Goal: Task Accomplishment & Management: Use online tool/utility

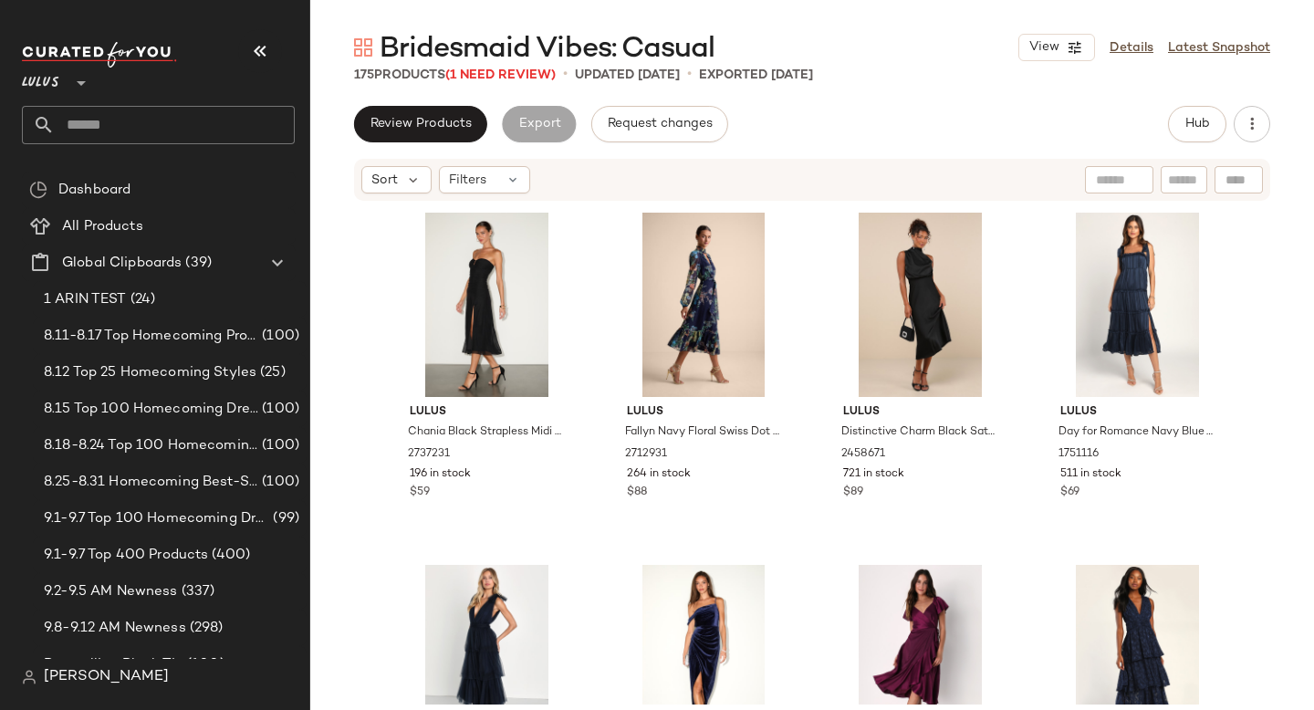
scroll to position [93, 0]
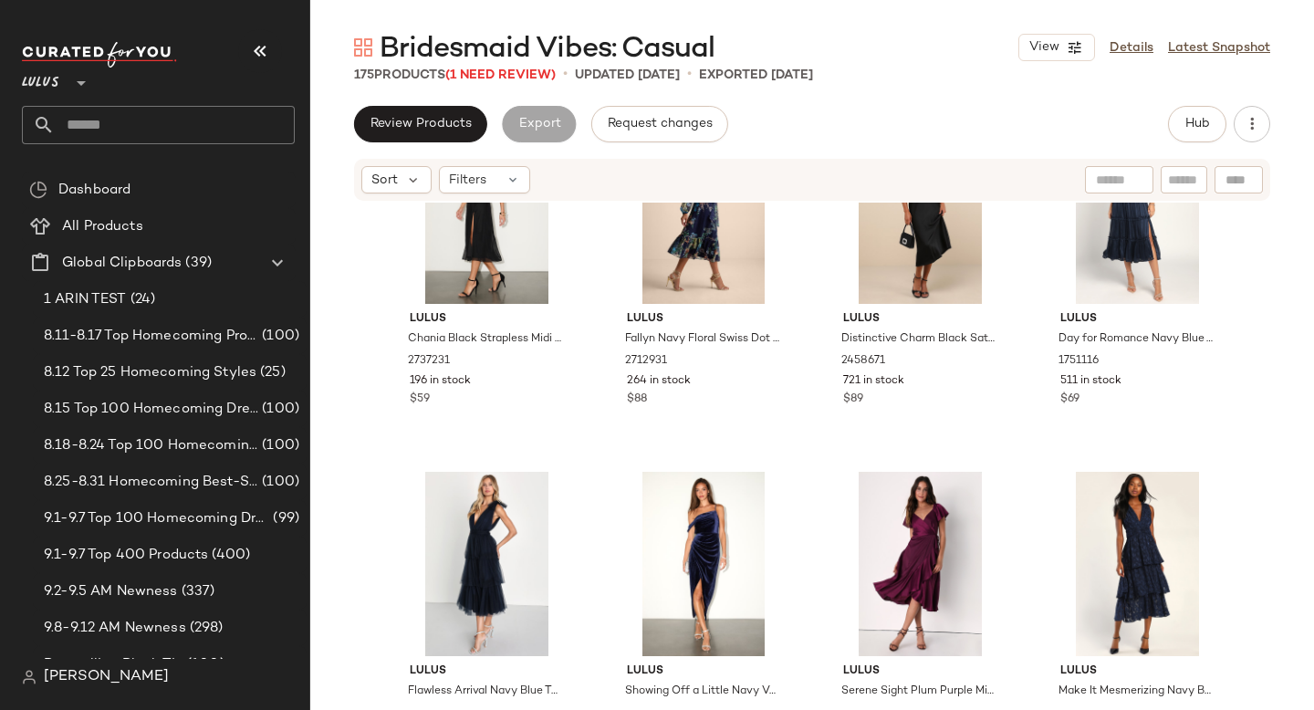
click at [148, 108] on input "text" at bounding box center [175, 125] width 240 height 38
type input "***"
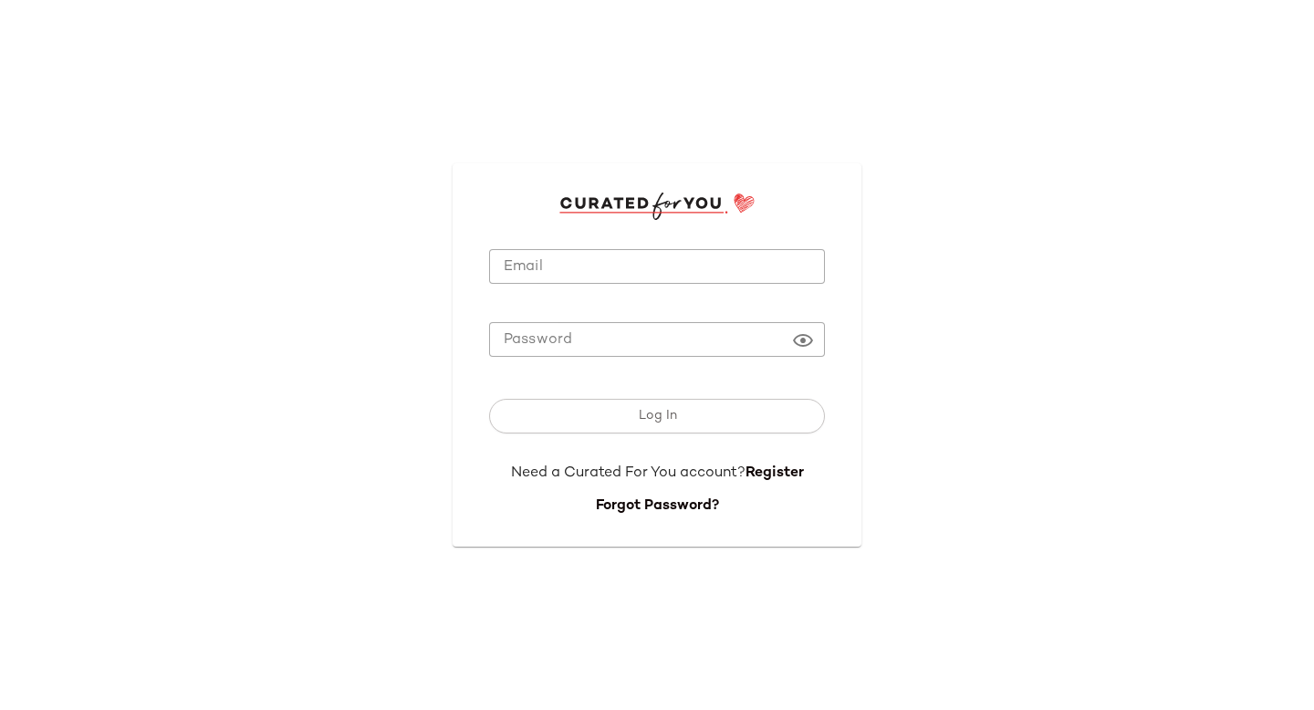
type input "**********"
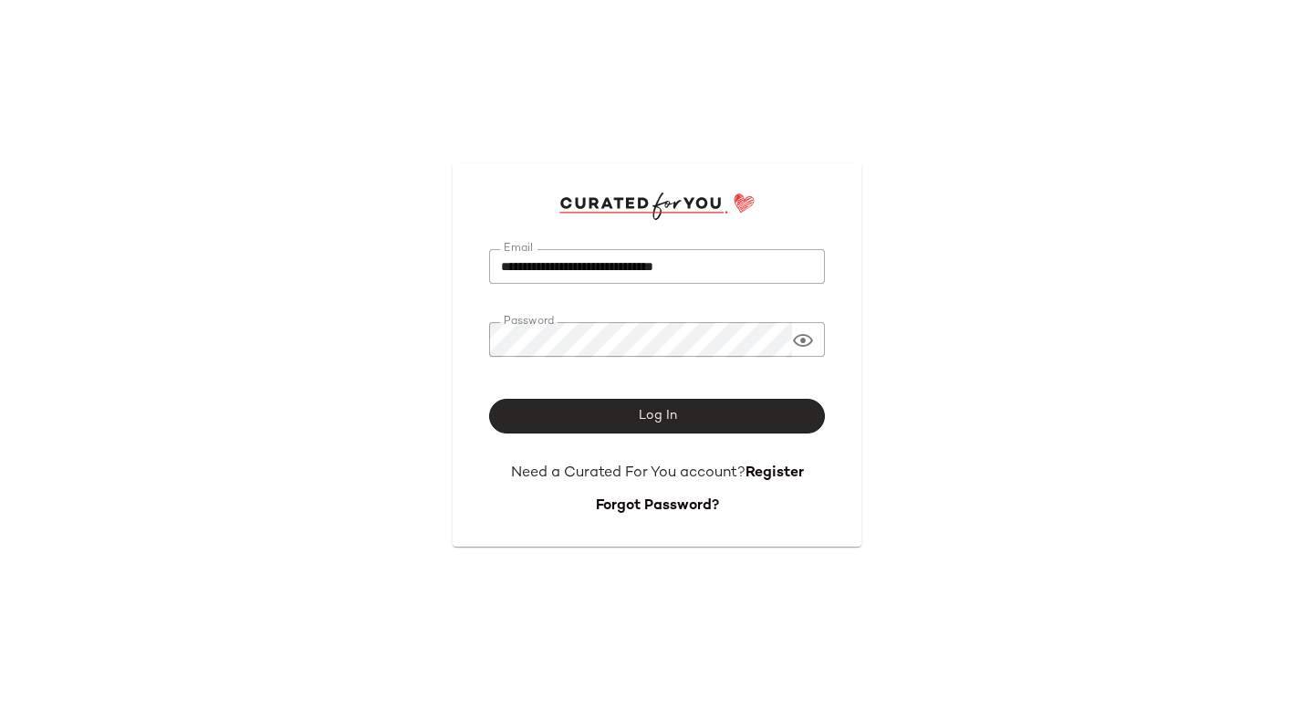
click at [567, 418] on button "Log In" at bounding box center [657, 416] width 336 height 35
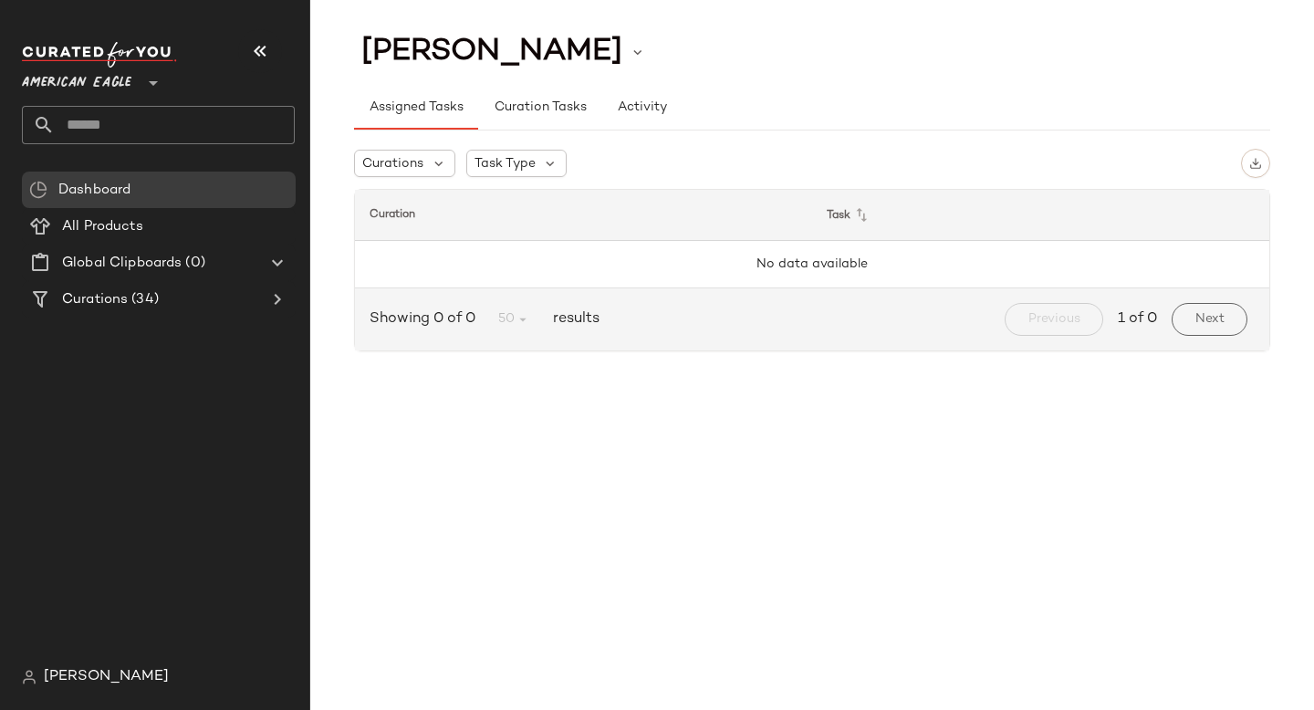
click at [40, 73] on span "American Eagle" at bounding box center [77, 78] width 110 height 33
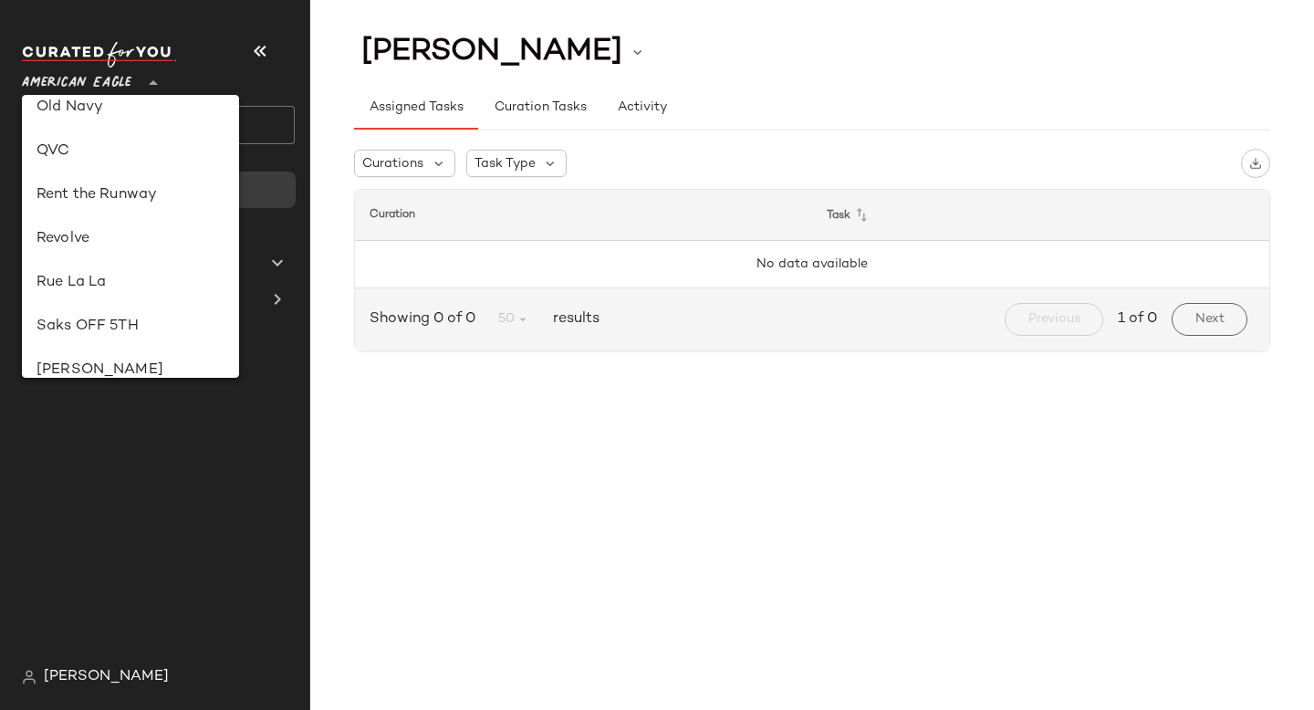
scroll to position [751, 0]
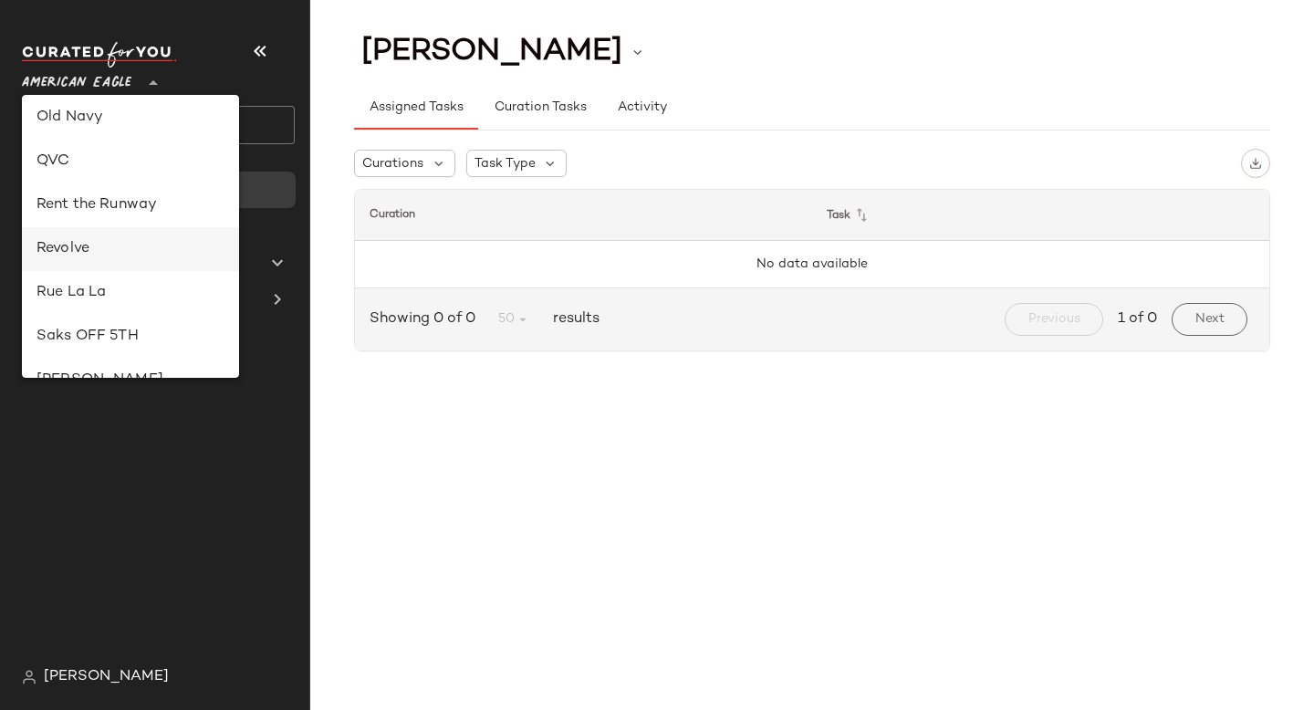
click at [89, 246] on div "Revolve" at bounding box center [131, 249] width 188 height 22
type input "**"
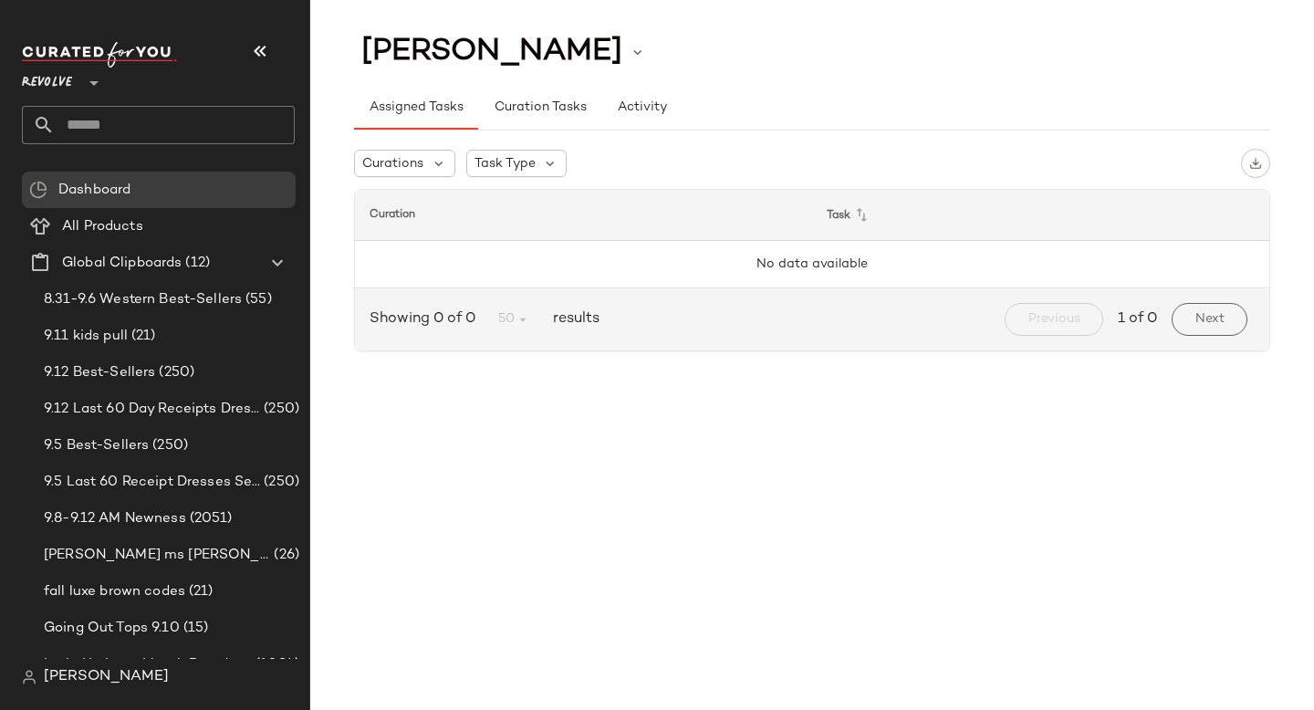
click at [159, 129] on input "text" at bounding box center [175, 125] width 240 height 38
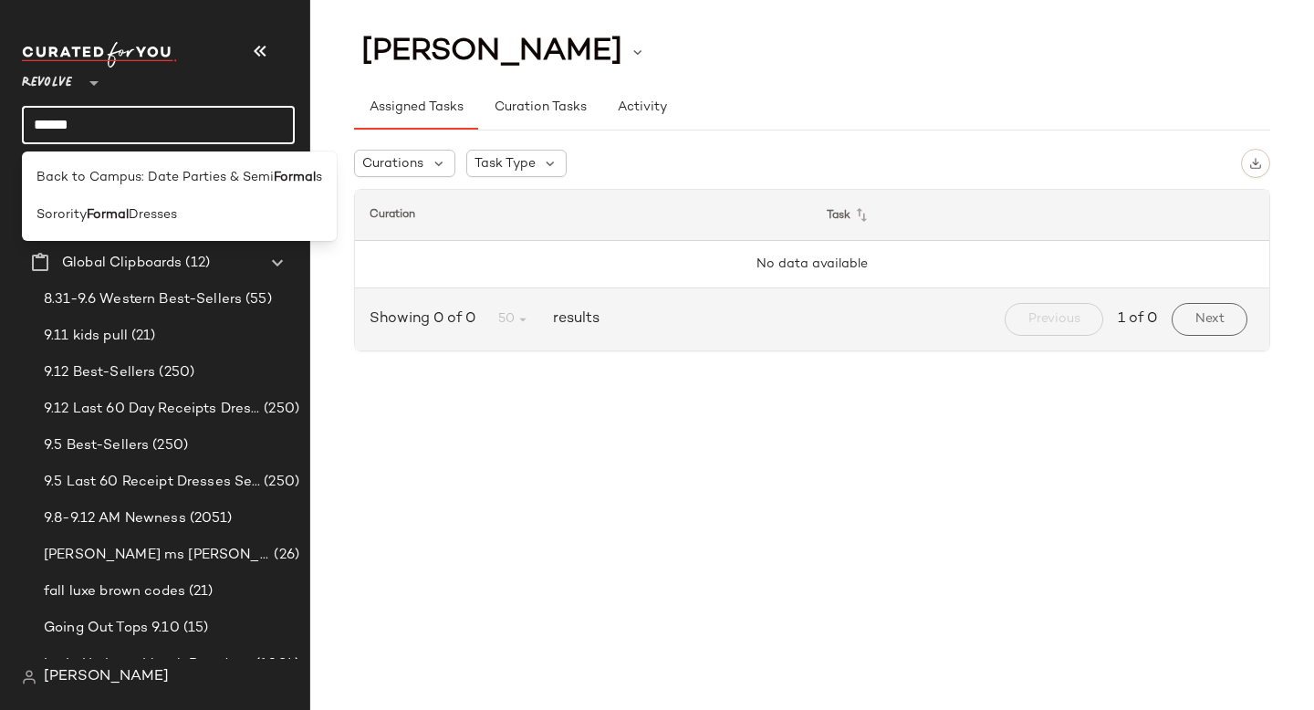
click at [59, 84] on span "Revolve" at bounding box center [47, 78] width 50 height 33
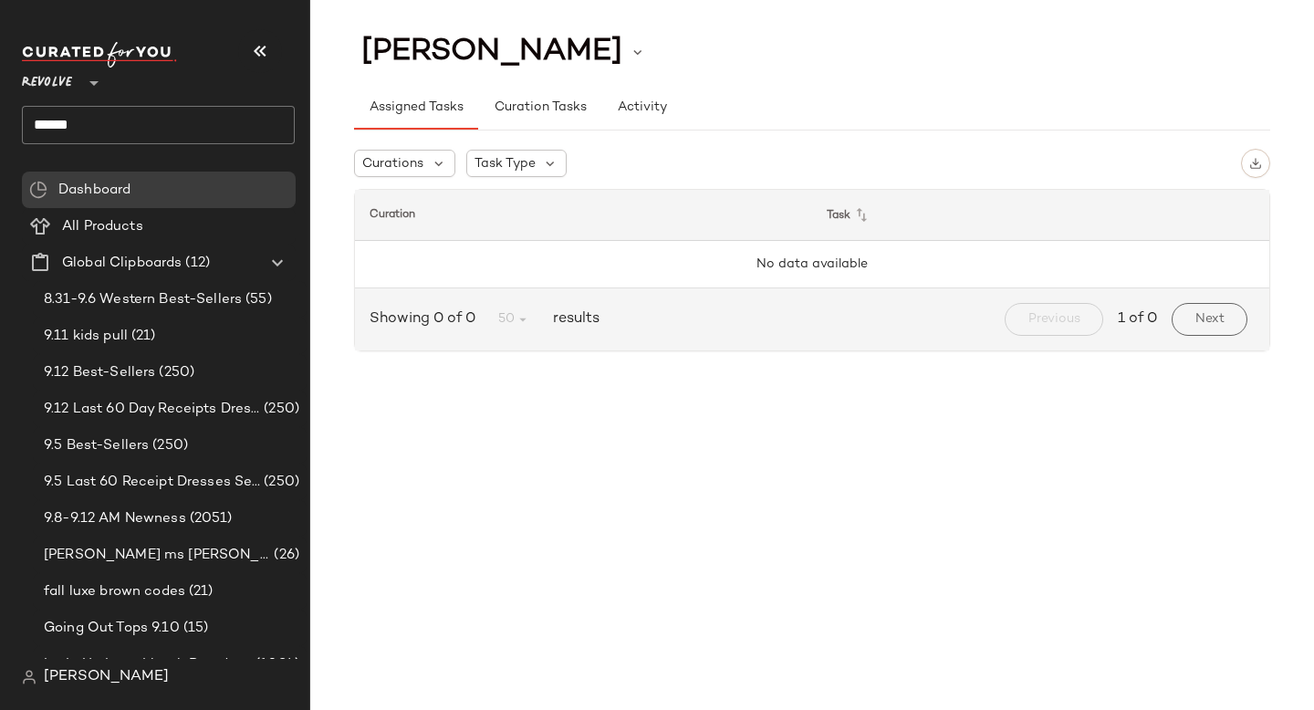
click at [60, 90] on span "Revolve" at bounding box center [47, 78] width 50 height 33
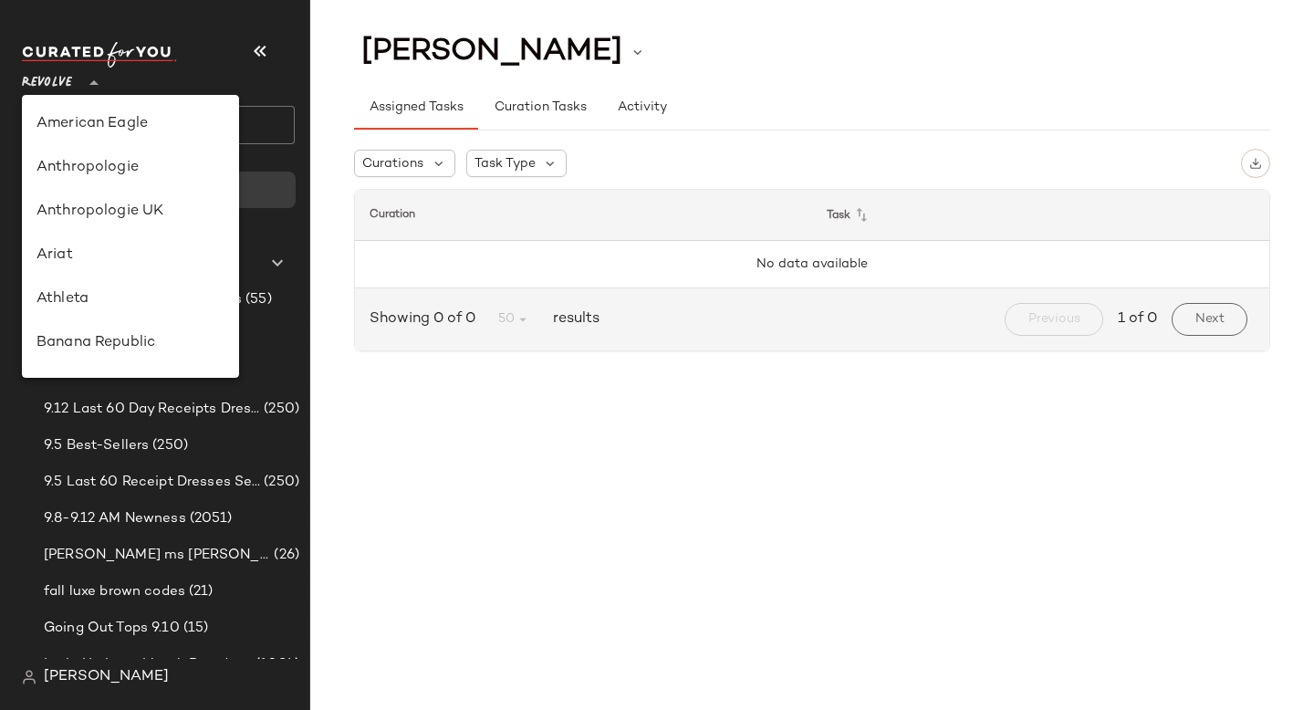
scroll to position [876, 0]
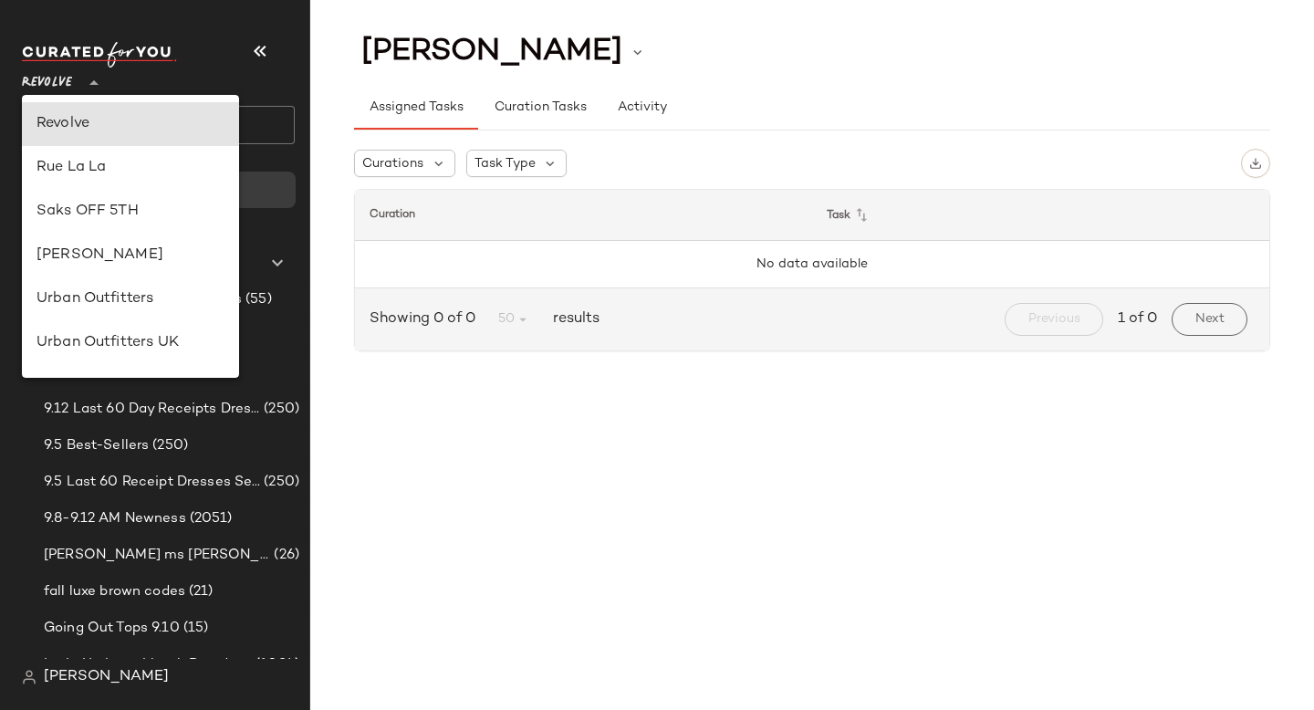
click at [285, 126] on input "******" at bounding box center [158, 125] width 273 height 38
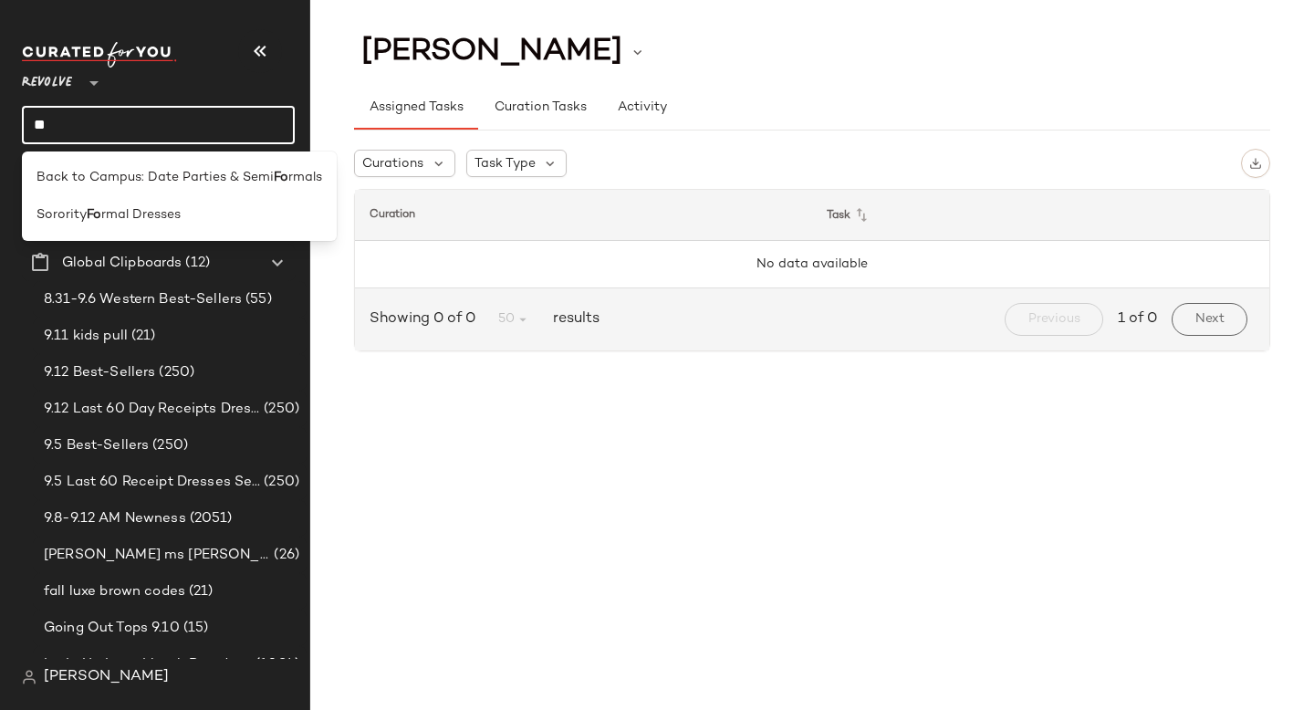
type input "*"
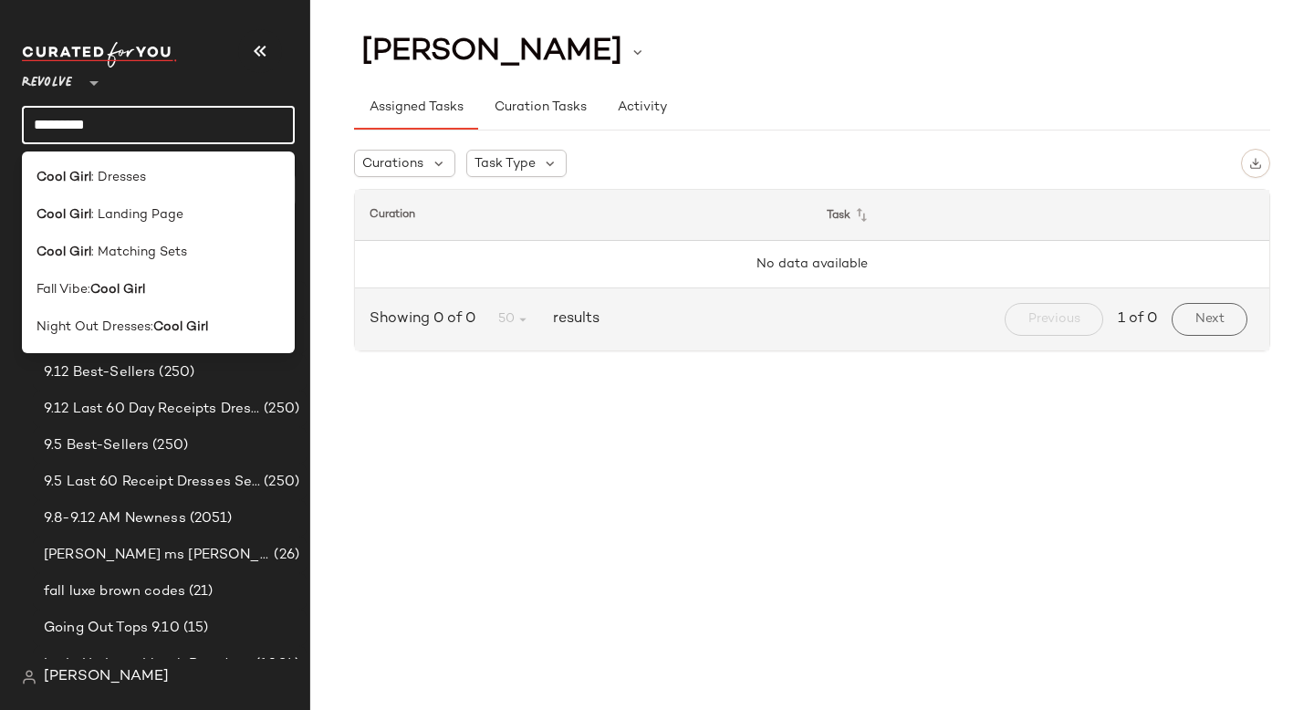
type input "*********"
click at [243, 216] on div "Cool Girl : Landing Page" at bounding box center [159, 214] width 244 height 19
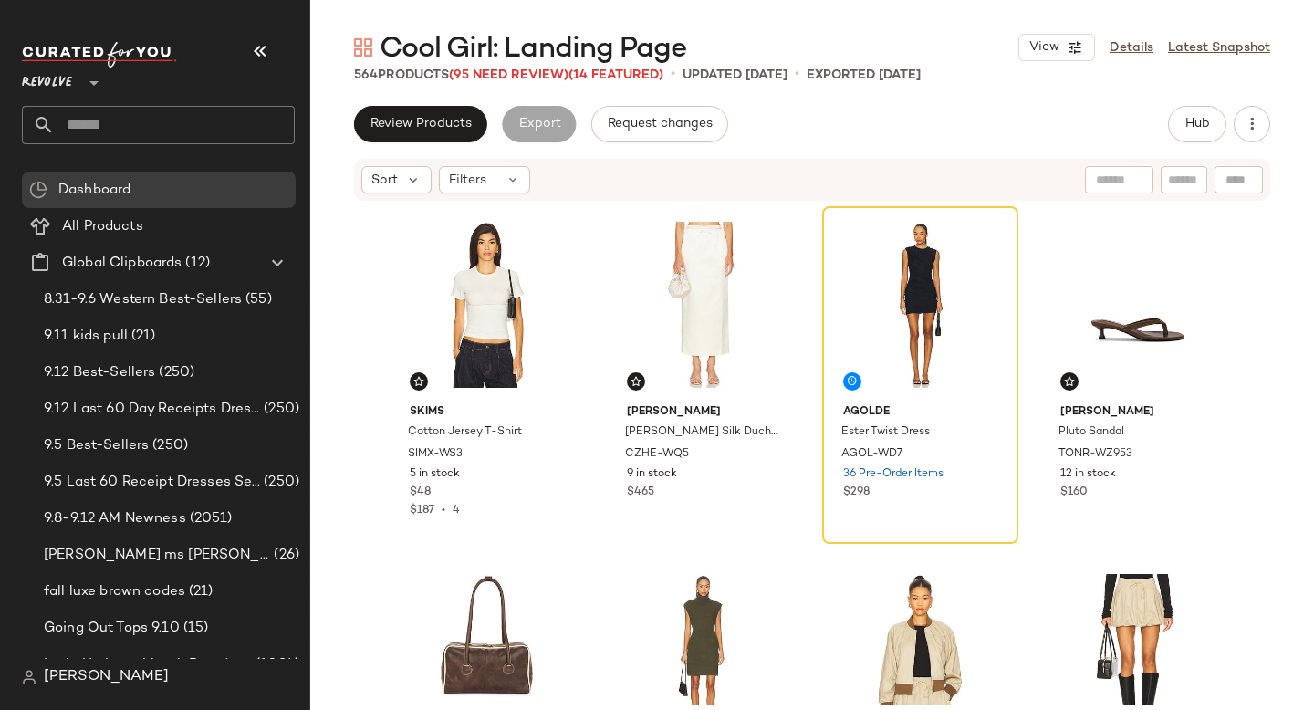
click at [94, 125] on input "text" at bounding box center [175, 125] width 240 height 38
click at [41, 90] on span "Revolve" at bounding box center [47, 78] width 50 height 33
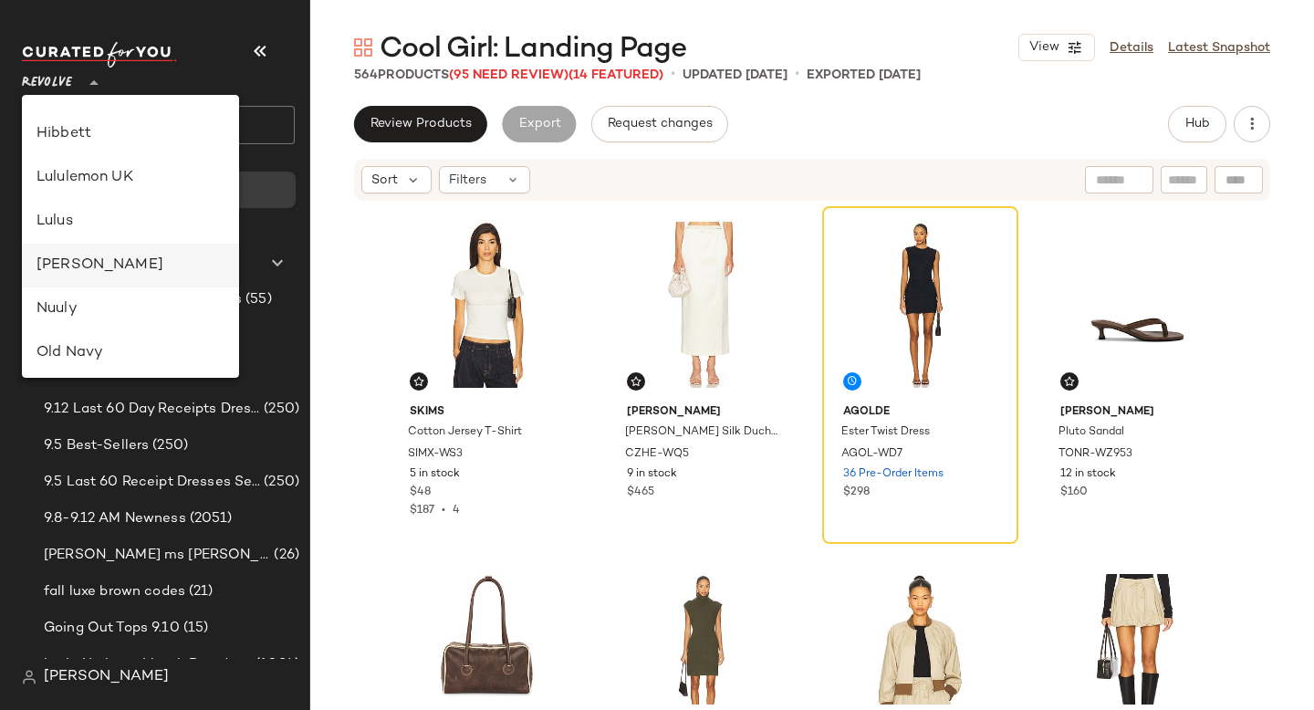
scroll to position [505, 0]
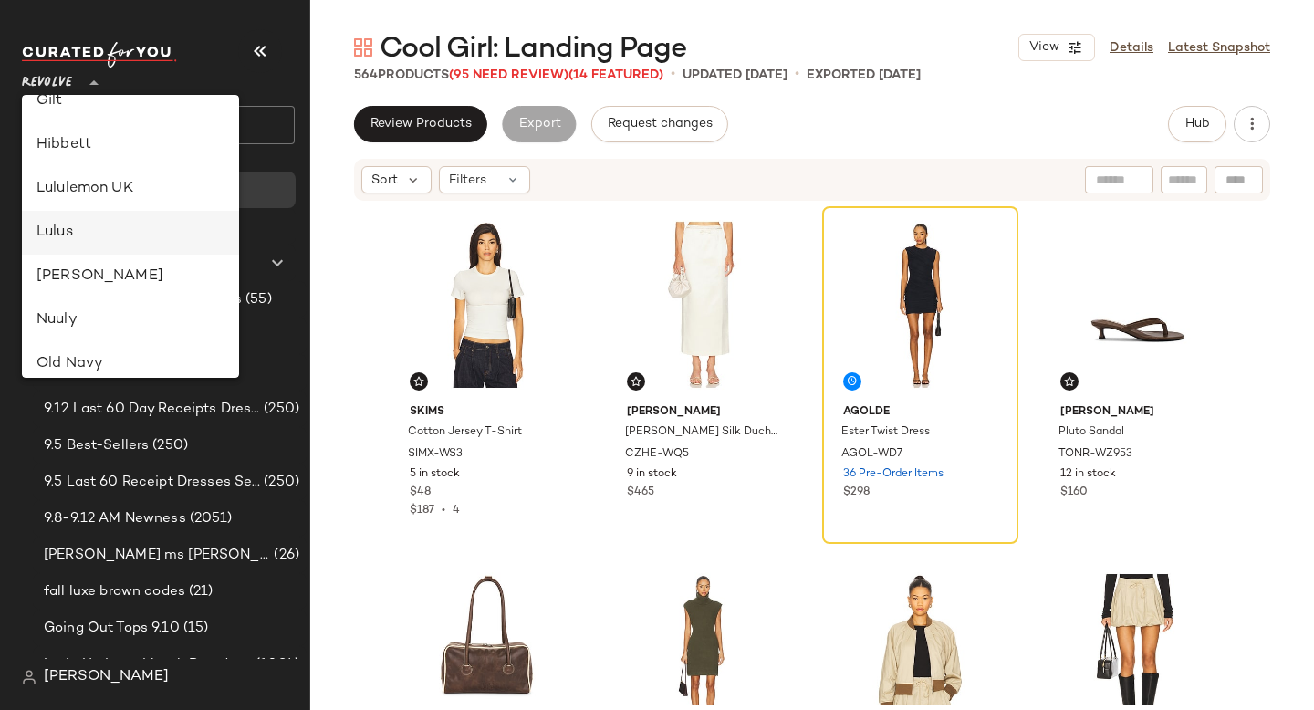
click at [103, 236] on div "Lulus" at bounding box center [131, 233] width 188 height 22
type input "**"
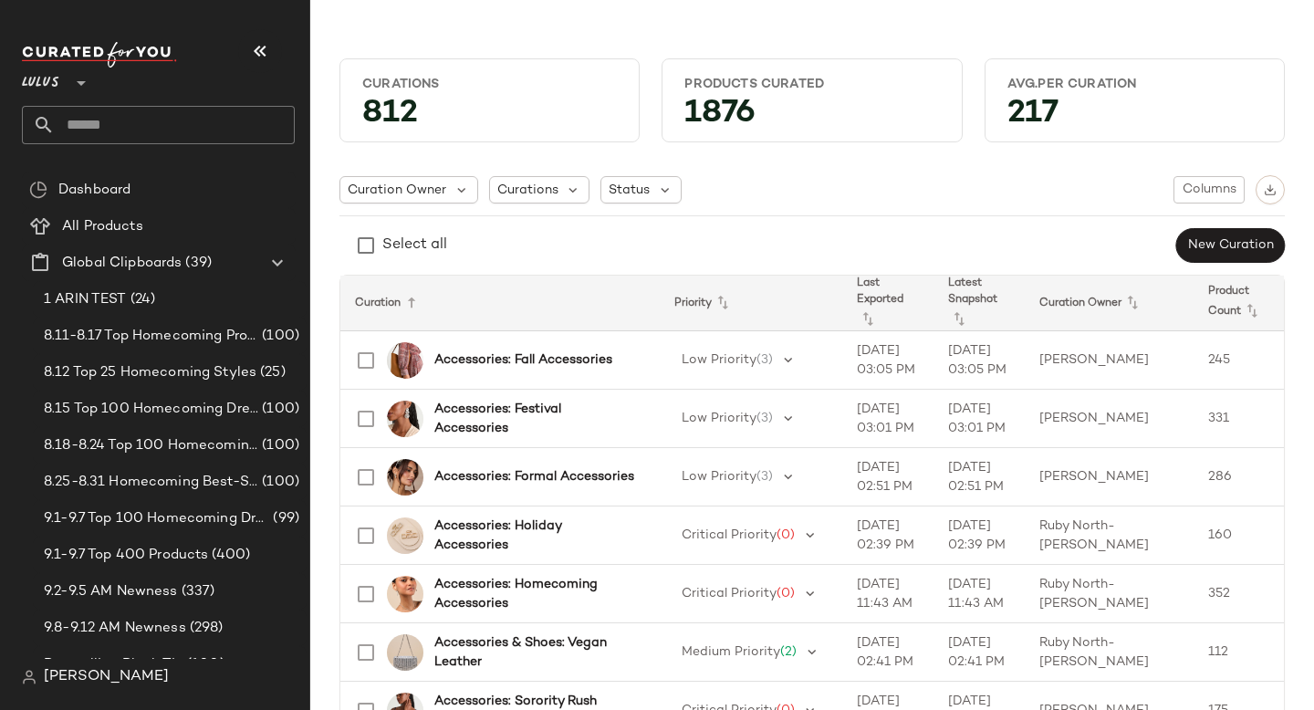
click at [173, 126] on input "text" at bounding box center [175, 125] width 240 height 38
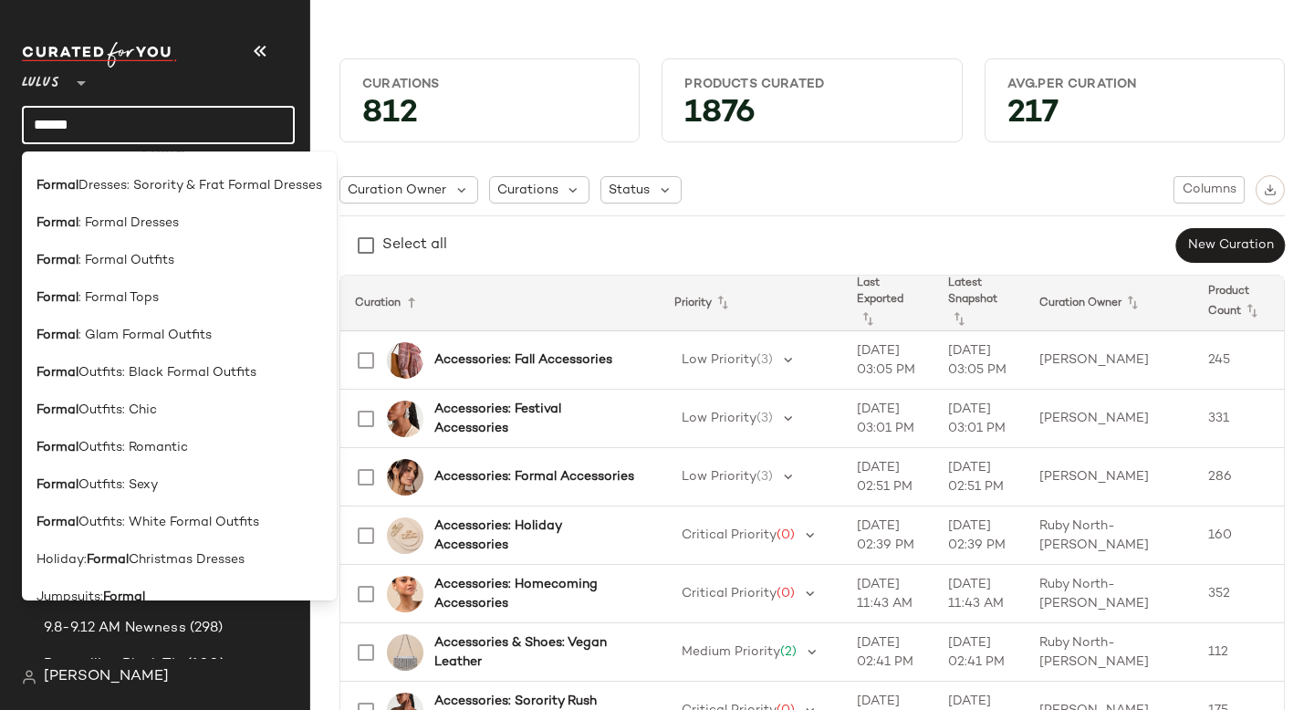
scroll to position [688, 0]
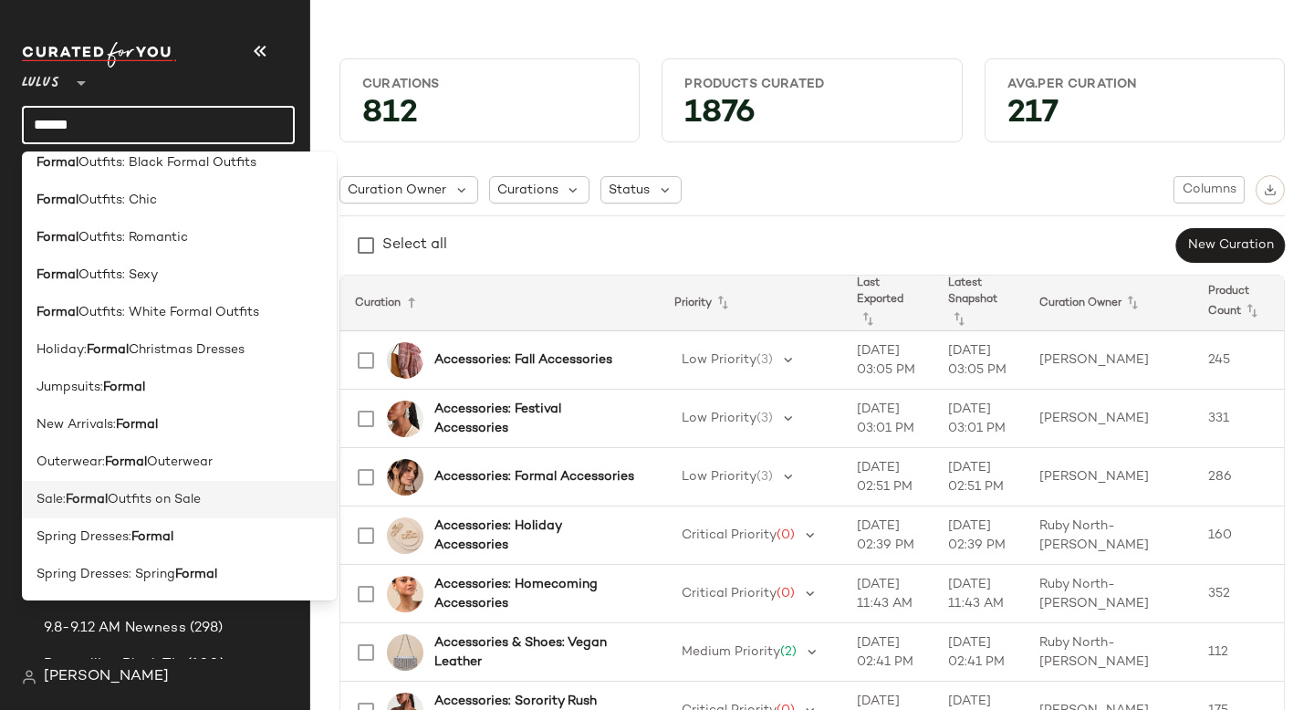
type input "******"
click at [80, 505] on b "Formal" at bounding box center [87, 499] width 42 height 19
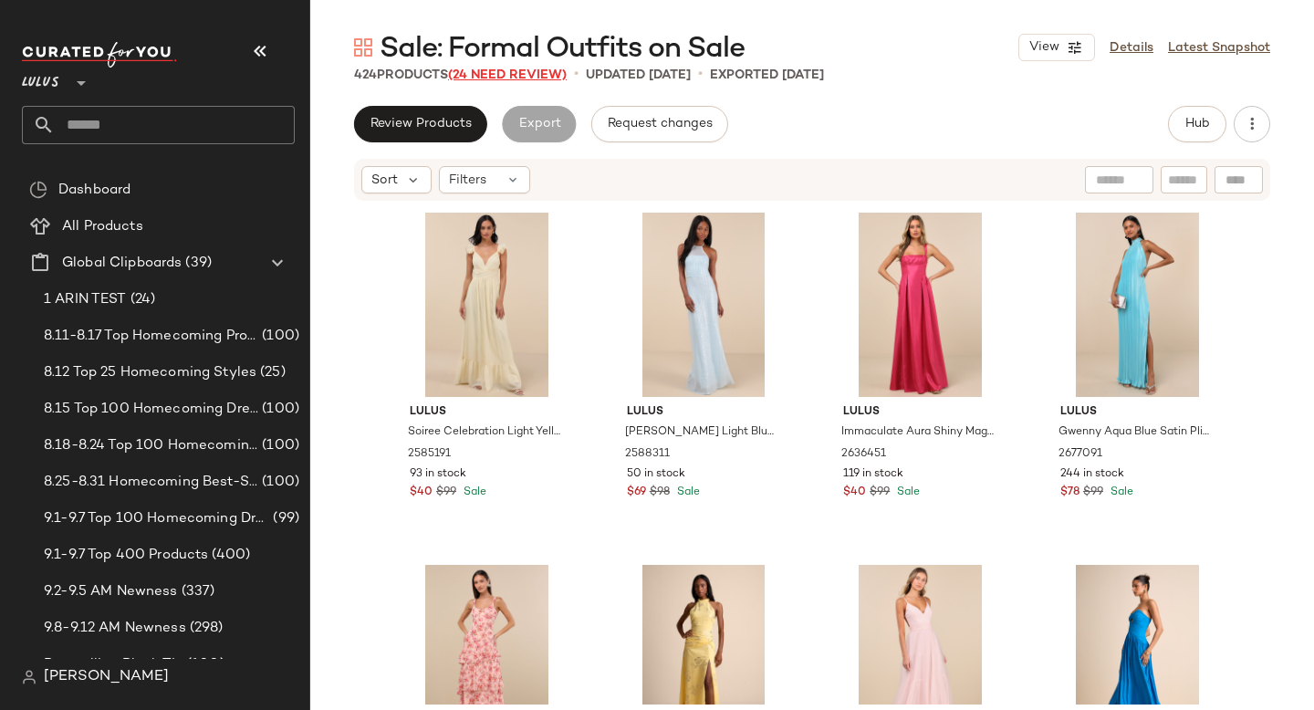
click at [471, 74] on span "(24 Need Review)" at bounding box center [507, 75] width 119 height 14
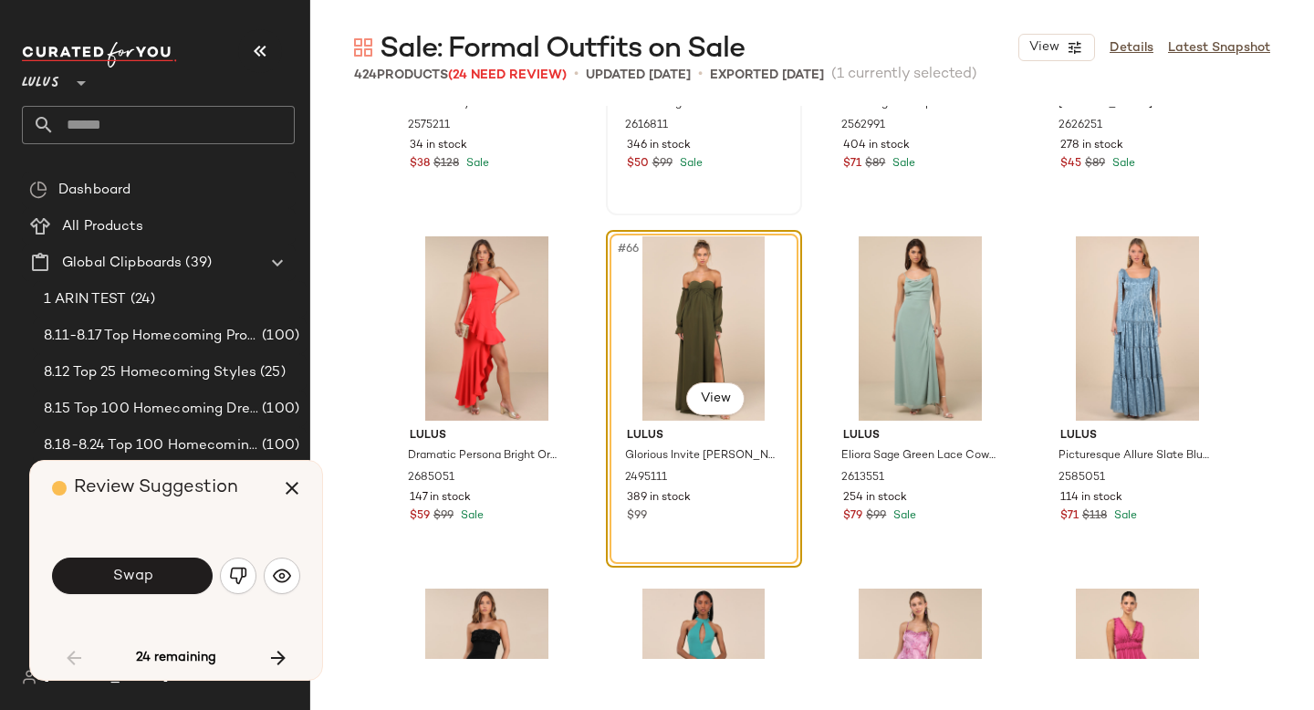
scroll to position [5539, 0]
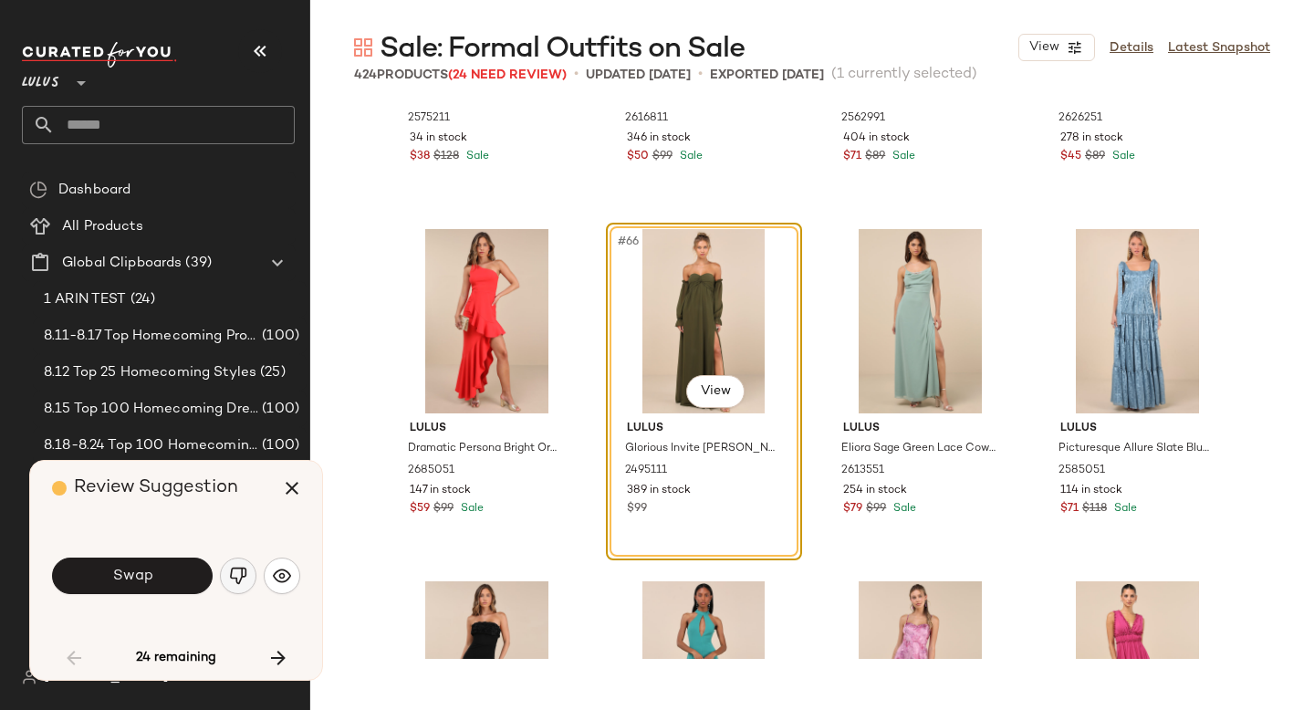
click at [237, 581] on img "button" at bounding box center [238, 576] width 18 height 18
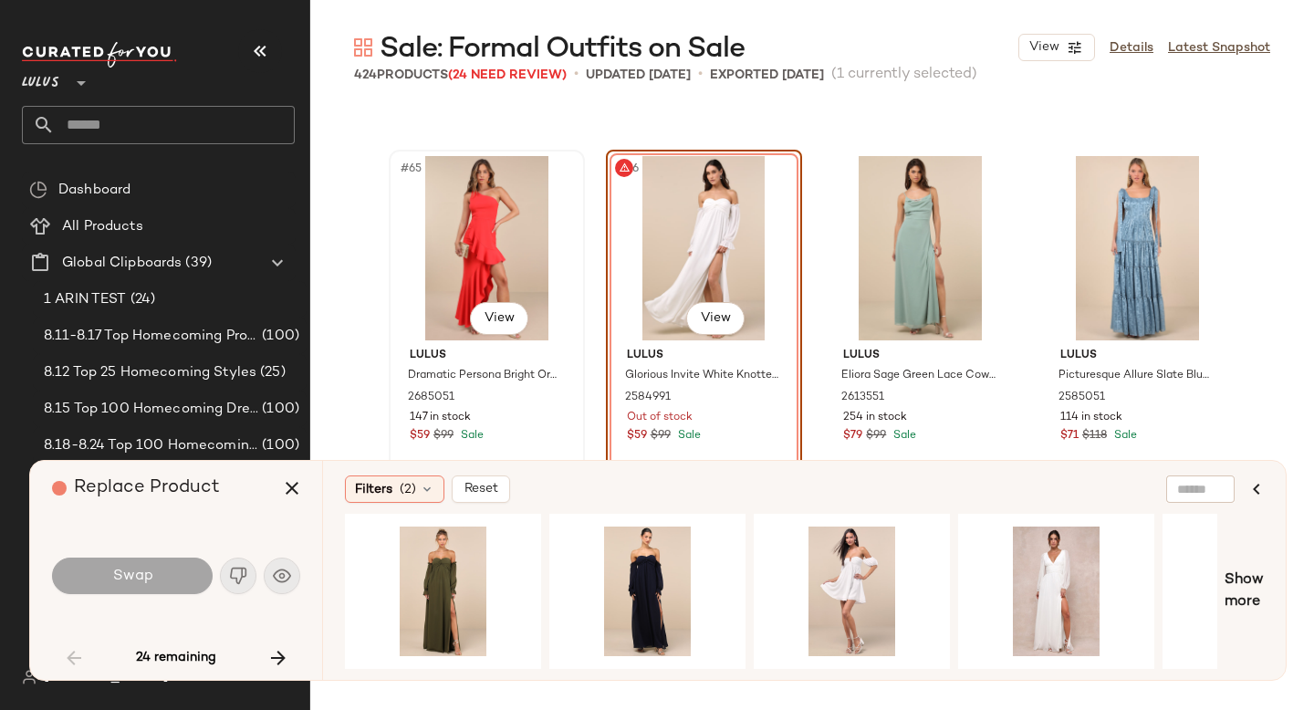
scroll to position [5614, 0]
click at [414, 492] on span "(2)" at bounding box center [408, 489] width 16 height 19
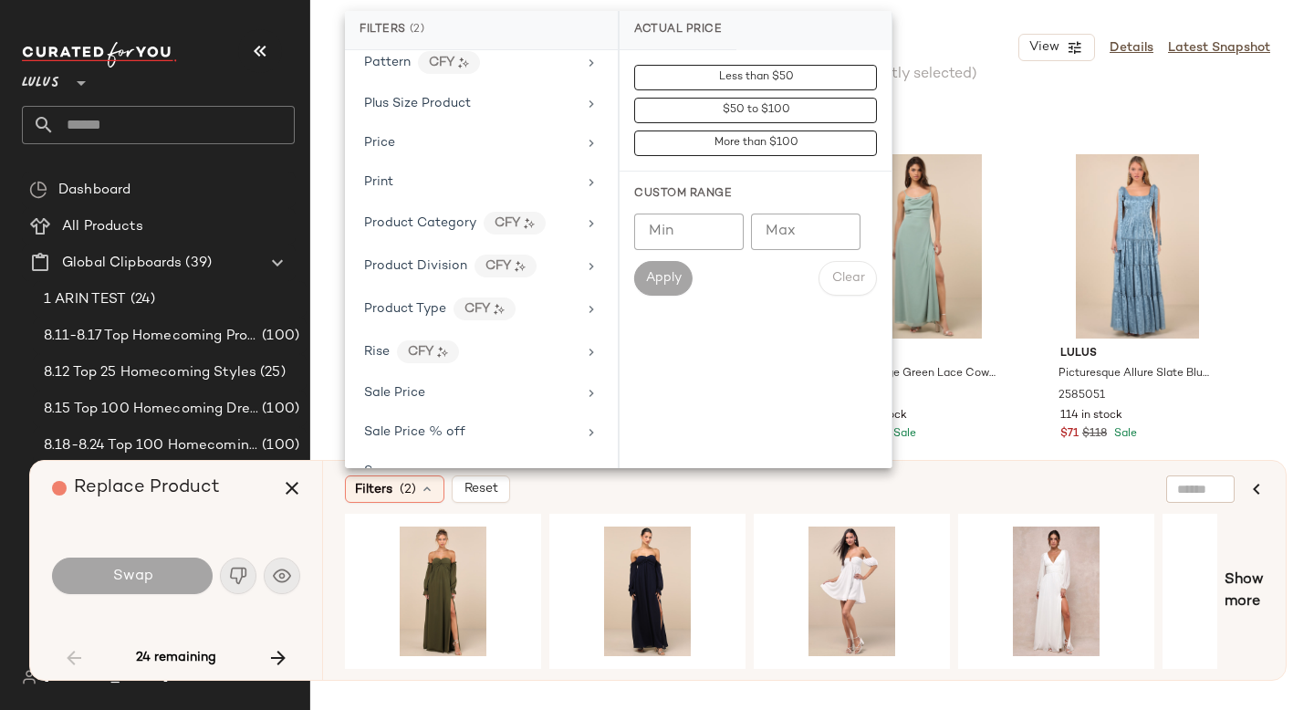
scroll to position [1308, 0]
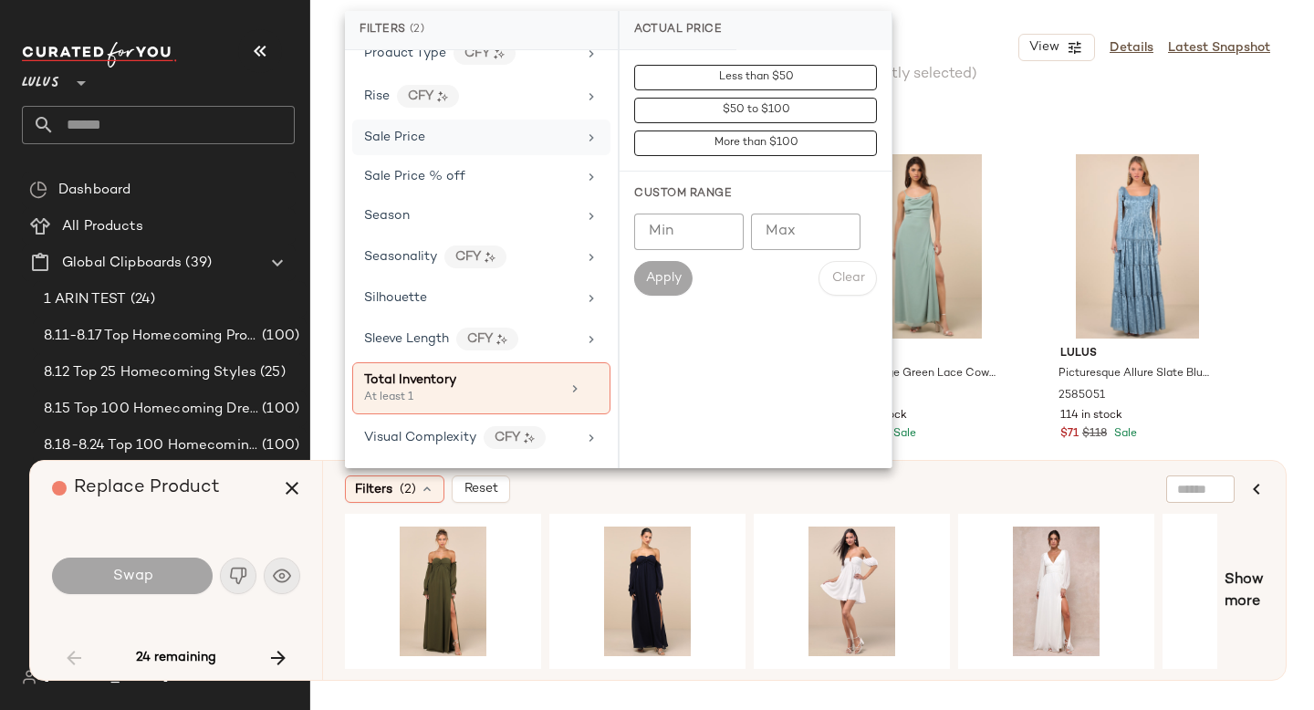
click at [454, 141] on div "Sale Price" at bounding box center [470, 137] width 213 height 19
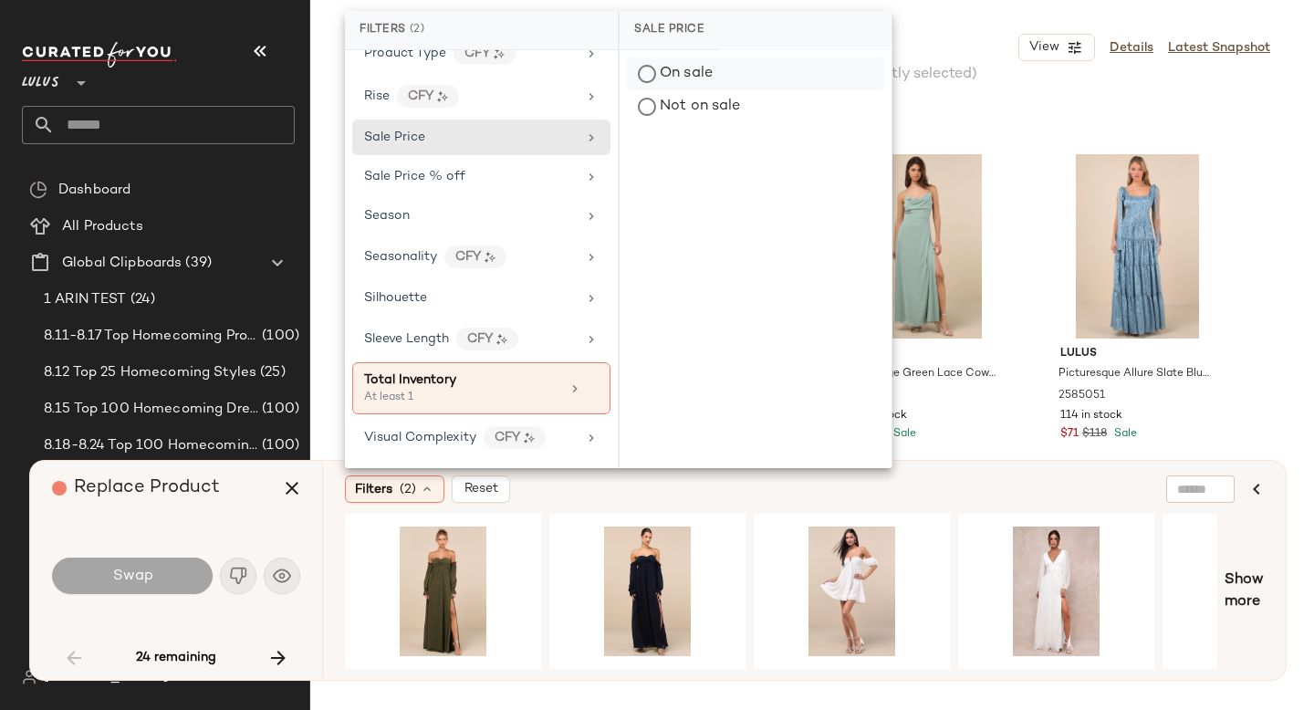
click at [685, 75] on div "On sale" at bounding box center [755, 74] width 257 height 33
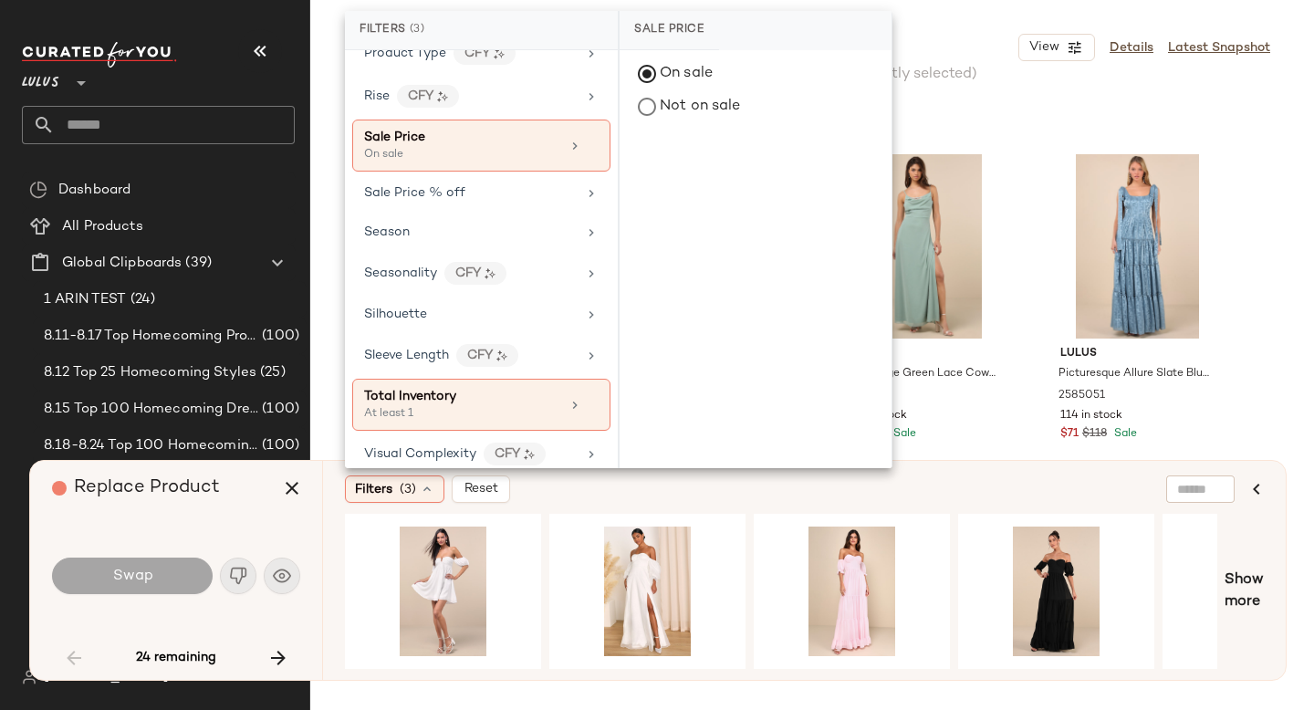
click at [742, 513] on div "Filters (3) Reset Show more" at bounding box center [804, 570] width 964 height 219
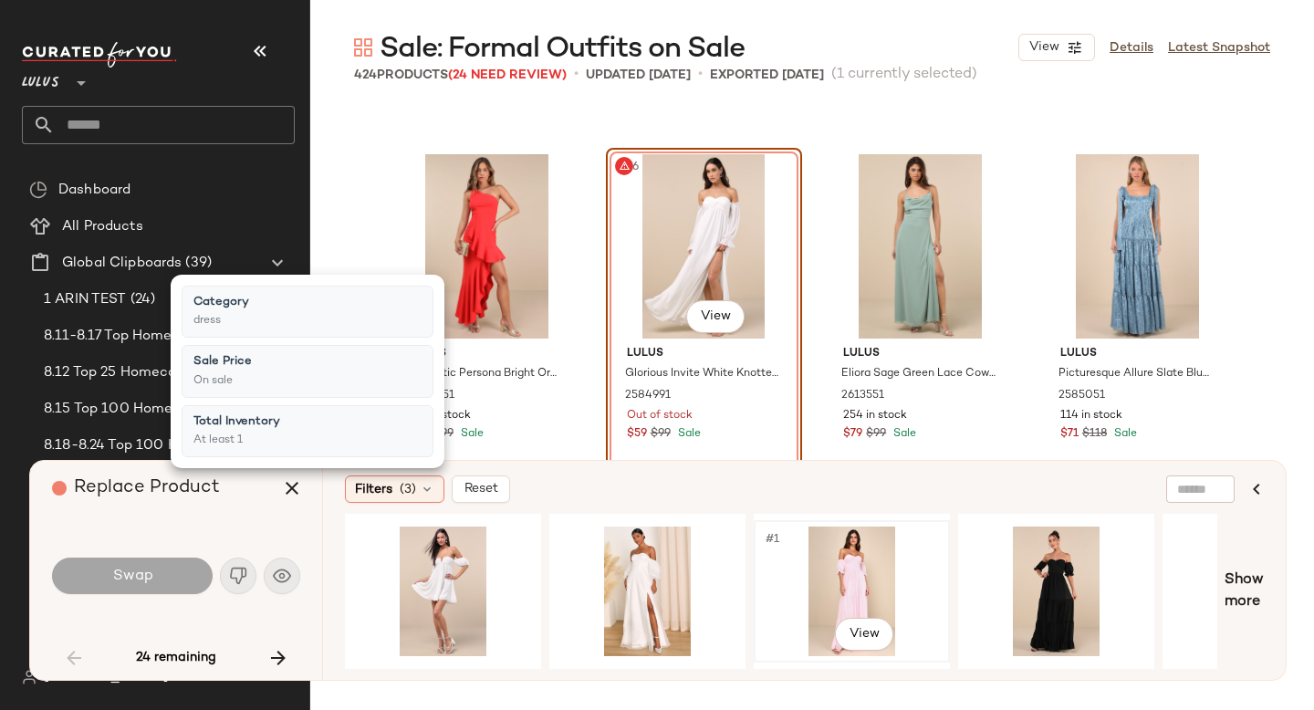
click at [825, 572] on div "#1 View" at bounding box center [851, 592] width 183 height 130
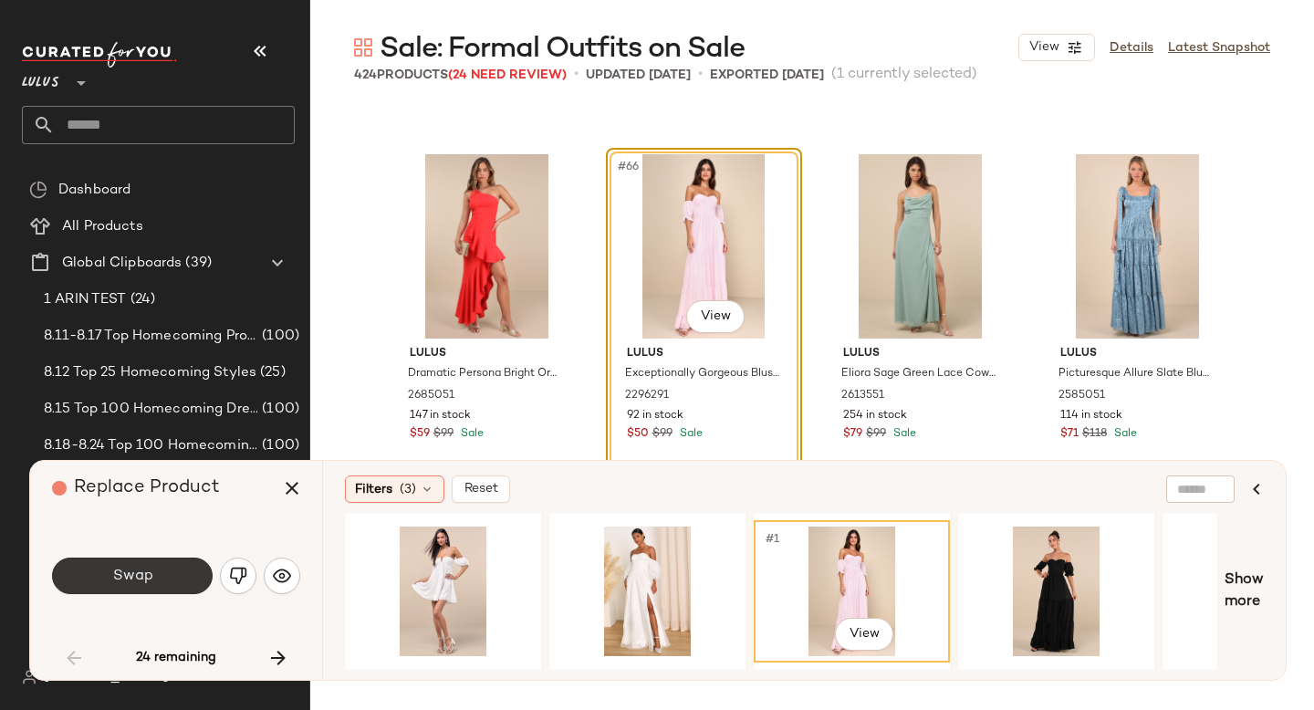
click at [110, 575] on button "Swap" at bounding box center [132, 576] width 161 height 37
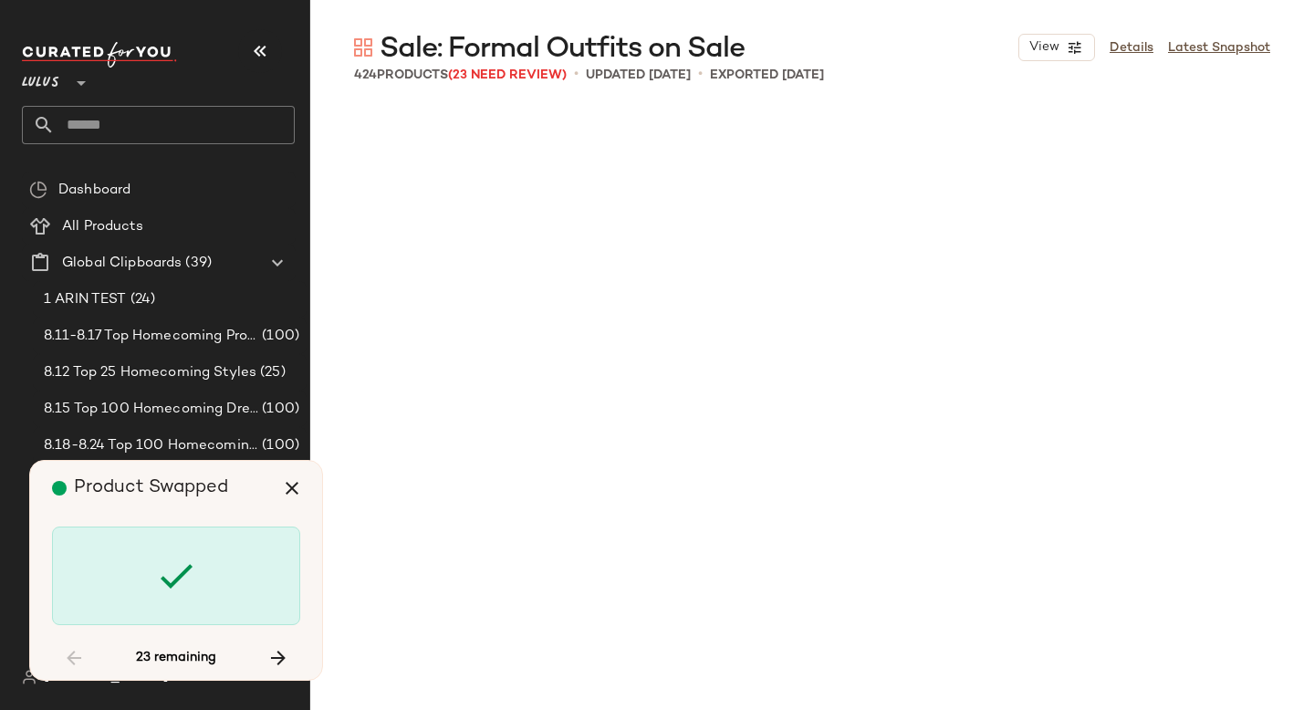
scroll to position [14446, 0]
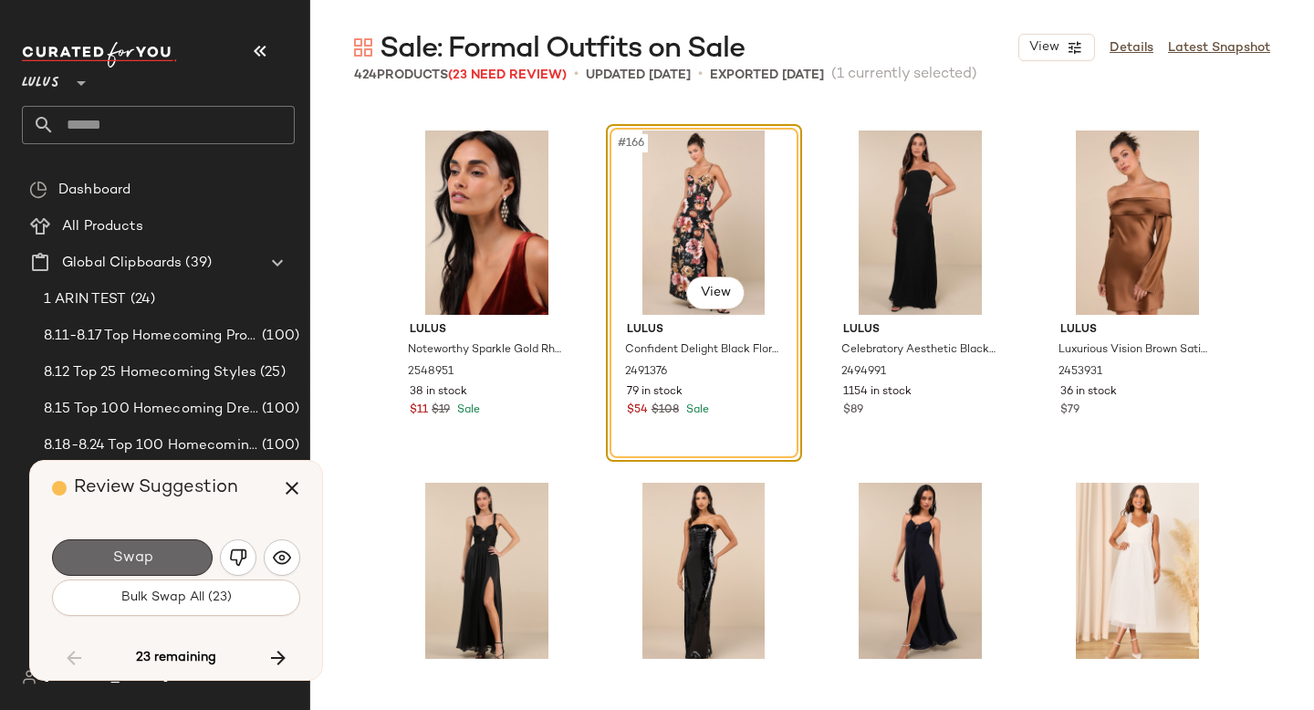
click at [174, 569] on button "Swap" at bounding box center [132, 557] width 161 height 37
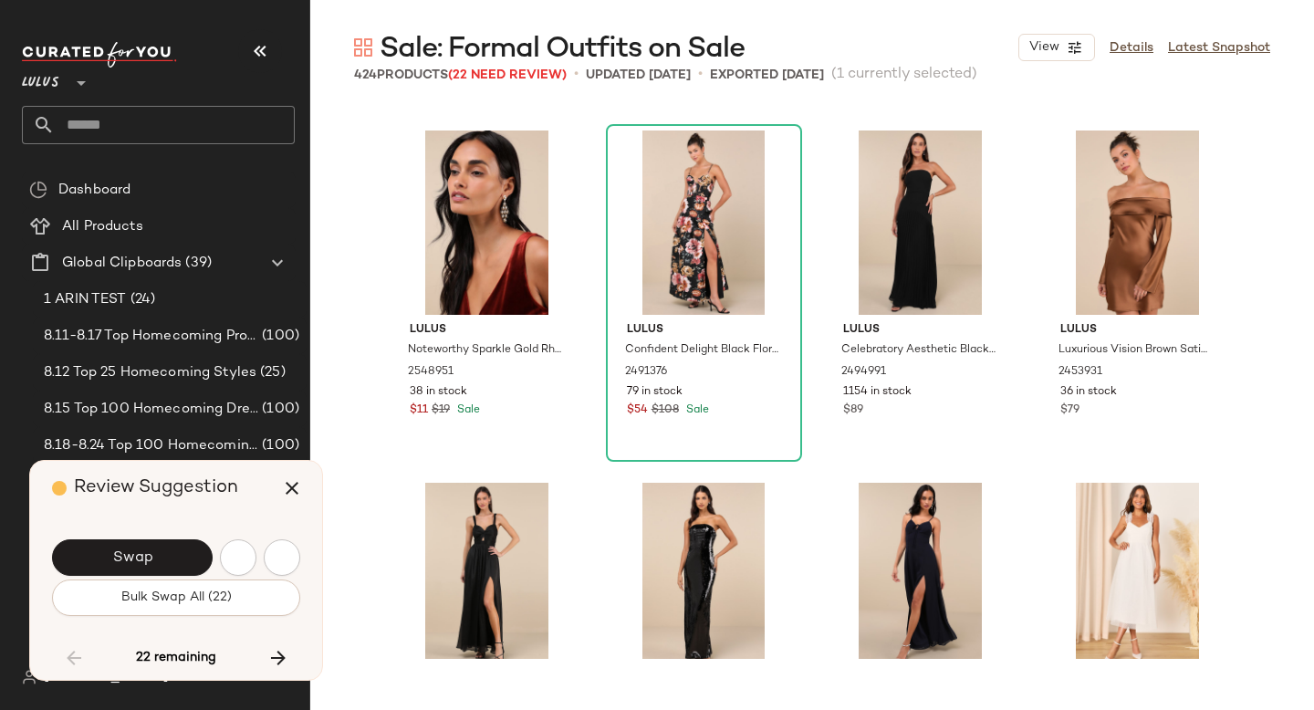
scroll to position [15151, 0]
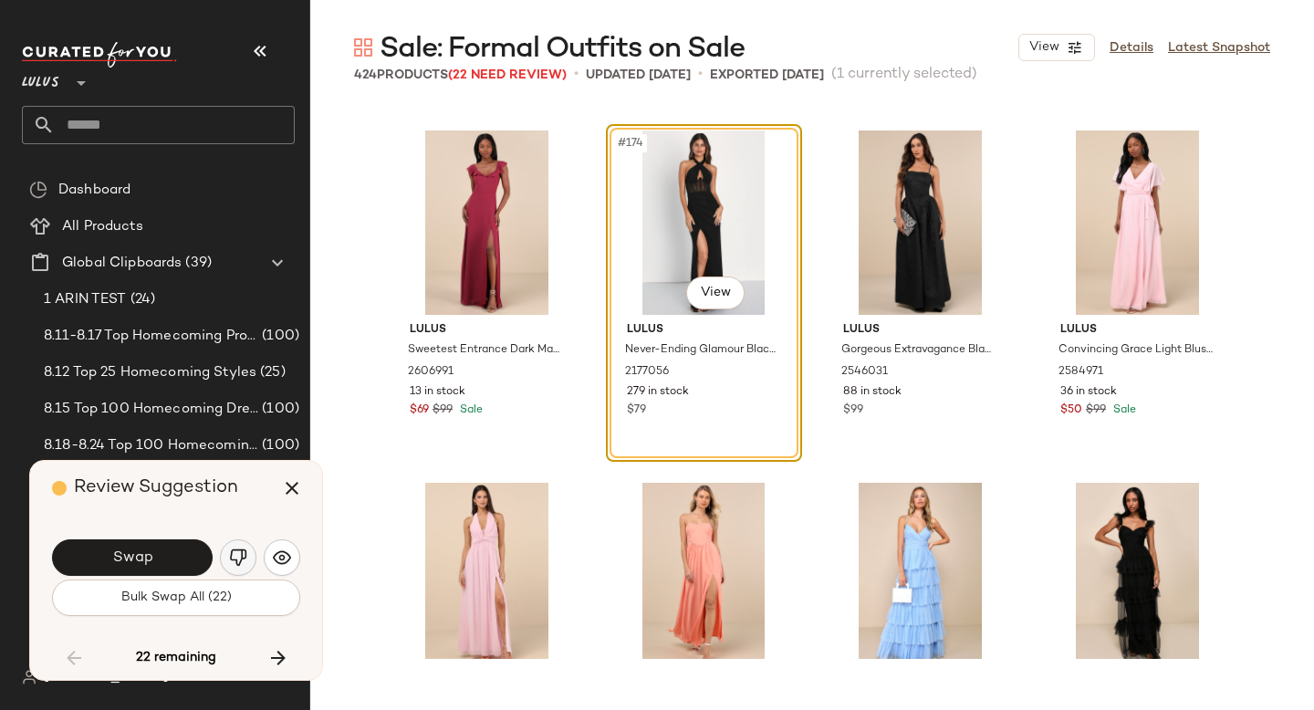
click at [239, 562] on img "button" at bounding box center [238, 558] width 18 height 18
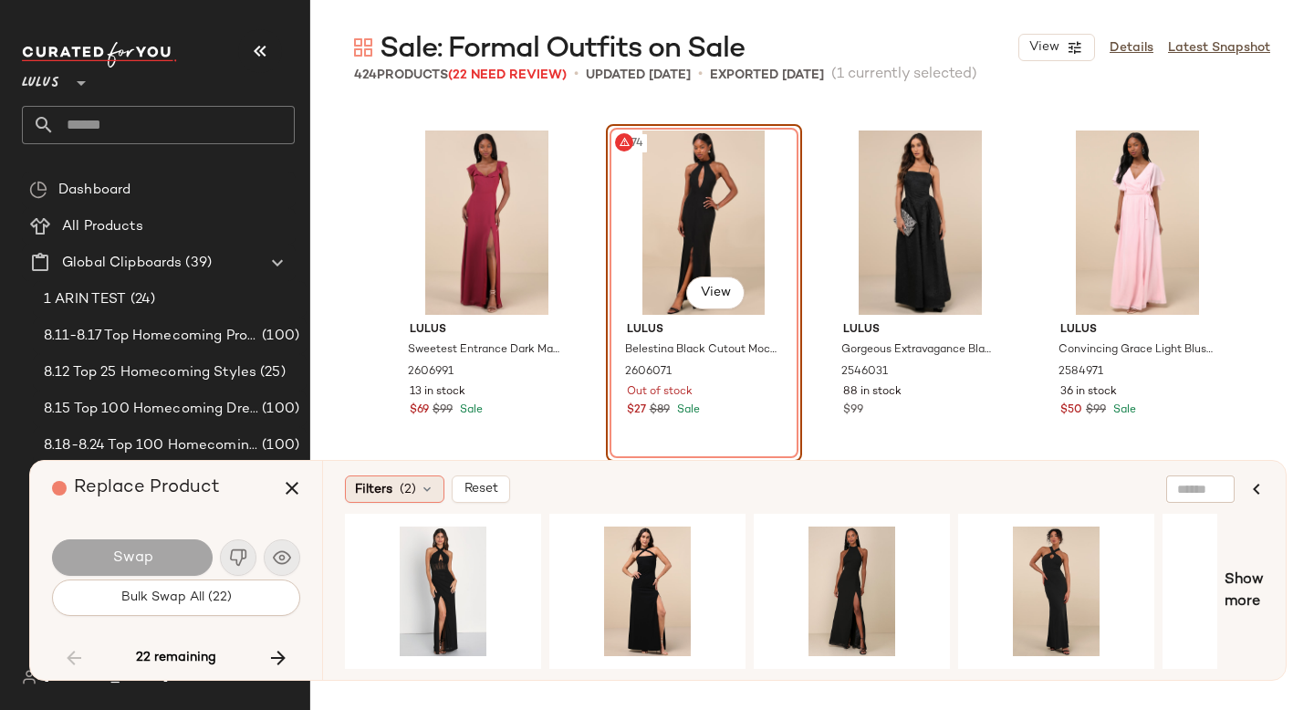
click at [395, 494] on div "Filters (2)" at bounding box center [394, 489] width 99 height 27
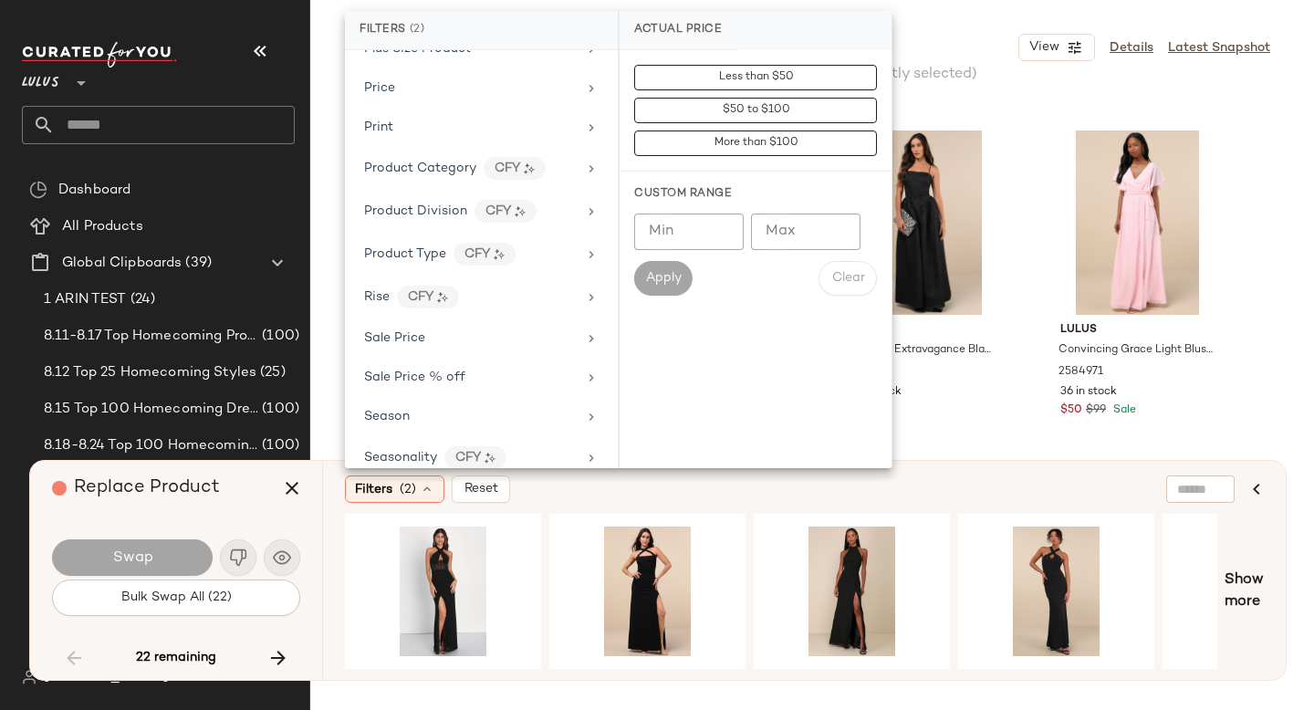
scroll to position [1308, 0]
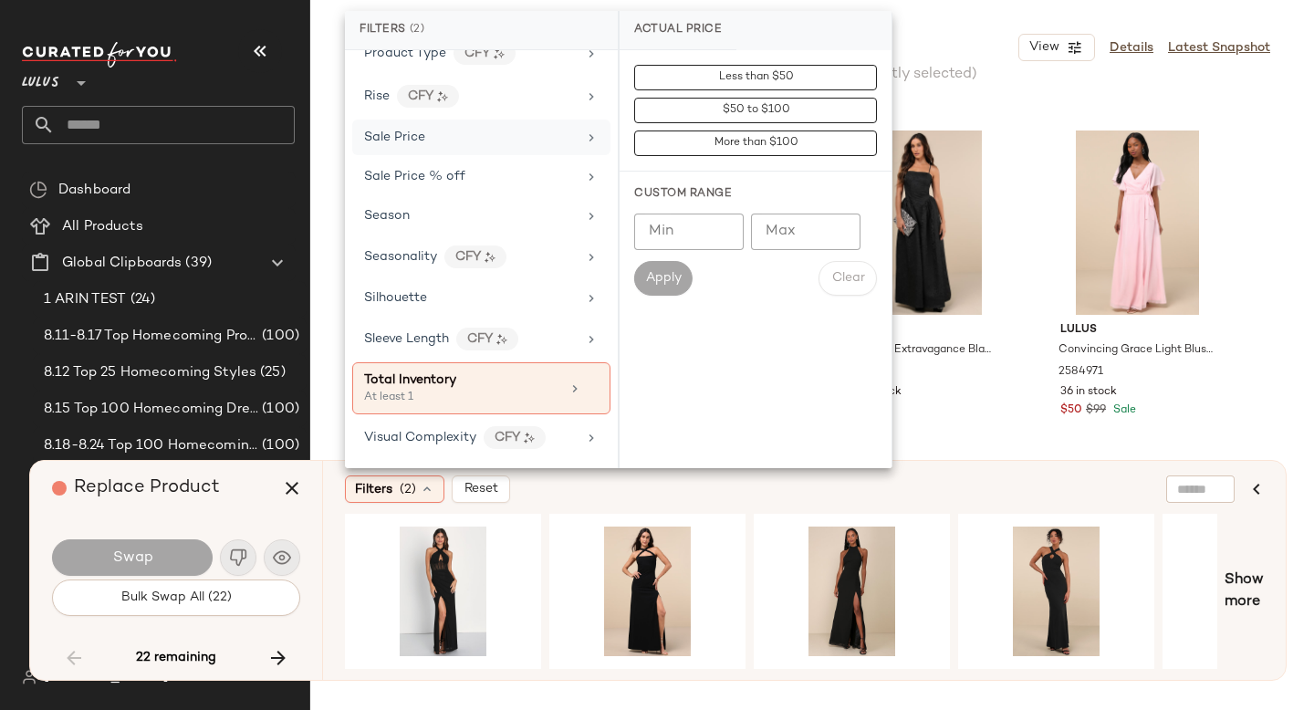
click at [453, 141] on div "Sale Price" at bounding box center [470, 137] width 213 height 19
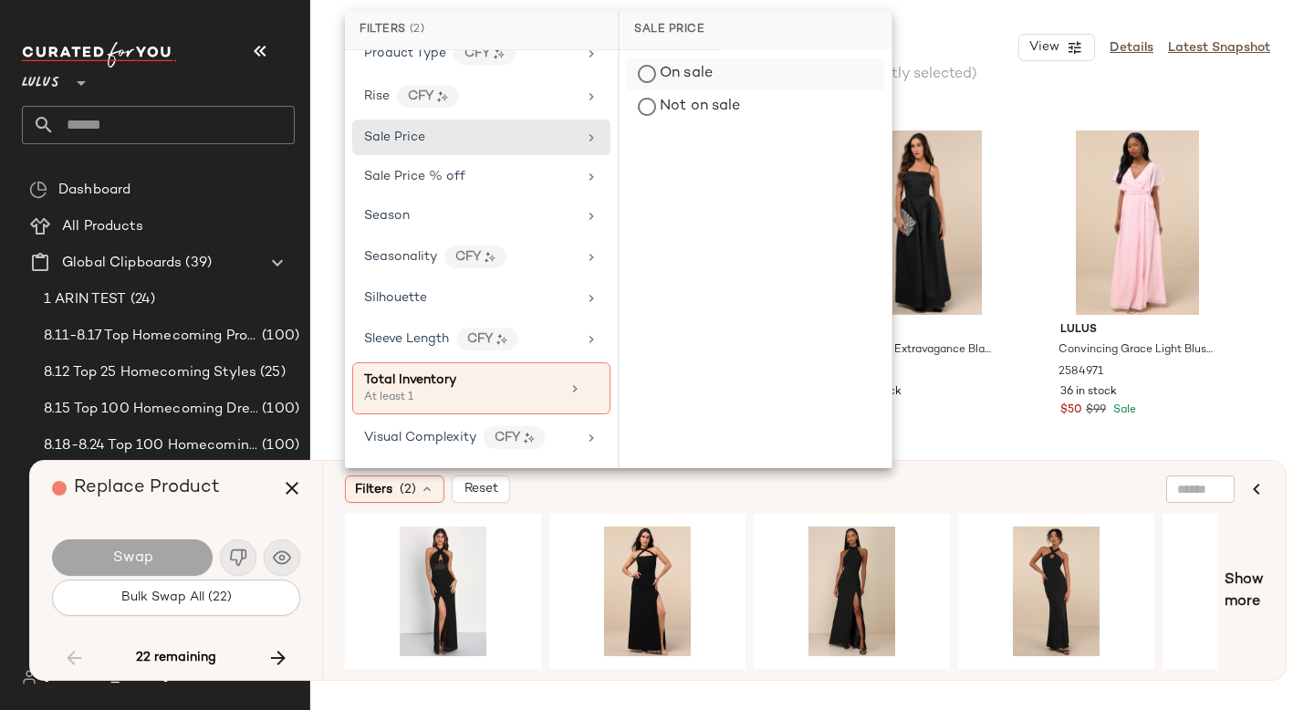
click at [704, 80] on div "On sale" at bounding box center [755, 74] width 257 height 33
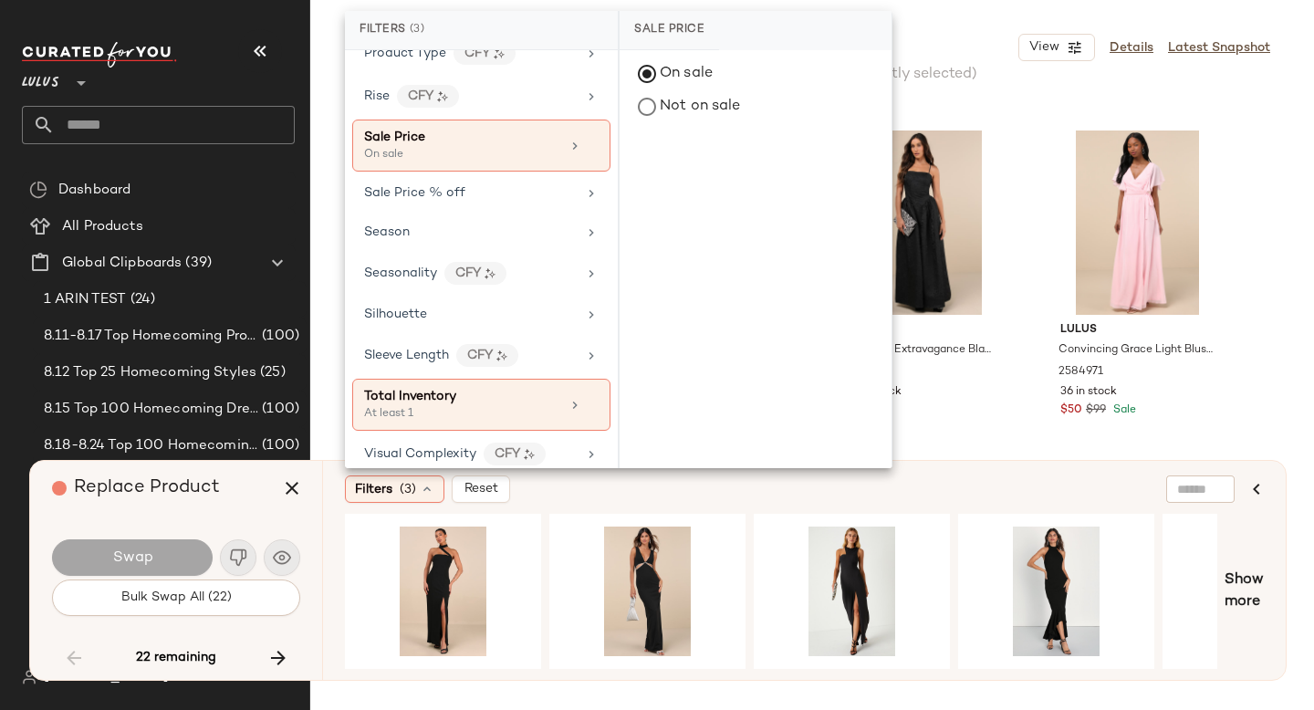
click at [715, 497] on div "Filters (3) Reset" at bounding box center [716, 489] width 742 height 27
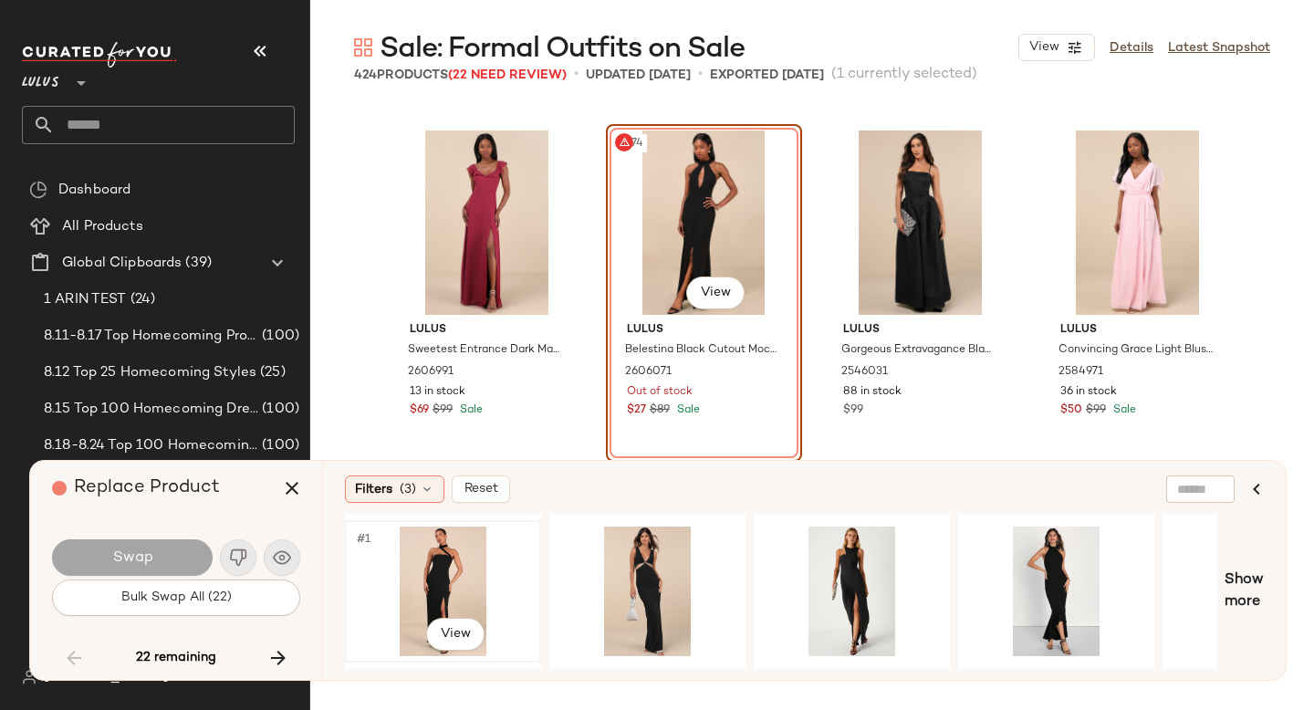
click at [419, 587] on div "#1 View" at bounding box center [442, 592] width 183 height 130
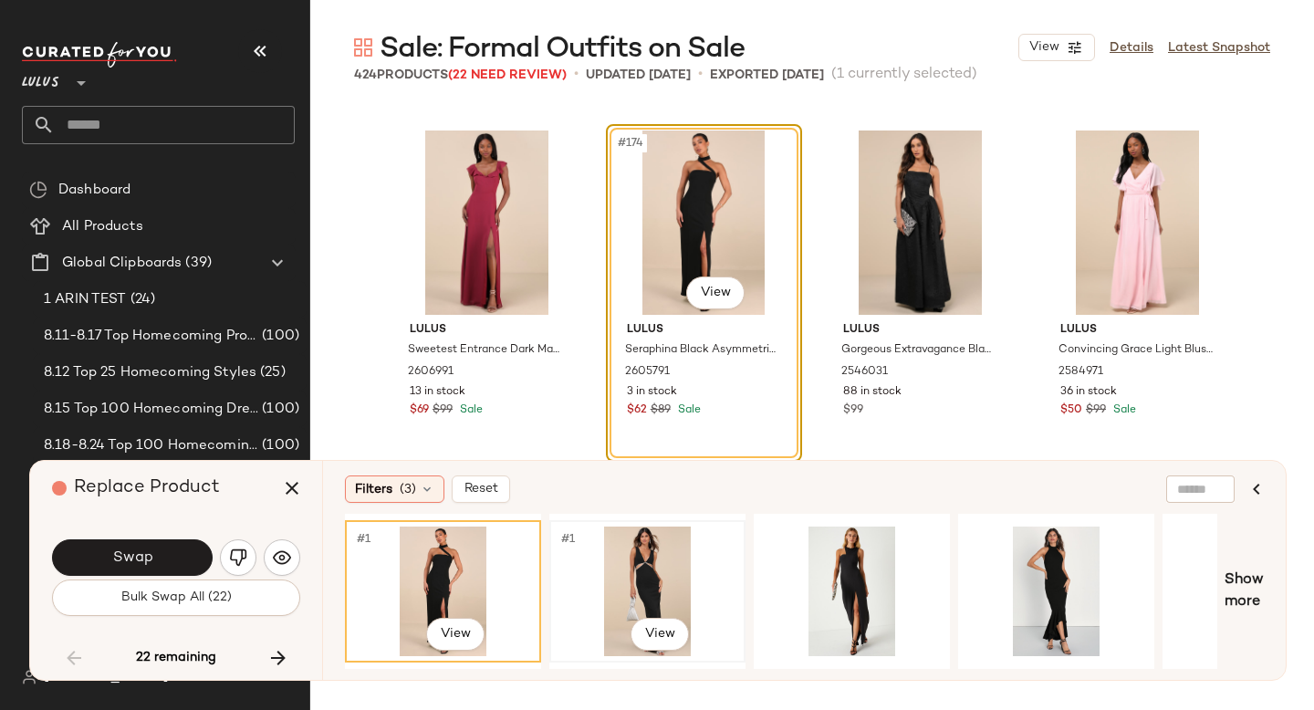
click at [613, 553] on div "#1 View" at bounding box center [647, 592] width 183 height 130
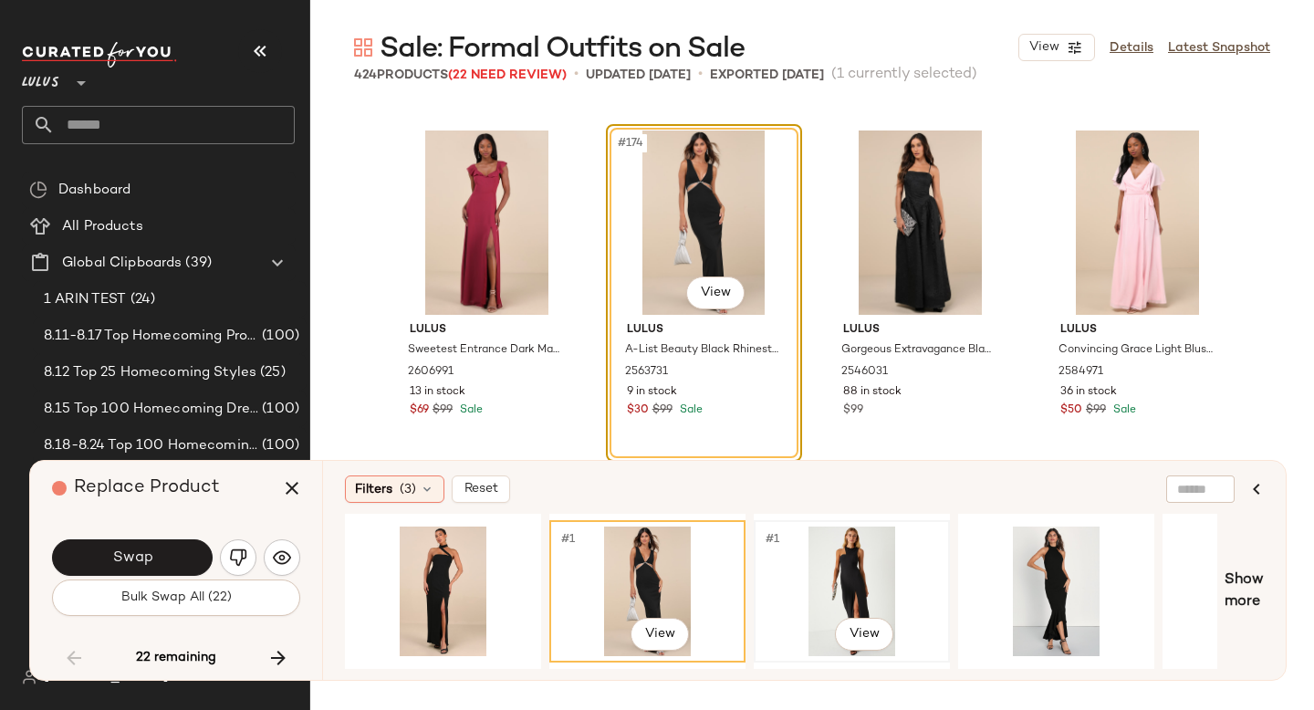
click at [832, 567] on div "#1 View" at bounding box center [851, 592] width 183 height 130
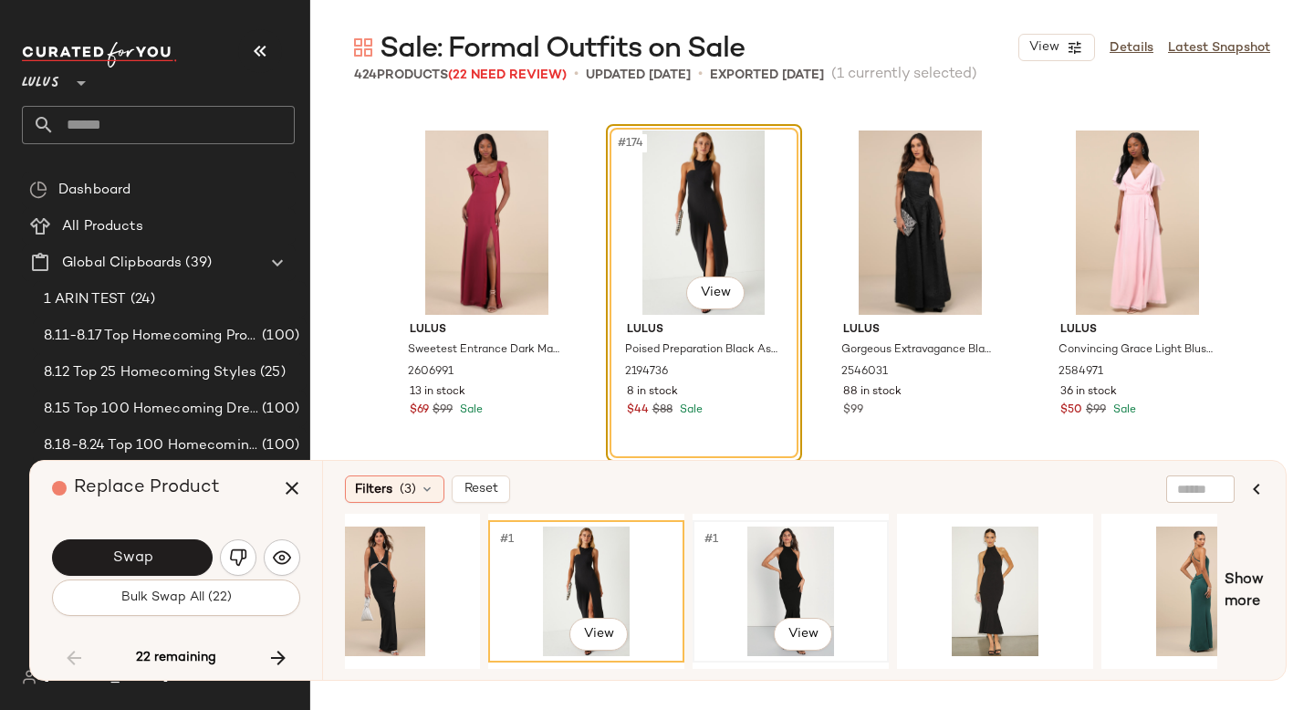
click at [757, 589] on div "#1 View" at bounding box center [790, 592] width 183 height 130
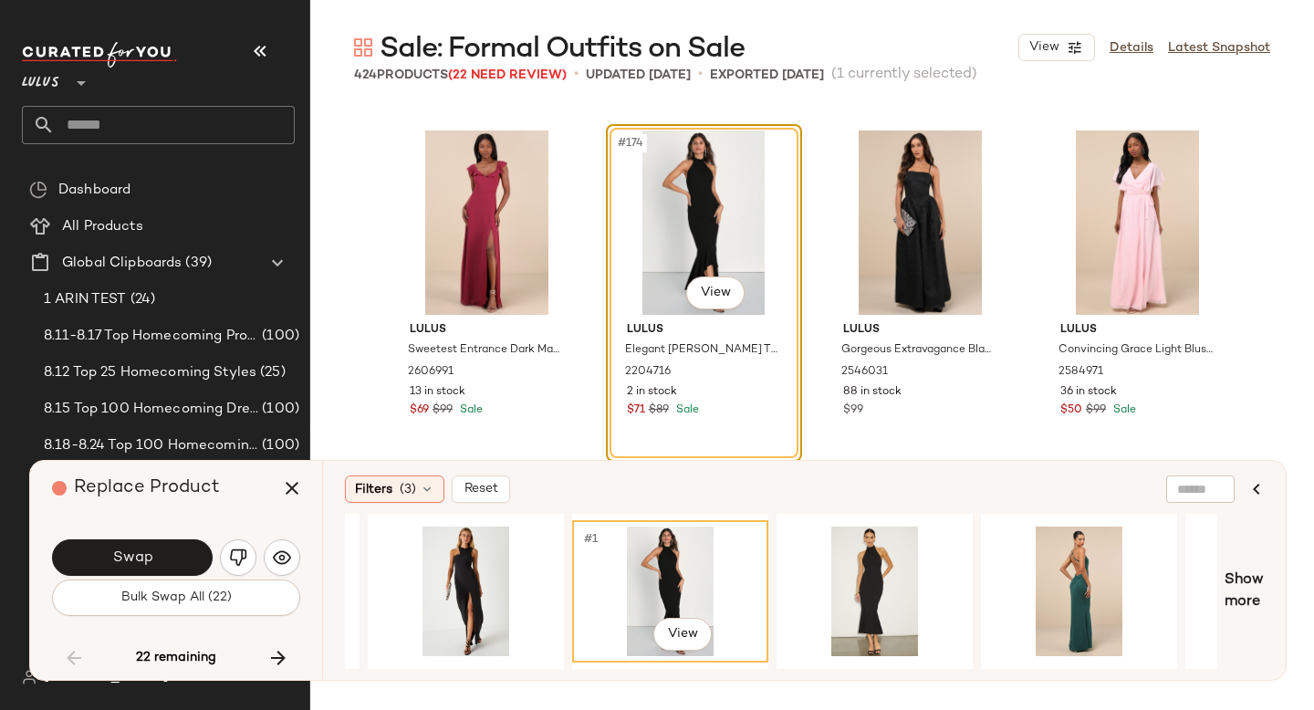
scroll to position [0, 489]
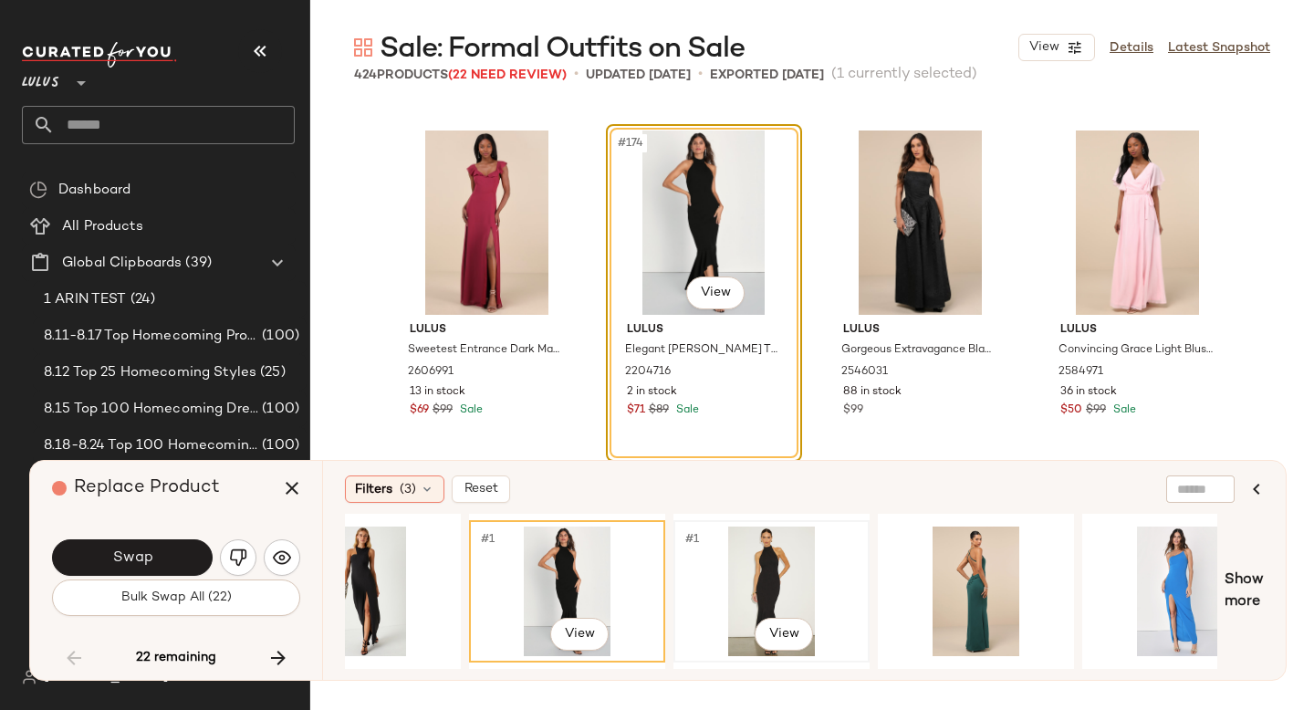
click at [727, 592] on div "#1 View" at bounding box center [771, 592] width 183 height 130
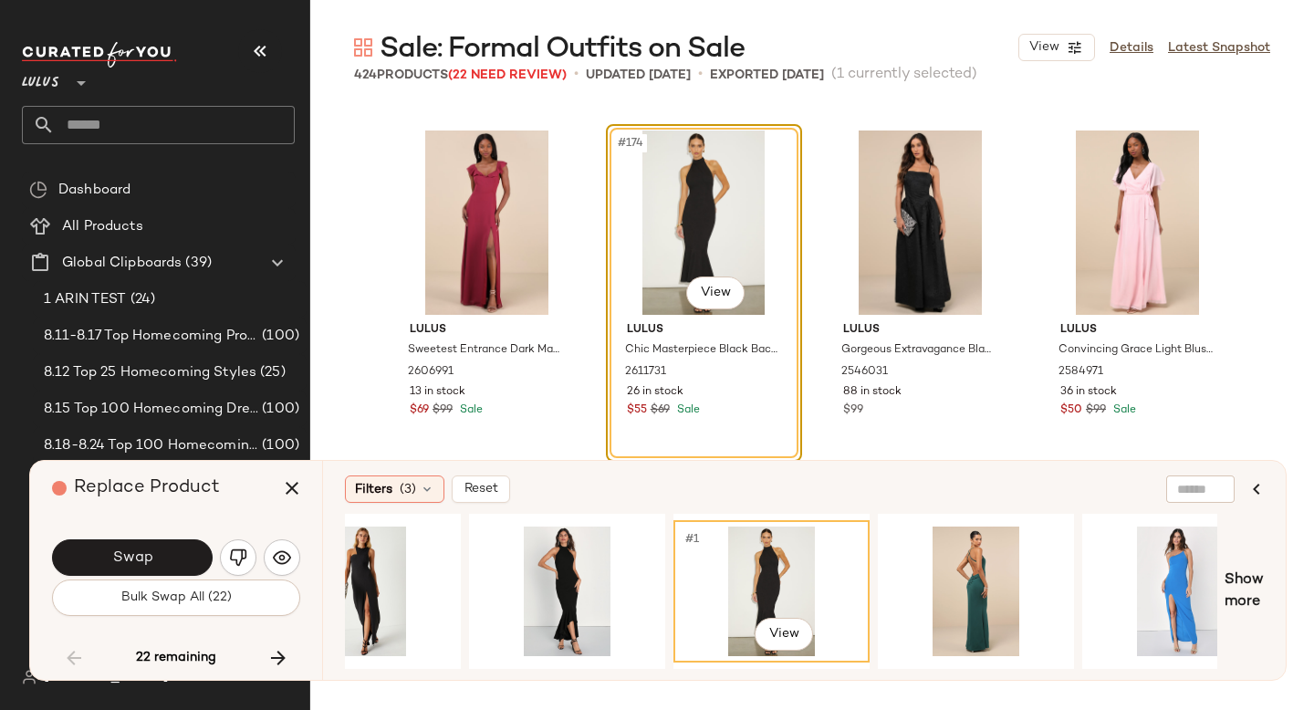
scroll to position [0, 571]
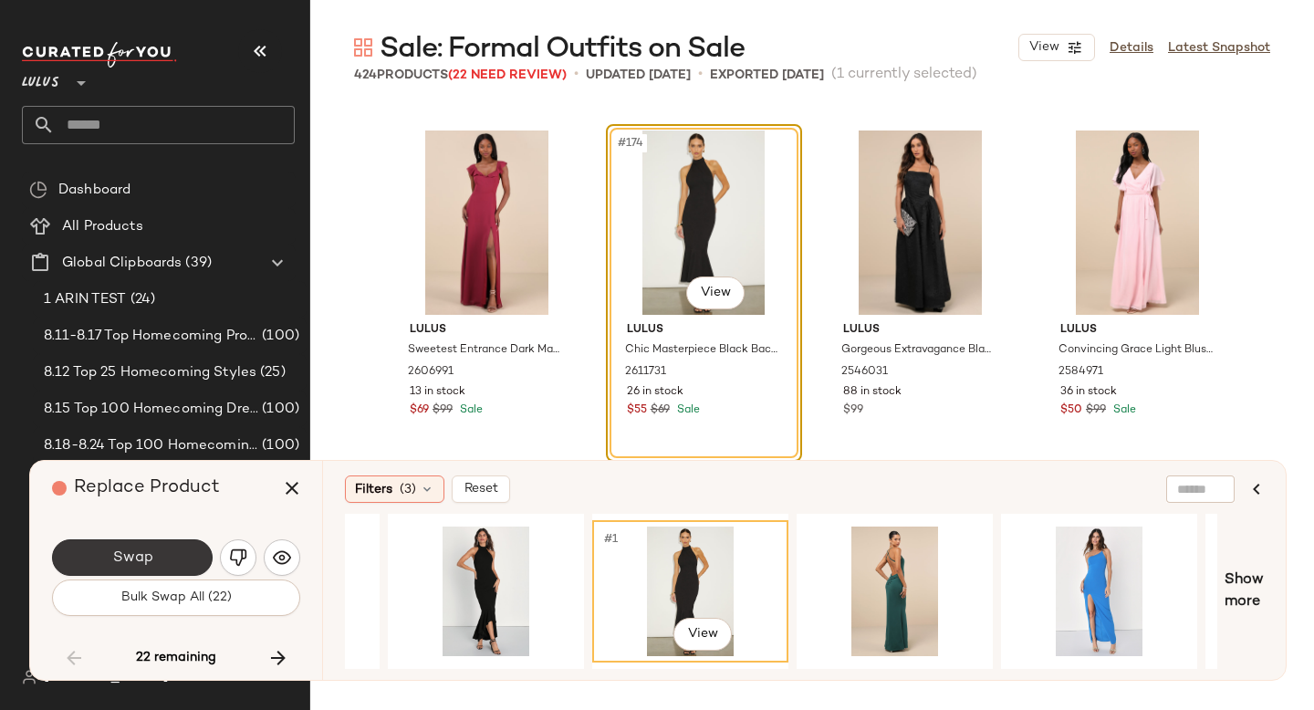
click at [163, 560] on button "Swap" at bounding box center [132, 557] width 161 height 37
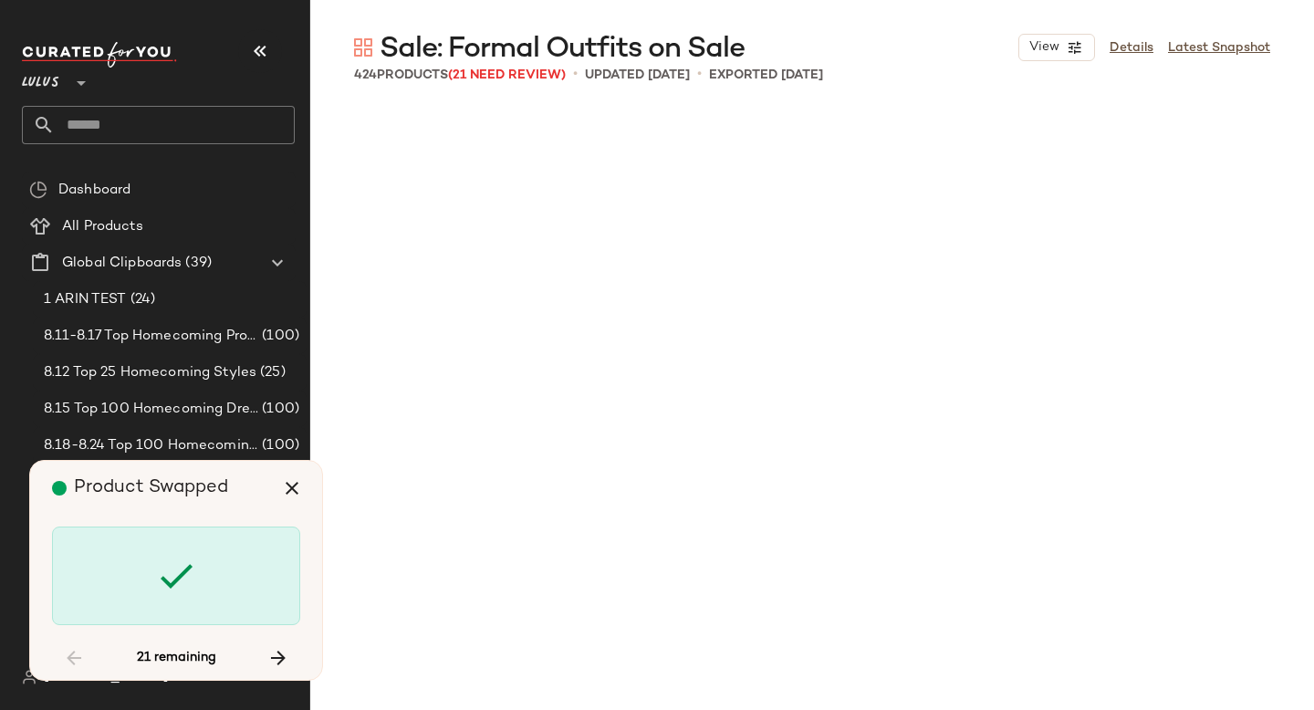
scroll to position [18322, 0]
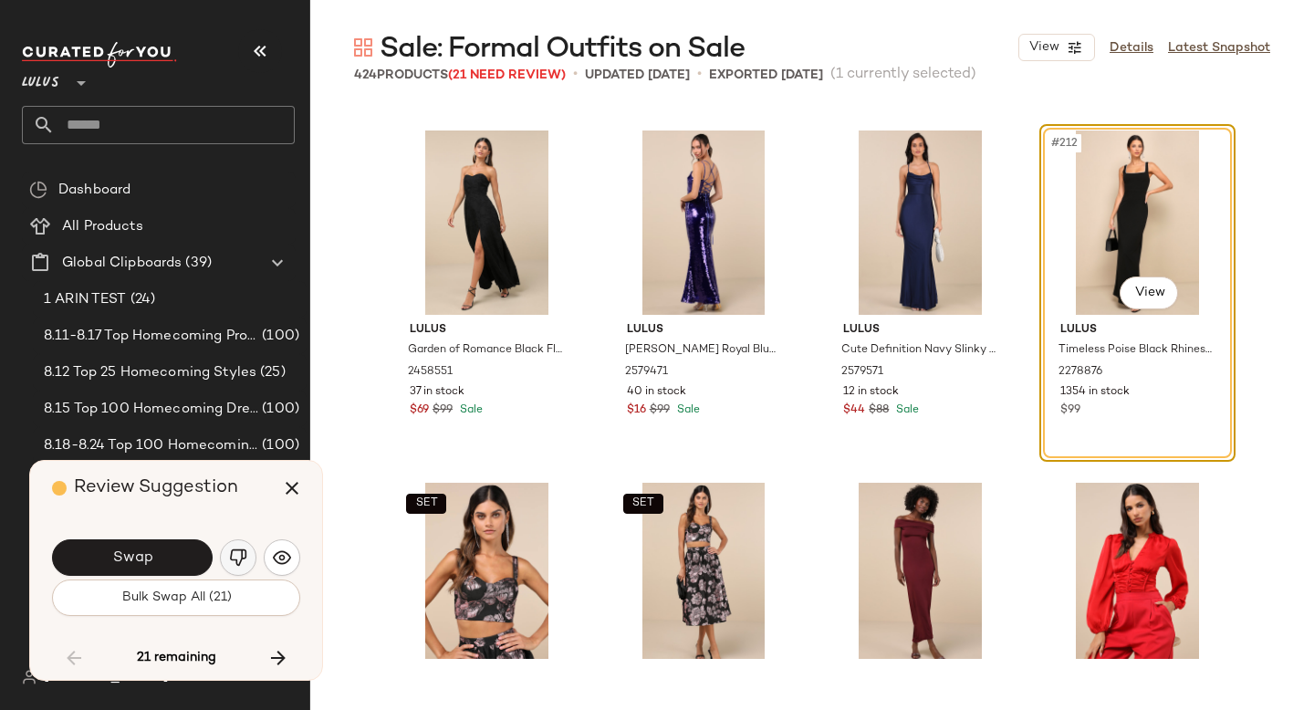
click at [236, 559] on img "button" at bounding box center [238, 558] width 18 height 18
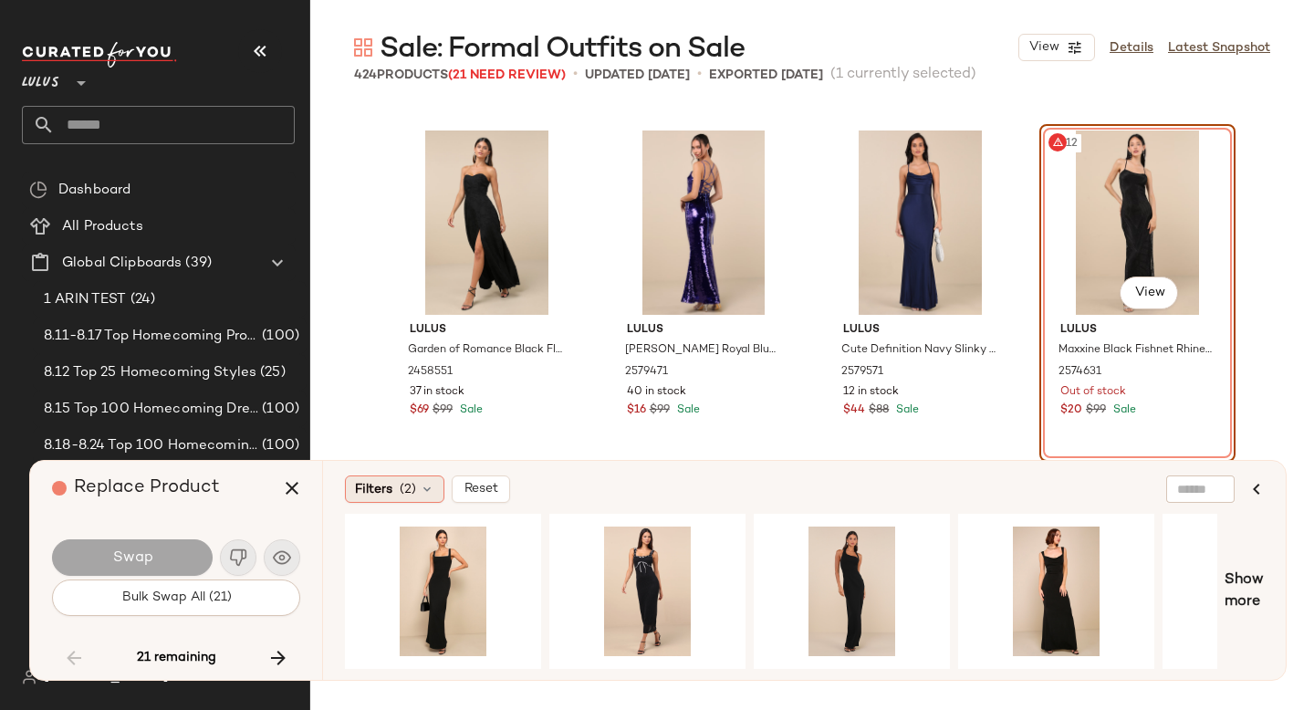
click at [424, 496] on icon at bounding box center [427, 489] width 15 height 15
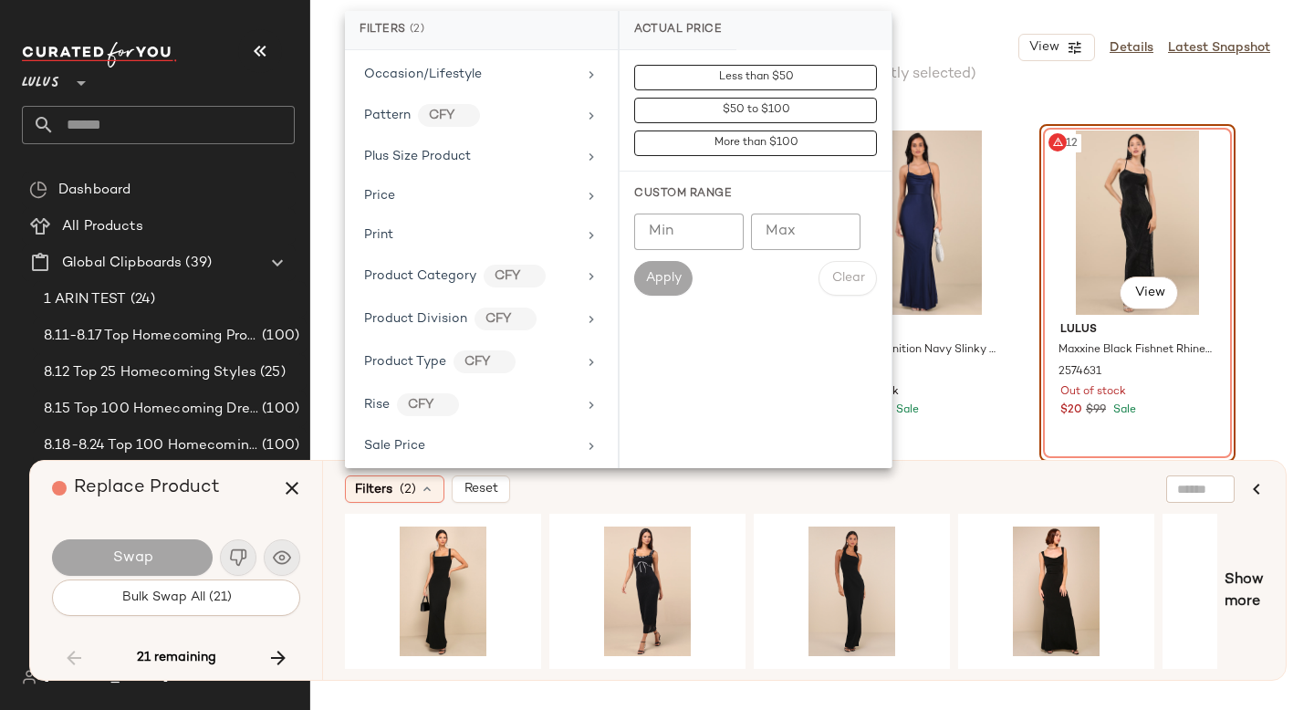
scroll to position [1308, 0]
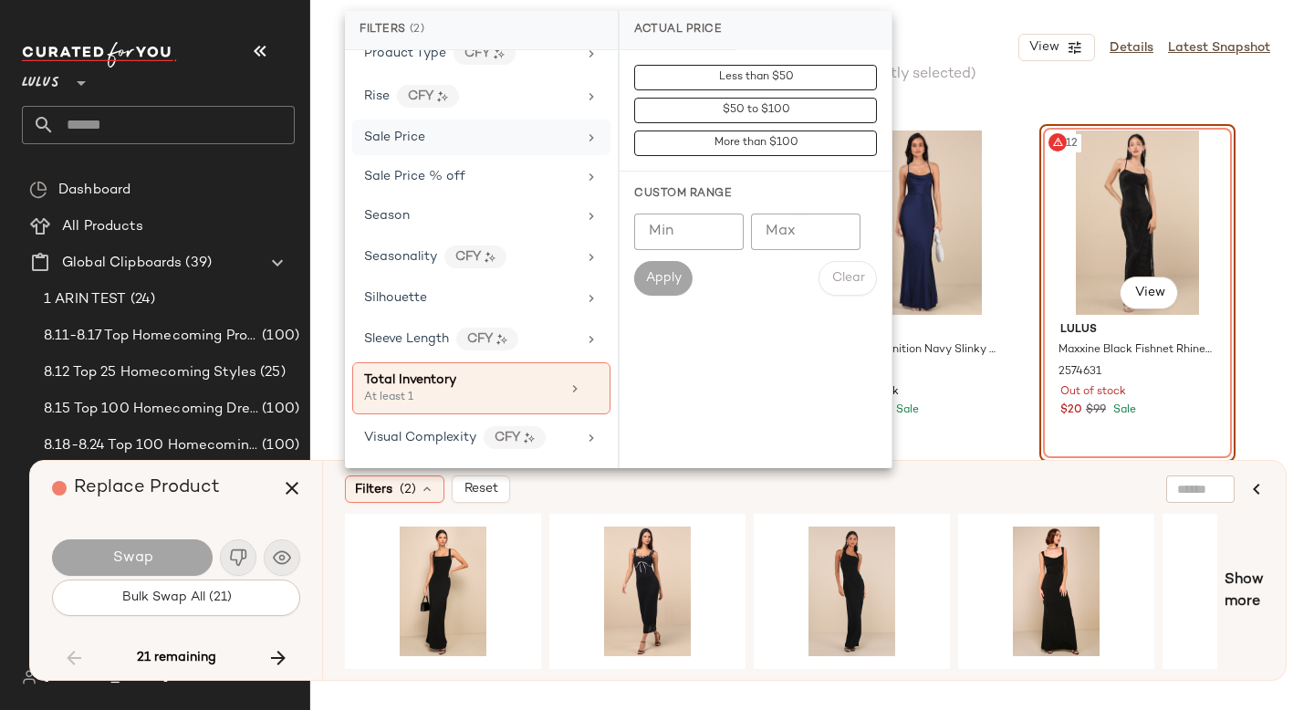
click at [473, 145] on div "Sale Price" at bounding box center [470, 137] width 213 height 19
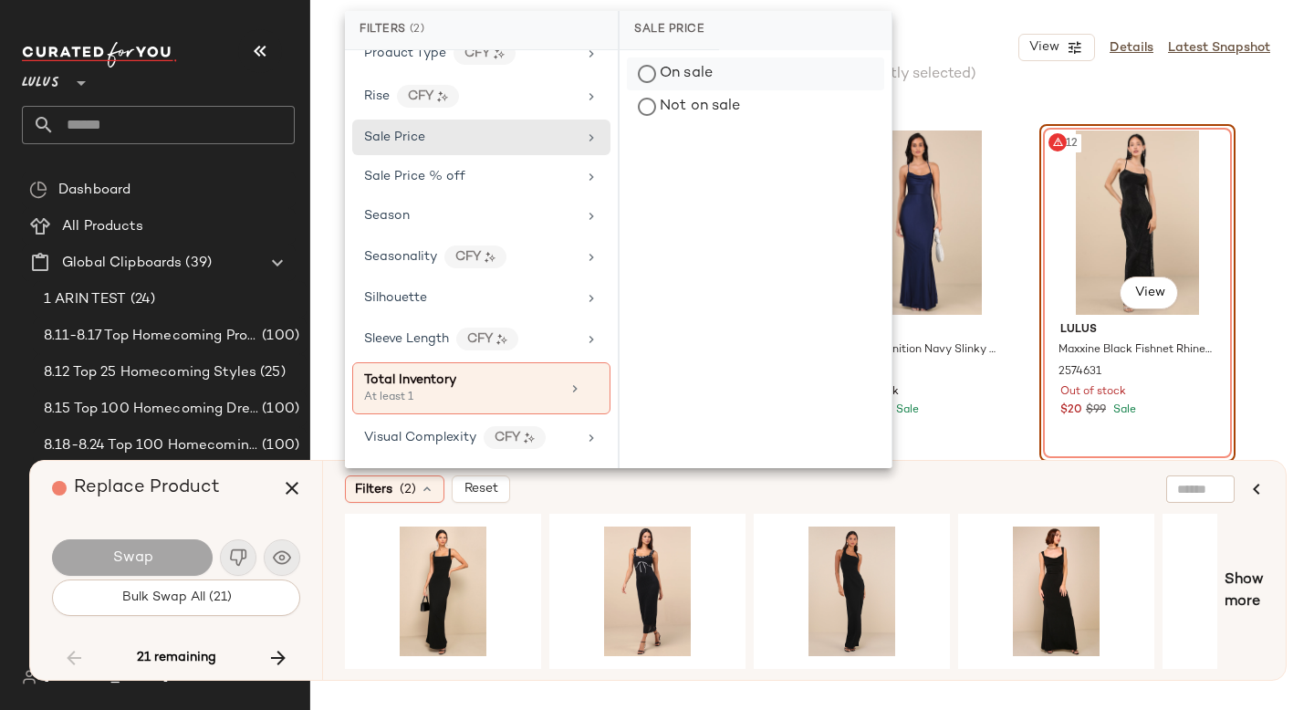
click at [658, 68] on div "On sale" at bounding box center [755, 74] width 257 height 33
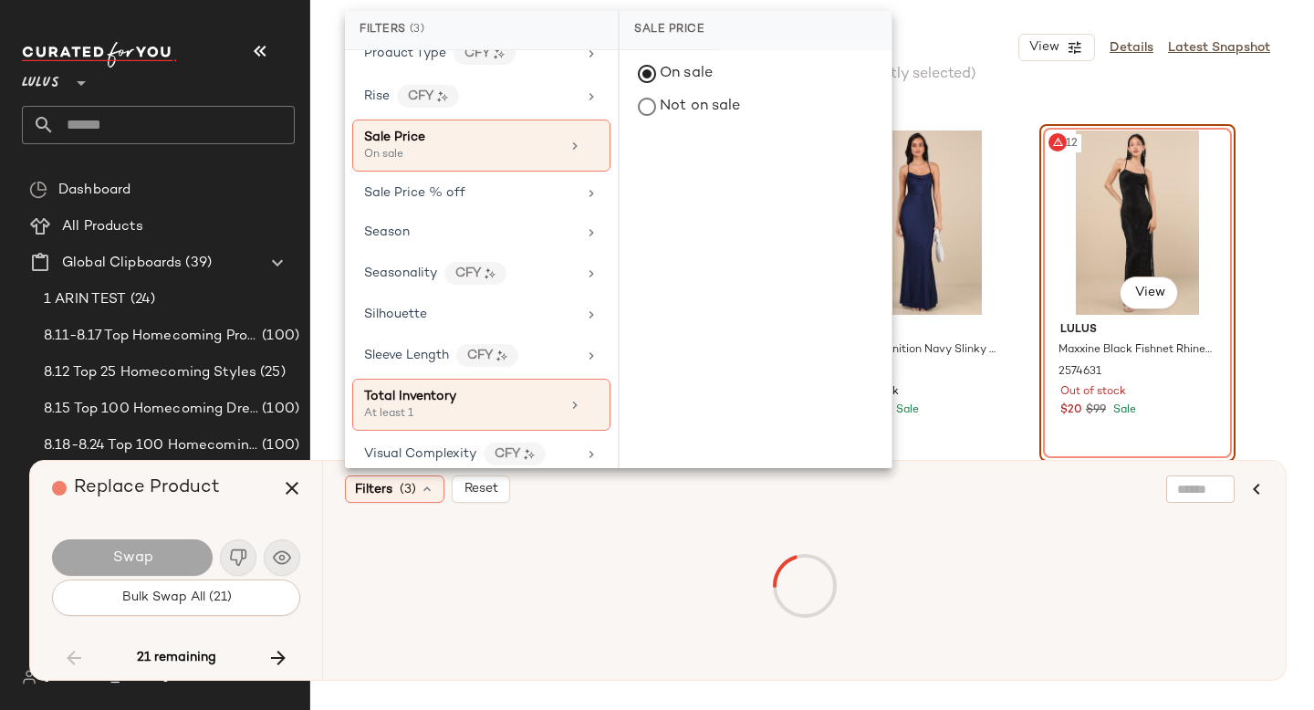
click at [939, 492] on div "Filters (3) Reset" at bounding box center [716, 489] width 742 height 27
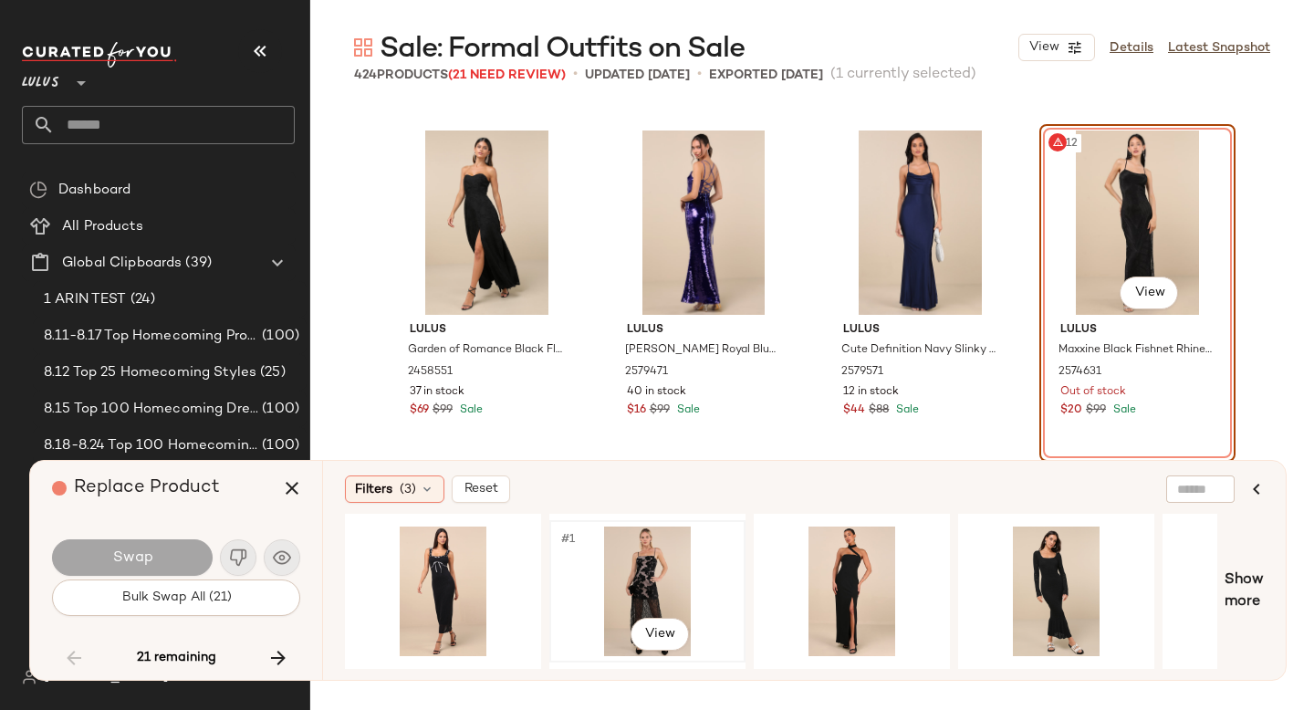
click at [646, 560] on div "#1 View" at bounding box center [647, 592] width 183 height 130
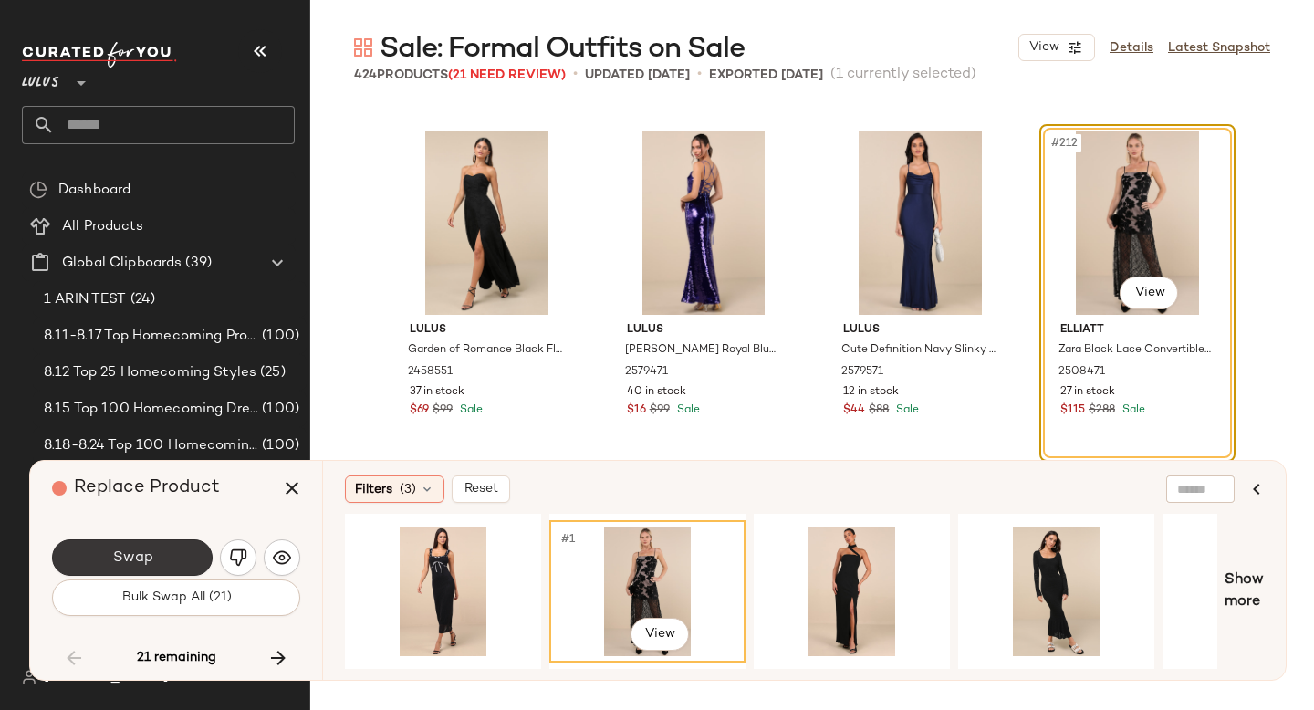
click at [136, 559] on span "Swap" at bounding box center [131, 558] width 41 height 17
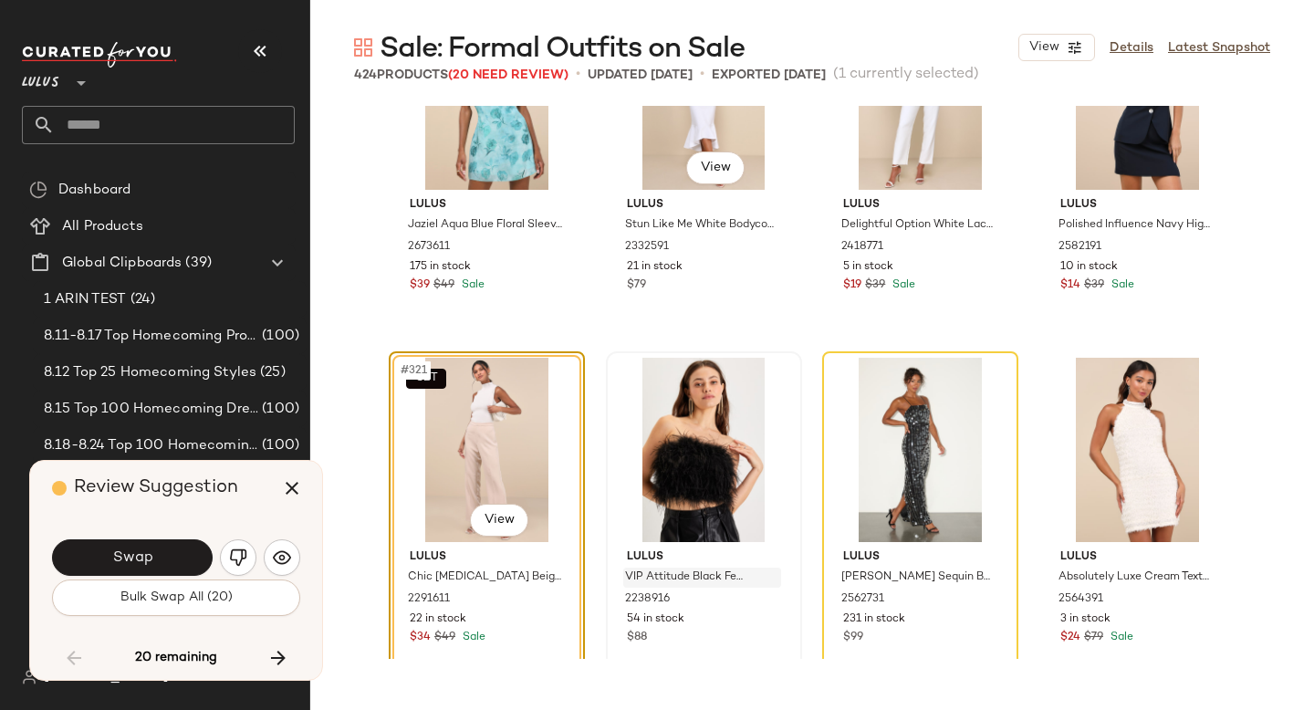
scroll to position [28109, 0]
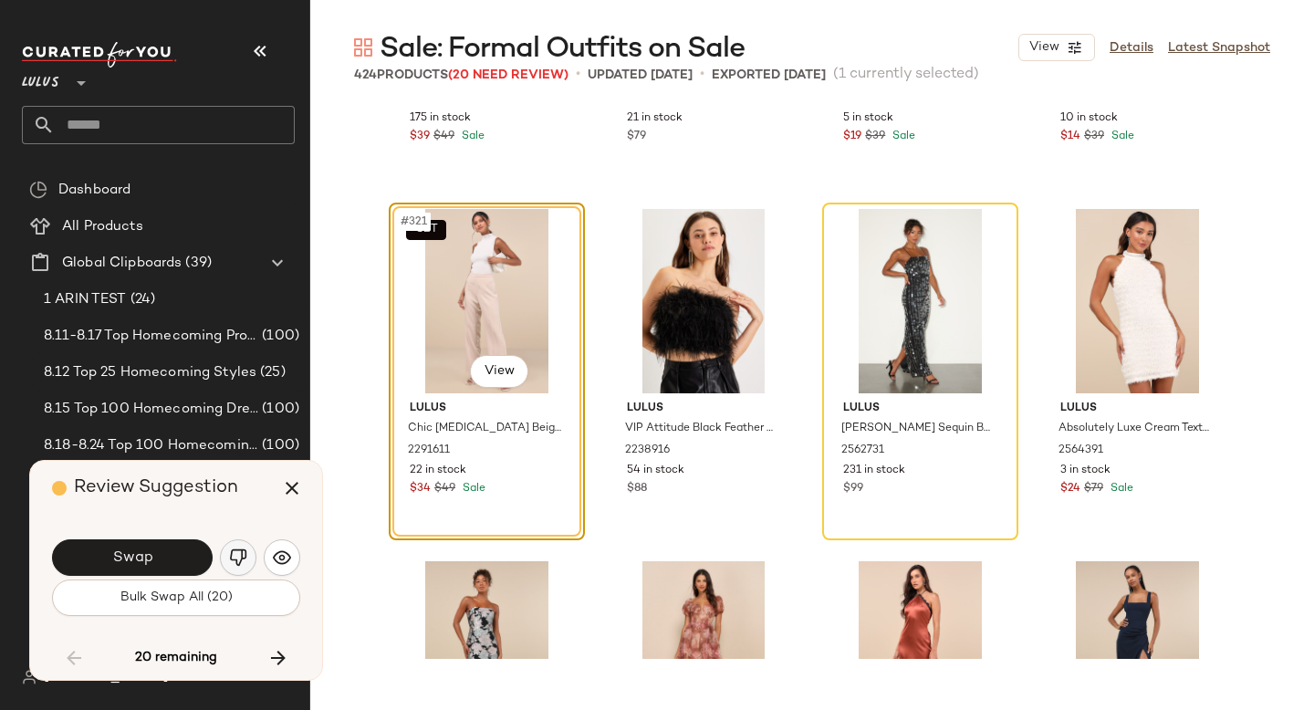
click at [245, 551] on img "button" at bounding box center [238, 558] width 18 height 18
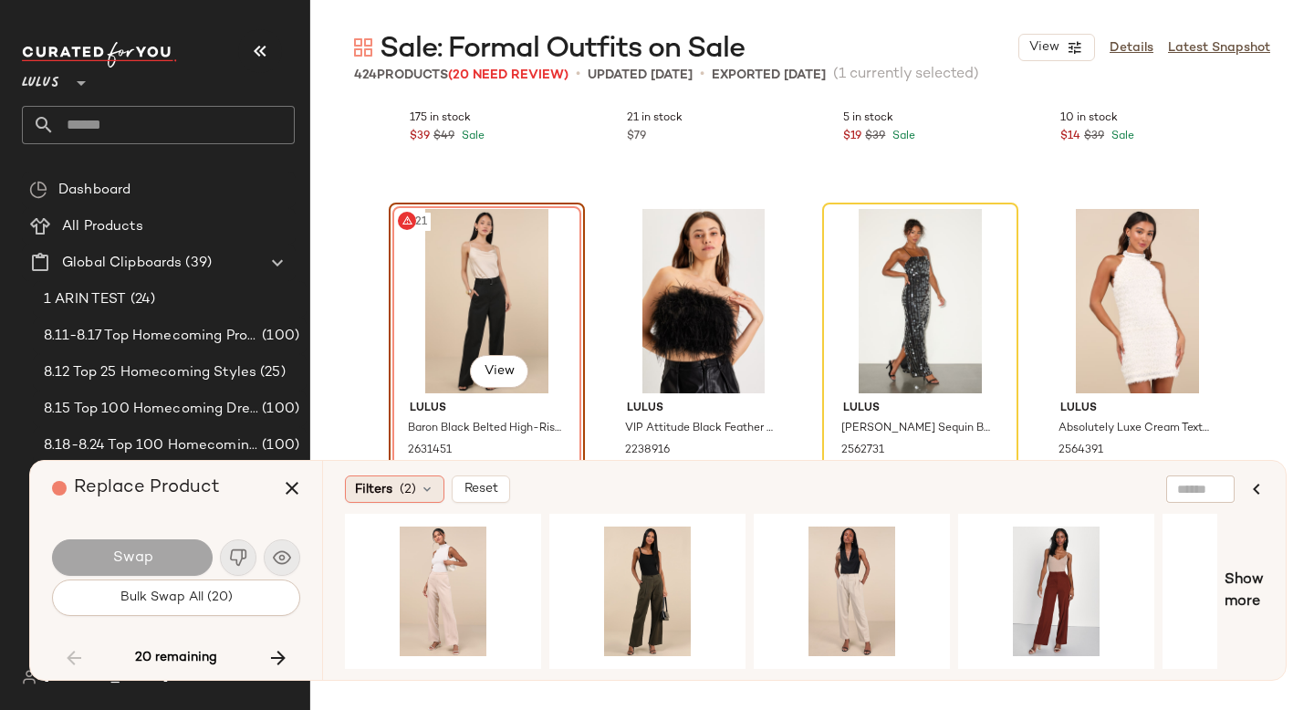
click at [384, 484] on span "Filters" at bounding box center [373, 489] width 37 height 19
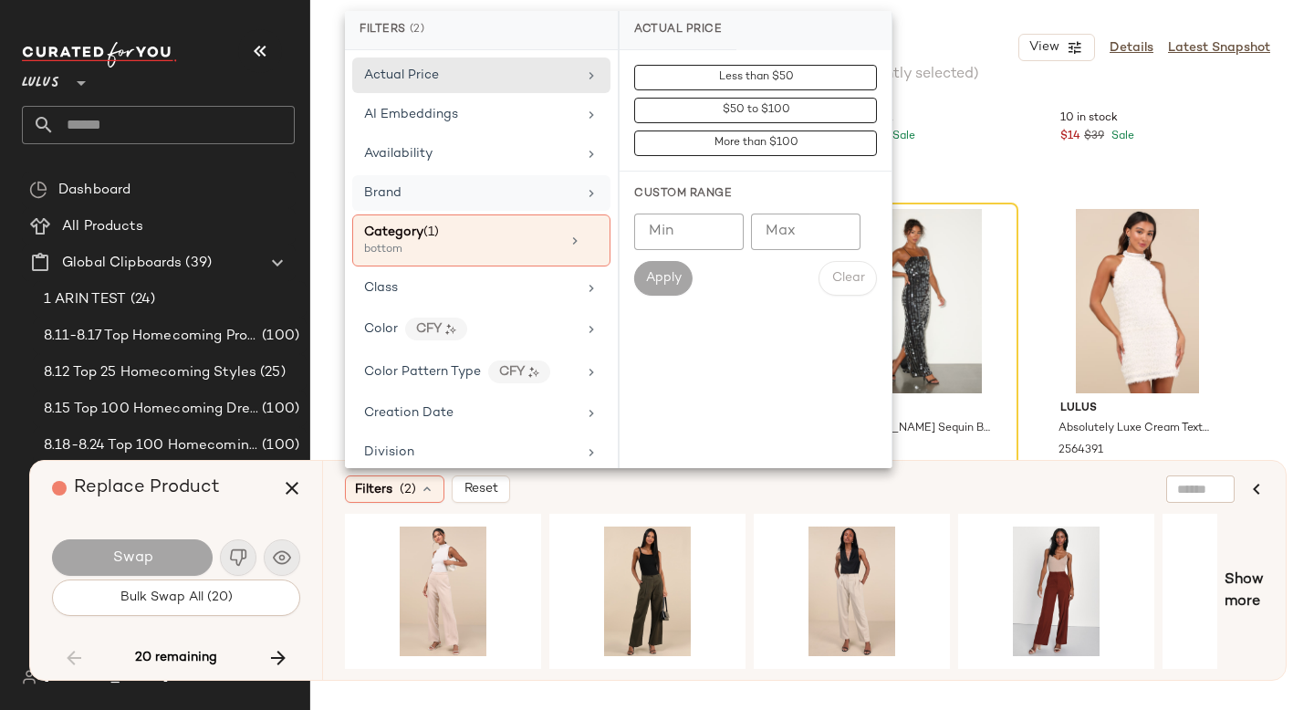
scroll to position [21, 0]
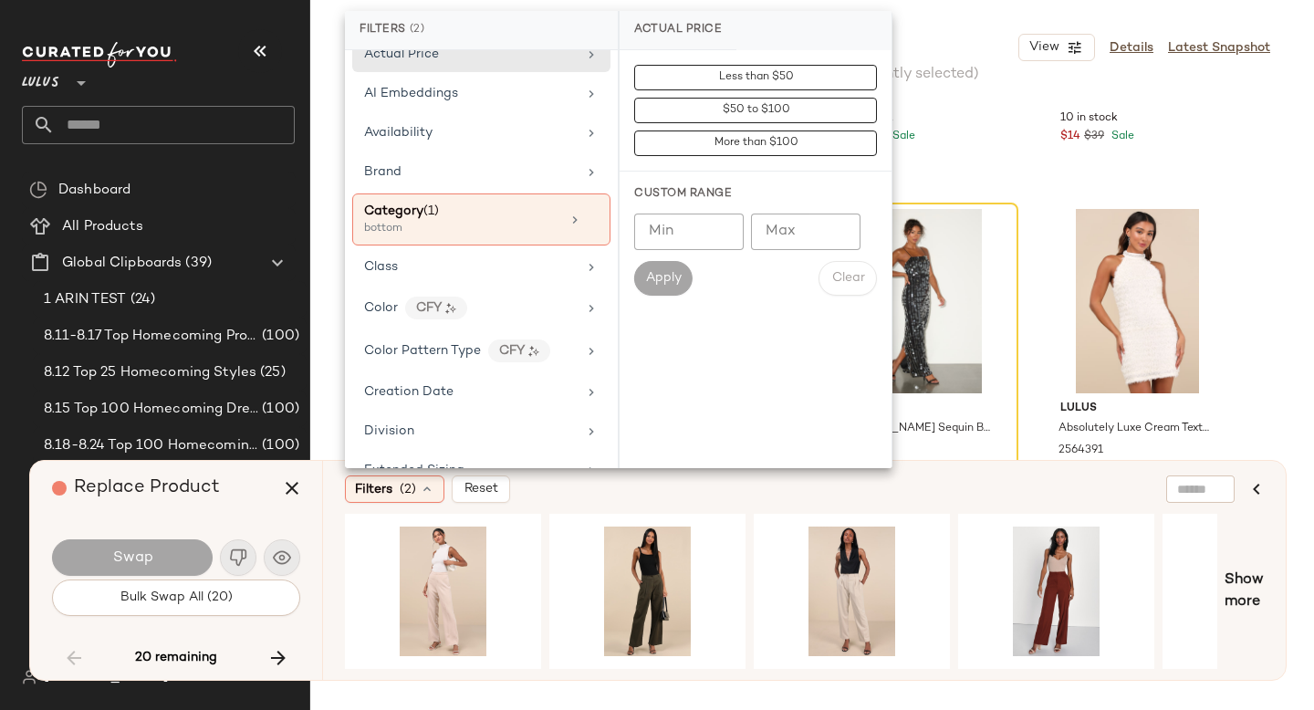
click at [1178, 104] on div "Sale: Formal Outfits on Sale View Details Latest Snapshot 424 Products (20 Need…" at bounding box center [812, 369] width 1004 height 681
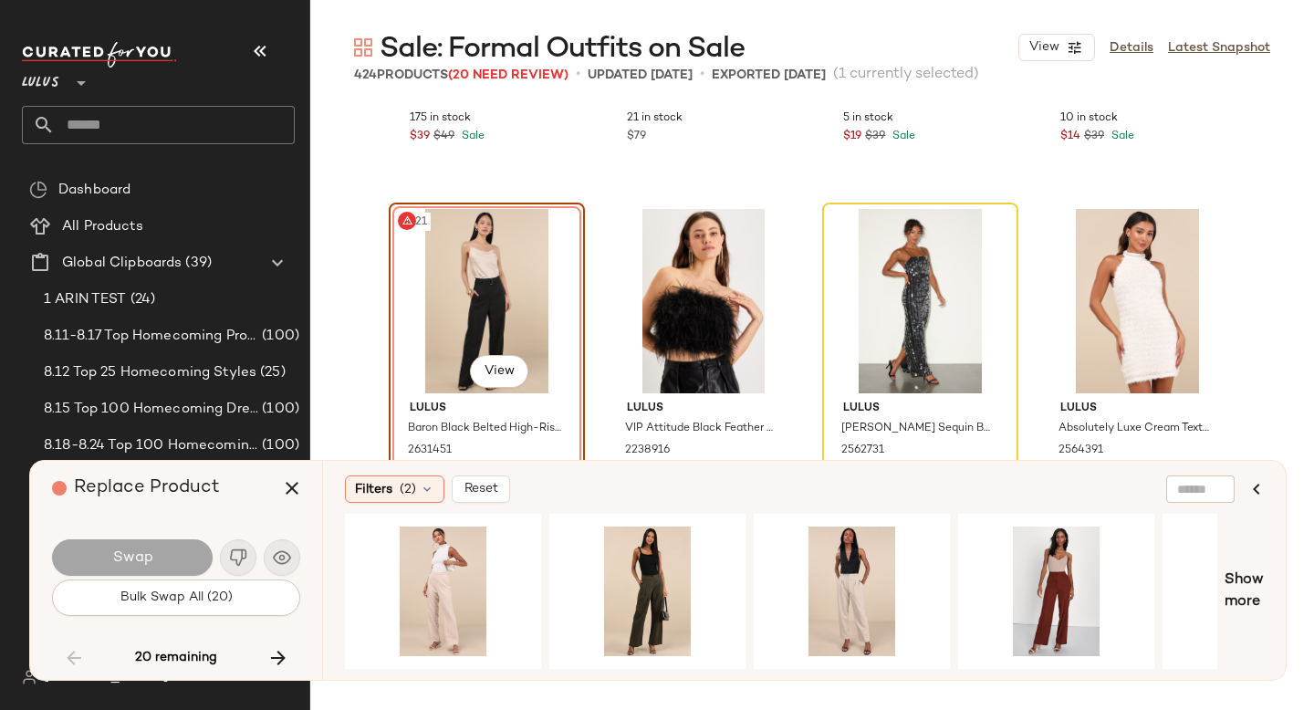
click at [440, 293] on div "#321 View" at bounding box center [486, 301] width 183 height 184
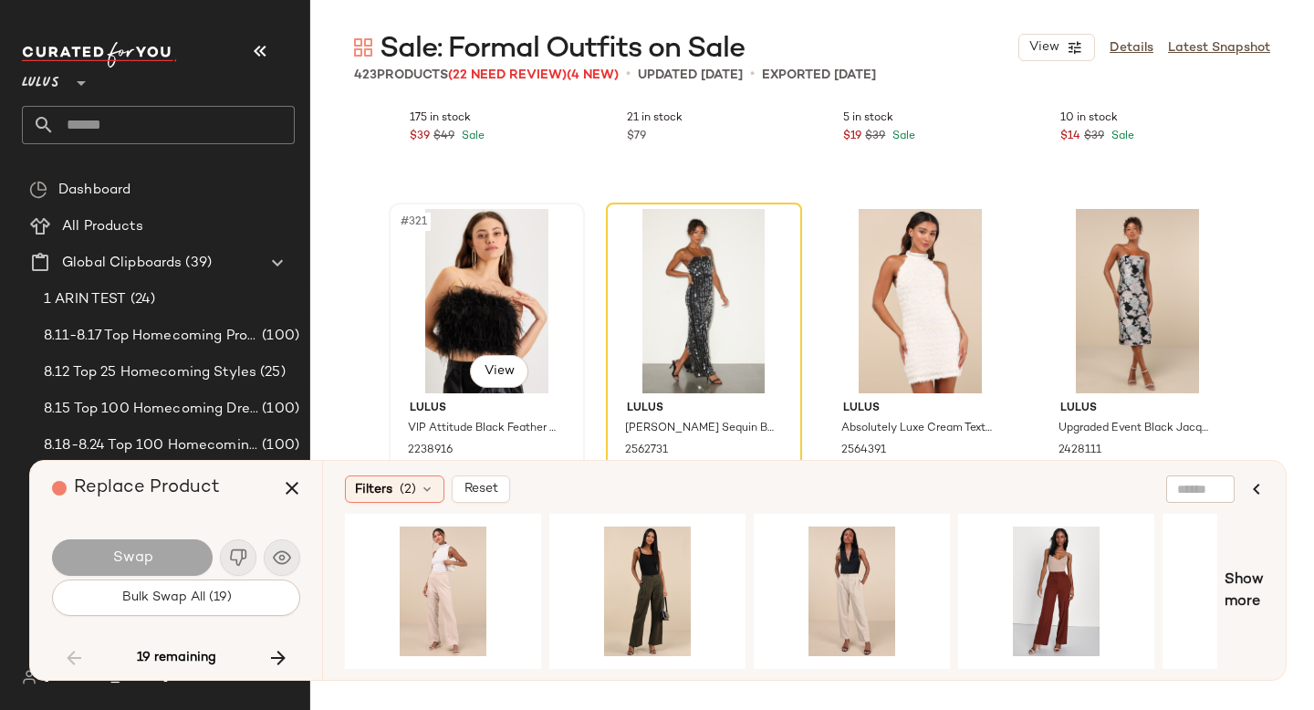
click at [453, 276] on div "#321 View" at bounding box center [486, 301] width 183 height 184
click at [295, 486] on icon "button" at bounding box center [292, 488] width 22 height 22
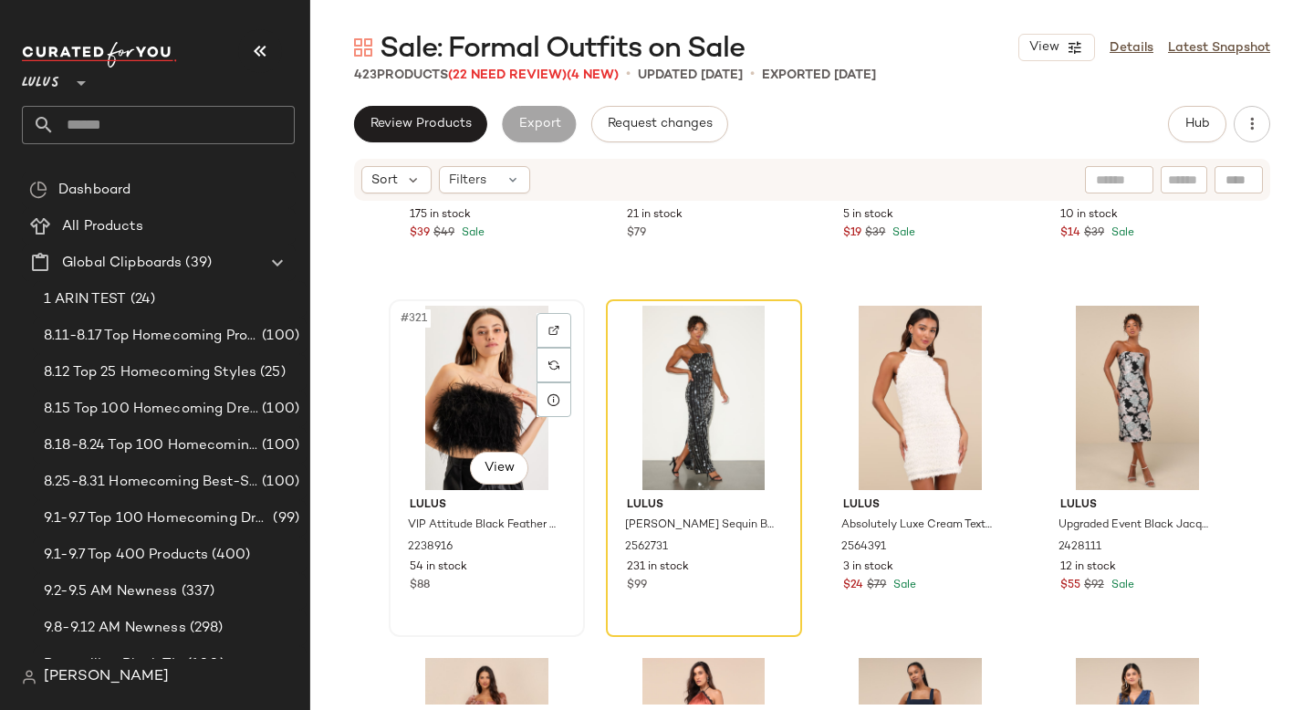
click at [473, 342] on div "#321 View" at bounding box center [486, 398] width 183 height 184
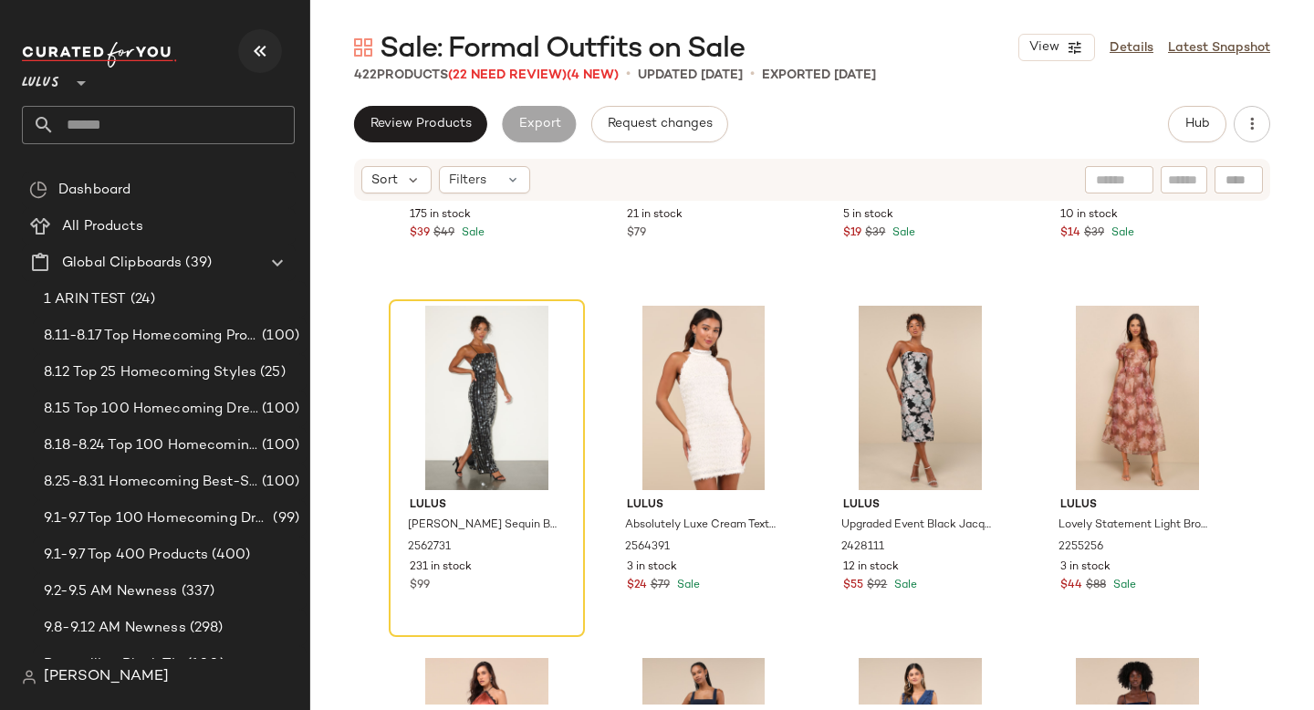
click at [257, 54] on icon "button" at bounding box center [260, 51] width 22 height 22
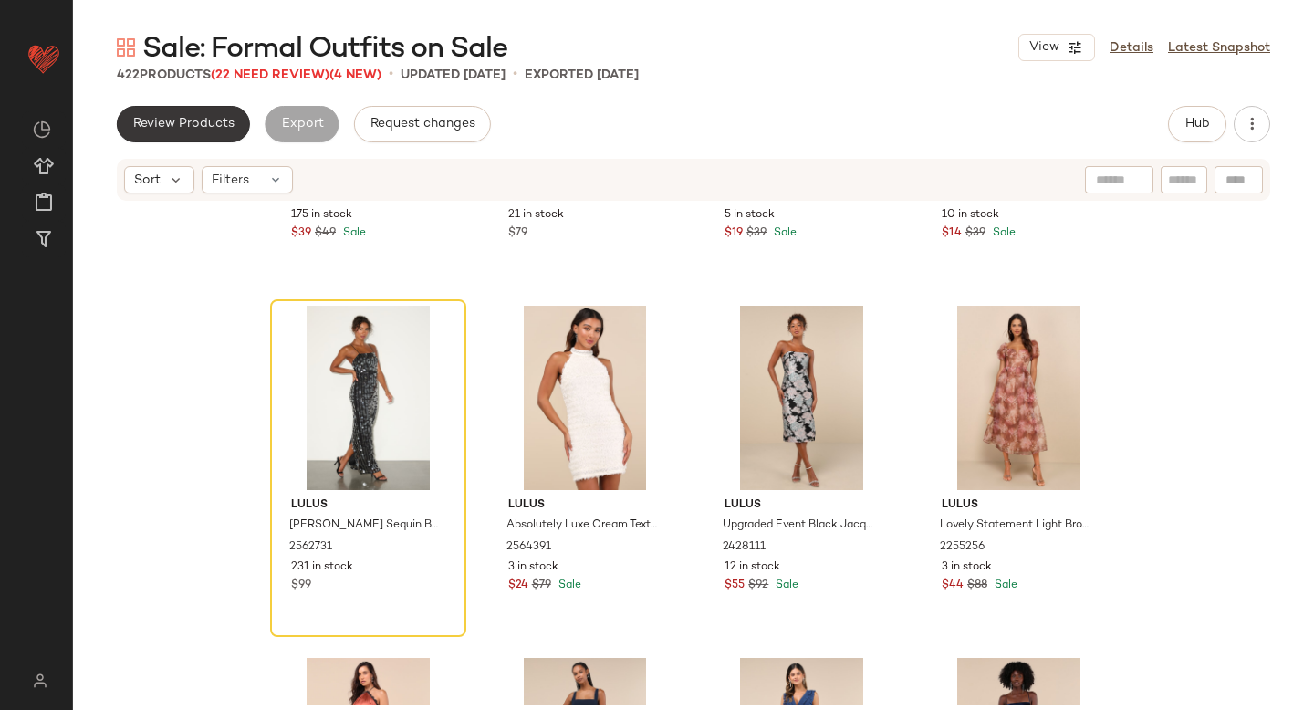
click at [219, 122] on span "Review Products" at bounding box center [183, 124] width 102 height 15
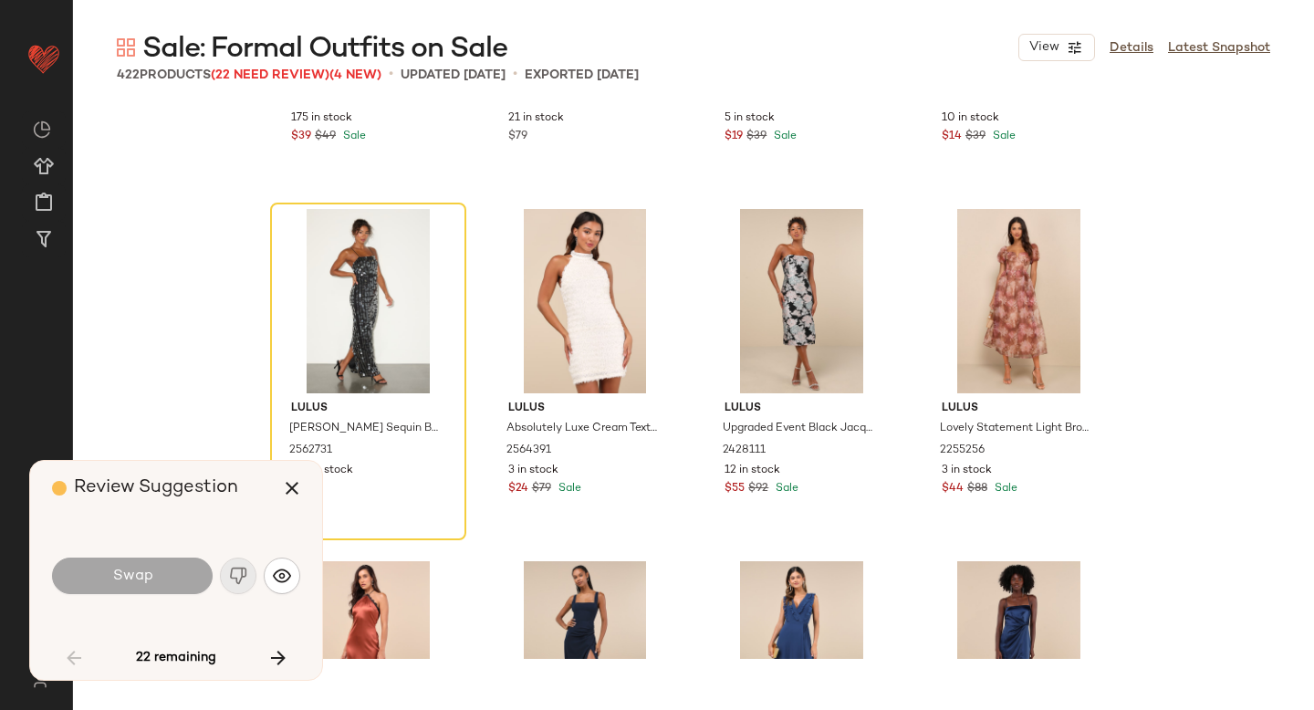
click at [241, 575] on div "Swap" at bounding box center [176, 576] width 248 height 44
click at [279, 660] on icon "button" at bounding box center [278, 658] width 22 height 22
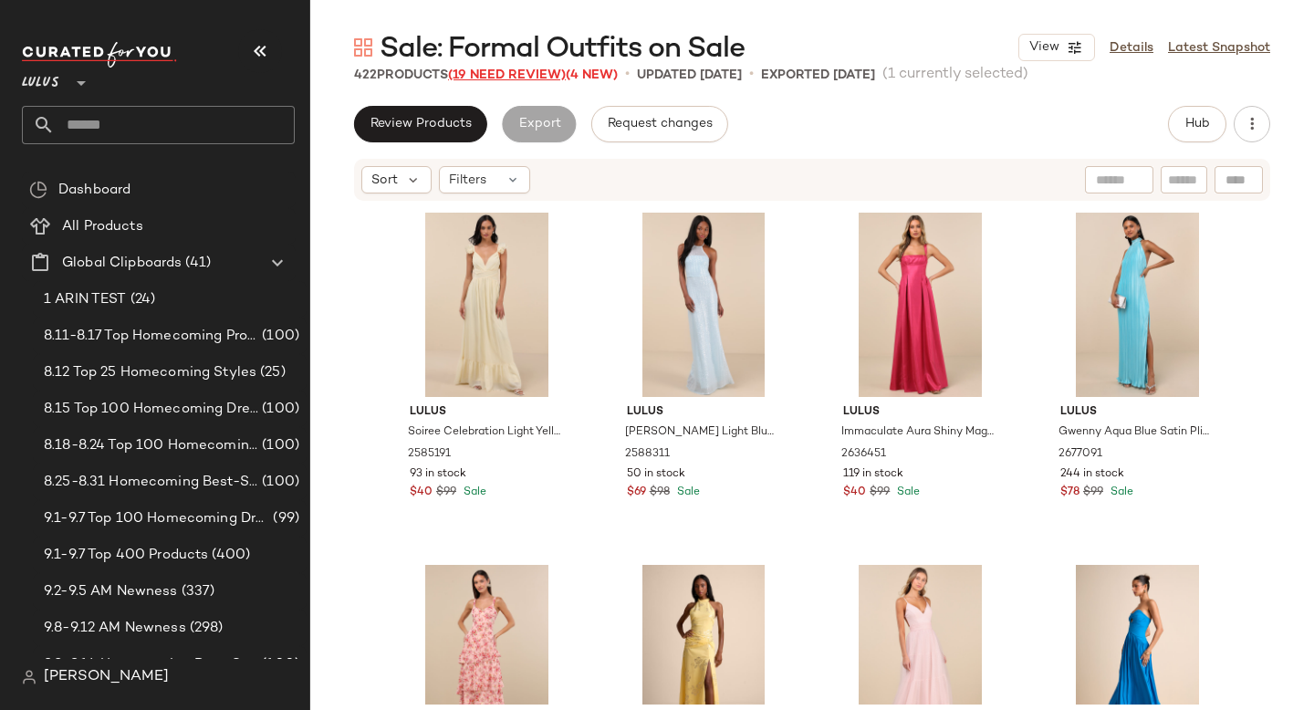
click at [495, 72] on span "(19 Need Review)" at bounding box center [507, 75] width 118 height 14
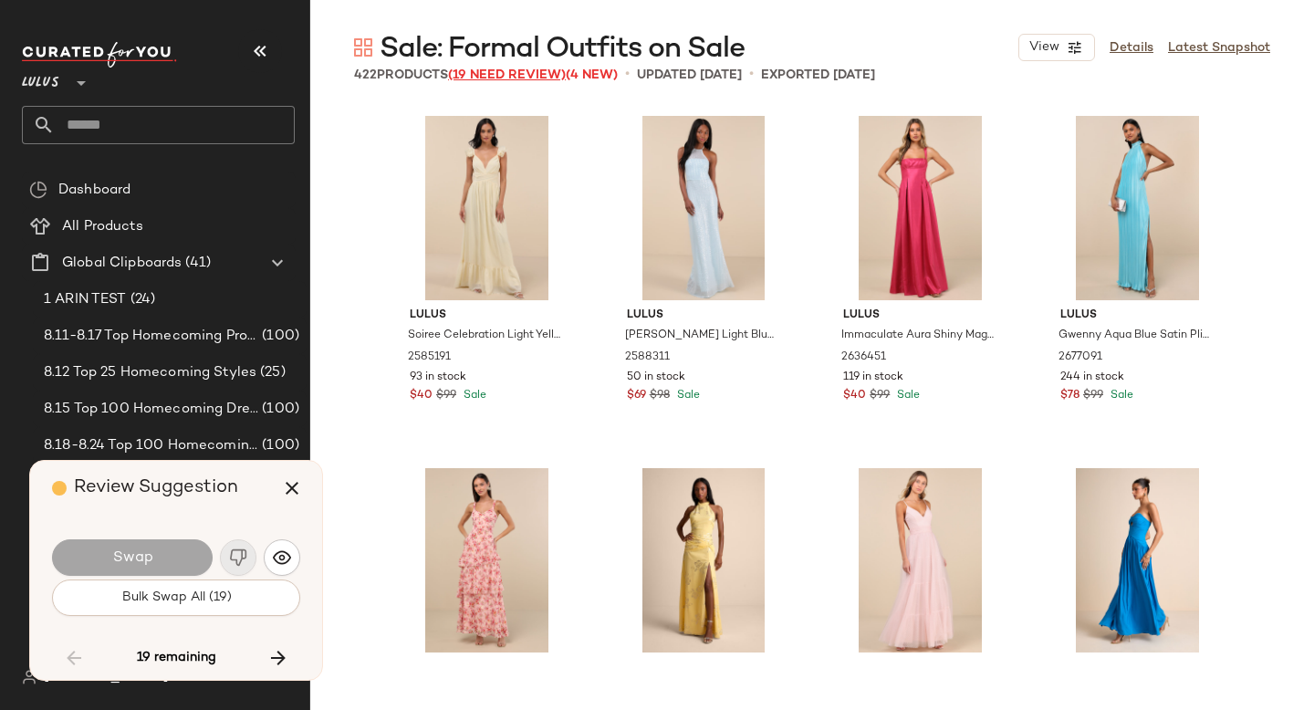
scroll to position [28188, 0]
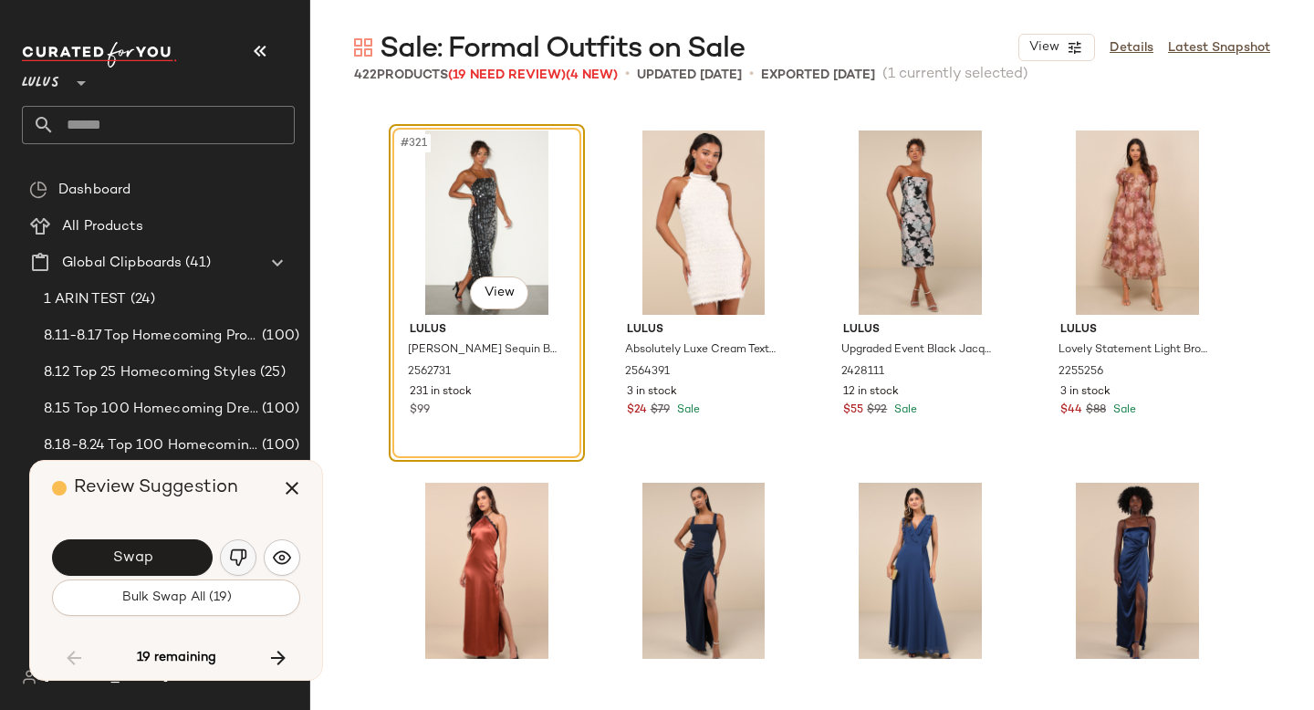
click at [244, 557] on img "button" at bounding box center [238, 558] width 18 height 18
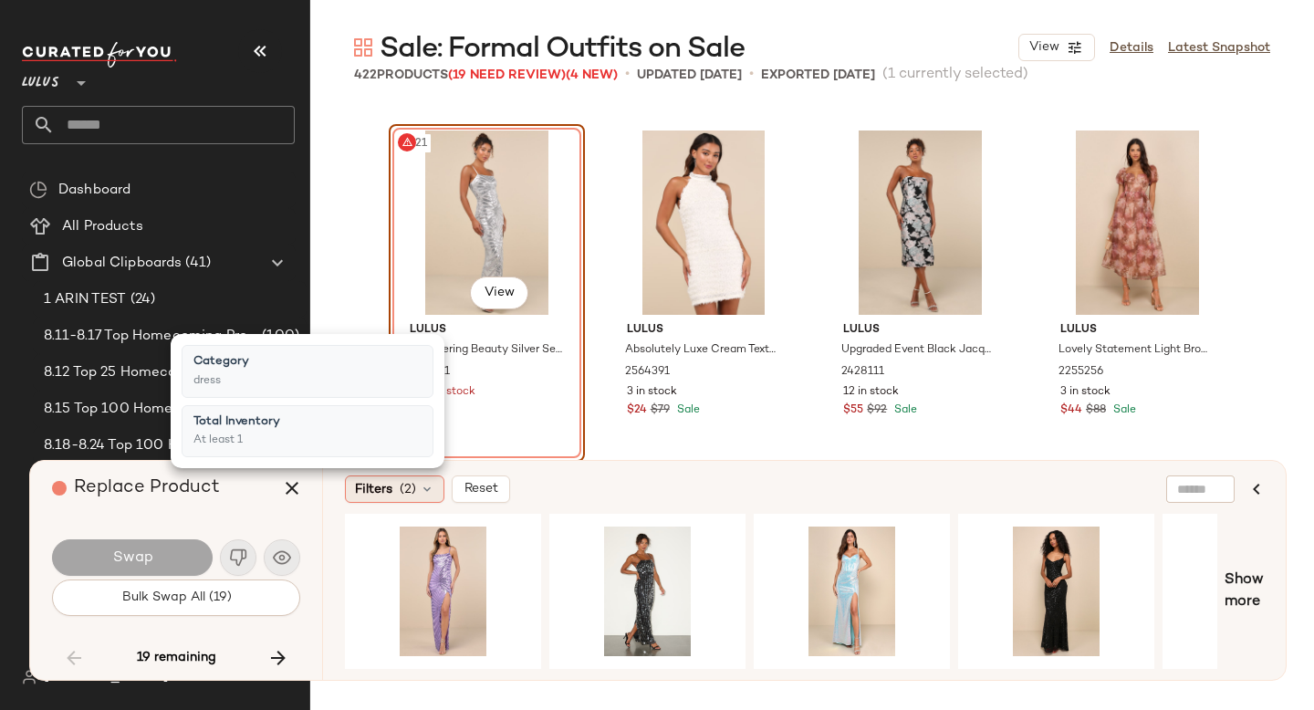
click at [409, 492] on span "(2)" at bounding box center [408, 489] width 16 height 19
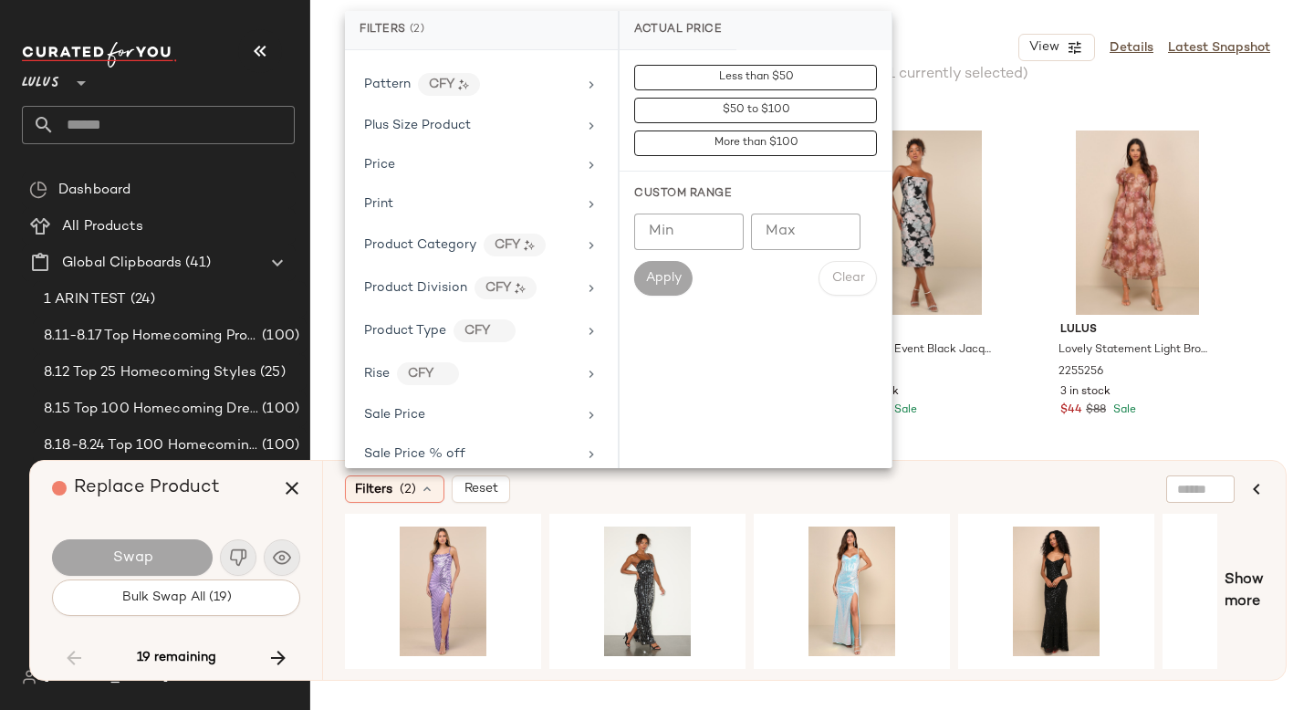
scroll to position [1308, 0]
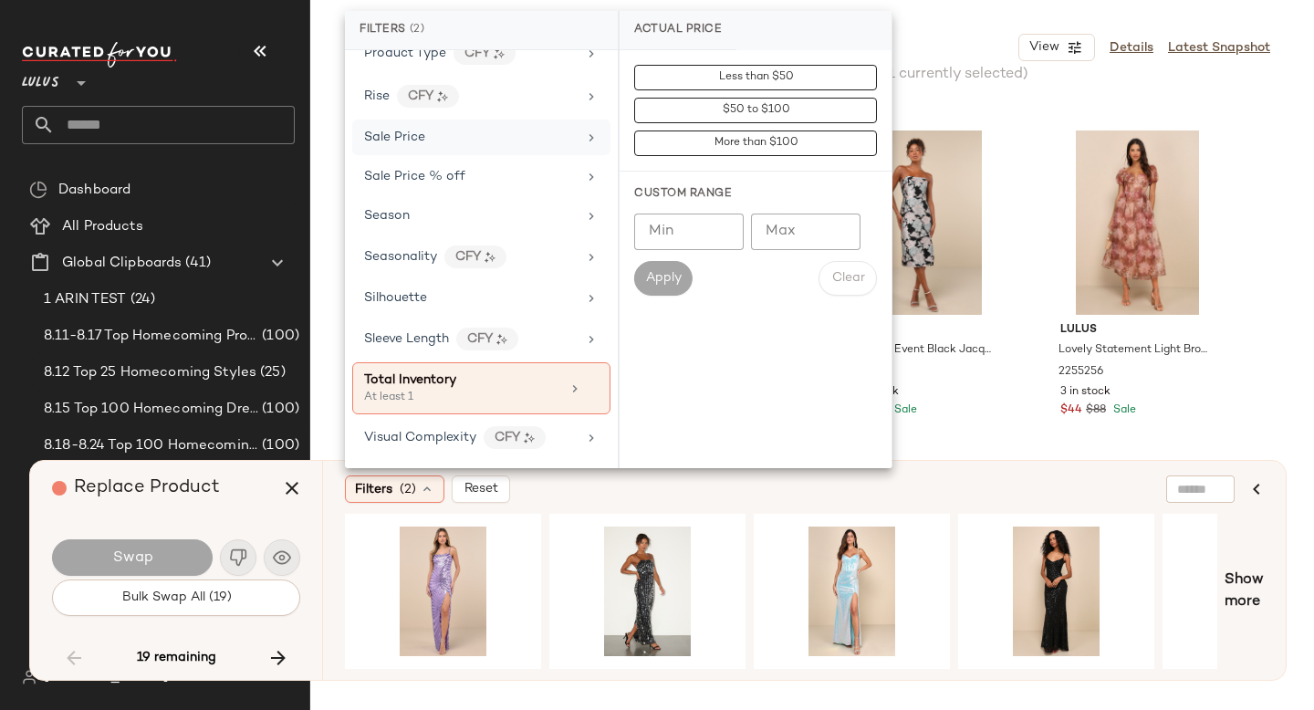
click at [472, 153] on div "Sale Price" at bounding box center [481, 138] width 258 height 36
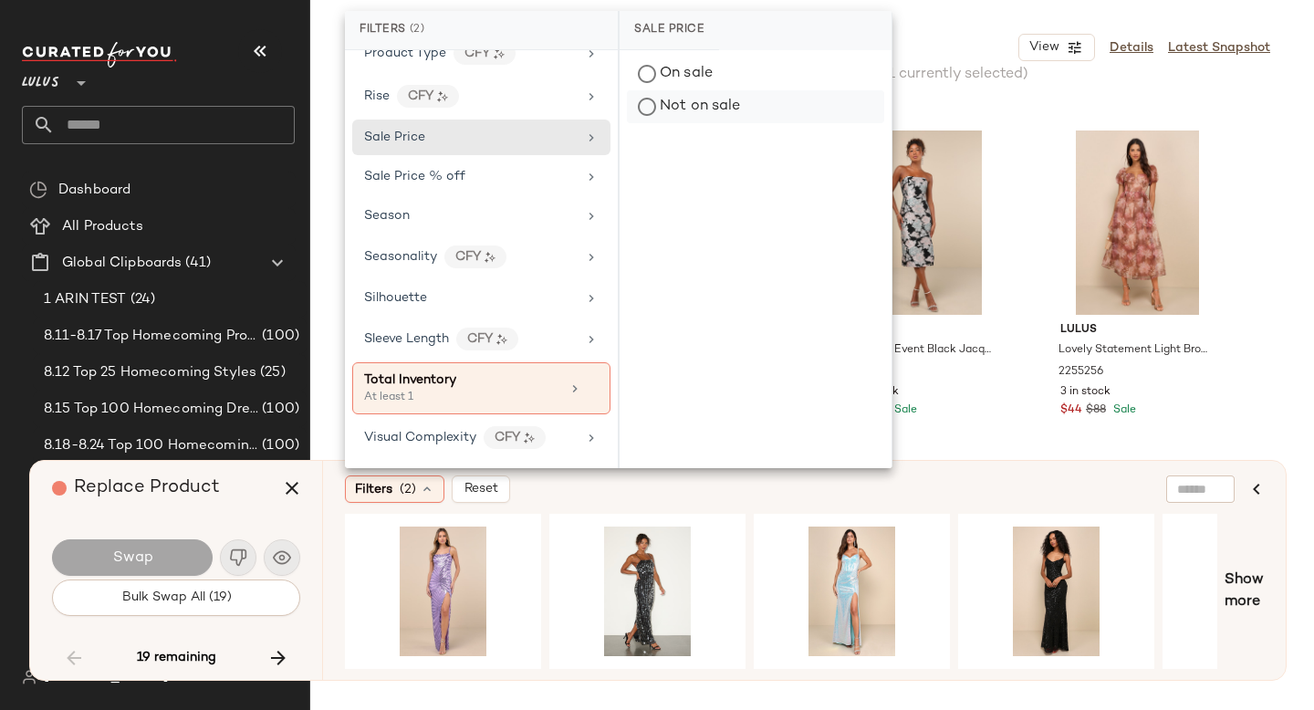
click at [708, 111] on div "Not on sale" at bounding box center [755, 106] width 257 height 33
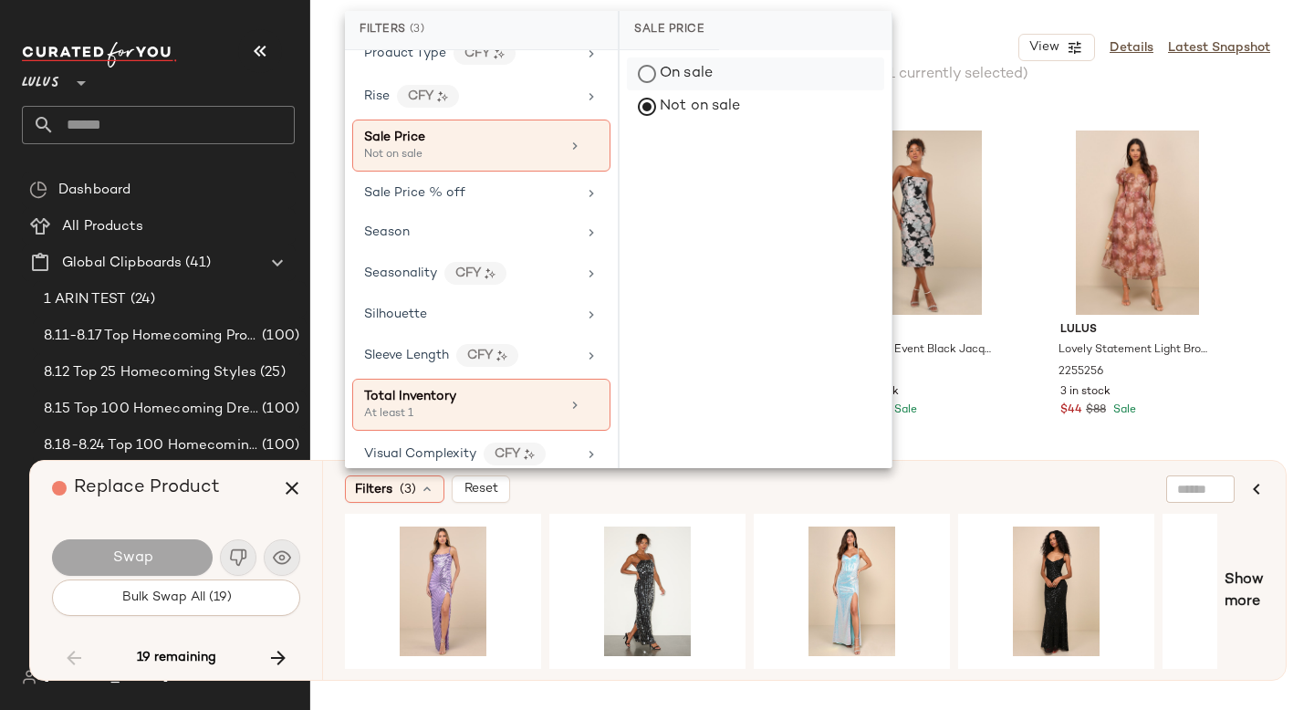
click at [684, 79] on div "On sale" at bounding box center [755, 74] width 257 height 33
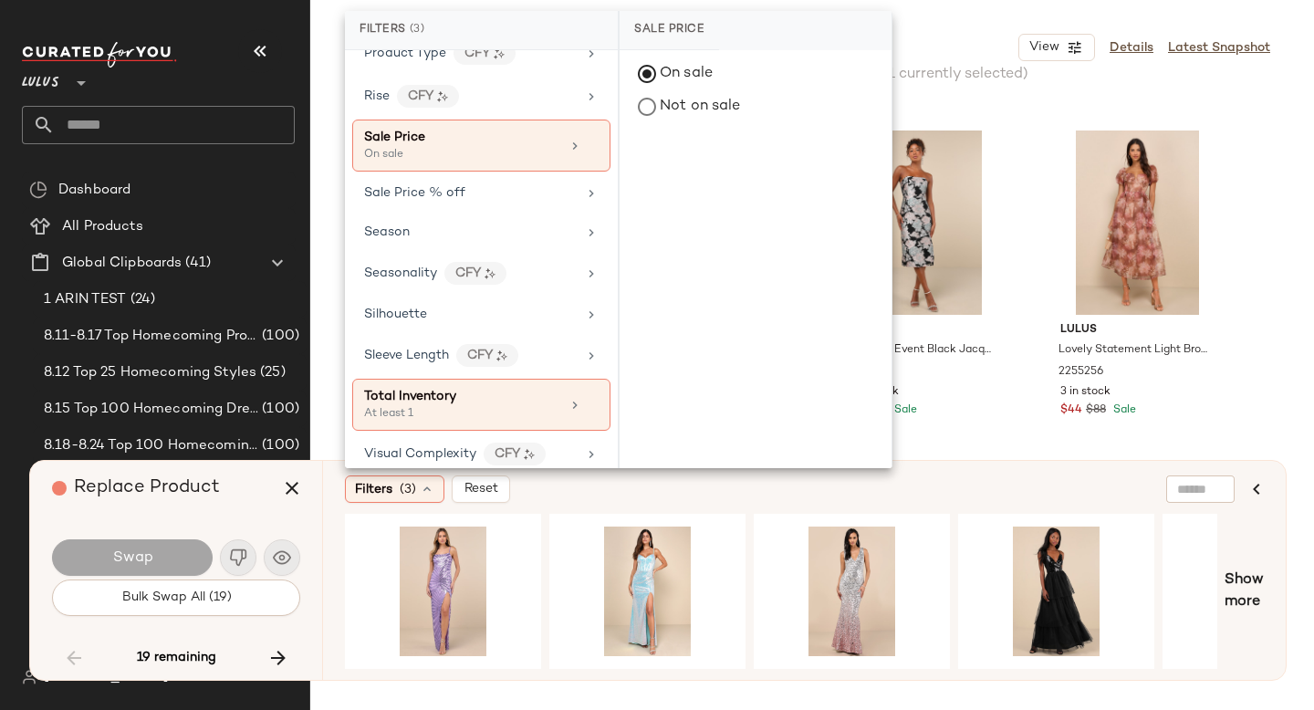
click at [775, 495] on div "Filters (3) Reset" at bounding box center [716, 489] width 742 height 27
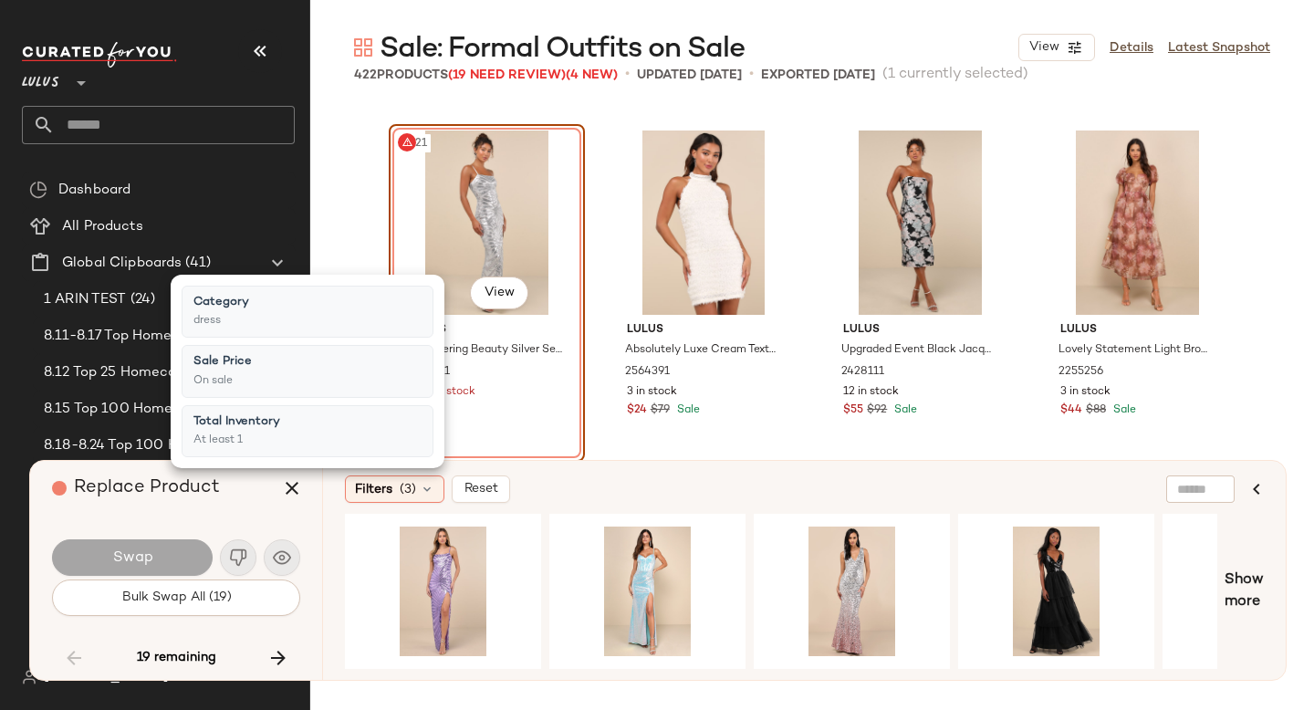
click at [775, 495] on div "Filters (3) Reset" at bounding box center [716, 489] width 742 height 27
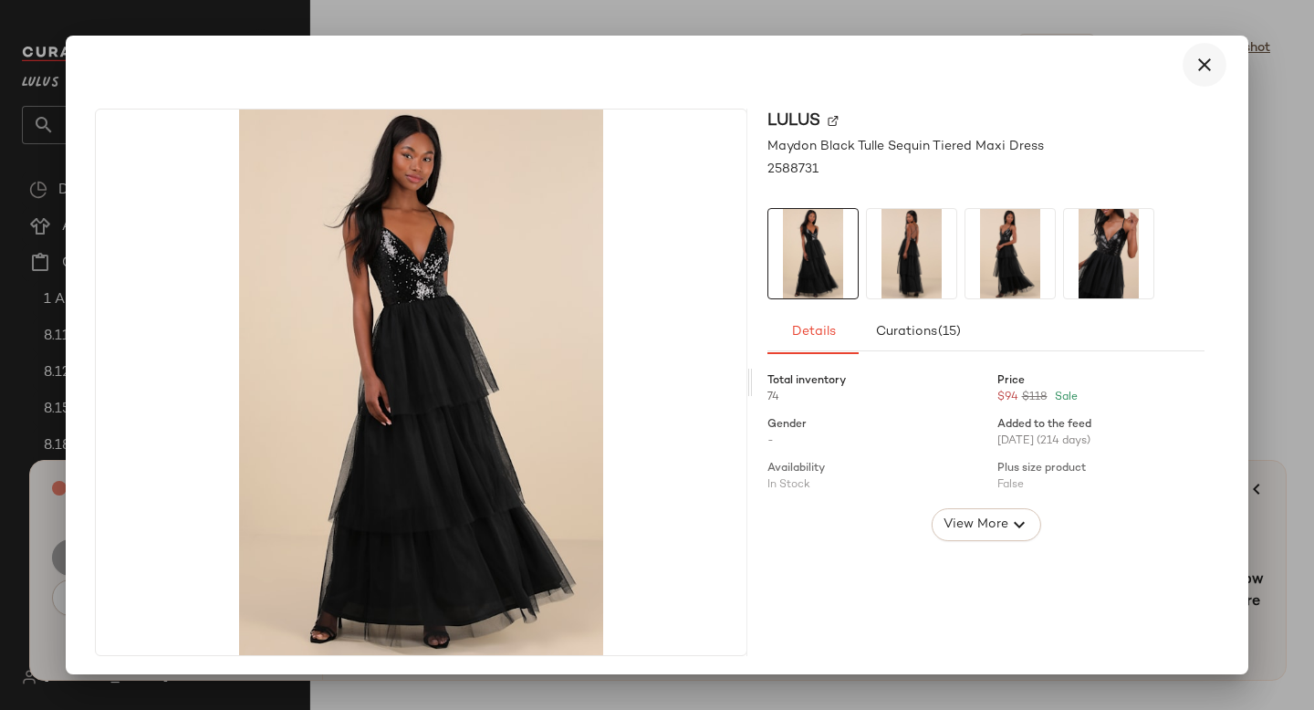
click at [1194, 63] on icon "button" at bounding box center [1205, 65] width 22 height 22
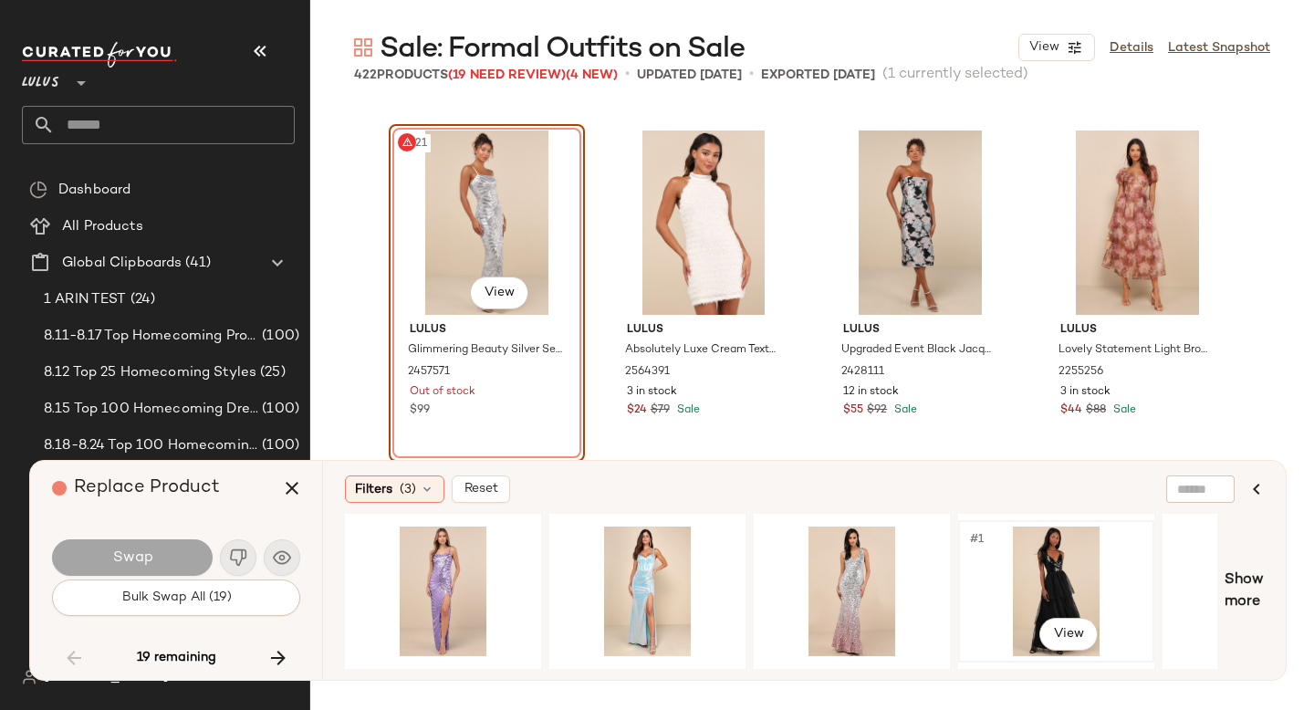
click at [1004, 563] on div "#1 View" at bounding box center [1056, 592] width 183 height 130
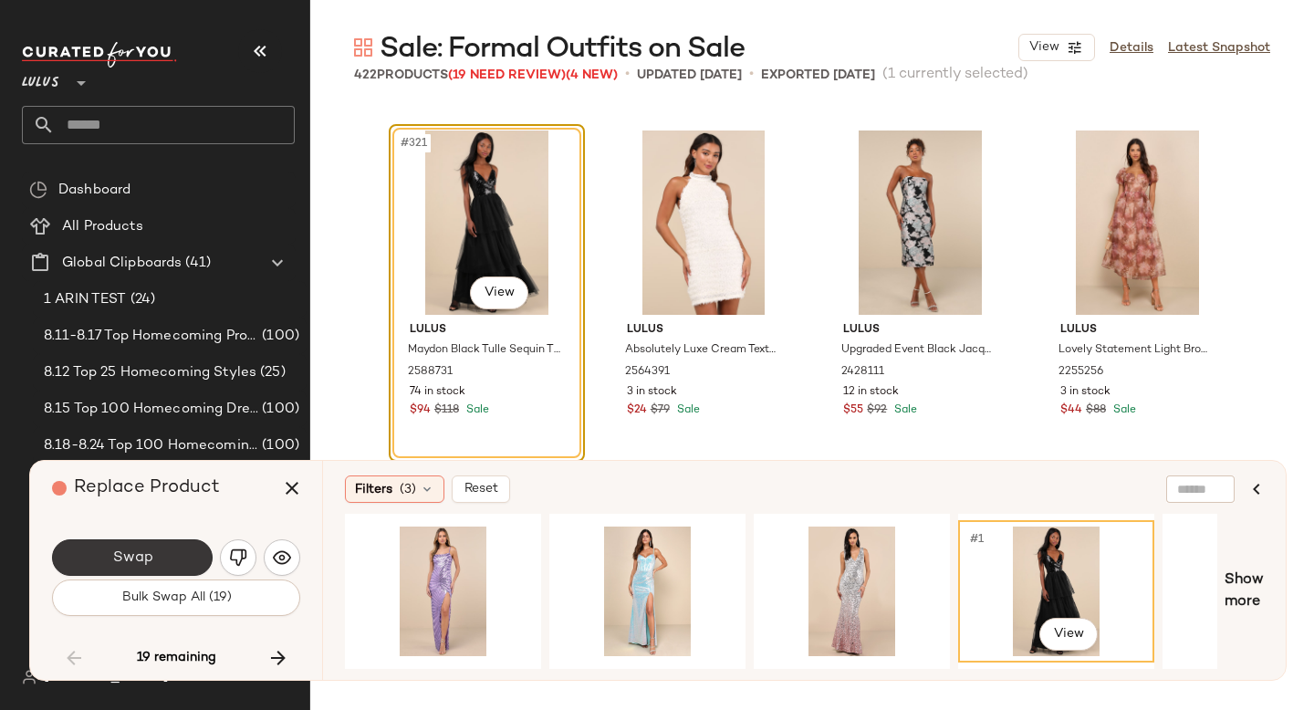
click at [133, 553] on span "Swap" at bounding box center [131, 558] width 41 height 17
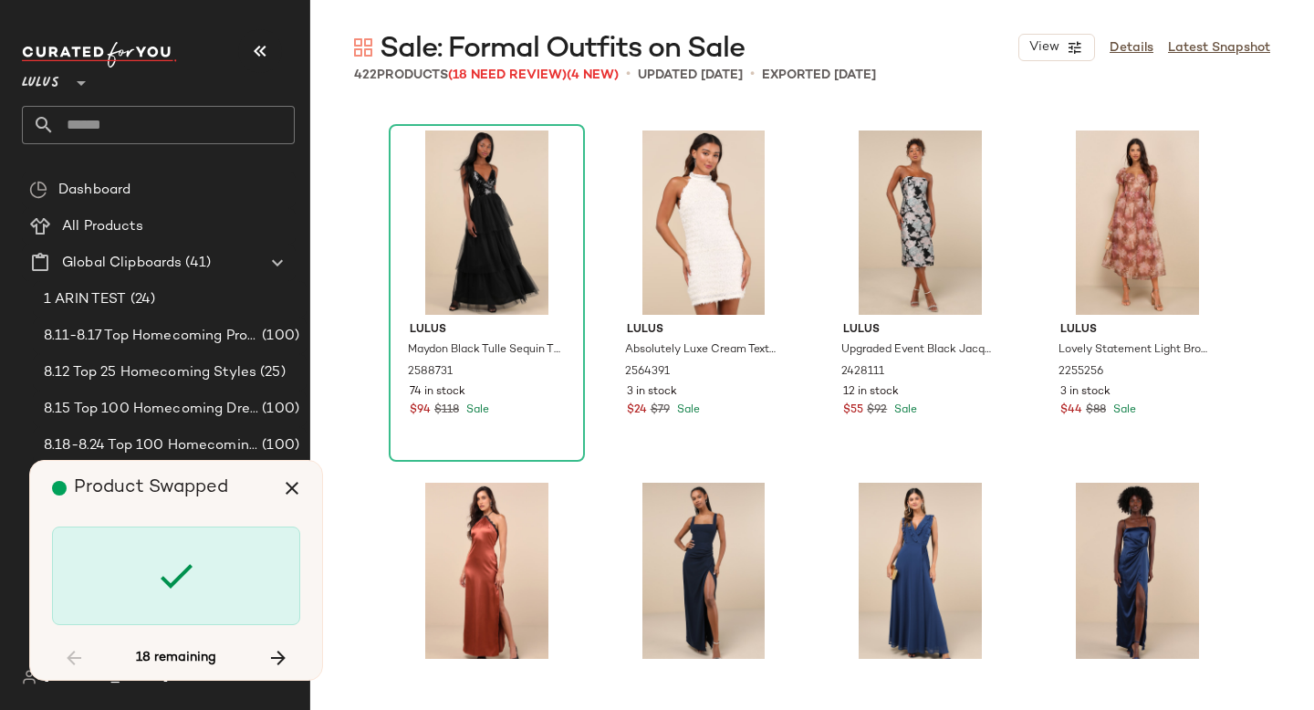
scroll to position [29245, 0]
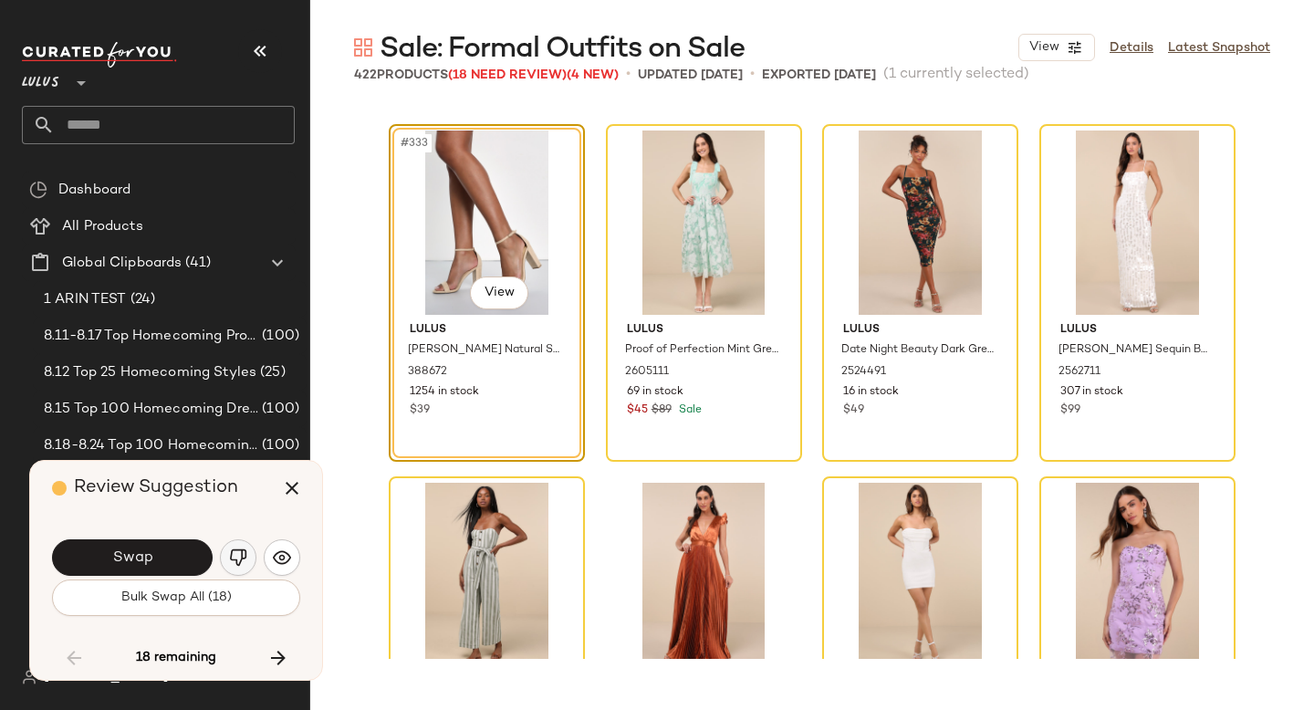
click at [226, 556] on button "button" at bounding box center [238, 557] width 37 height 37
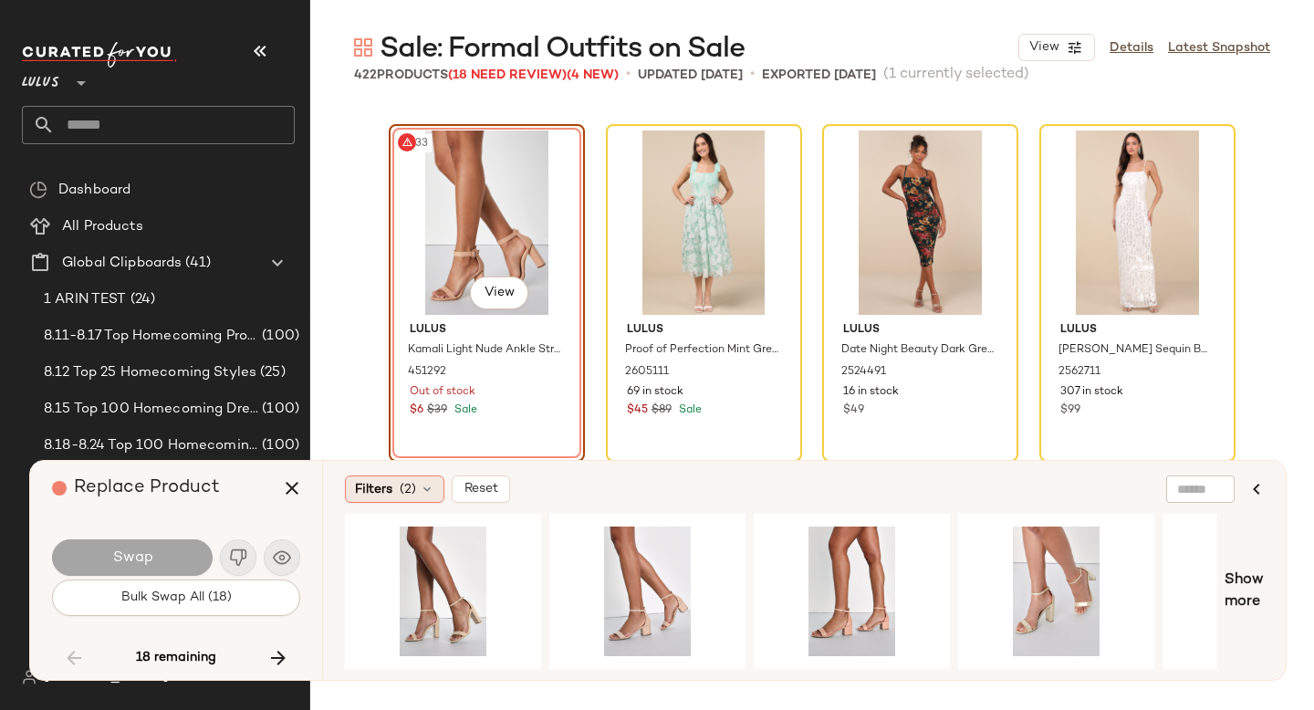
click at [403, 492] on span "(2)" at bounding box center [408, 489] width 16 height 19
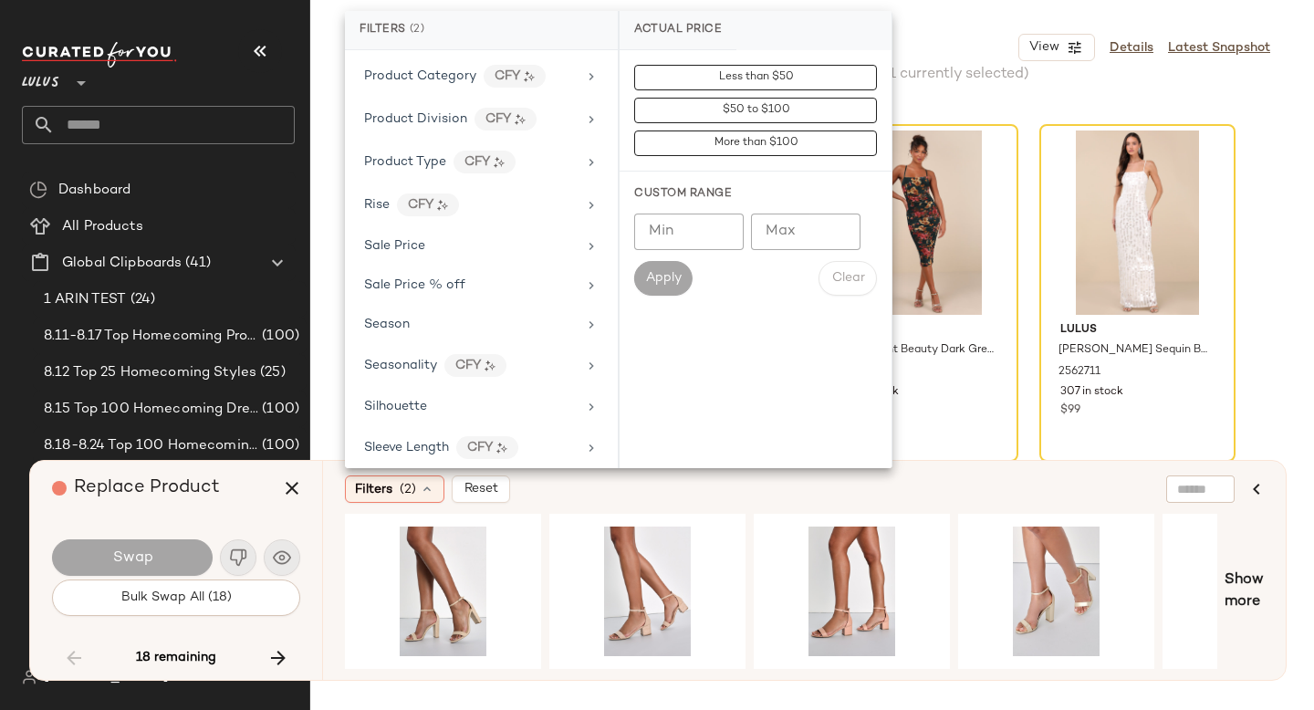
scroll to position [1203, 0]
click at [436, 239] on div "Sale Price" at bounding box center [470, 242] width 213 height 19
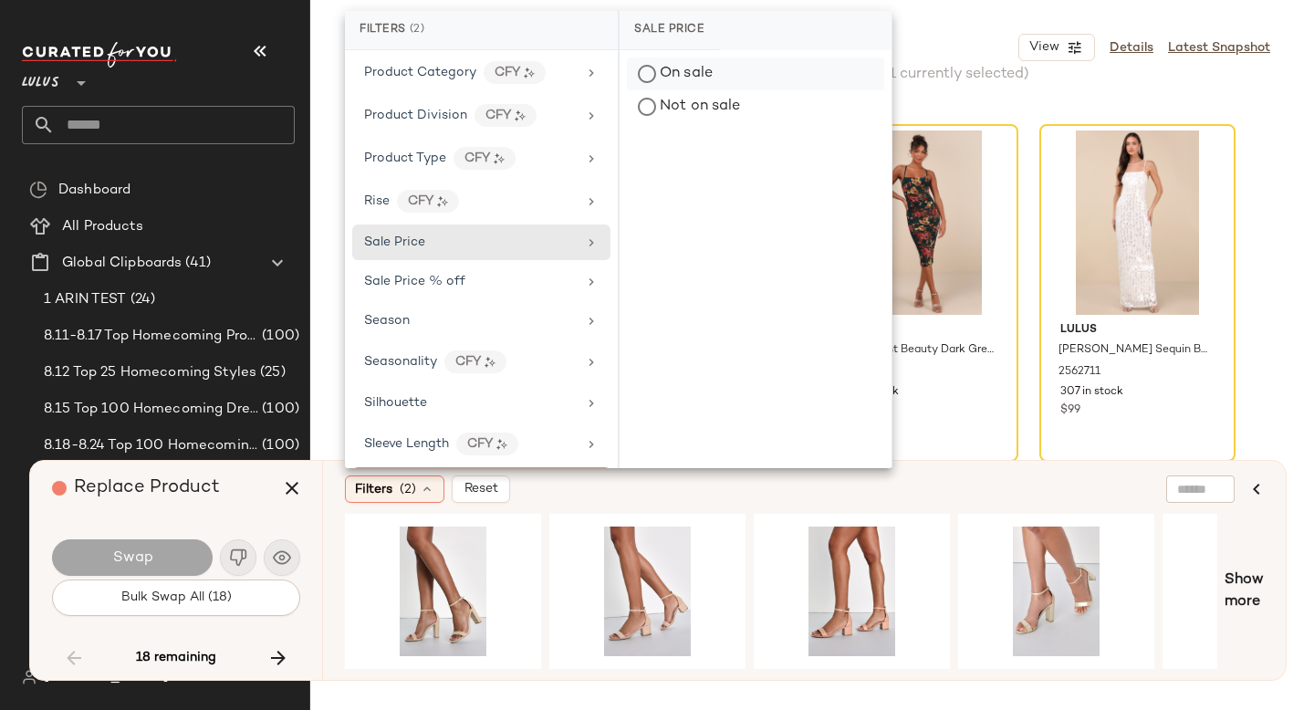
click at [705, 68] on div "On sale" at bounding box center [755, 74] width 257 height 33
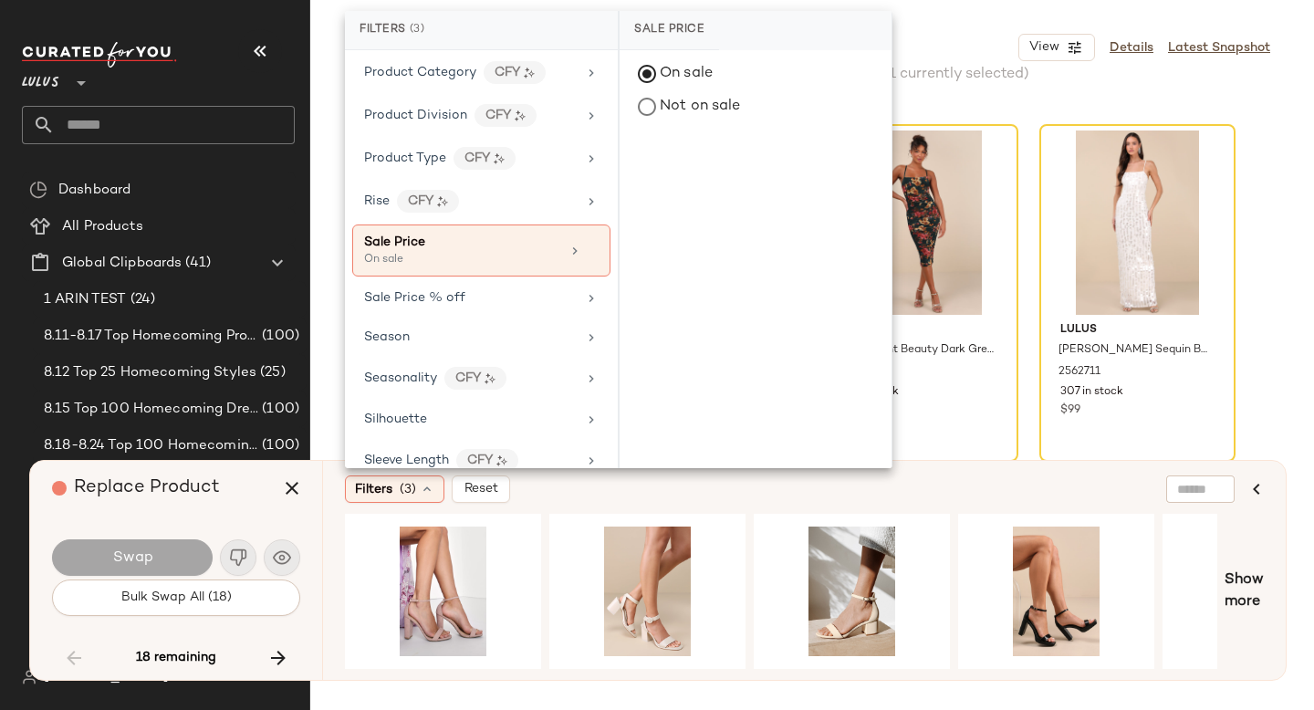
click at [755, 496] on div "Filters (3) Reset" at bounding box center [716, 489] width 742 height 27
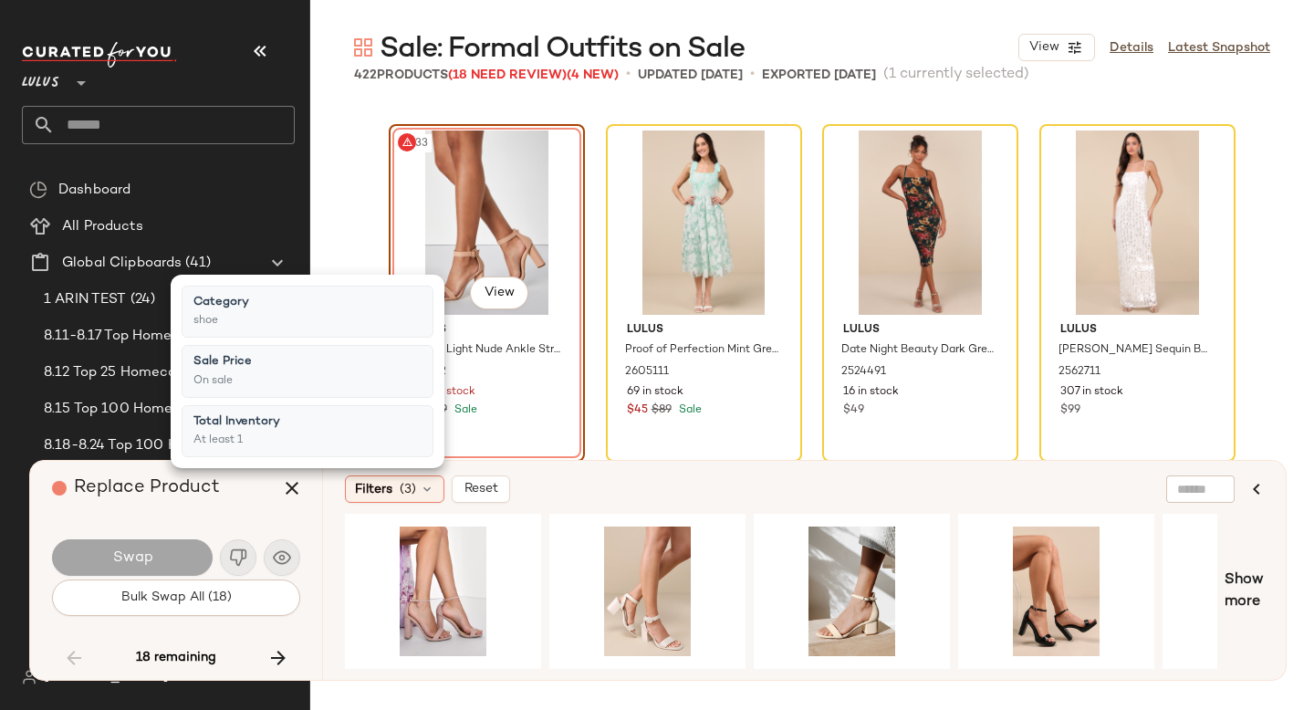
click at [755, 496] on div "Filters (3) Reset" at bounding box center [716, 489] width 742 height 27
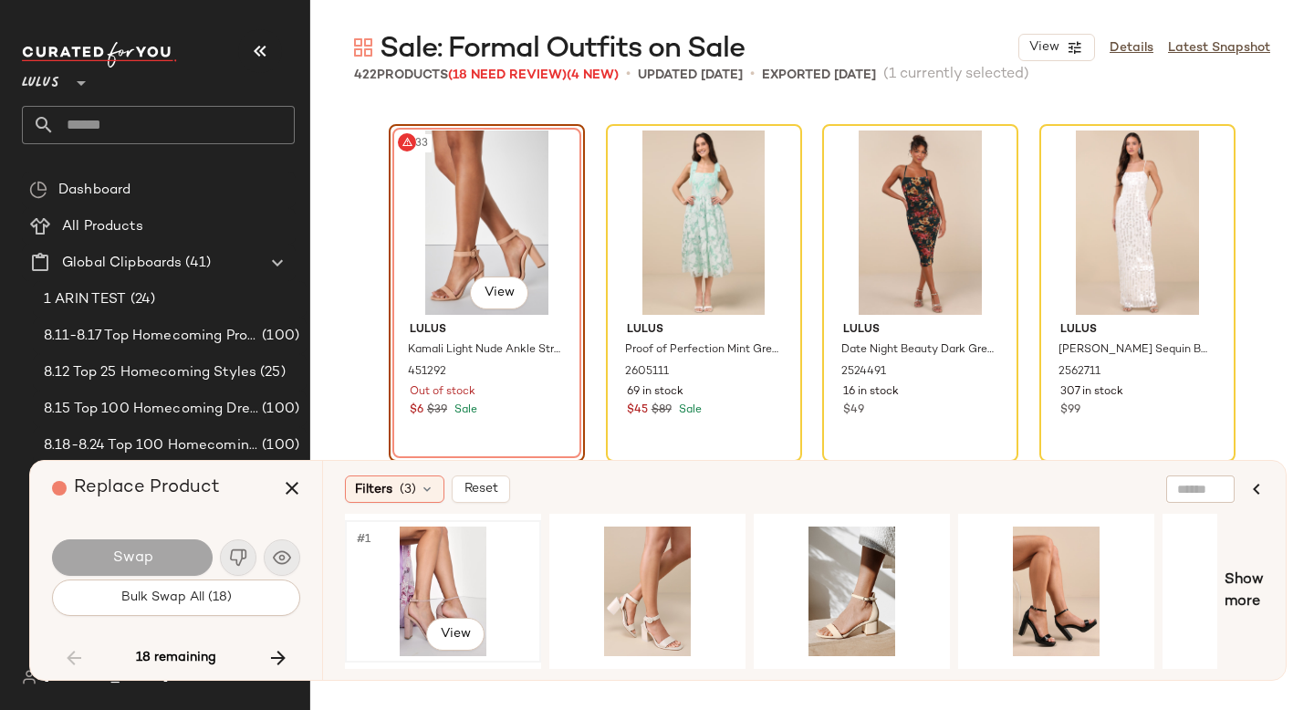
click at [396, 576] on div "#1 View" at bounding box center [442, 592] width 183 height 130
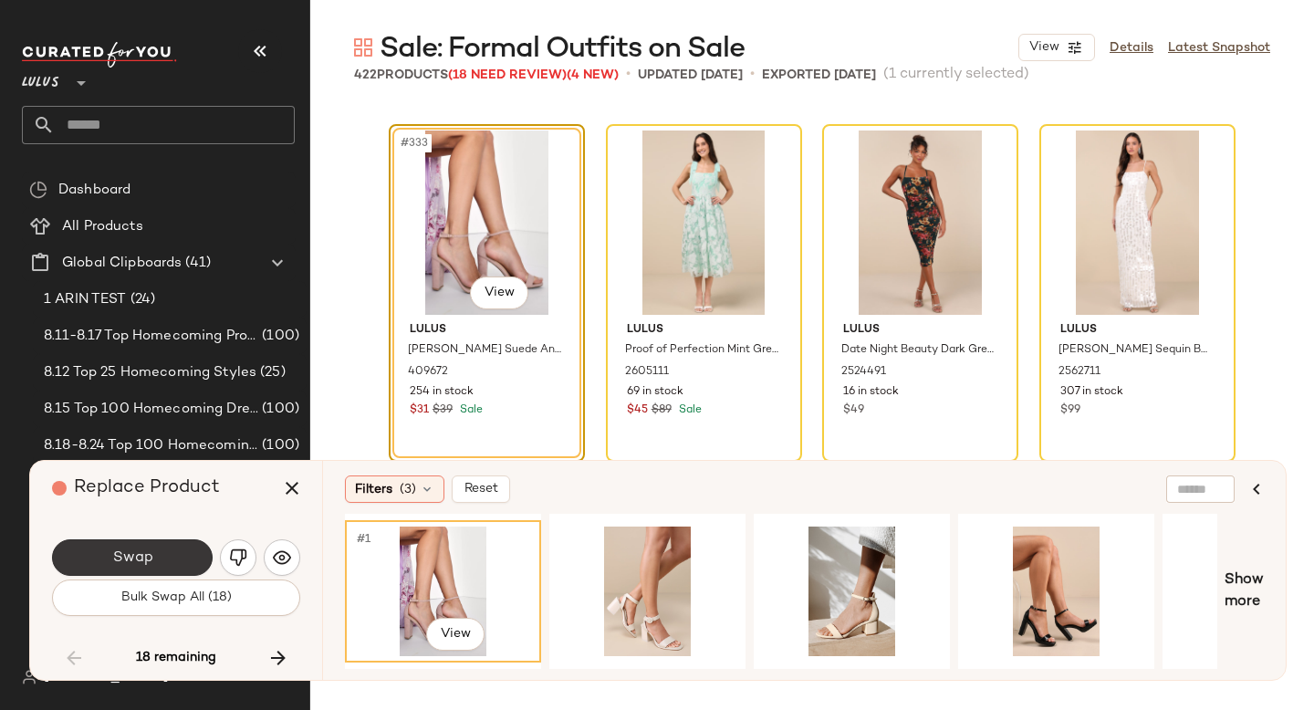
click at [171, 564] on button "Swap" at bounding box center [132, 557] width 161 height 37
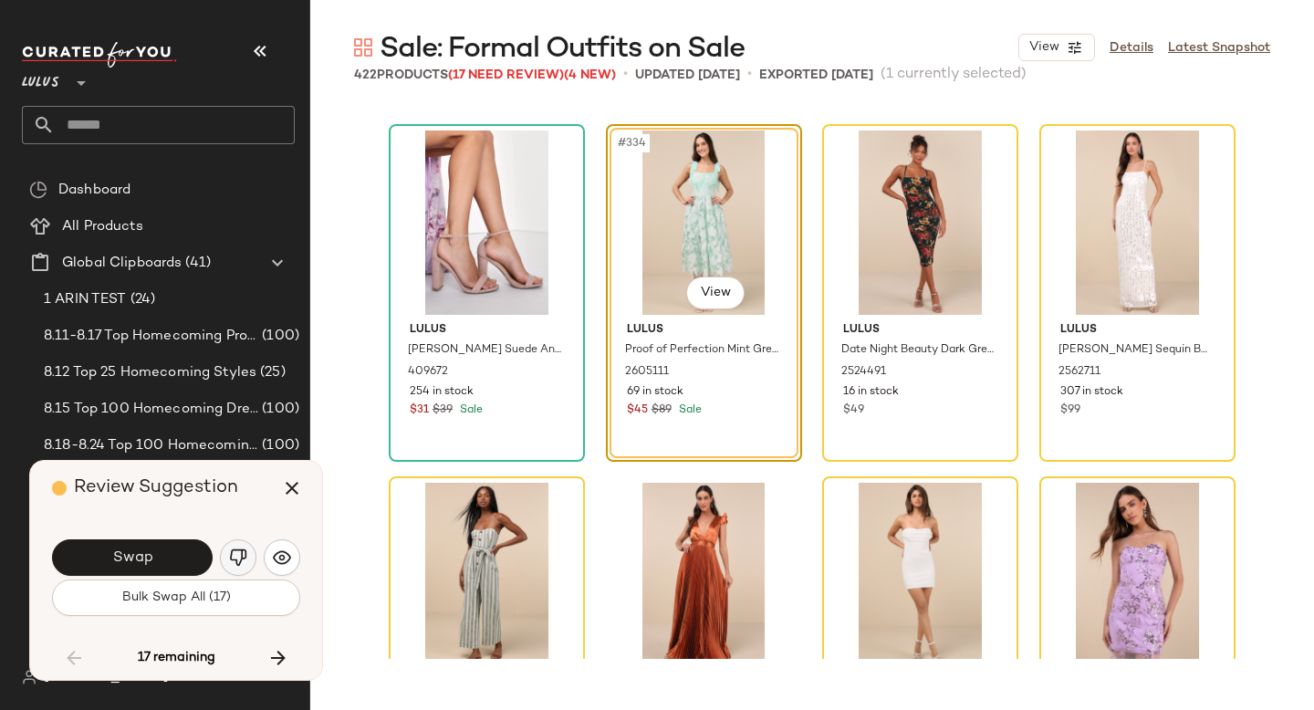
click at [231, 558] on img "button" at bounding box center [238, 558] width 18 height 18
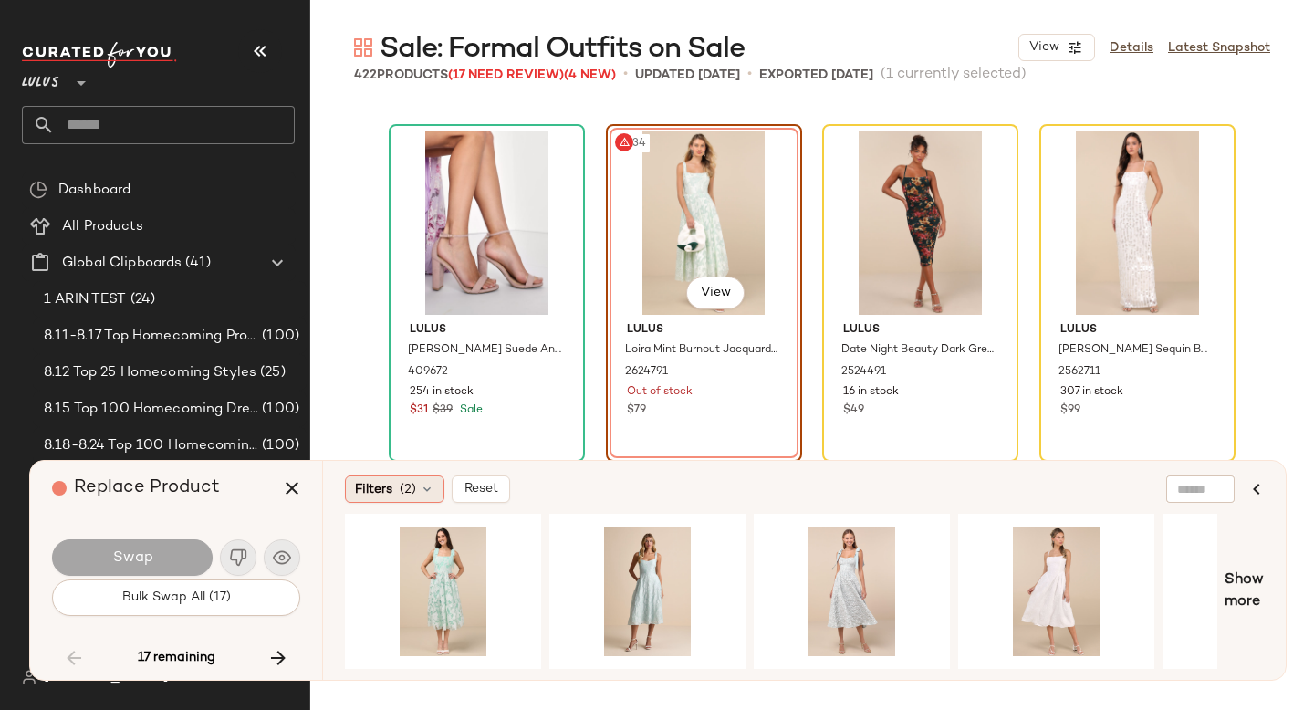
click at [411, 492] on span "(2)" at bounding box center [408, 489] width 16 height 19
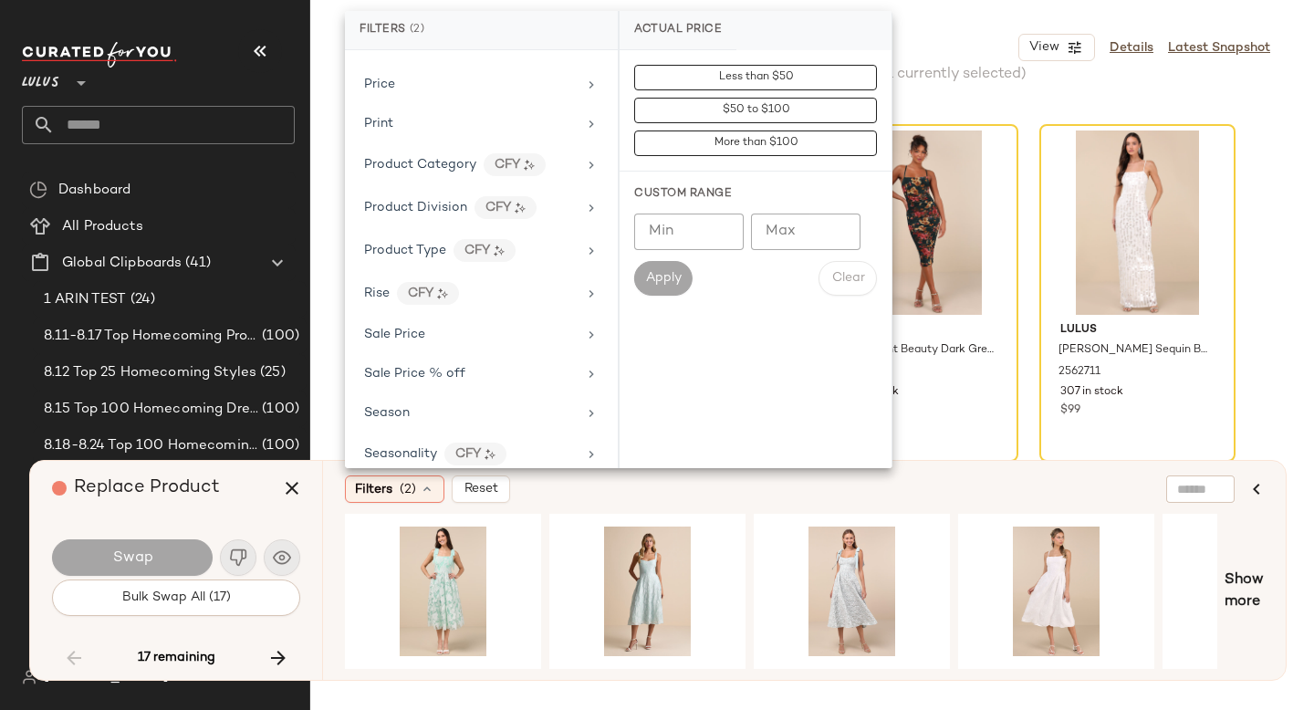
scroll to position [1308, 0]
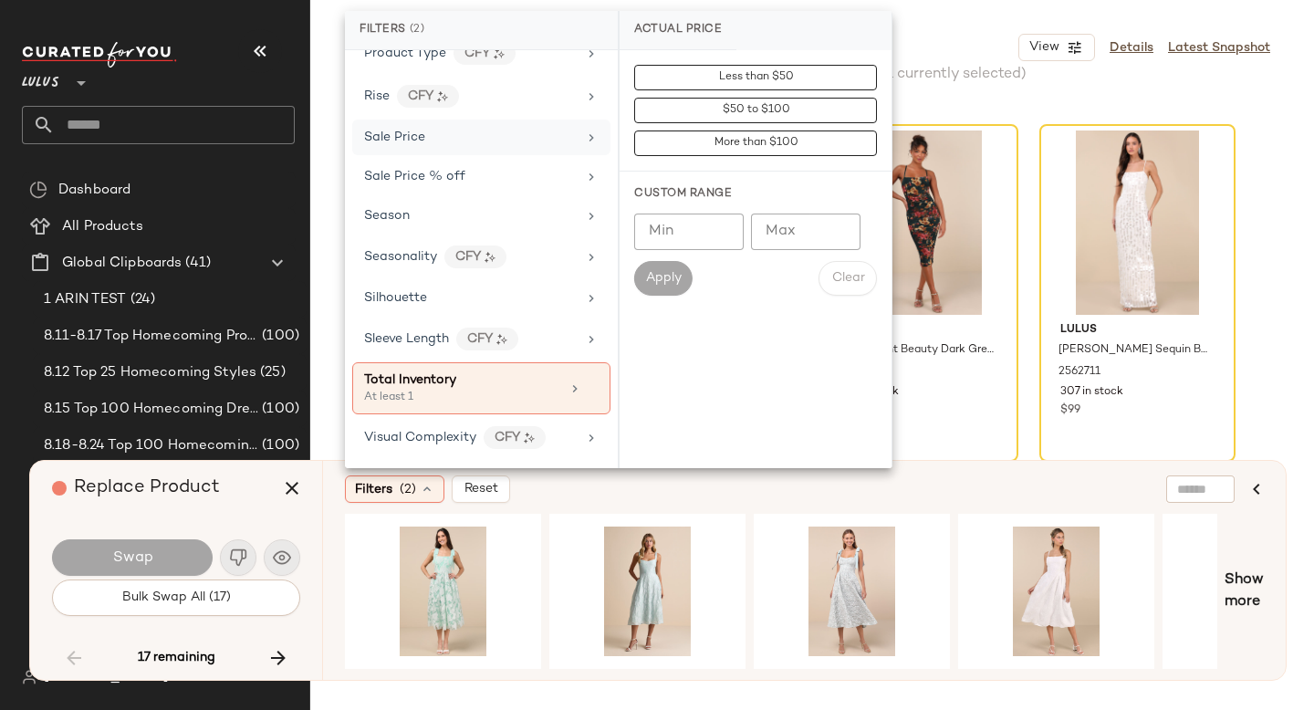
click at [399, 148] on div "Sale Price" at bounding box center [481, 138] width 258 height 36
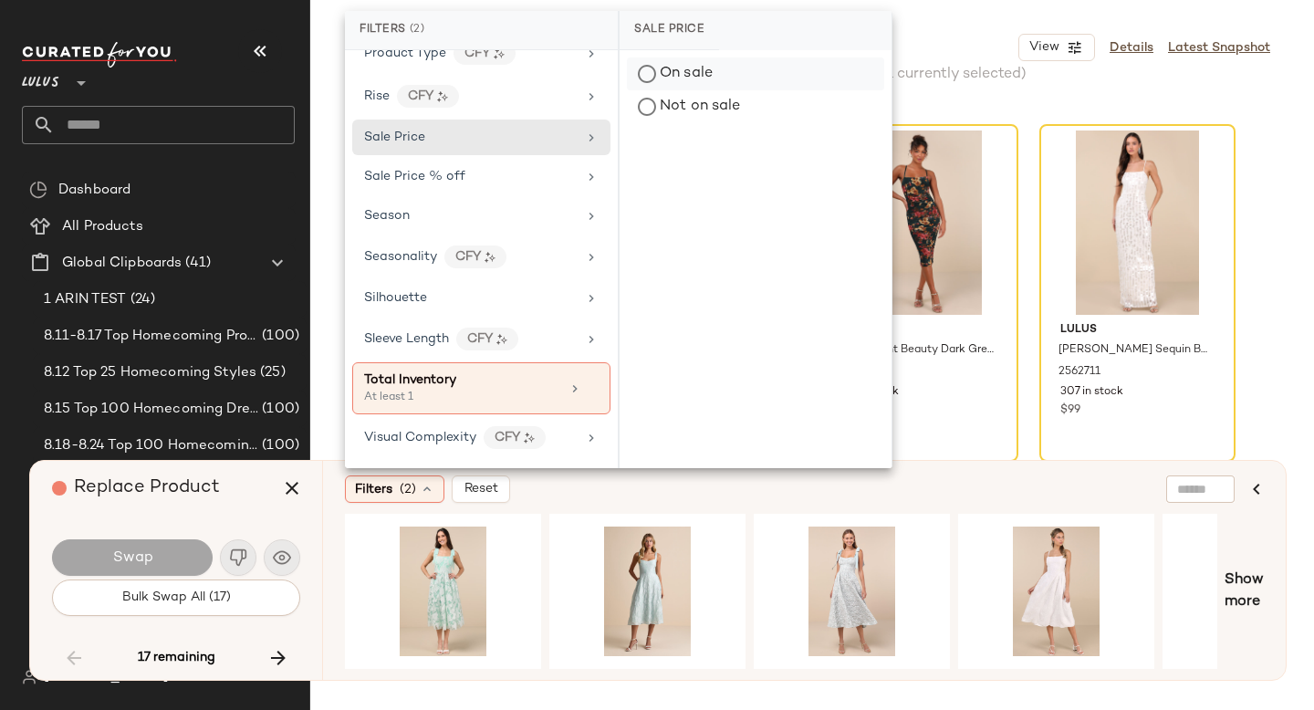
click at [686, 75] on div "On sale" at bounding box center [755, 74] width 257 height 33
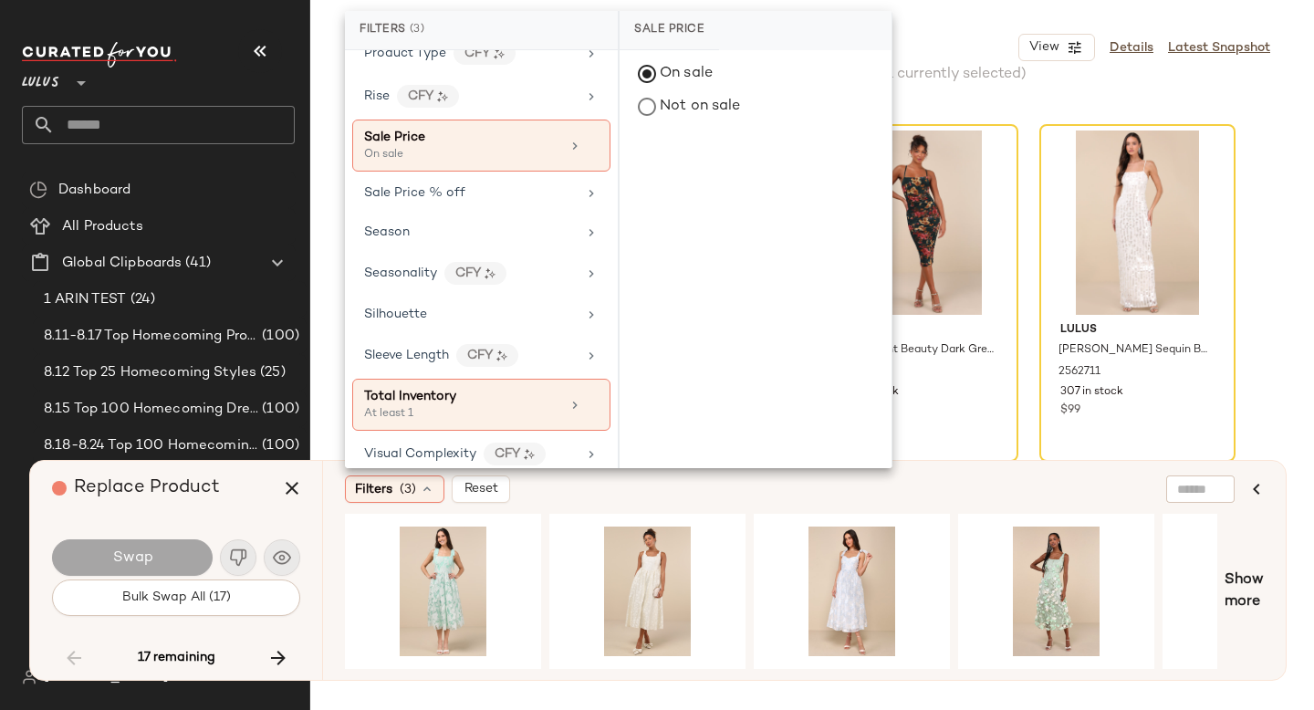
click at [759, 497] on div "Filters (3) Reset" at bounding box center [716, 489] width 742 height 27
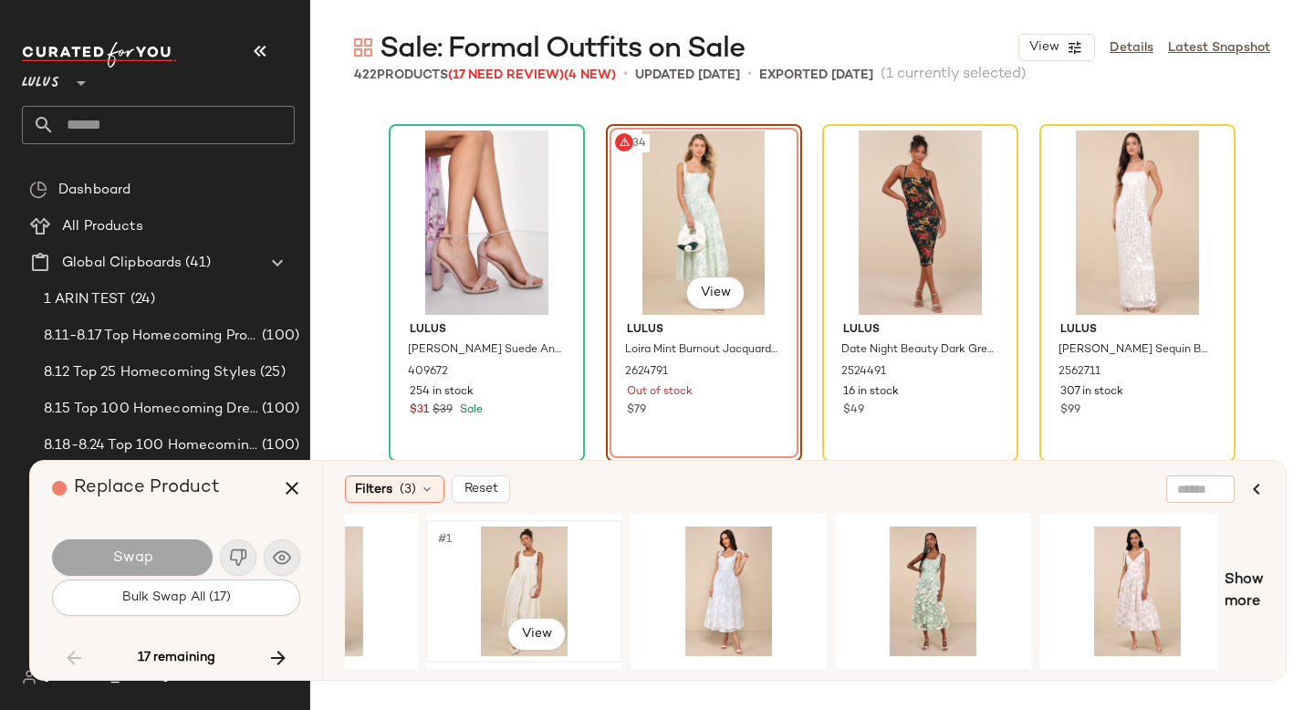
scroll to position [0, 146]
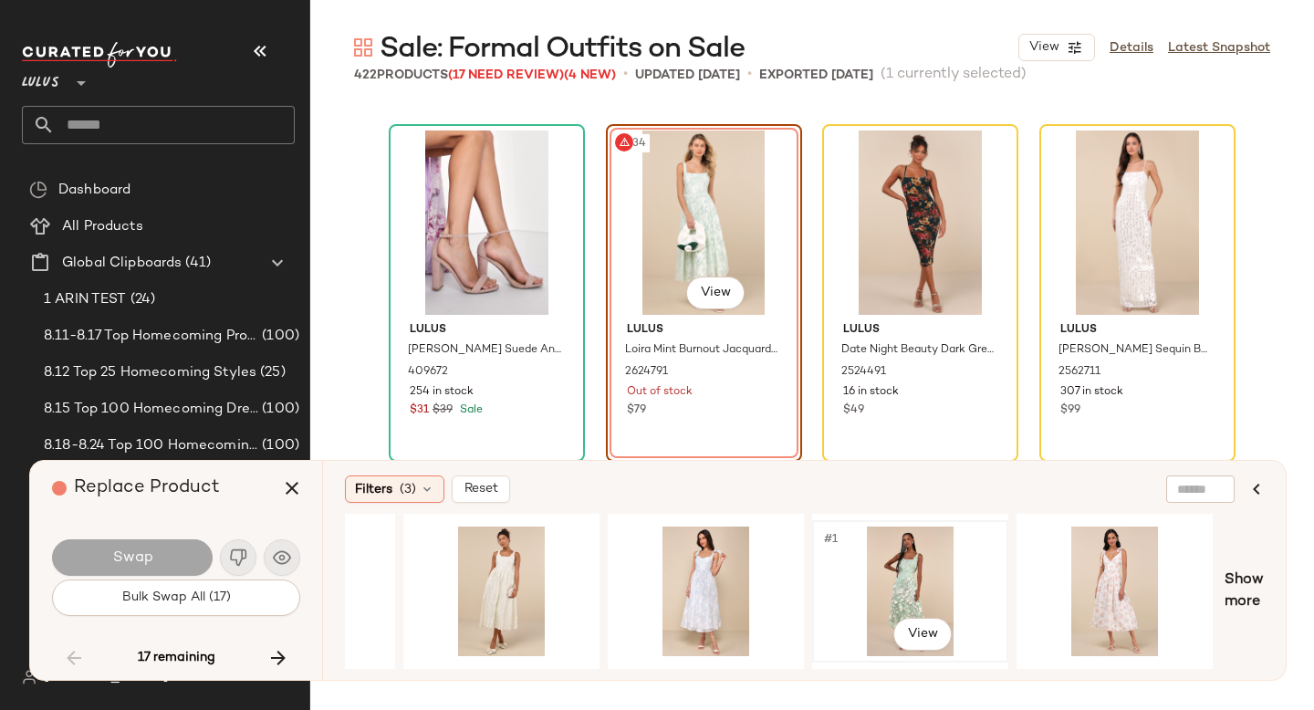
click at [893, 591] on div "#1 View" at bounding box center [910, 592] width 183 height 130
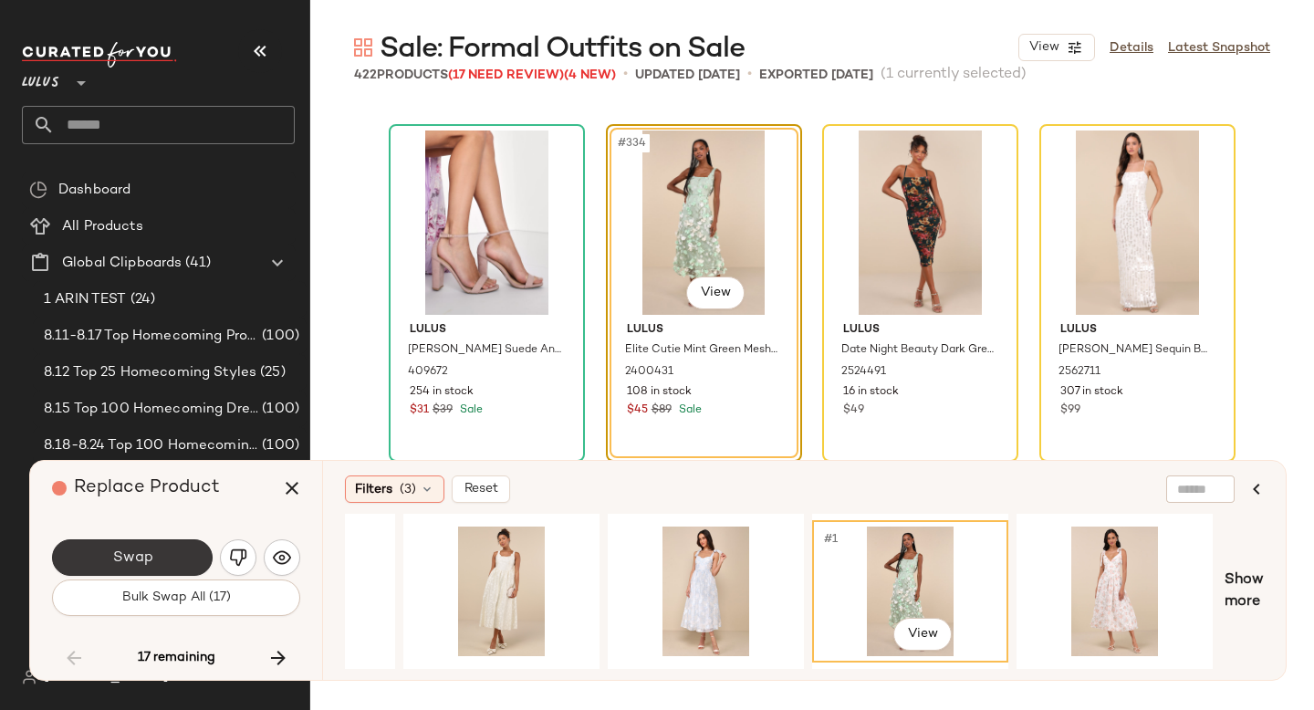
click at [152, 558] on span "Swap" at bounding box center [131, 558] width 41 height 17
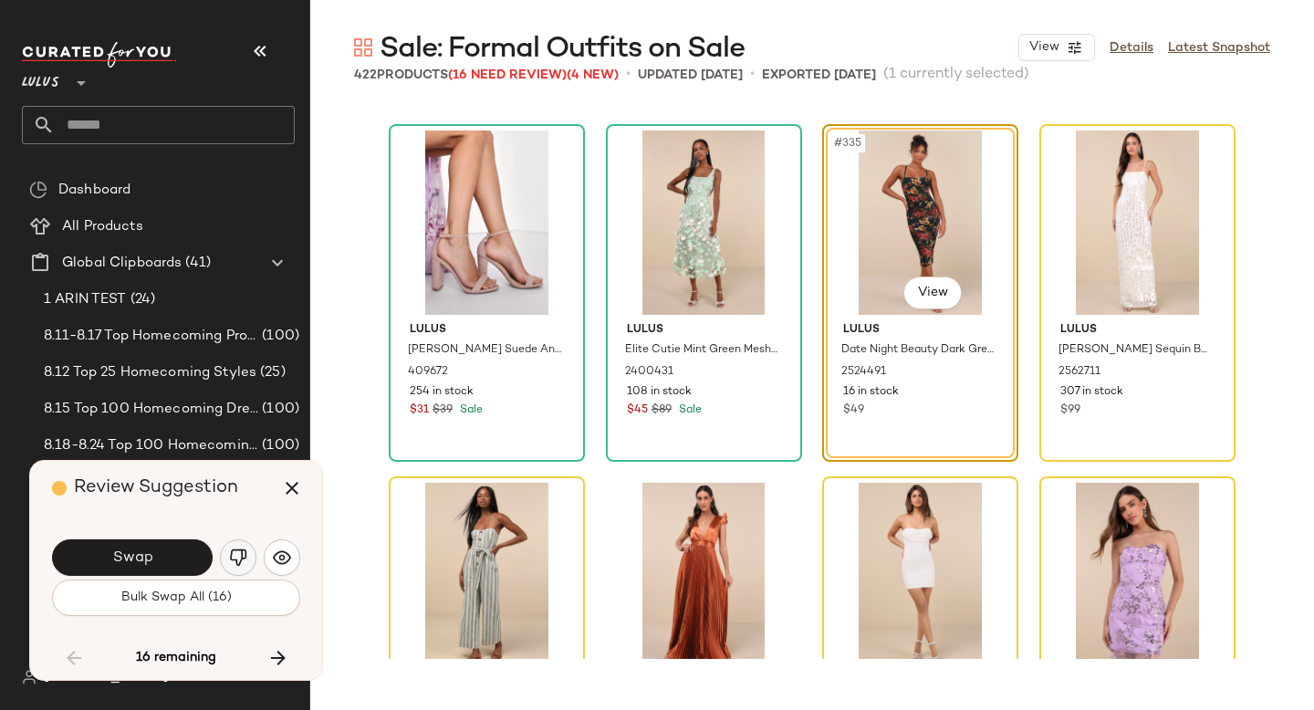
click at [247, 557] on button "button" at bounding box center [238, 557] width 37 height 37
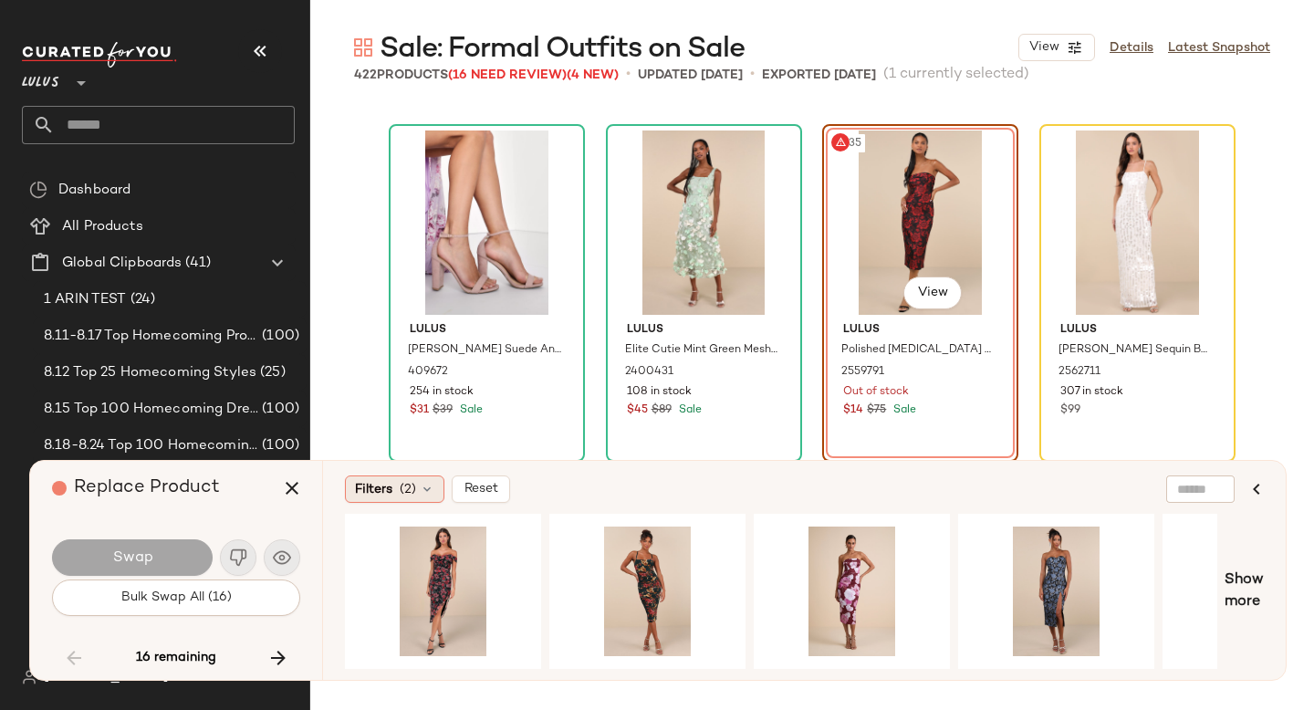
click at [420, 494] on icon at bounding box center [427, 489] width 15 height 15
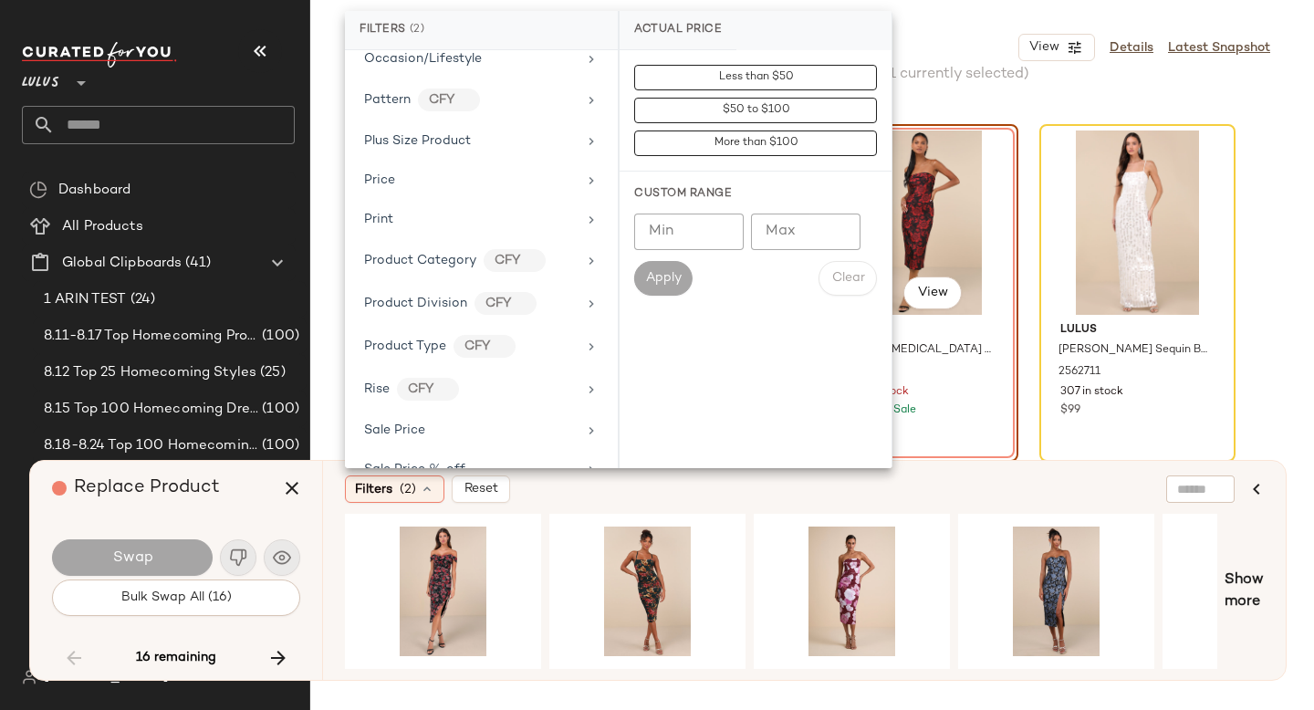
scroll to position [1308, 0]
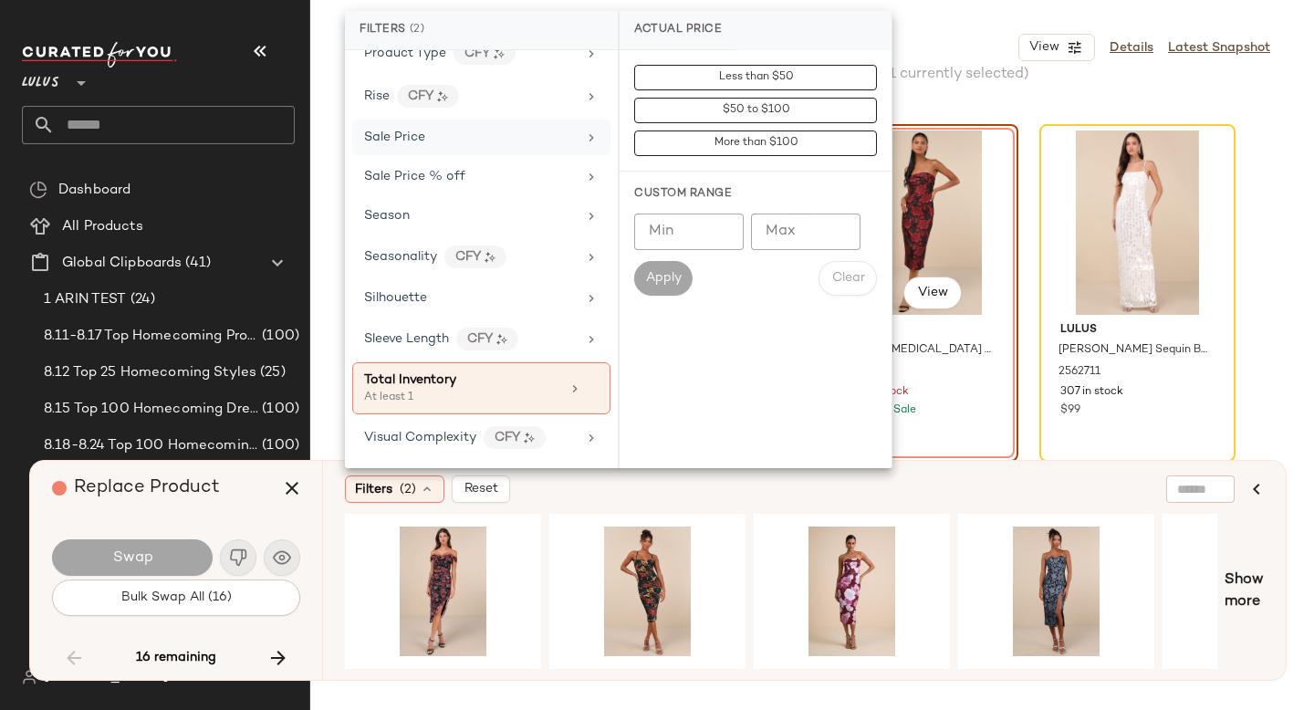
click at [424, 131] on span "Sale Price" at bounding box center [394, 138] width 61 height 14
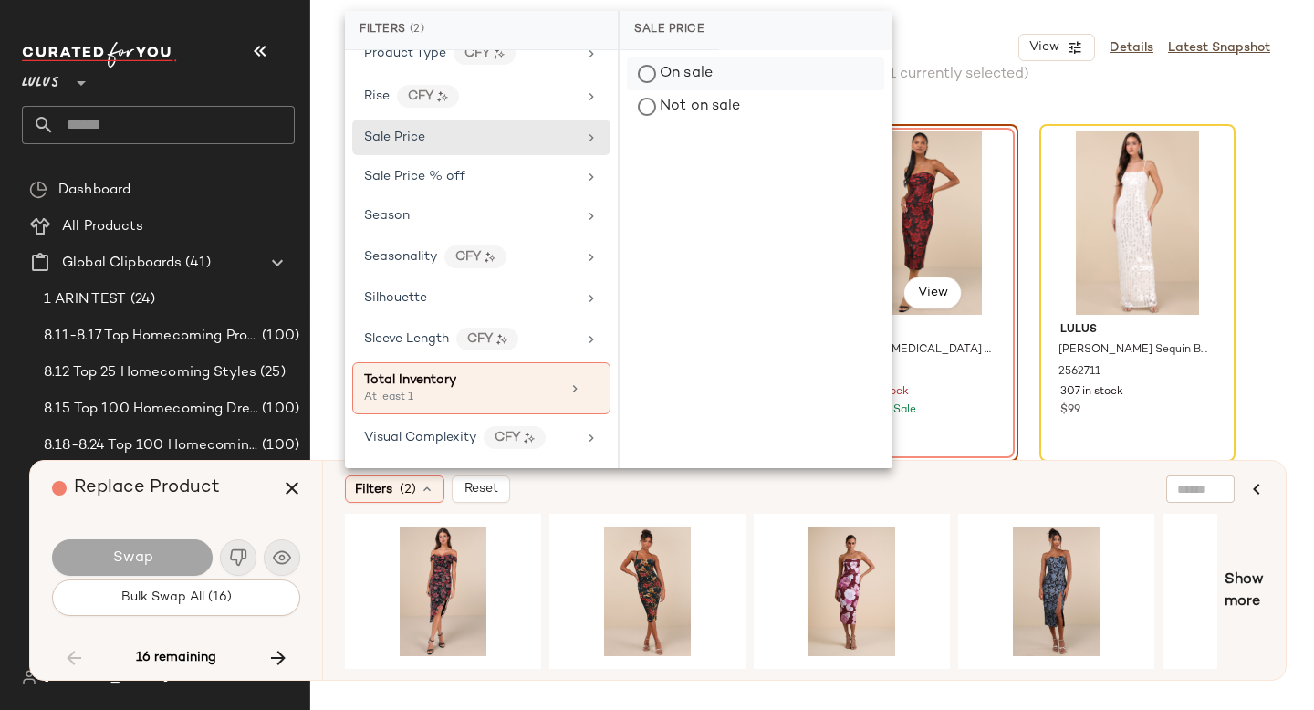
click at [658, 84] on div "On sale" at bounding box center [755, 74] width 257 height 33
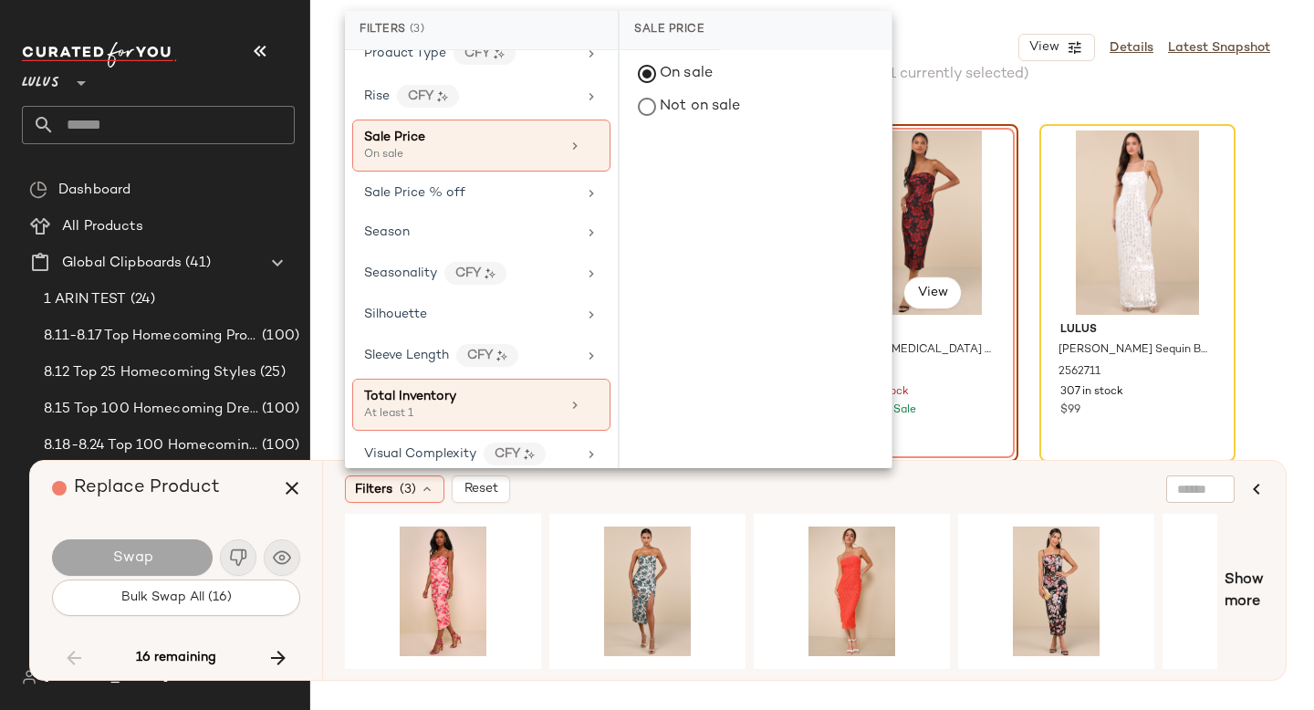
click at [746, 497] on div "Filters (3) Reset" at bounding box center [716, 489] width 742 height 27
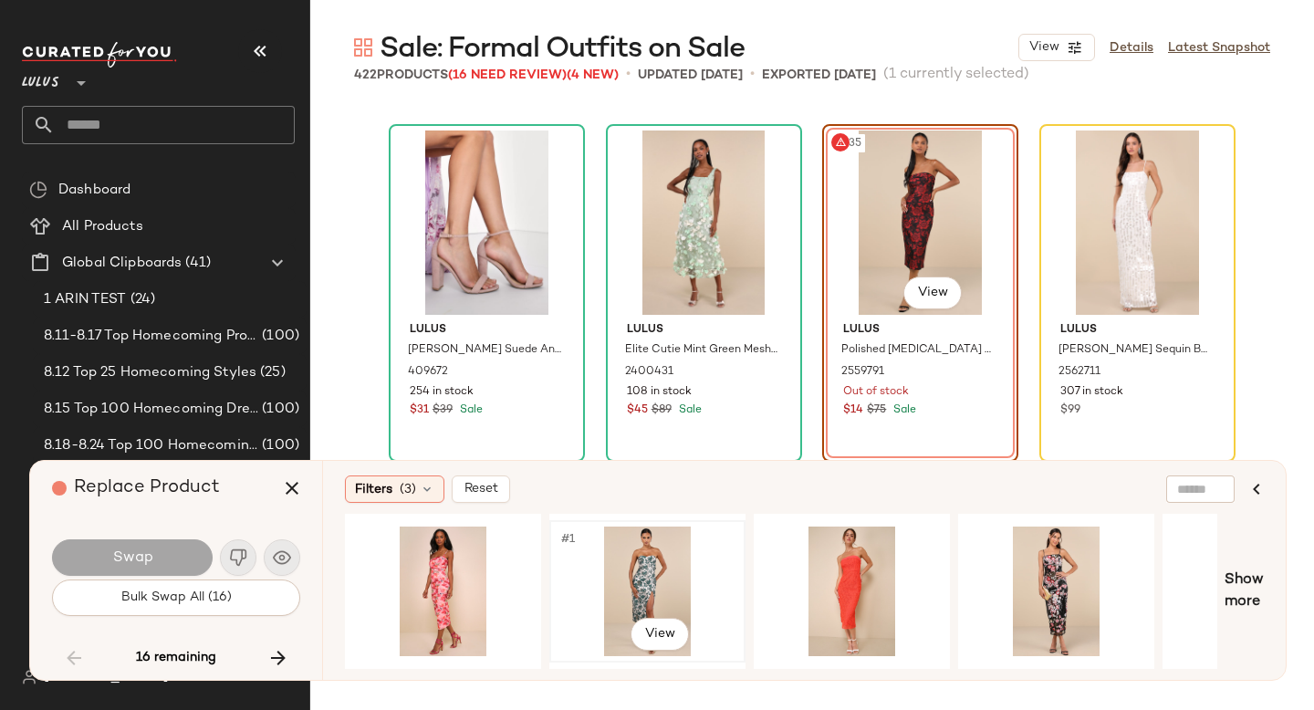
click at [636, 578] on div "#1 View" at bounding box center [647, 592] width 183 height 130
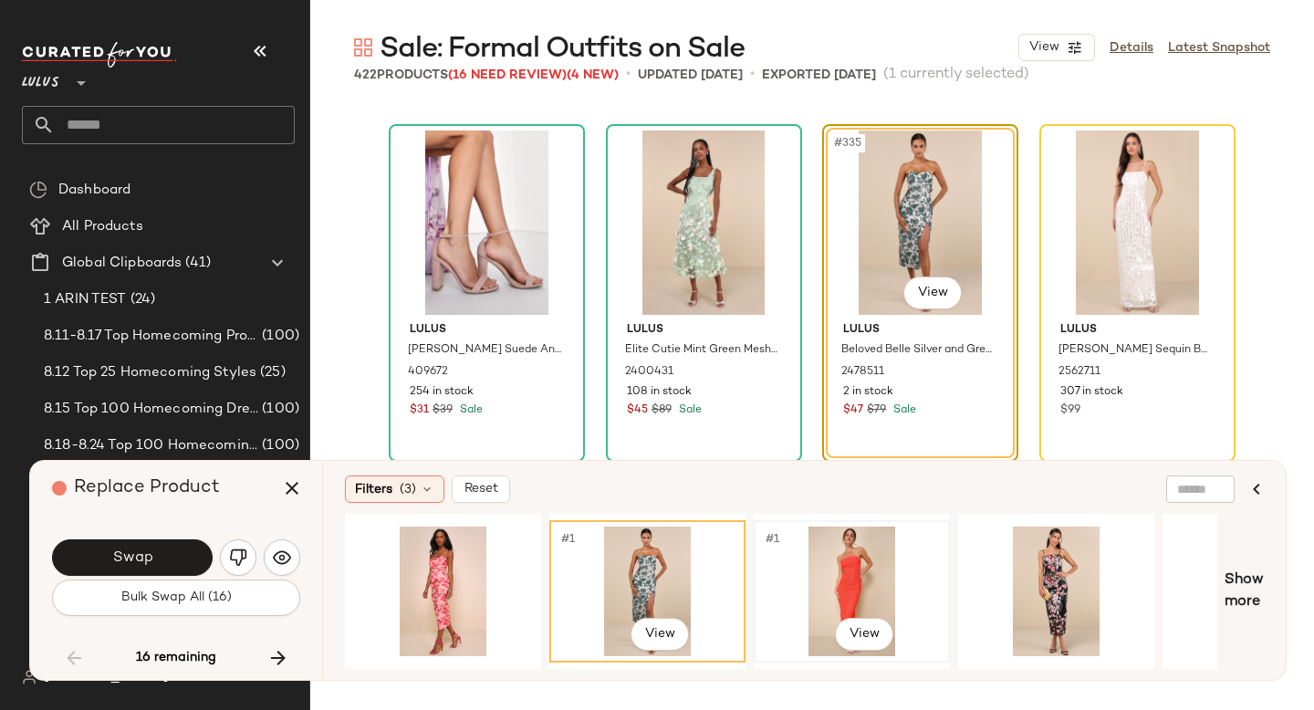
click at [874, 563] on div "#1 View" at bounding box center [851, 592] width 183 height 130
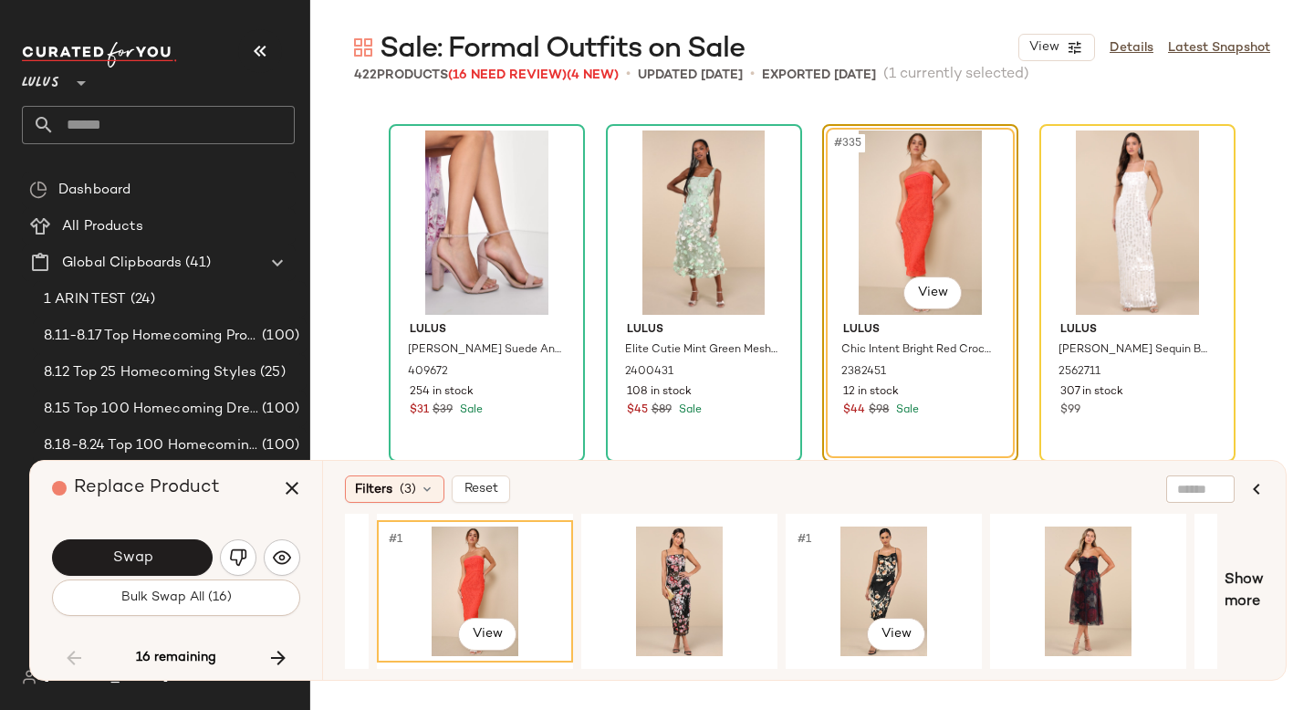
scroll to position [0, 382]
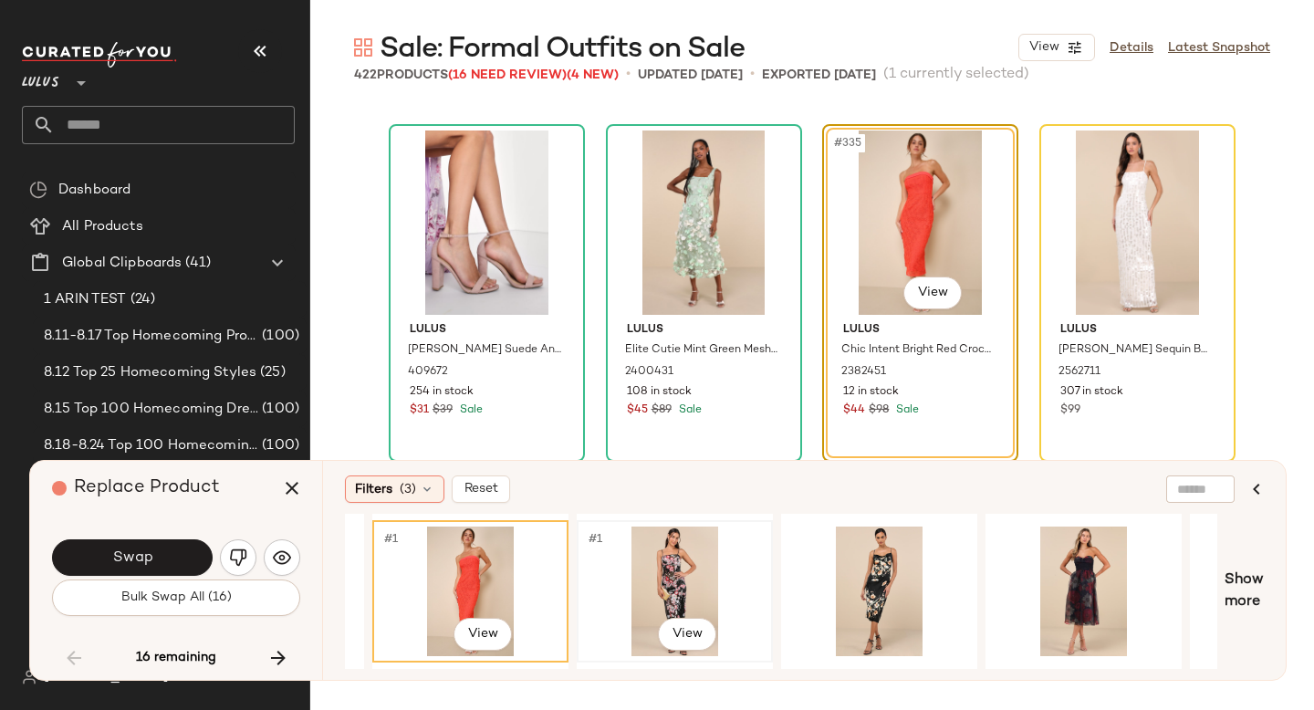
click at [669, 561] on div "#1 View" at bounding box center [674, 592] width 183 height 130
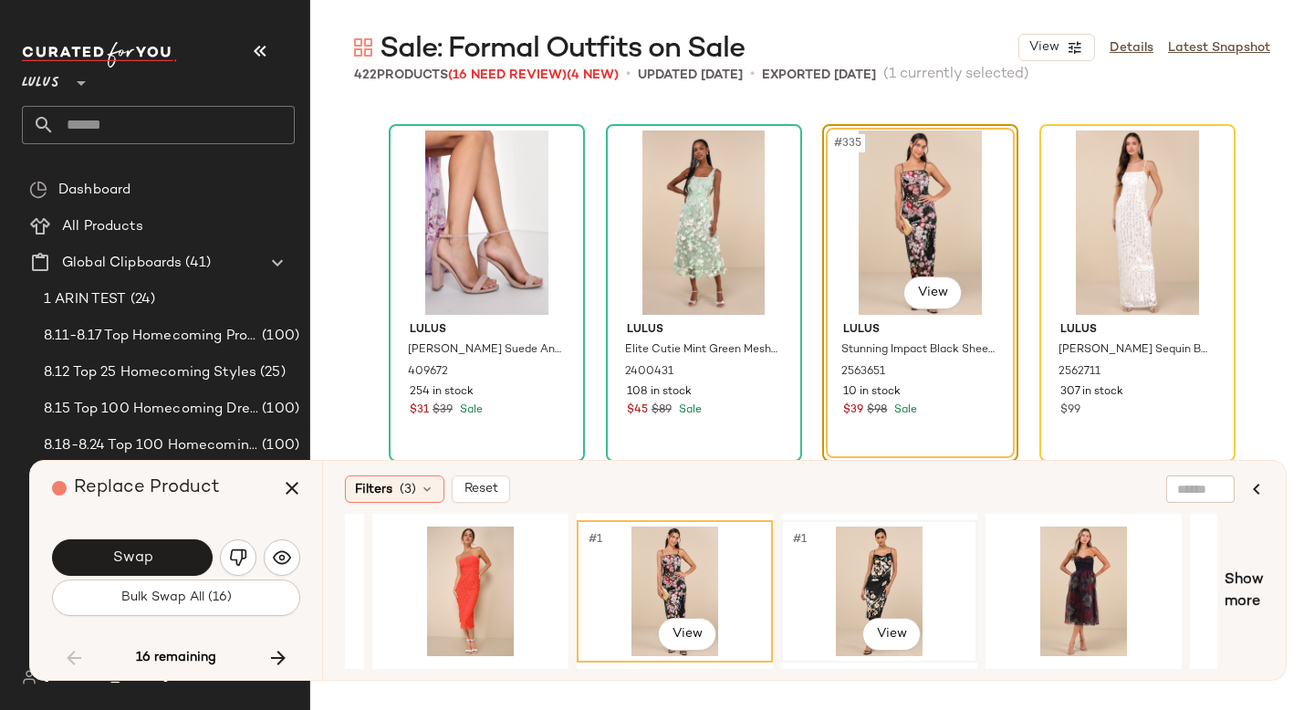
click at [866, 572] on div "#1 View" at bounding box center [879, 592] width 183 height 130
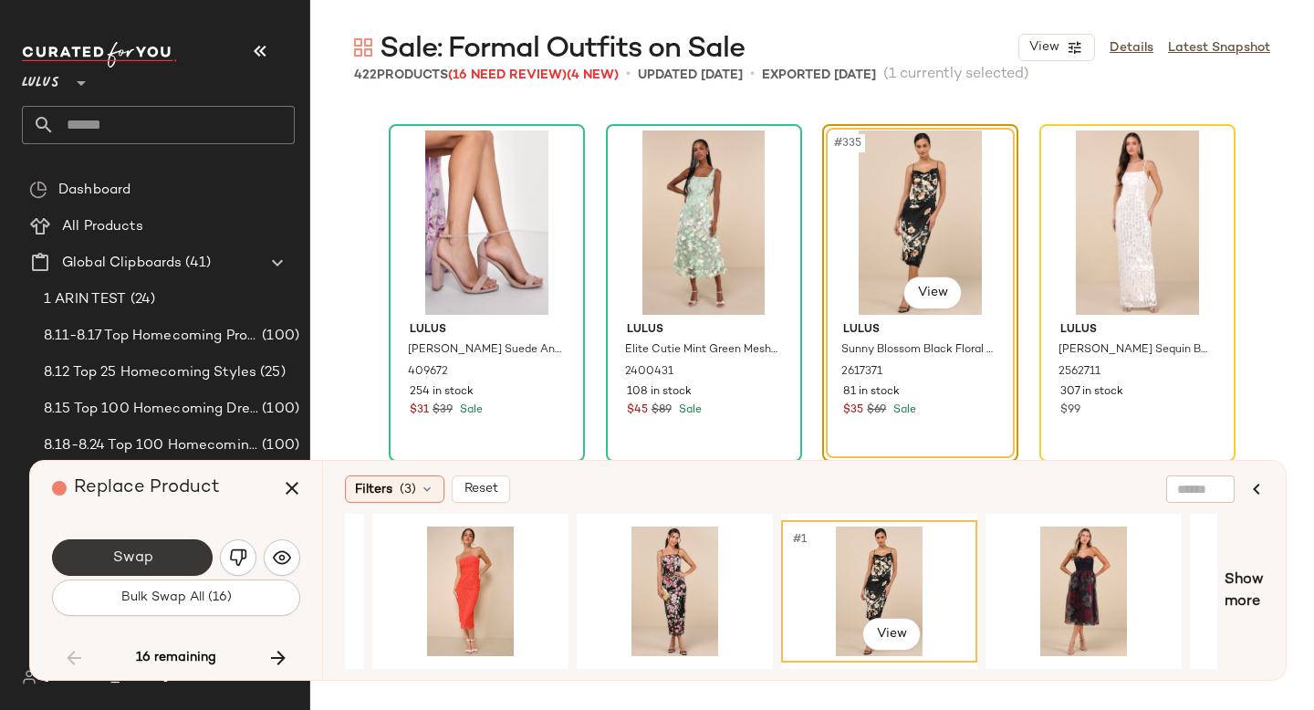
click at [156, 559] on button "Swap" at bounding box center [132, 557] width 161 height 37
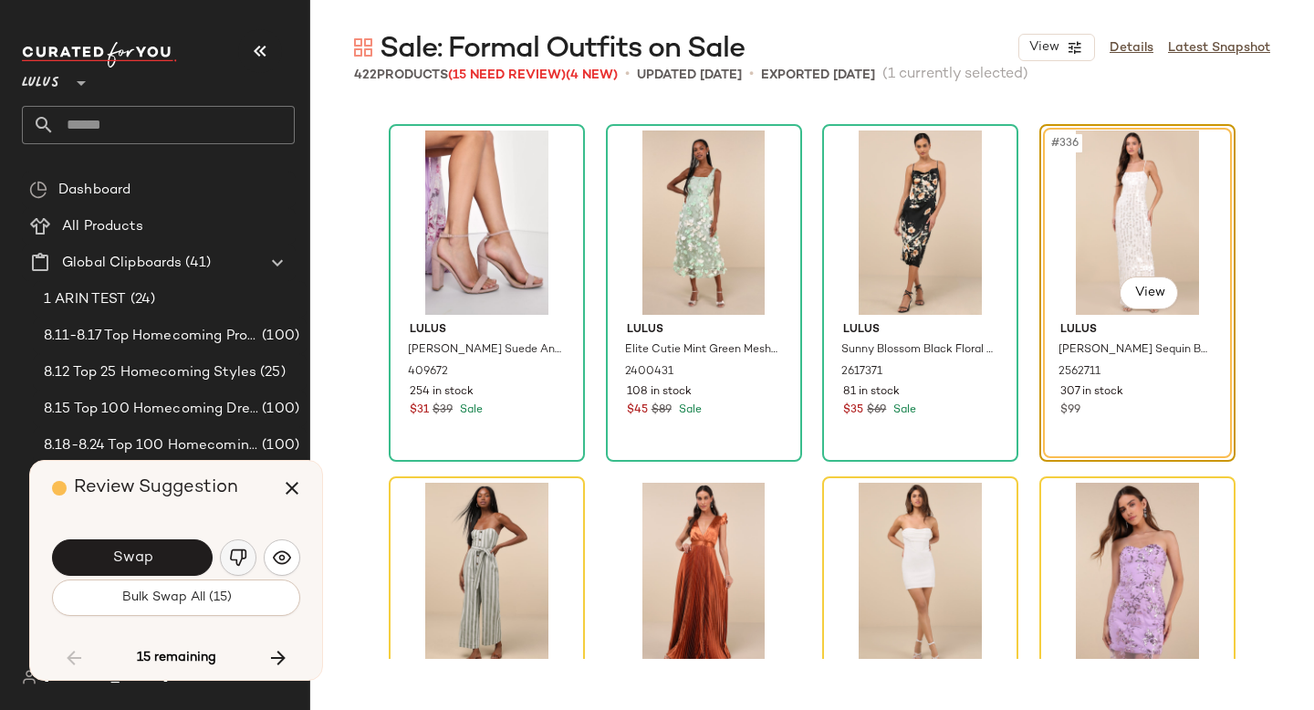
click at [230, 551] on img "button" at bounding box center [238, 558] width 18 height 18
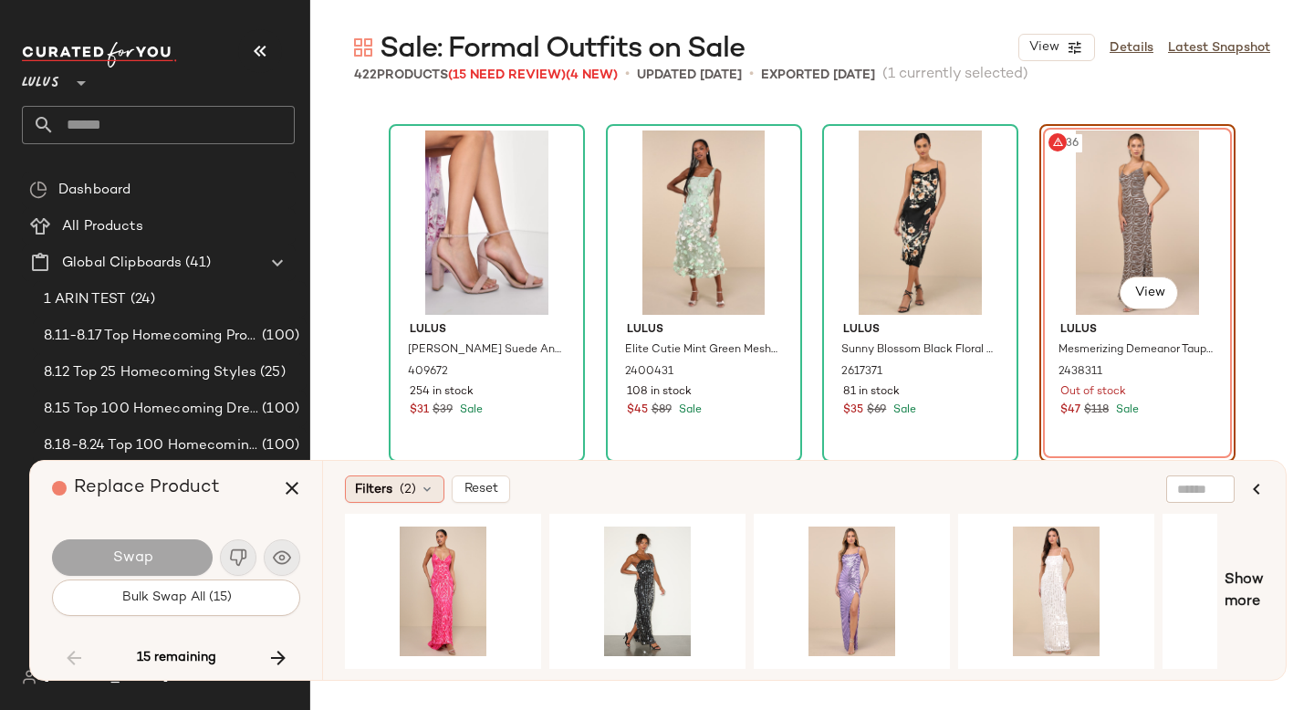
click at [412, 492] on span "(2)" at bounding box center [408, 489] width 16 height 19
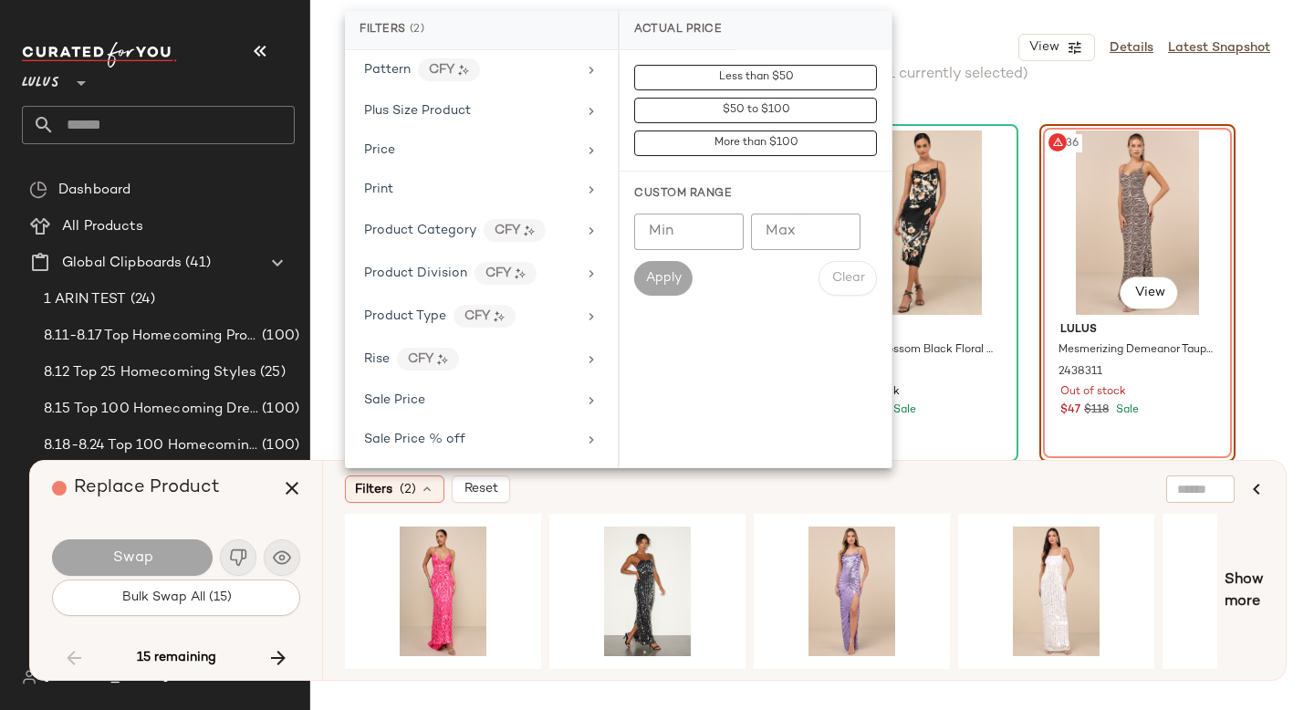
scroll to position [1308, 0]
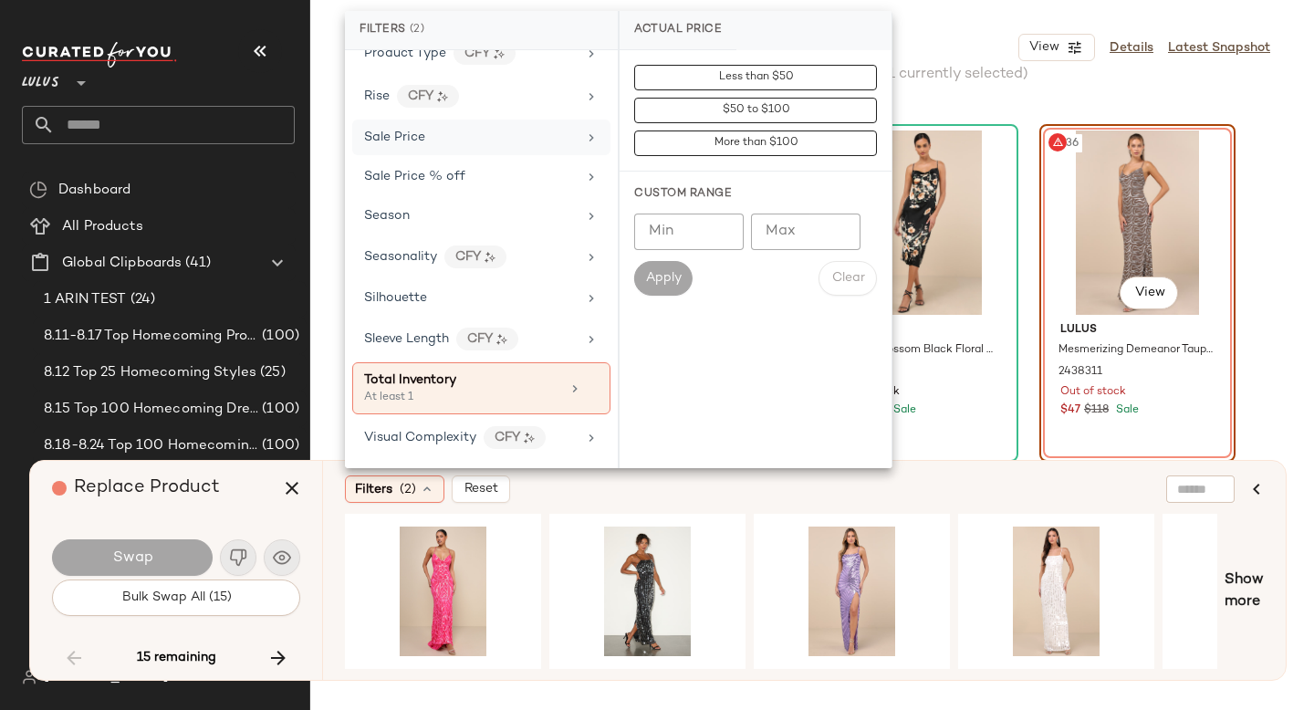
click at [461, 141] on div "Sale Price" at bounding box center [470, 137] width 213 height 19
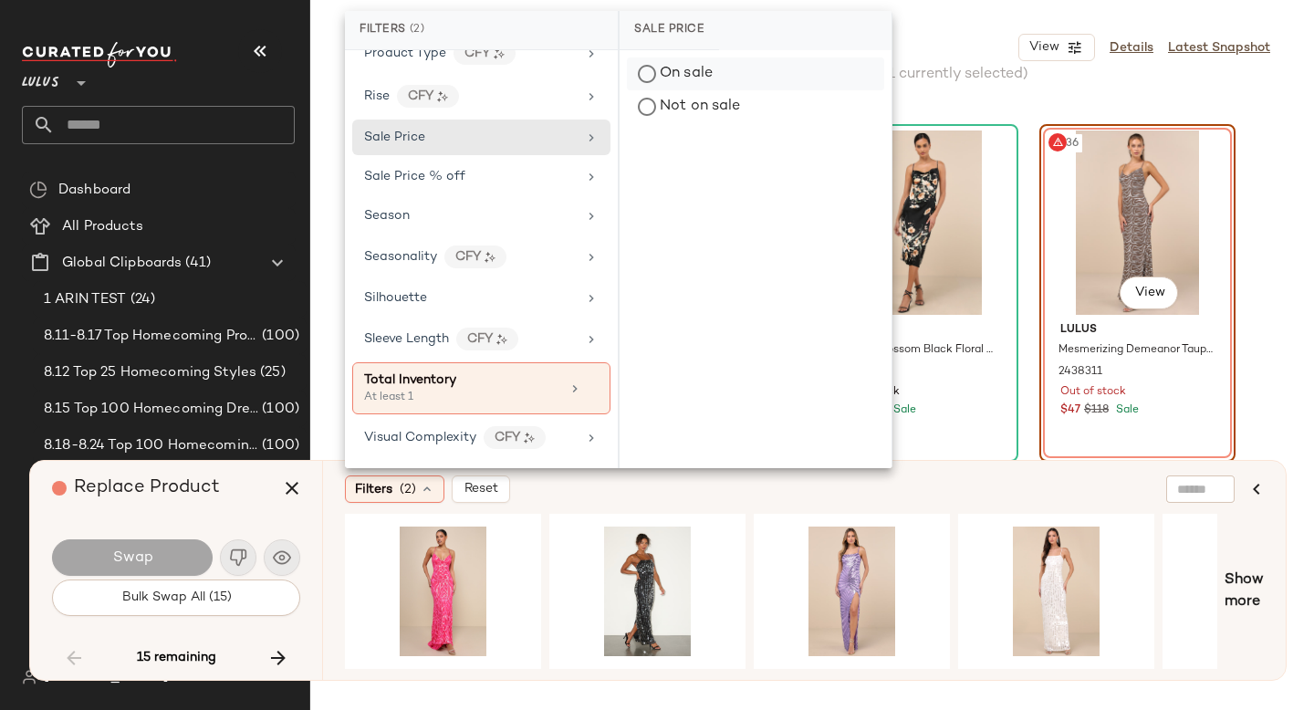
click at [707, 71] on div "On sale" at bounding box center [755, 74] width 257 height 33
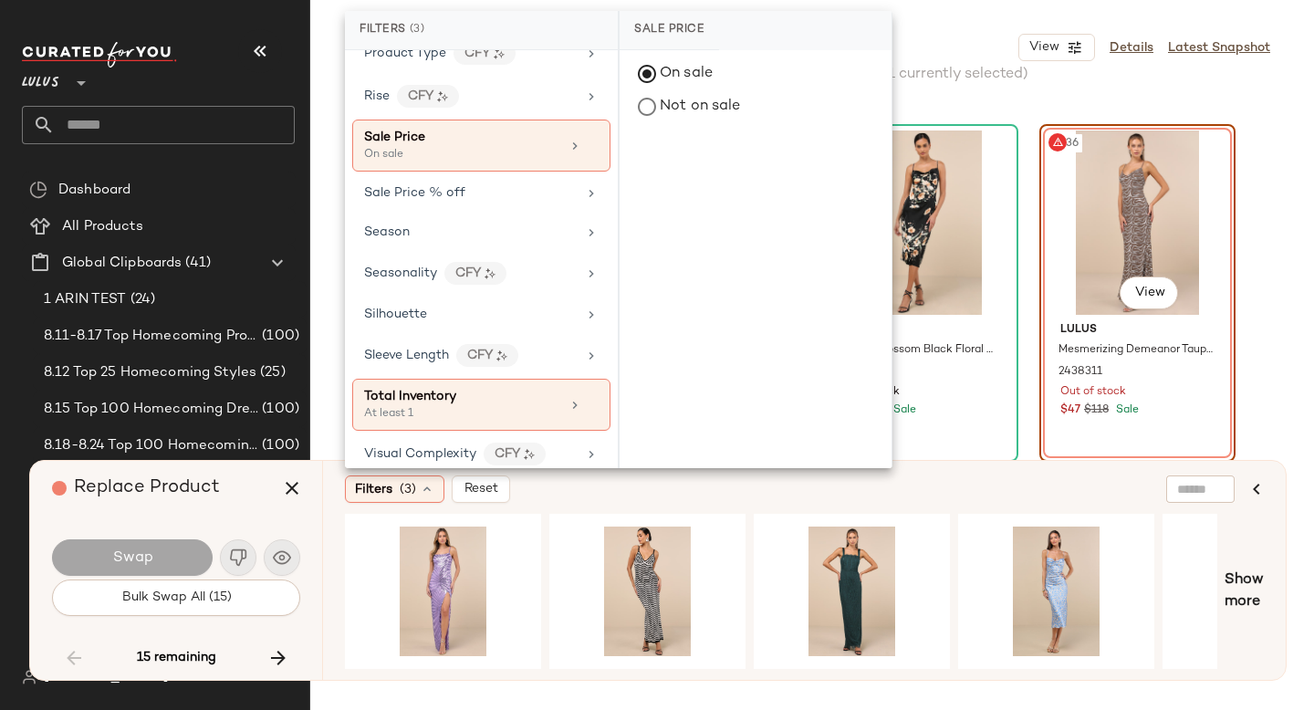
click at [948, 487] on div "Filters (3) Reset" at bounding box center [716, 489] width 742 height 27
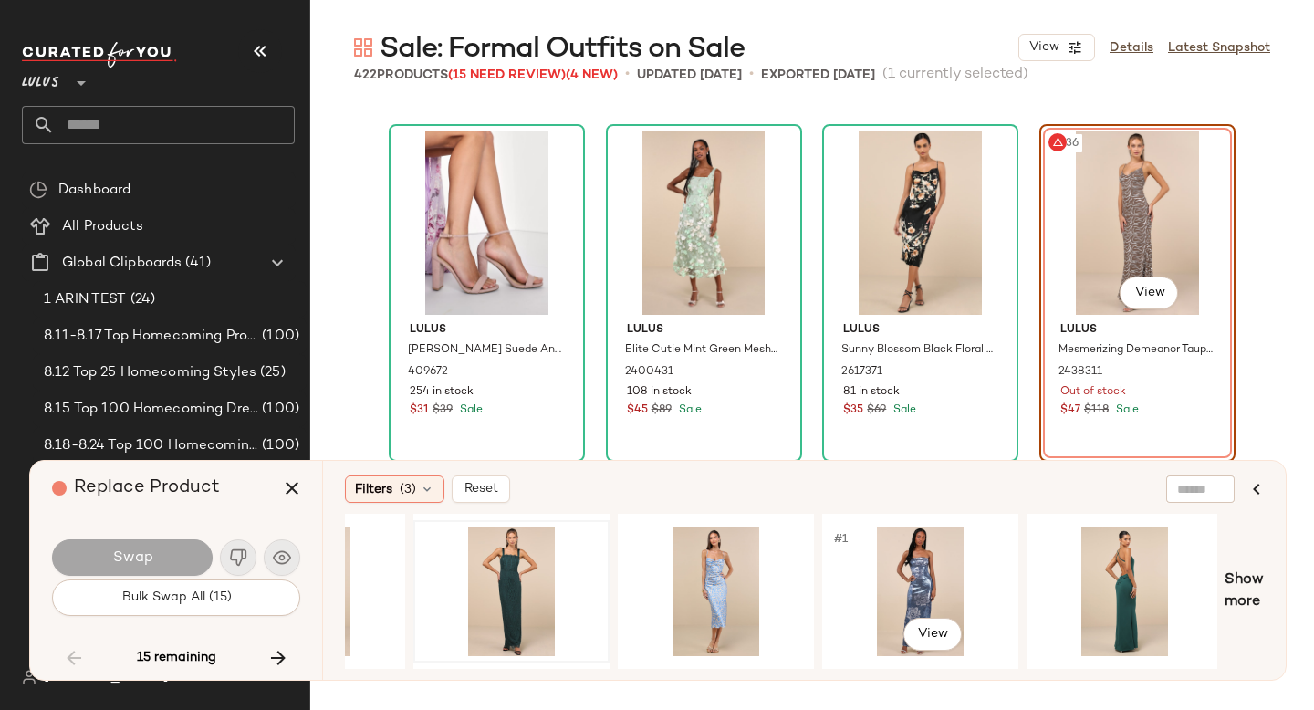
scroll to position [0, 390]
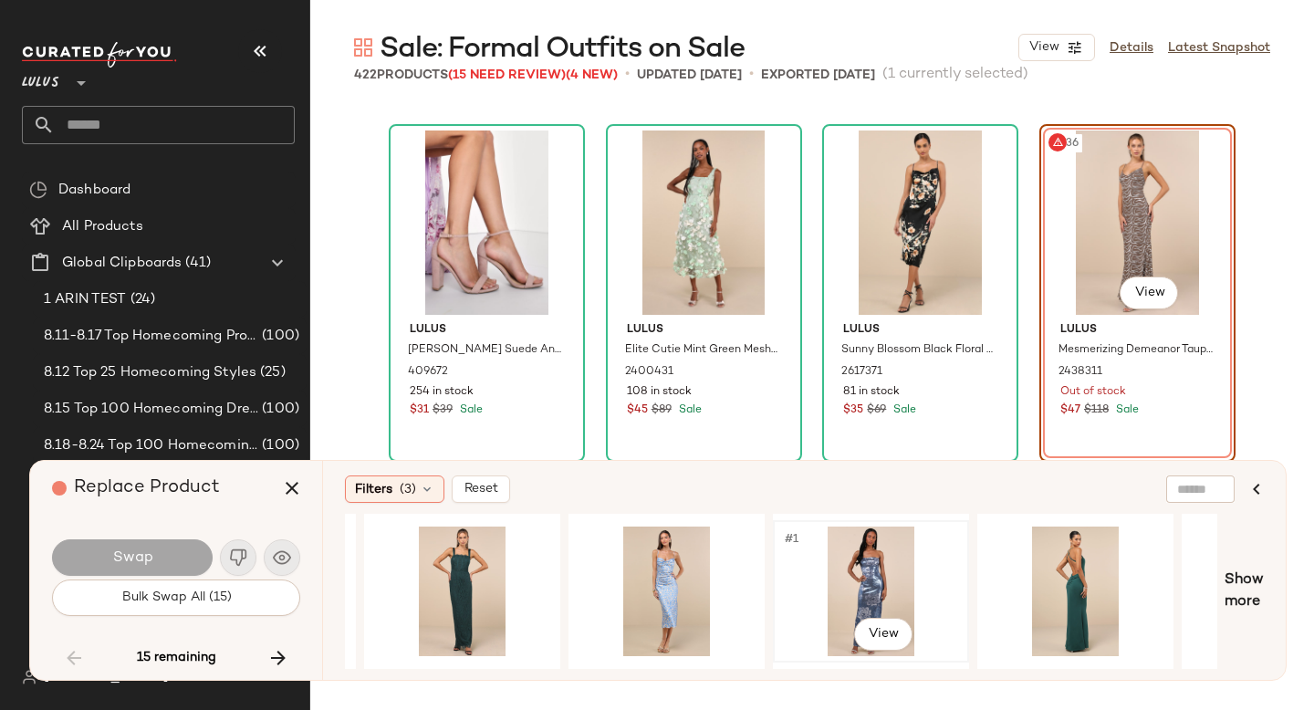
click at [867, 553] on div "#1 View" at bounding box center [871, 592] width 183 height 130
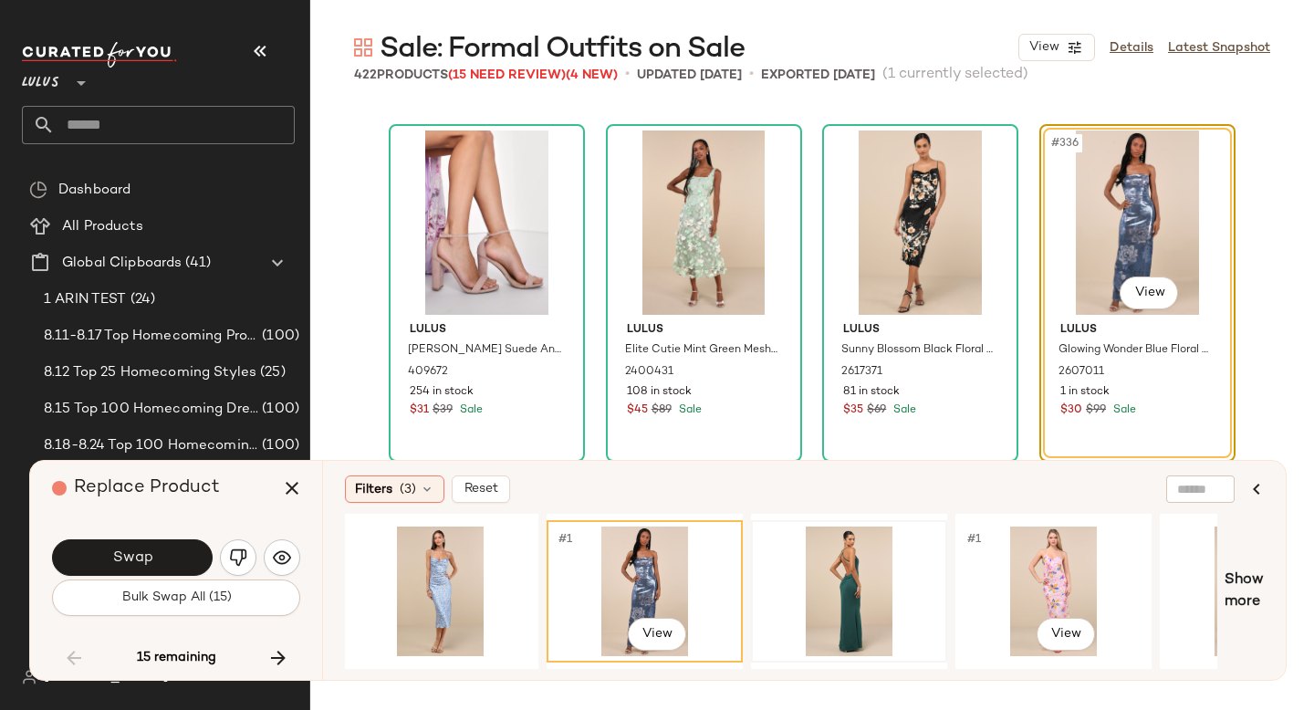
scroll to position [0, 618]
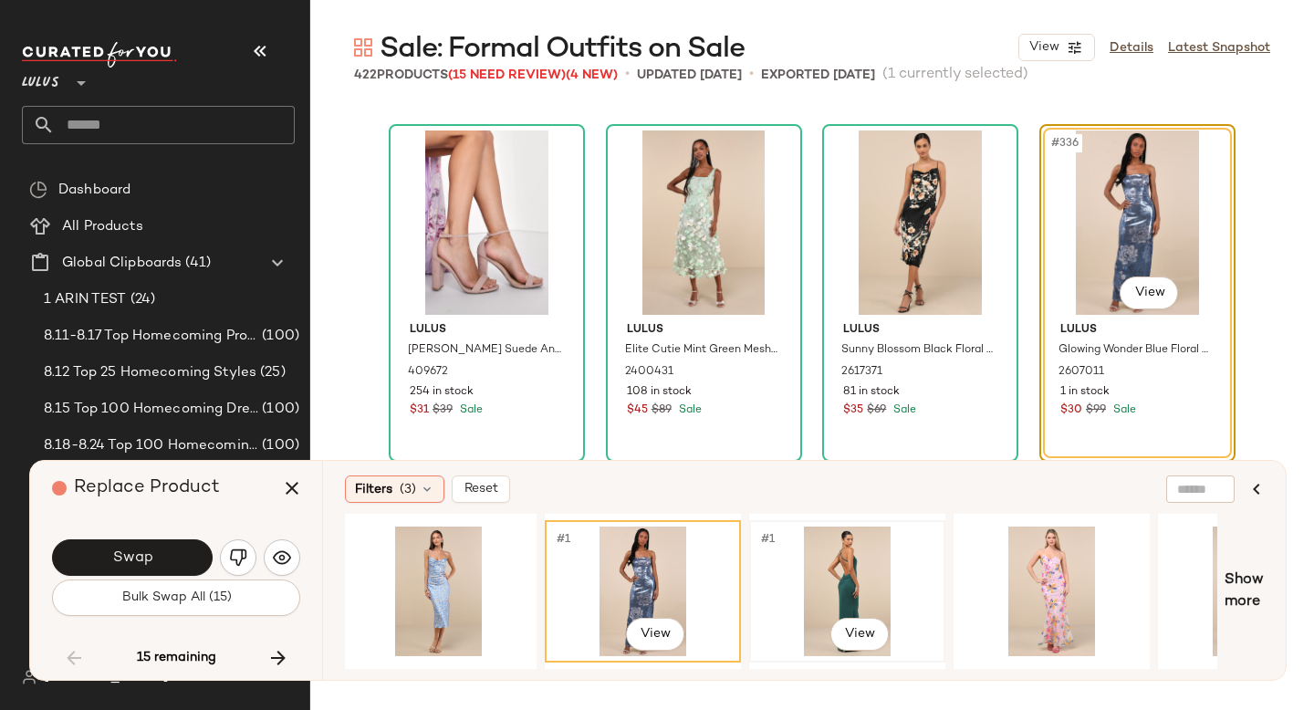
click at [813, 576] on div "#1 View" at bounding box center [847, 592] width 183 height 130
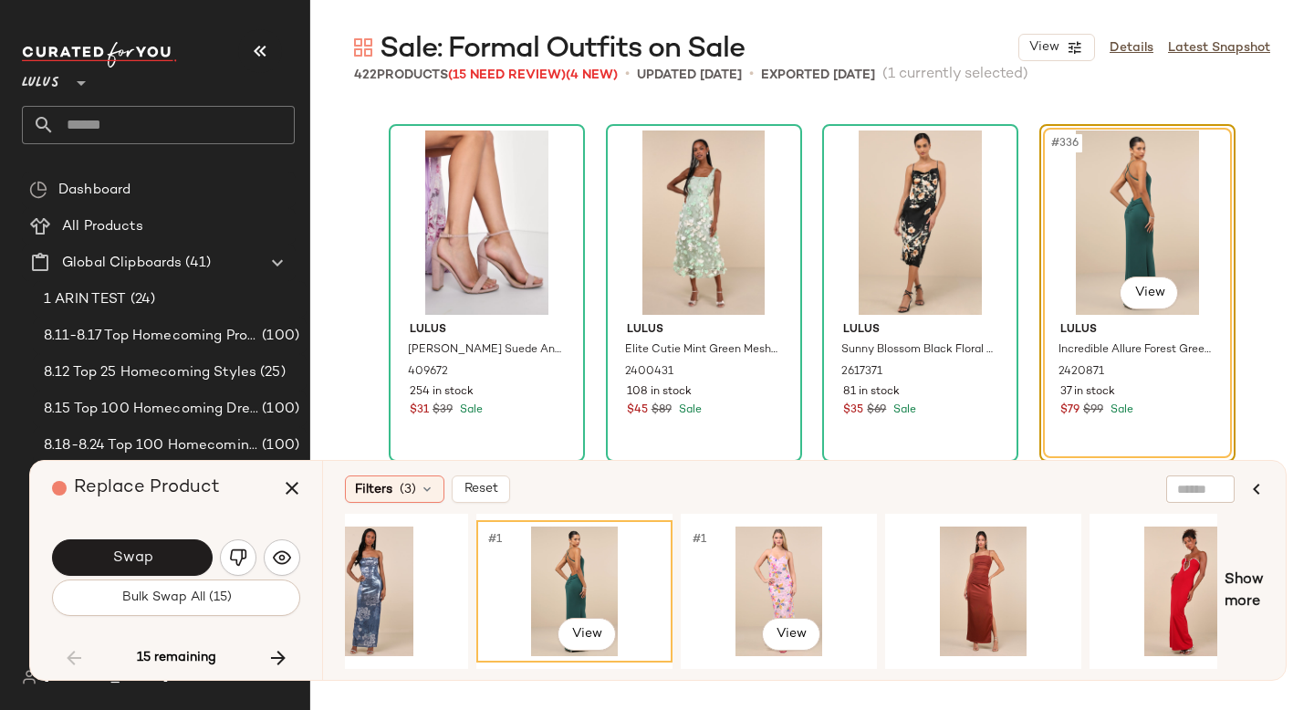
scroll to position [0, 906]
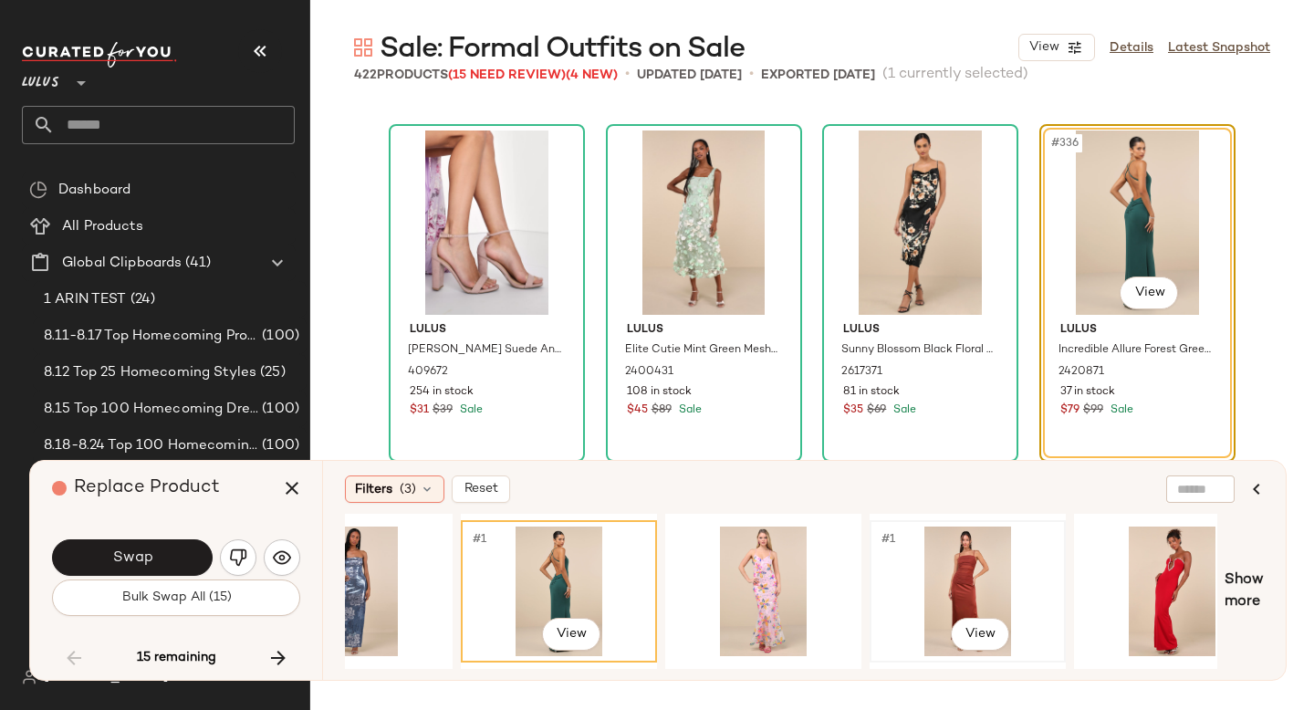
click at [1001, 552] on div "#1 View" at bounding box center [967, 592] width 183 height 130
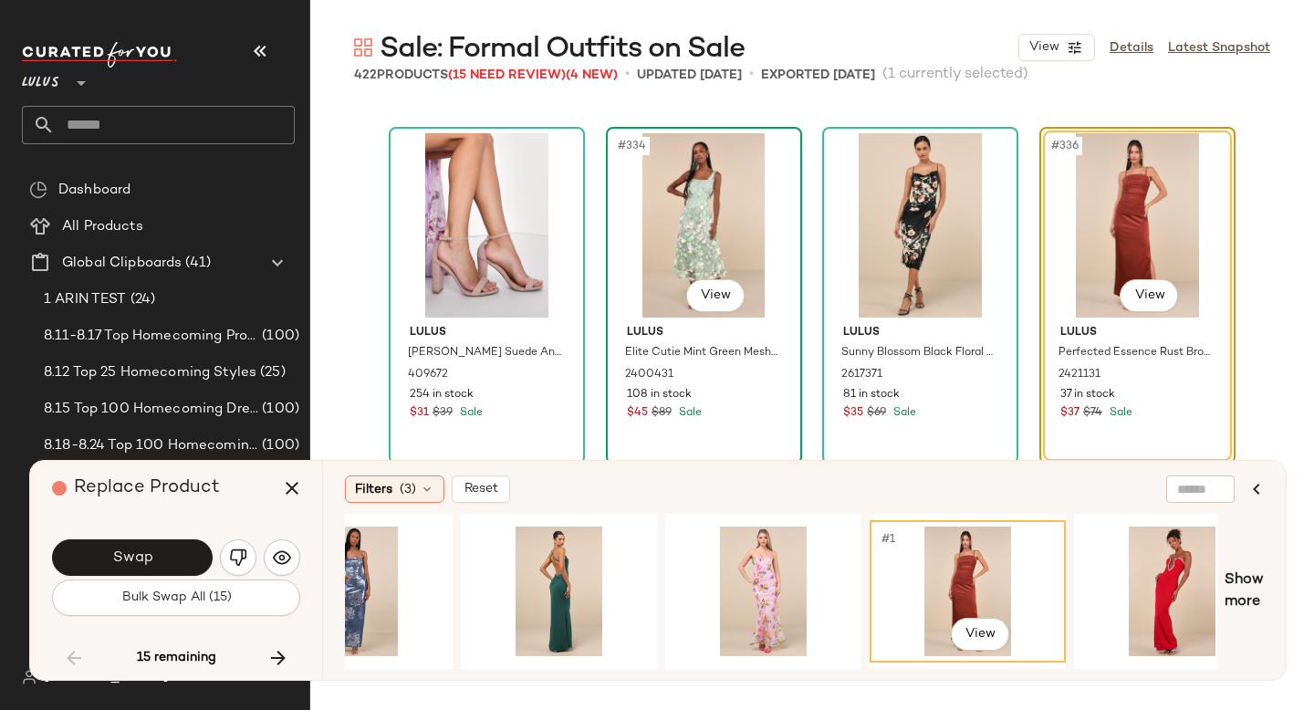
scroll to position [29219, 0]
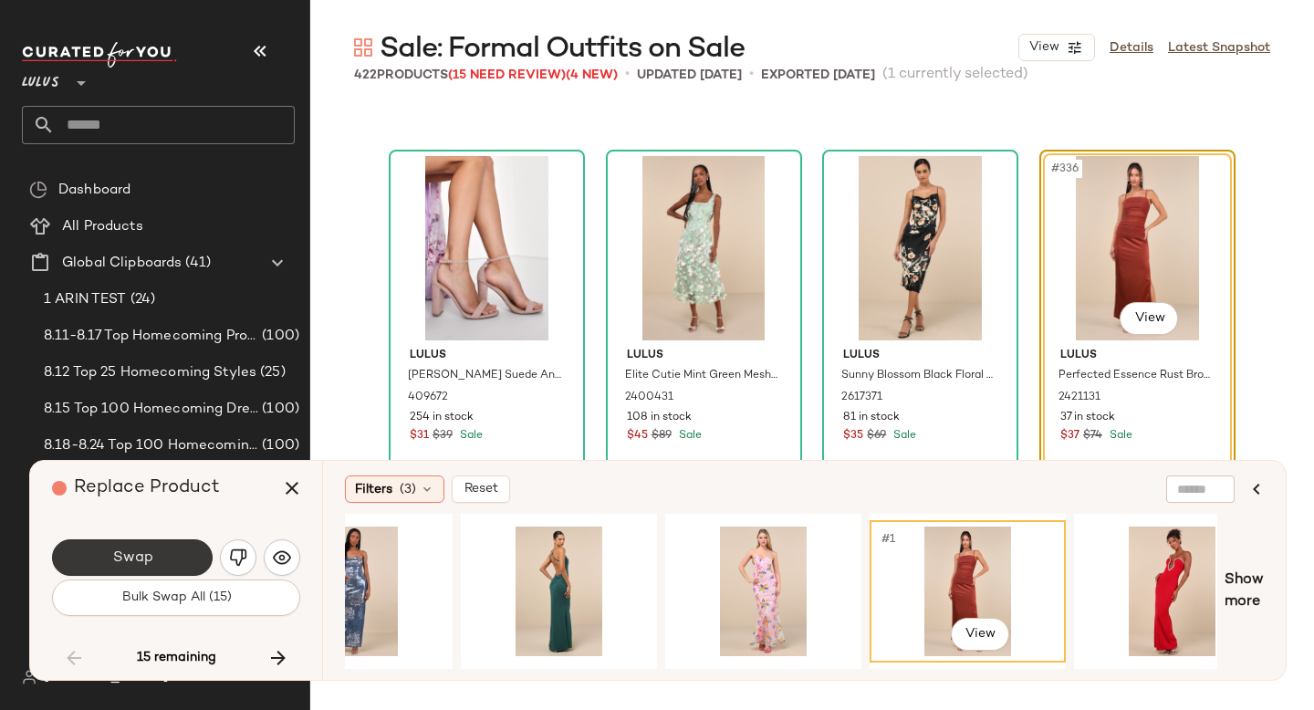
click at [141, 562] on span "Swap" at bounding box center [131, 558] width 41 height 17
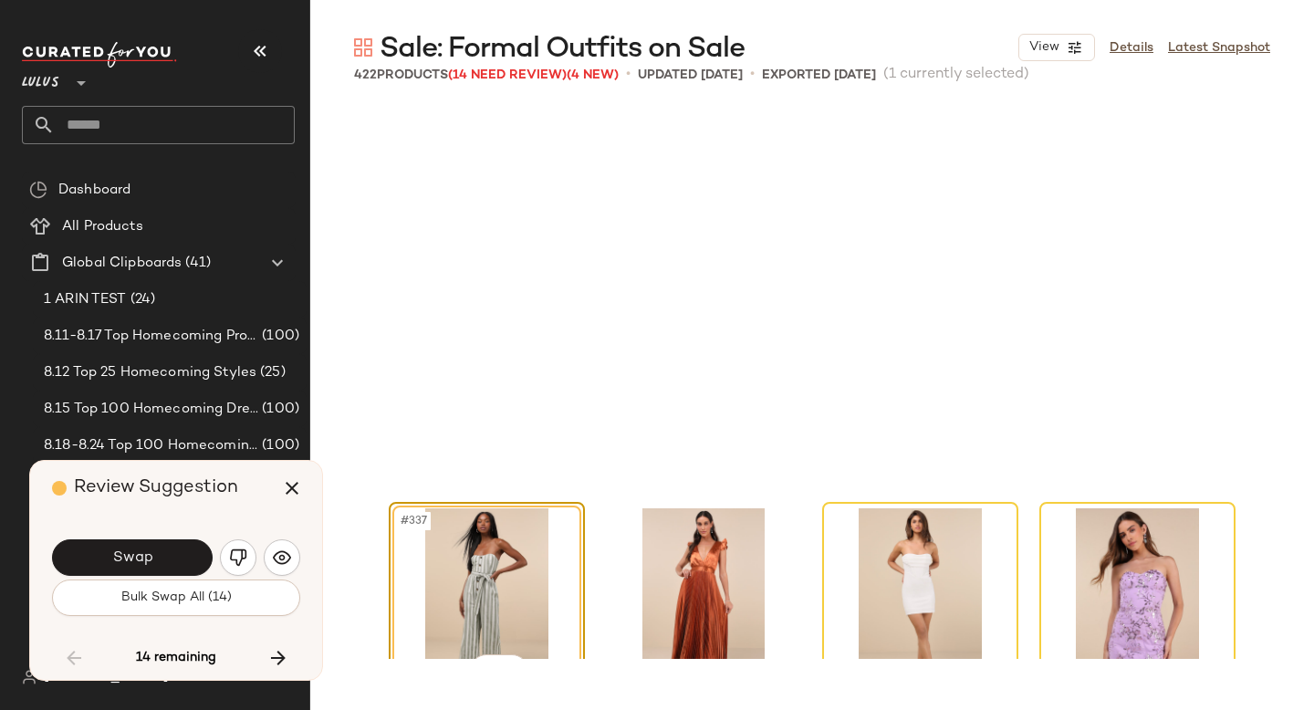
scroll to position [29597, 0]
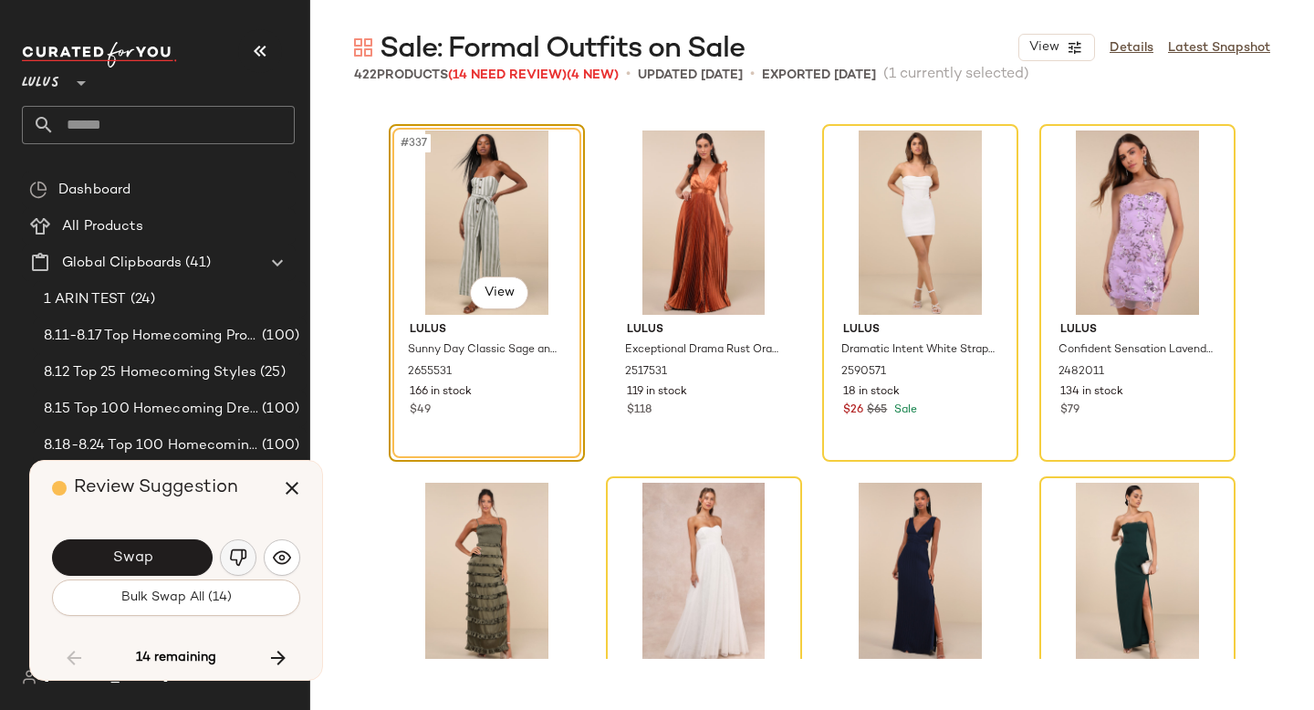
click at [237, 547] on button "button" at bounding box center [238, 557] width 37 height 37
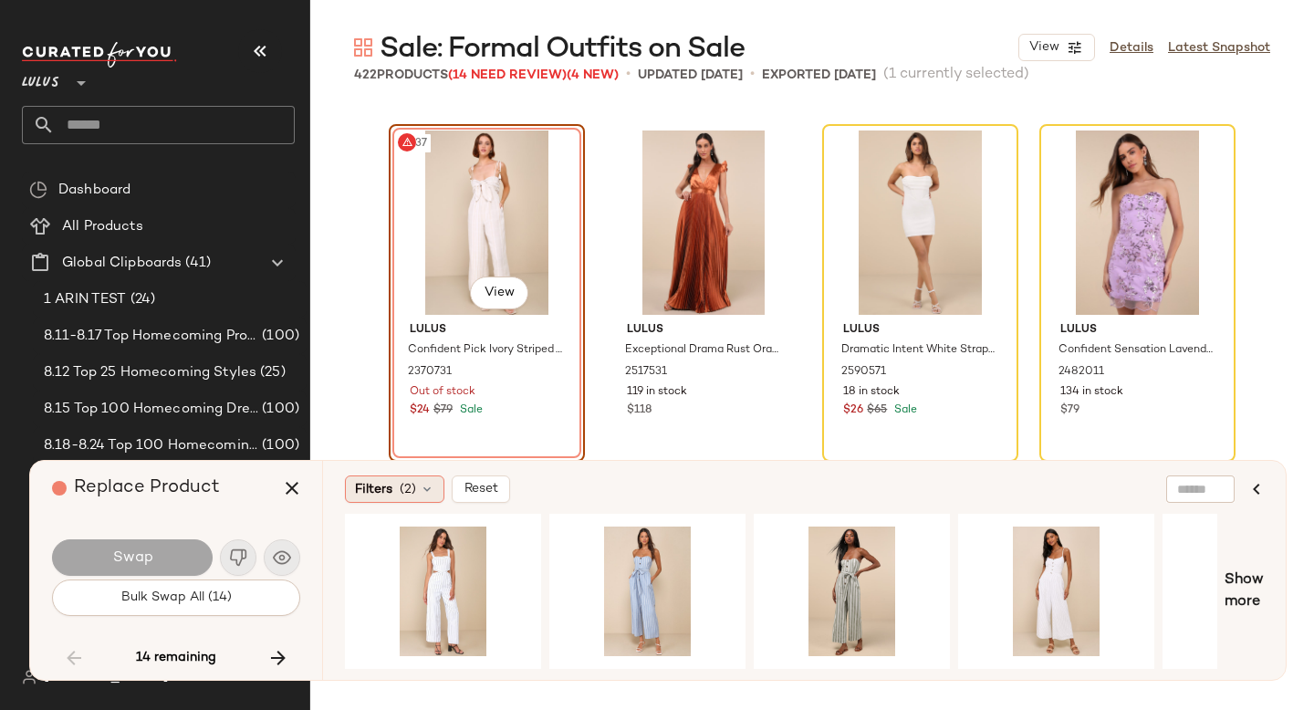
click at [373, 497] on span "Filters" at bounding box center [373, 489] width 37 height 19
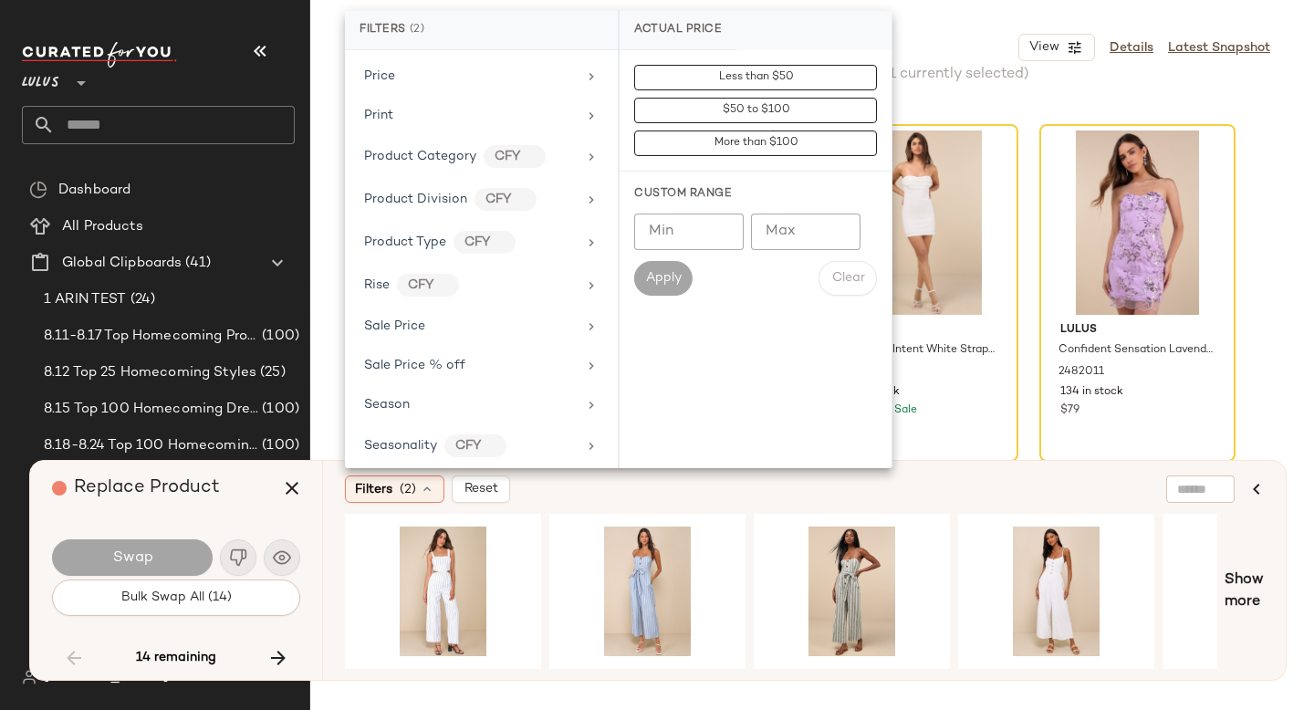
scroll to position [1308, 0]
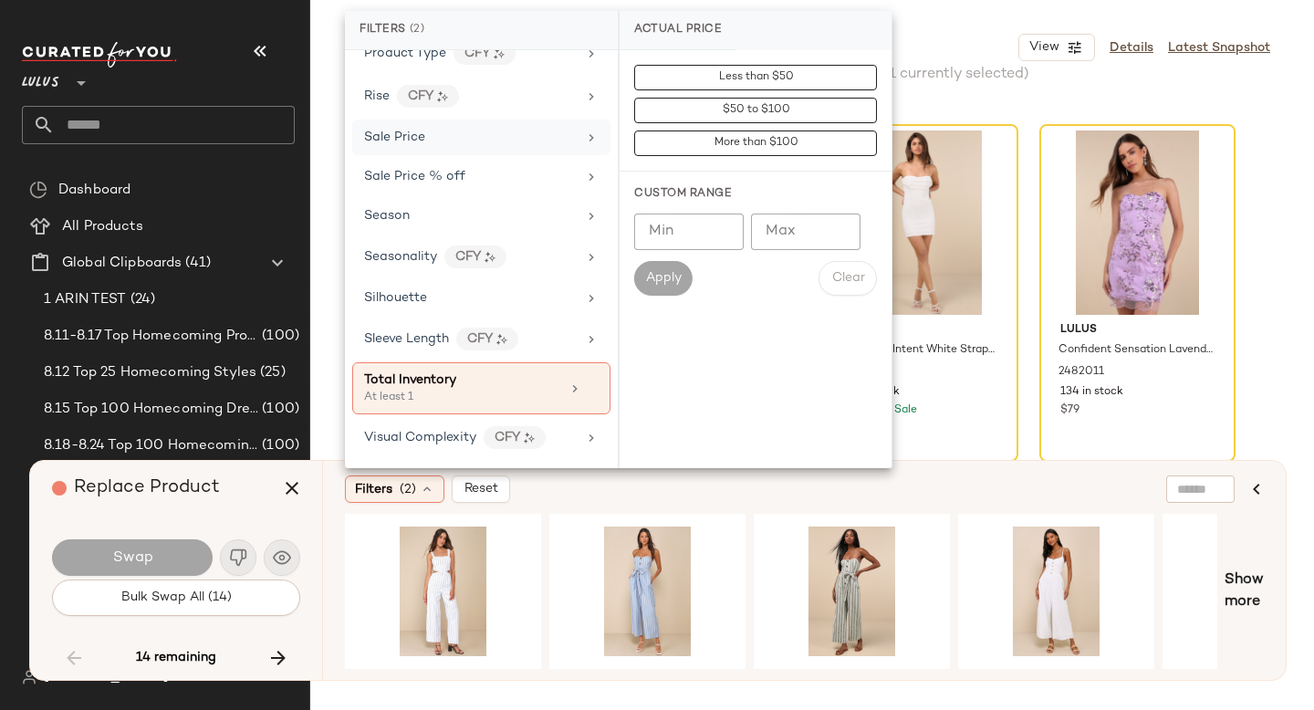
click at [495, 145] on div "Sale Price" at bounding box center [470, 137] width 213 height 19
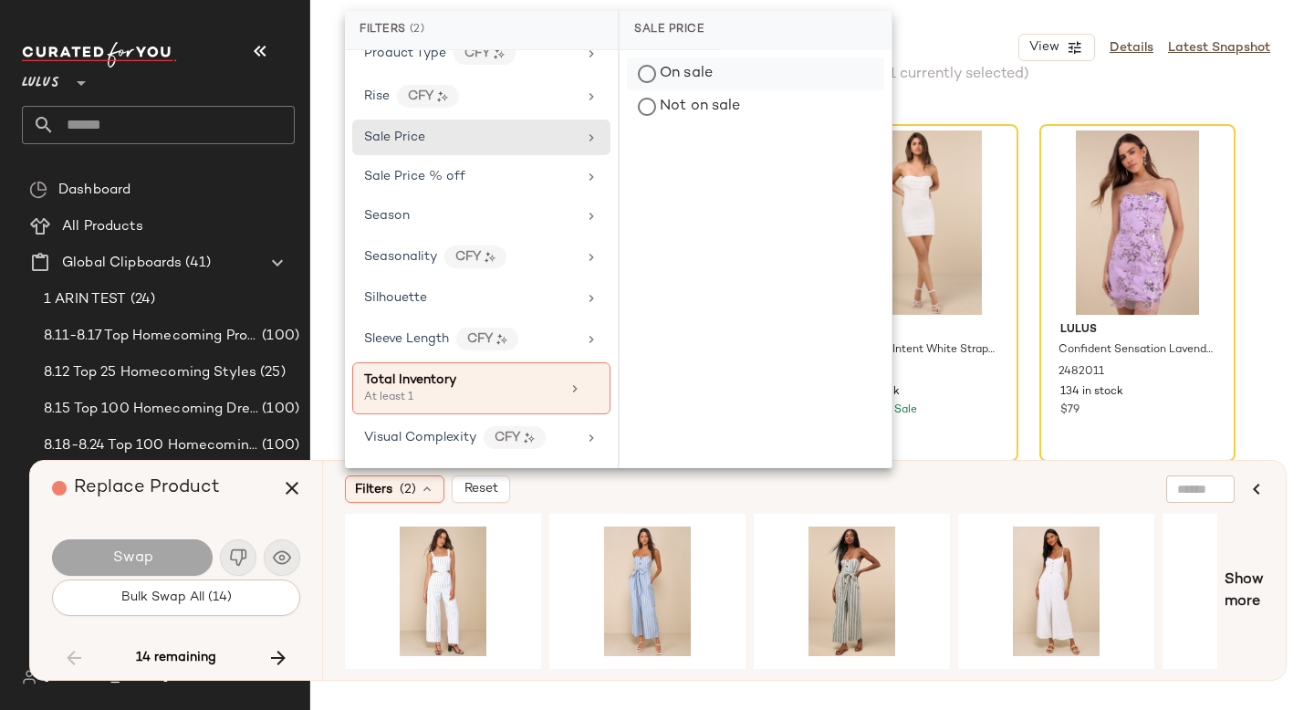
click at [694, 64] on div "On sale" at bounding box center [755, 74] width 257 height 33
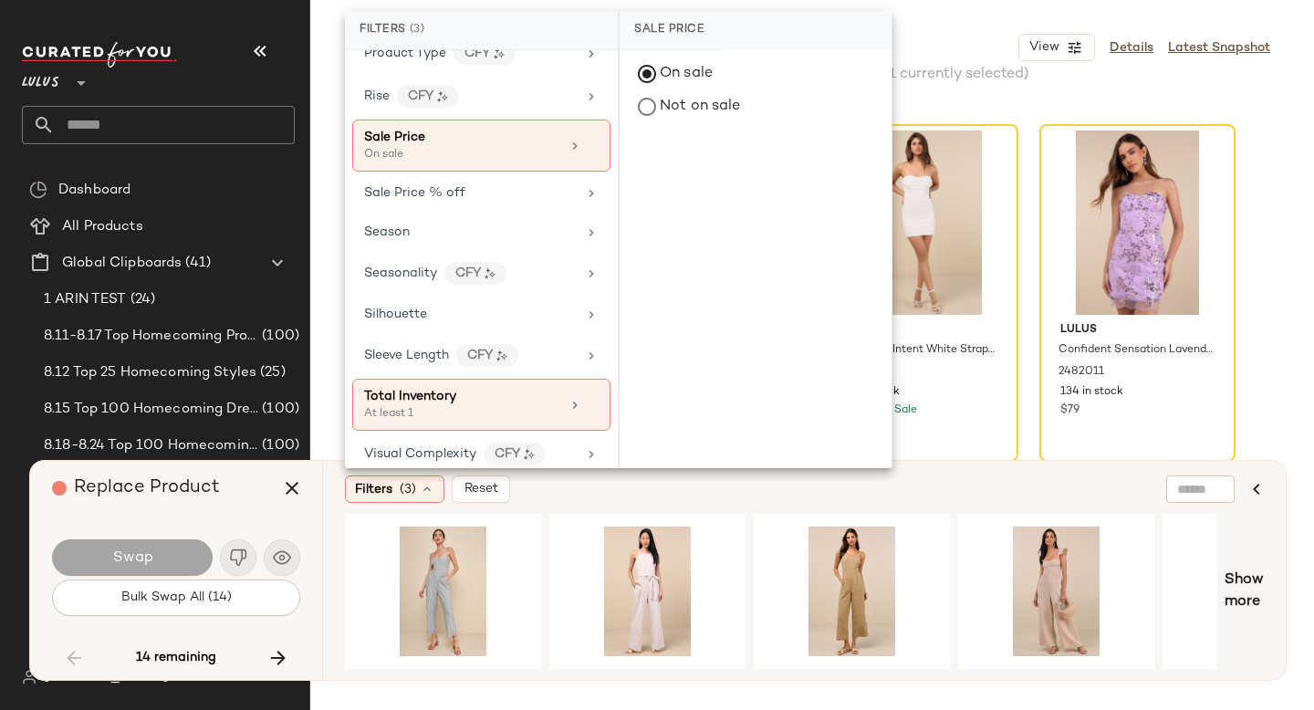
click at [743, 500] on div "Filters (3) Reset" at bounding box center [716, 489] width 742 height 27
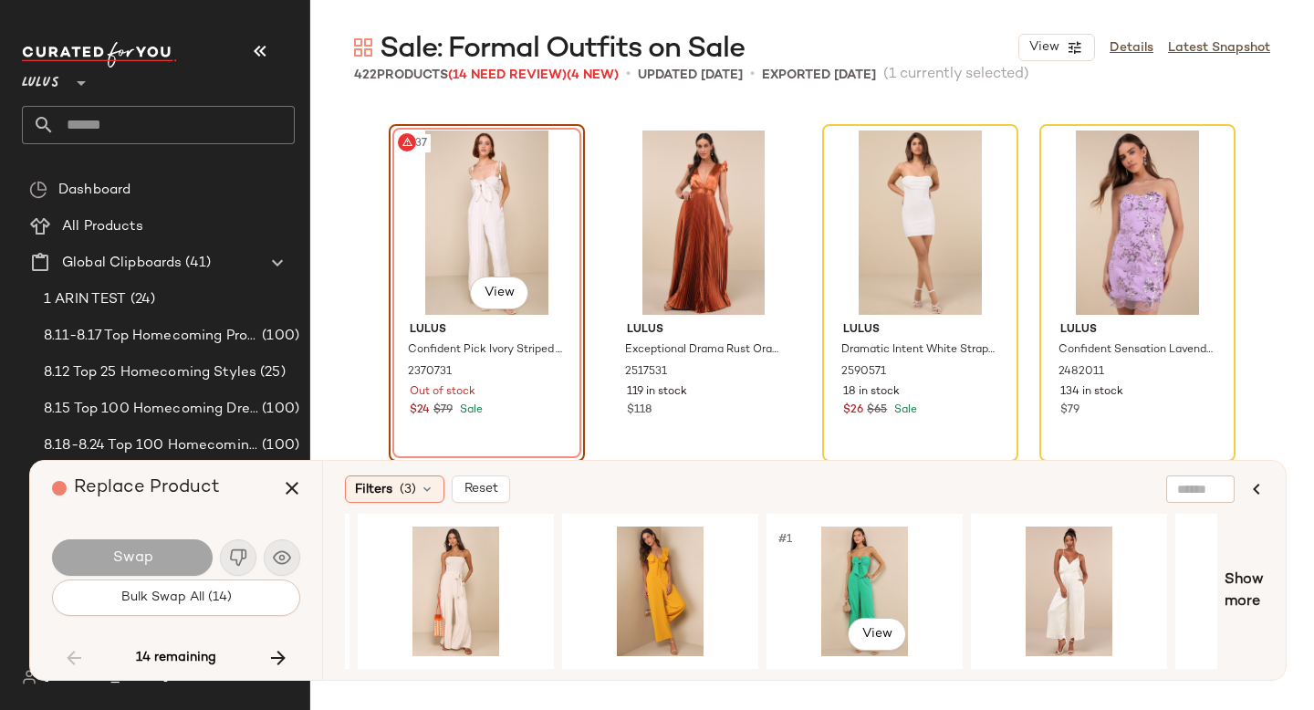
scroll to position [0, 1010]
click at [640, 577] on div "#1 View" at bounding box center [659, 592] width 183 height 130
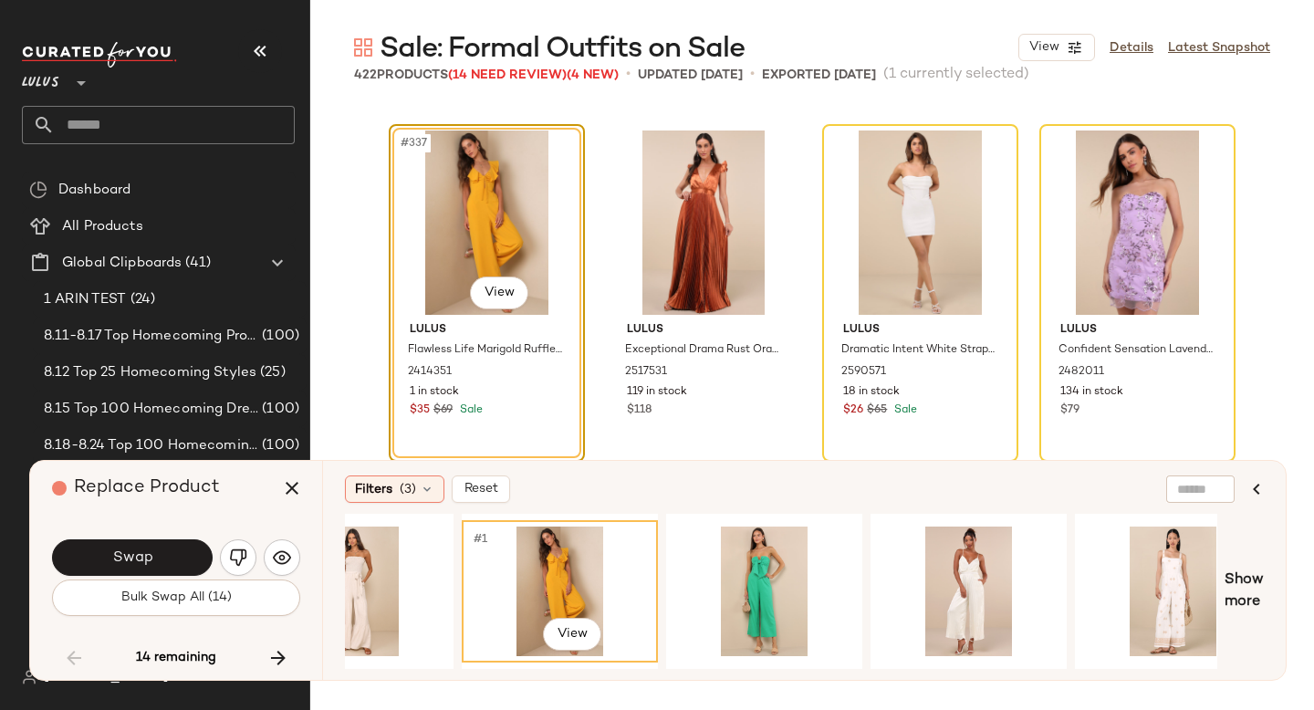
scroll to position [0, 1162]
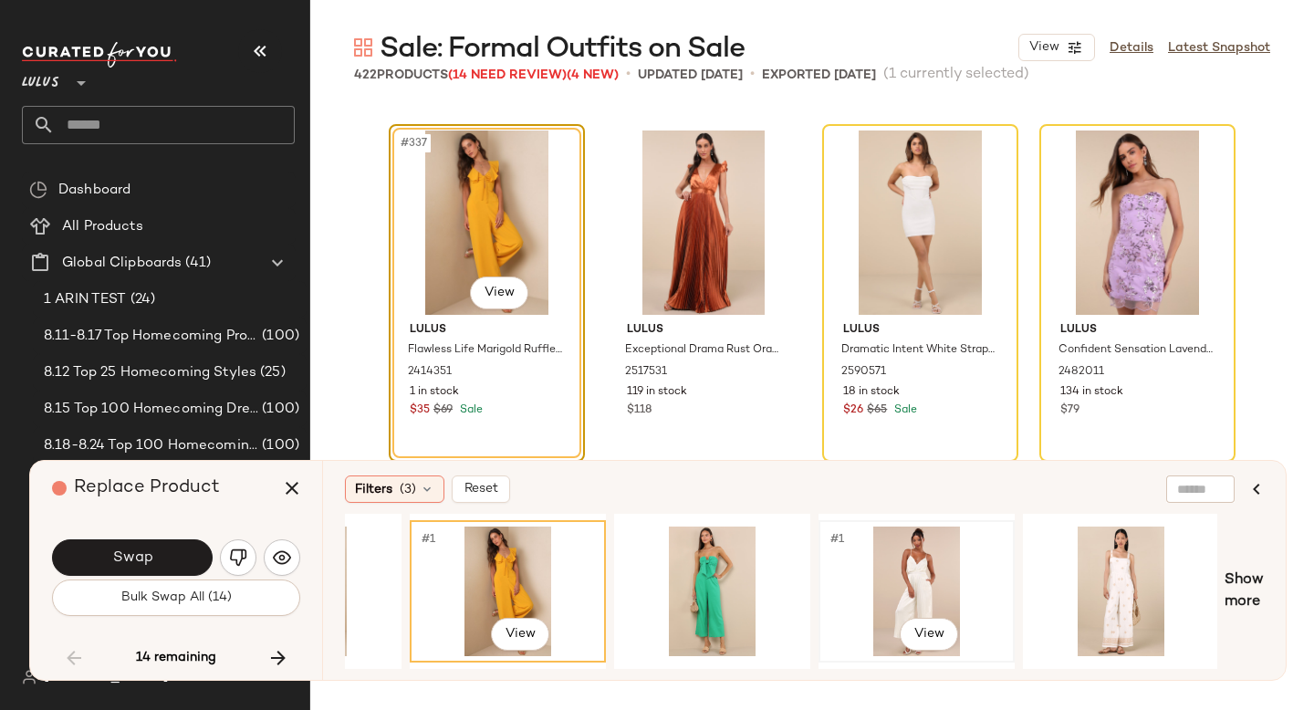
click at [949, 586] on div "#1 View" at bounding box center [916, 592] width 183 height 130
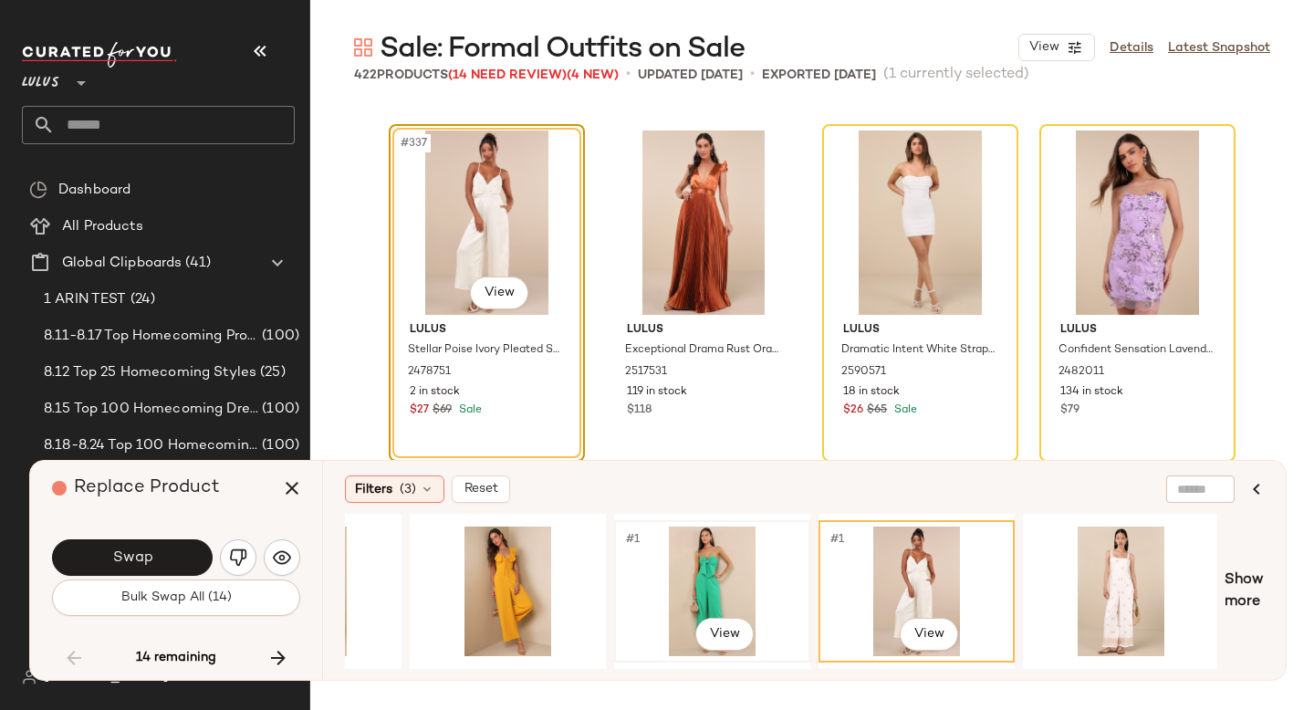
click at [676, 574] on div "#1 View" at bounding box center [712, 592] width 183 height 130
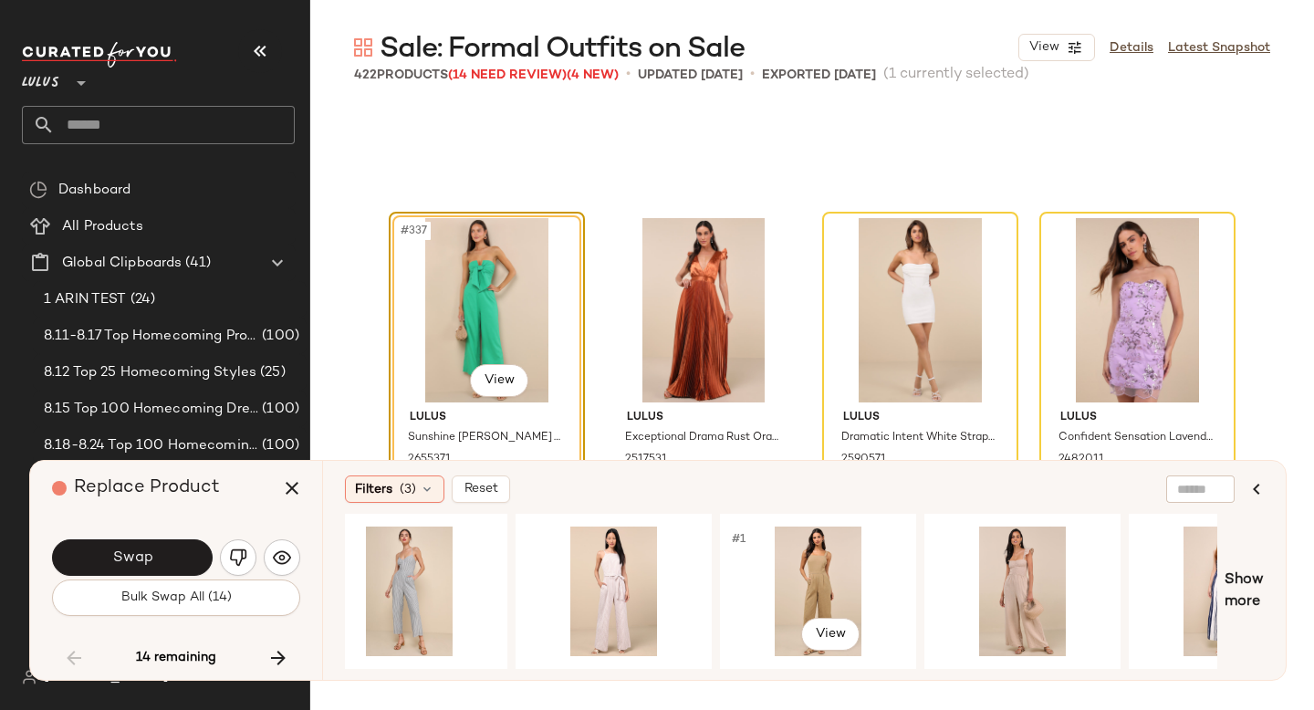
scroll to position [0, 0]
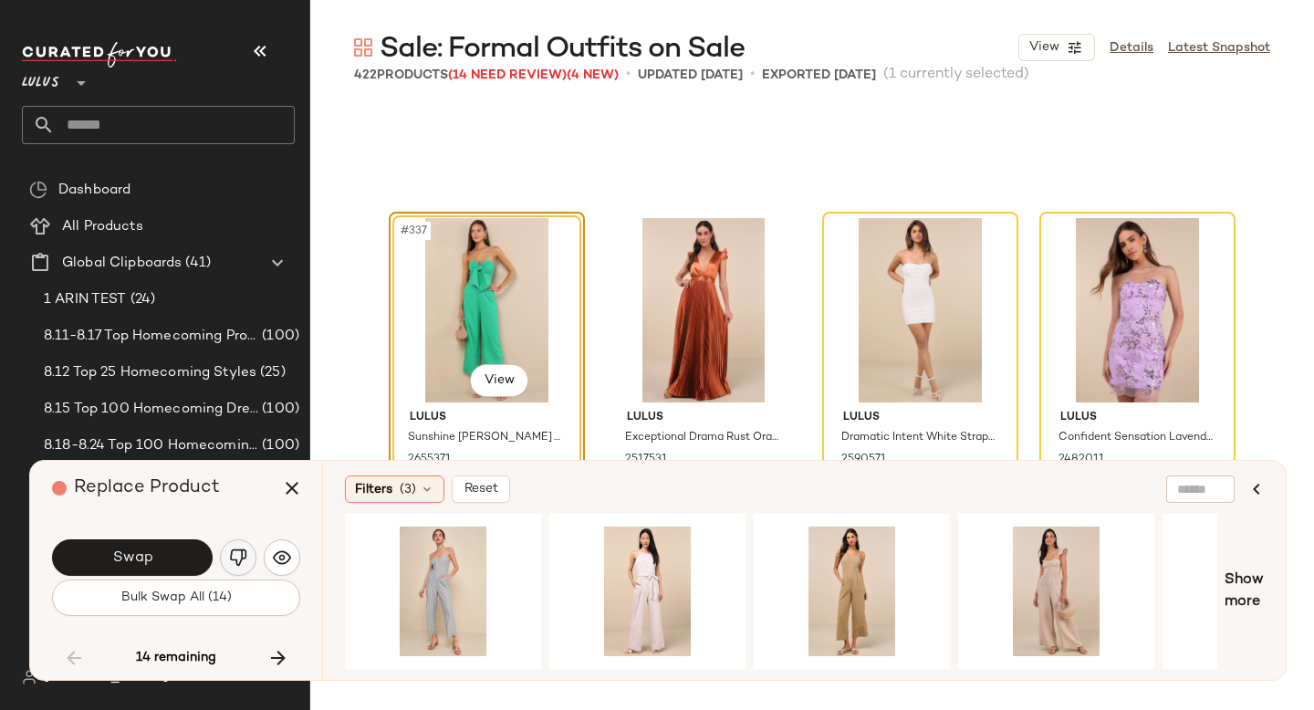
click at [236, 559] on img "button" at bounding box center [238, 558] width 18 height 18
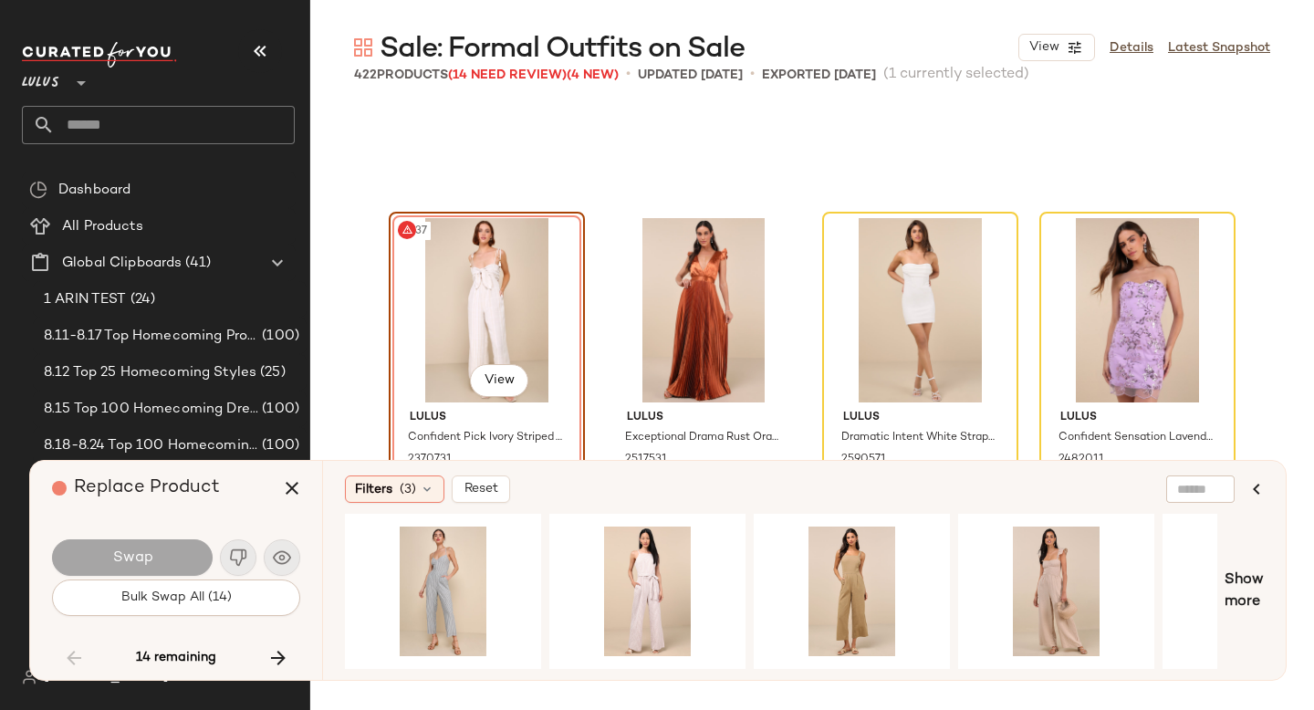
click at [468, 309] on div "#337 View" at bounding box center [486, 310] width 183 height 184
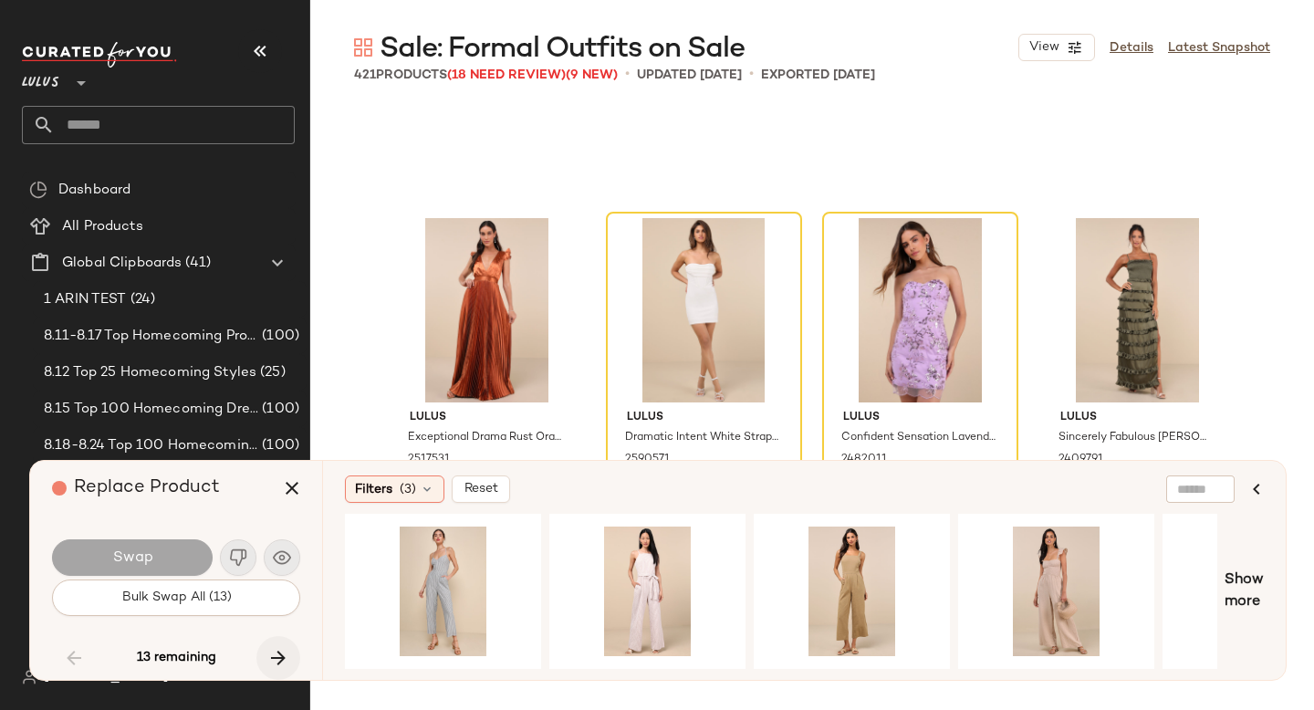
click at [270, 667] on icon "button" at bounding box center [278, 658] width 22 height 22
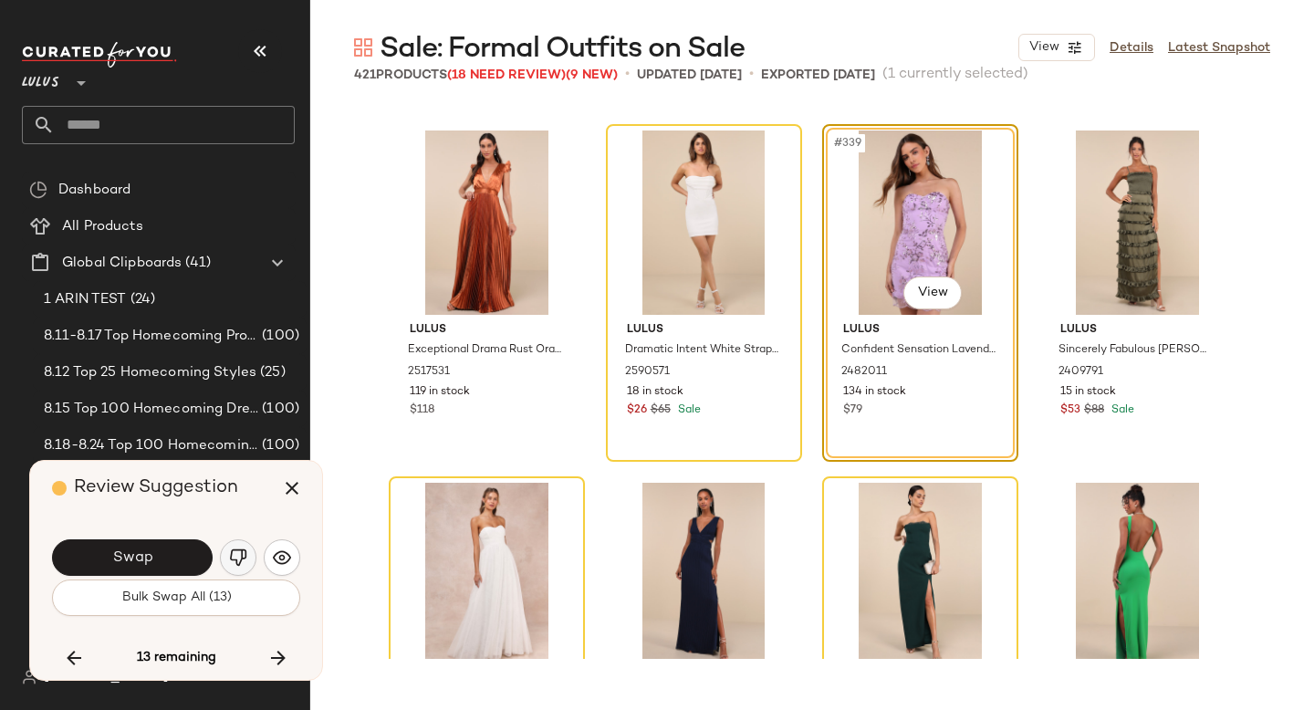
click at [237, 552] on img "button" at bounding box center [238, 558] width 18 height 18
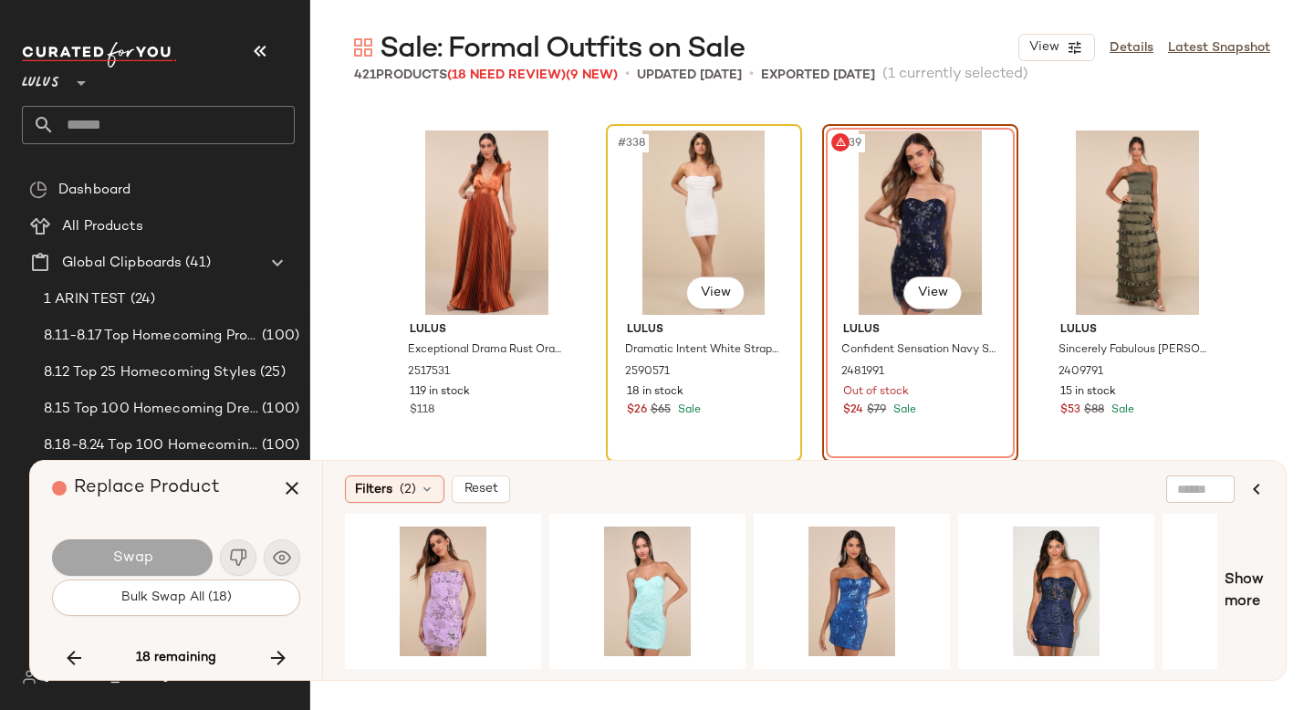
click at [727, 241] on div "#338 View" at bounding box center [704, 223] width 183 height 184
click at [615, 271] on div "#338 View" at bounding box center [704, 223] width 183 height 184
click at [810, 571] on div "#1 View" at bounding box center [851, 592] width 183 height 130
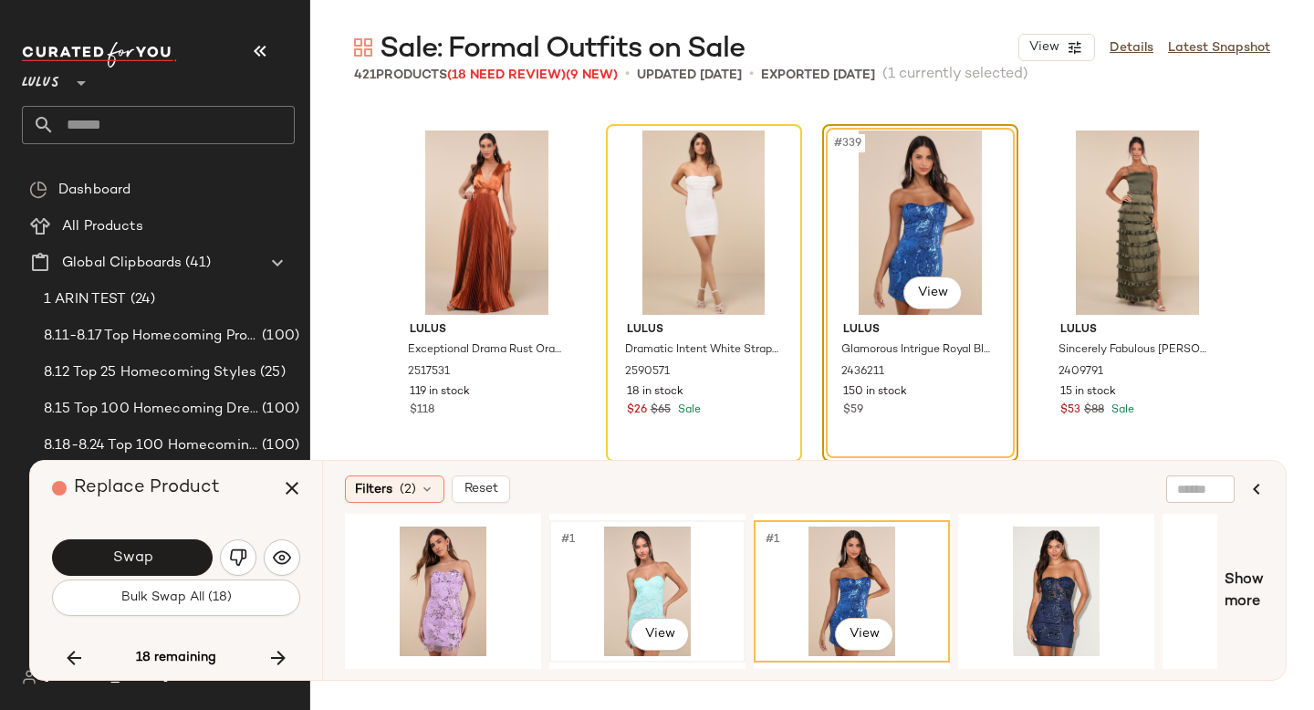
click at [655, 578] on div "#1 View" at bounding box center [647, 592] width 183 height 130
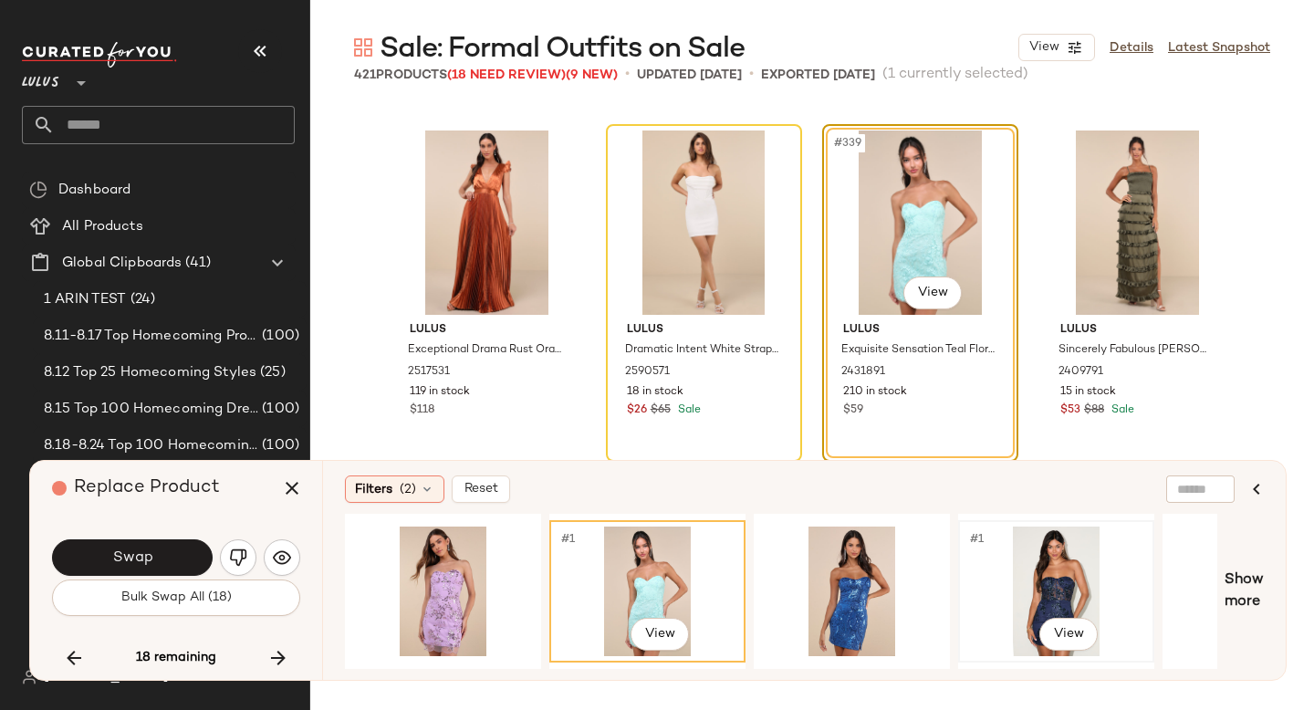
click at [1034, 573] on div "#1 View" at bounding box center [1056, 592] width 183 height 130
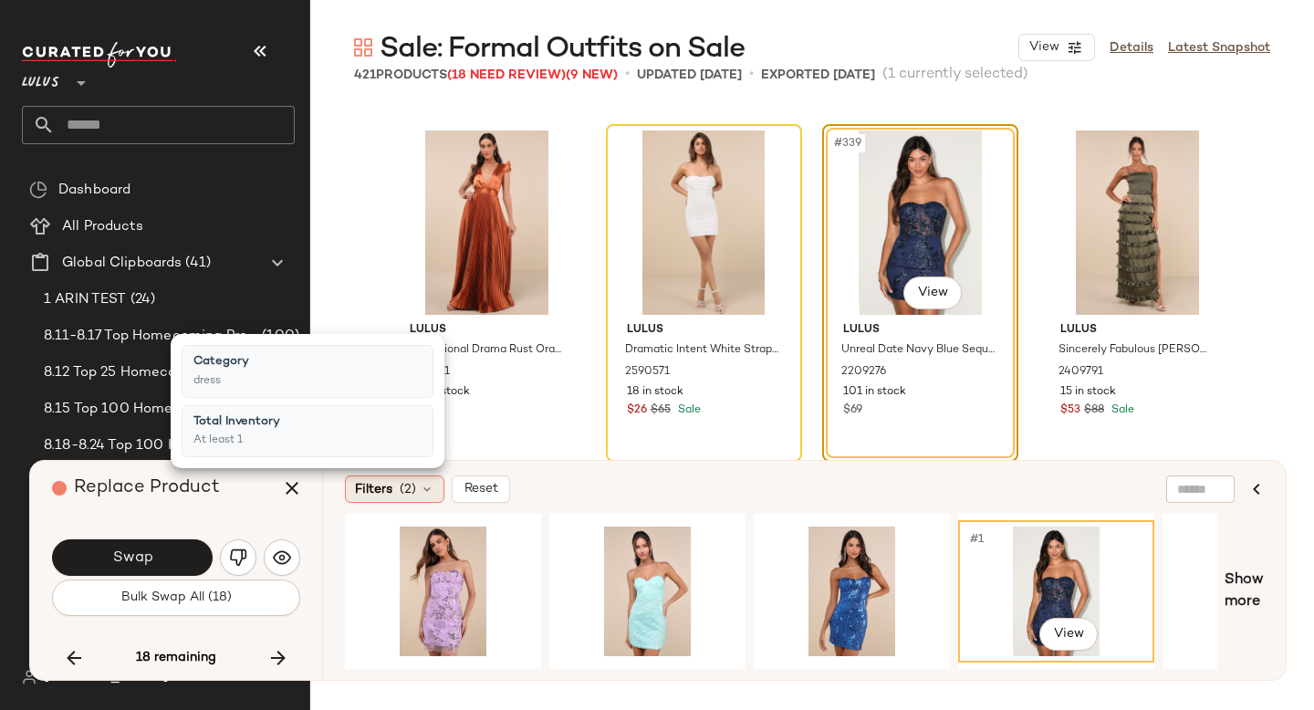
click at [397, 479] on div "Filters (2)" at bounding box center [394, 489] width 99 height 27
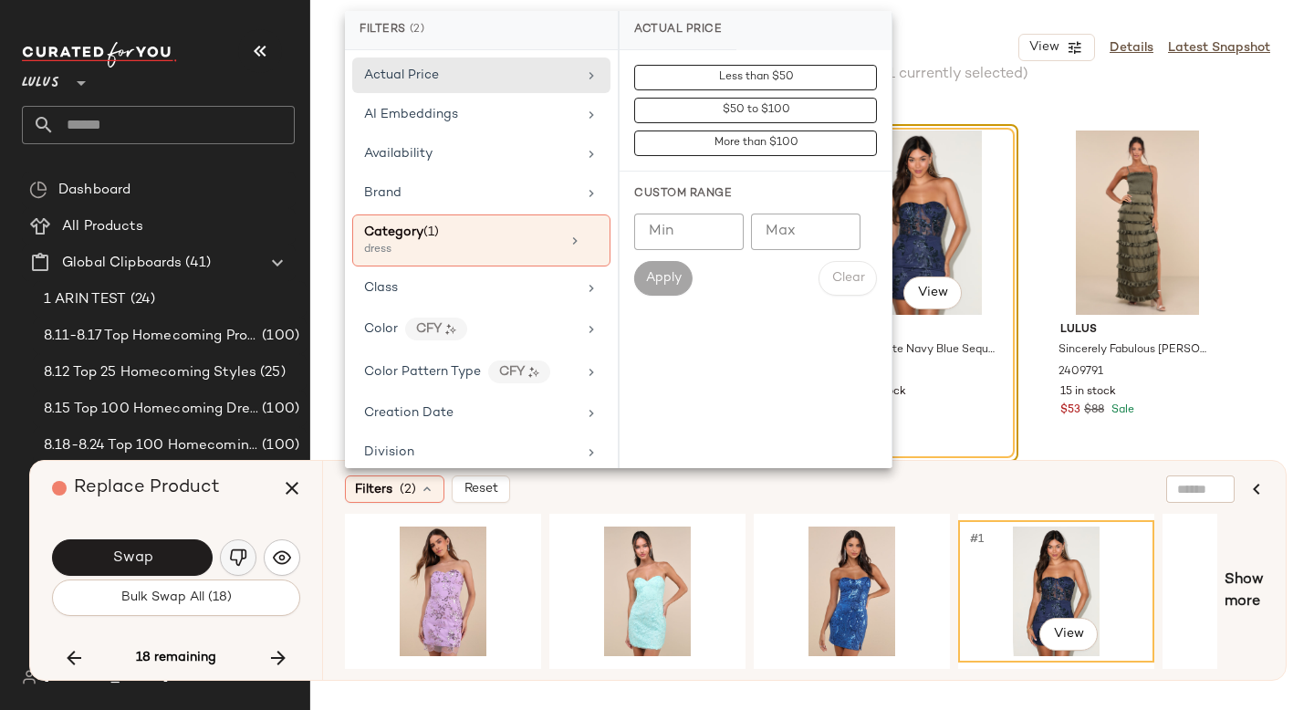
click at [240, 571] on button "button" at bounding box center [238, 557] width 37 height 37
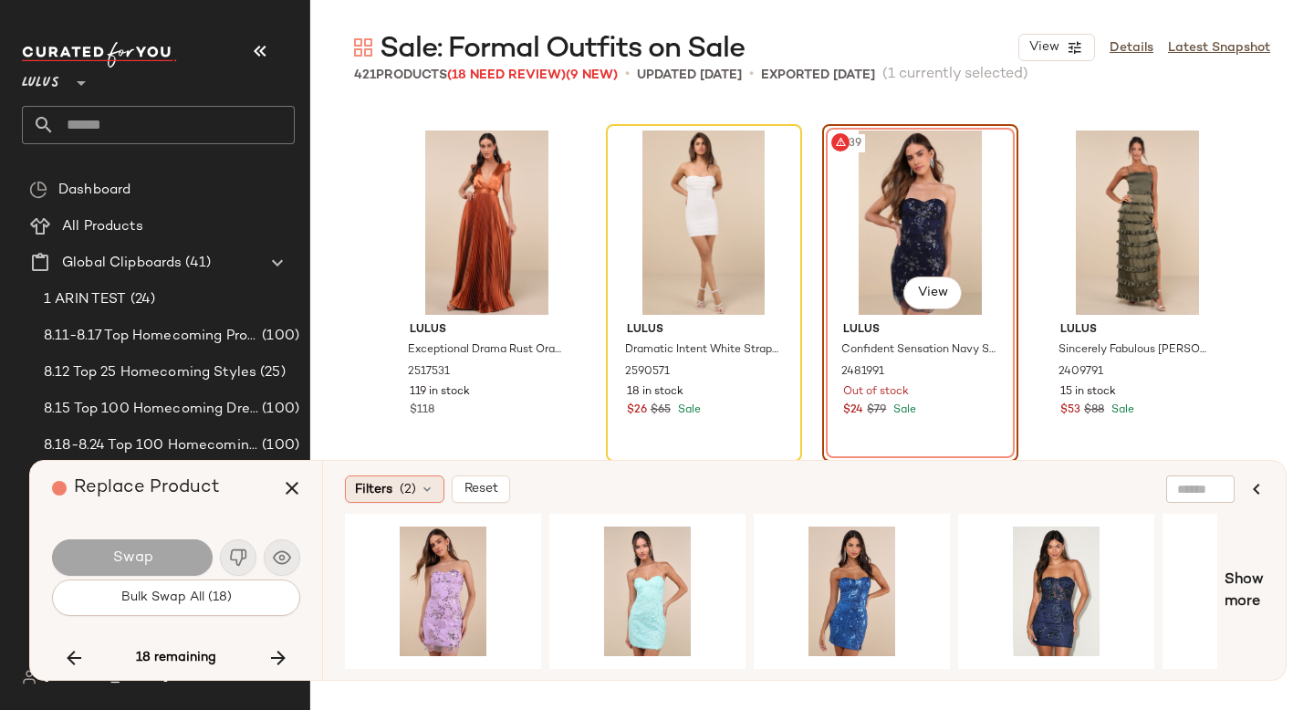
click at [433, 491] on icon at bounding box center [427, 489] width 15 height 15
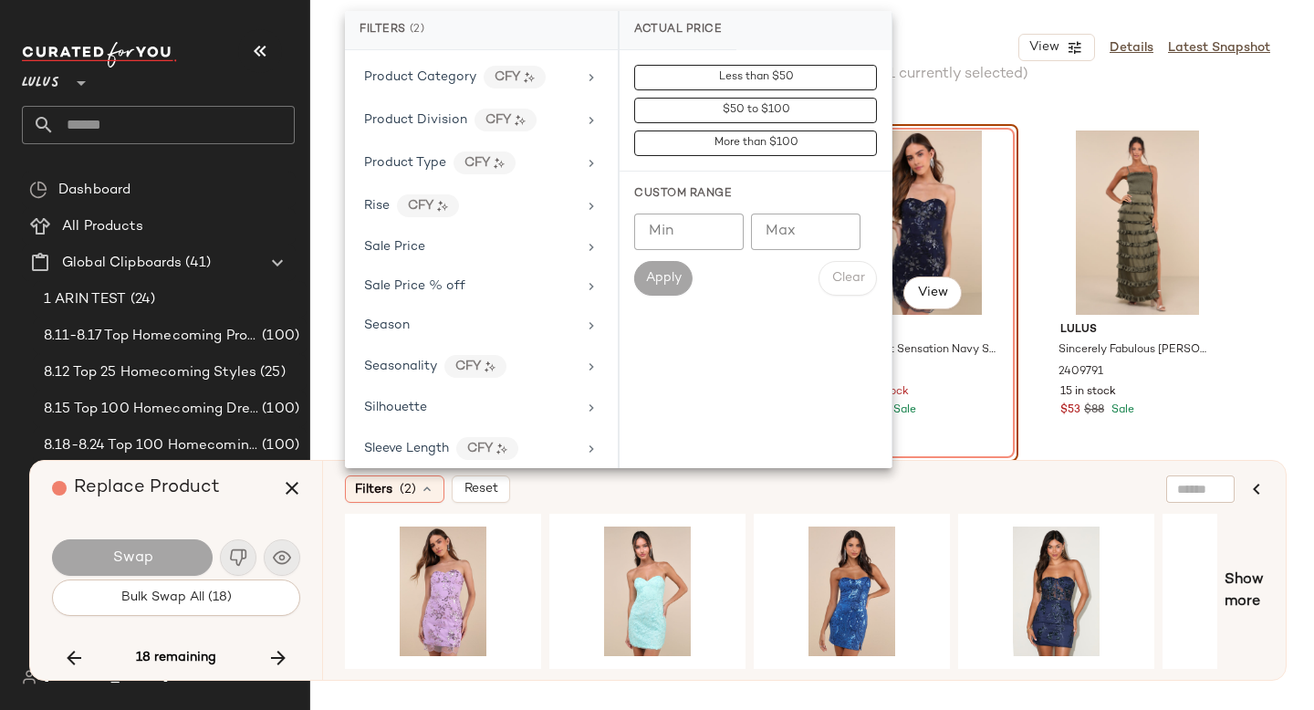
scroll to position [1308, 0]
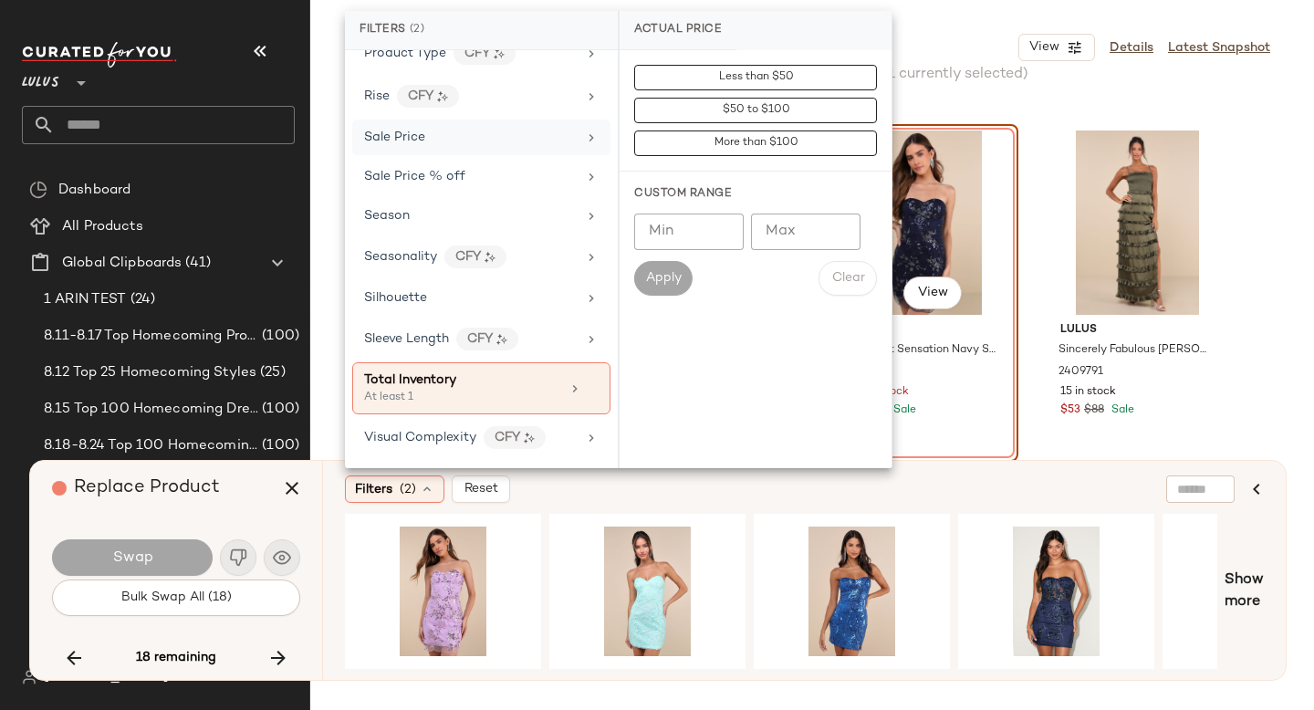
click at [441, 131] on div "Sale Price" at bounding box center [470, 137] width 213 height 19
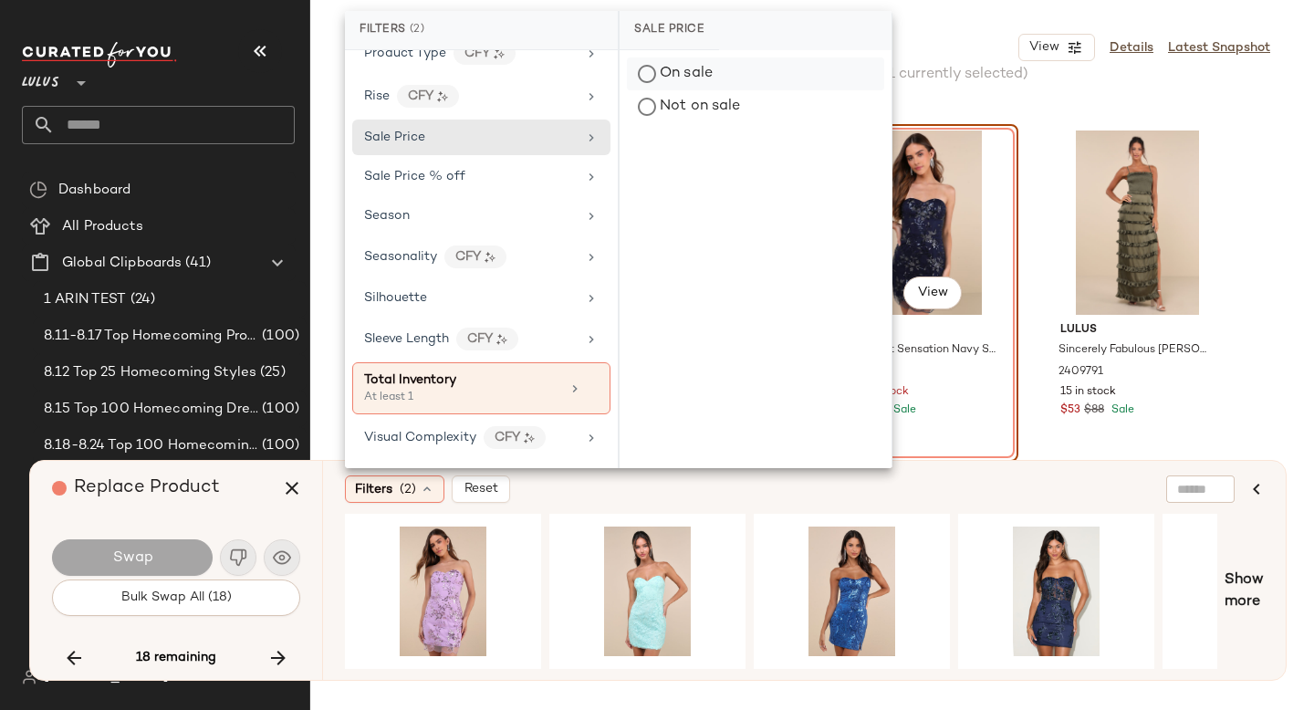
click at [702, 79] on div "On sale" at bounding box center [755, 74] width 257 height 33
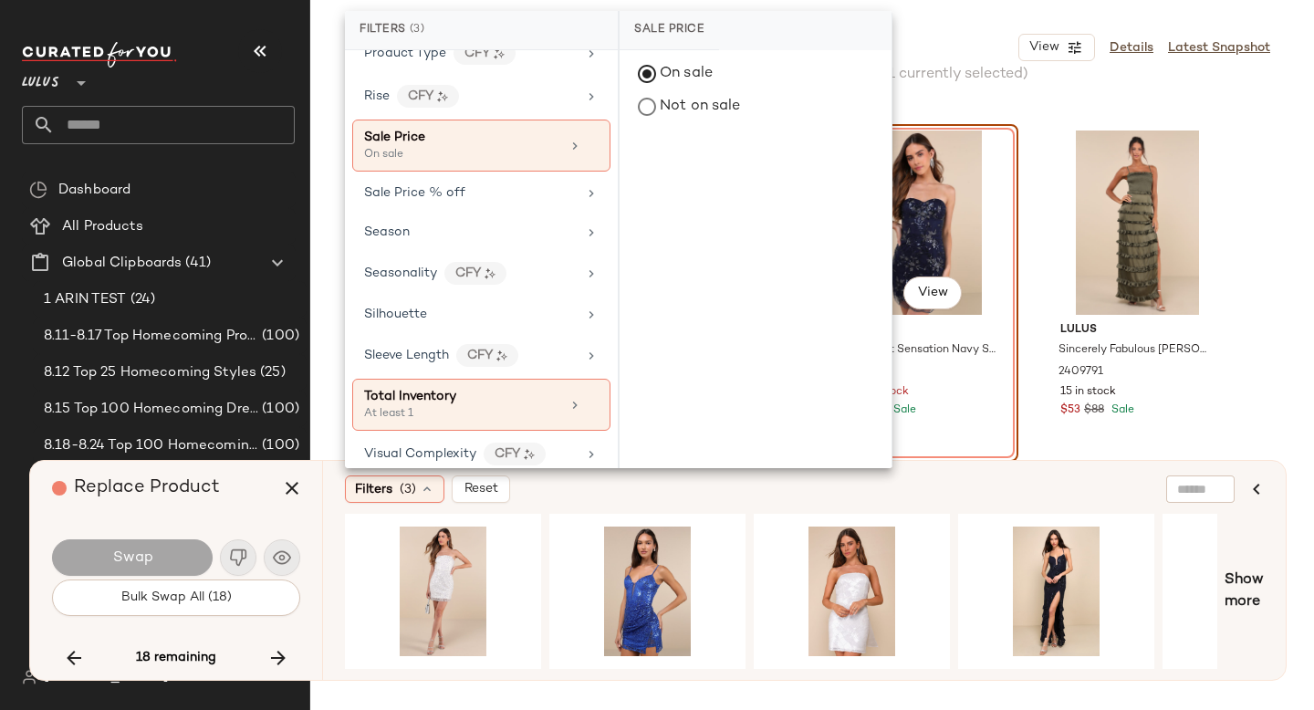
click at [1105, 480] on div "Filters (3) Reset" at bounding box center [793, 489] width 897 height 27
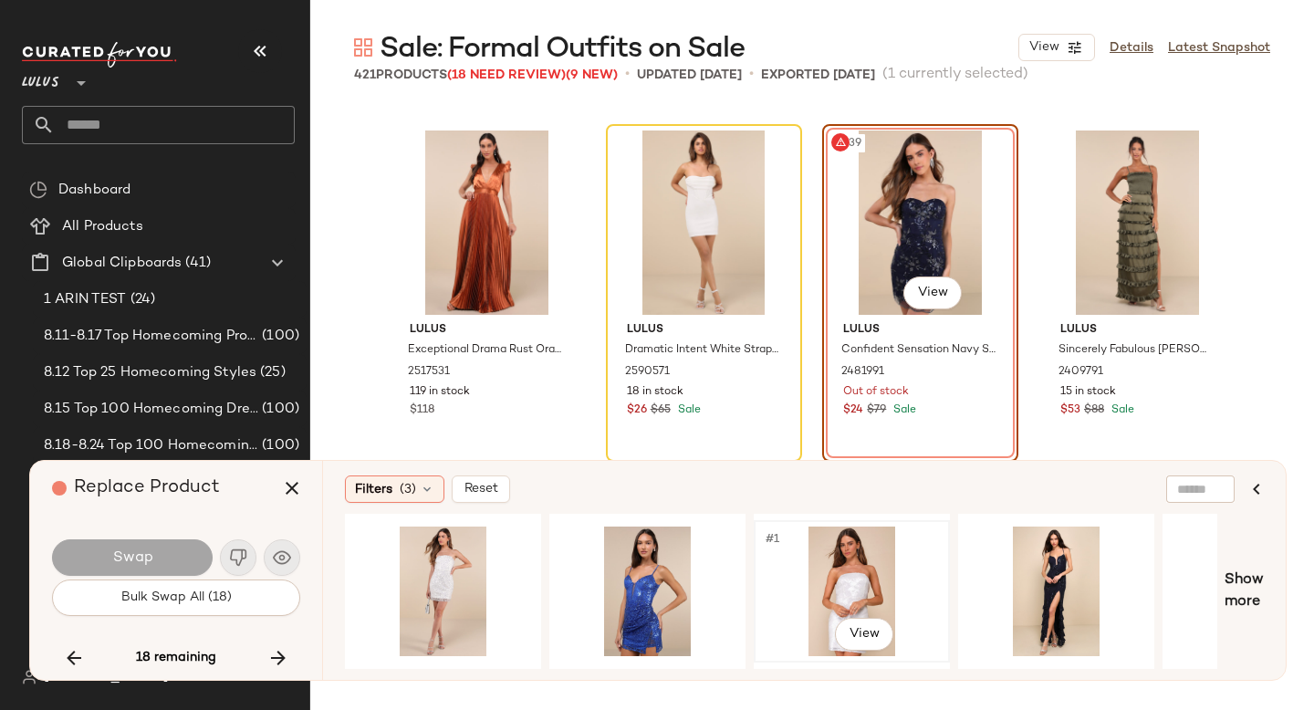
click at [847, 572] on div "#1 View" at bounding box center [851, 592] width 183 height 130
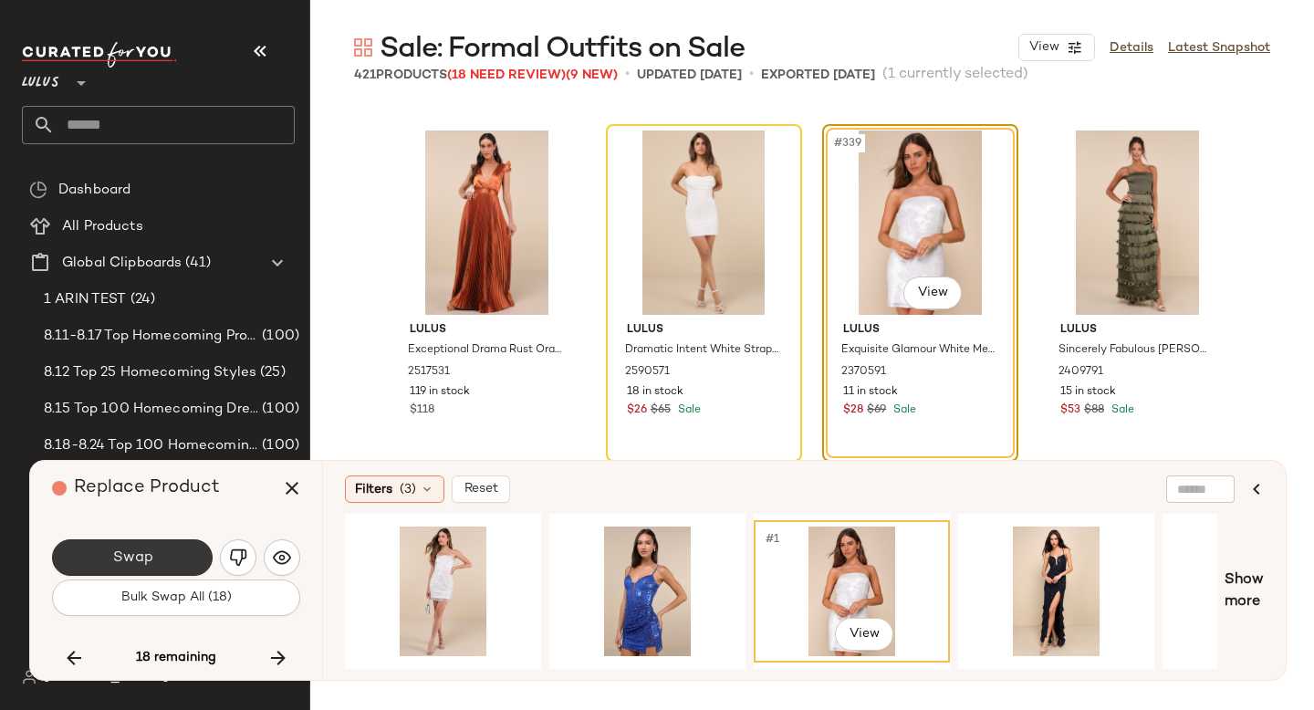
click at [148, 554] on span "Swap" at bounding box center [131, 558] width 41 height 17
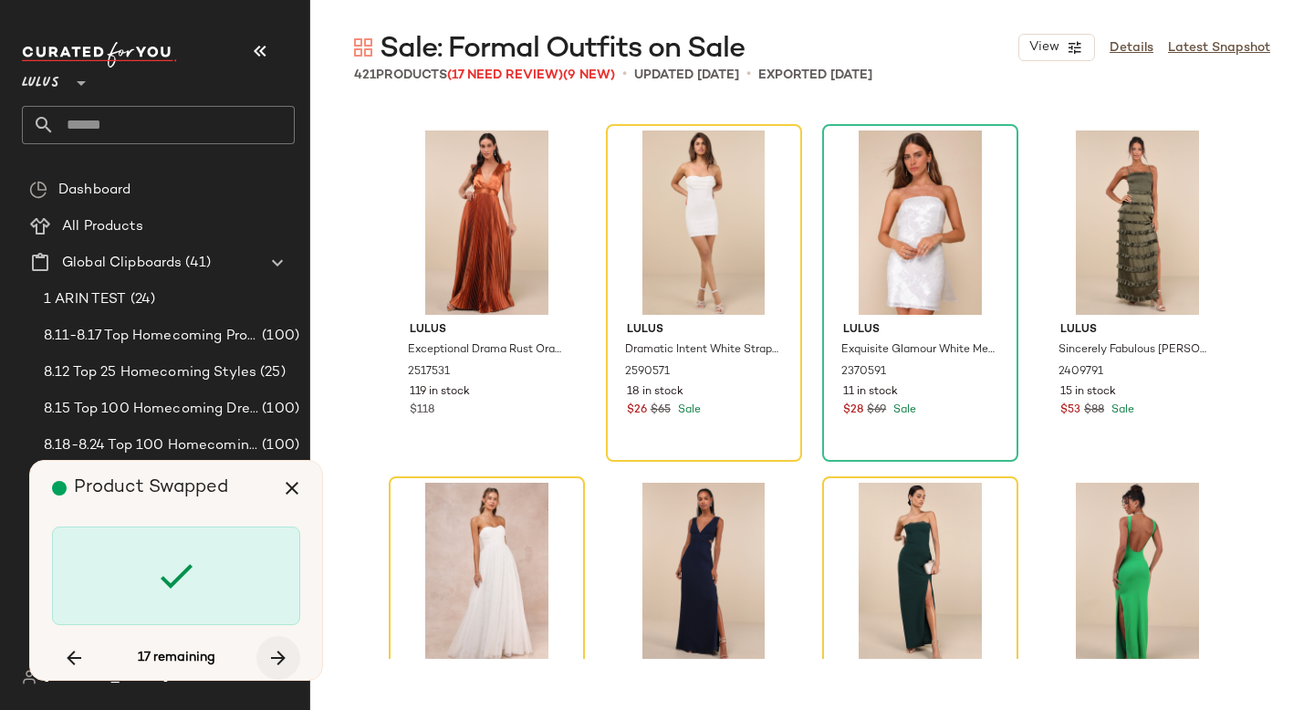
click at [279, 655] on icon "button" at bounding box center [278, 658] width 22 height 22
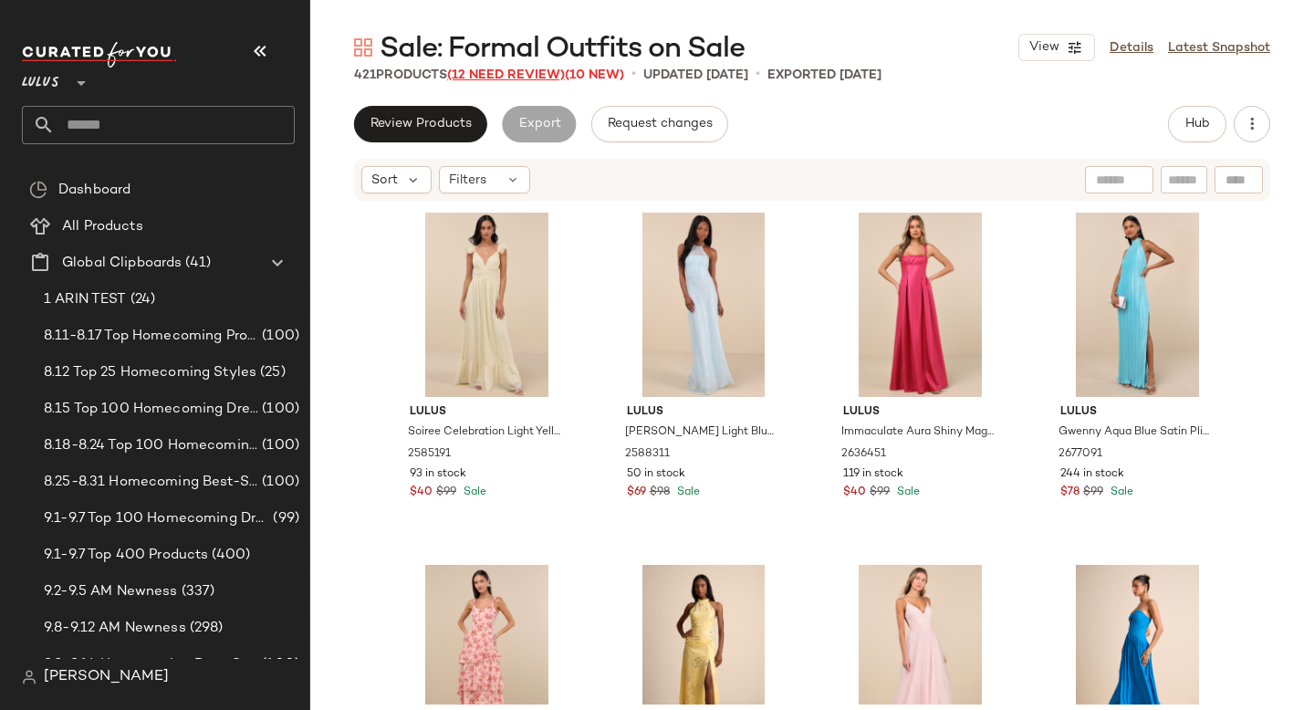
click at [522, 74] on span "(12 Need Review)" at bounding box center [506, 75] width 118 height 14
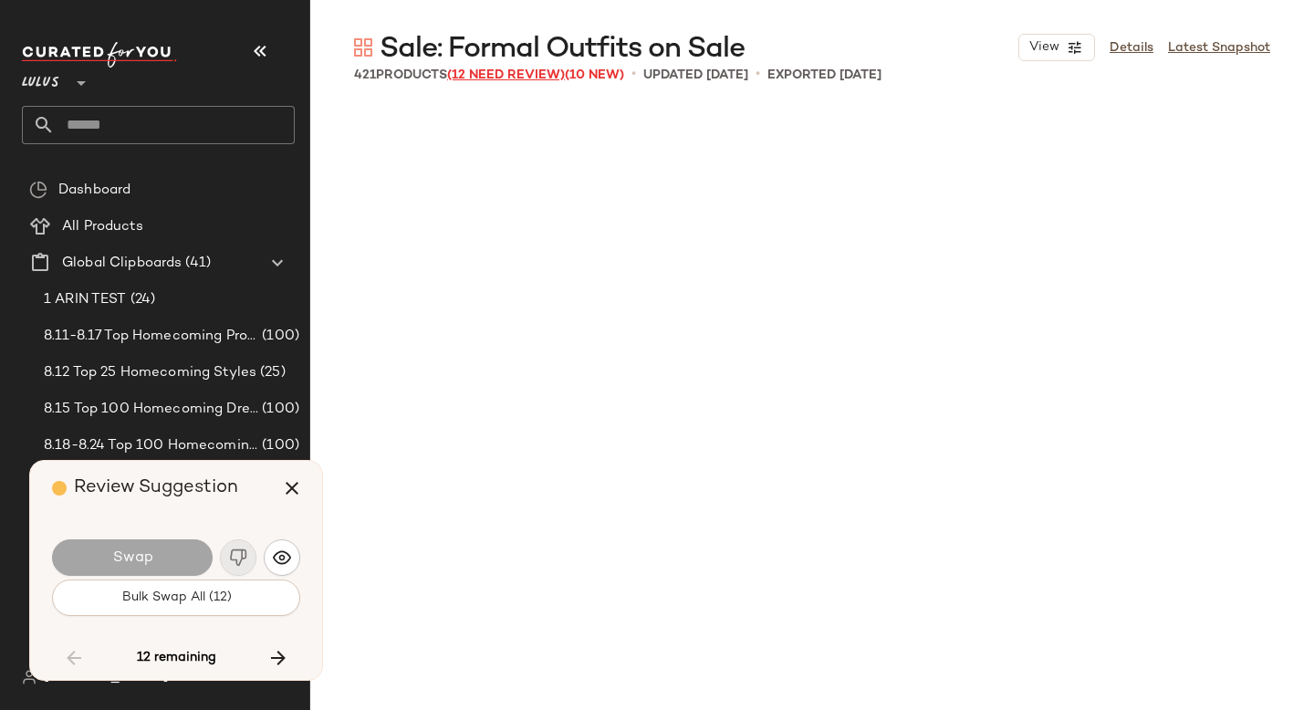
scroll to position [29597, 0]
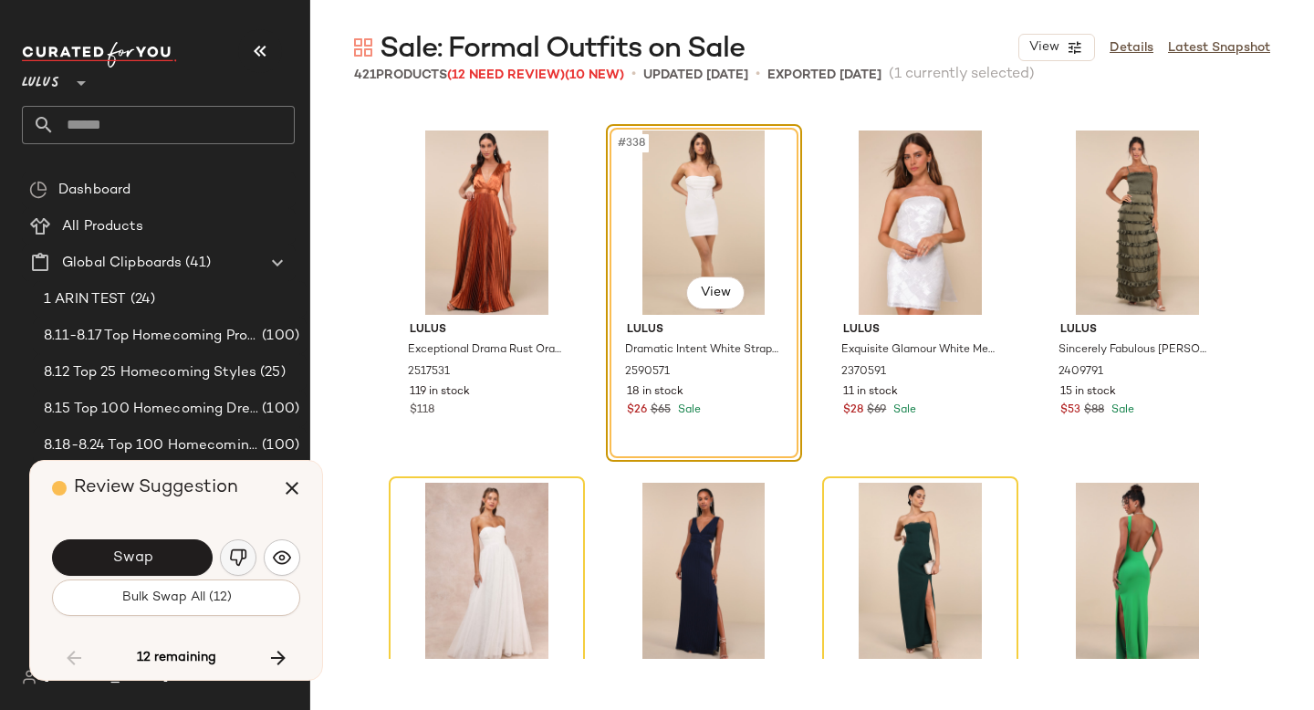
click at [235, 552] on img "button" at bounding box center [238, 558] width 18 height 18
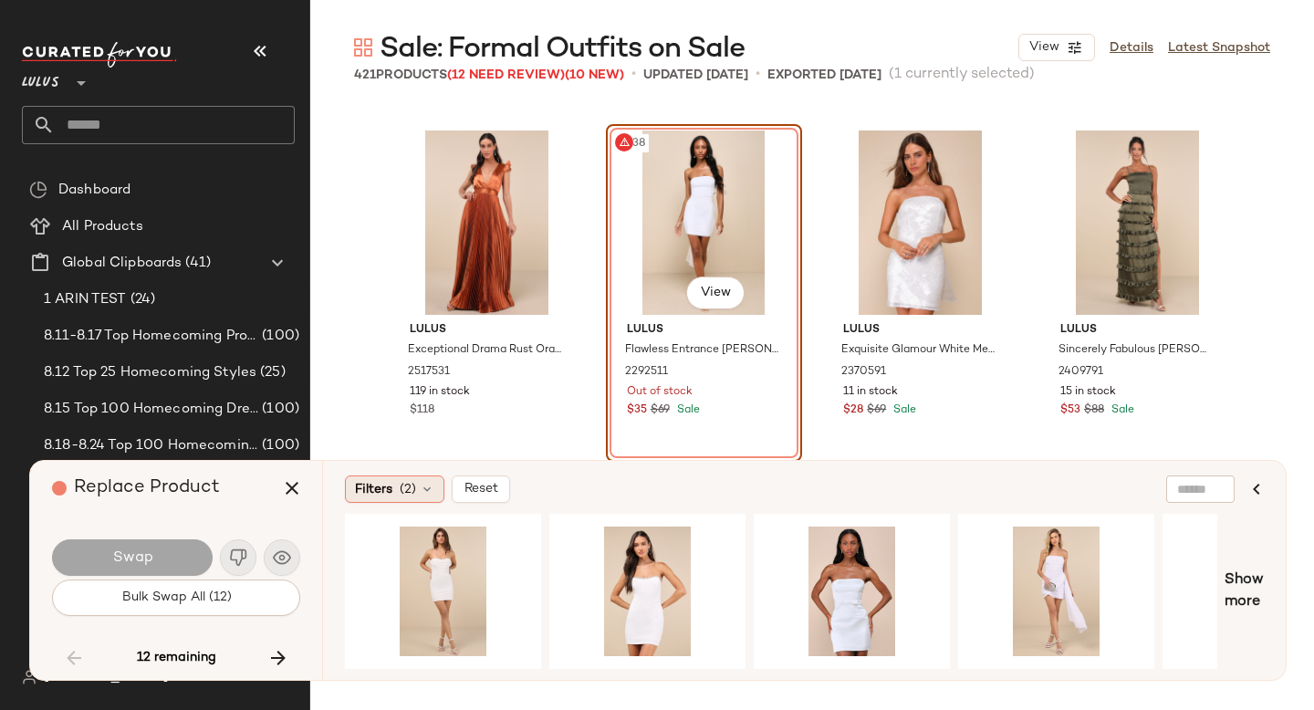
click at [384, 485] on span "Filters" at bounding box center [373, 489] width 37 height 19
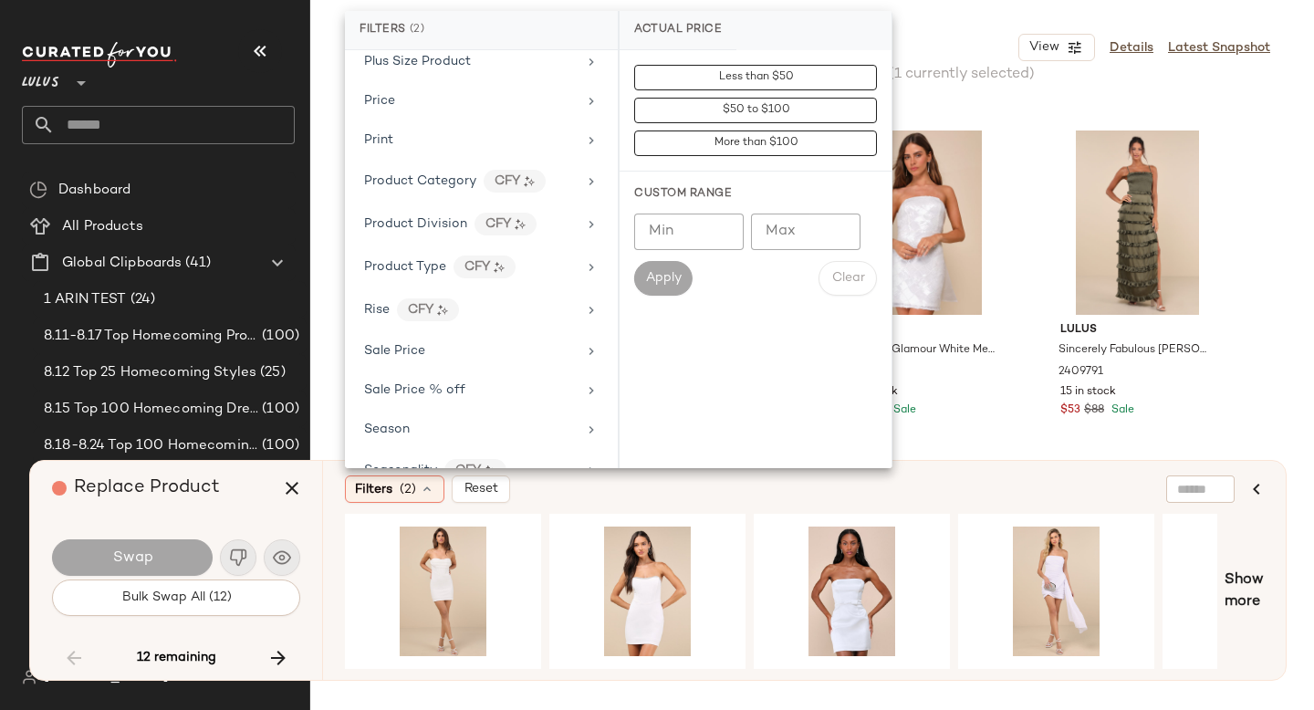
scroll to position [1101, 0]
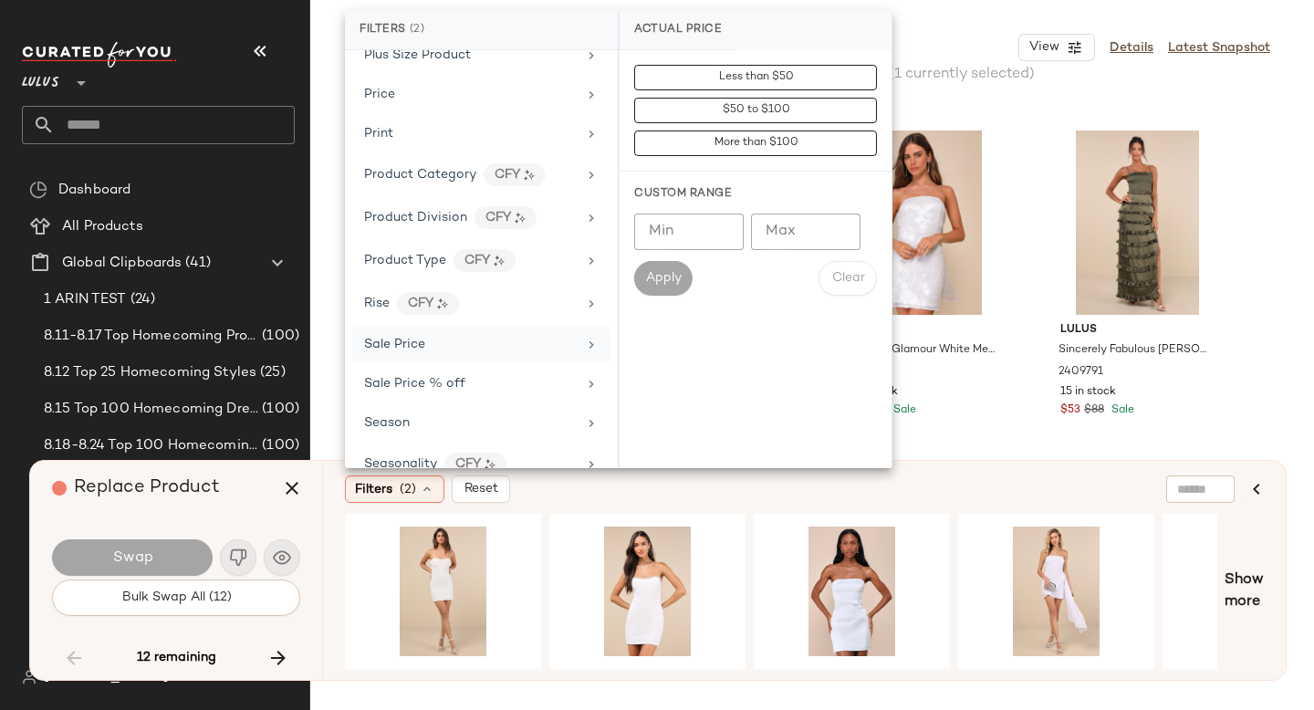
click at [402, 343] on span "Sale Price" at bounding box center [394, 345] width 61 height 14
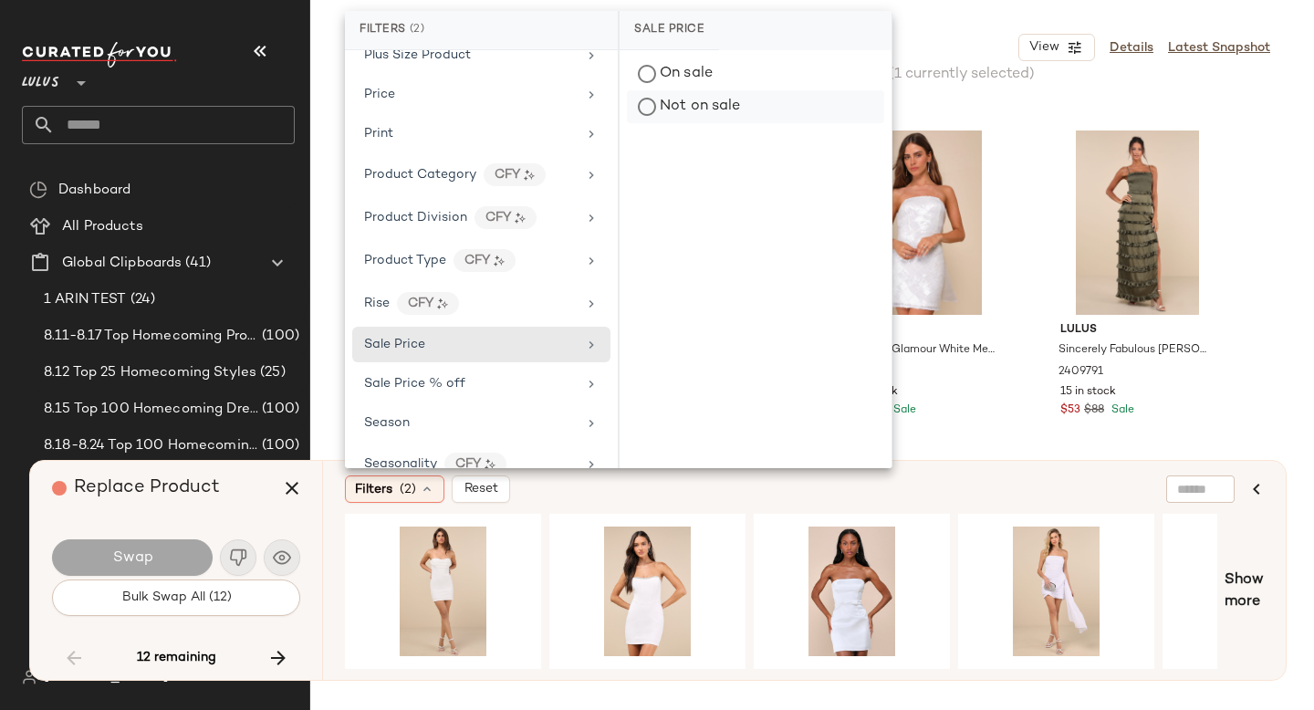
click at [704, 107] on div "Not on sale" at bounding box center [755, 106] width 257 height 33
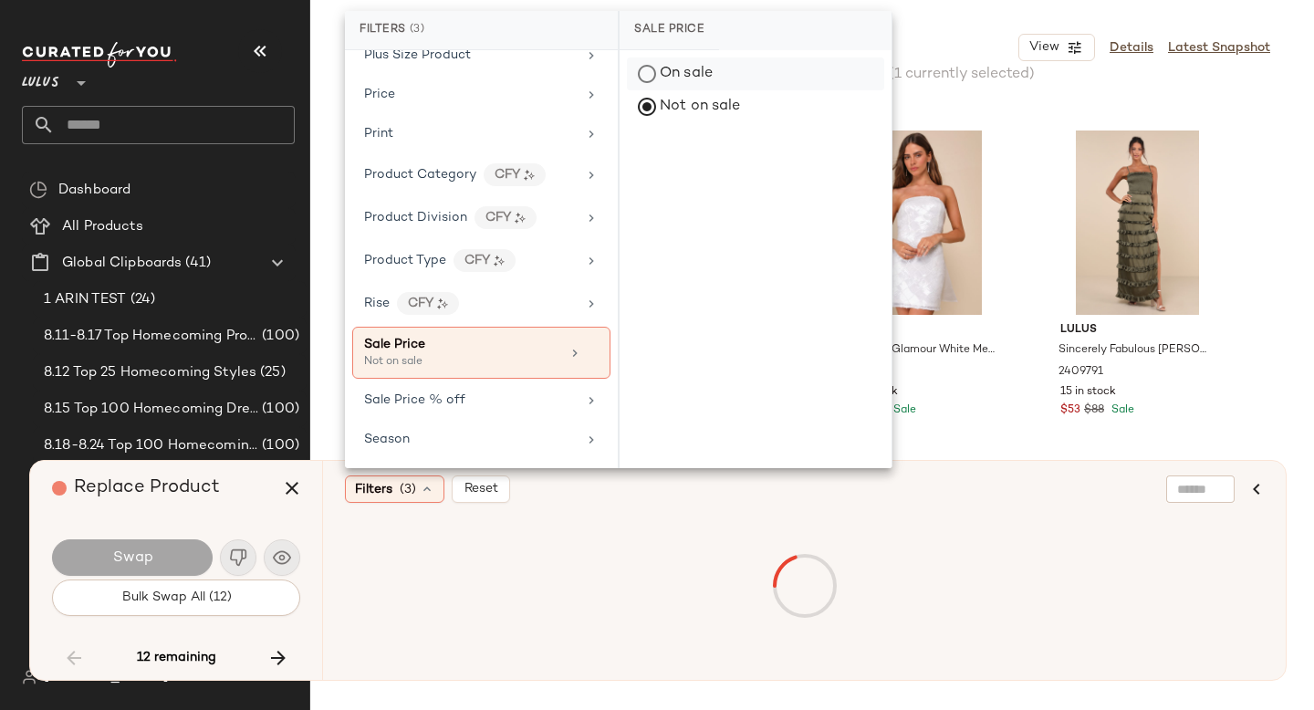
click at [675, 68] on div "On sale" at bounding box center [755, 74] width 257 height 33
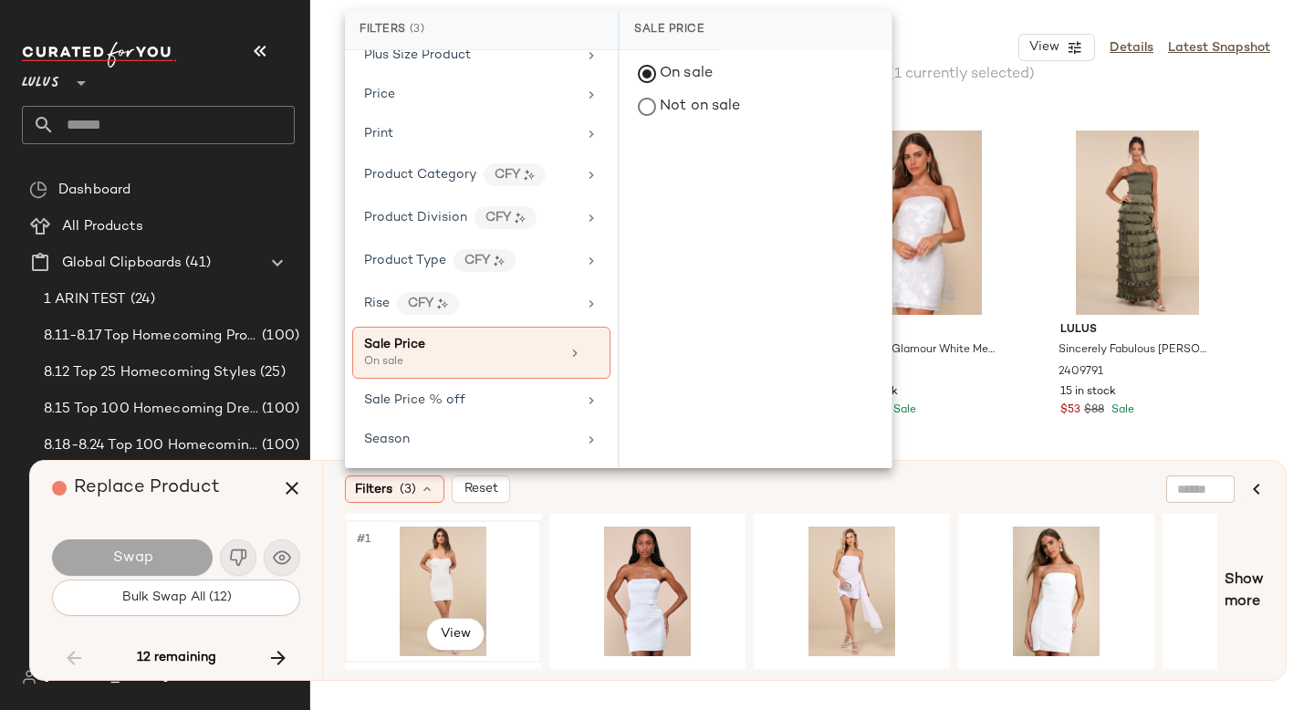
click at [410, 561] on div "#1 View" at bounding box center [442, 592] width 183 height 130
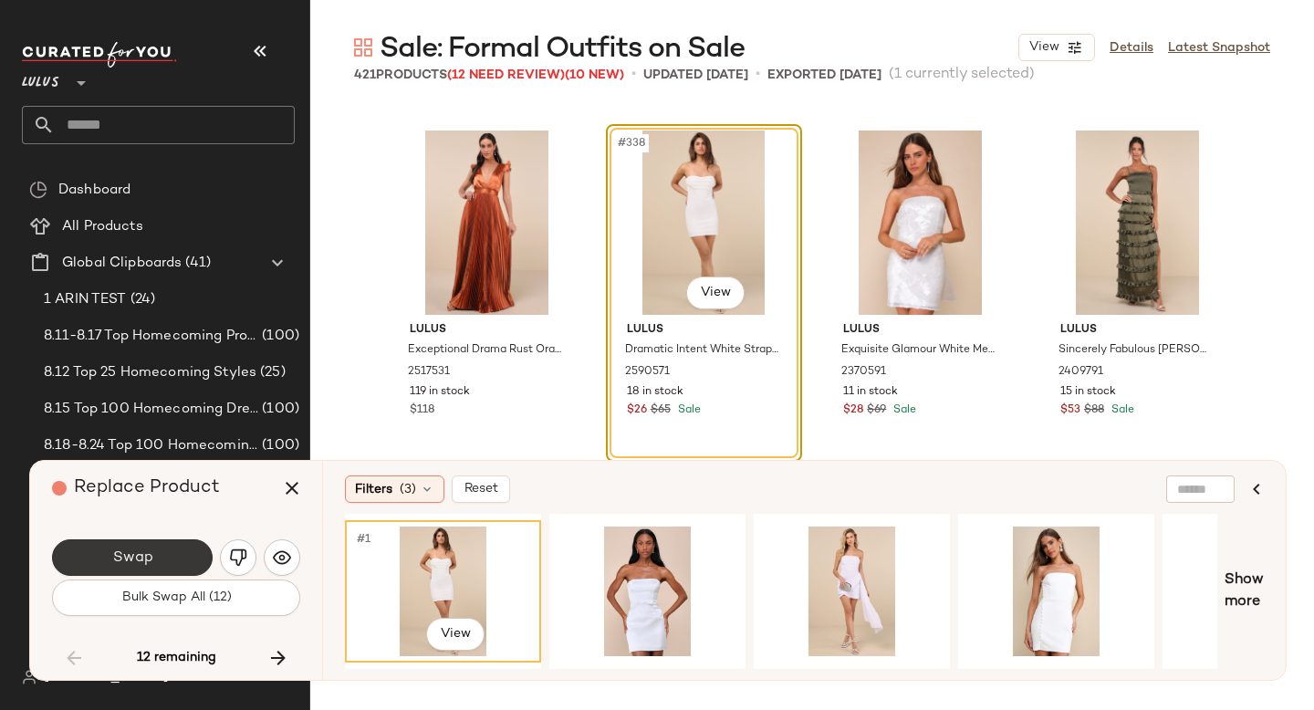
click at [99, 550] on button "Swap" at bounding box center [132, 557] width 161 height 37
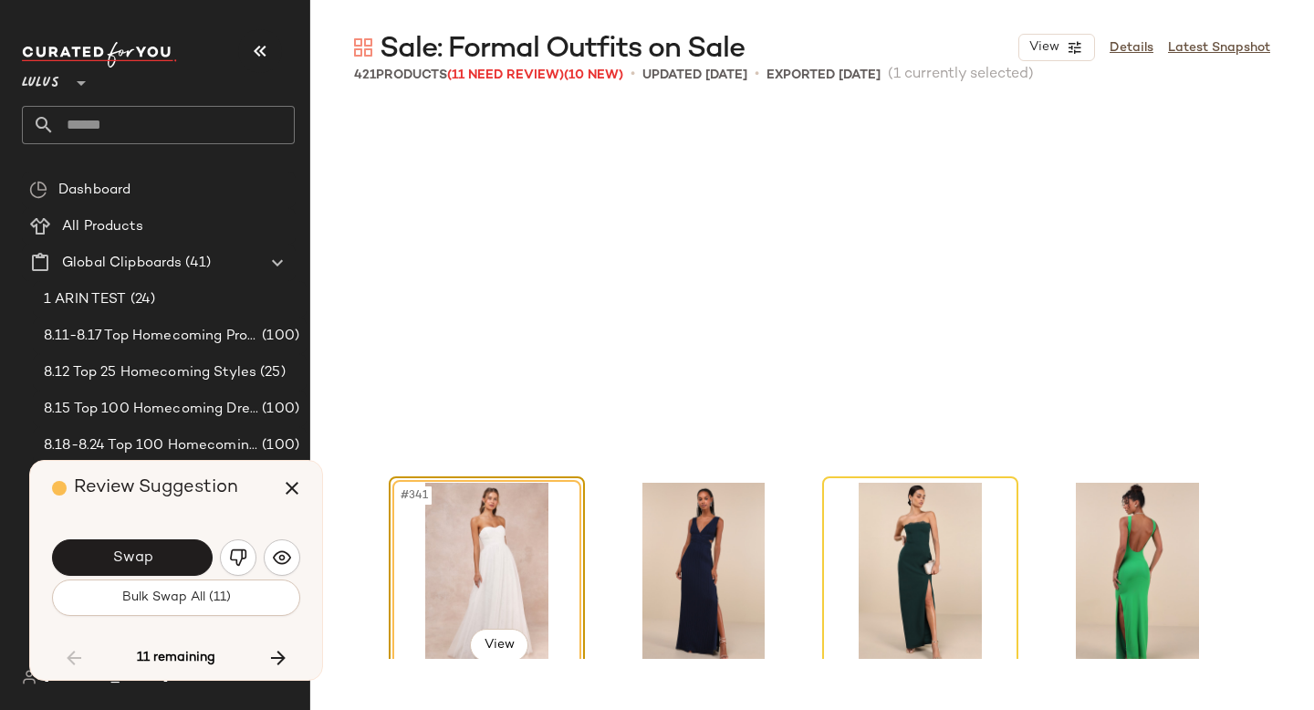
scroll to position [29950, 0]
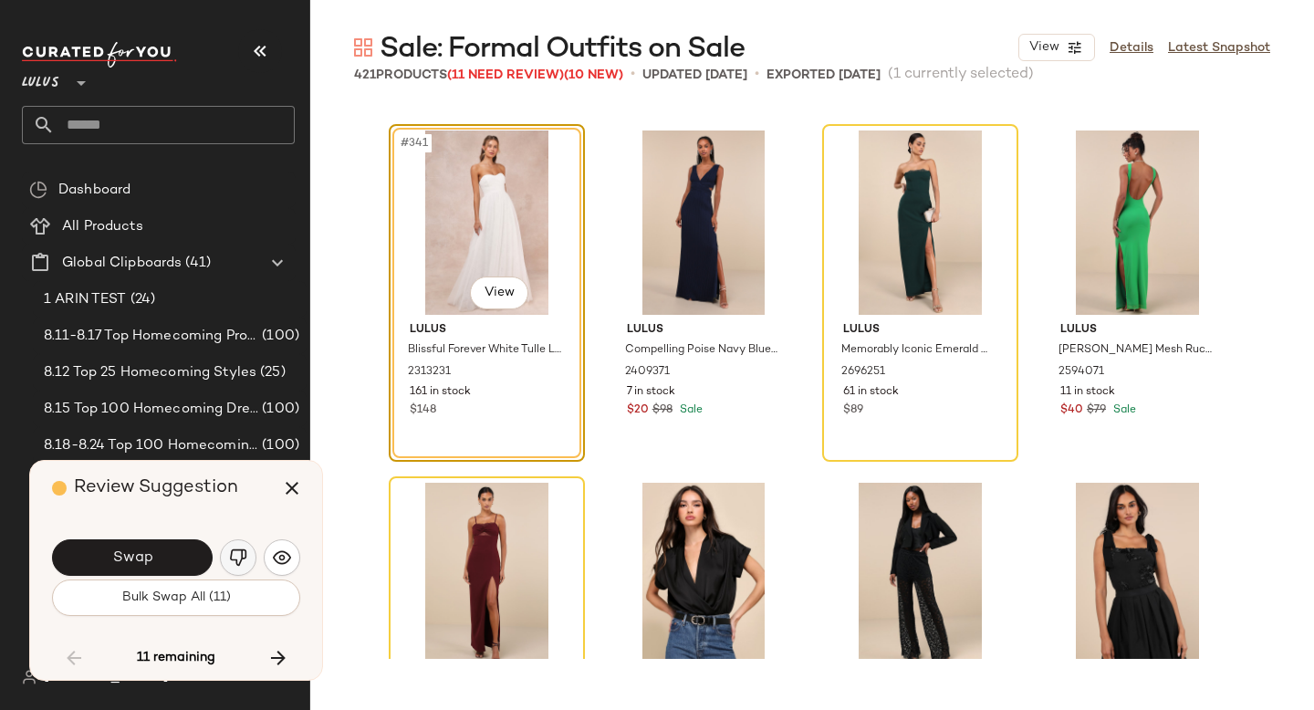
click at [242, 566] on img "button" at bounding box center [238, 558] width 18 height 18
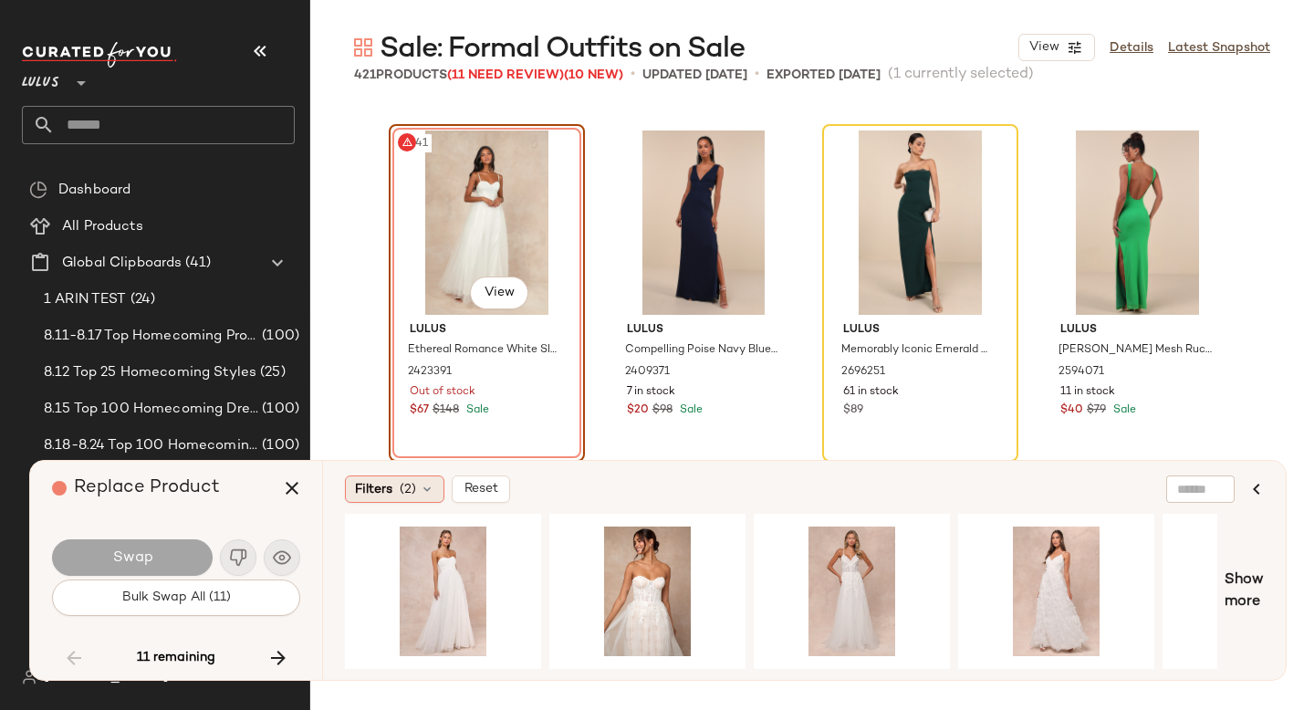
click at [403, 497] on span "(2)" at bounding box center [408, 489] width 16 height 19
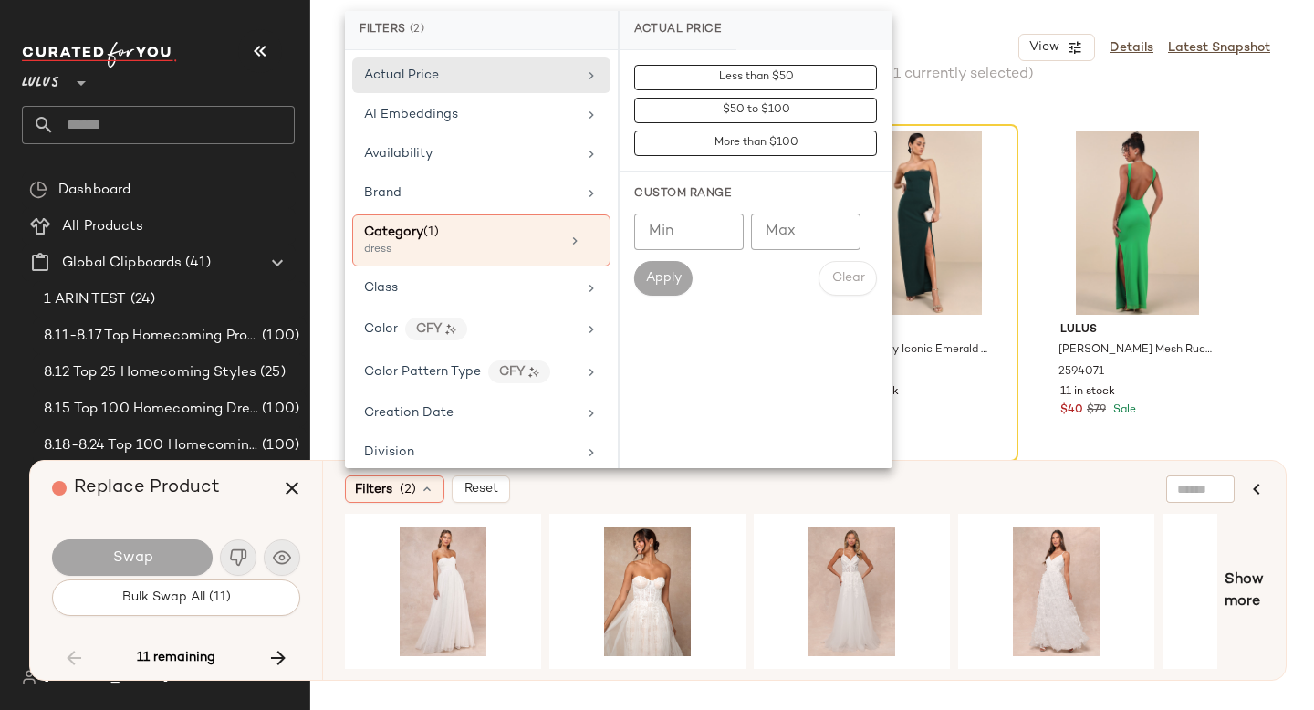
click at [568, 488] on div "Filters (2) Reset" at bounding box center [716, 489] width 742 height 27
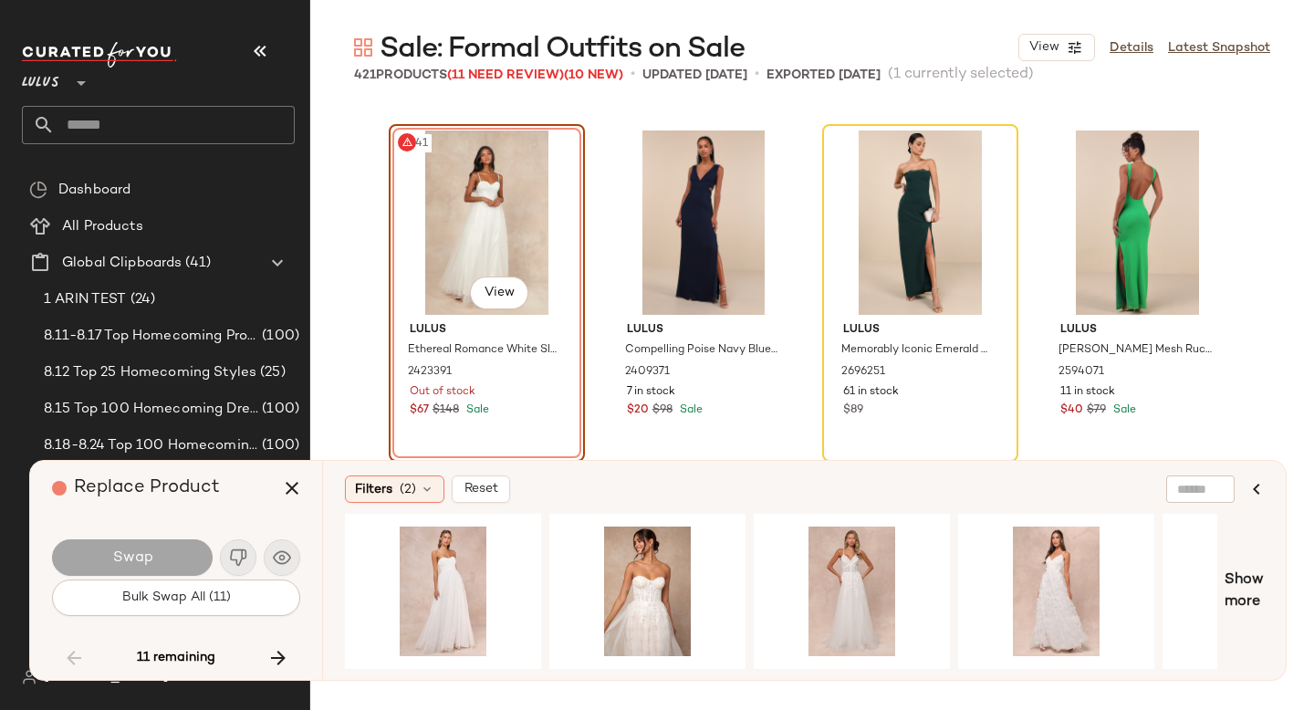
click at [500, 191] on div "#341 View" at bounding box center [486, 223] width 183 height 184
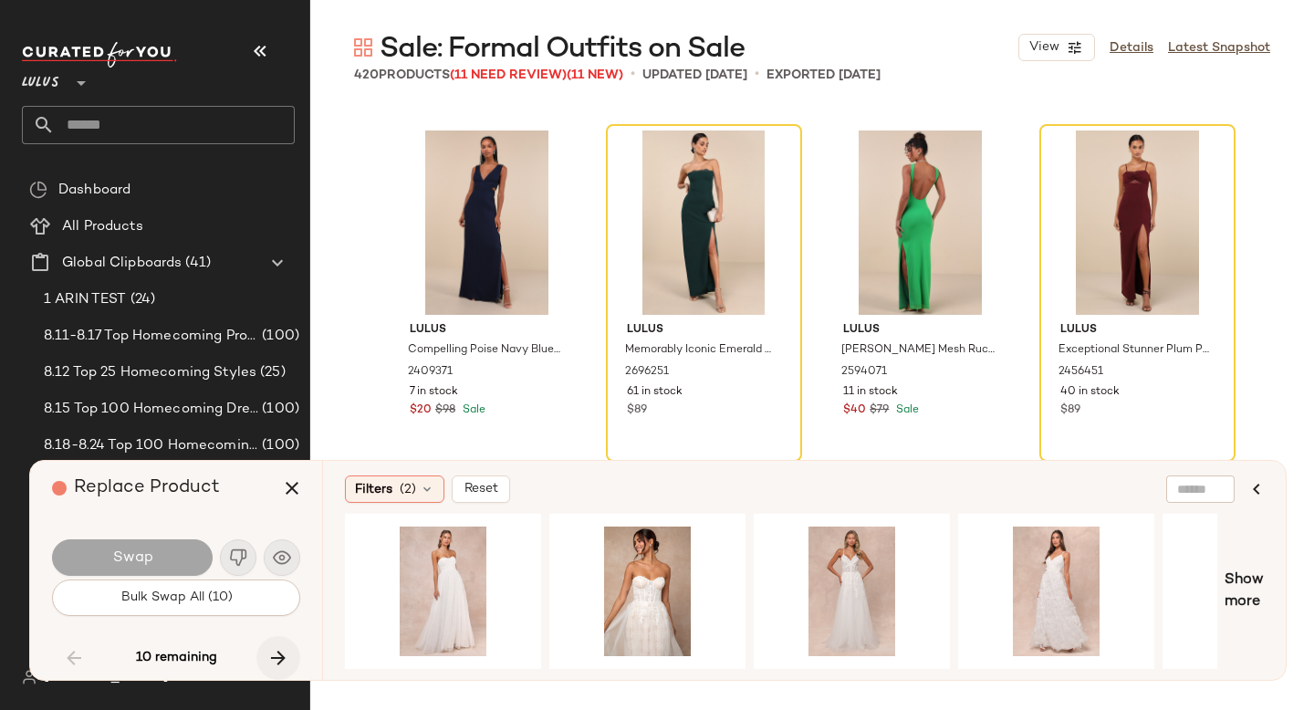
click at [277, 654] on icon "button" at bounding box center [278, 658] width 22 height 22
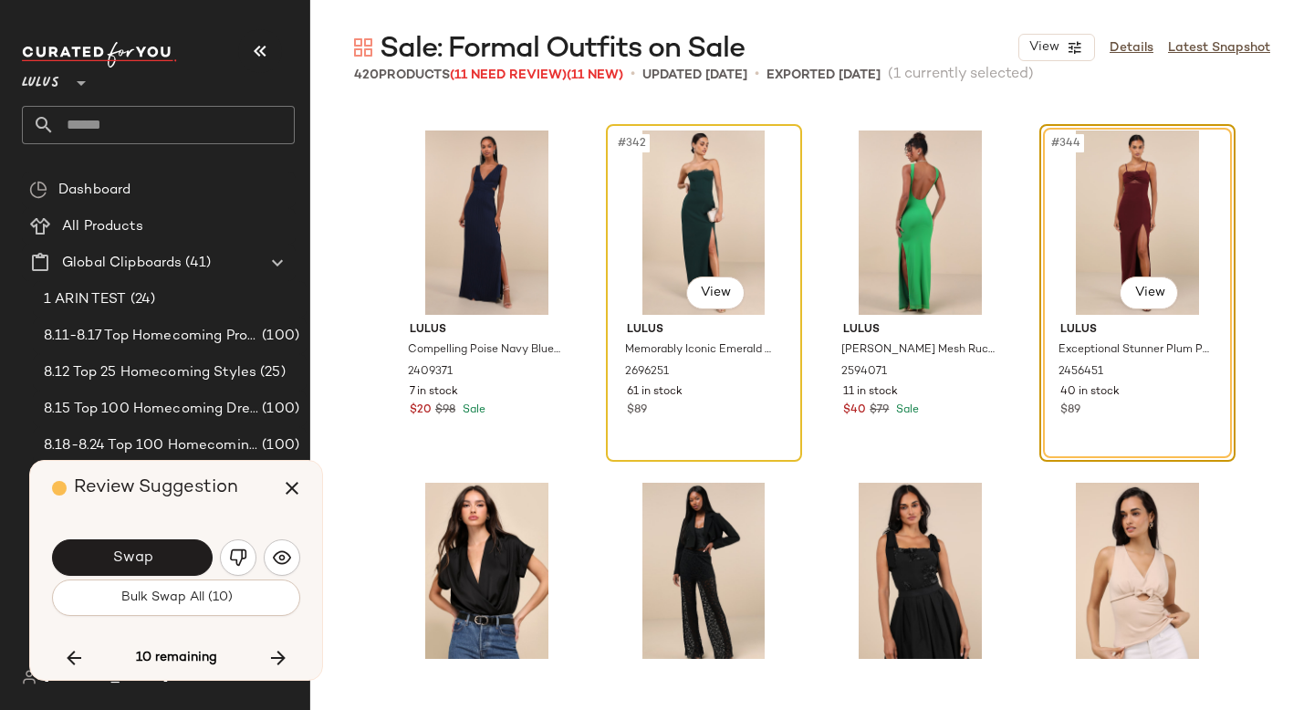
click at [726, 383] on div "Lulus Memorably Iconic Emerald Green Strapless Lace Bustier Maxi Dress 2696251 …" at bounding box center [704, 368] width 183 height 106
click at [67, 656] on icon "button" at bounding box center [74, 658] width 22 height 22
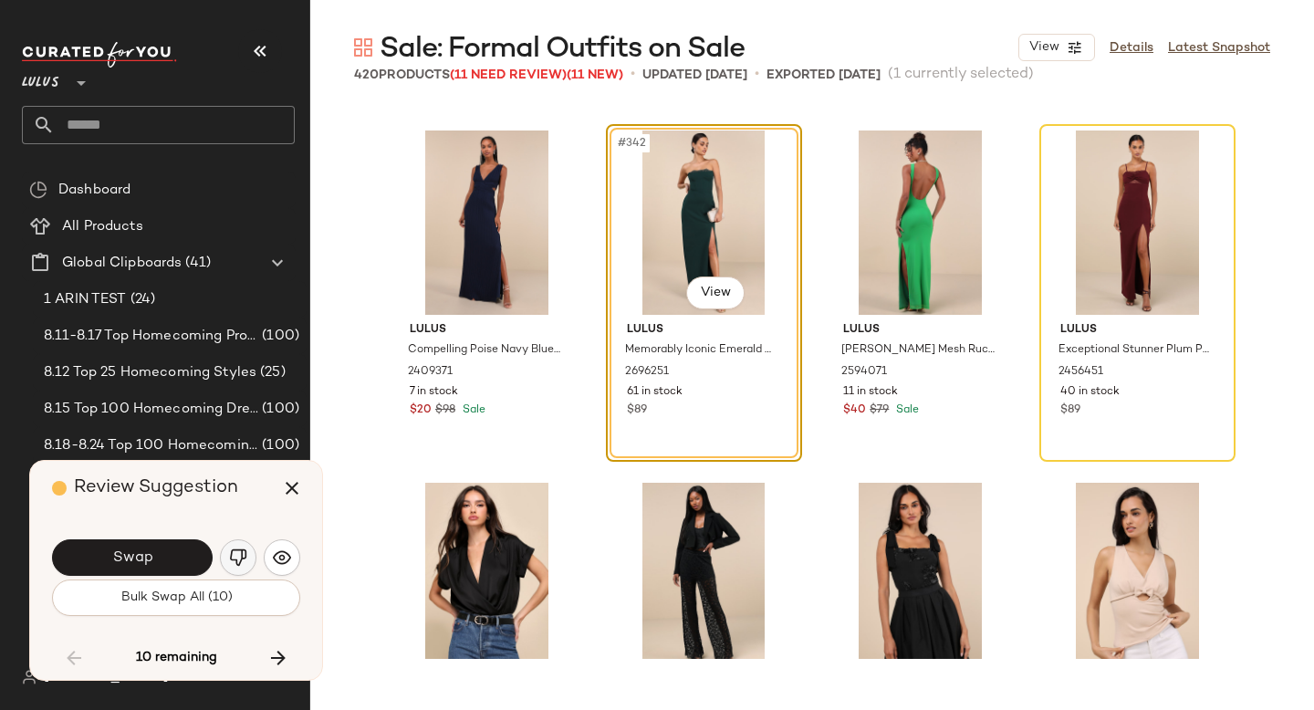
click at [250, 552] on button "button" at bounding box center [238, 557] width 37 height 37
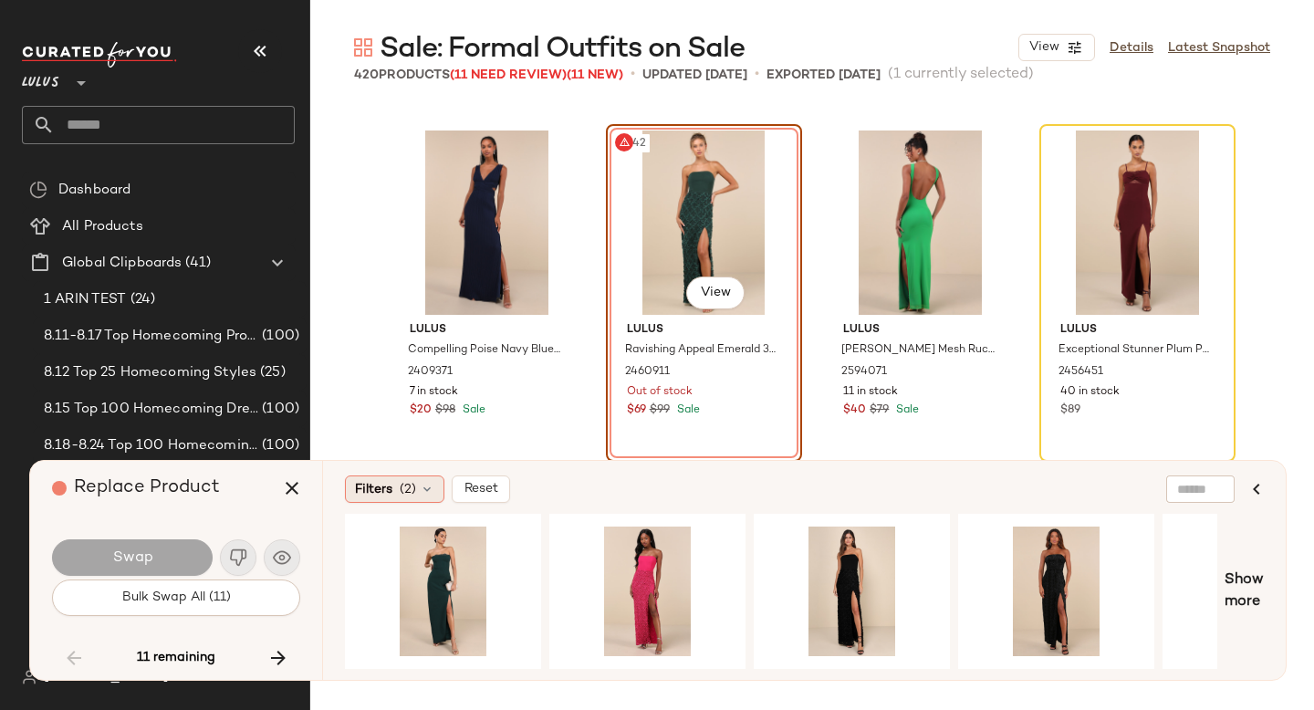
click at [417, 488] on div "Filters (2)" at bounding box center [394, 489] width 99 height 27
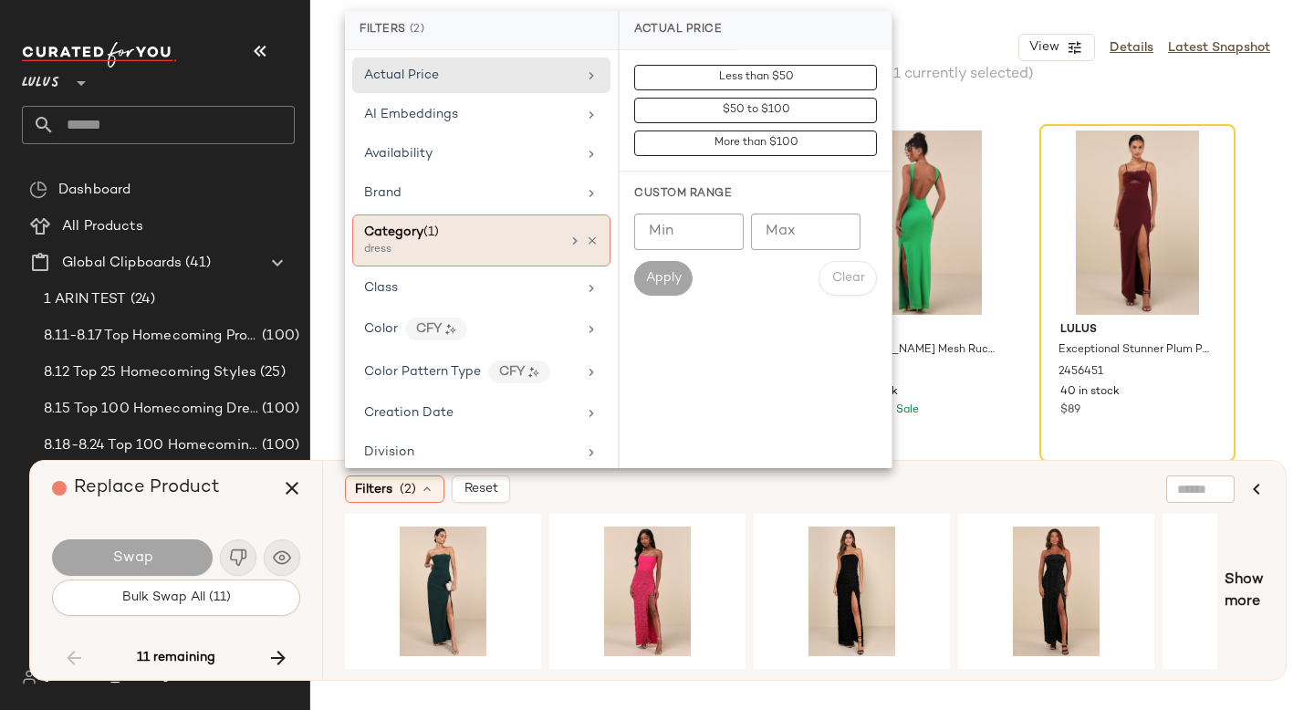
click at [449, 238] on div "Category (1)" at bounding box center [462, 232] width 196 height 19
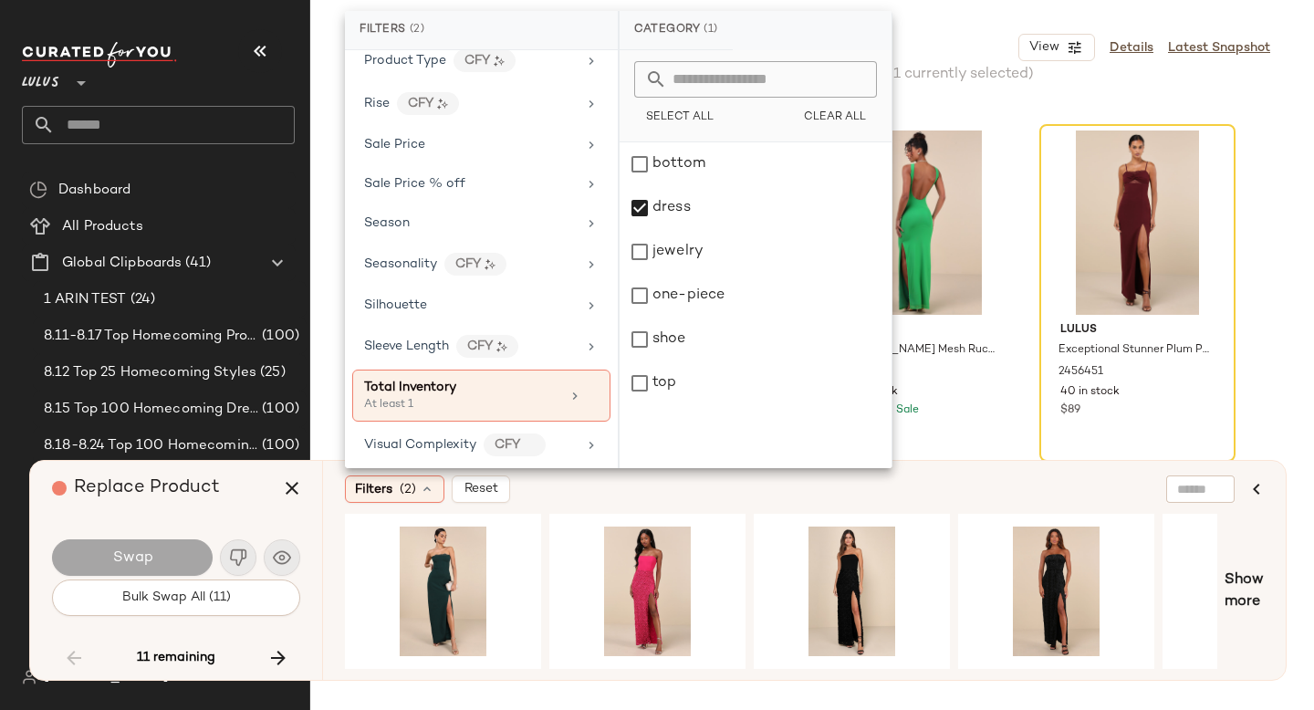
scroll to position [1308, 0]
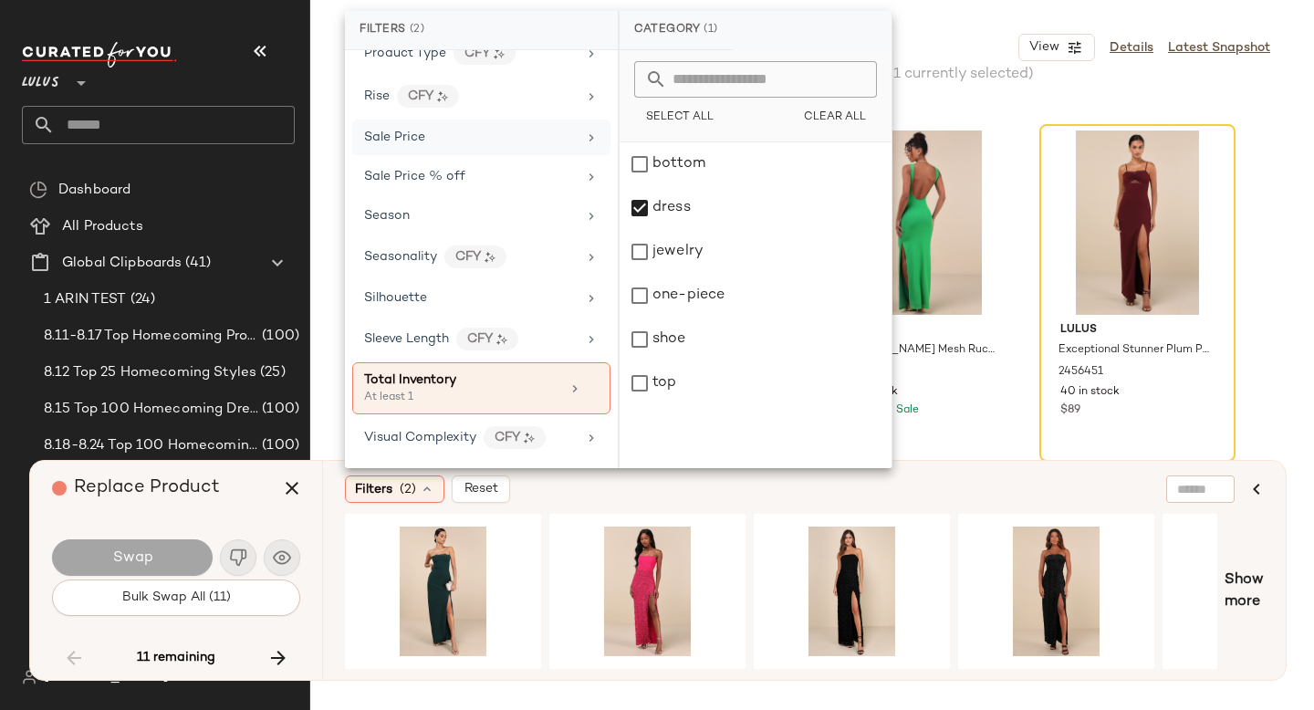
click at [473, 141] on div "Sale Price" at bounding box center [470, 137] width 213 height 19
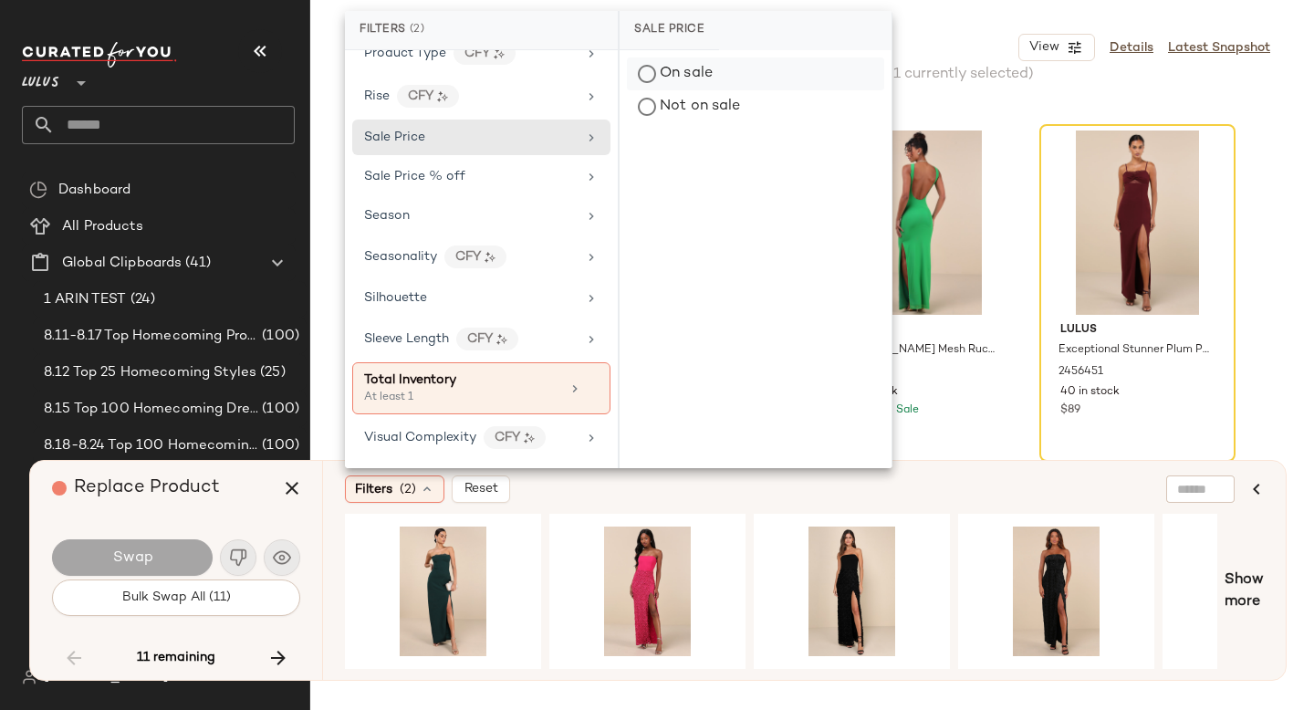
click at [654, 83] on div "On sale" at bounding box center [755, 74] width 257 height 33
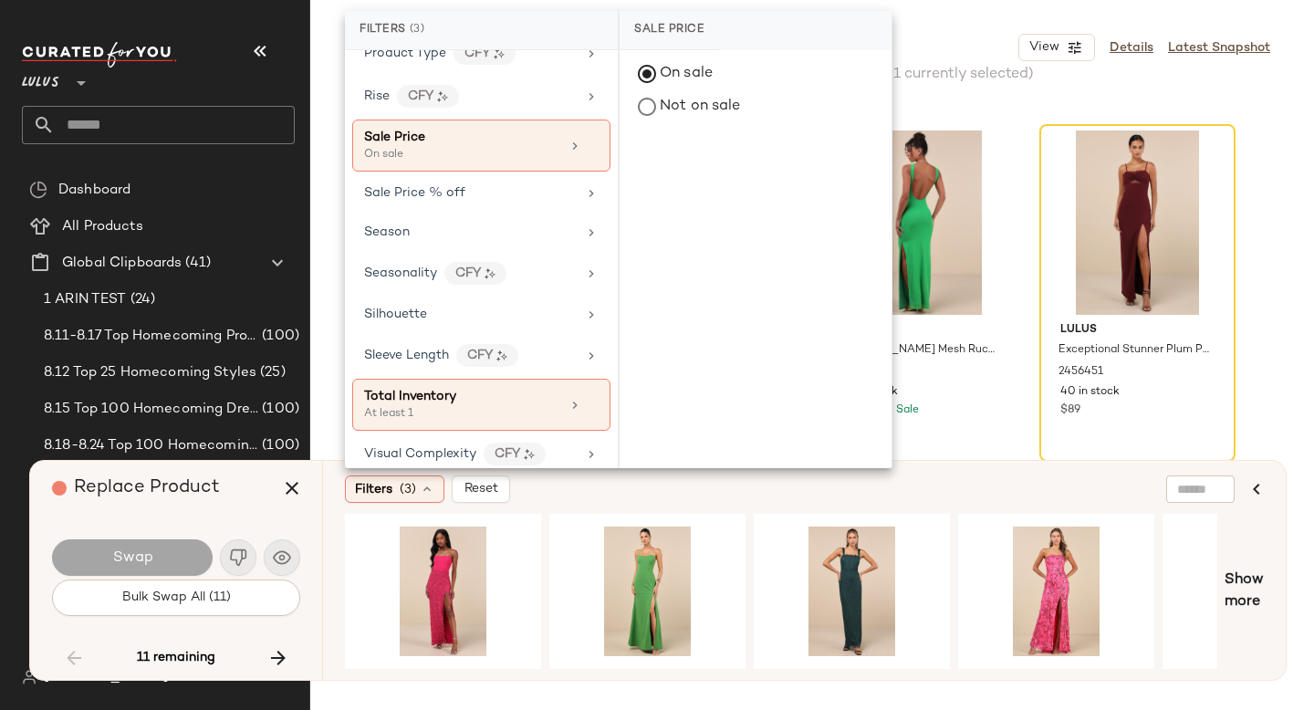
click at [751, 503] on div "Filters (3) Reset Show more" at bounding box center [804, 570] width 964 height 219
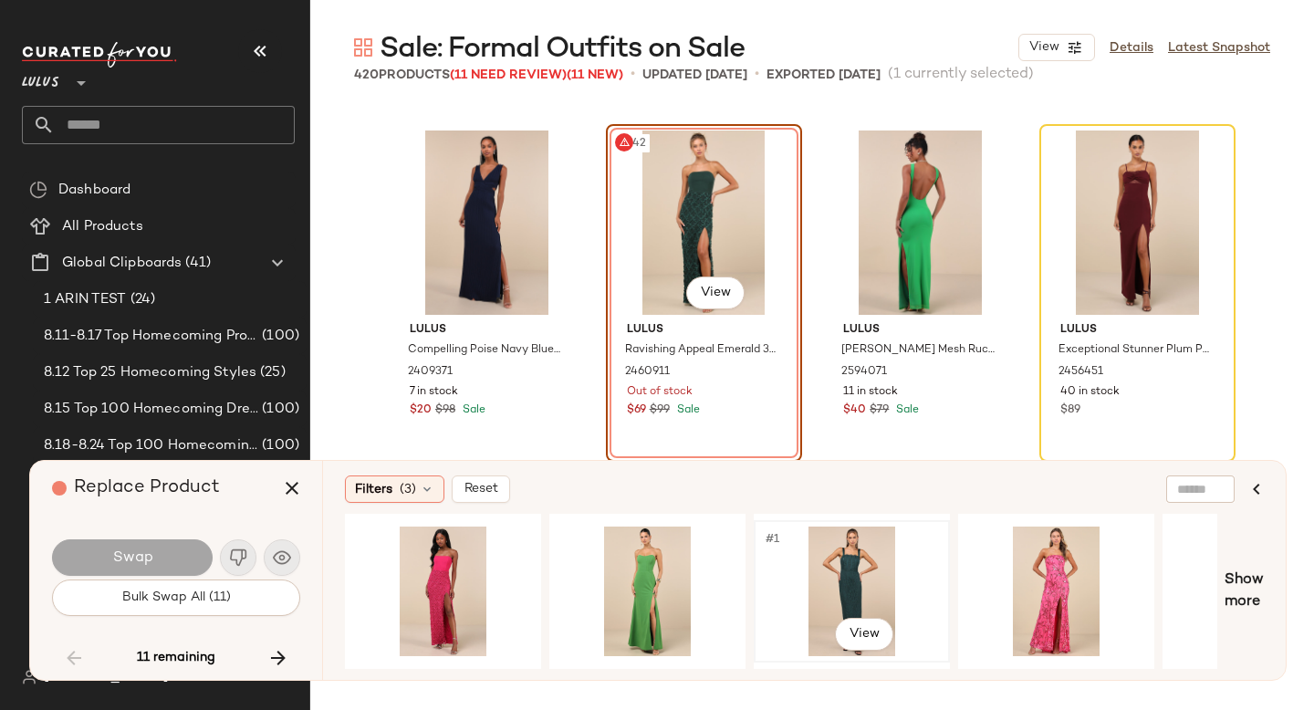
click at [839, 574] on div "#1 View" at bounding box center [851, 592] width 183 height 130
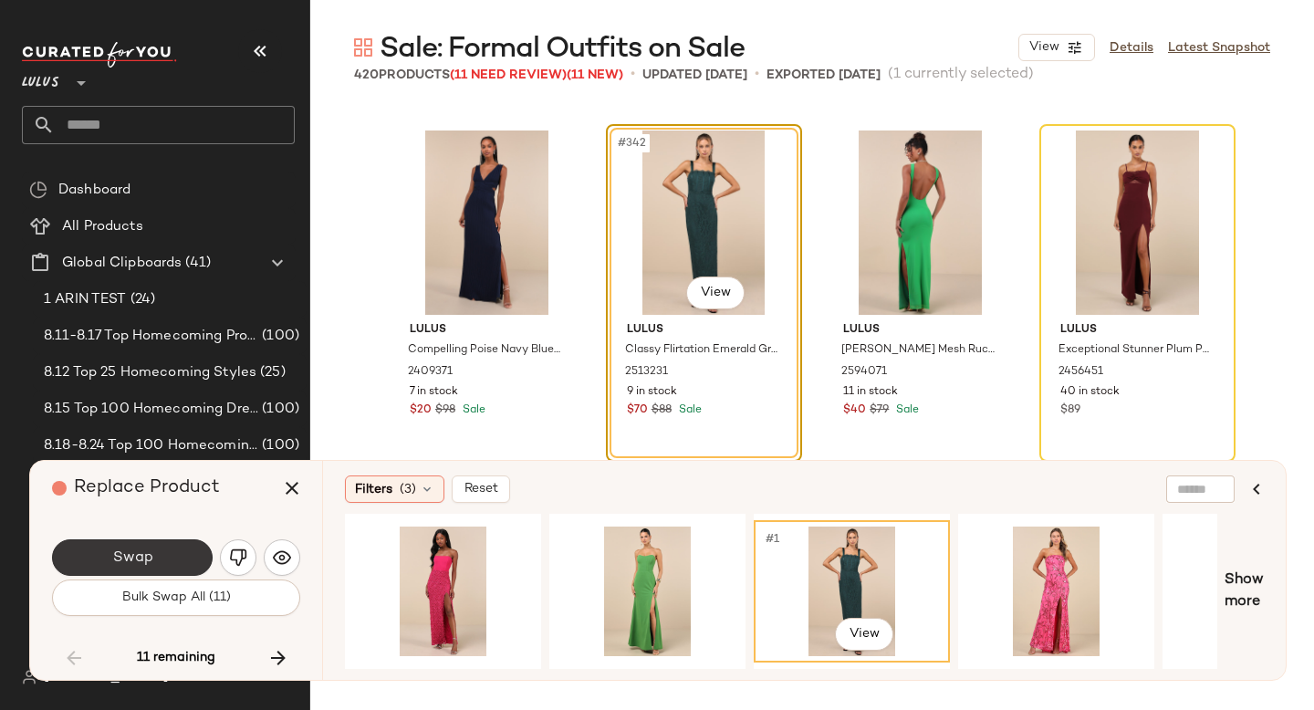
click at [141, 550] on span "Swap" at bounding box center [131, 558] width 41 height 17
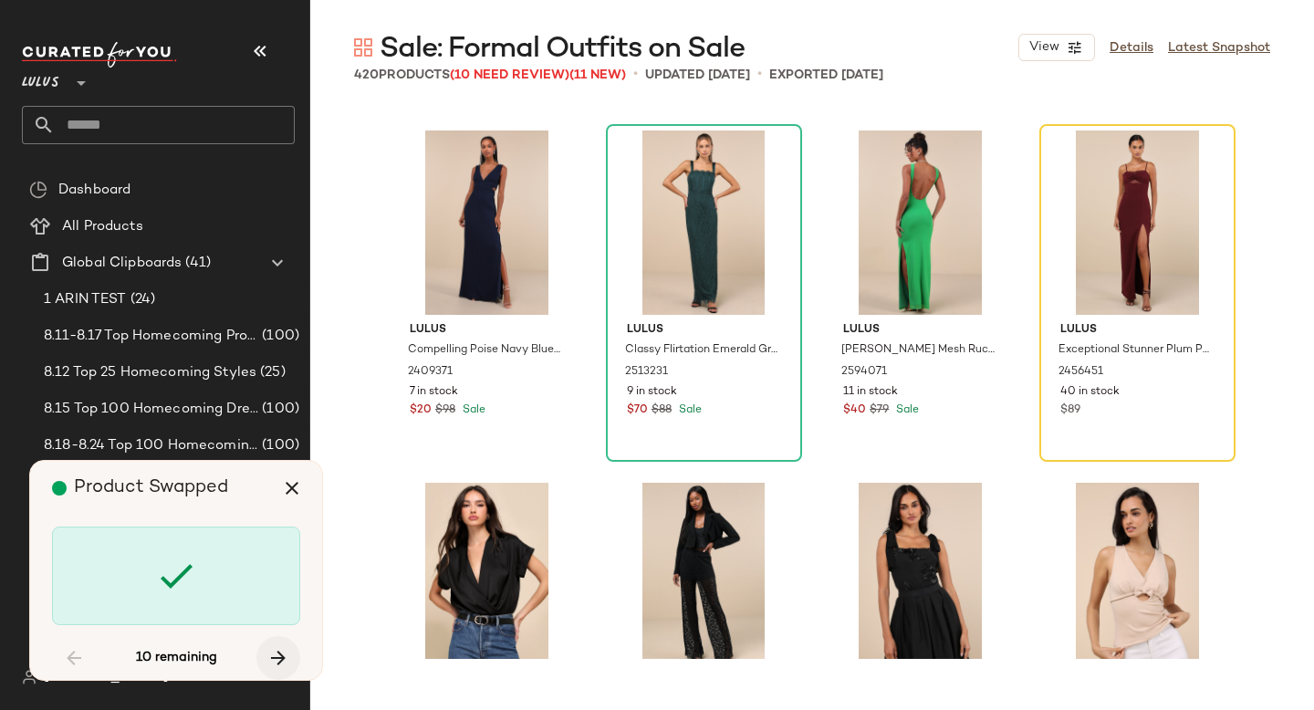
click at [282, 659] on icon "button" at bounding box center [278, 658] width 22 height 22
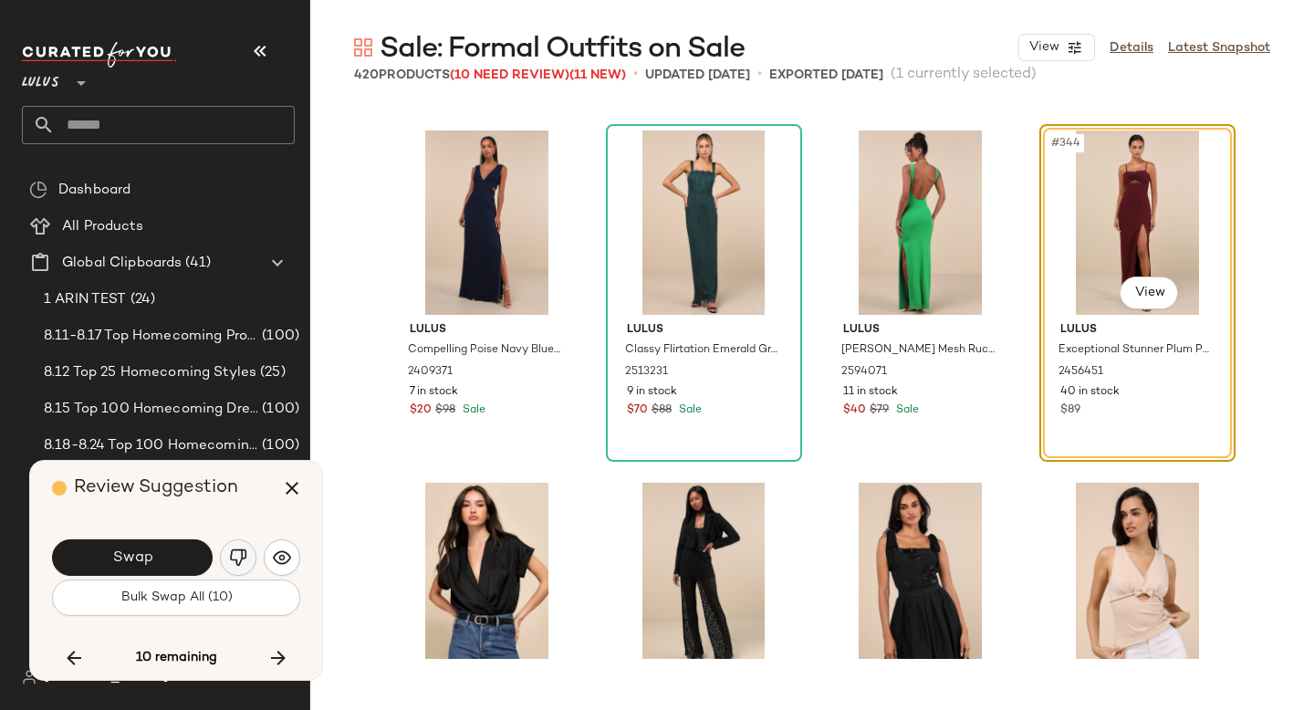
click at [232, 555] on img "button" at bounding box center [238, 558] width 18 height 18
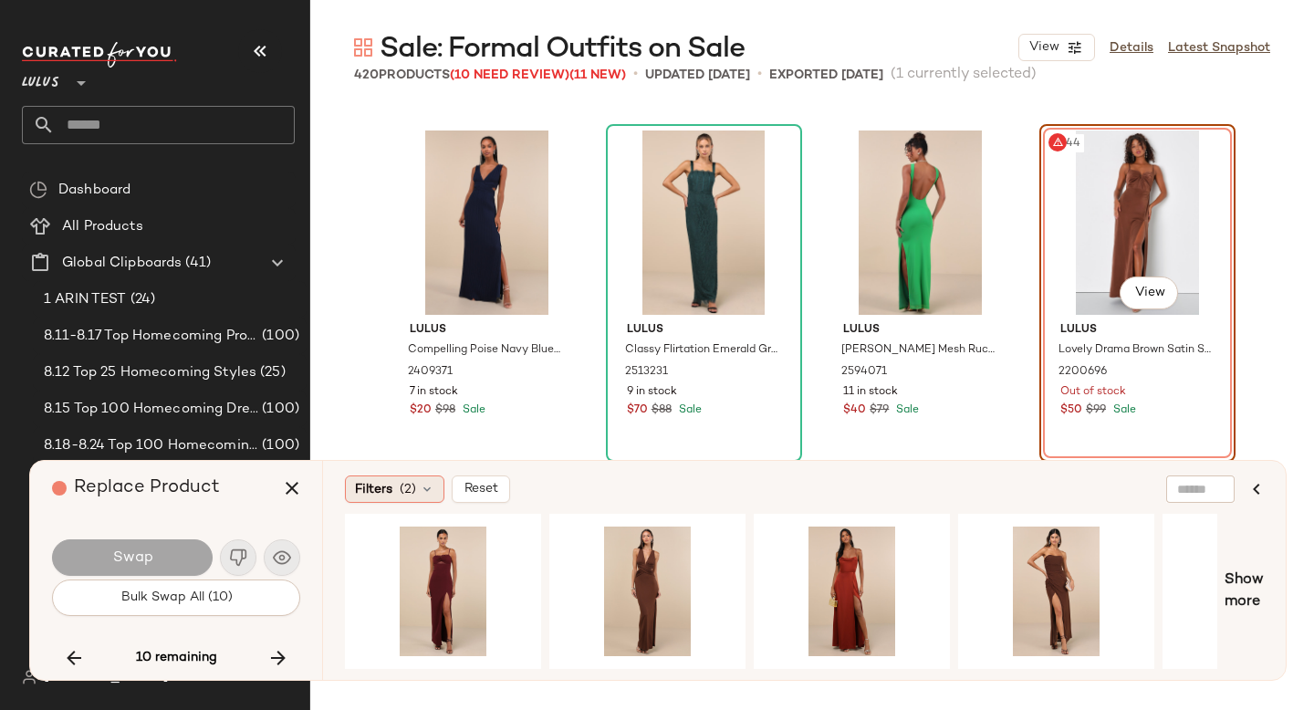
click at [398, 483] on div "Filters (2)" at bounding box center [394, 489] width 99 height 27
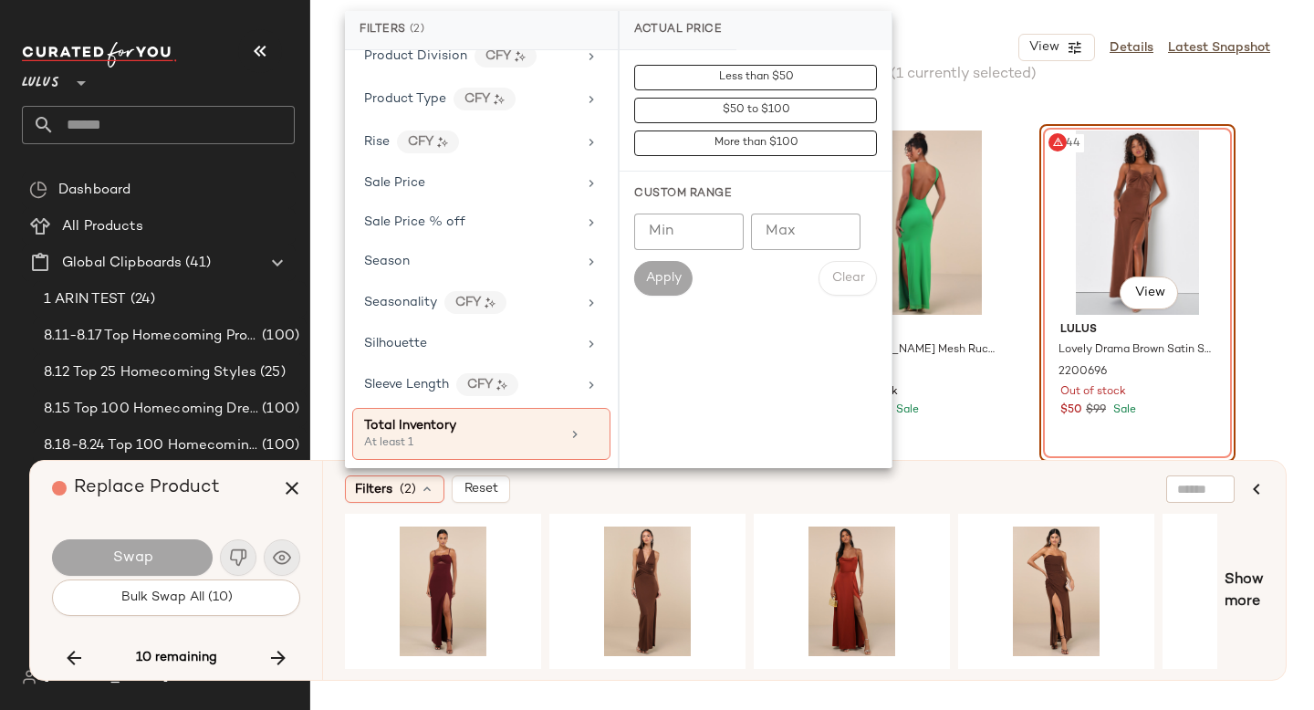
scroll to position [1308, 0]
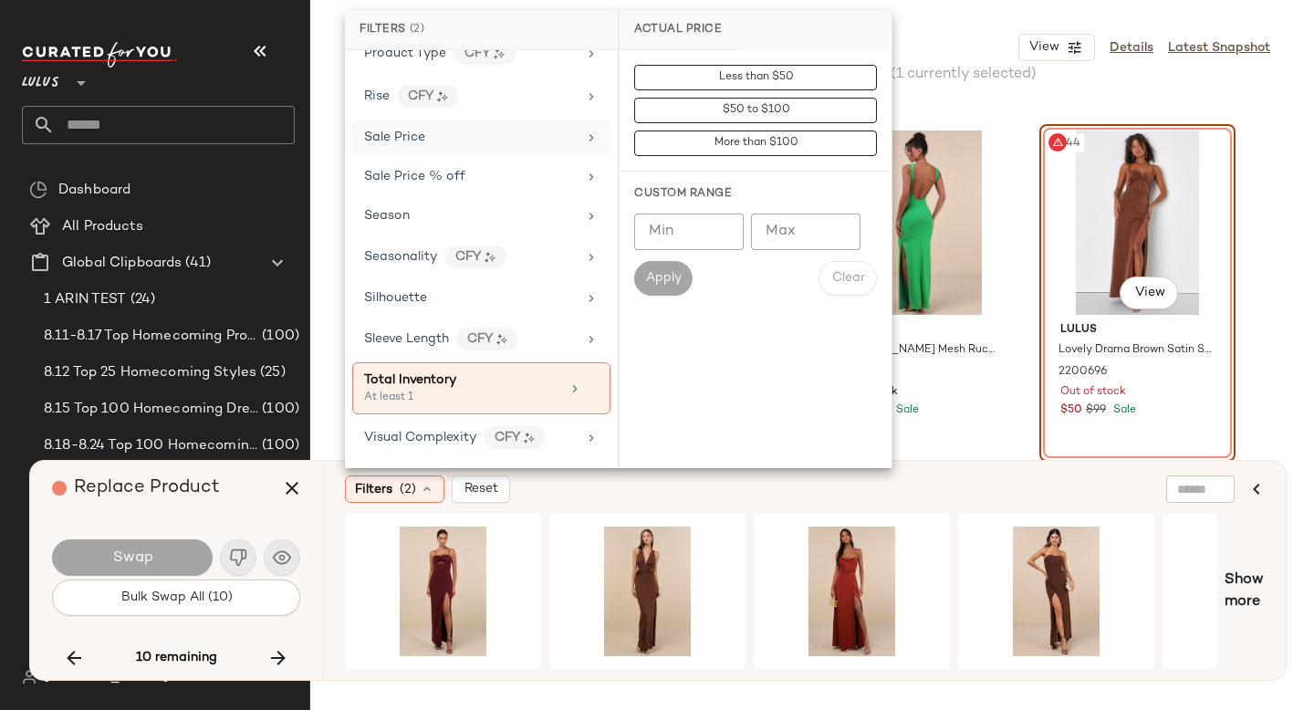
click at [425, 140] on div "Sale Price" at bounding box center [470, 137] width 213 height 19
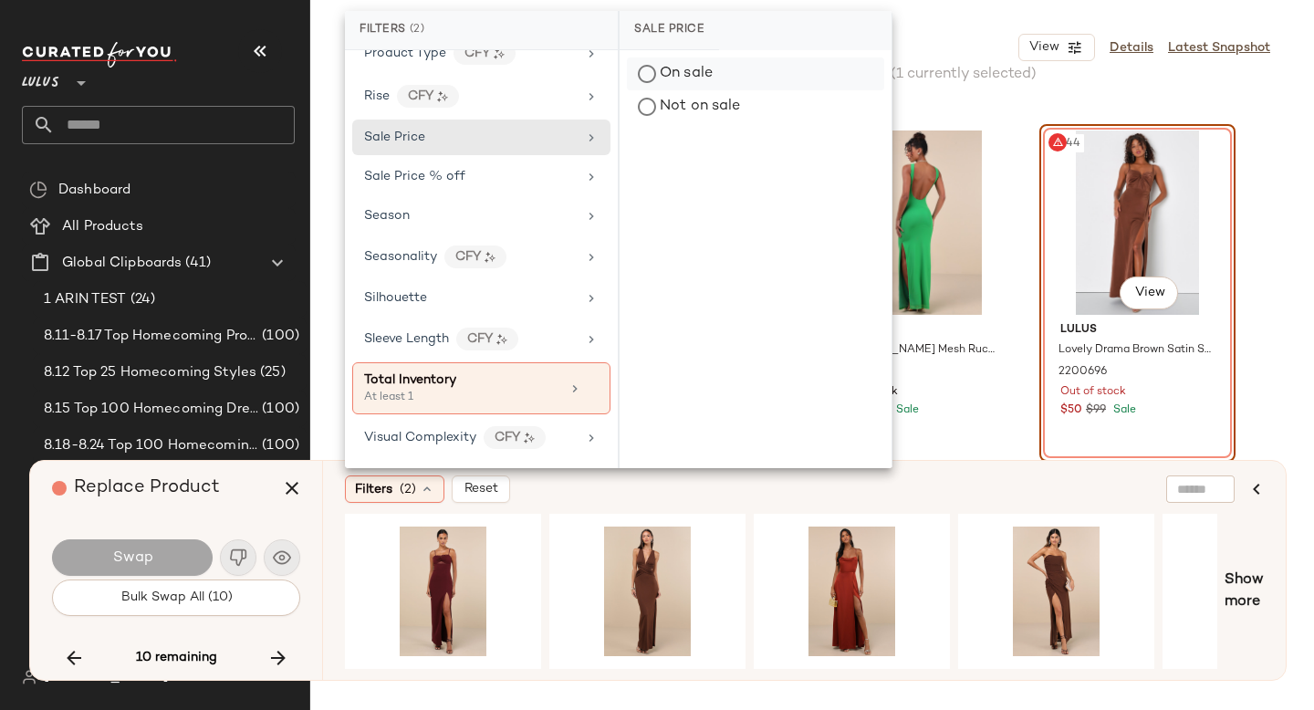
click at [681, 79] on div "On sale" at bounding box center [755, 74] width 257 height 33
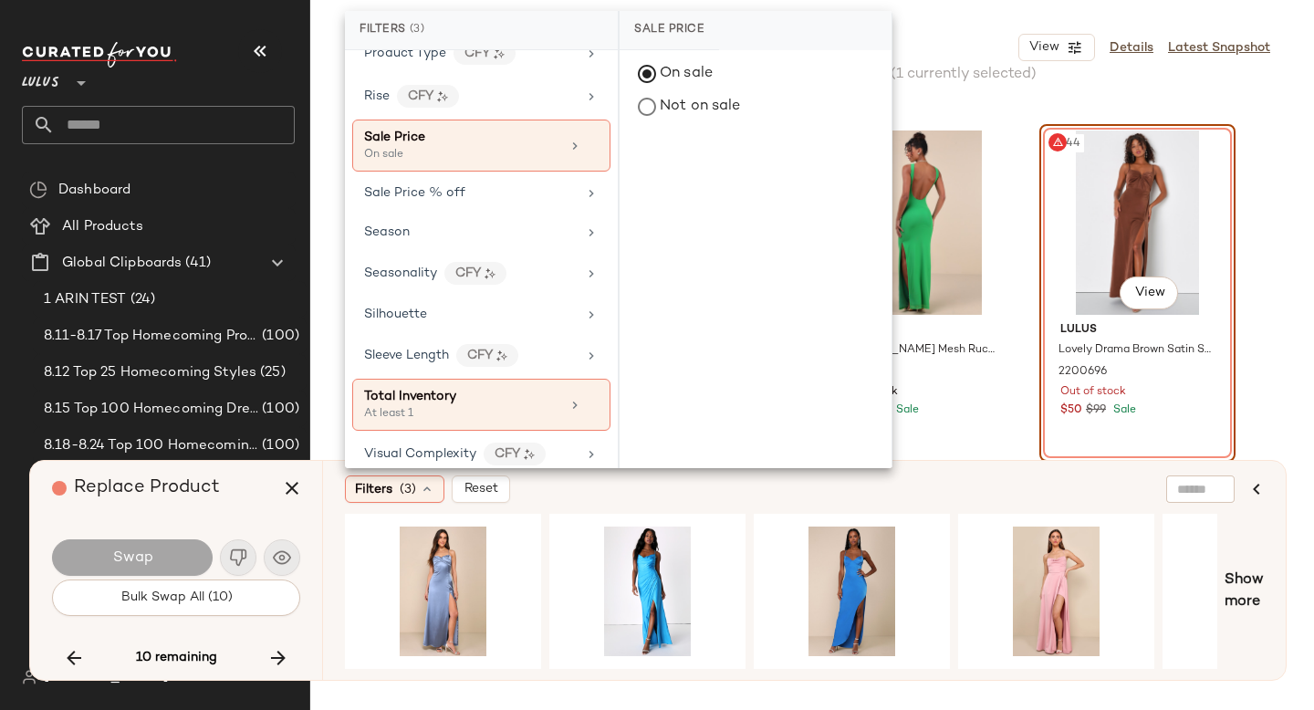
click at [759, 490] on div "Filters (3) Reset" at bounding box center [716, 489] width 742 height 27
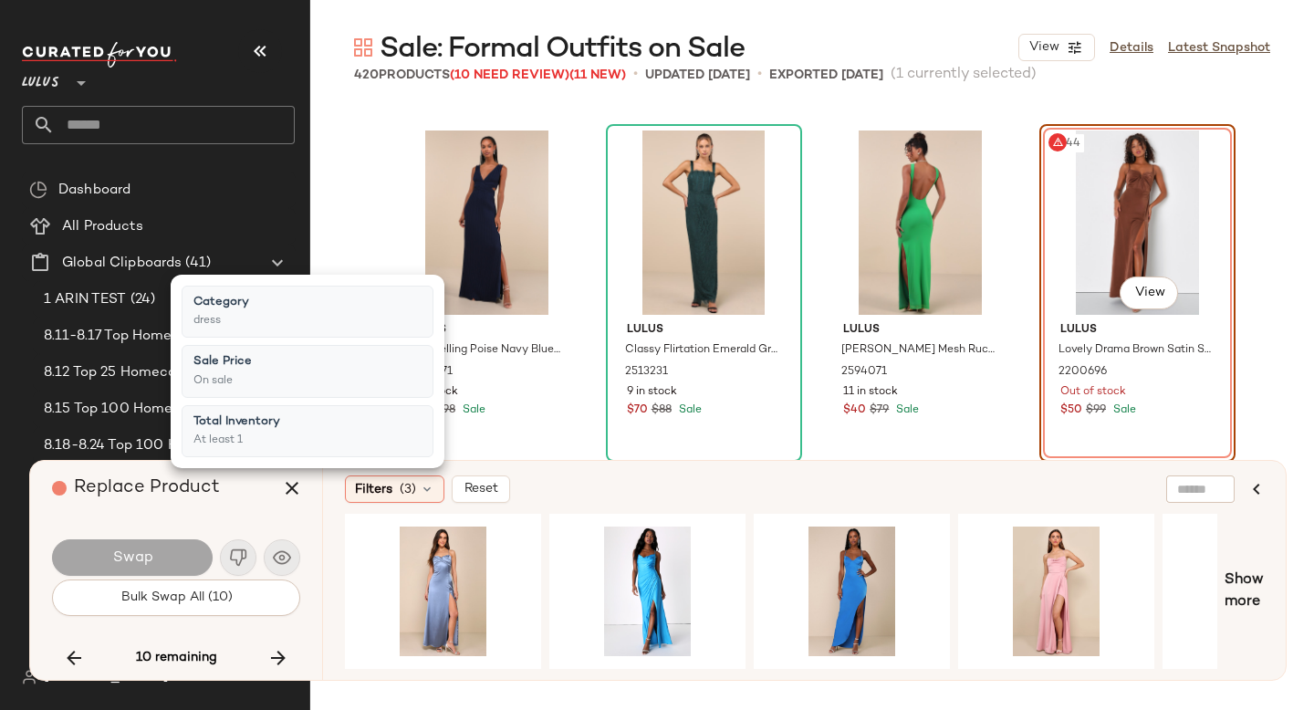
click at [759, 490] on div "Filters (3) Reset" at bounding box center [716, 489] width 742 height 27
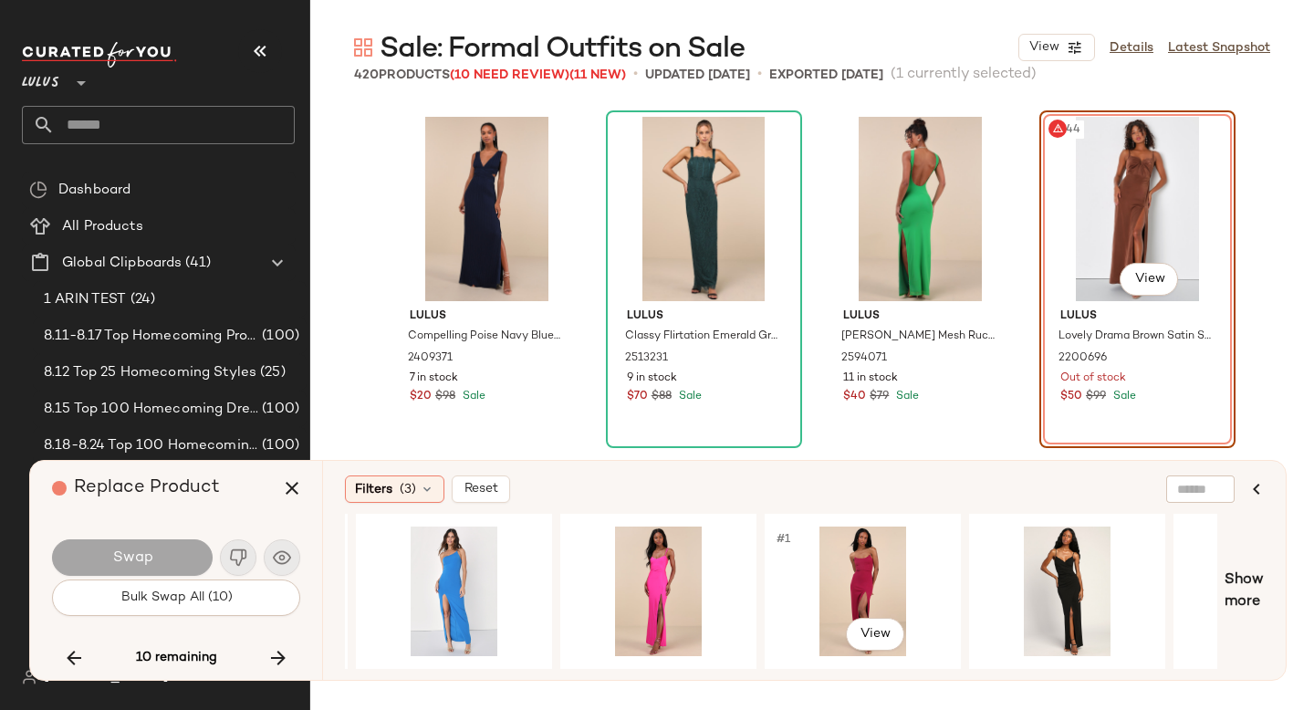
scroll to position [0, 1020]
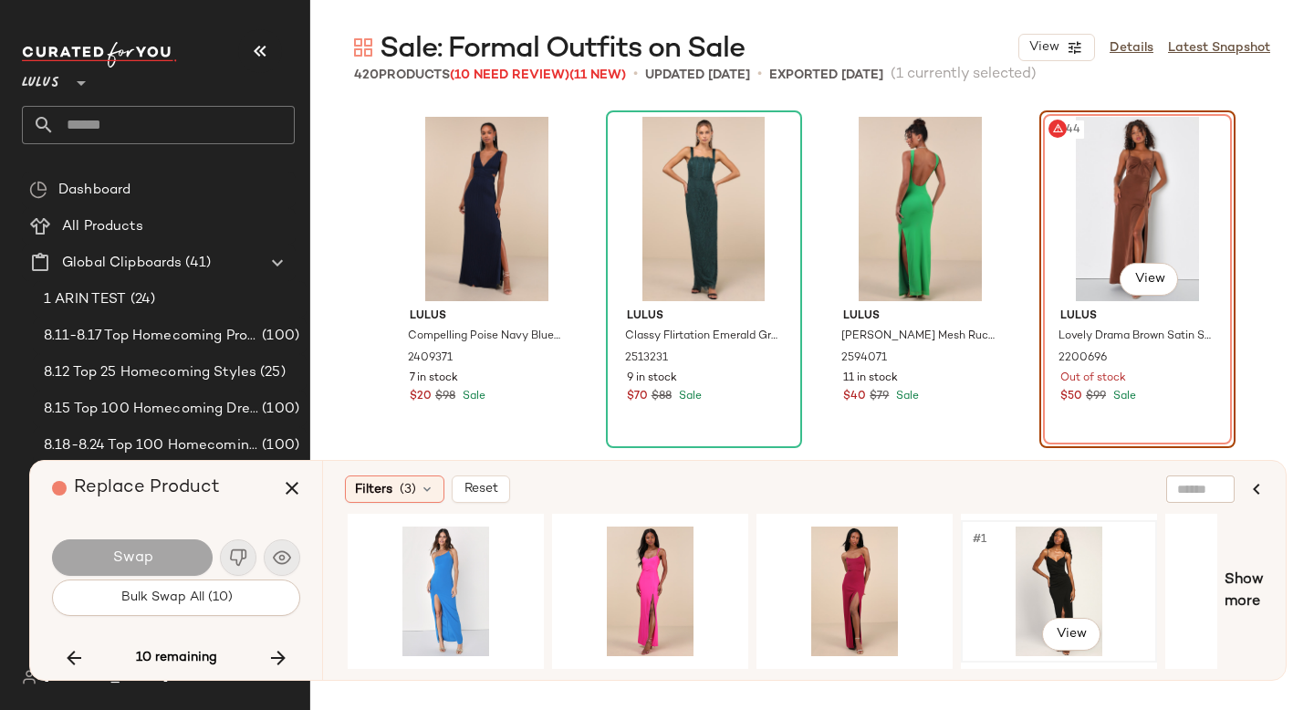
click at [1029, 567] on div "#1 View" at bounding box center [1059, 592] width 183 height 130
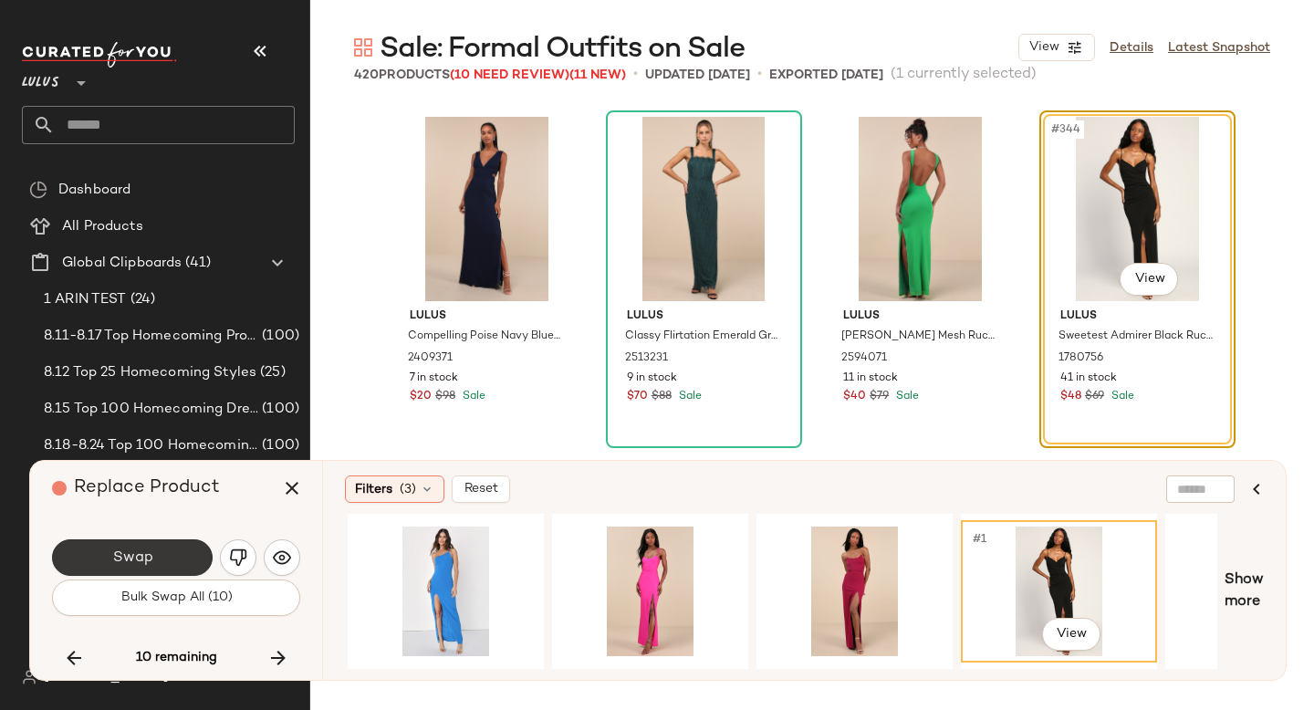
click at [131, 556] on span "Swap" at bounding box center [131, 558] width 41 height 17
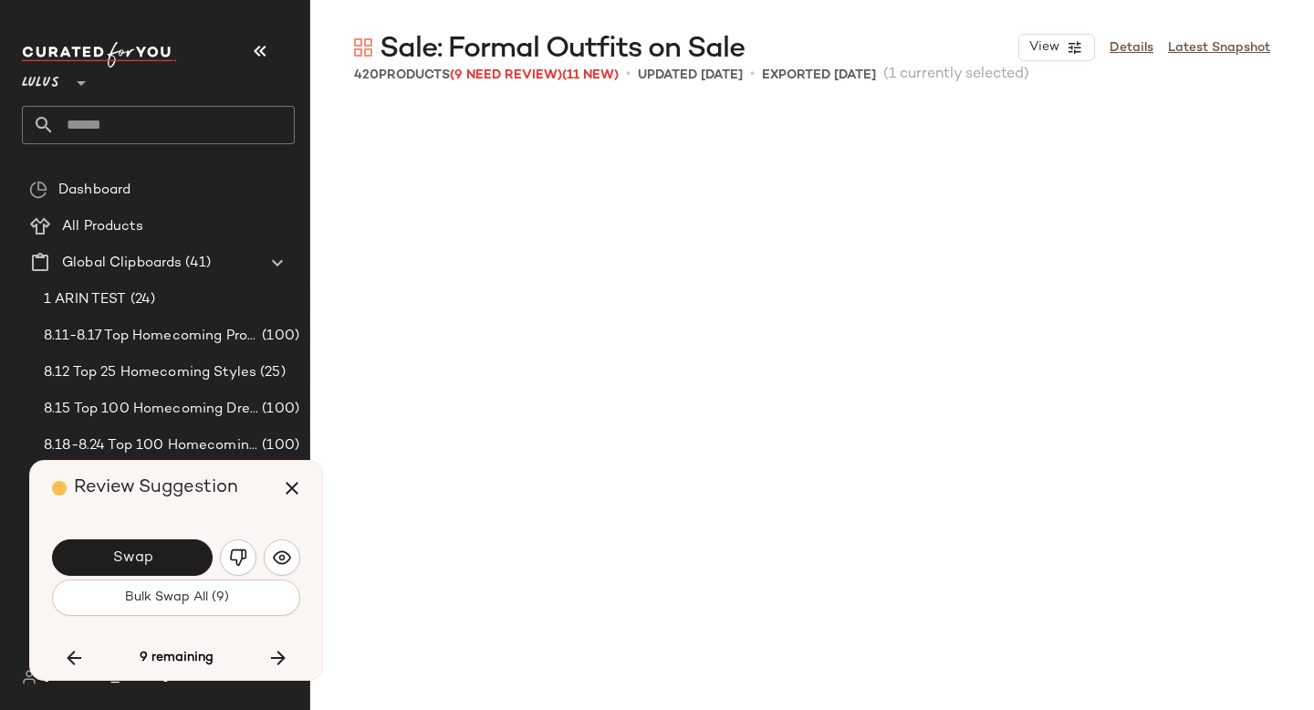
scroll to position [31007, 0]
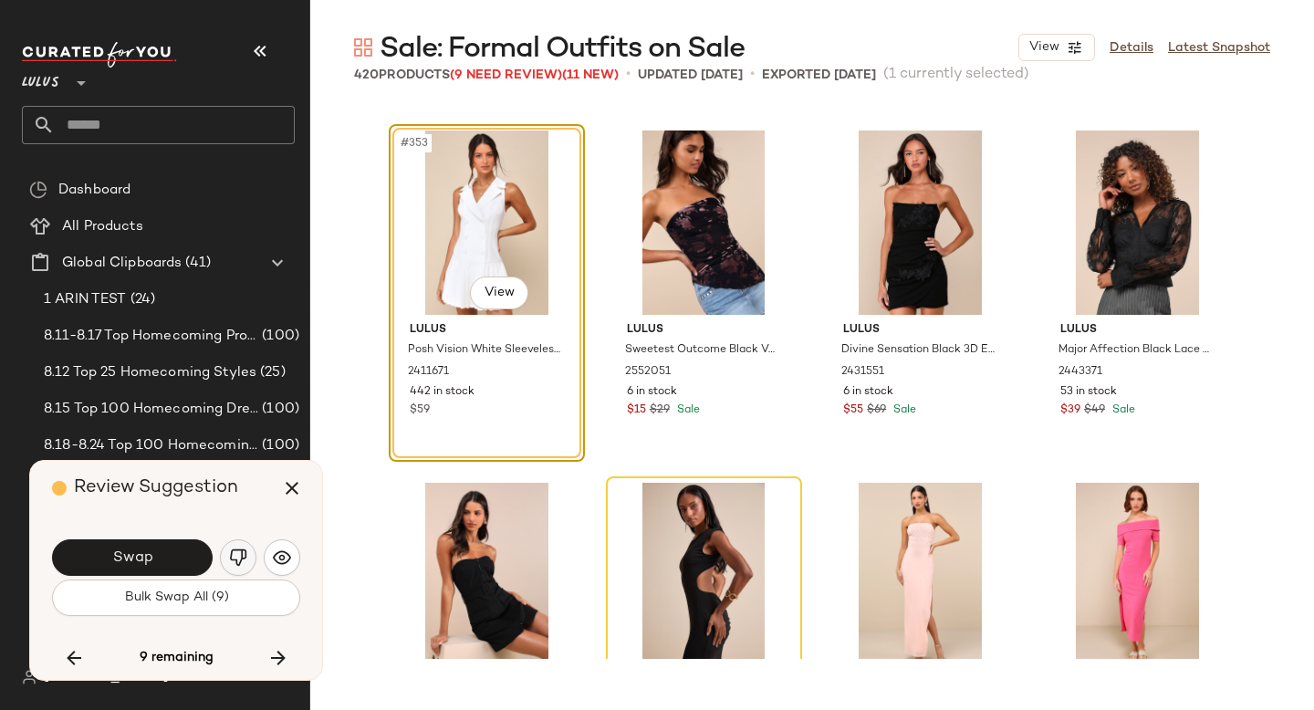
click at [224, 546] on button "button" at bounding box center [238, 557] width 37 height 37
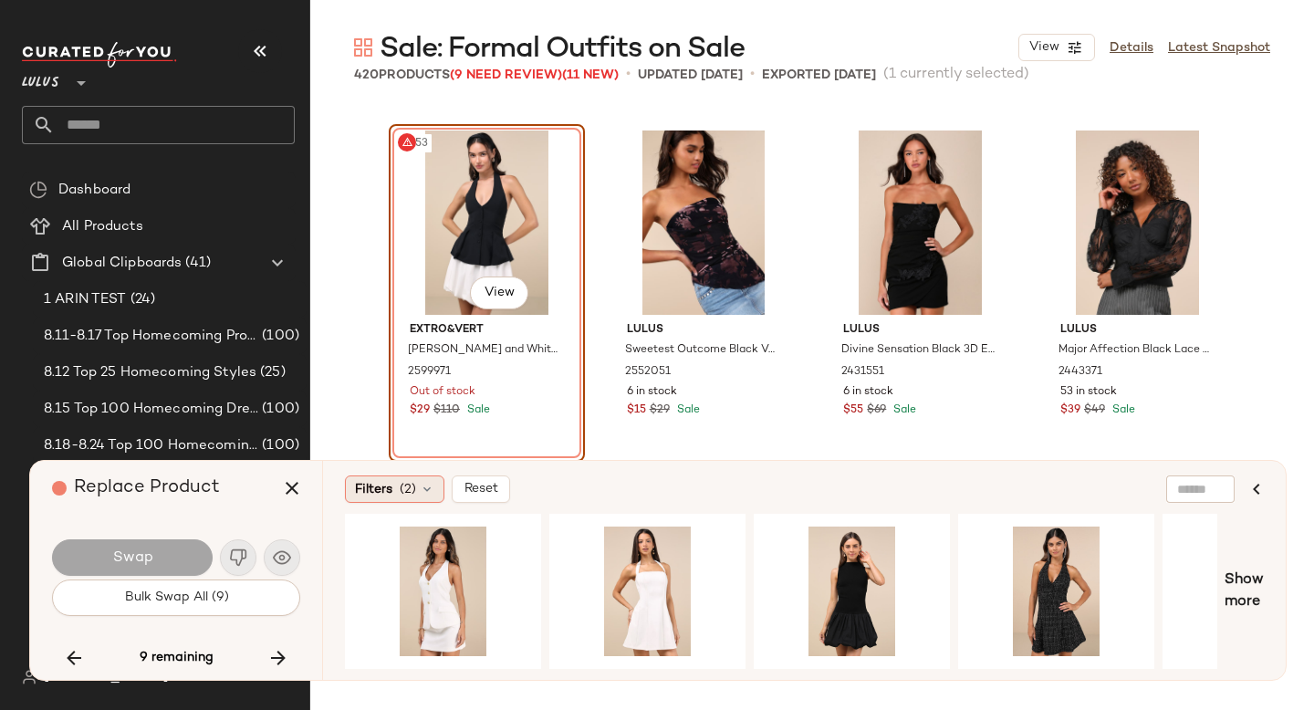
click at [431, 492] on icon at bounding box center [427, 489] width 15 height 15
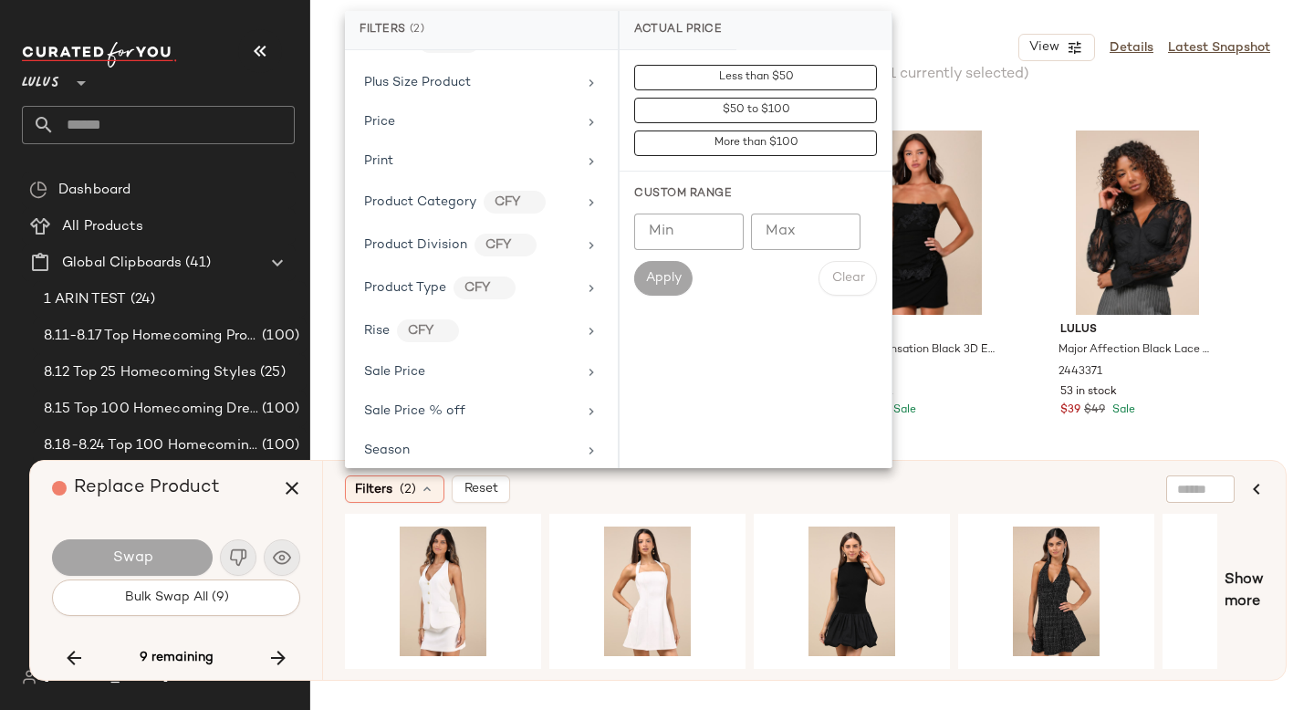
scroll to position [1308, 0]
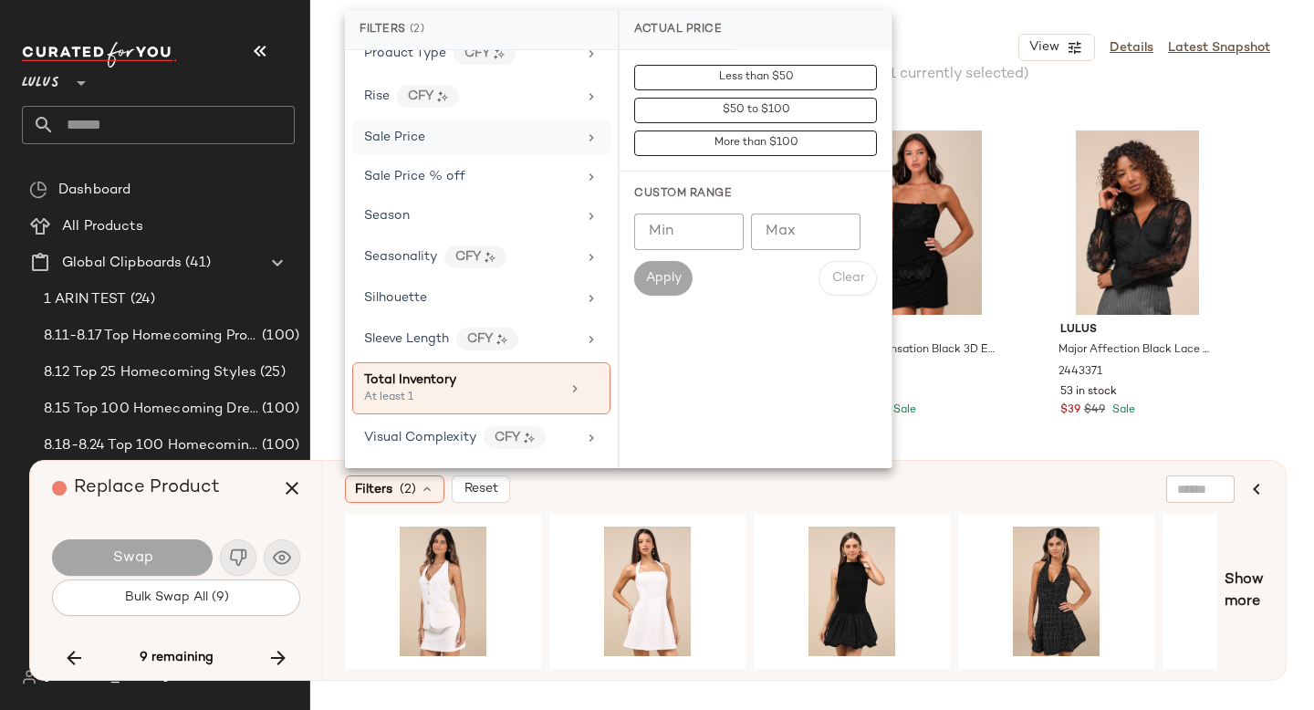
click at [433, 125] on div "Sale Price" at bounding box center [481, 138] width 258 height 36
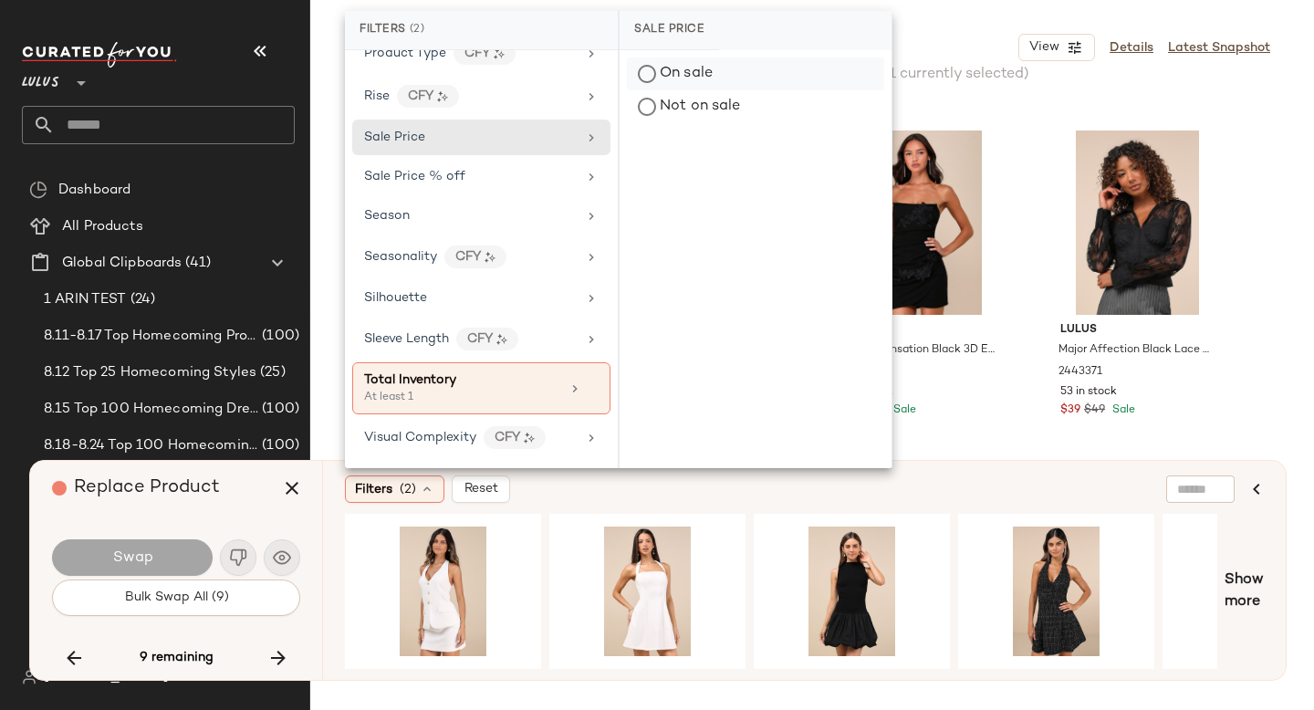
click at [713, 72] on div "On sale" at bounding box center [755, 74] width 257 height 33
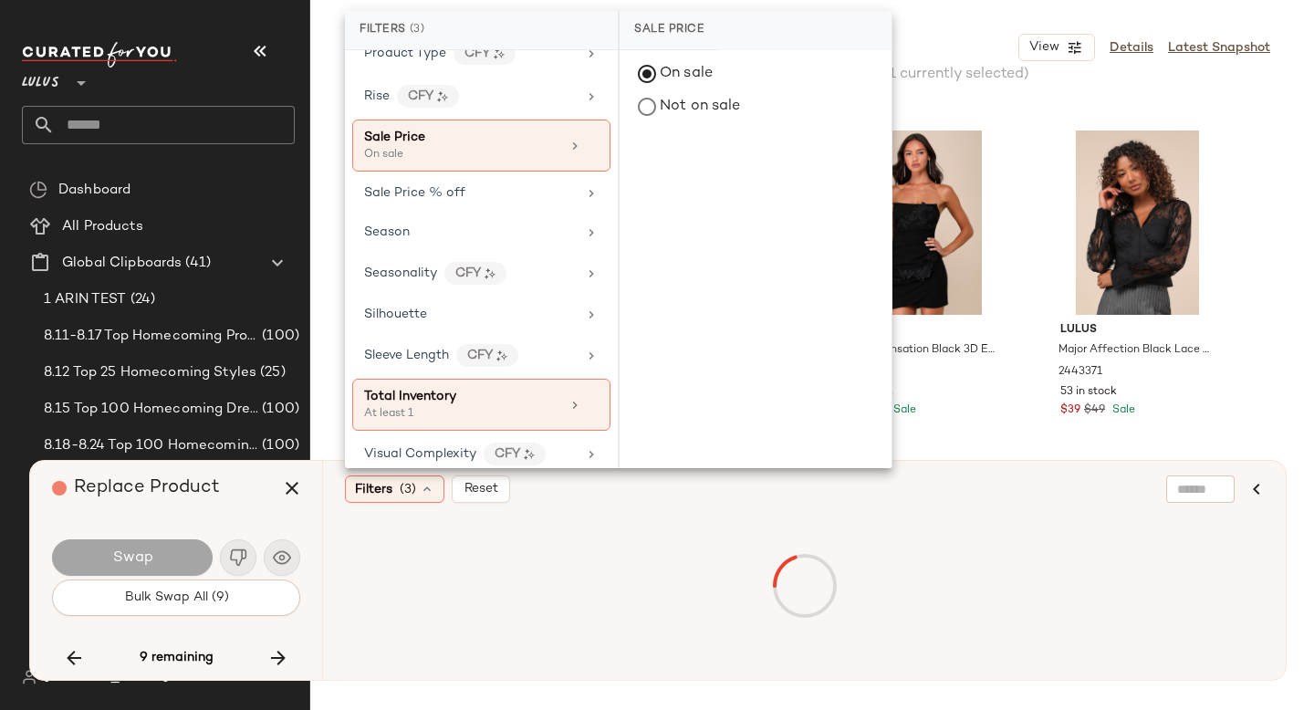
click at [736, 498] on div "Filters (3) Reset" at bounding box center [716, 489] width 742 height 27
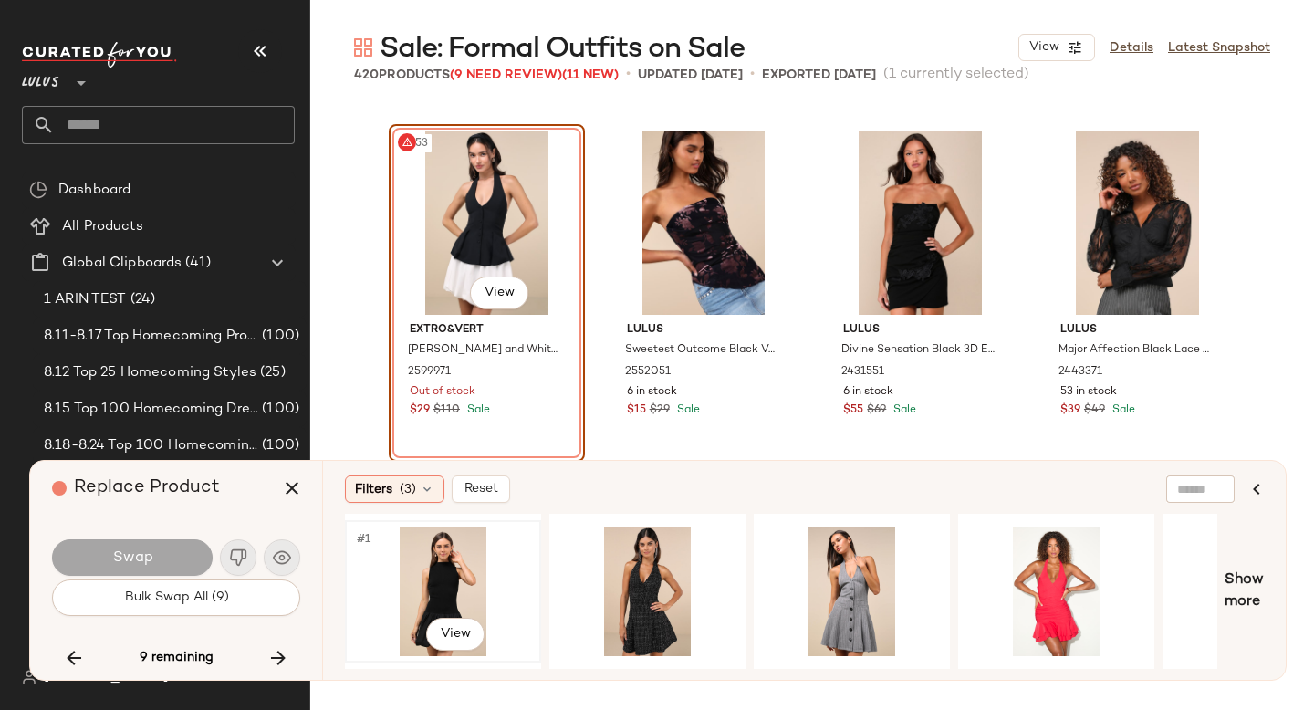
click at [396, 576] on div "#1 View" at bounding box center [442, 592] width 183 height 130
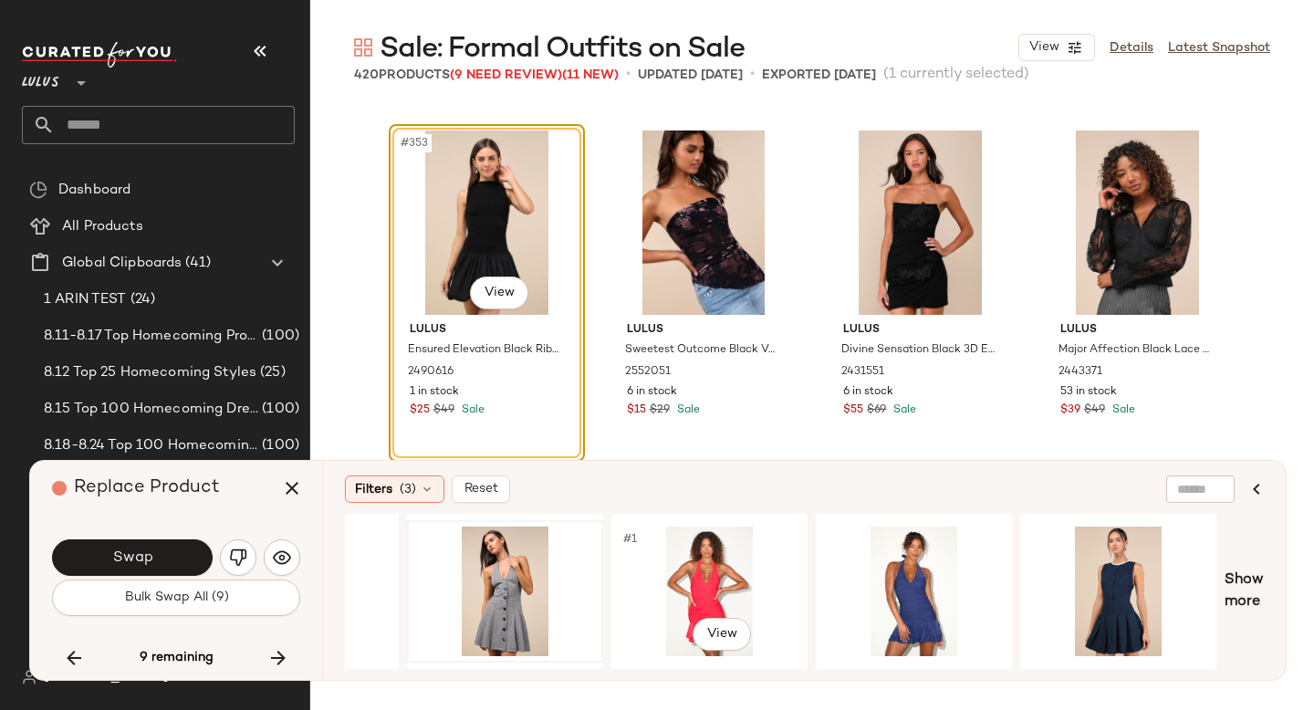
scroll to position [0, 442]
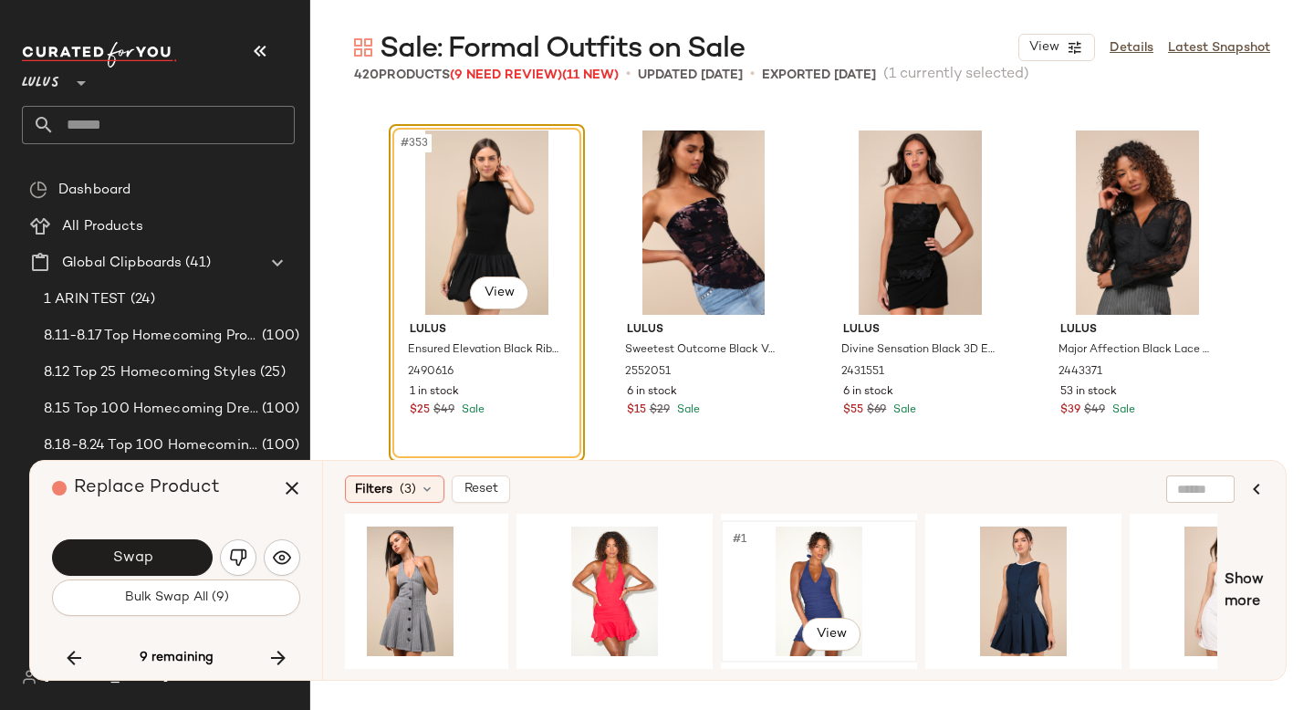
click at [841, 572] on div "#1 View" at bounding box center [819, 592] width 183 height 130
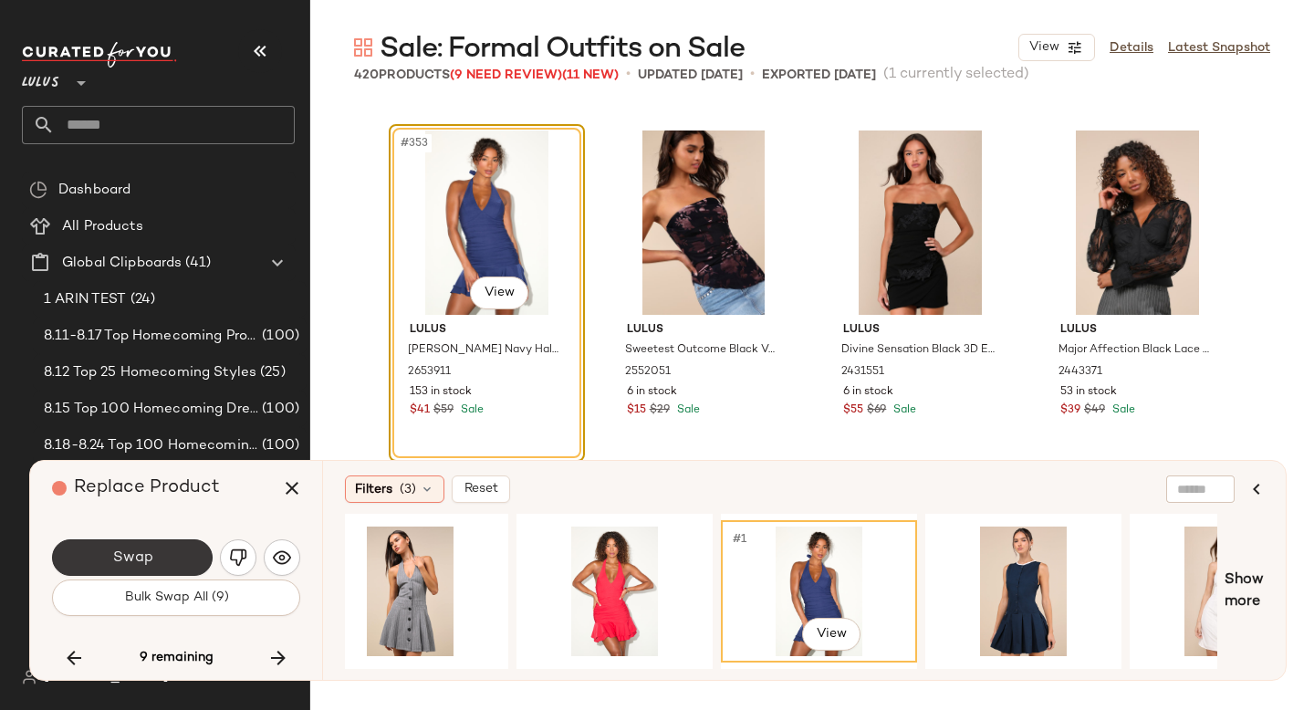
click at [109, 561] on button "Swap" at bounding box center [132, 557] width 161 height 37
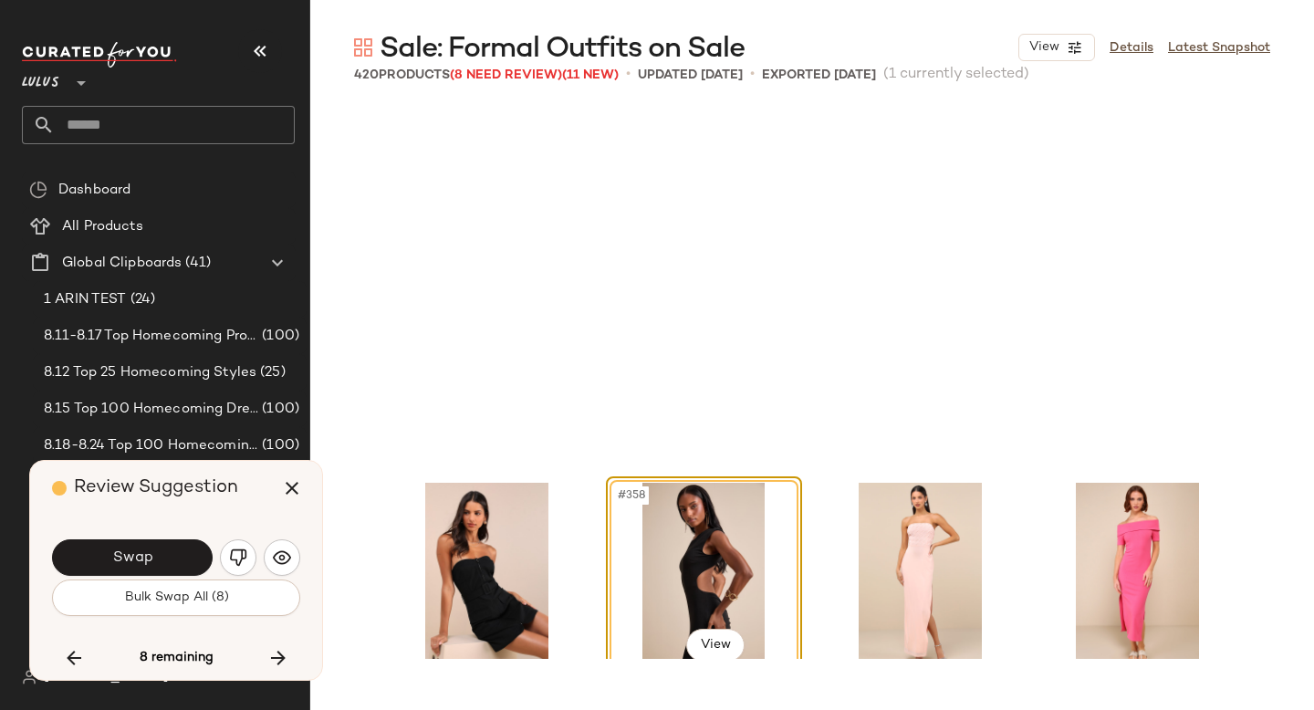
scroll to position [31359, 0]
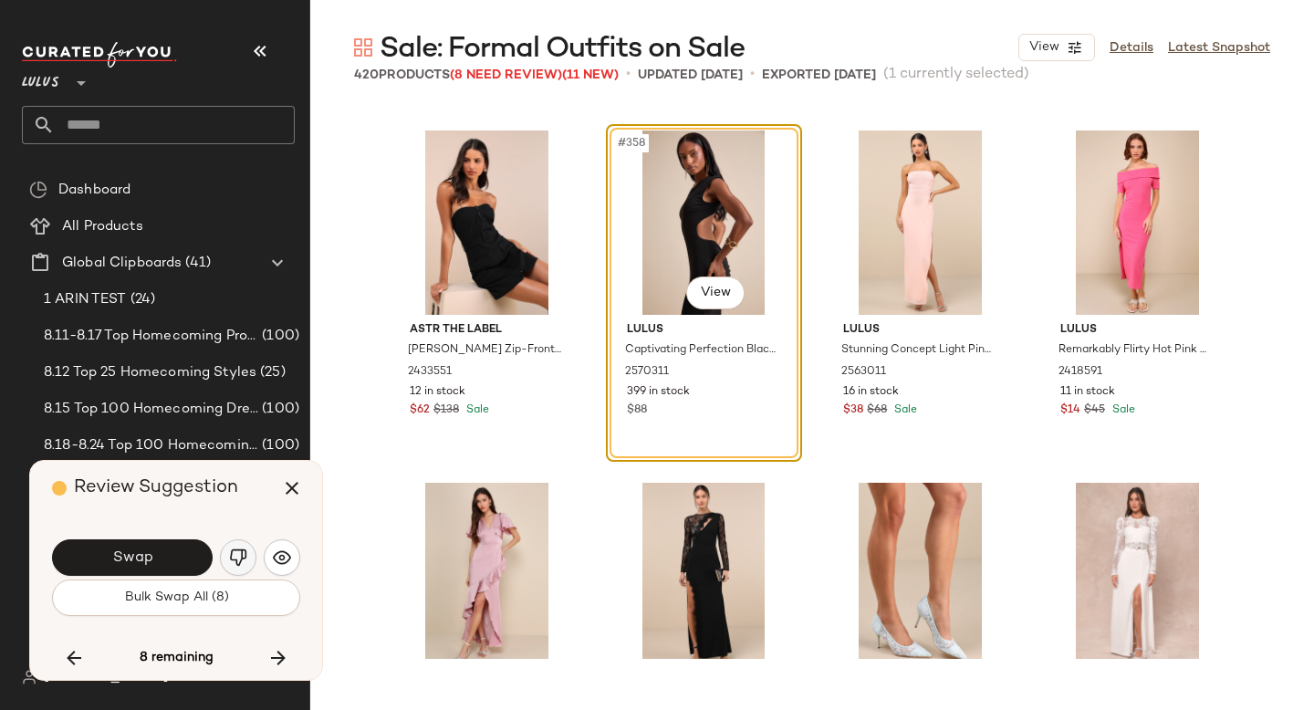
click at [233, 558] on img "button" at bounding box center [238, 558] width 18 height 18
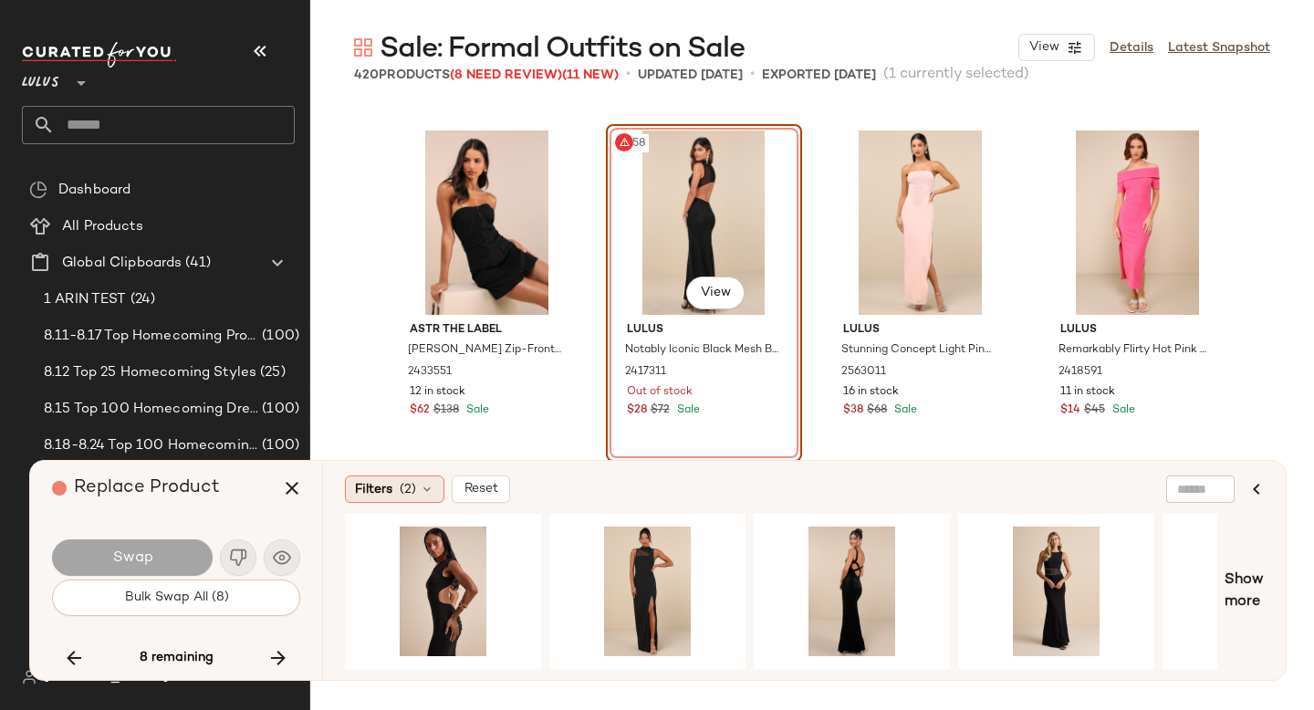
click at [416, 480] on div "Filters (2)" at bounding box center [394, 489] width 99 height 27
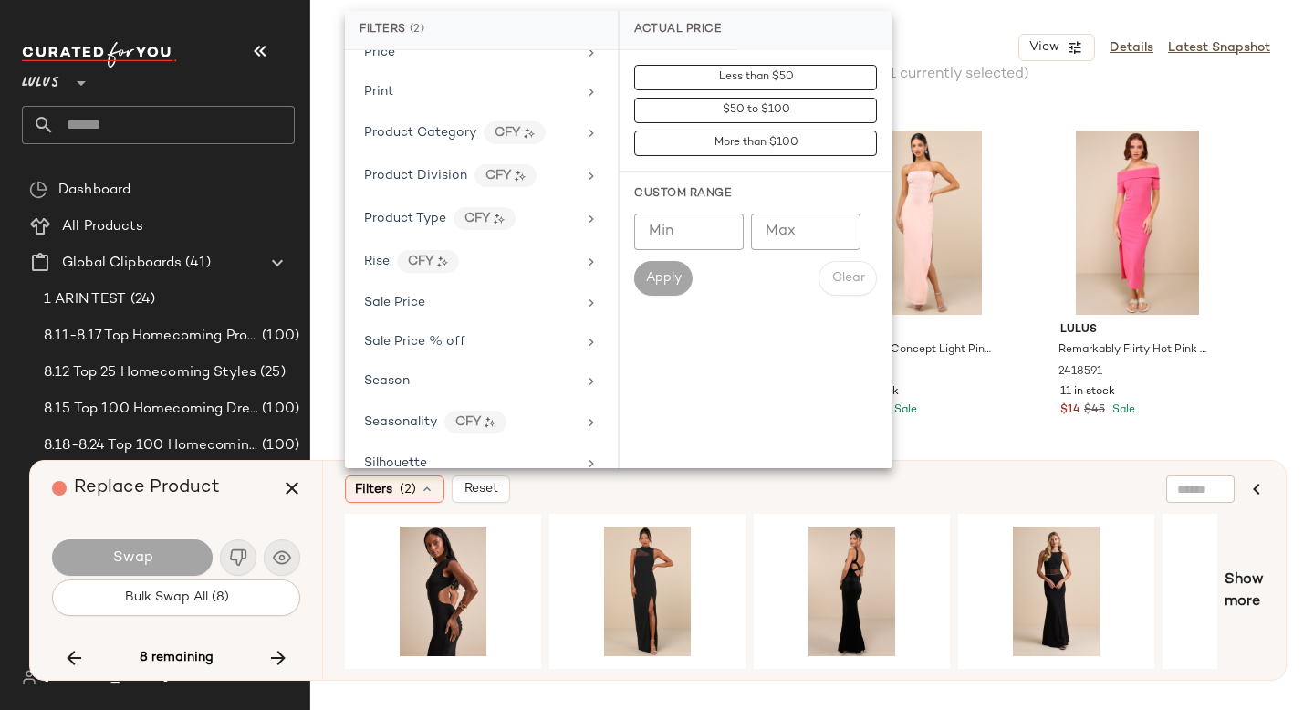
scroll to position [1308, 0]
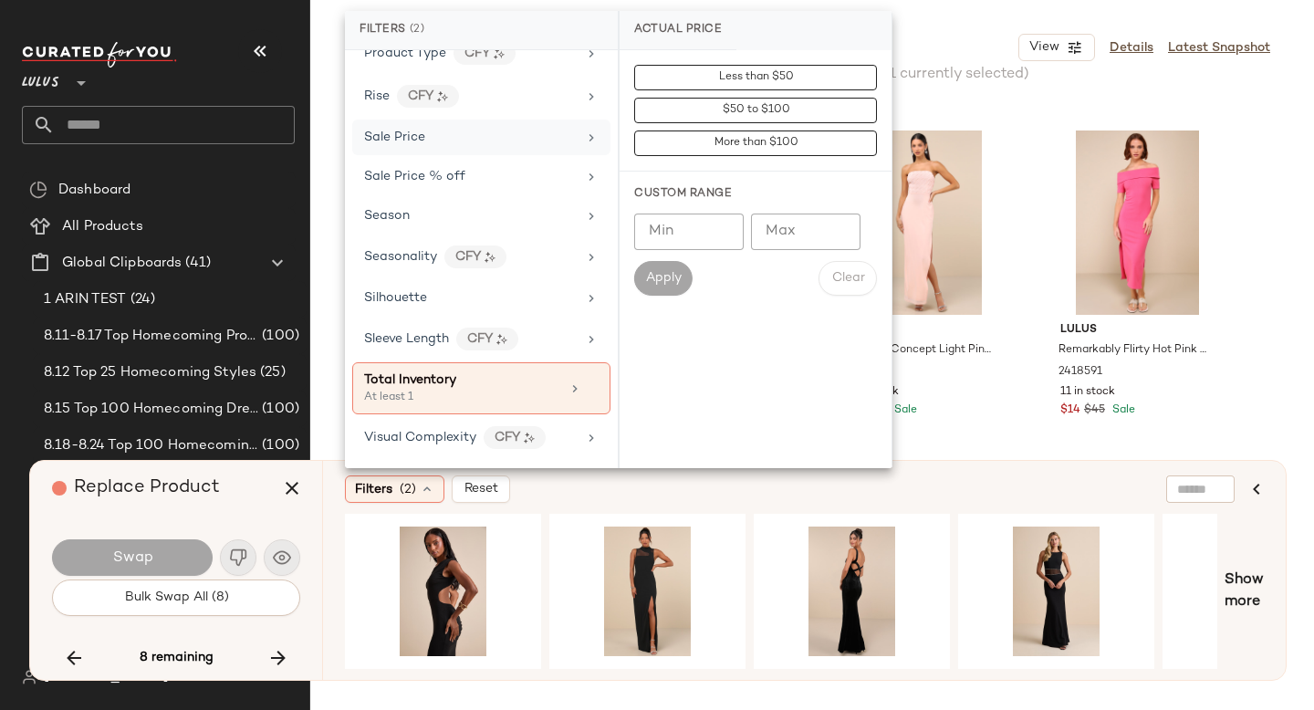
click at [458, 139] on div "Sale Price" at bounding box center [470, 137] width 213 height 19
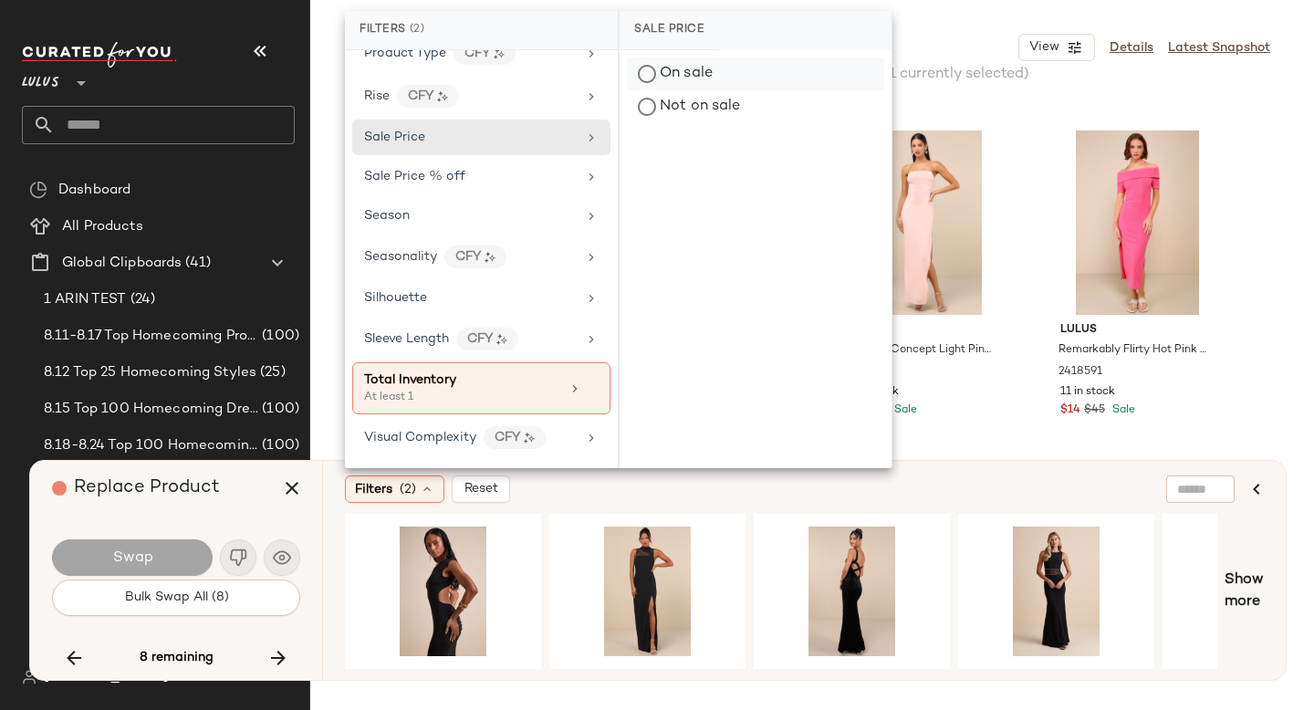
click at [649, 68] on div "On sale" at bounding box center [755, 74] width 257 height 33
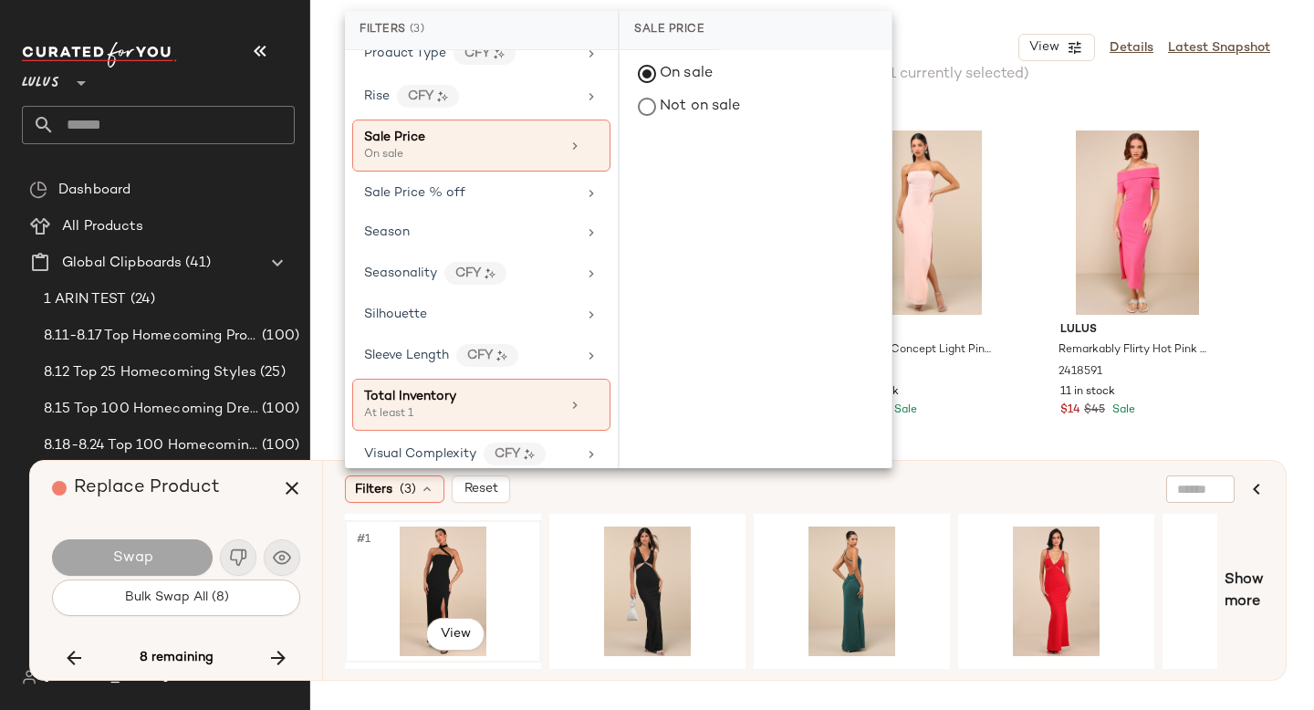
click at [444, 564] on div "#1 View" at bounding box center [442, 592] width 183 height 130
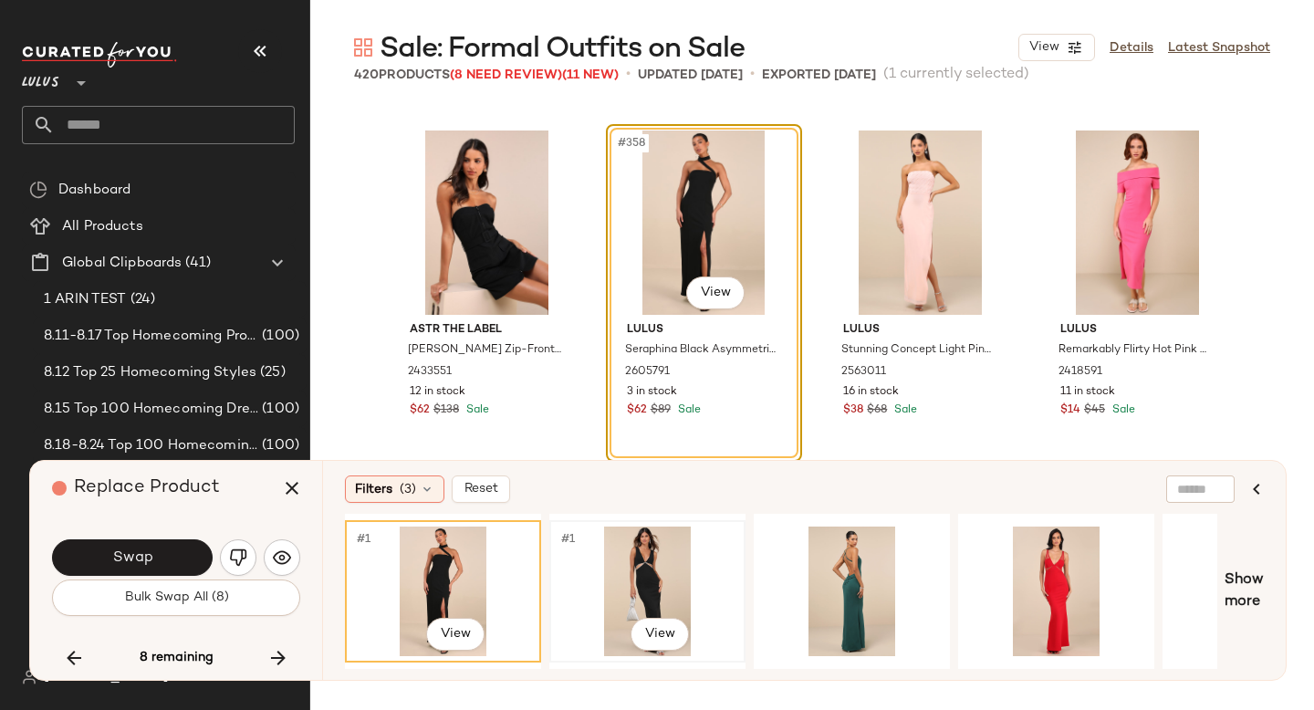
click at [571, 566] on div "#1 View" at bounding box center [647, 592] width 183 height 130
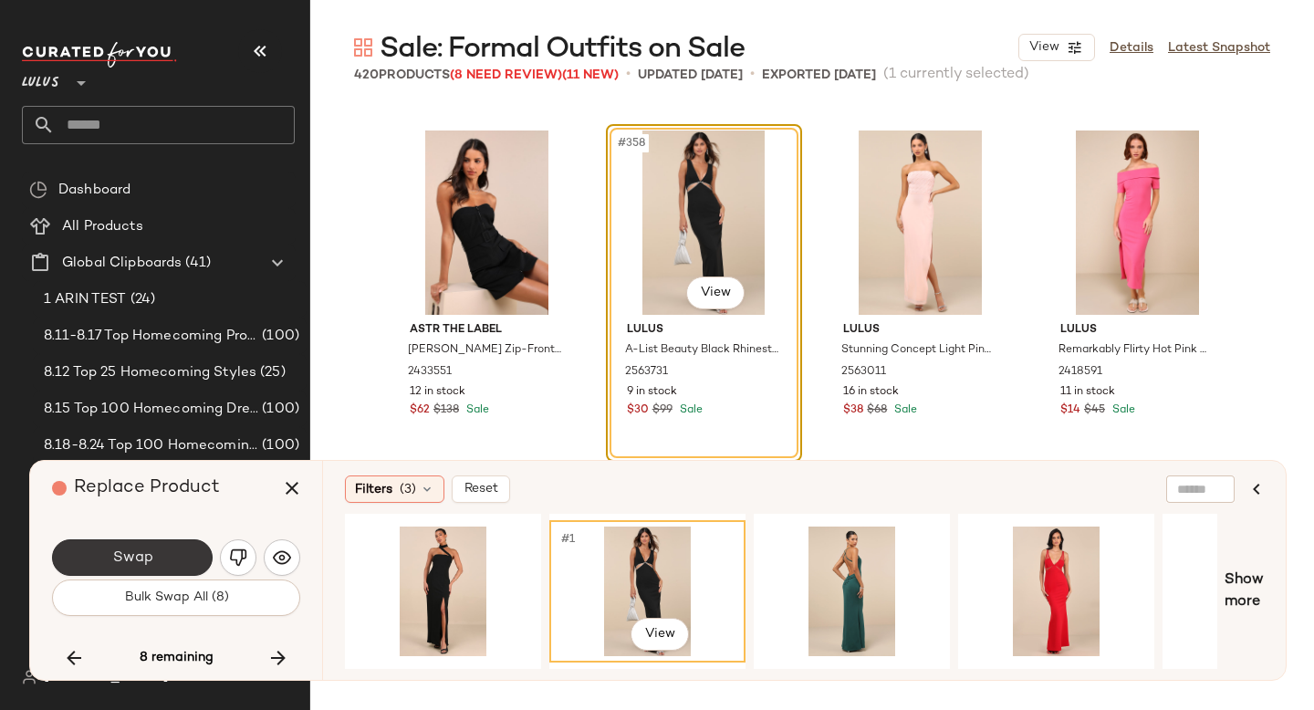
click at [150, 558] on span "Swap" at bounding box center [131, 558] width 41 height 17
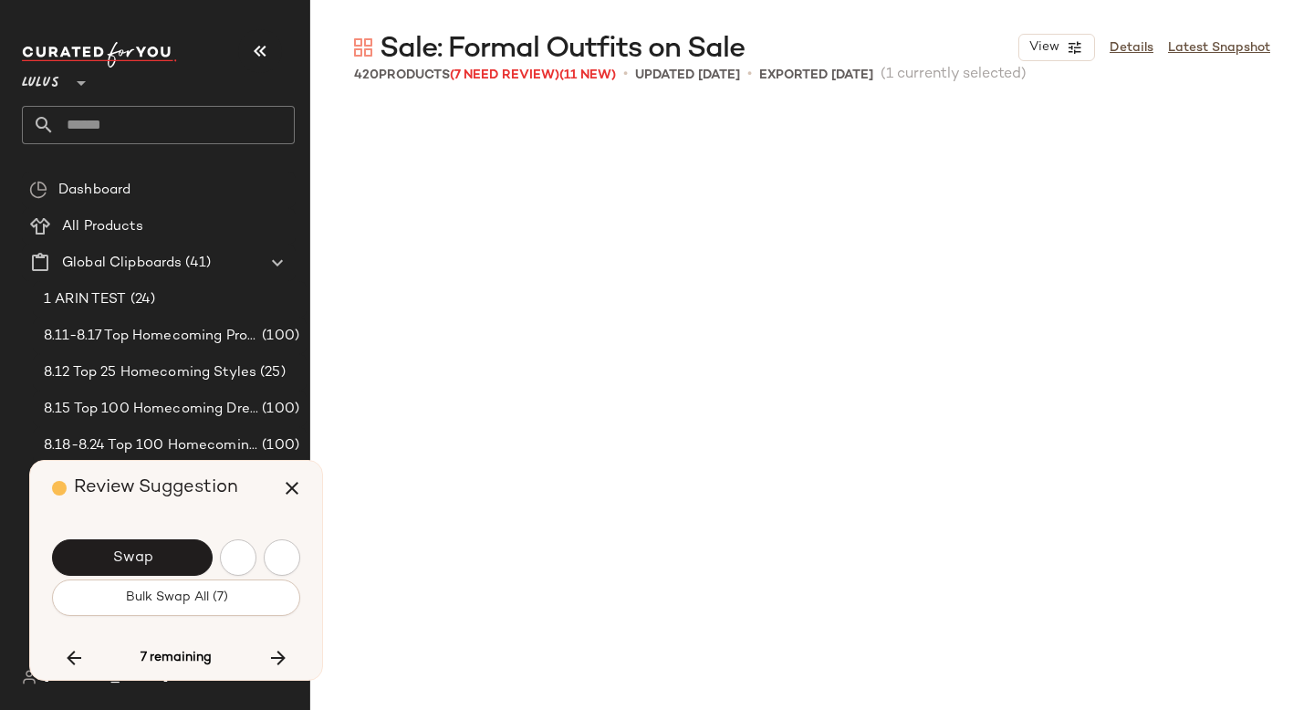
scroll to position [32416, 0]
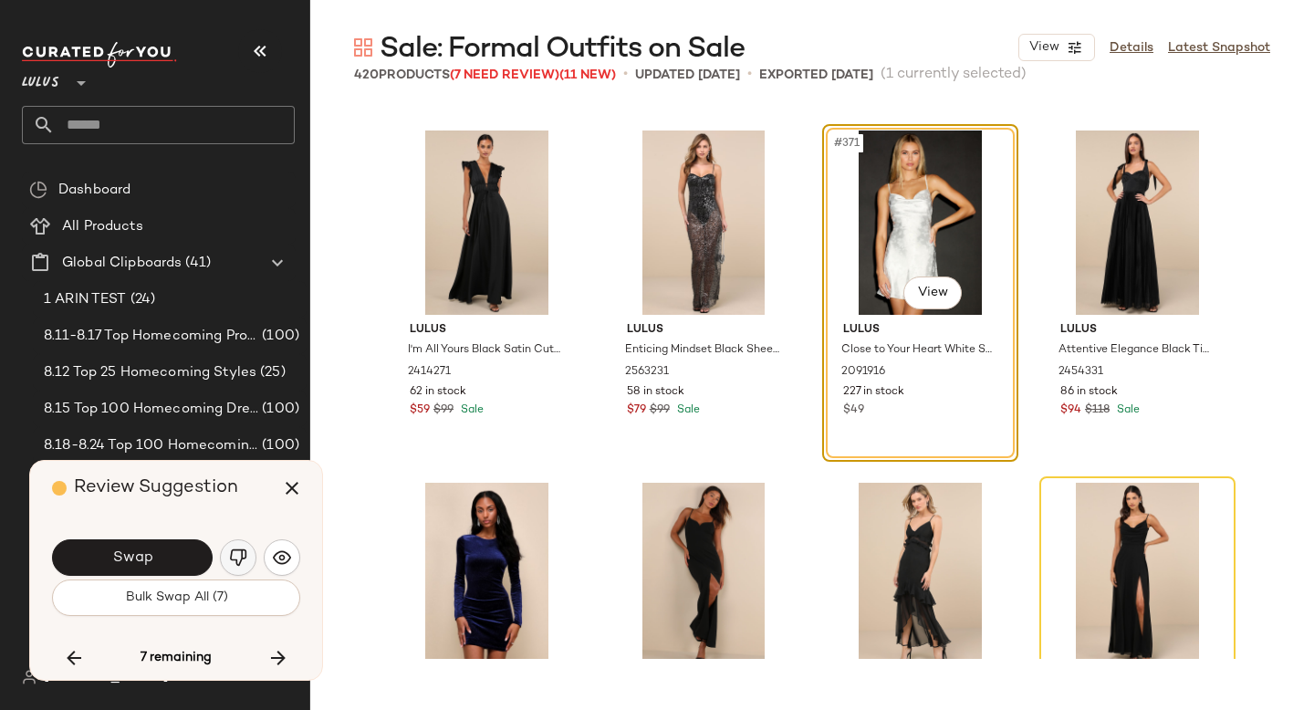
click at [236, 554] on img "button" at bounding box center [238, 558] width 18 height 18
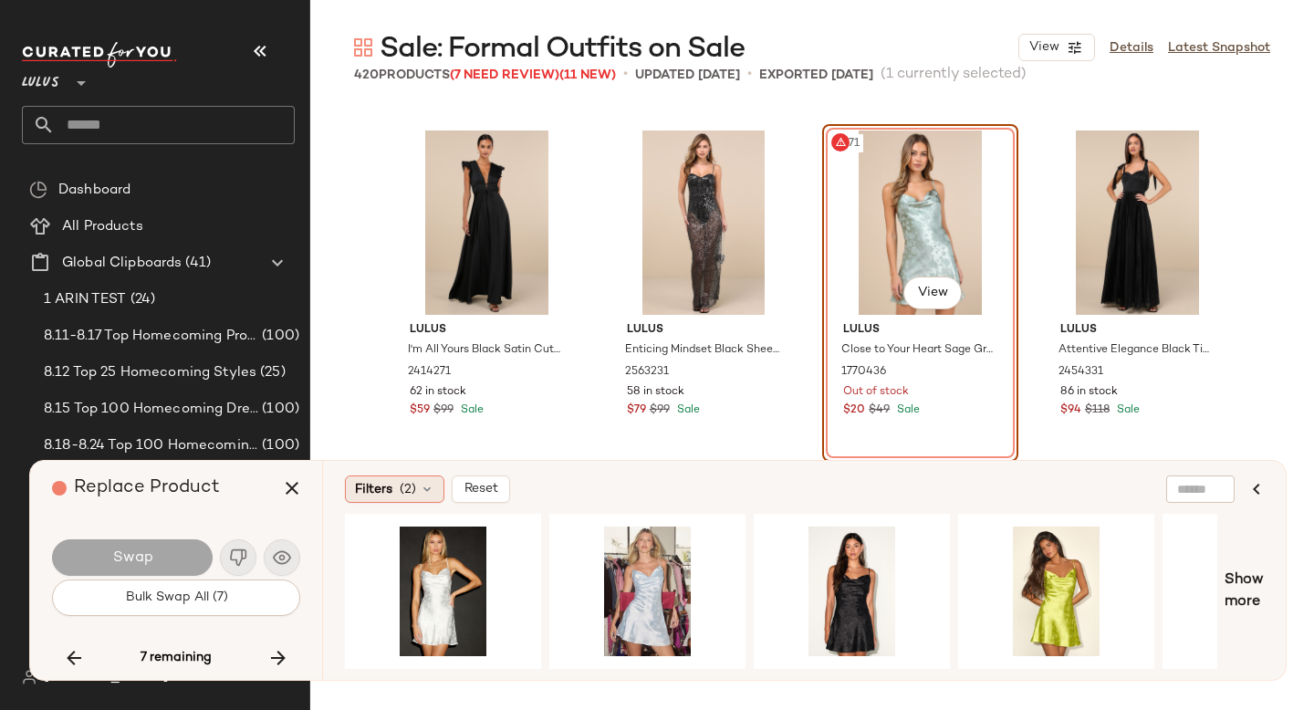
click at [382, 493] on span "Filters" at bounding box center [373, 489] width 37 height 19
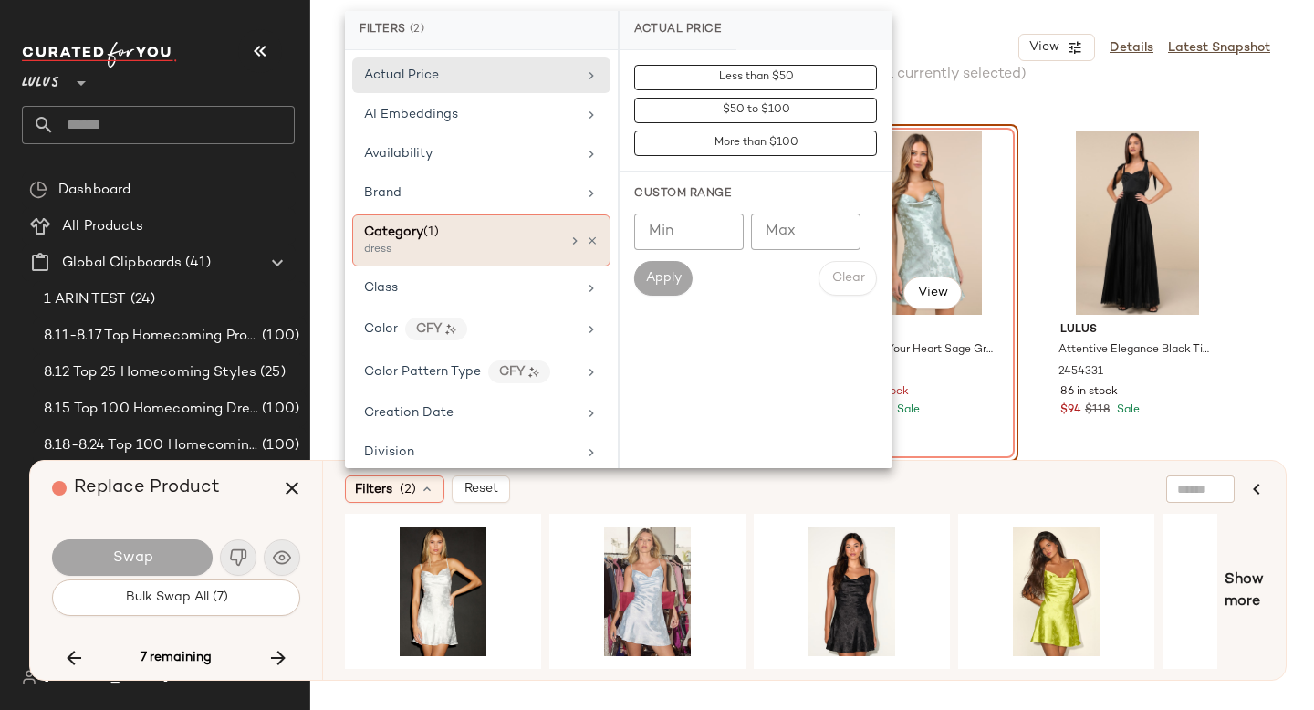
scroll to position [1308, 0]
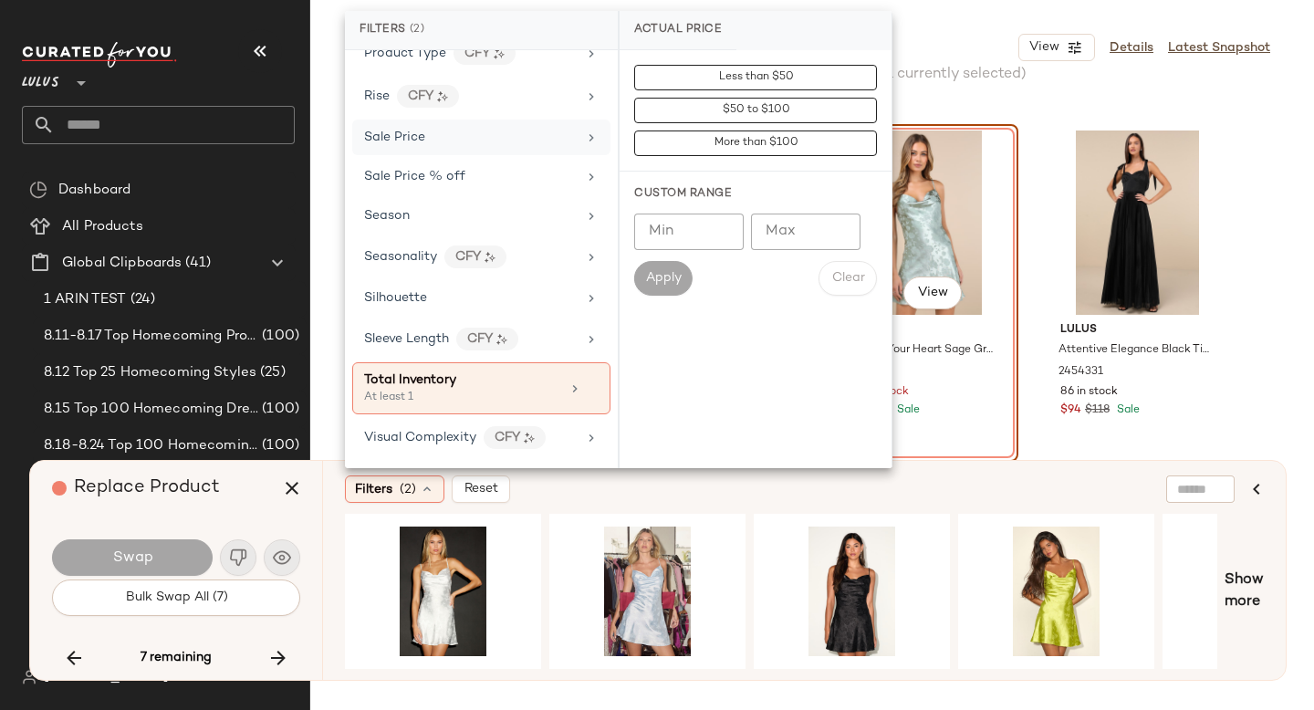
click at [518, 138] on div "Sale Price" at bounding box center [470, 137] width 213 height 19
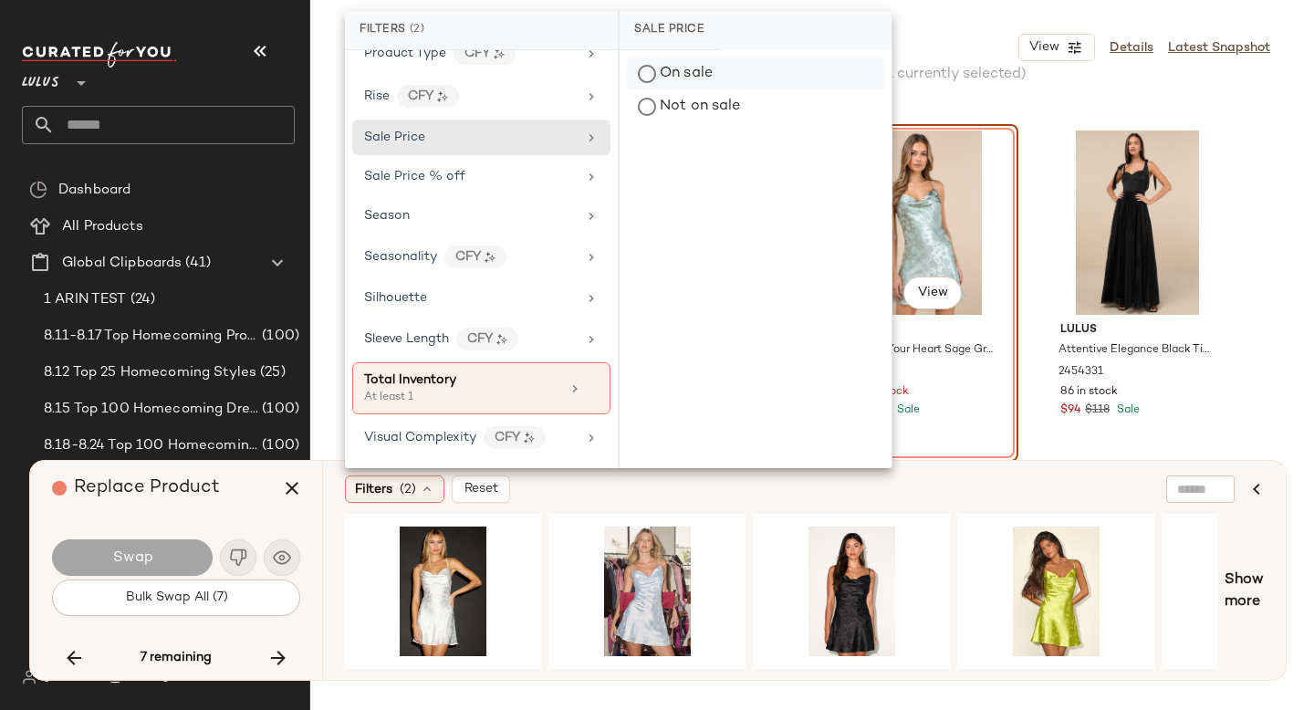
click at [675, 79] on div "On sale" at bounding box center [755, 74] width 257 height 33
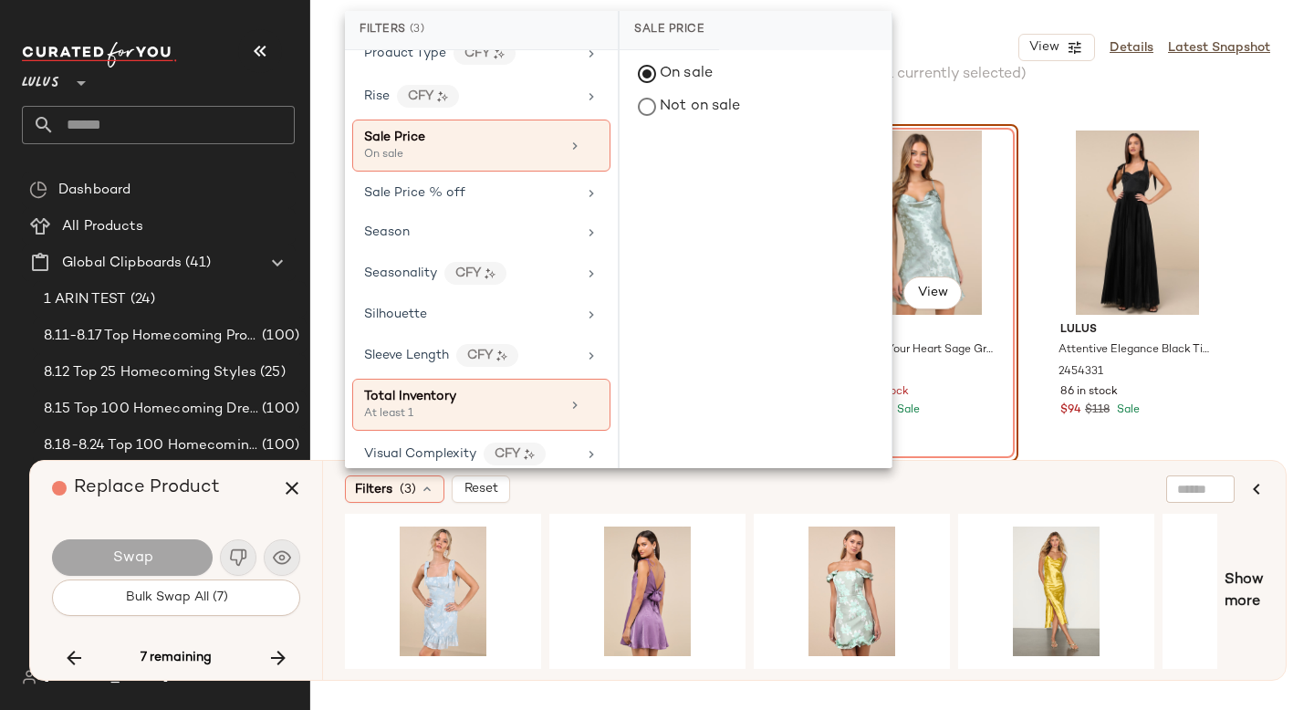
click at [541, 588] on div at bounding box center [781, 591] width 873 height 155
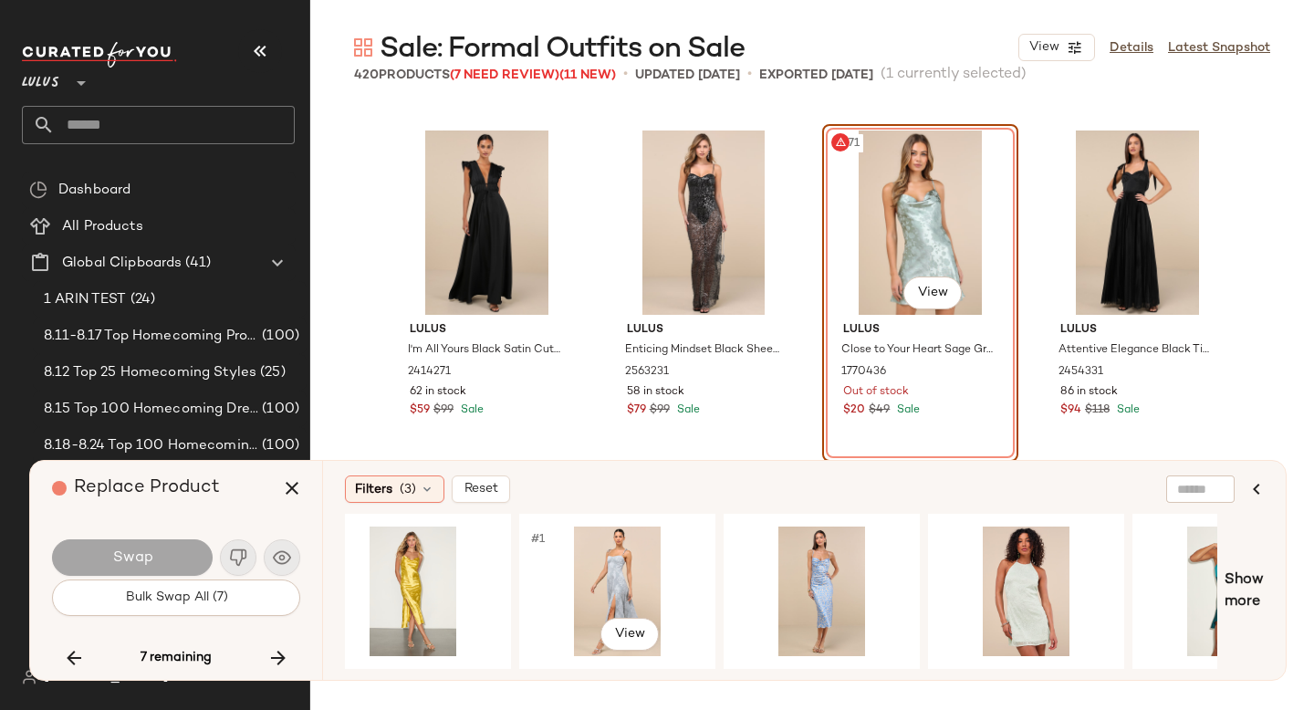
scroll to position [0, 651]
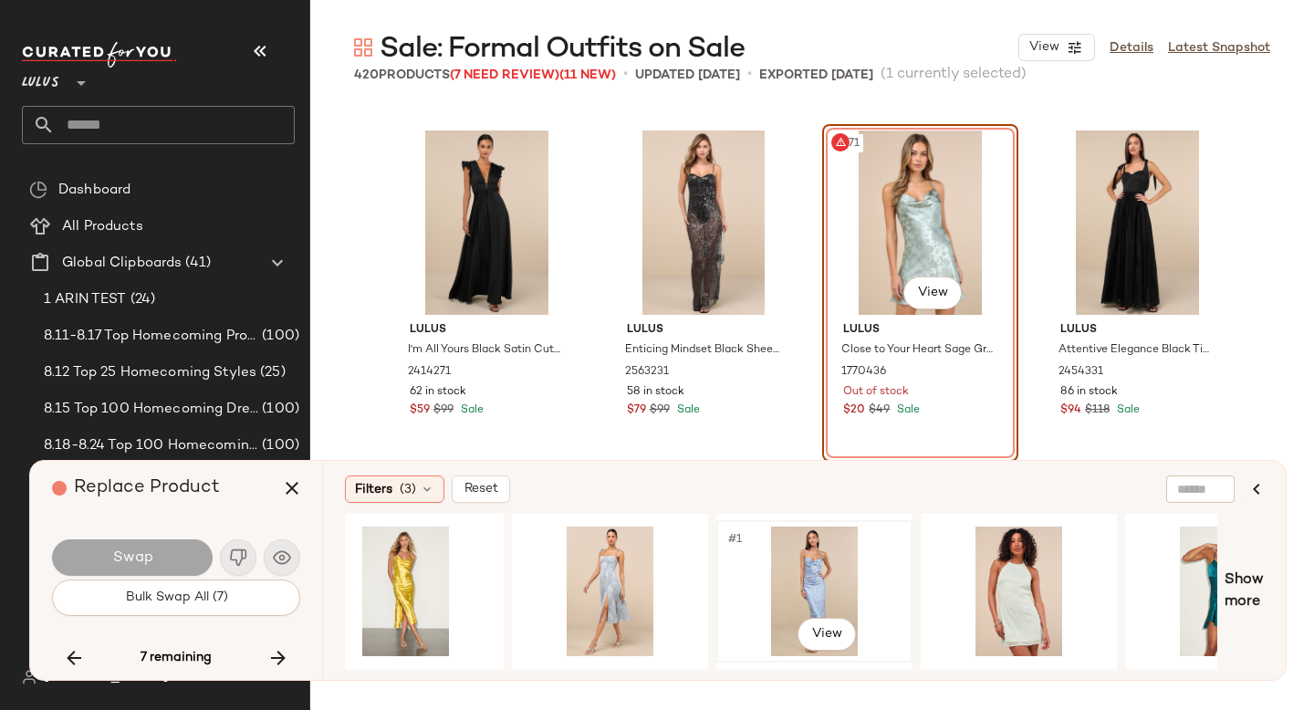
click at [822, 569] on div "#1 View" at bounding box center [814, 592] width 183 height 130
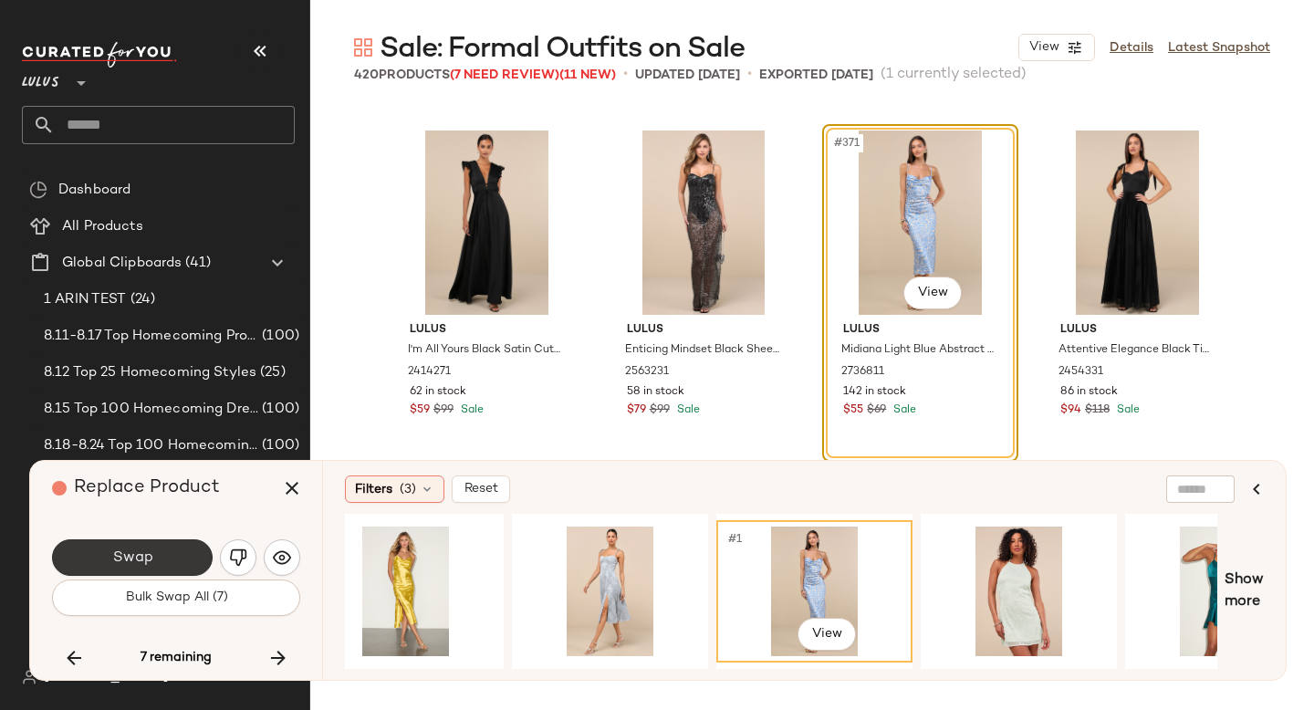
click at [134, 548] on button "Swap" at bounding box center [132, 557] width 161 height 37
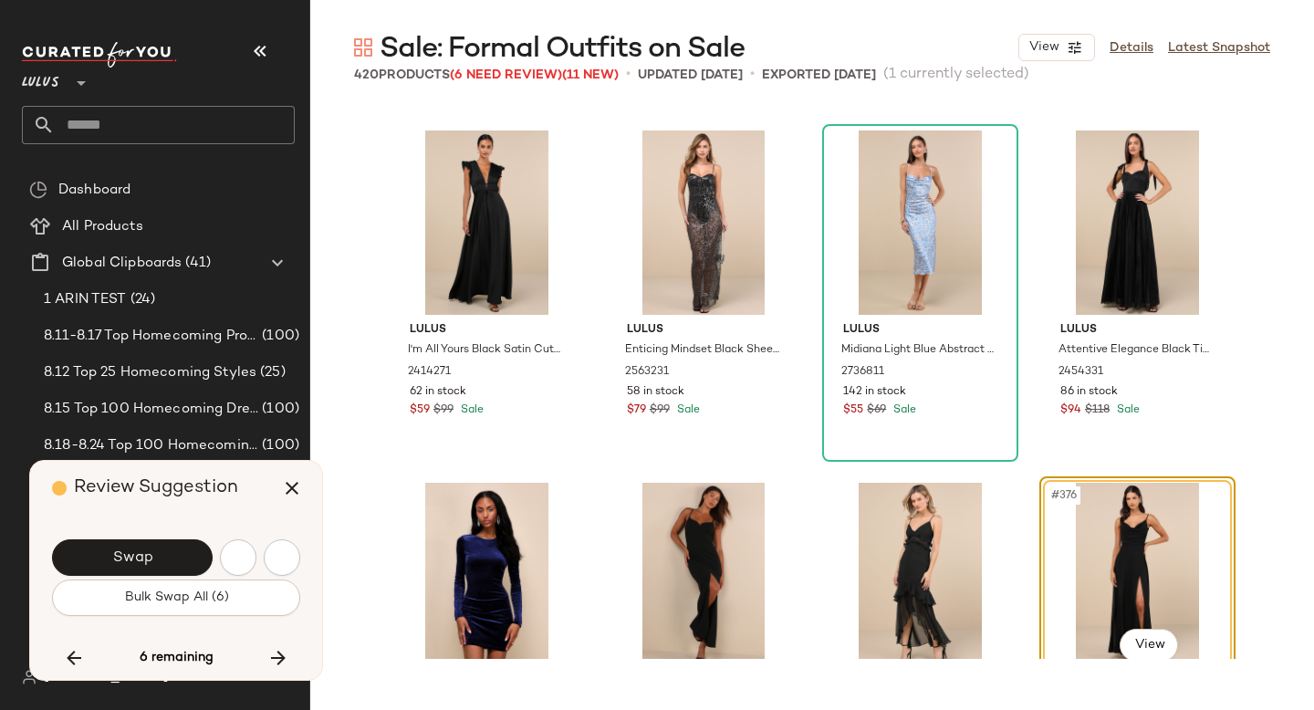
scroll to position [32768, 0]
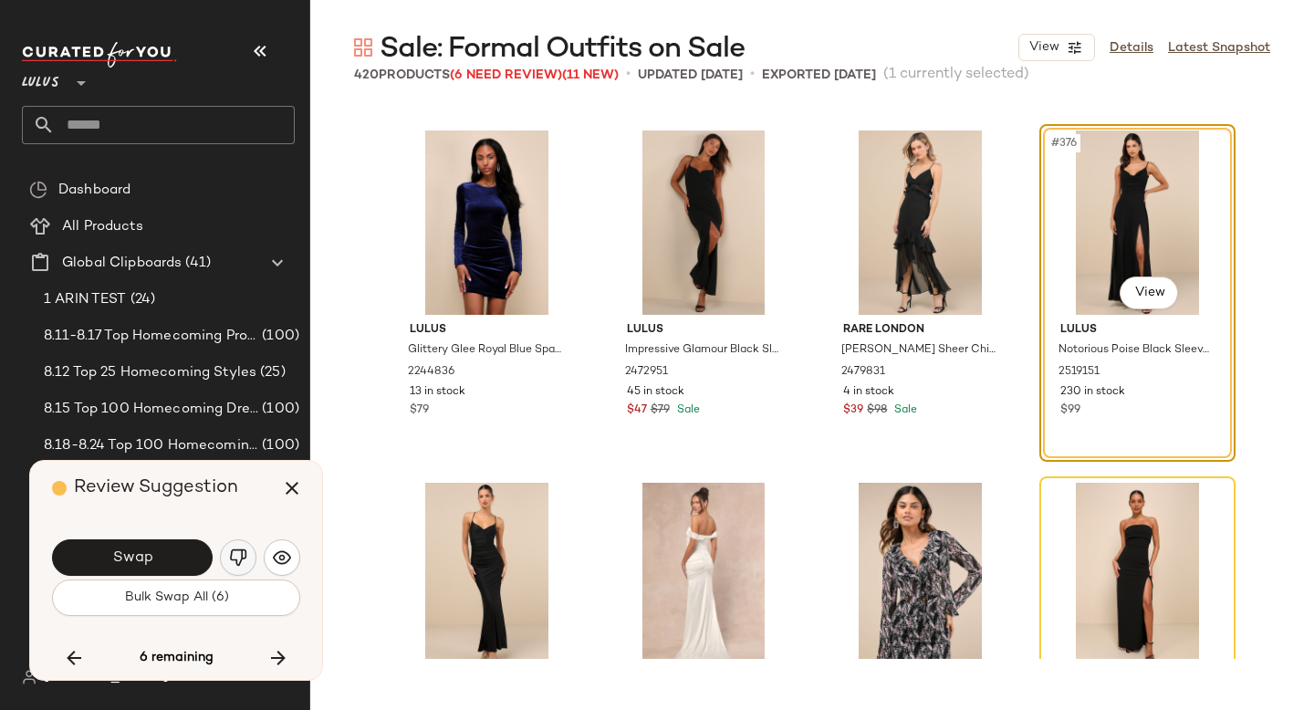
click at [232, 554] on img "button" at bounding box center [238, 558] width 18 height 18
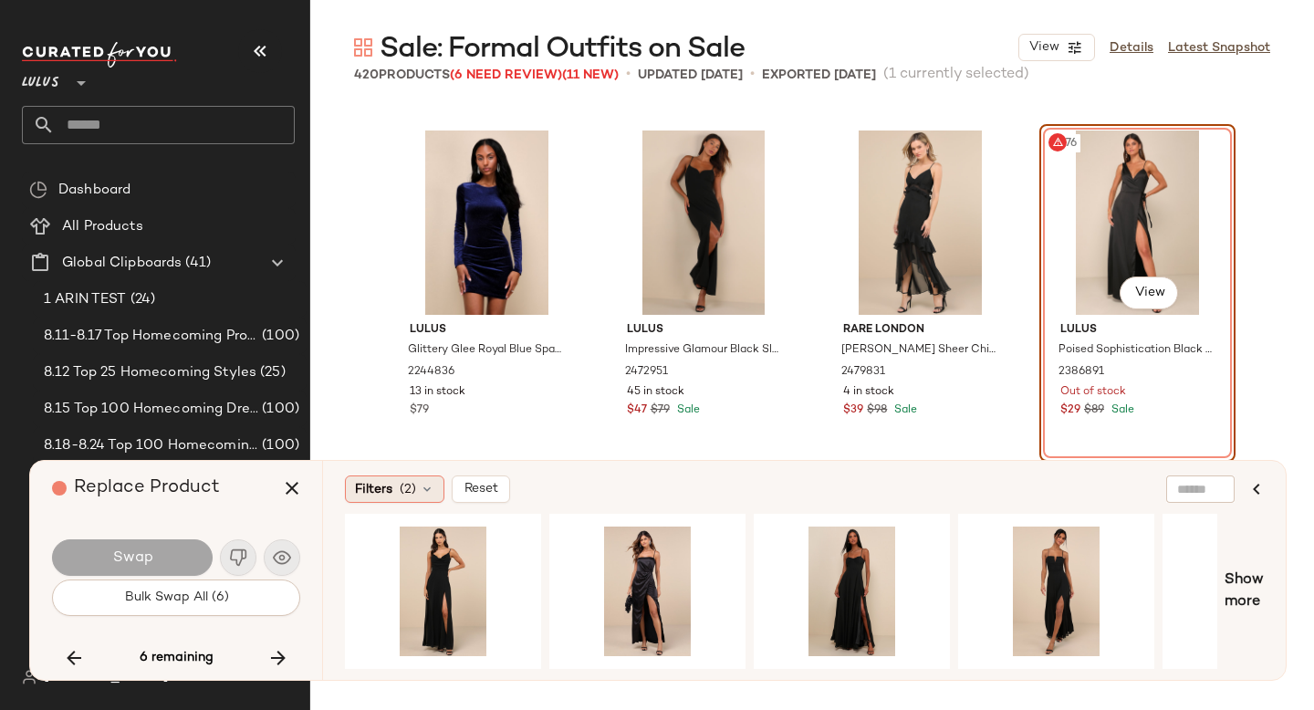
click at [382, 493] on span "Filters" at bounding box center [373, 489] width 37 height 19
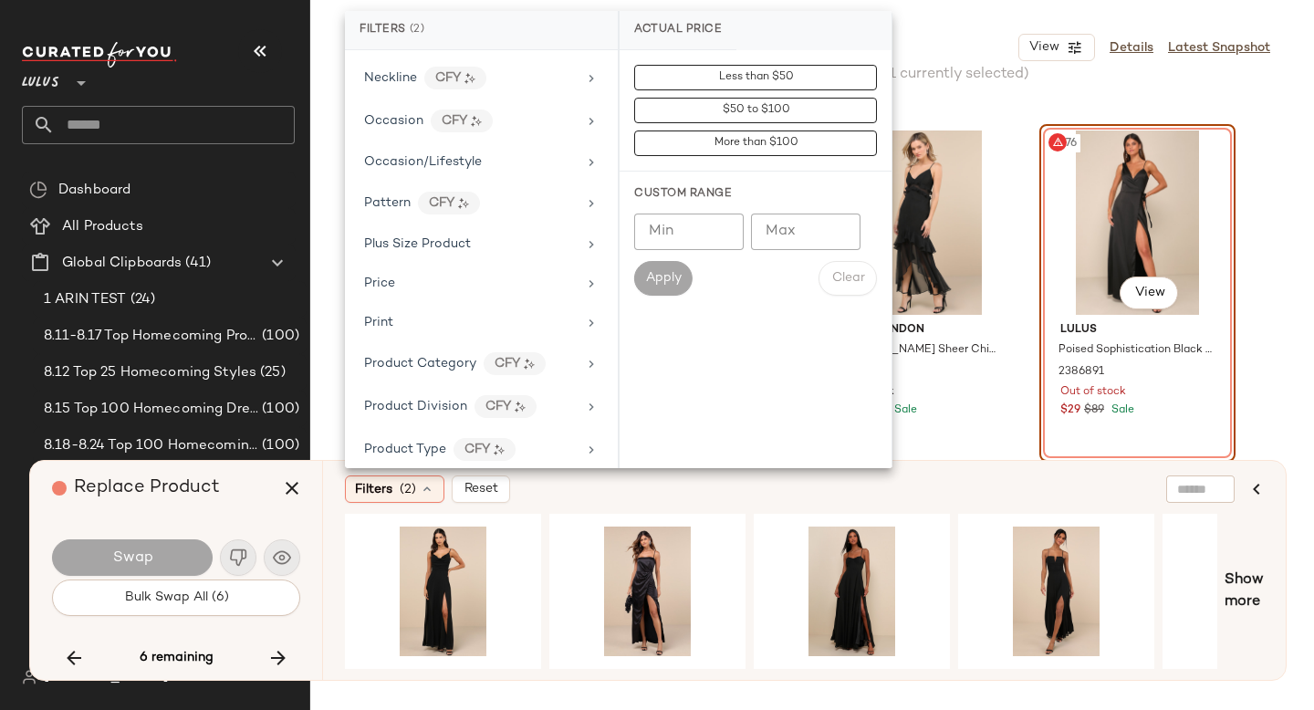
scroll to position [1308, 0]
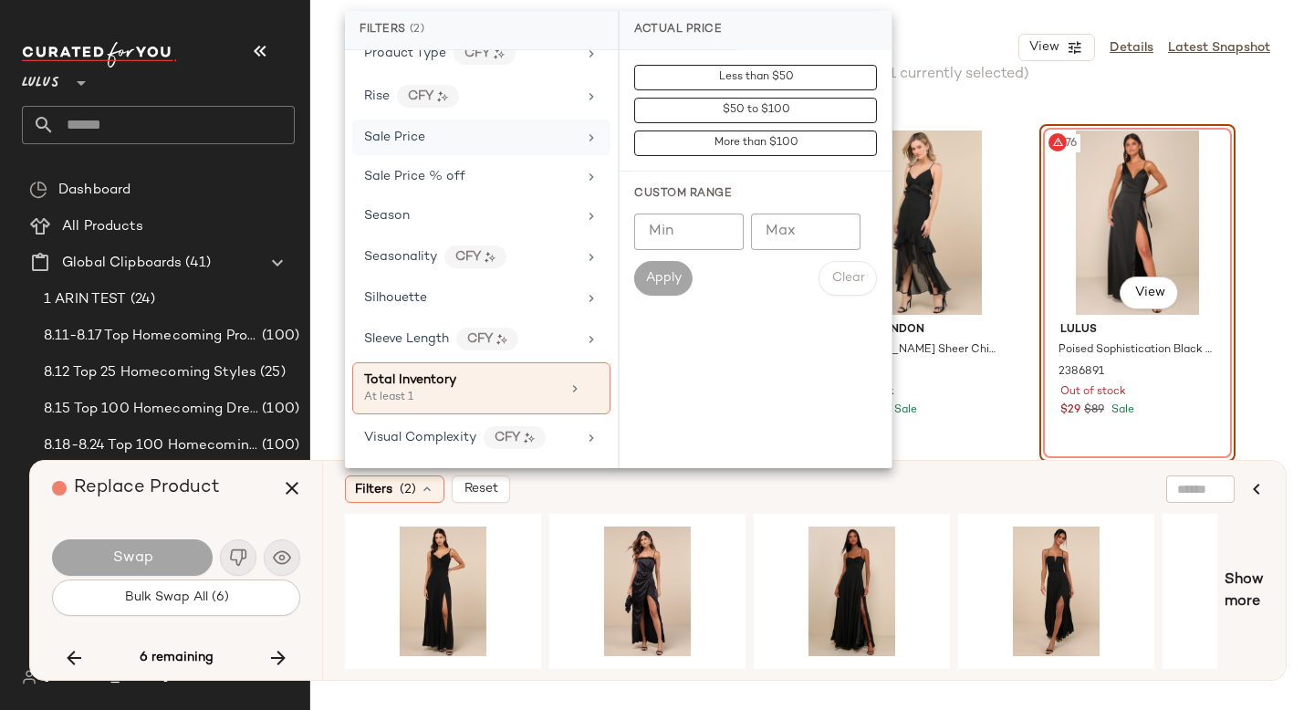
click at [433, 141] on div "Sale Price" at bounding box center [470, 137] width 213 height 19
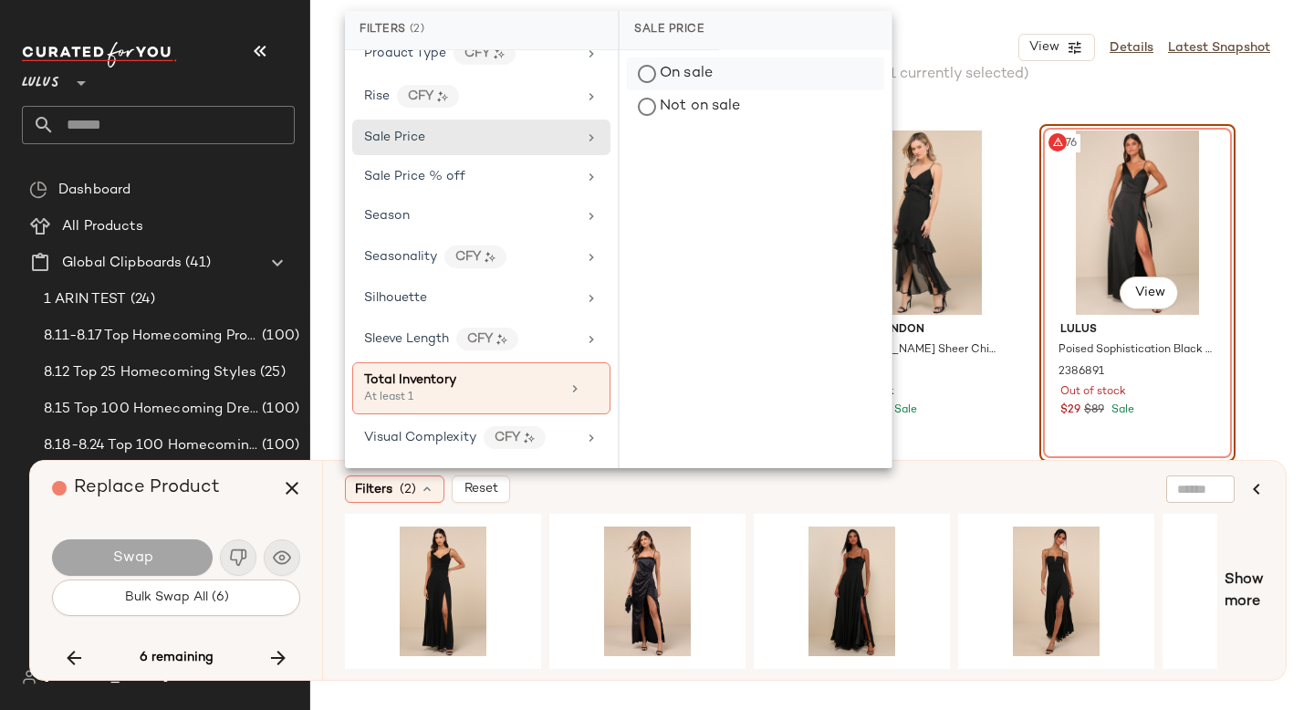
click at [687, 68] on div "On sale" at bounding box center [755, 74] width 257 height 33
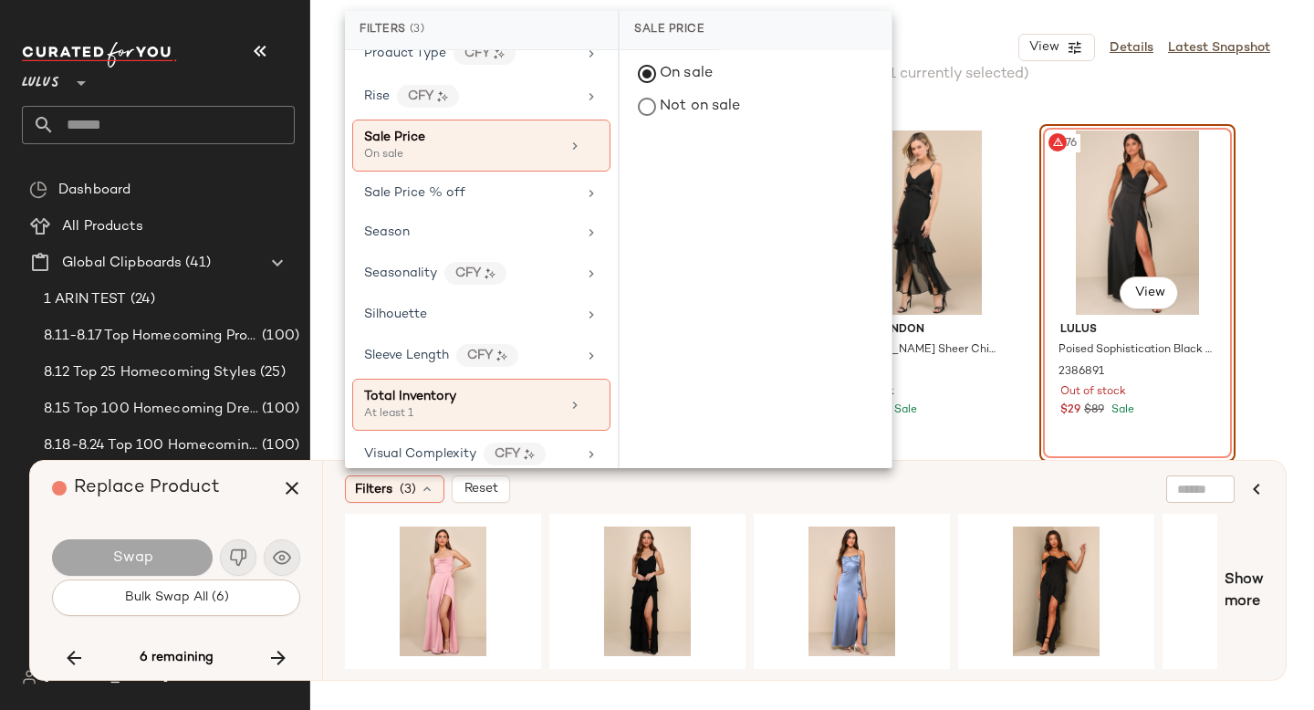
click at [750, 494] on div "Filters (3) Reset" at bounding box center [716, 489] width 742 height 27
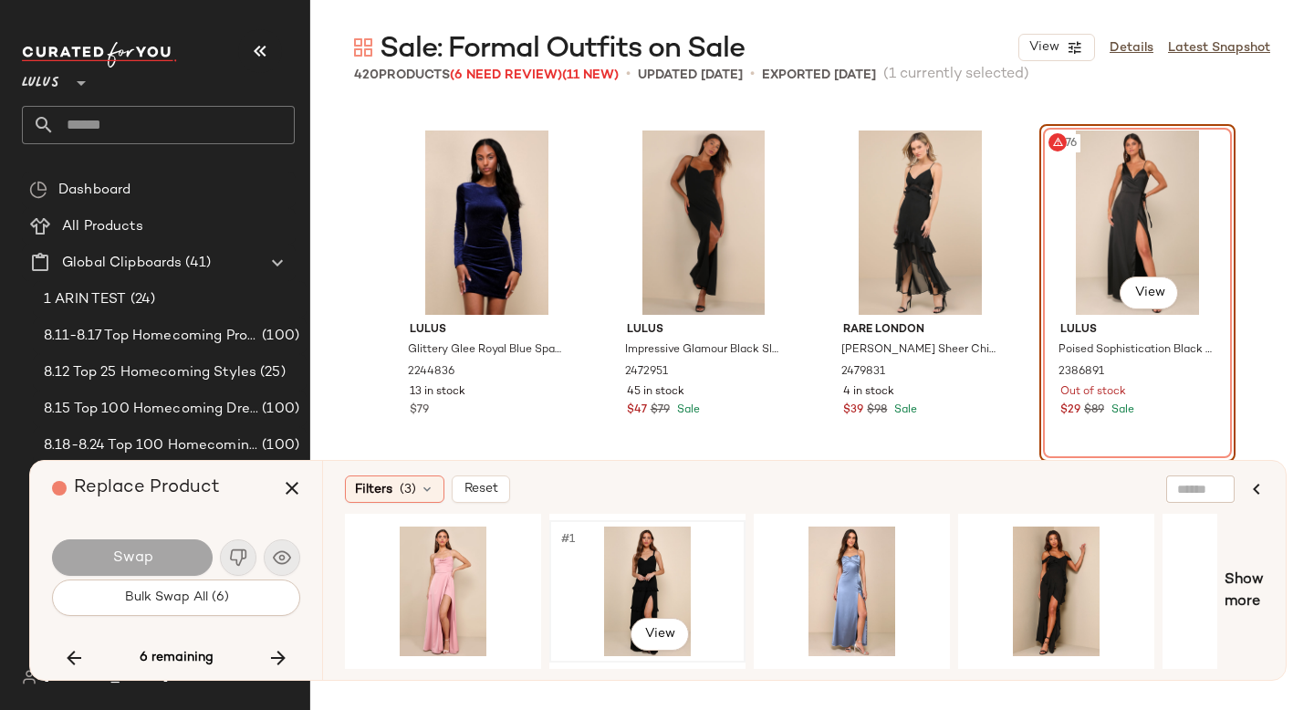
click at [633, 581] on div "#1 View" at bounding box center [647, 592] width 183 height 130
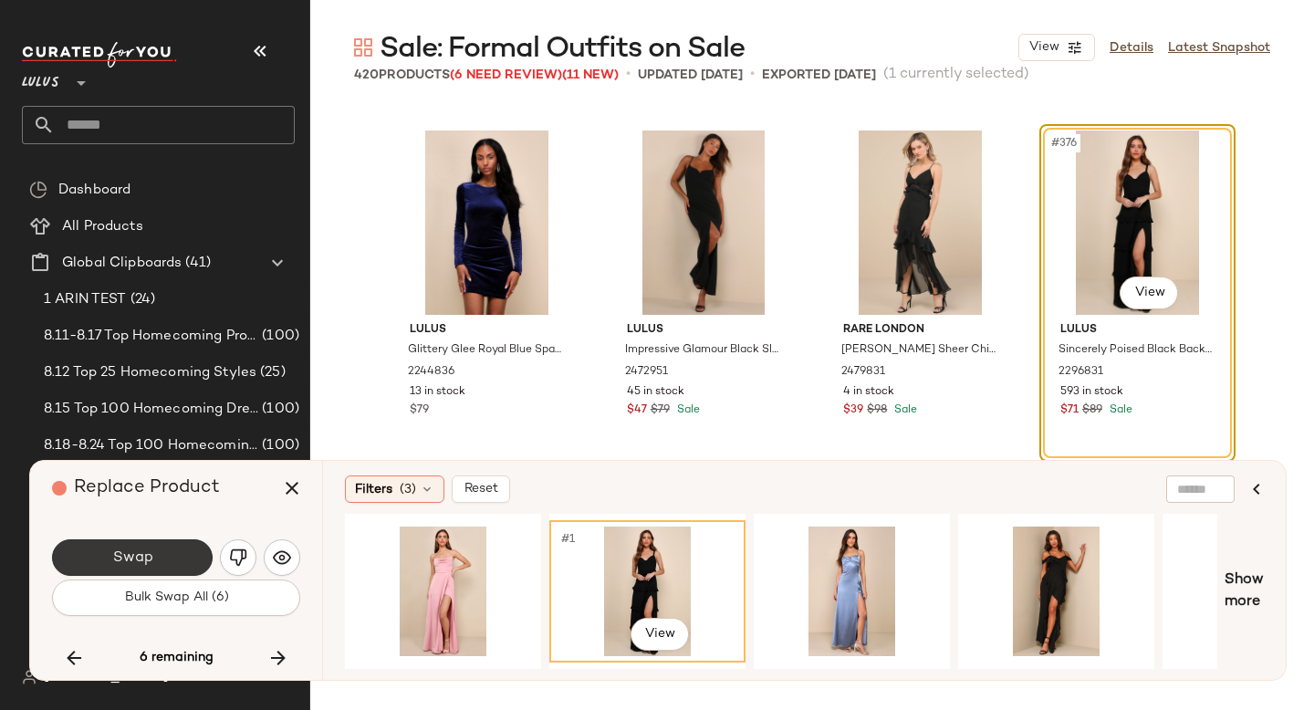
click at [125, 542] on button "Swap" at bounding box center [132, 557] width 161 height 37
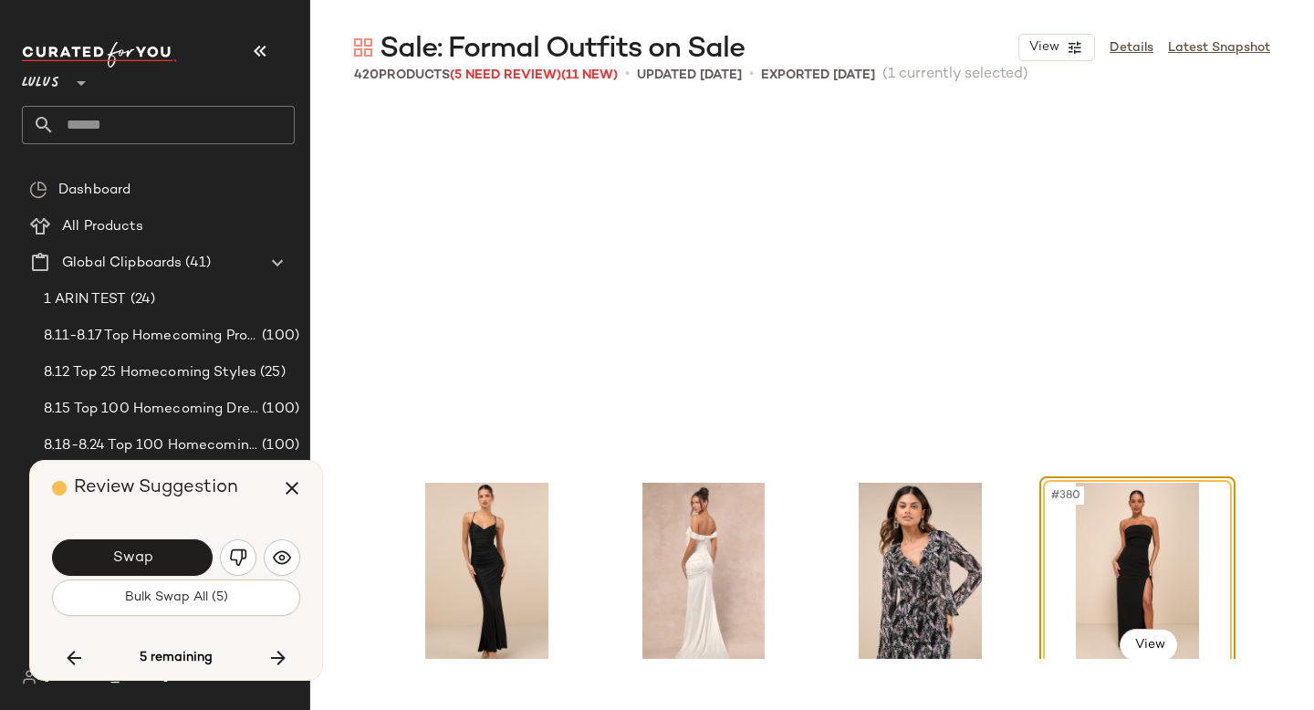
scroll to position [33121, 0]
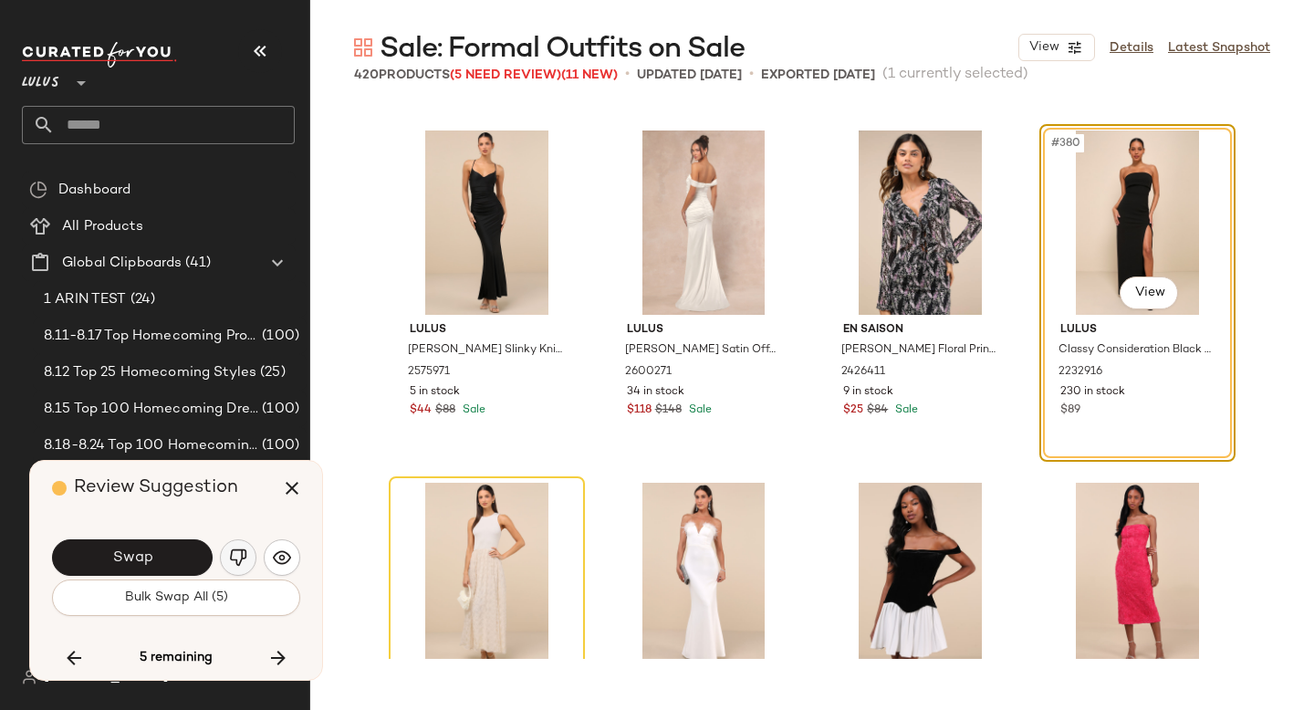
click at [232, 559] on img "button" at bounding box center [238, 558] width 18 height 18
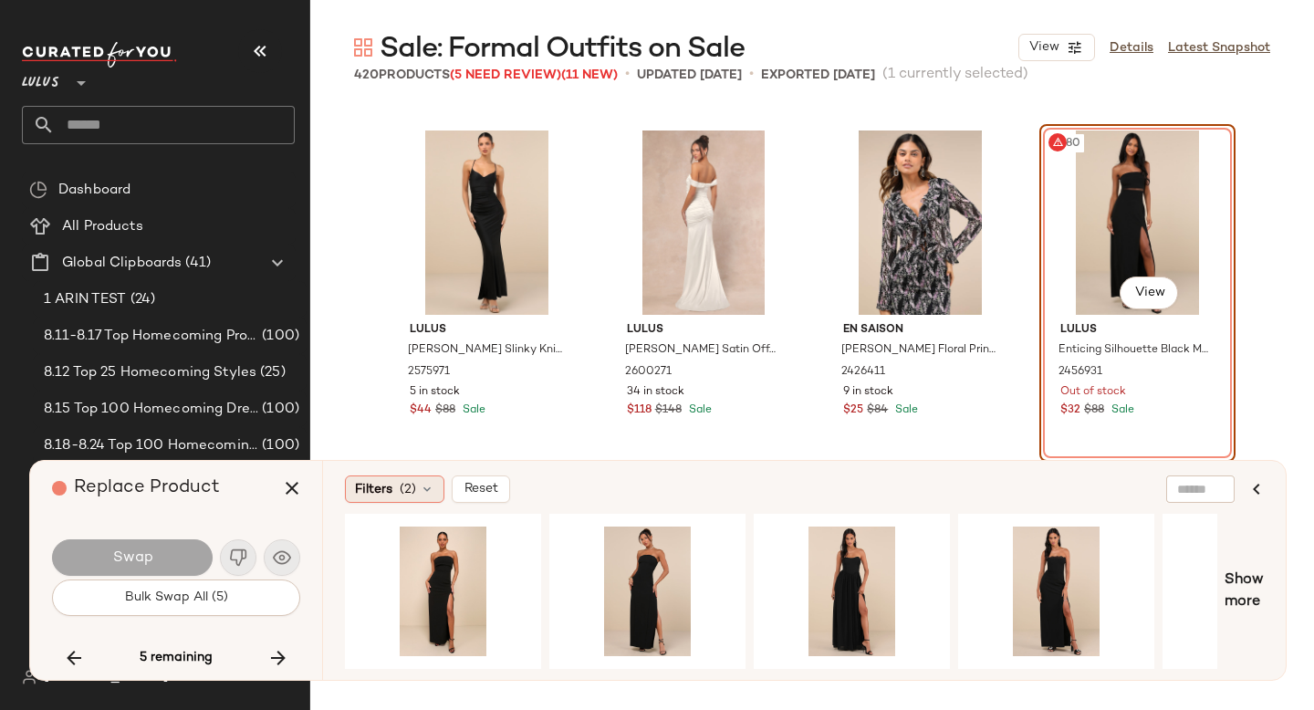
click at [403, 489] on span "(2)" at bounding box center [408, 489] width 16 height 19
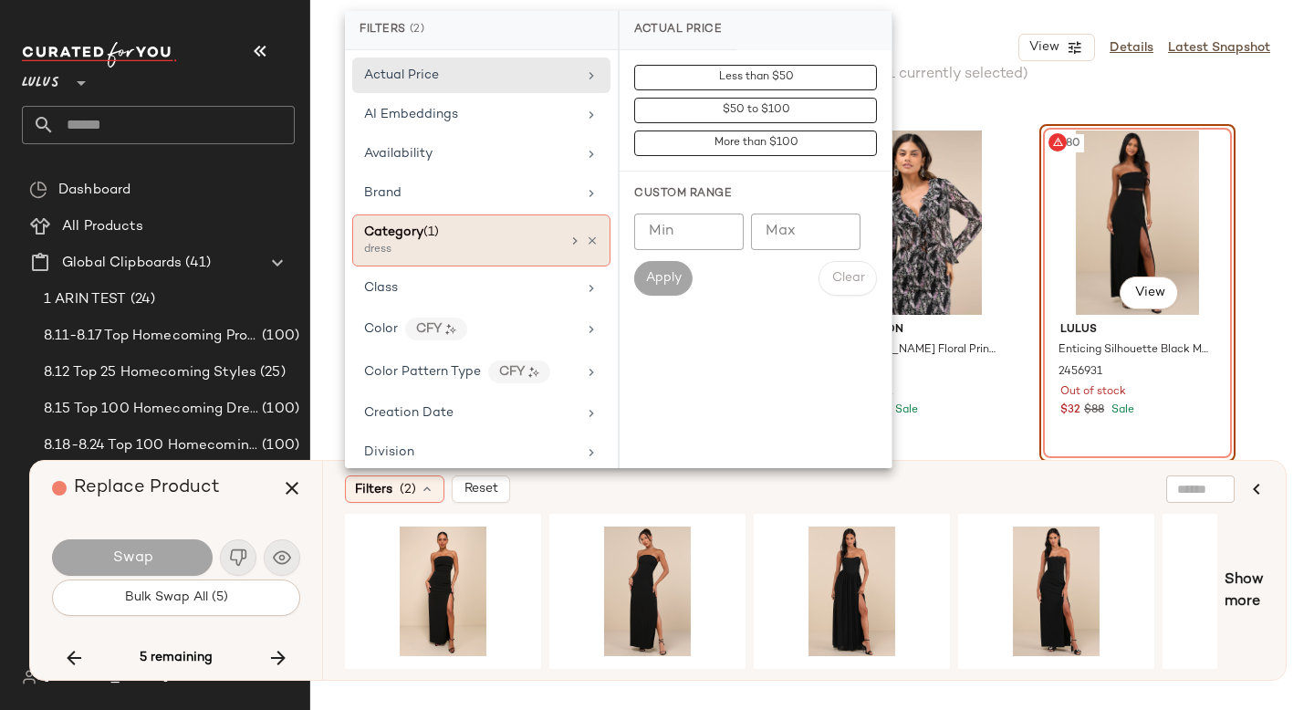
click at [434, 225] on div "Category (1)" at bounding box center [401, 232] width 75 height 19
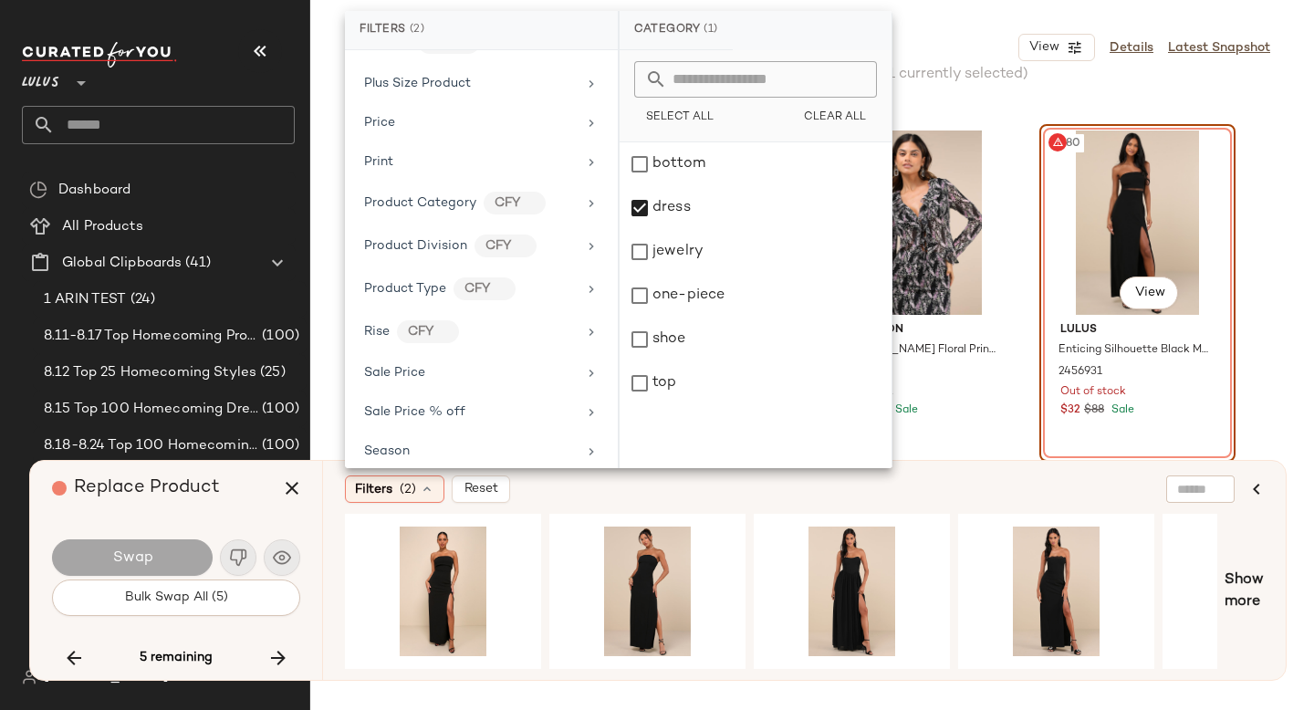
scroll to position [1308, 0]
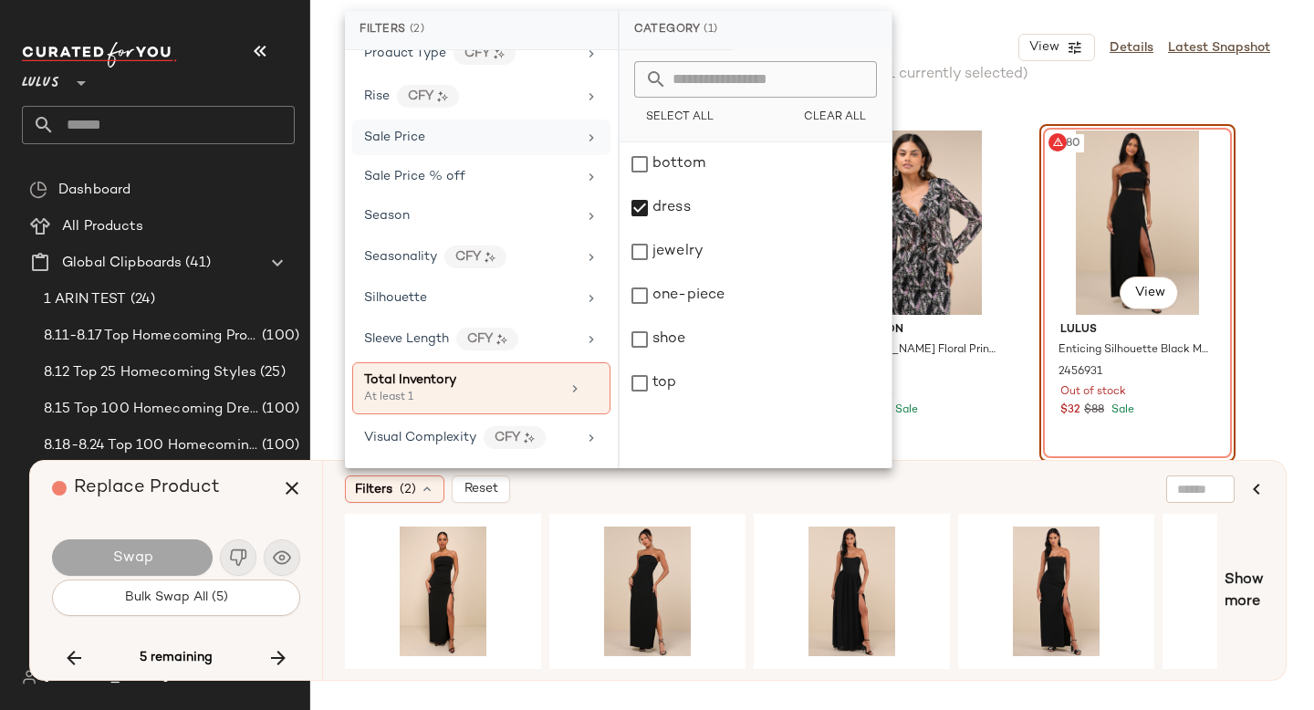
click at [435, 132] on div "Sale Price" at bounding box center [470, 137] width 213 height 19
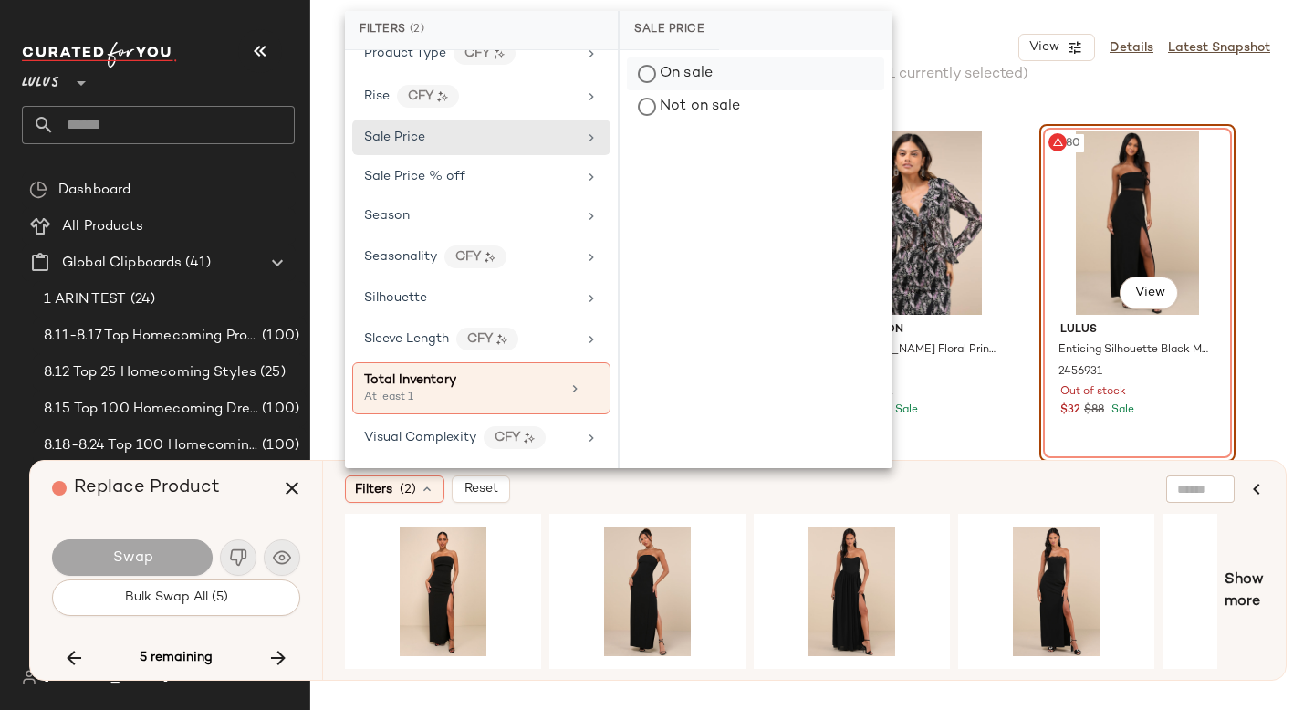
click at [655, 77] on div "On sale" at bounding box center [755, 74] width 257 height 33
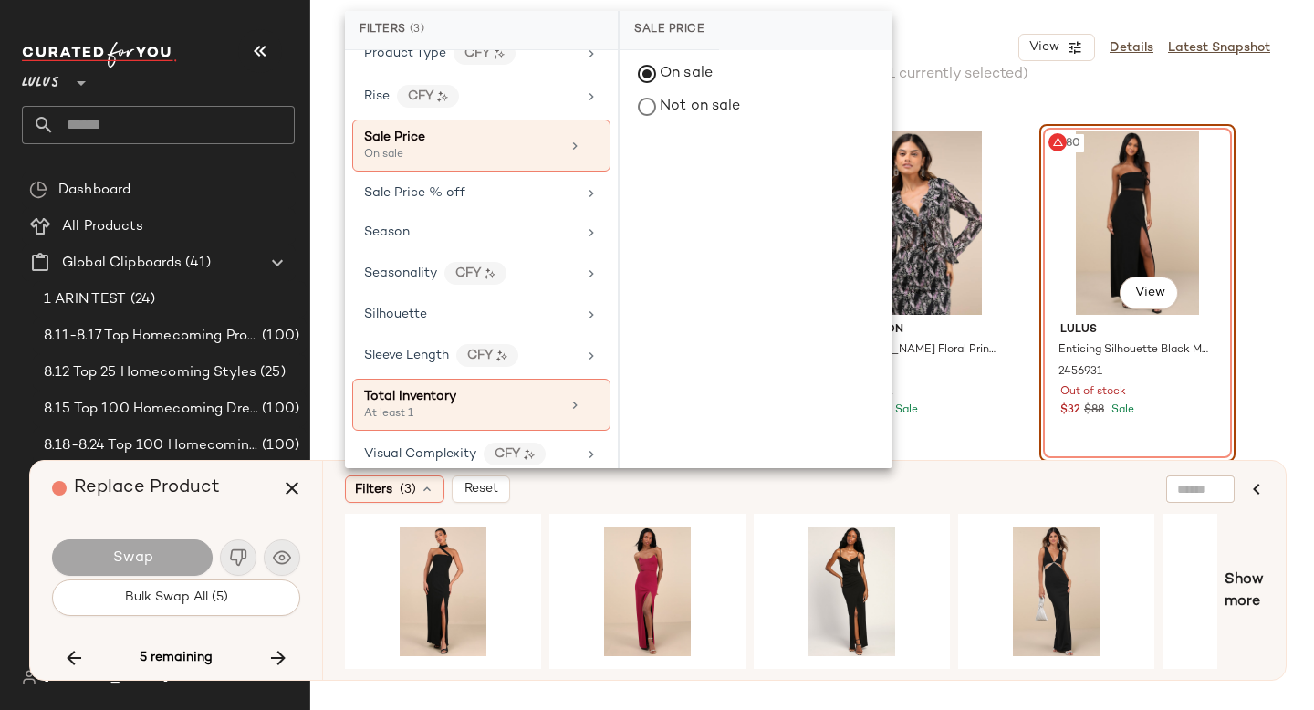
click at [960, 479] on div "Filters (3) Reset" at bounding box center [716, 489] width 742 height 27
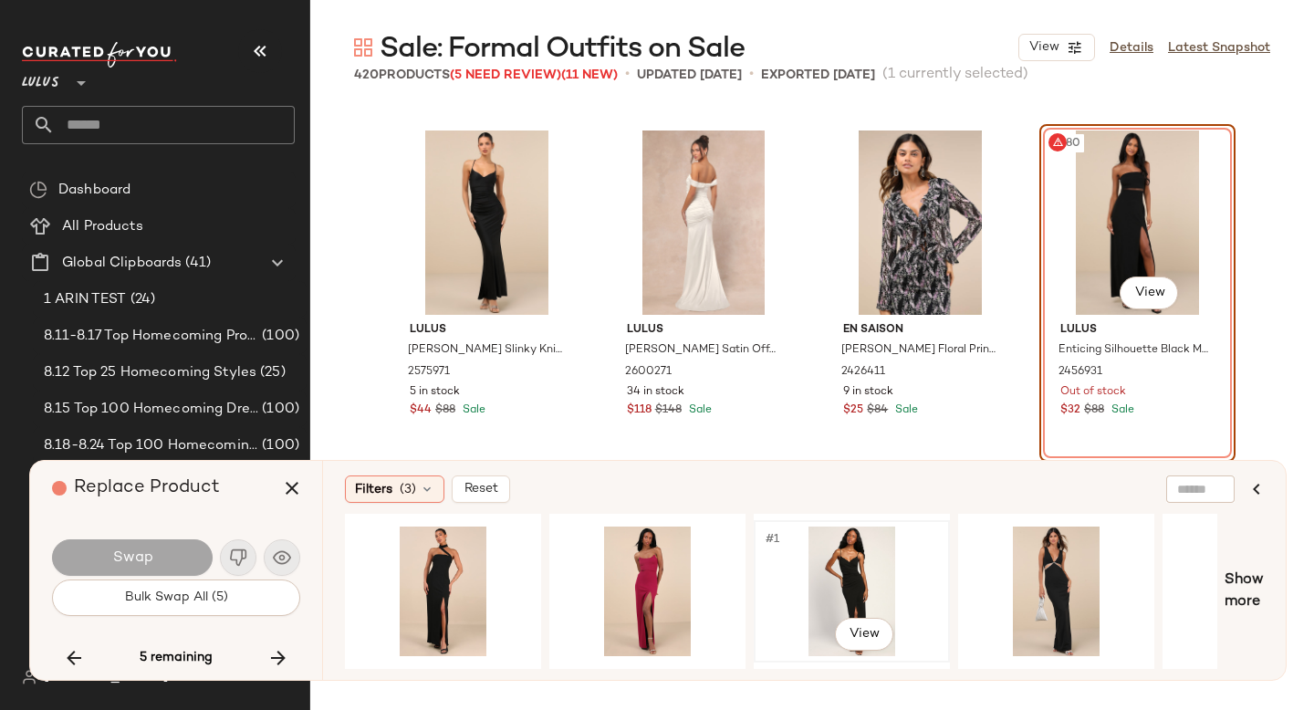
click at [847, 561] on div "#1 View" at bounding box center [851, 592] width 183 height 130
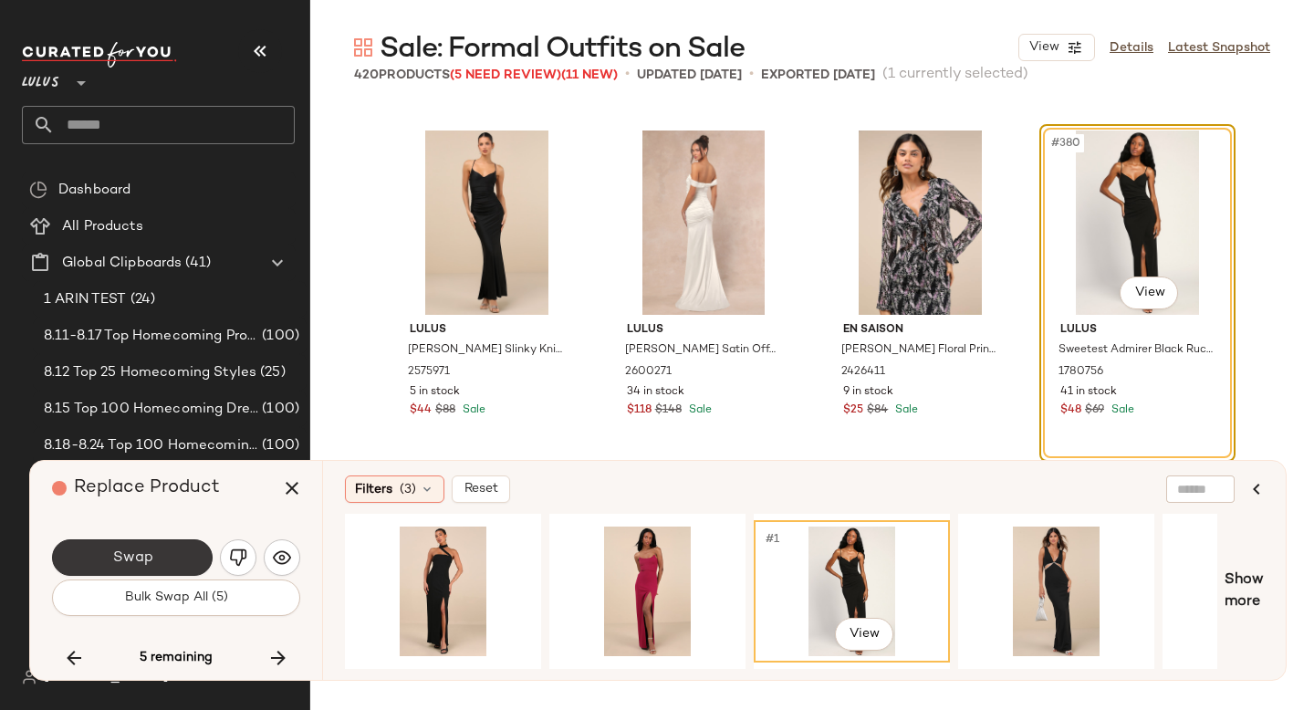
click at [68, 555] on button "Swap" at bounding box center [132, 557] width 161 height 37
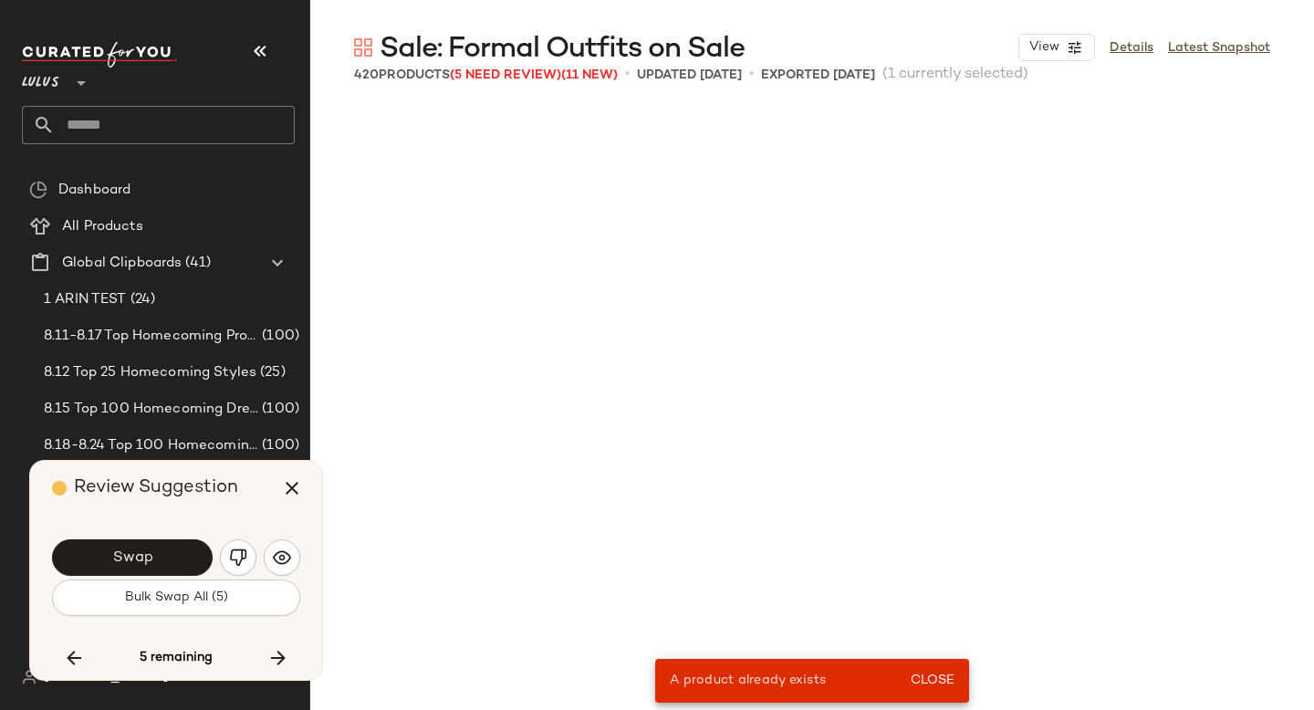
scroll to position [29950, 0]
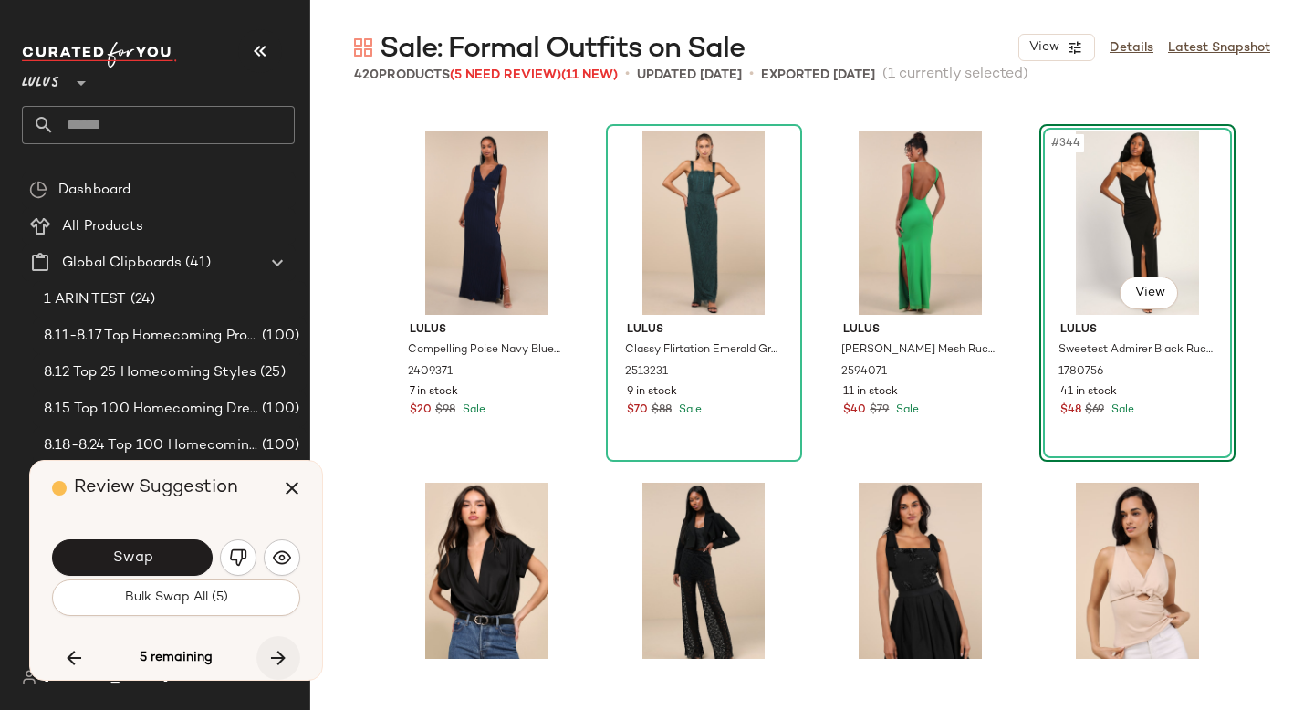
click at [279, 662] on icon "button" at bounding box center [278, 658] width 22 height 22
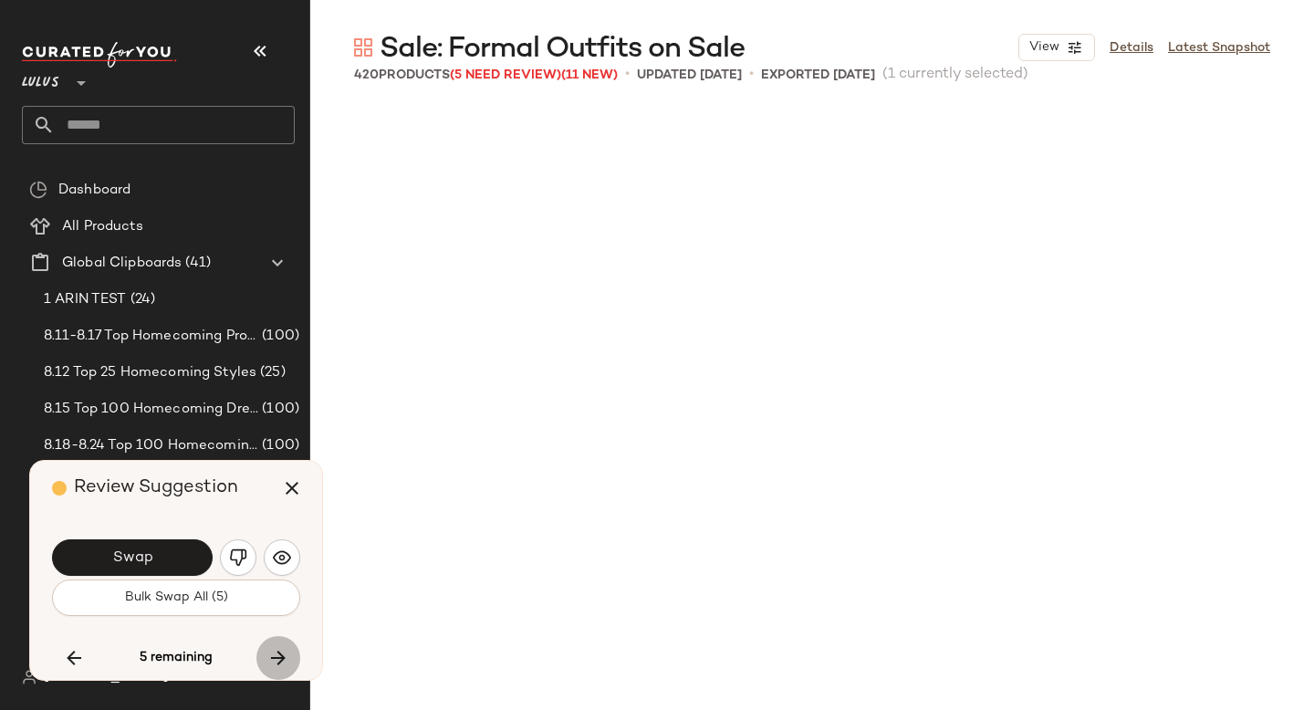
scroll to position [33473, 0]
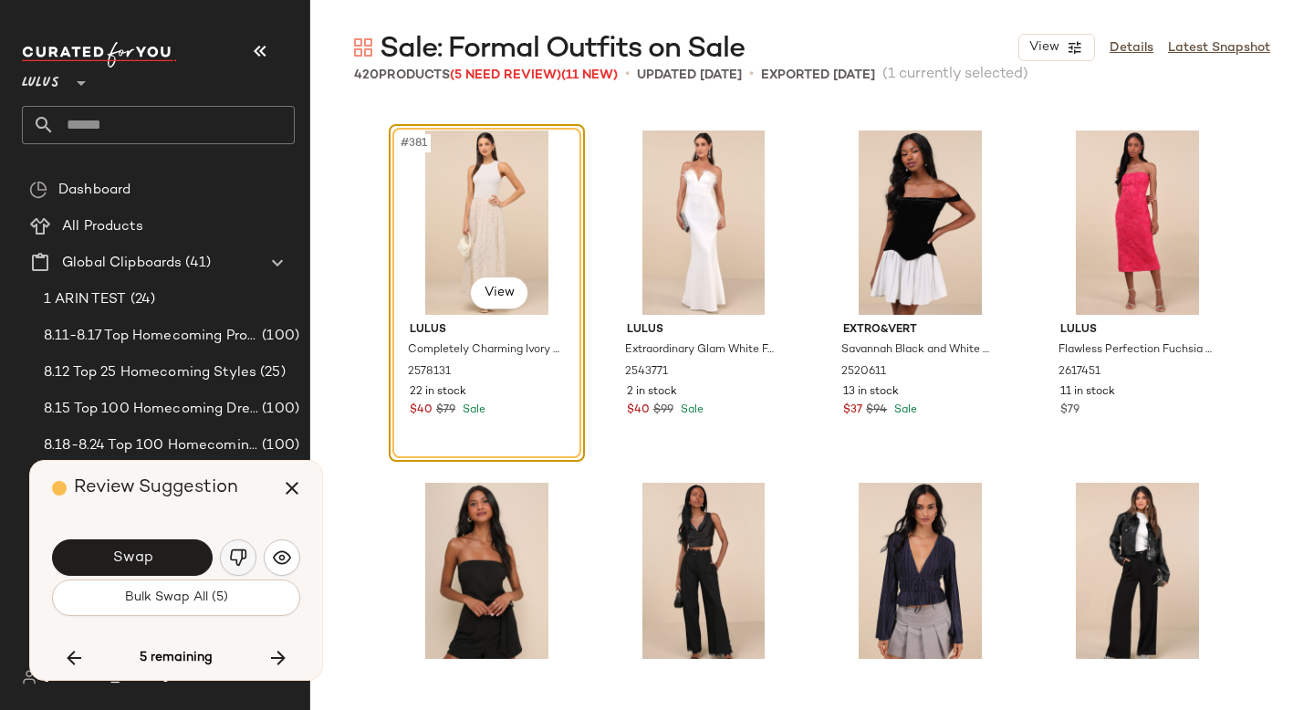
click at [238, 545] on button "button" at bounding box center [238, 557] width 37 height 37
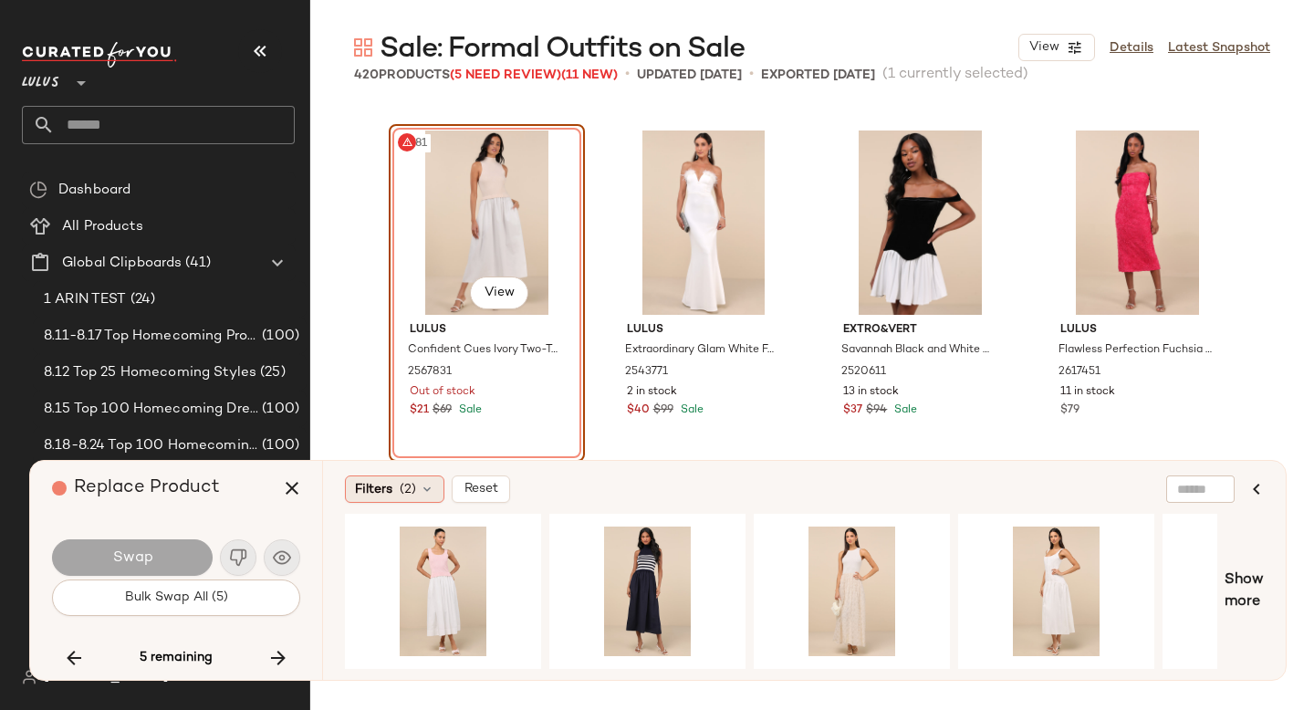
click at [406, 497] on span "(2)" at bounding box center [408, 489] width 16 height 19
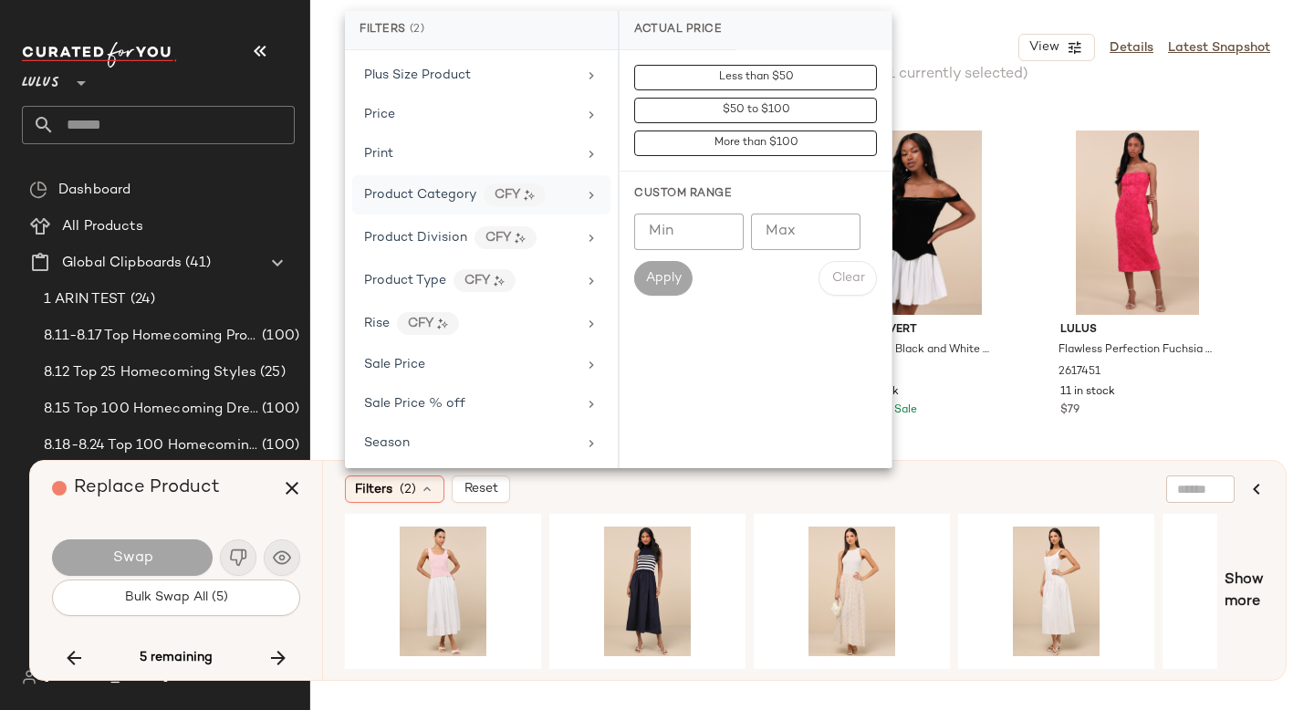
scroll to position [1308, 0]
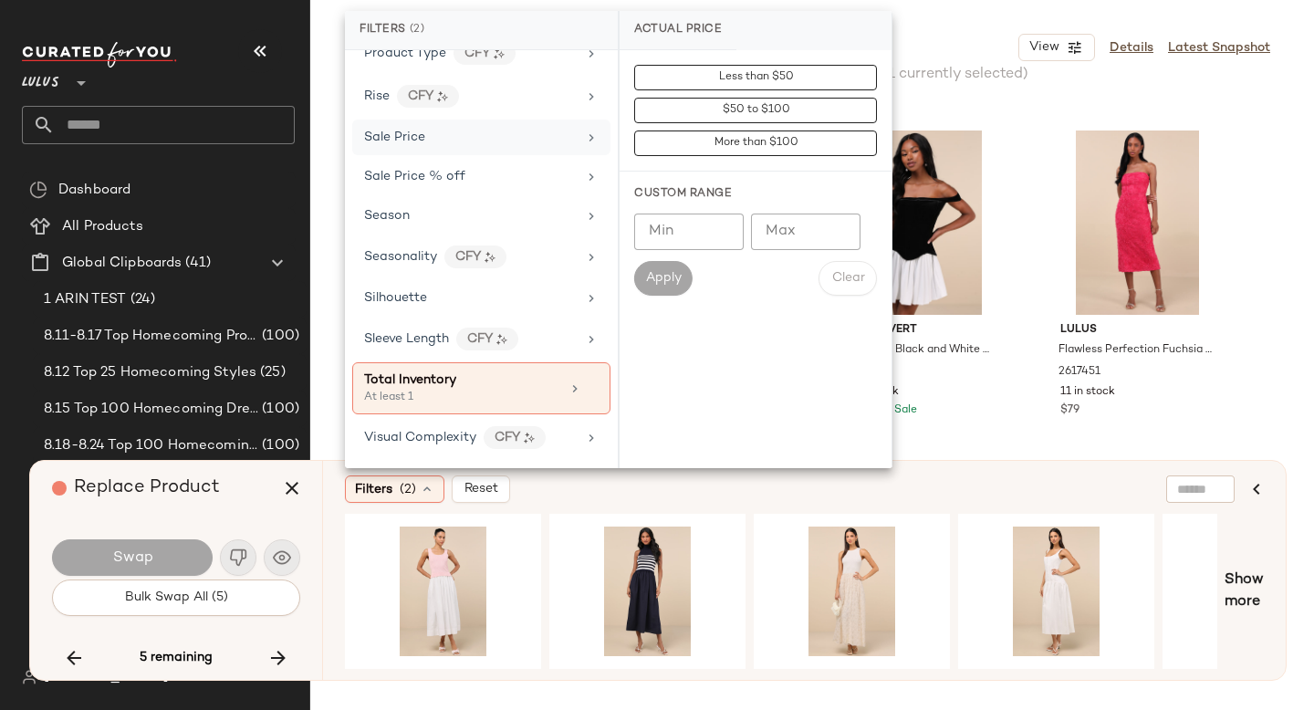
click at [426, 135] on div "Sale Price" at bounding box center [470, 137] width 213 height 19
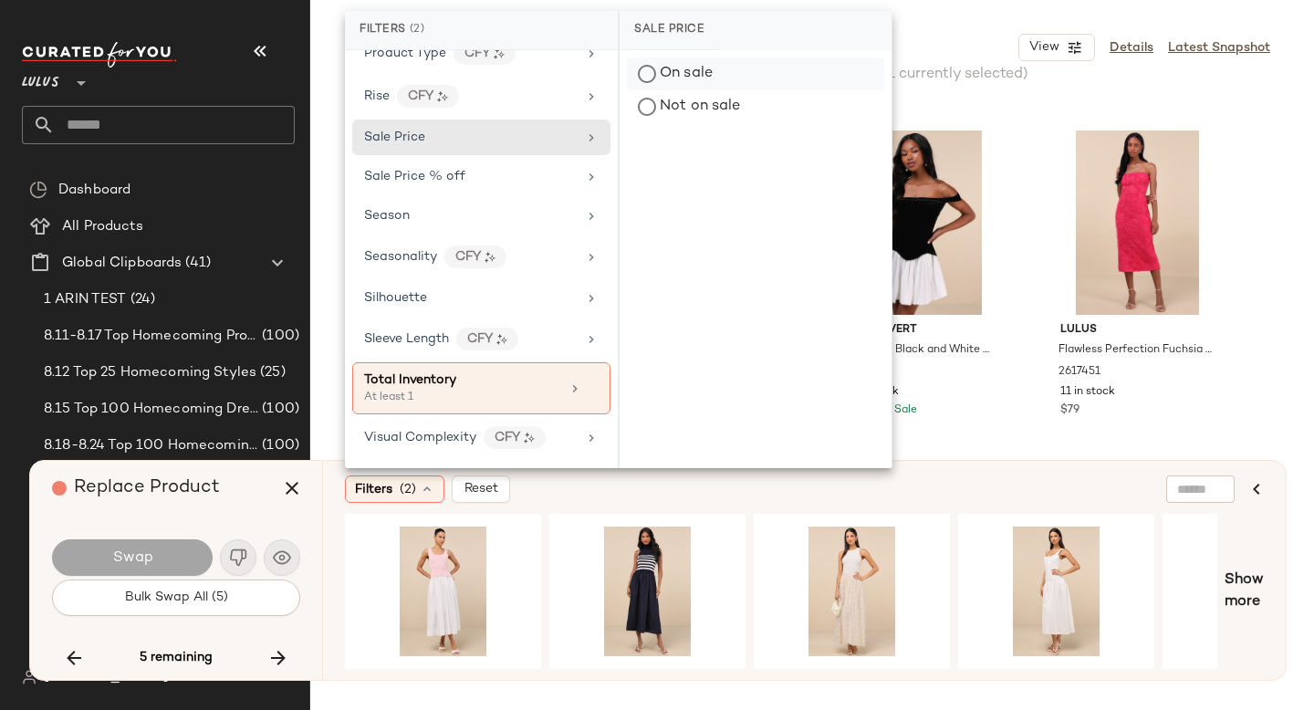
click at [644, 80] on div "On sale" at bounding box center [755, 74] width 257 height 33
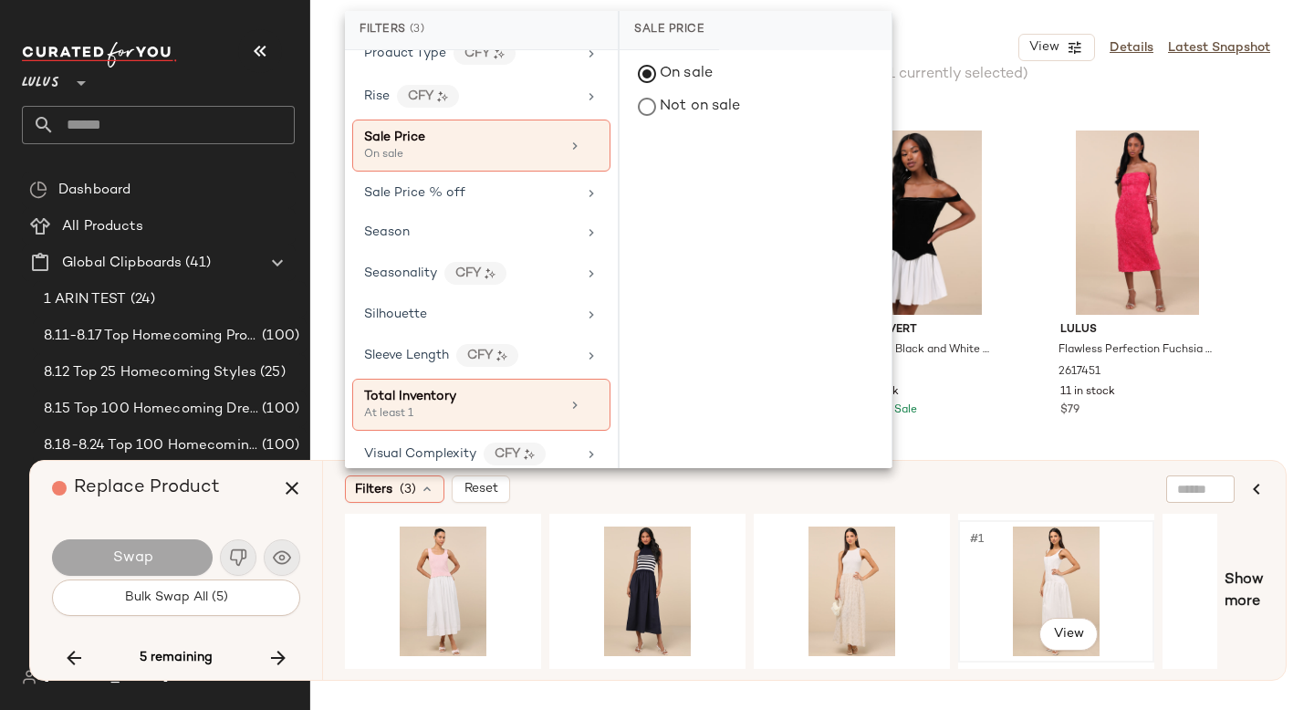
click at [1083, 557] on div "#1 View" at bounding box center [1056, 592] width 183 height 130
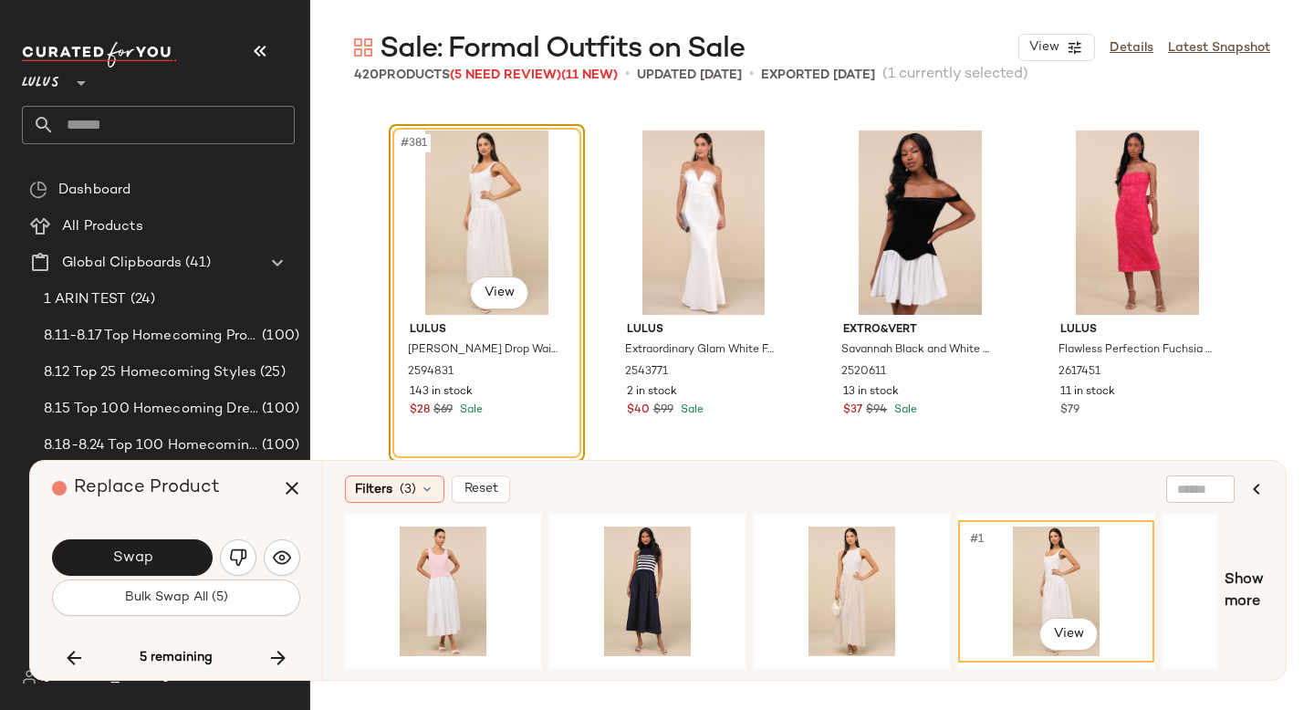
click at [106, 578] on div "Swap" at bounding box center [176, 558] width 248 height 44
click at [106, 555] on button "Swap" at bounding box center [132, 557] width 161 height 37
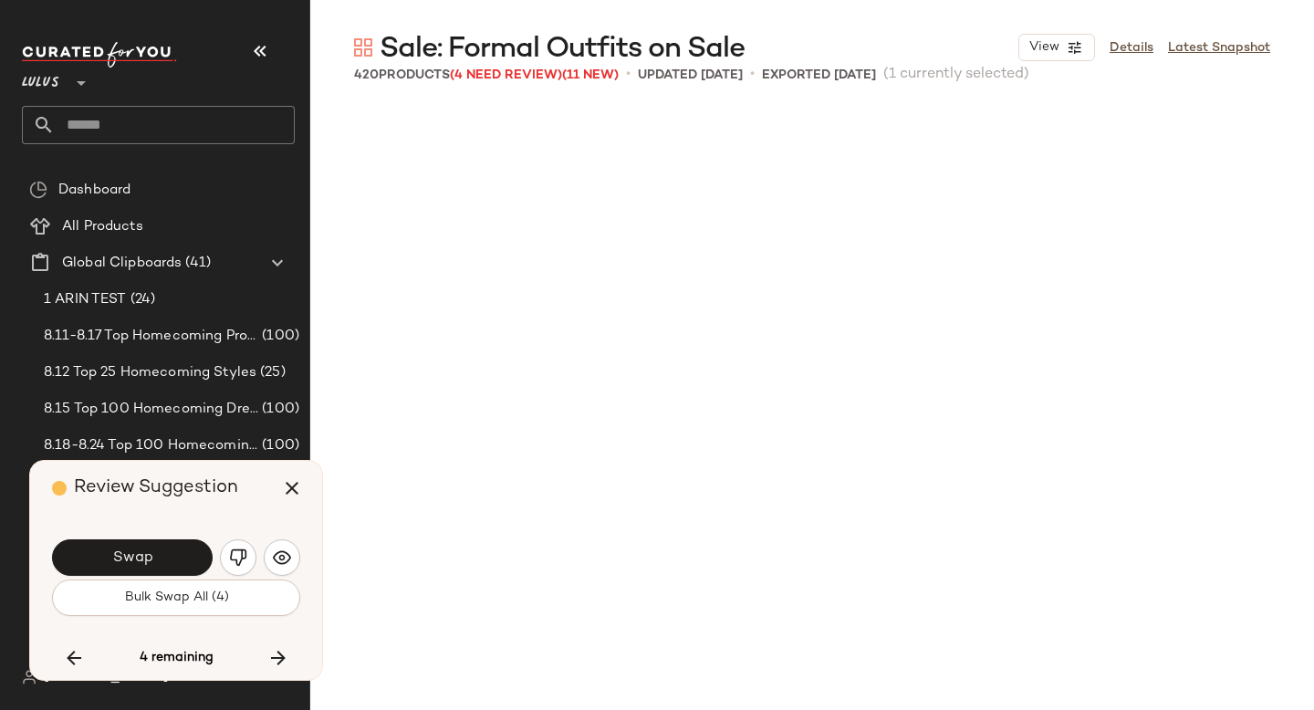
scroll to position [34530, 0]
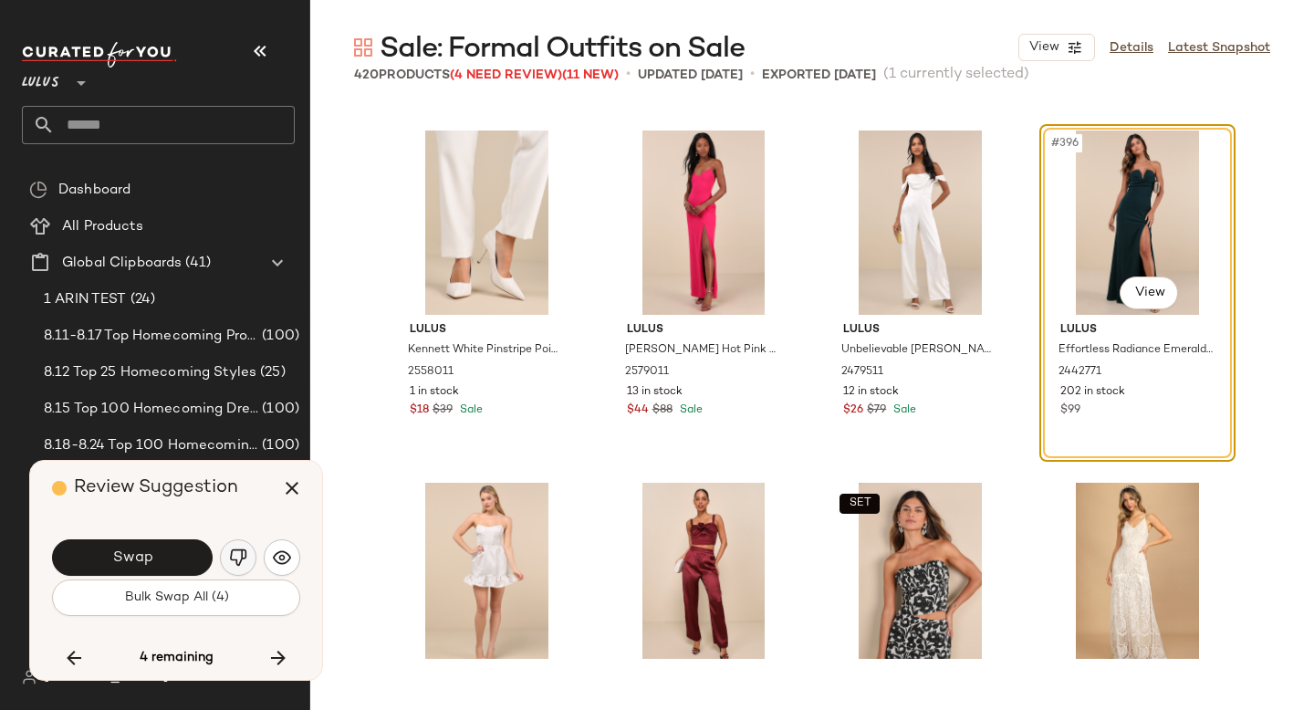
click at [238, 558] on img "button" at bounding box center [238, 558] width 18 height 18
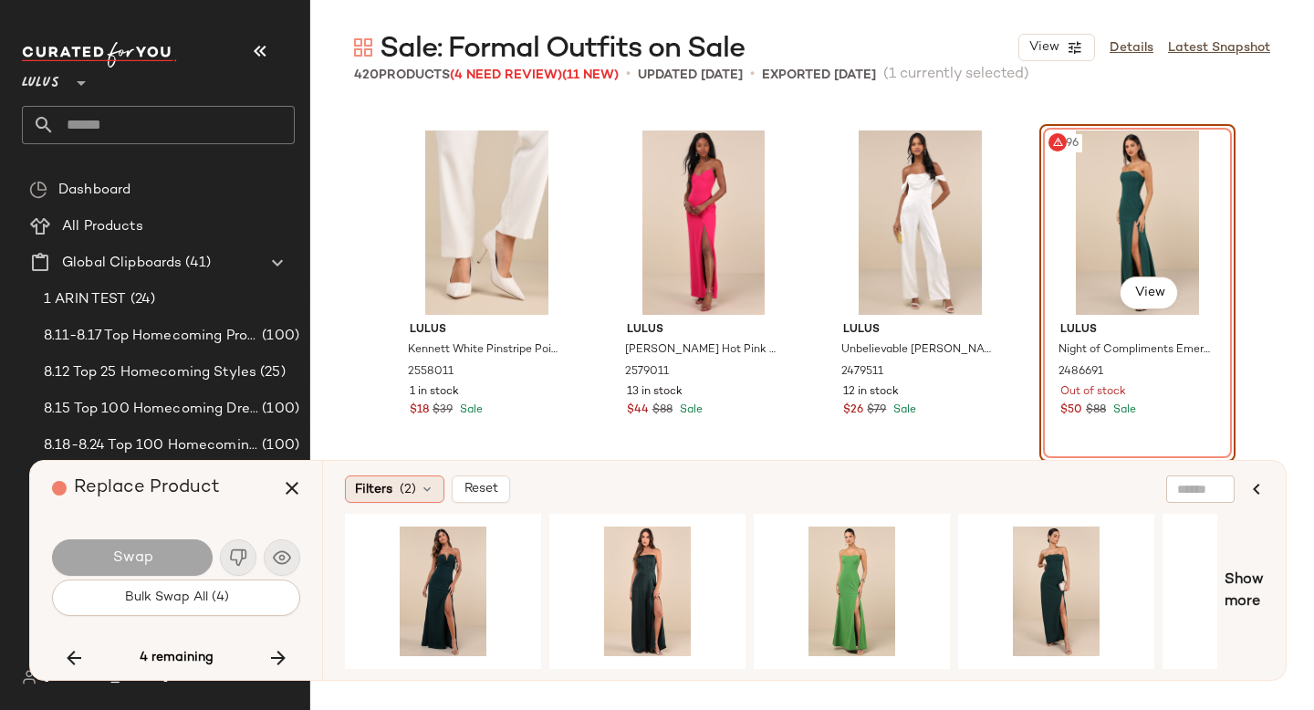
click at [412, 489] on span "(2)" at bounding box center [408, 489] width 16 height 19
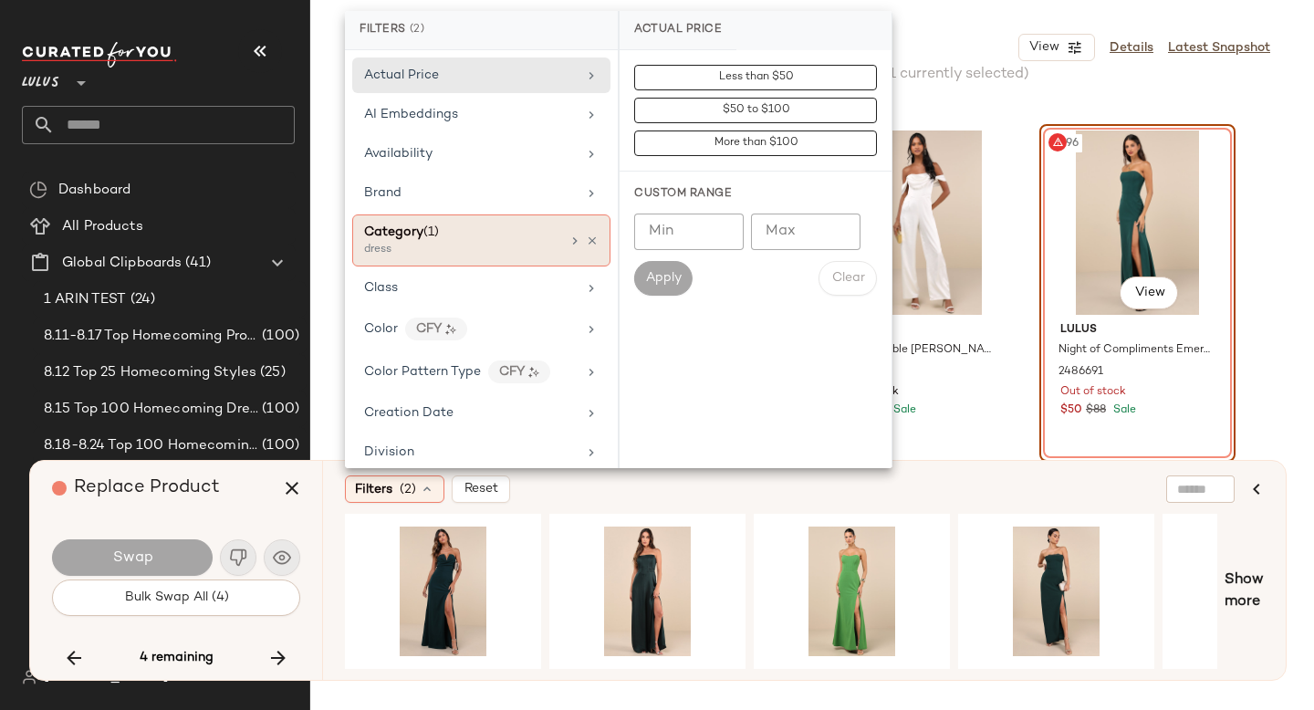
scroll to position [1308, 0]
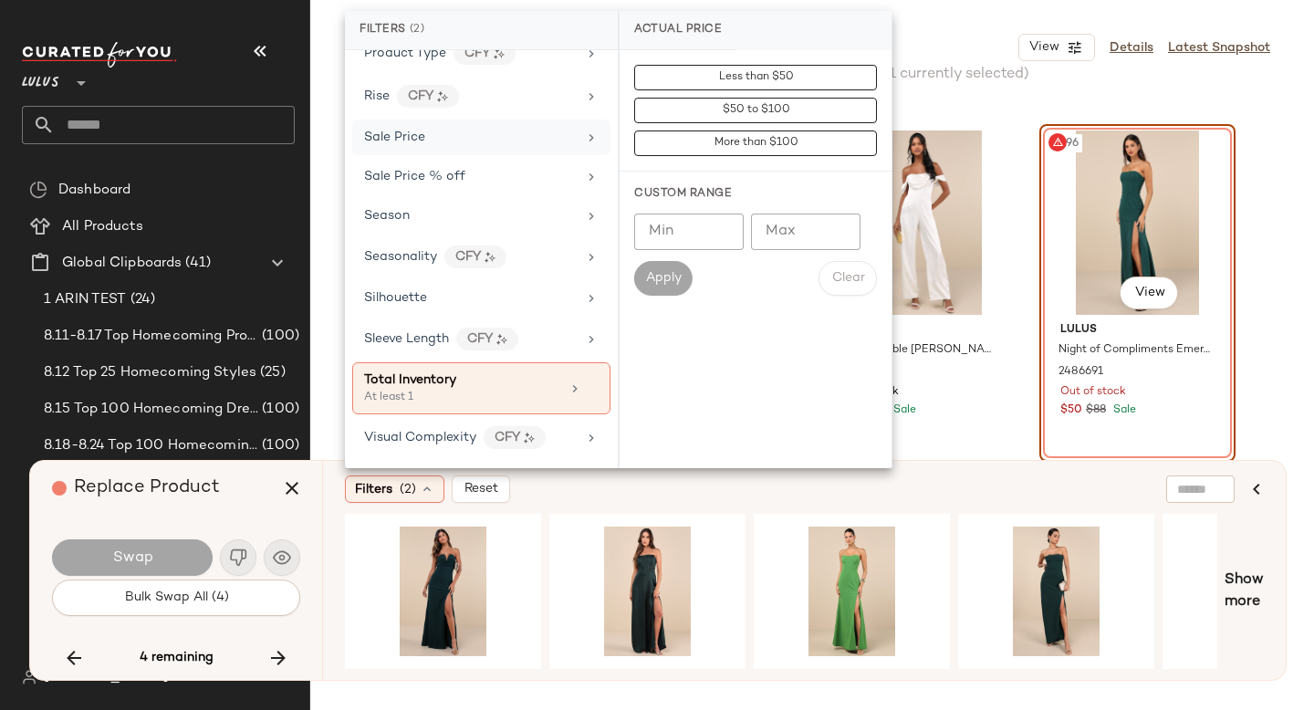
click at [458, 153] on div "Sale Price" at bounding box center [481, 138] width 258 height 36
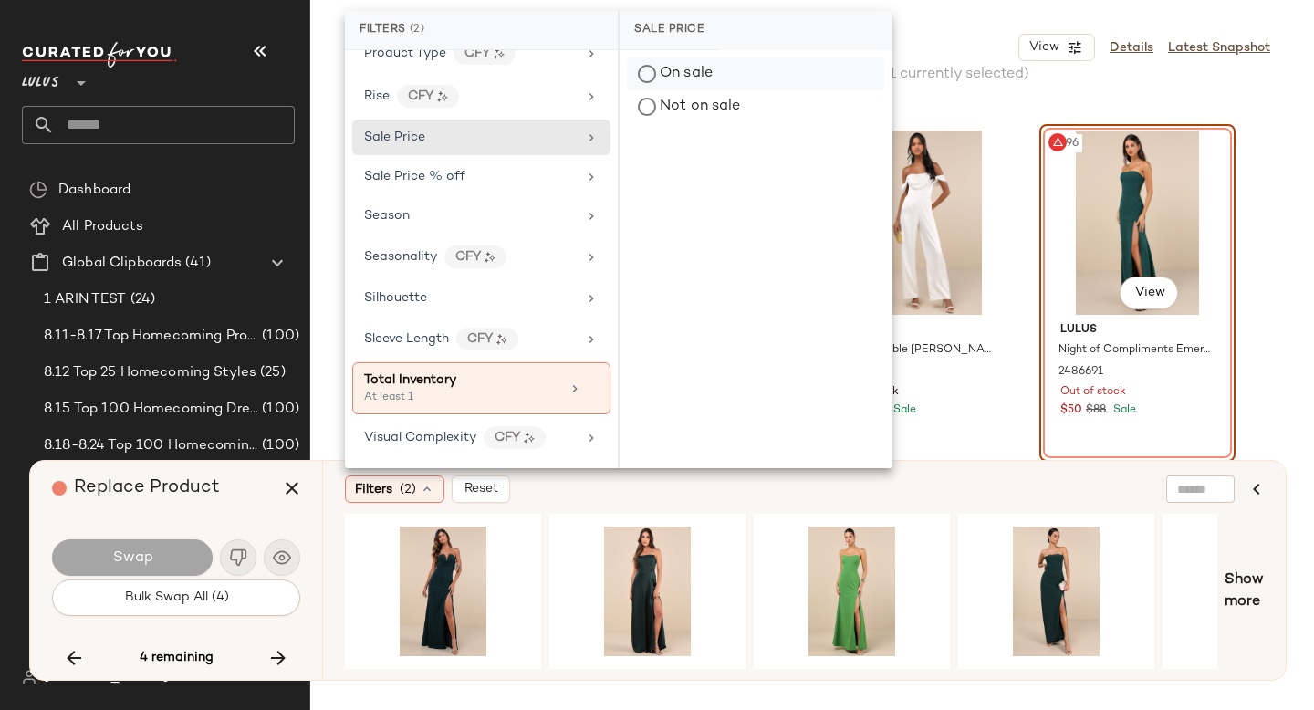
click at [686, 61] on div "On sale" at bounding box center [755, 74] width 257 height 33
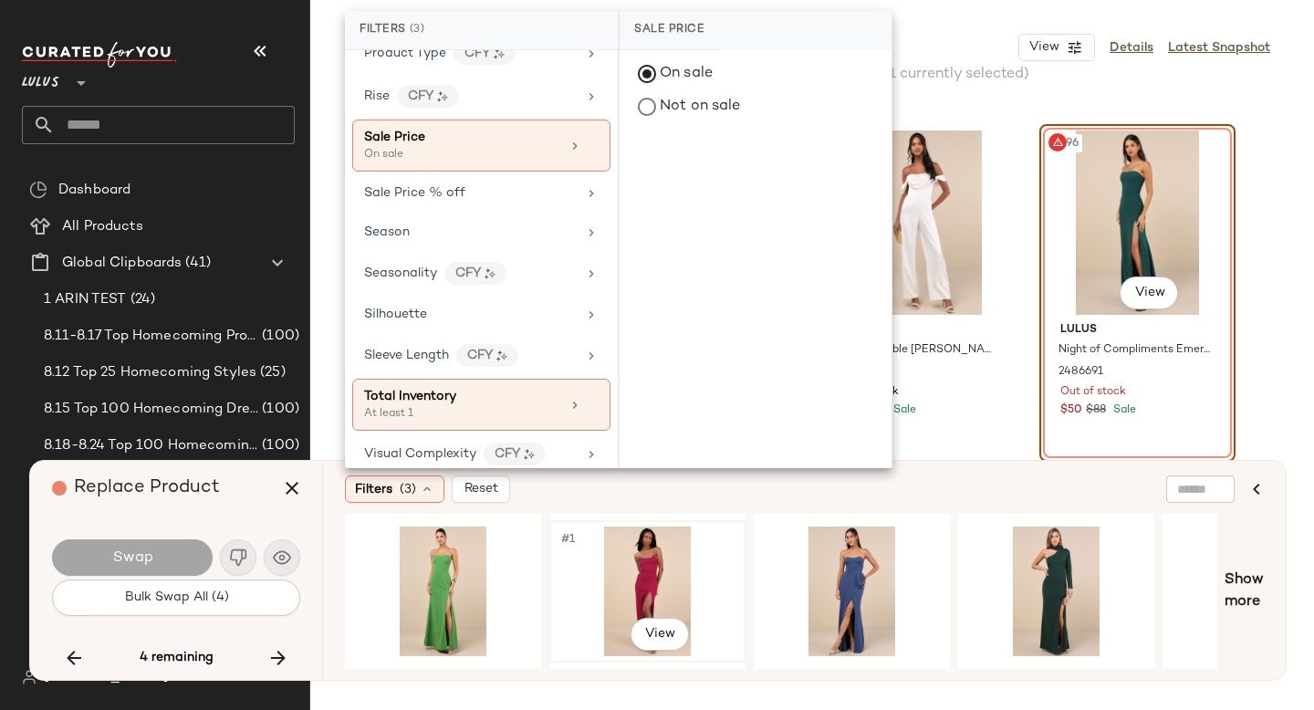
click at [743, 522] on div "#1 View" at bounding box center [647, 591] width 193 height 139
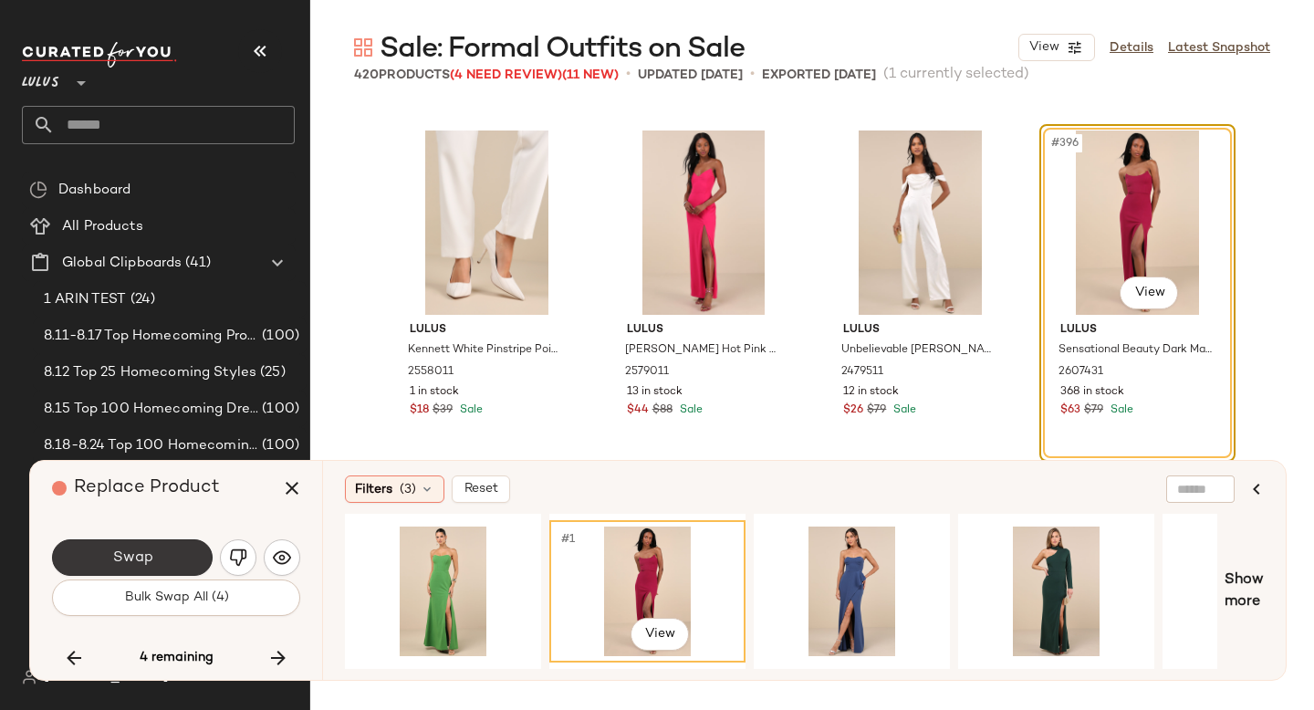
click at [137, 550] on span "Swap" at bounding box center [131, 558] width 41 height 17
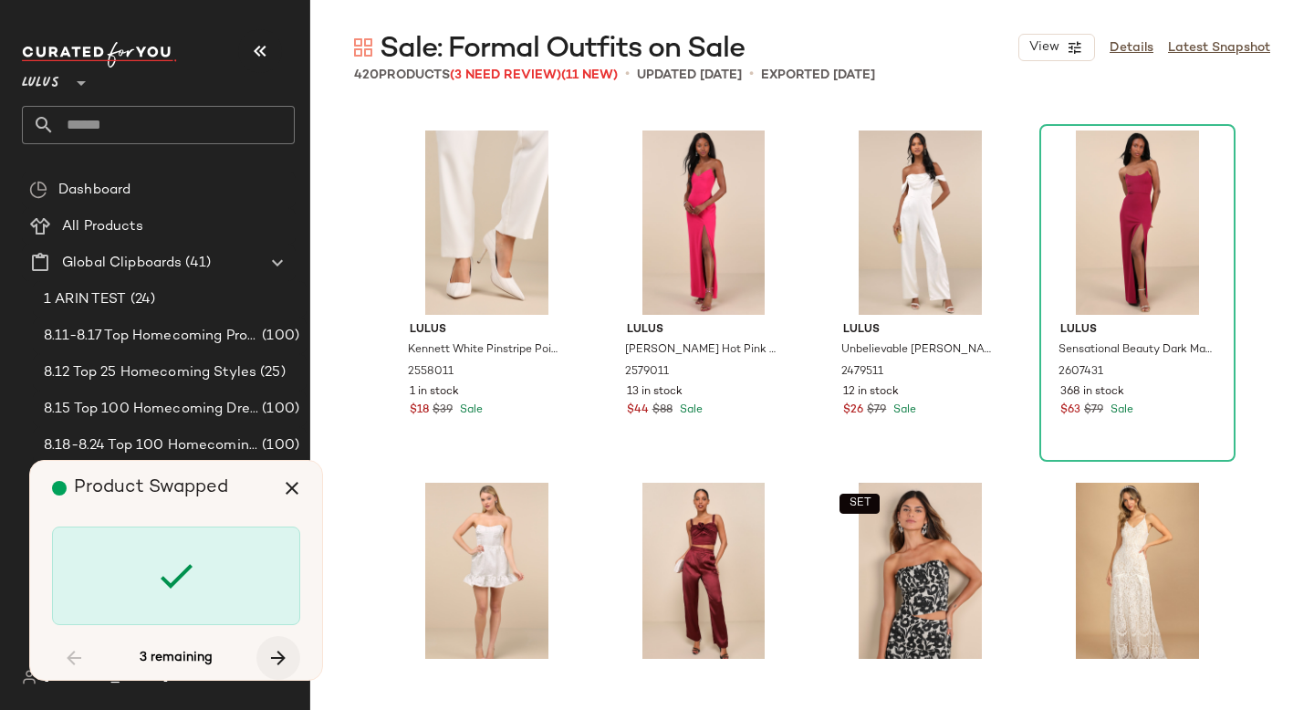
click at [277, 662] on icon "button" at bounding box center [278, 658] width 22 height 22
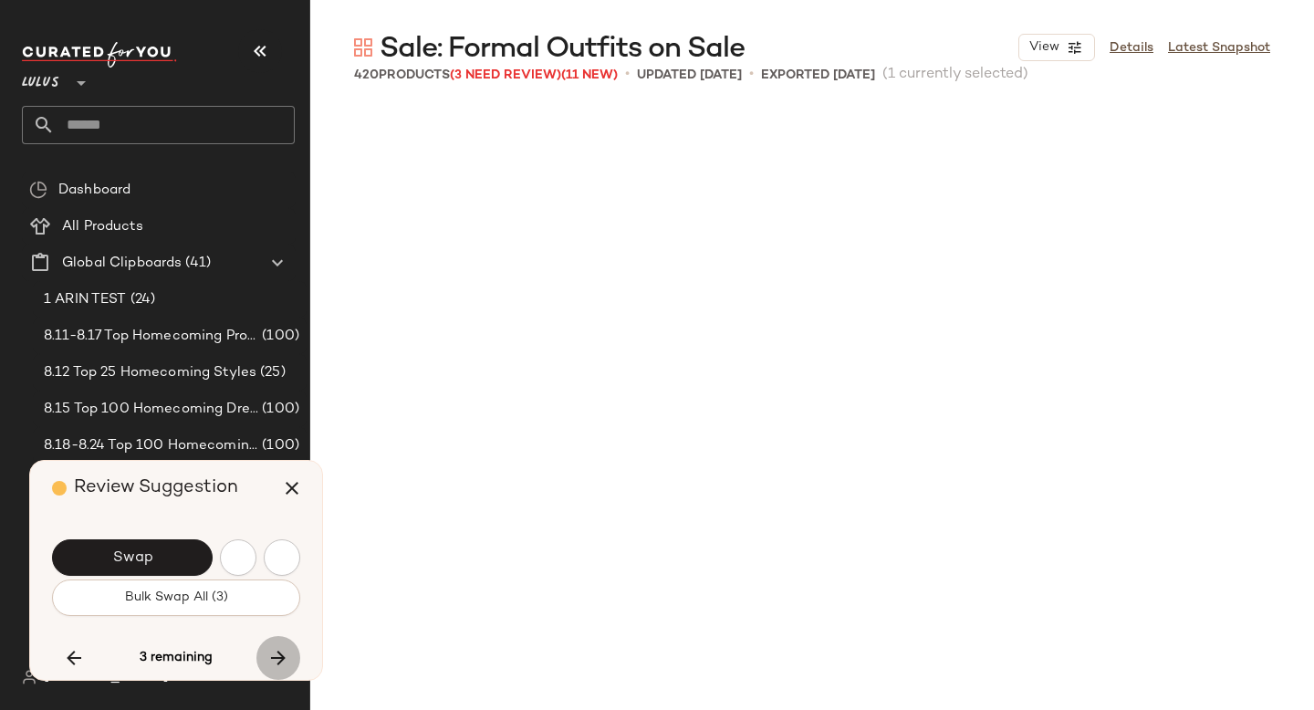
scroll to position [29950, 0]
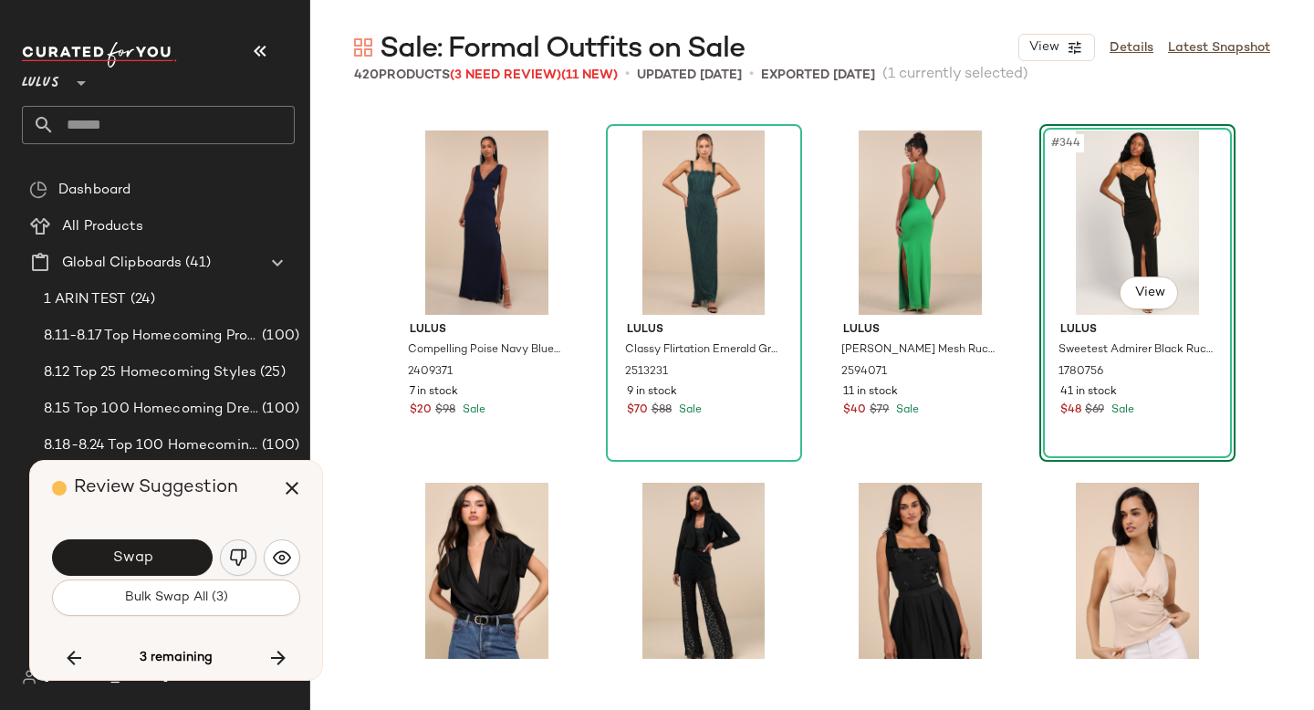
click at [233, 554] on img "button" at bounding box center [238, 558] width 18 height 18
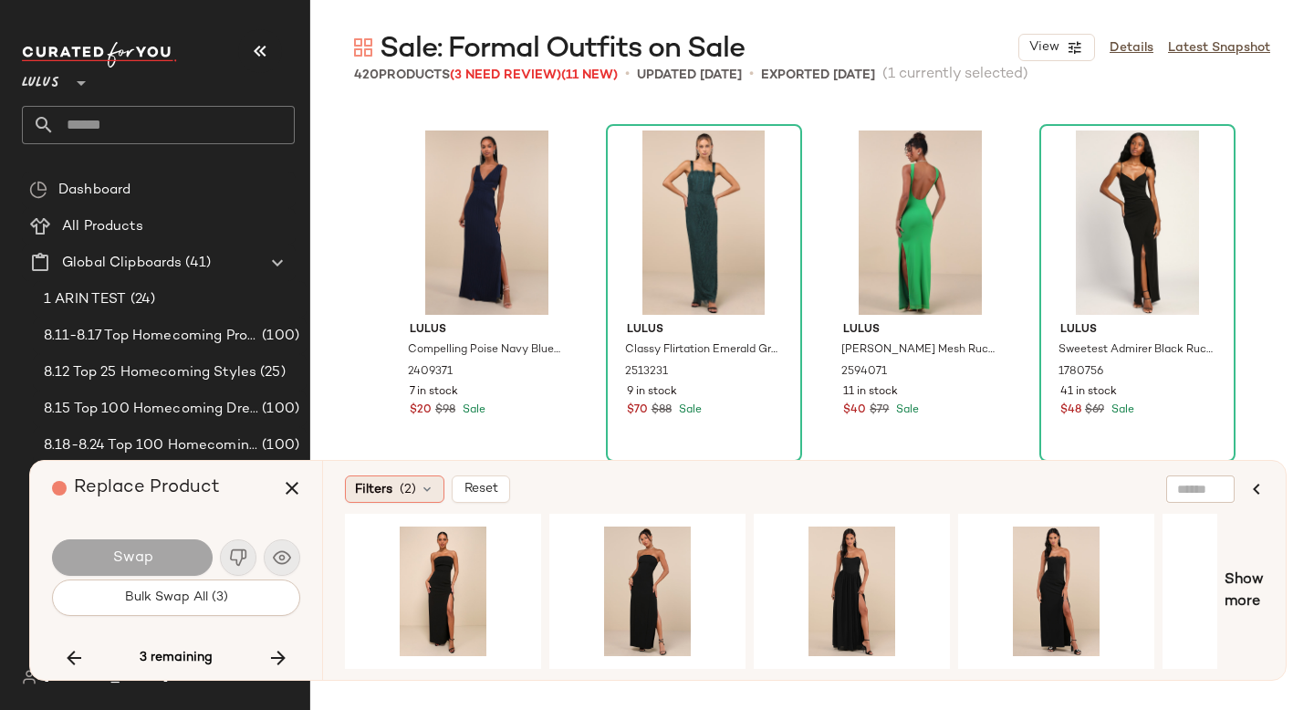
click at [384, 489] on span "Filters" at bounding box center [373, 489] width 37 height 19
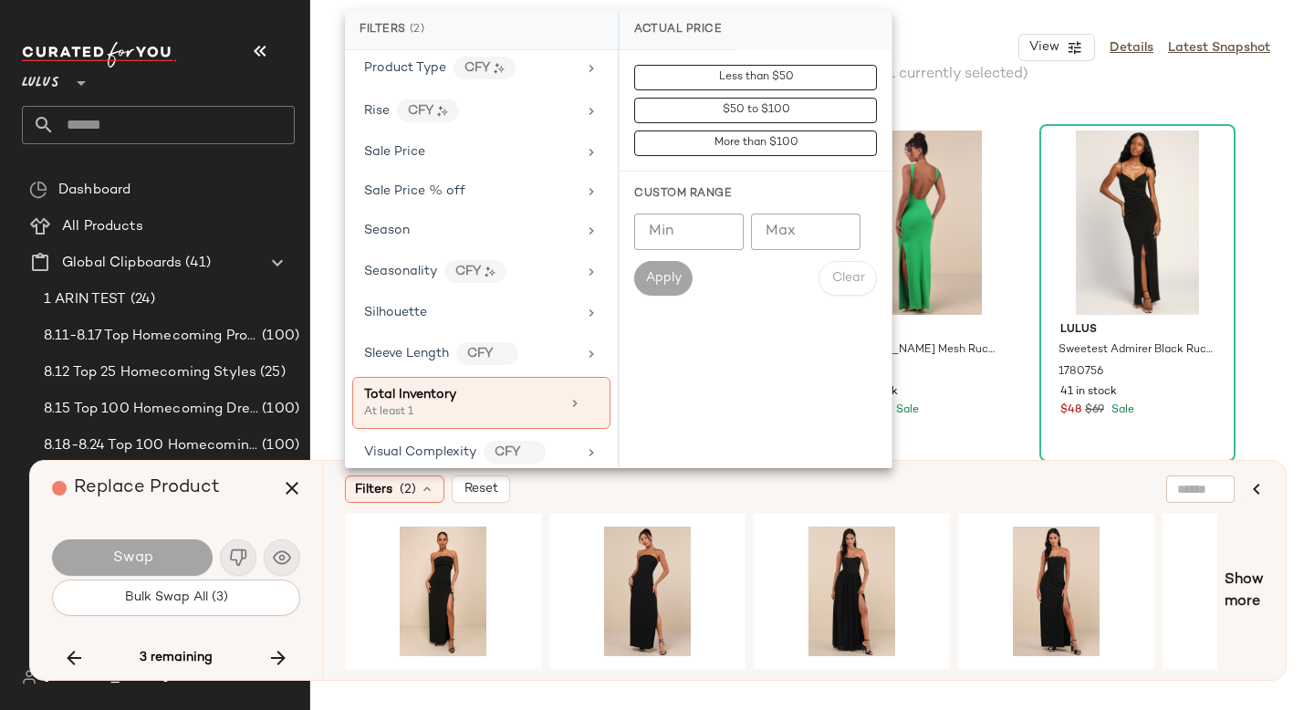
scroll to position [1308, 0]
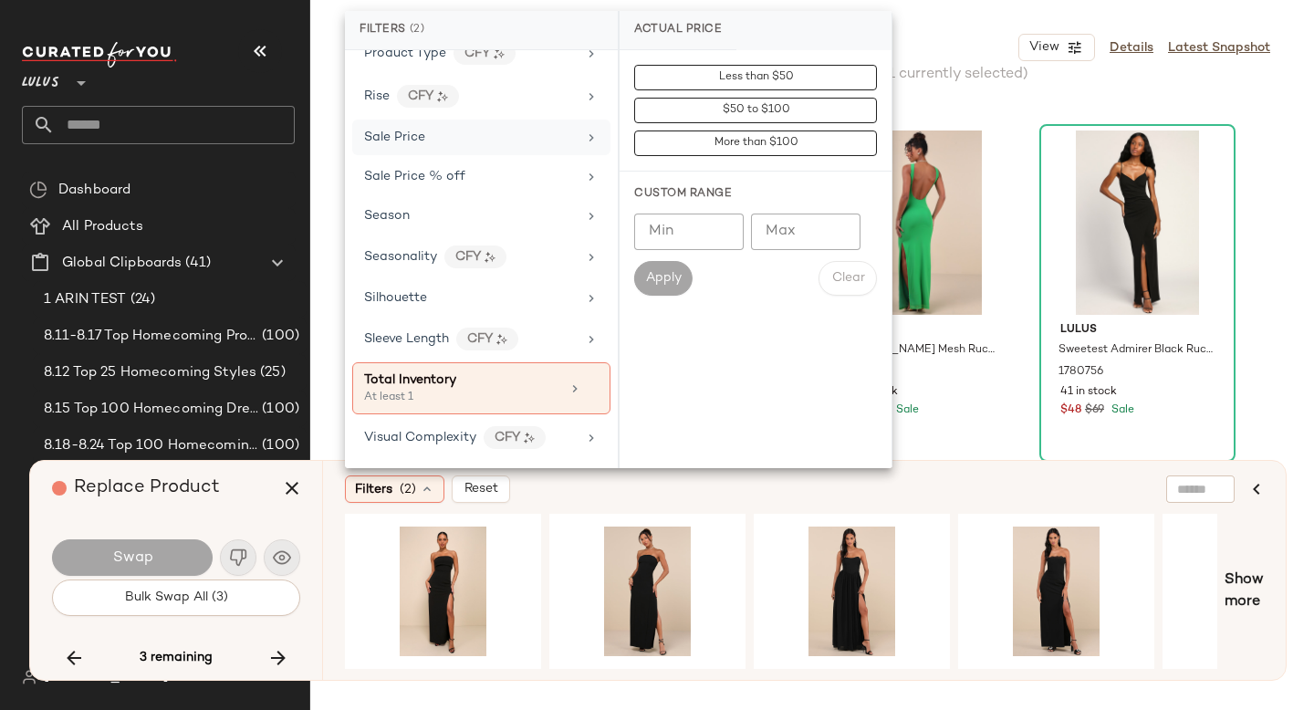
click at [461, 131] on div "Sale Price" at bounding box center [470, 137] width 213 height 19
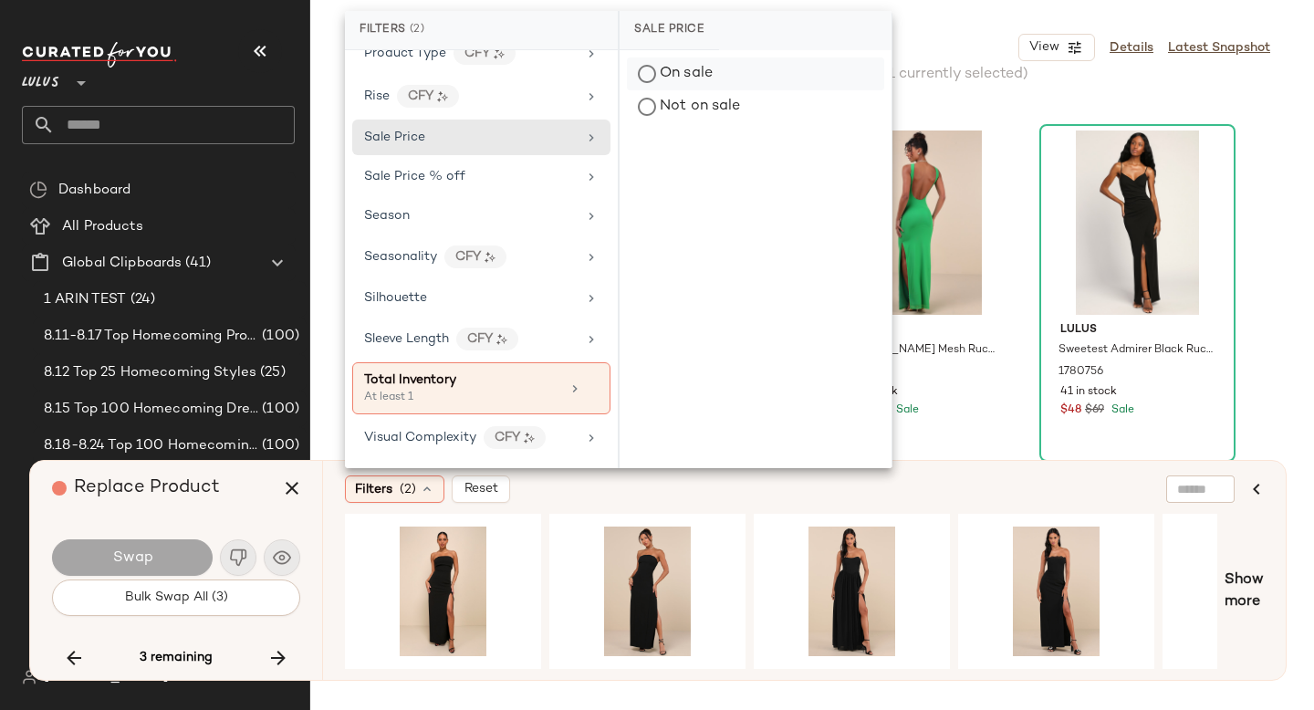
click at [673, 80] on div "On sale" at bounding box center [755, 74] width 257 height 33
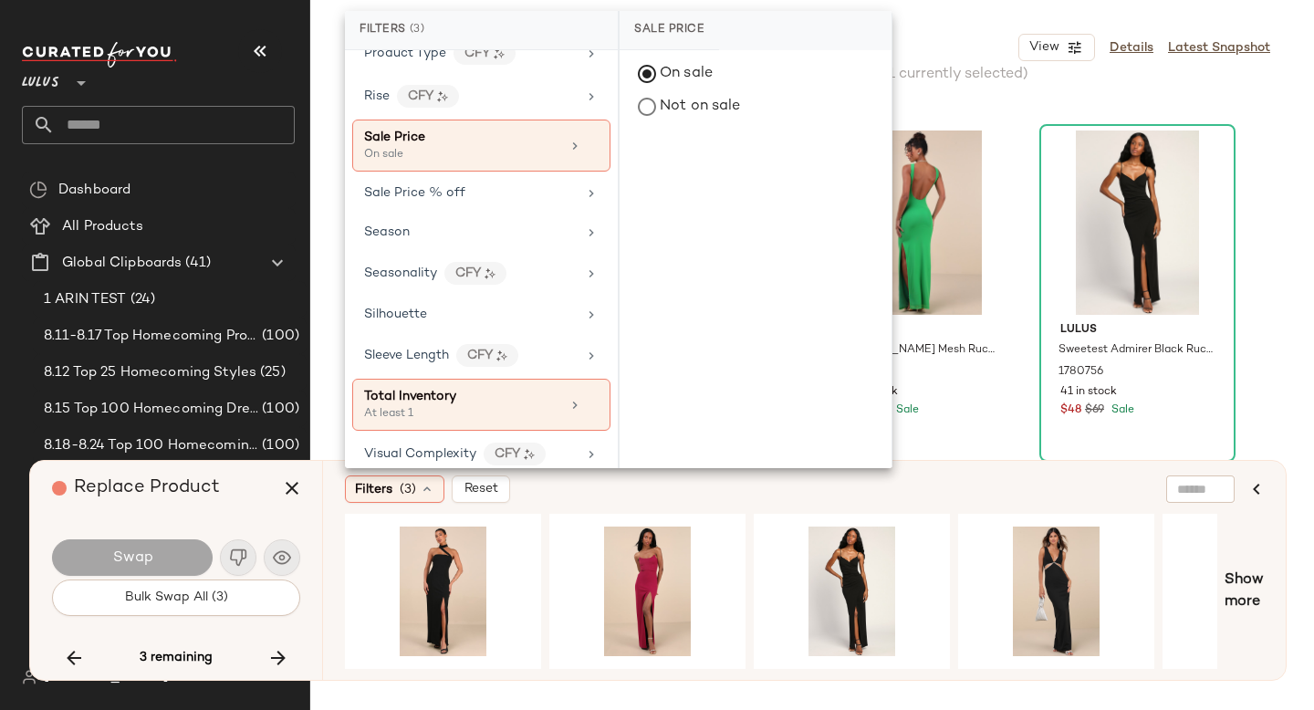
click at [774, 505] on div "Filters (3) Reset Show more" at bounding box center [804, 570] width 964 height 219
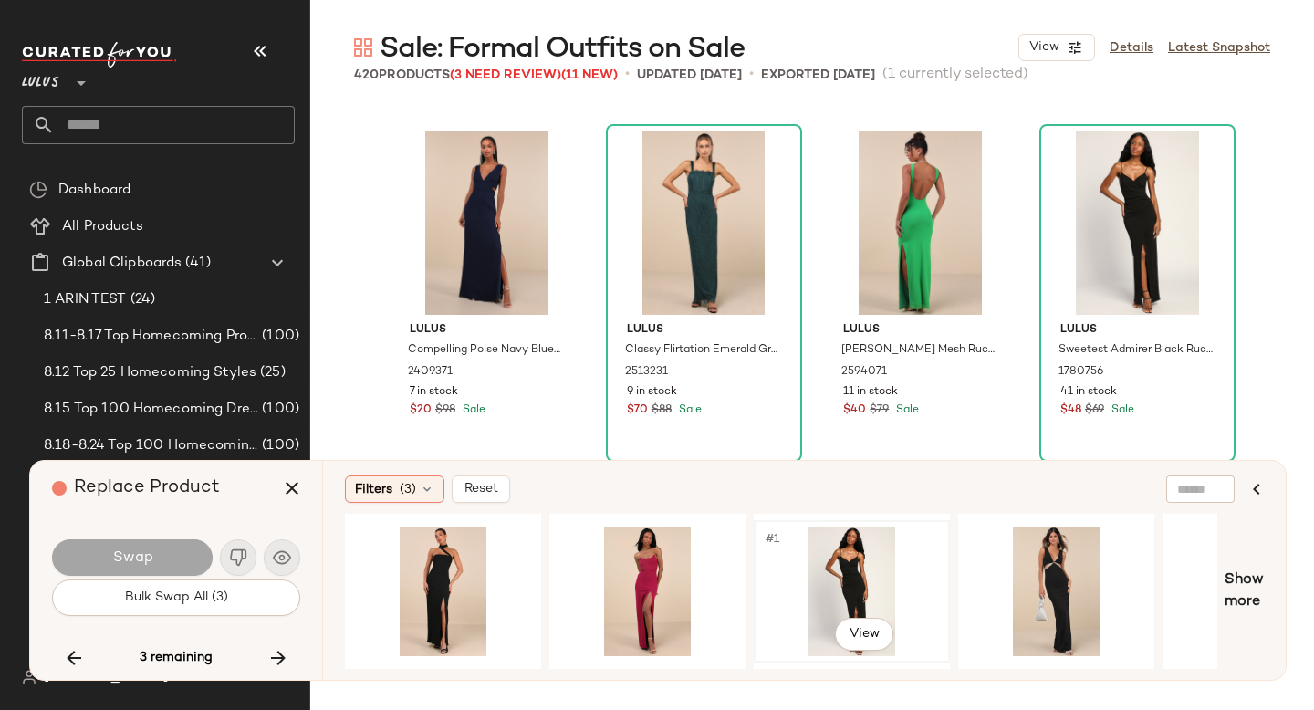
click at [809, 565] on div "#1 View" at bounding box center [851, 592] width 183 height 130
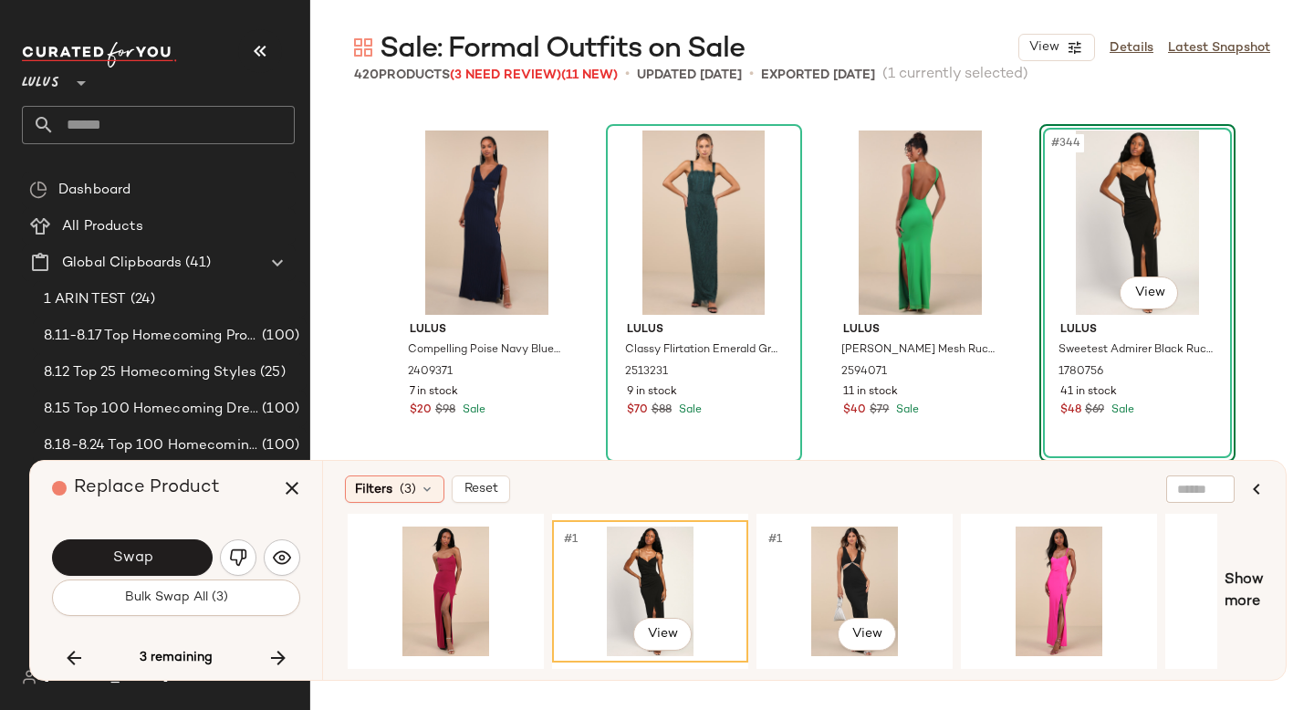
scroll to position [0, 242]
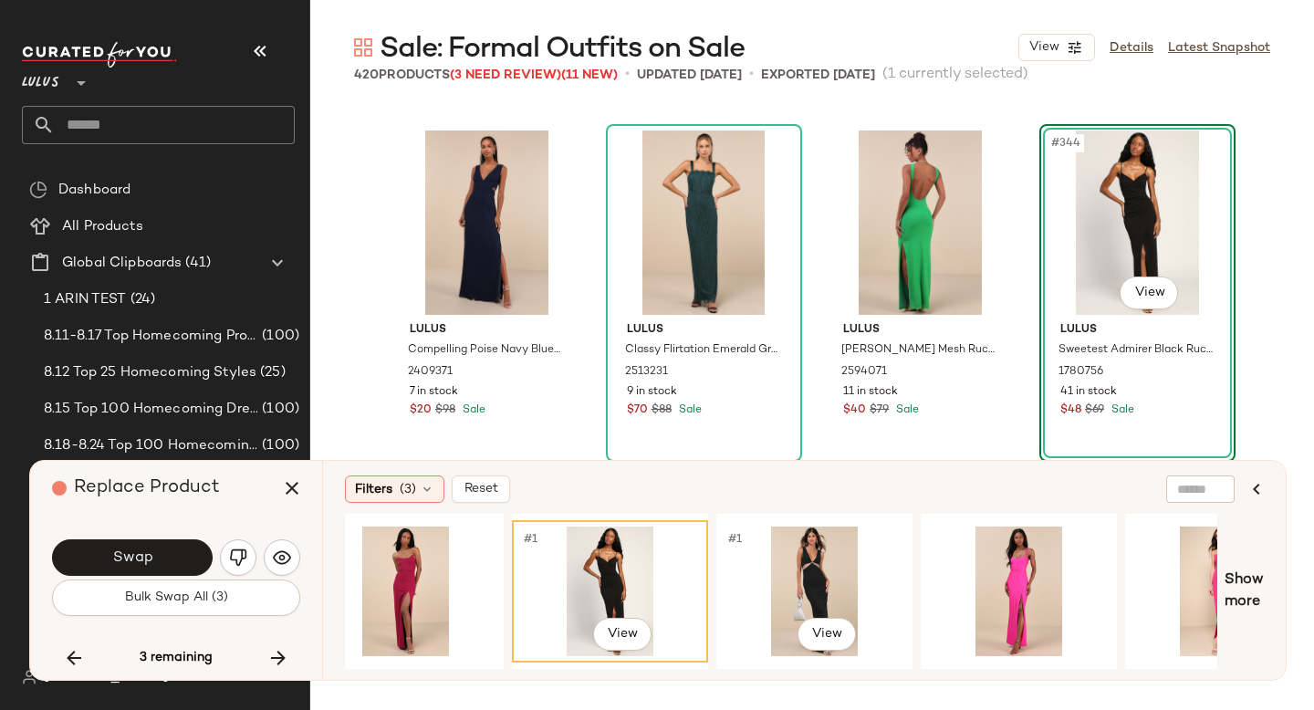
click at [809, 565] on div "#1 View" at bounding box center [814, 592] width 183 height 130
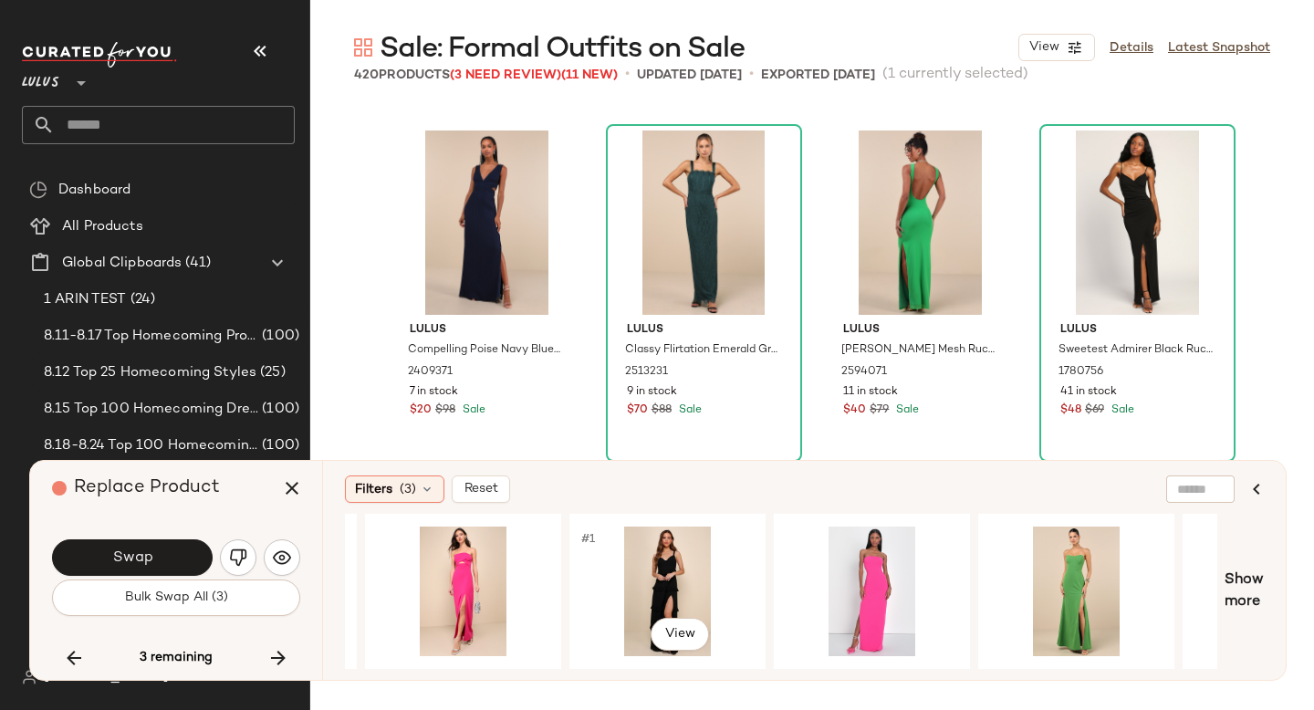
scroll to position [0, 1021]
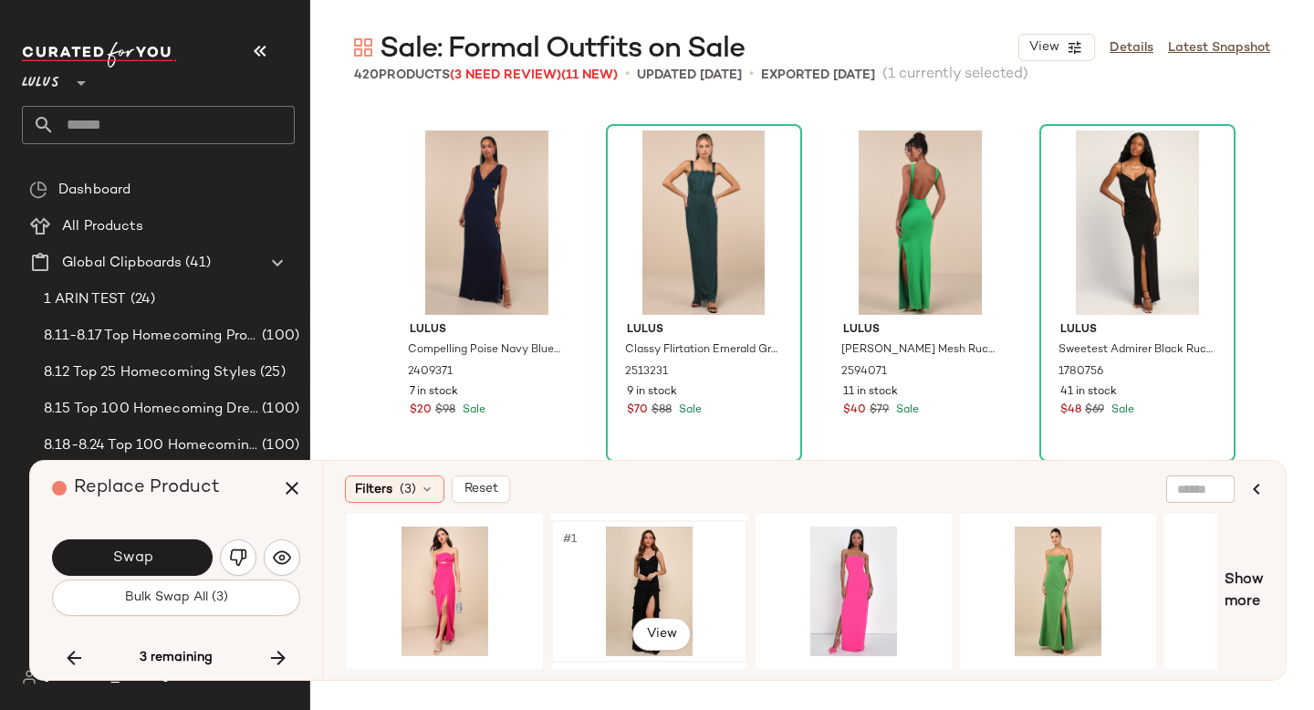
click at [669, 577] on div "#1 View" at bounding box center [649, 592] width 183 height 130
click at [669, 578] on div "#1 View" at bounding box center [649, 592] width 183 height 130
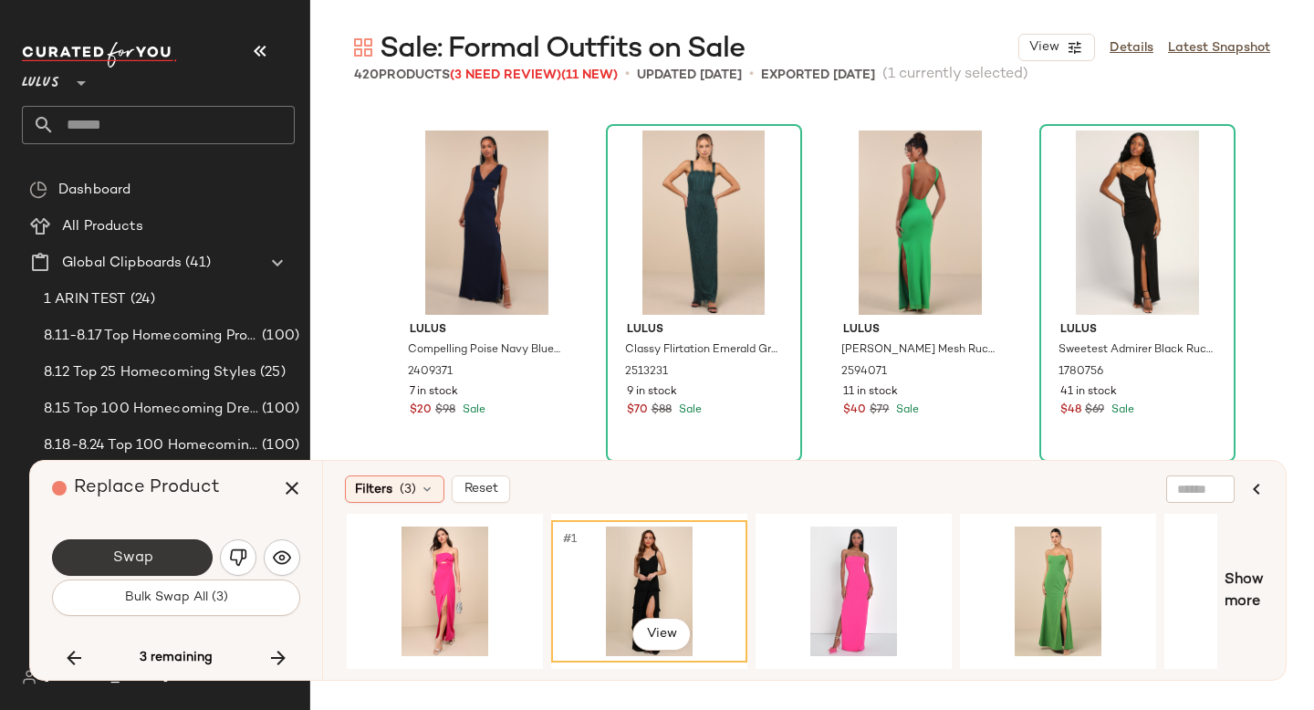
click at [157, 552] on button "Swap" at bounding box center [132, 557] width 161 height 37
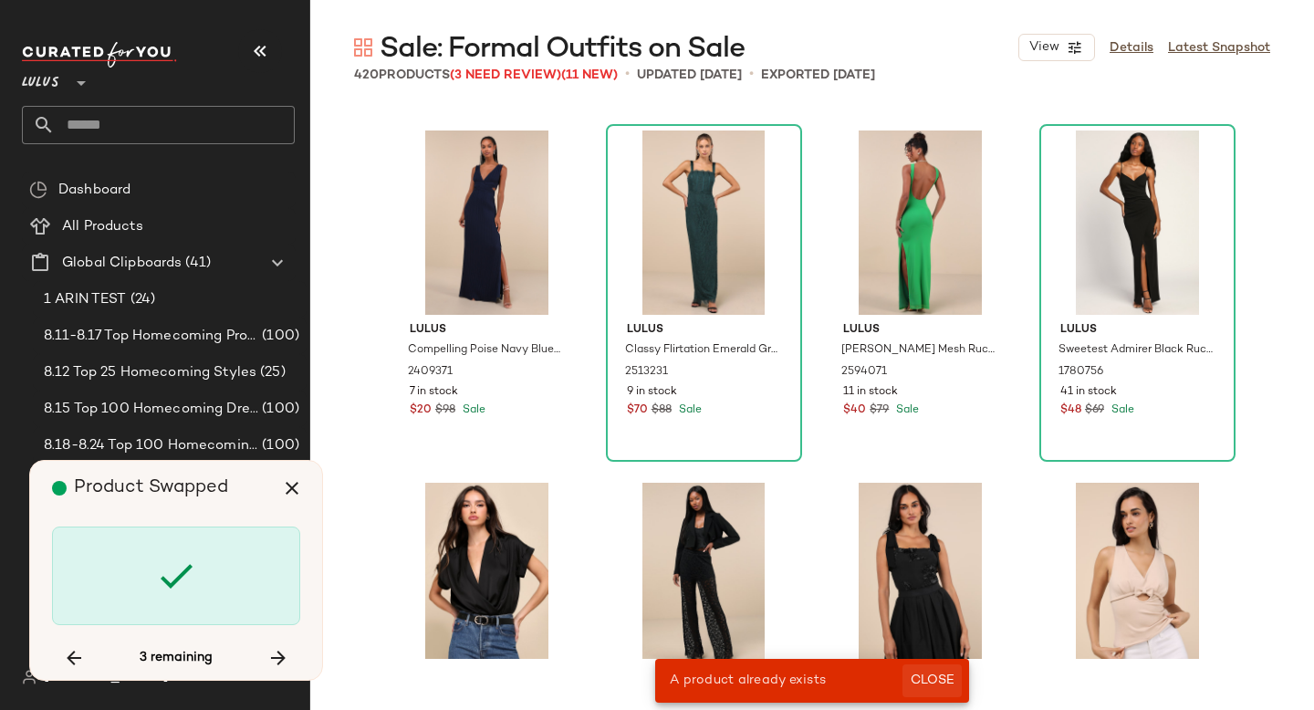
click at [943, 675] on span "Close" at bounding box center [932, 681] width 45 height 15
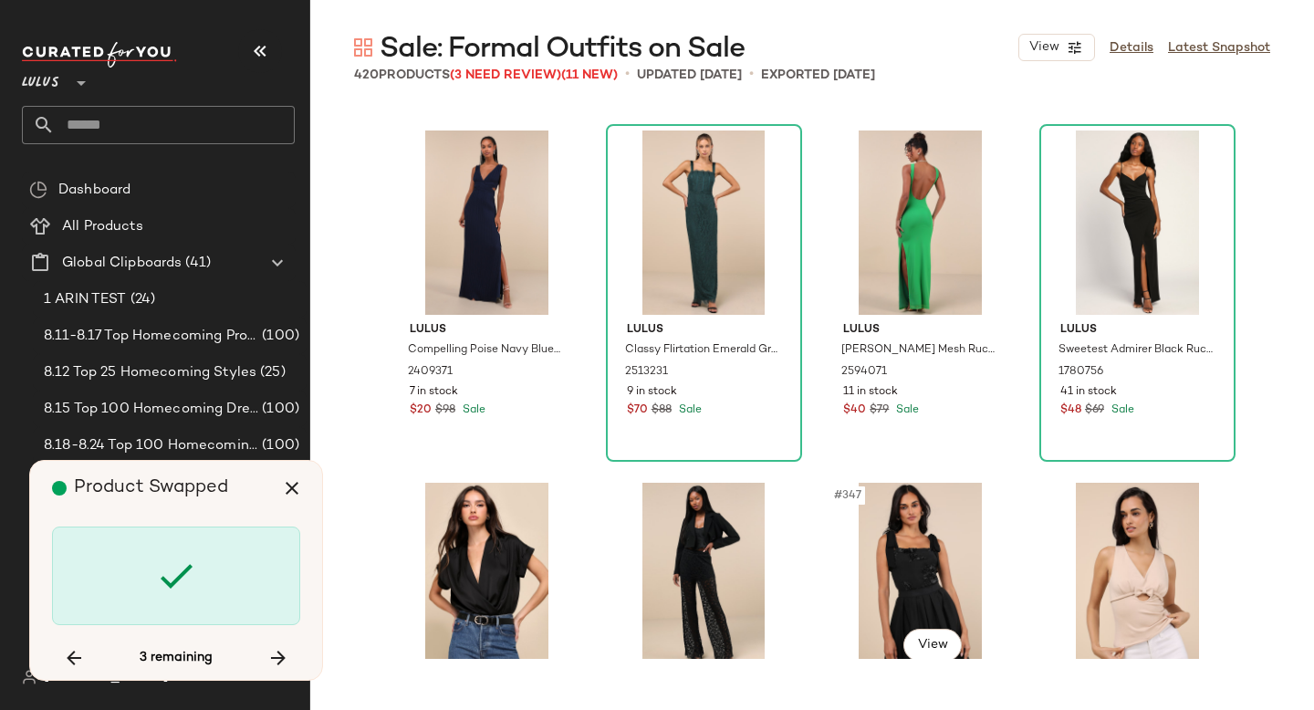
scroll to position [32768, 0]
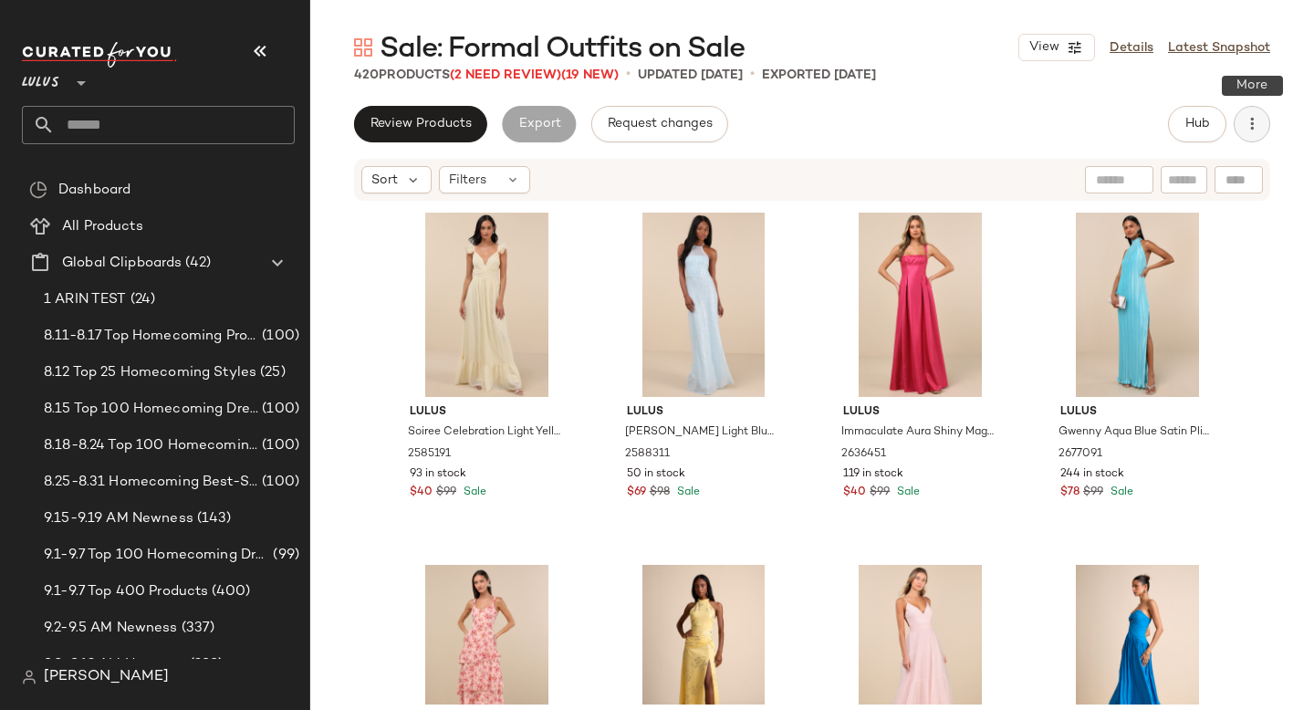
click at [1253, 133] on button "button" at bounding box center [1252, 124] width 37 height 37
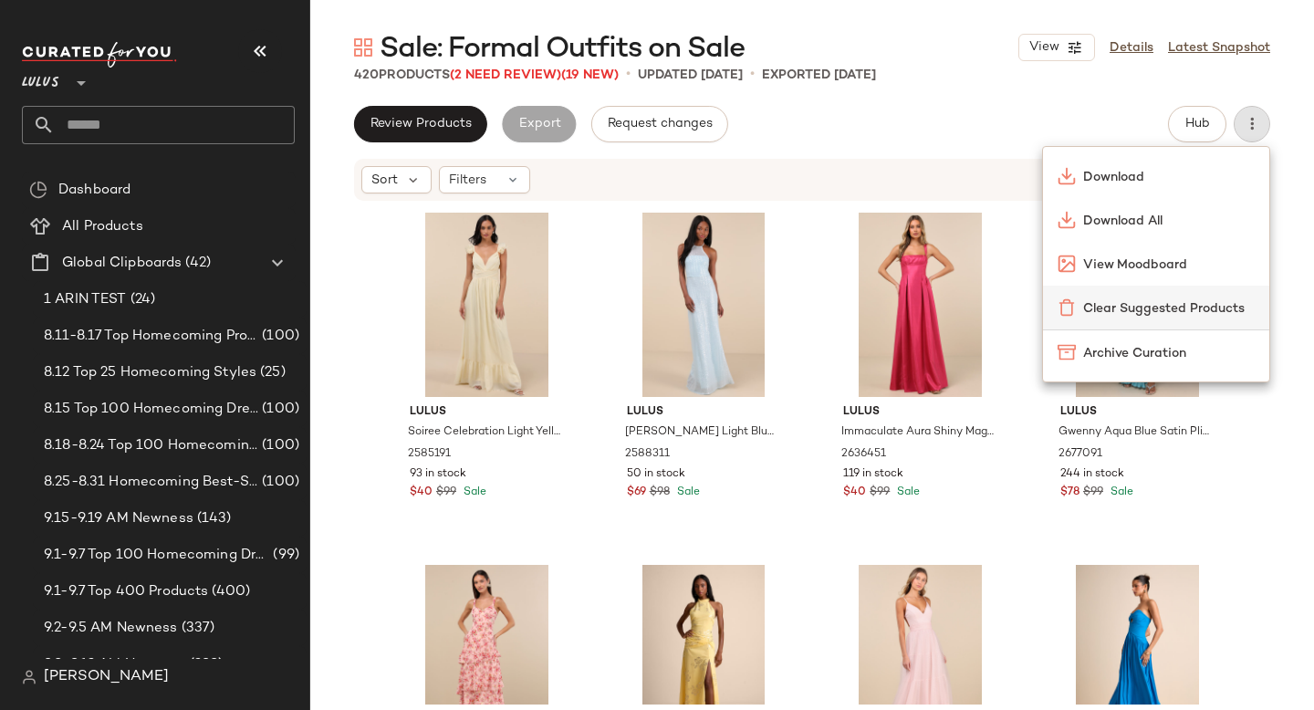
click at [1112, 300] on span "Clear Suggested Products" at bounding box center [1170, 308] width 172 height 19
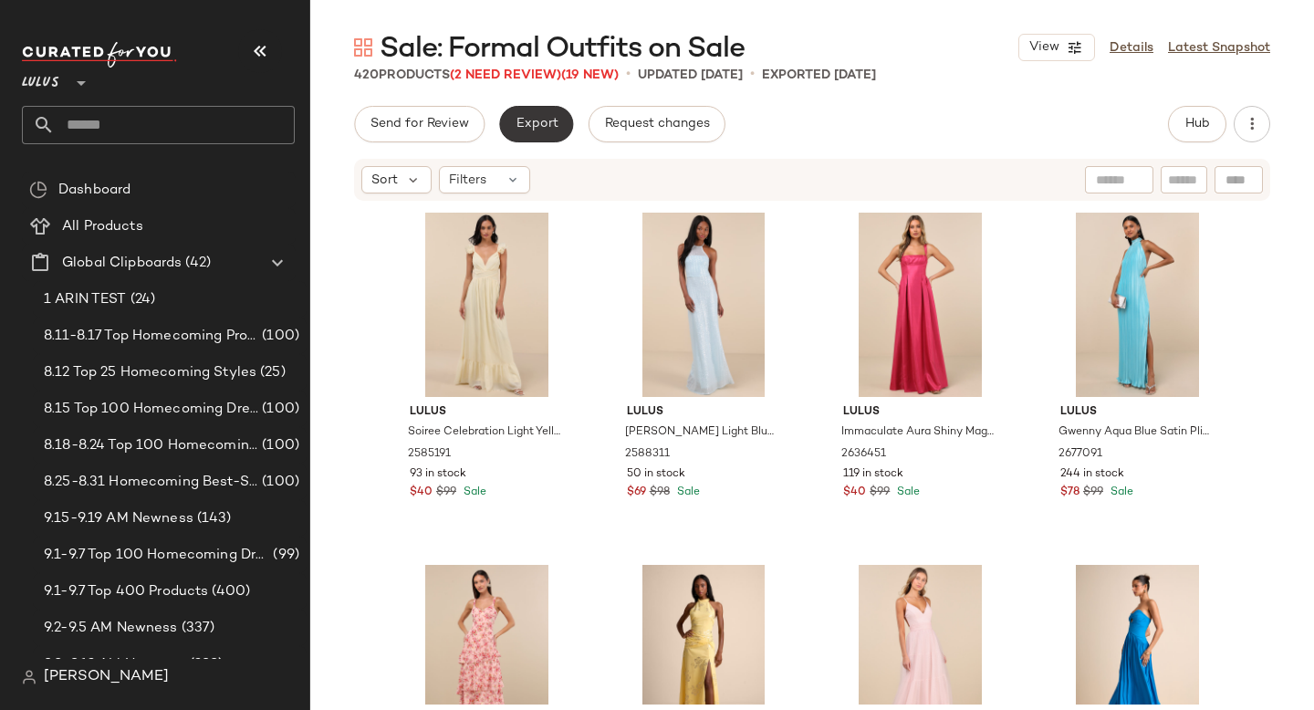
click at [523, 117] on span "Export" at bounding box center [536, 124] width 43 height 15
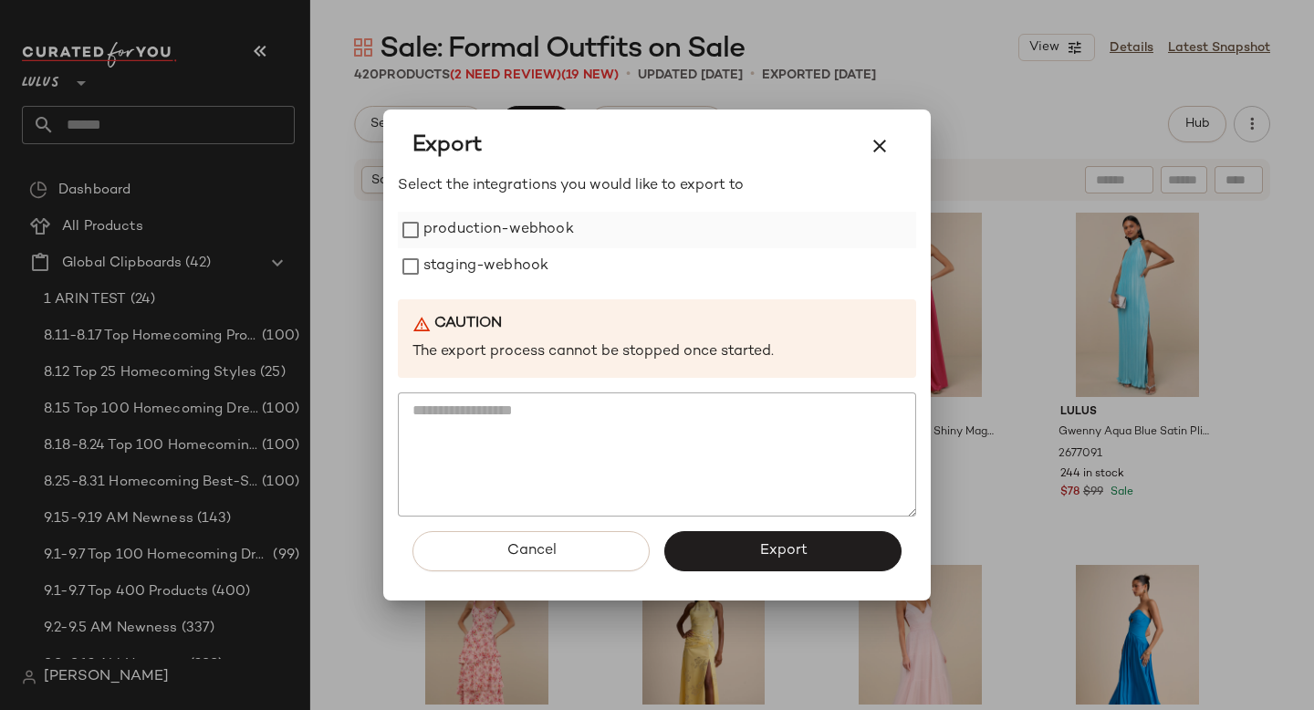
click at [520, 238] on label "production-webhook" at bounding box center [499, 230] width 151 height 37
click at [516, 264] on label "staging-webhook" at bounding box center [486, 266] width 125 height 37
click at [850, 545] on button "Export" at bounding box center [783, 551] width 237 height 40
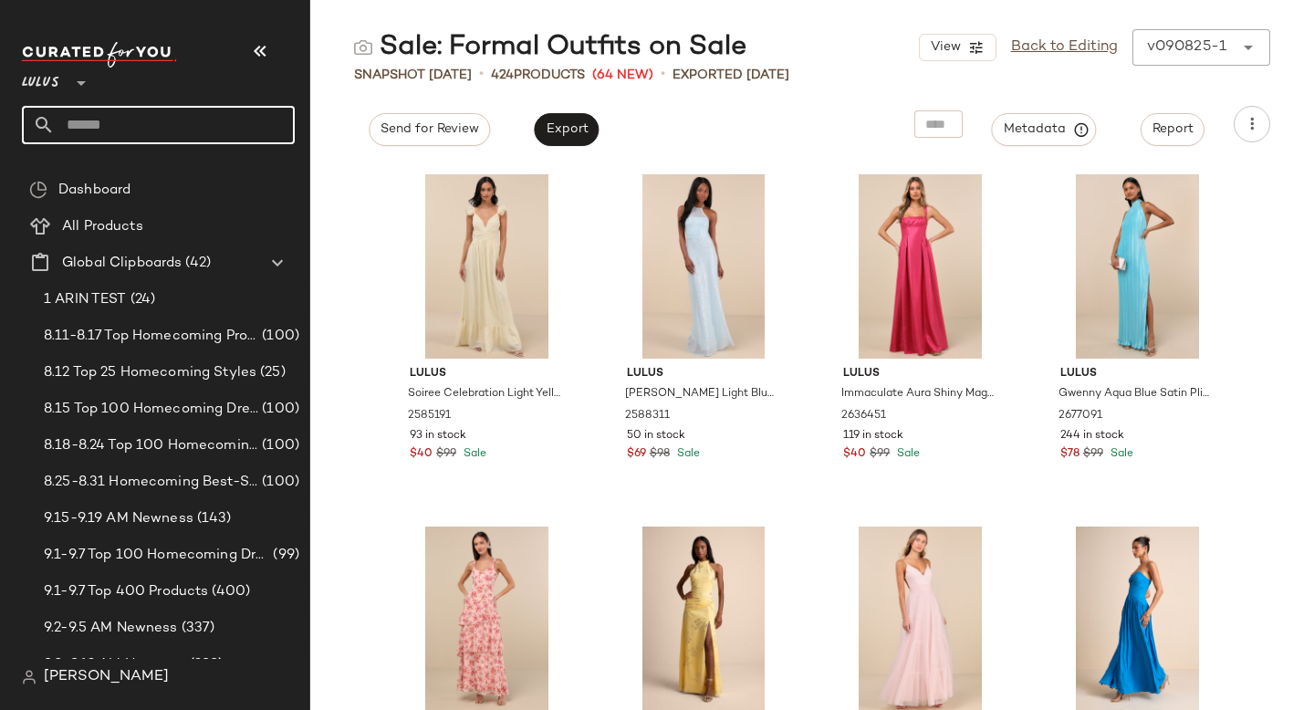
click at [93, 127] on input "text" at bounding box center [175, 125] width 240 height 38
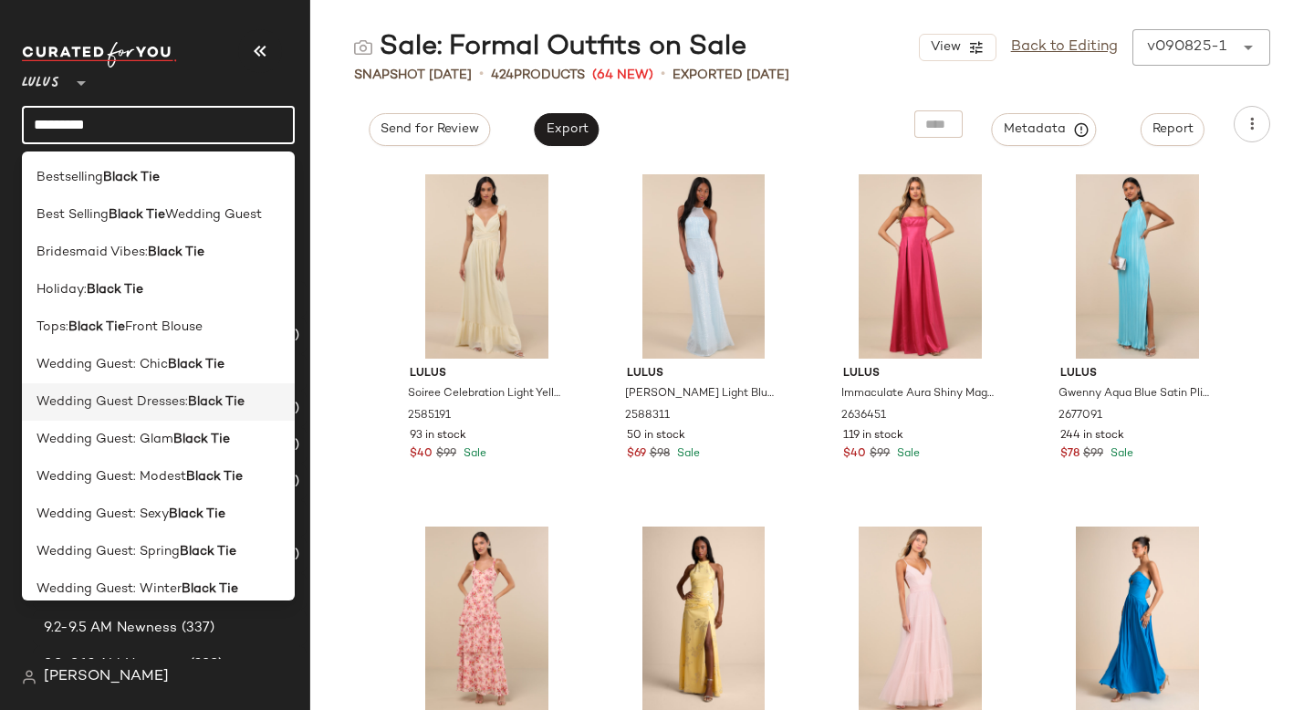
scroll to position [15, 0]
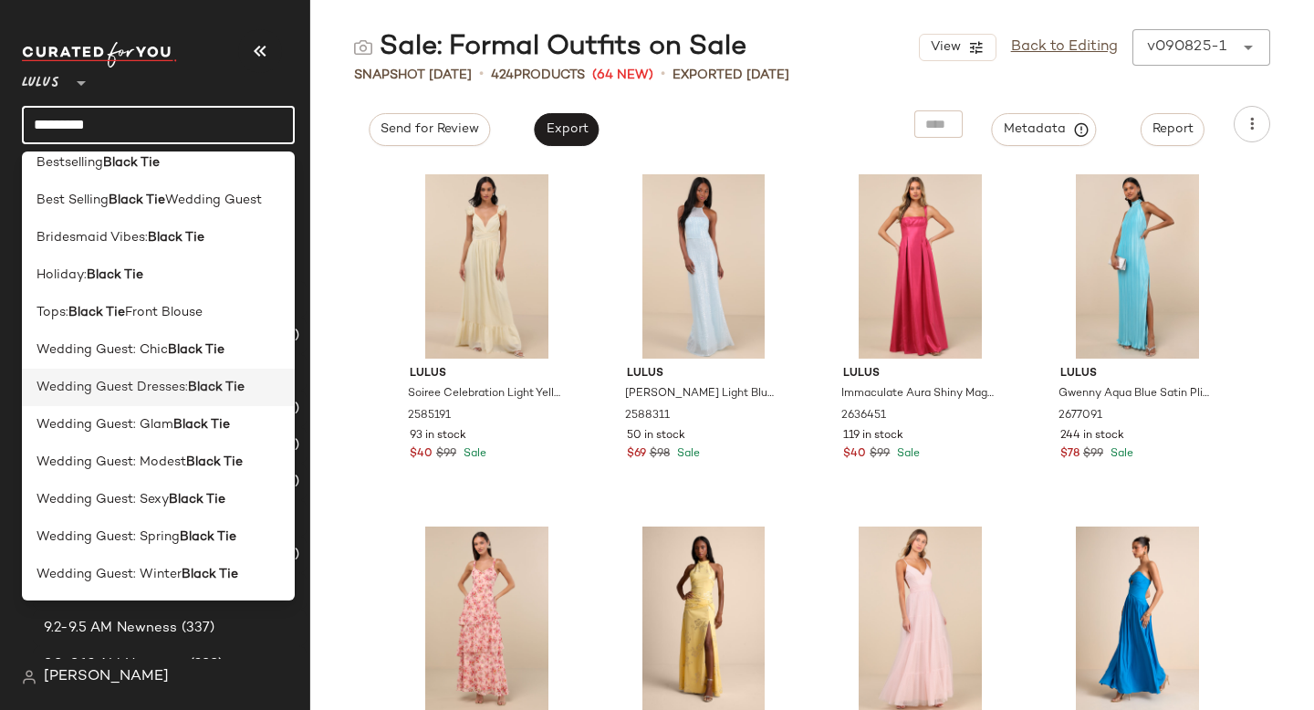
type input "*********"
click at [140, 387] on span "Wedding Guest Dresses:" at bounding box center [113, 387] width 152 height 19
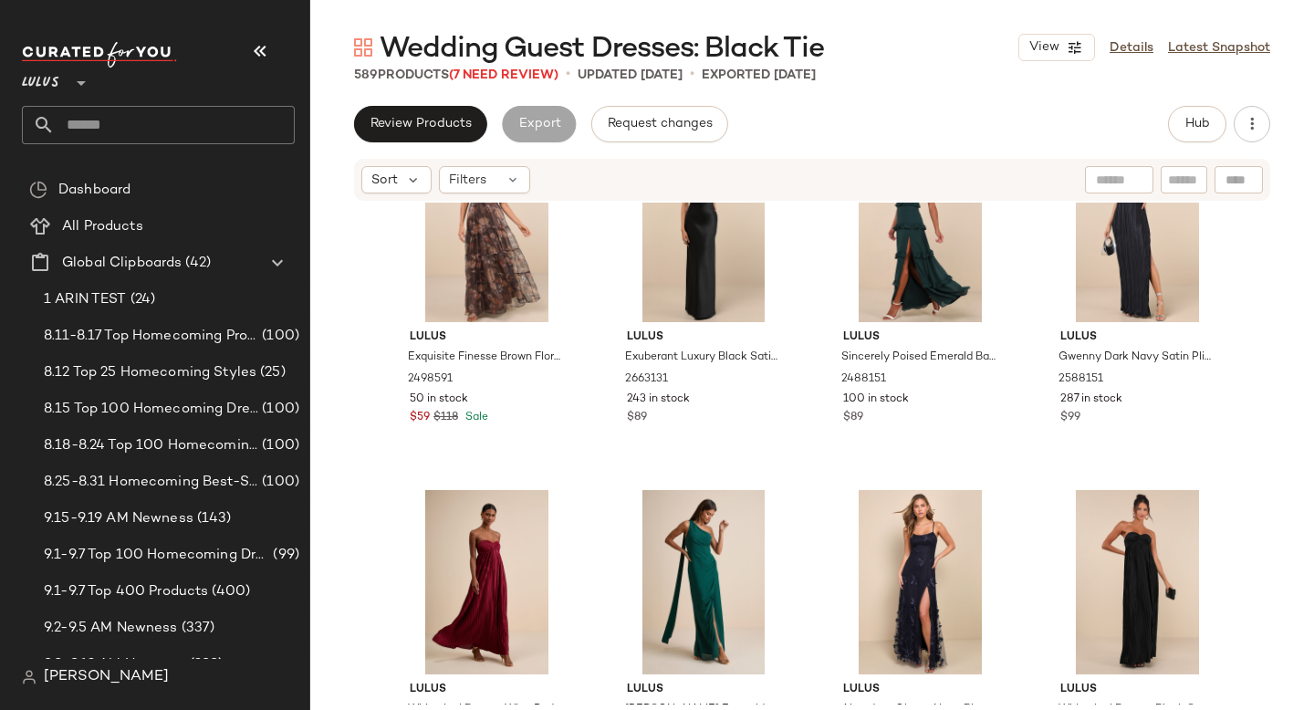
scroll to position [9348, 0]
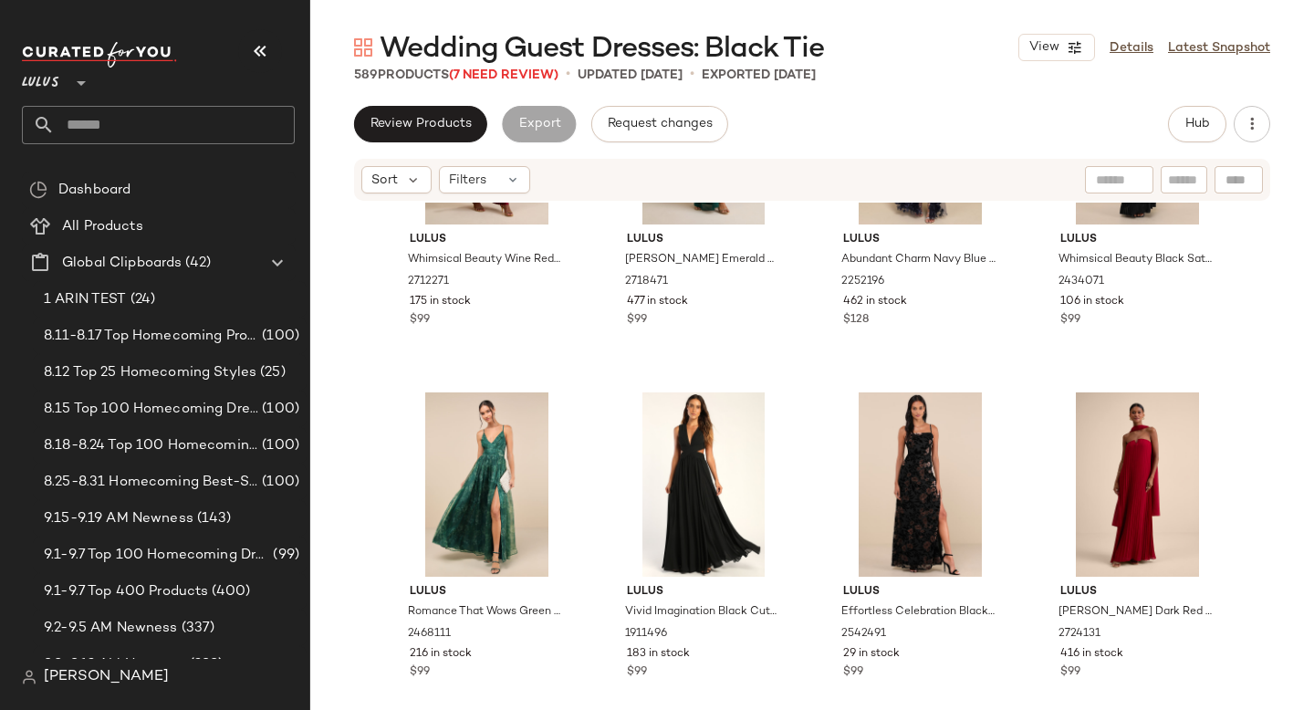
click at [162, 123] on input "text" at bounding box center [175, 125] width 240 height 38
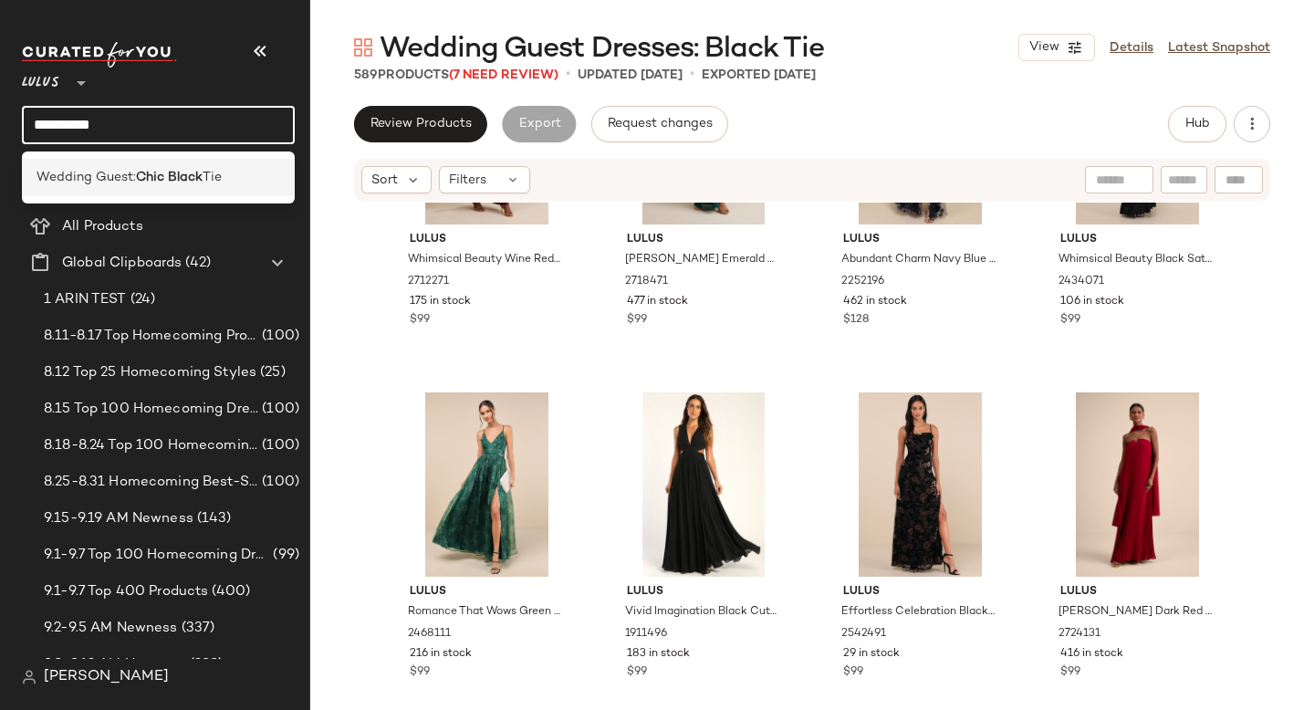
type input "**********"
click at [166, 174] on b "Chic Black" at bounding box center [169, 177] width 67 height 19
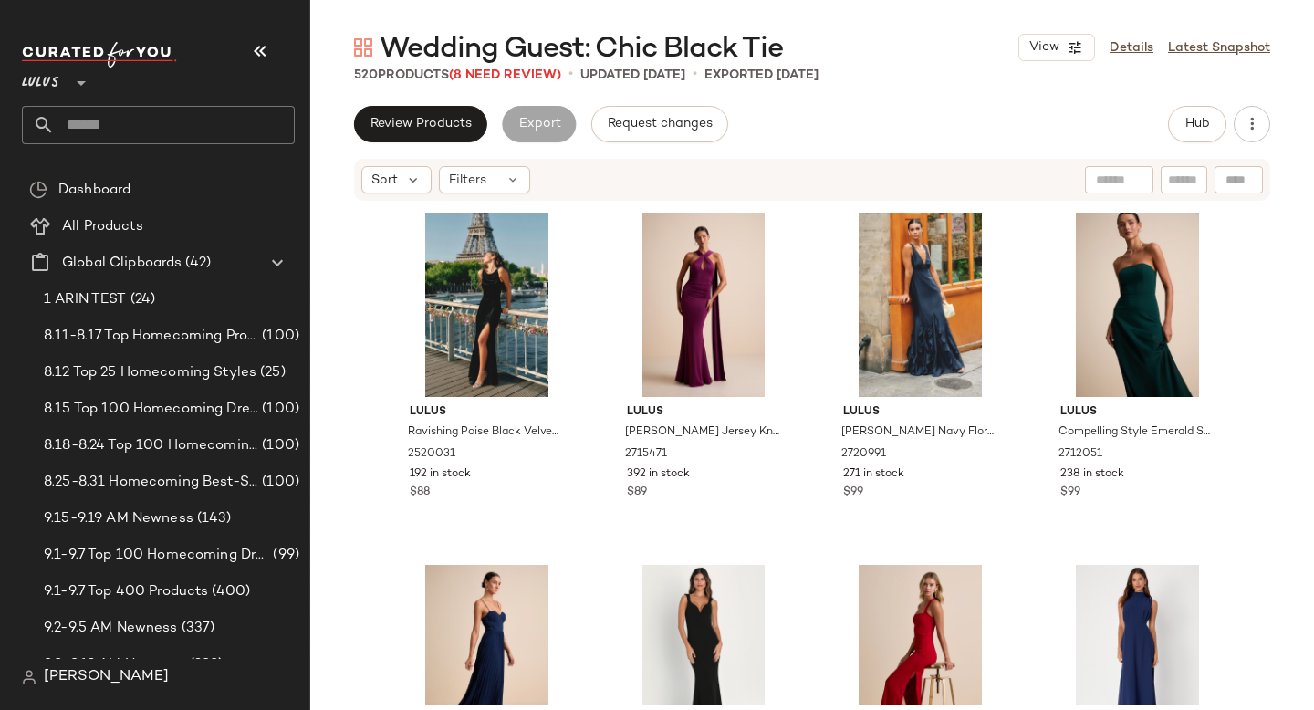
click at [129, 130] on input "text" at bounding box center [175, 125] width 240 height 38
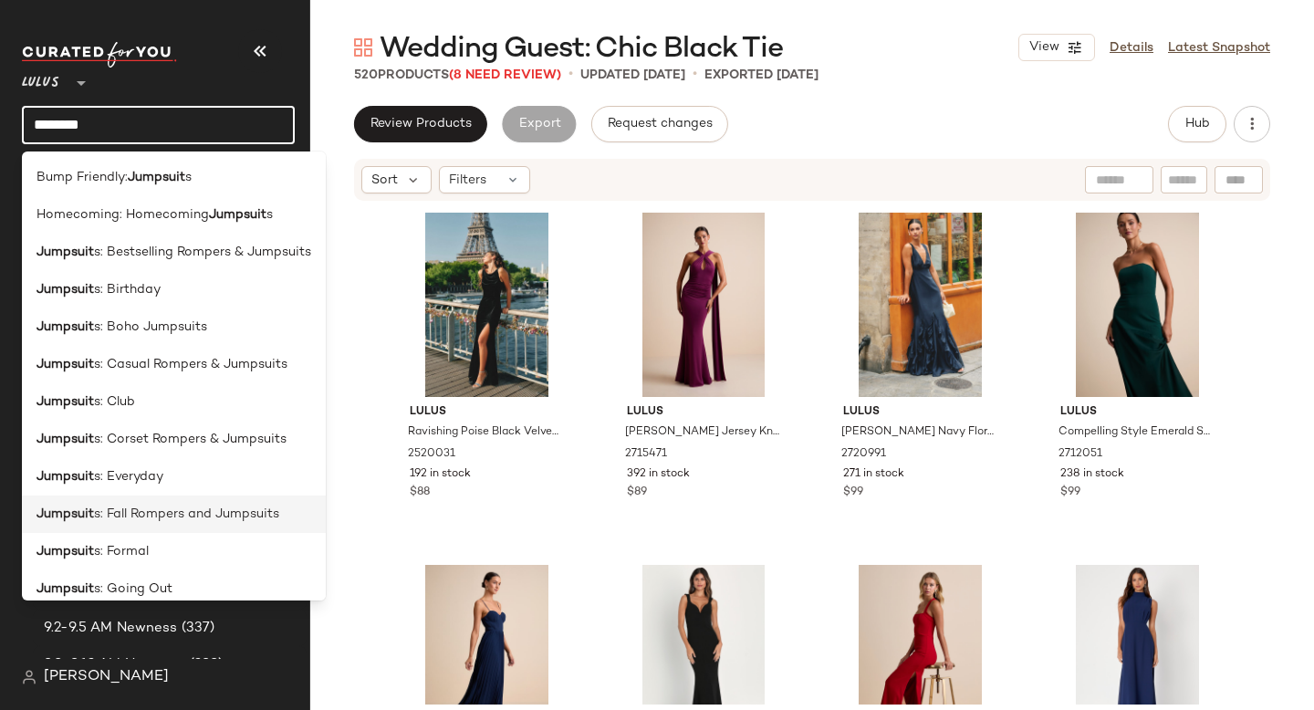
type input "********"
click at [99, 498] on div "Jumpsuit s: Fall Rompers and Jumpsuits" at bounding box center [174, 514] width 304 height 37
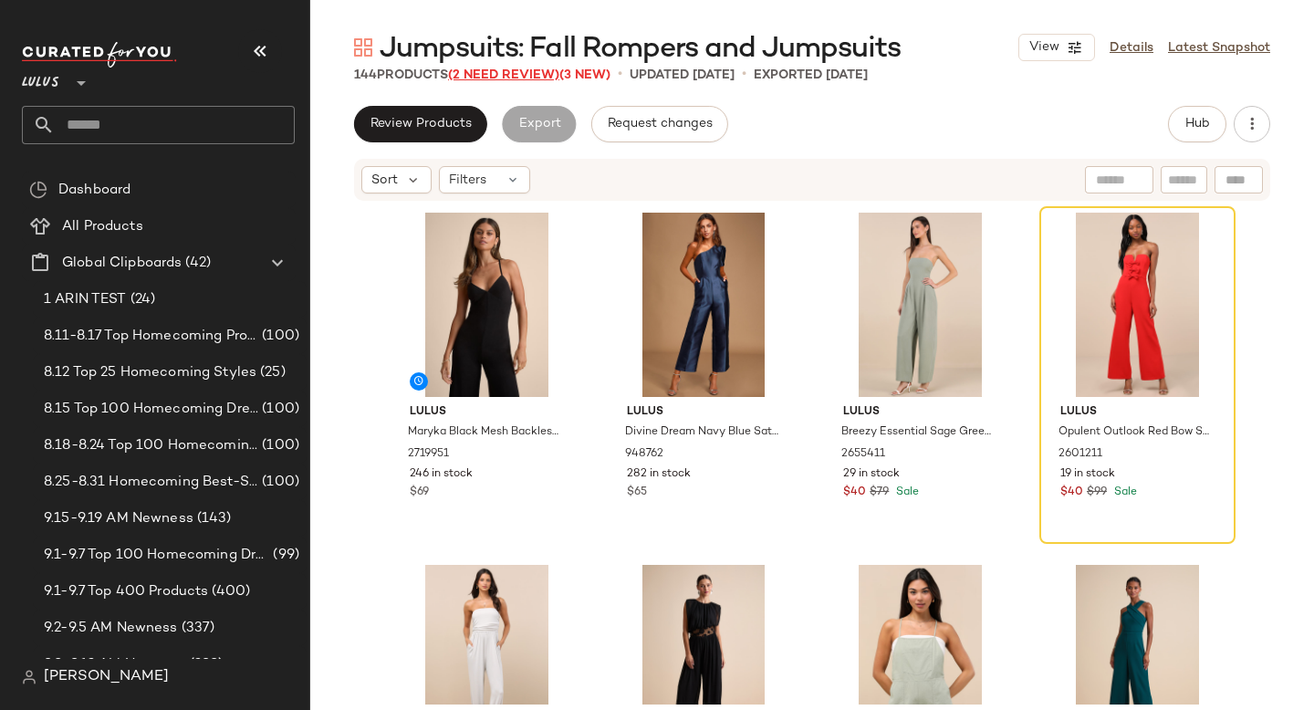
click at [519, 74] on span "(2 Need Review)" at bounding box center [503, 75] width 111 height 14
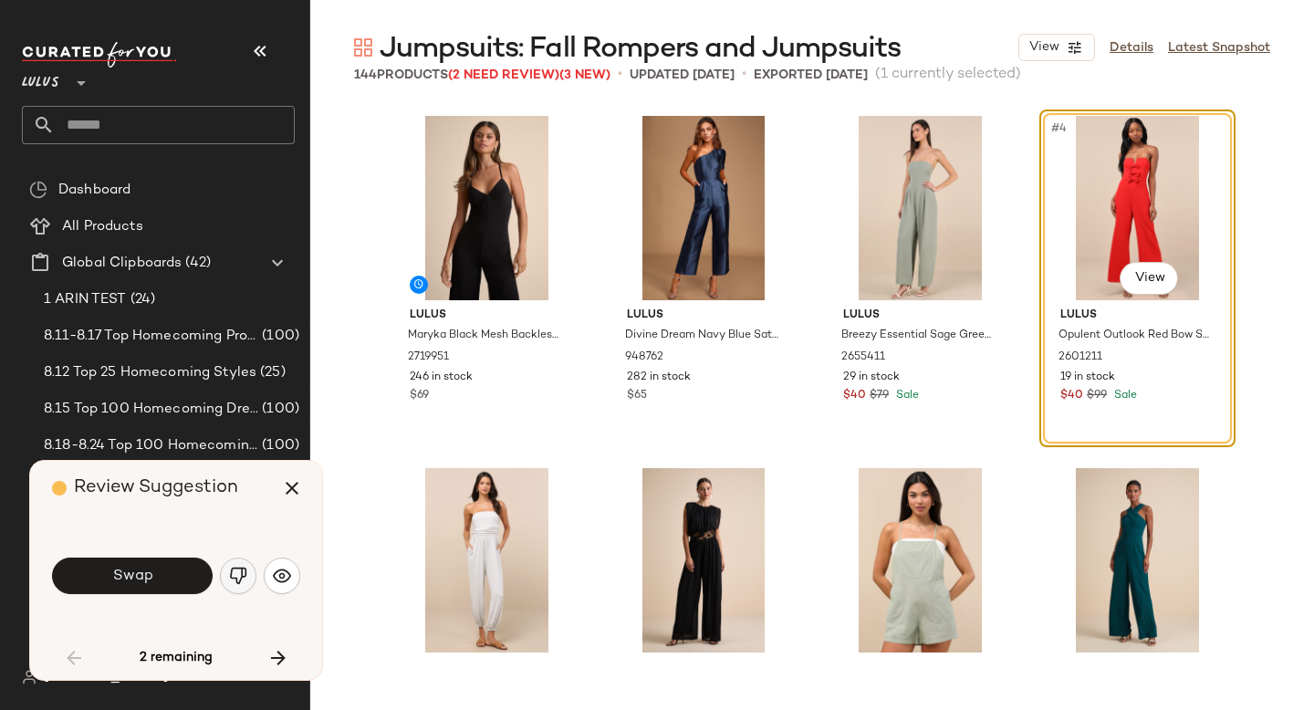
click at [247, 571] on button "button" at bounding box center [238, 576] width 37 height 37
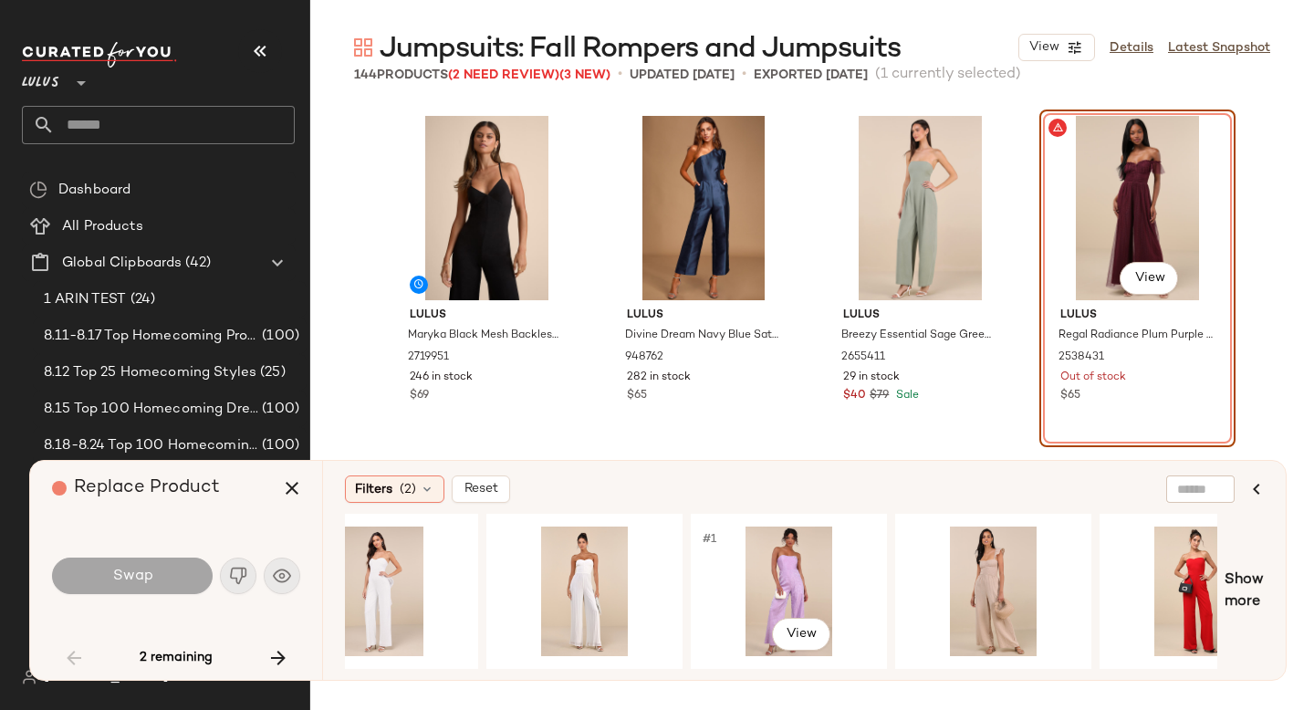
scroll to position [0, 963]
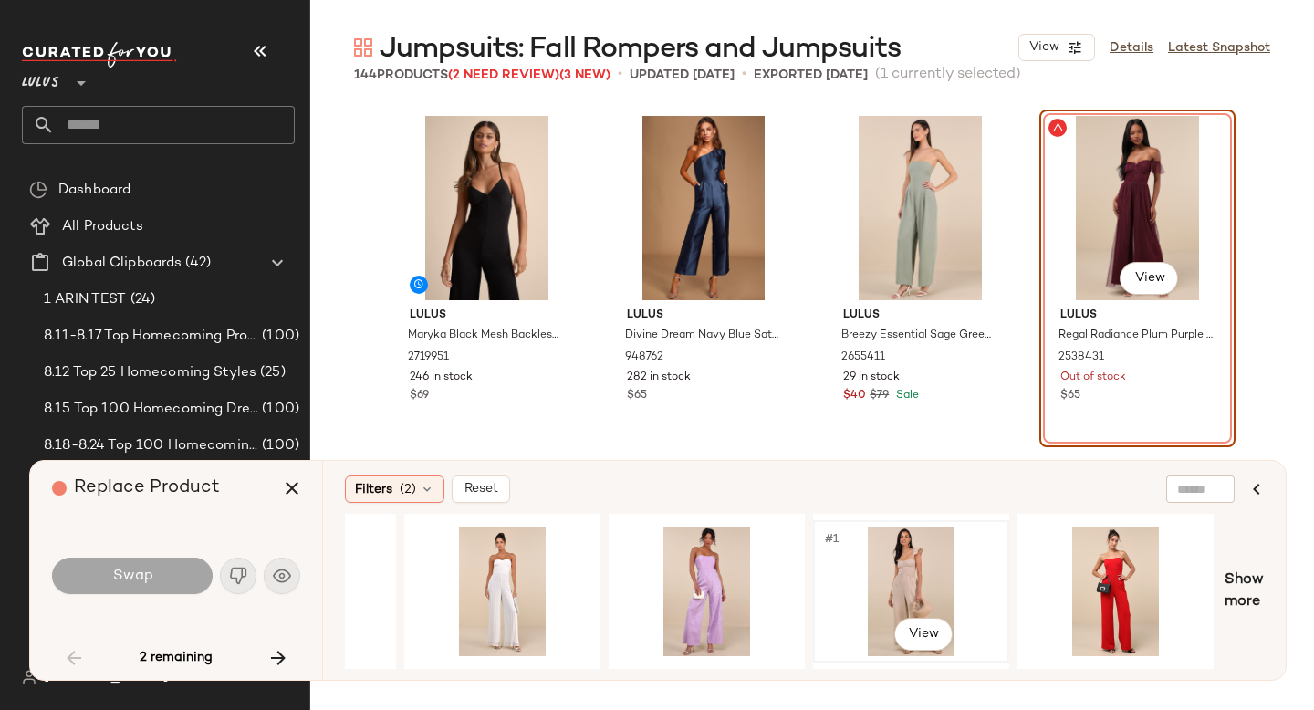
click at [885, 558] on div "#1 View" at bounding box center [911, 592] width 183 height 130
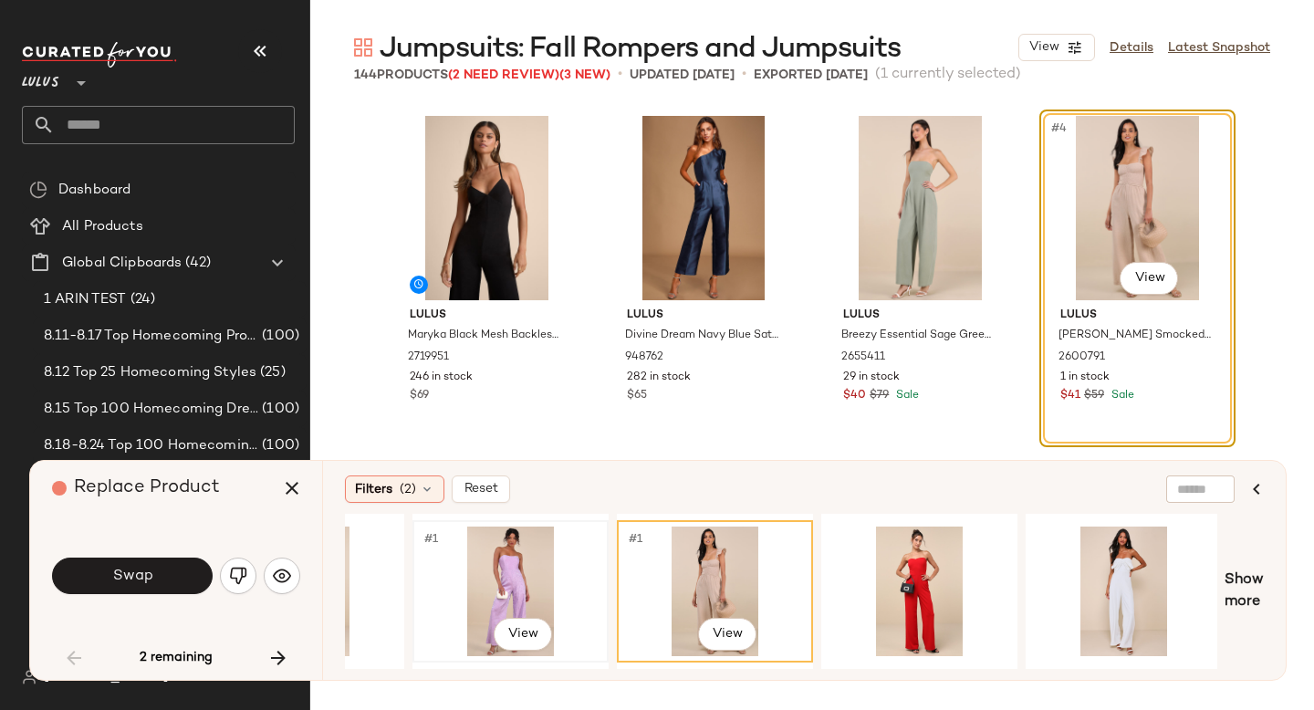
scroll to position [0, 1162]
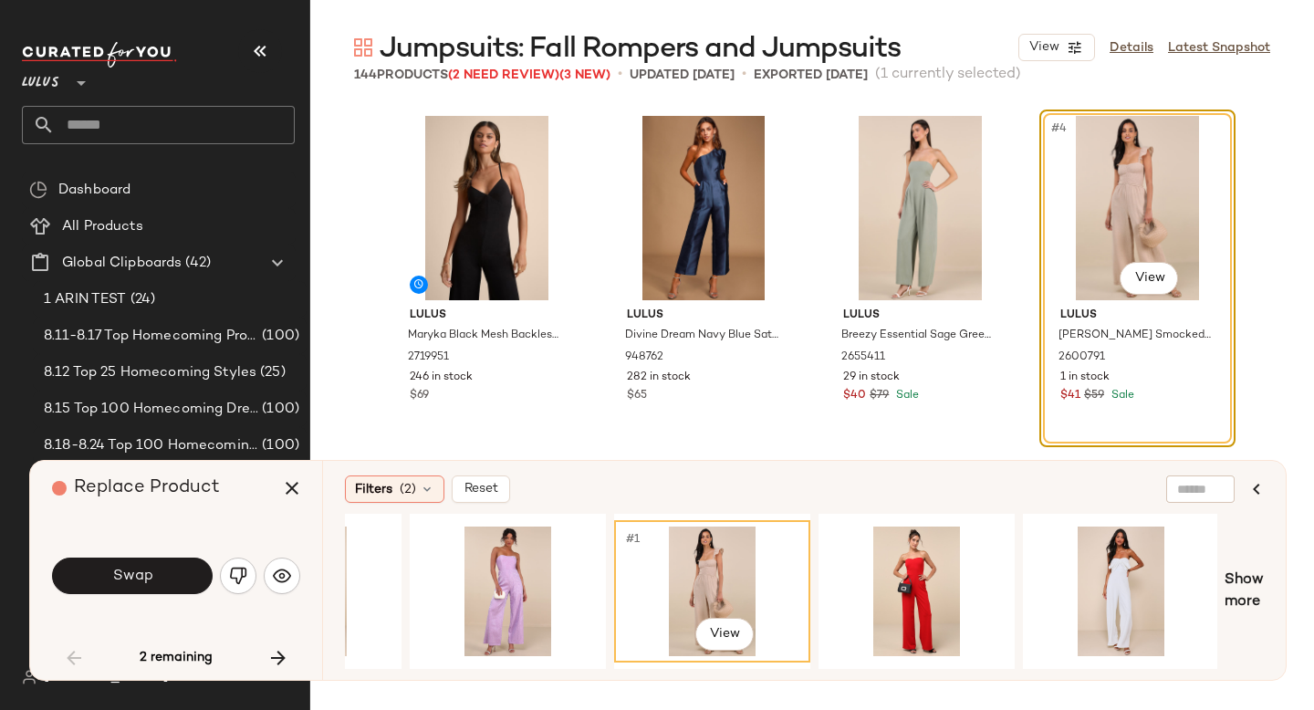
click at [219, 586] on div "Swap" at bounding box center [176, 576] width 248 height 44
click at [234, 580] on img "button" at bounding box center [238, 576] width 18 height 18
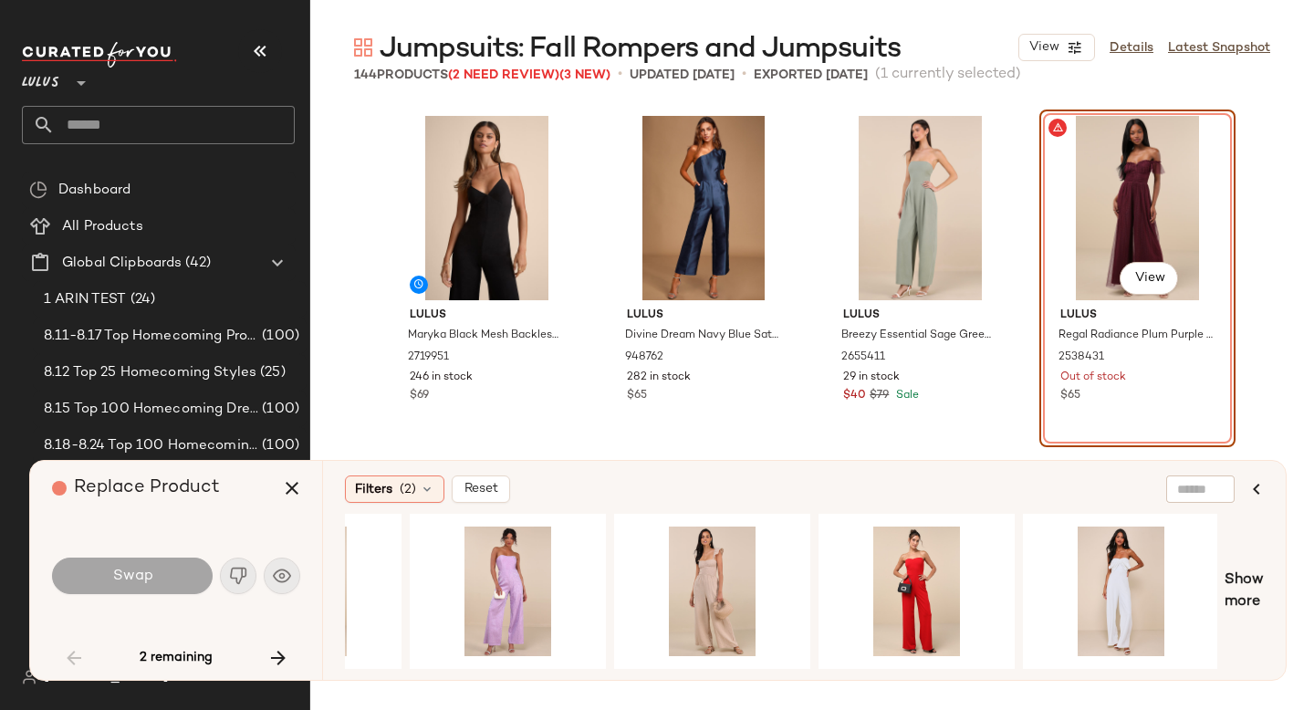
click at [1101, 176] on div "#4 View" at bounding box center [1137, 208] width 183 height 184
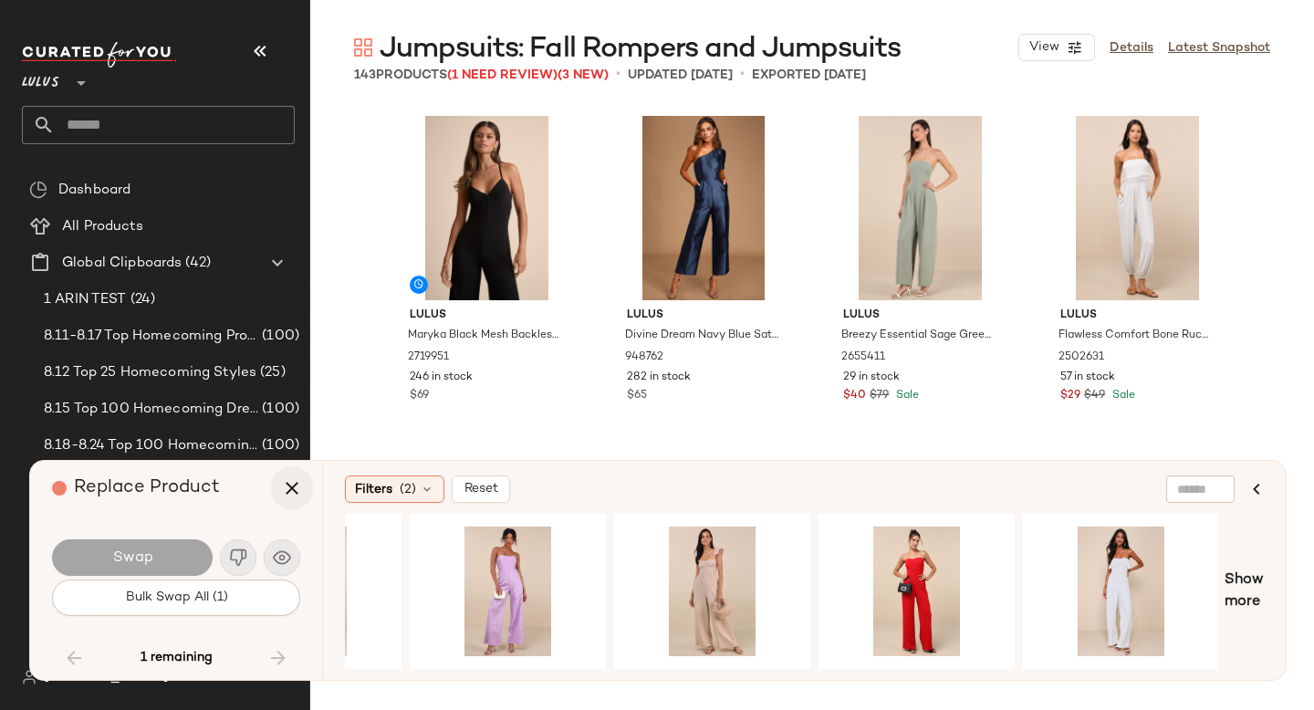
click at [295, 488] on icon "button" at bounding box center [292, 488] width 22 height 22
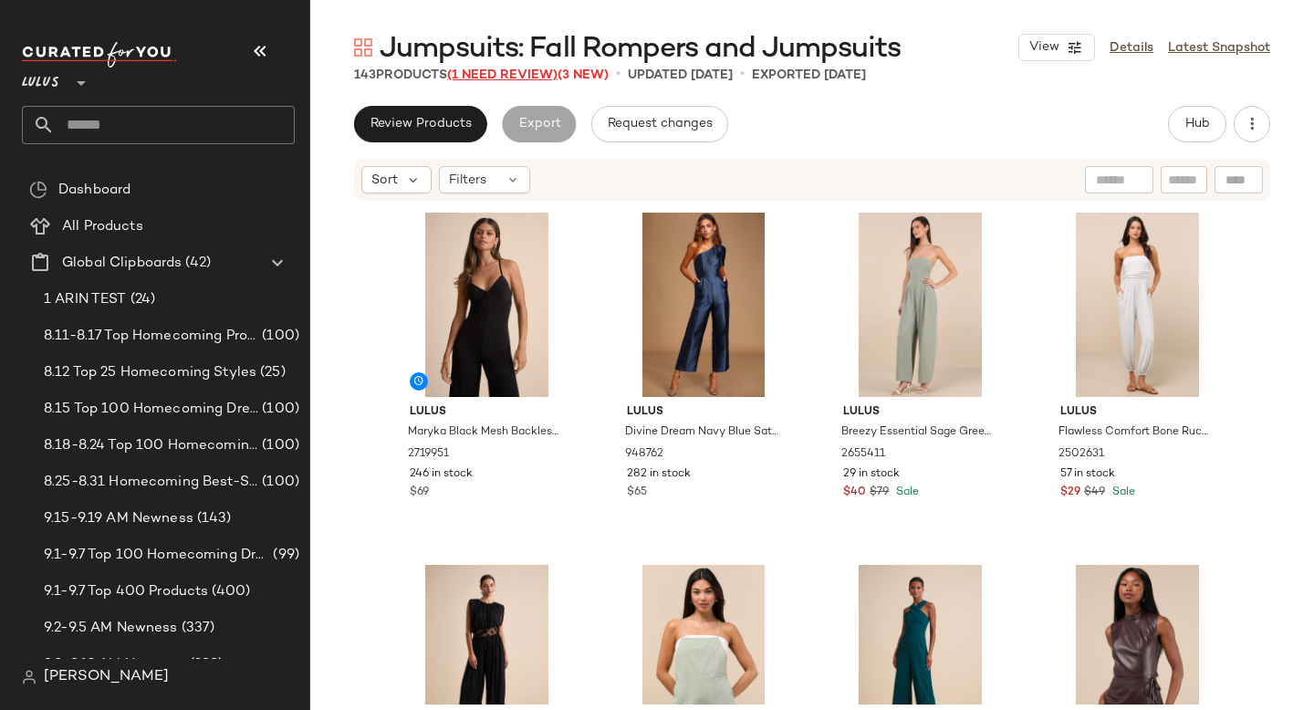
click at [511, 70] on span "(1 Need Review)" at bounding box center [502, 75] width 110 height 14
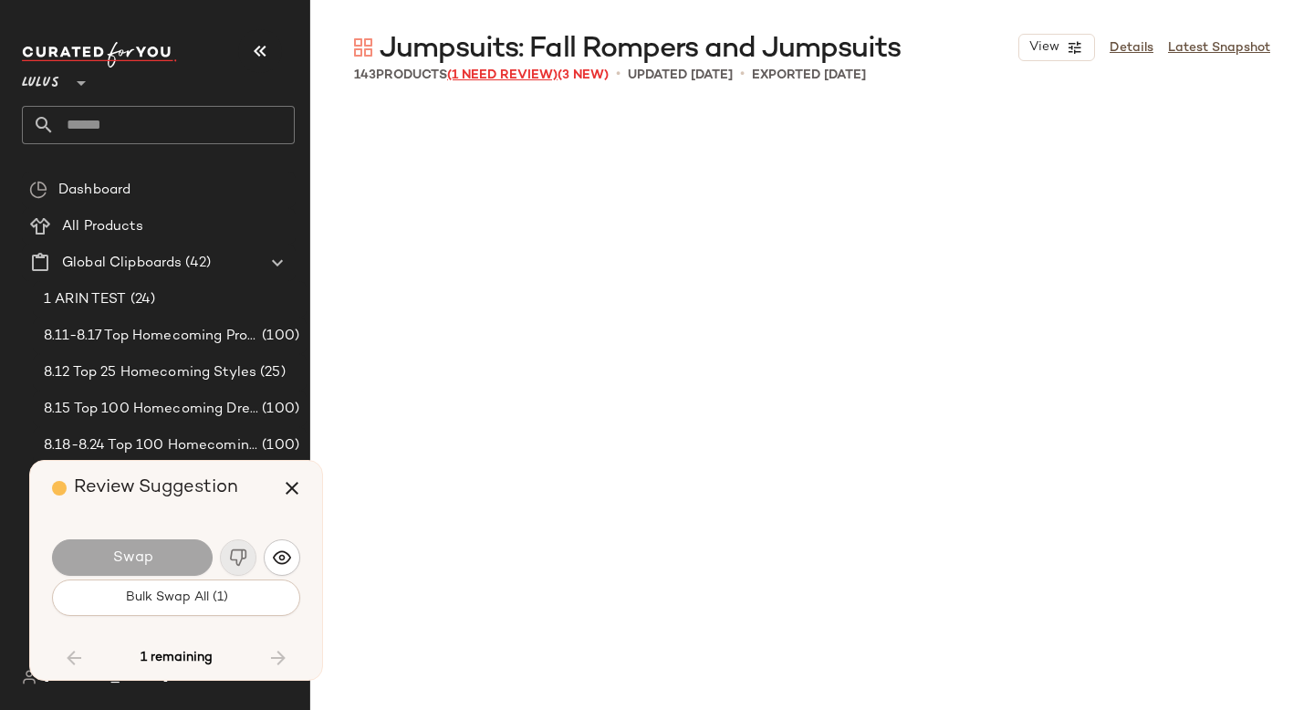
scroll to position [9513, 0]
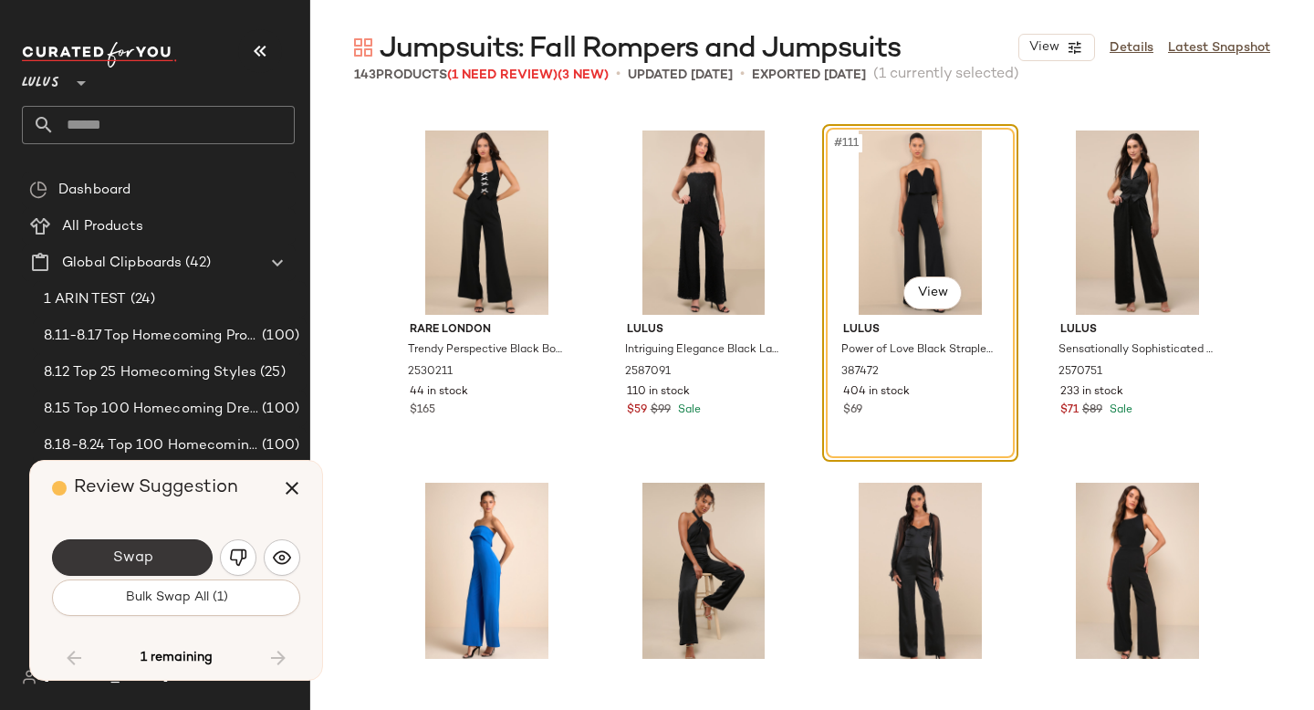
click at [169, 552] on button "Swap" at bounding box center [132, 557] width 161 height 37
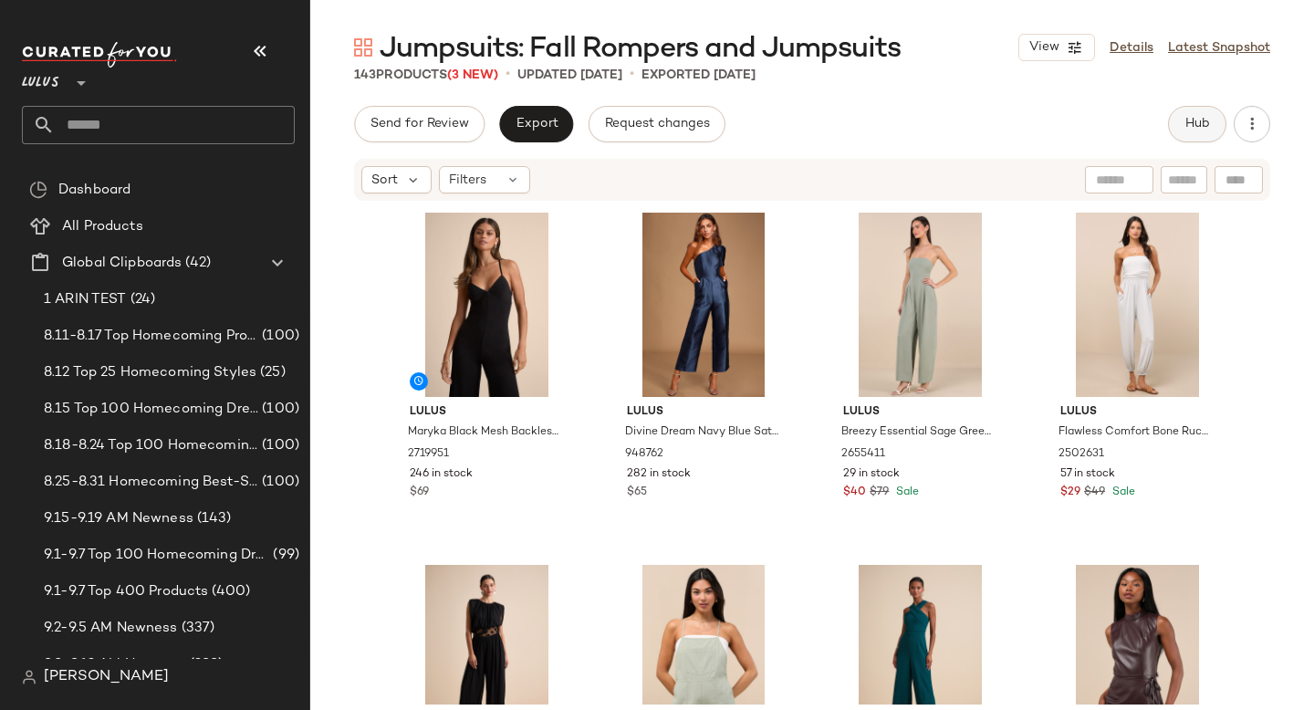
click at [1185, 118] on span "Hub" at bounding box center [1198, 124] width 26 height 15
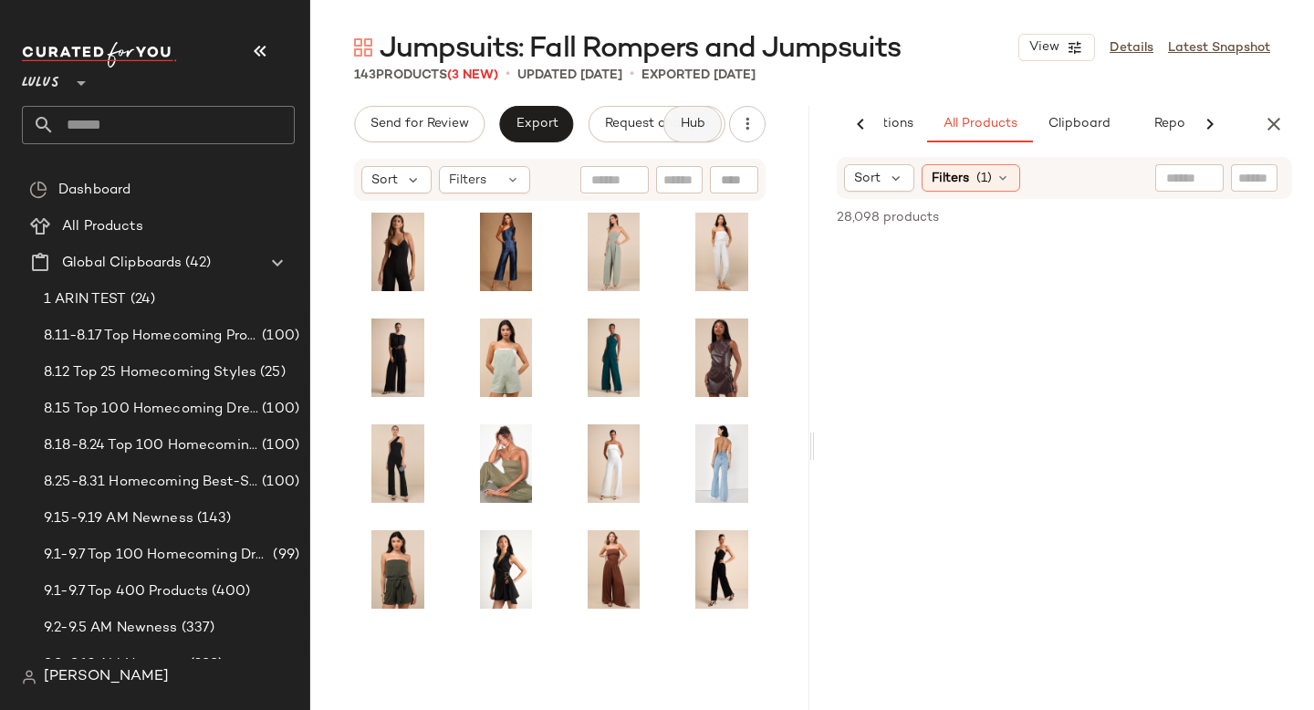
scroll to position [0, 162]
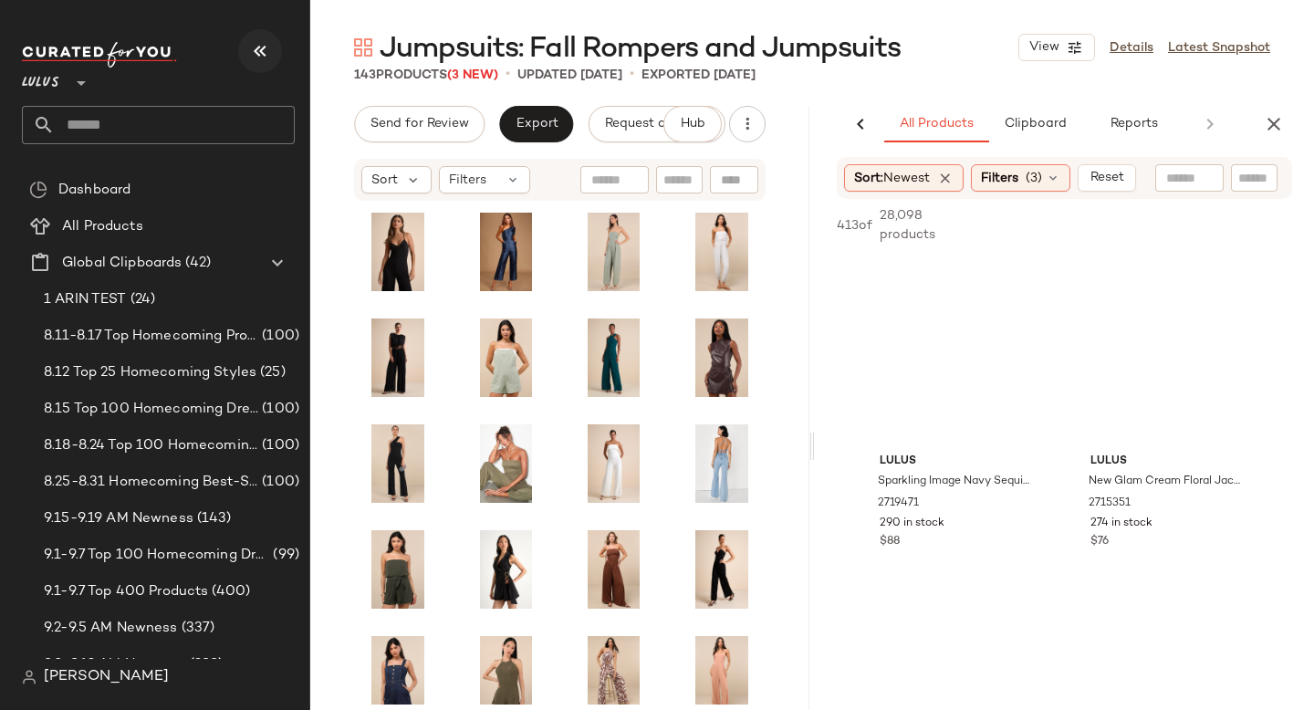
click at [265, 54] on icon "button" at bounding box center [260, 51] width 22 height 22
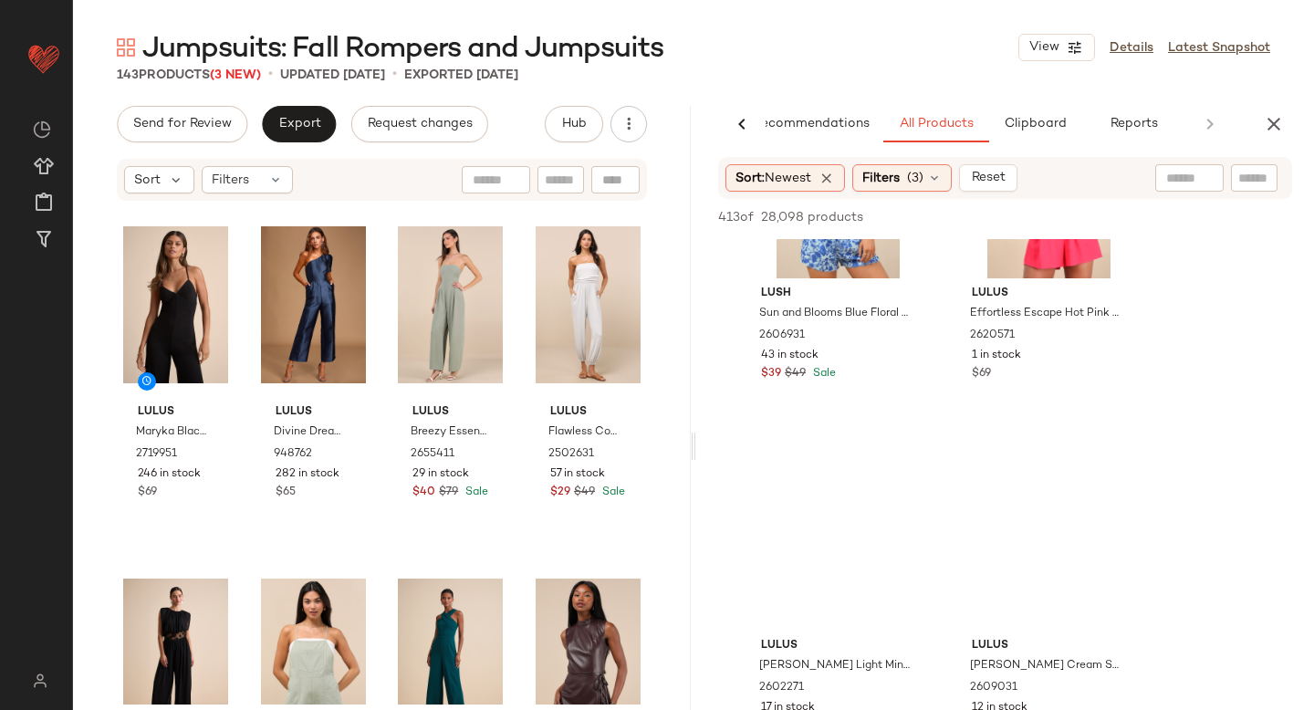
scroll to position [7361, 0]
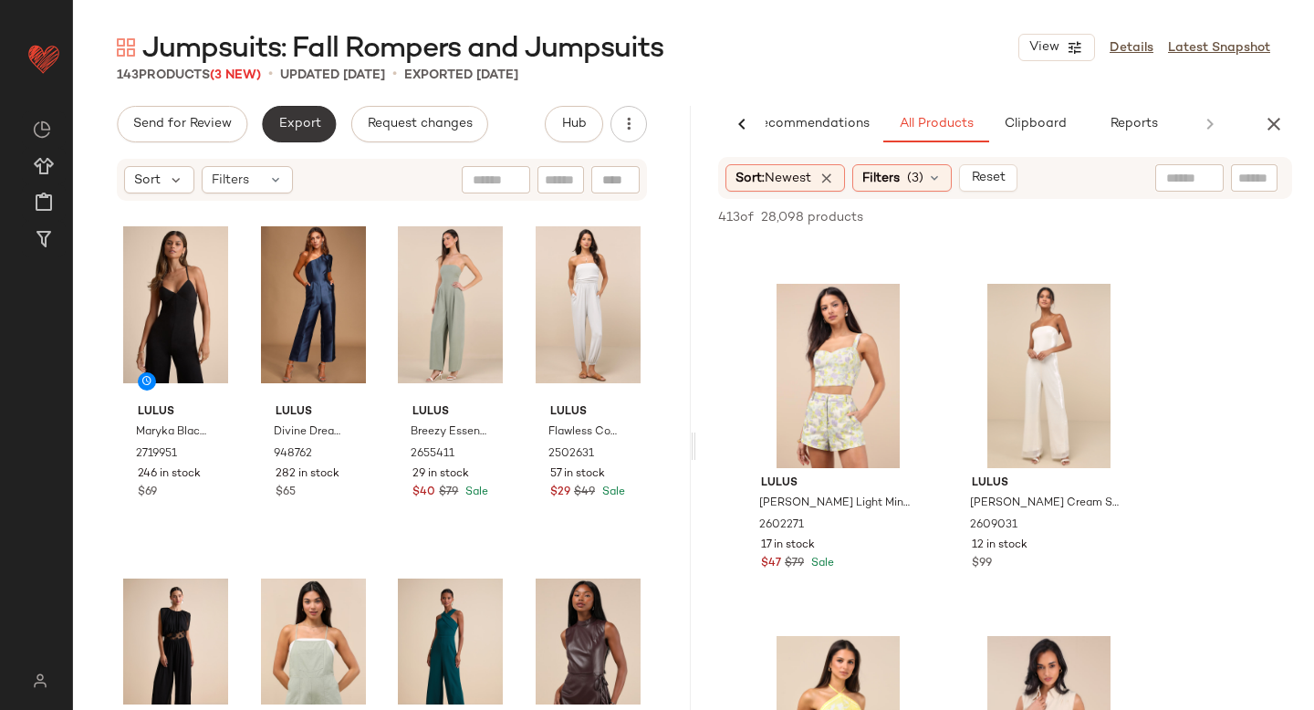
click at [291, 131] on button "Export" at bounding box center [299, 124] width 74 height 37
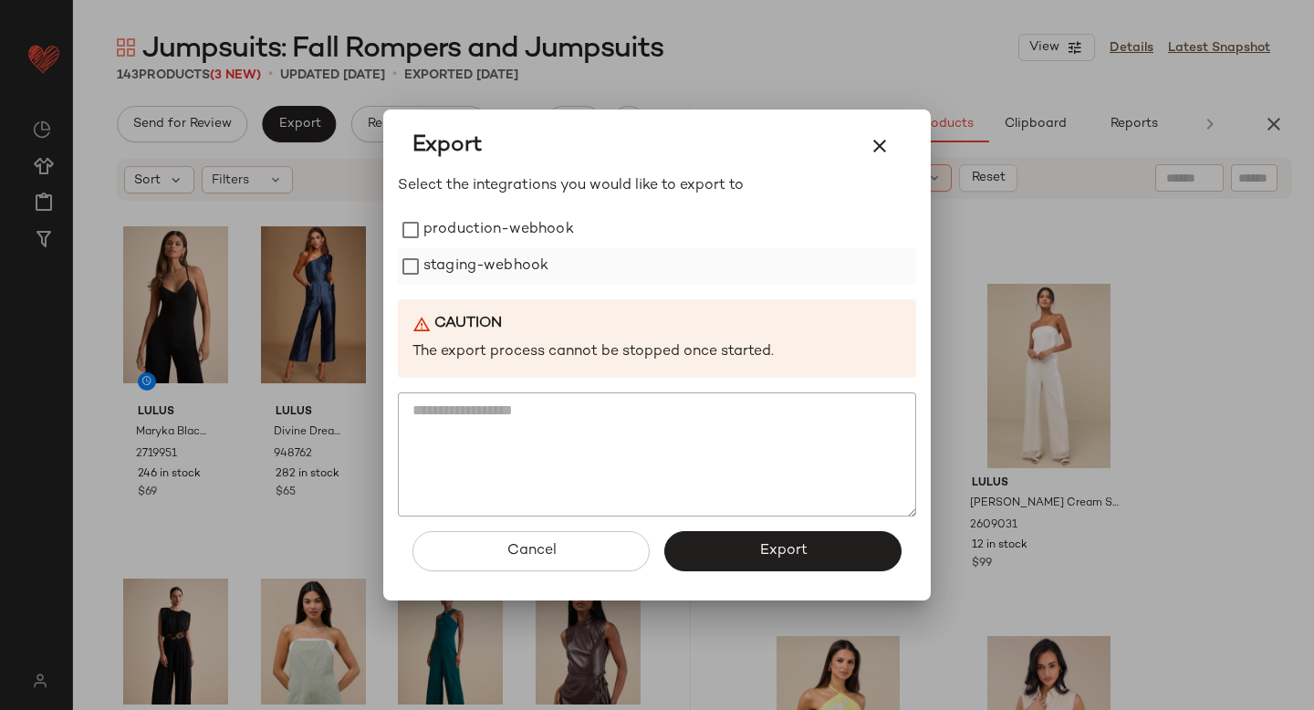
click at [403, 249] on div "staging-webhook" at bounding box center [657, 266] width 518 height 37
click at [759, 569] on button "Export" at bounding box center [783, 551] width 237 height 40
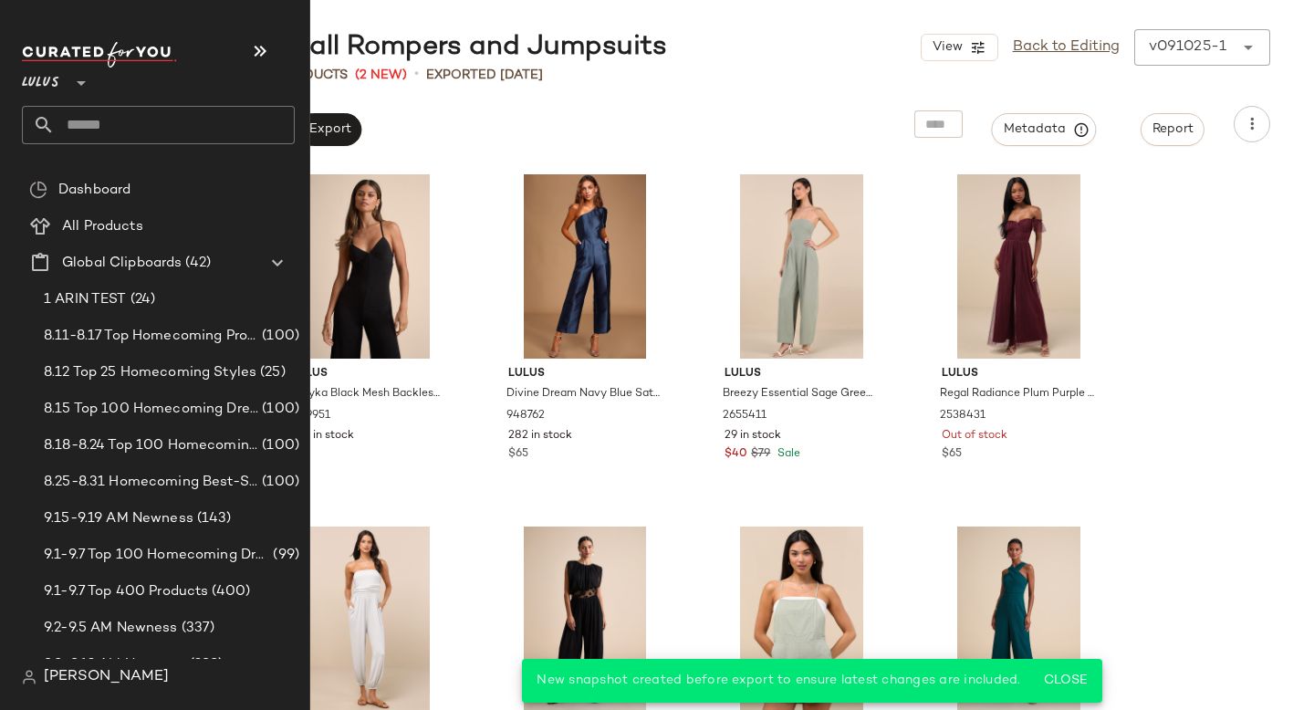
click at [128, 134] on input "text" at bounding box center [175, 125] width 240 height 38
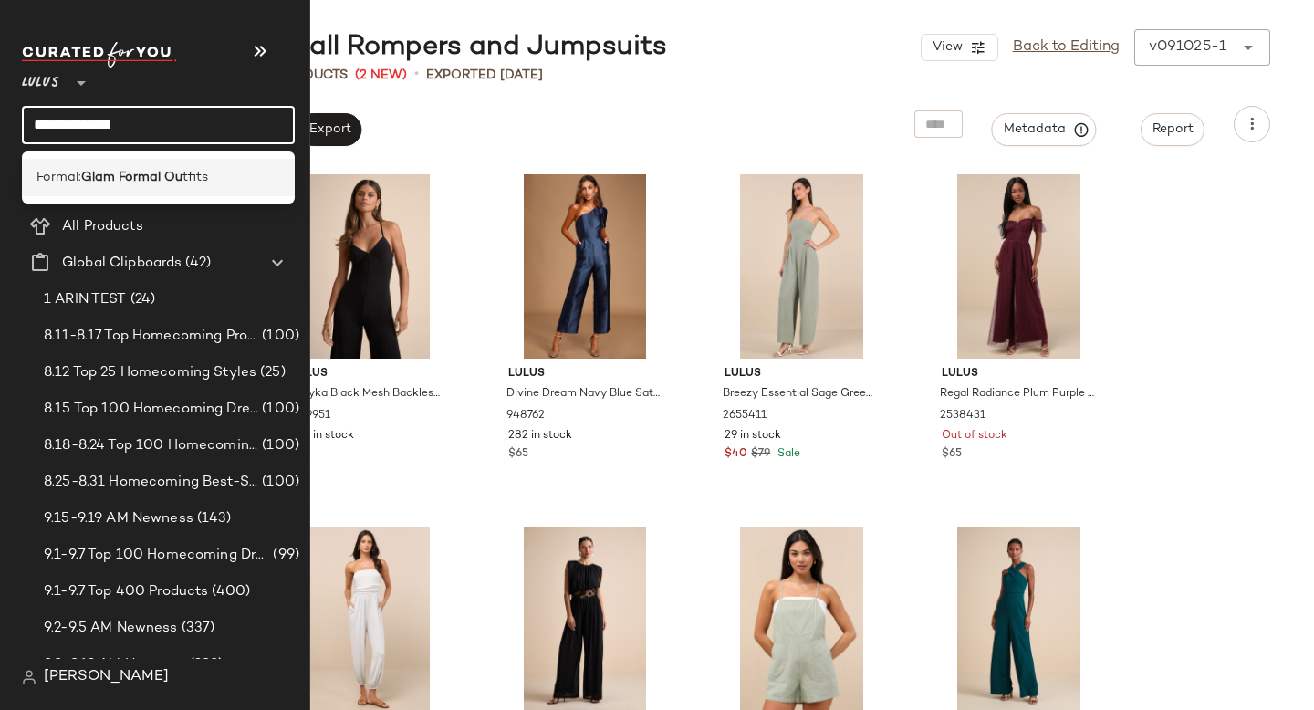
type input "**********"
click at [193, 177] on span "tfits" at bounding box center [196, 177] width 26 height 19
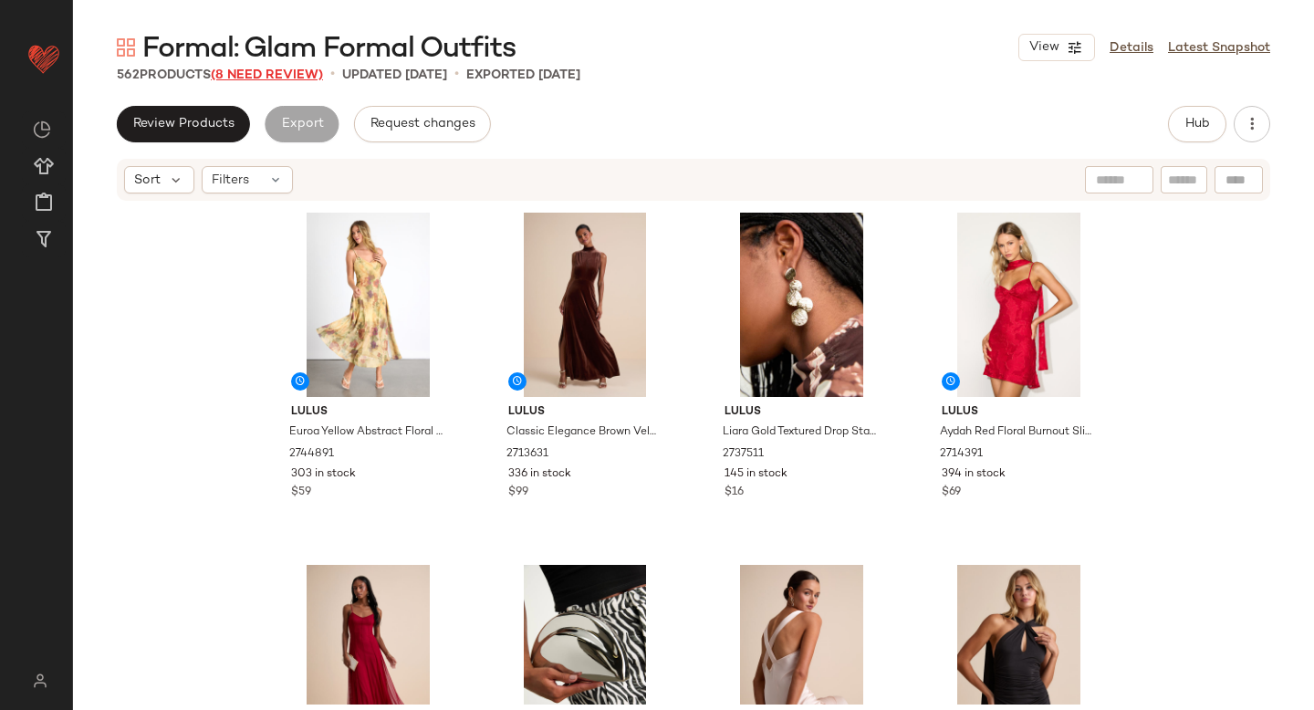
click at [262, 73] on span "(8 Need Review)" at bounding box center [267, 75] width 112 height 14
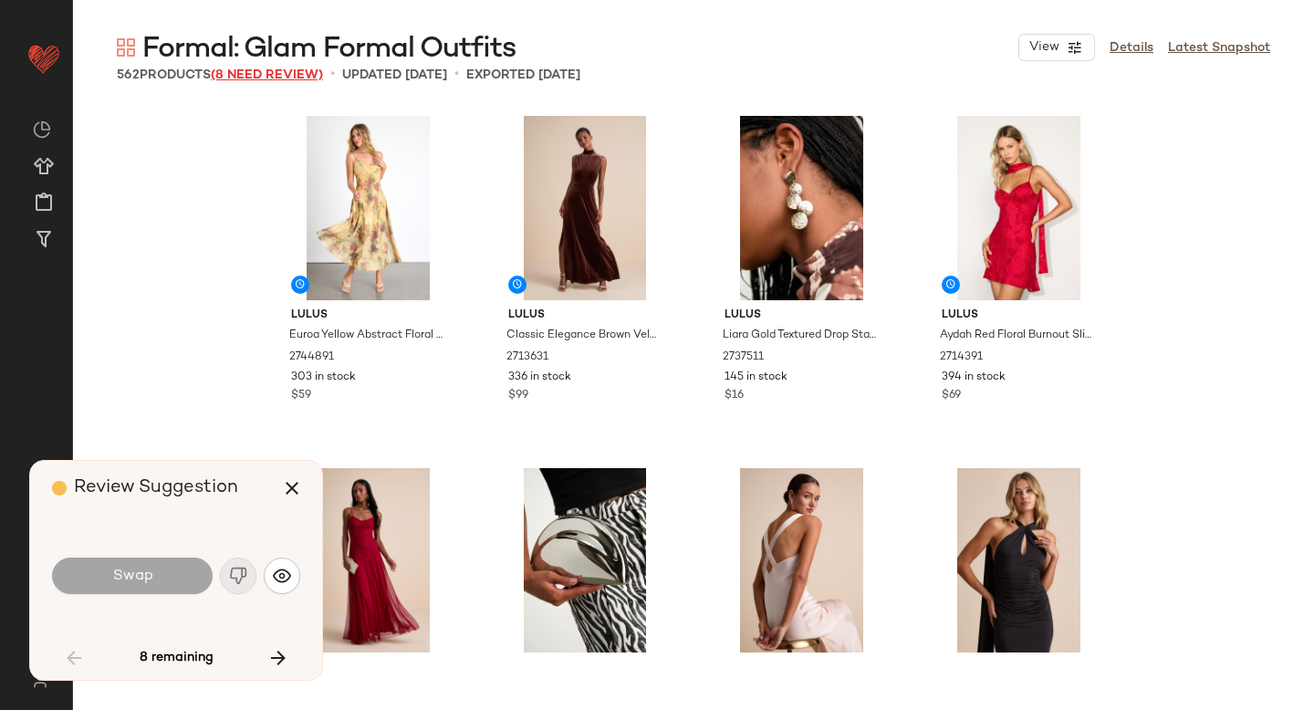
scroll to position [4228, 0]
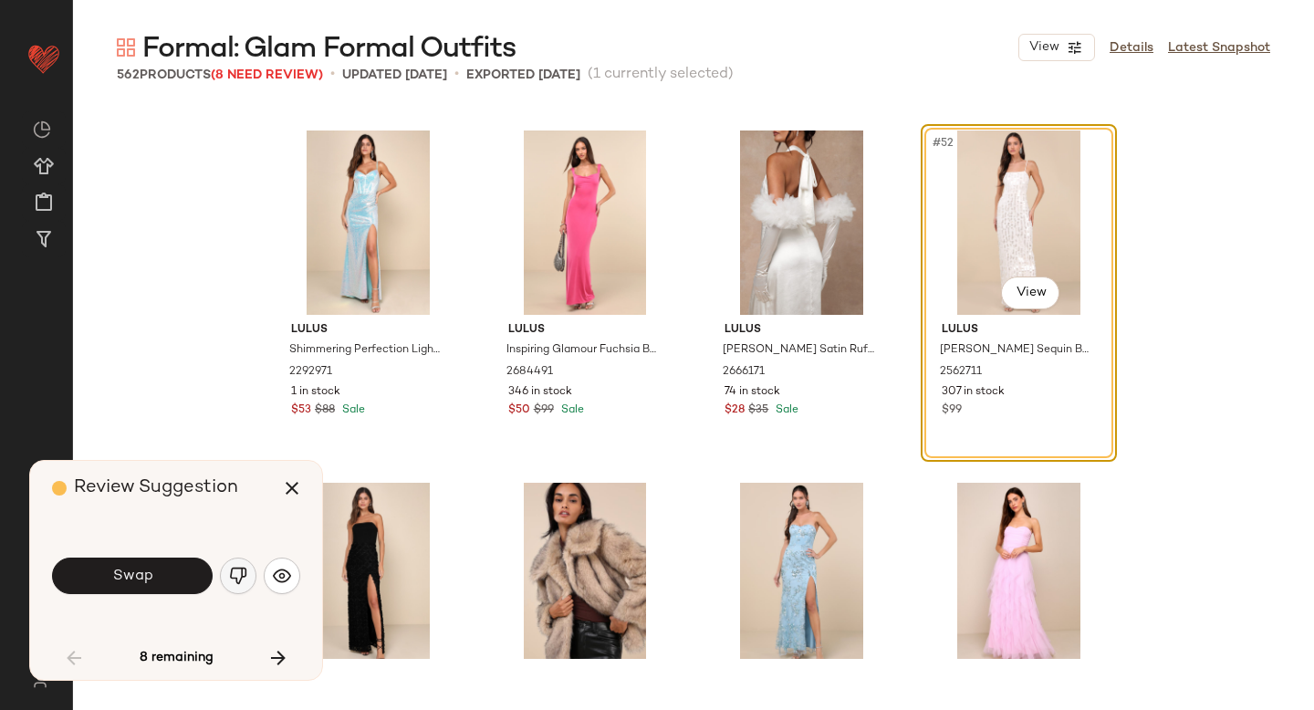
click at [251, 583] on button "button" at bounding box center [238, 576] width 37 height 37
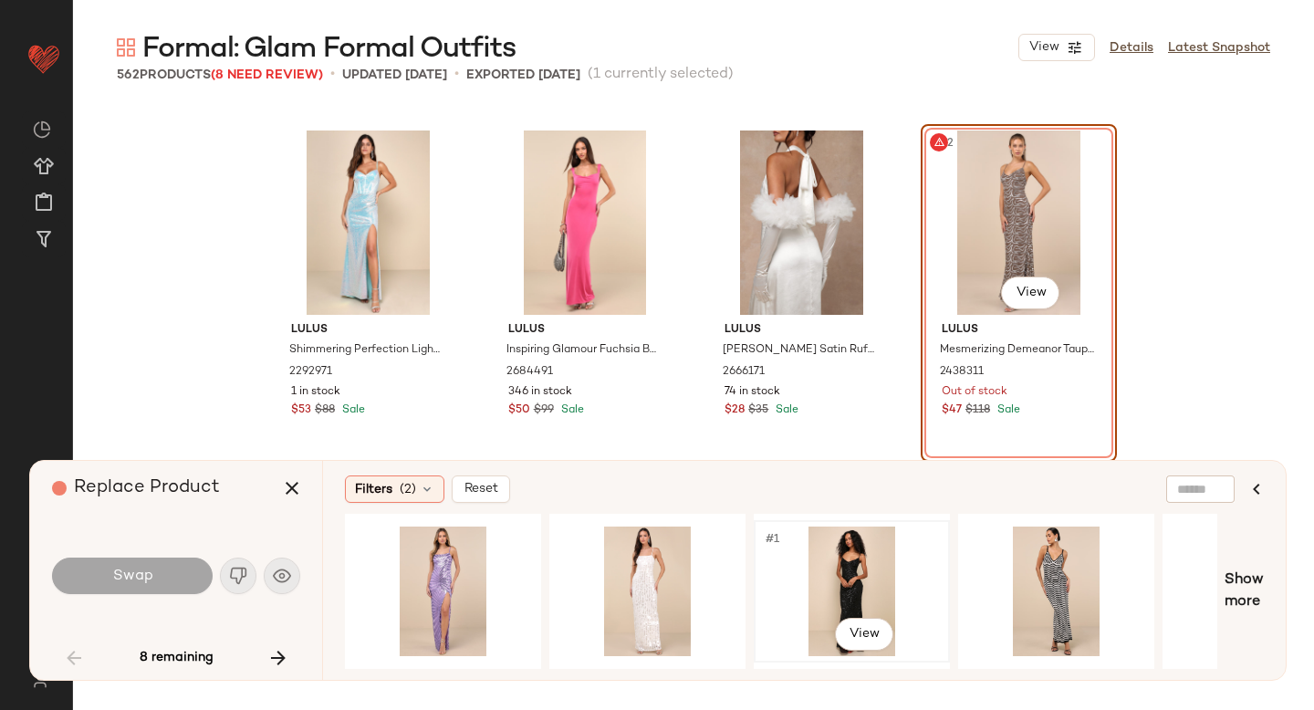
click at [832, 578] on div "#1 View" at bounding box center [851, 592] width 183 height 130
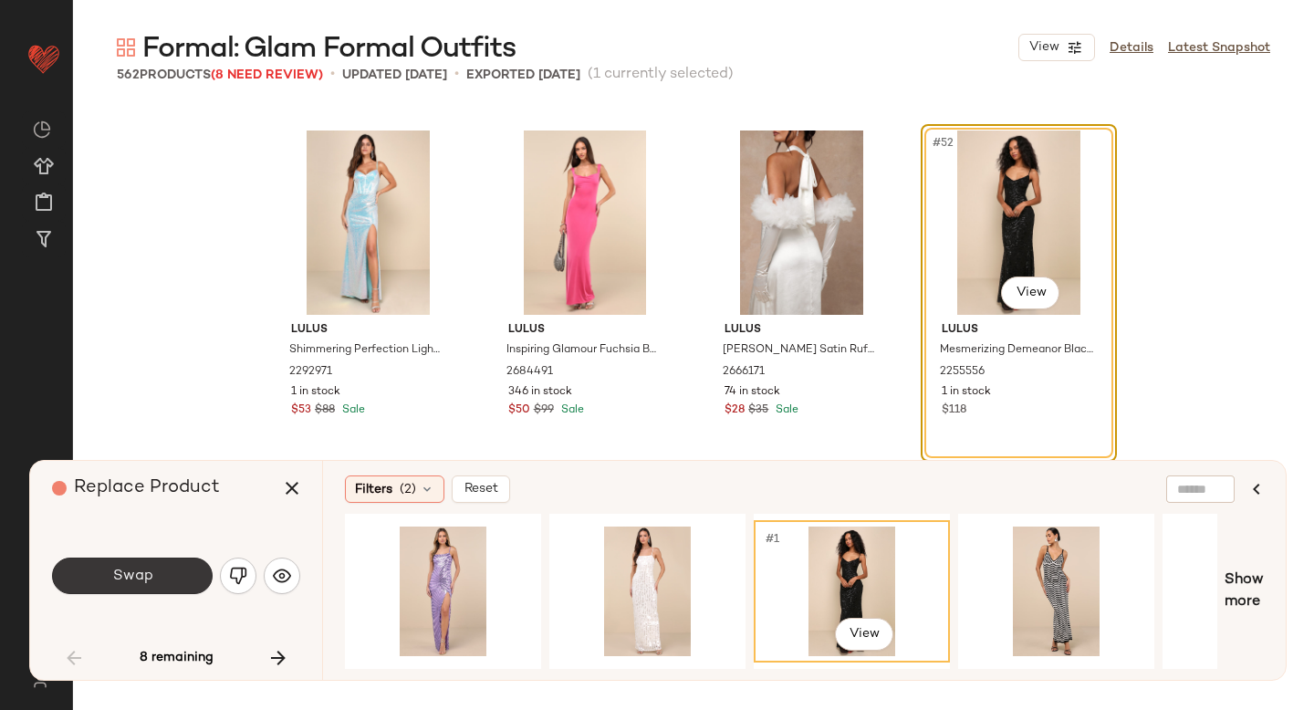
click at [144, 578] on span "Swap" at bounding box center [131, 576] width 41 height 17
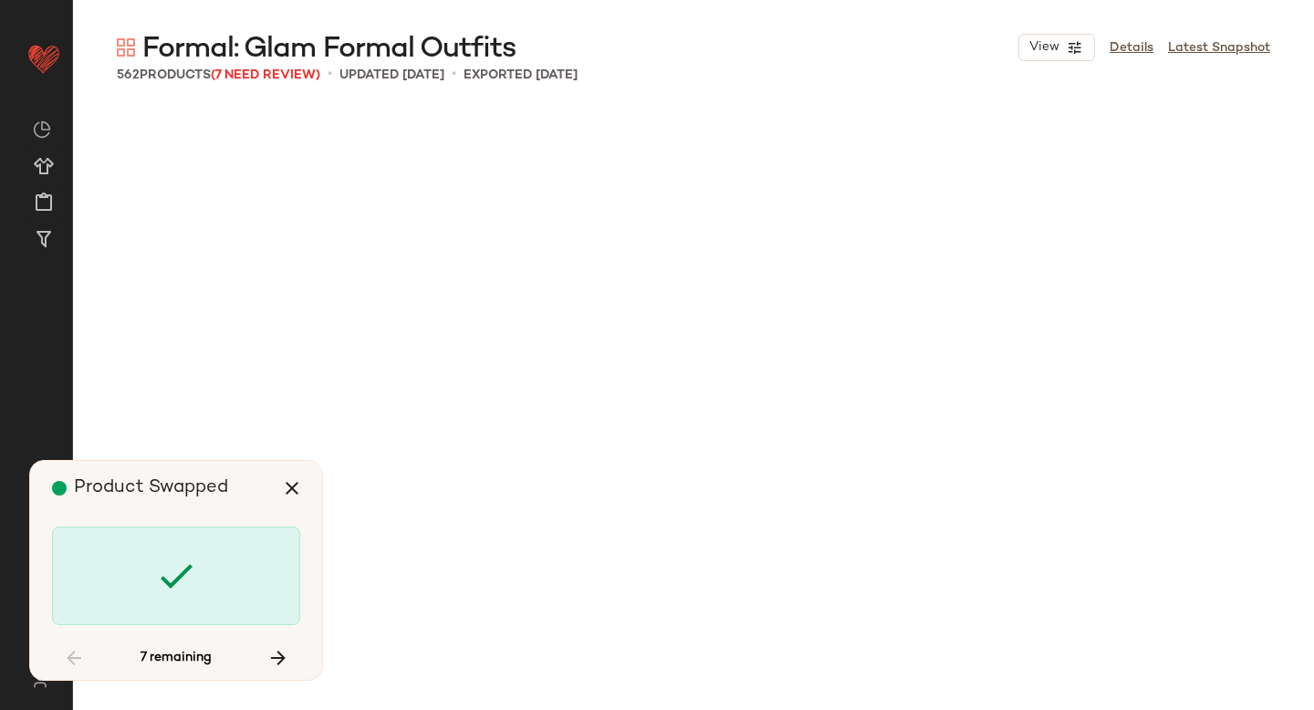
scroll to position [17617, 0]
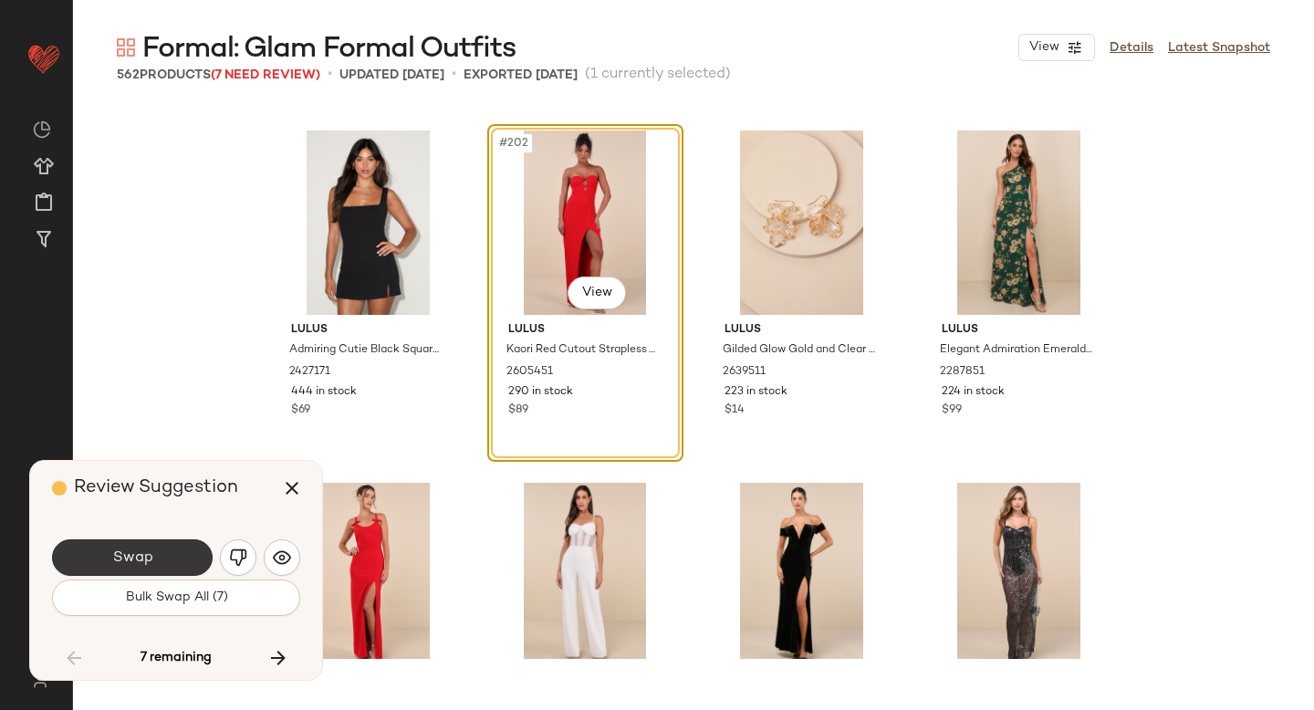
click at [172, 560] on button "Swap" at bounding box center [132, 557] width 161 height 37
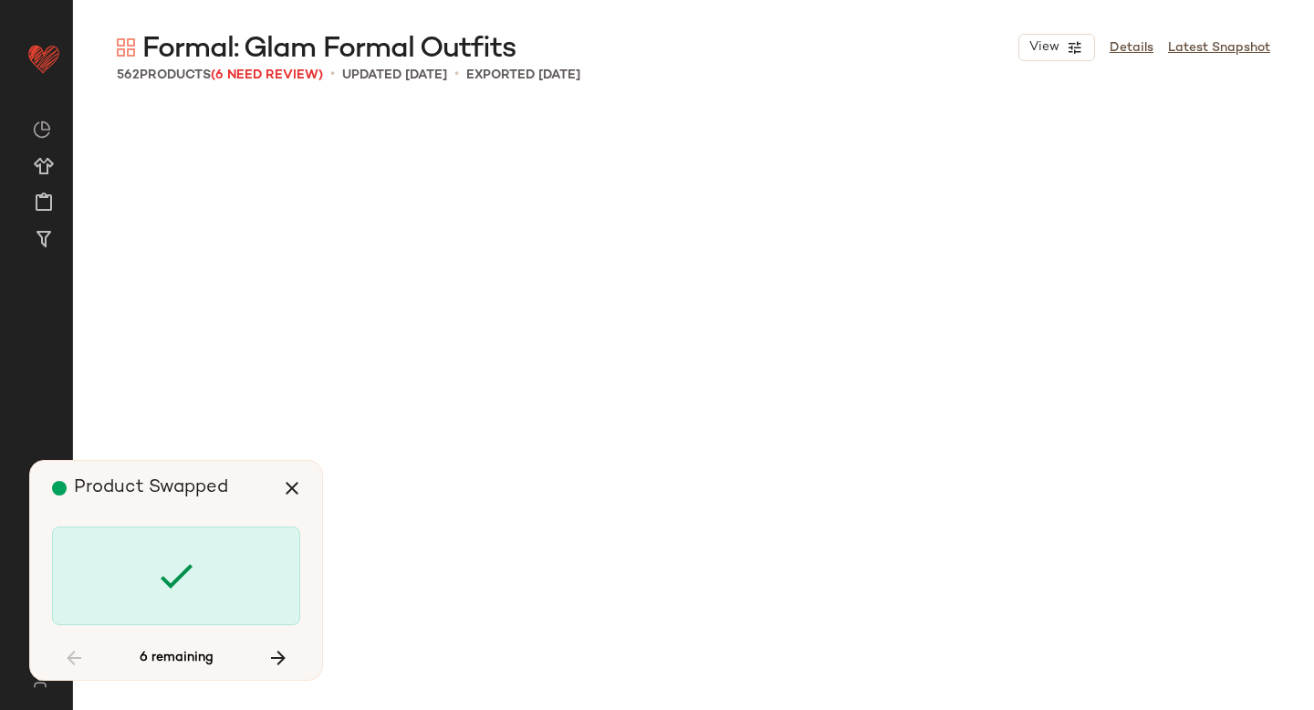
scroll to position [24312, 0]
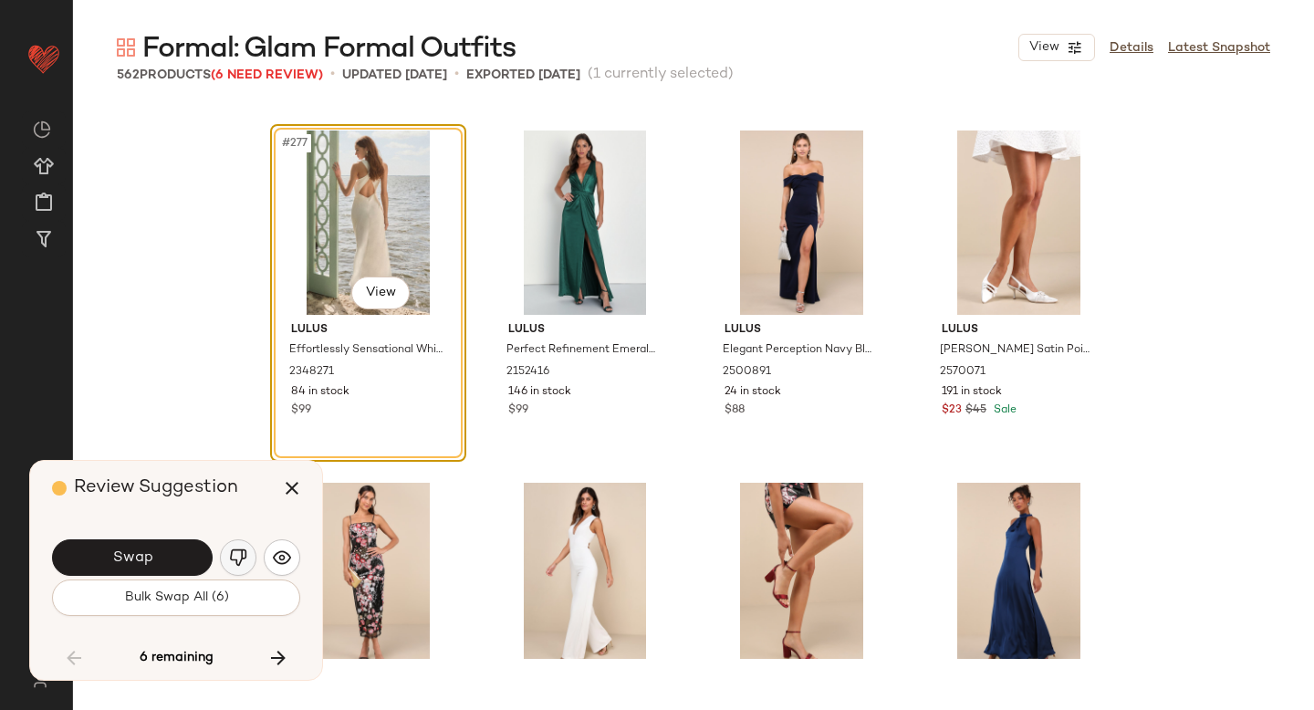
click at [243, 558] on img "button" at bounding box center [238, 558] width 18 height 18
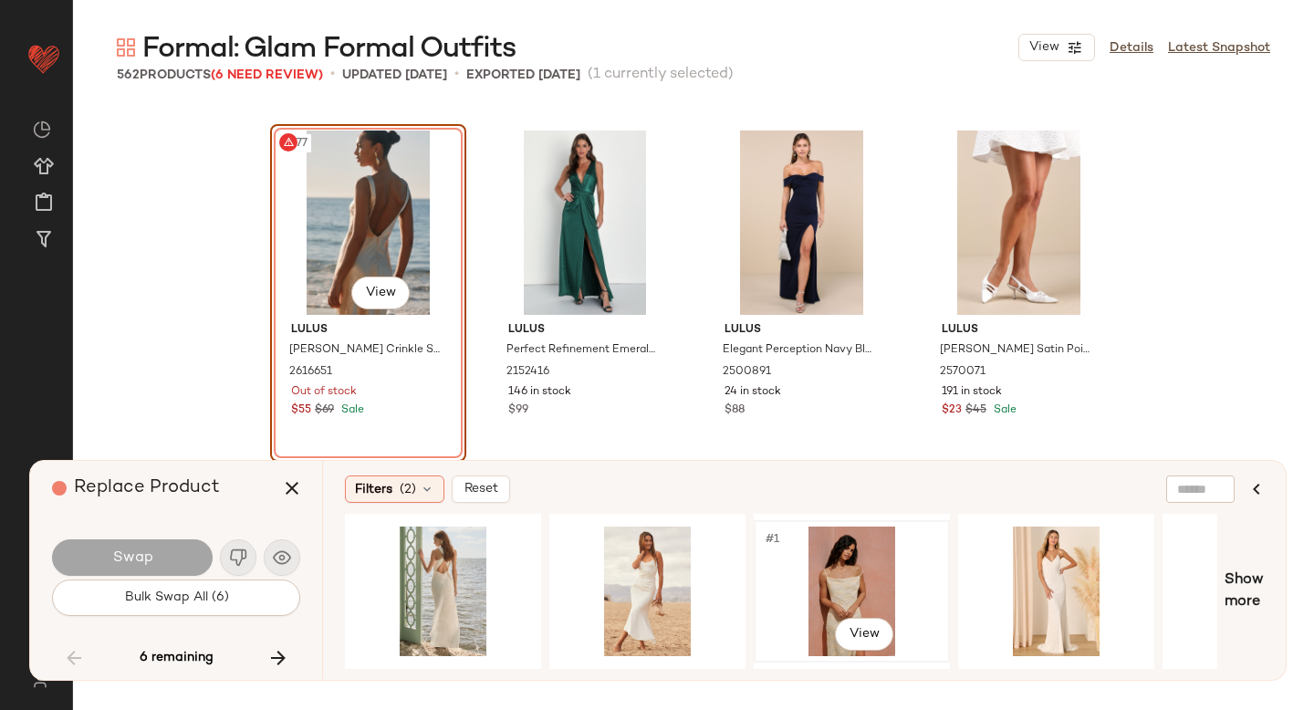
click at [823, 564] on div "#1 View" at bounding box center [851, 592] width 183 height 130
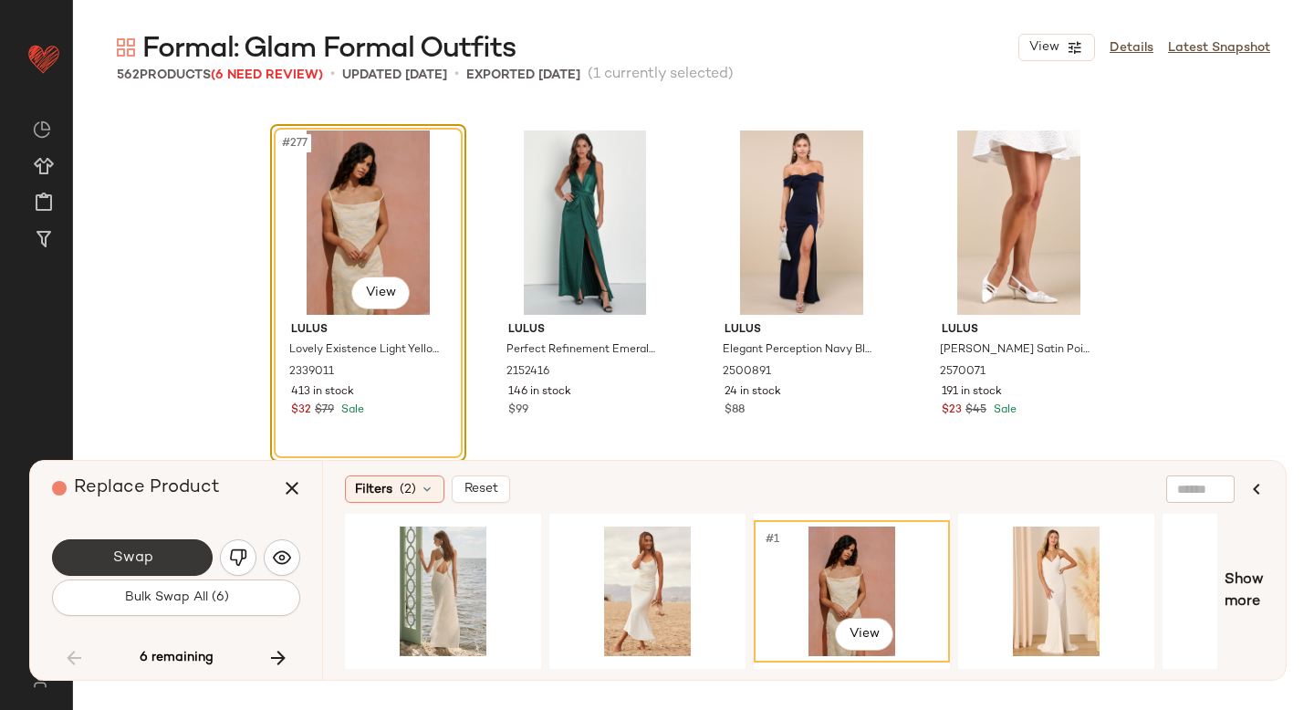
click at [141, 546] on button "Swap" at bounding box center [132, 557] width 161 height 37
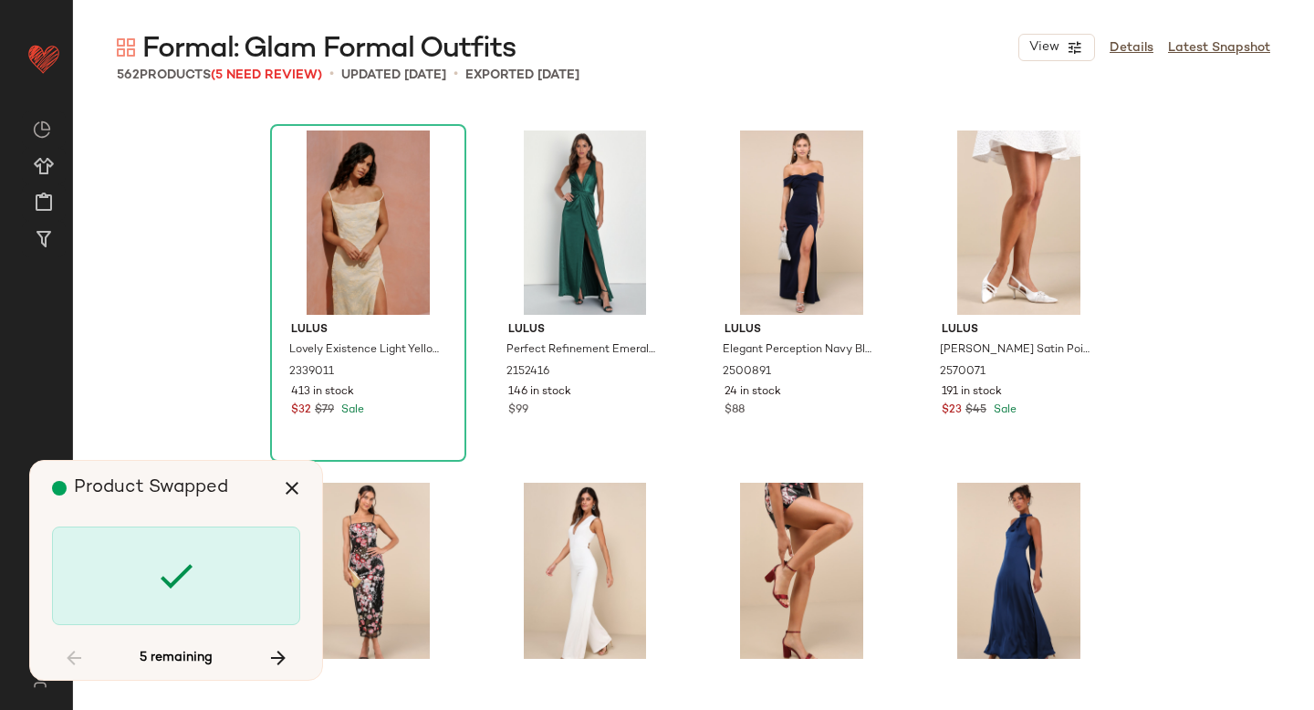
scroll to position [32064, 0]
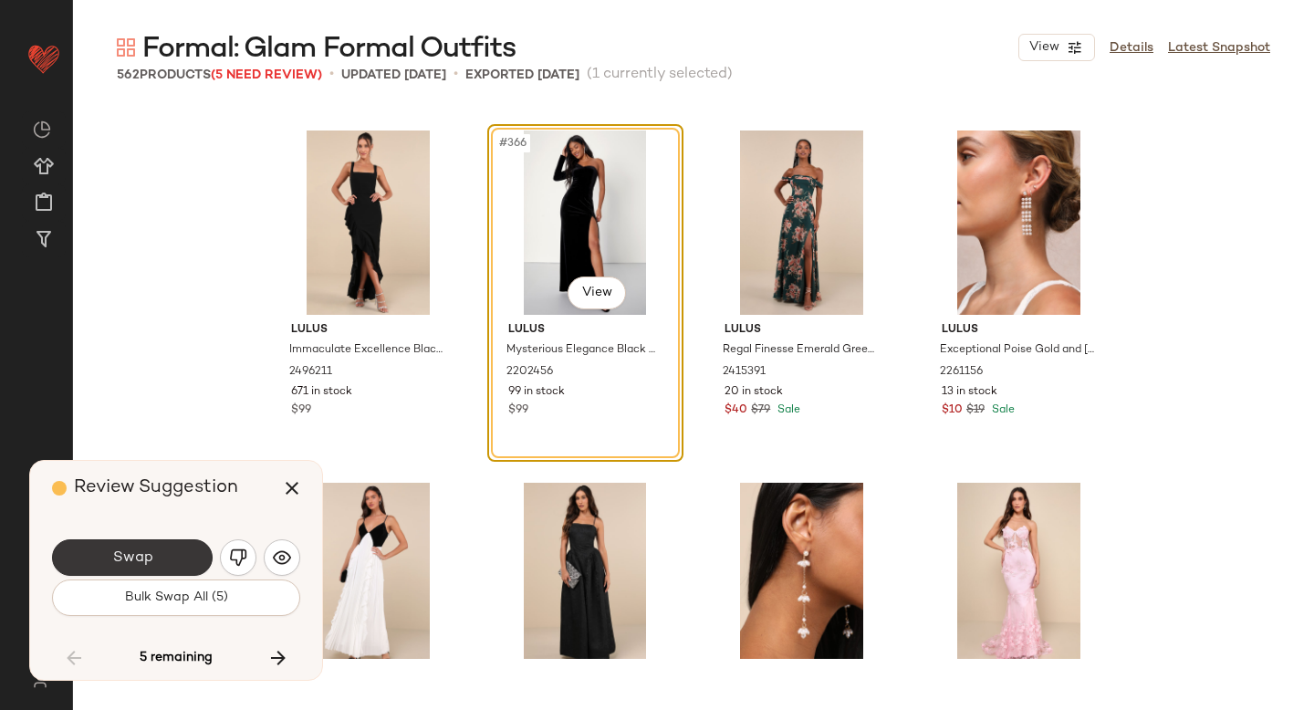
click at [153, 541] on button "Swap" at bounding box center [132, 557] width 161 height 37
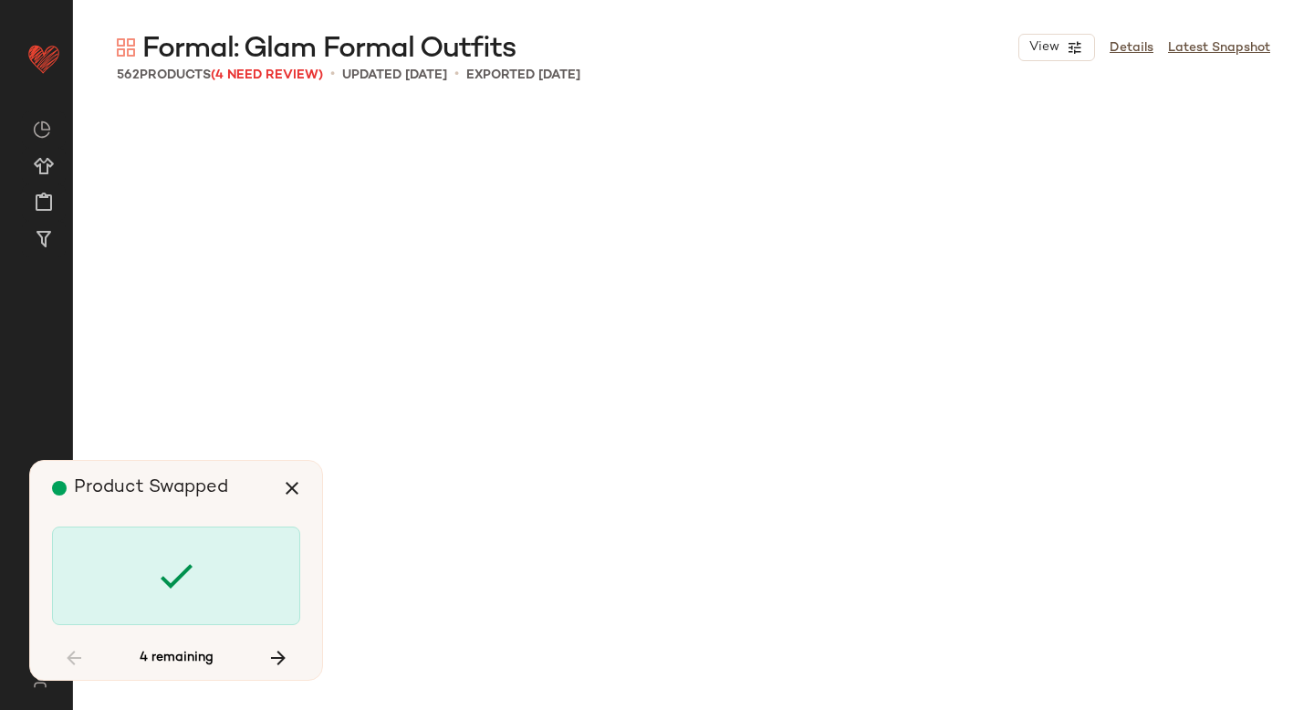
scroll to position [34530, 0]
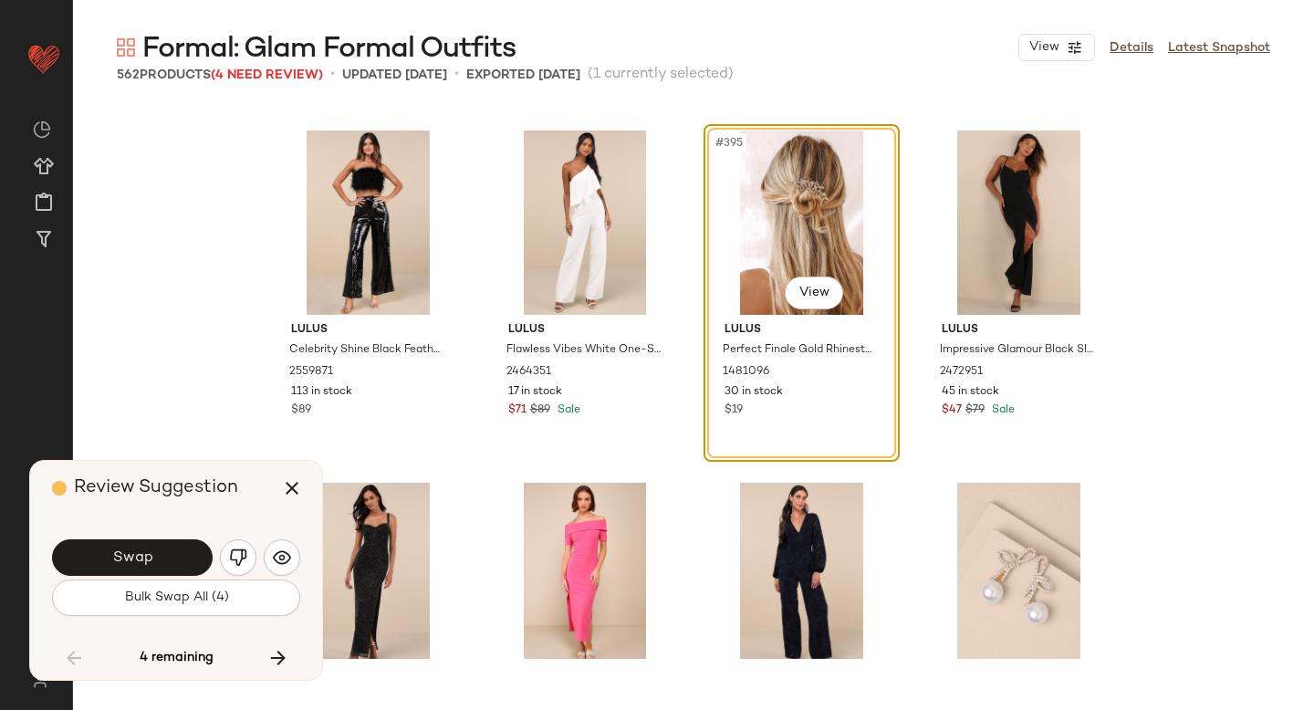
click at [153, 541] on button "Swap" at bounding box center [132, 557] width 161 height 37
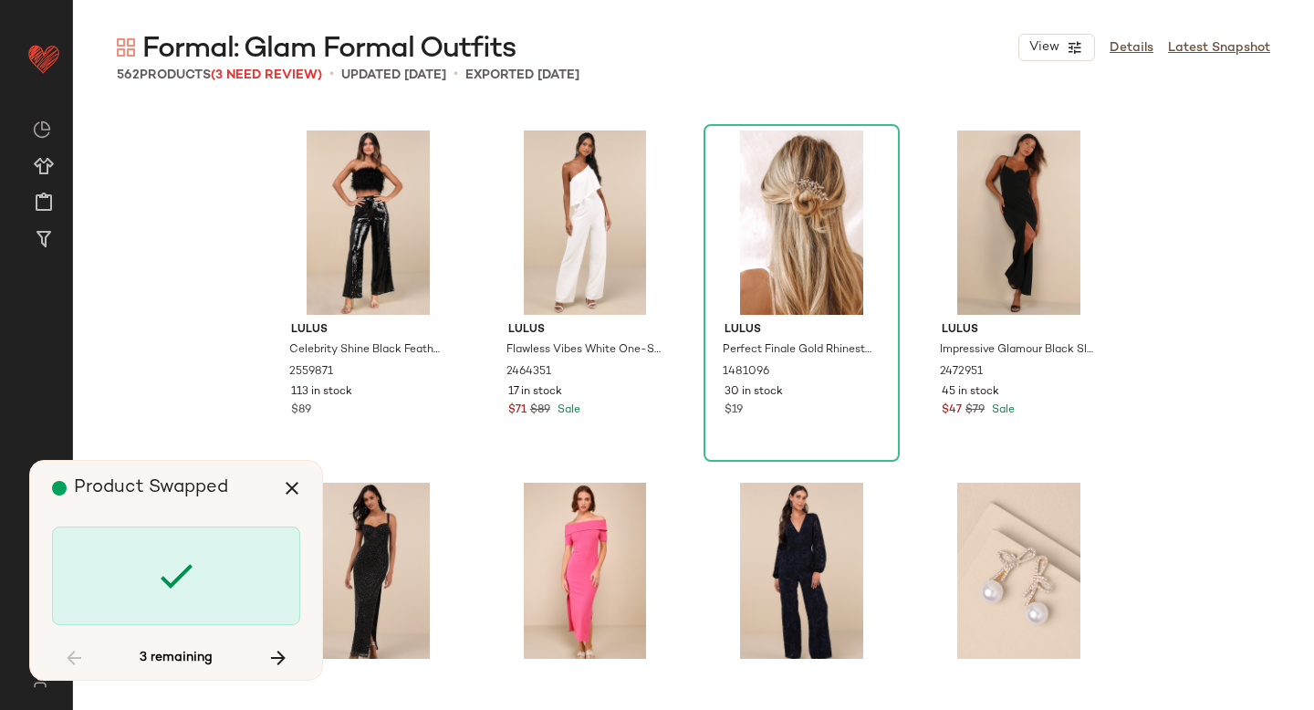
scroll to position [35587, 0]
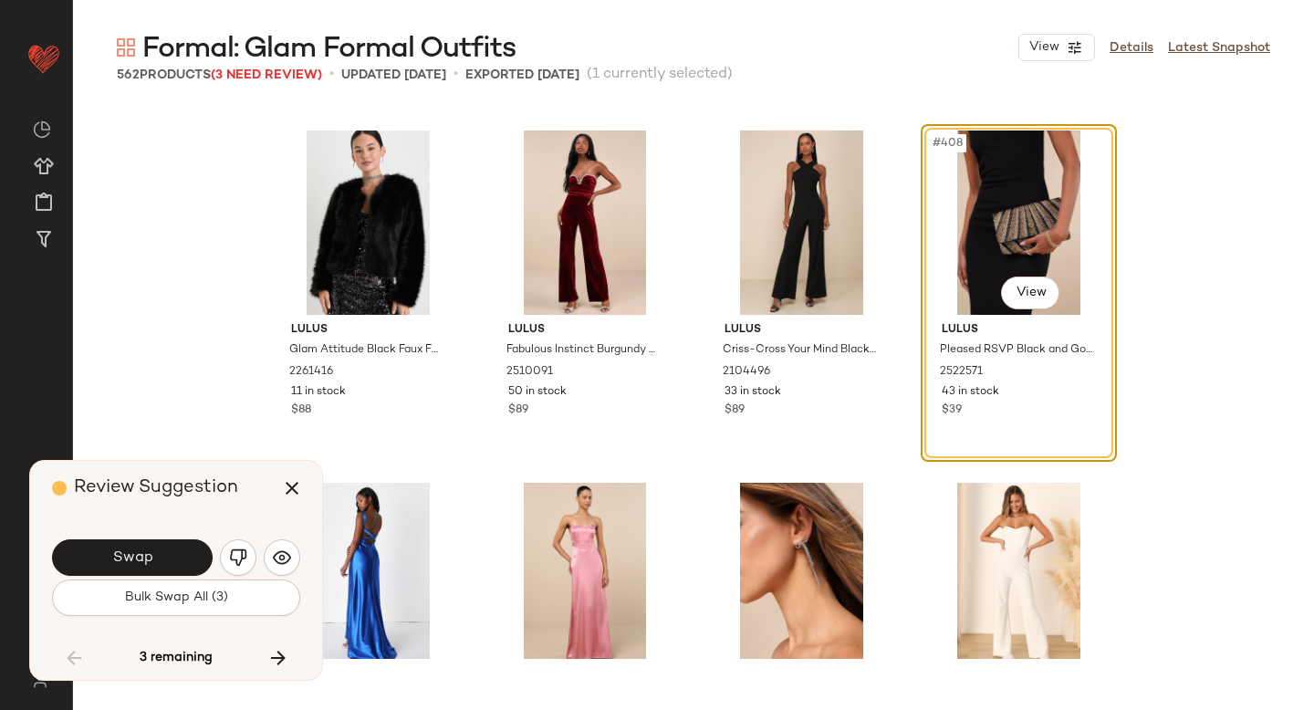
click at [153, 541] on button "Swap" at bounding box center [132, 557] width 161 height 37
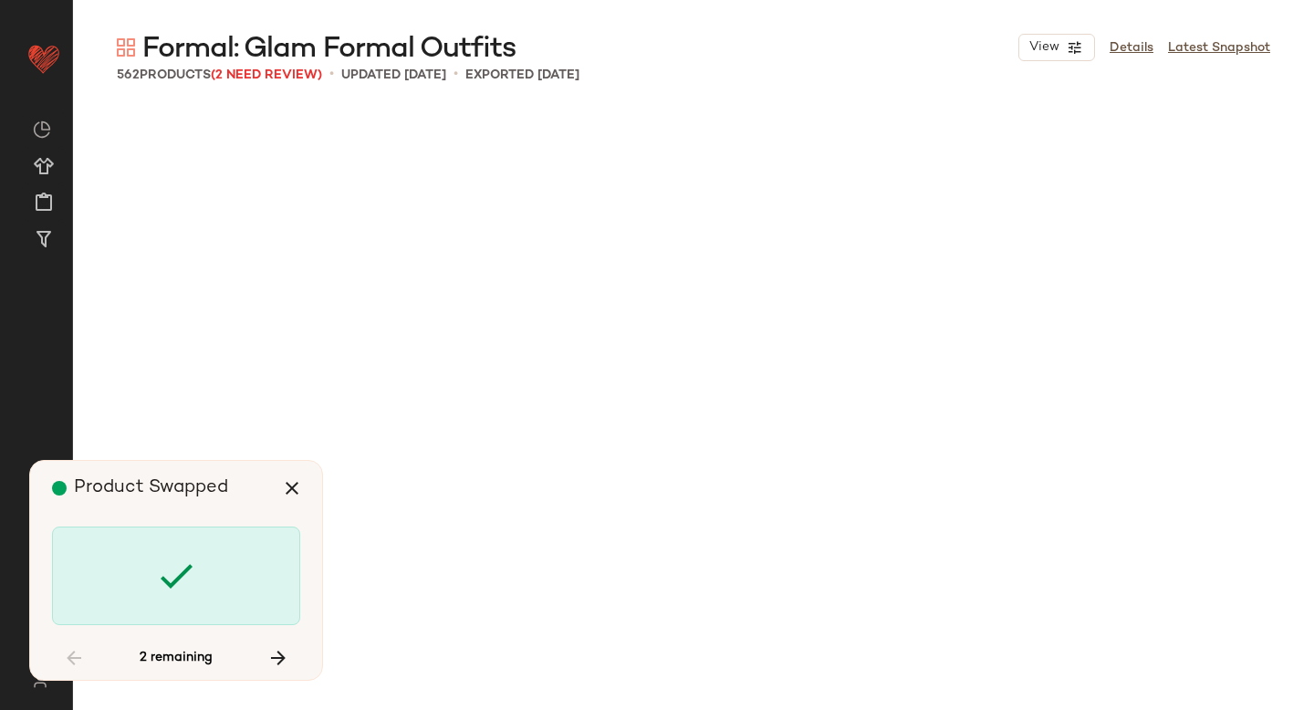
scroll to position [39111, 0]
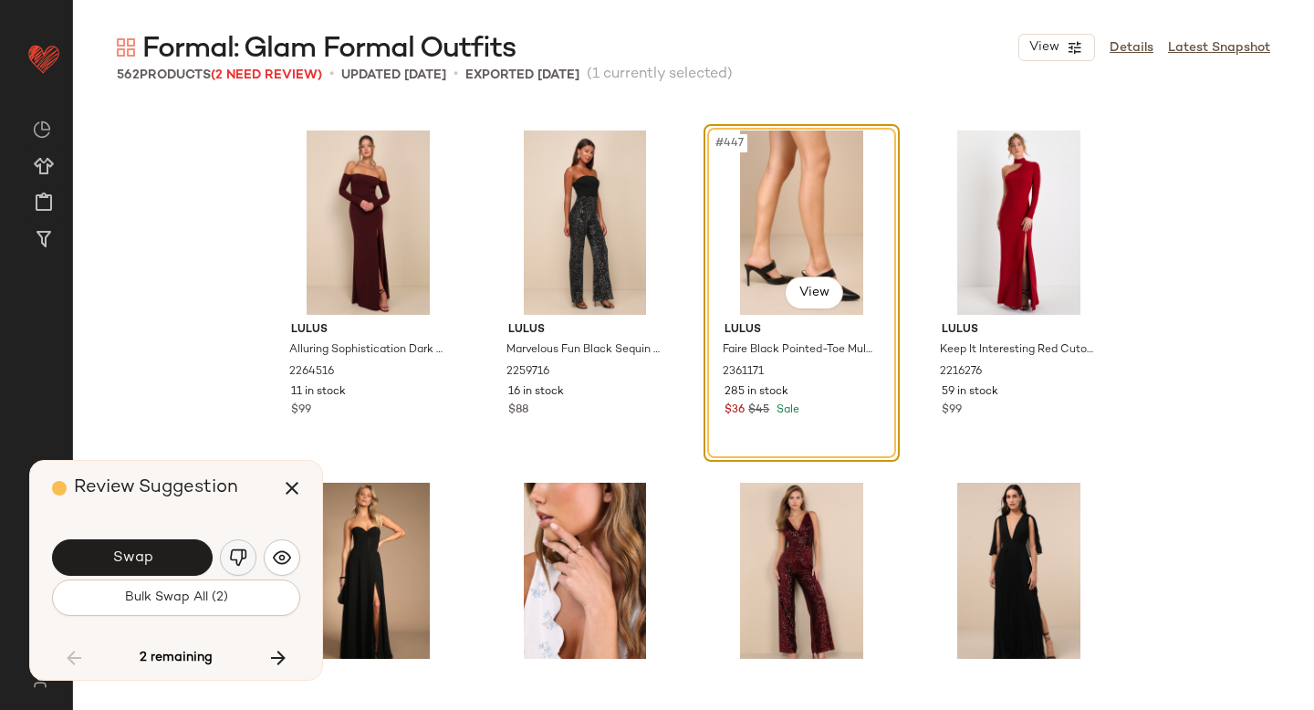
click at [239, 557] on img "button" at bounding box center [238, 558] width 18 height 18
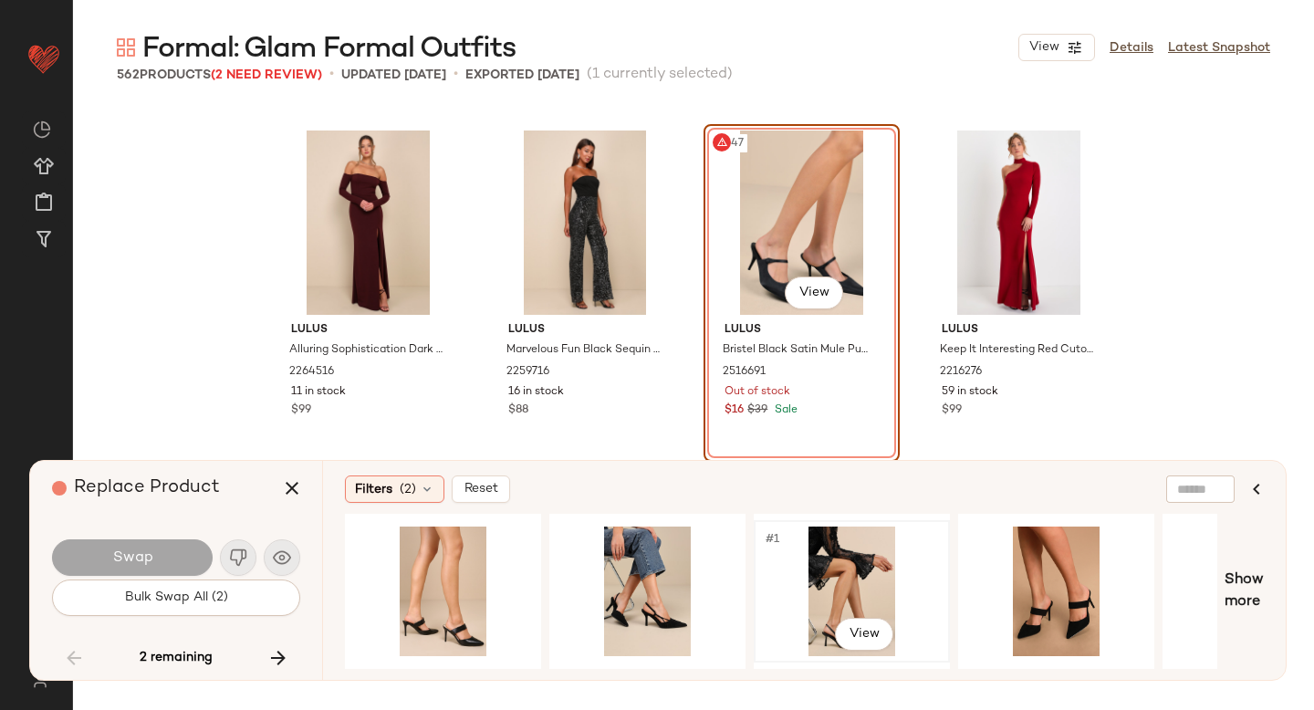
click at [801, 592] on div "#1 View" at bounding box center [851, 592] width 183 height 130
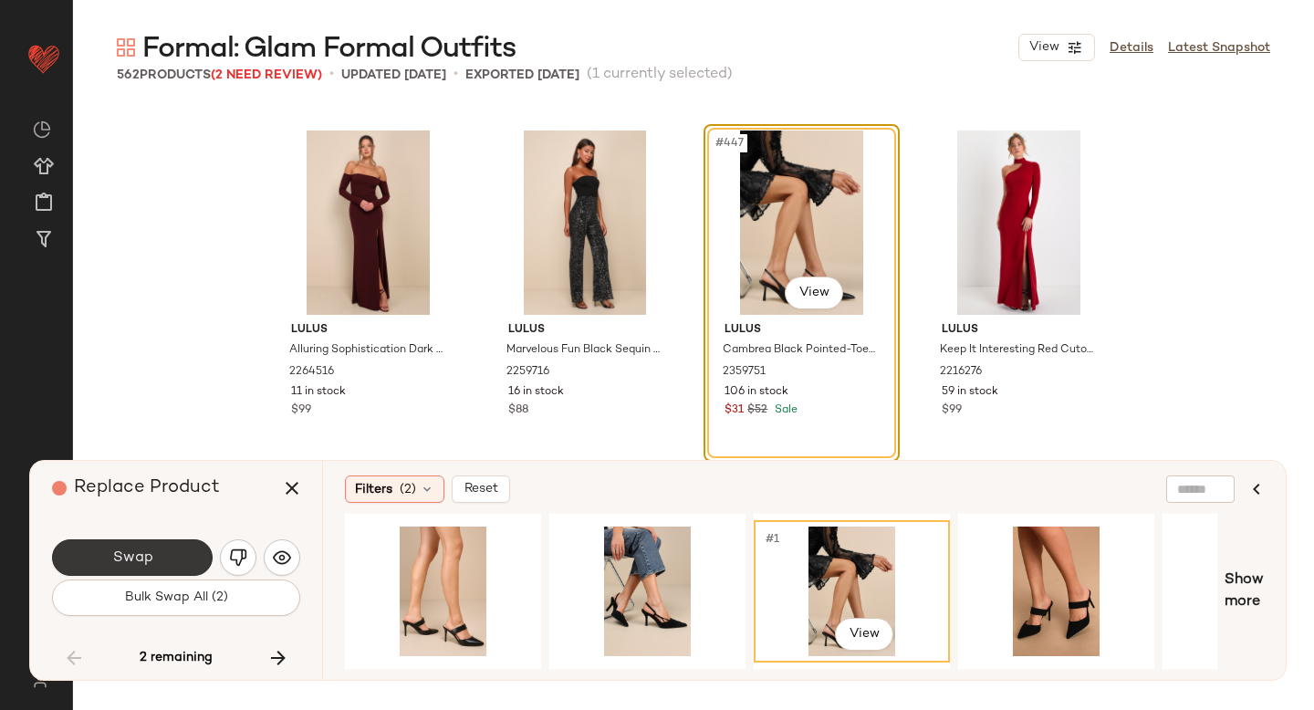
click at [91, 553] on button "Swap" at bounding box center [132, 557] width 161 height 37
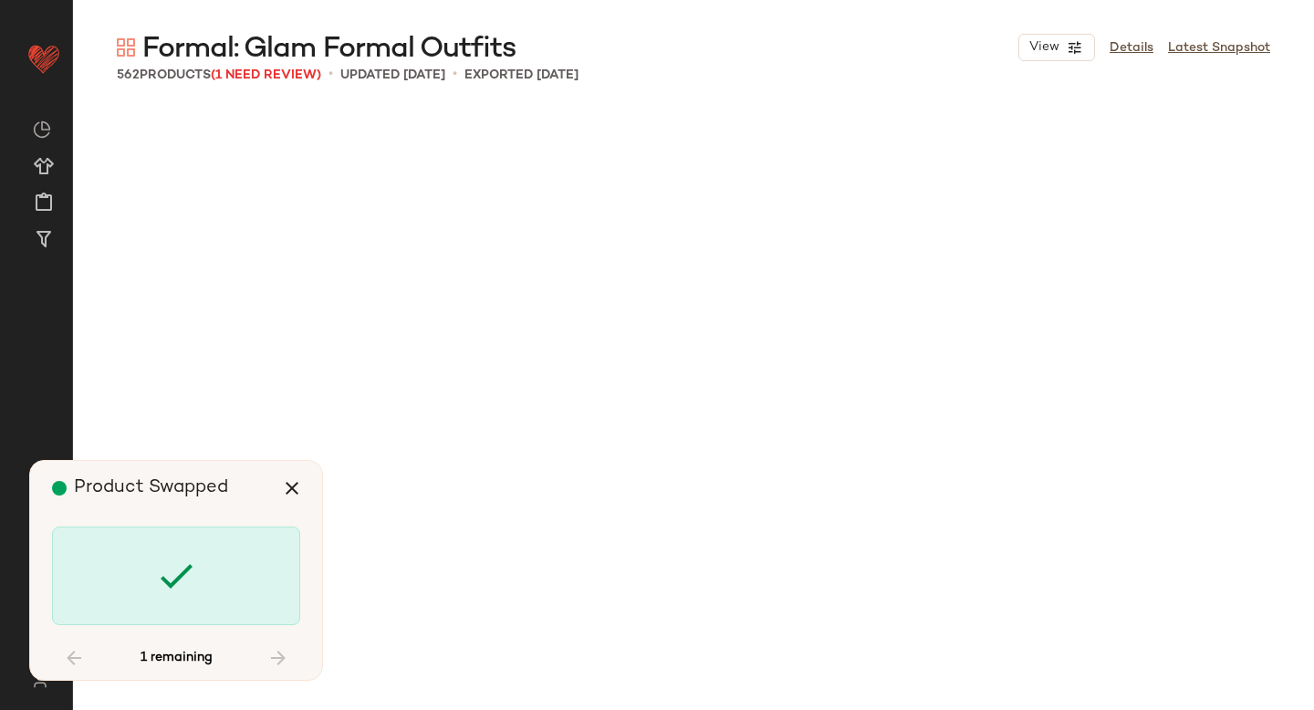
scroll to position [47215, 0]
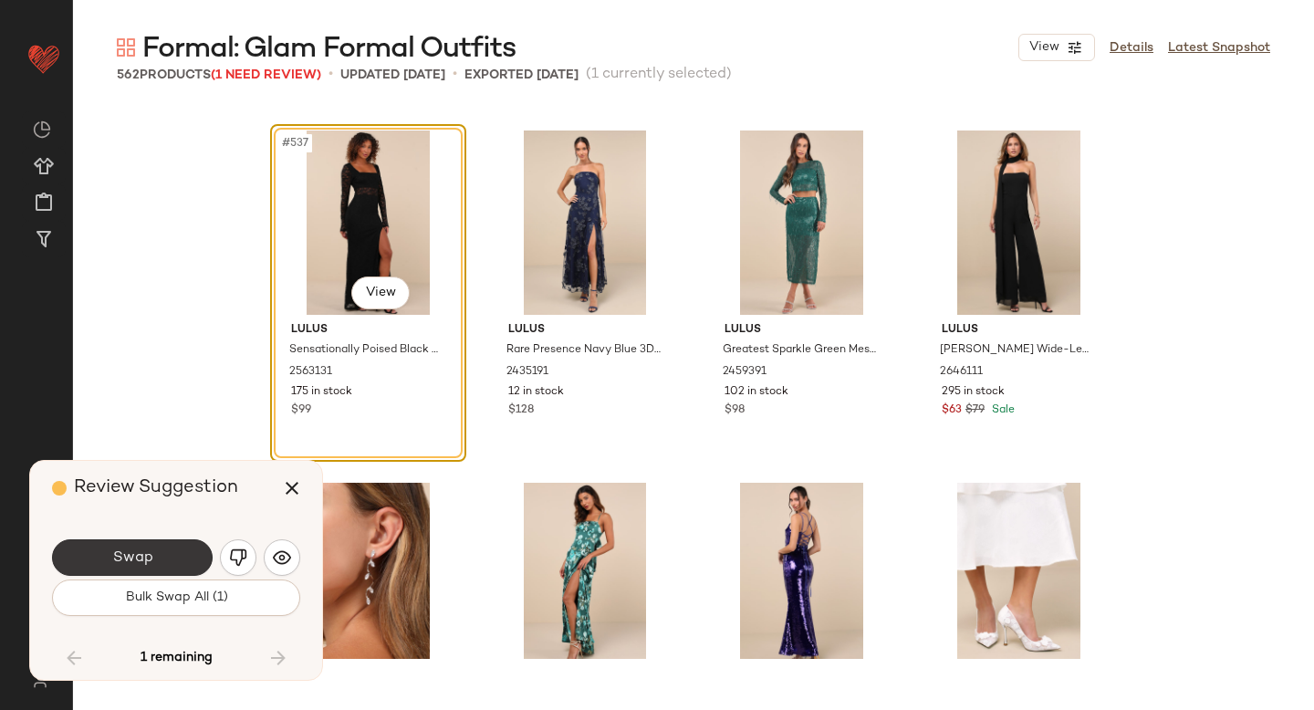
click at [120, 560] on span "Swap" at bounding box center [131, 558] width 41 height 17
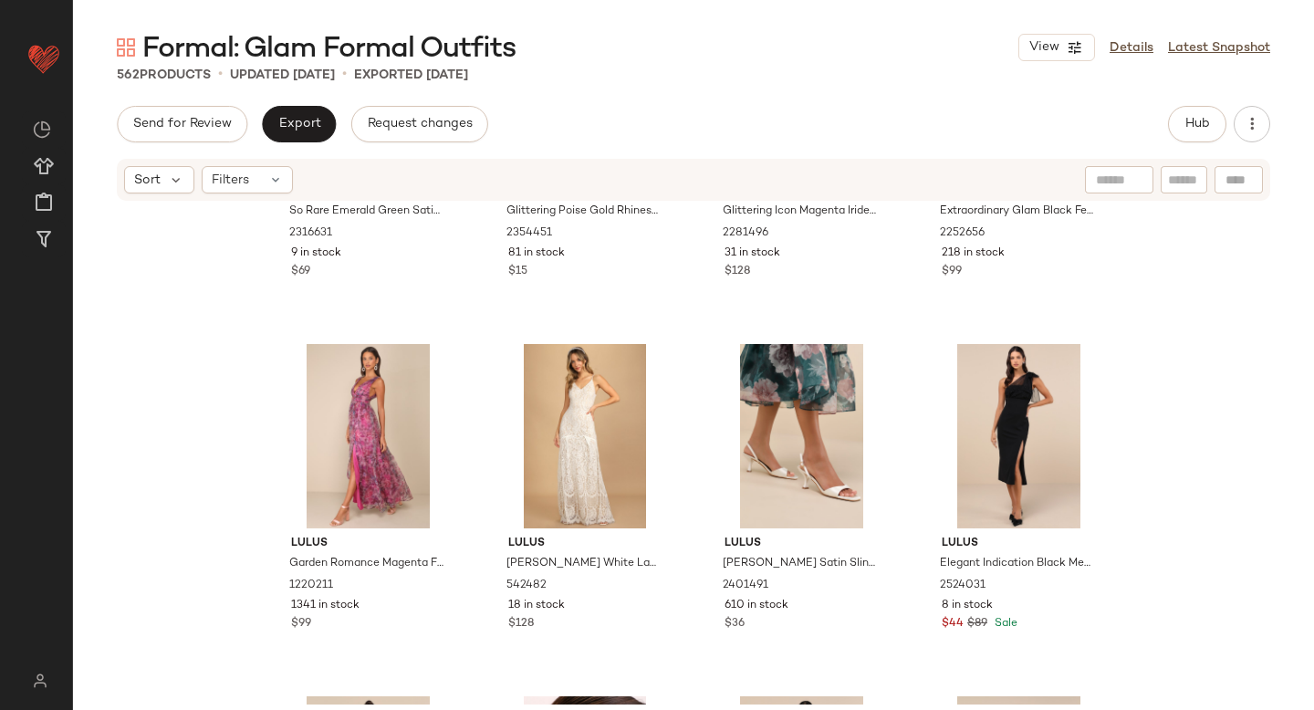
scroll to position [43370, 0]
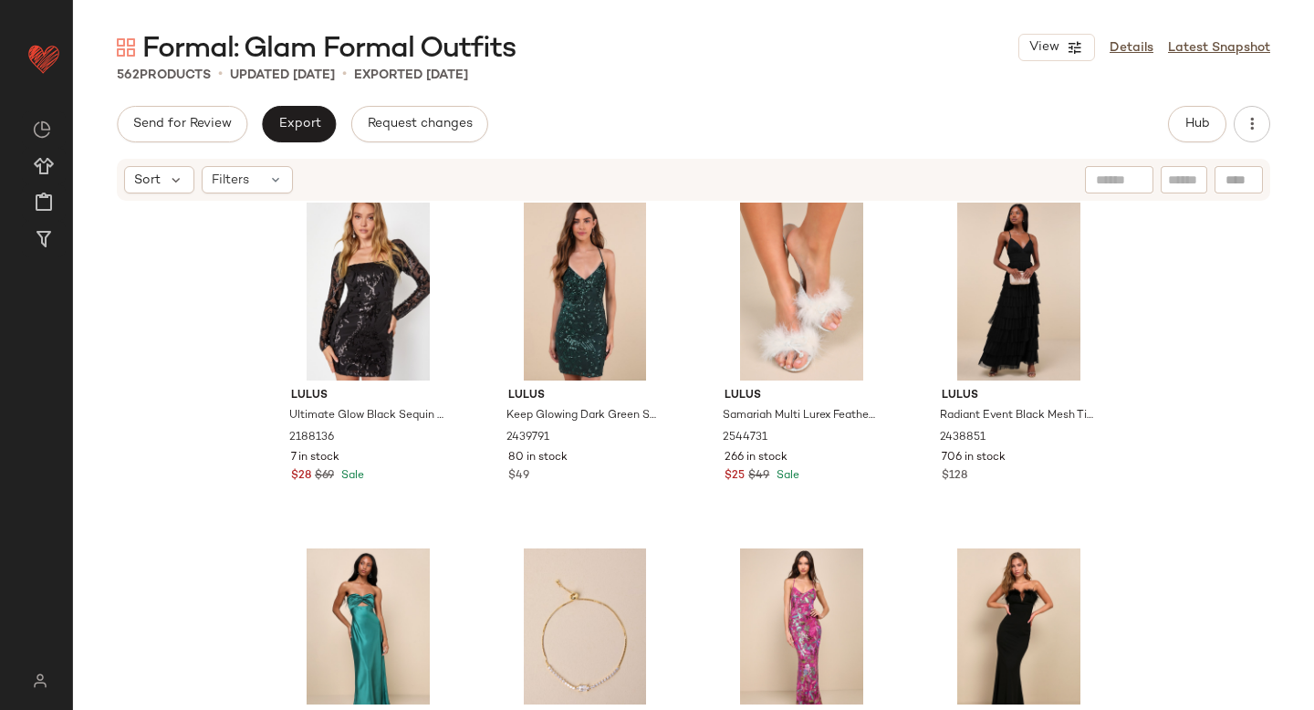
drag, startPoint x: 1314, startPoint y: 642, endPoint x: 1314, endPoint y: 586, distance: 55.7
click at [1314, 586] on div "Lulus Ultimate Glow Black Sequin Long Sleeve Bodycon Mini Dress 2188136 7 in st…" at bounding box center [693, 454] width 1241 height 502
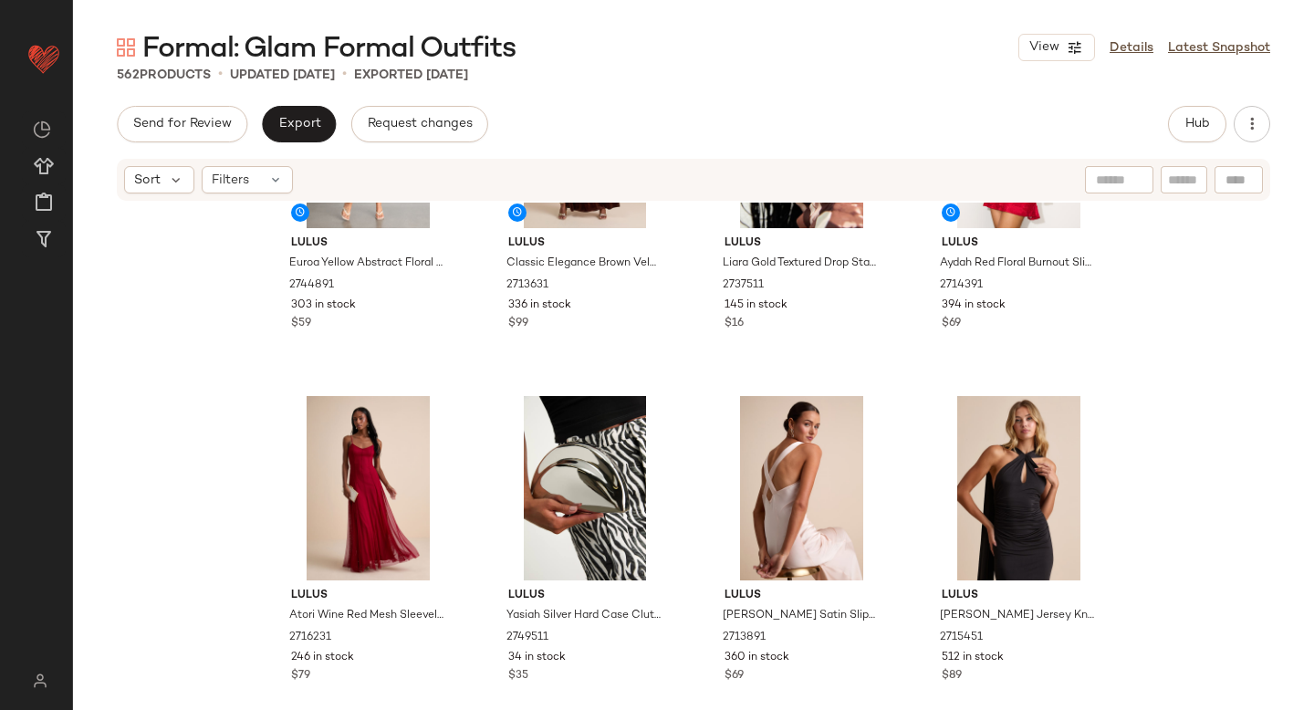
scroll to position [0, 0]
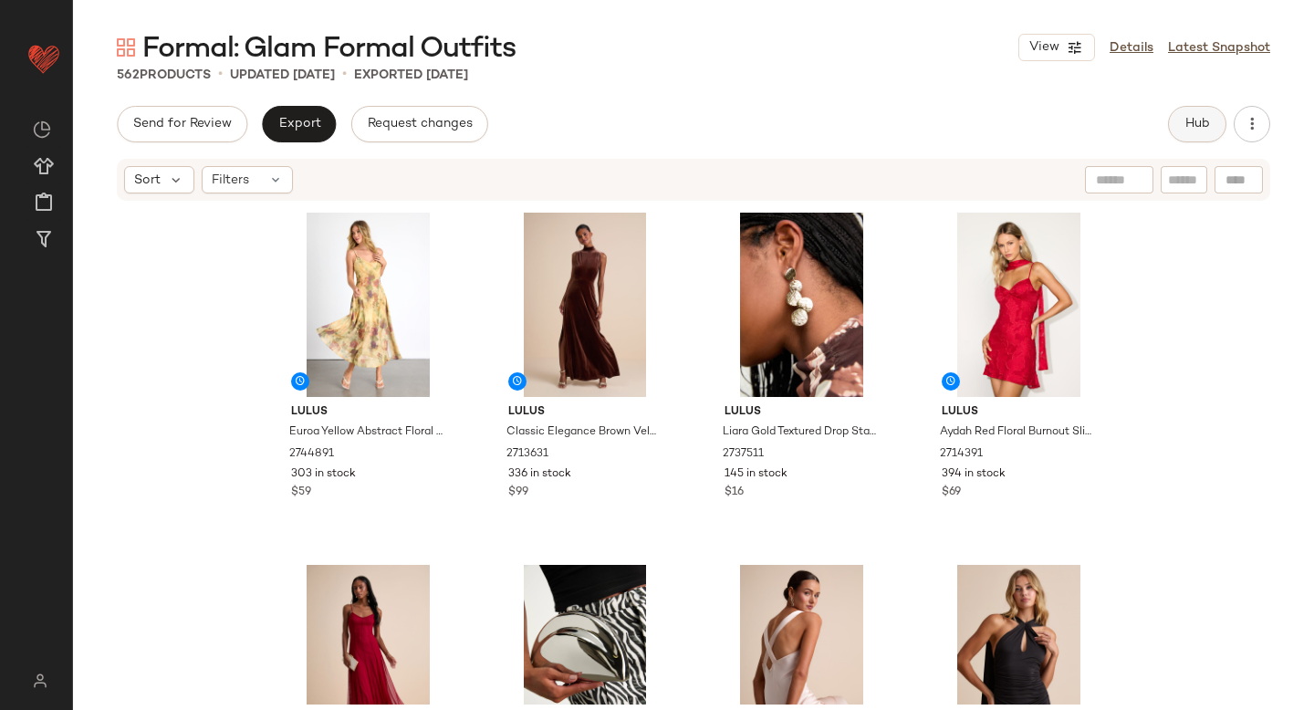
click at [1204, 116] on button "Hub" at bounding box center [1197, 124] width 58 height 37
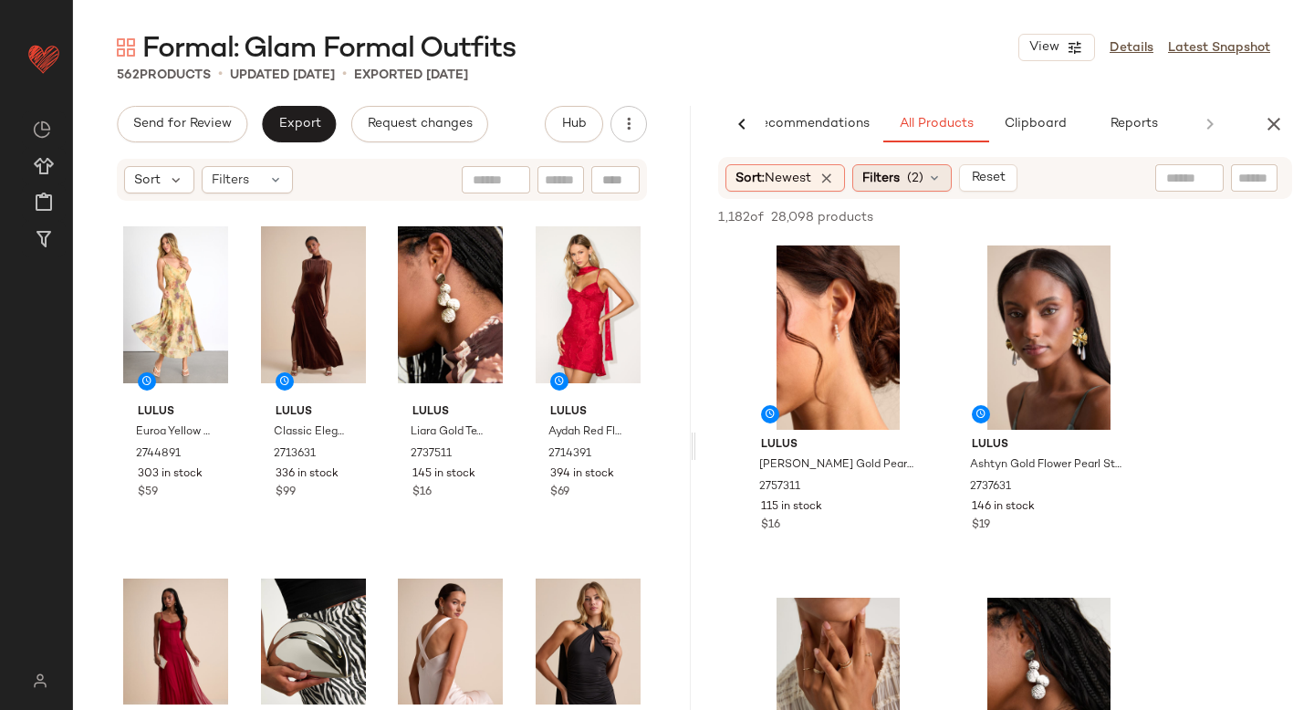
click at [947, 190] on div "Filters (2)" at bounding box center [902, 177] width 99 height 27
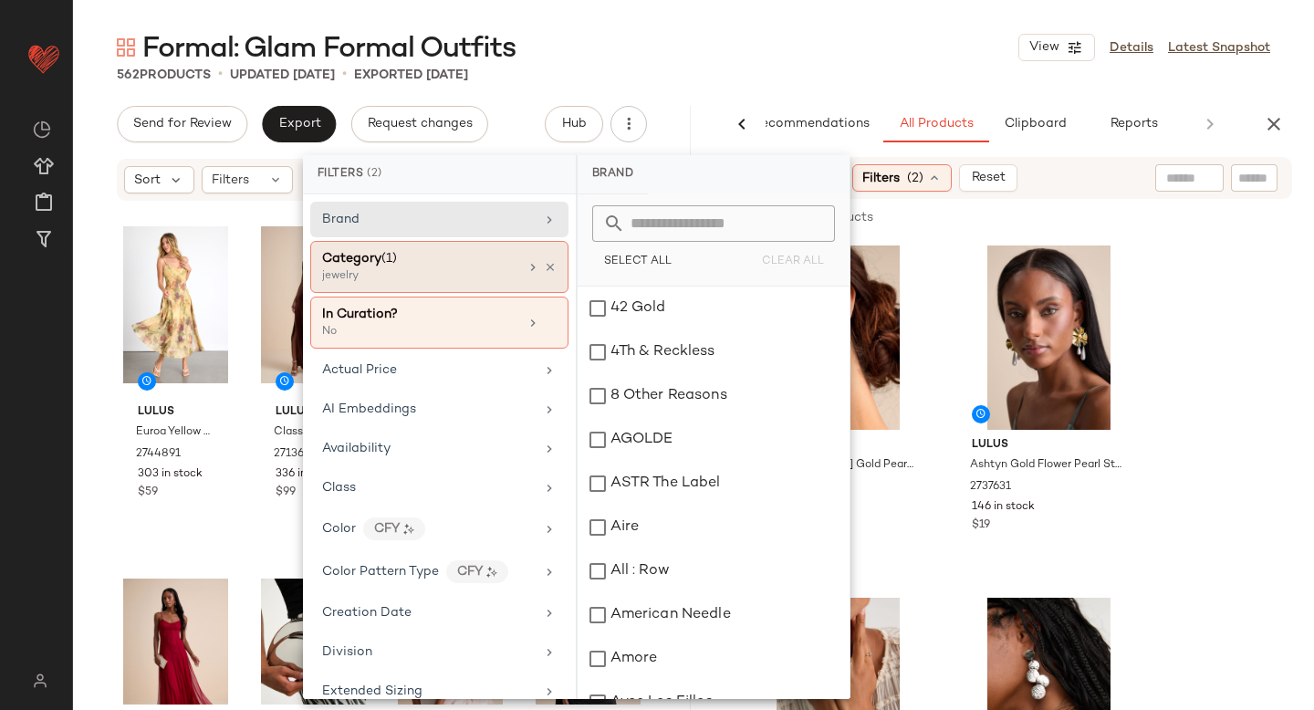
click at [493, 265] on div "Category (1)" at bounding box center [420, 258] width 196 height 19
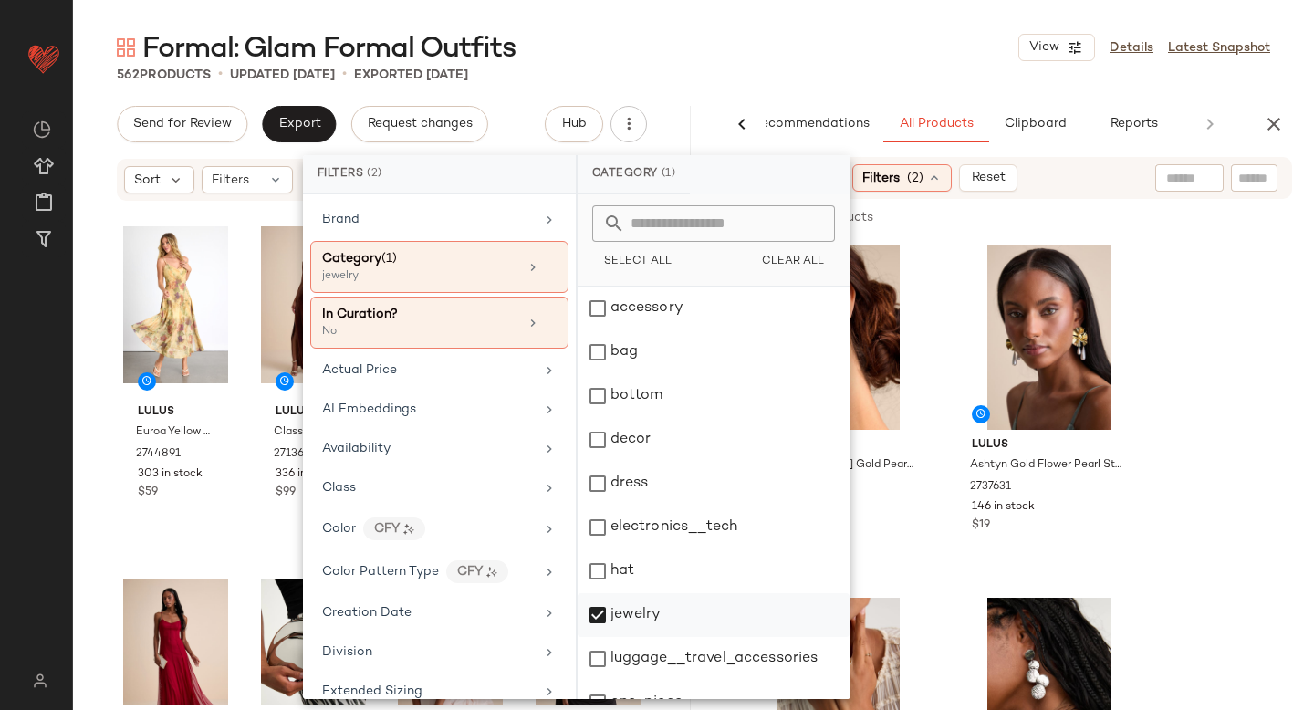
click at [590, 606] on div "jewelry" at bounding box center [714, 615] width 272 height 44
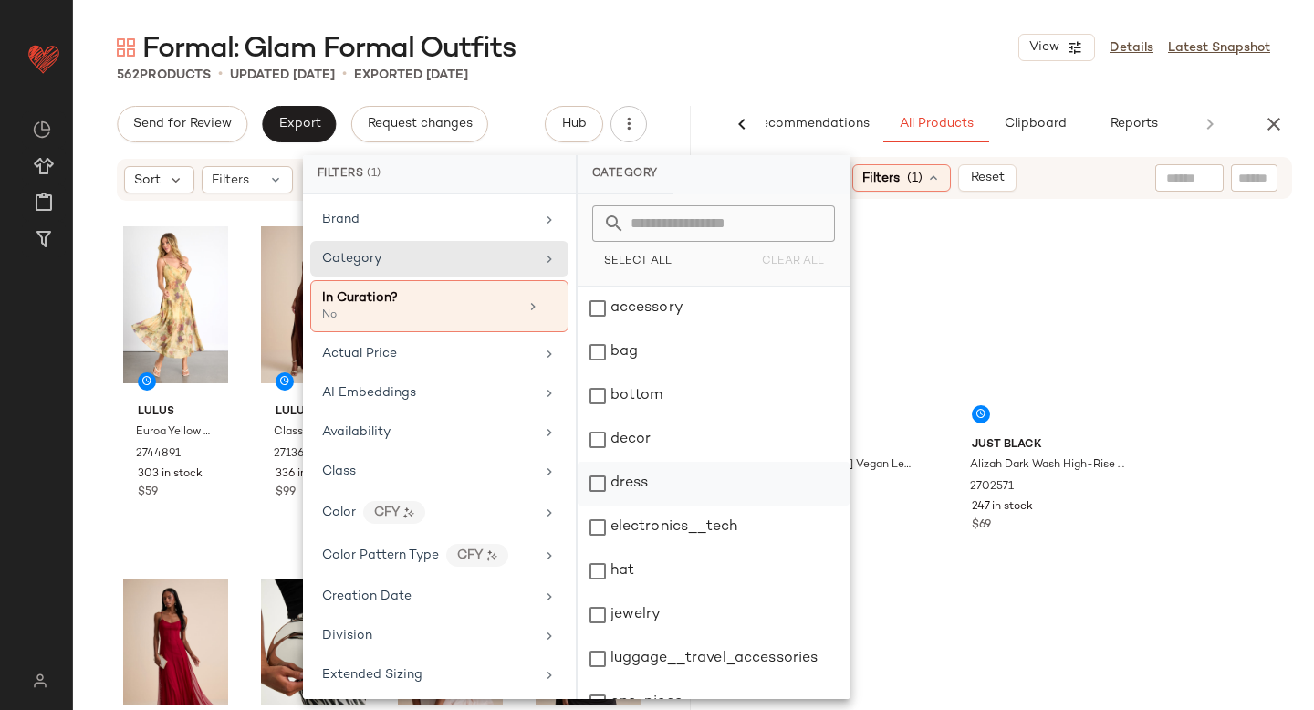
click at [595, 480] on div "dress" at bounding box center [714, 484] width 272 height 44
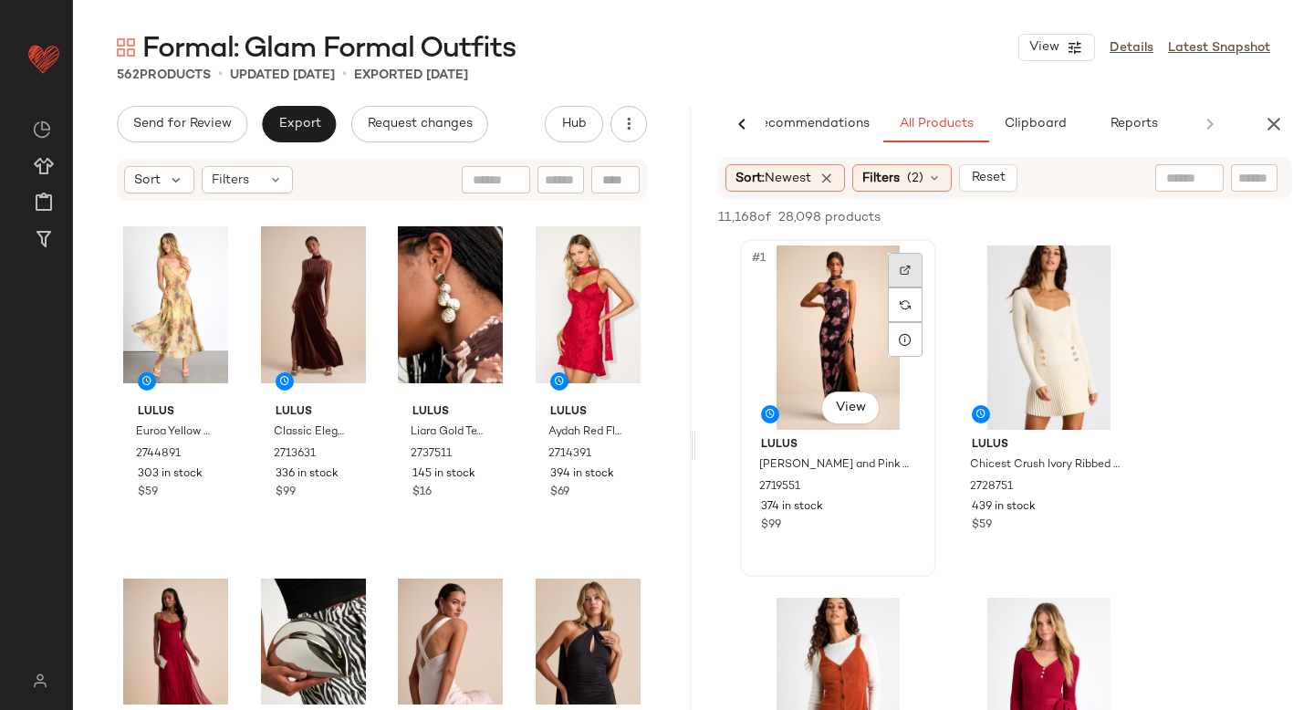
click at [896, 267] on div at bounding box center [905, 270] width 35 height 35
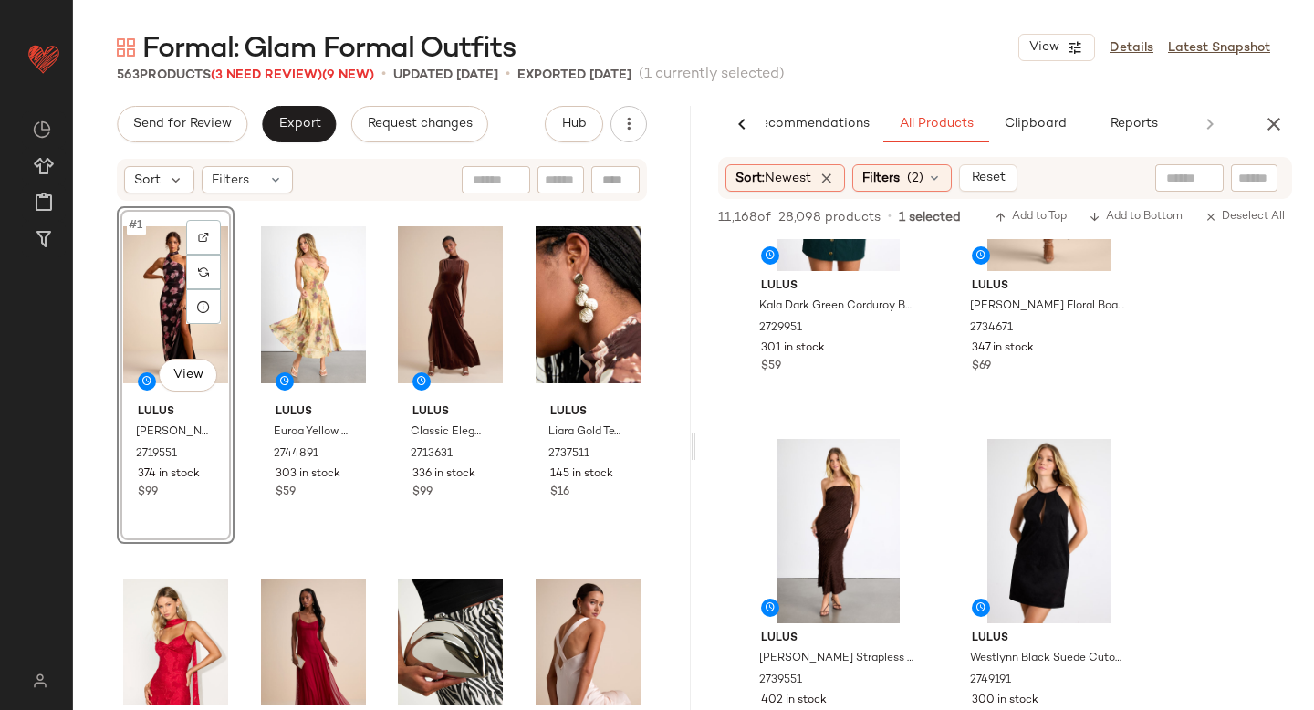
scroll to position [938, 0]
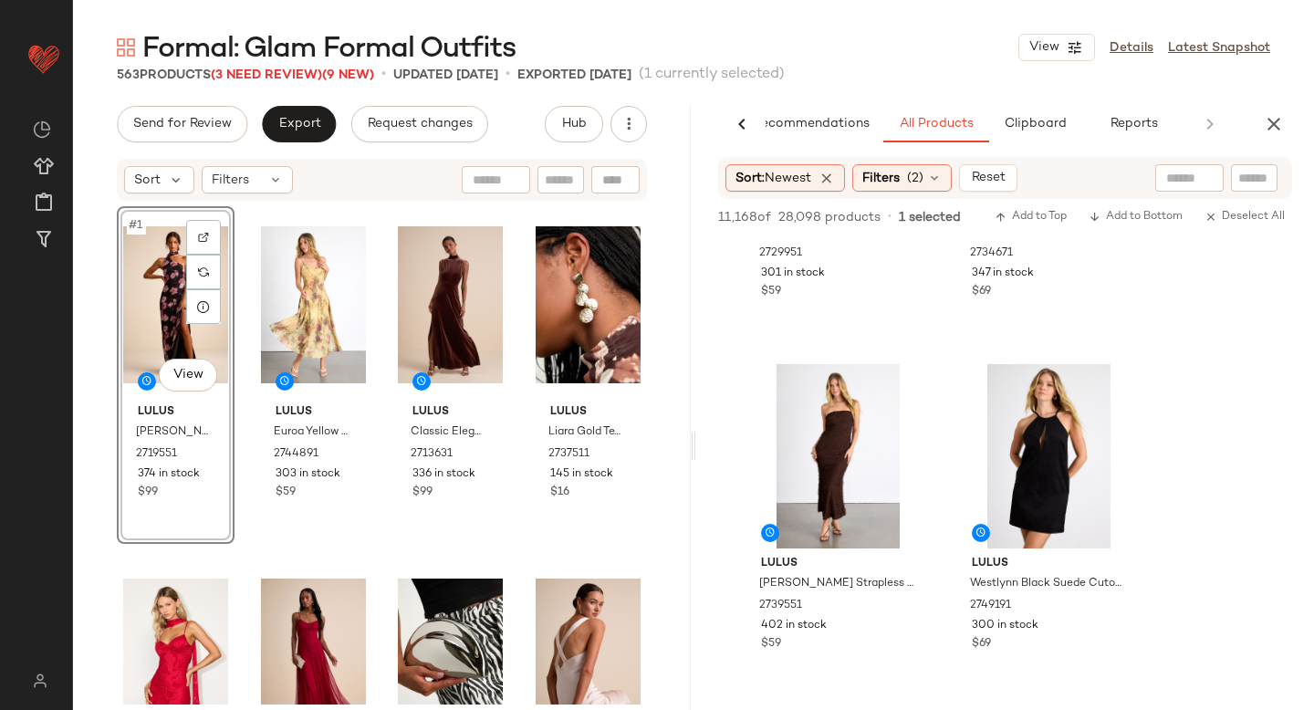
drag, startPoint x: 850, startPoint y: 325, endPoint x: 1141, endPoint y: 8, distance: 430.3
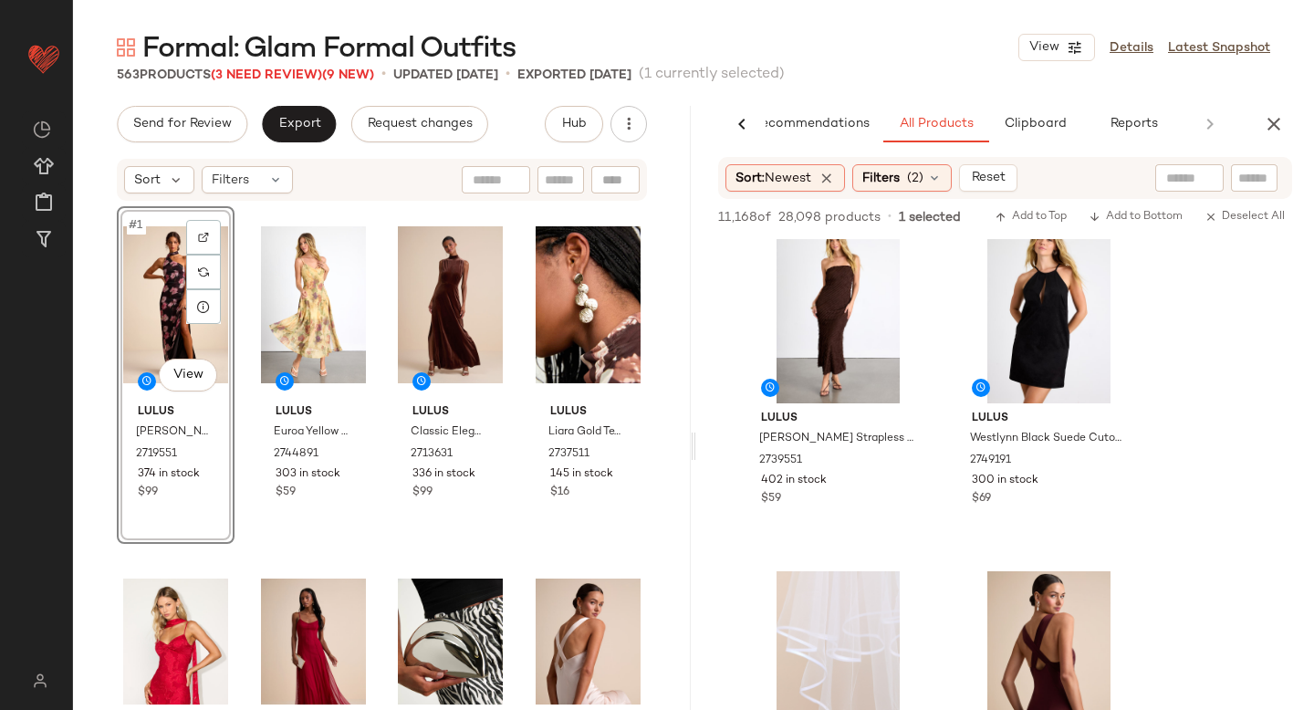
scroll to position [951, 0]
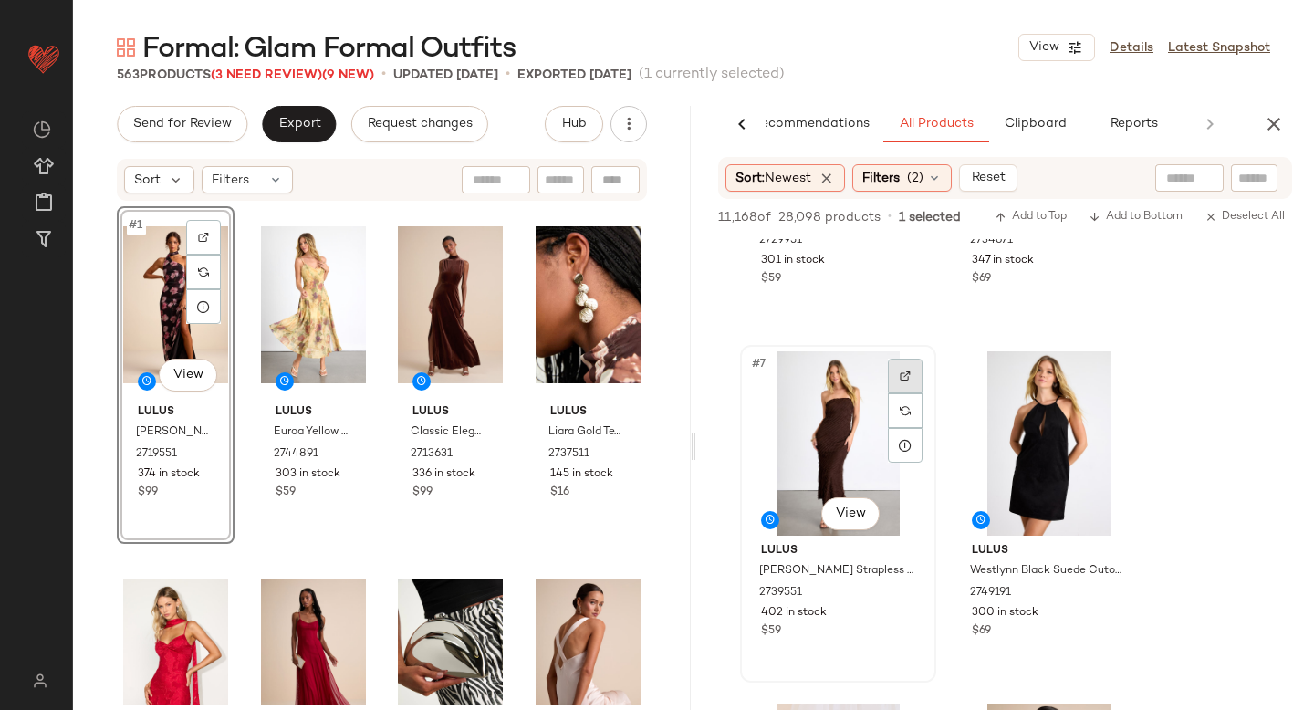
click at [897, 382] on div at bounding box center [905, 376] width 35 height 35
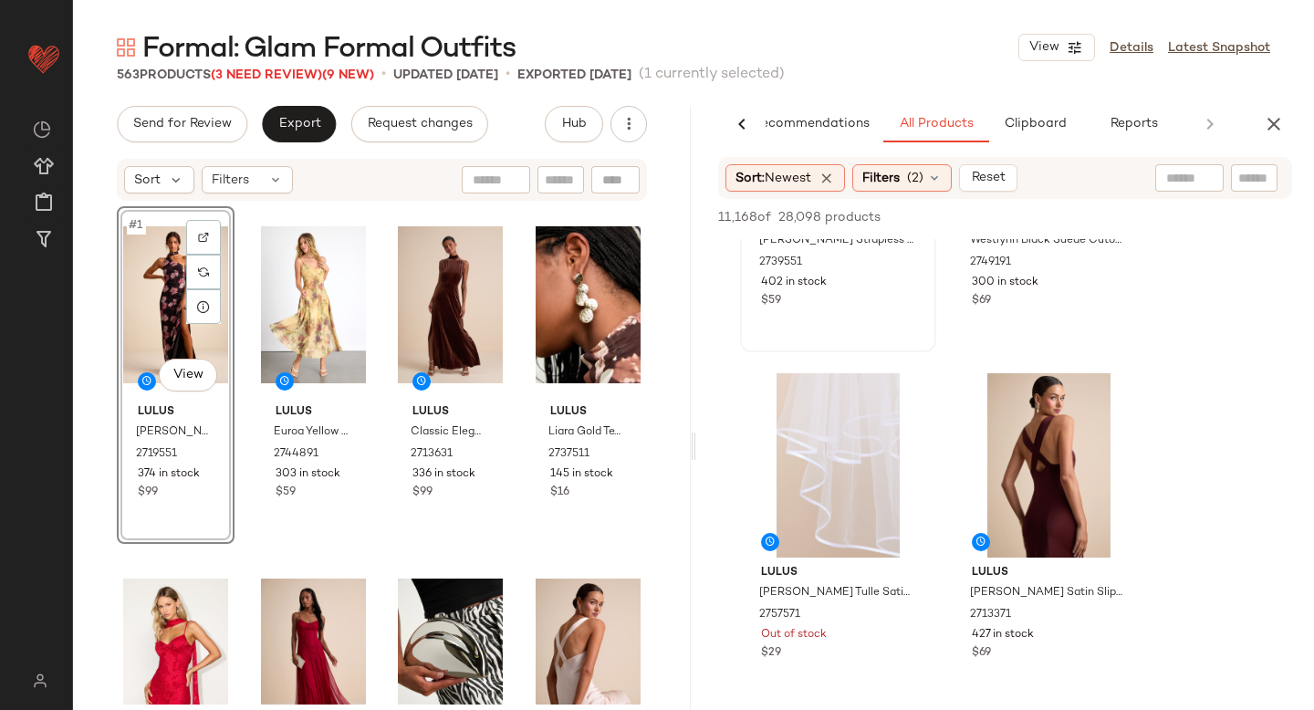
scroll to position [1262, 0]
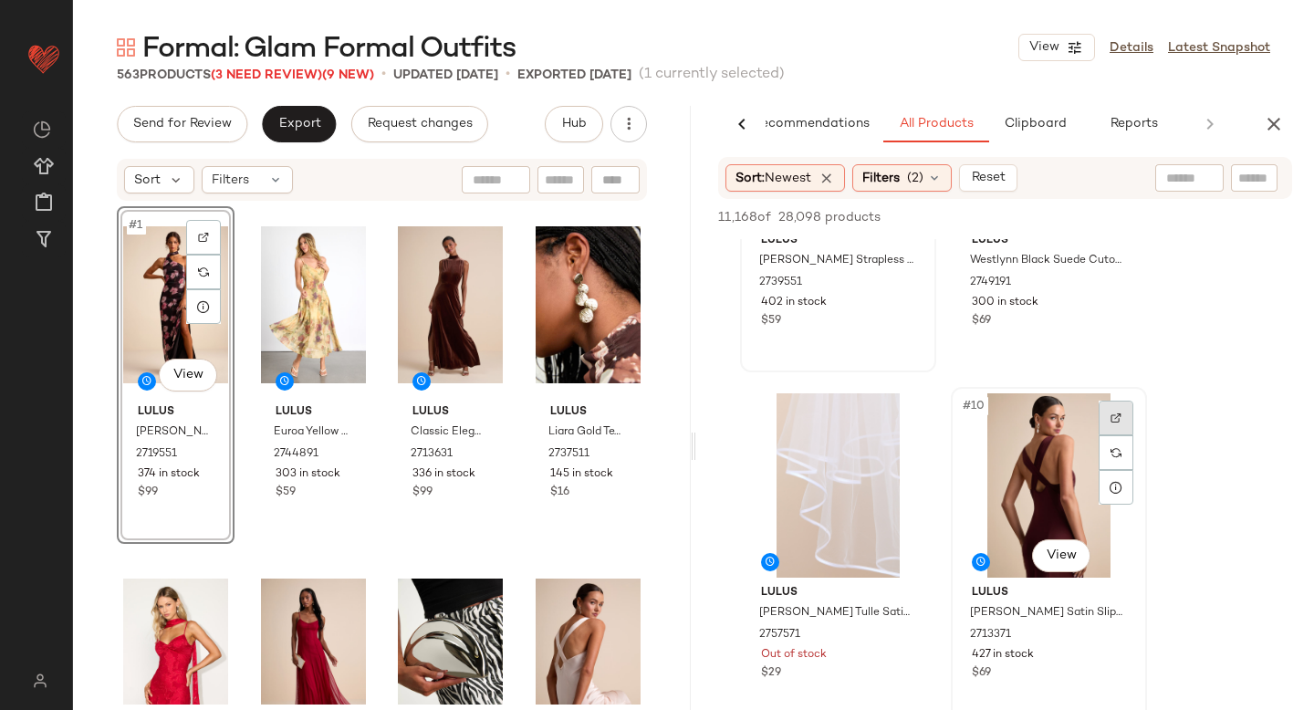
click at [1107, 412] on div at bounding box center [1116, 418] width 35 height 35
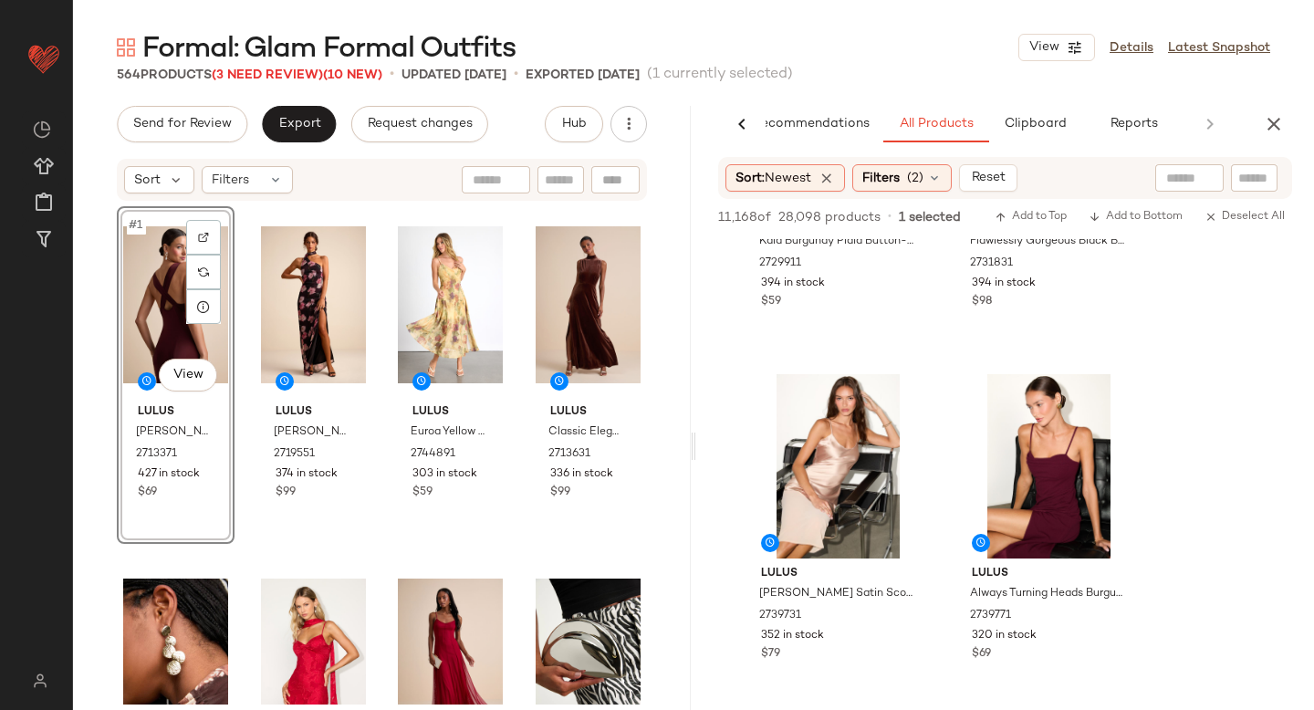
scroll to position [3026, 0]
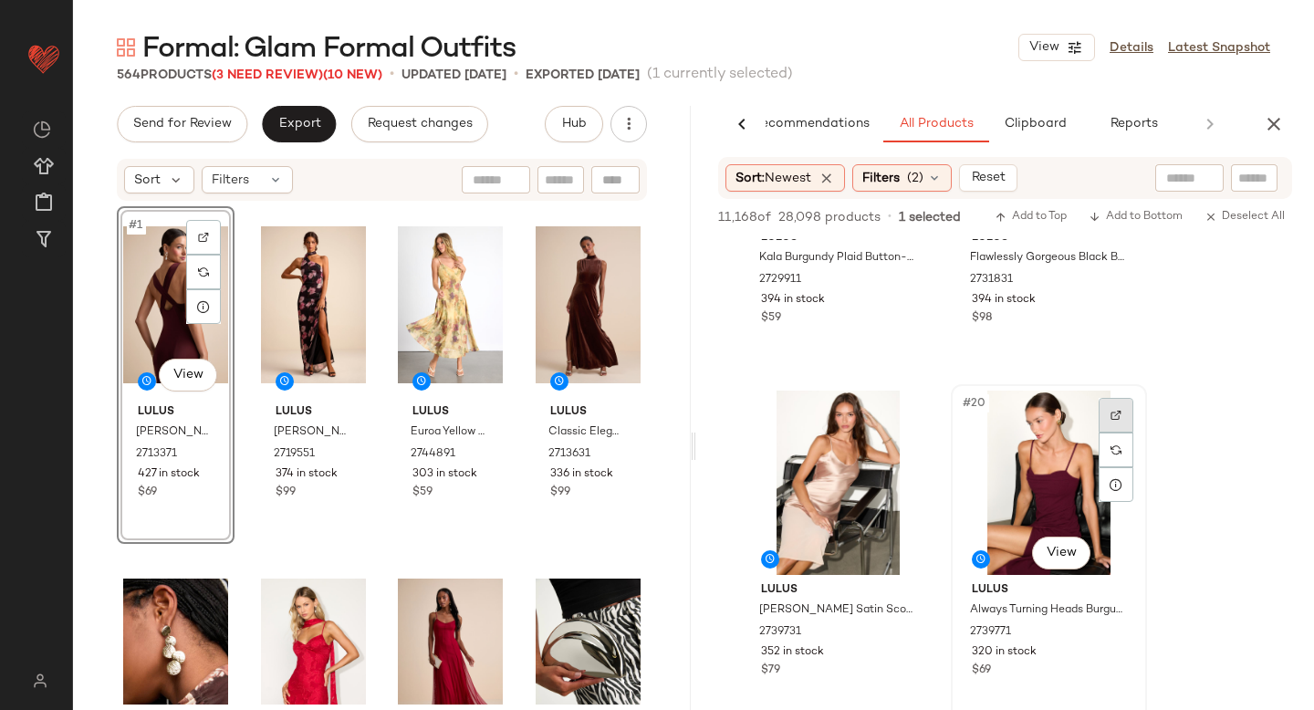
click at [1116, 419] on img at bounding box center [1116, 415] width 11 height 11
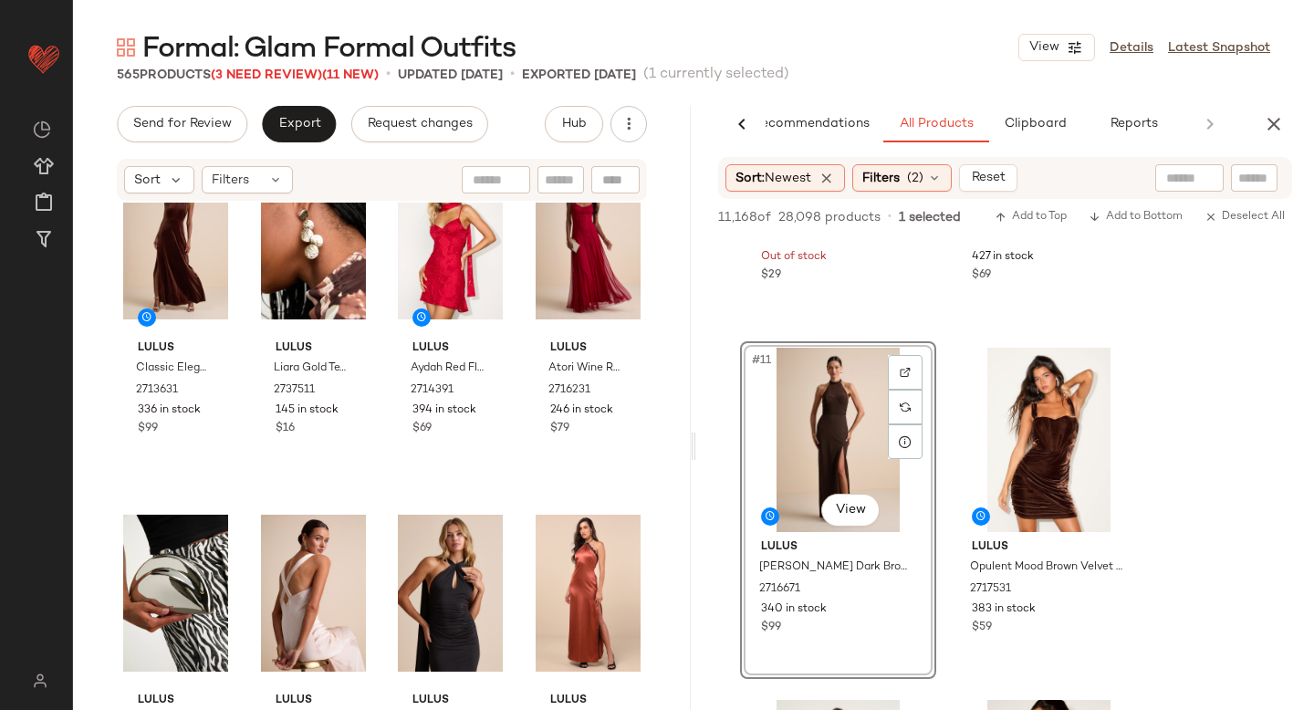
scroll to position [0, 0]
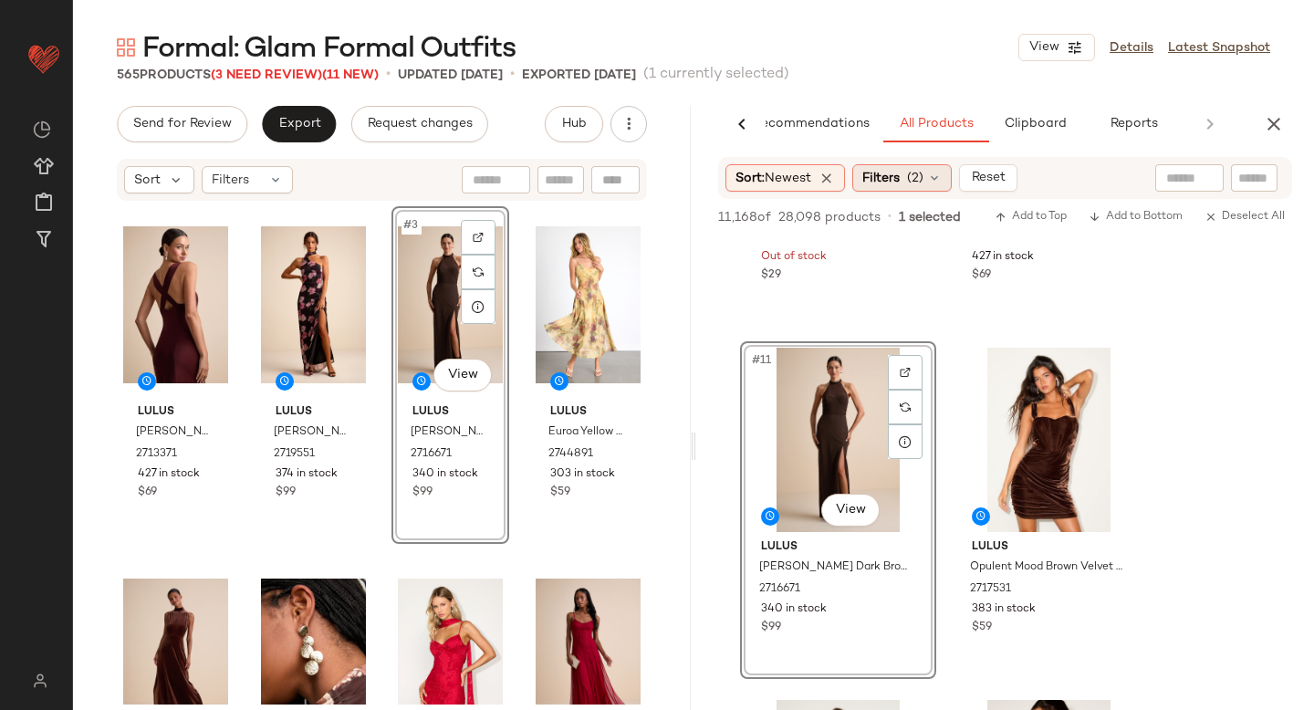
click at [924, 173] on span "(2)" at bounding box center [915, 178] width 16 height 19
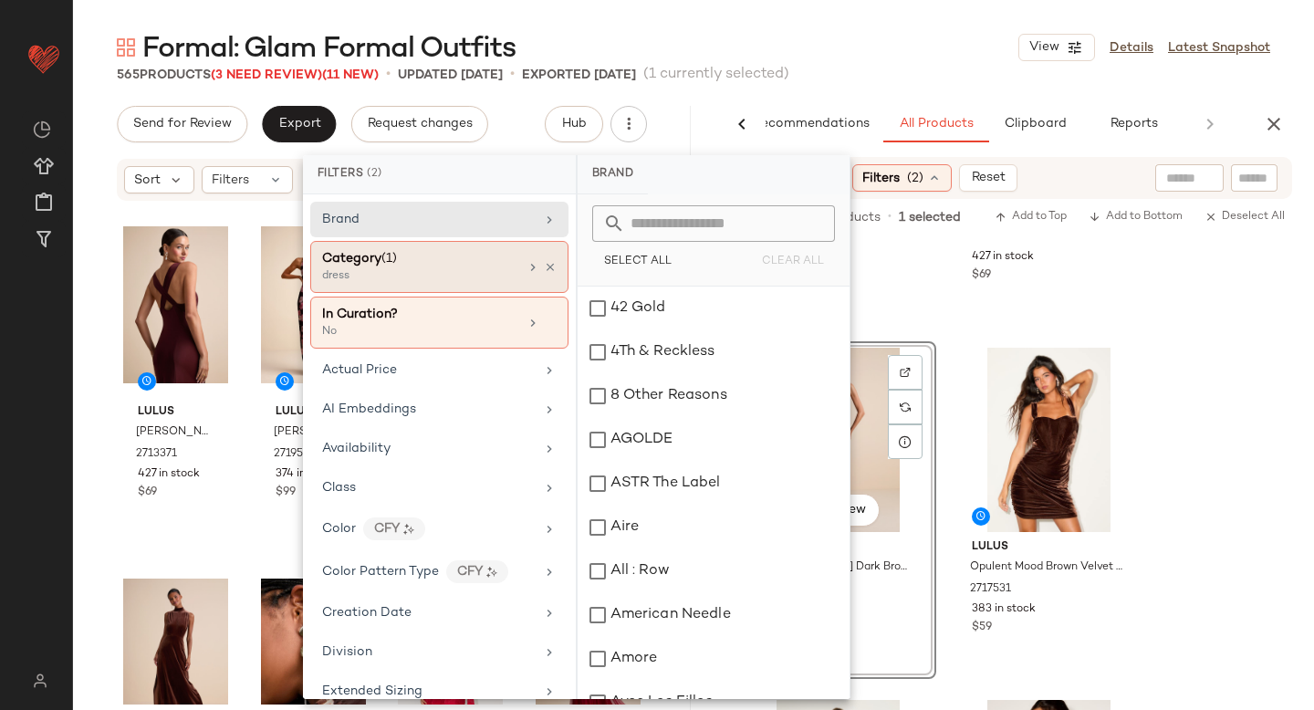
click at [400, 256] on div "Category (1)" at bounding box center [420, 258] width 196 height 19
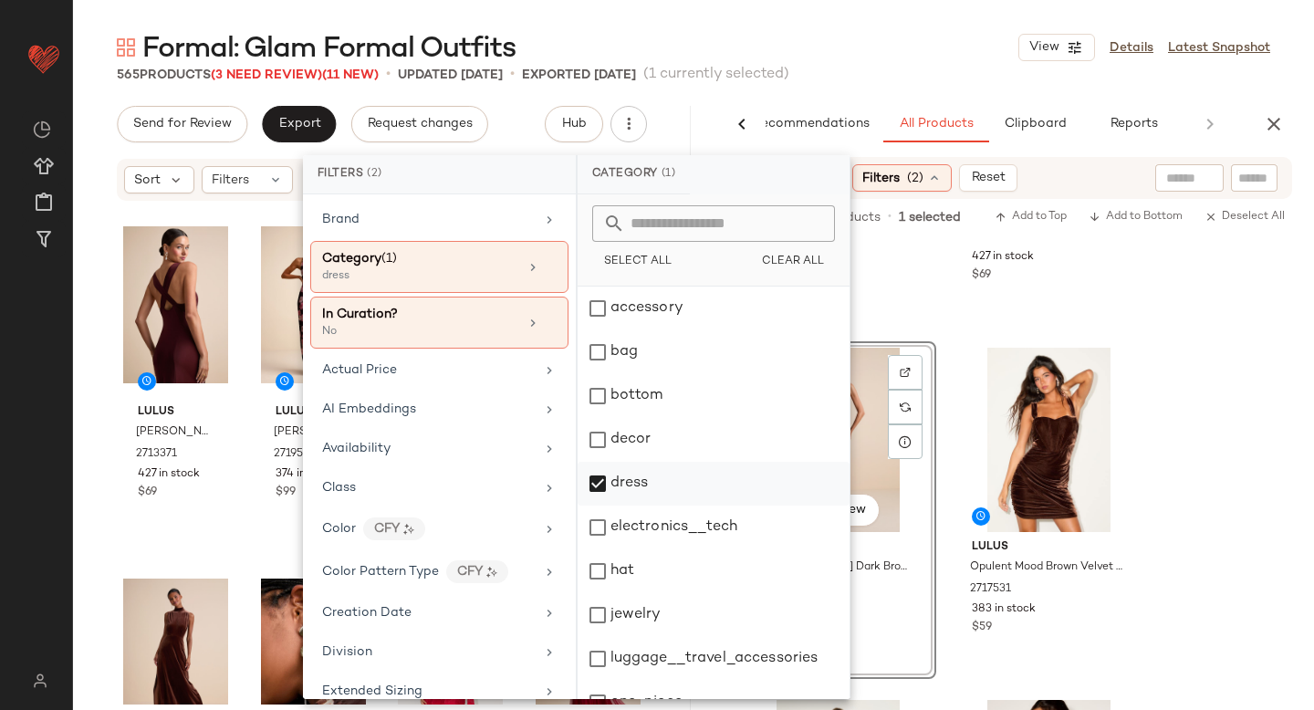
click at [598, 481] on div "dress" at bounding box center [714, 484] width 272 height 44
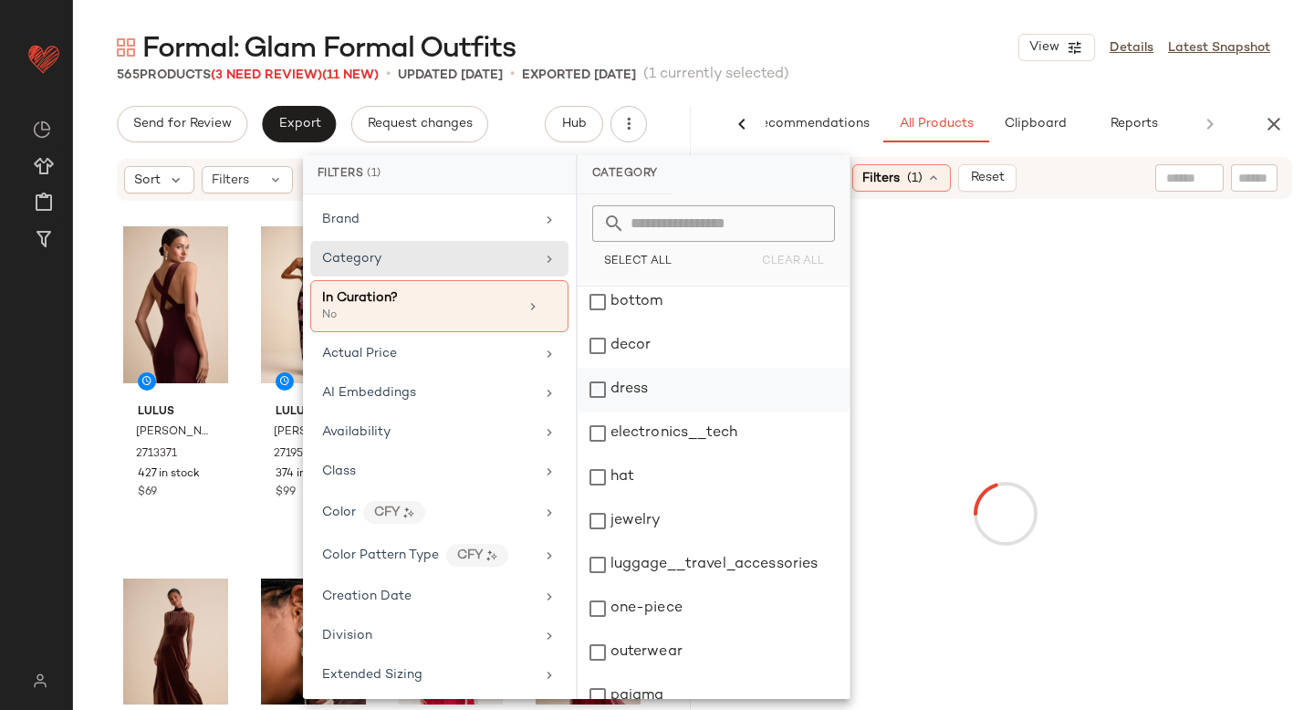
scroll to position [260, 0]
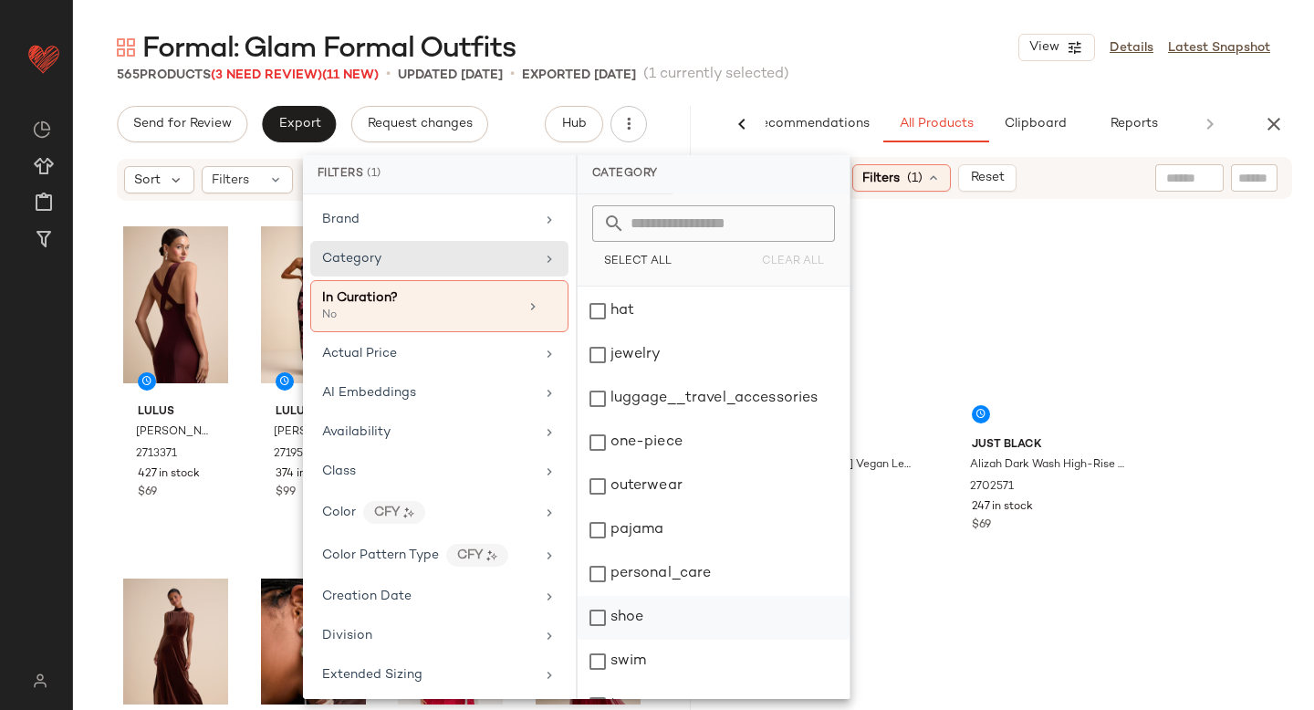
click at [591, 596] on div "shoe" at bounding box center [714, 618] width 272 height 44
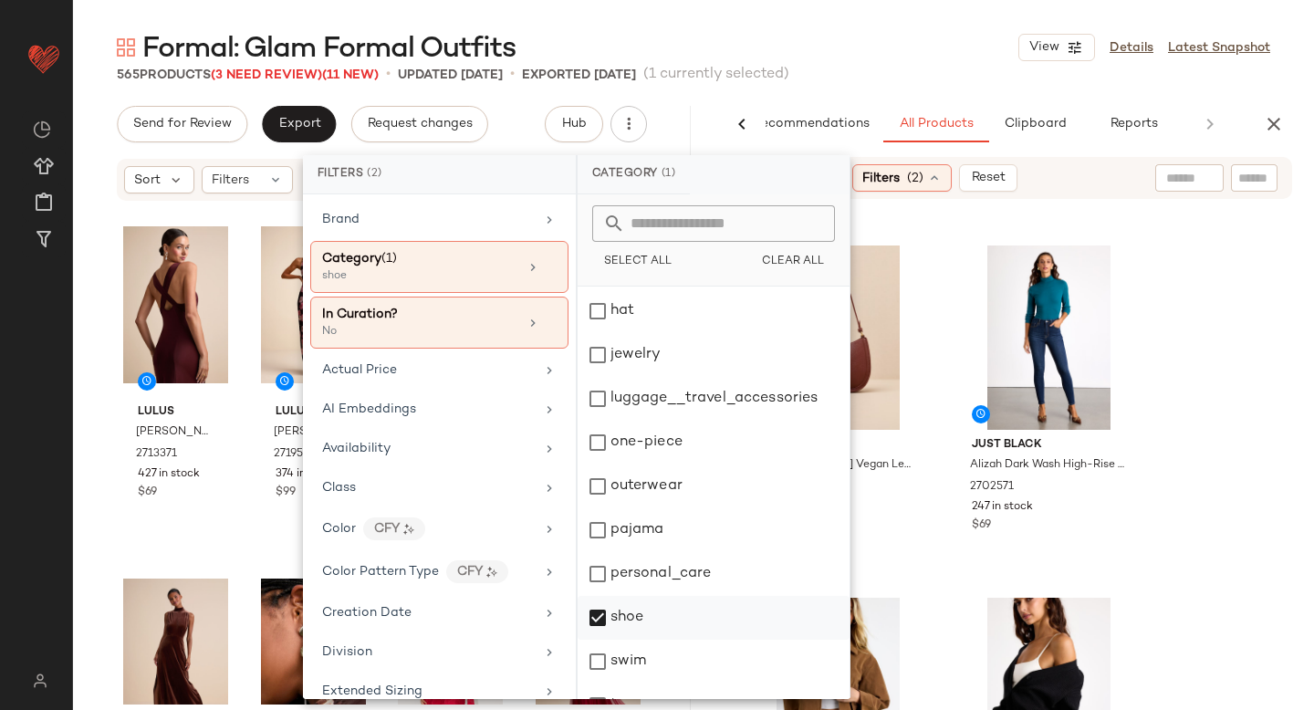
scroll to position [331, 0]
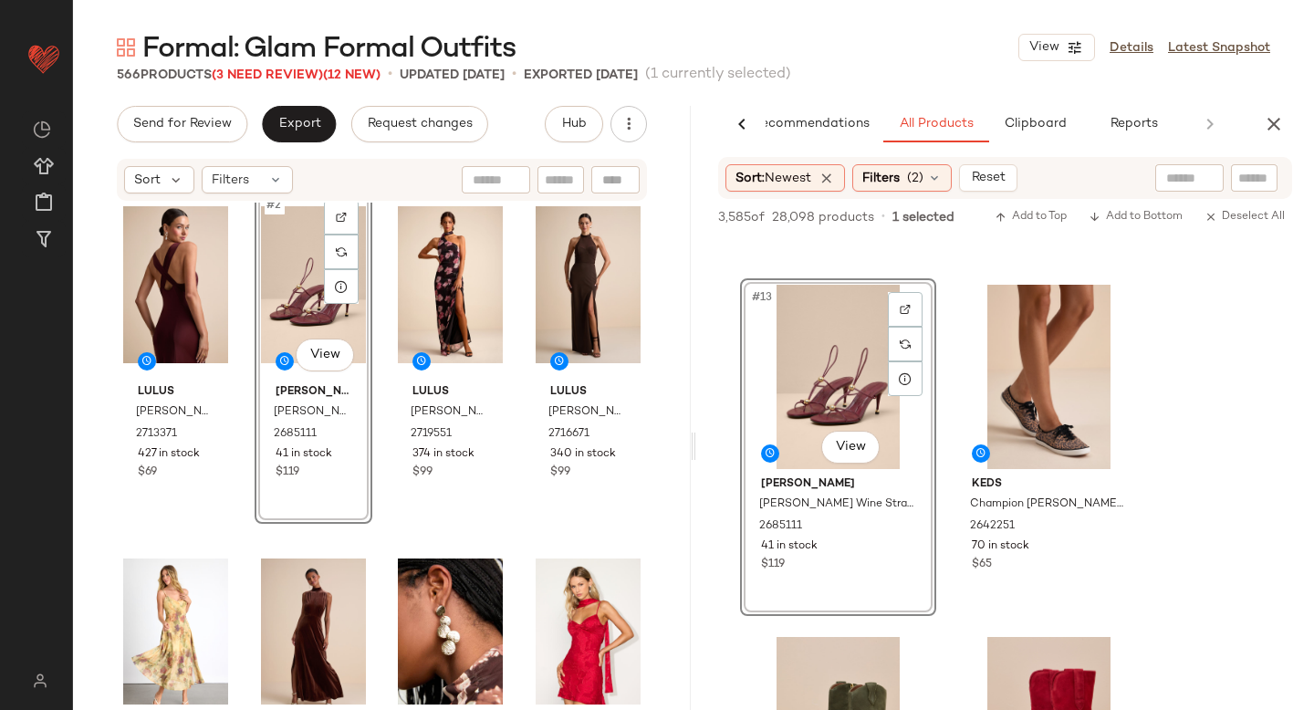
scroll to position [0, 0]
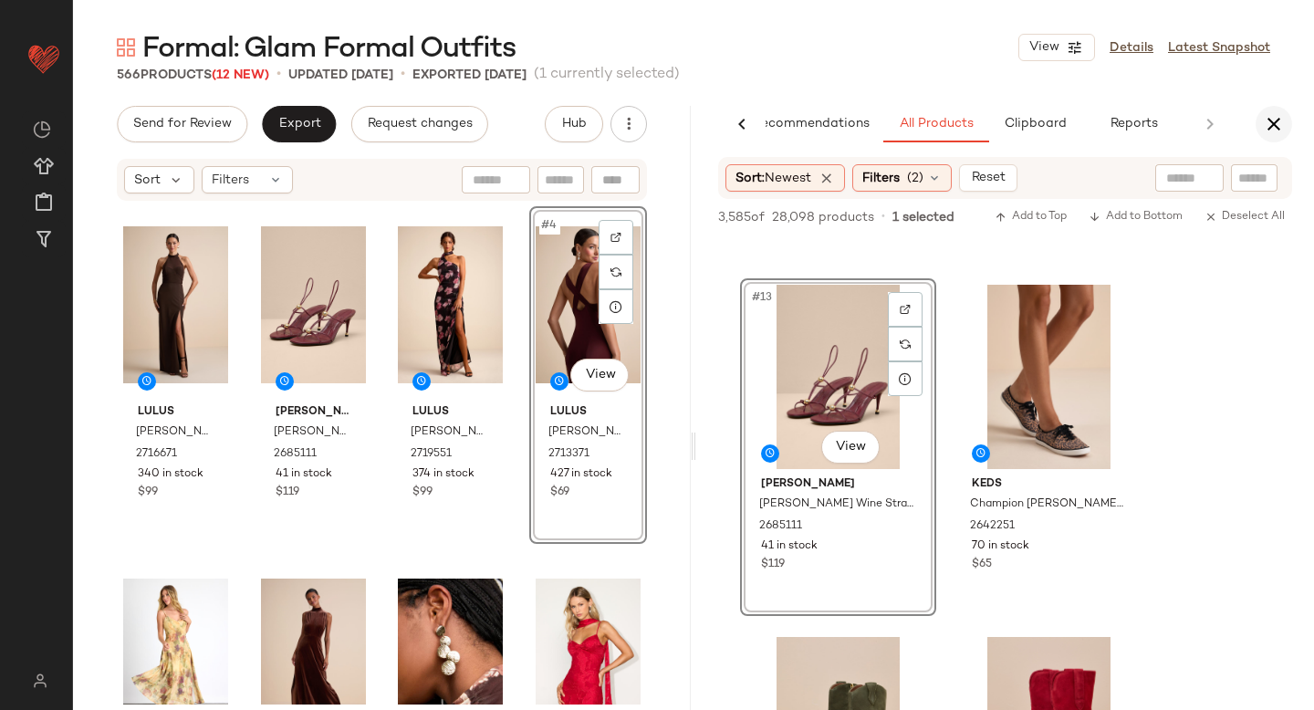
click at [1273, 126] on icon "button" at bounding box center [1274, 124] width 22 height 22
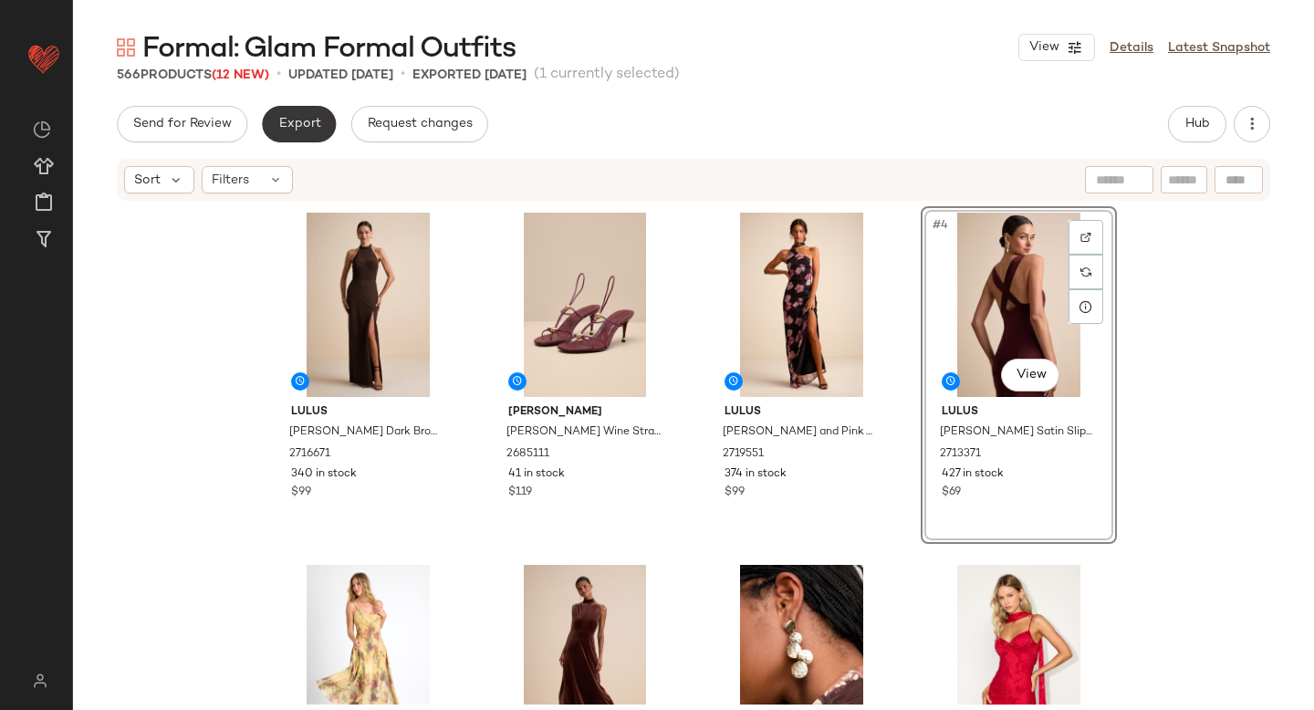
click at [286, 126] on span "Export" at bounding box center [298, 124] width 43 height 15
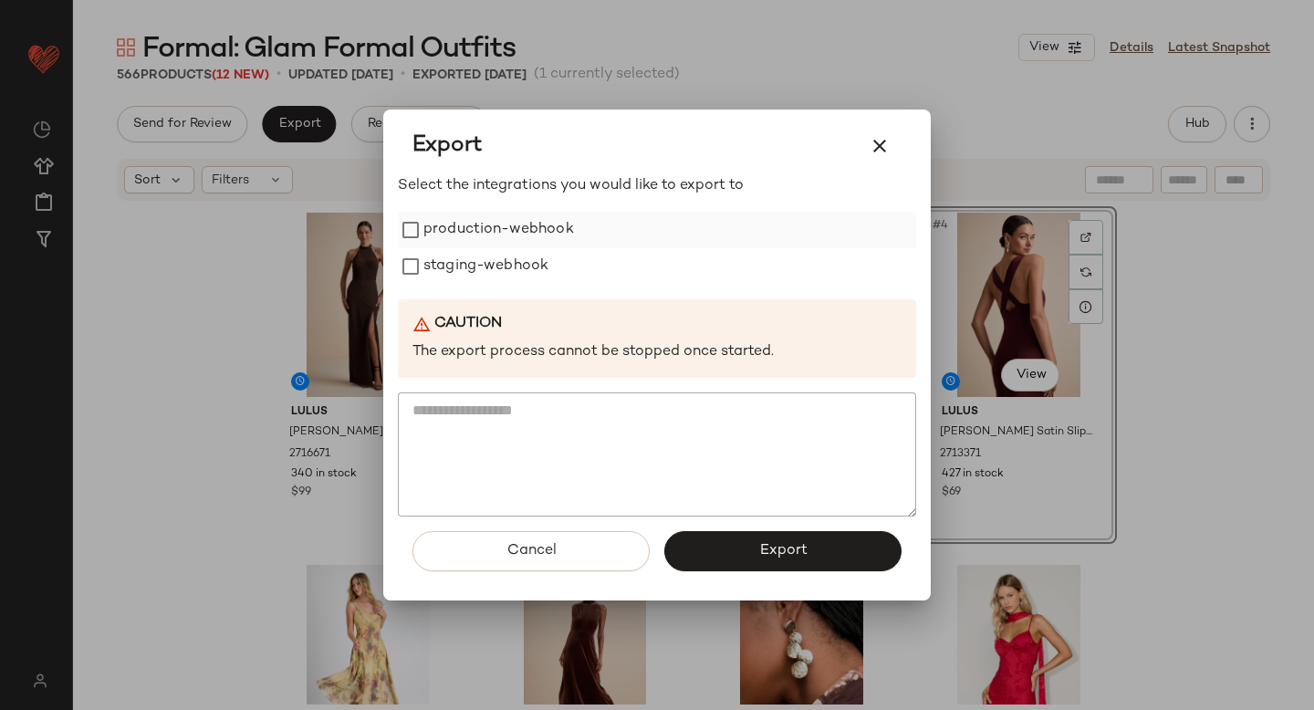
click at [464, 234] on label "production-webhook" at bounding box center [499, 230] width 151 height 37
click at [472, 267] on label "staging-webhook" at bounding box center [486, 266] width 125 height 37
click at [810, 564] on button "Export" at bounding box center [783, 551] width 237 height 40
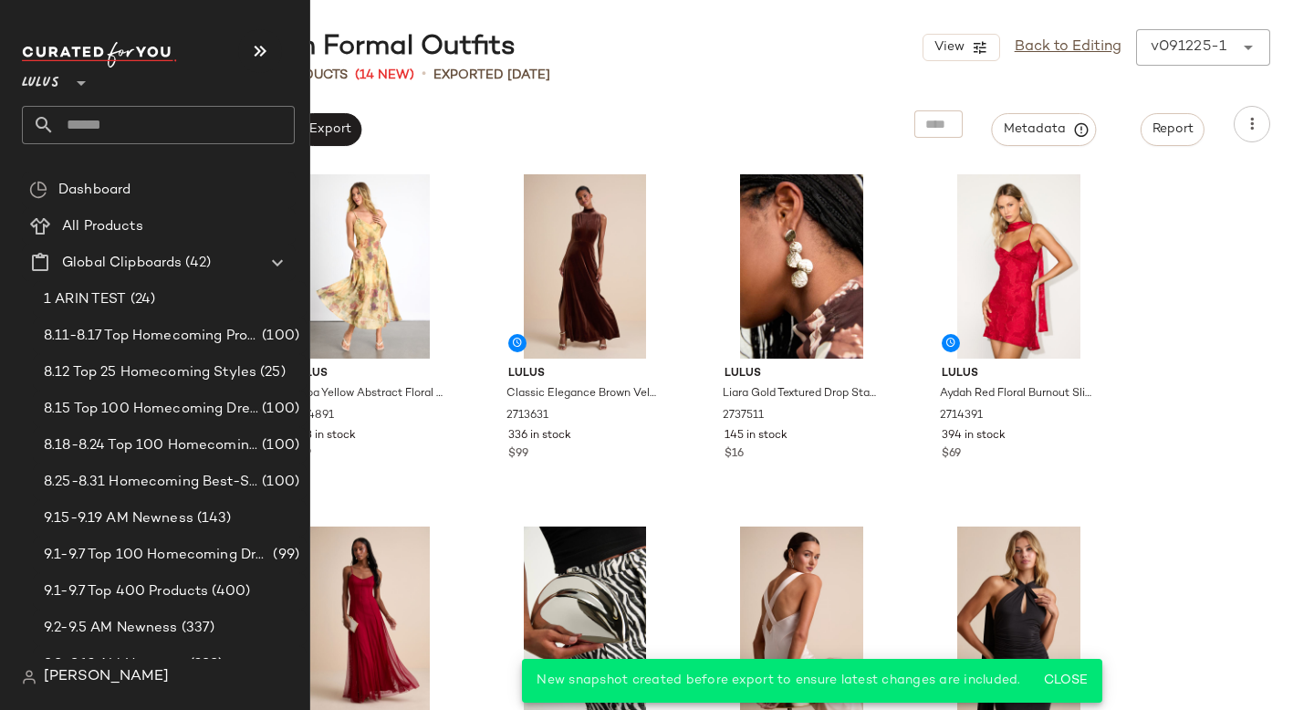
click at [143, 120] on input "text" at bounding box center [175, 125] width 240 height 38
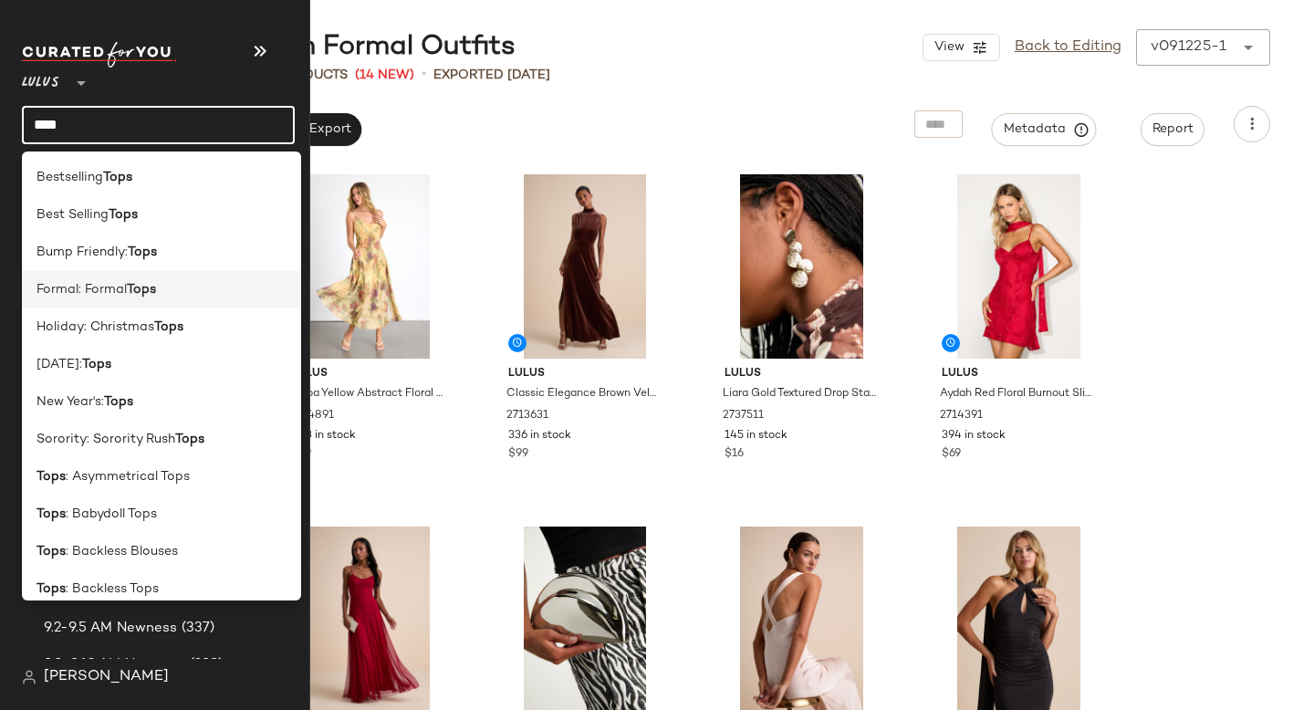
type input "****"
click at [119, 280] on span "Formal: Formal" at bounding box center [82, 289] width 90 height 19
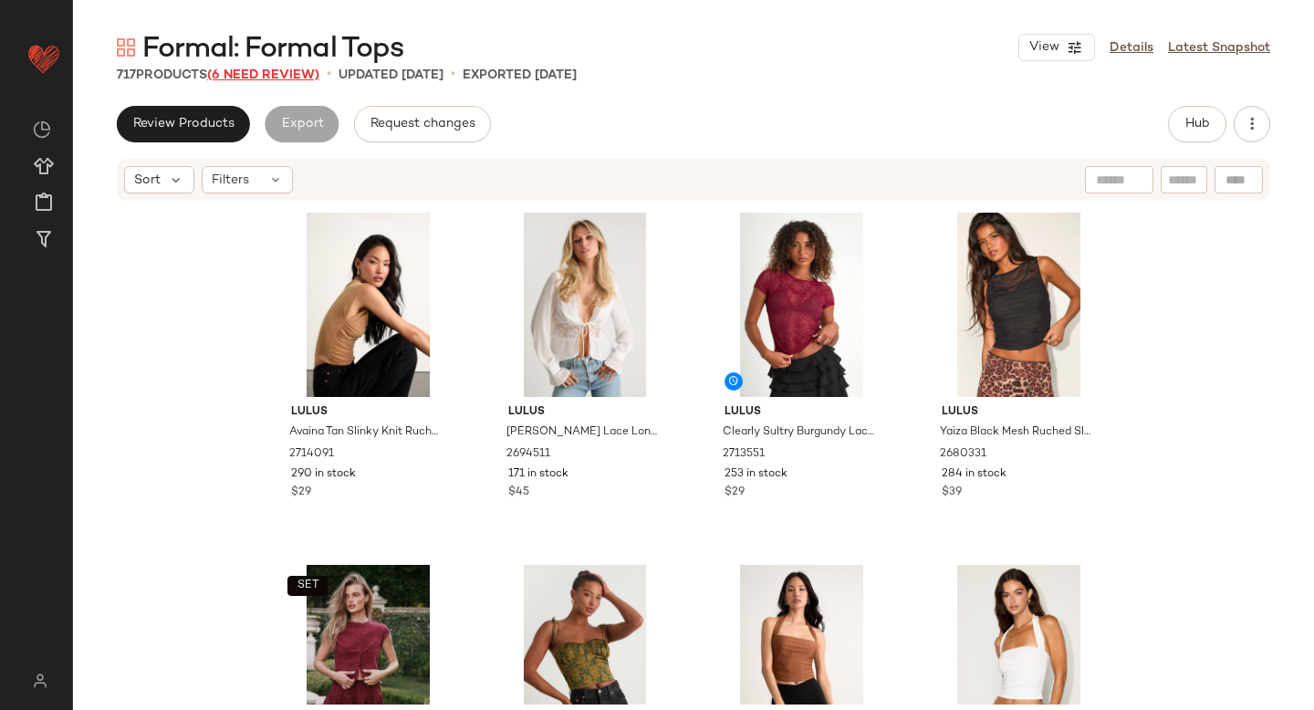
click at [267, 76] on span "(6 Need Review)" at bounding box center [263, 75] width 112 height 14
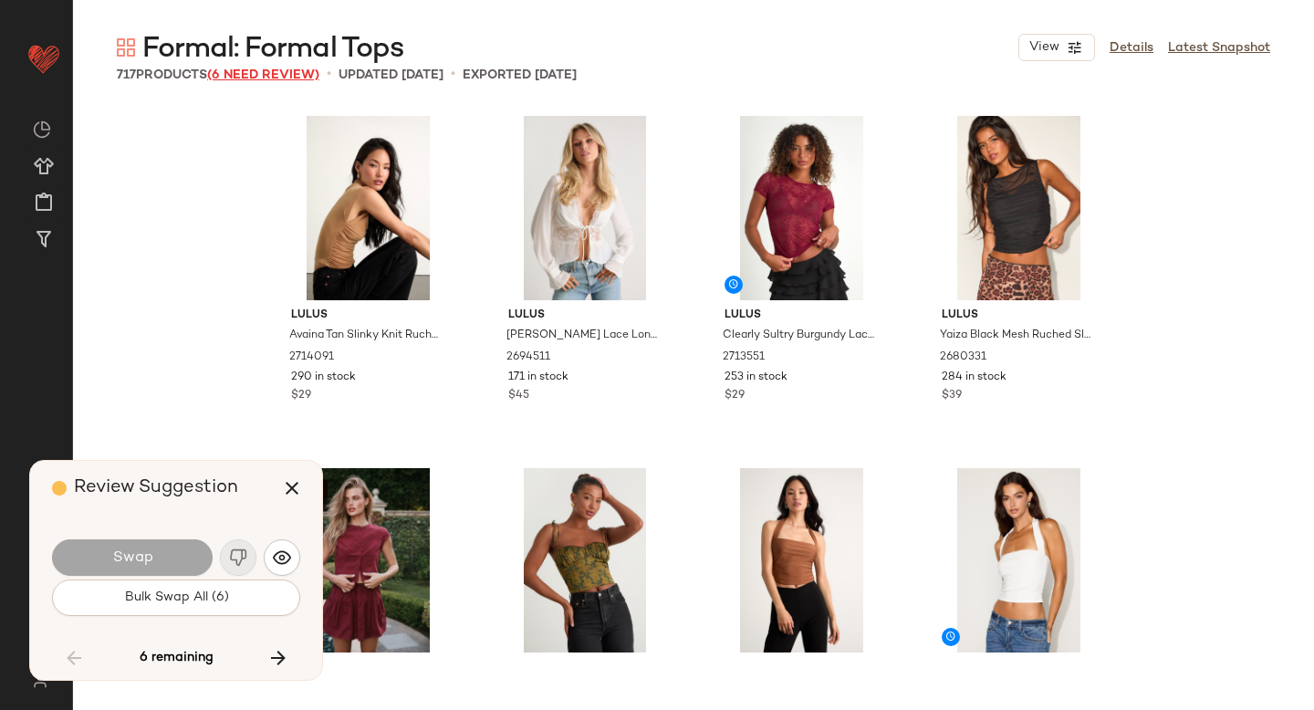
scroll to position [13742, 0]
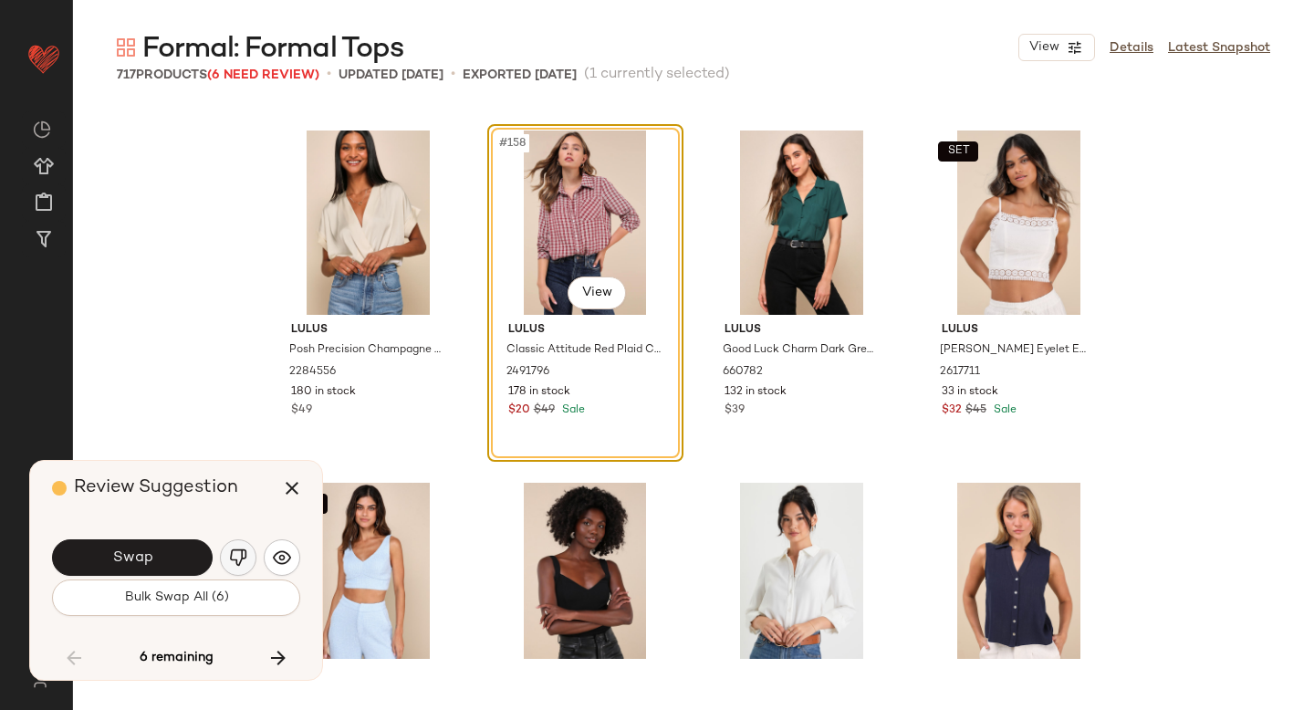
click at [239, 559] on img "button" at bounding box center [238, 558] width 18 height 18
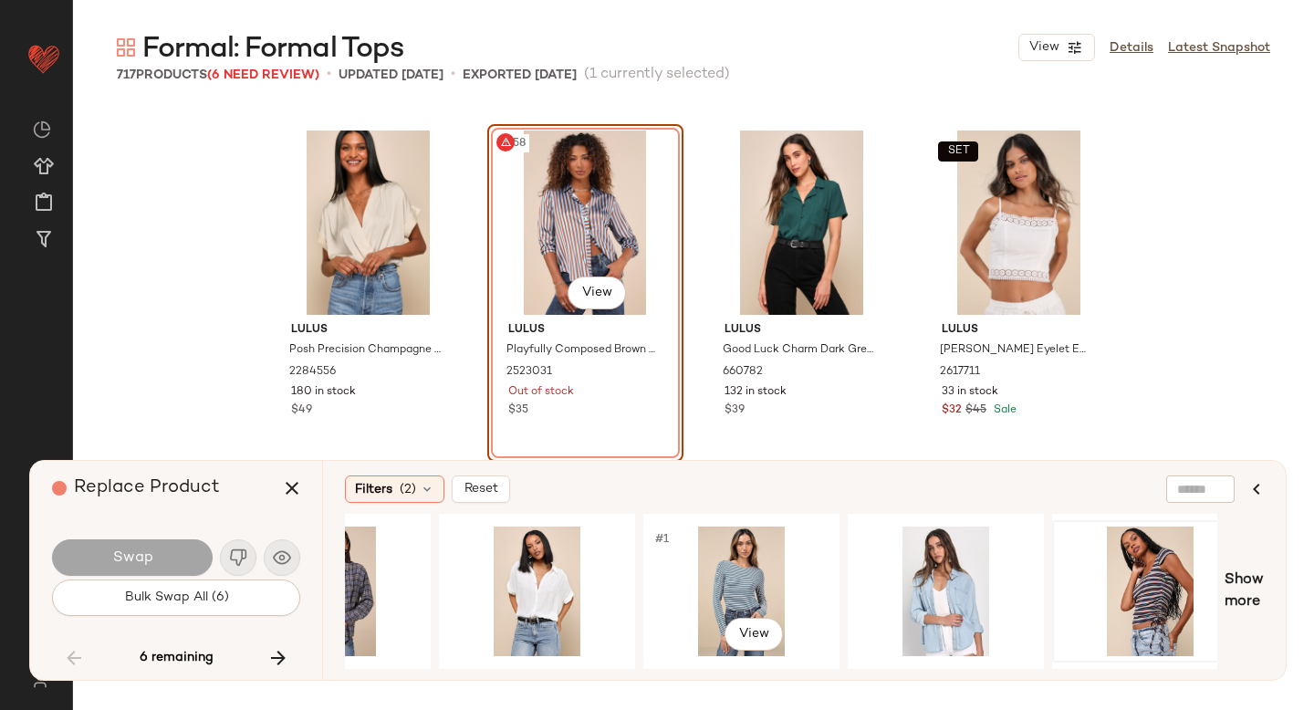
scroll to position [0, 1335]
click at [714, 548] on div "#1 View" at bounding box center [743, 592] width 183 height 130
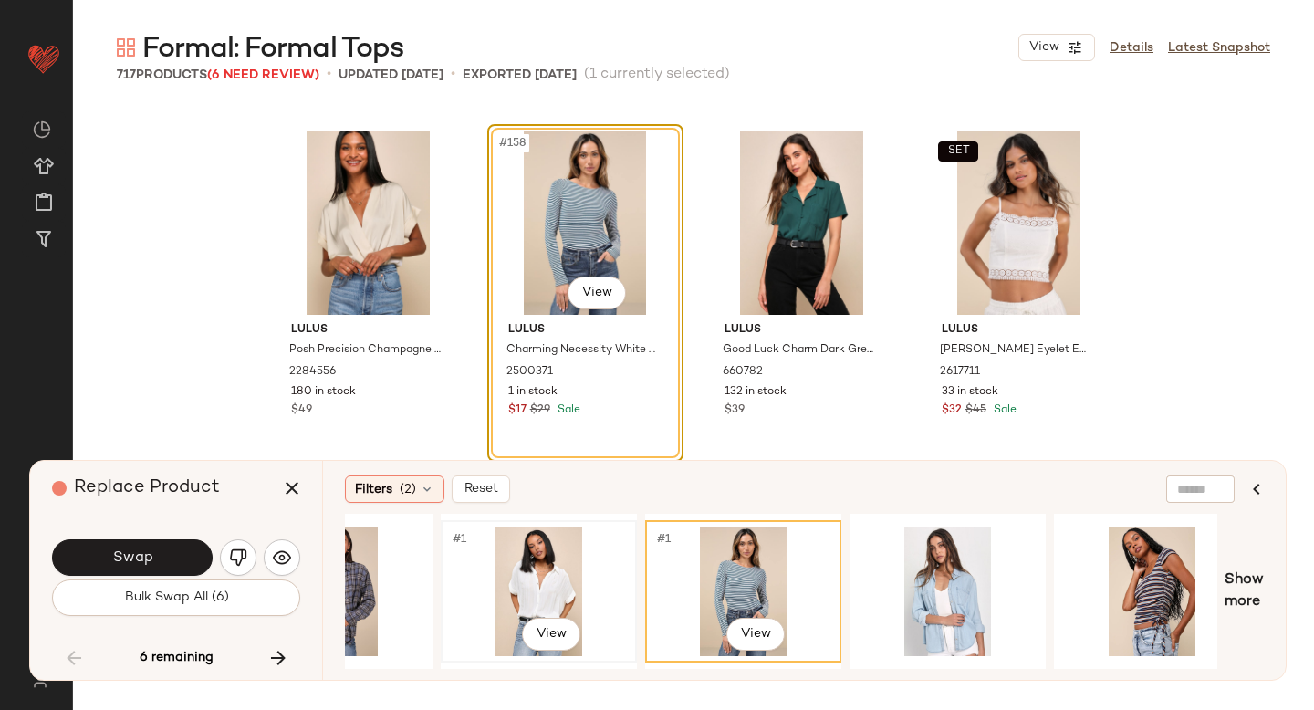
click at [567, 563] on div "#1 View" at bounding box center [538, 592] width 183 height 130
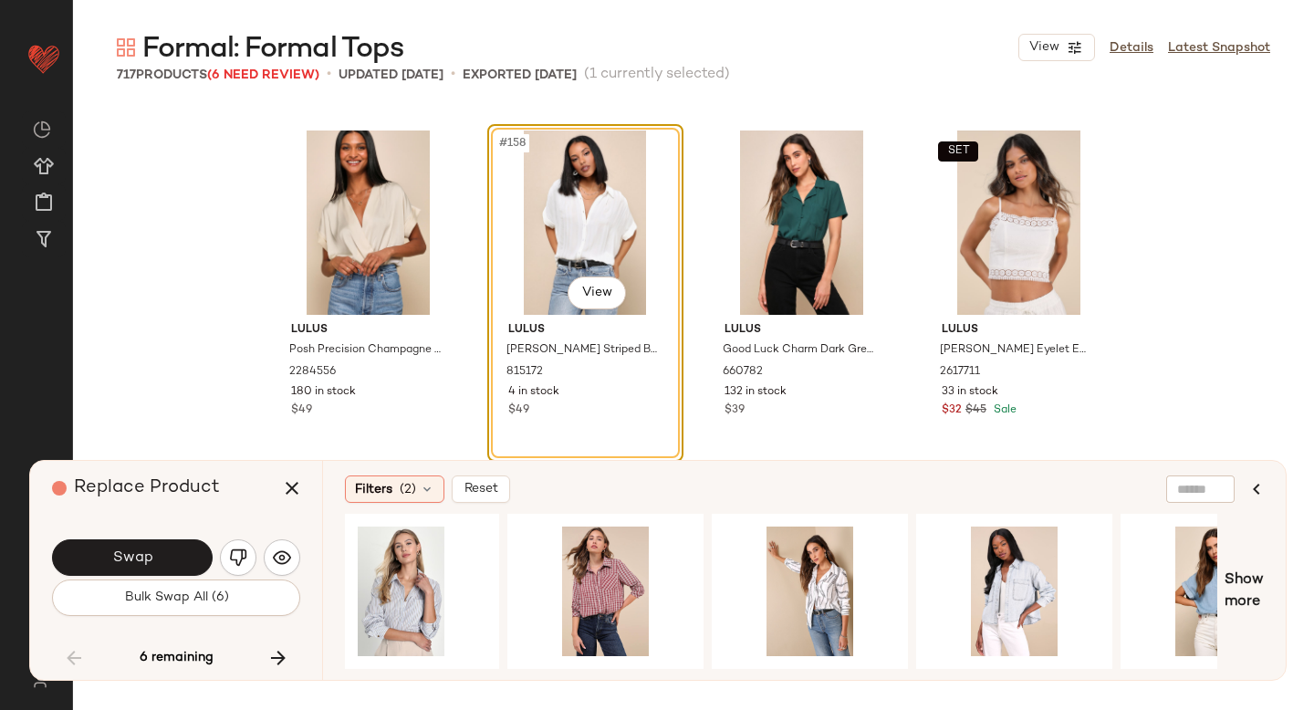
scroll to position [0, 38]
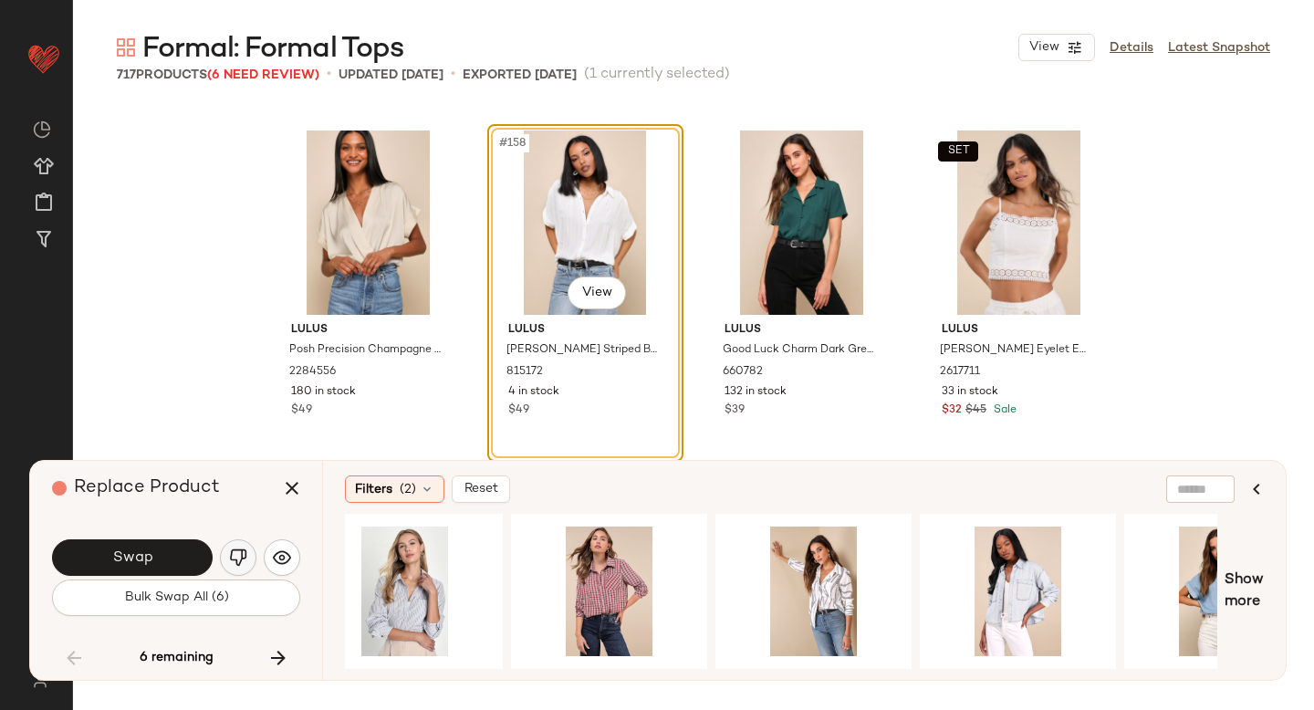
click at [227, 546] on button "button" at bounding box center [238, 557] width 37 height 37
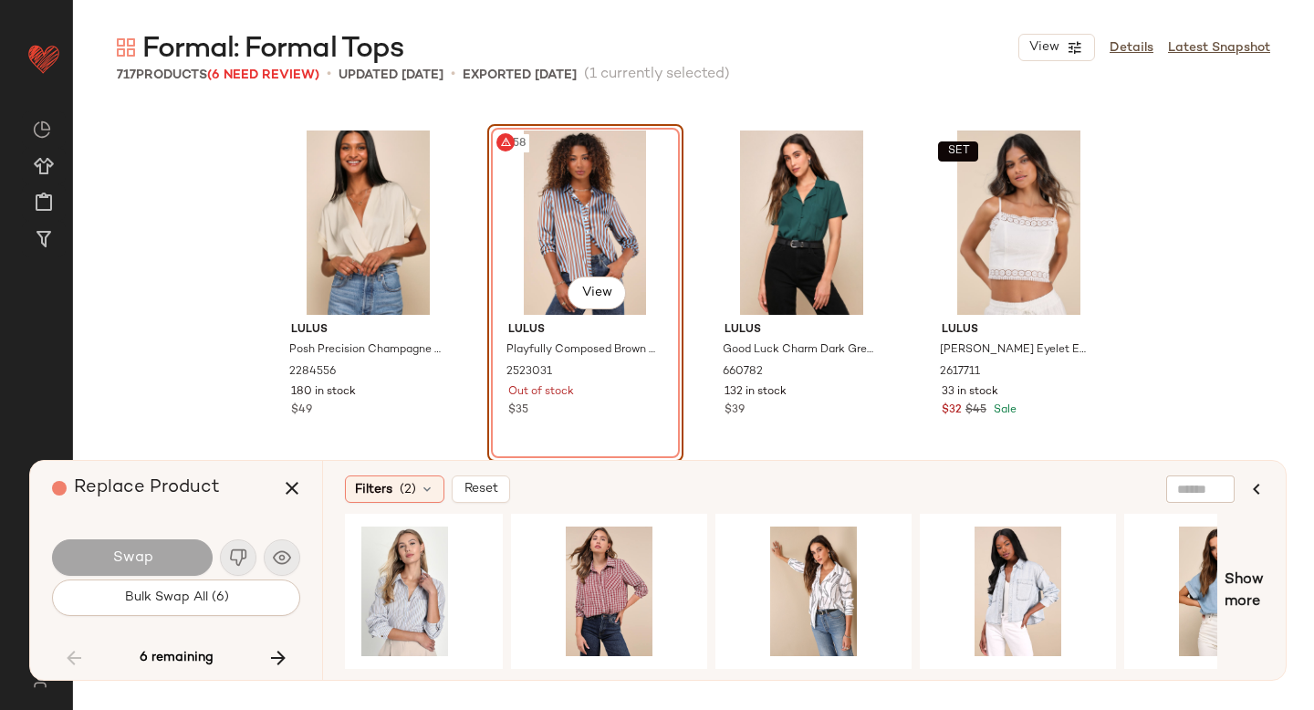
click at [506, 242] on div "#158 View" at bounding box center [585, 223] width 183 height 184
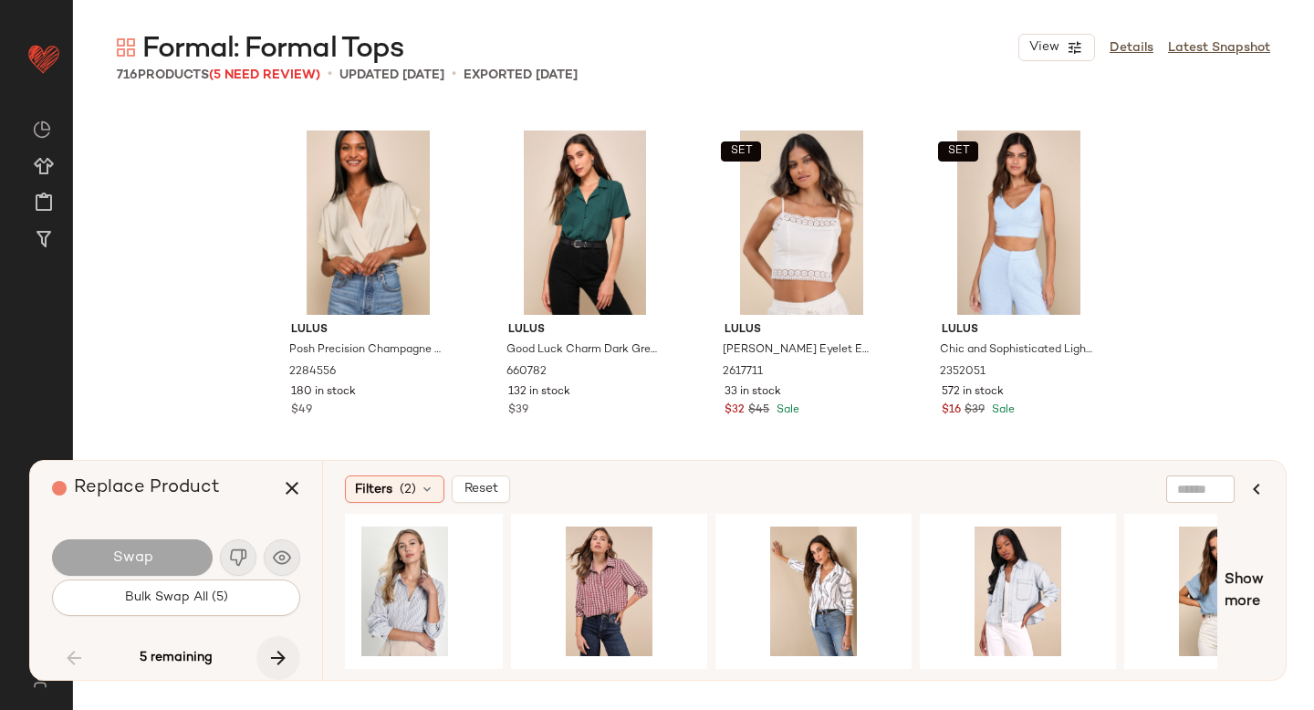
click at [276, 647] on icon "button" at bounding box center [278, 658] width 22 height 22
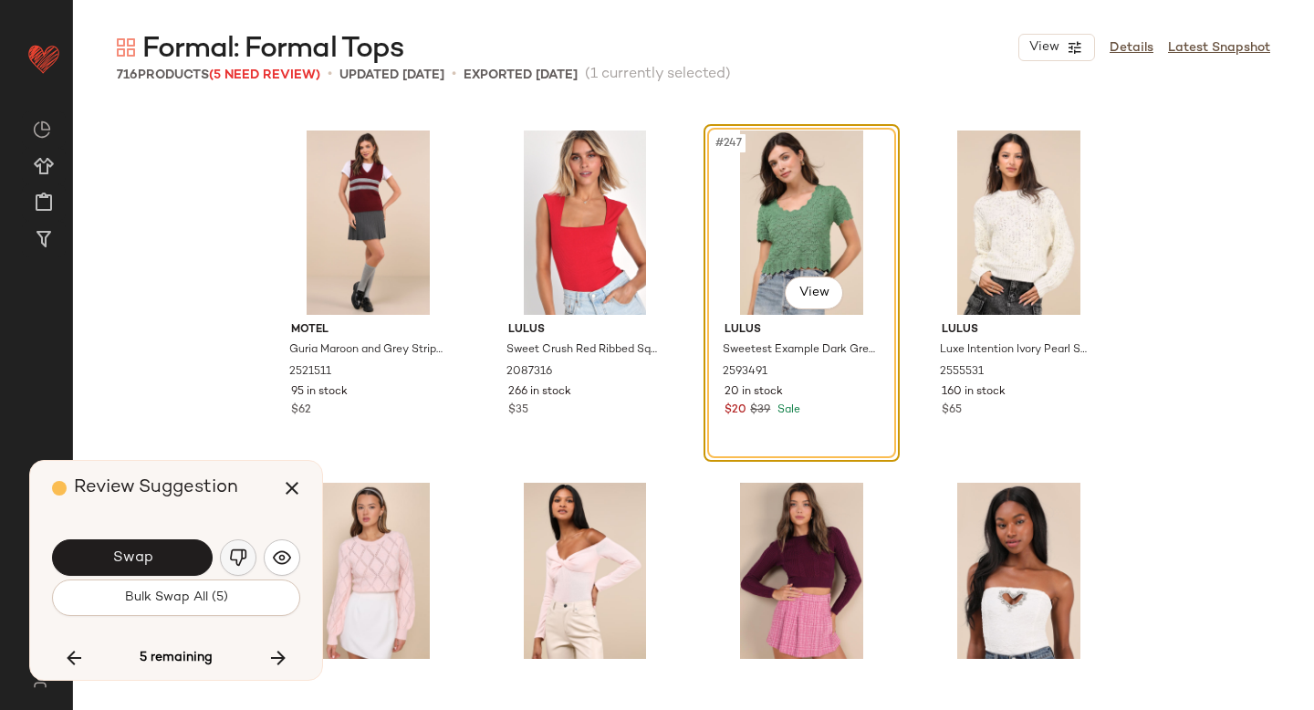
click at [240, 552] on img "button" at bounding box center [238, 558] width 18 height 18
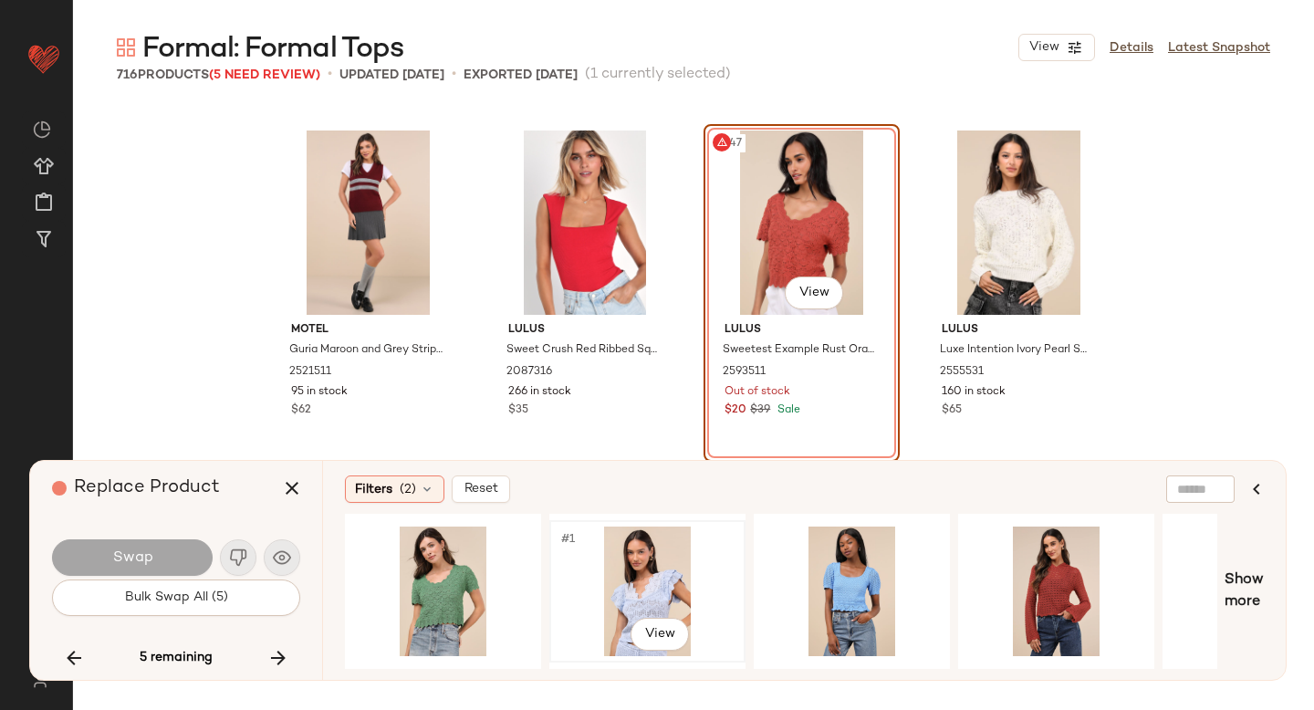
click at [662, 580] on div "#1 View" at bounding box center [647, 592] width 183 height 130
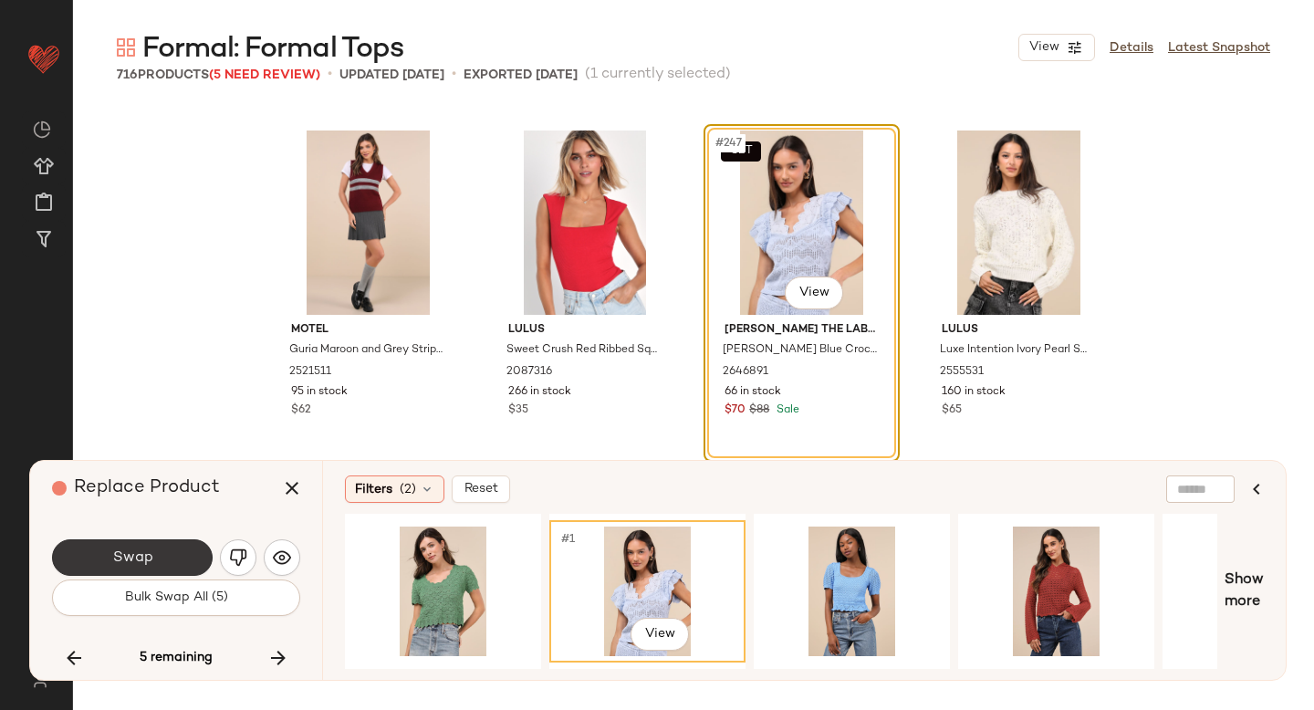
click at [110, 558] on button "Swap" at bounding box center [132, 557] width 161 height 37
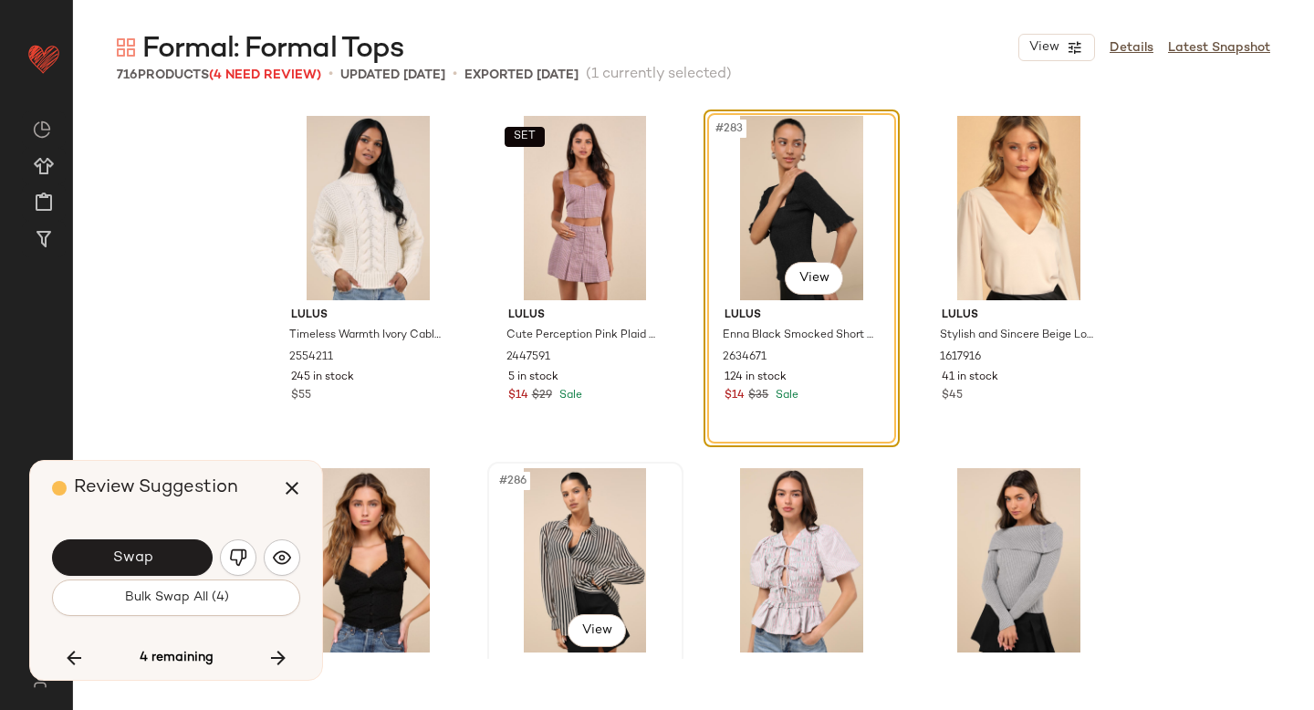
scroll to position [24664, 0]
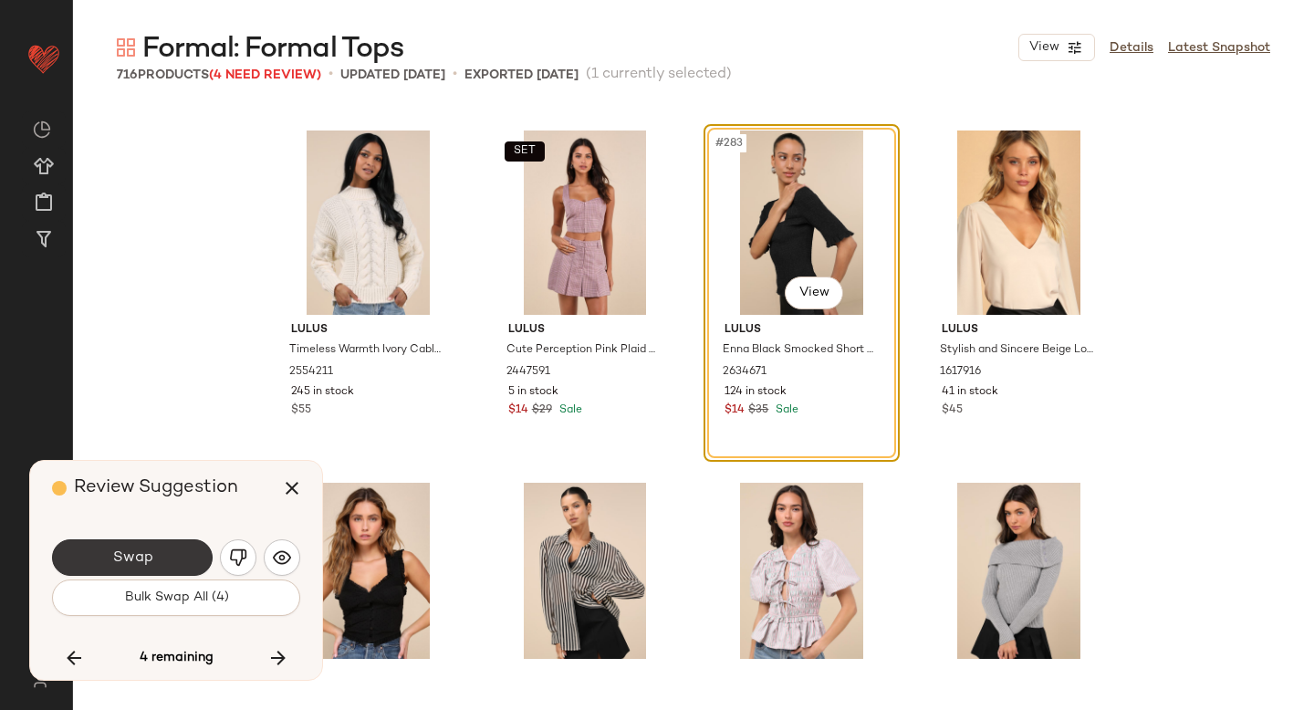
click at [188, 551] on button "Swap" at bounding box center [132, 557] width 161 height 37
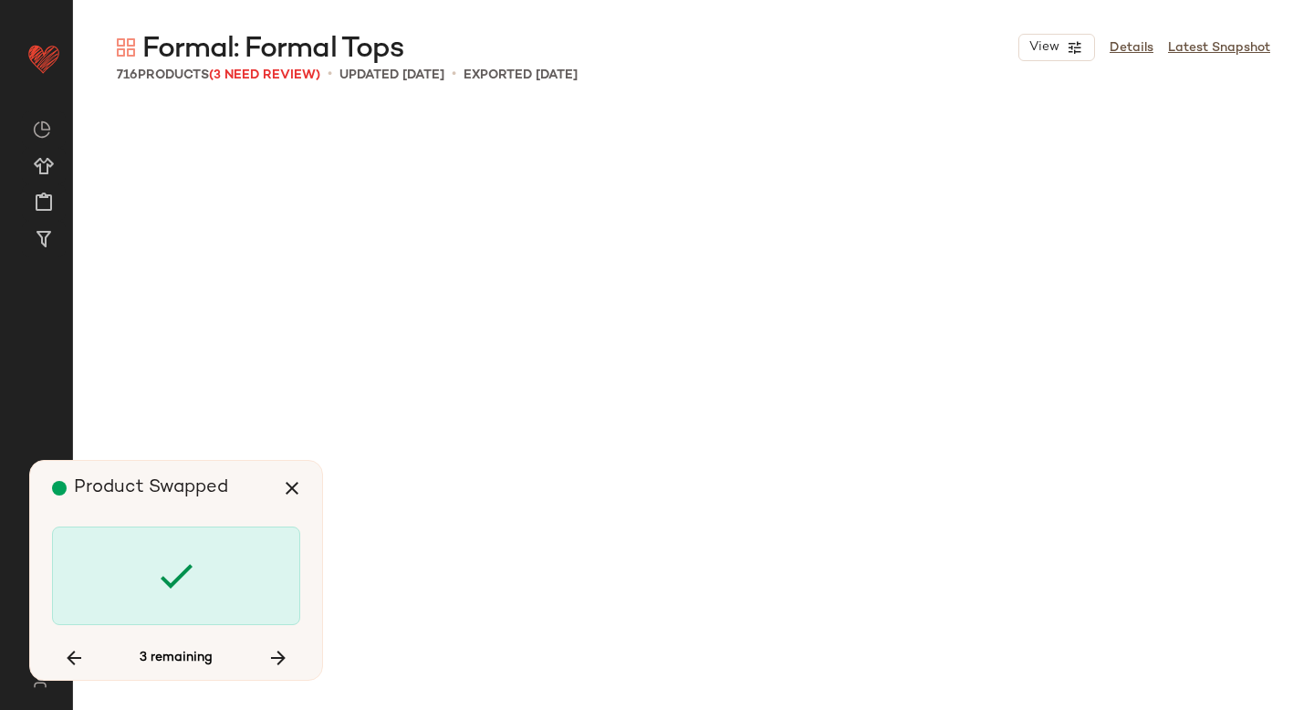
scroll to position [26779, 0]
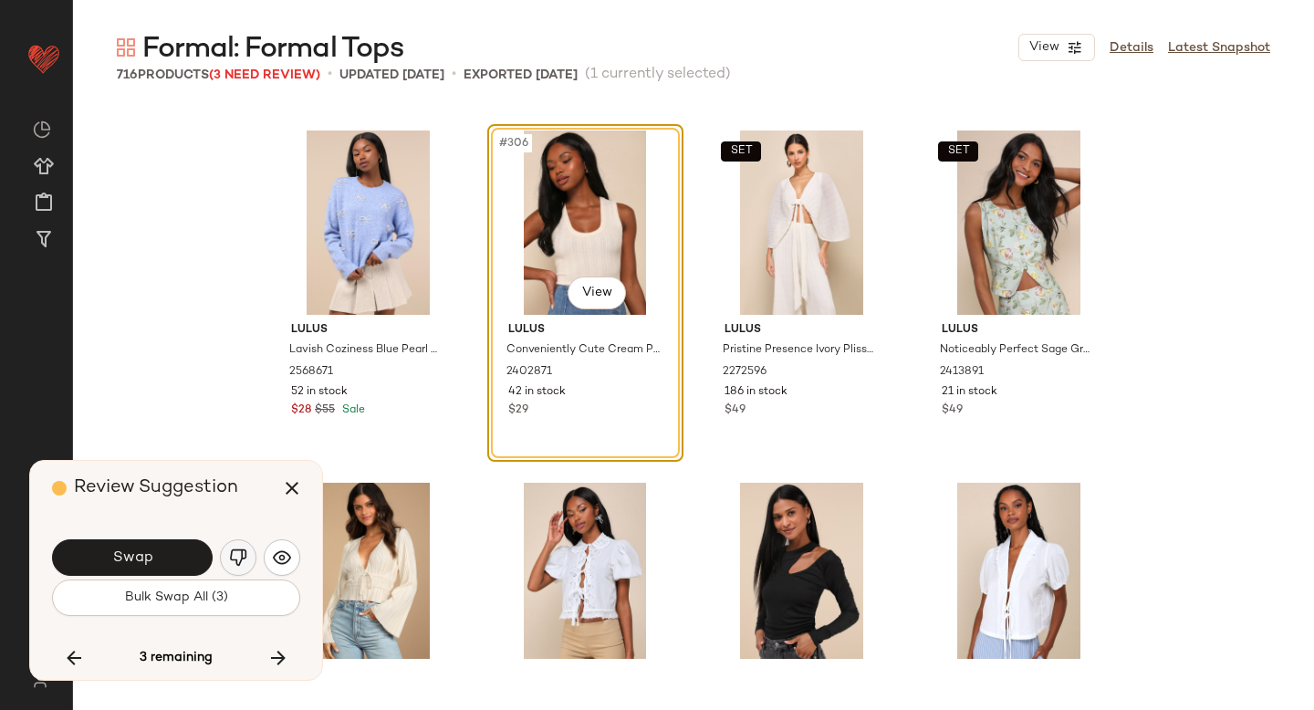
click at [236, 550] on img "button" at bounding box center [238, 558] width 18 height 18
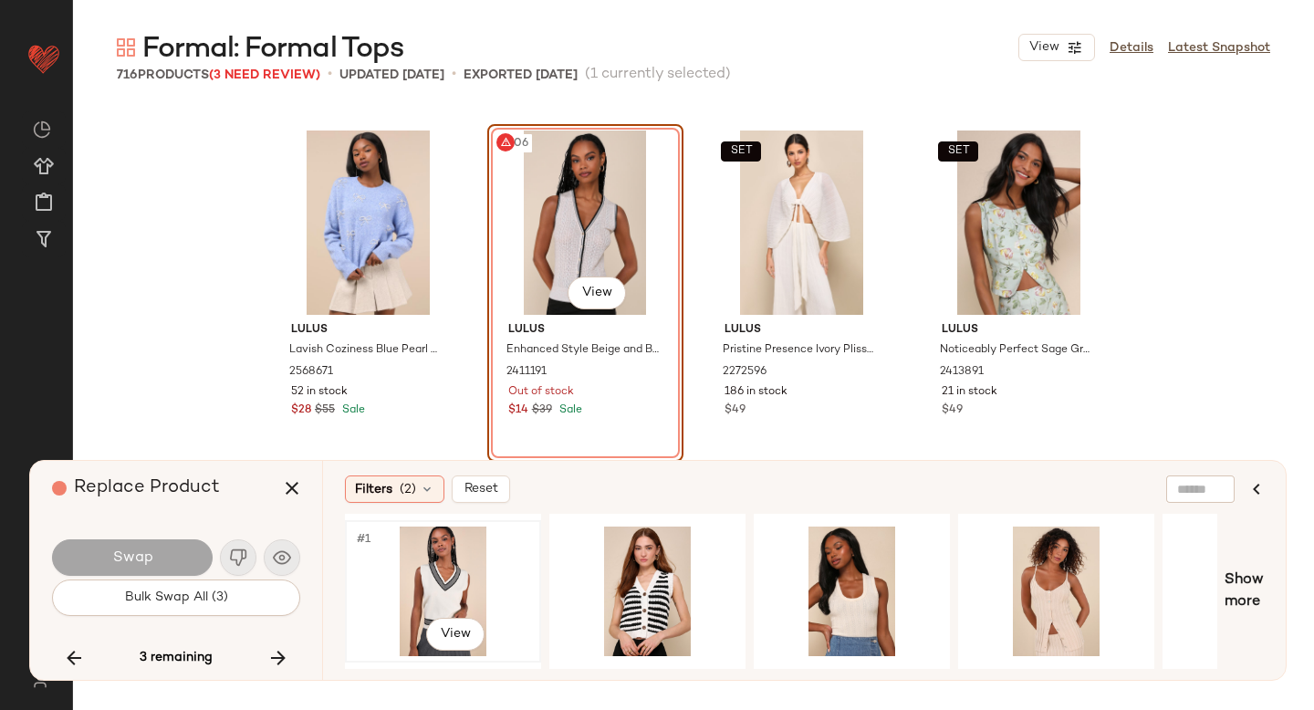
click at [480, 560] on div "#1 View" at bounding box center [442, 592] width 183 height 130
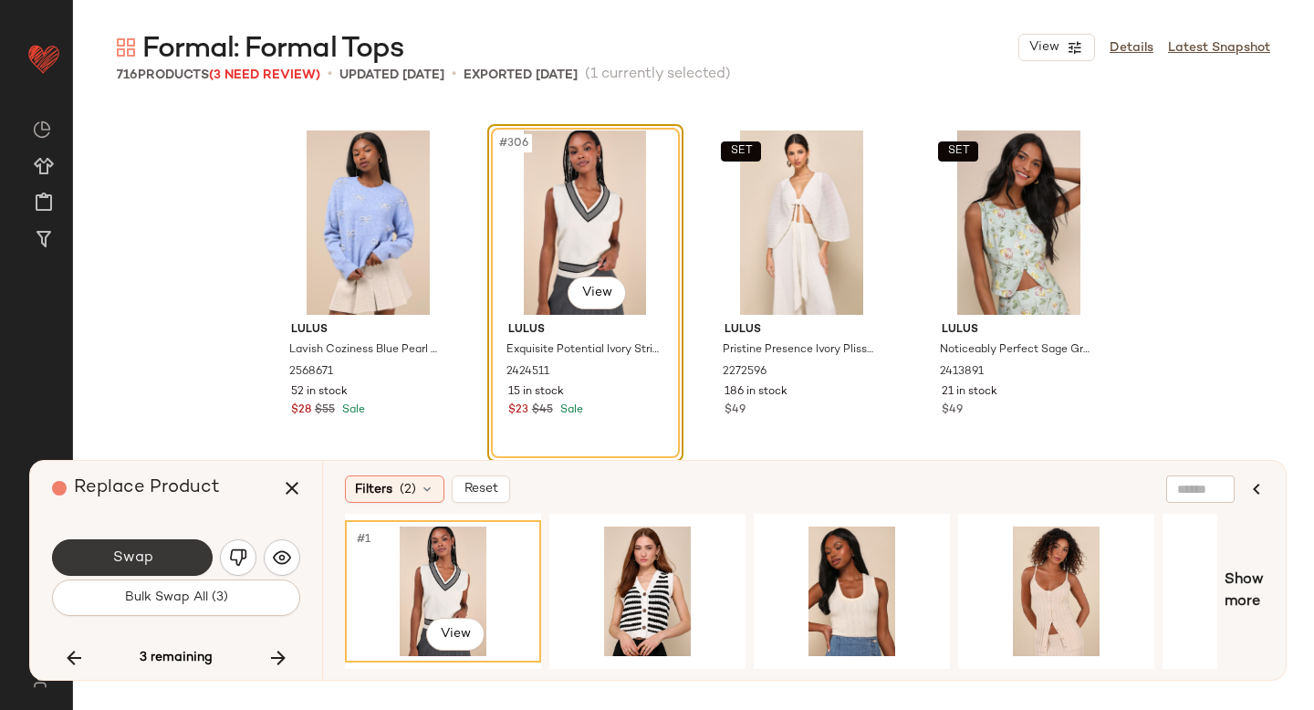
click at [151, 555] on span "Swap" at bounding box center [131, 558] width 41 height 17
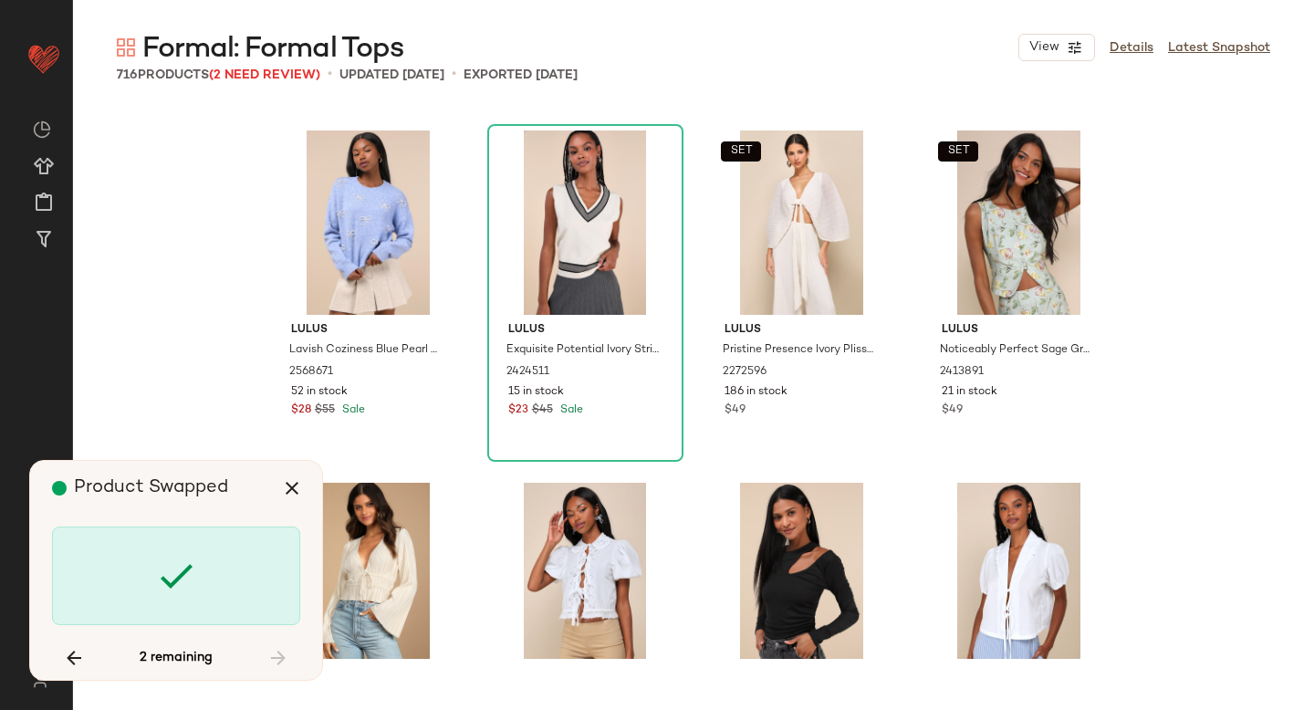
scroll to position [15503, 0]
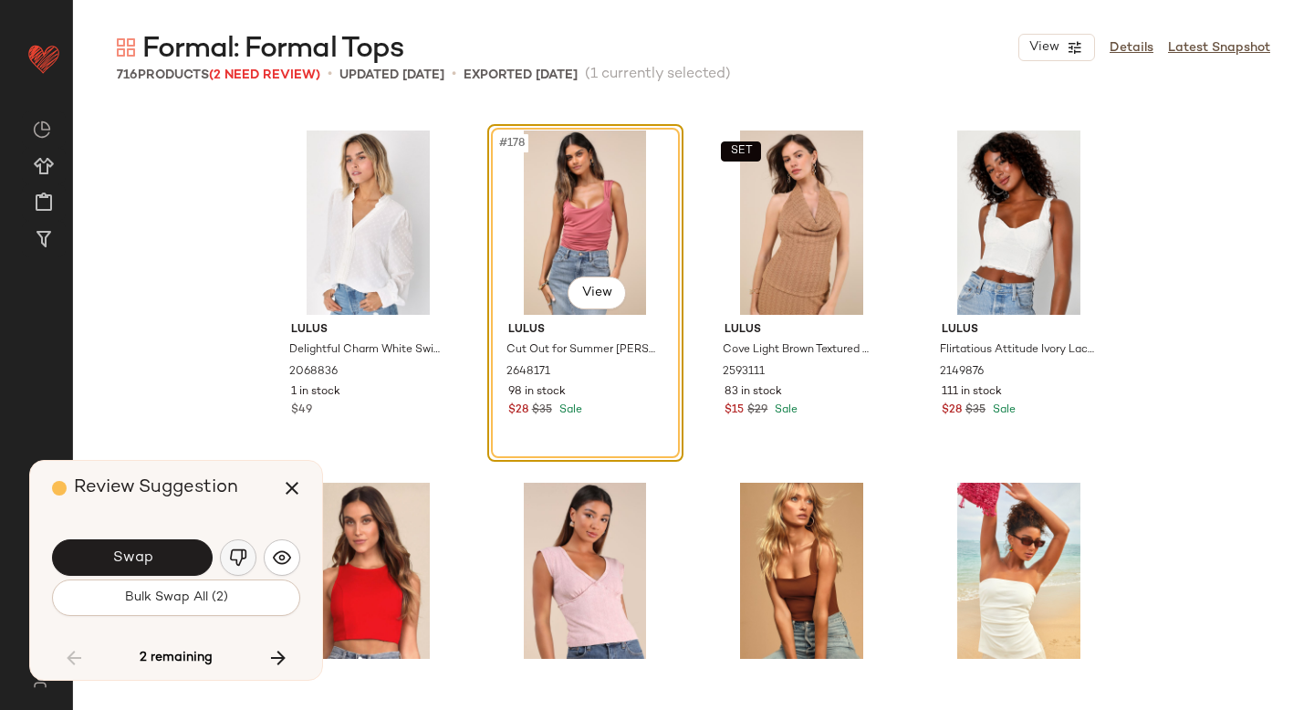
click at [238, 555] on img "button" at bounding box center [238, 558] width 18 height 18
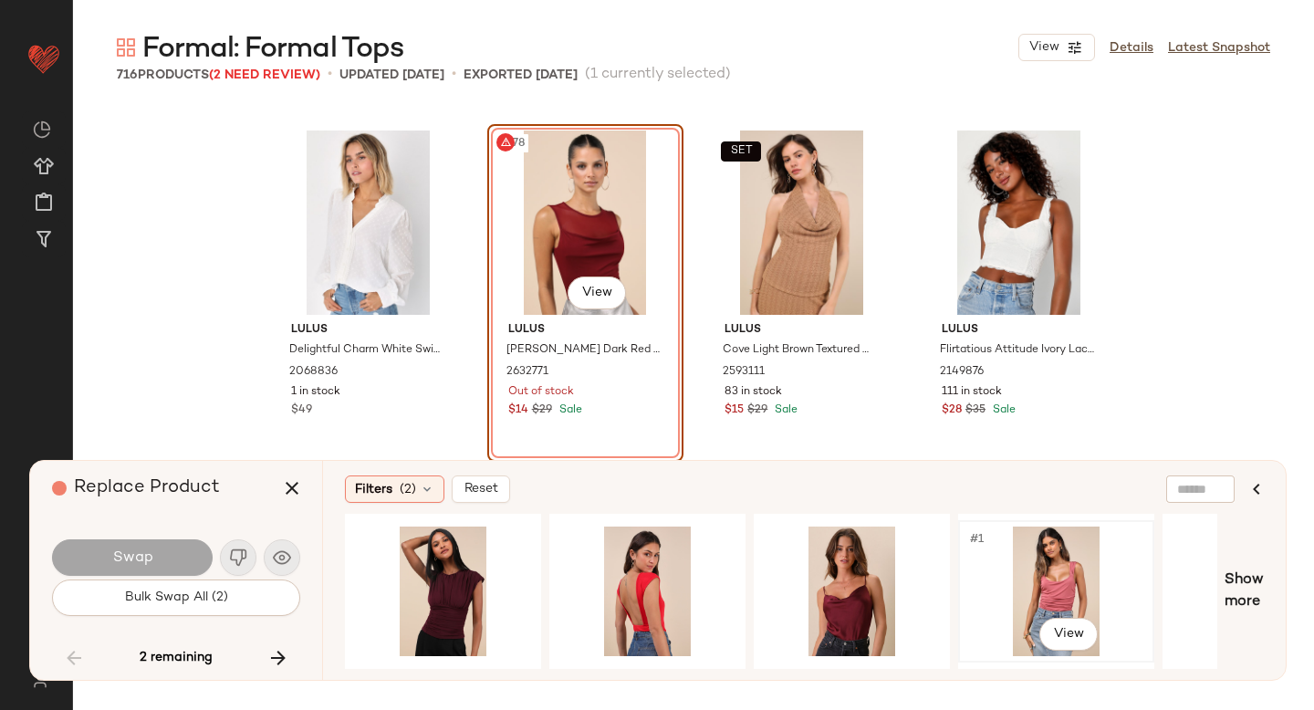
click at [1052, 583] on div "#1 View" at bounding box center [1056, 592] width 183 height 130
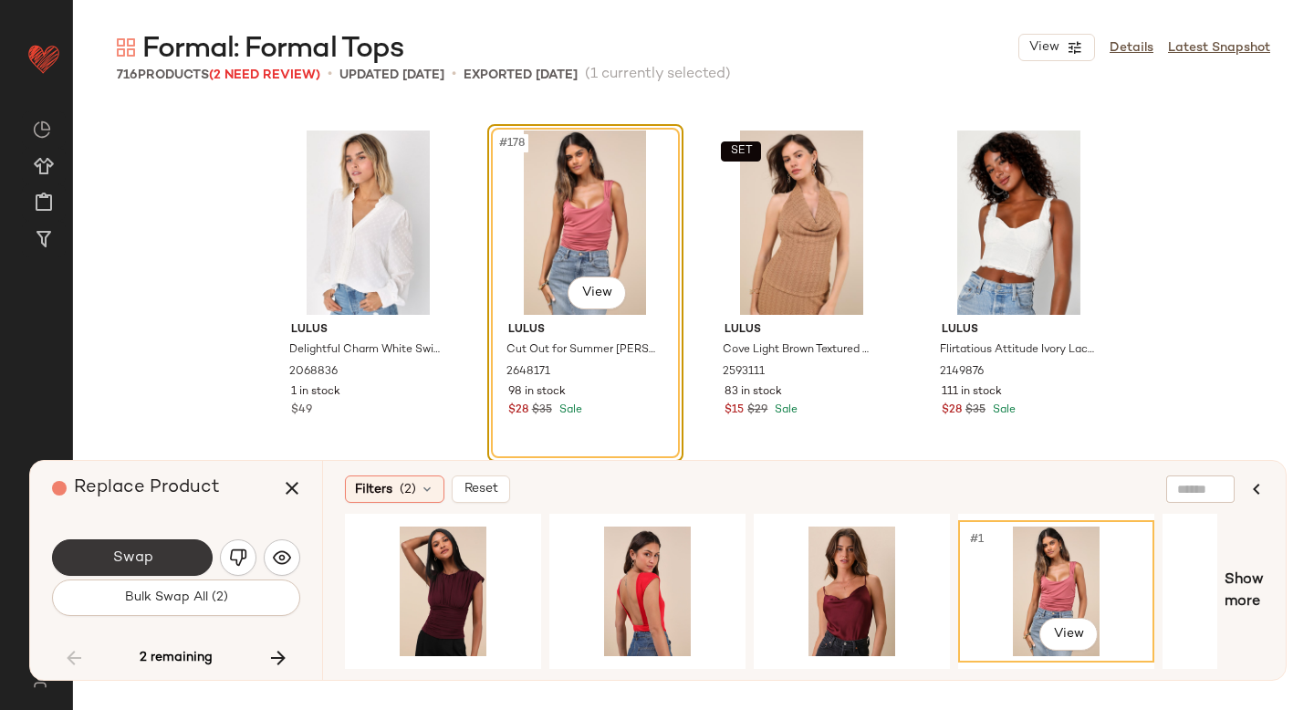
click at [144, 544] on button "Swap" at bounding box center [132, 557] width 161 height 37
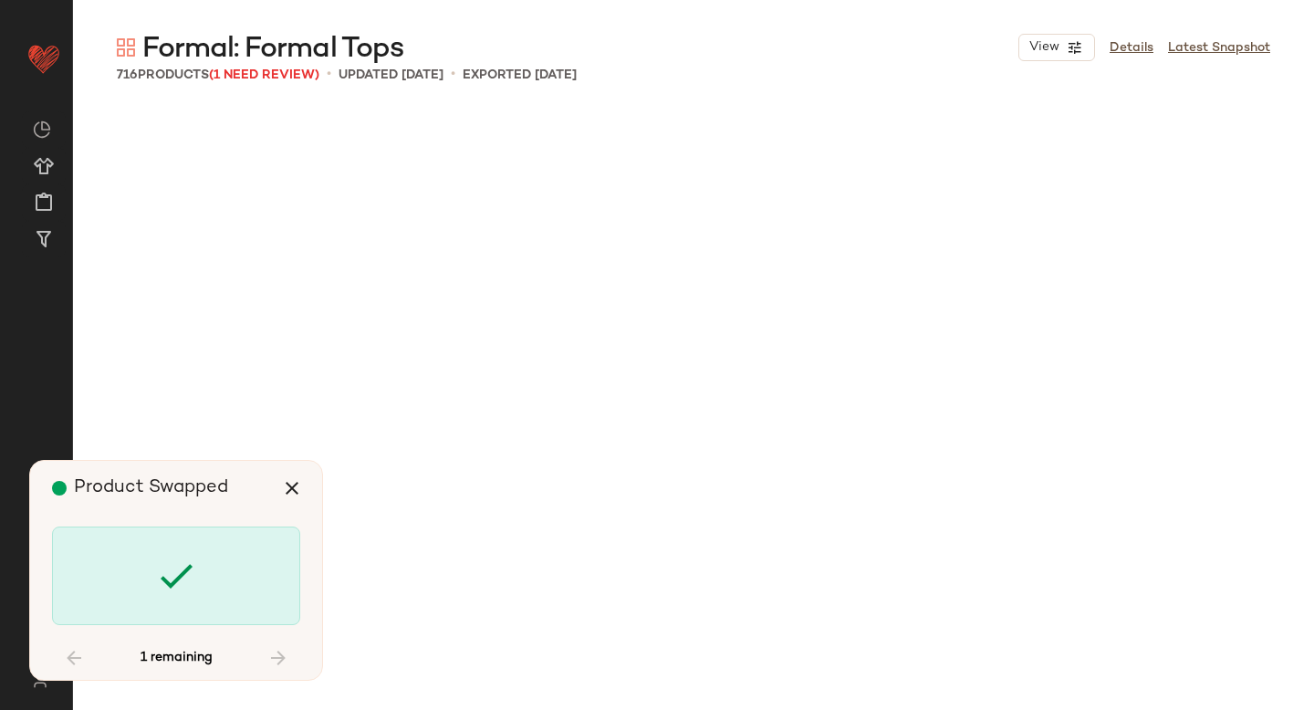
scroll to position [55319, 0]
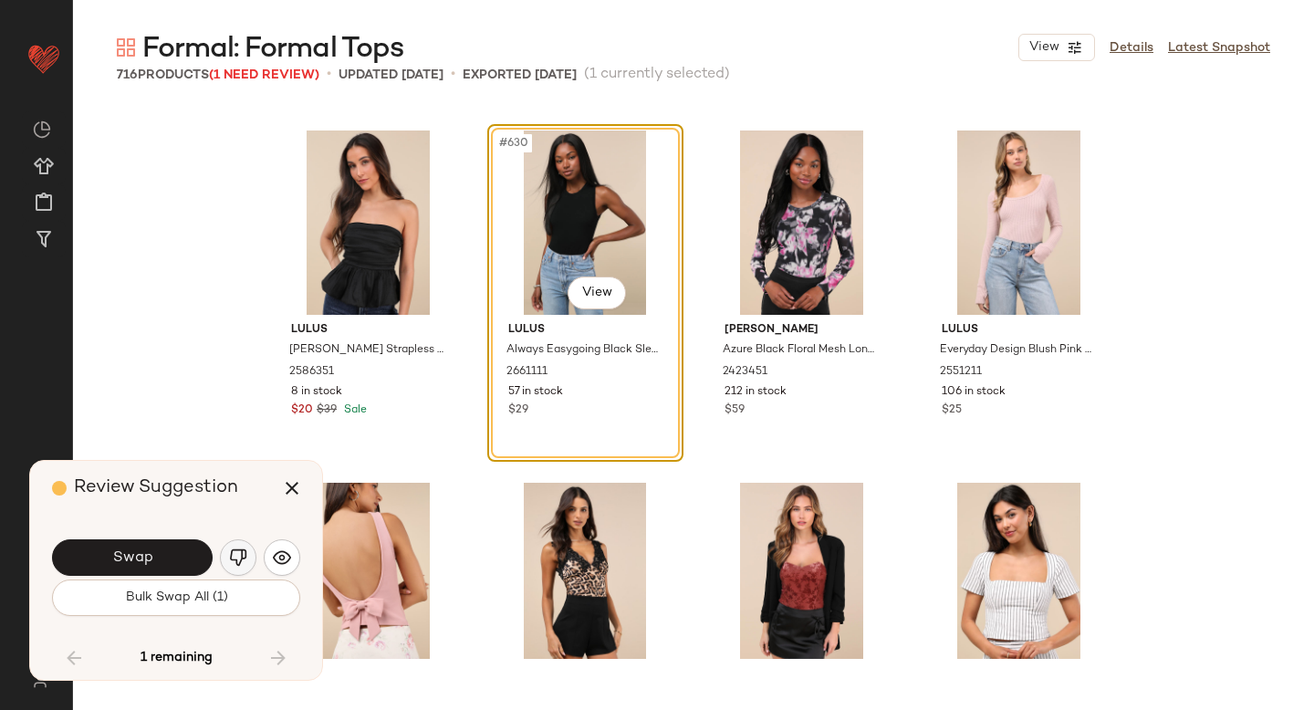
click at [225, 548] on button "button" at bounding box center [238, 557] width 37 height 37
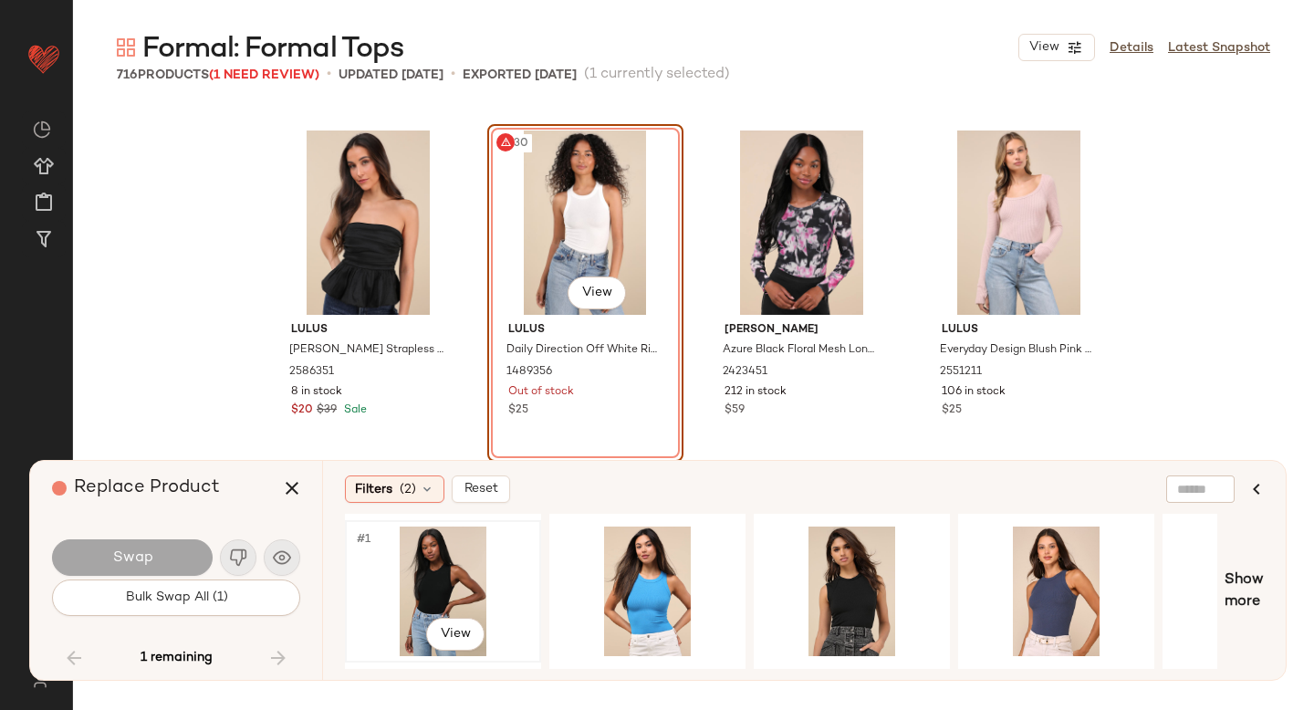
click at [433, 569] on div "#1 View" at bounding box center [442, 592] width 183 height 130
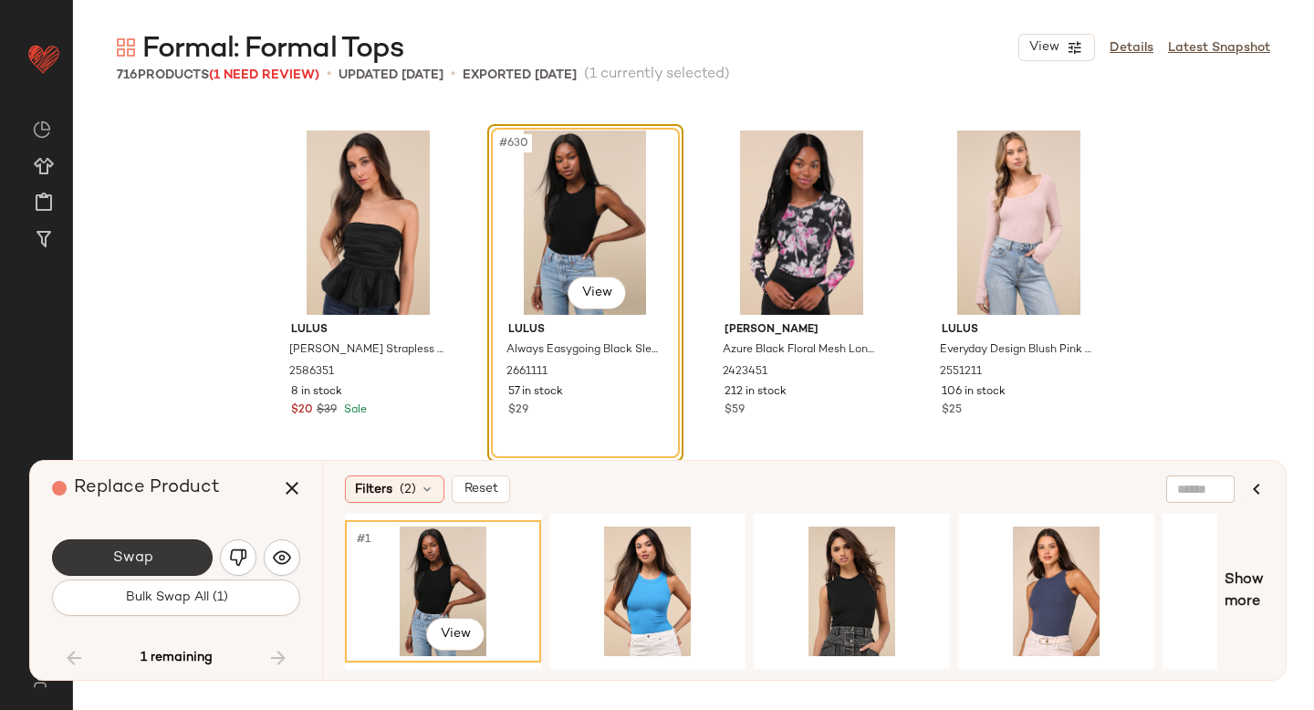
click at [170, 558] on button "Swap" at bounding box center [132, 557] width 161 height 37
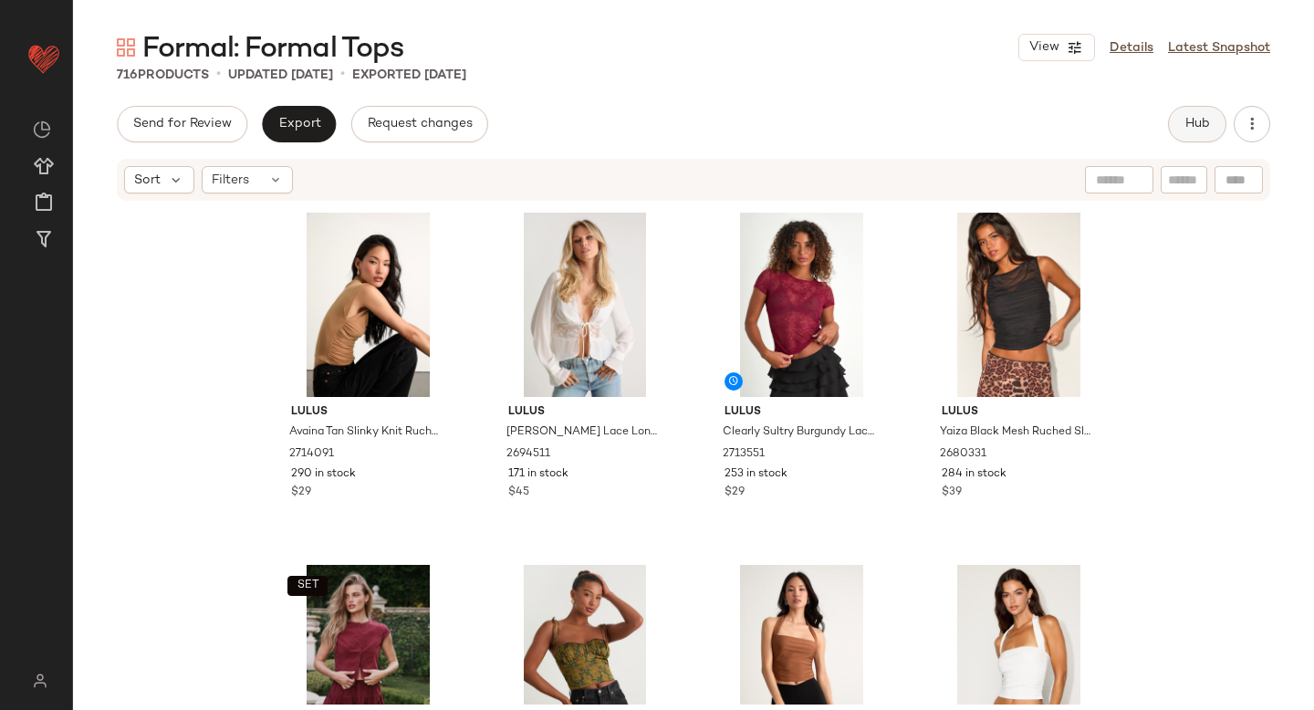
click at [1193, 126] on span "Hub" at bounding box center [1198, 124] width 26 height 15
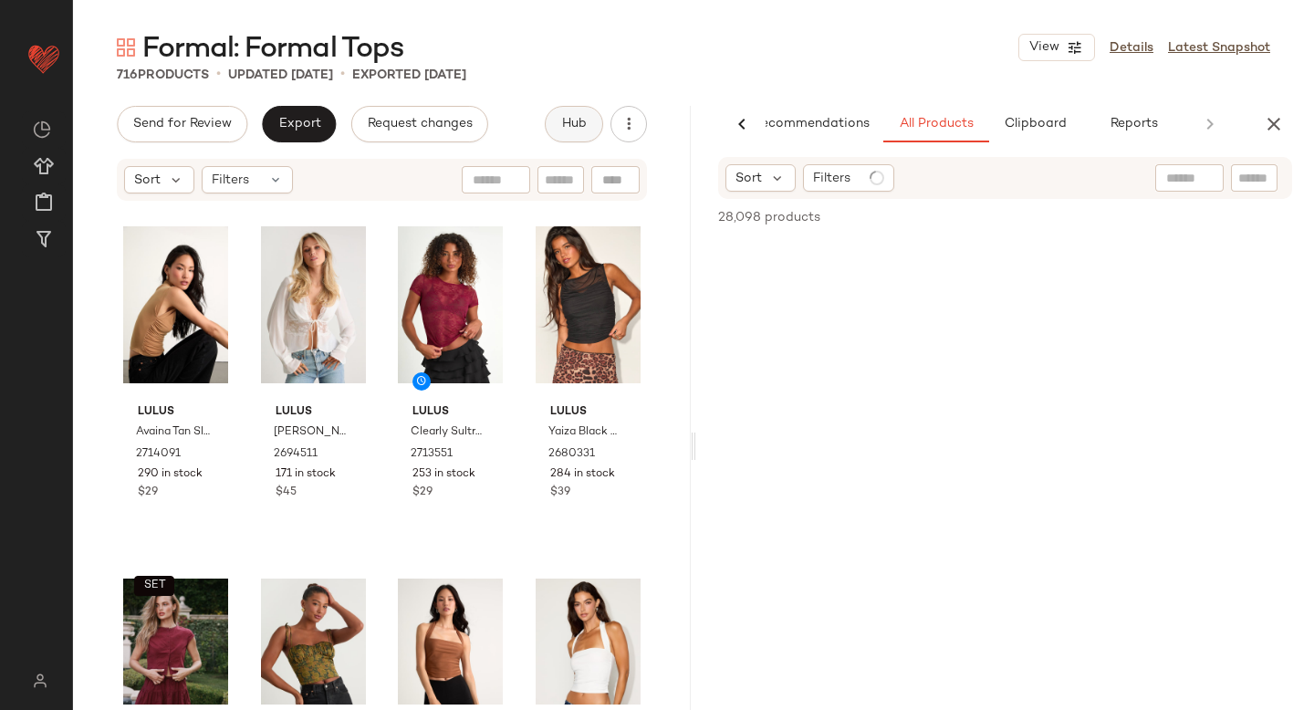
scroll to position [0, 43]
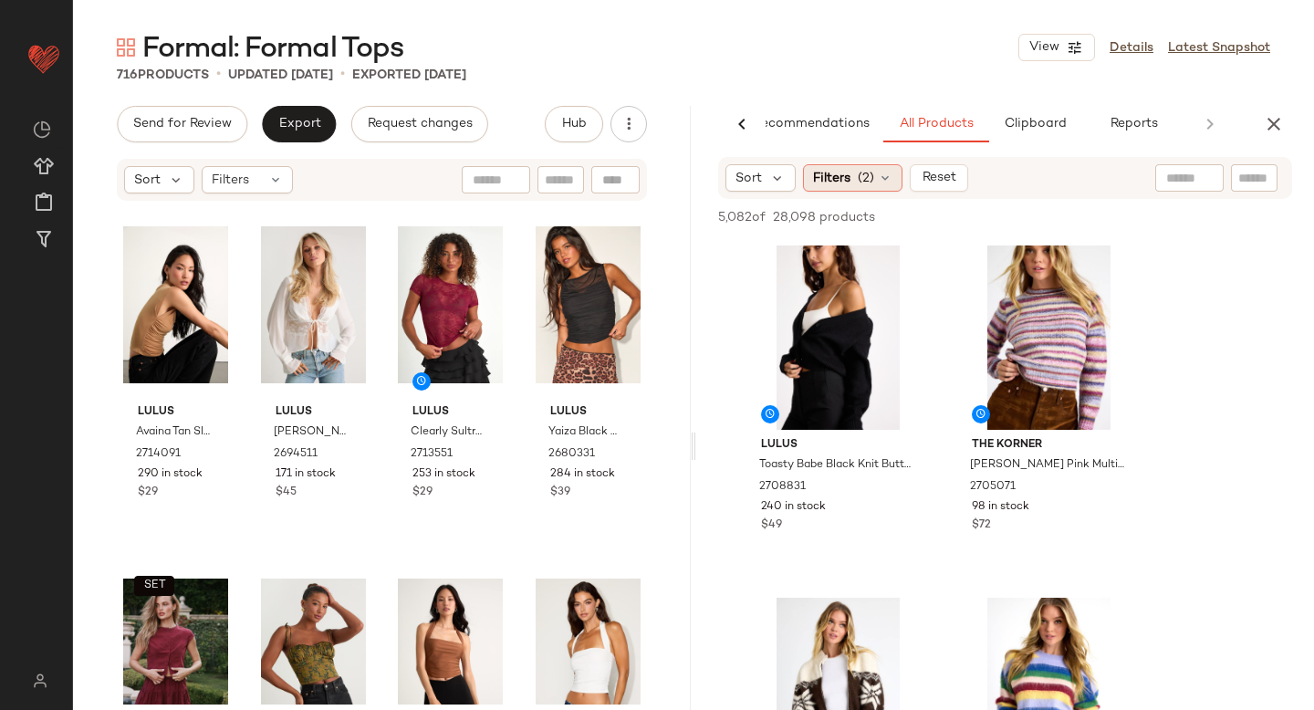
click at [894, 181] on div "Filters (2)" at bounding box center [852, 177] width 99 height 27
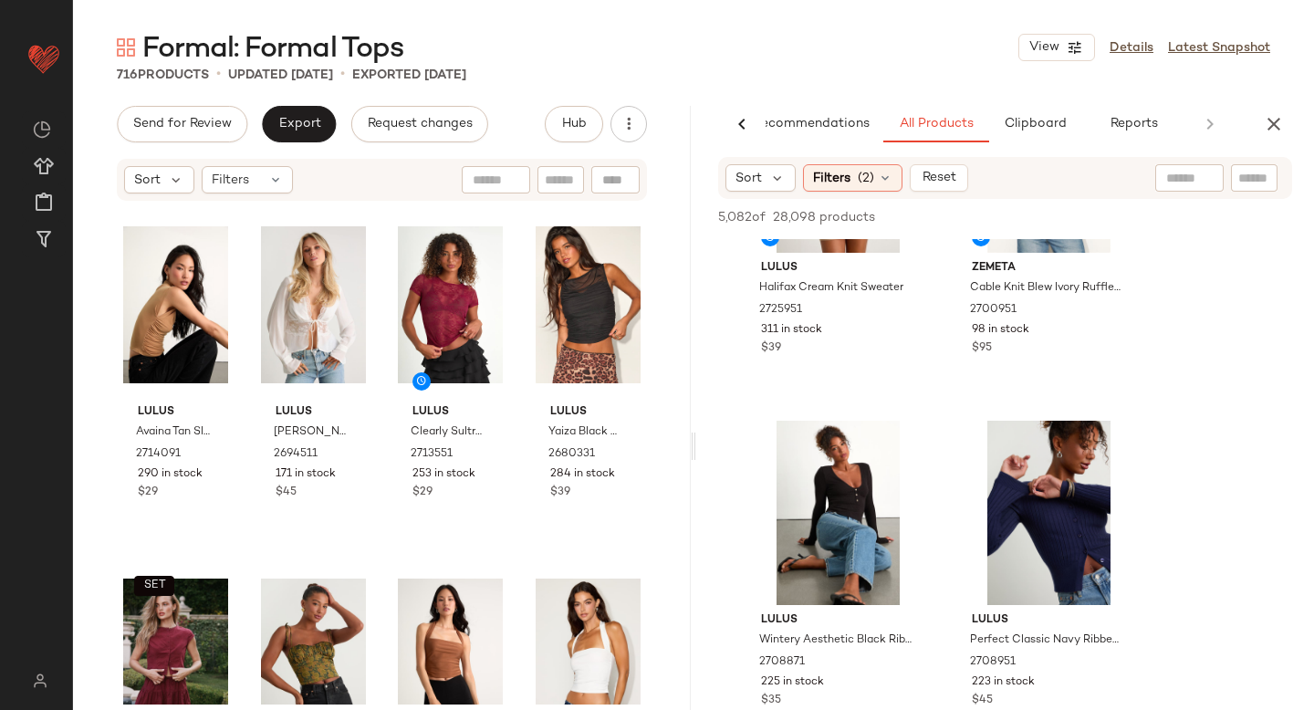
scroll to position [1000, 0]
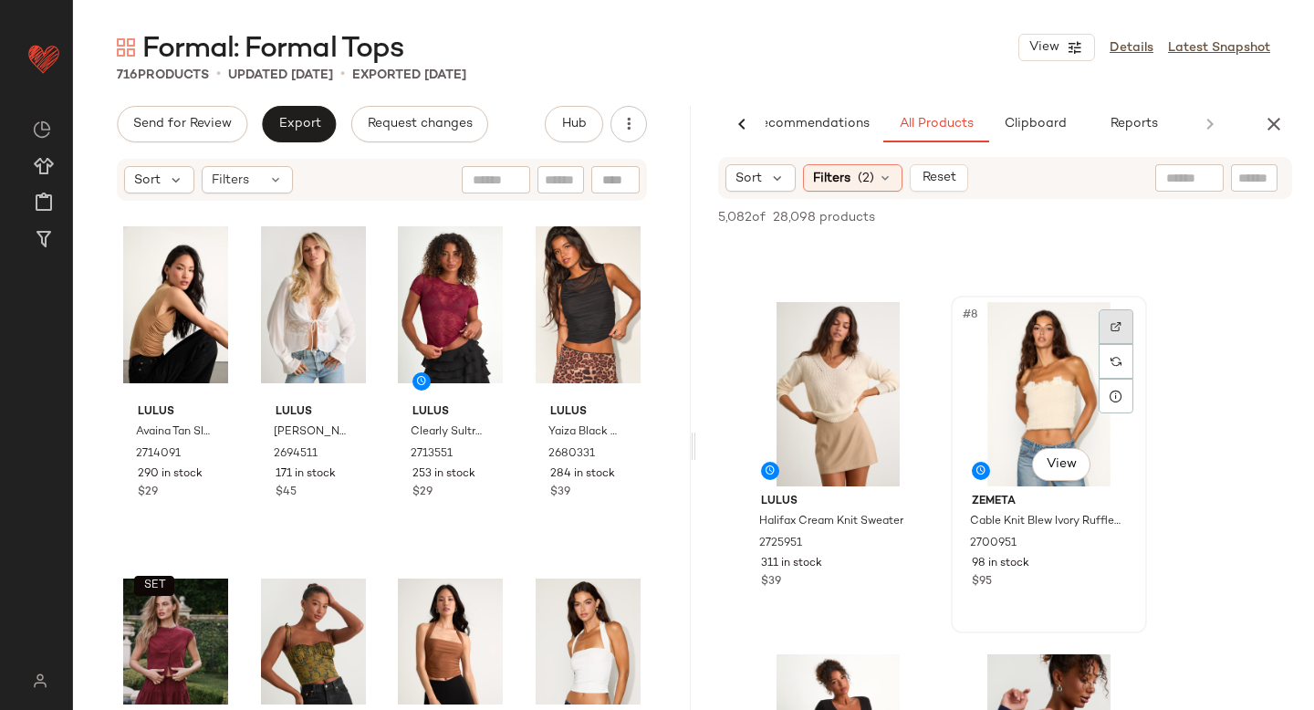
click at [1117, 329] on img at bounding box center [1116, 326] width 11 height 11
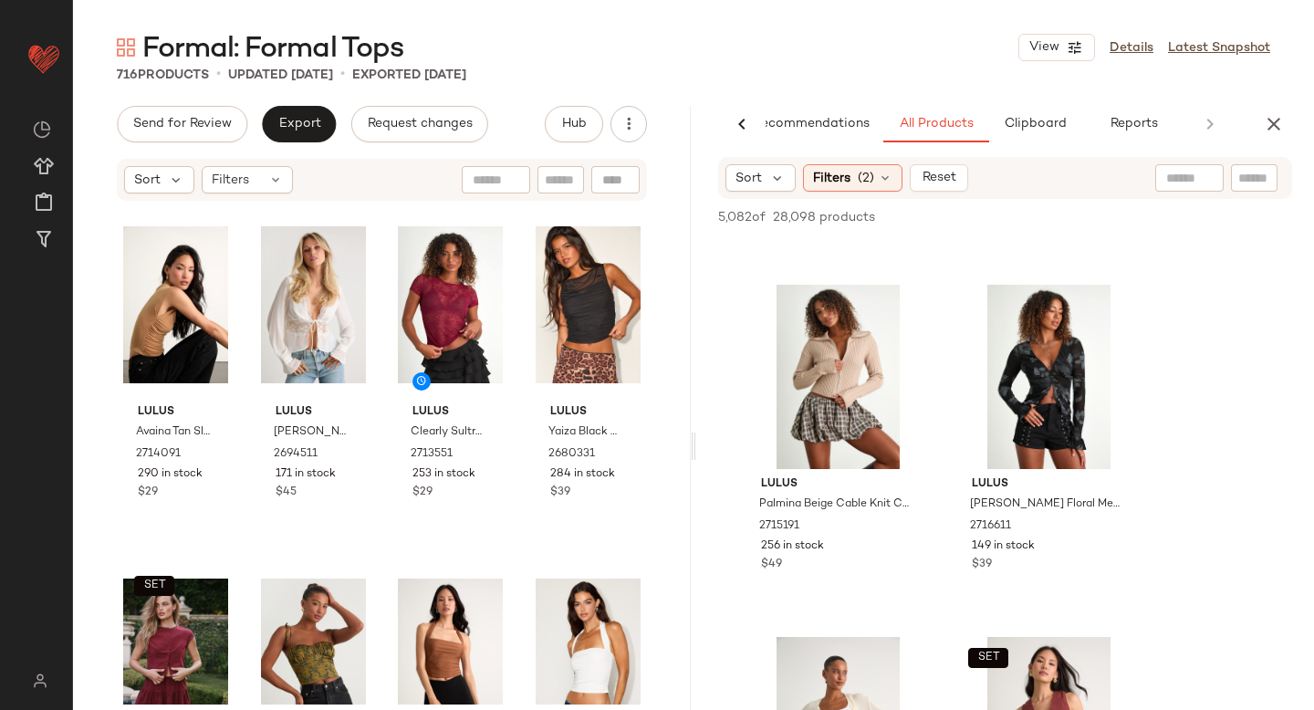
scroll to position [7634, 0]
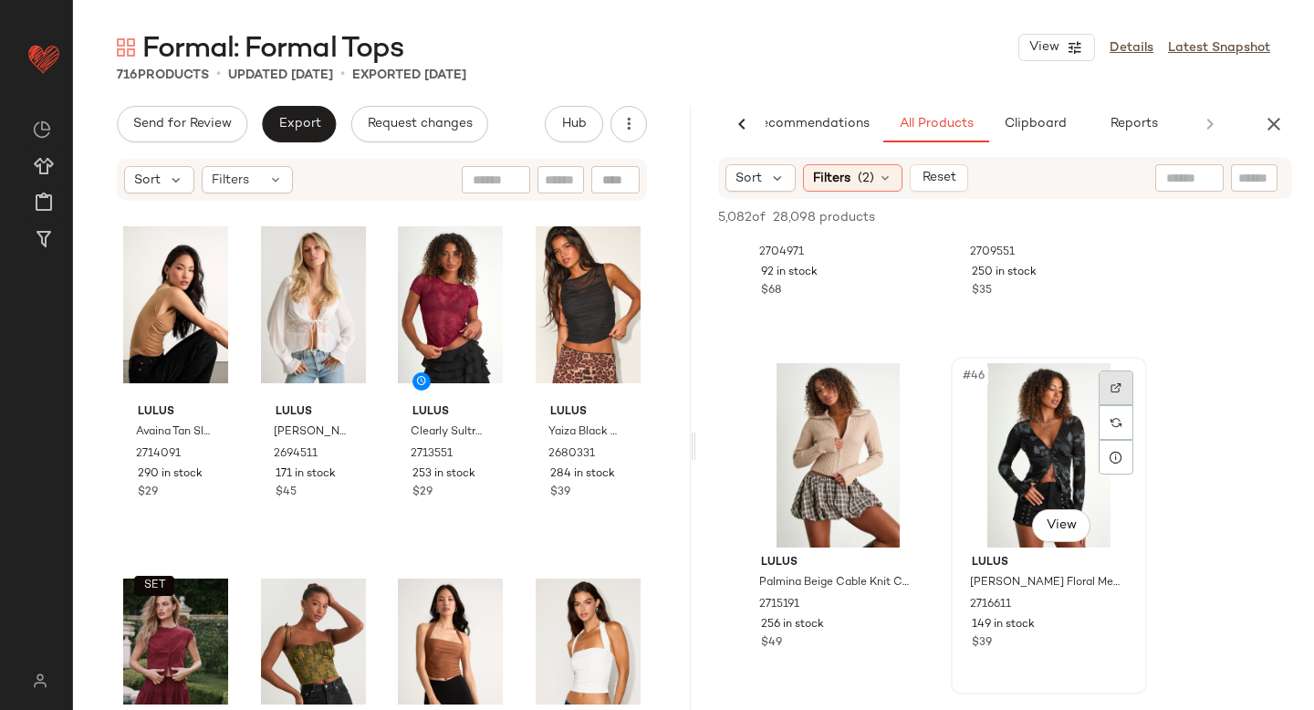
click at [1117, 387] on img at bounding box center [1116, 387] width 11 height 11
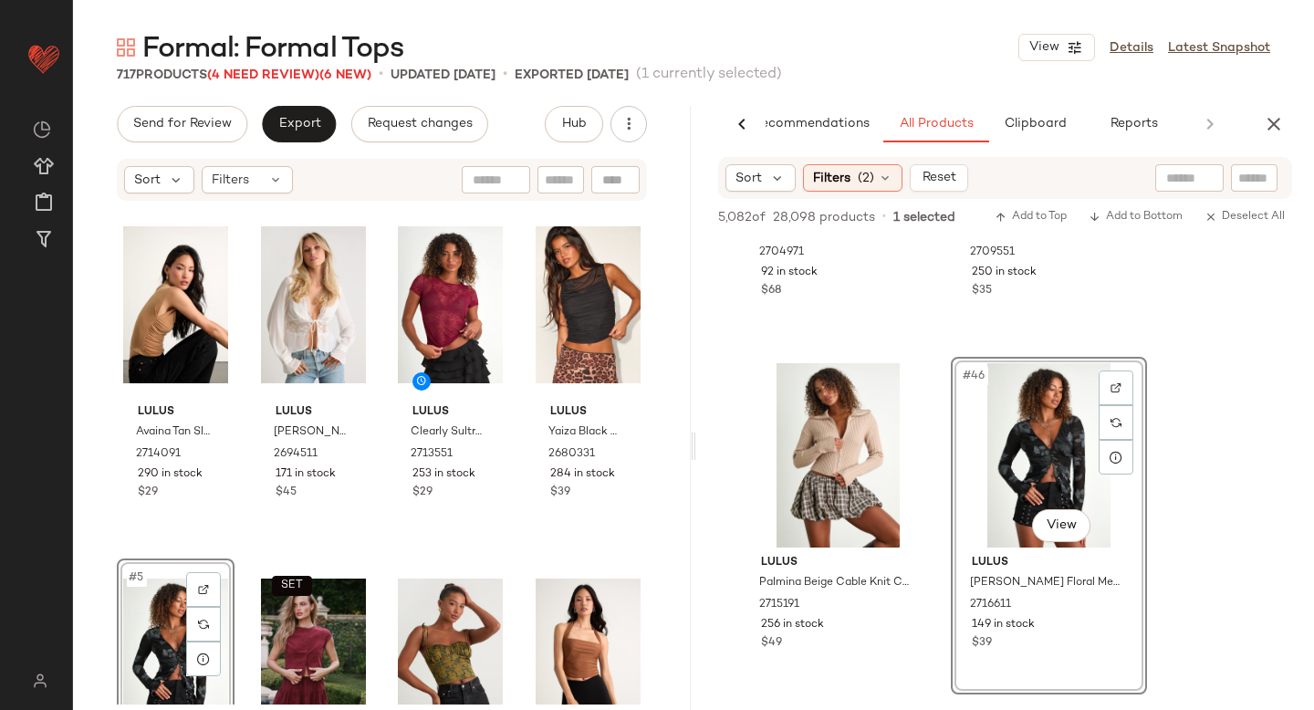
click at [153, 582] on div "#5 View" at bounding box center [175, 657] width 105 height 184
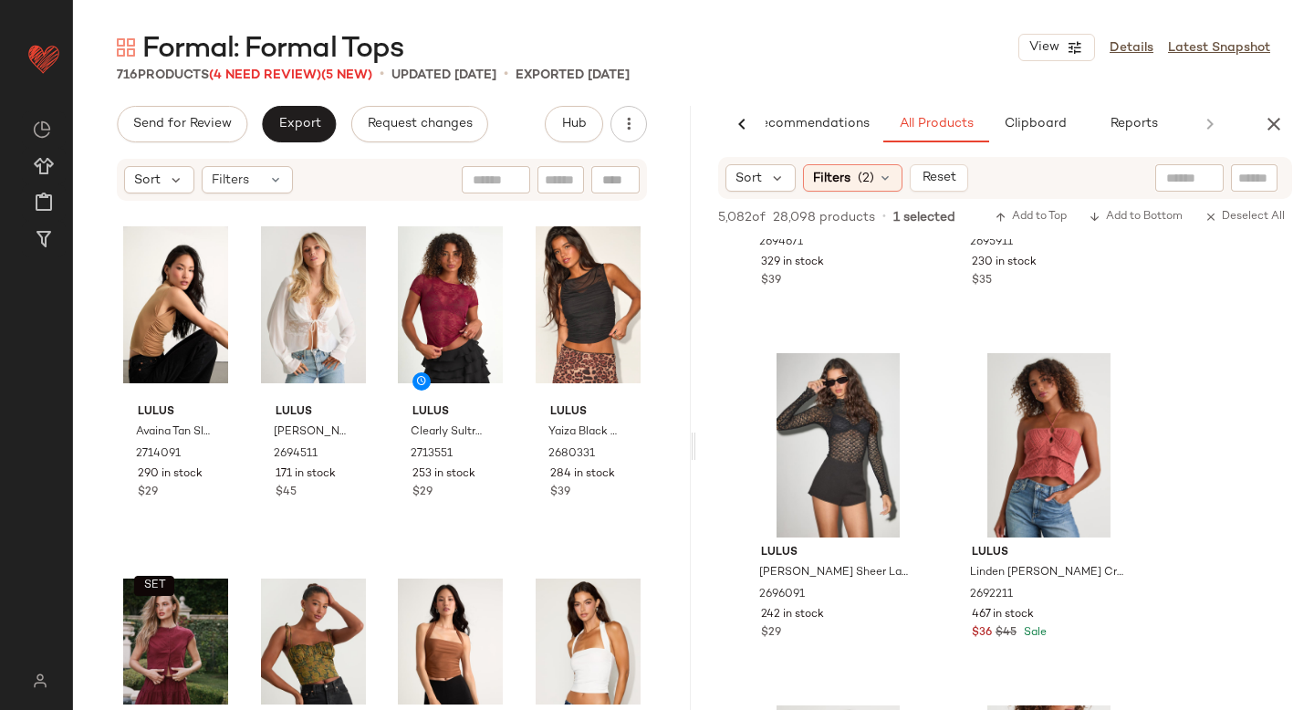
scroll to position [15790, 0]
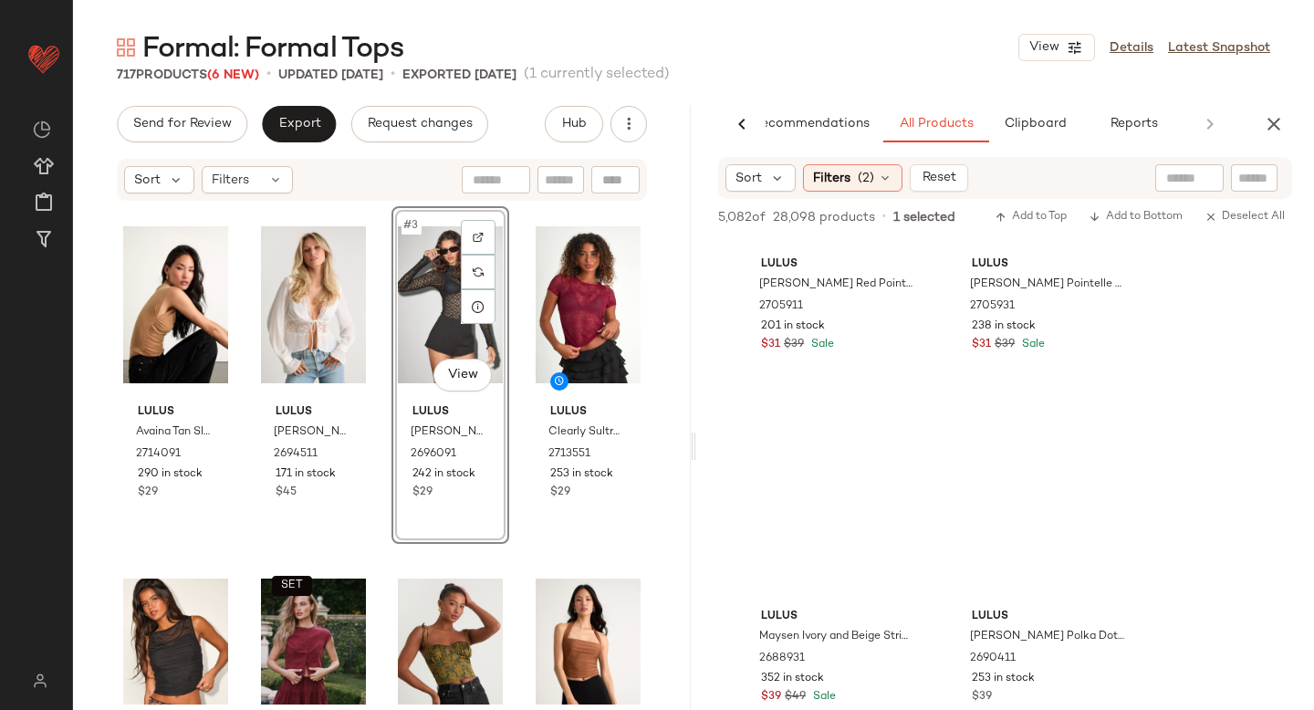
scroll to position [18559, 0]
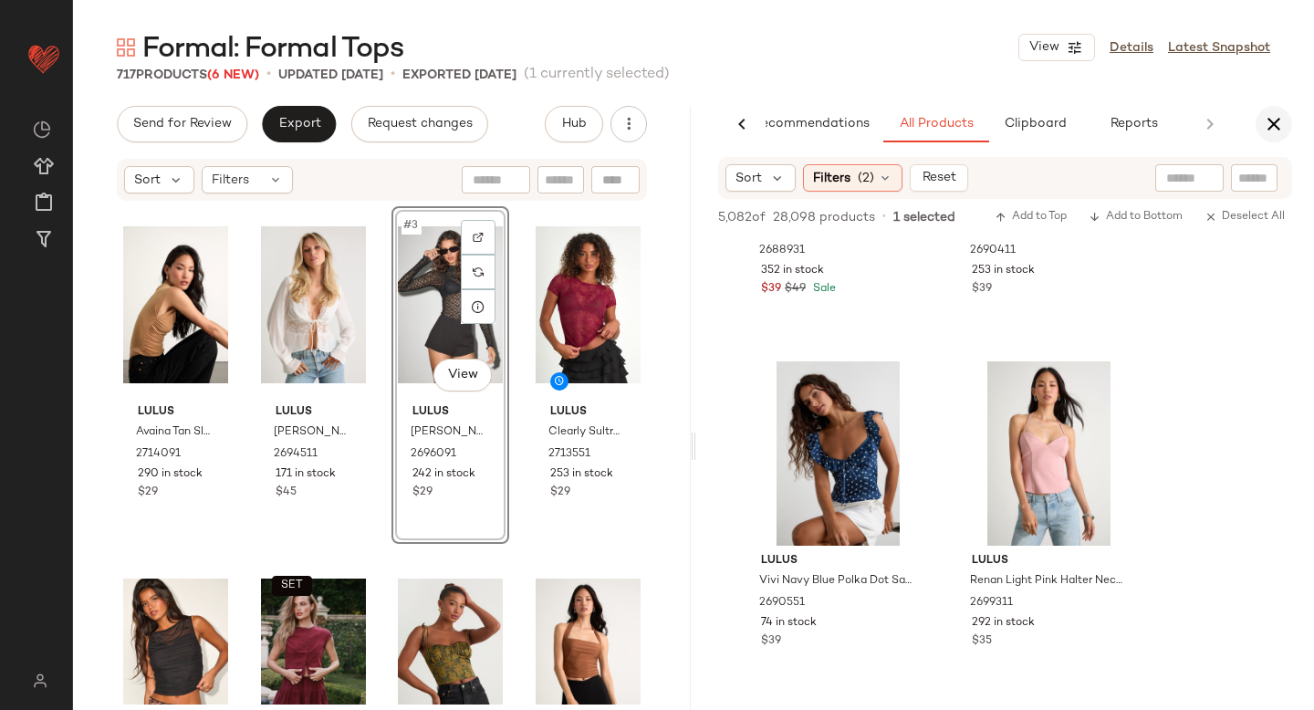
click at [1269, 131] on icon "button" at bounding box center [1274, 124] width 22 height 22
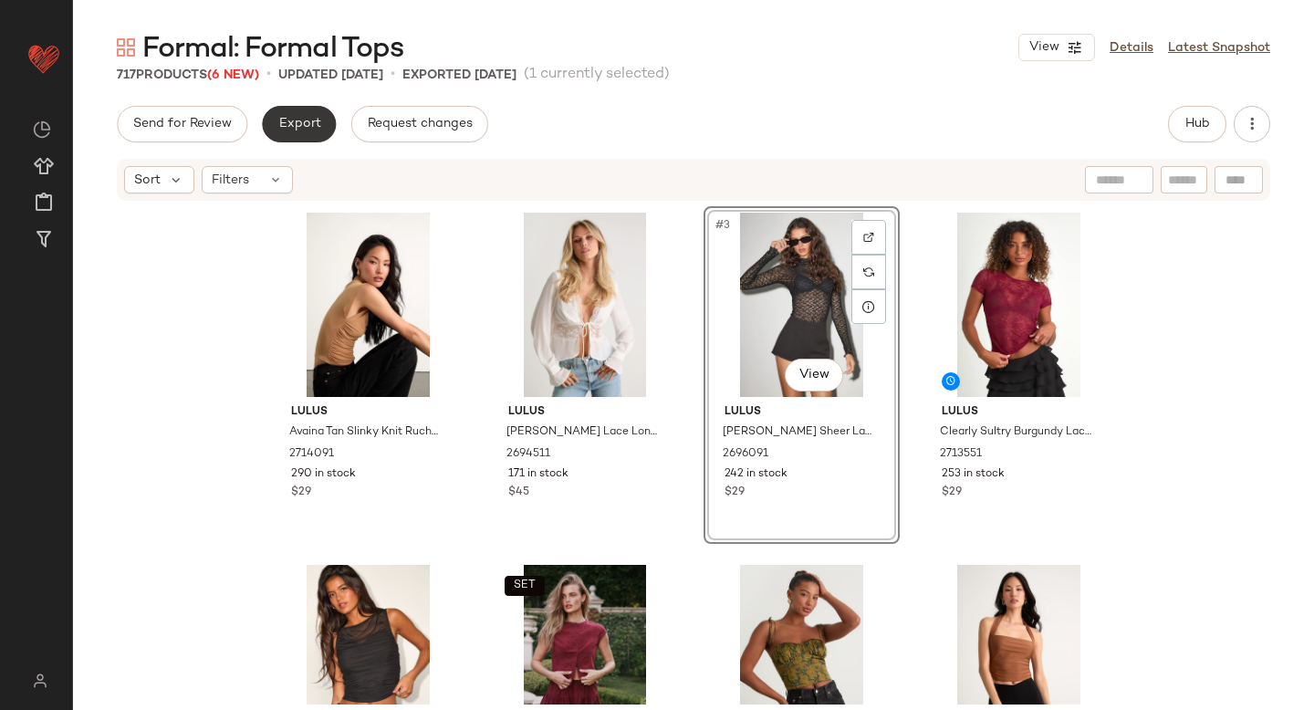
click at [275, 116] on button "Export" at bounding box center [299, 124] width 74 height 37
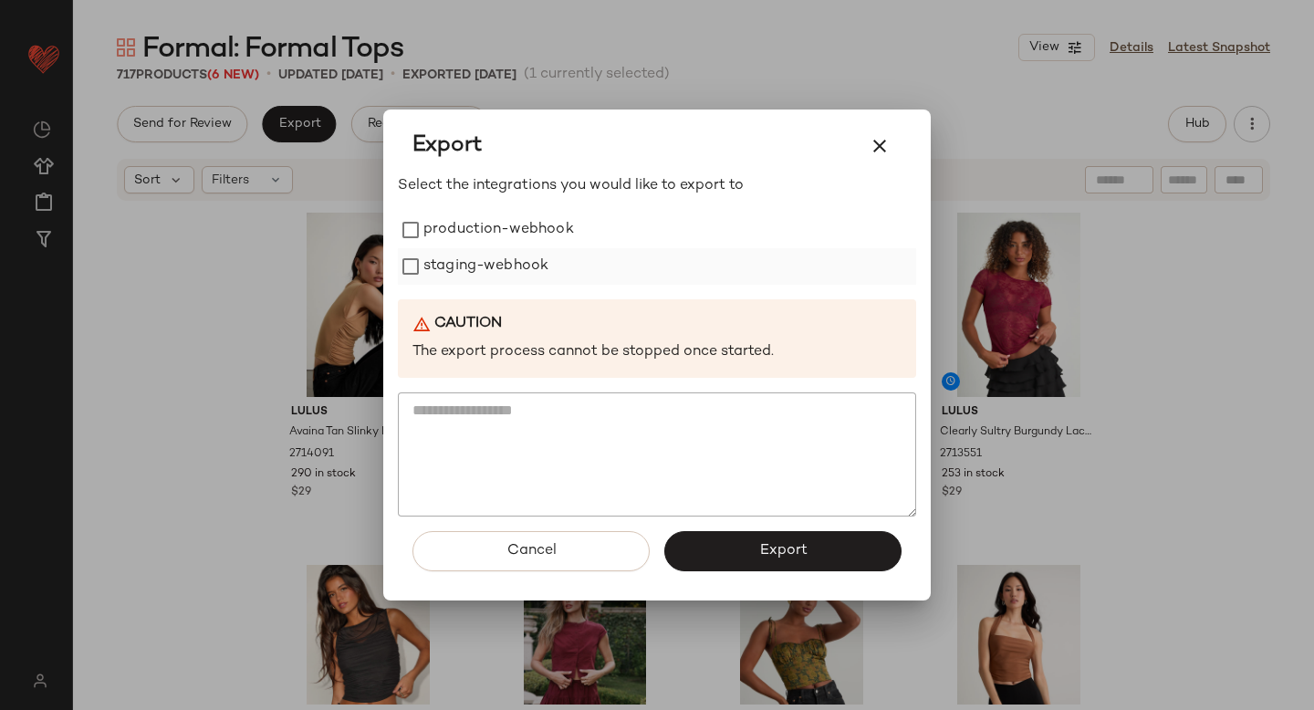
click at [444, 249] on label "staging-webhook" at bounding box center [486, 266] width 125 height 37
click at [438, 233] on label "production-webhook" at bounding box center [499, 230] width 151 height 37
click at [730, 546] on button "Export" at bounding box center [783, 551] width 237 height 40
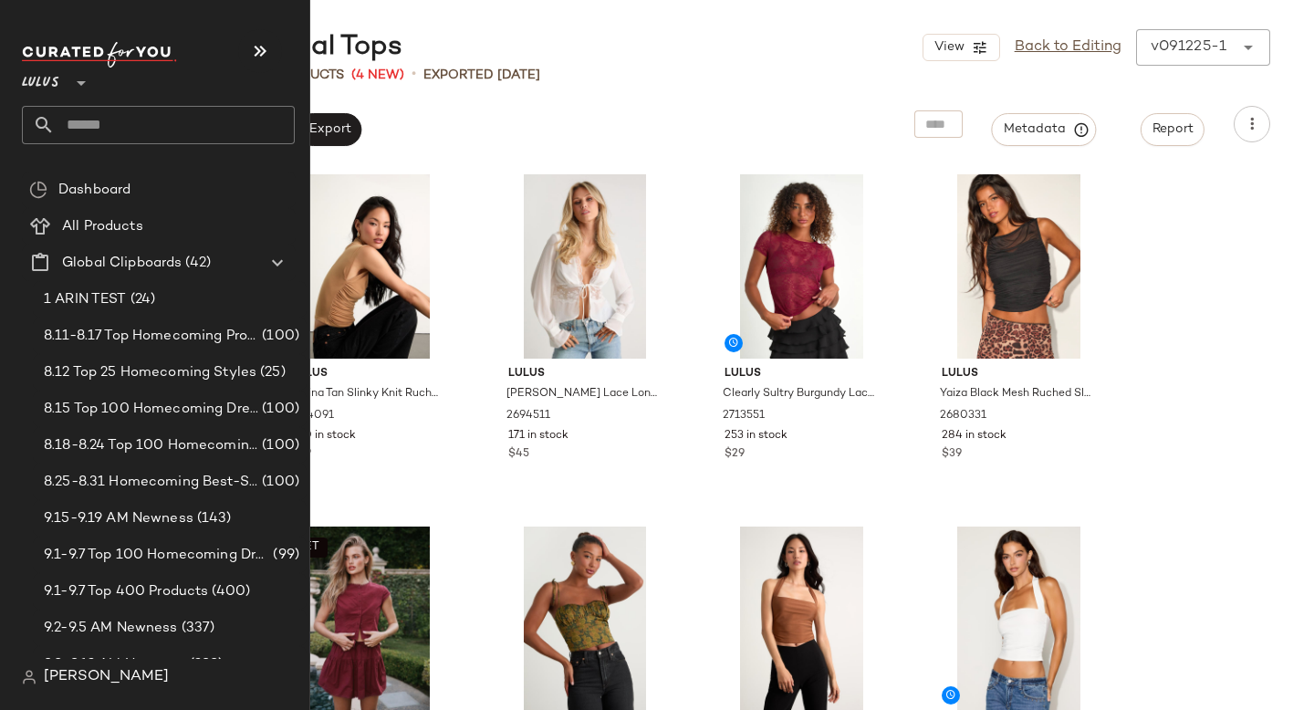
click at [84, 119] on input "text" at bounding box center [175, 125] width 240 height 38
type input "*"
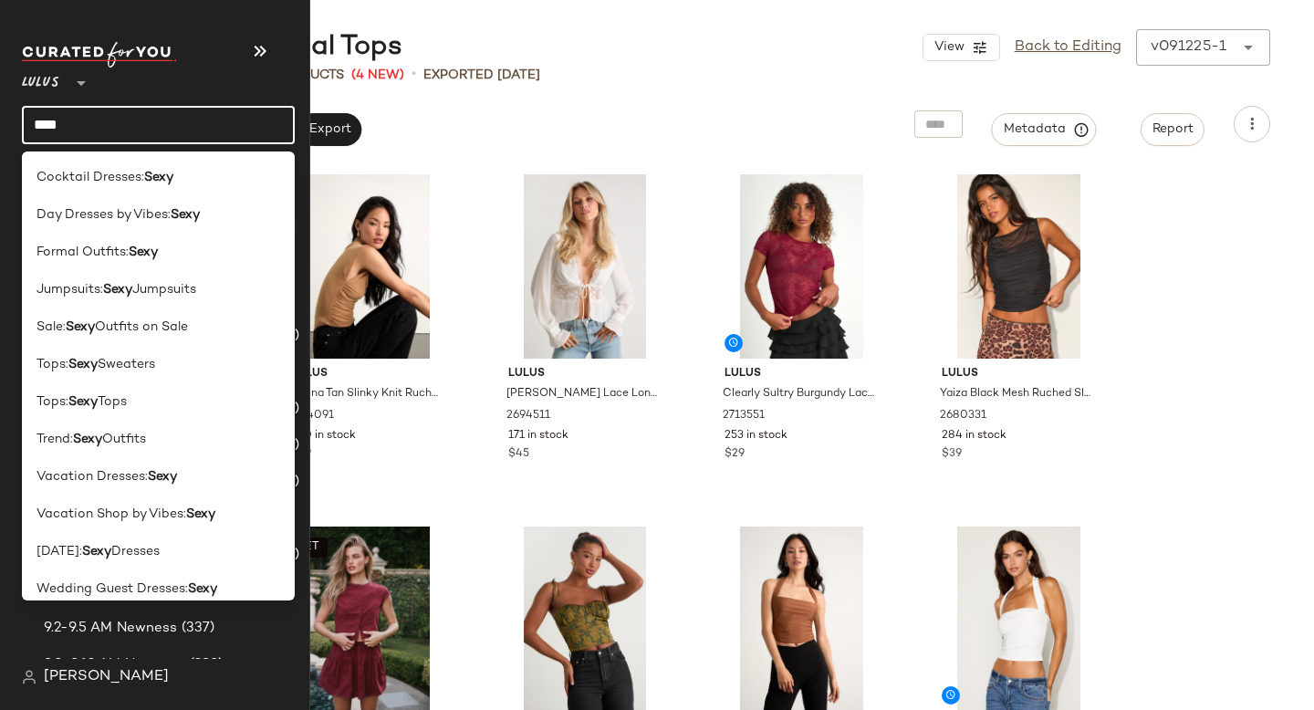
scroll to position [89, 0]
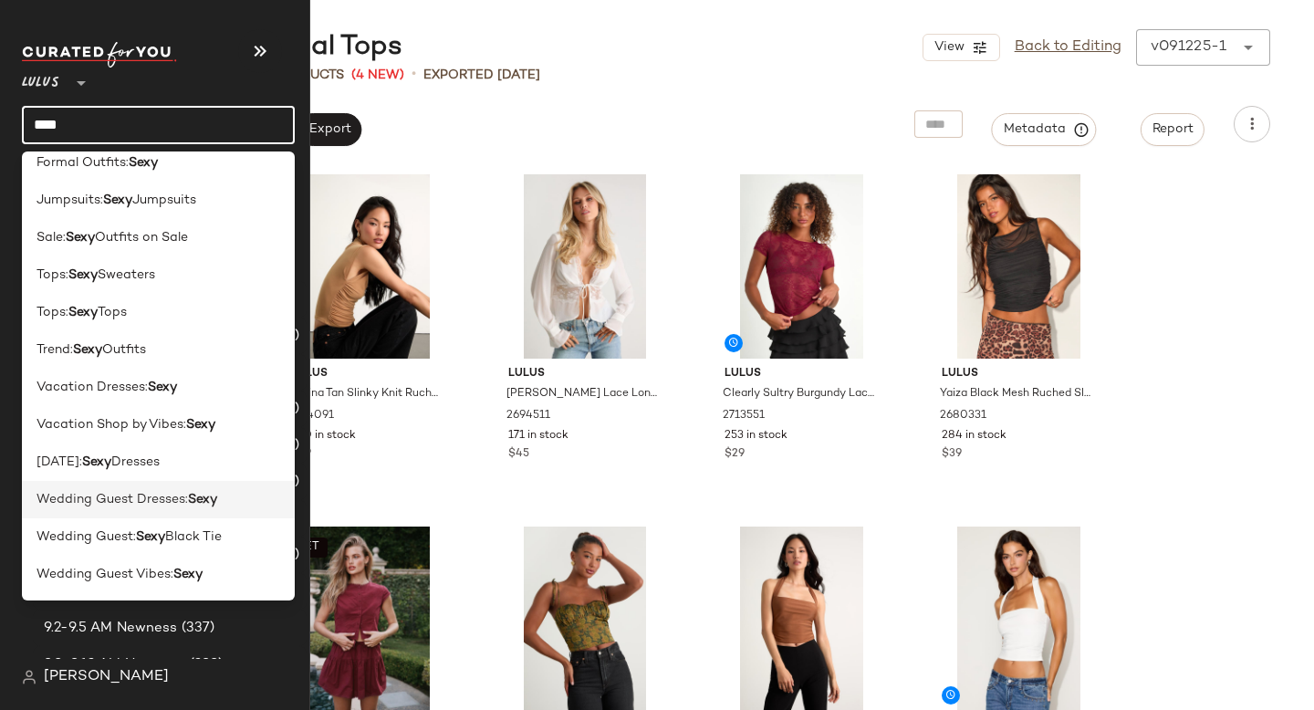
type input "****"
click at [113, 509] on div "Wedding Guest Dresses: Sexy" at bounding box center [158, 499] width 273 height 37
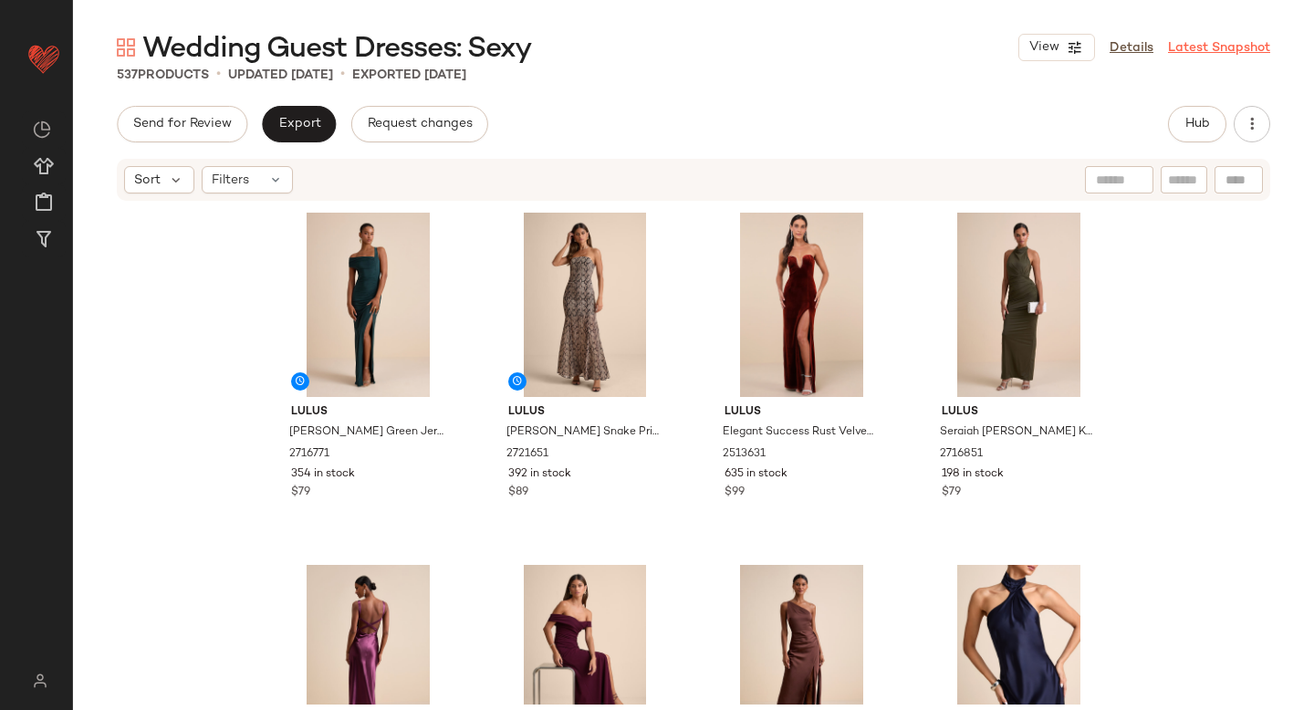
click at [1228, 49] on link "Latest Snapshot" at bounding box center [1219, 47] width 102 height 19
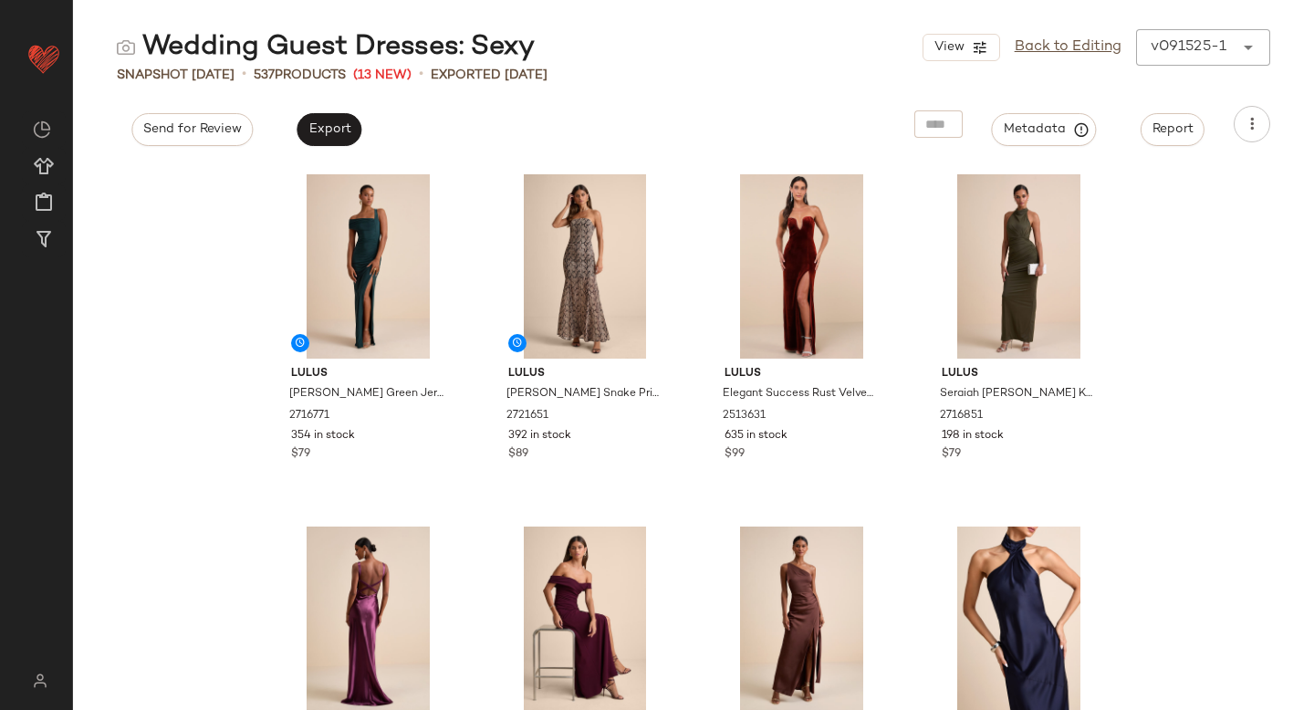
click at [1228, 49] on div "v091525-1 ******" at bounding box center [1185, 47] width 98 height 37
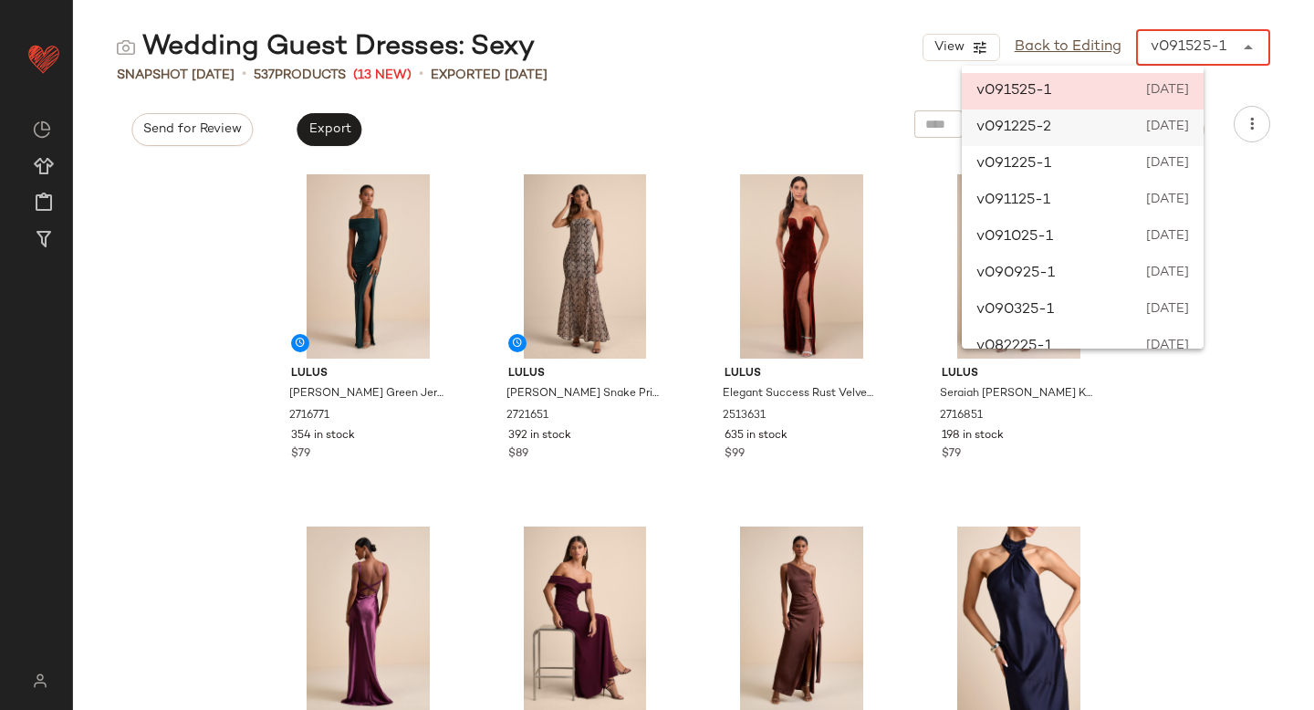
click at [1189, 124] on span "September 12th 2025" at bounding box center [1166, 128] width 47 height 22
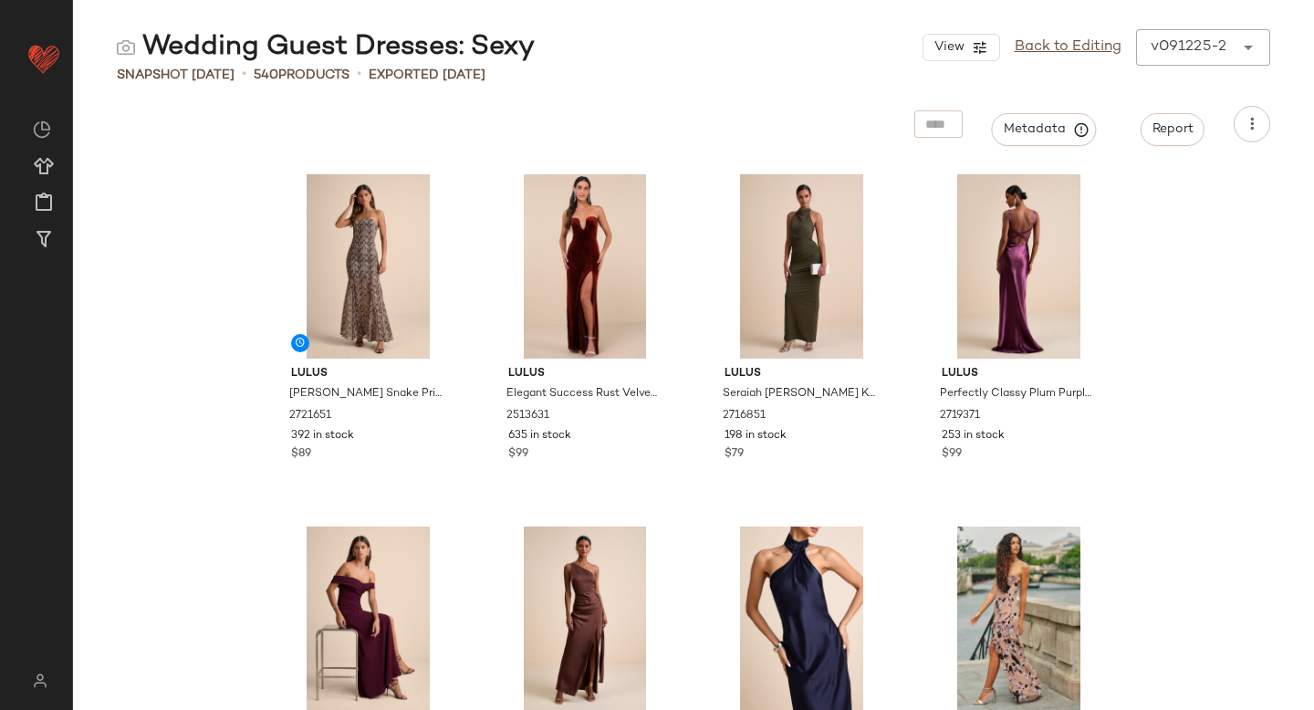
click at [1218, 47] on div "v091225-2" at bounding box center [1189, 48] width 76 height 22
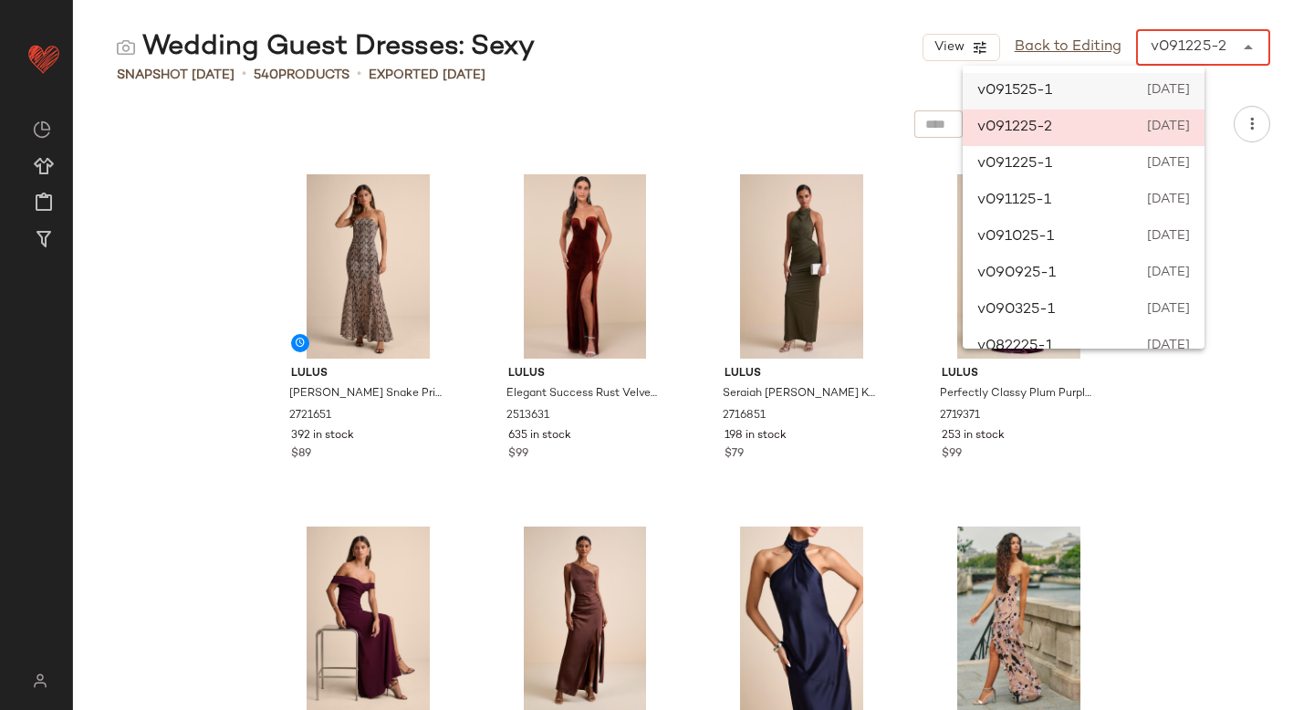
click at [1190, 89] on span "September 15th 2025" at bounding box center [1167, 91] width 47 height 22
type input "******"
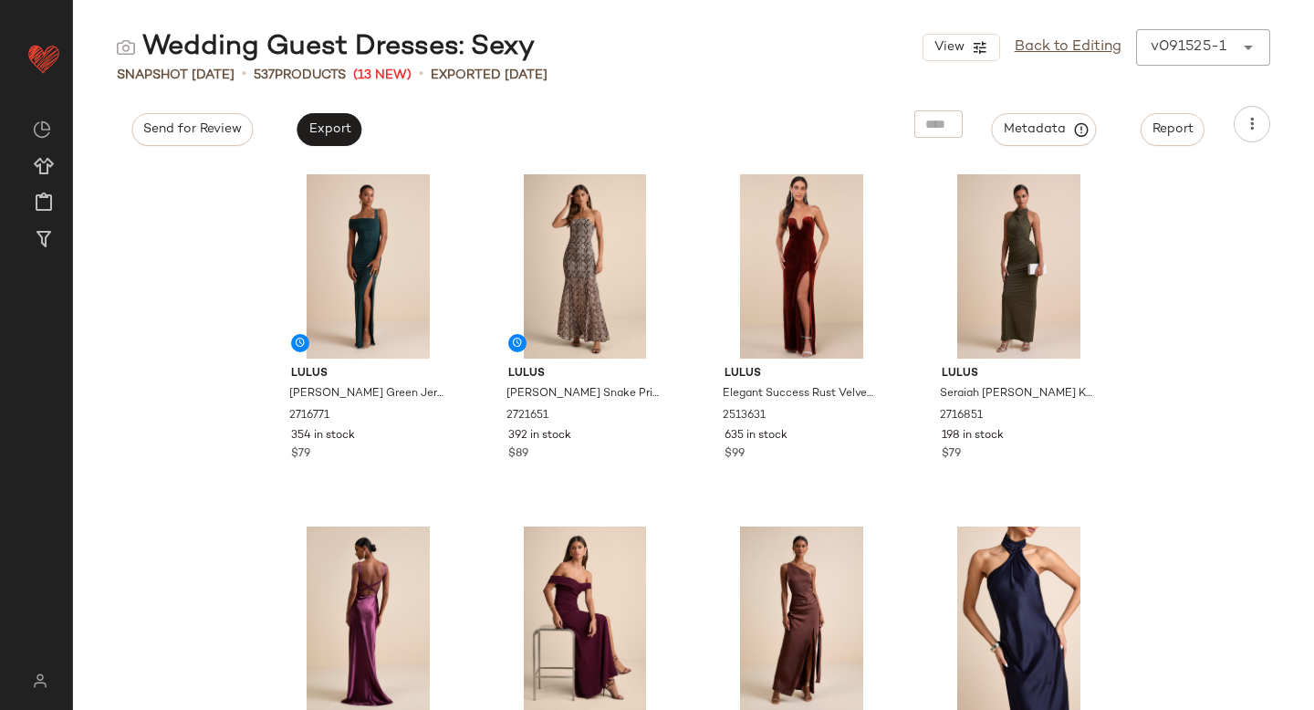
click at [1197, 303] on div "Lulus Josie Emerald Green Jersey Knit Ruched Maxi Dress 2716771 354 in stock $7…" at bounding box center [693, 437] width 1241 height 546
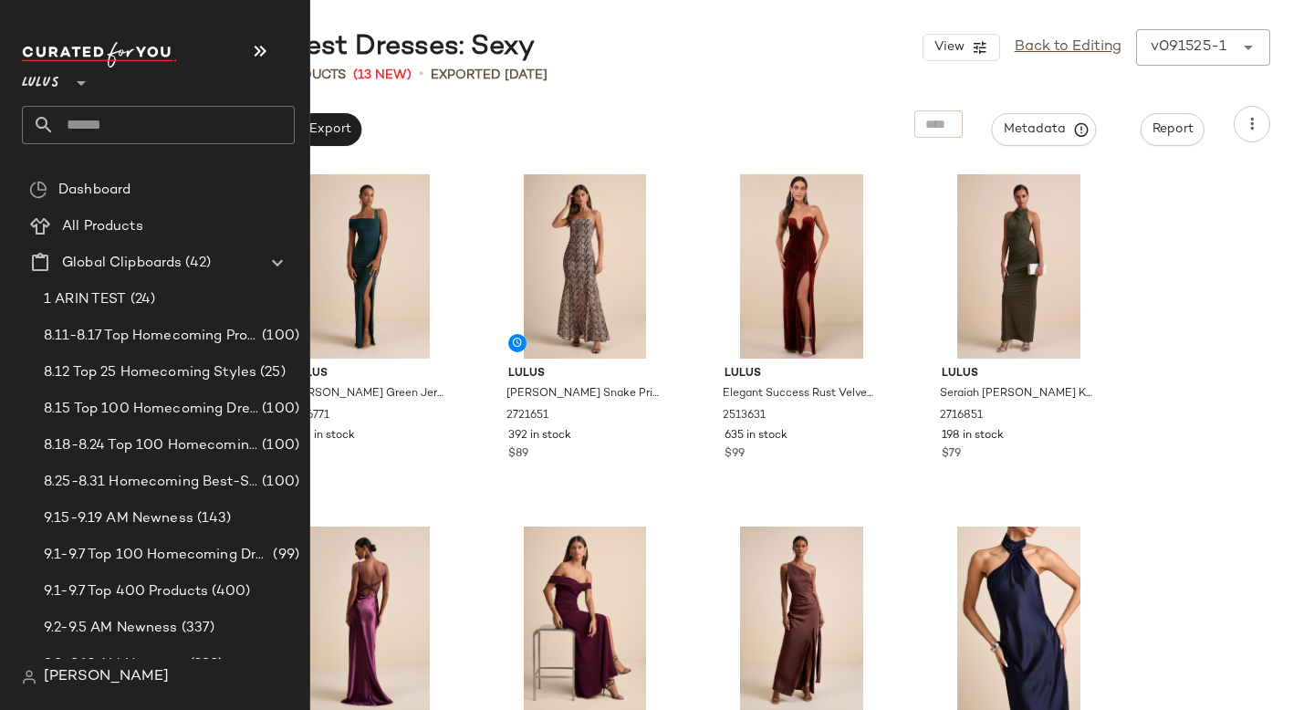
click at [99, 118] on input "text" at bounding box center [175, 125] width 240 height 38
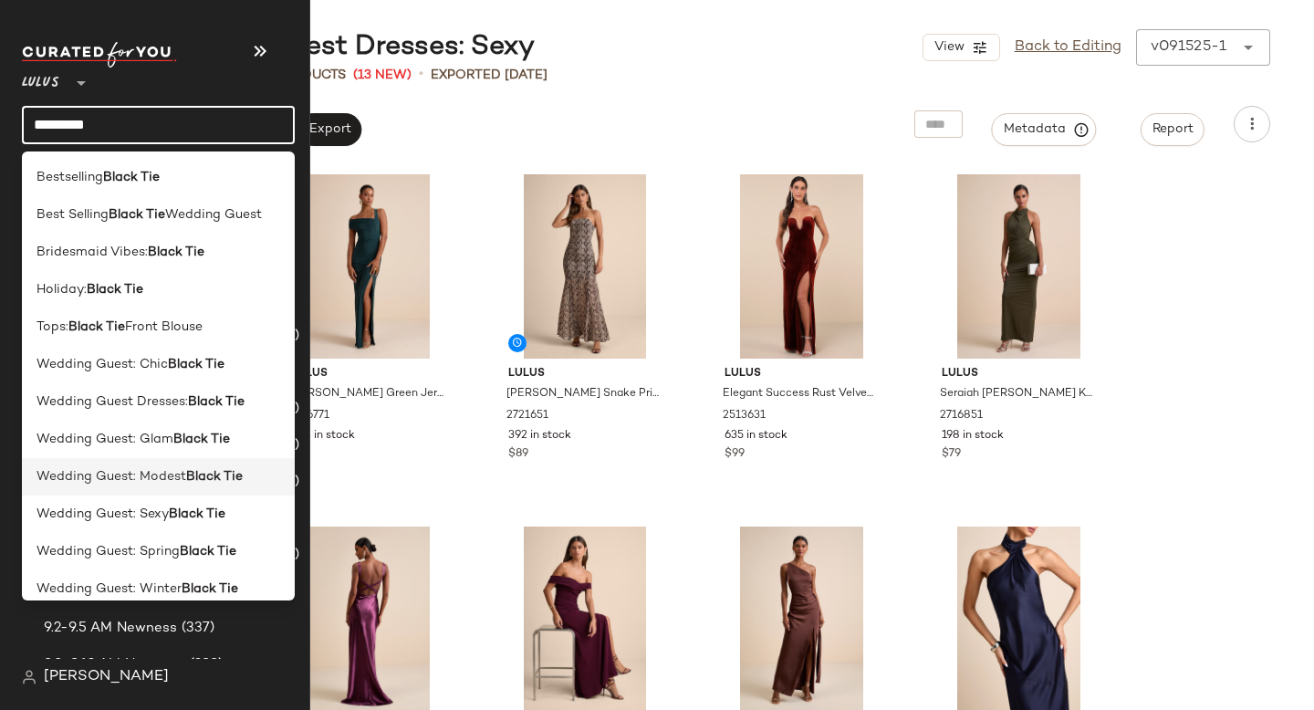
scroll to position [15, 0]
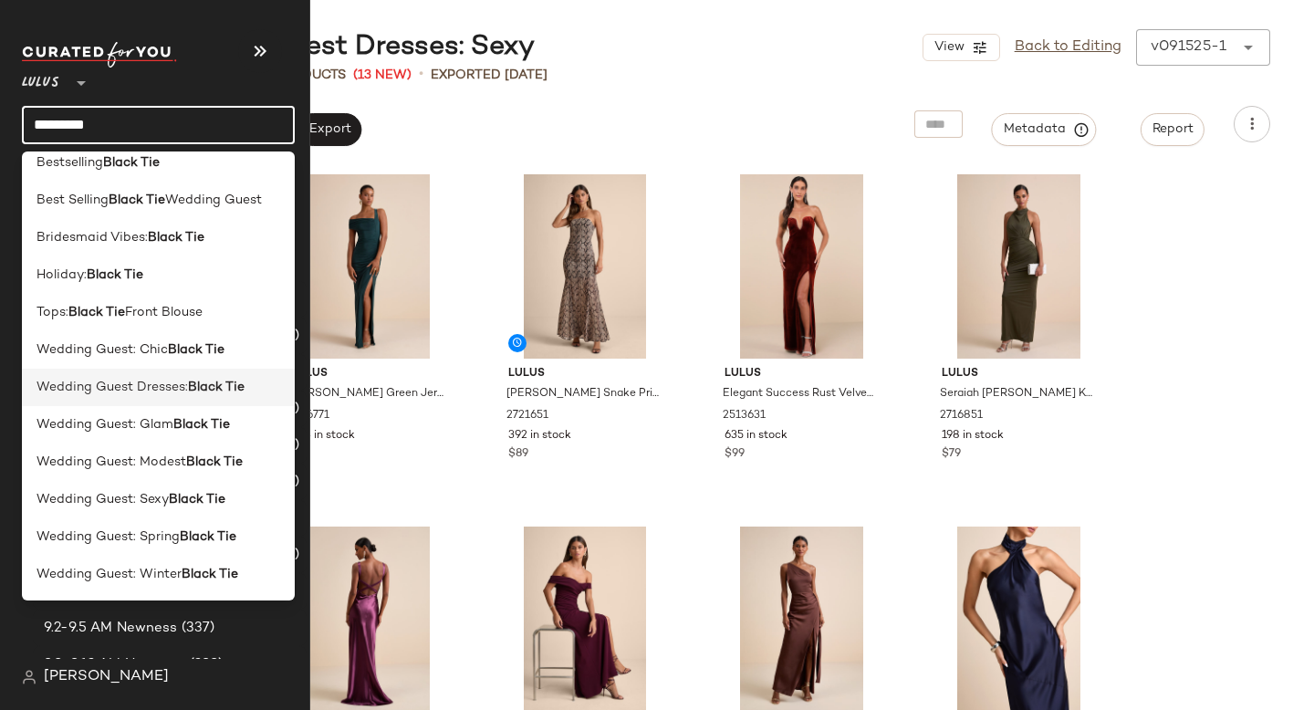
type input "*********"
click at [190, 378] on b "Black Tie" at bounding box center [216, 387] width 57 height 19
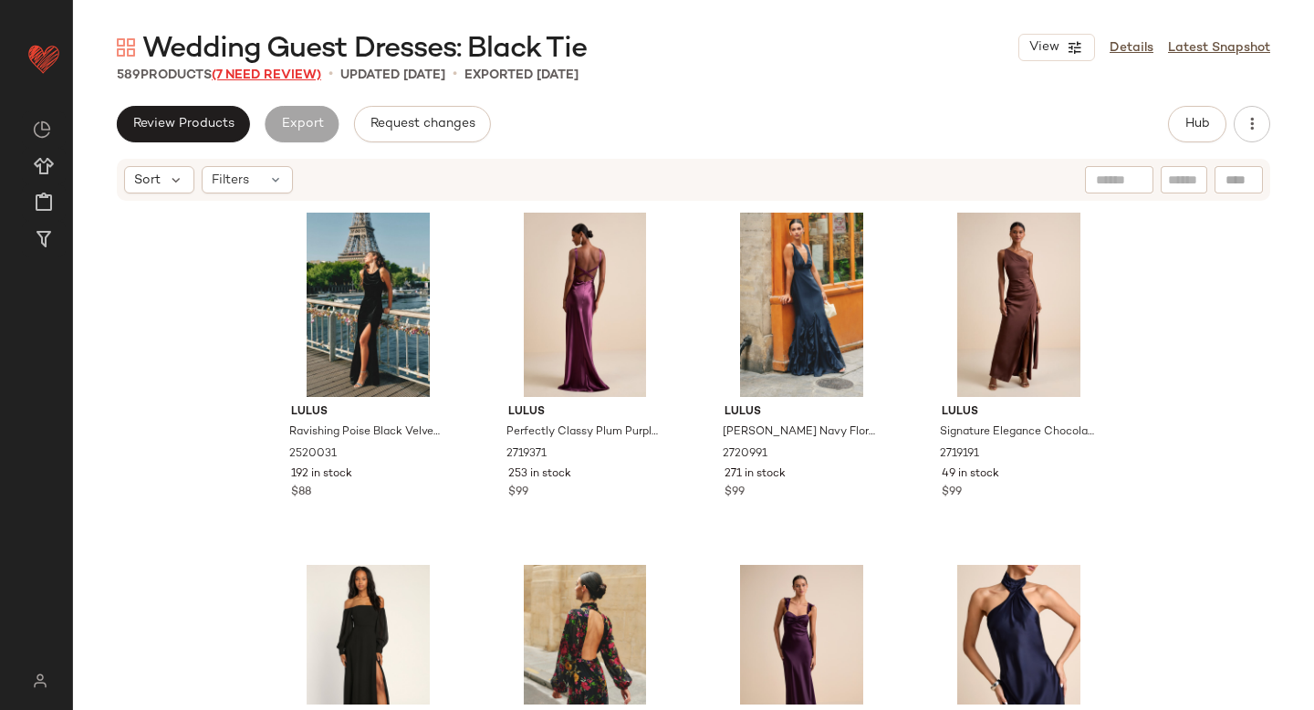
click at [266, 72] on span "(7 Need Review)" at bounding box center [267, 75] width 110 height 14
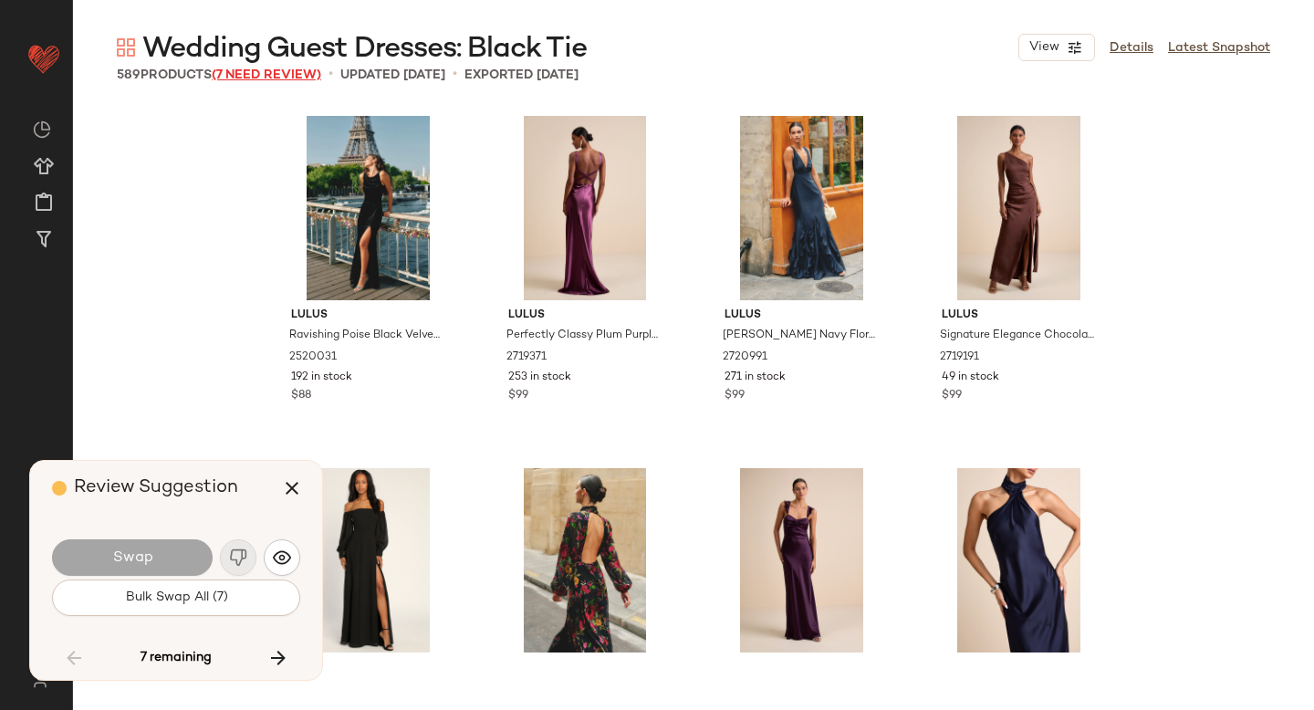
scroll to position [13389, 0]
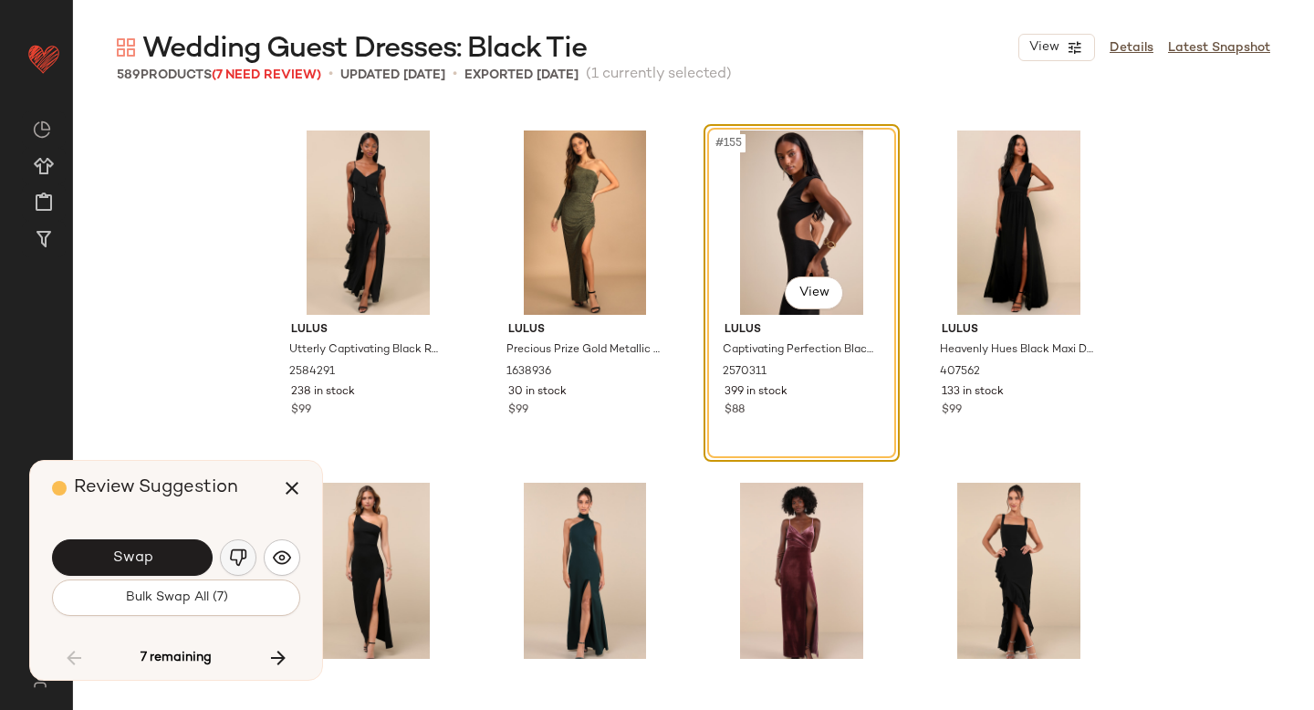
click at [236, 547] on button "button" at bounding box center [238, 557] width 37 height 37
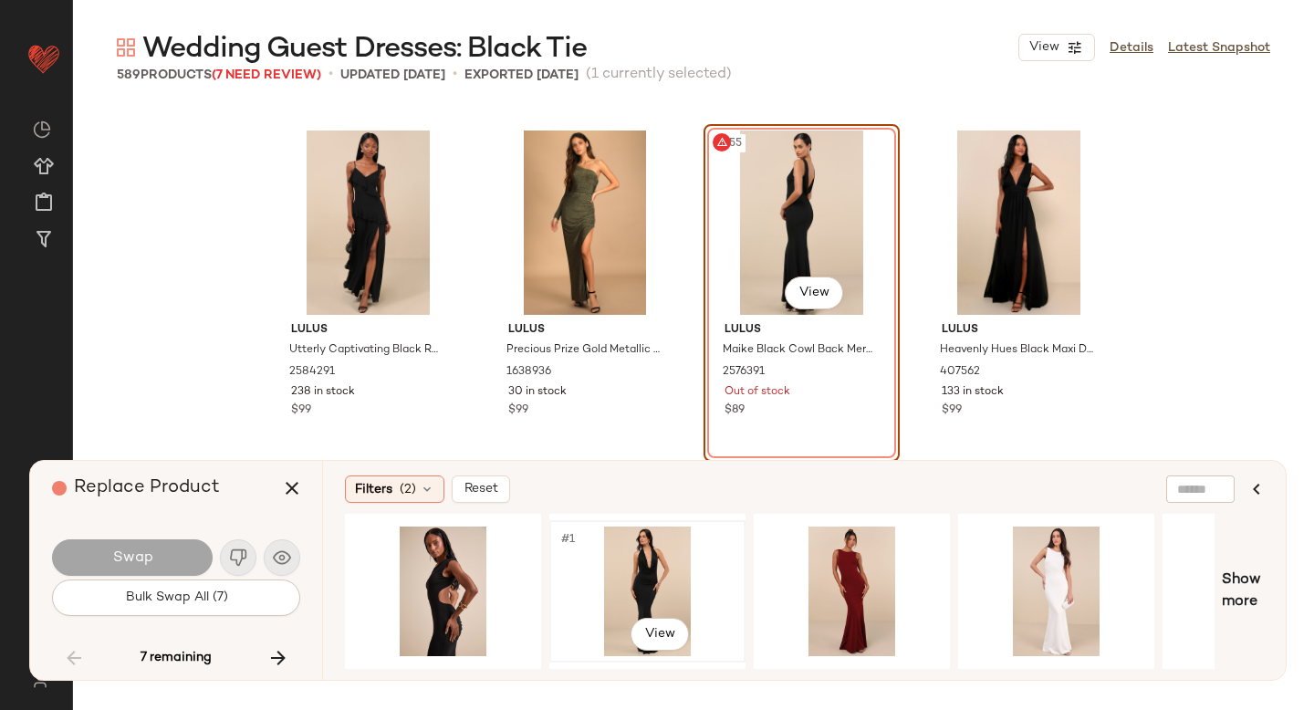
click at [650, 566] on div "#1 View" at bounding box center [647, 592] width 183 height 130
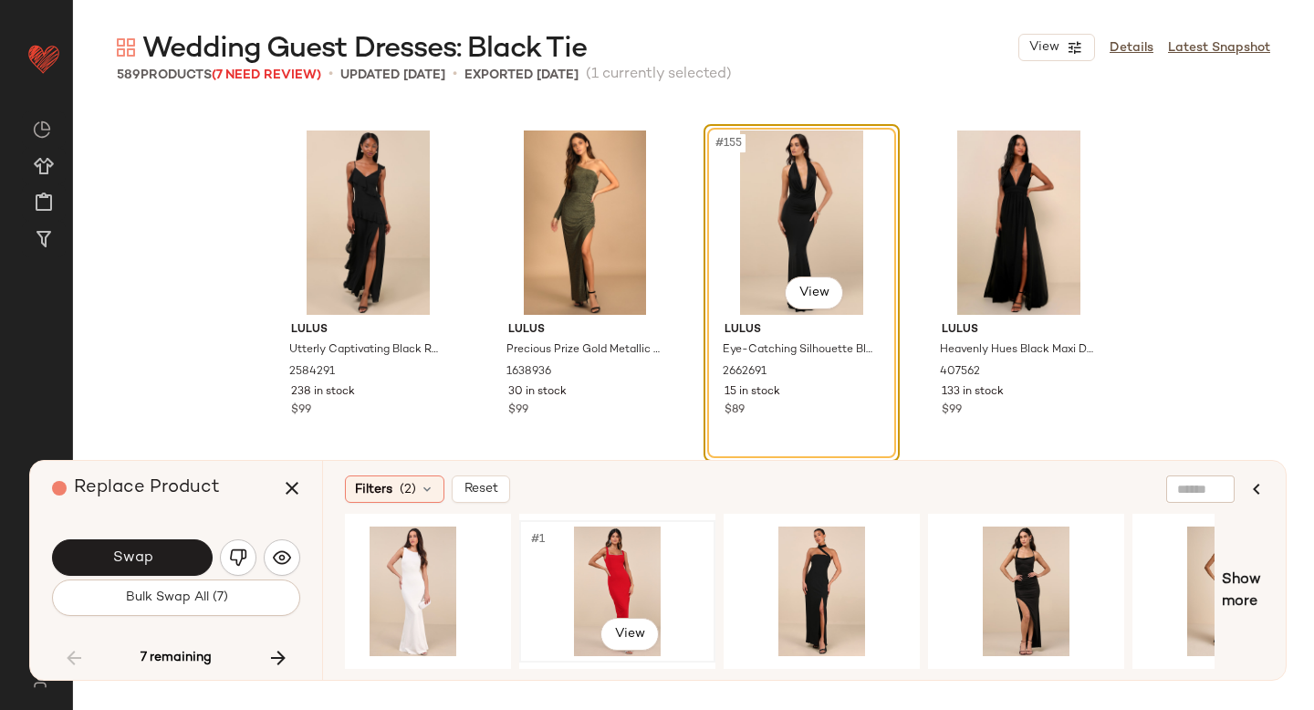
scroll to position [0, 659]
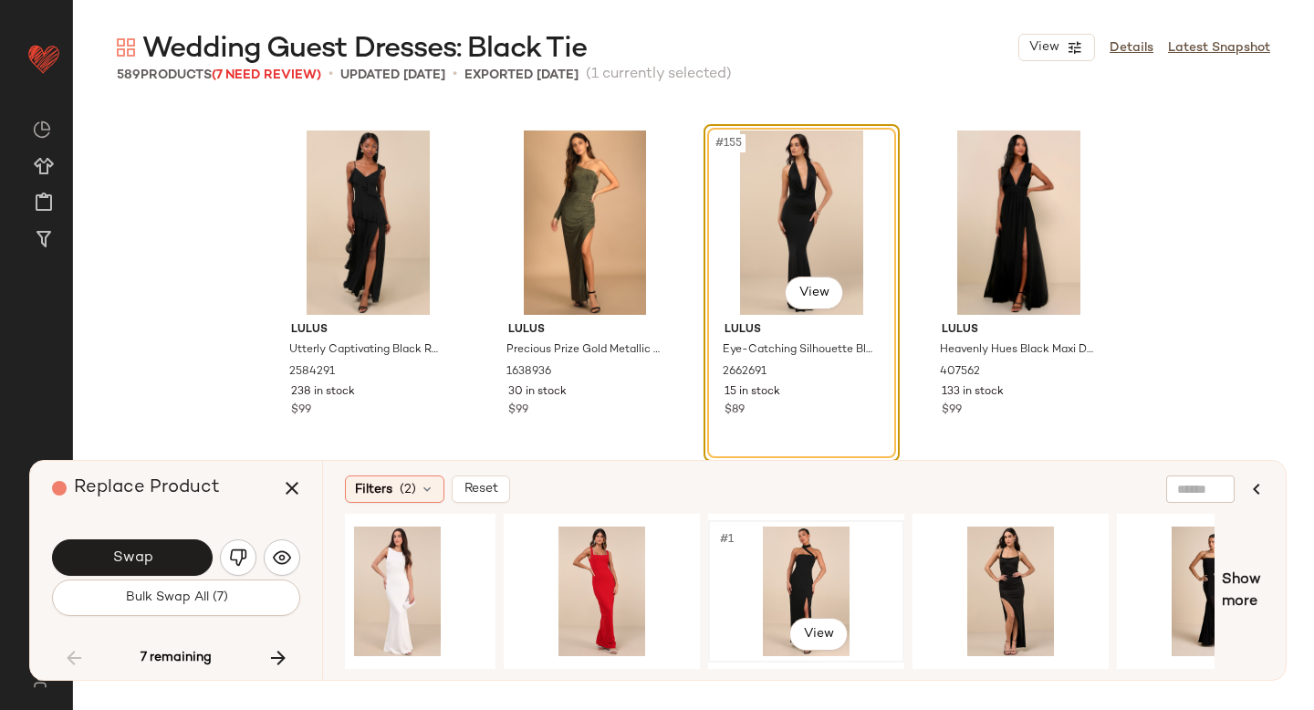
click at [804, 578] on div "#1 View" at bounding box center [806, 592] width 183 height 130
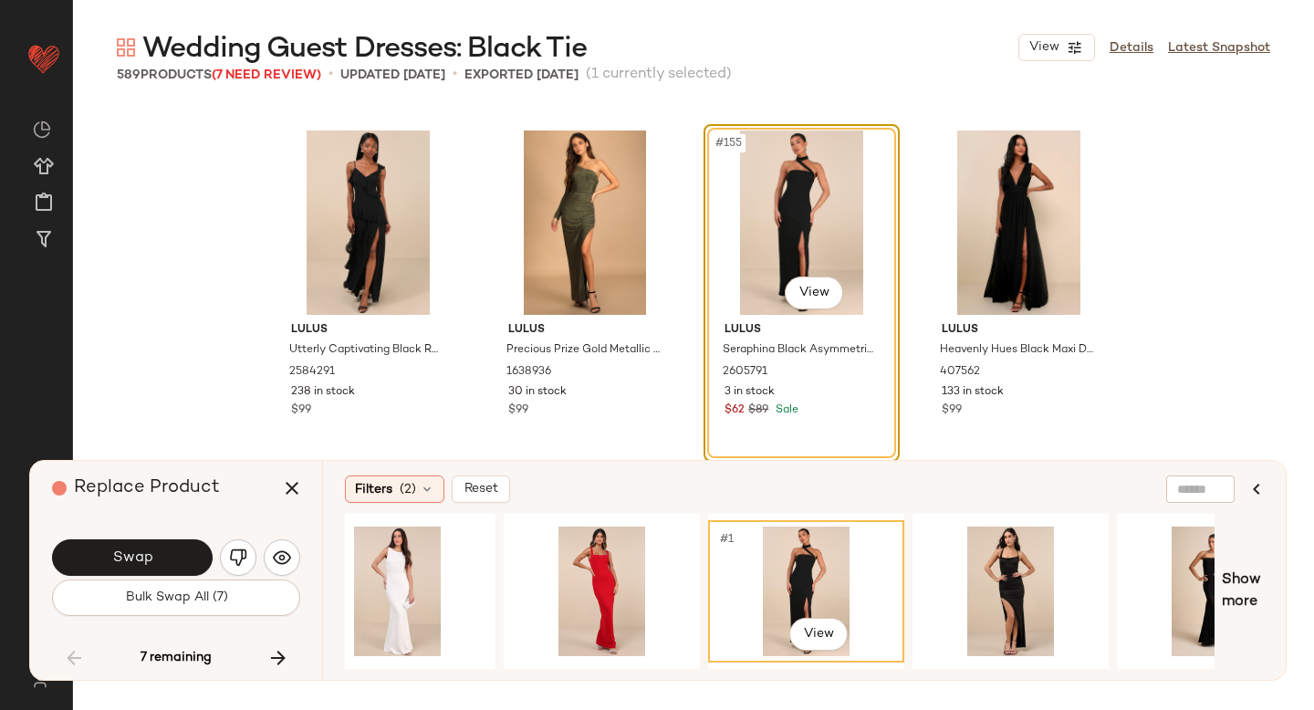
scroll to position [0, 757]
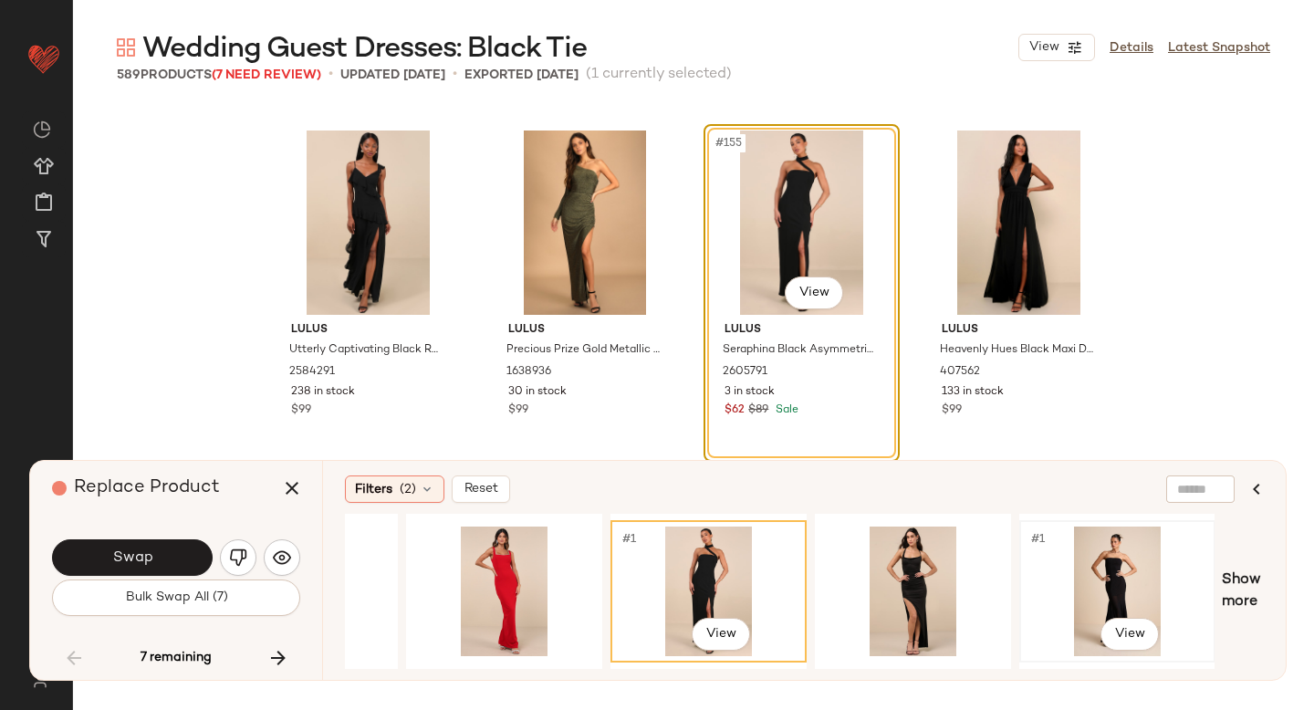
click at [1040, 572] on div "#1 View" at bounding box center [1117, 592] width 183 height 130
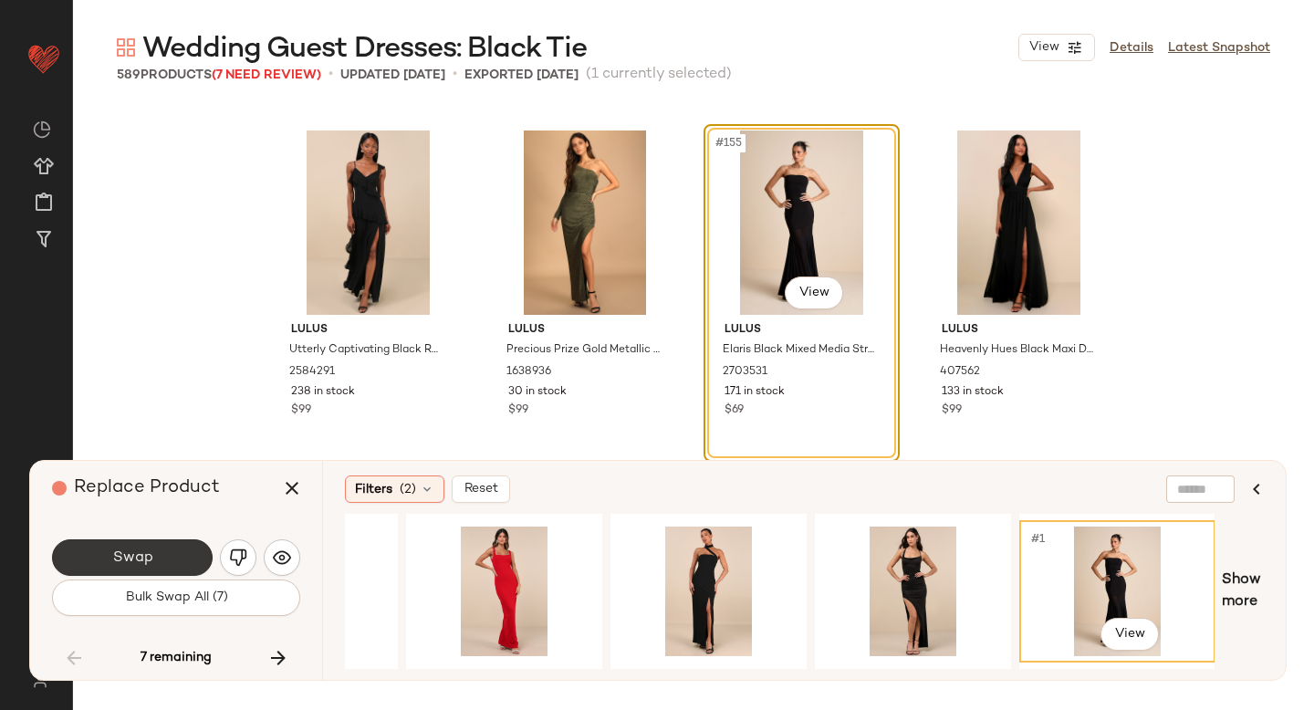
click at [188, 557] on button "Swap" at bounding box center [132, 557] width 161 height 37
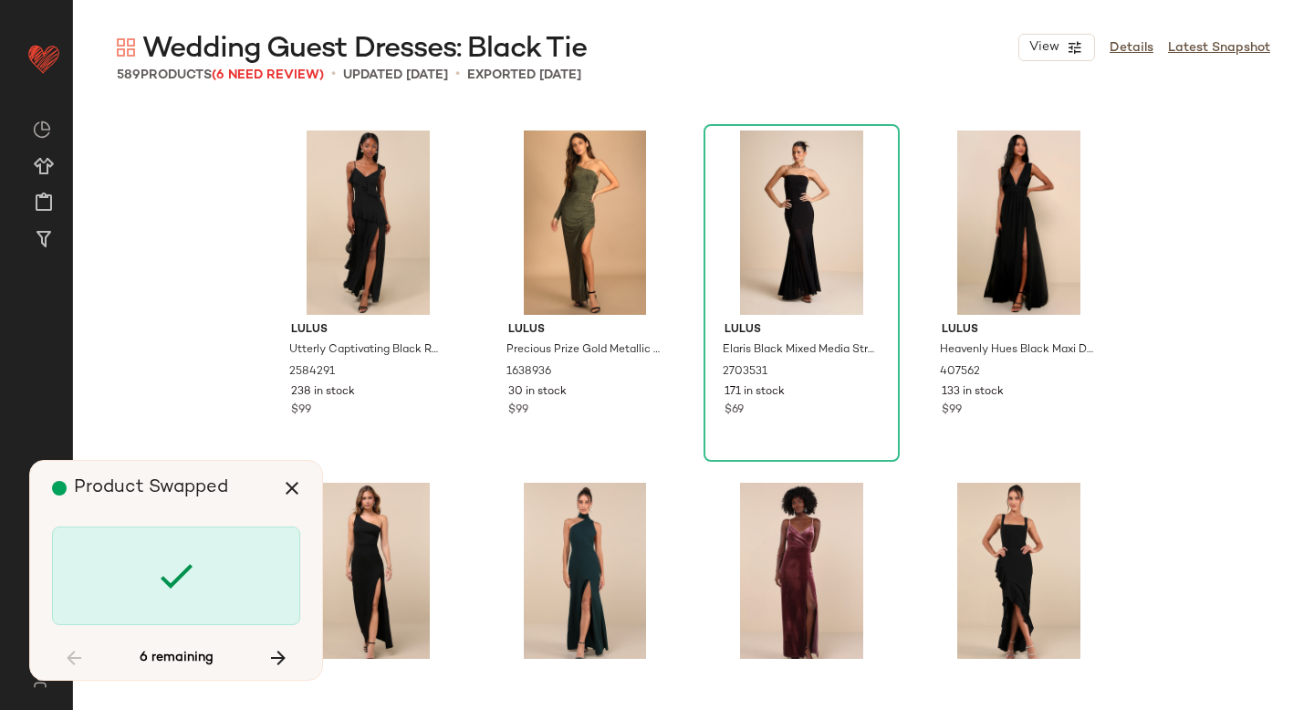
scroll to position [21493, 0]
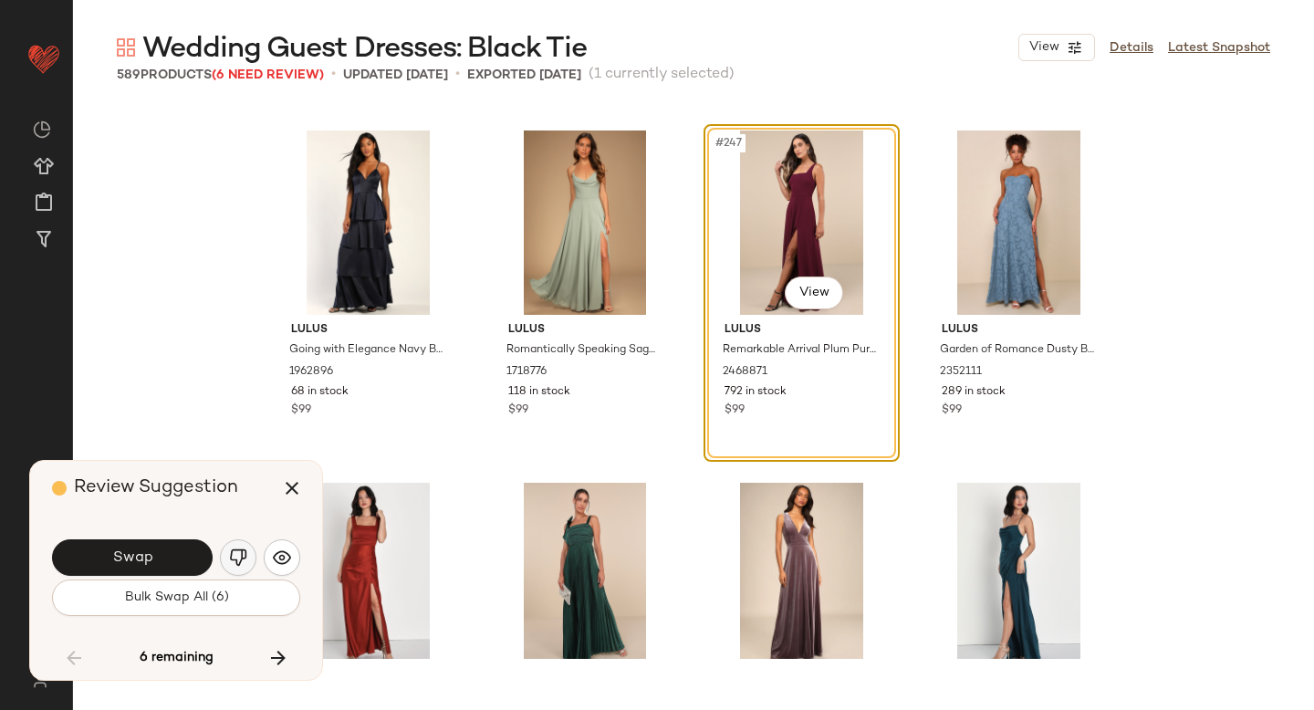
click at [230, 566] on img "button" at bounding box center [238, 558] width 18 height 18
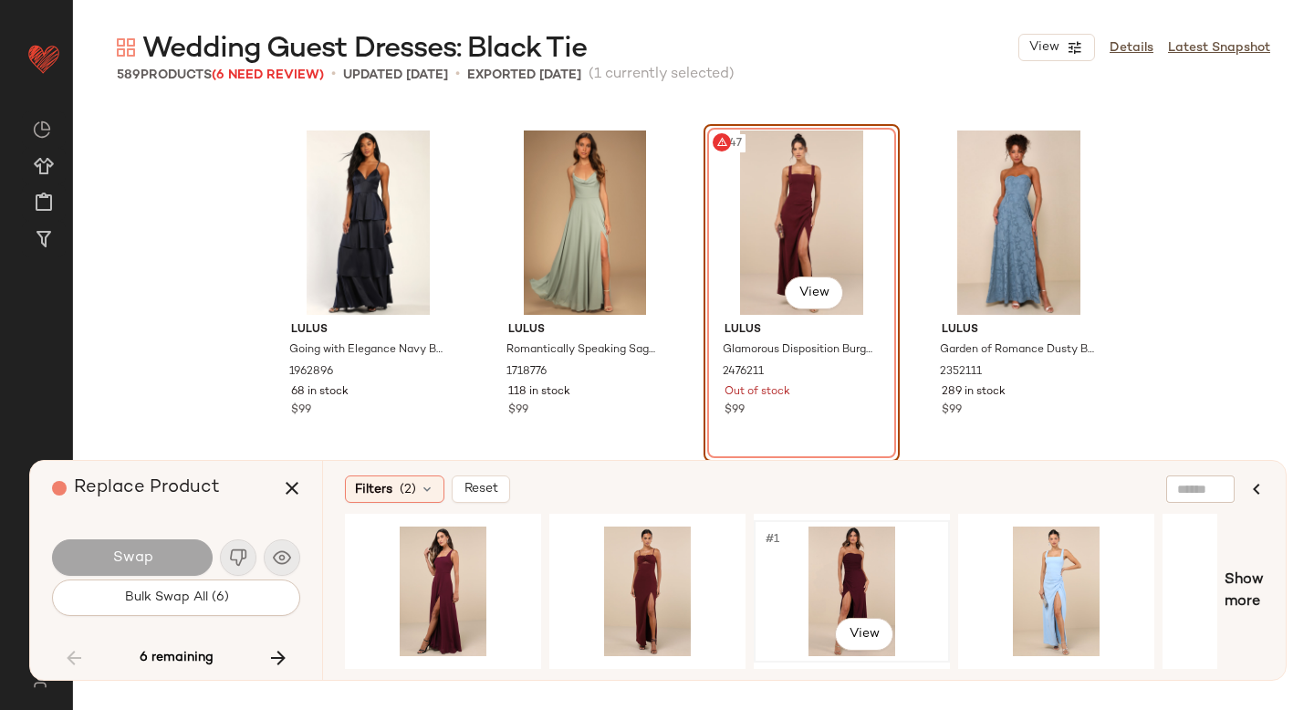
click at [855, 579] on div "#1 View" at bounding box center [851, 592] width 183 height 130
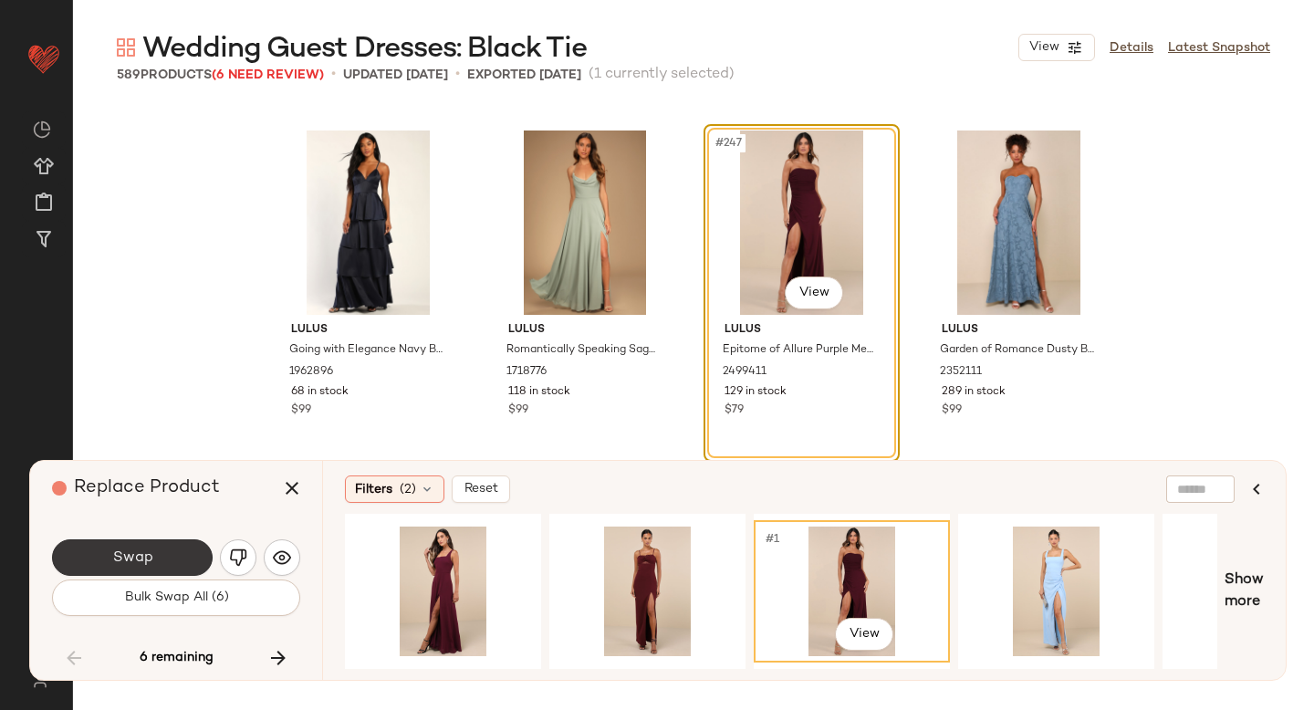
click at [165, 550] on button "Swap" at bounding box center [132, 557] width 161 height 37
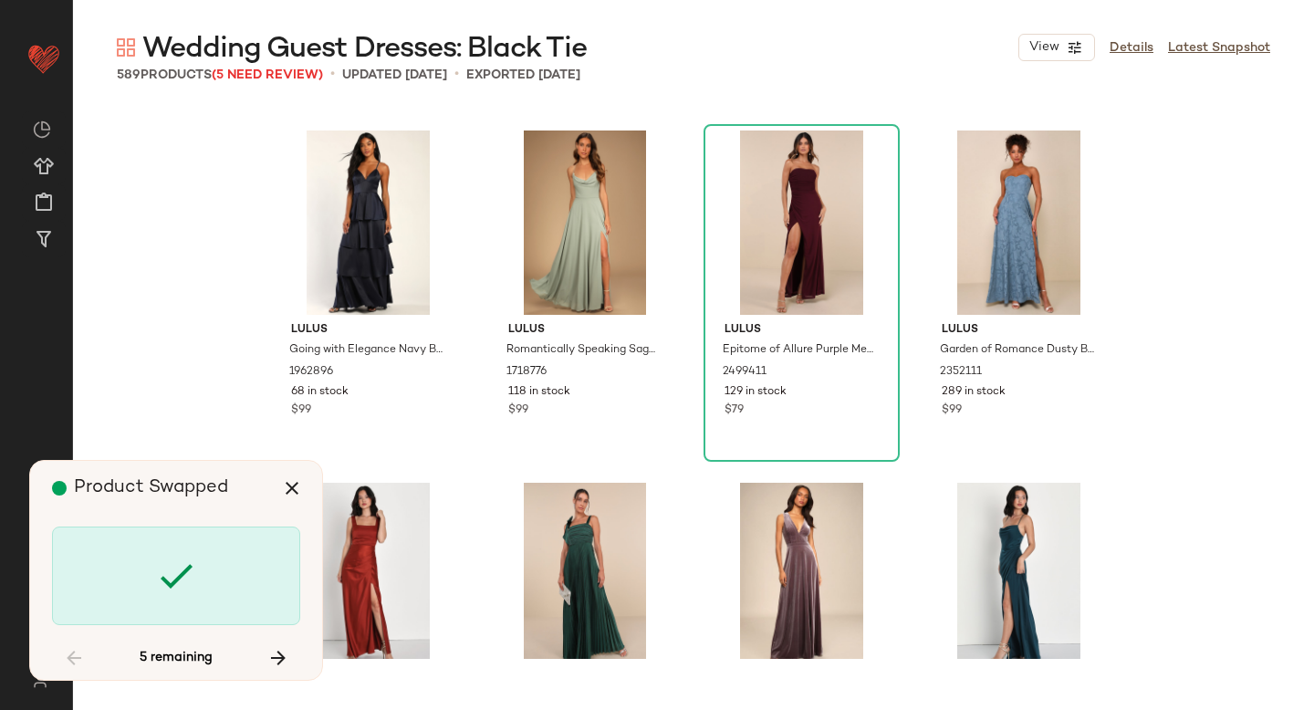
scroll to position [28893, 0]
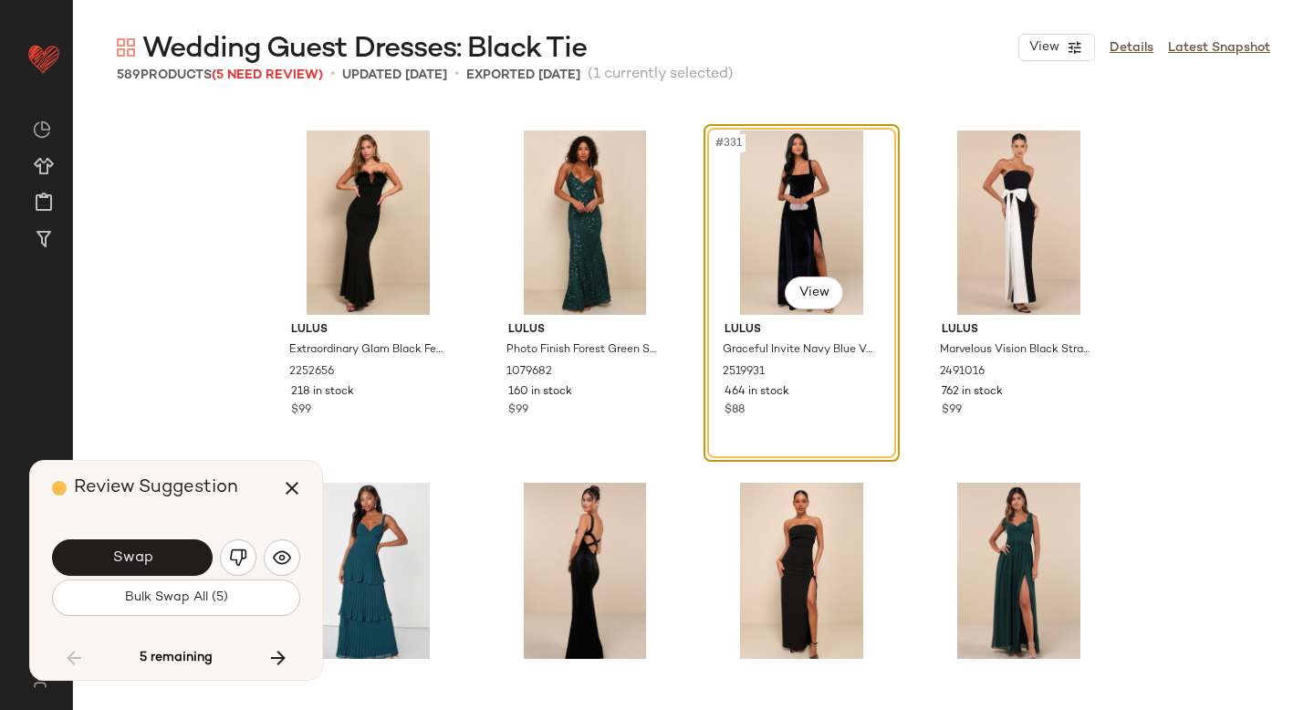
click at [165, 550] on button "Swap" at bounding box center [132, 557] width 161 height 37
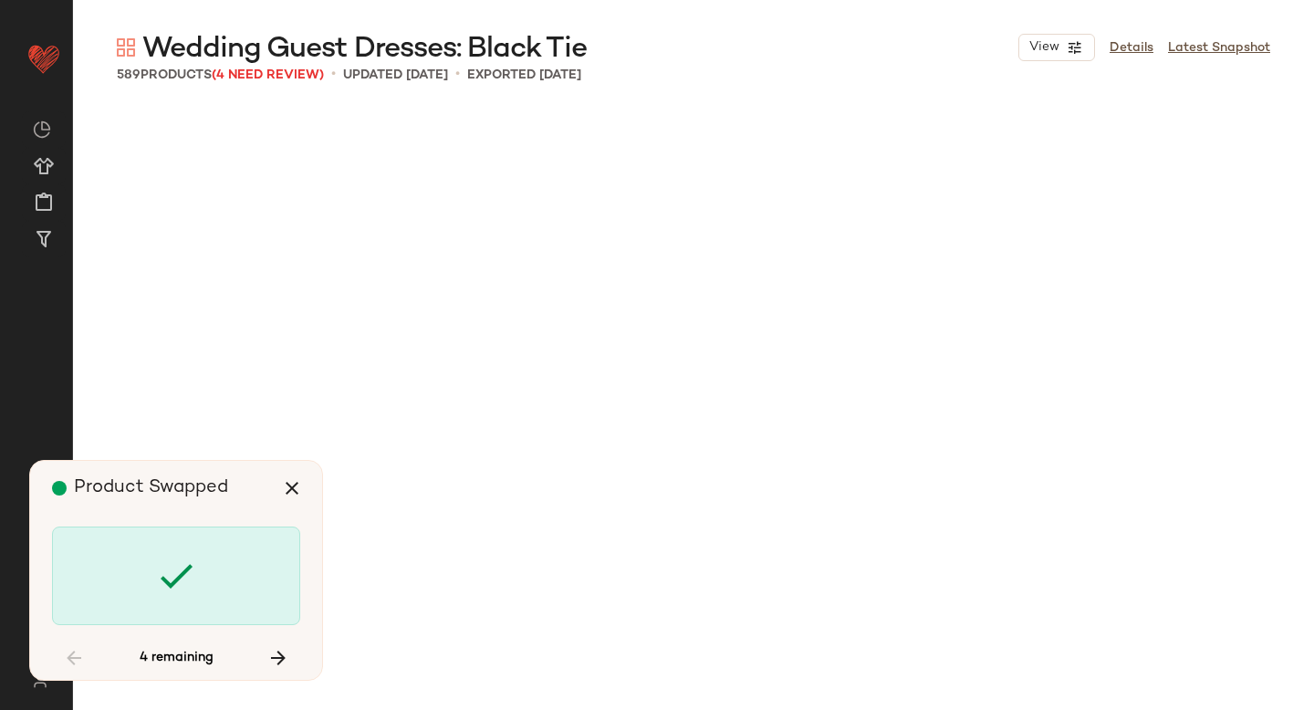
scroll to position [35235, 0]
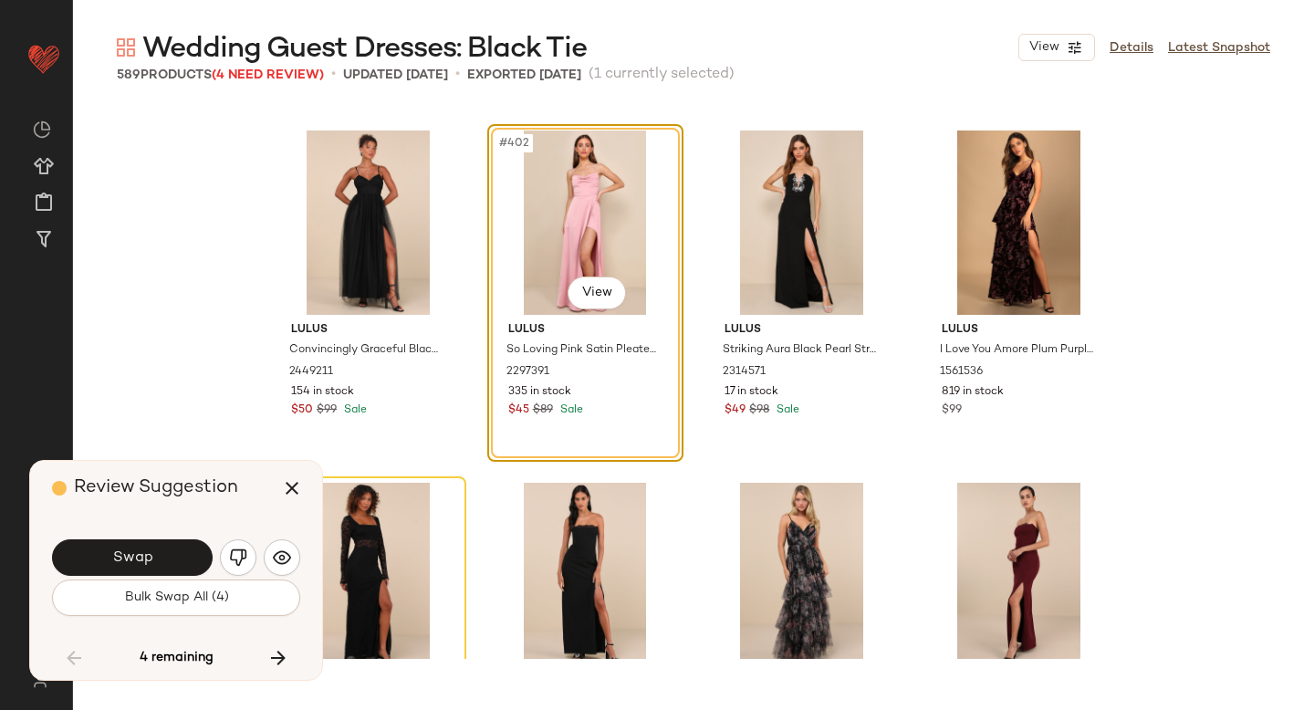
click at [260, 554] on div "Swap" at bounding box center [176, 558] width 248 height 44
click at [245, 554] on img "button" at bounding box center [238, 558] width 18 height 18
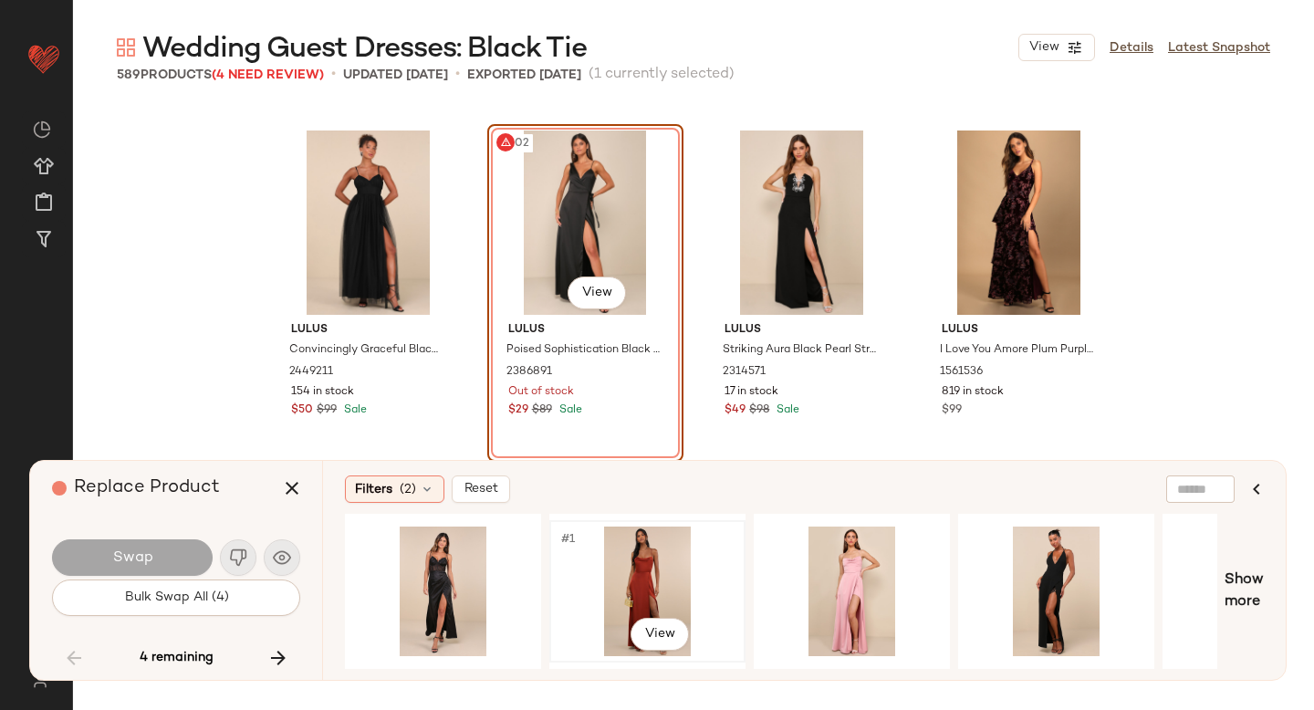
click at [613, 561] on div "#1 View" at bounding box center [647, 592] width 183 height 130
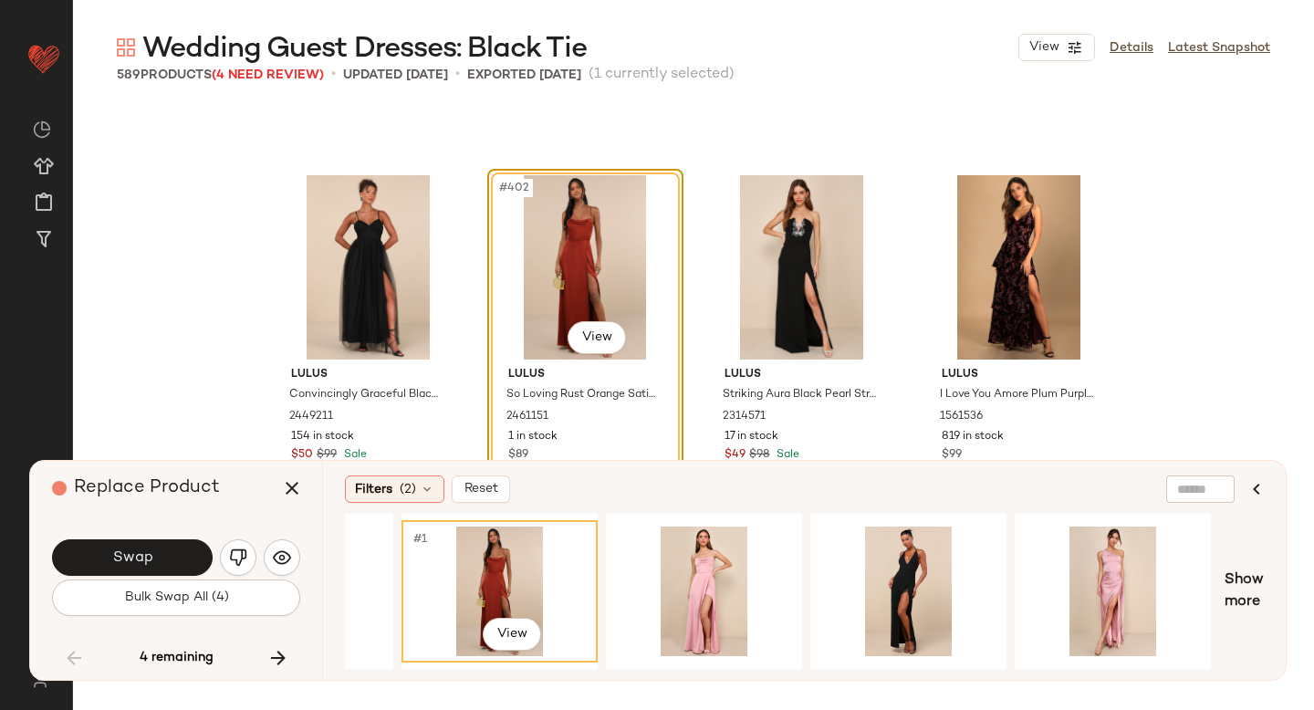
scroll to position [0, 137]
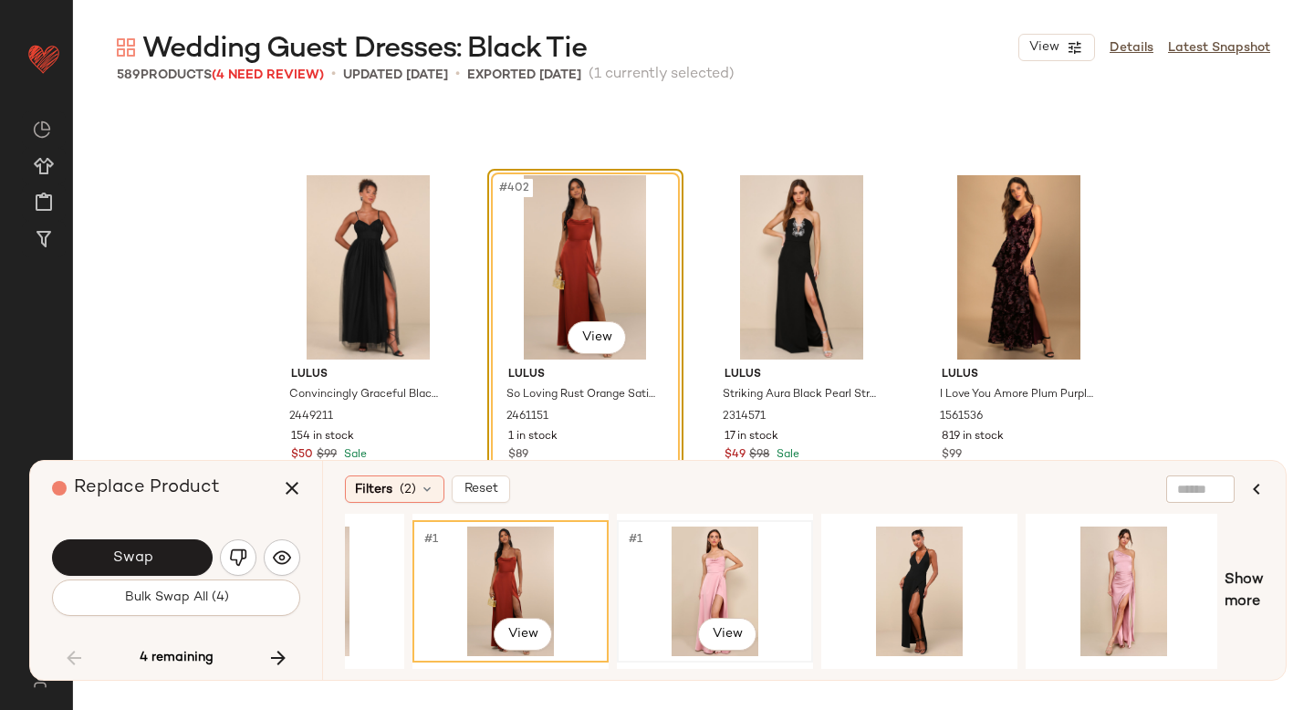
click at [680, 568] on div "#1 View" at bounding box center [714, 592] width 183 height 130
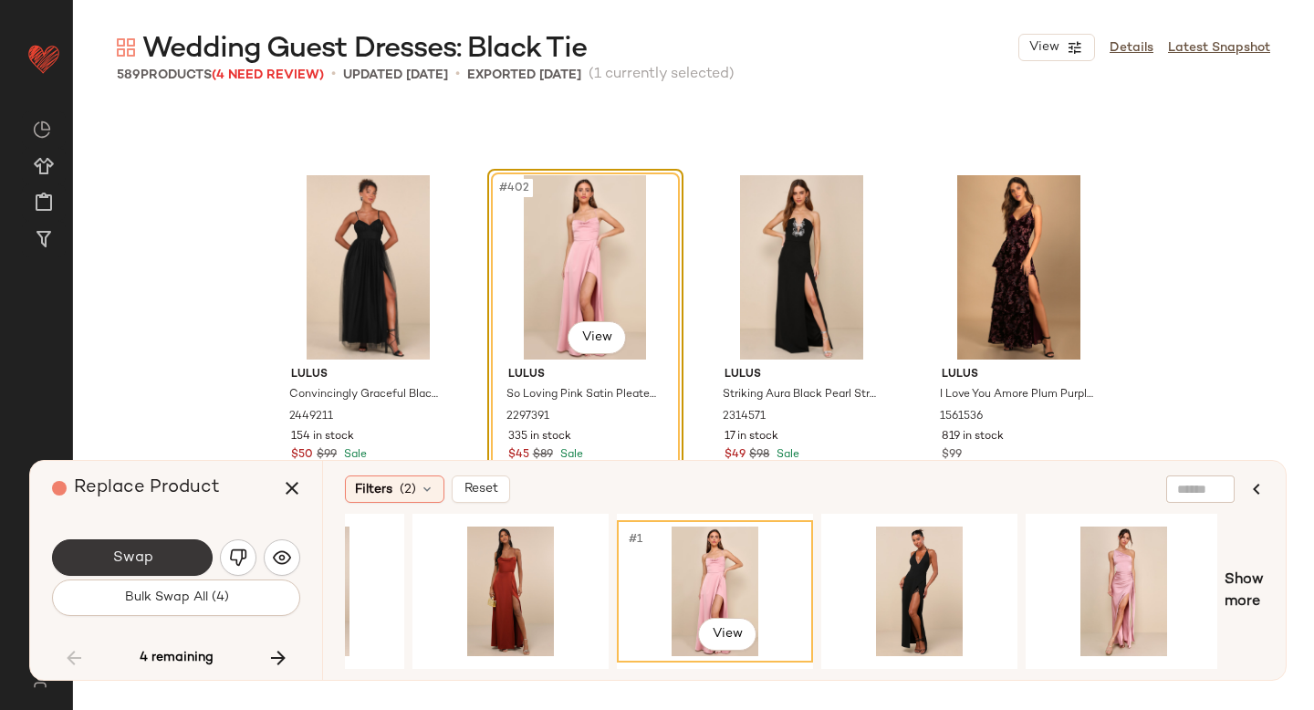
click at [199, 555] on button "Swap" at bounding box center [132, 557] width 161 height 37
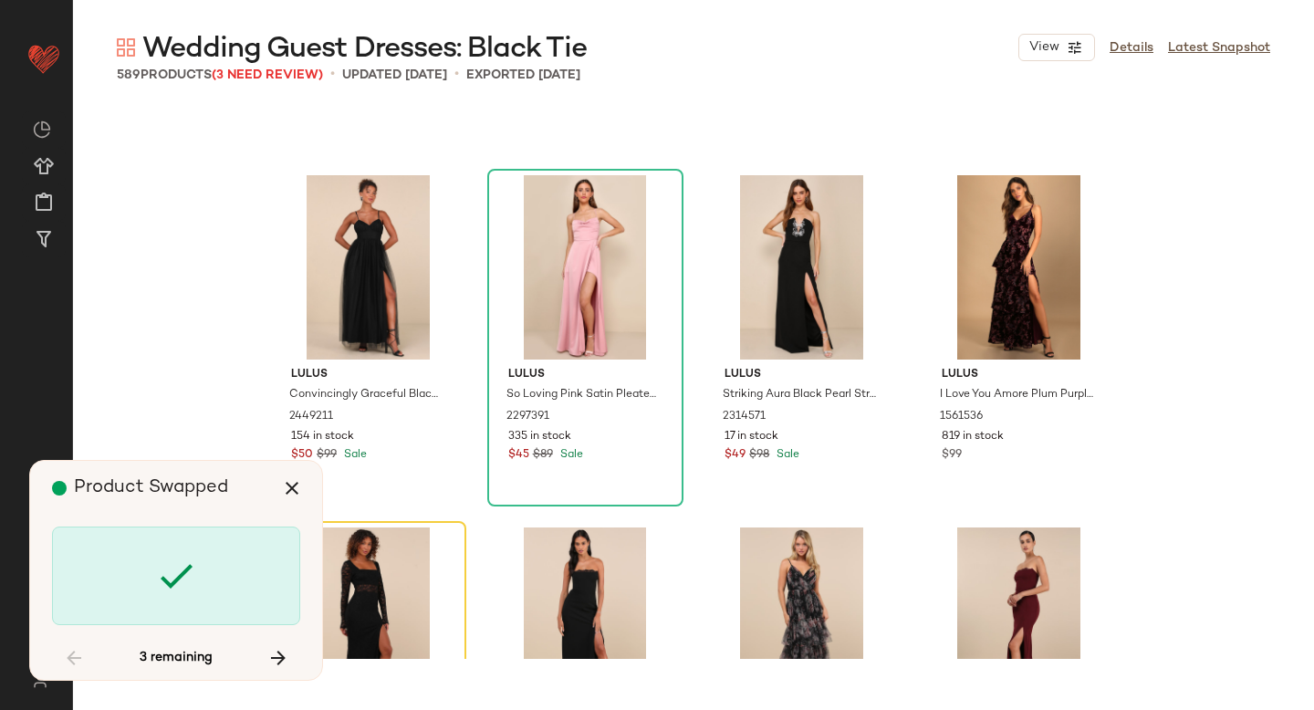
scroll to position [35587, 0]
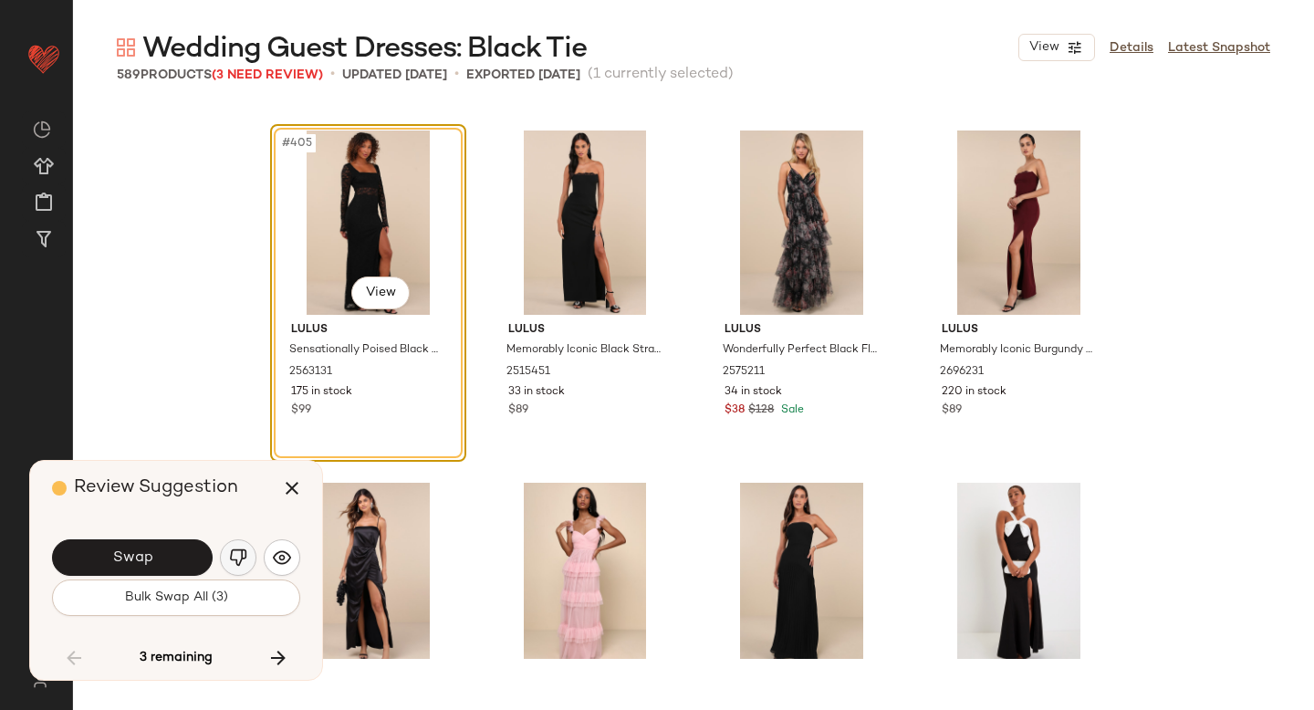
click at [238, 547] on button "button" at bounding box center [238, 557] width 37 height 37
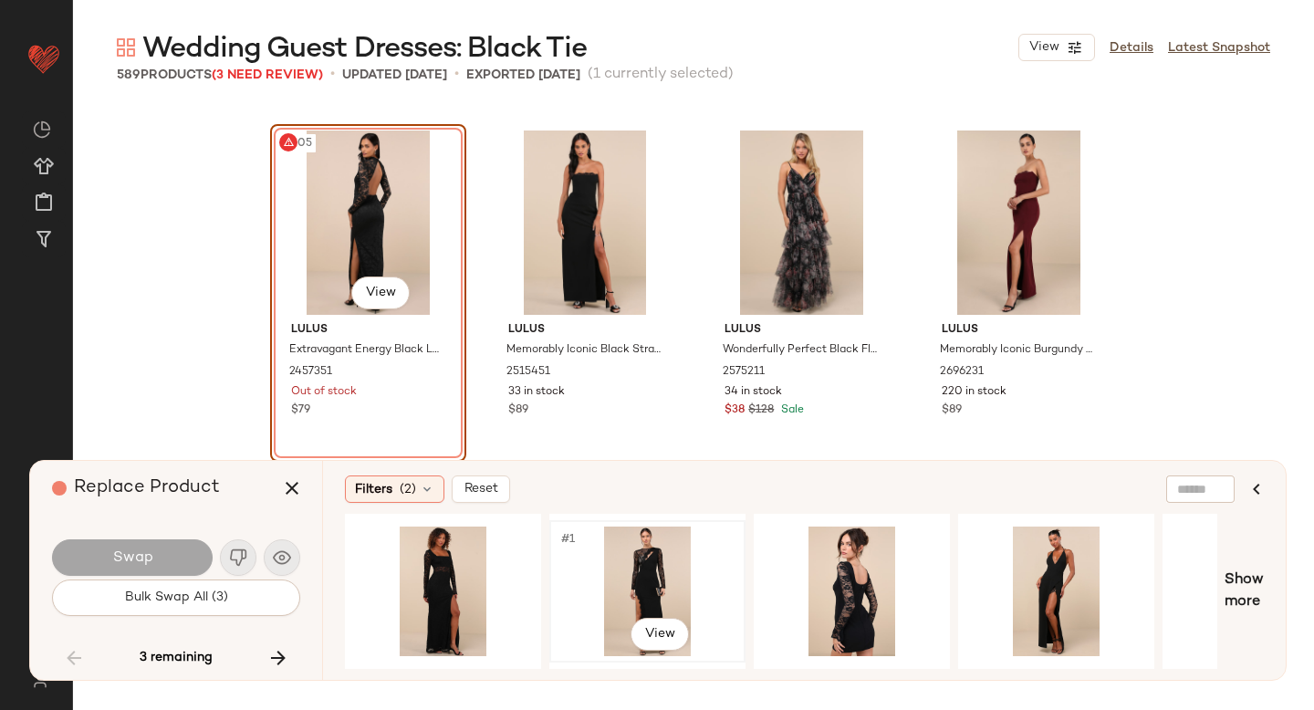
click at [597, 582] on div "#1 View" at bounding box center [647, 592] width 183 height 130
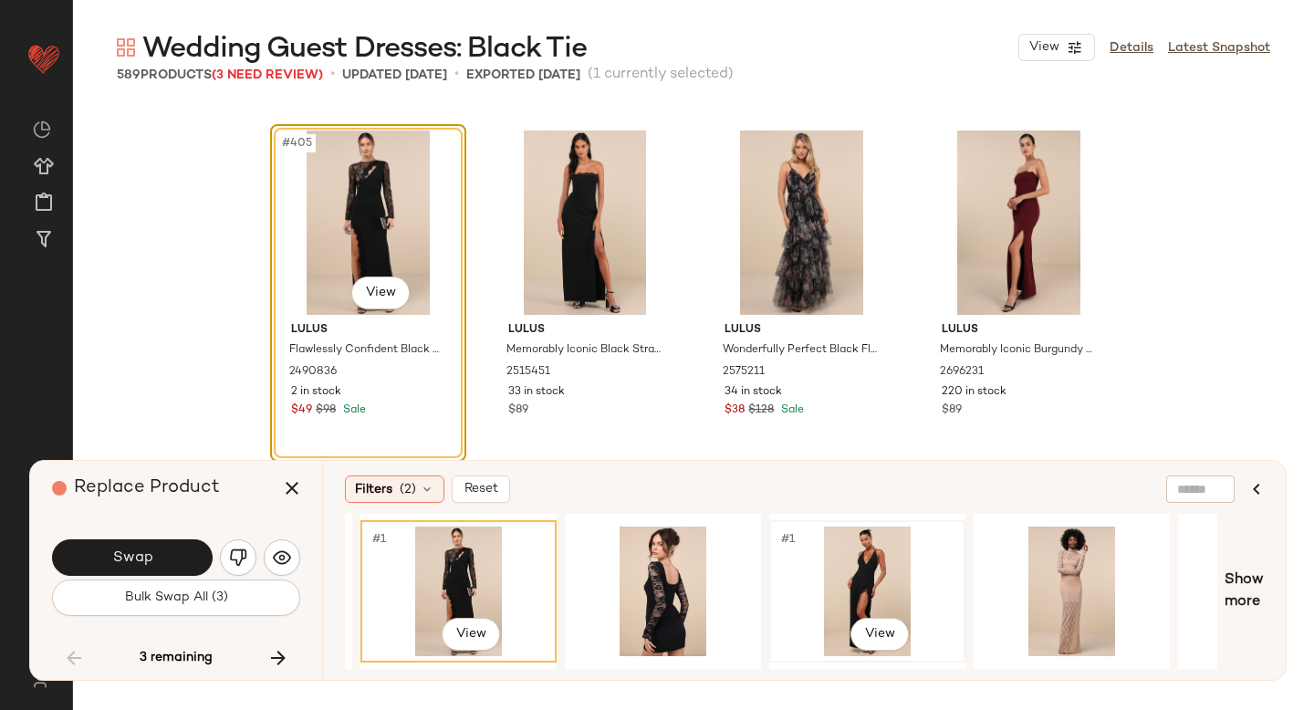
click at [804, 552] on div "#1 View" at bounding box center [867, 592] width 183 height 130
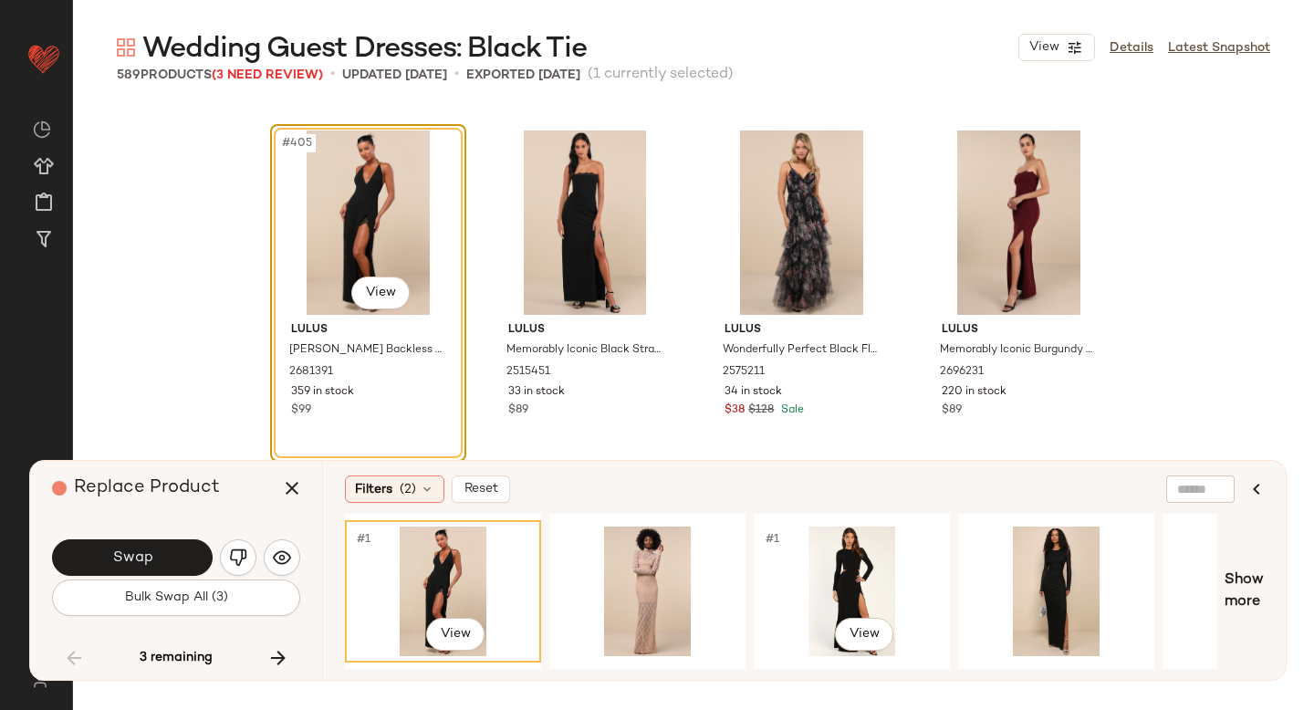
scroll to position [0, 659]
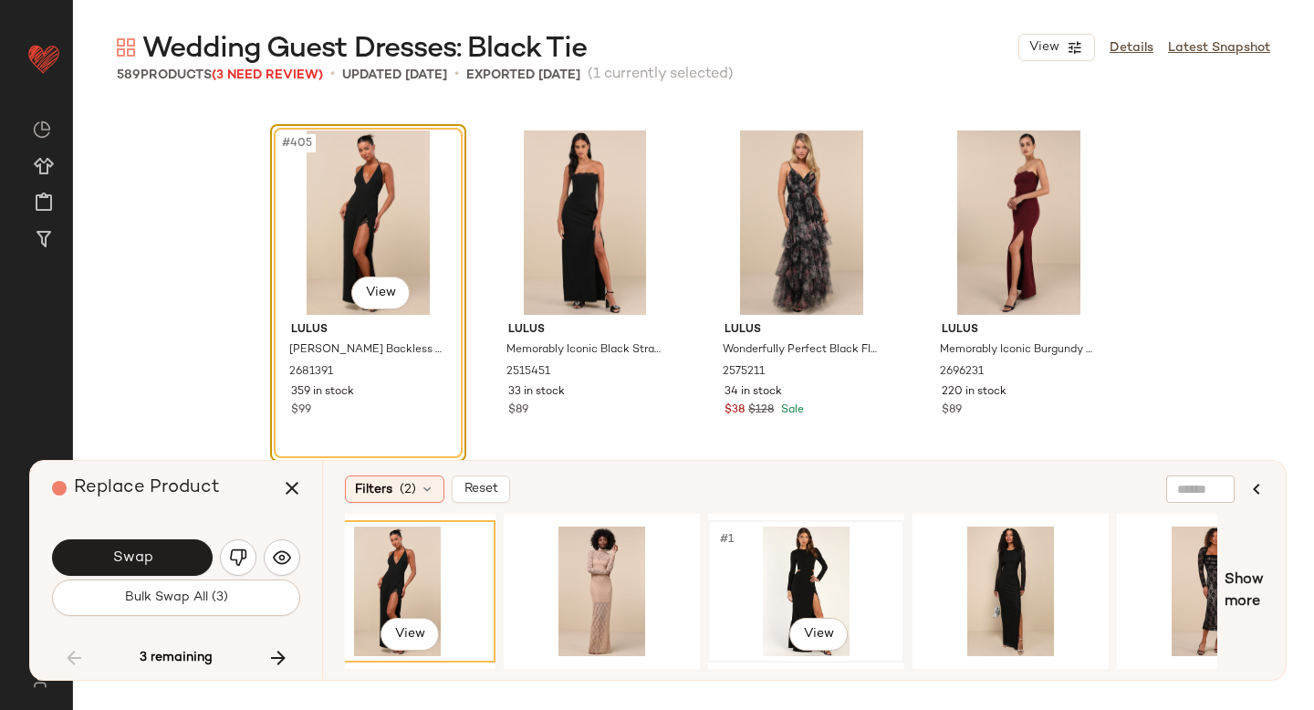
click at [841, 557] on div "#1 View" at bounding box center [806, 592] width 183 height 130
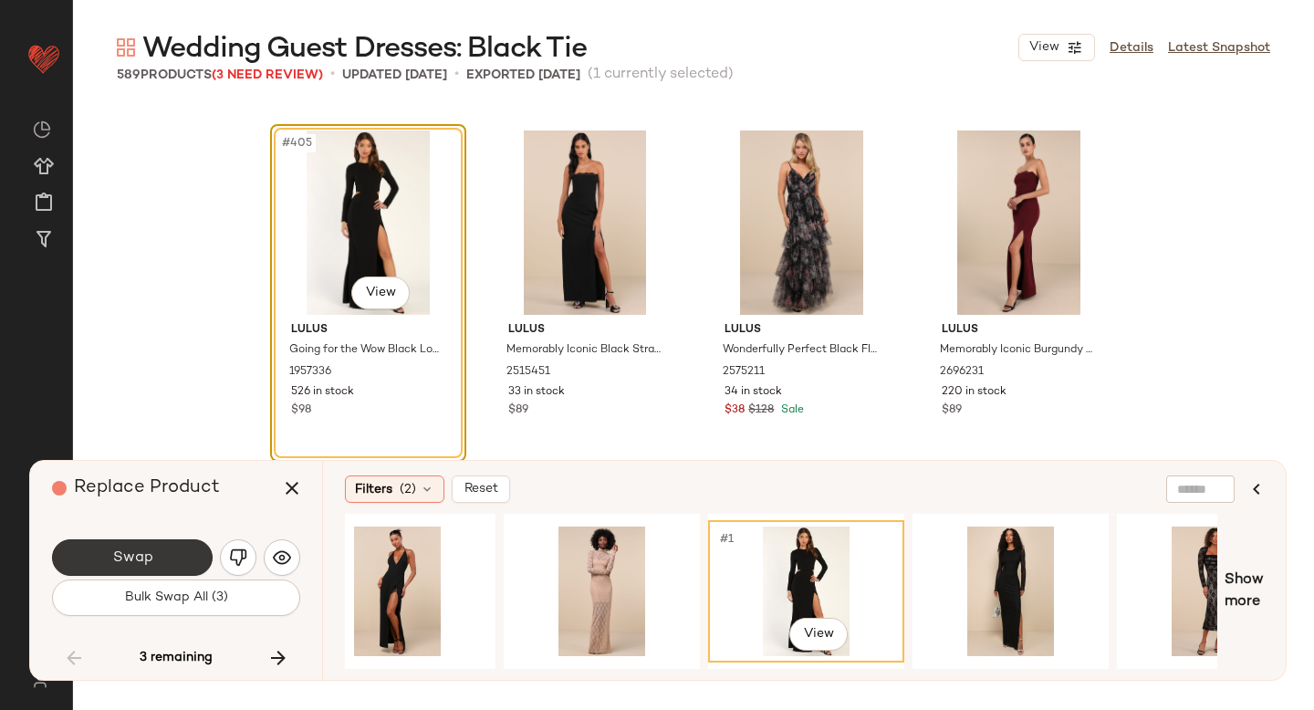
click at [178, 561] on button "Swap" at bounding box center [132, 557] width 161 height 37
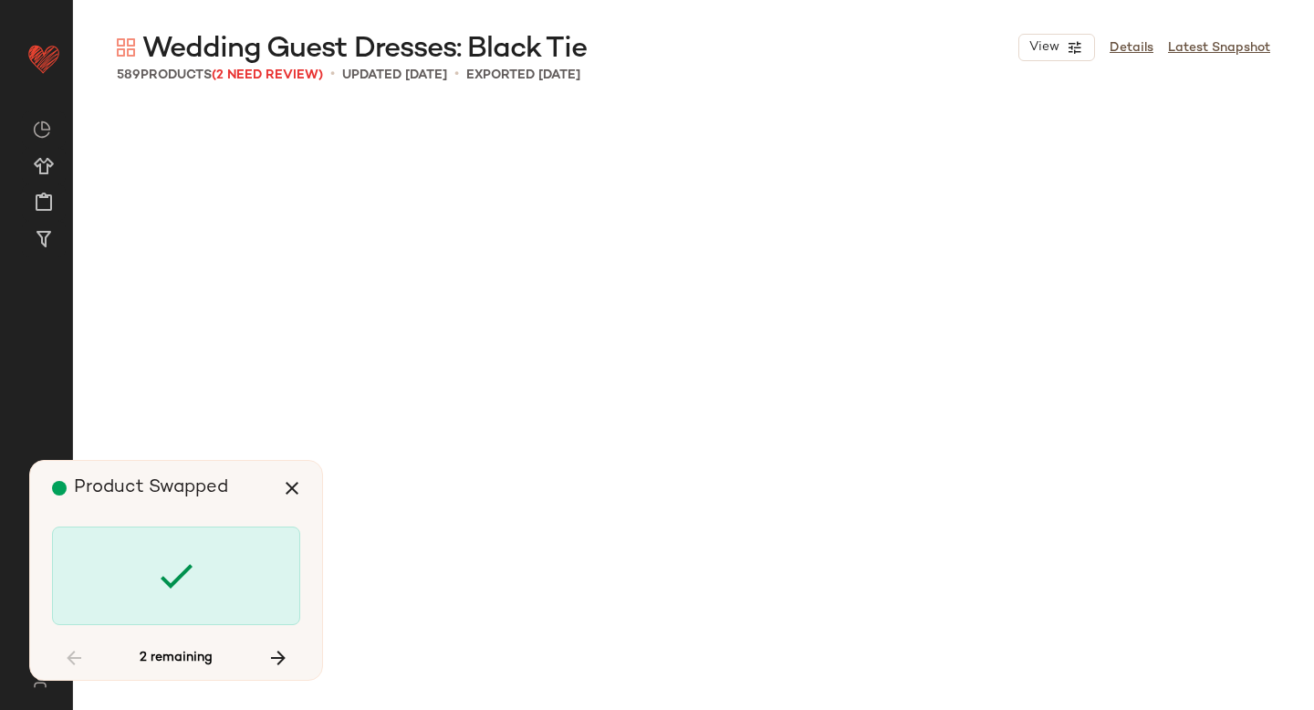
scroll to position [40872, 0]
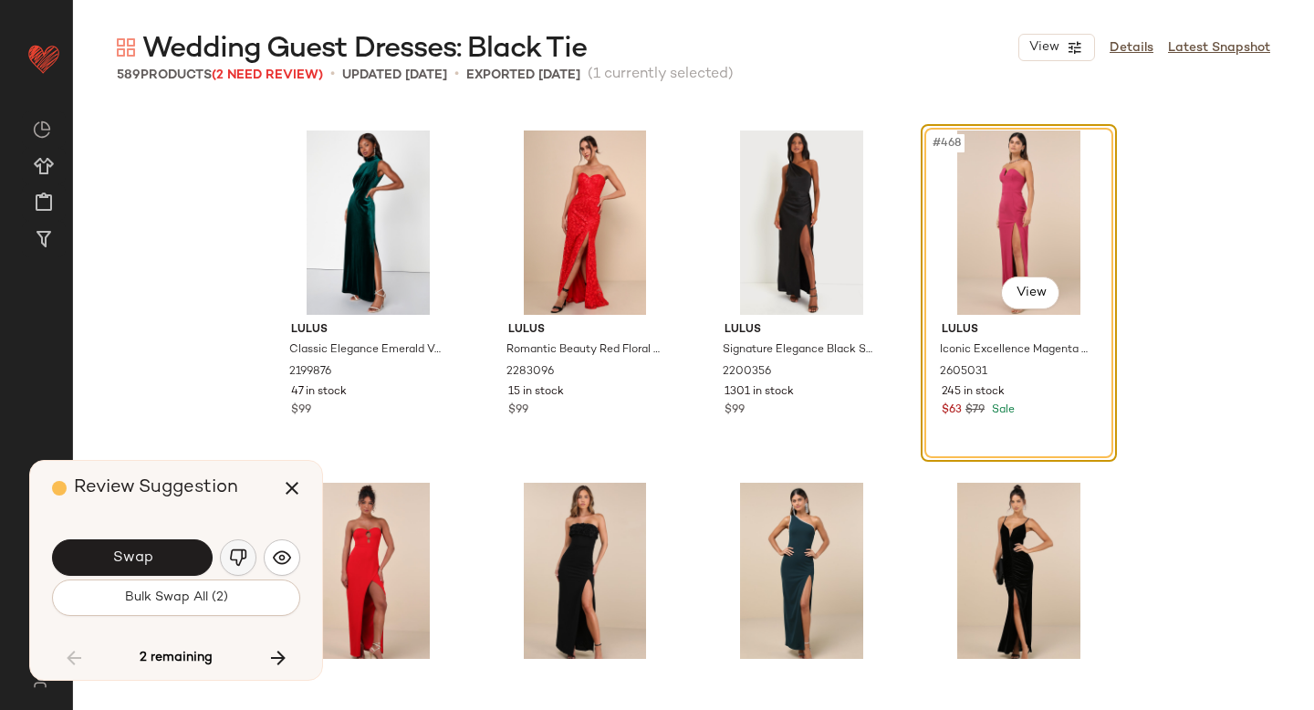
click at [243, 560] on img "button" at bounding box center [238, 558] width 18 height 18
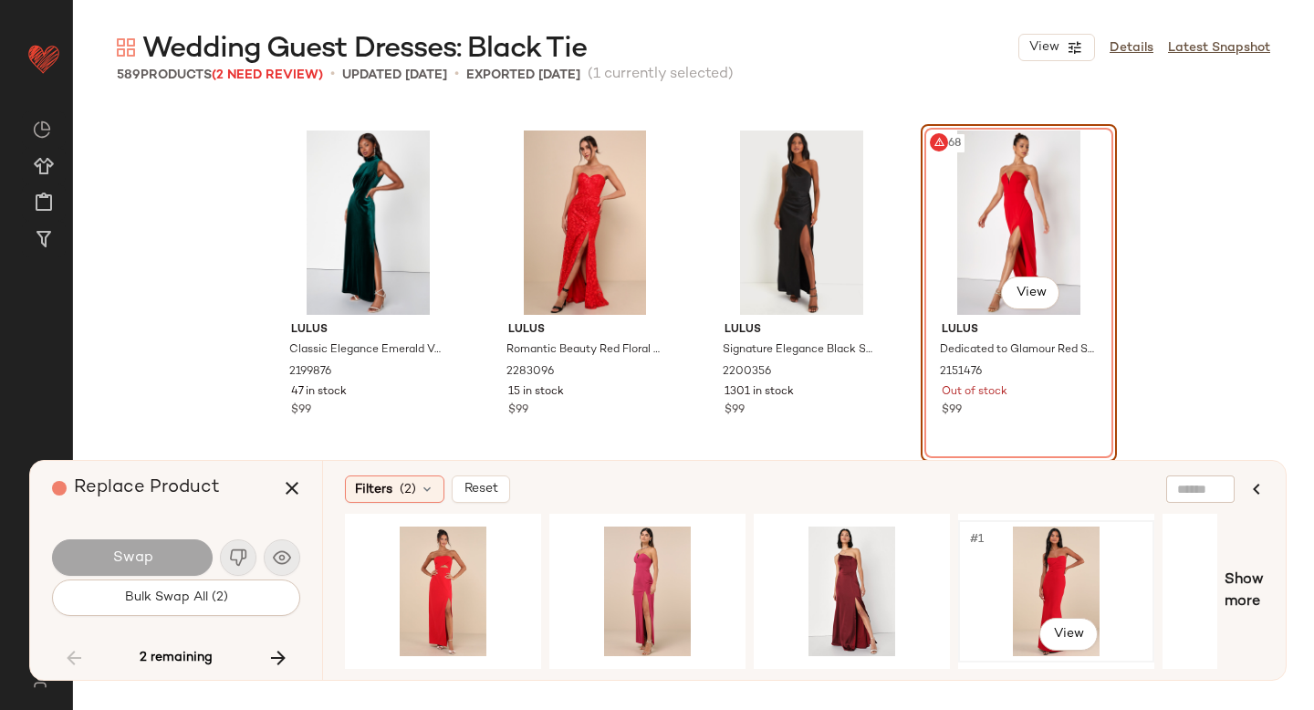
click at [1001, 560] on div "#1 View" at bounding box center [1056, 592] width 183 height 130
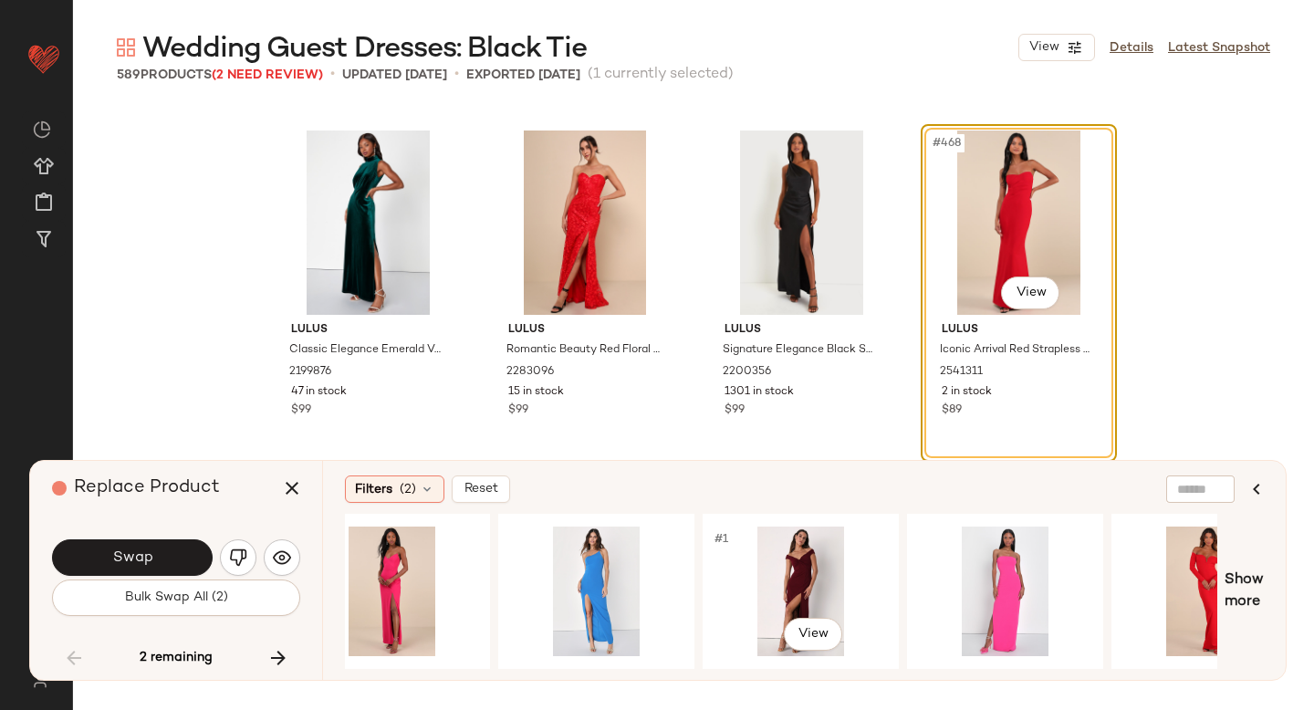
scroll to position [0, 1075]
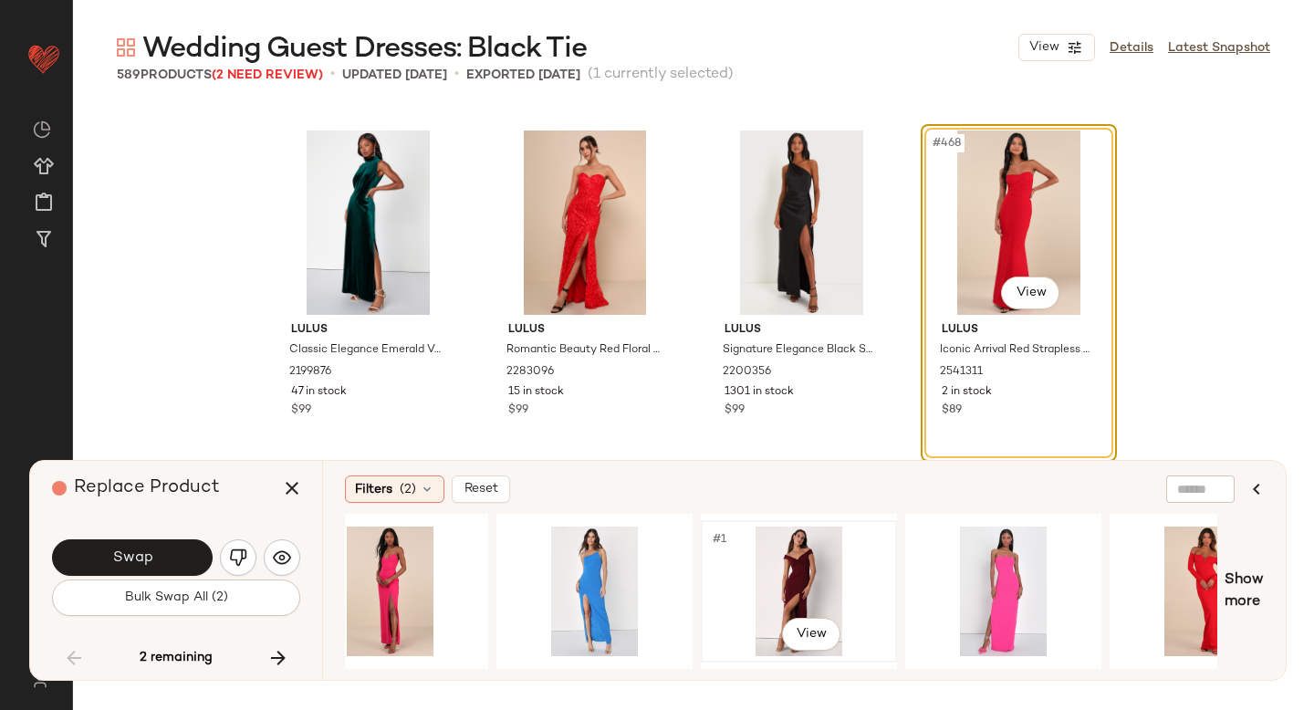
click at [807, 569] on div "#1 View" at bounding box center [798, 592] width 183 height 130
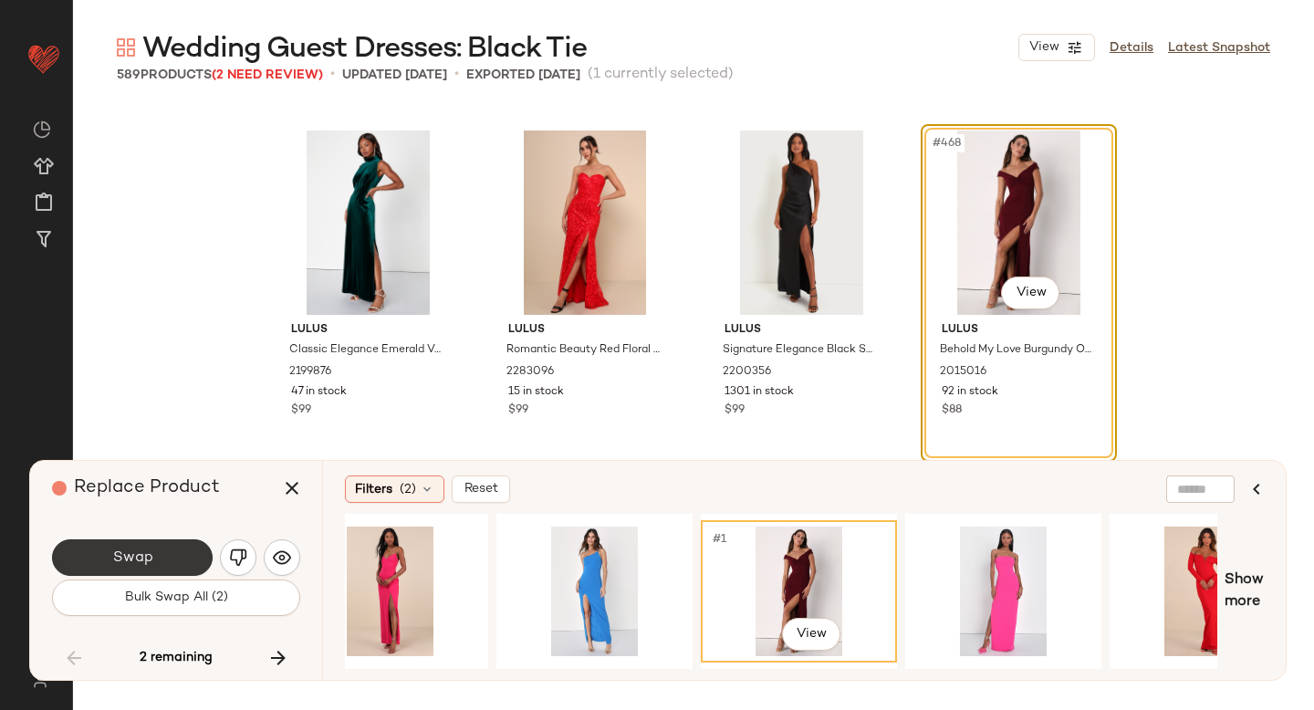
click at [155, 545] on button "Swap" at bounding box center [132, 557] width 161 height 37
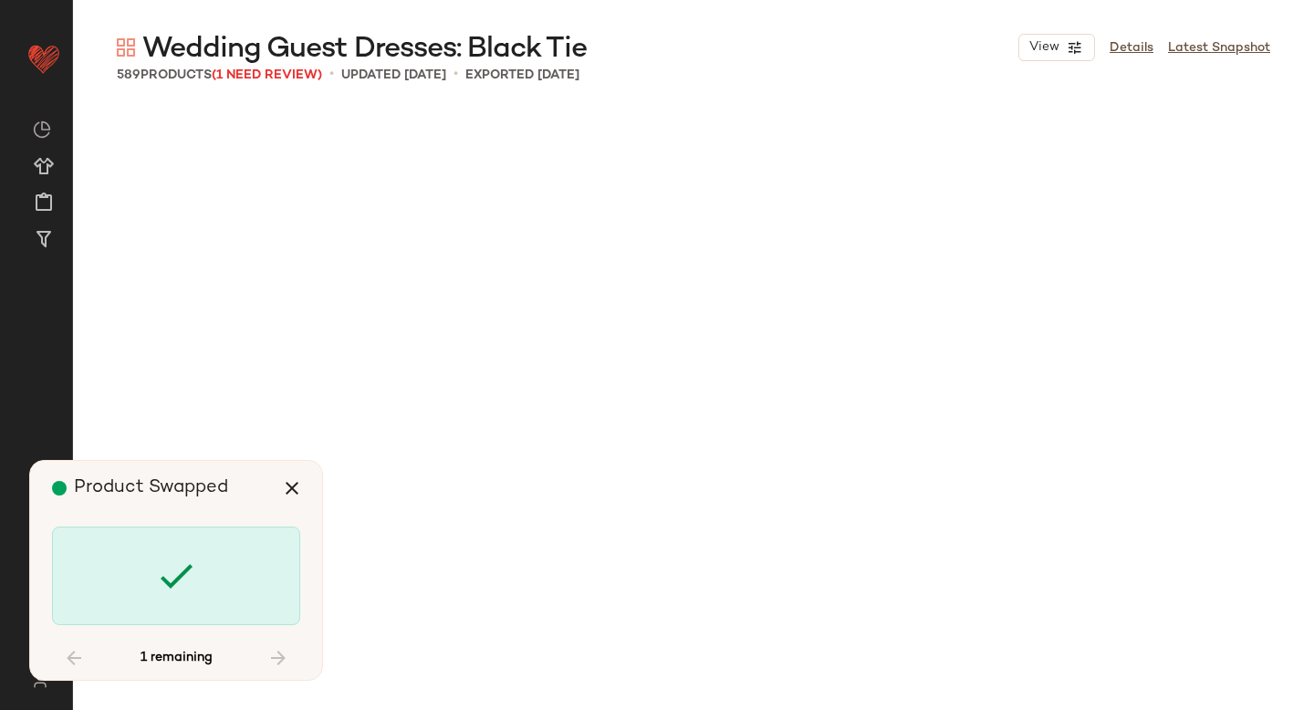
scroll to position [51091, 0]
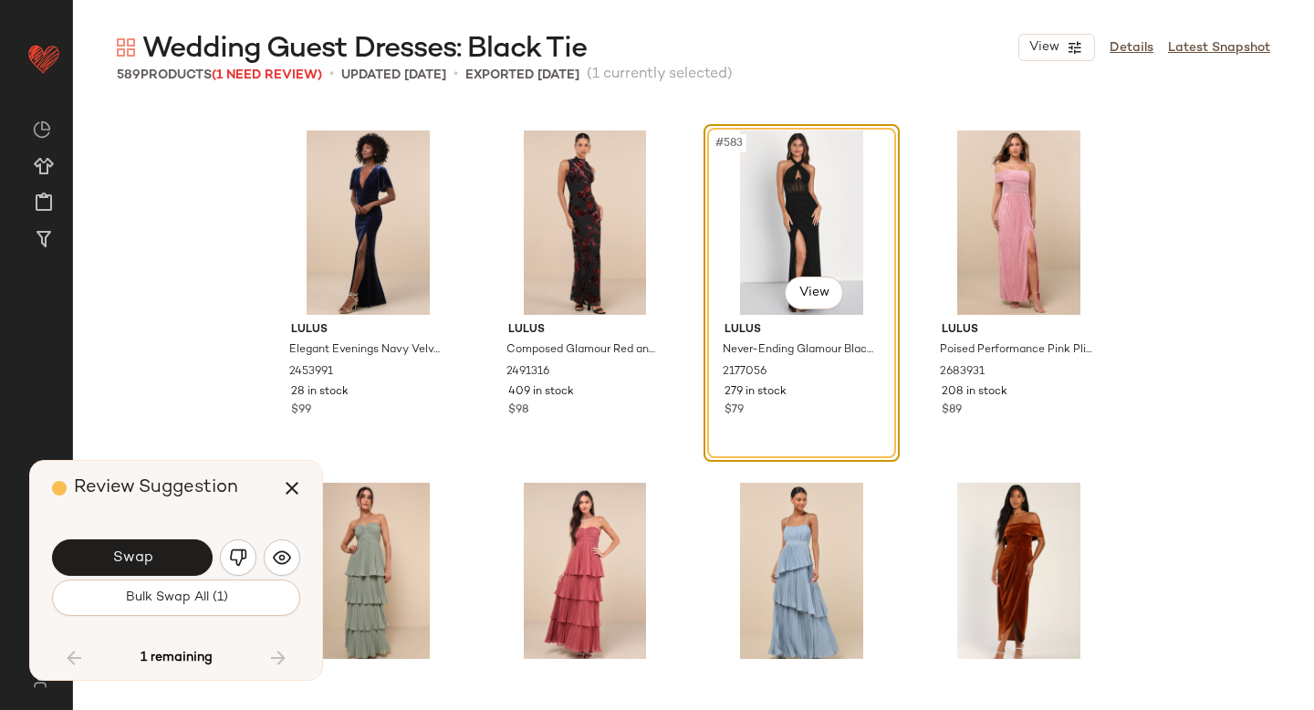
click at [155, 545] on button "Swap" at bounding box center [132, 557] width 161 height 37
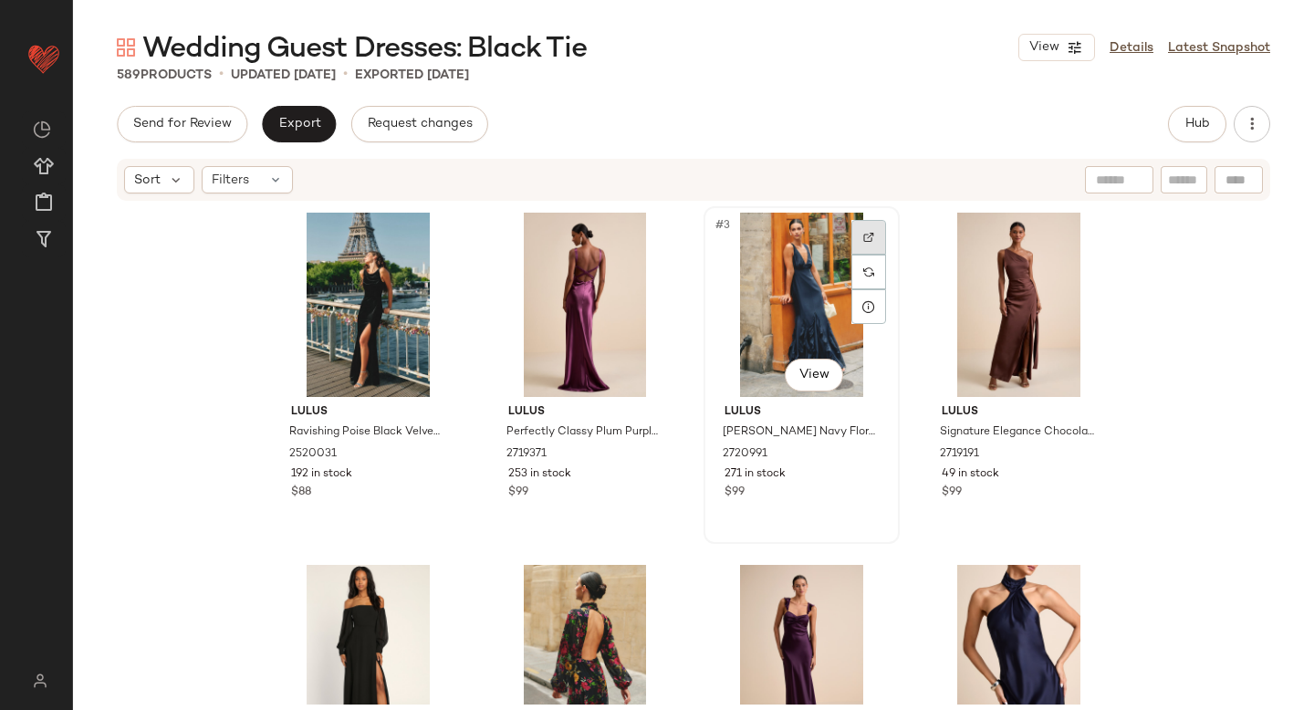
click at [872, 235] on div at bounding box center [869, 237] width 35 height 35
click at [1195, 125] on span "Hub" at bounding box center [1198, 124] width 26 height 15
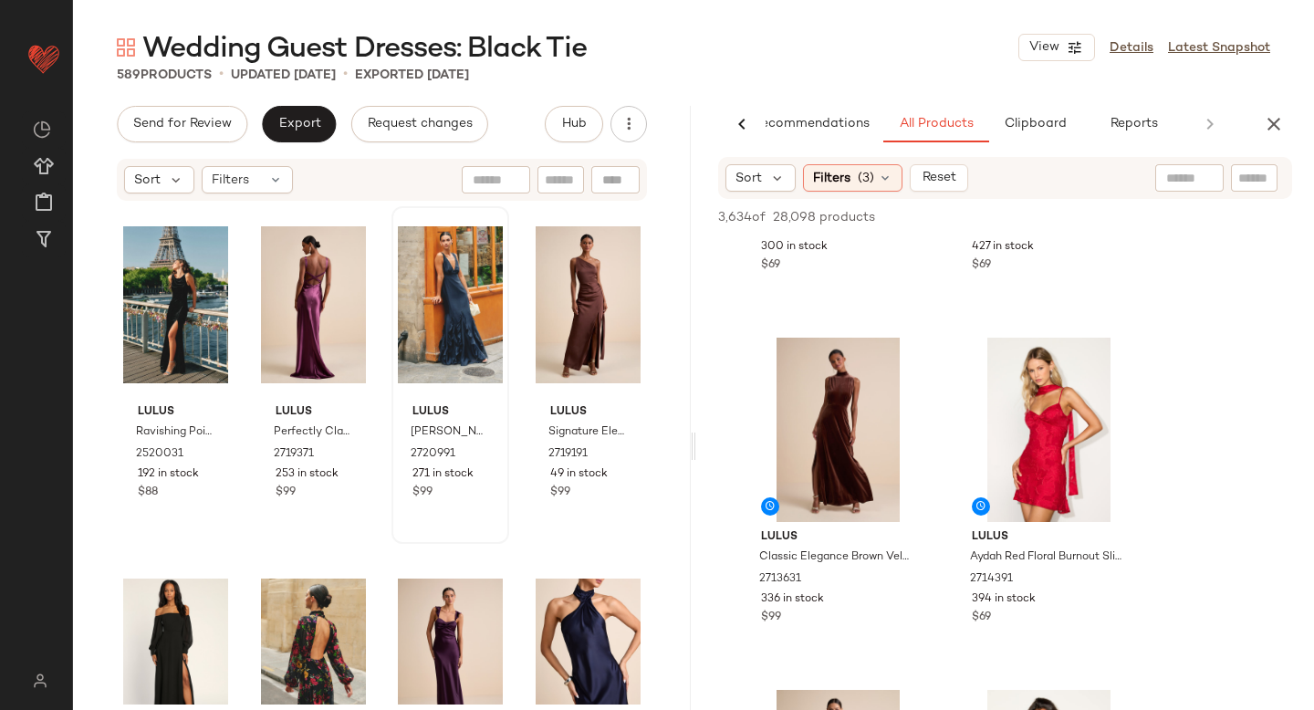
scroll to position [1254, 0]
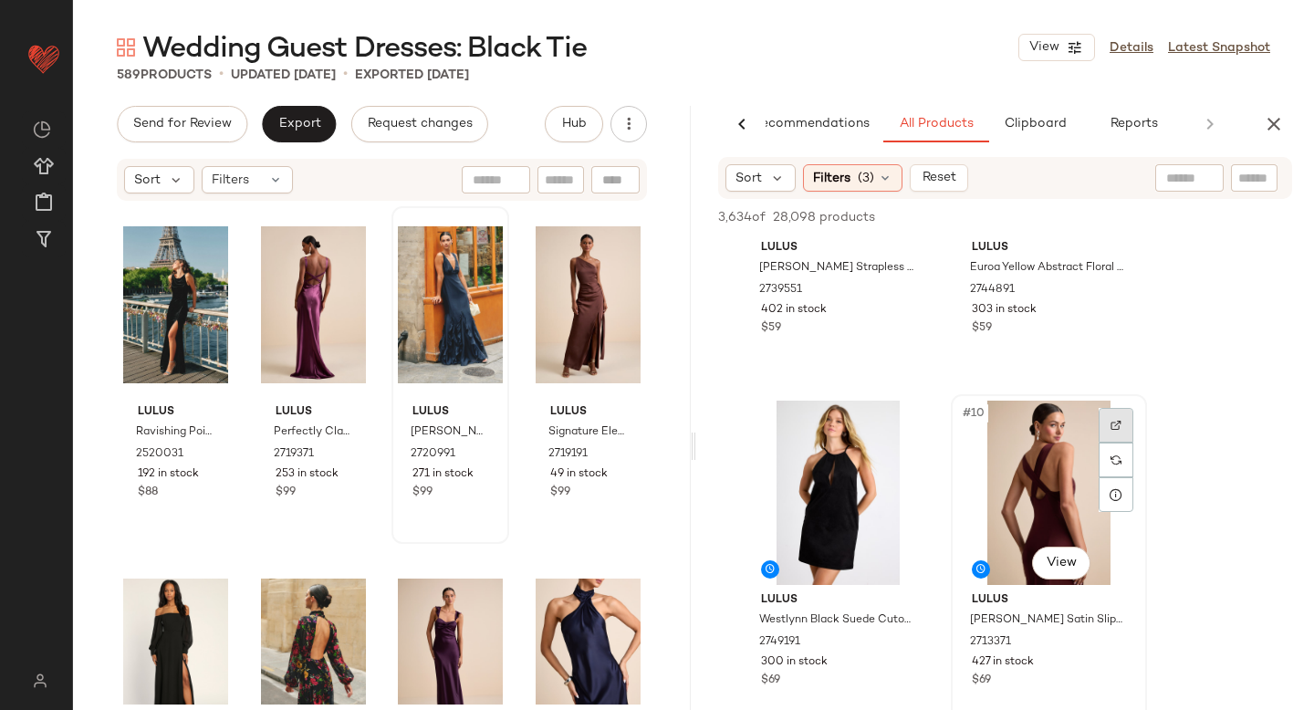
click at [1115, 416] on div at bounding box center [1116, 425] width 35 height 35
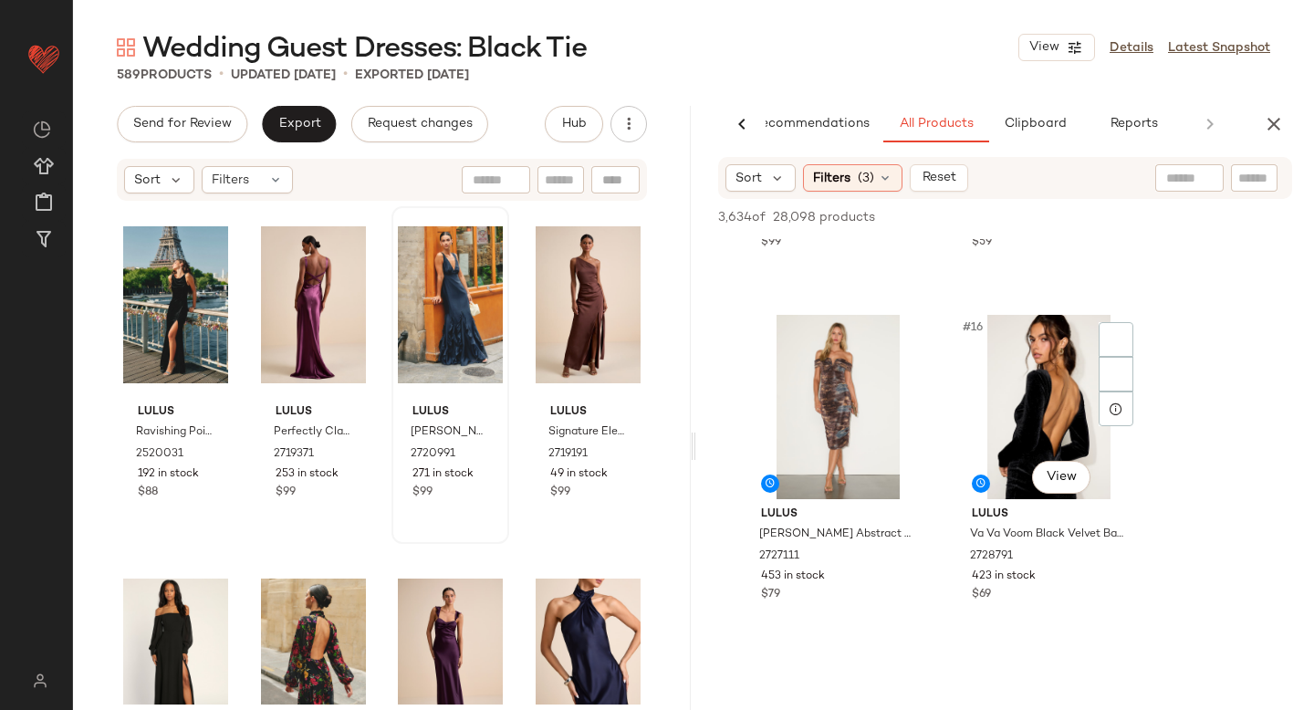
scroll to position [2620, 0]
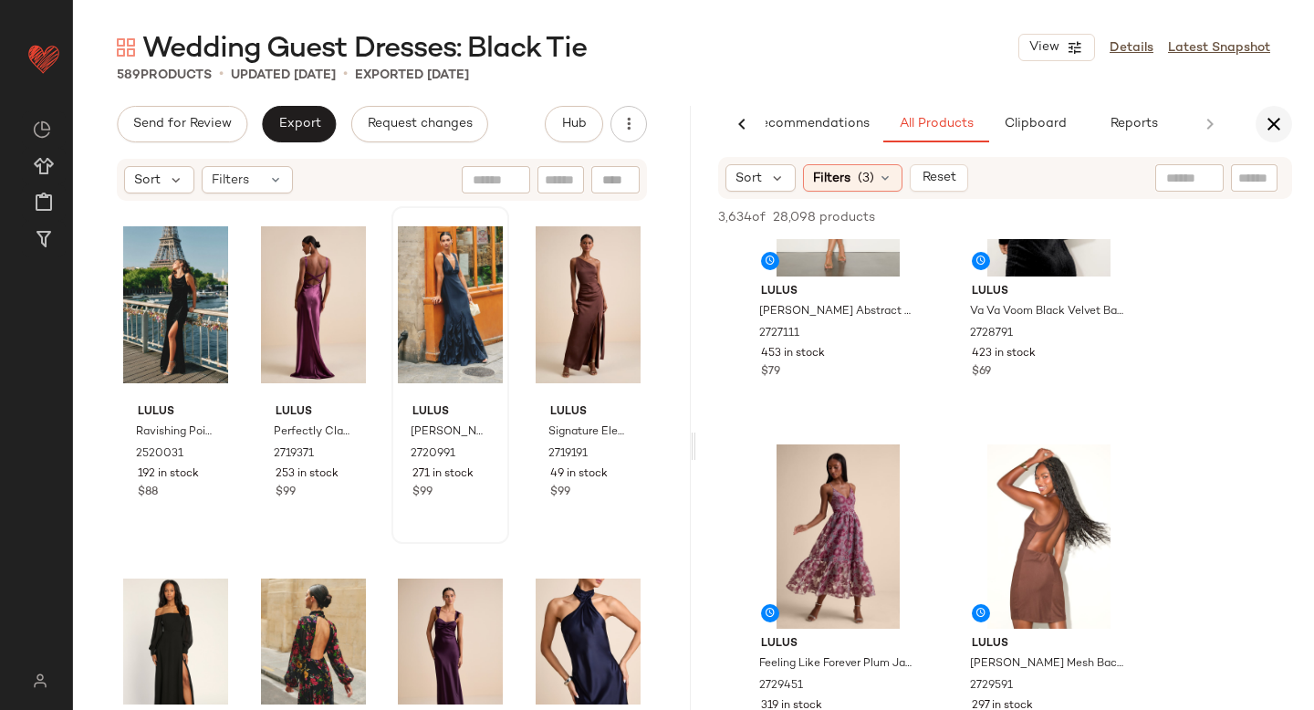
click at [1274, 128] on icon "button" at bounding box center [1274, 124] width 22 height 22
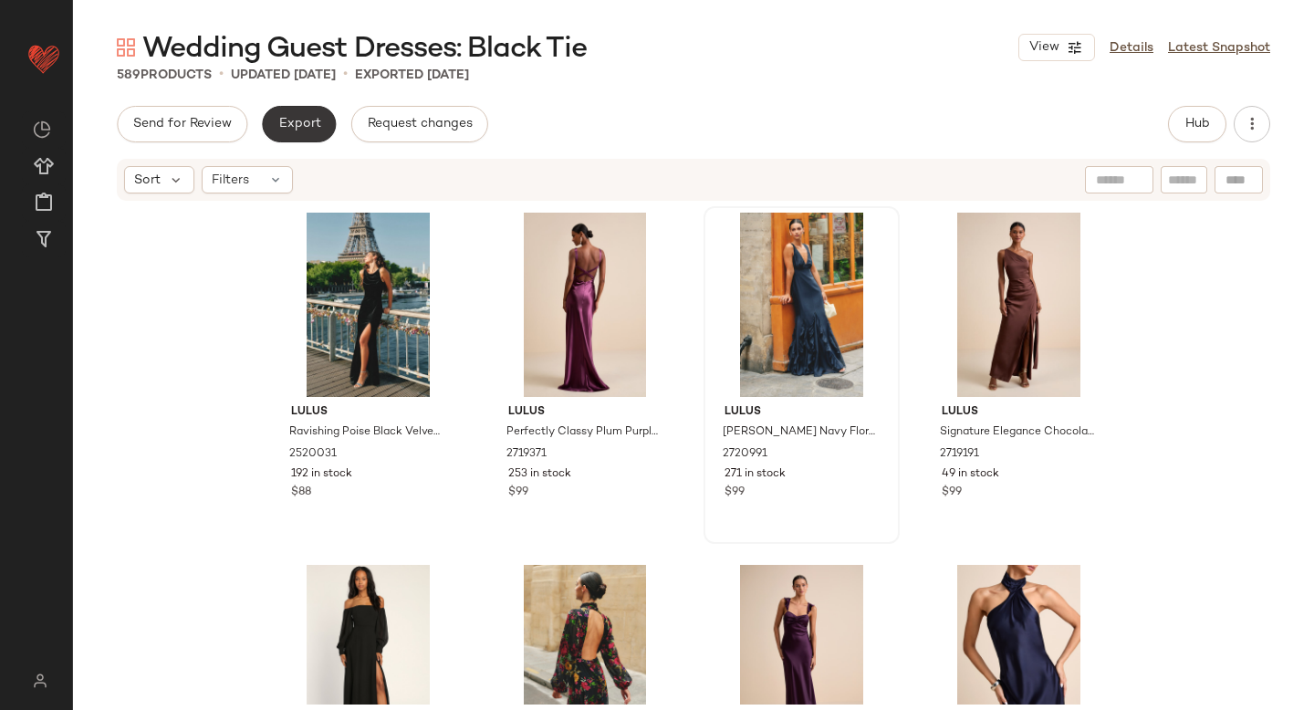
click at [291, 139] on button "Export" at bounding box center [299, 124] width 74 height 37
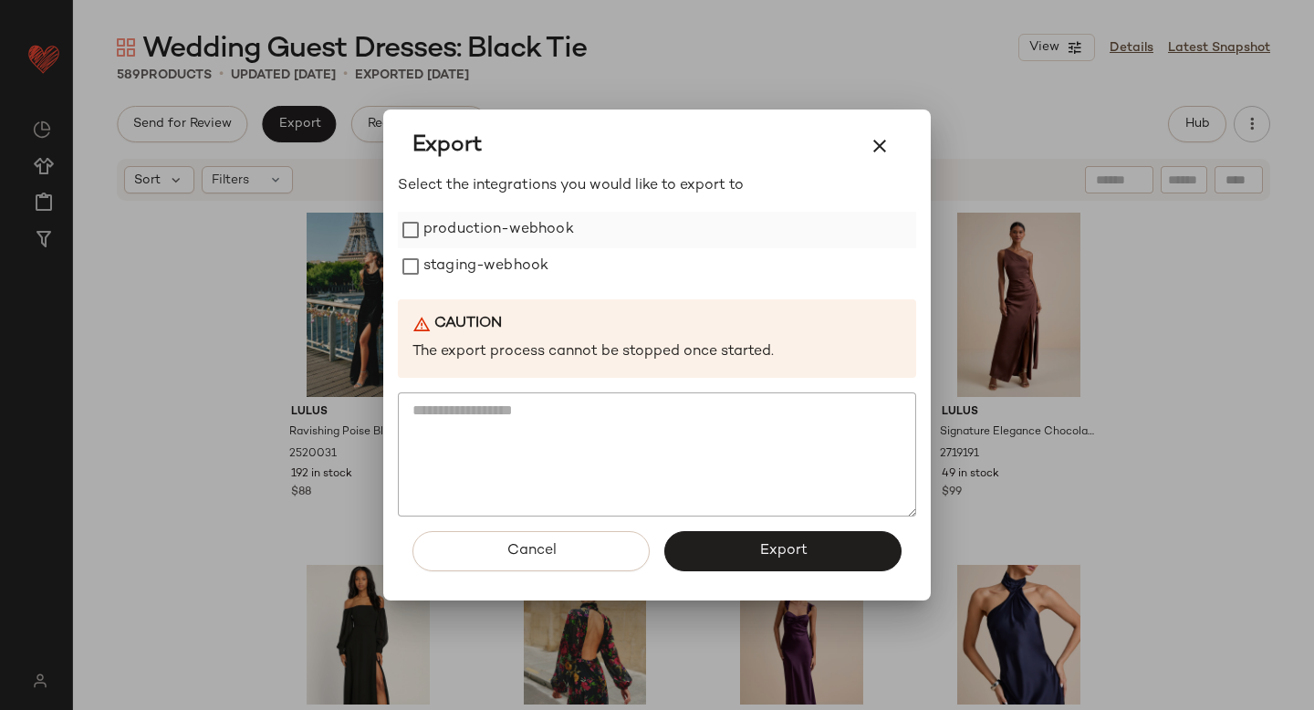
click at [460, 233] on label "production-webhook" at bounding box center [499, 230] width 151 height 37
click at [473, 269] on label "staging-webhook" at bounding box center [486, 266] width 125 height 37
click at [787, 542] on span "Export" at bounding box center [783, 550] width 48 height 17
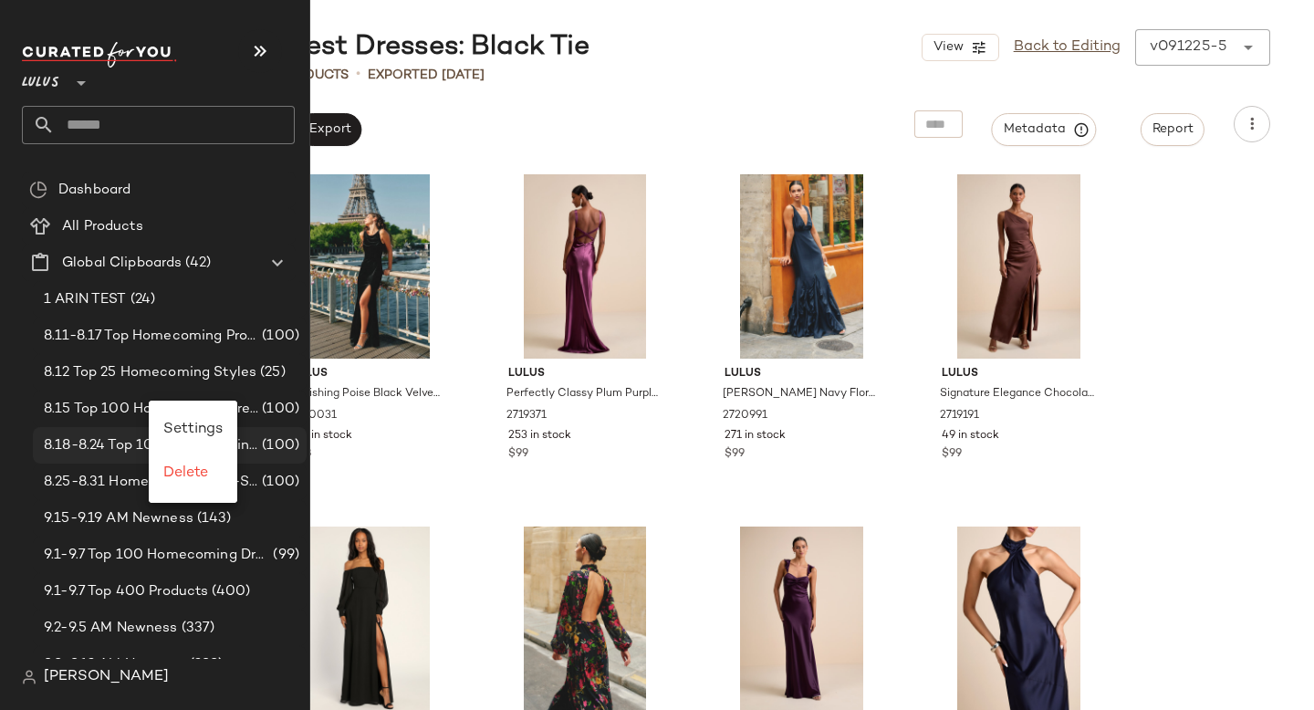
click at [99, 443] on span "8.18-8.24 Top 100 Homecoming Dresses" at bounding box center [151, 445] width 215 height 21
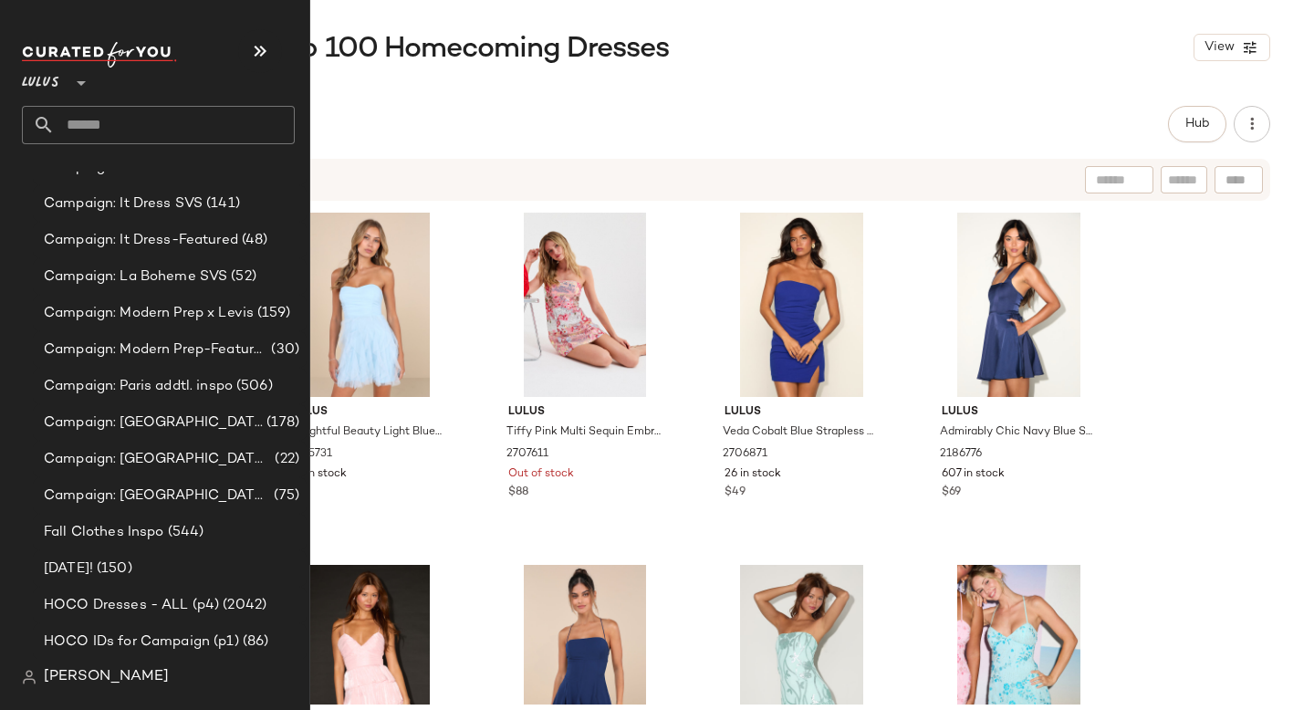
scroll to position [1094, 0]
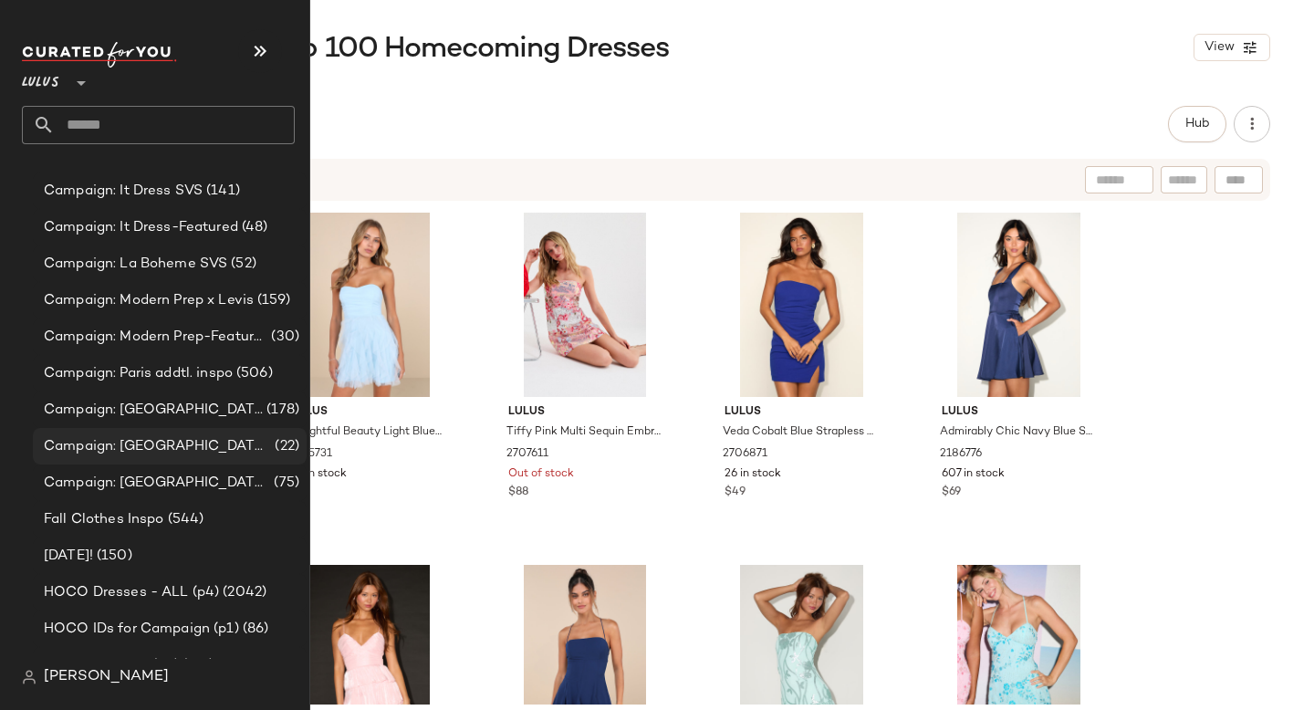
click at [115, 449] on span "Campaign: [GEOGRAPHIC_DATA] FEATURED" at bounding box center [157, 446] width 227 height 21
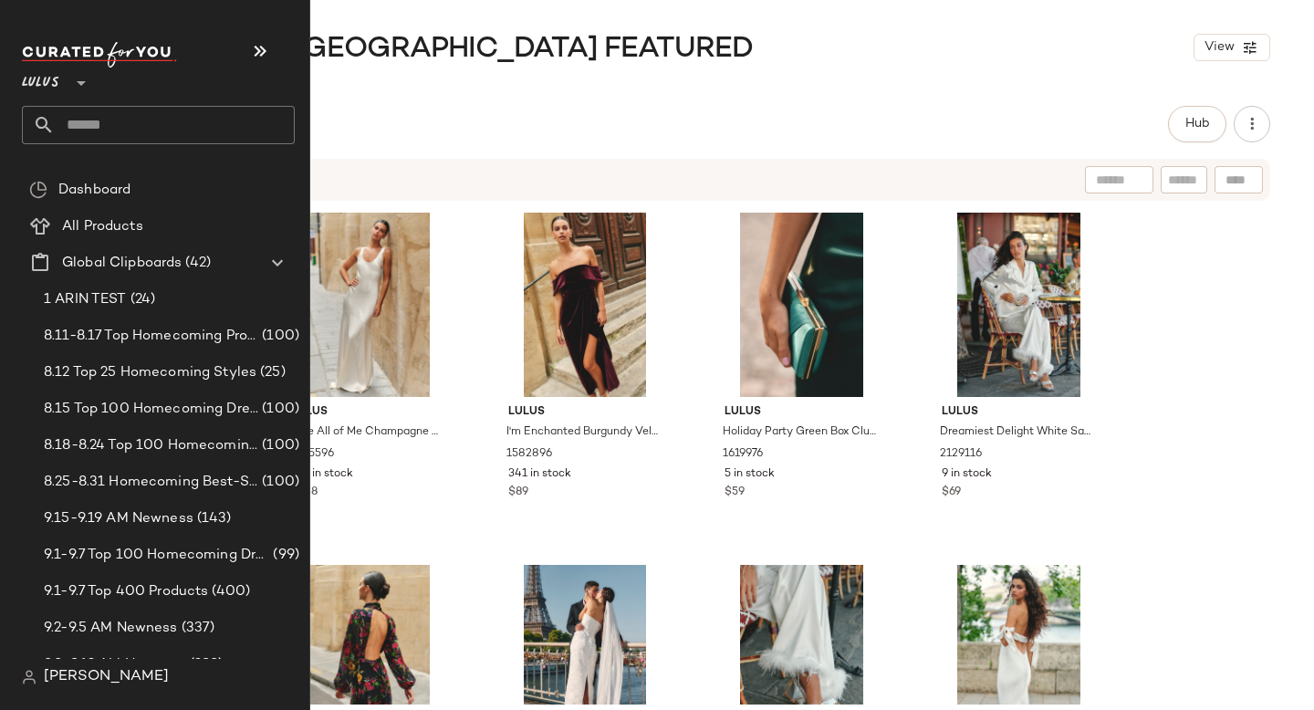
click at [160, 129] on input "text" at bounding box center [175, 125] width 240 height 38
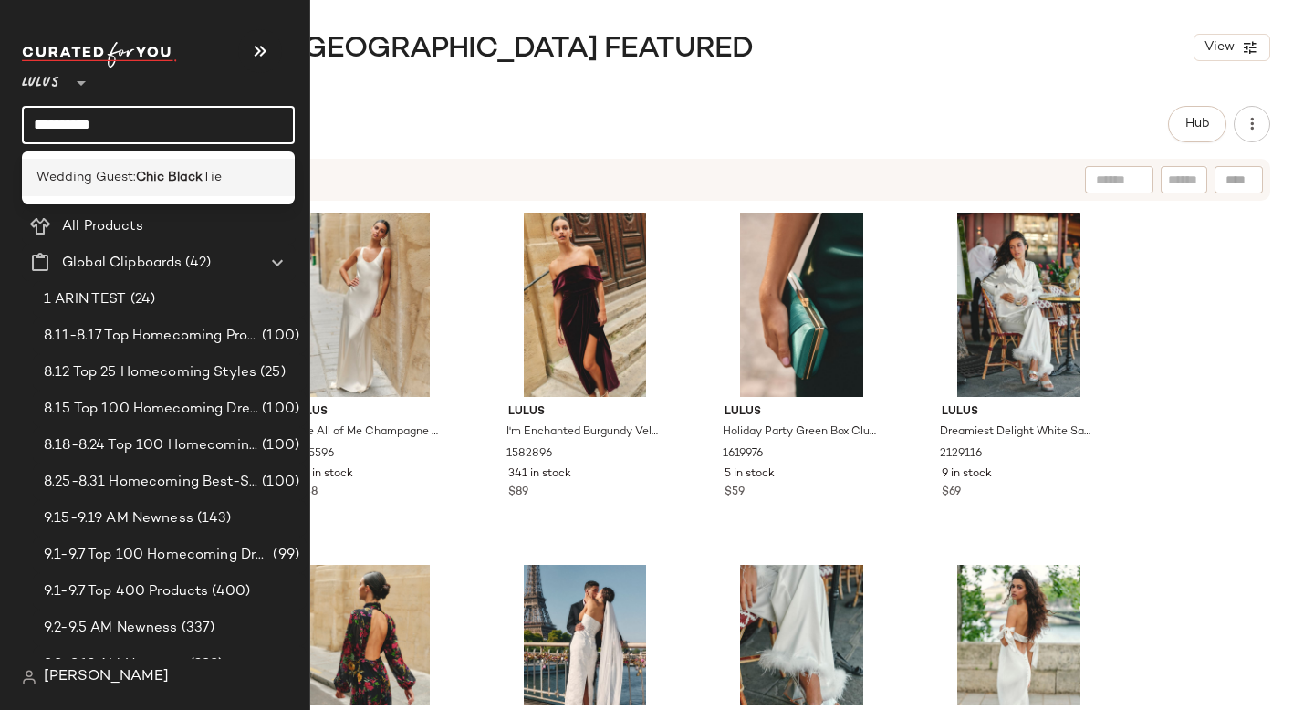
type input "**********"
click at [140, 180] on b "Chic Black" at bounding box center [169, 177] width 67 height 19
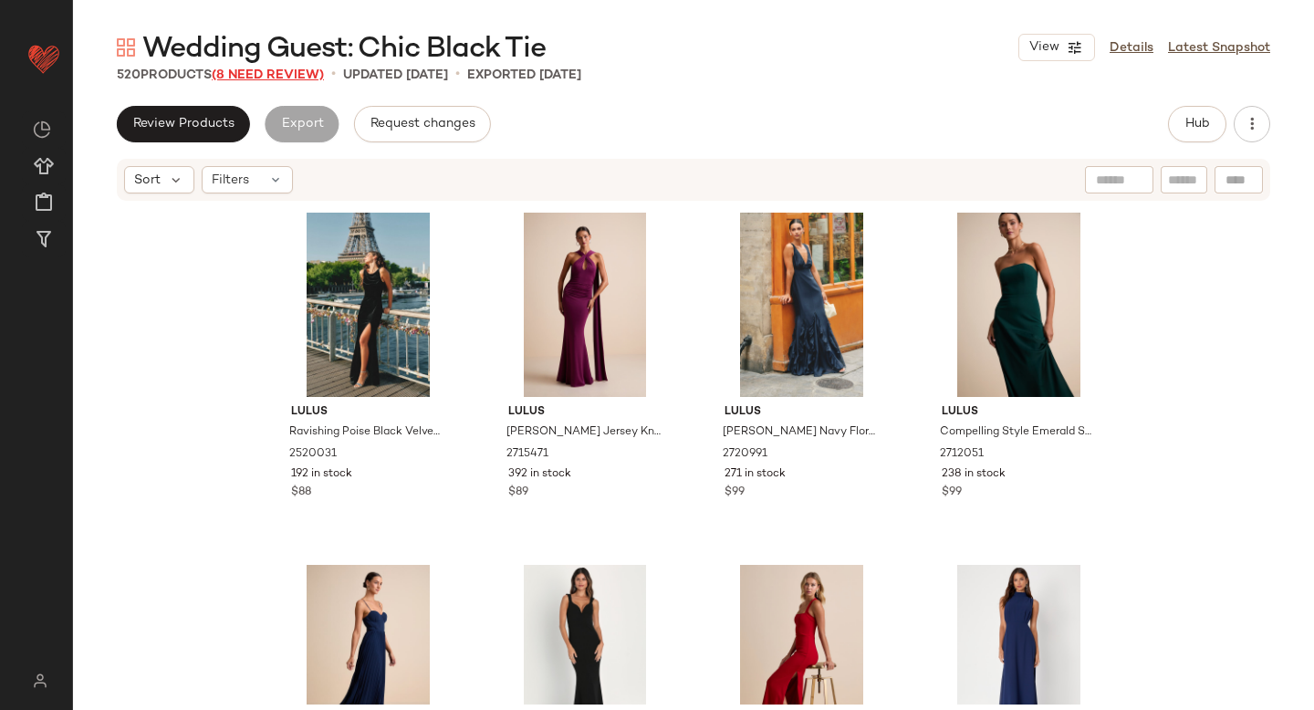
click at [277, 68] on span "(8 Need Review)" at bounding box center [268, 75] width 112 height 14
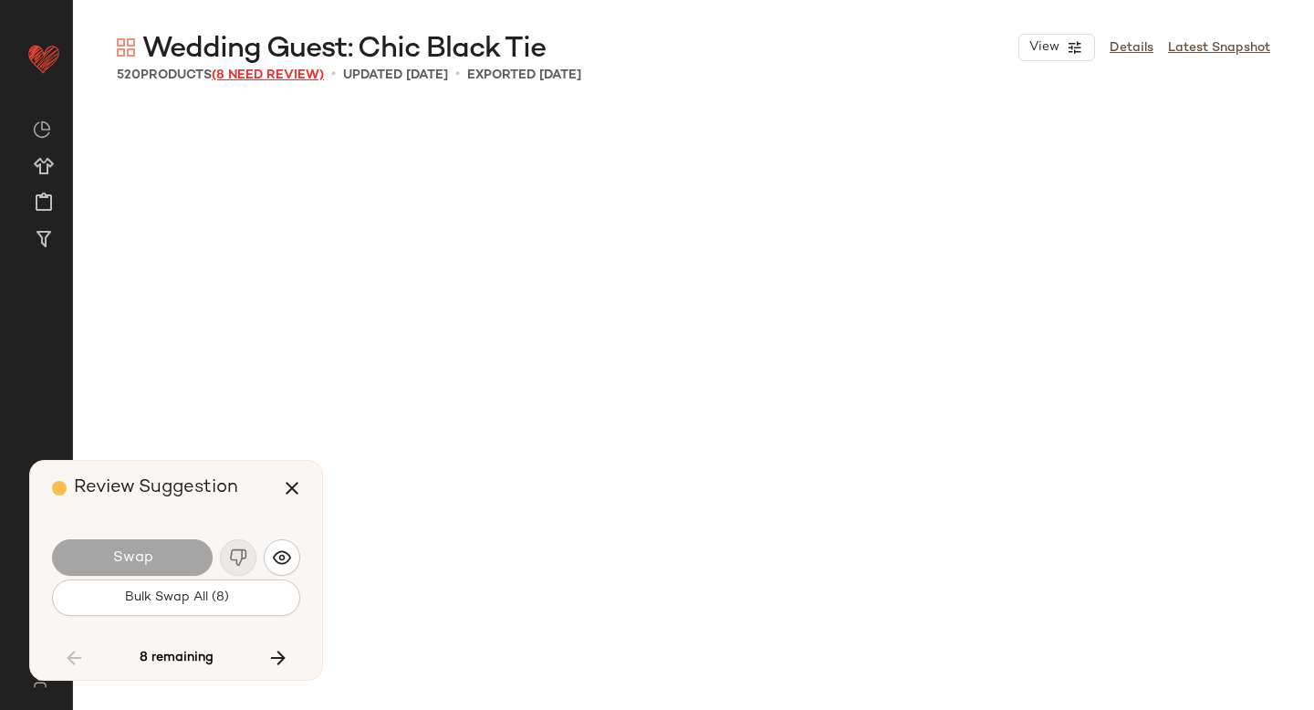
scroll to position [17617, 0]
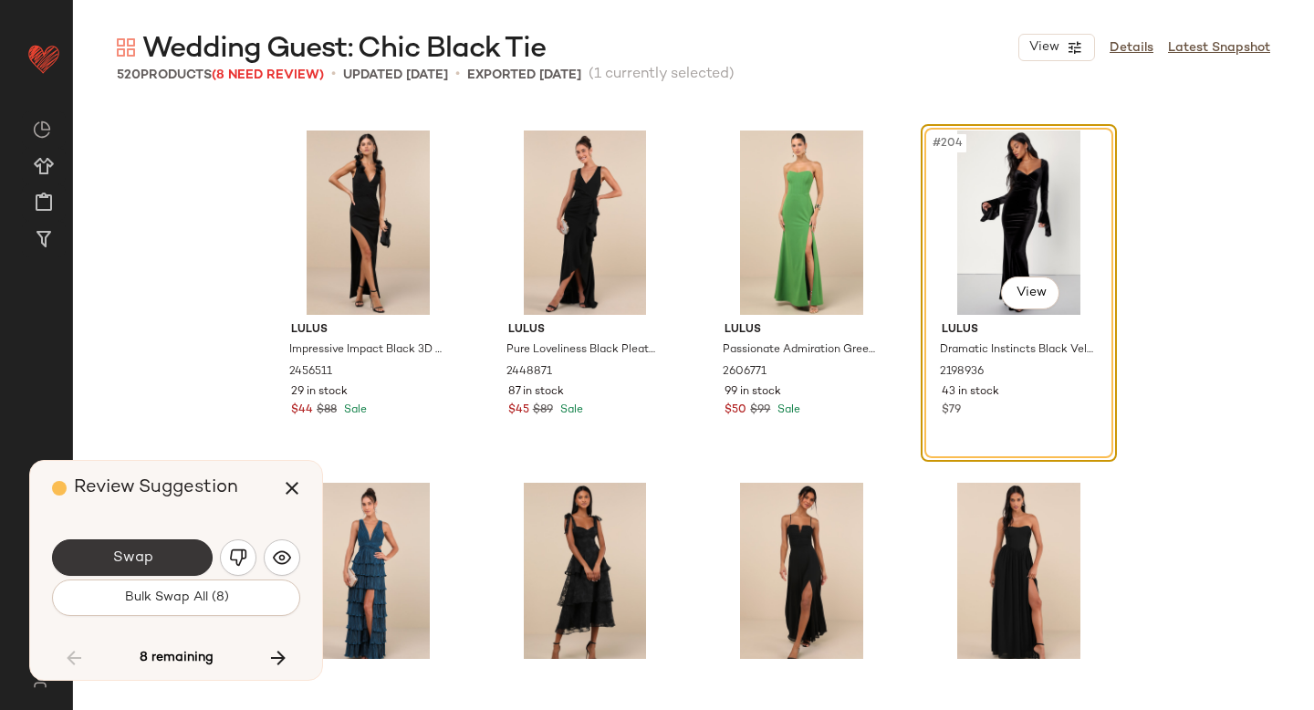
click at [178, 551] on button "Swap" at bounding box center [132, 557] width 161 height 37
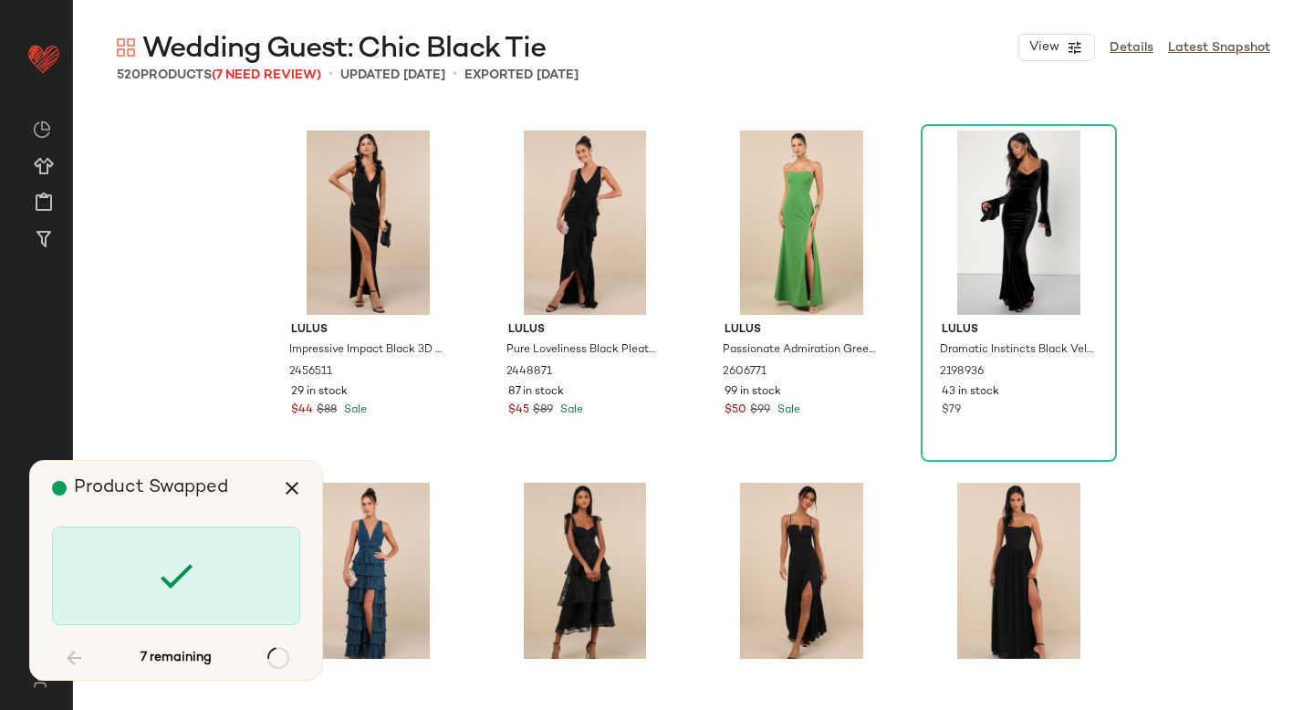
scroll to position [19379, 0]
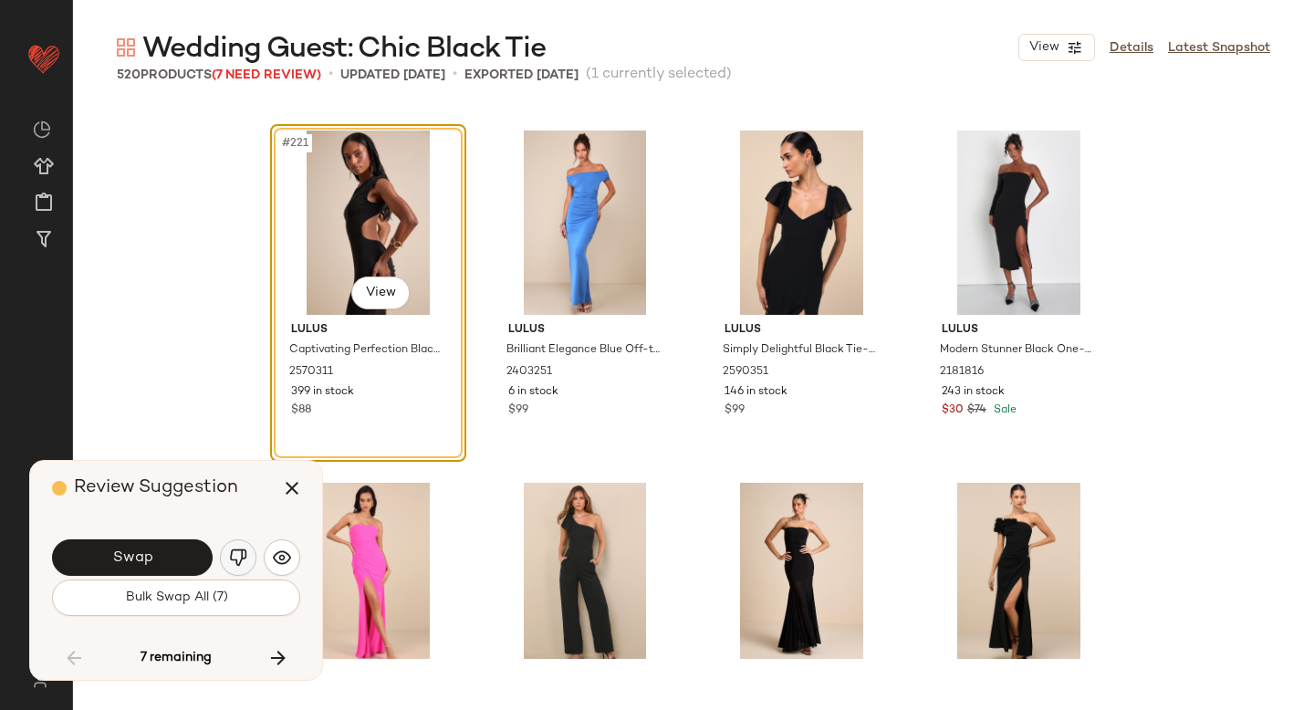
click at [246, 555] on img "button" at bounding box center [238, 558] width 18 height 18
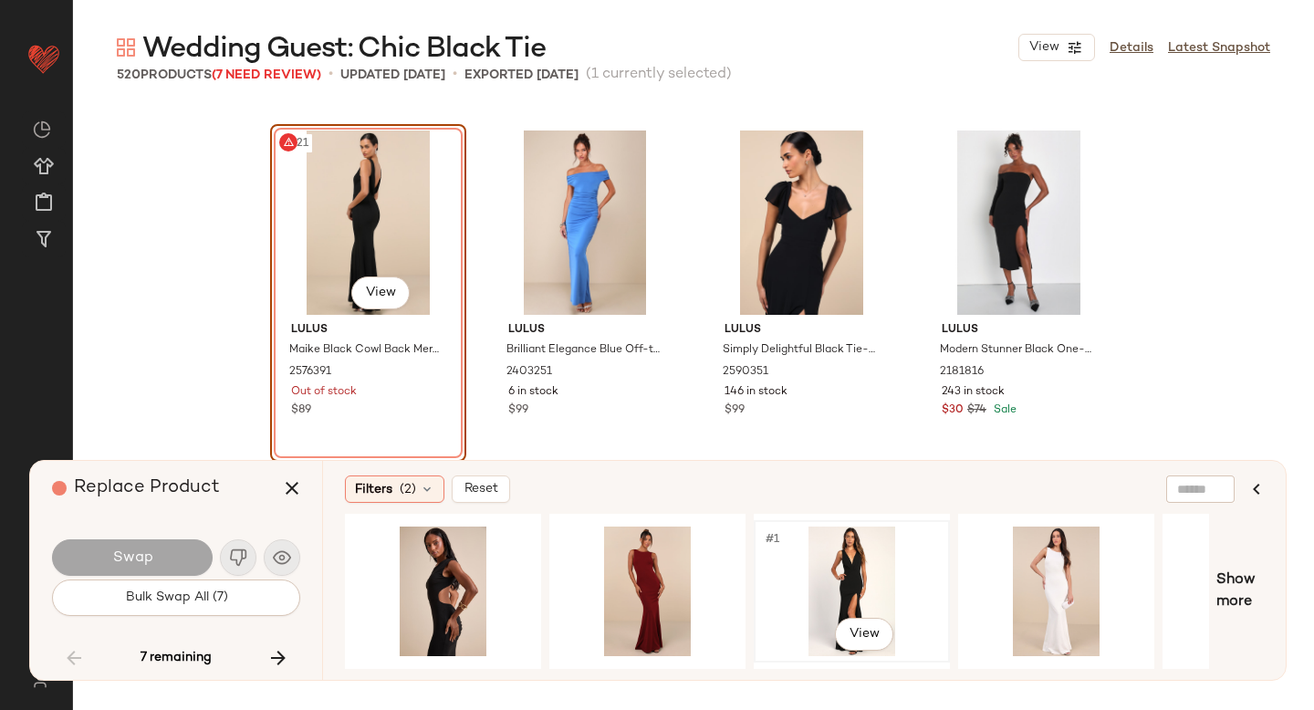
click at [822, 543] on div "#1 View" at bounding box center [851, 592] width 183 height 130
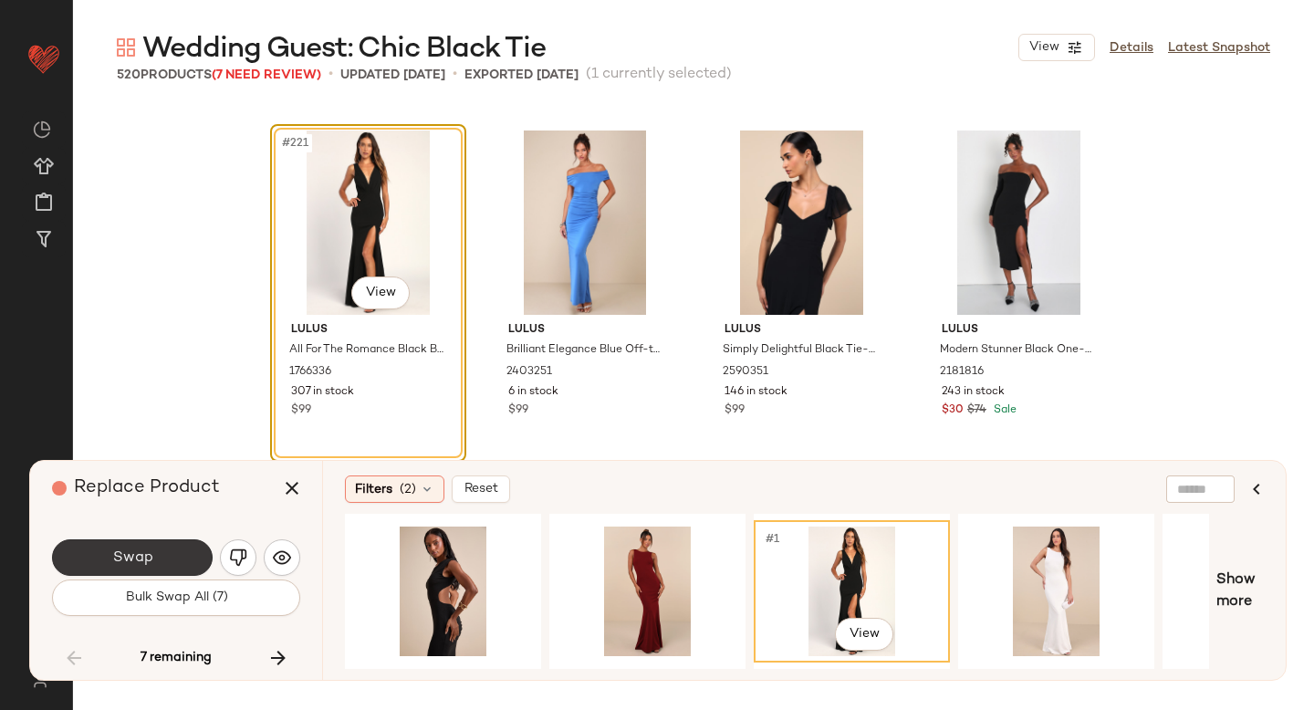
click at [152, 554] on span "Swap" at bounding box center [131, 558] width 41 height 17
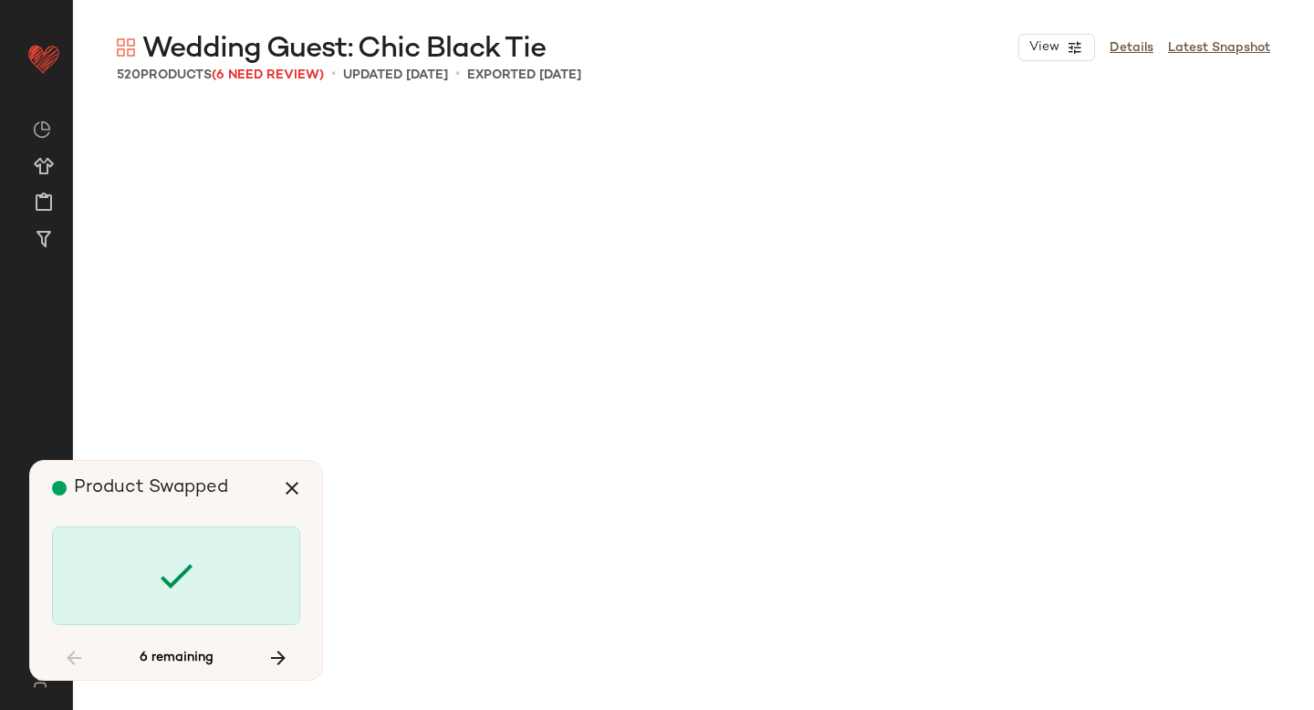
scroll to position [25721, 0]
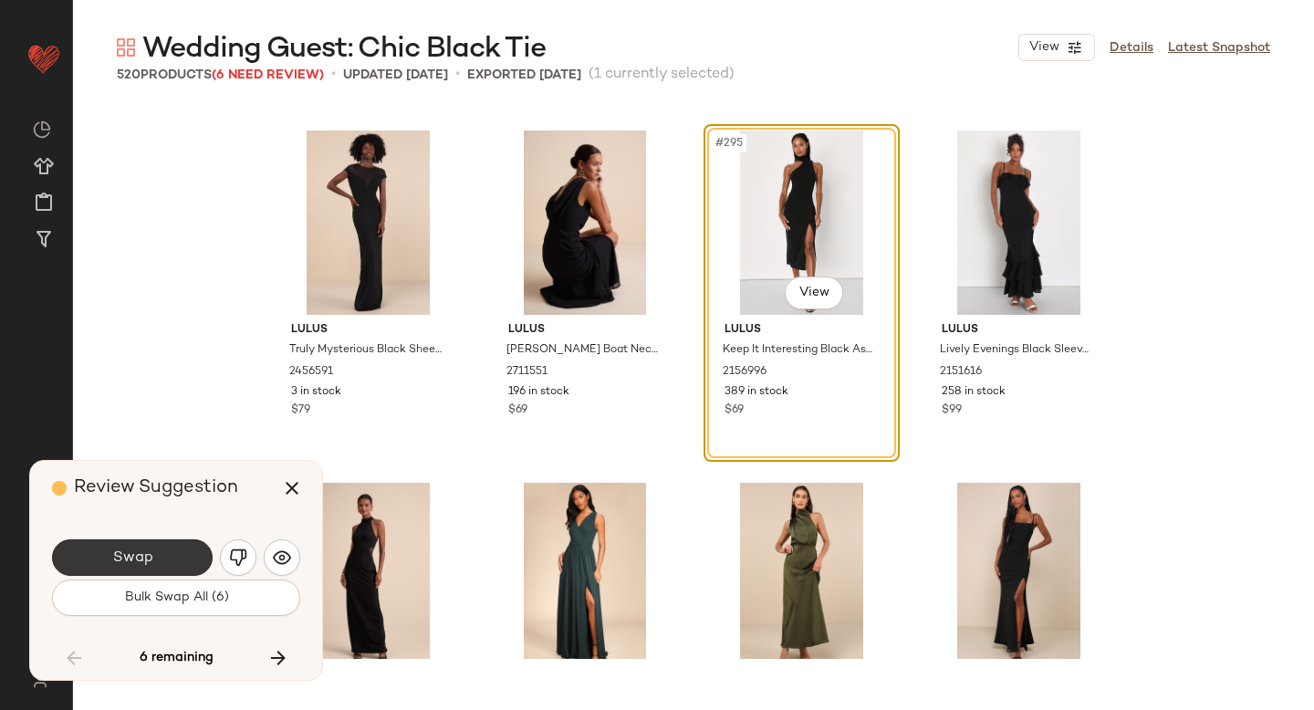
click at [165, 541] on button "Swap" at bounding box center [132, 557] width 161 height 37
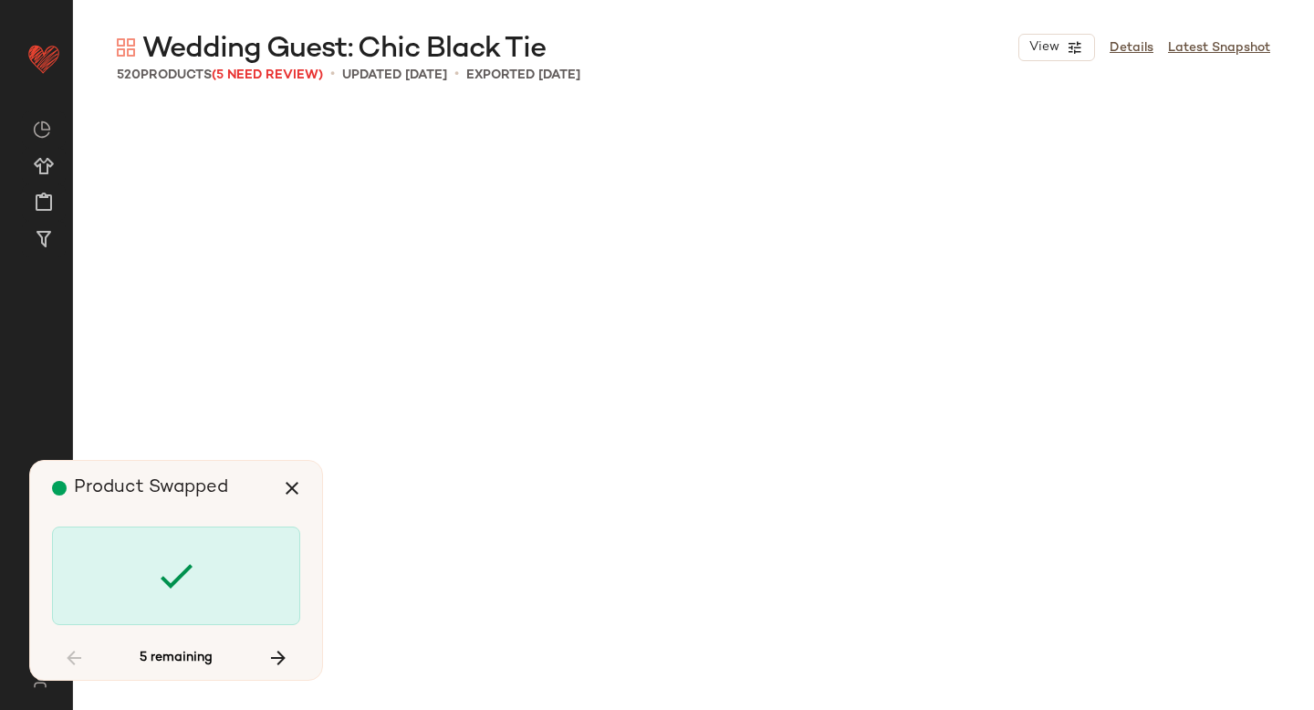
scroll to position [36644, 0]
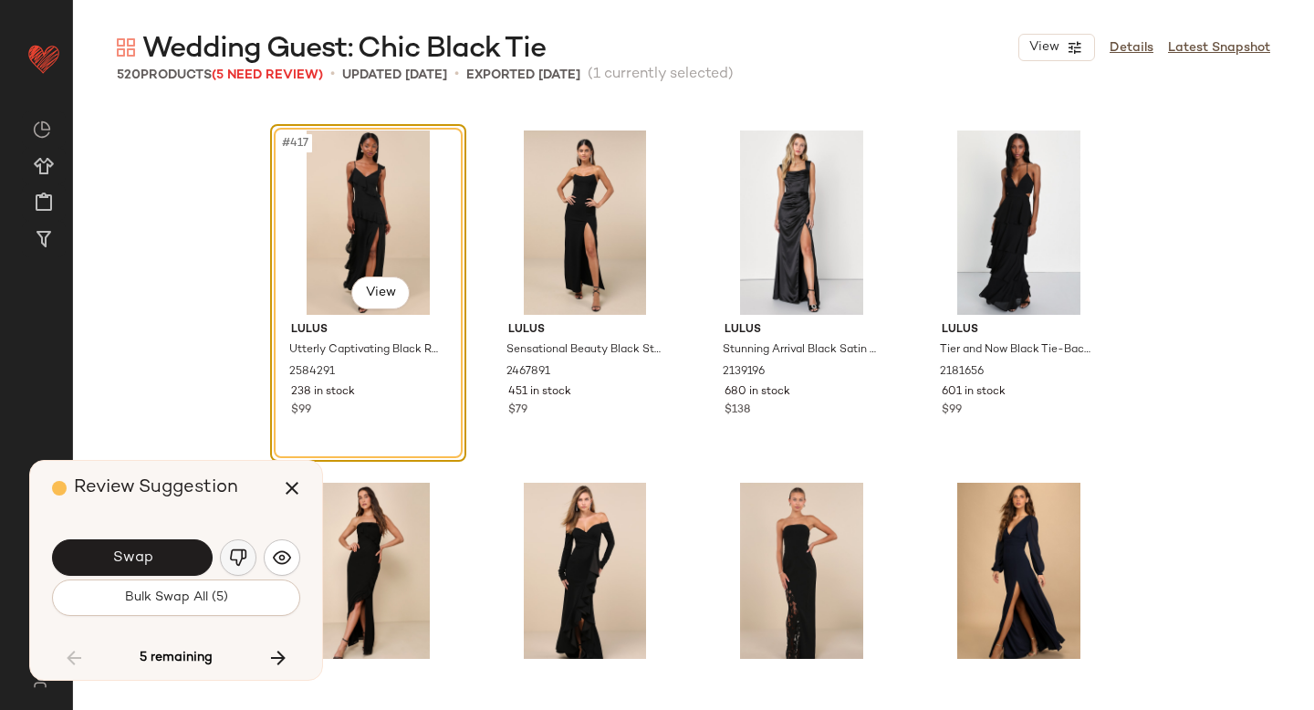
click at [230, 555] on img "button" at bounding box center [238, 558] width 18 height 18
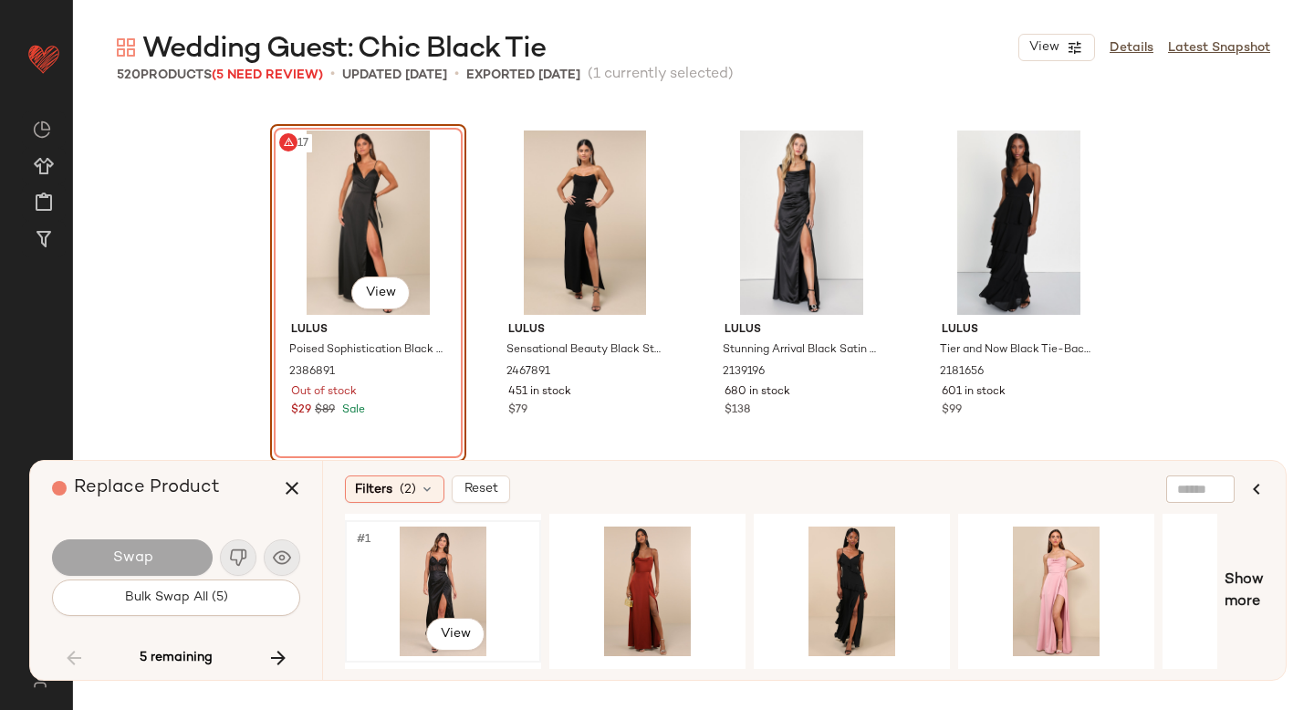
click at [403, 587] on div "#1 View" at bounding box center [442, 592] width 183 height 130
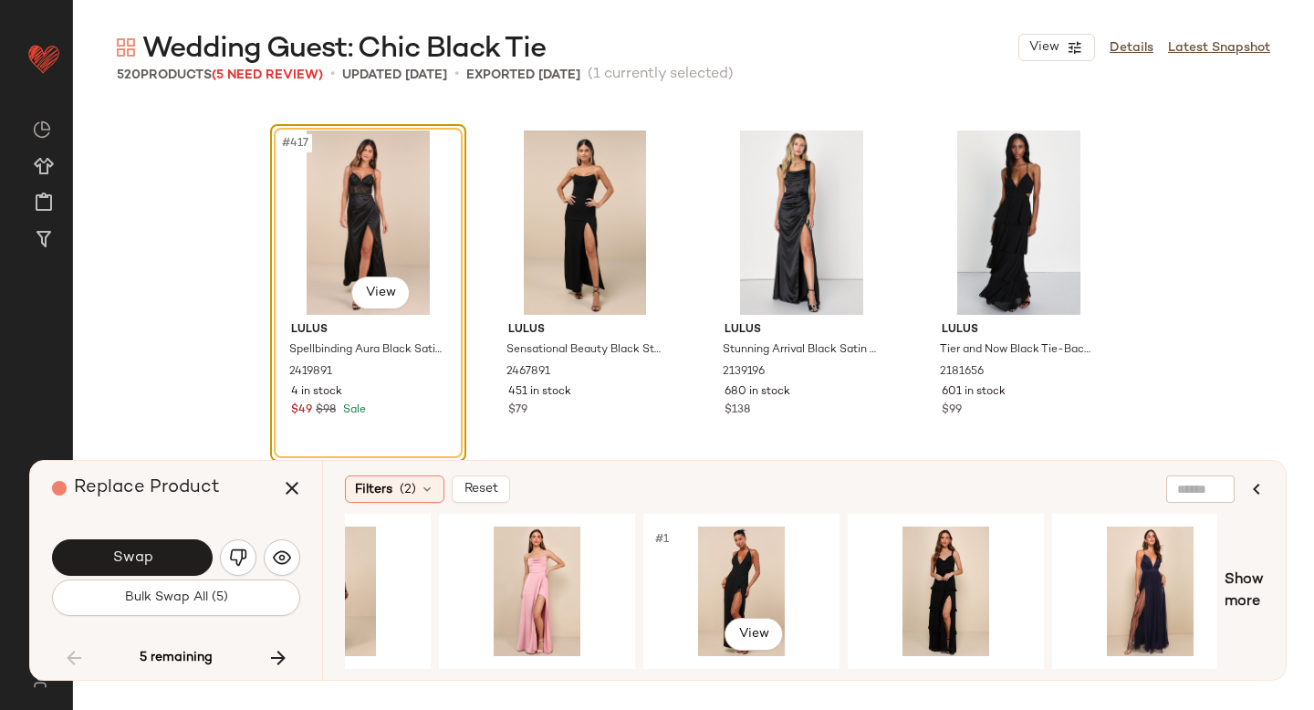
scroll to position [0, 522]
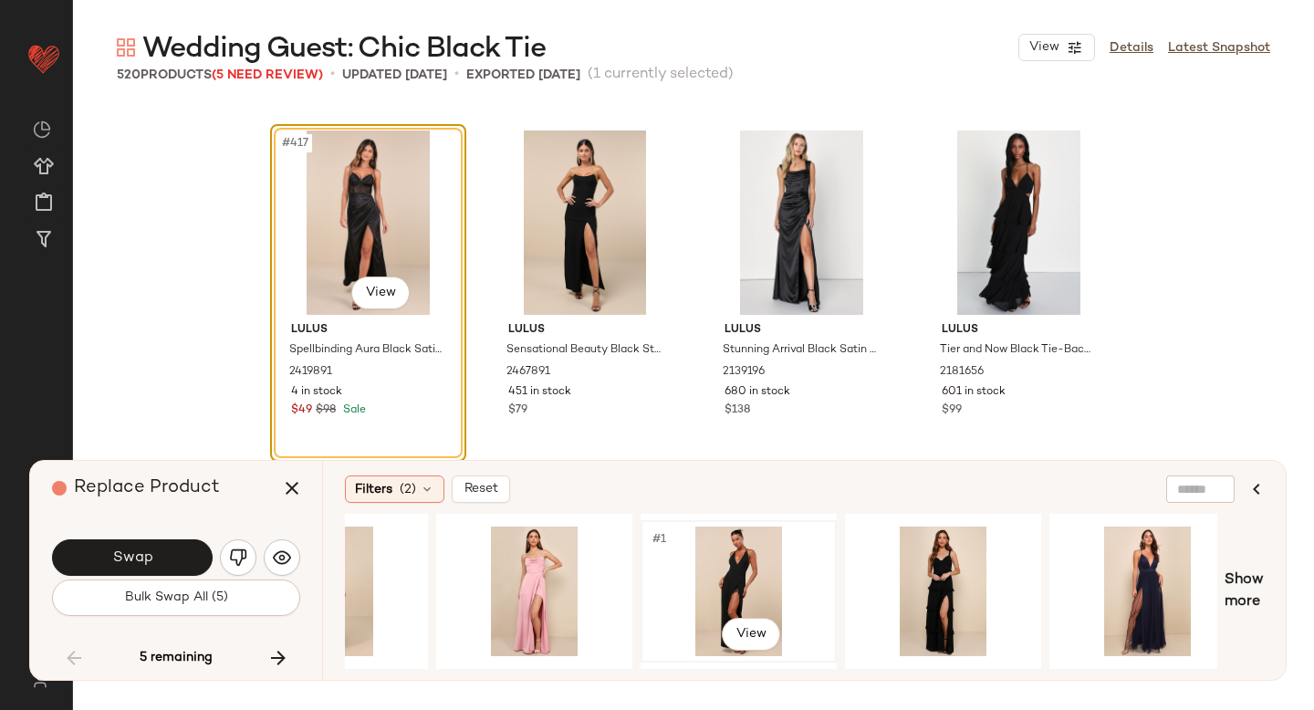
click at [712, 563] on div "#1 View" at bounding box center [738, 592] width 183 height 130
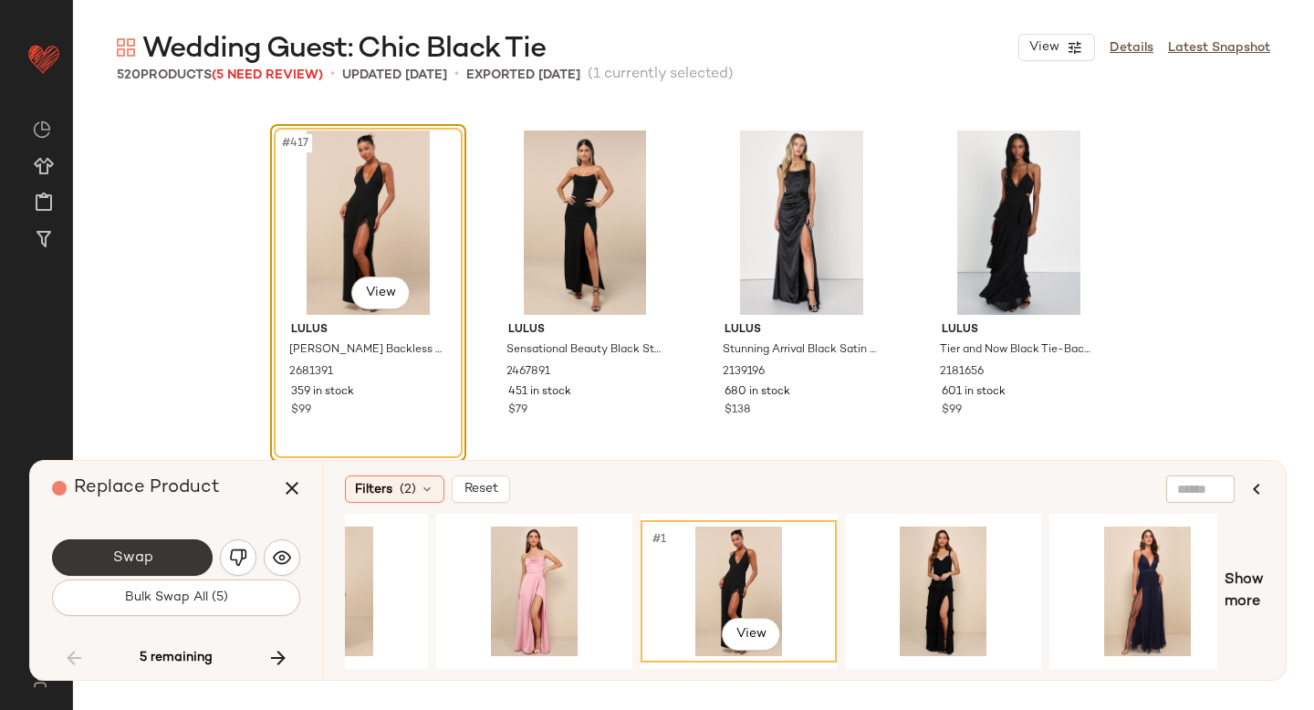
click at [178, 547] on button "Swap" at bounding box center [132, 557] width 161 height 37
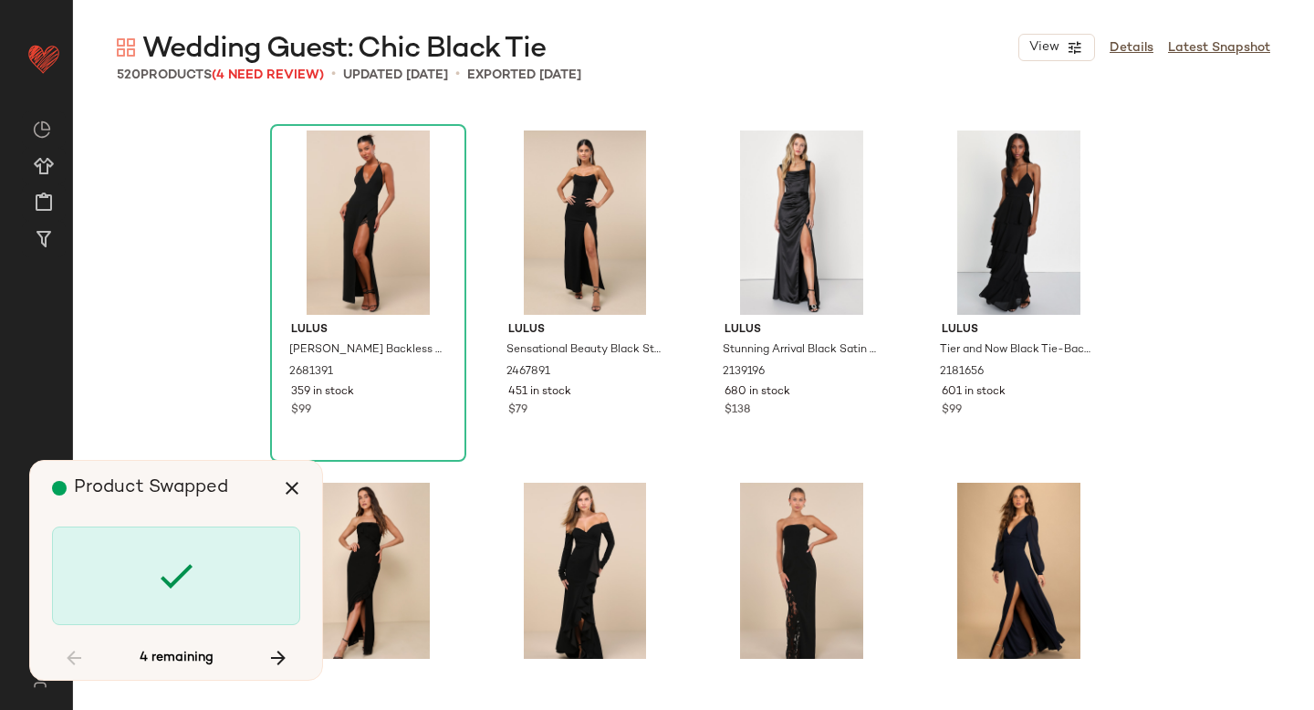
scroll to position [38054, 0]
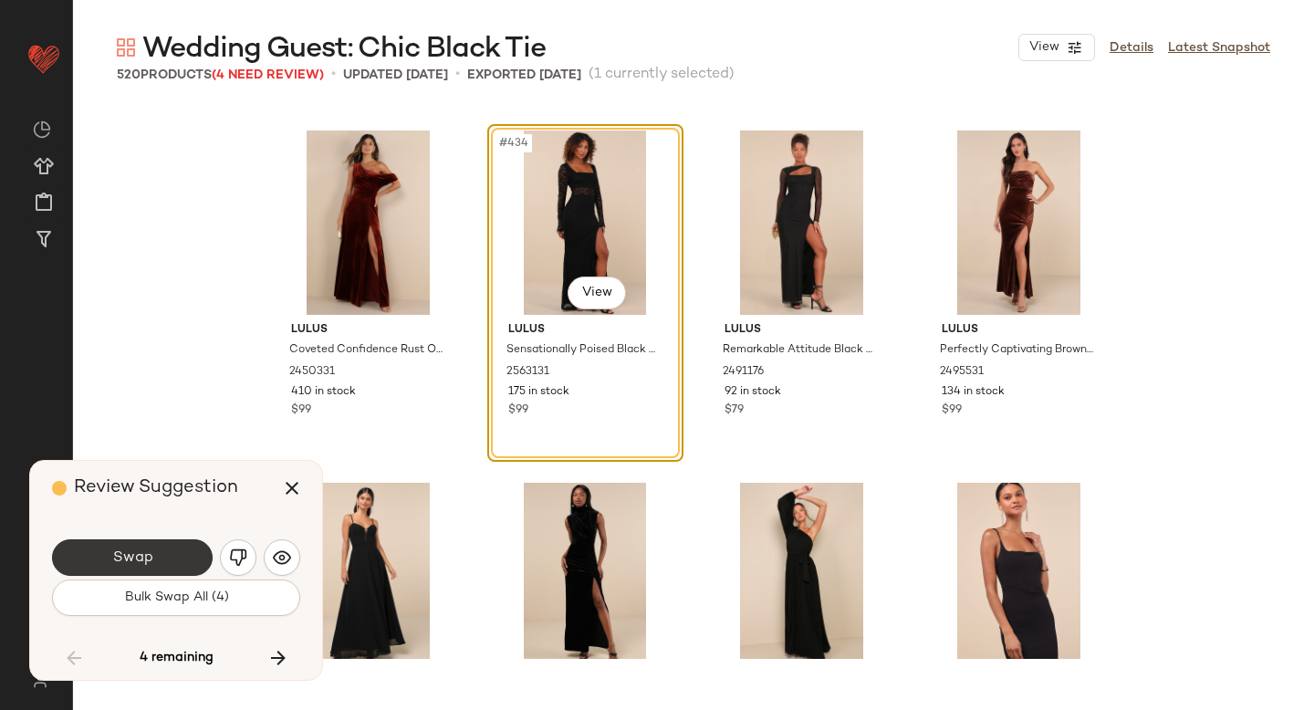
click at [171, 548] on button "Swap" at bounding box center [132, 557] width 161 height 37
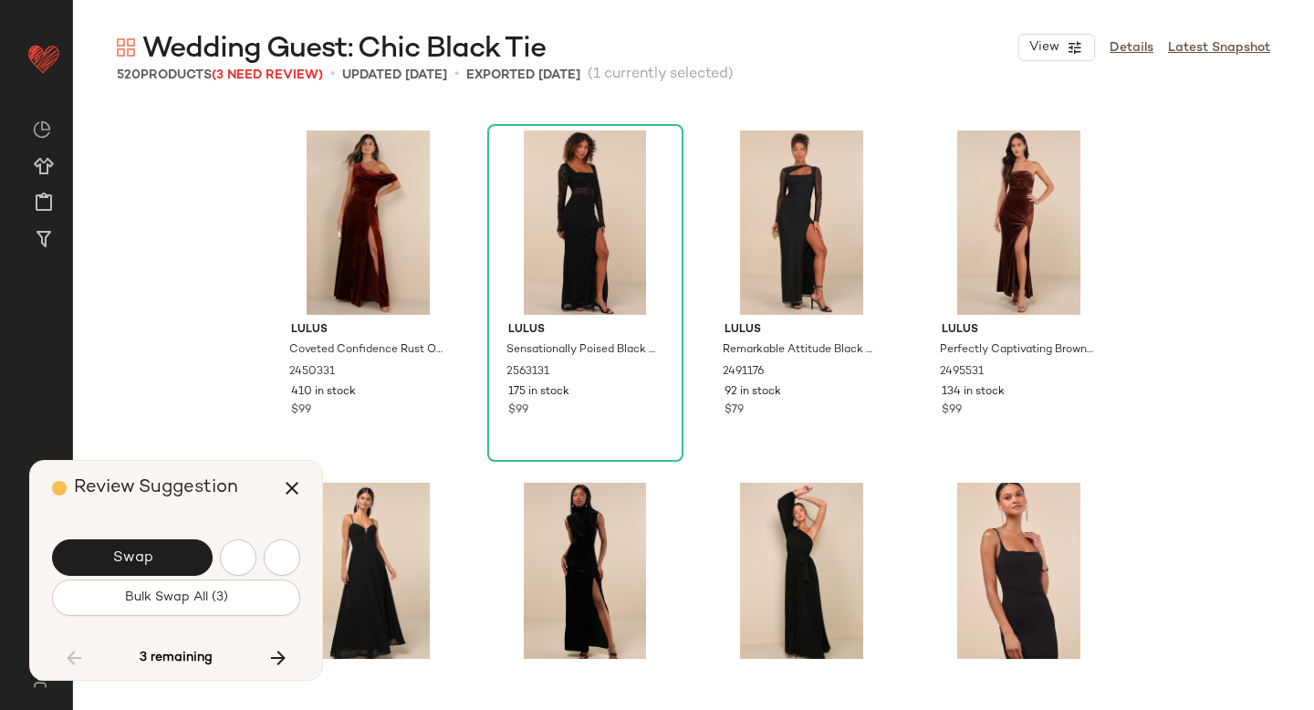
scroll to position [38758, 0]
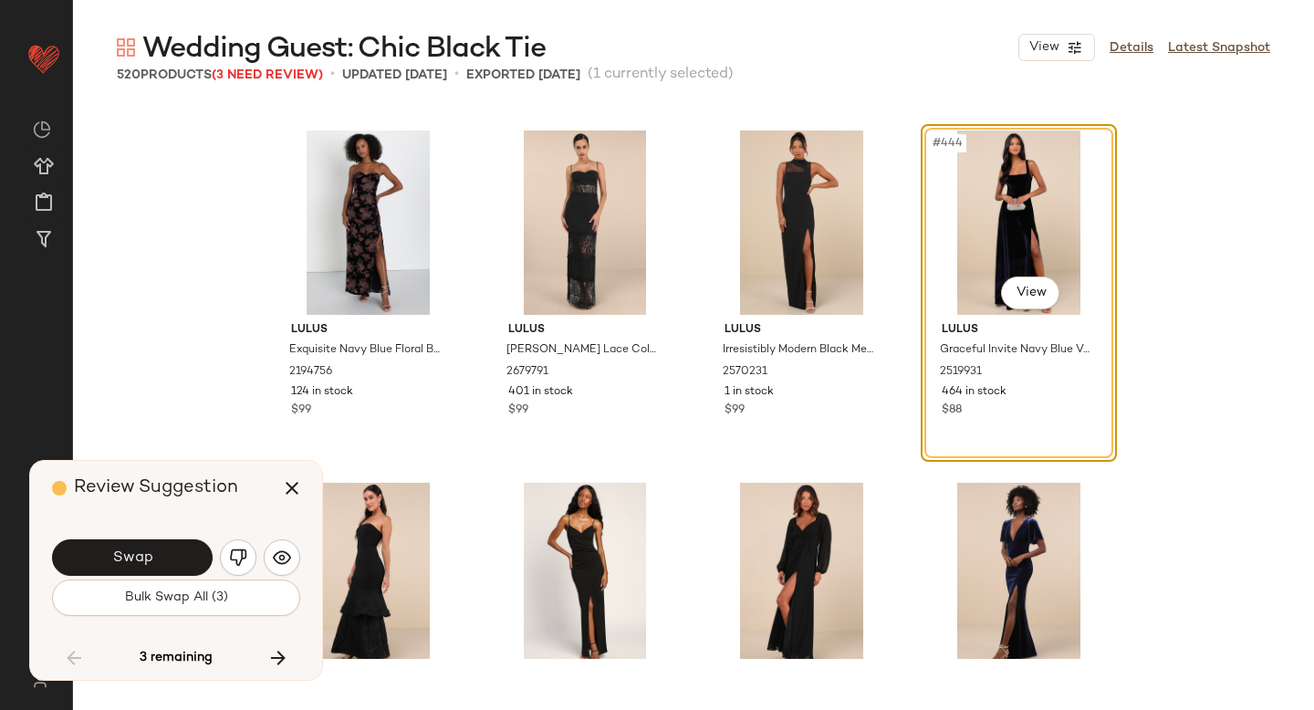
click at [171, 548] on button "Swap" at bounding box center [132, 557] width 161 height 37
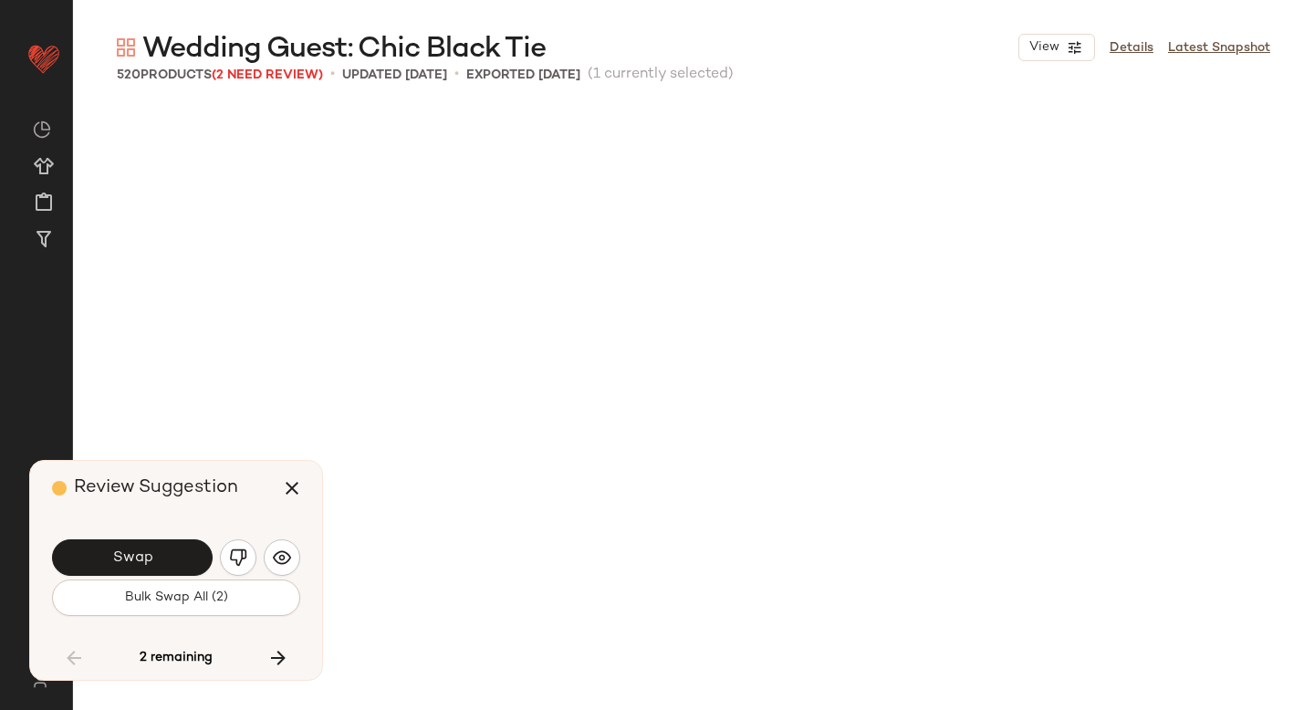
scroll to position [39815, 0]
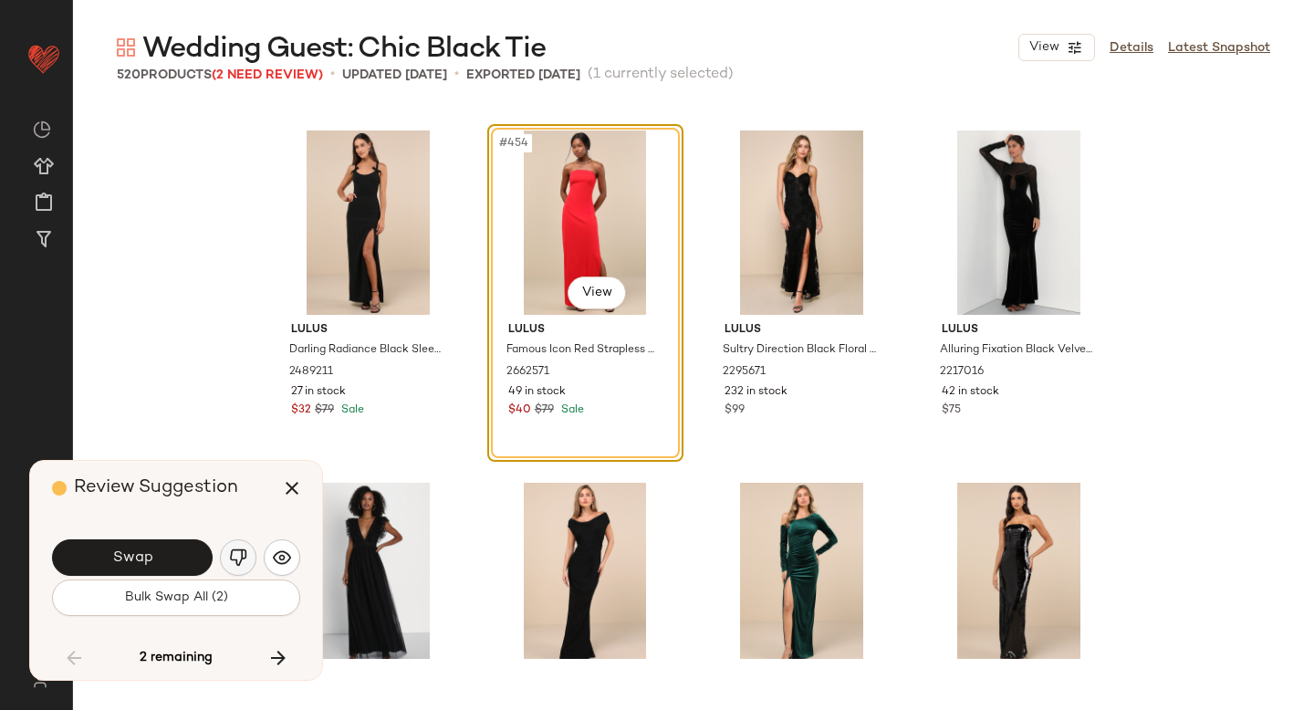
click at [243, 555] on img "button" at bounding box center [238, 558] width 18 height 18
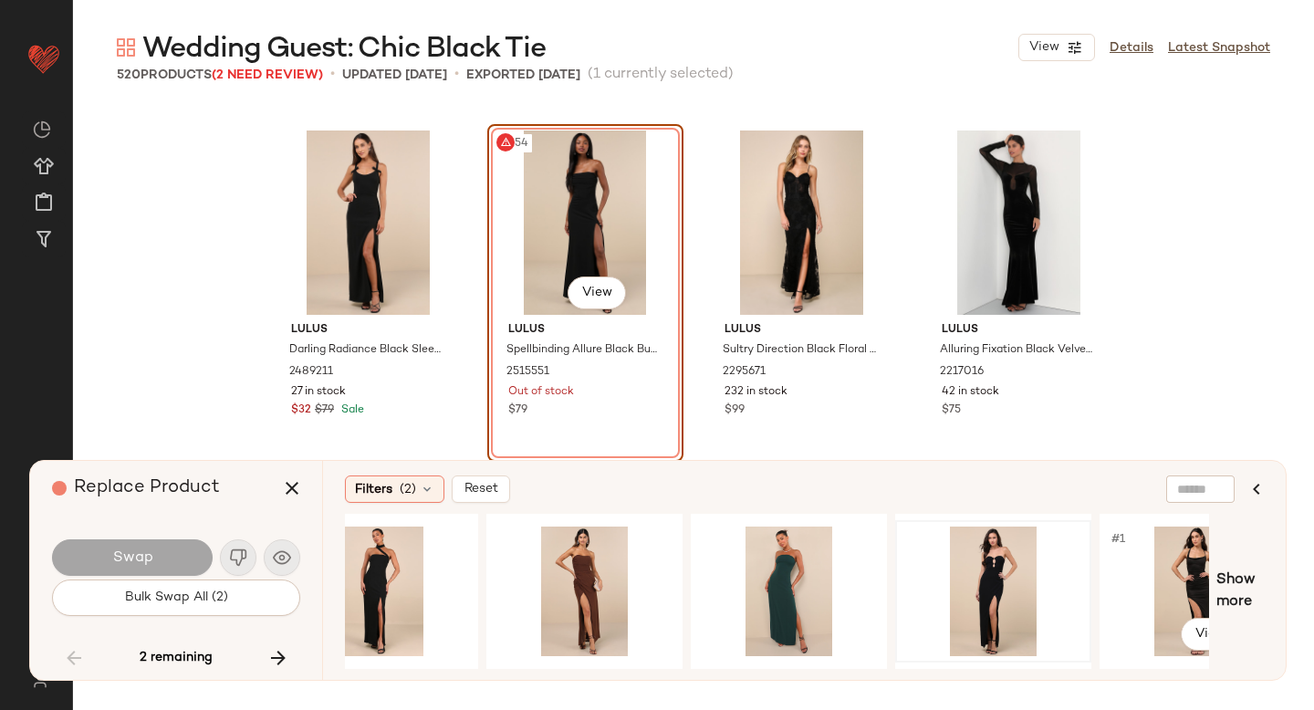
scroll to position [0, 0]
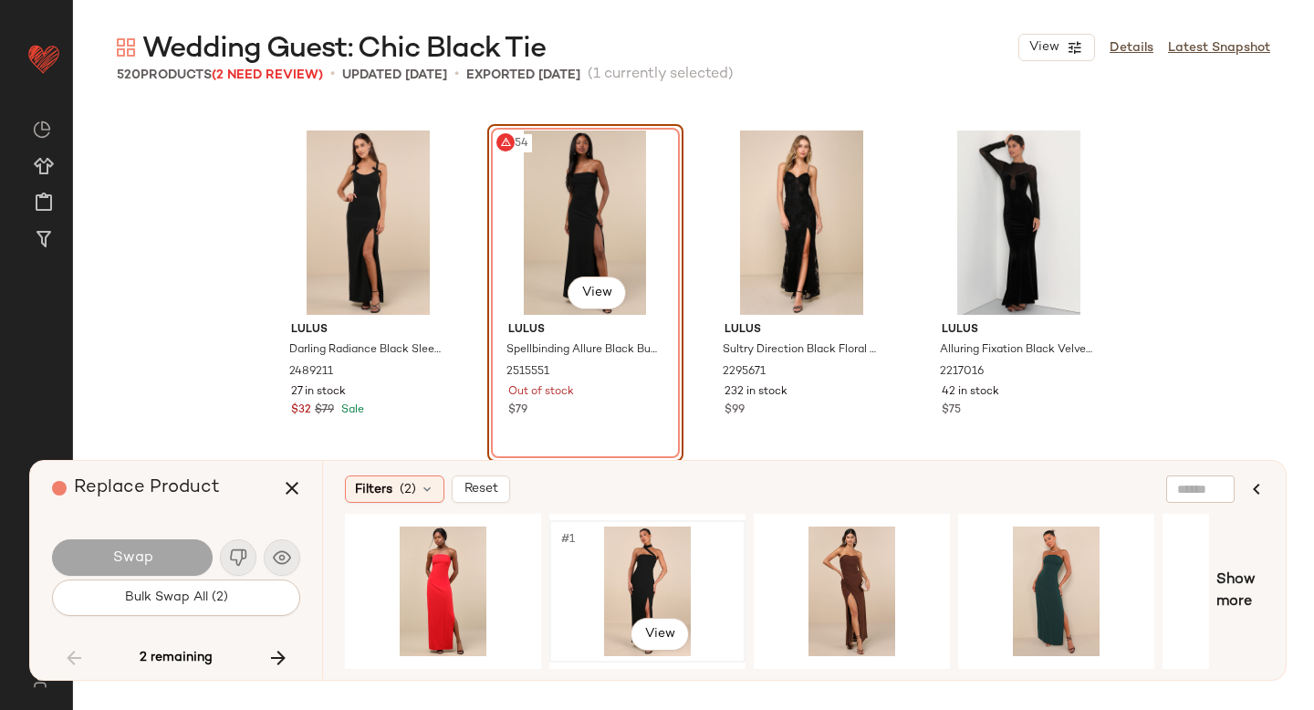
click at [625, 591] on div "#1 View" at bounding box center [647, 592] width 183 height 130
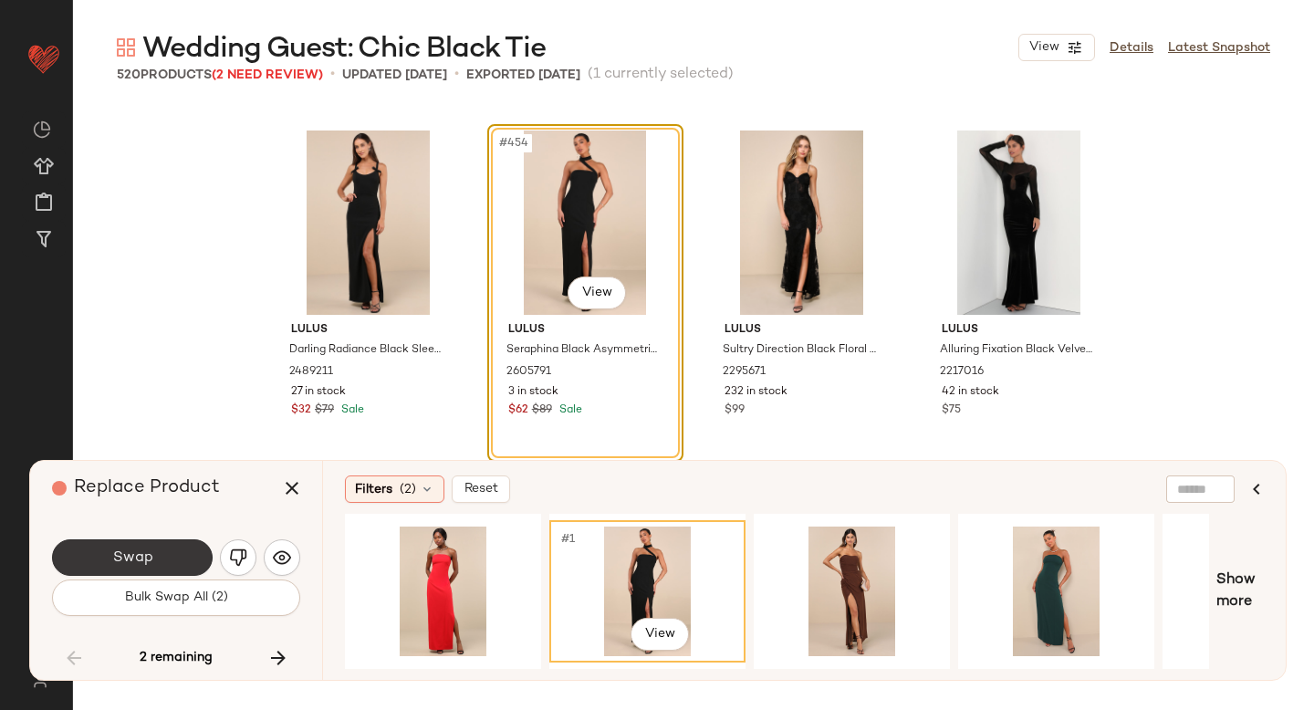
click at [124, 542] on button "Swap" at bounding box center [132, 557] width 161 height 37
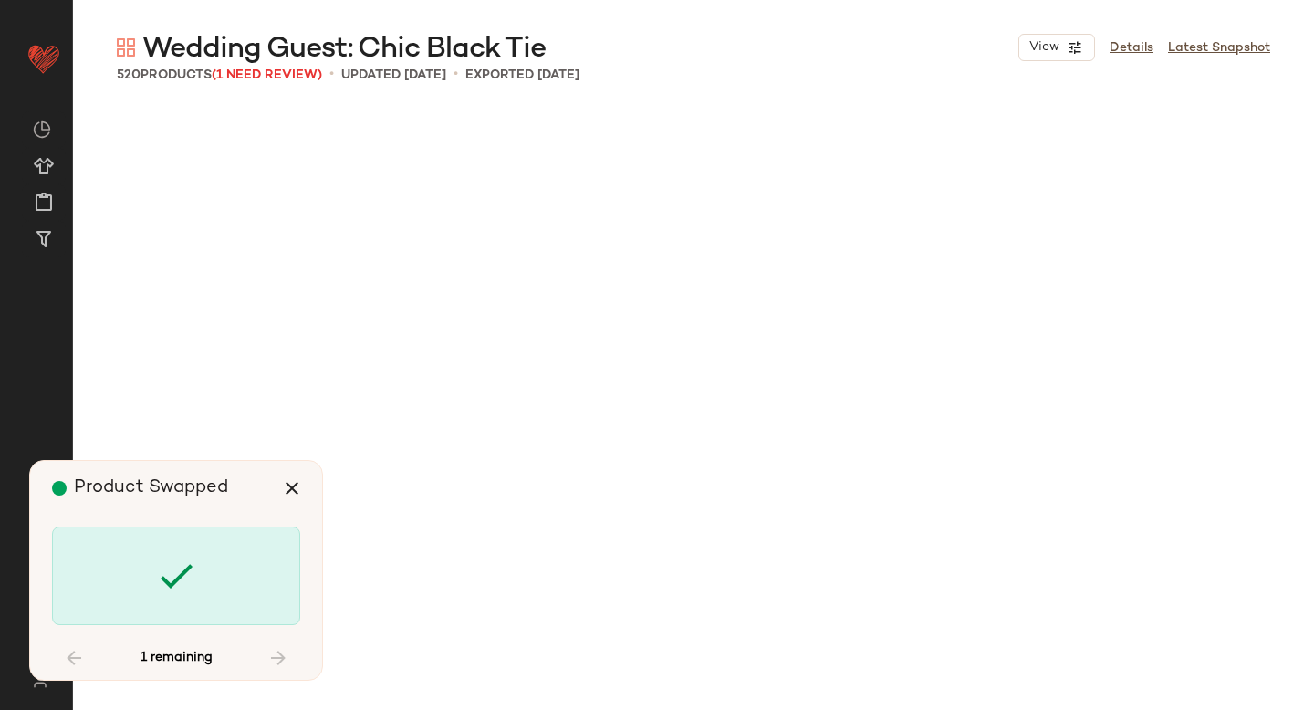
scroll to position [42282, 0]
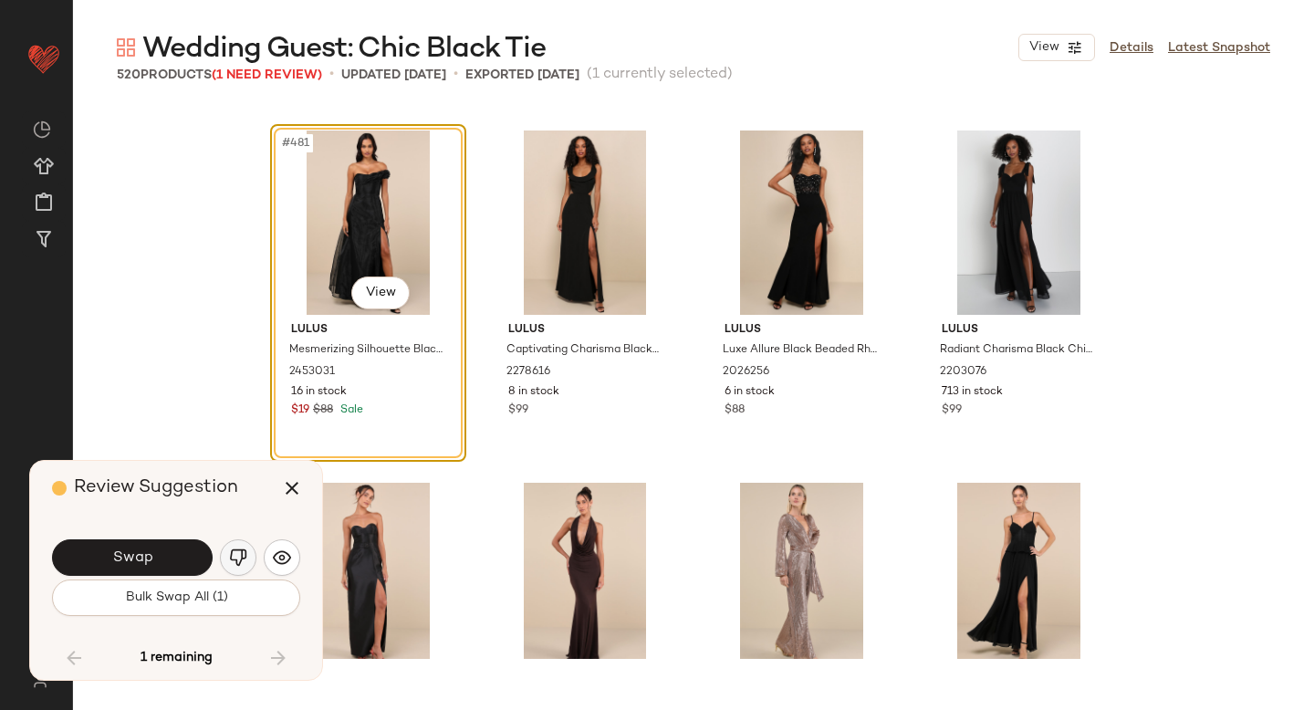
click at [235, 558] on img "button" at bounding box center [238, 558] width 18 height 18
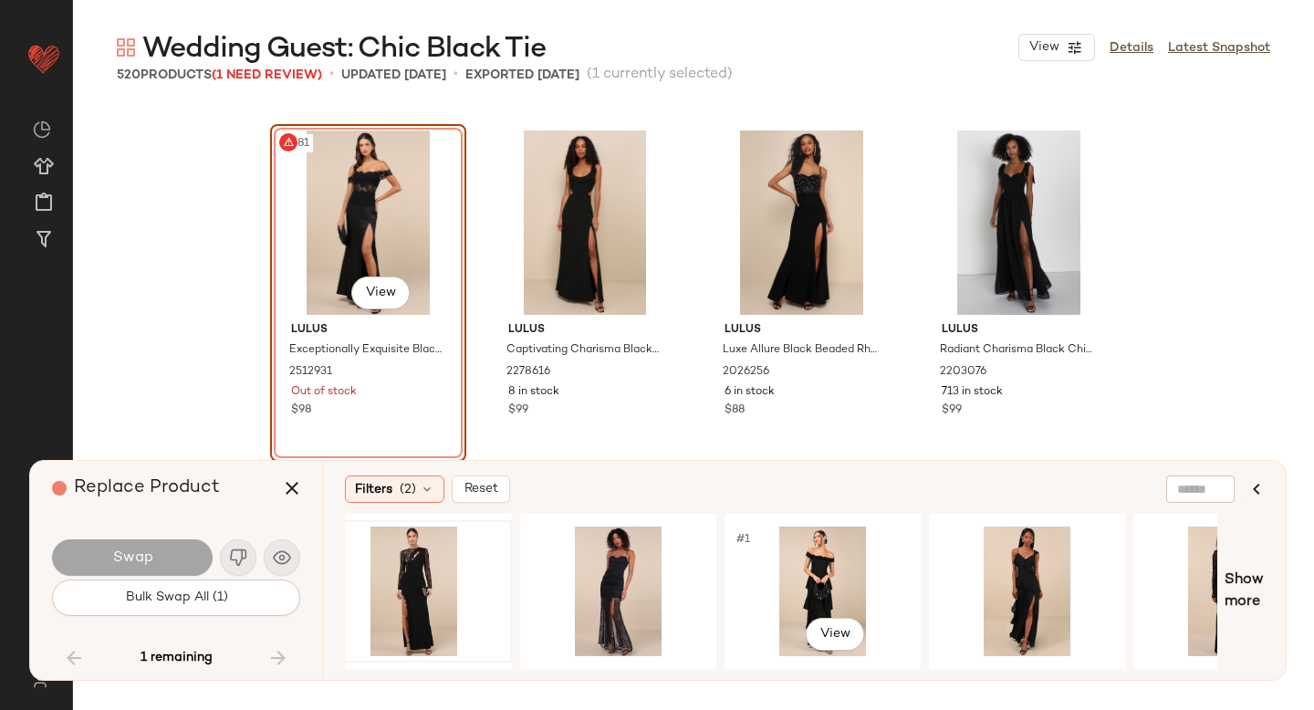
scroll to position [0, 436]
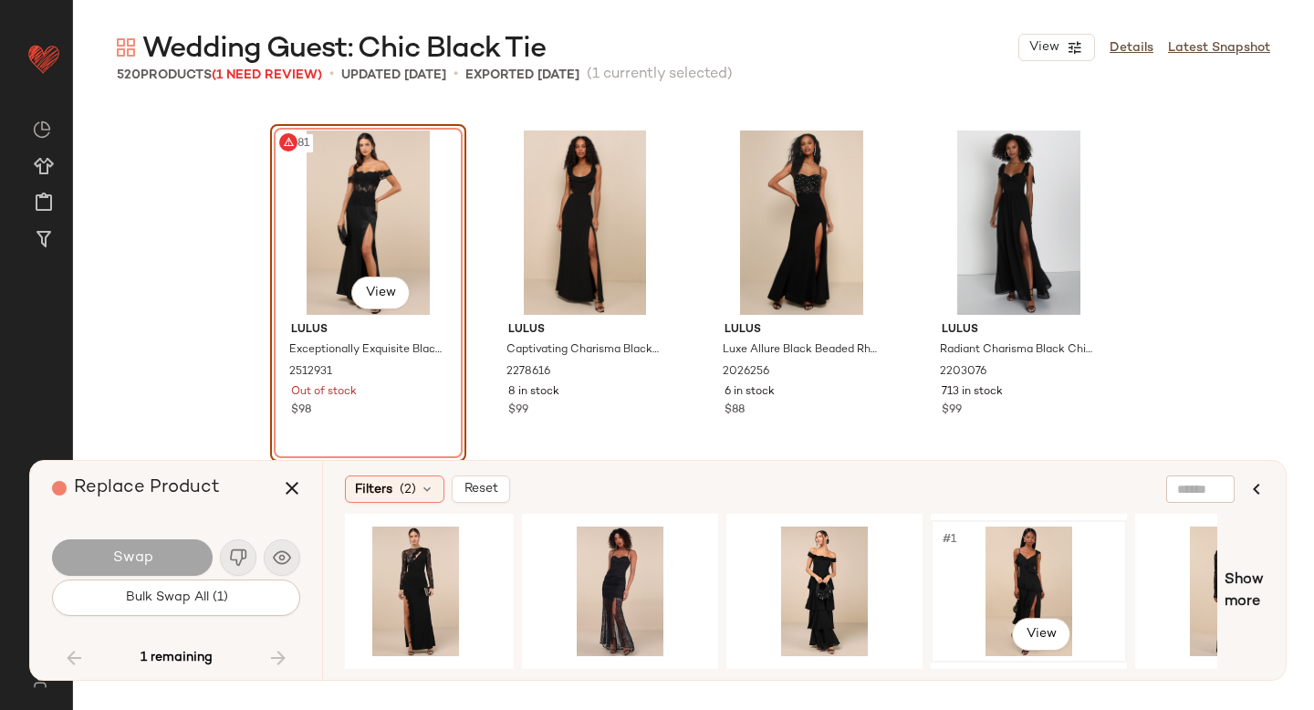
click at [1026, 576] on div "#1 View" at bounding box center [1028, 592] width 183 height 130
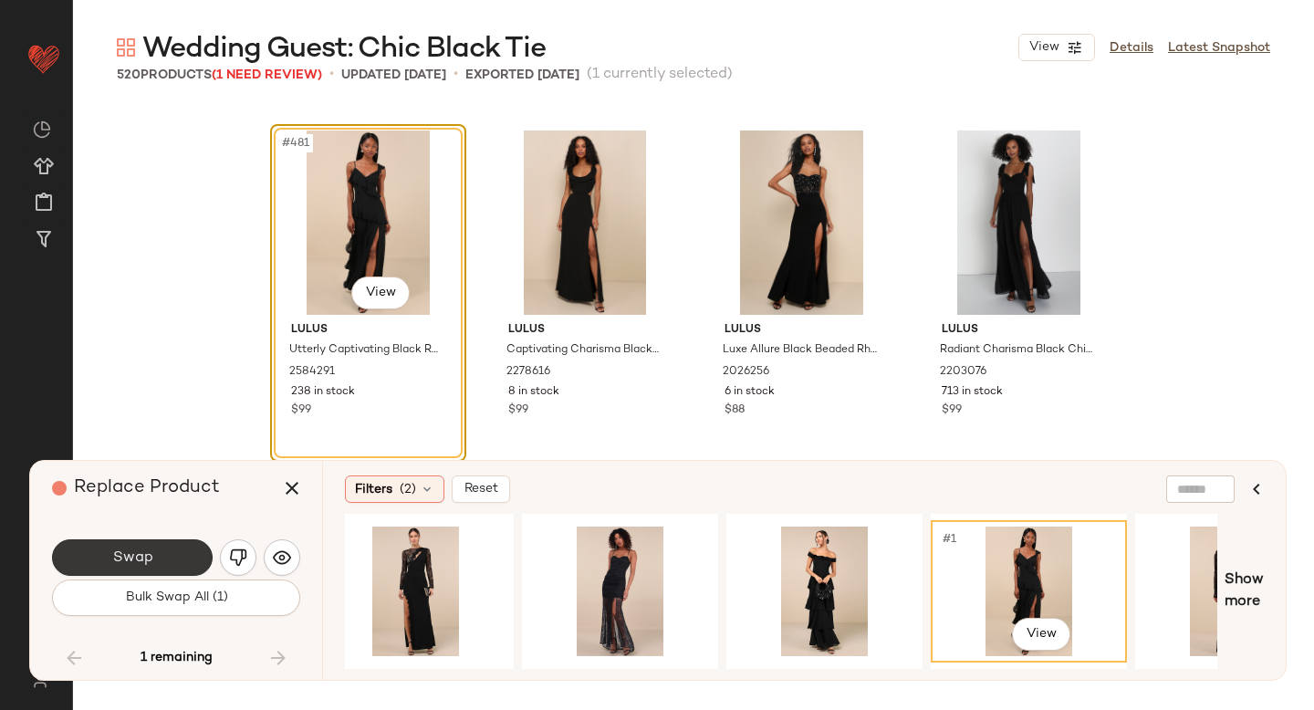
click at [138, 546] on button "Swap" at bounding box center [132, 557] width 161 height 37
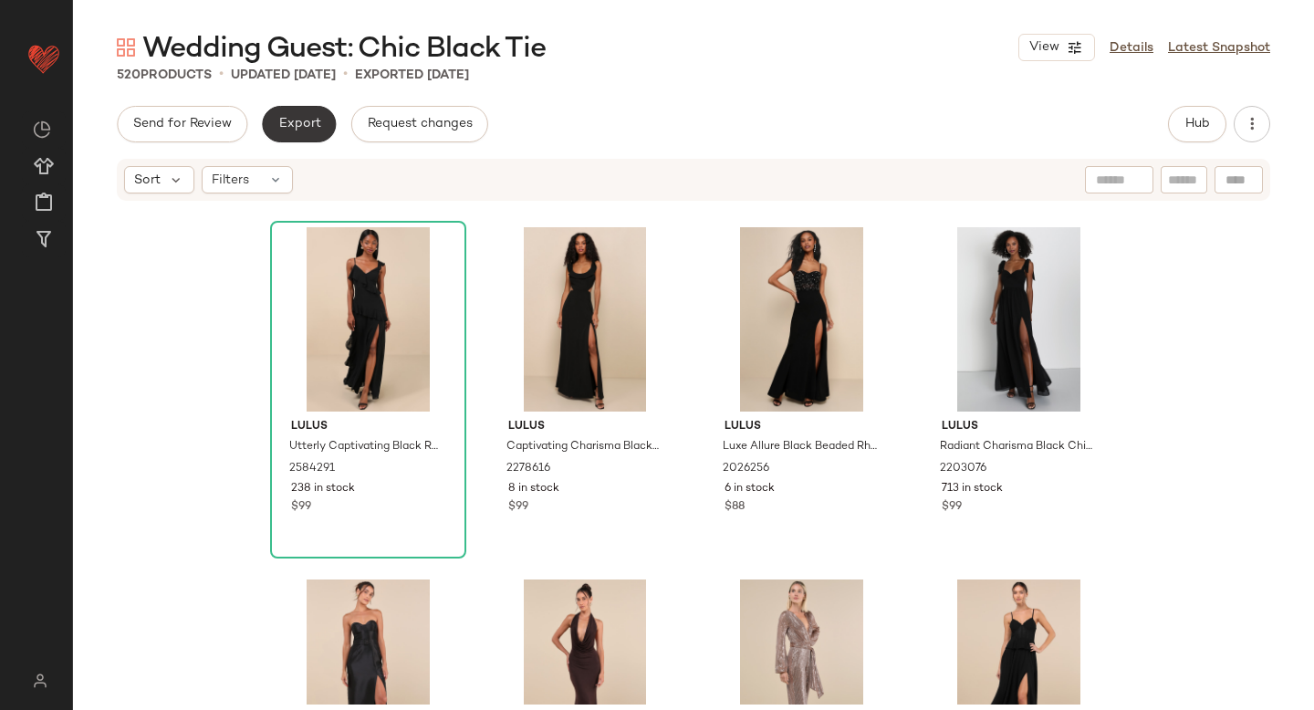
click at [289, 127] on span "Export" at bounding box center [298, 124] width 43 height 15
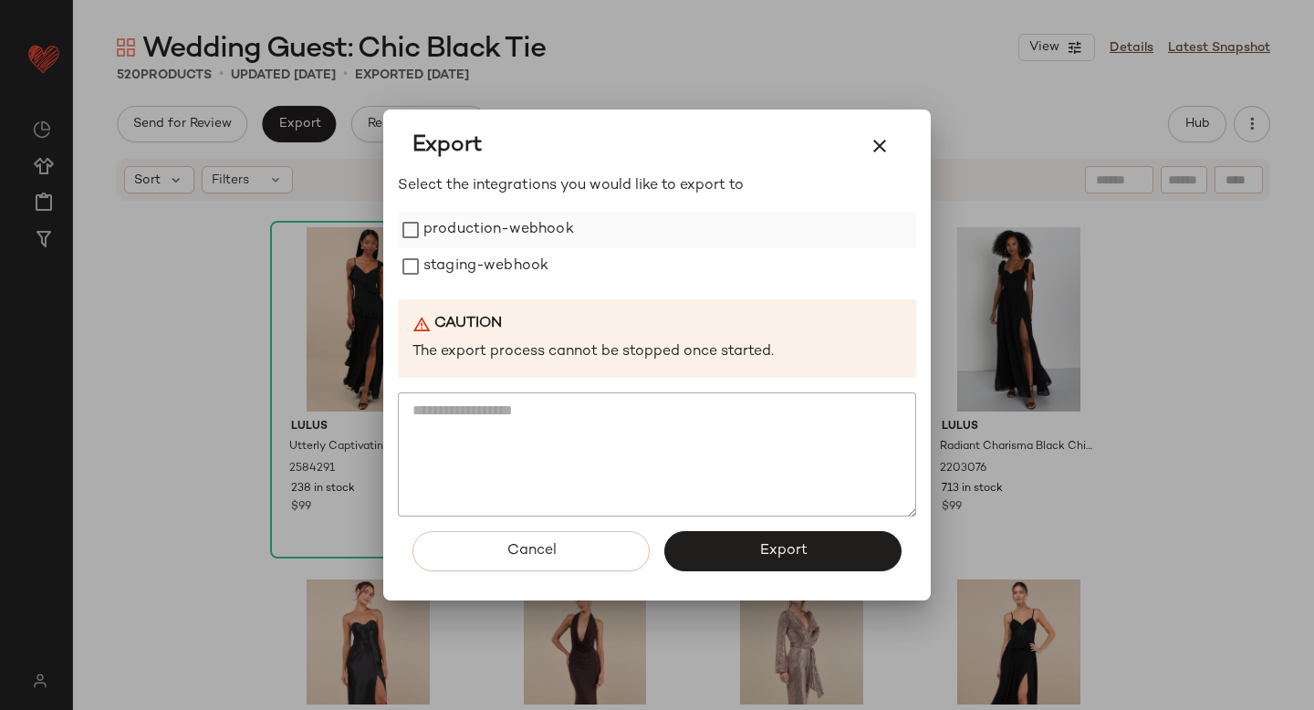
click at [472, 244] on label "production-webhook" at bounding box center [499, 230] width 151 height 37
click at [477, 266] on label "staging-webhook" at bounding box center [486, 266] width 125 height 37
click at [843, 542] on button "Export" at bounding box center [783, 551] width 237 height 40
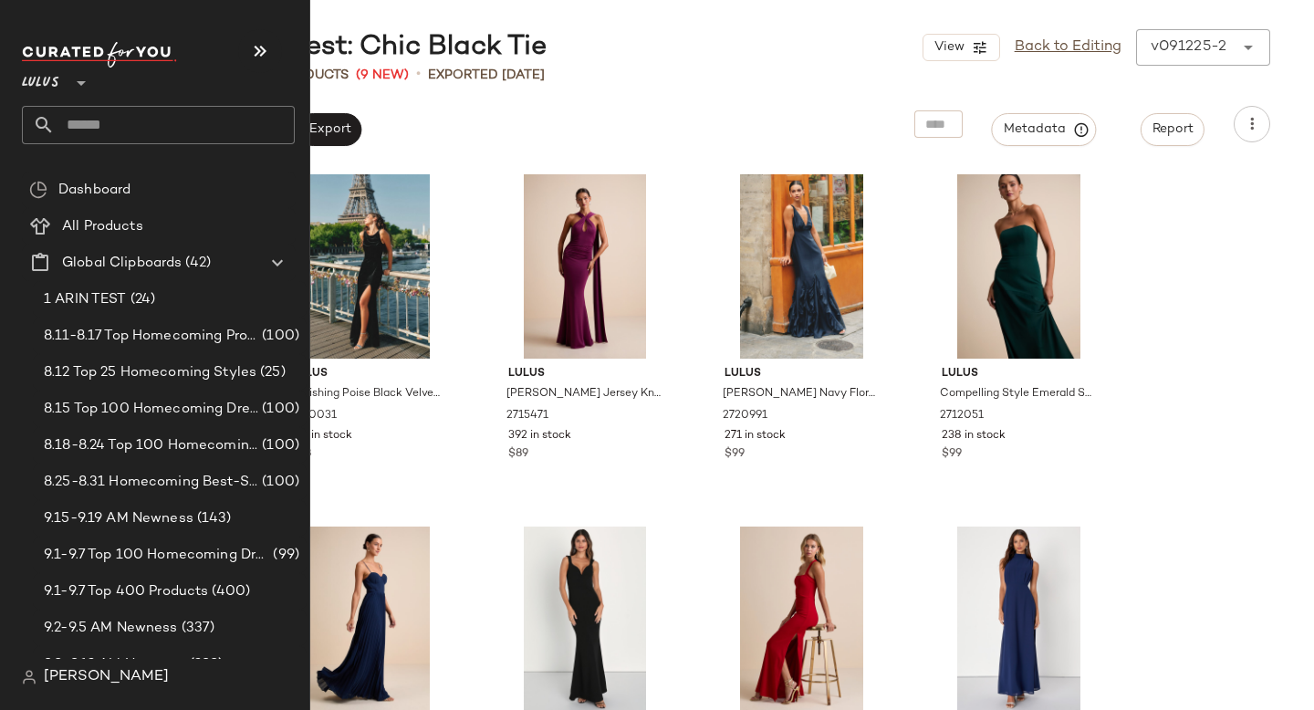
click at [163, 113] on input "text" at bounding box center [175, 125] width 240 height 38
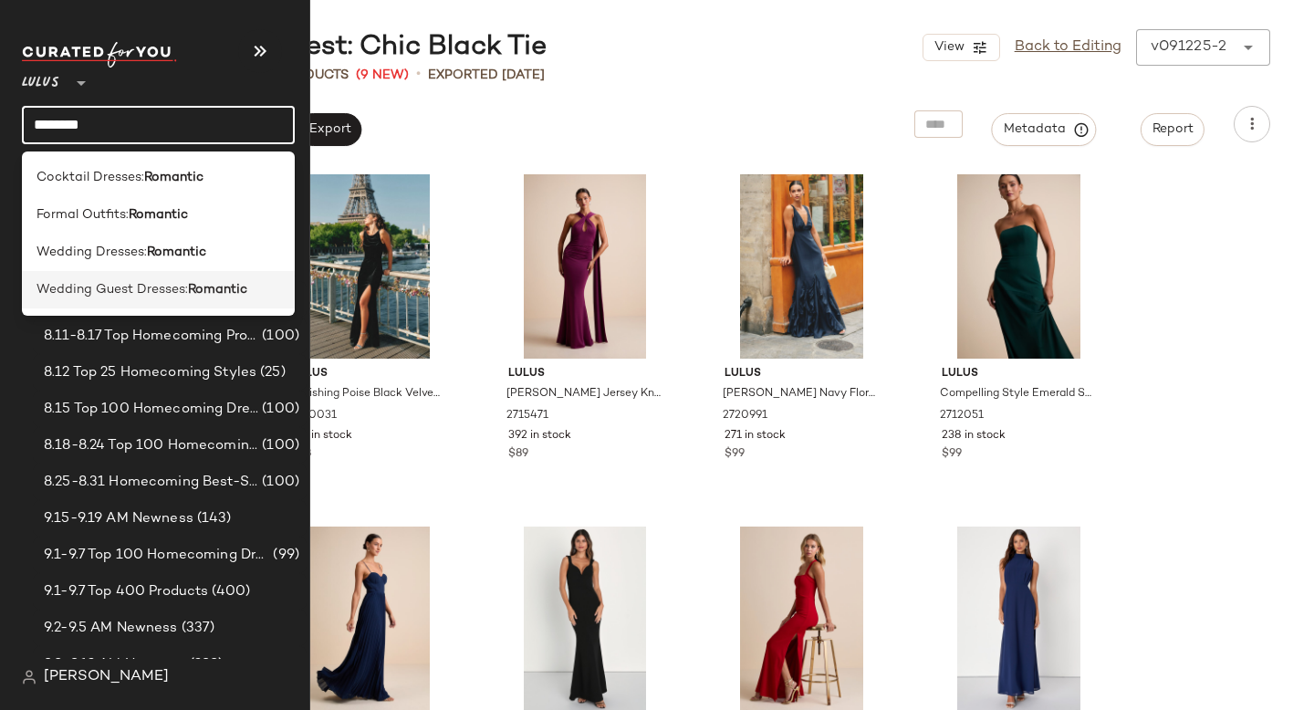
type input "********"
click at [183, 288] on span "Wedding Guest Dresses:" at bounding box center [113, 289] width 152 height 19
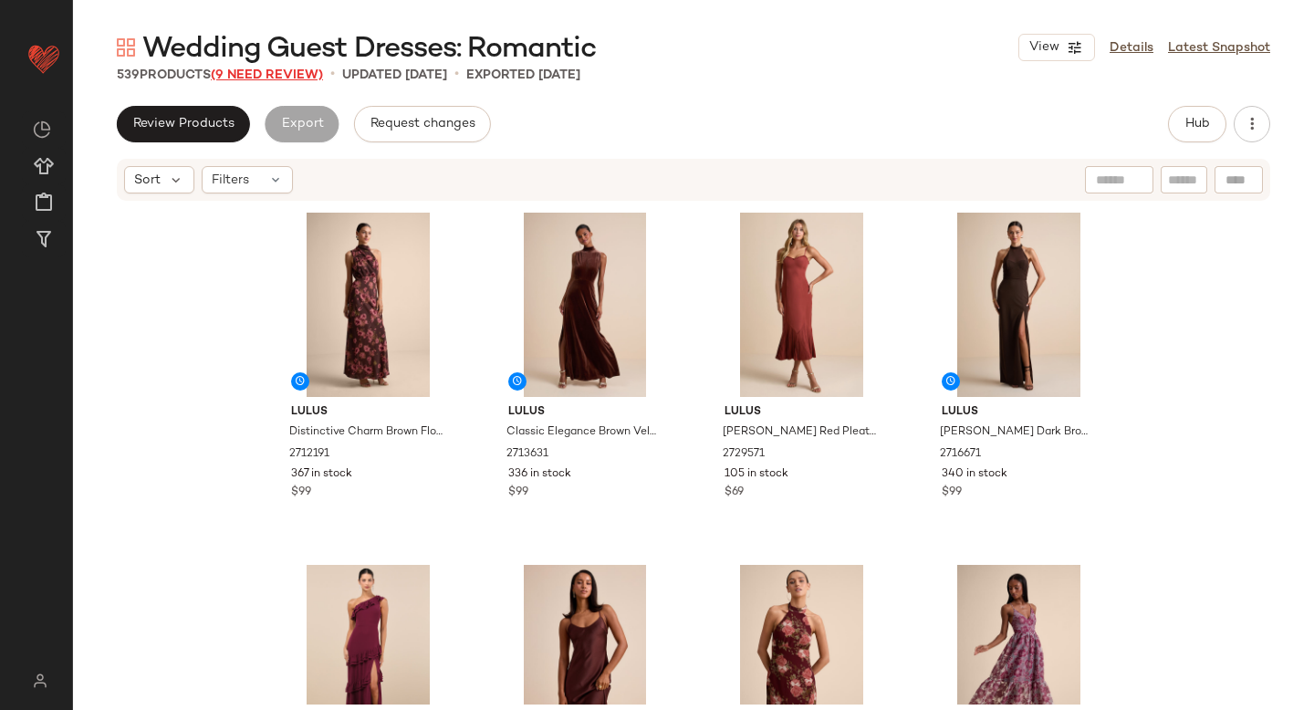
click at [254, 70] on span "(9 Need Review)" at bounding box center [267, 75] width 112 height 14
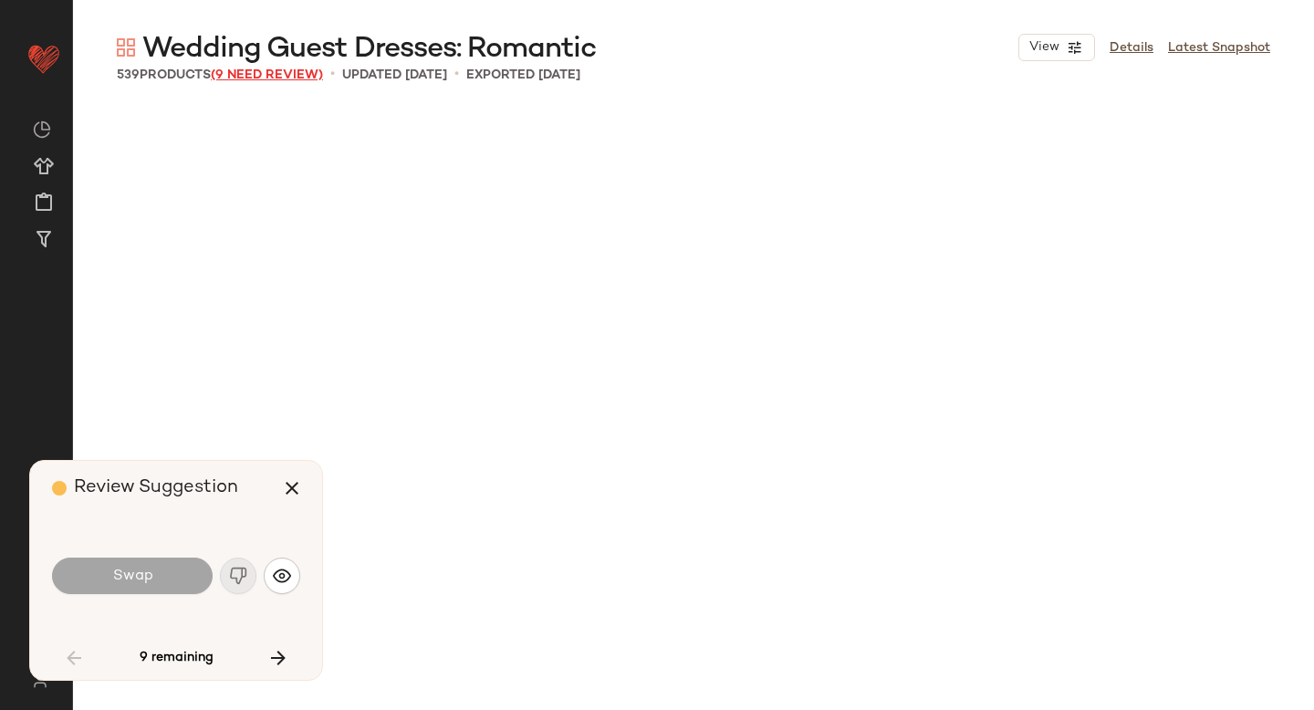
scroll to position [2466, 0]
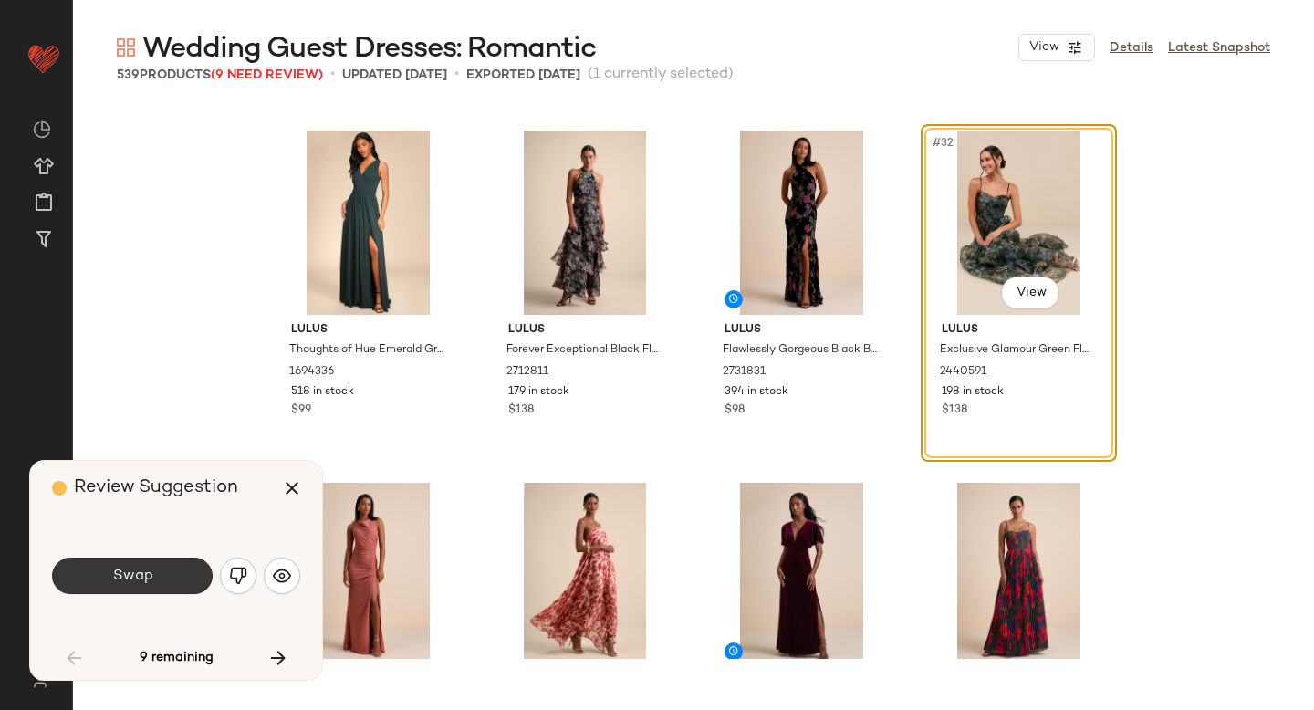
click at [164, 578] on button "Swap" at bounding box center [132, 576] width 161 height 37
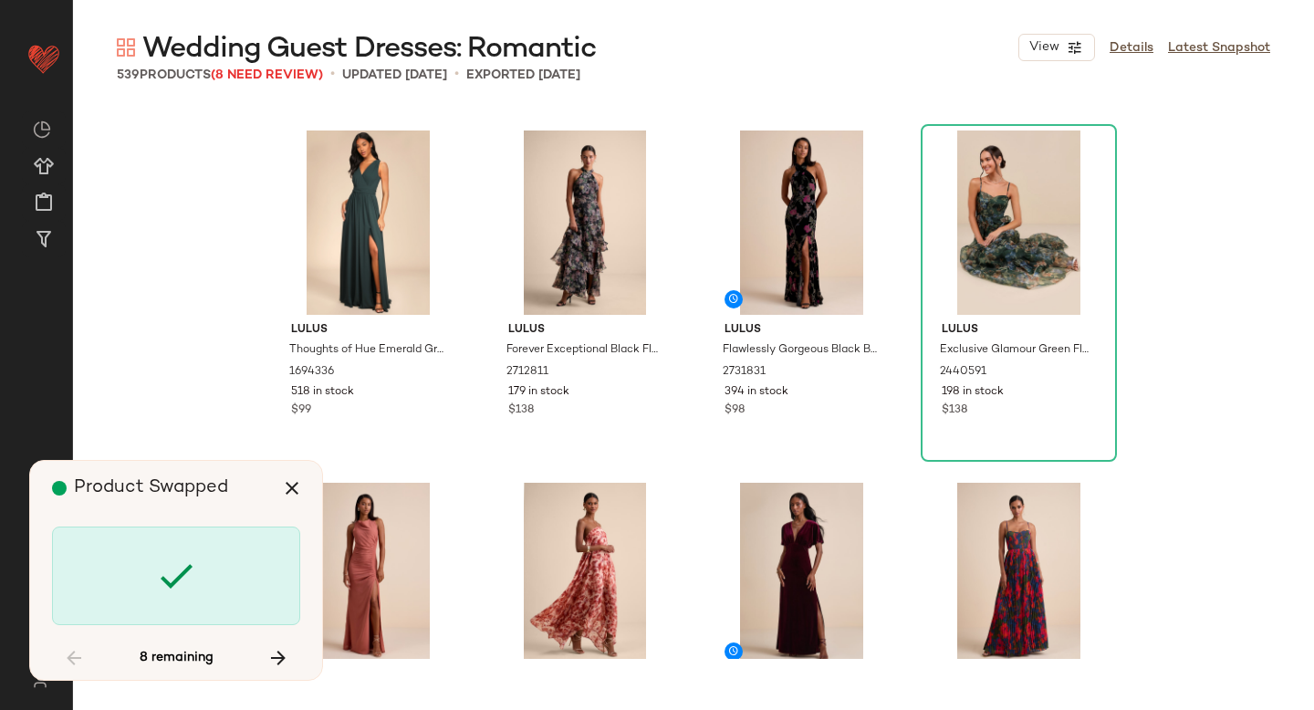
scroll to position [10218, 0]
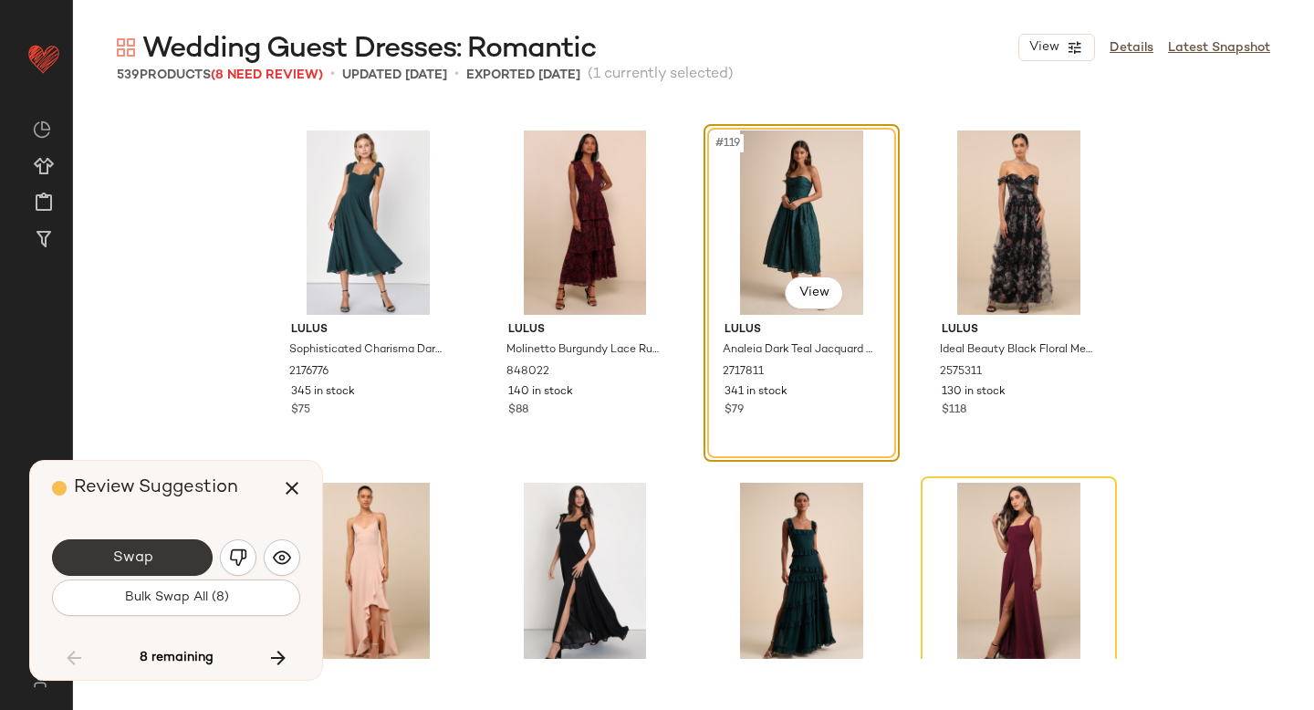
click at [152, 553] on button "Swap" at bounding box center [132, 557] width 161 height 37
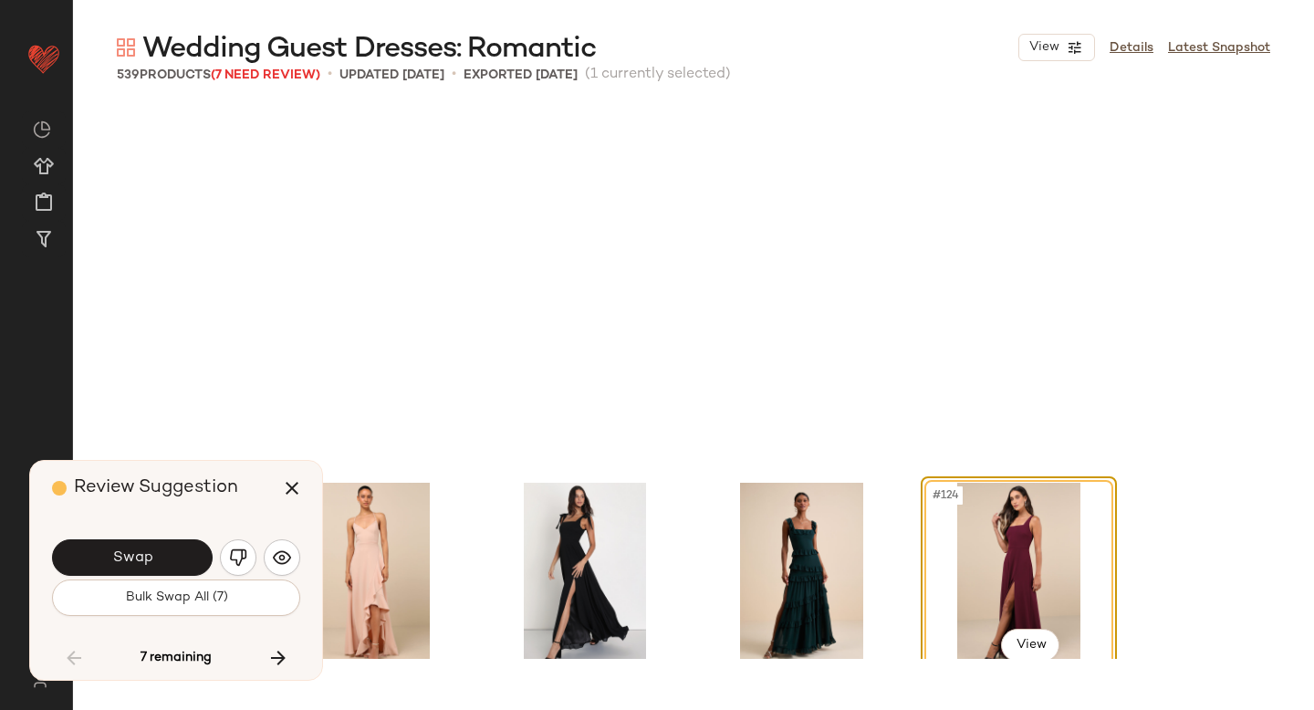
scroll to position [10570, 0]
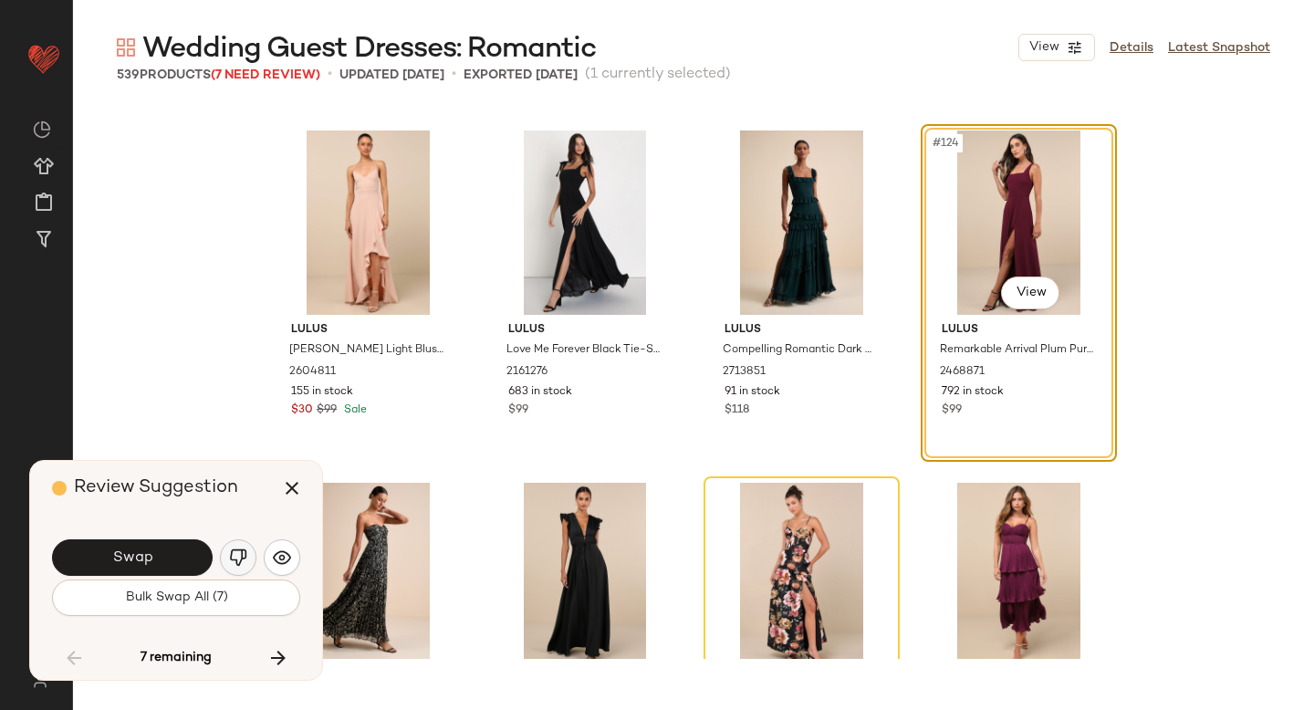
click at [239, 560] on img "button" at bounding box center [238, 558] width 18 height 18
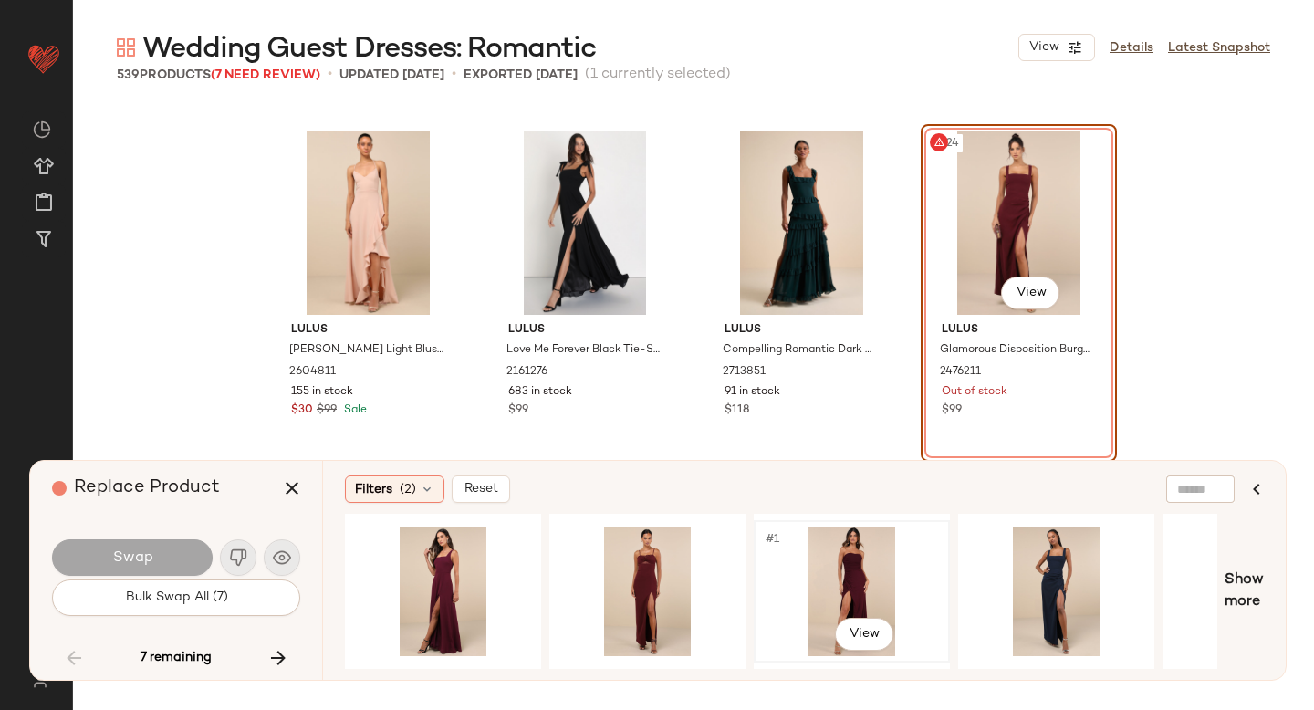
click at [835, 549] on div "#1 View" at bounding box center [851, 592] width 183 height 130
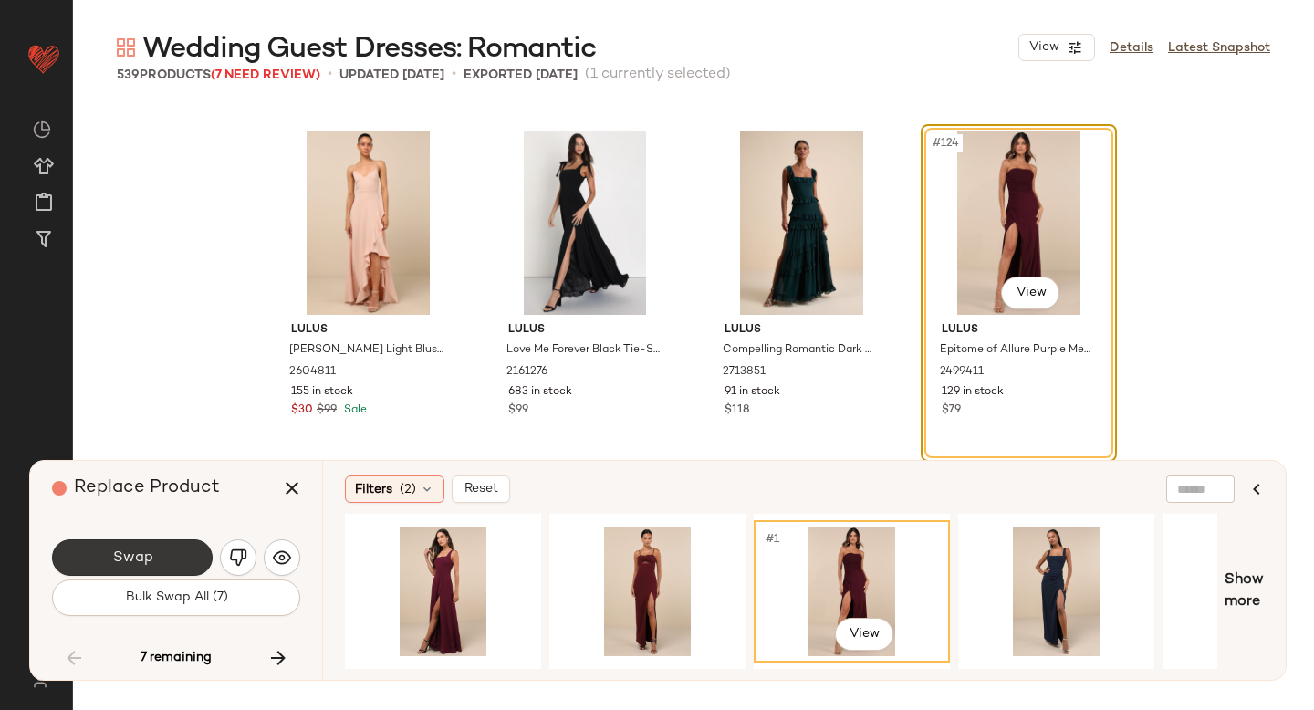
click at [162, 564] on button "Swap" at bounding box center [132, 557] width 161 height 37
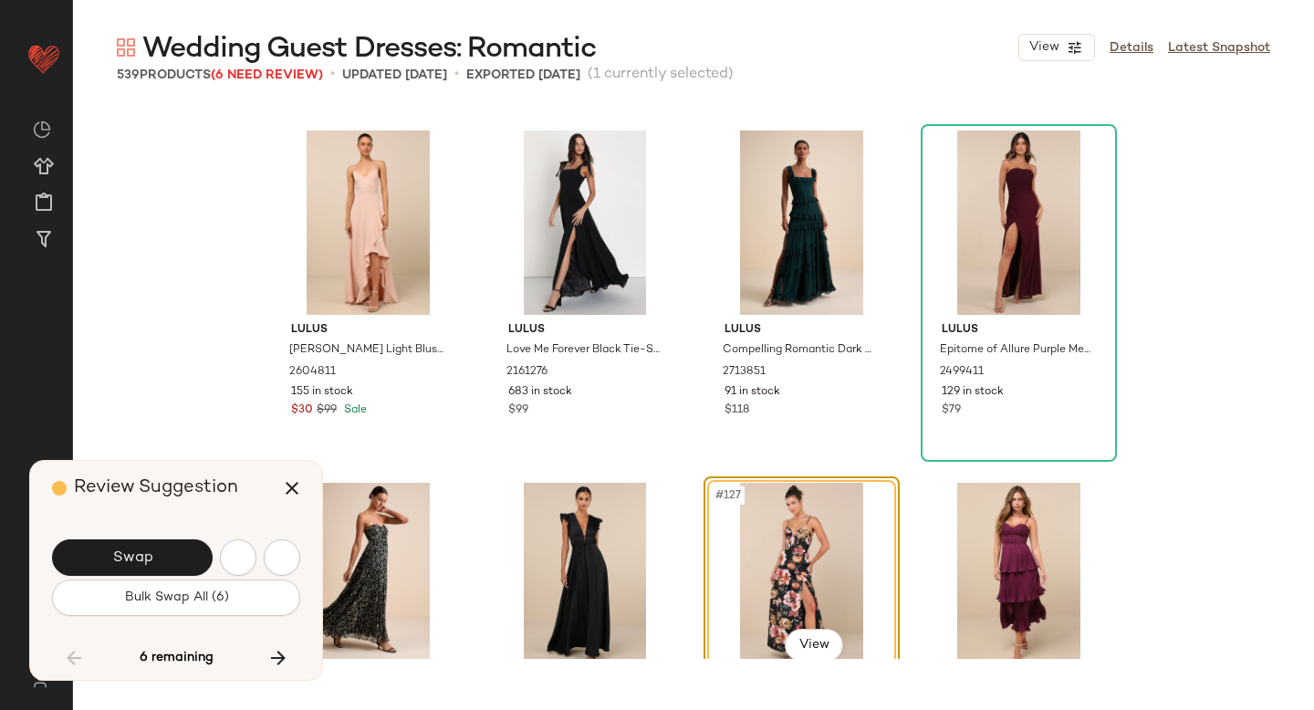
scroll to position [10923, 0]
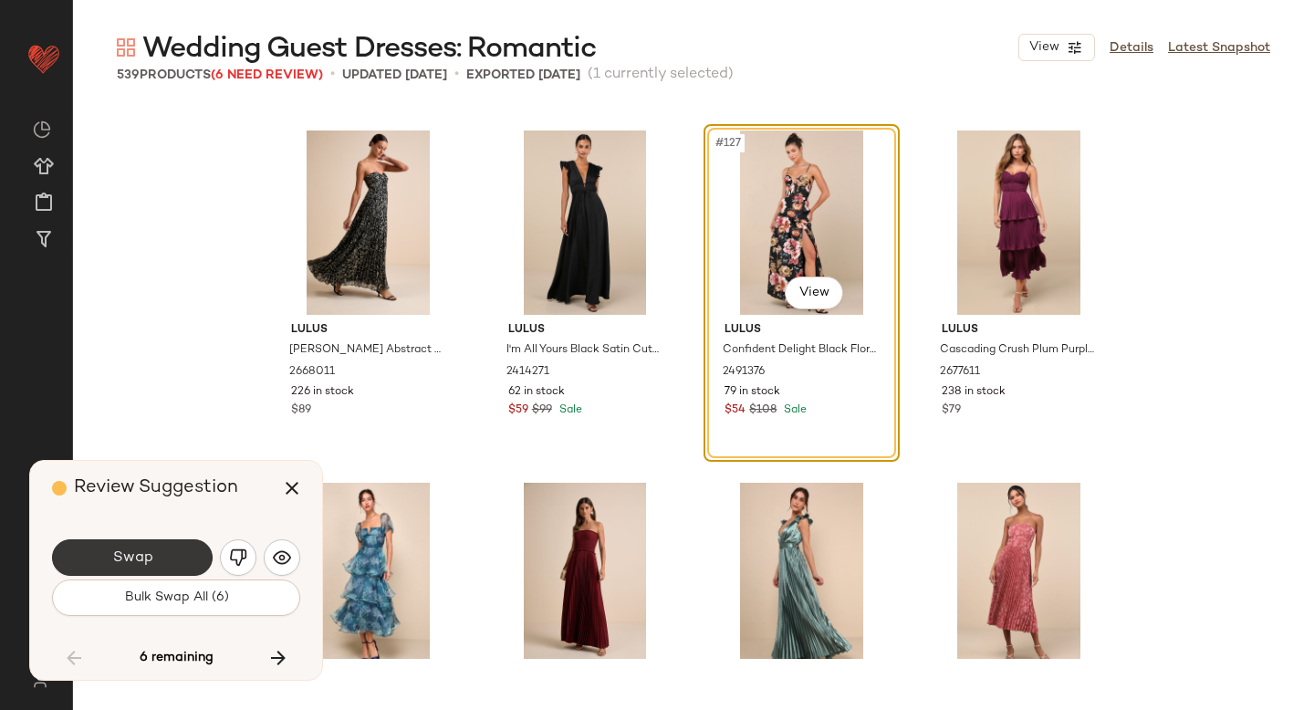
click at [156, 556] on button "Swap" at bounding box center [132, 557] width 161 height 37
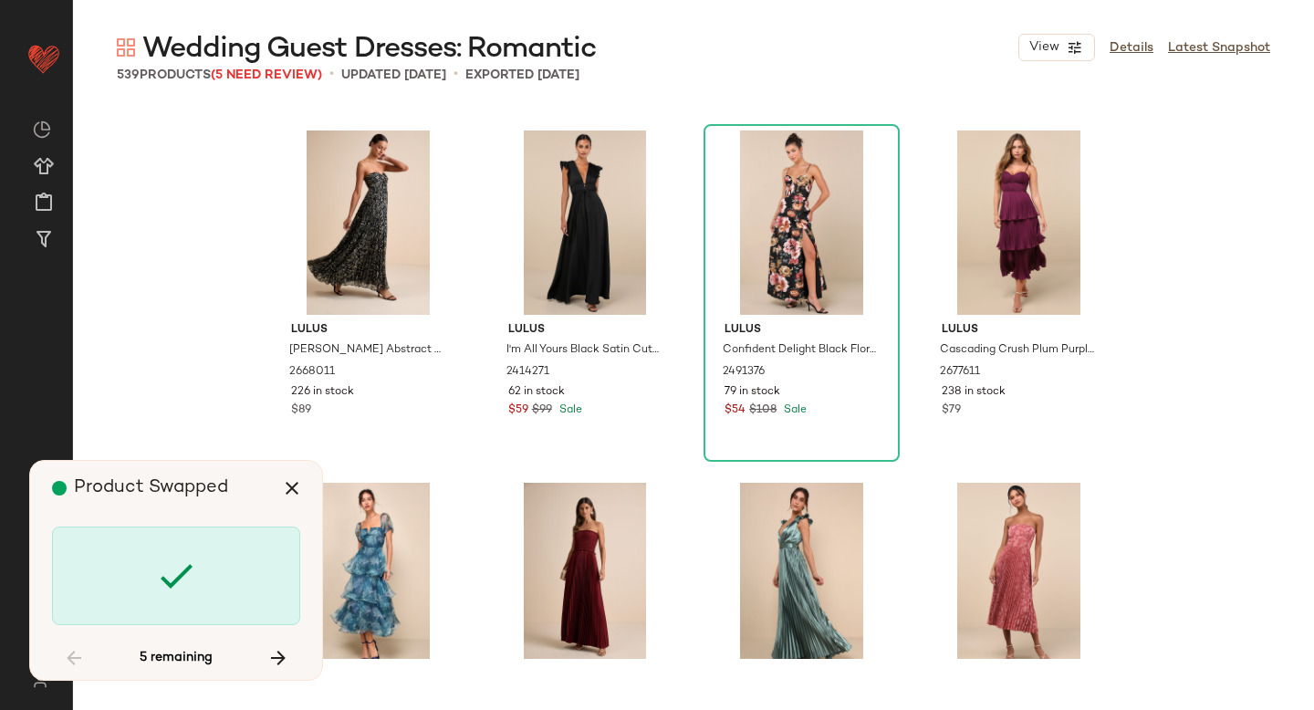
scroll to position [14446, 0]
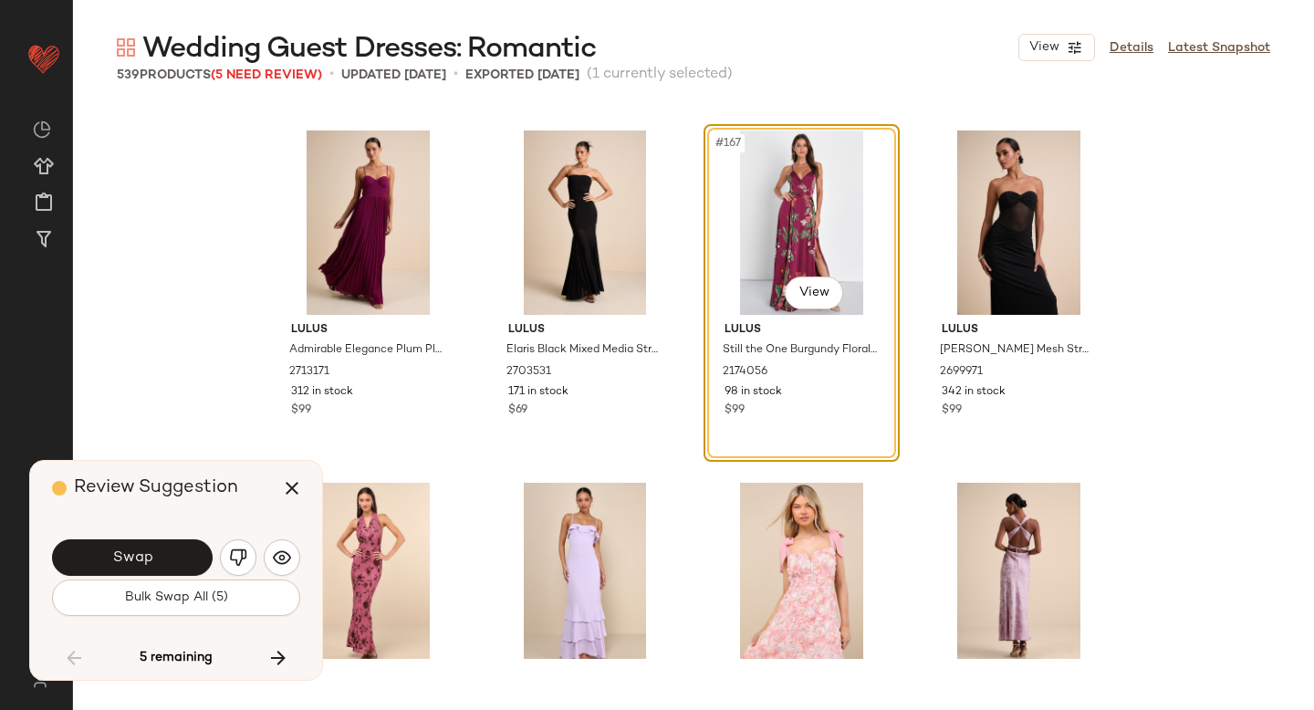
click at [156, 556] on button "Swap" at bounding box center [132, 557] width 161 height 37
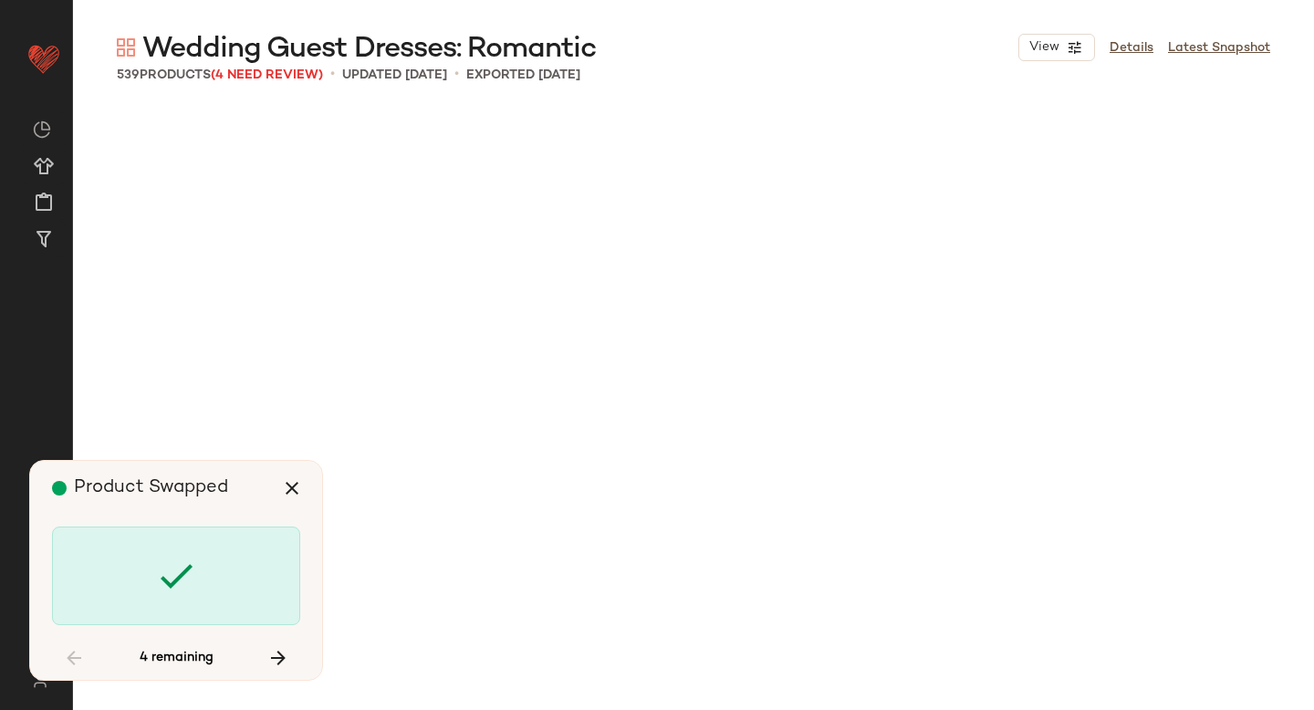
scroll to position [17617, 0]
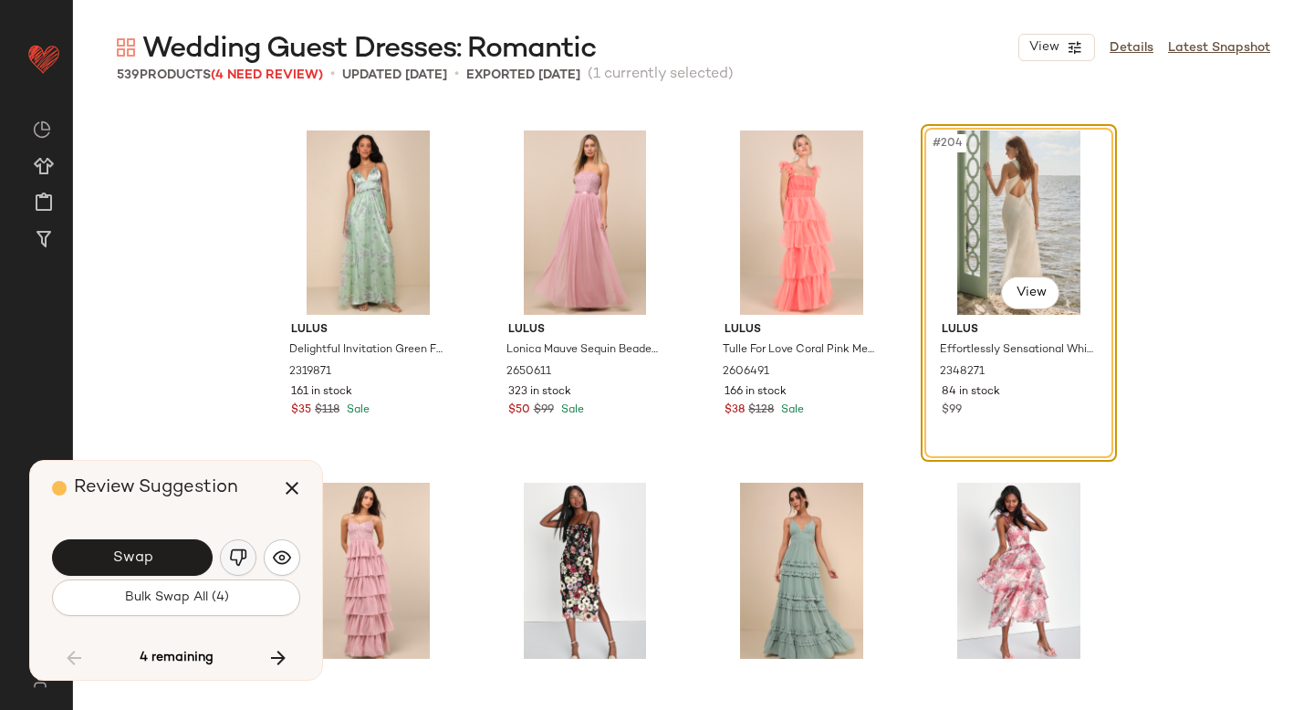
click at [239, 558] on img "button" at bounding box center [238, 558] width 18 height 18
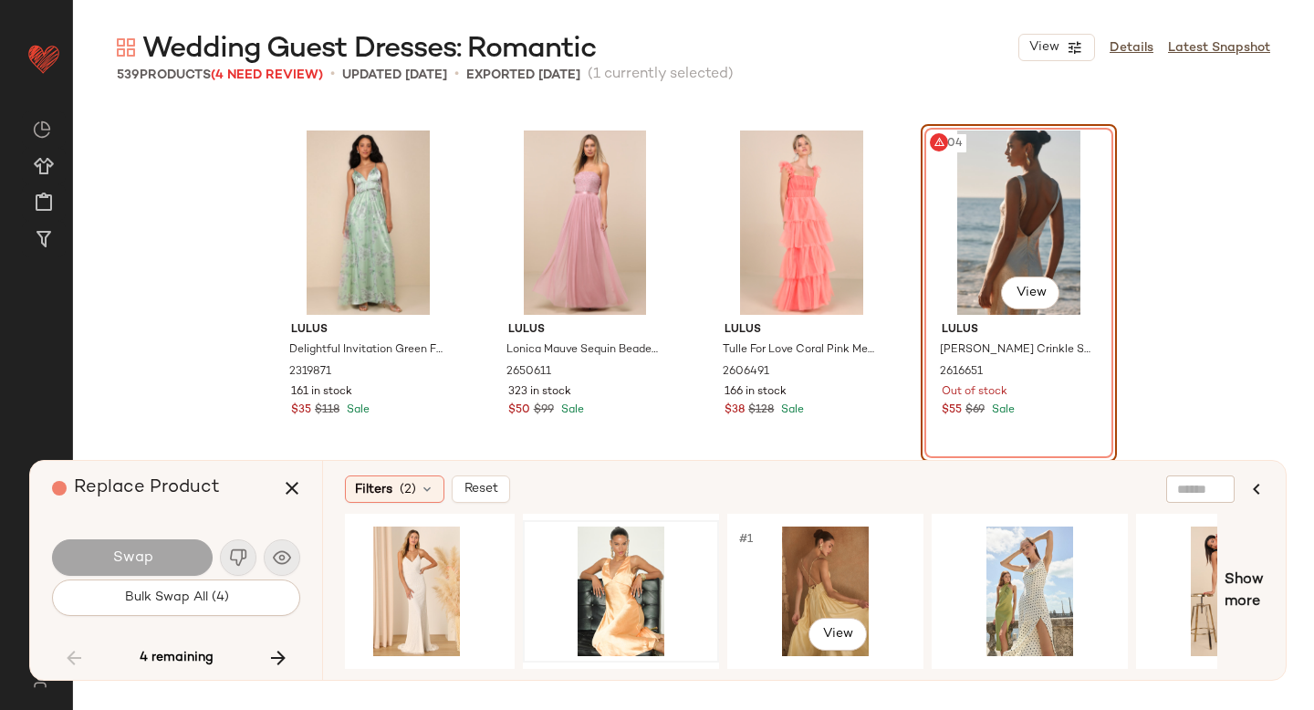
scroll to position [0, 643]
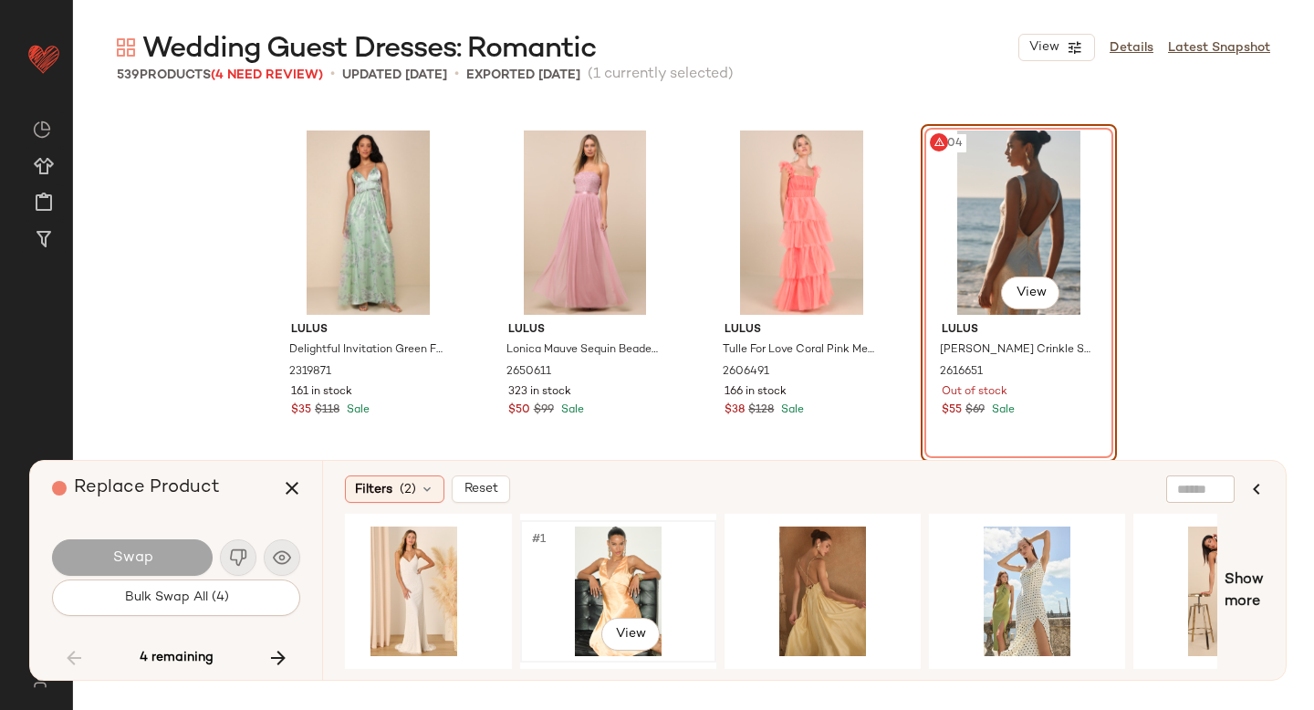
click at [659, 571] on div "#1 View" at bounding box center [618, 592] width 183 height 130
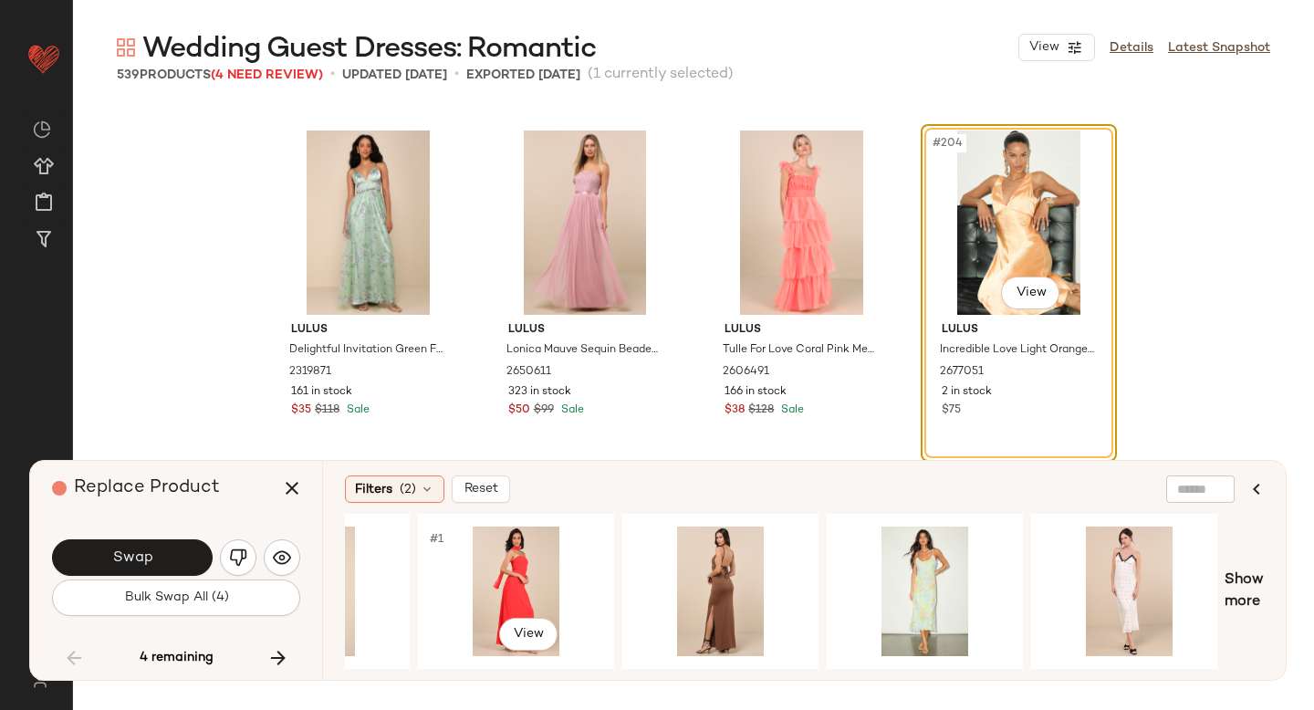
scroll to position [0, 1770]
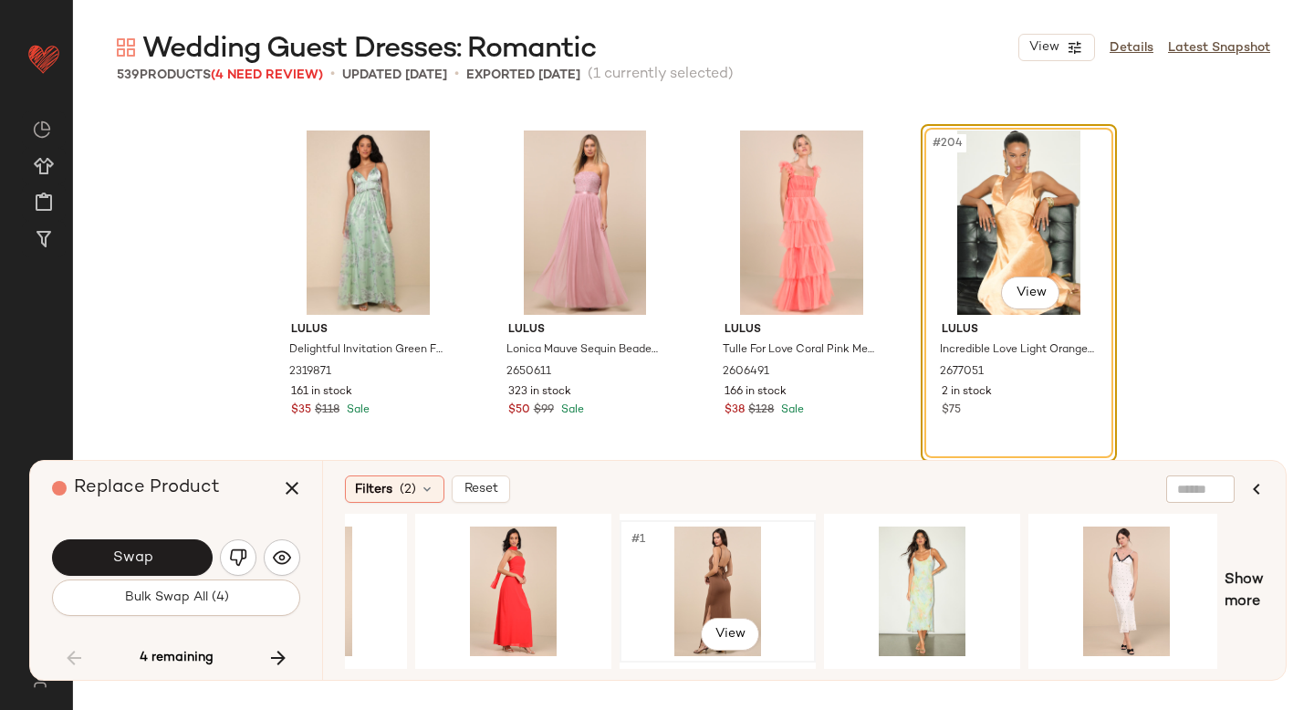
click at [735, 559] on div "#1 View" at bounding box center [717, 592] width 183 height 130
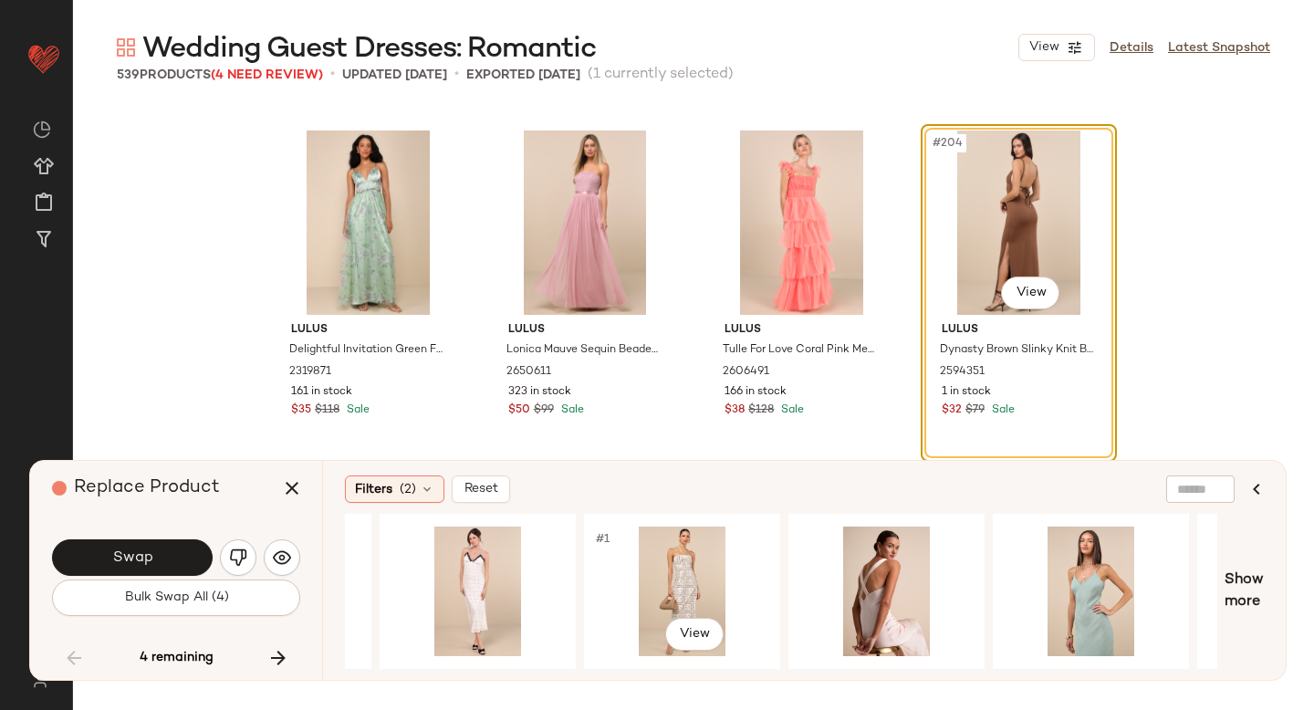
scroll to position [0, 2798]
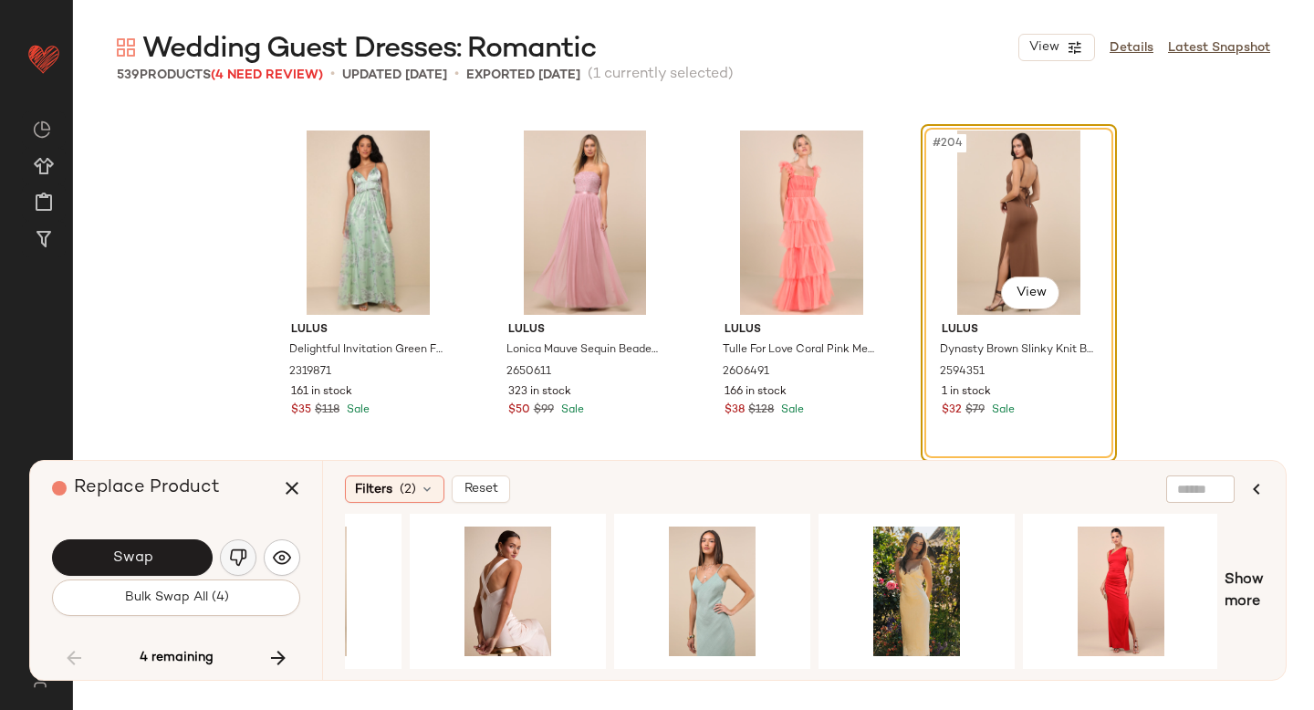
click at [229, 557] on img "button" at bounding box center [238, 558] width 18 height 18
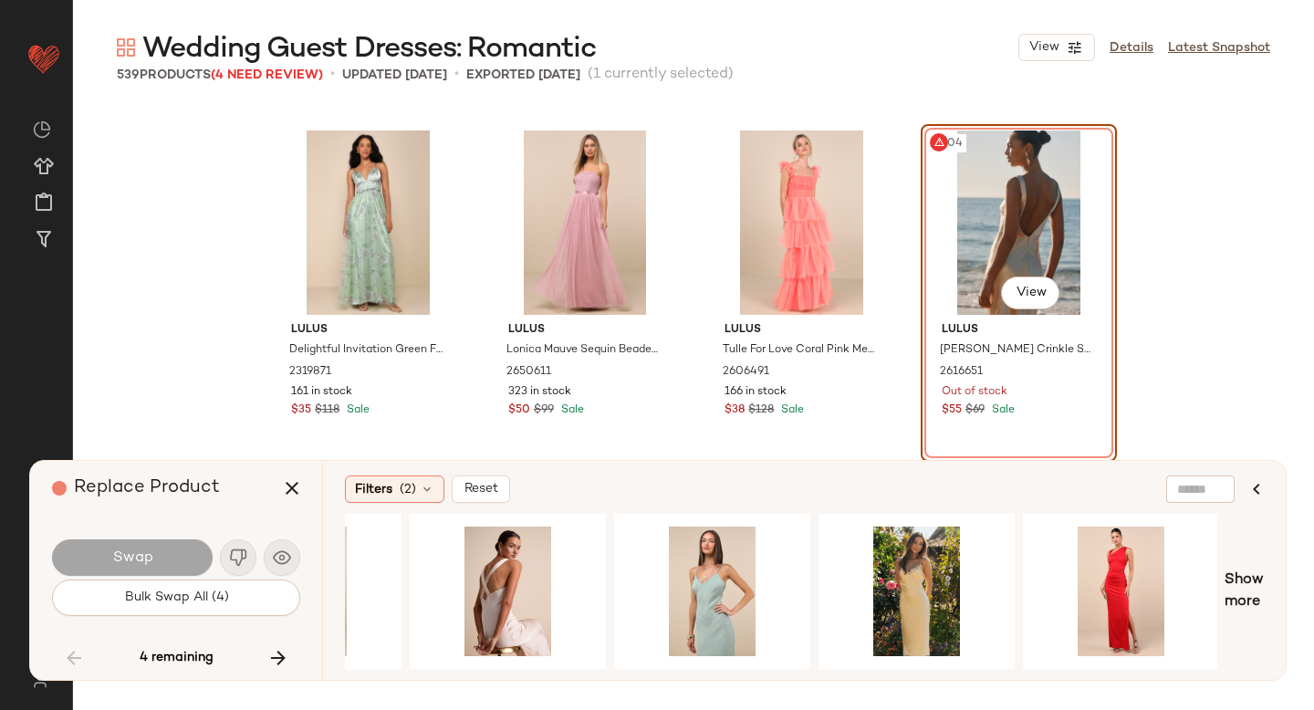
click at [1023, 213] on div "#204 View" at bounding box center [1018, 223] width 183 height 184
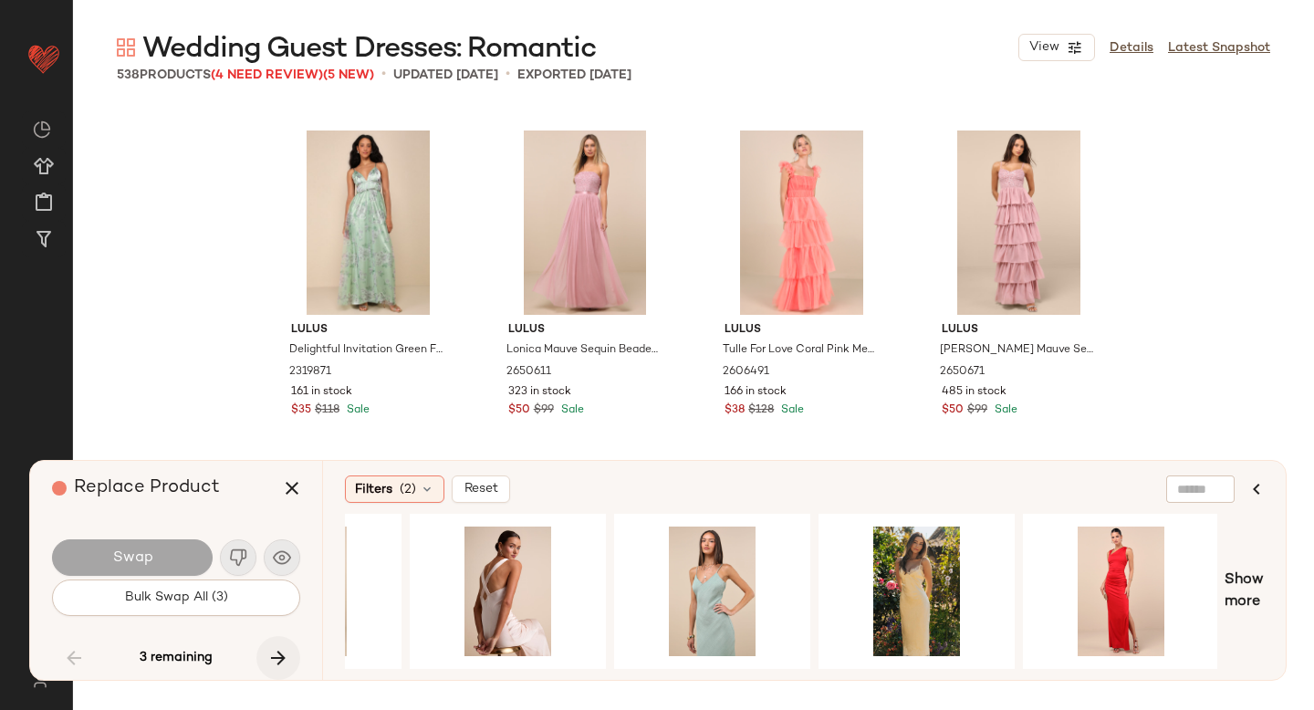
click at [284, 652] on icon "button" at bounding box center [278, 658] width 22 height 22
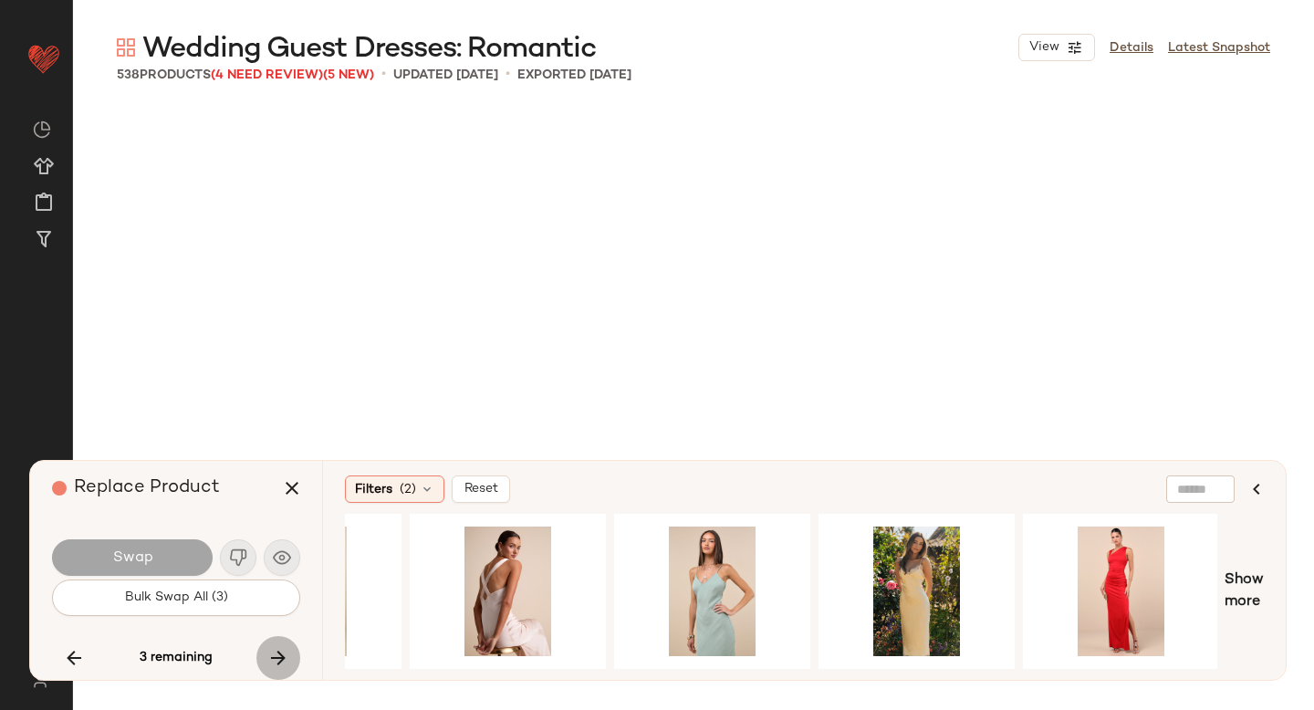
scroll to position [45101, 0]
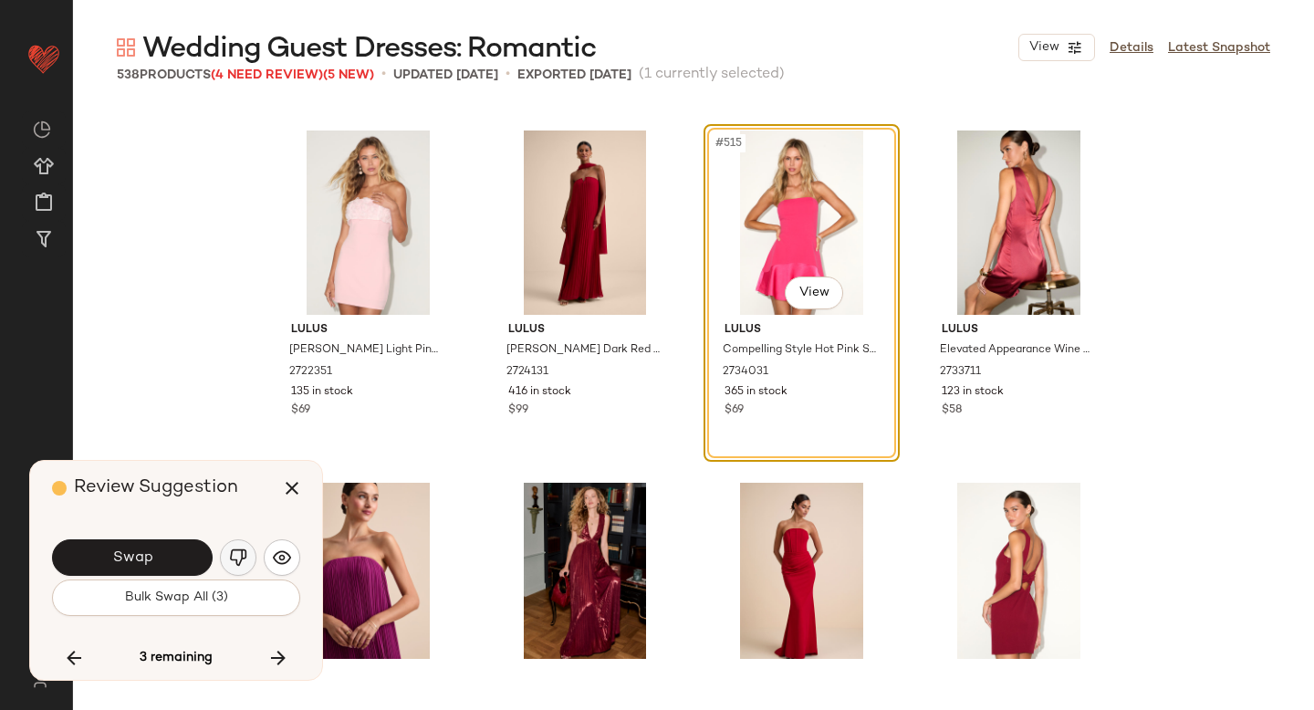
click at [236, 551] on img "button" at bounding box center [238, 558] width 18 height 18
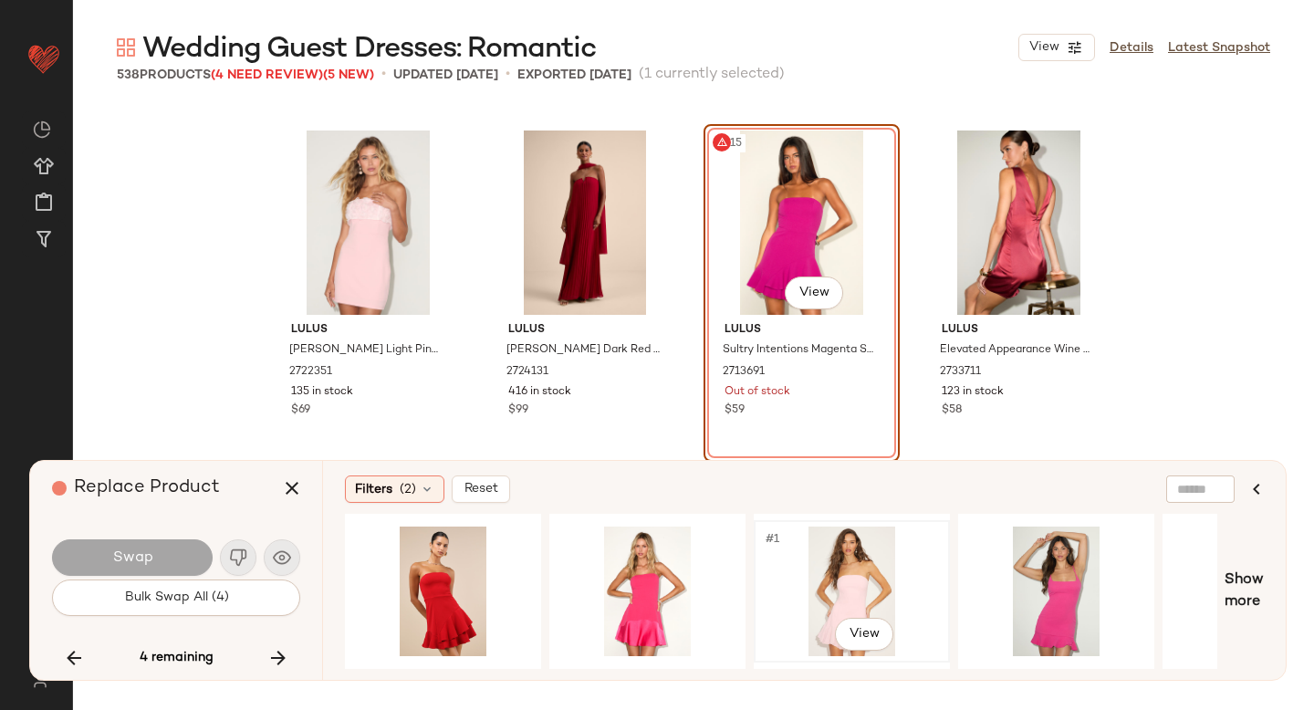
click at [854, 566] on div "#1 View" at bounding box center [851, 592] width 183 height 130
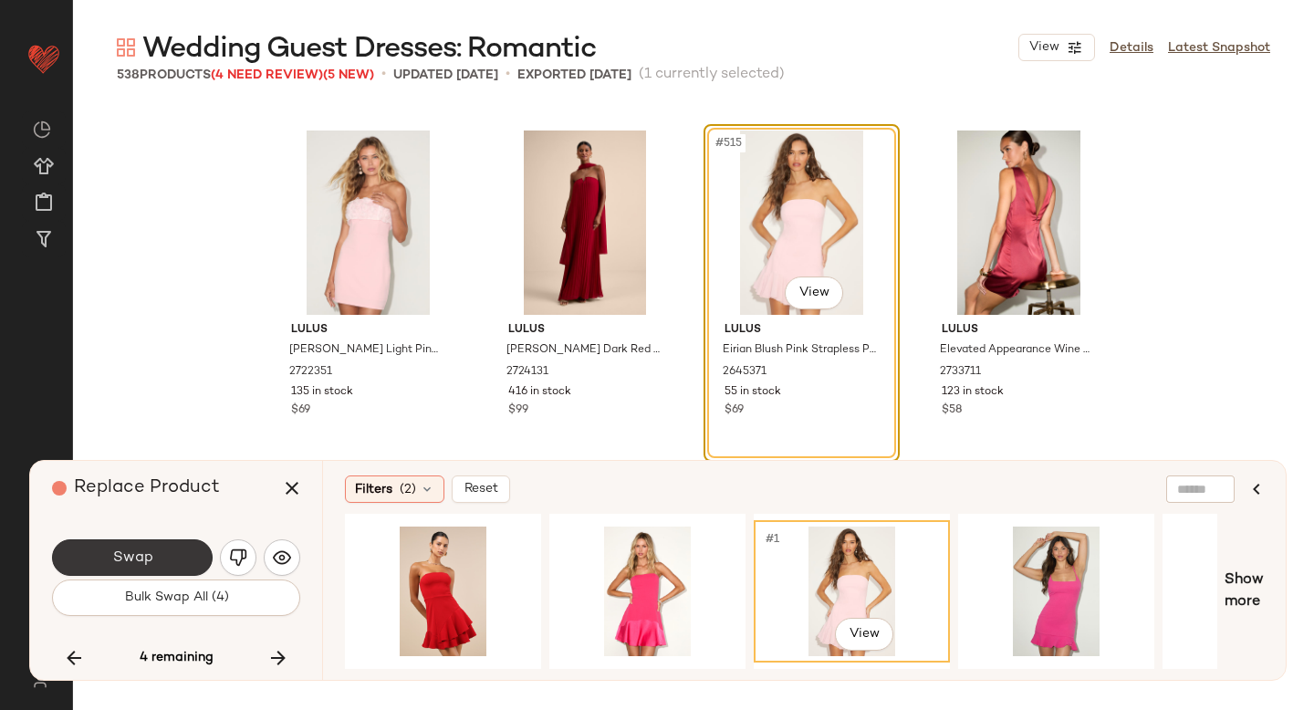
click at [134, 559] on span "Swap" at bounding box center [131, 558] width 41 height 17
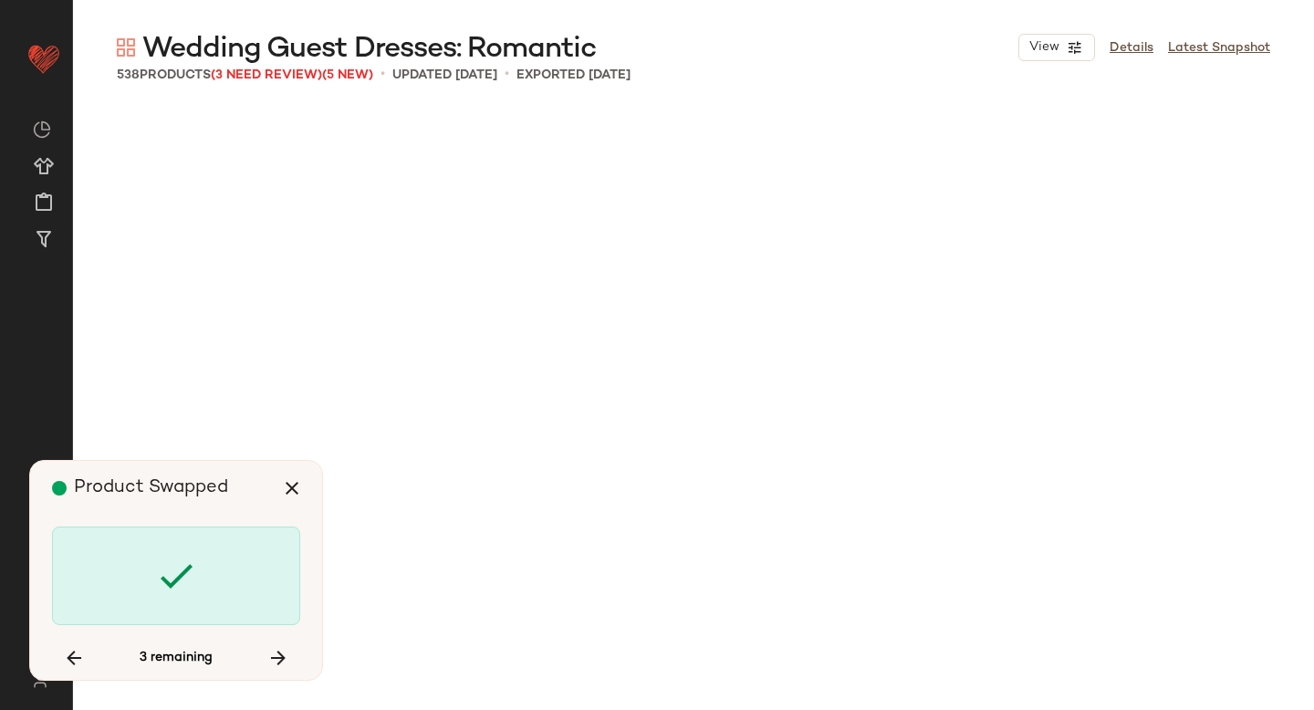
scroll to position [35587, 0]
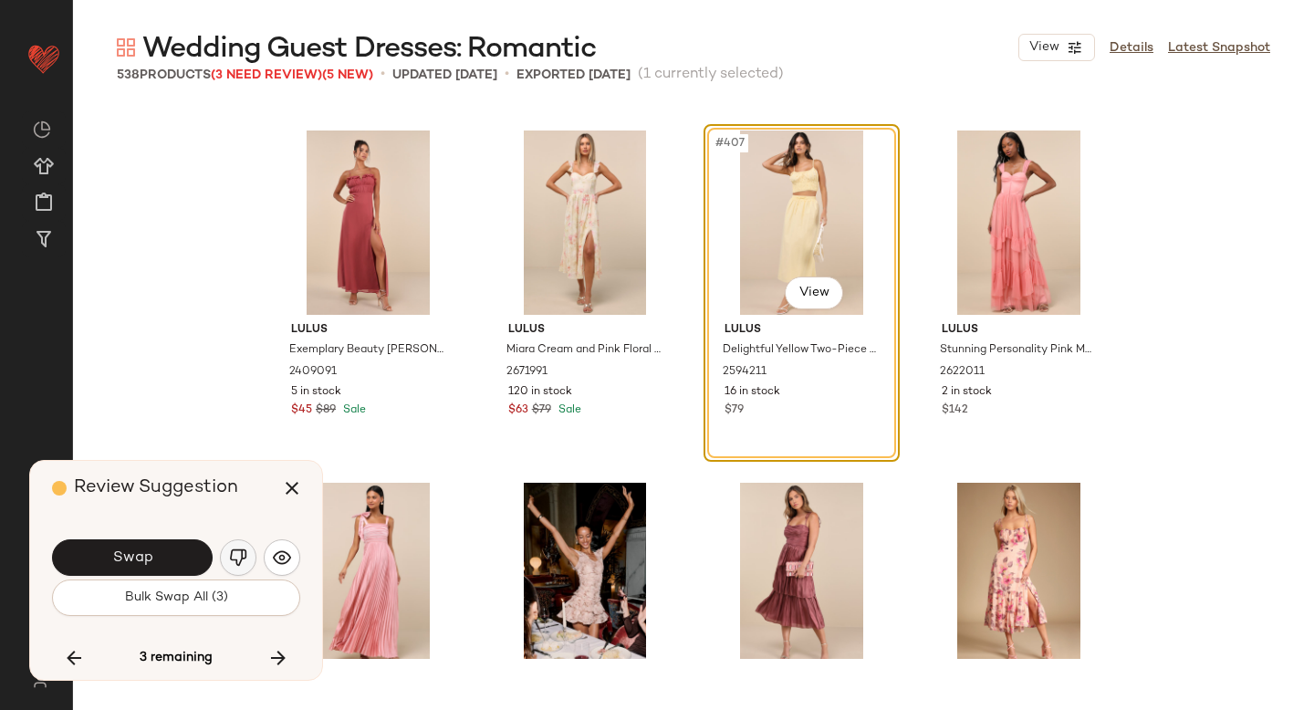
click at [244, 559] on img "button" at bounding box center [238, 558] width 18 height 18
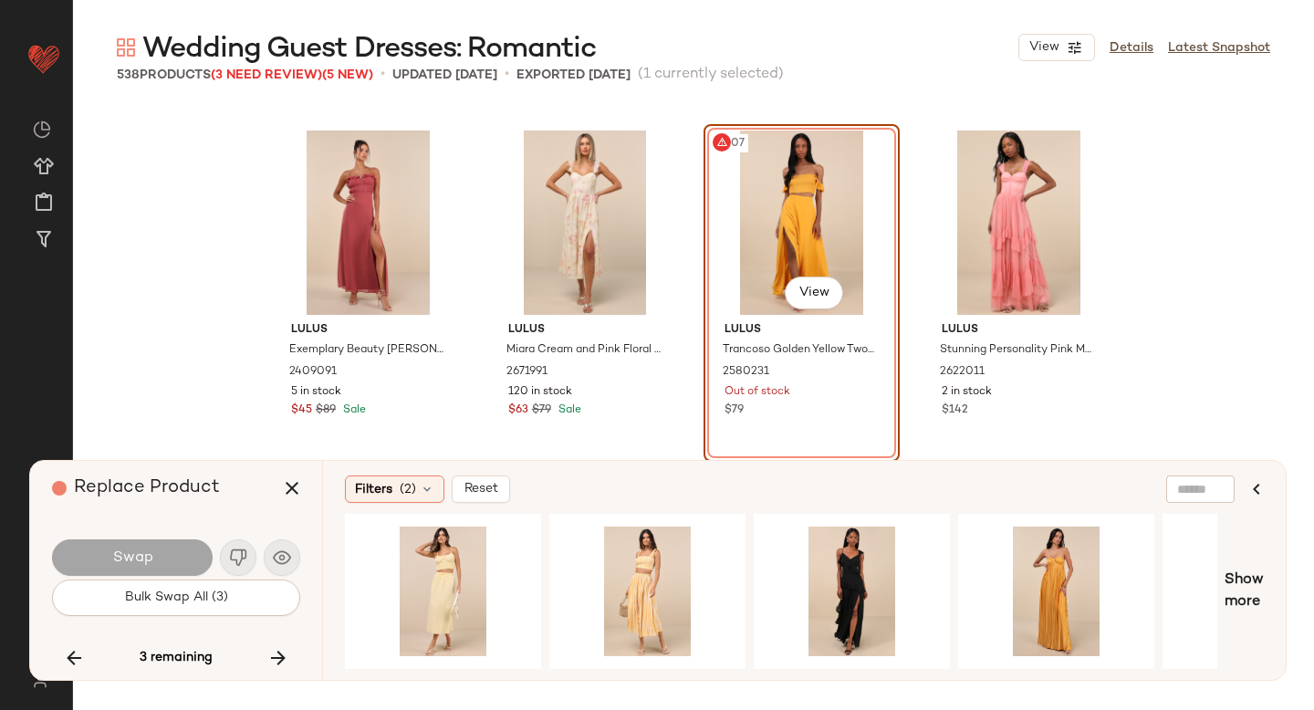
click at [795, 263] on div "#407 View" at bounding box center [801, 223] width 183 height 184
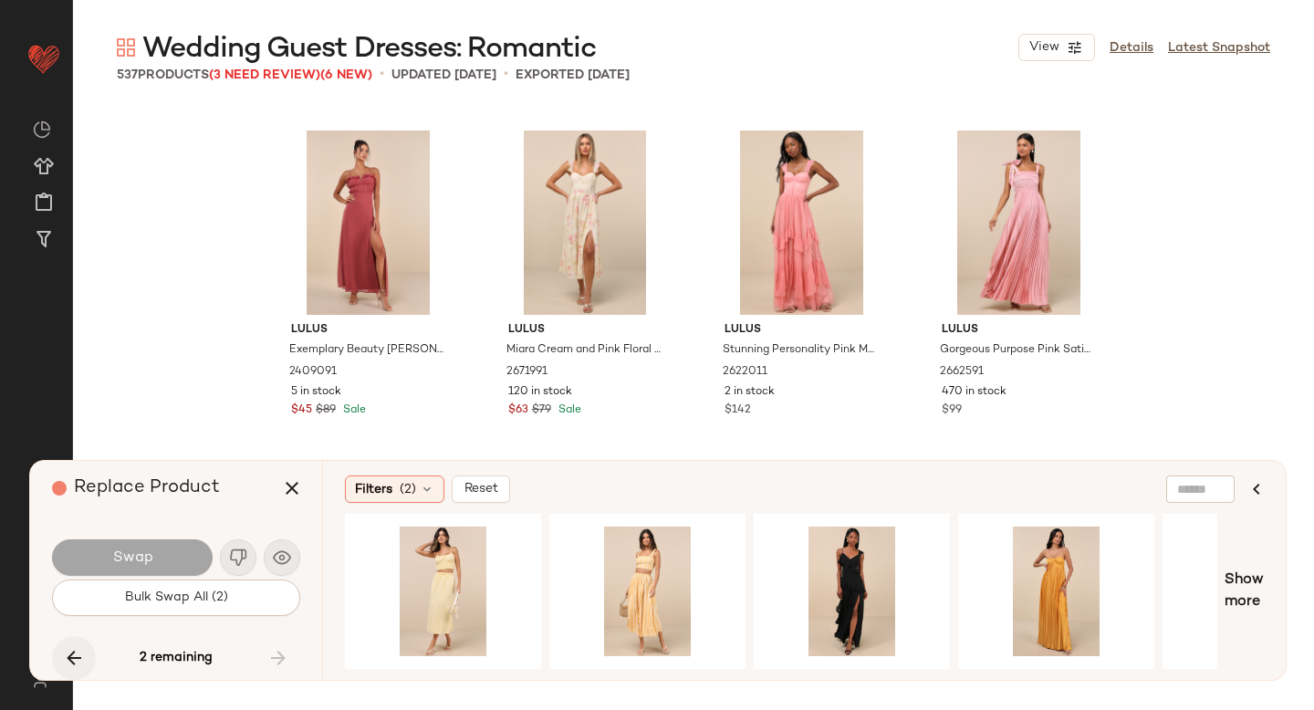
click at [87, 655] on button "button" at bounding box center [74, 658] width 44 height 44
click at [275, 657] on icon "button" at bounding box center [278, 658] width 22 height 22
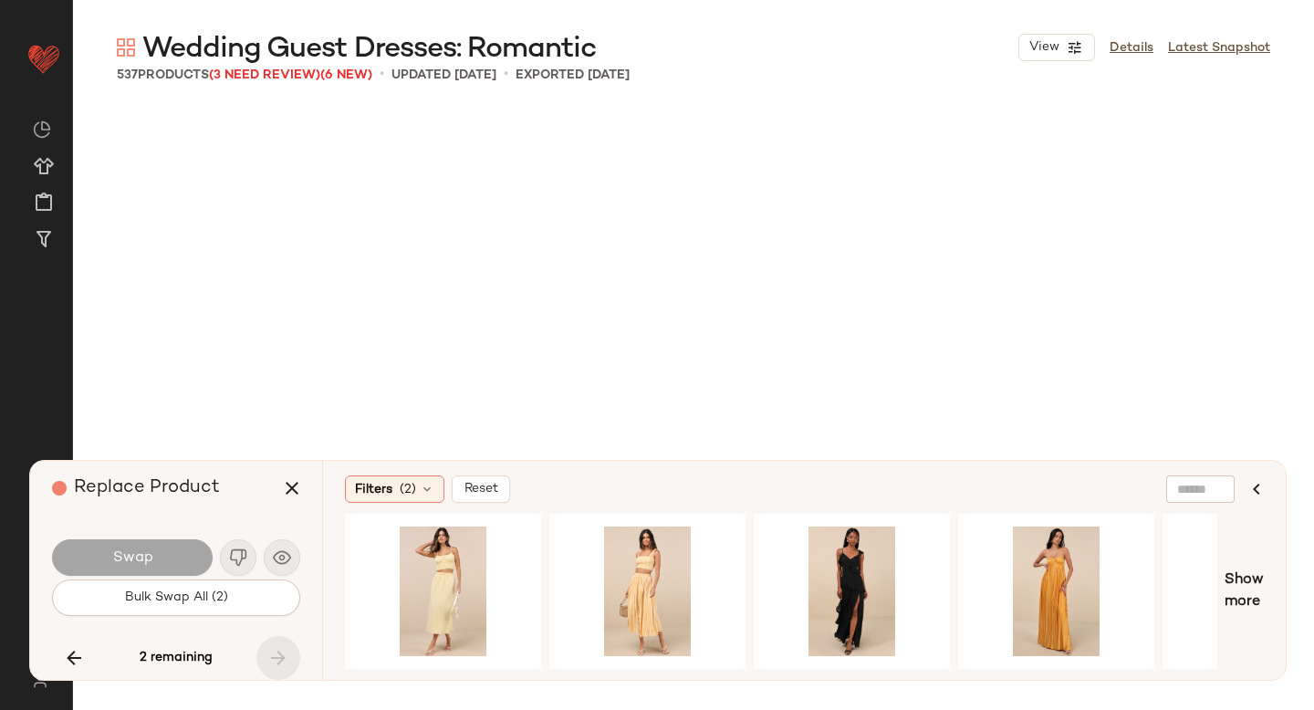
scroll to position [46510, 0]
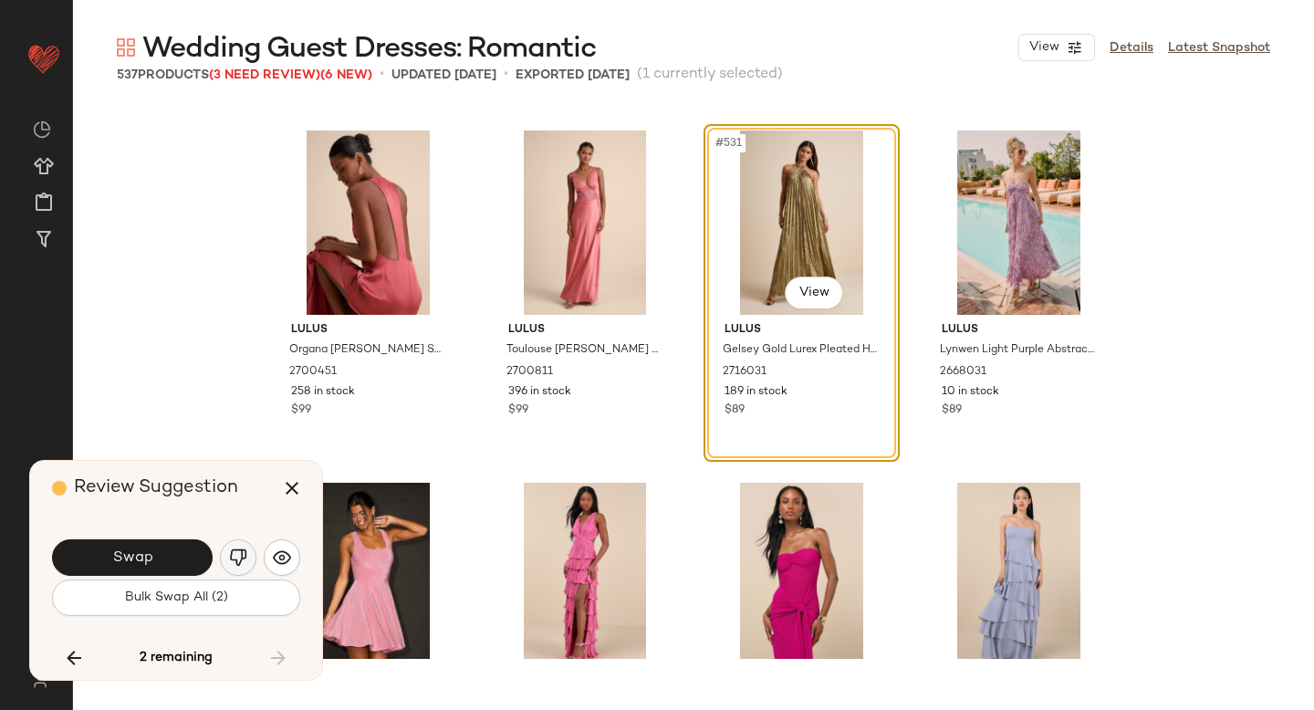
click at [233, 562] on img "button" at bounding box center [238, 558] width 18 height 18
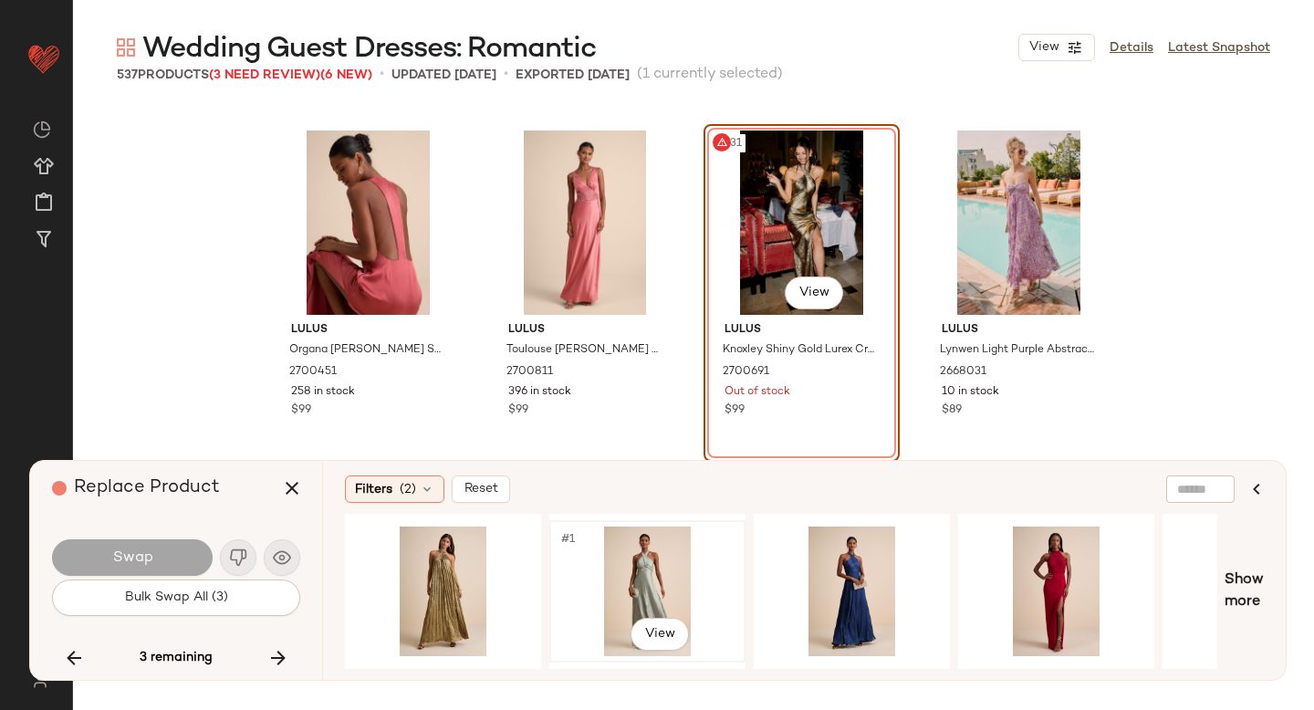
click at [626, 560] on div "#1 View" at bounding box center [647, 592] width 183 height 130
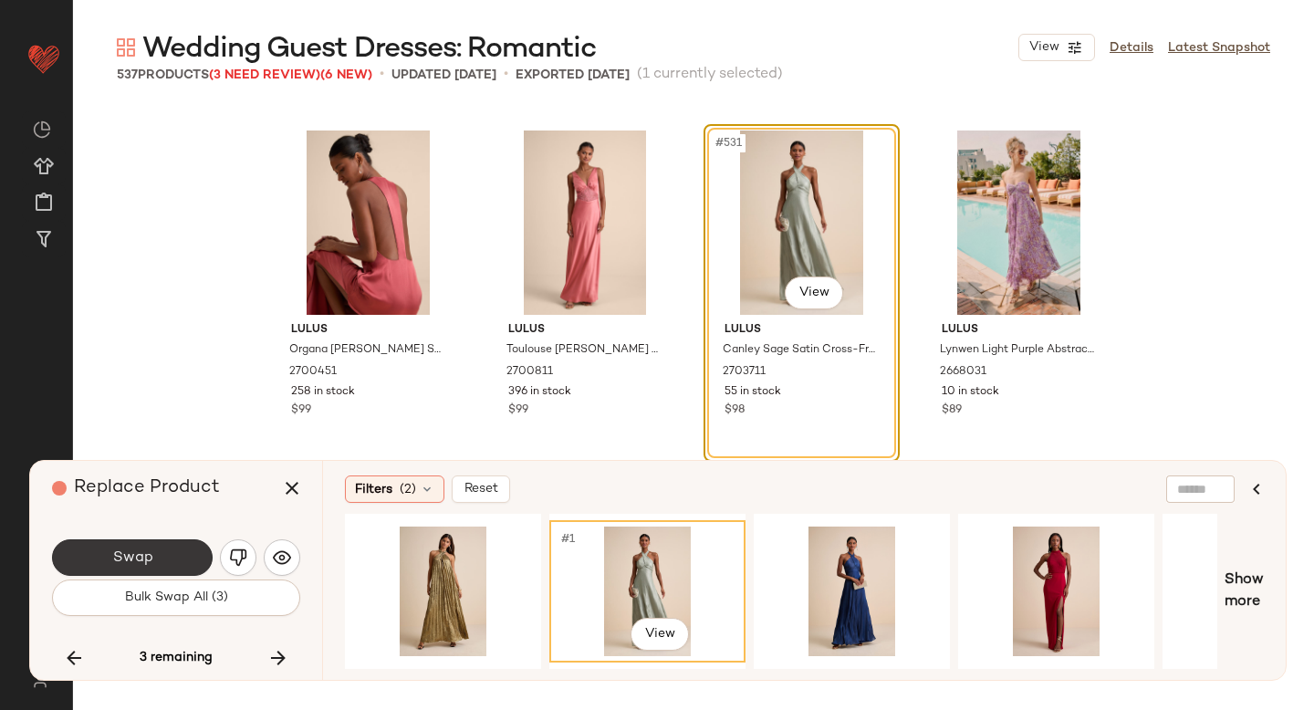
click at [160, 561] on button "Swap" at bounding box center [132, 557] width 161 height 37
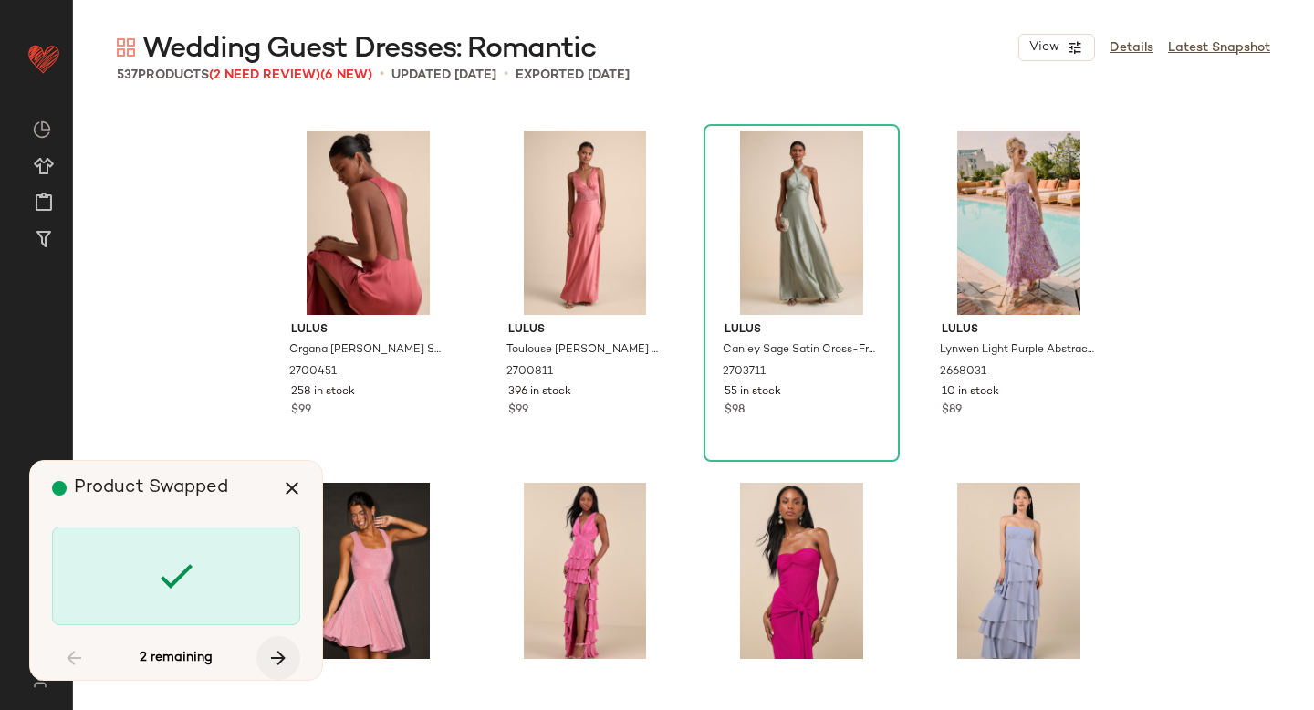
click at [286, 647] on icon "button" at bounding box center [278, 658] width 22 height 22
click at [85, 661] on button "button" at bounding box center [74, 658] width 44 height 44
click at [277, 661] on icon "button" at bounding box center [278, 658] width 22 height 22
click at [290, 499] on button "button" at bounding box center [292, 488] width 44 height 44
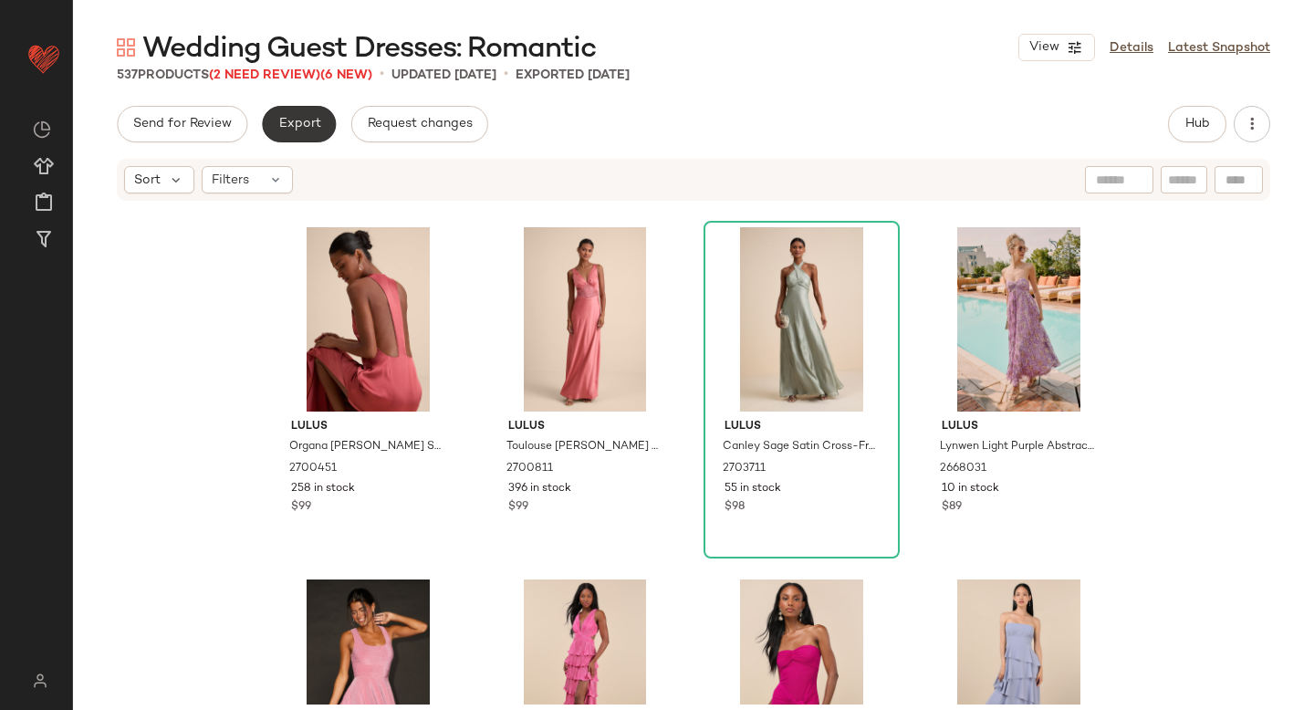
click at [310, 126] on span "Export" at bounding box center [298, 124] width 43 height 15
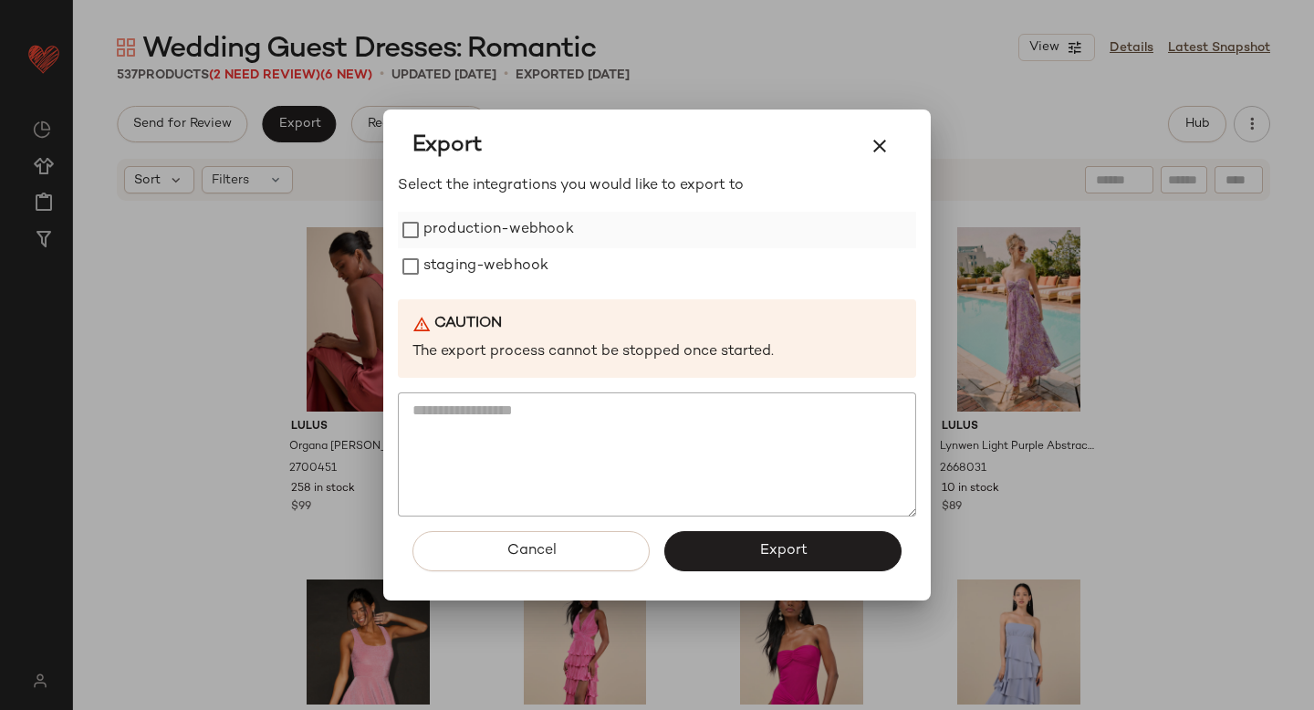
click at [483, 225] on label "production-webhook" at bounding box center [499, 230] width 151 height 37
click at [493, 267] on label "staging-webhook" at bounding box center [486, 266] width 125 height 37
click at [772, 539] on button "Export" at bounding box center [783, 551] width 237 height 40
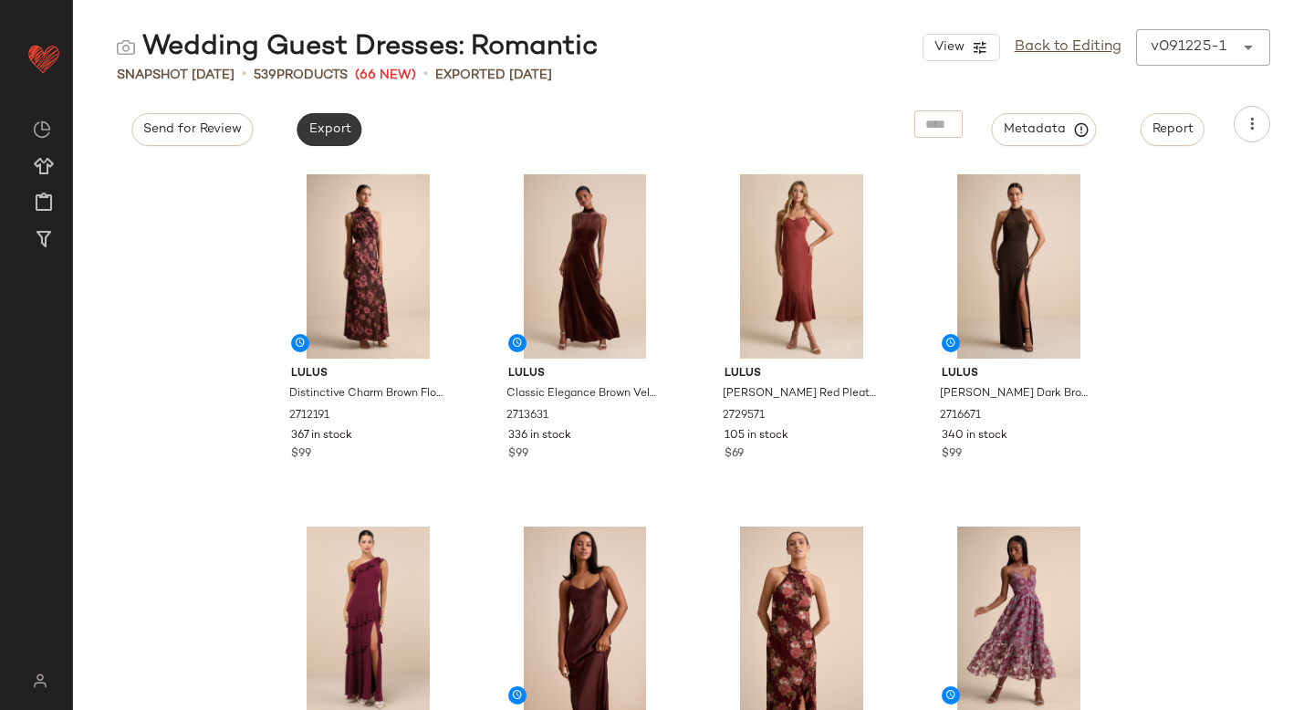
click at [346, 119] on button "Export" at bounding box center [329, 129] width 65 height 33
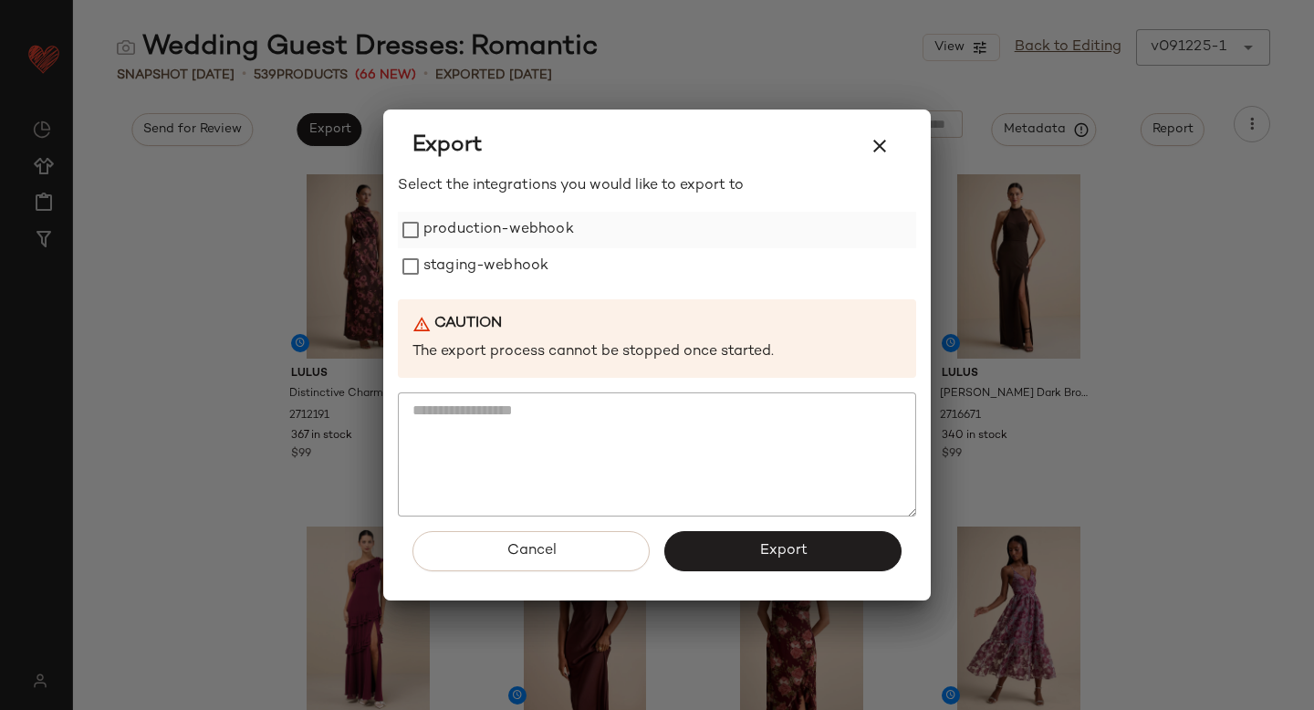
click at [476, 229] on label "production-webhook" at bounding box center [499, 230] width 151 height 37
click at [492, 275] on label "staging-webhook" at bounding box center [486, 266] width 125 height 37
click at [794, 548] on span "Export" at bounding box center [783, 550] width 48 height 17
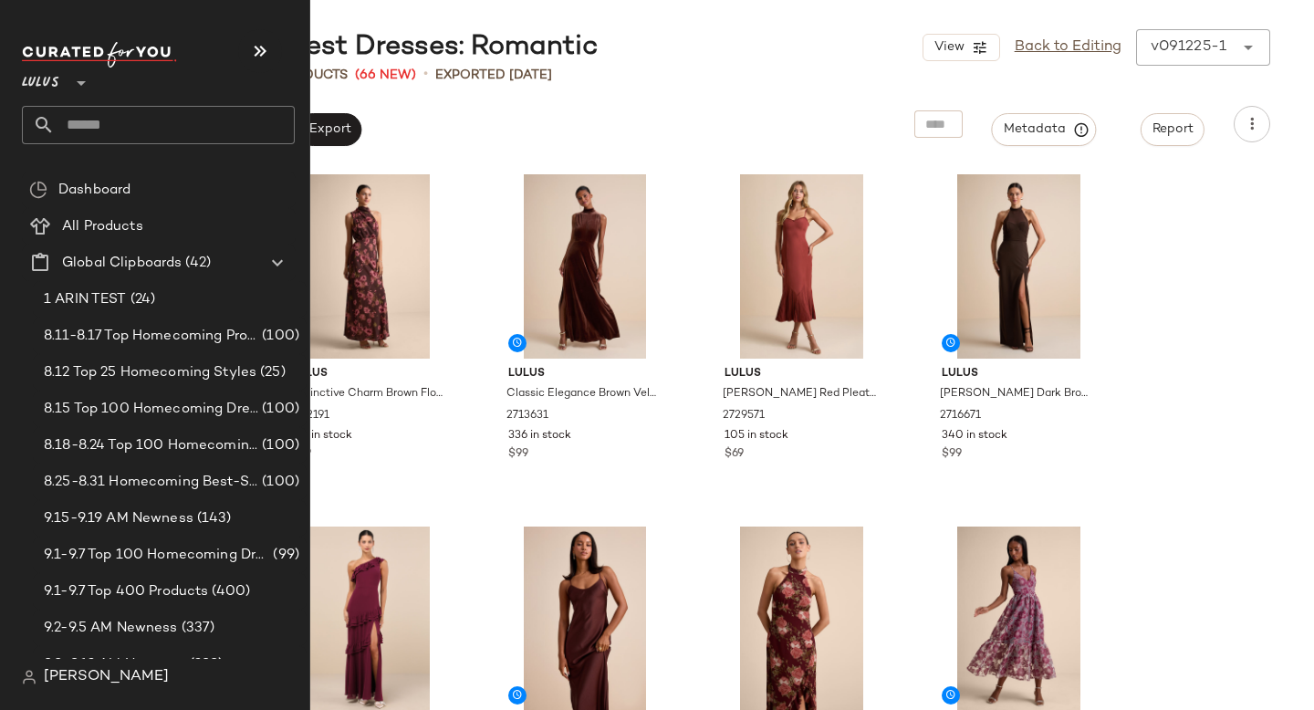
click at [121, 124] on input "text" at bounding box center [175, 125] width 240 height 38
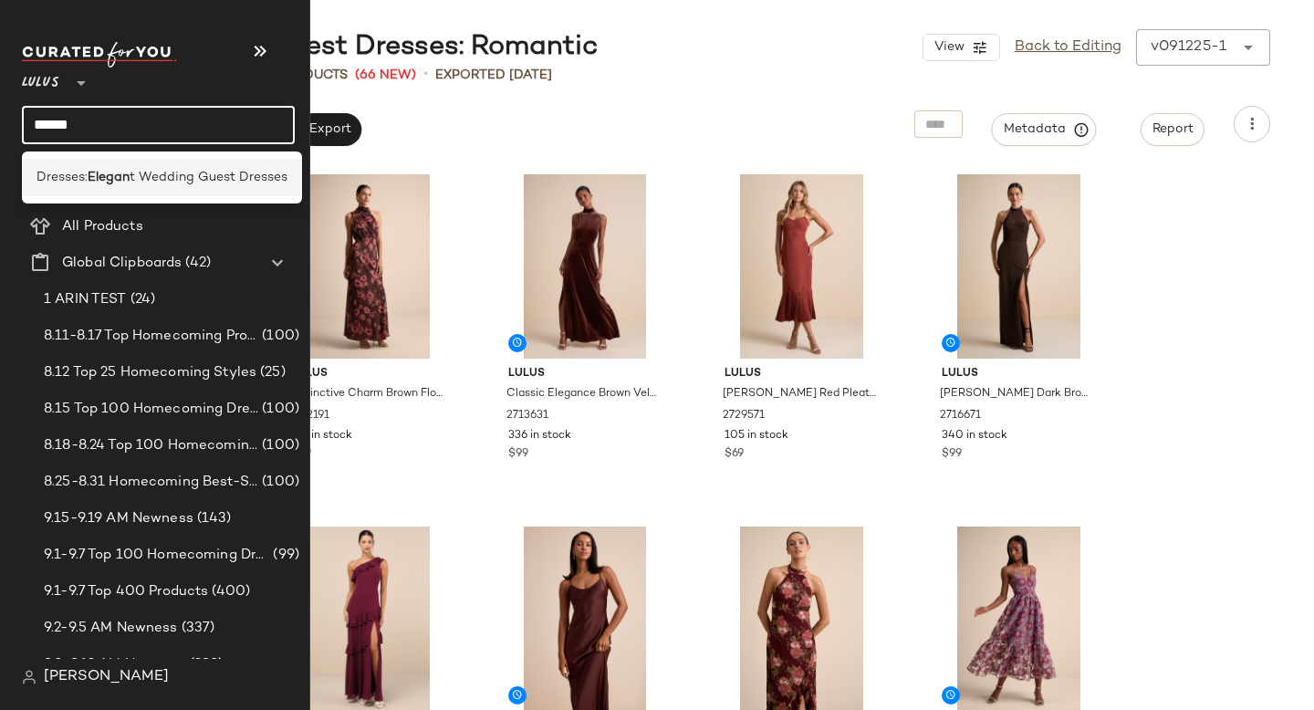
type input "******"
click at [104, 181] on b "Elegan" at bounding box center [109, 177] width 42 height 19
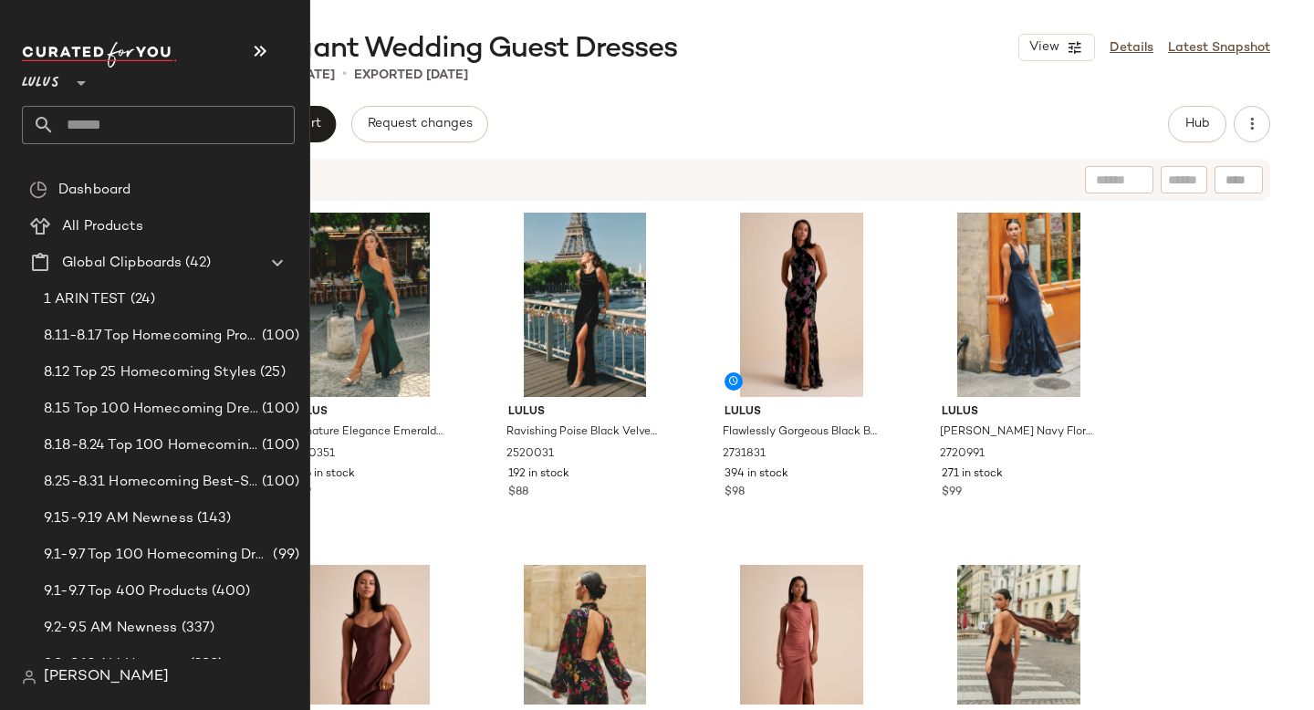
click at [141, 119] on input "text" at bounding box center [175, 125] width 240 height 38
type input "*"
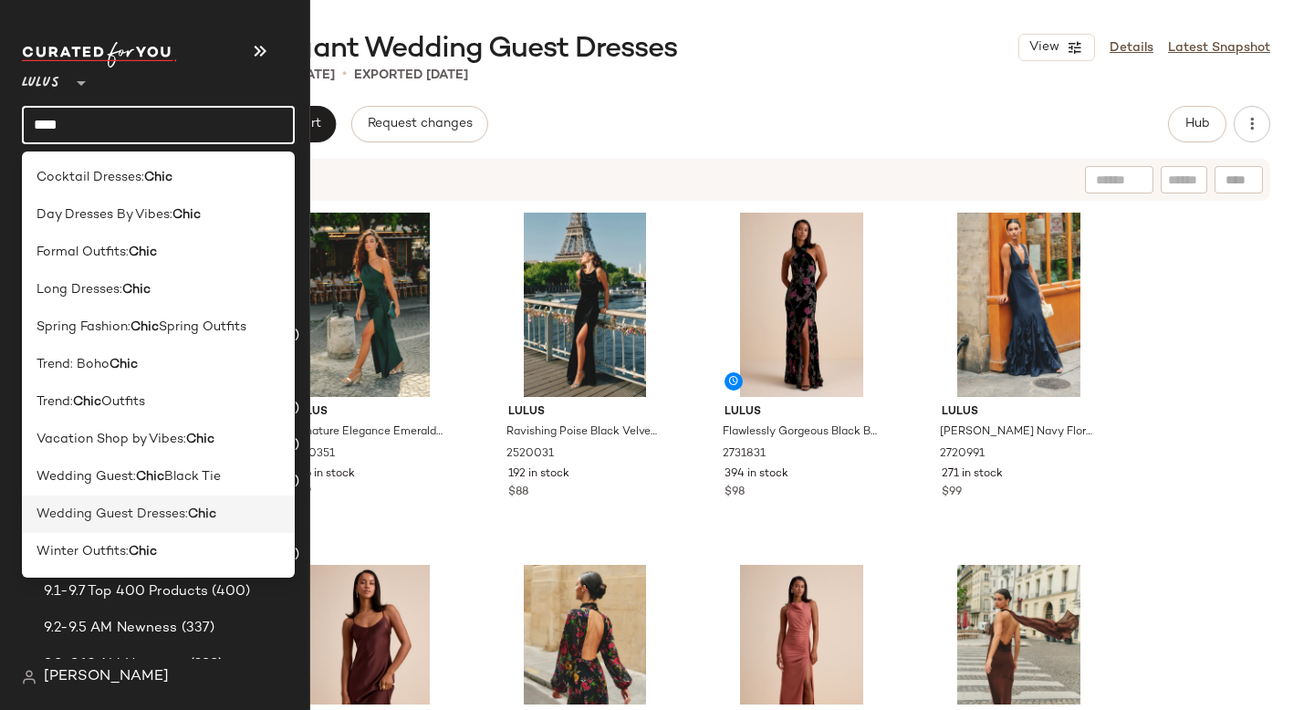
type input "****"
click at [99, 519] on span "Wedding Guest Dresses:" at bounding box center [113, 514] width 152 height 19
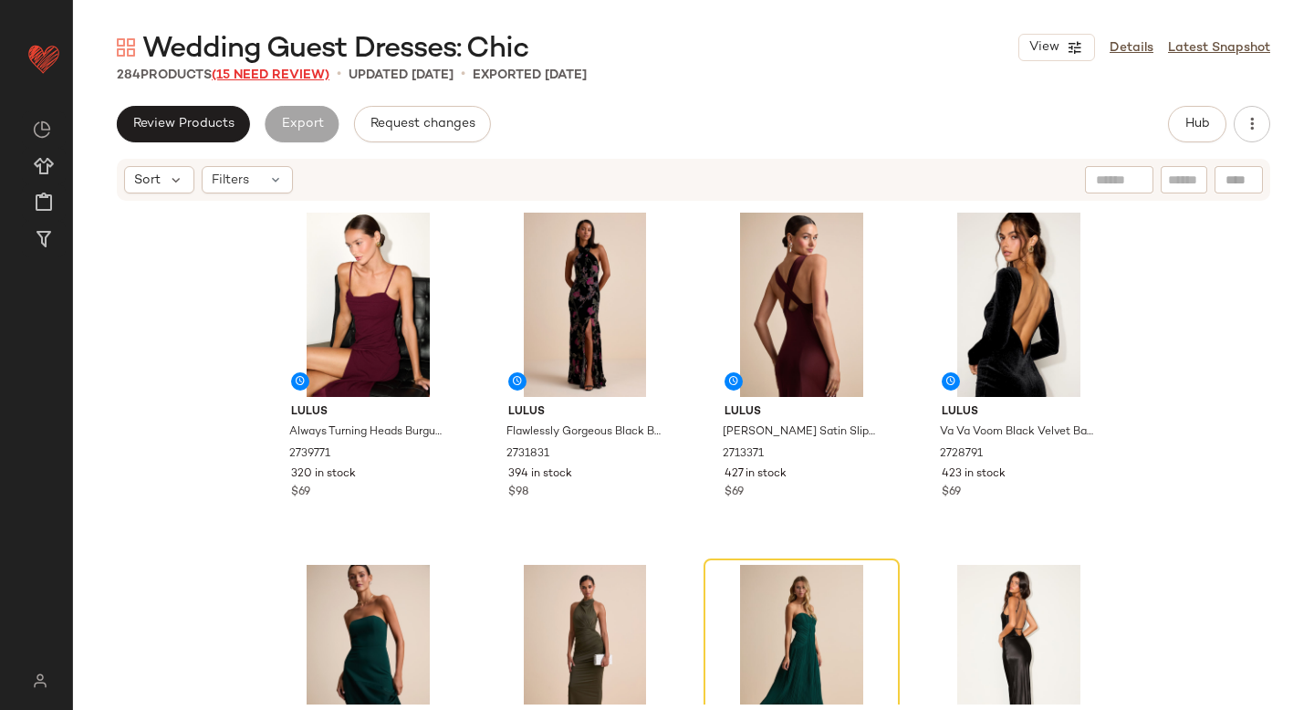
click at [269, 74] on span "(15 Need Review)" at bounding box center [271, 75] width 118 height 14
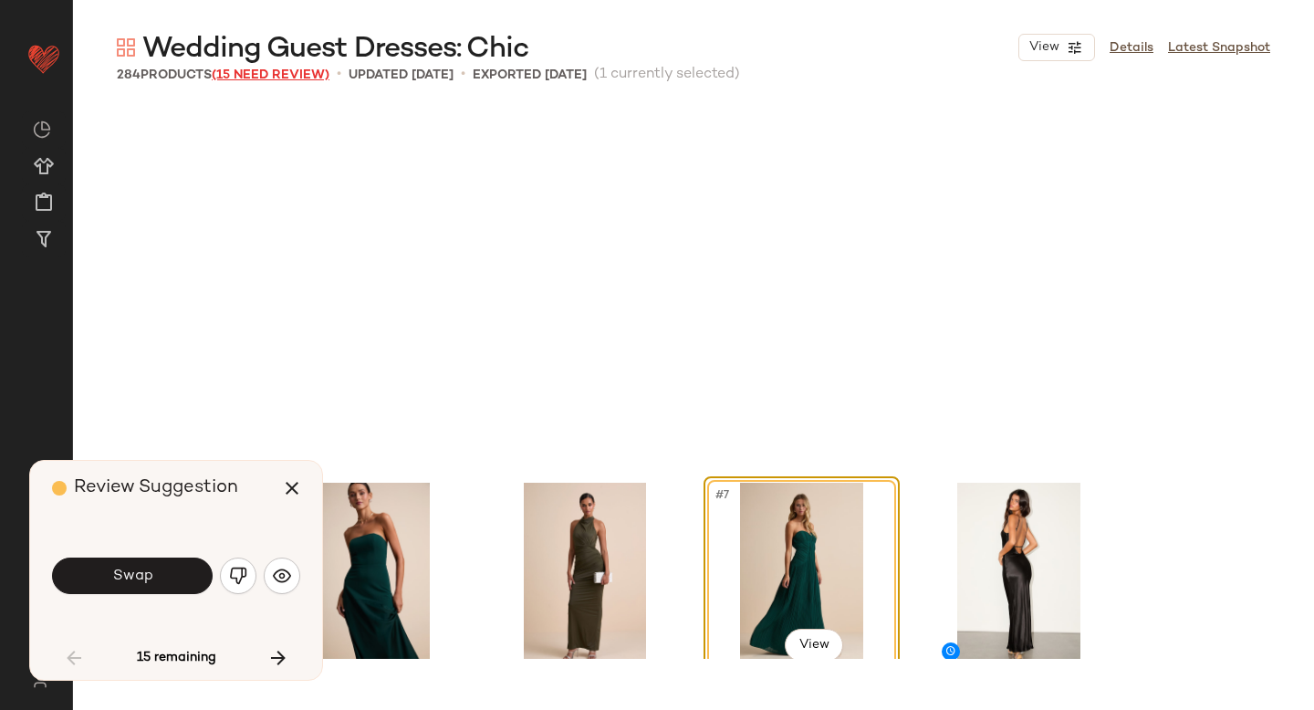
scroll to position [367, 0]
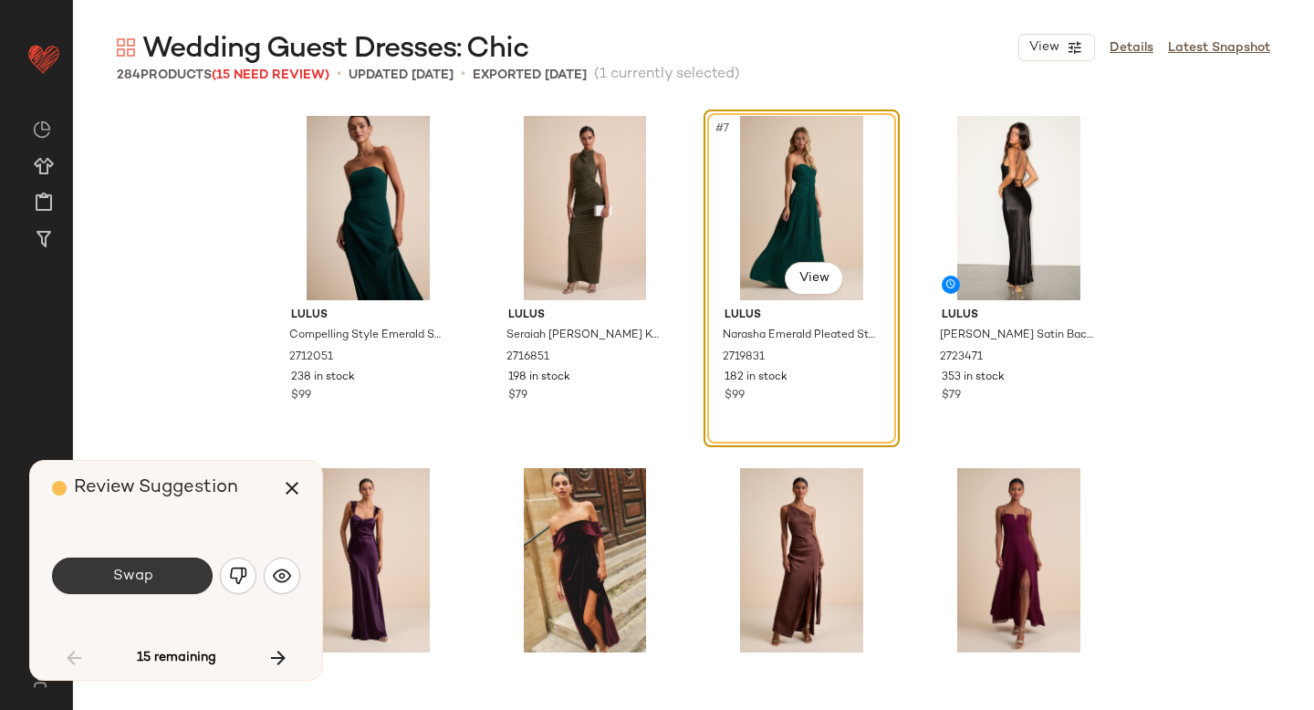
click at [179, 574] on button "Swap" at bounding box center [132, 576] width 161 height 37
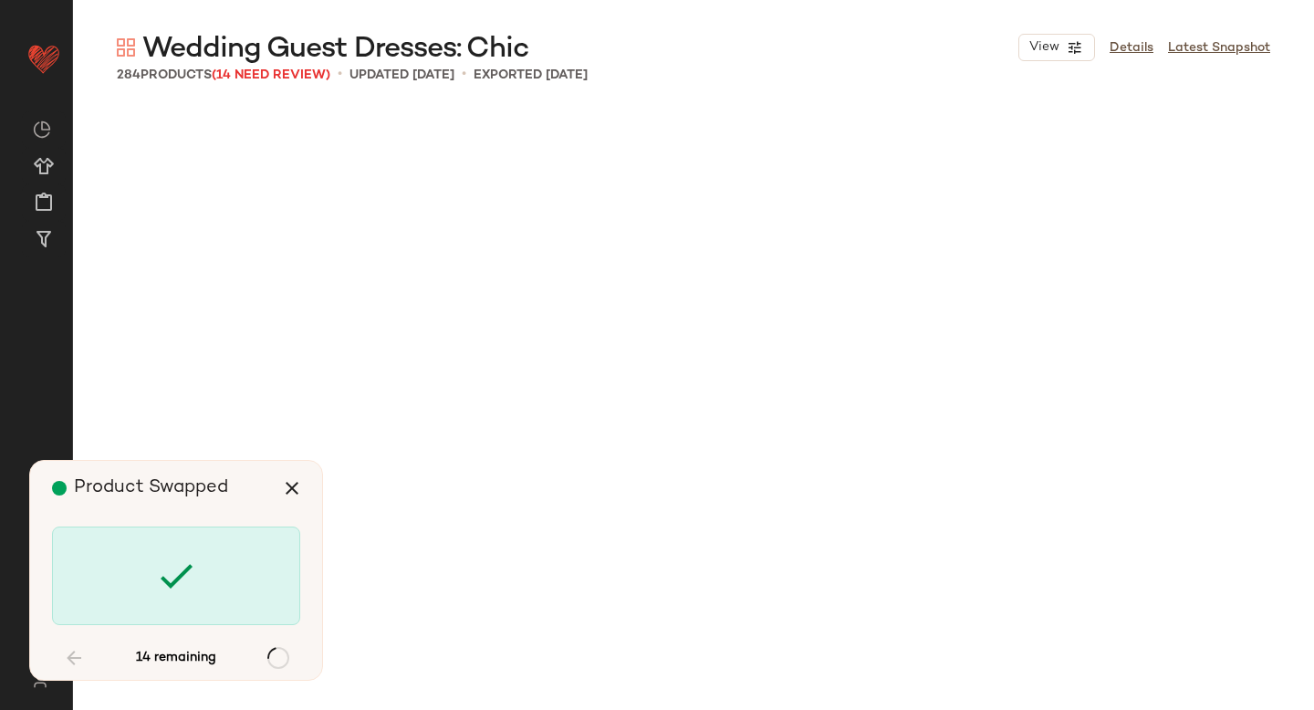
scroll to position [3876, 0]
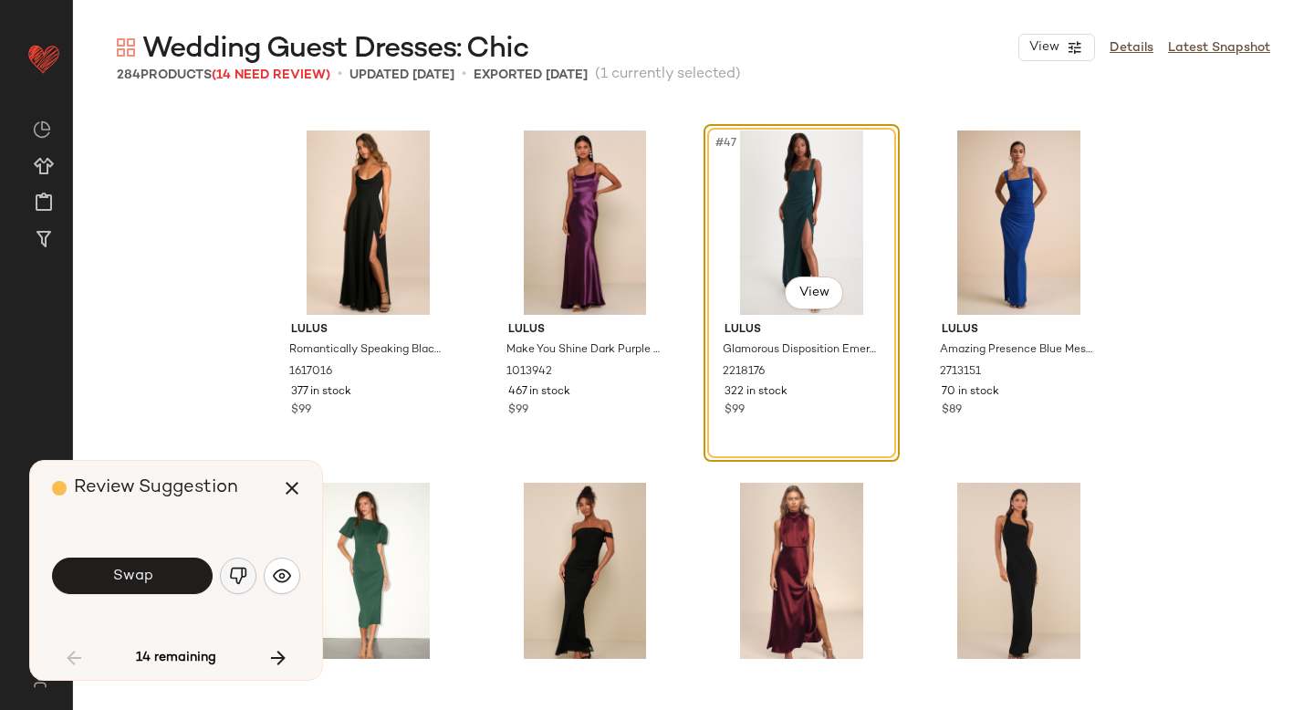
click at [246, 585] on button "button" at bounding box center [238, 576] width 37 height 37
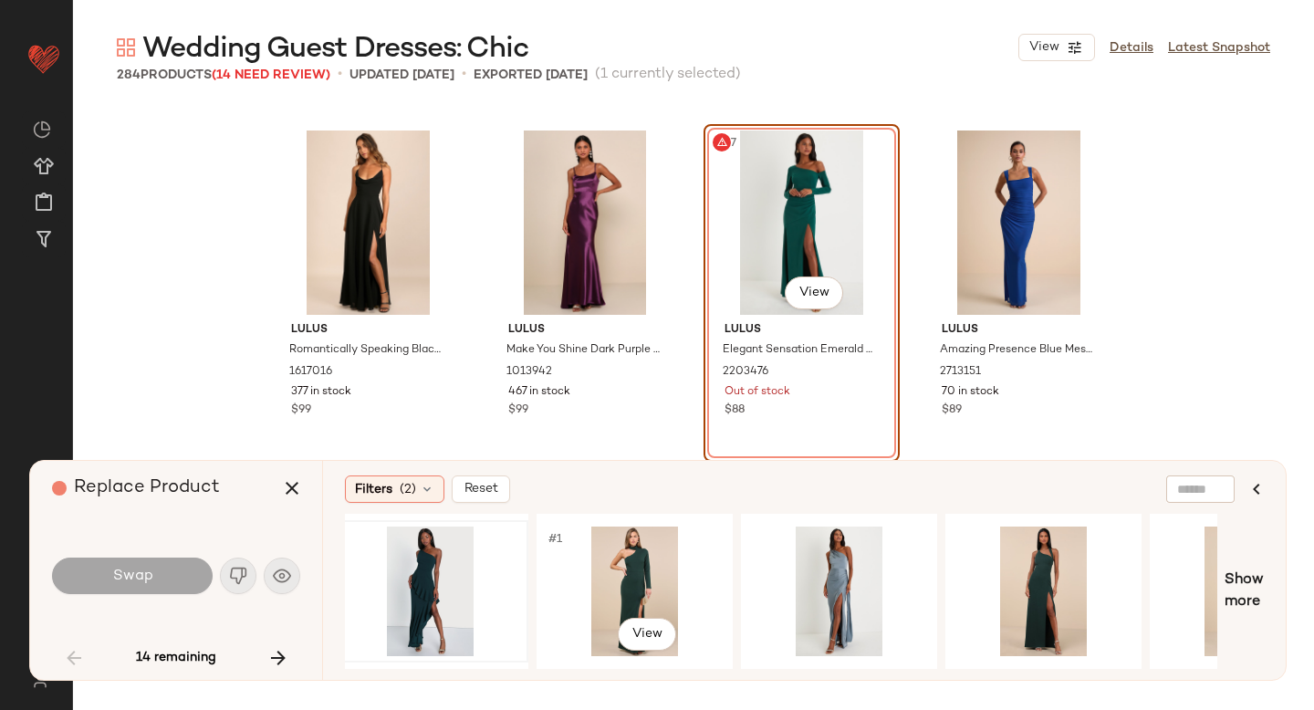
scroll to position [0, 224]
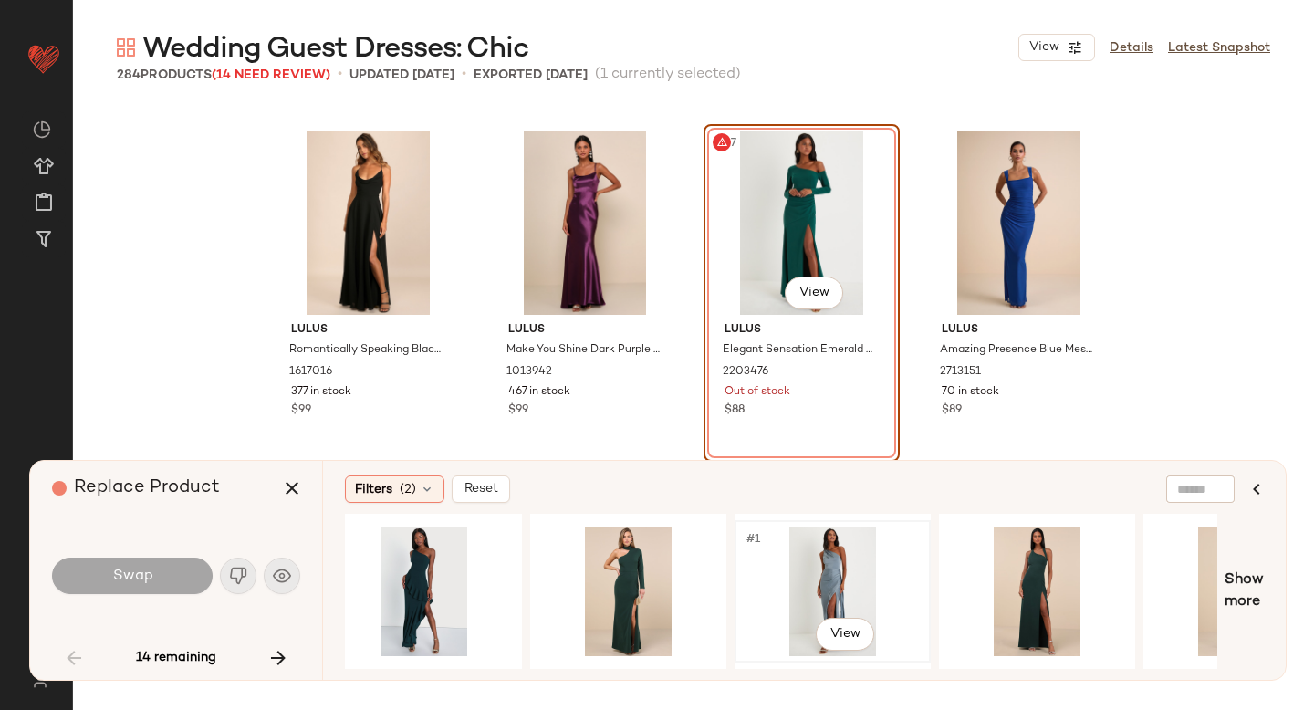
click at [829, 574] on div "#1 View" at bounding box center [832, 592] width 183 height 130
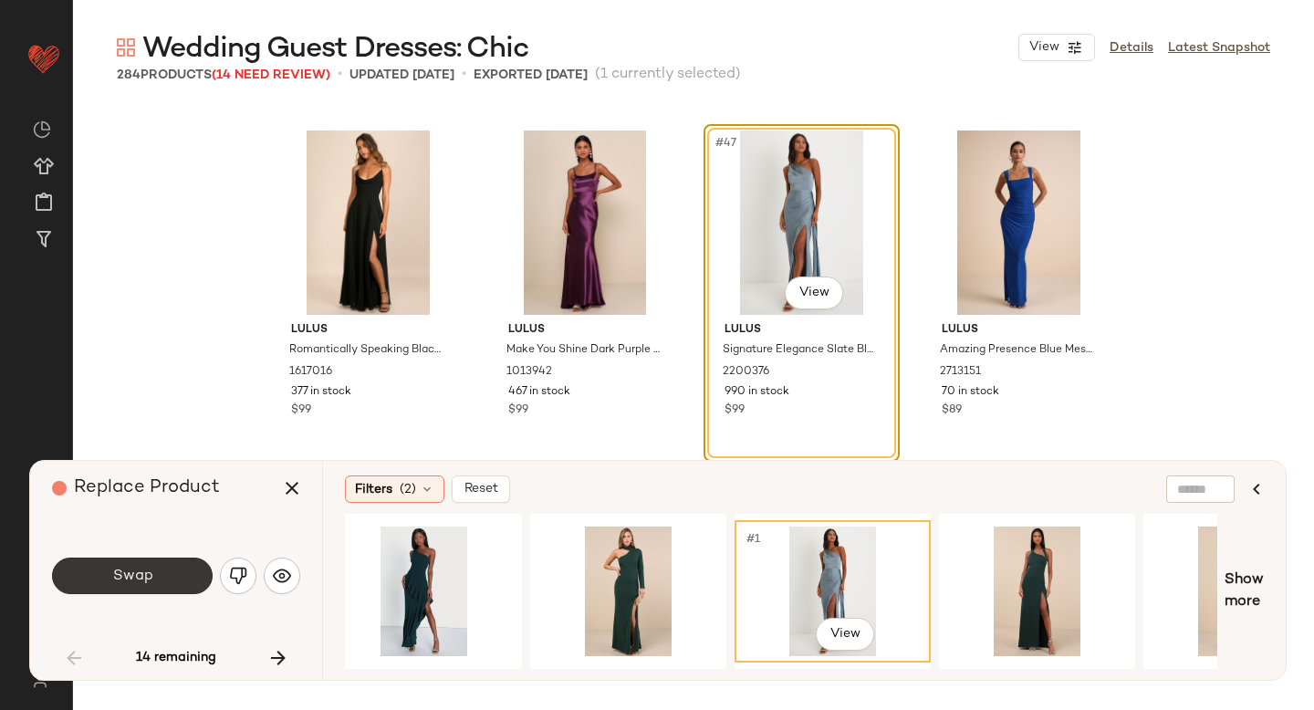
click at [112, 575] on span "Swap" at bounding box center [131, 576] width 41 height 17
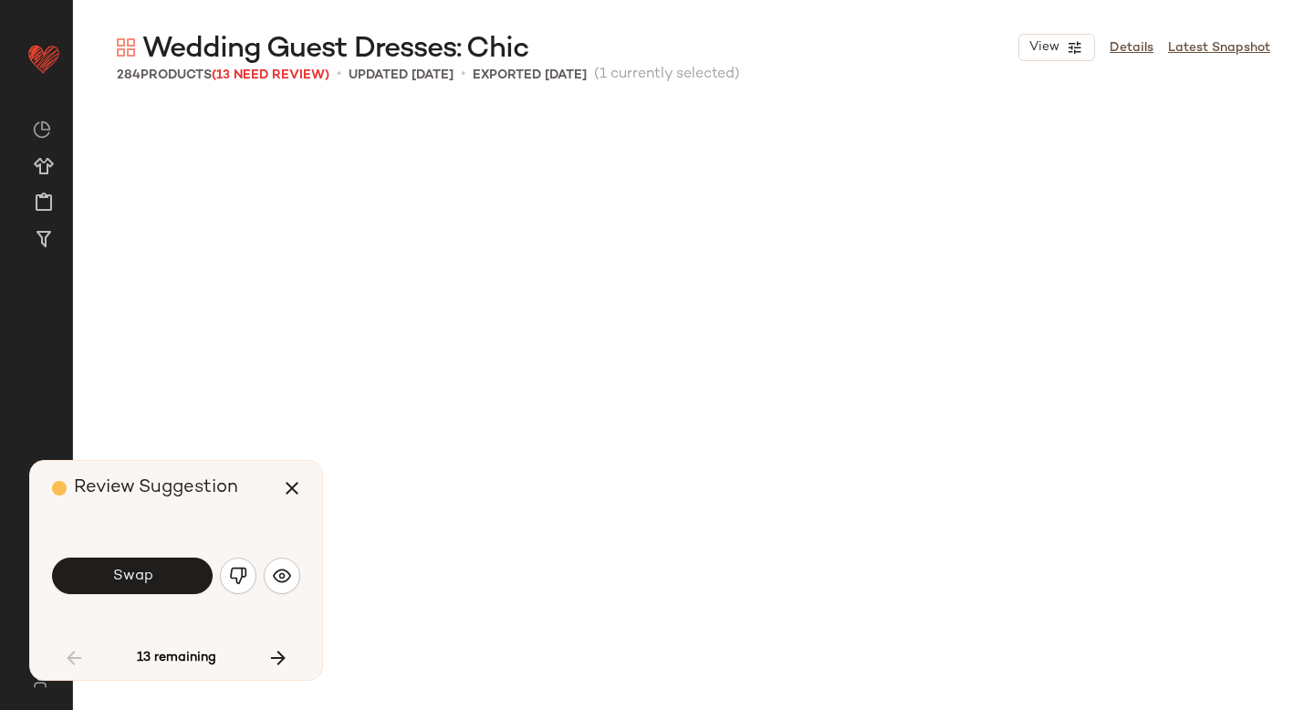
scroll to position [4581, 0]
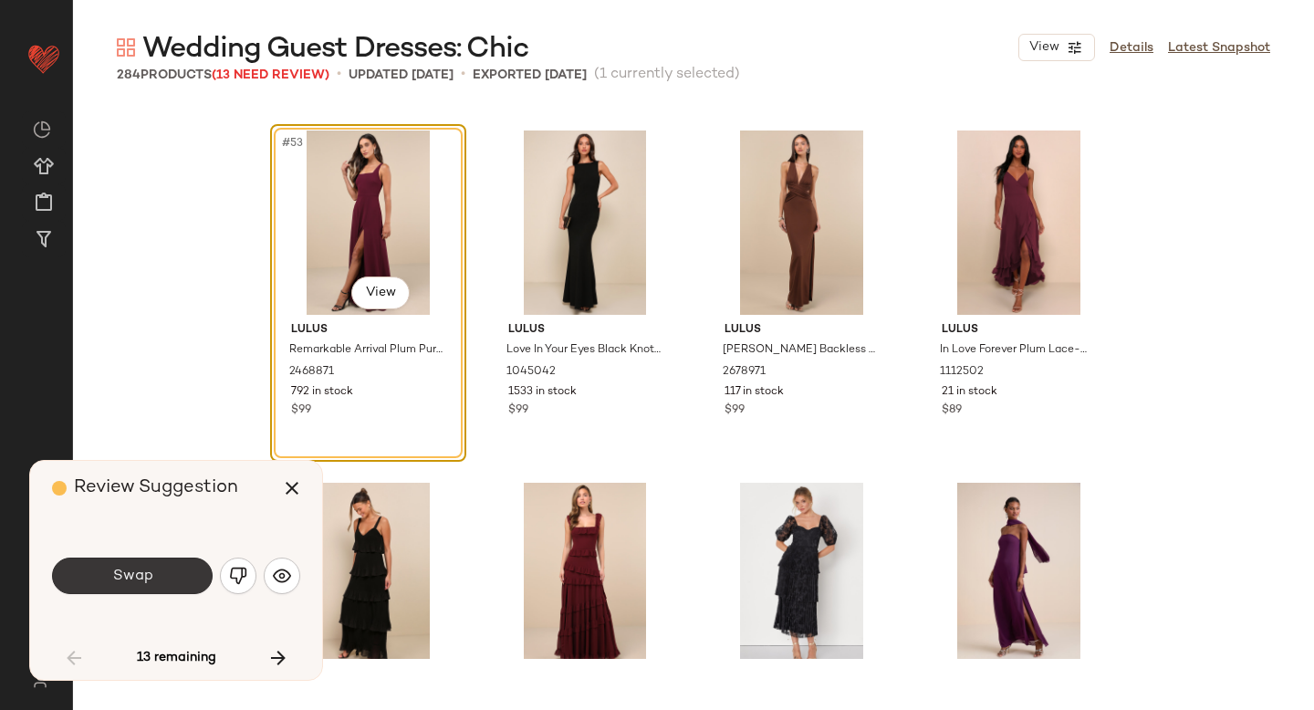
click at [151, 576] on span "Swap" at bounding box center [131, 576] width 41 height 17
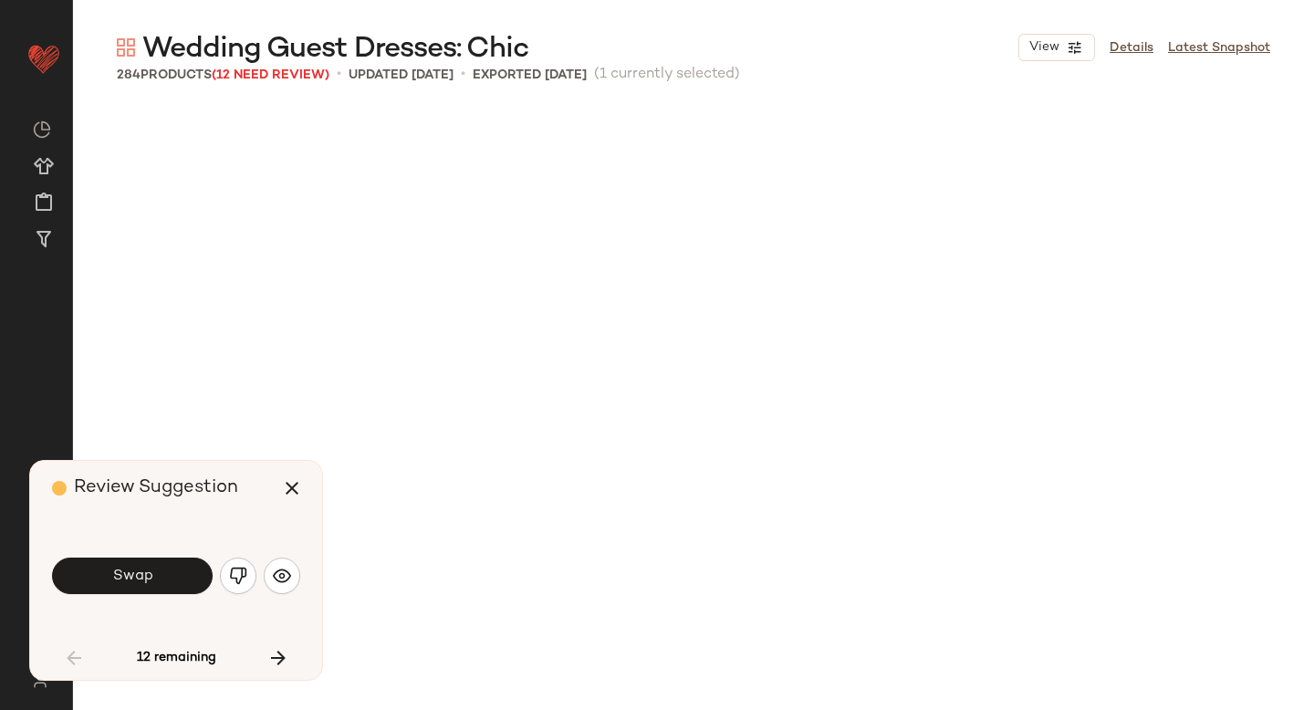
scroll to position [5285, 0]
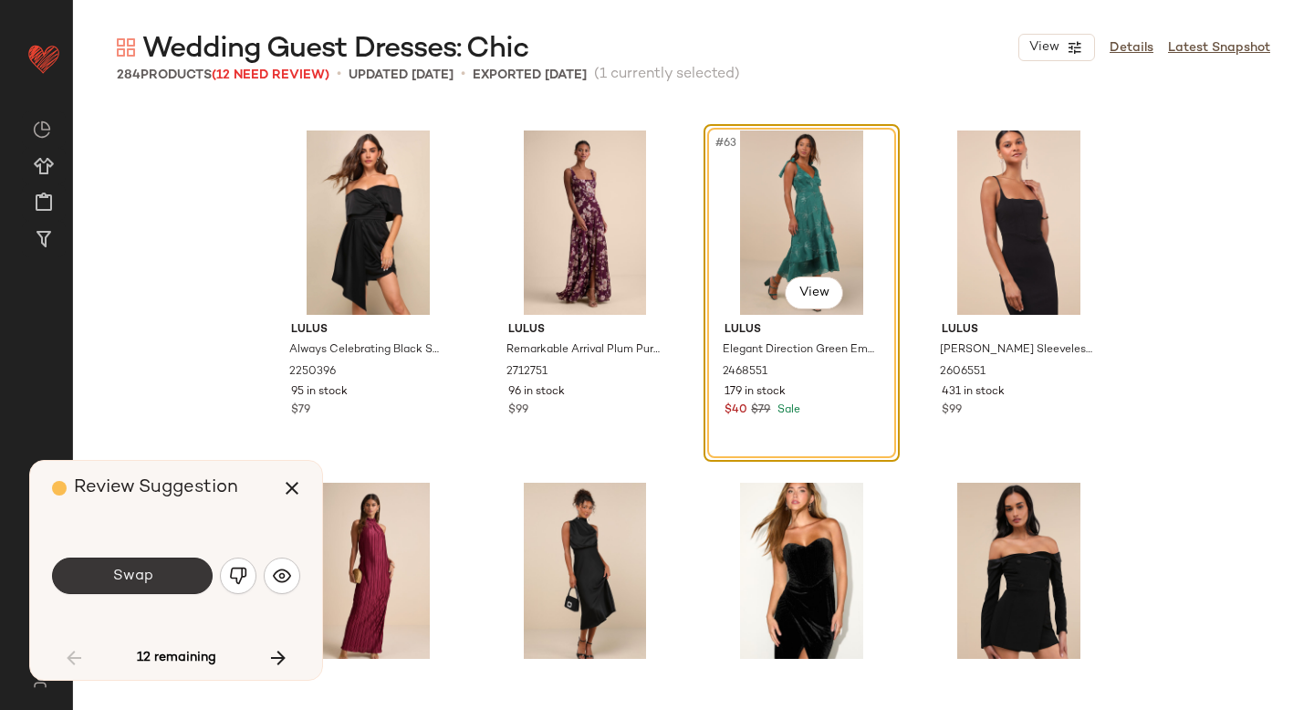
click at [163, 576] on button "Swap" at bounding box center [132, 576] width 161 height 37
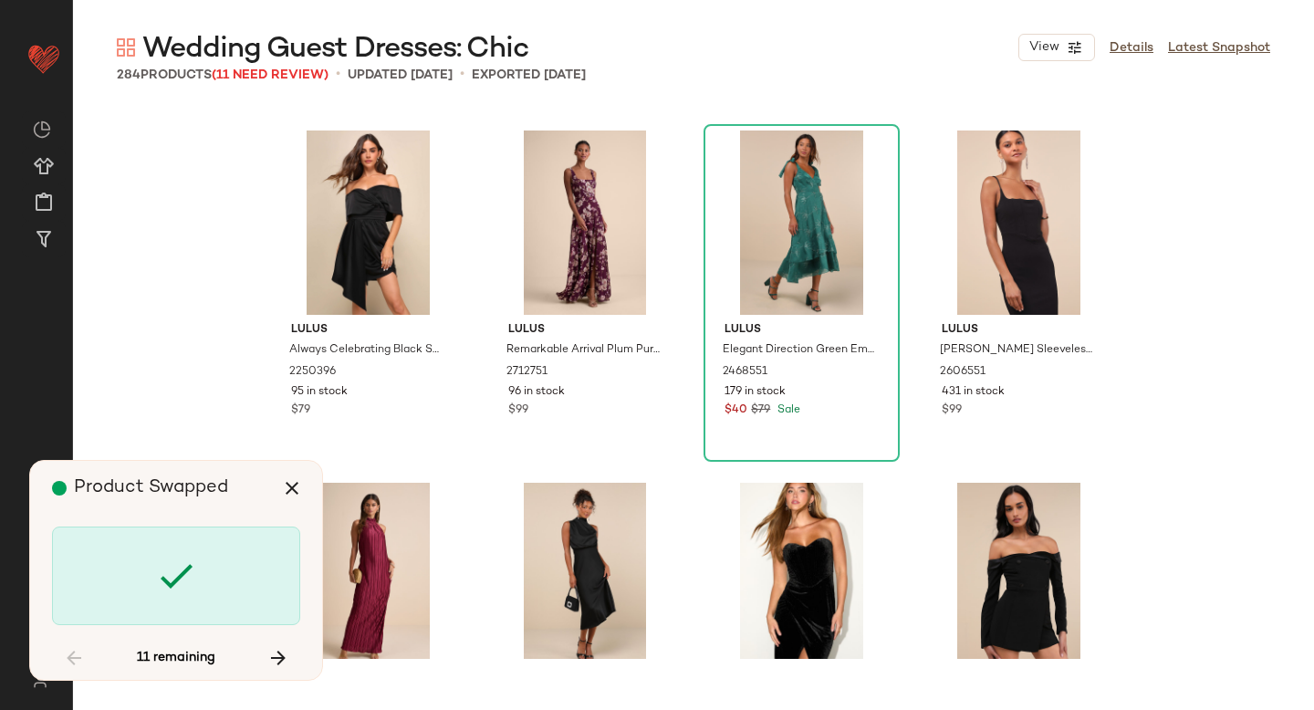
scroll to position [7047, 0]
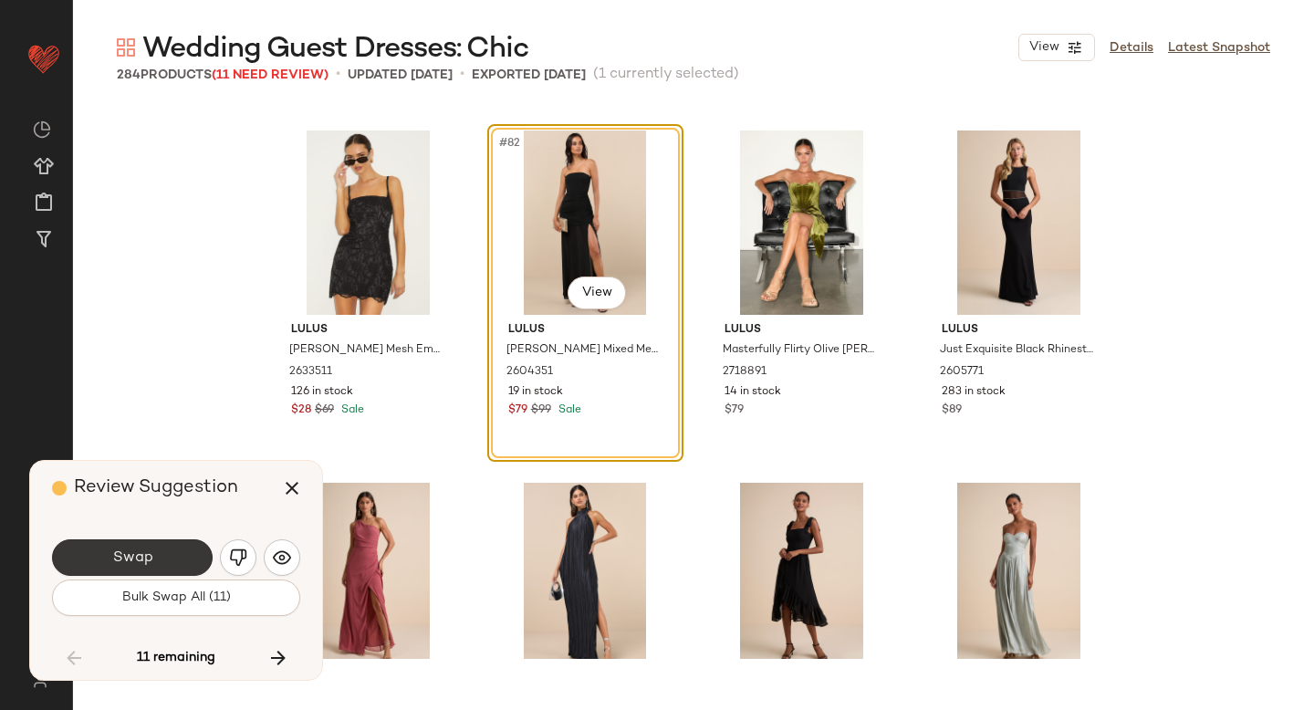
click at [172, 551] on button "Swap" at bounding box center [132, 557] width 161 height 37
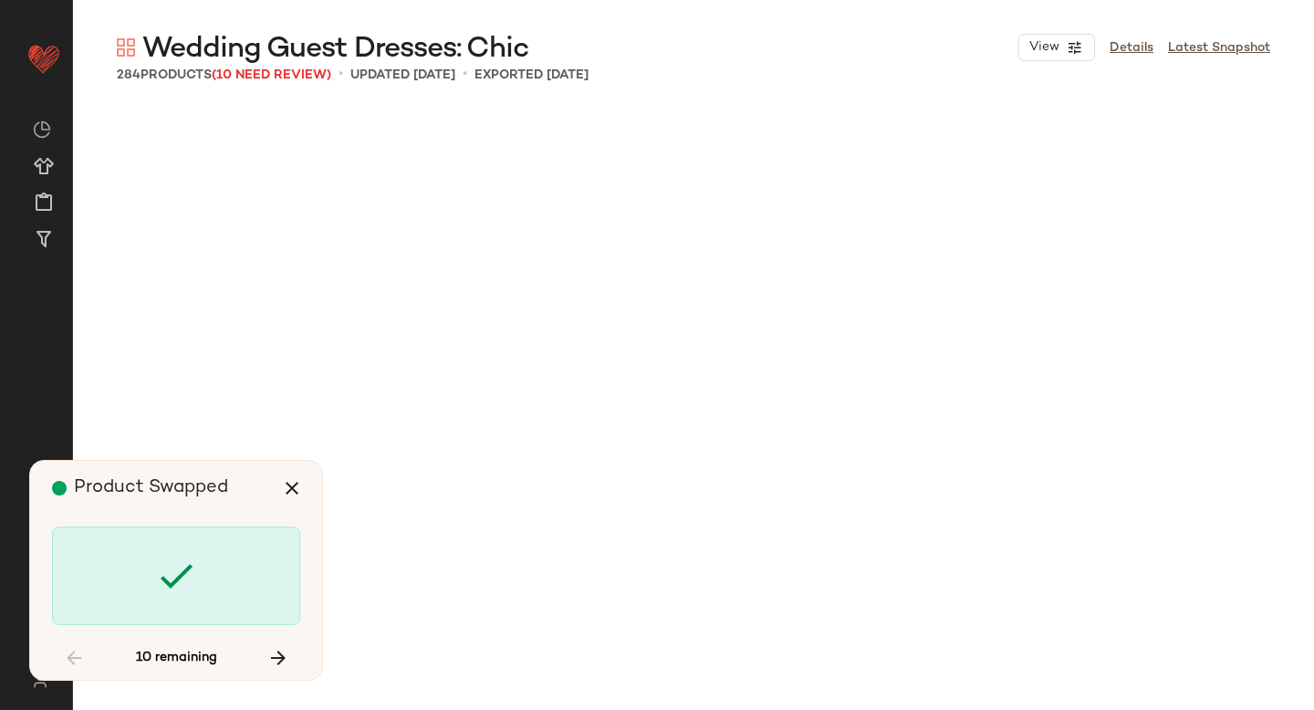
scroll to position [13037, 0]
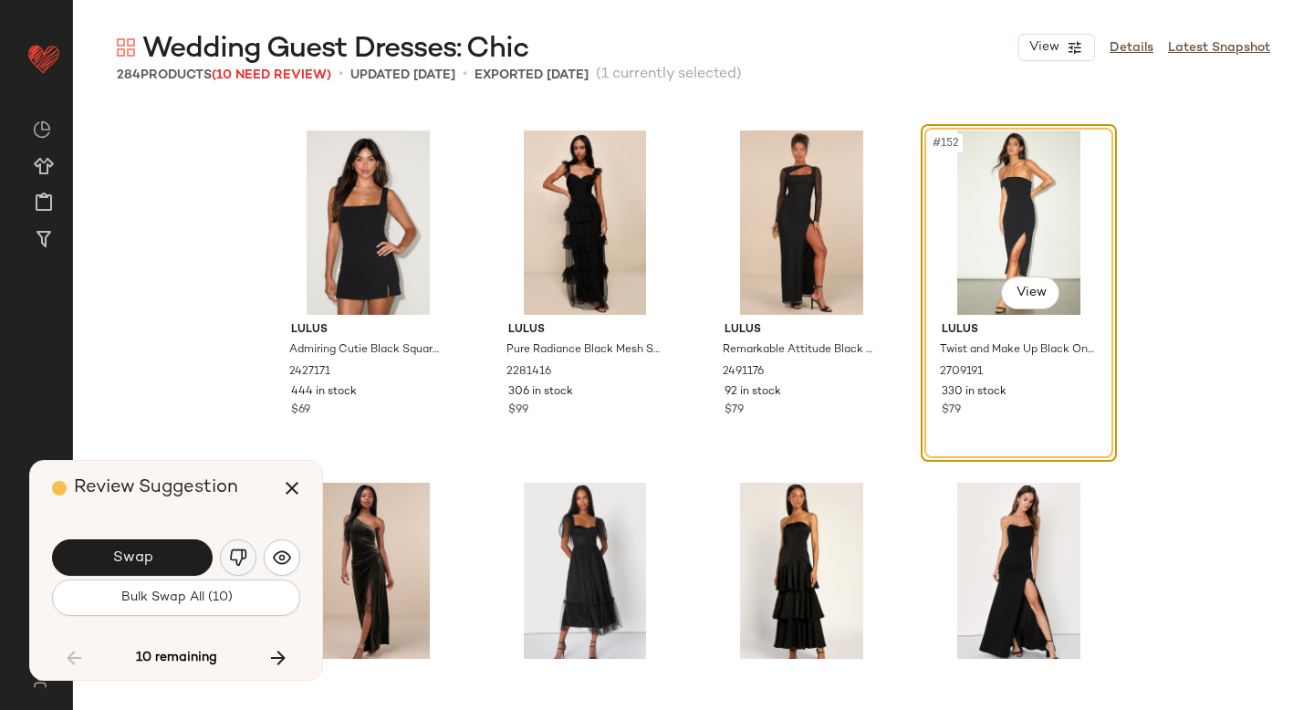
click at [242, 560] on img "button" at bounding box center [238, 558] width 18 height 18
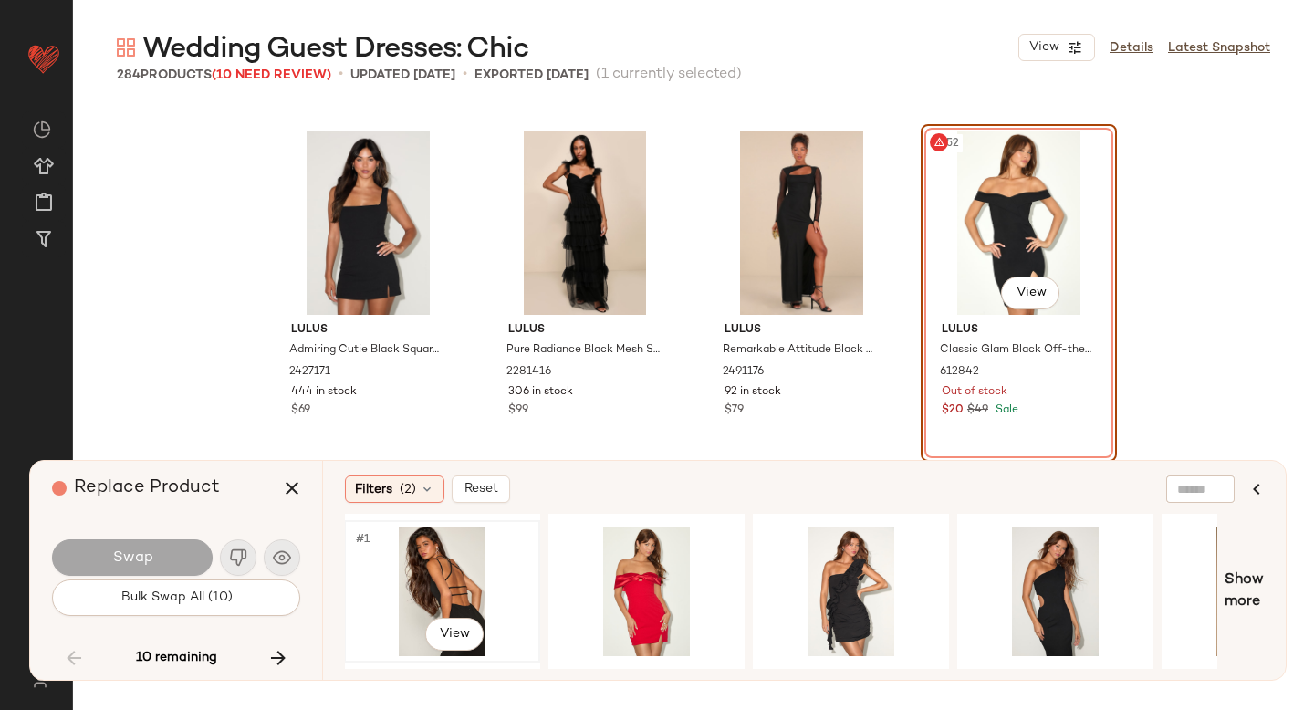
scroll to position [0, 207]
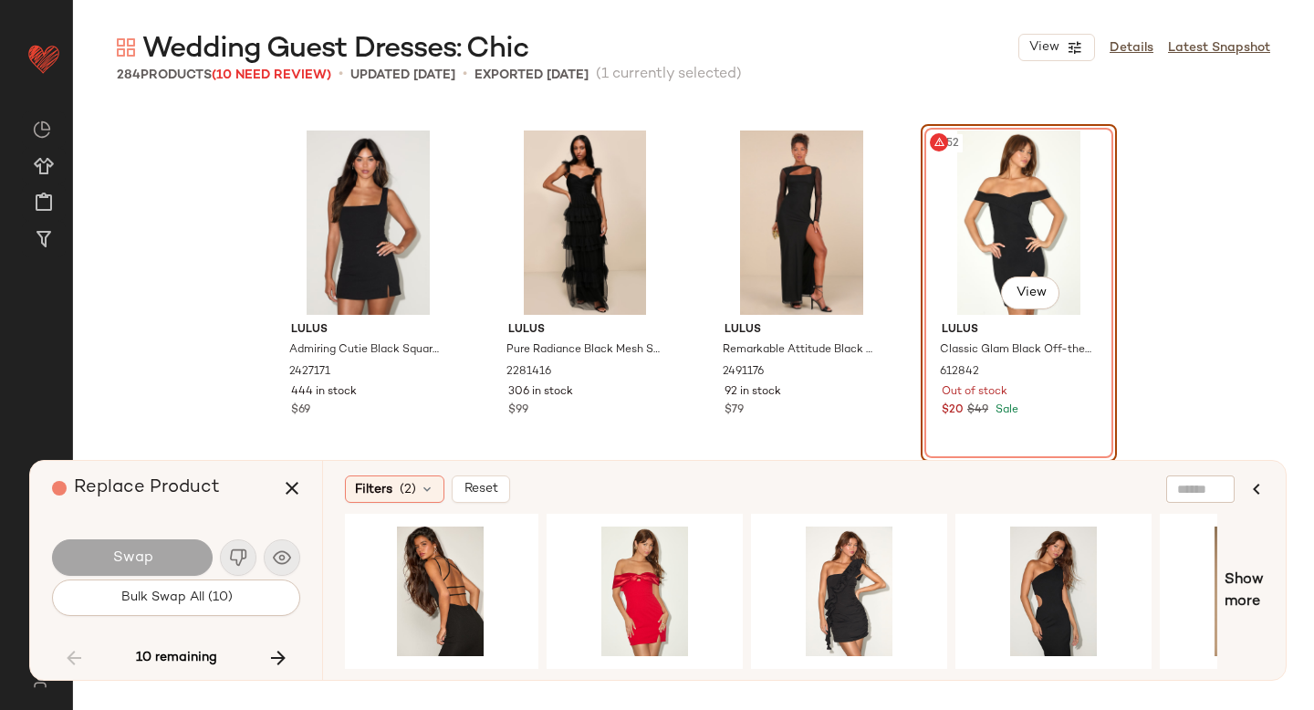
click at [1005, 249] on div "#152 View" at bounding box center [1018, 223] width 183 height 184
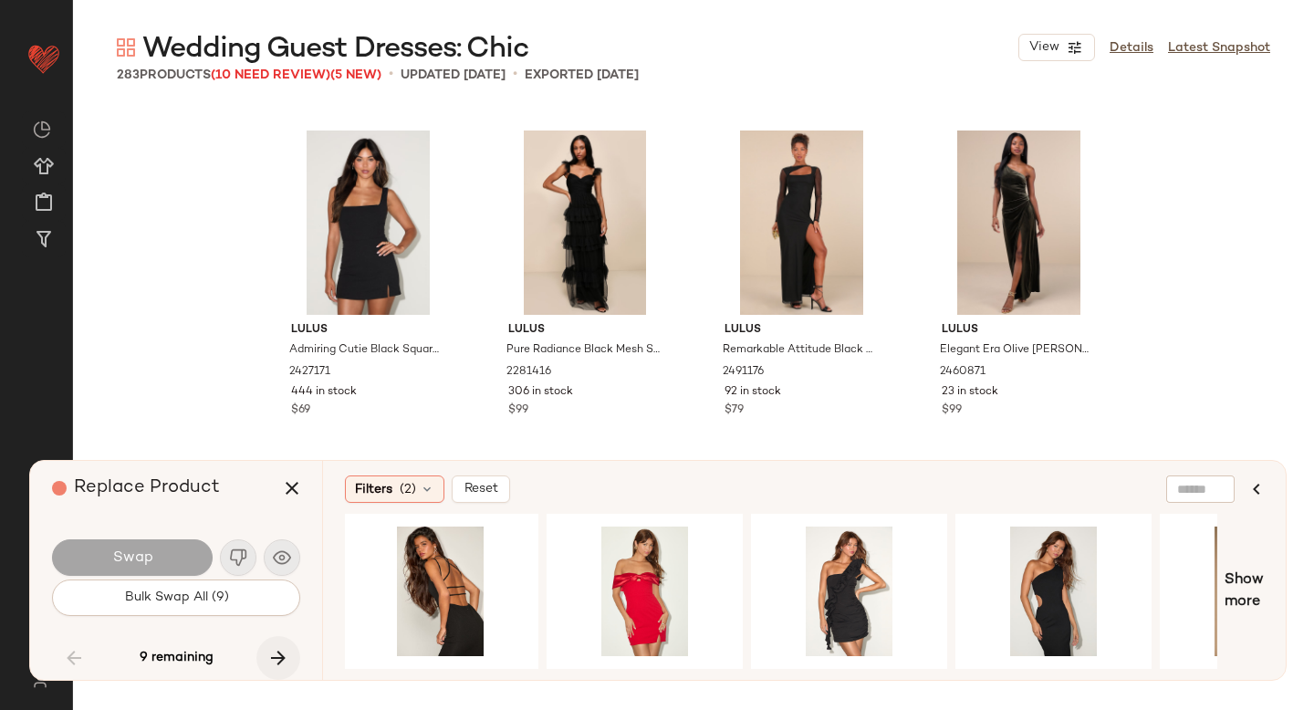
click at [272, 657] on icon "button" at bounding box center [278, 658] width 22 height 22
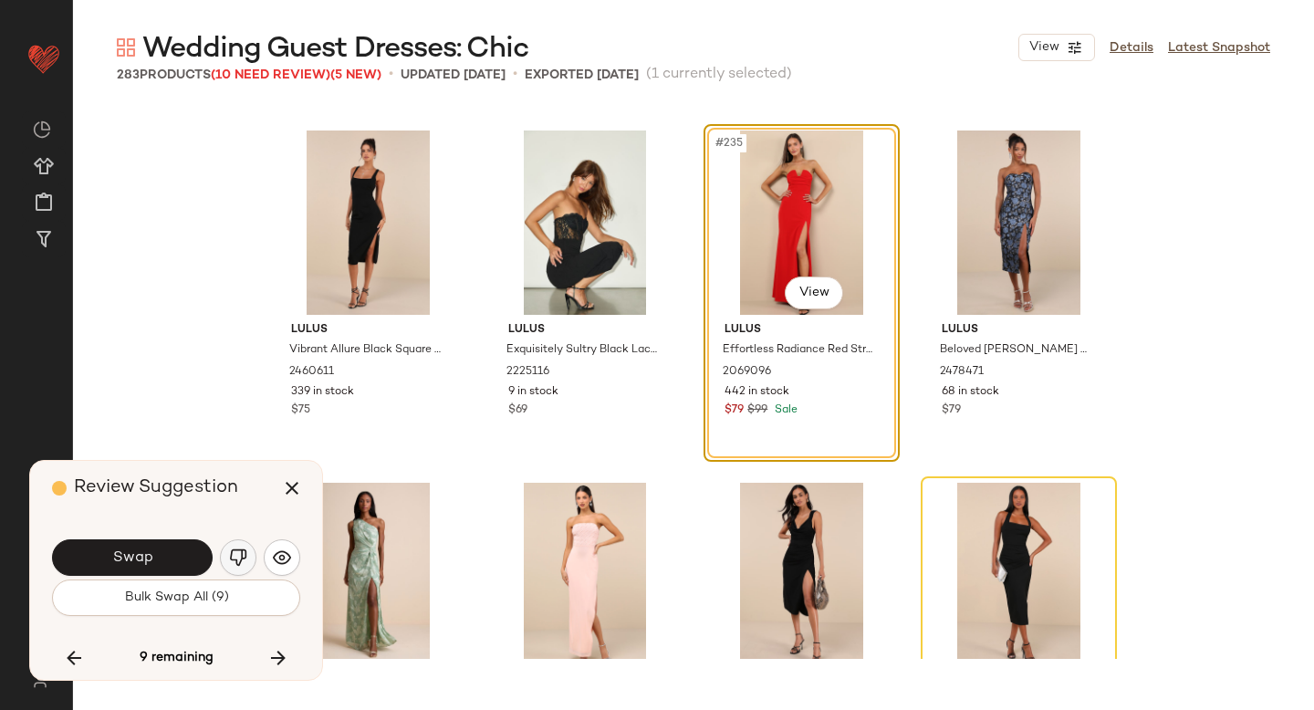
click at [230, 543] on button "button" at bounding box center [238, 557] width 37 height 37
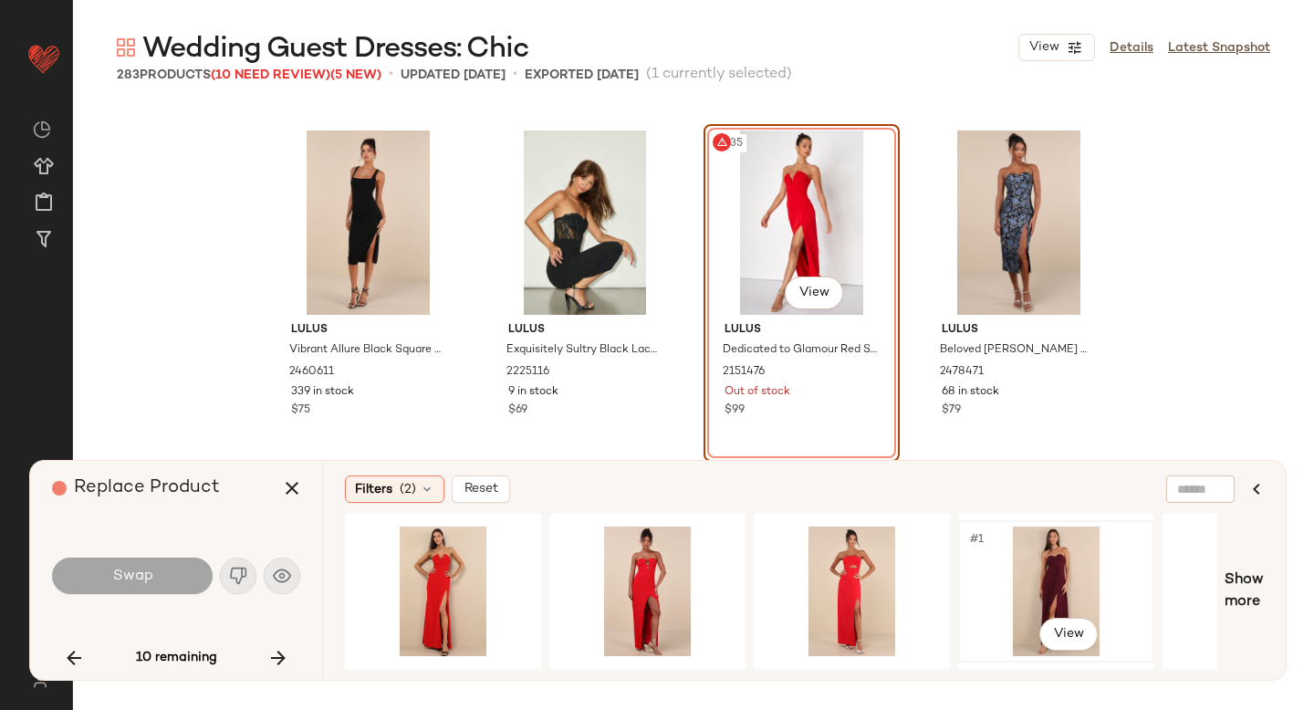
click at [1062, 558] on div "#1 View" at bounding box center [1056, 592] width 183 height 130
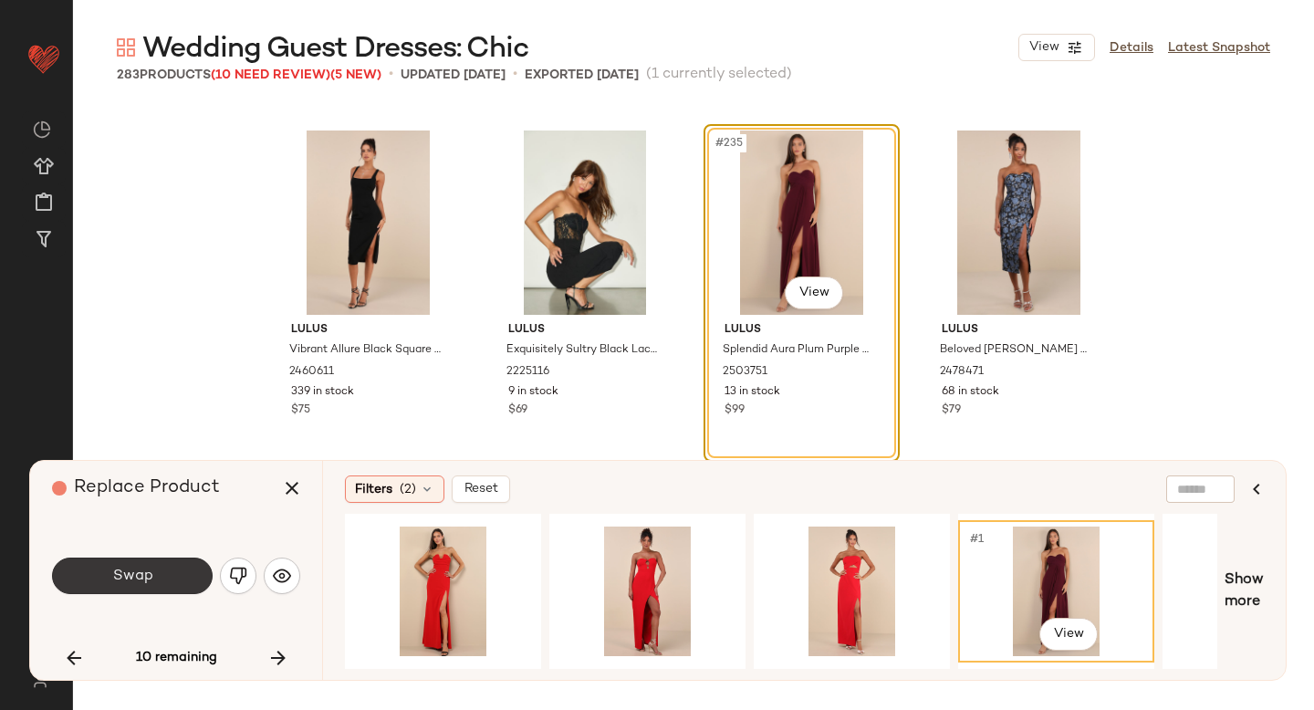
click at [80, 577] on button "Swap" at bounding box center [132, 576] width 161 height 37
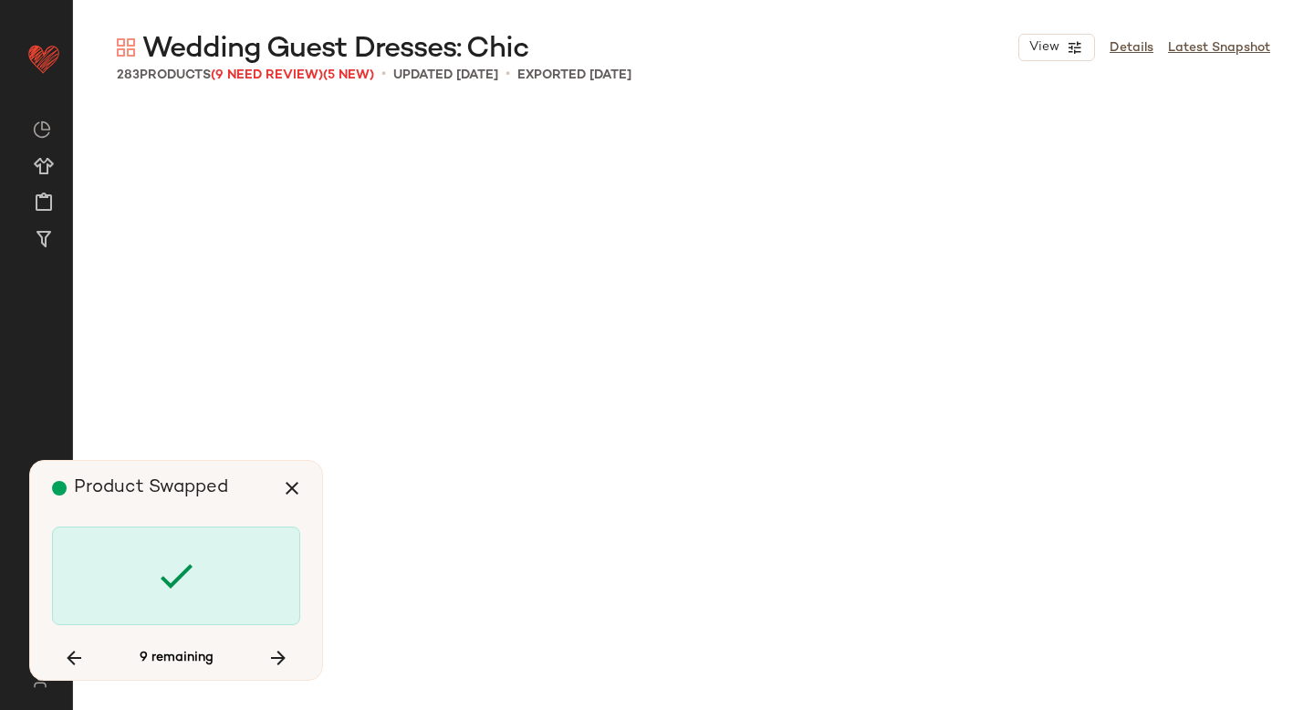
scroll to position [19027, 0]
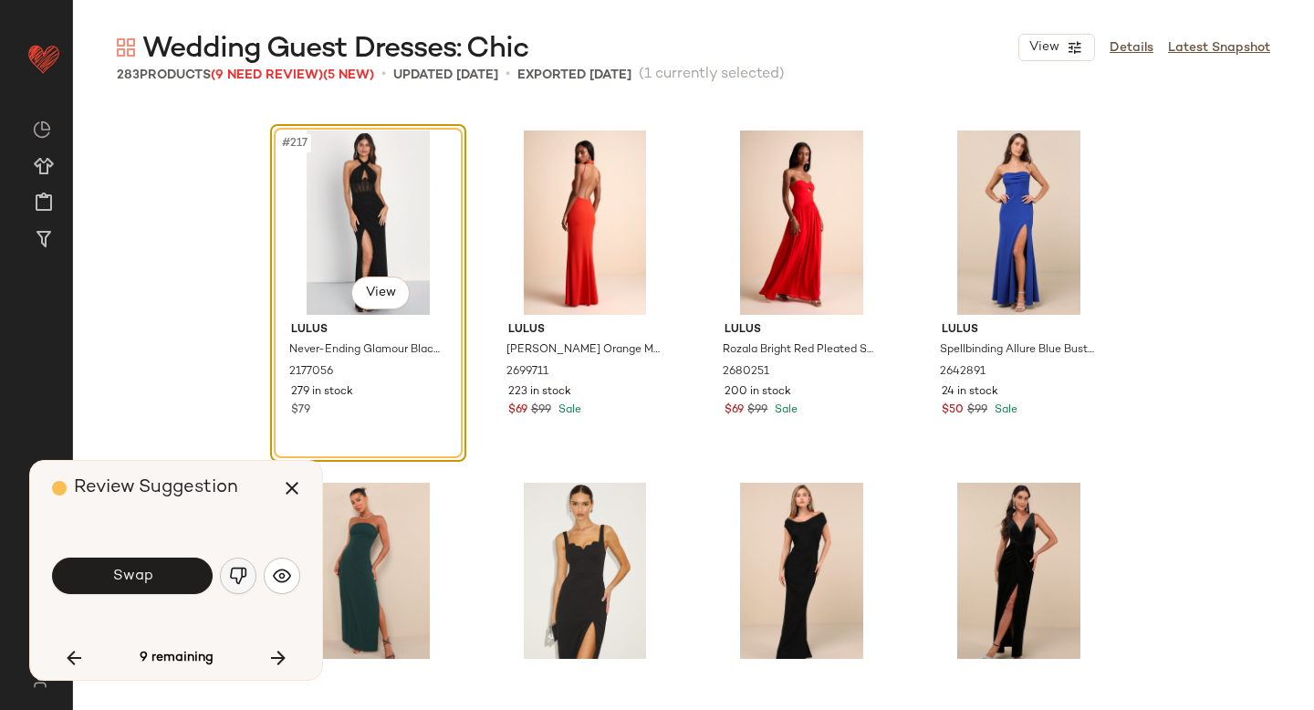
click at [236, 571] on img "button" at bounding box center [238, 576] width 18 height 18
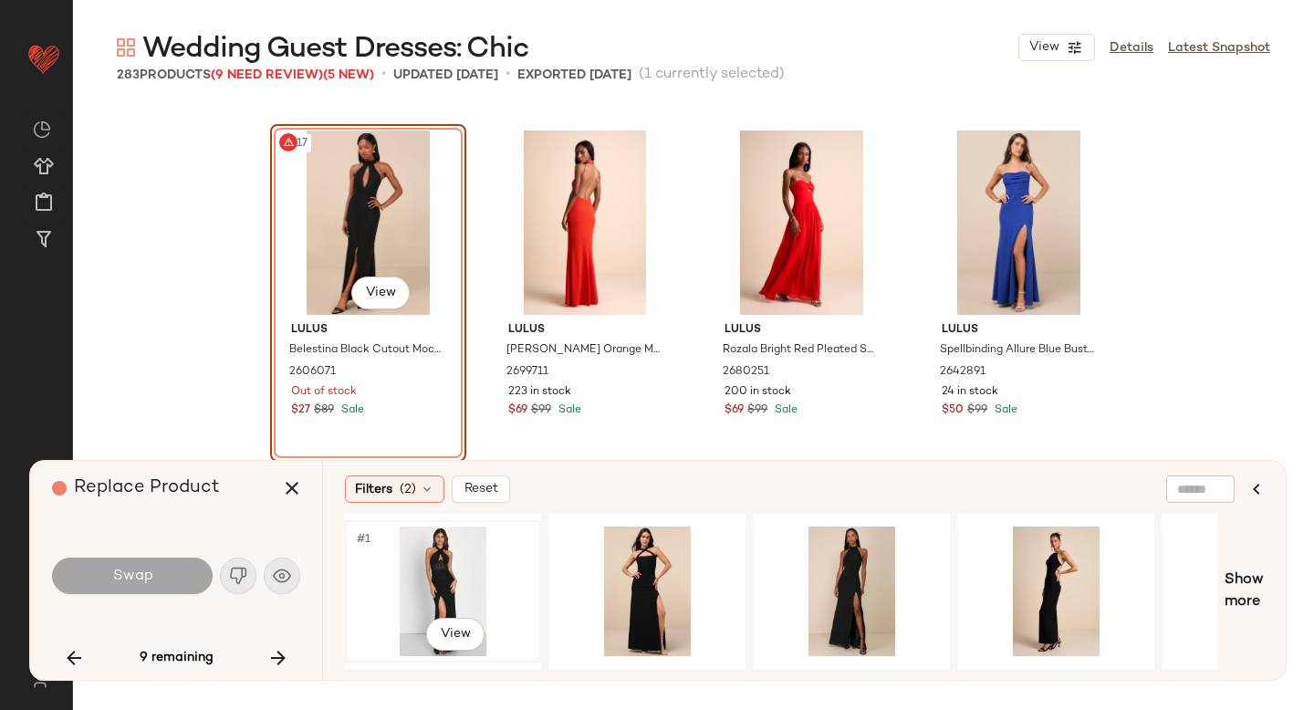
click at [440, 568] on div "#1 View" at bounding box center [442, 592] width 183 height 130
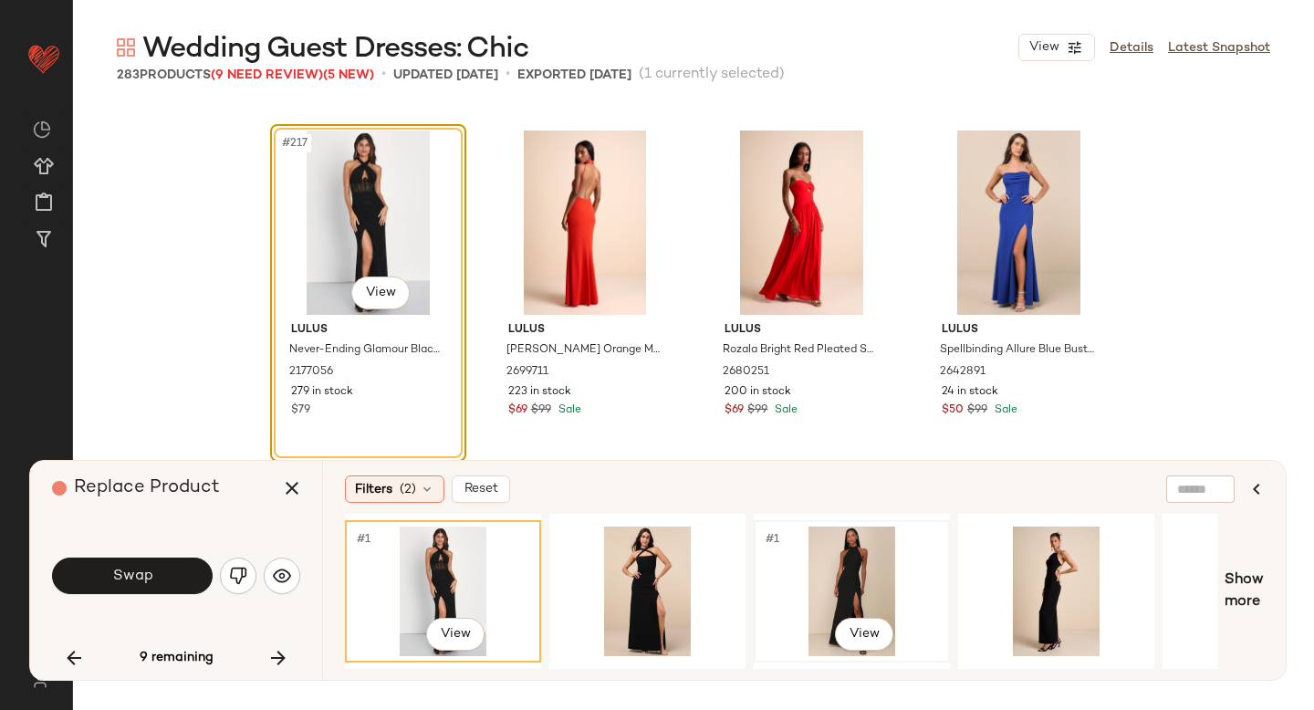
click at [830, 569] on div "#1 View" at bounding box center [851, 592] width 183 height 130
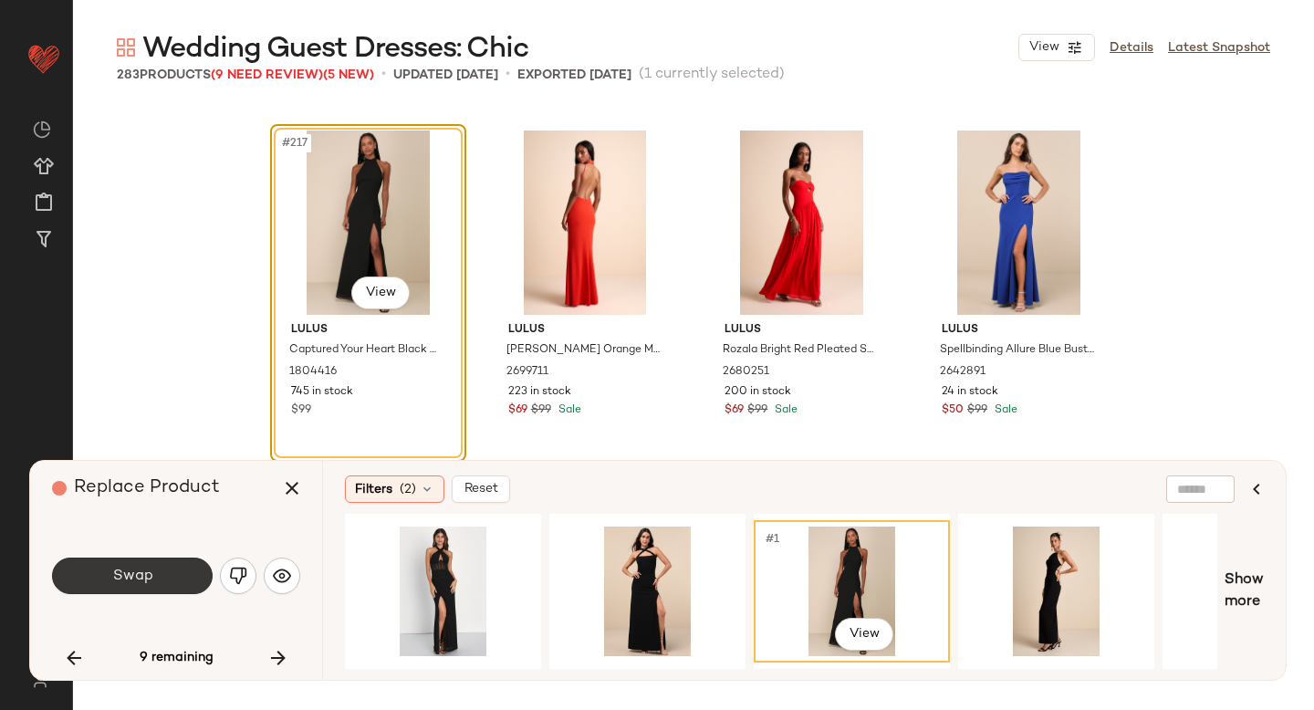
click at [158, 559] on button "Swap" at bounding box center [132, 576] width 161 height 37
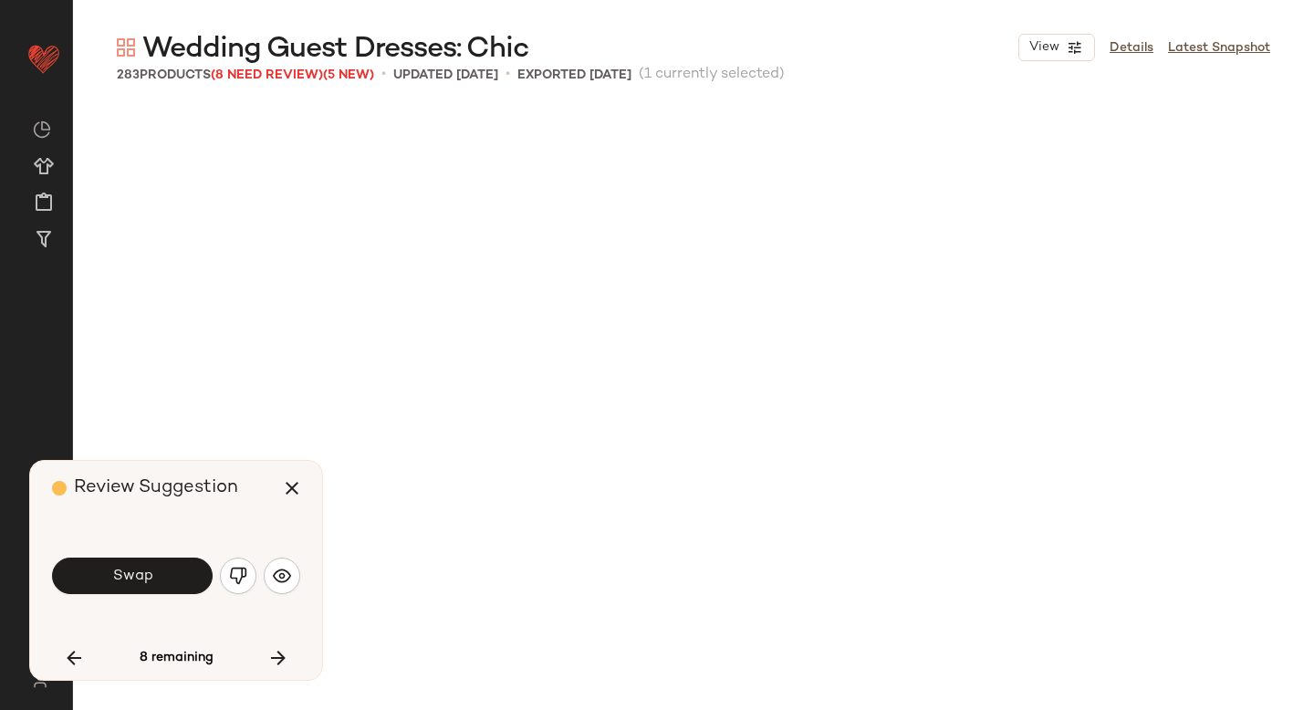
scroll to position [20789, 0]
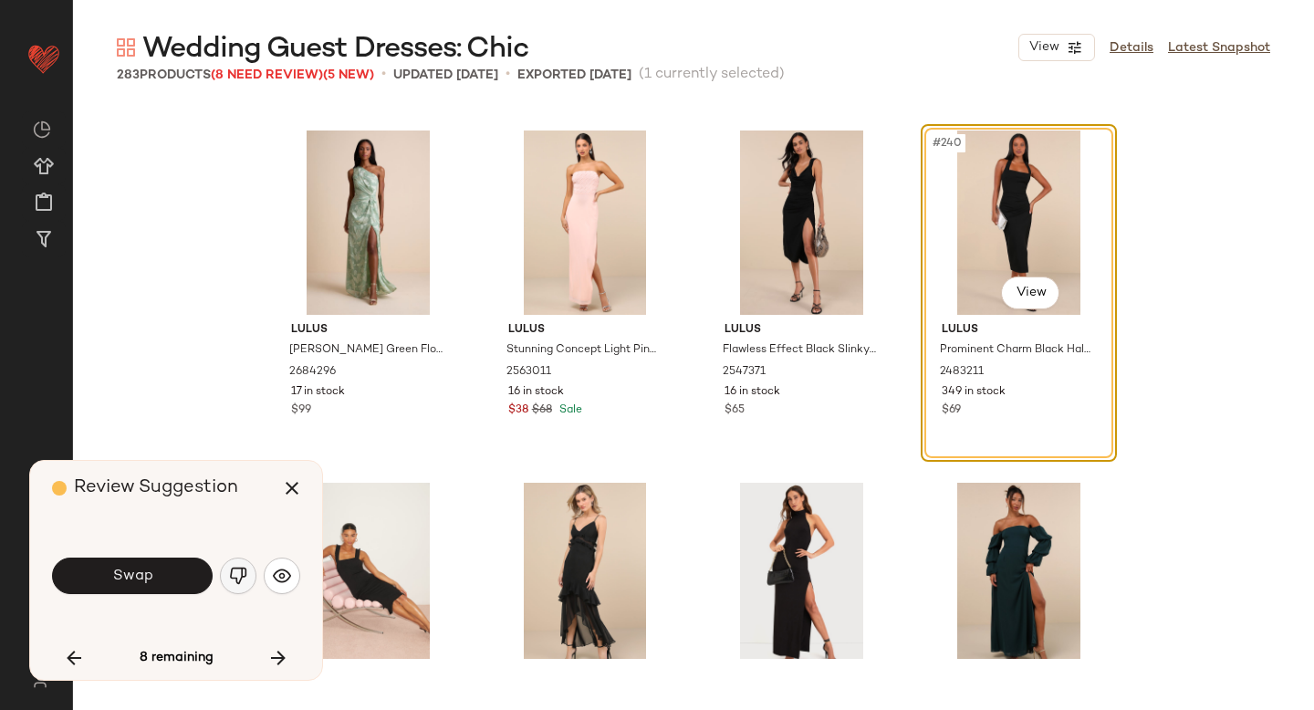
click at [235, 573] on img "button" at bounding box center [238, 576] width 18 height 18
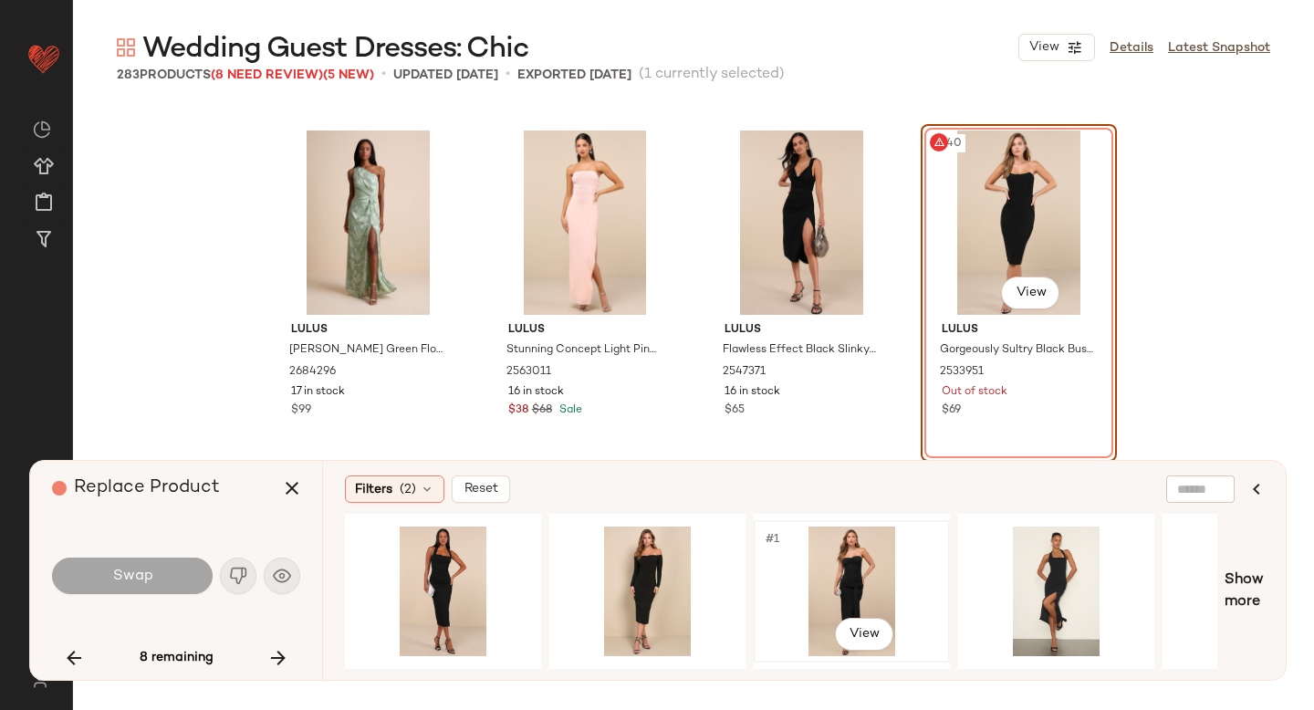
click at [832, 570] on div "#1 View" at bounding box center [851, 592] width 183 height 130
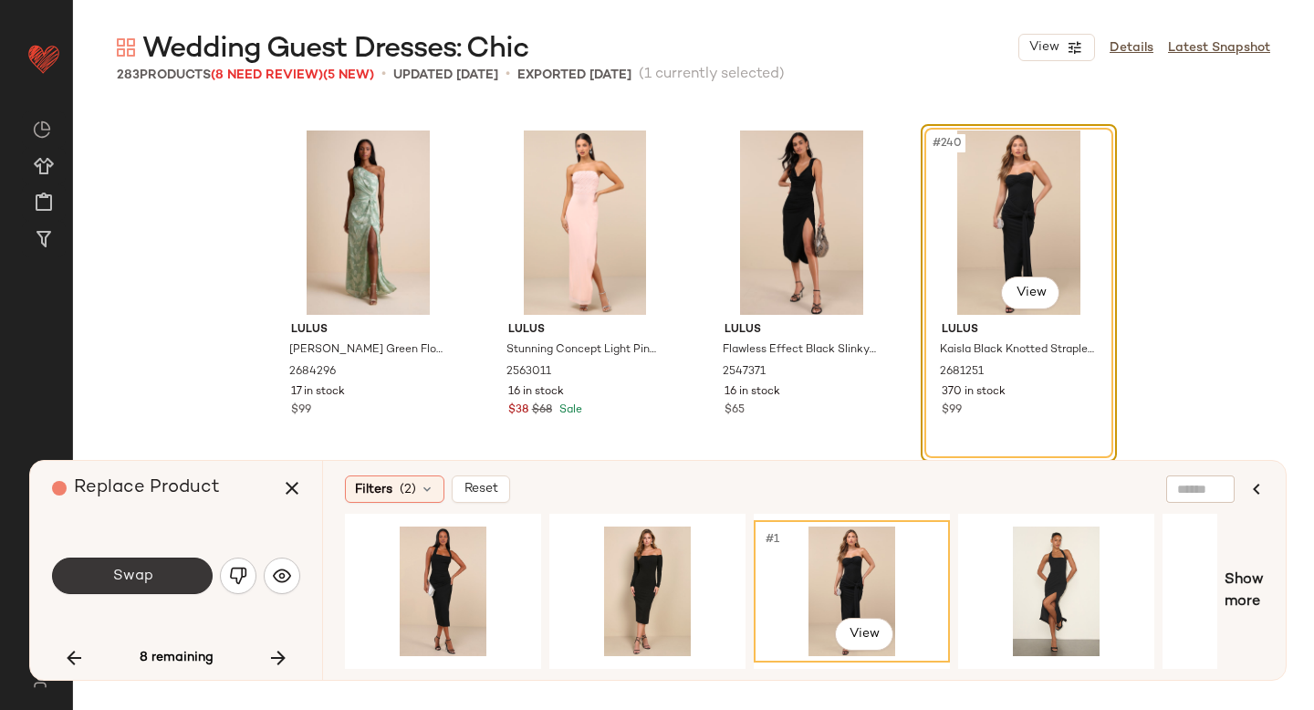
click at [115, 576] on span "Swap" at bounding box center [131, 576] width 41 height 17
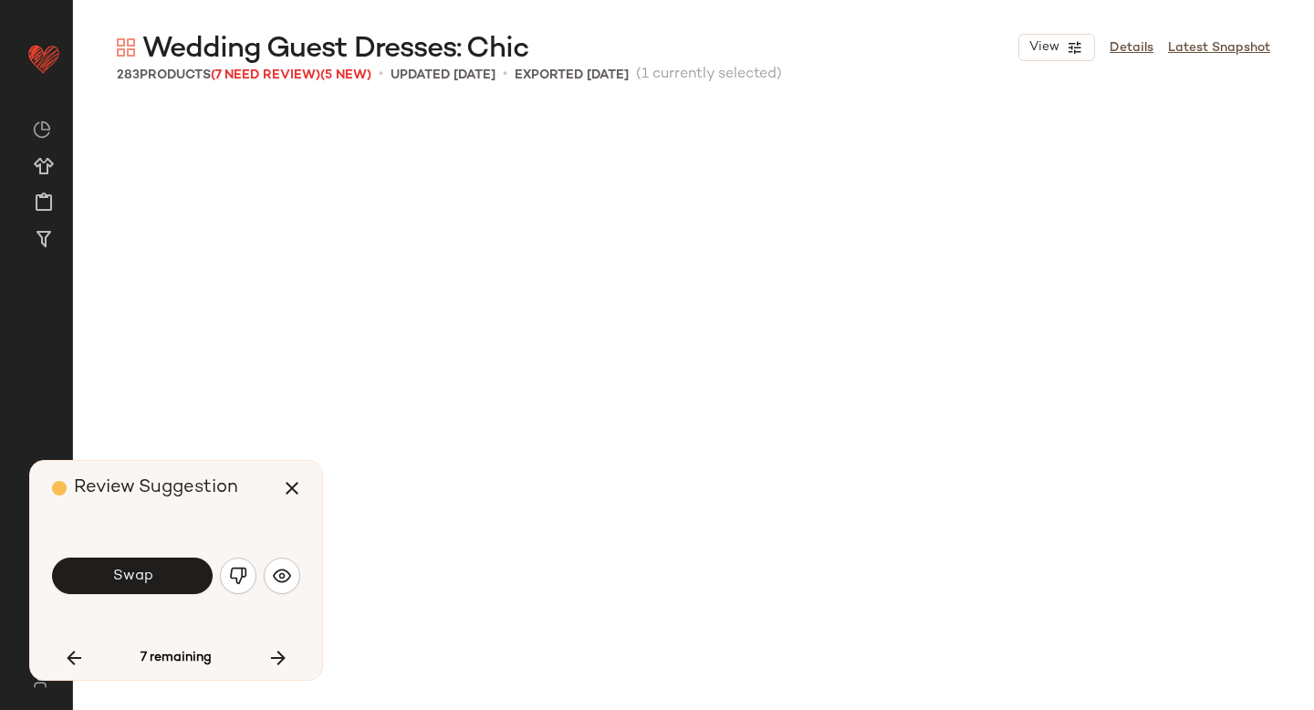
scroll to position [21493, 0]
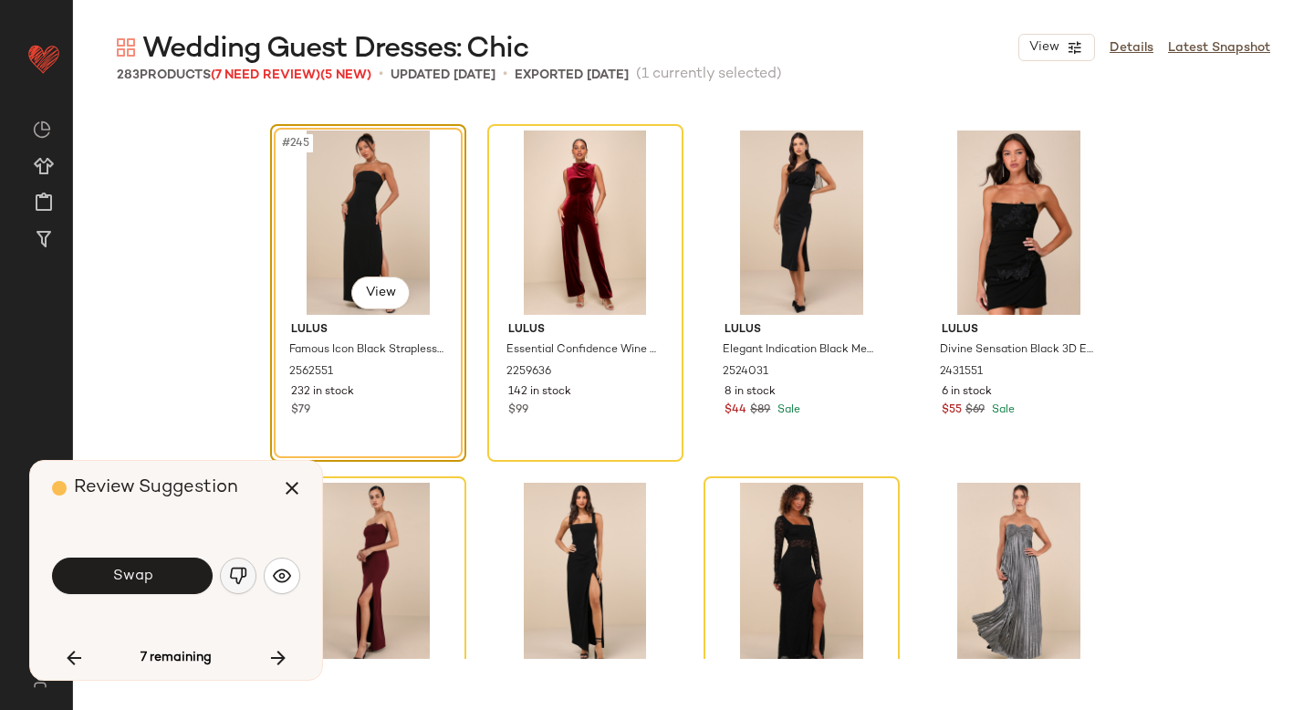
click at [240, 578] on img "button" at bounding box center [238, 576] width 18 height 18
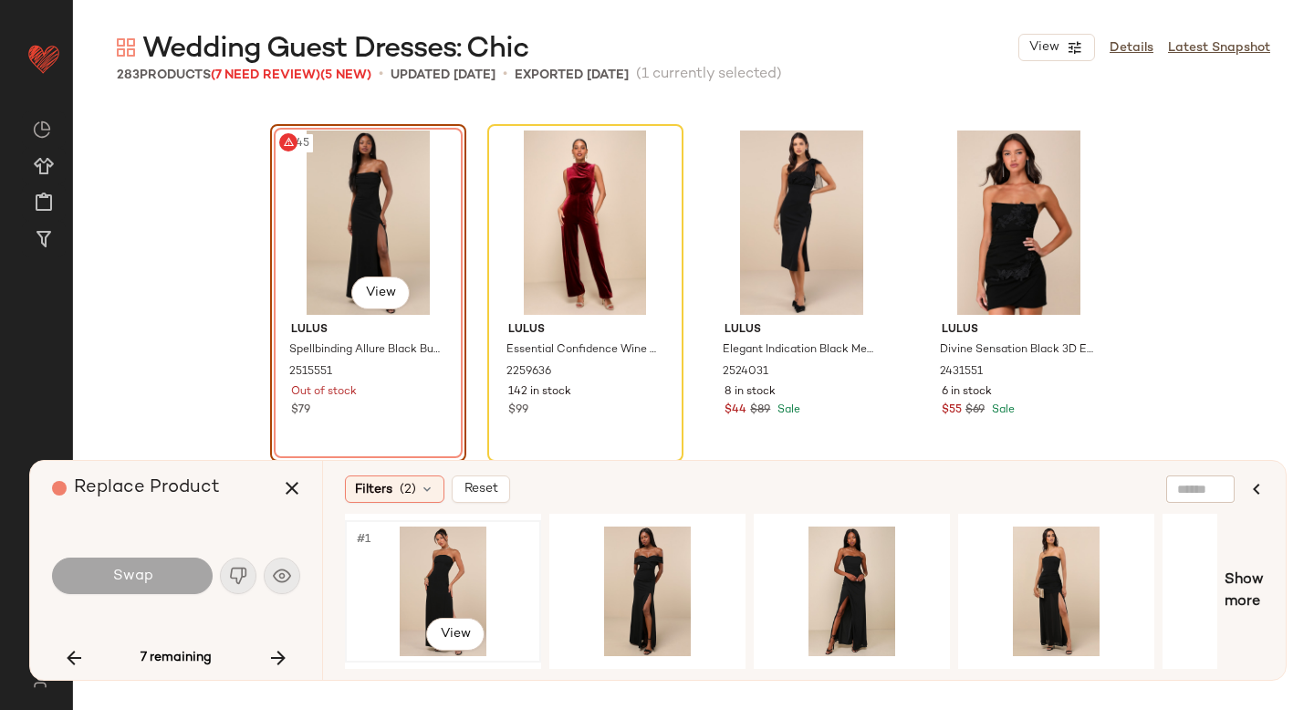
click at [393, 589] on div "#1 View" at bounding box center [442, 592] width 183 height 130
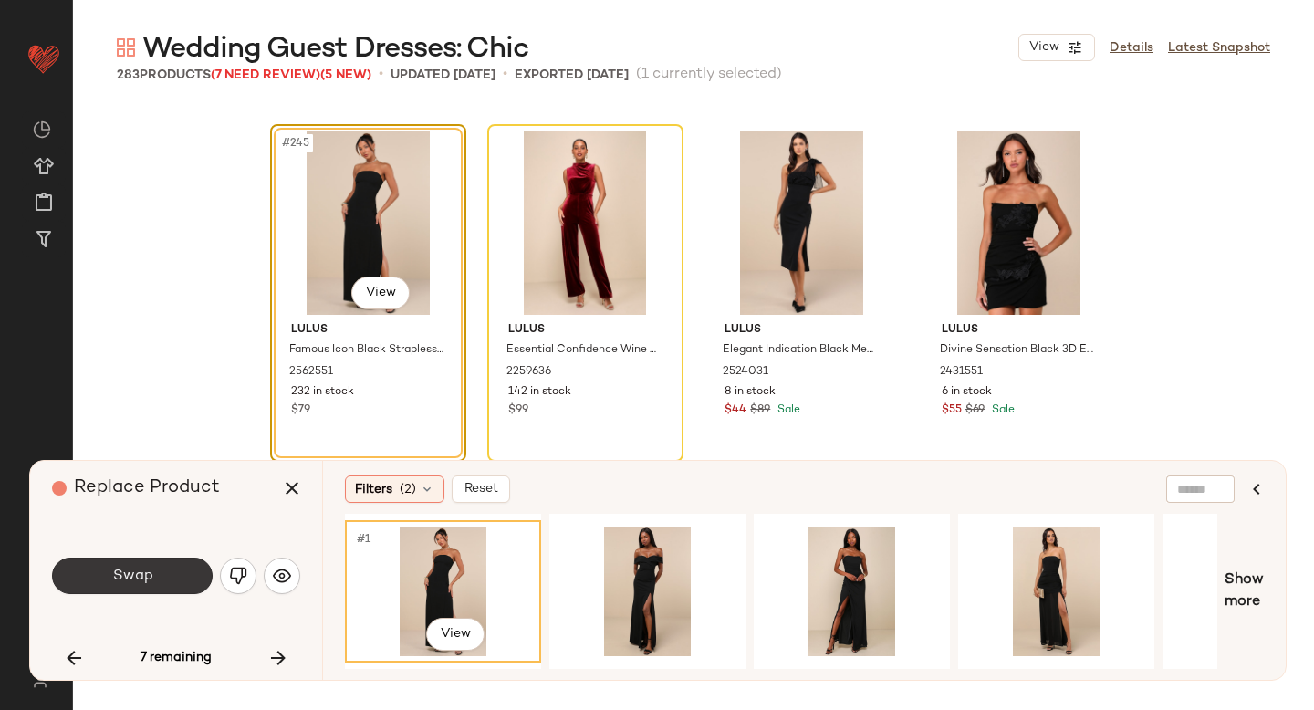
click at [142, 578] on span "Swap" at bounding box center [131, 576] width 41 height 17
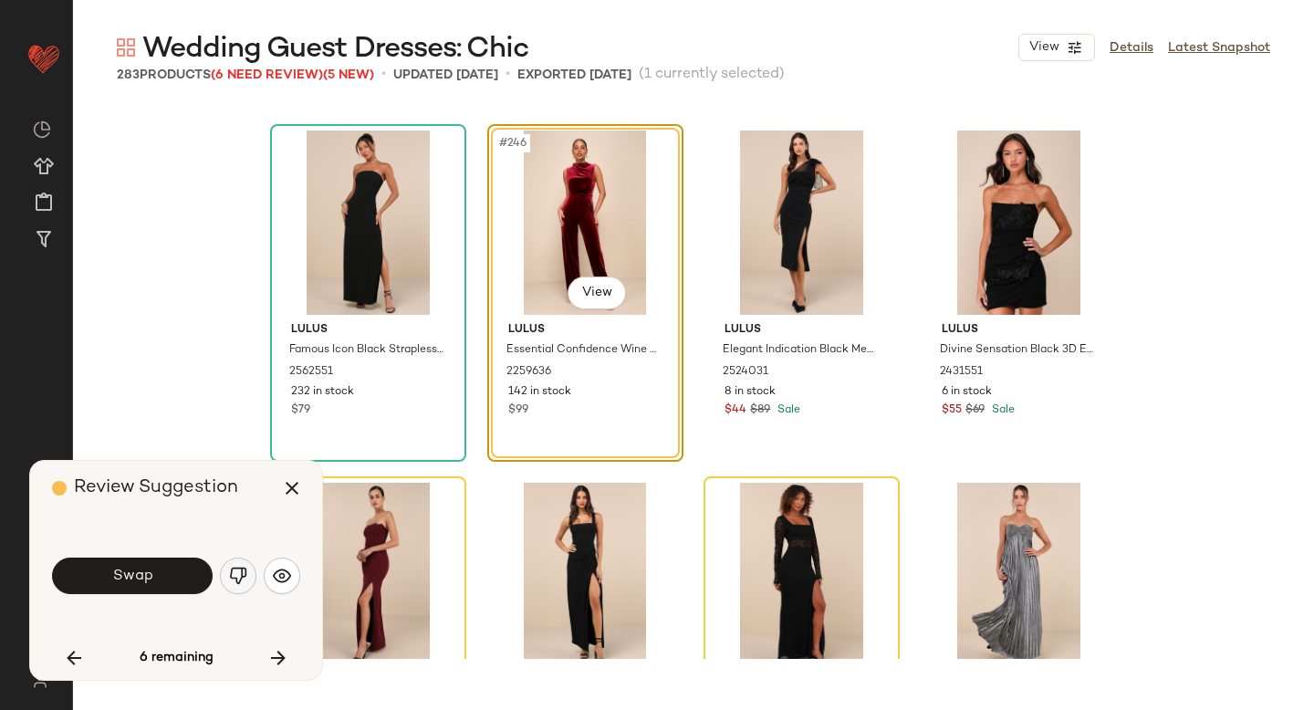
click at [228, 576] on button "button" at bounding box center [238, 576] width 37 height 37
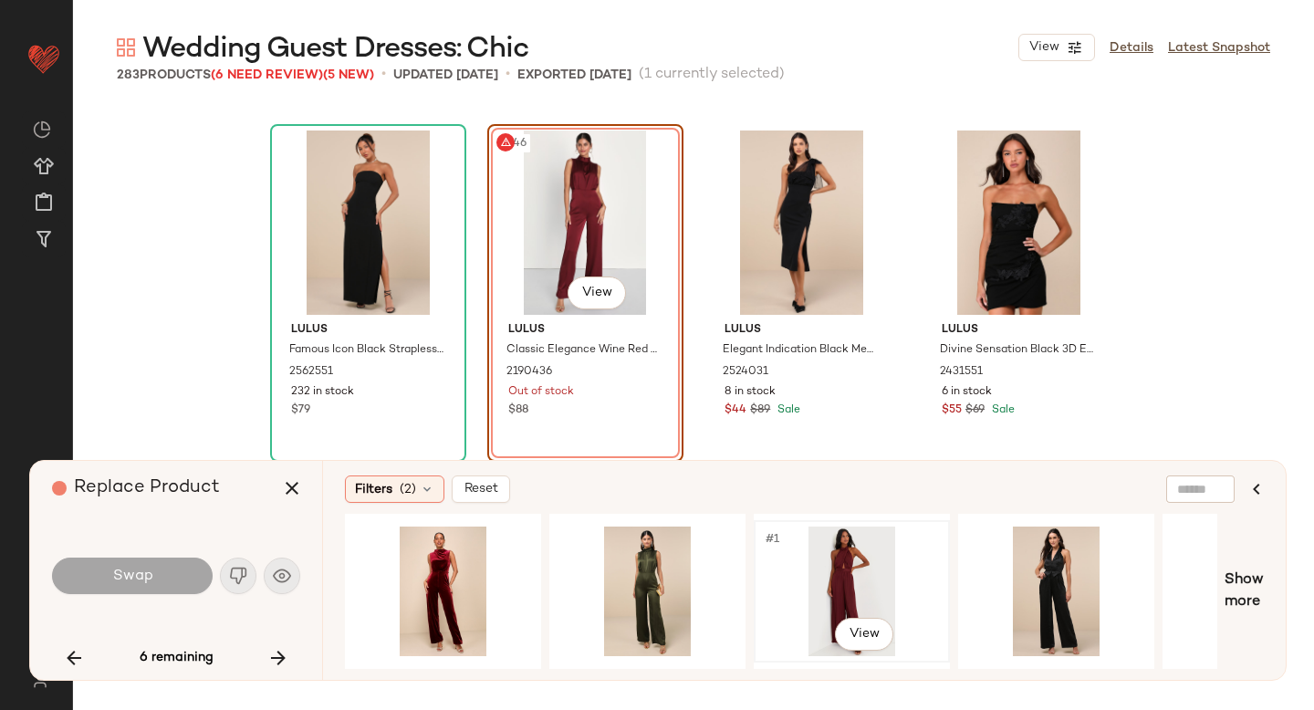
click at [807, 592] on div "#1 View" at bounding box center [851, 592] width 183 height 130
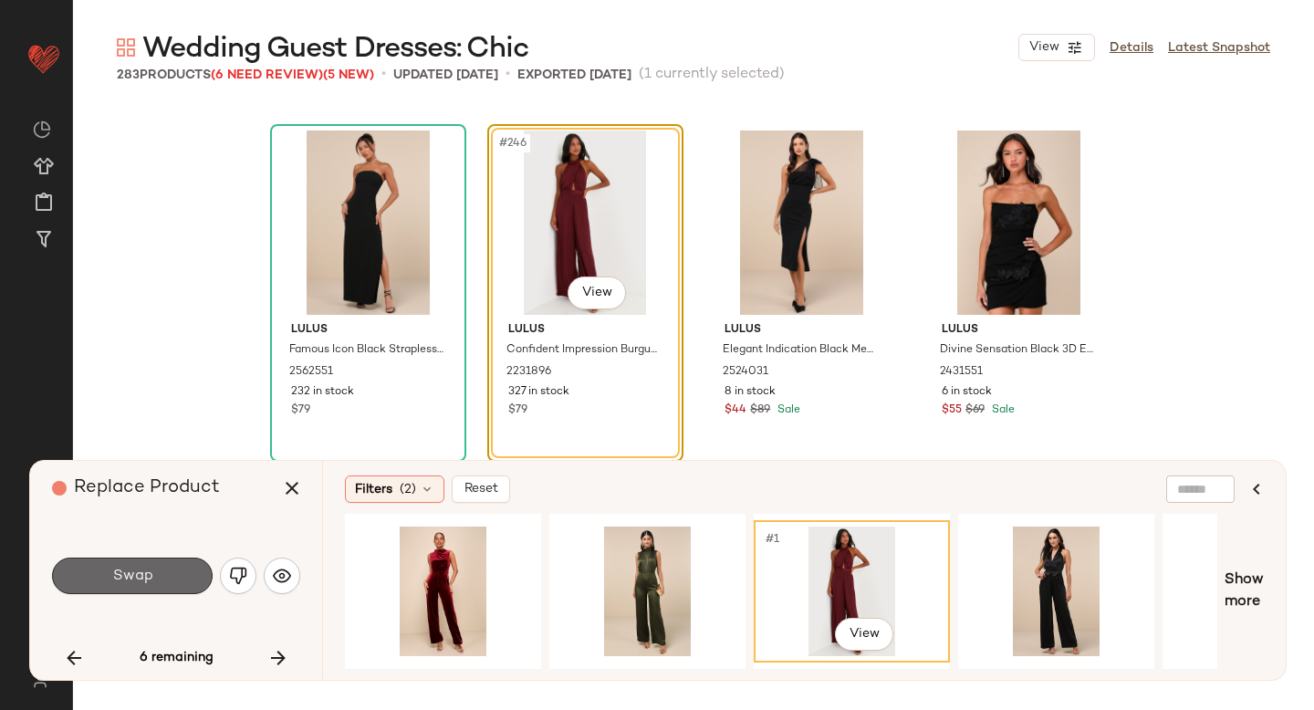
click at [126, 581] on span "Swap" at bounding box center [131, 576] width 41 height 17
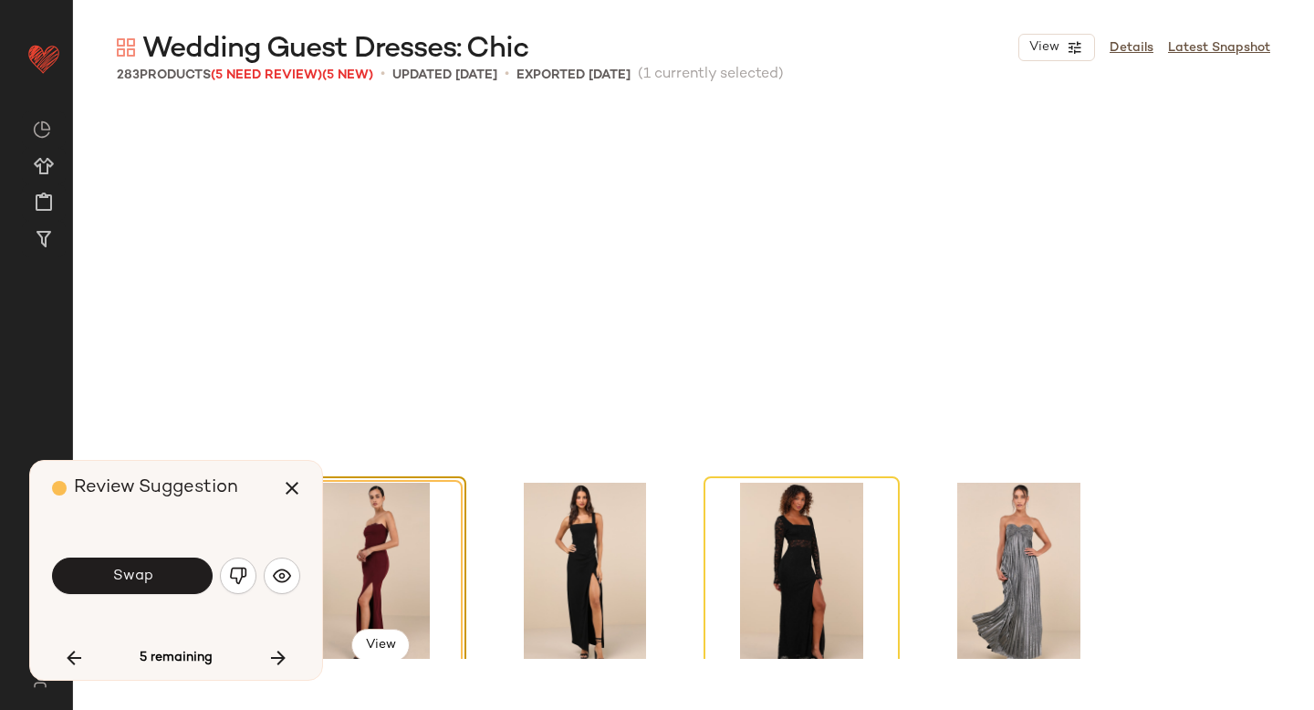
scroll to position [21846, 0]
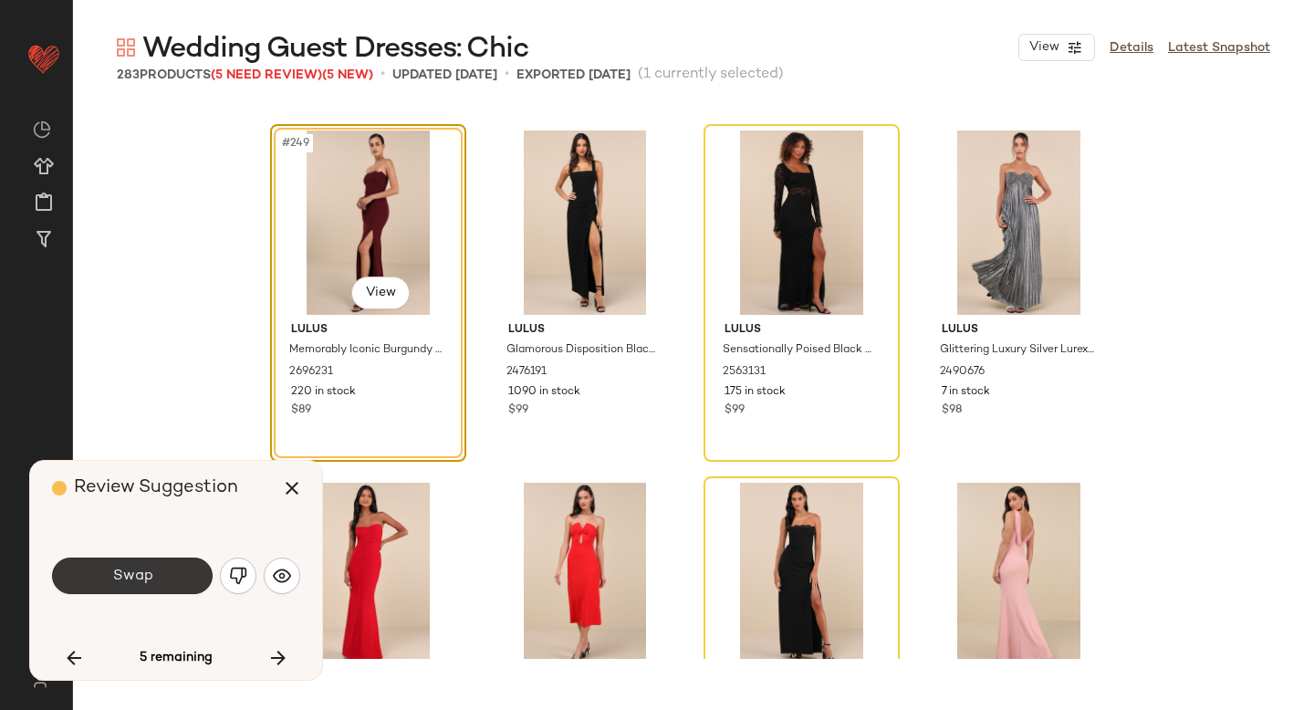
click at [162, 584] on button "Swap" at bounding box center [132, 576] width 161 height 37
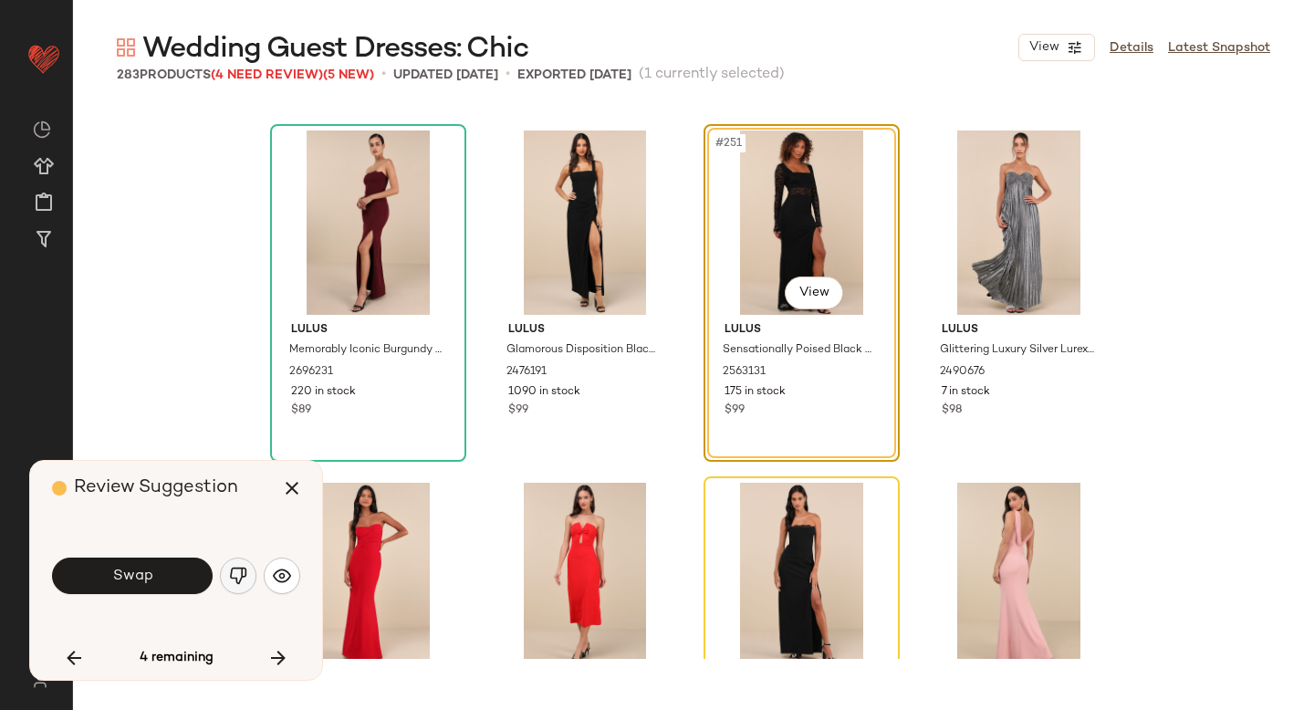
click at [226, 582] on button "button" at bounding box center [238, 576] width 37 height 37
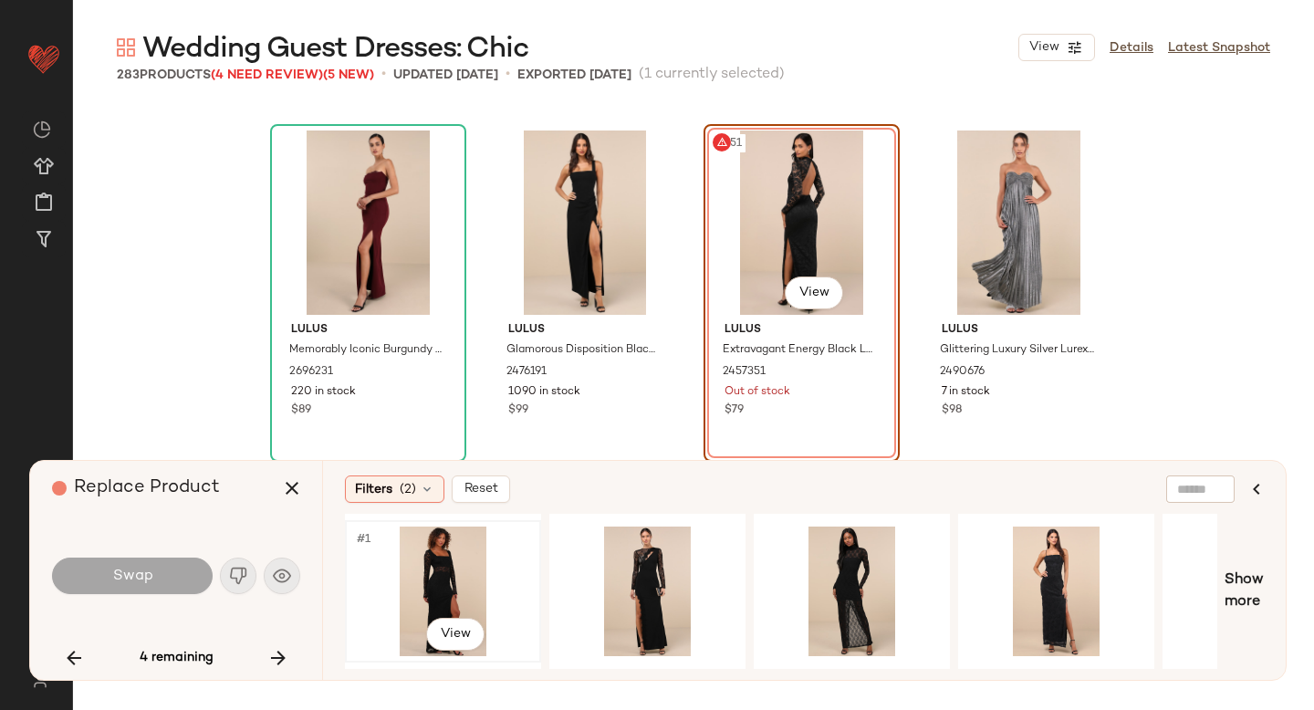
click at [436, 576] on div "#1 View" at bounding box center [442, 592] width 183 height 130
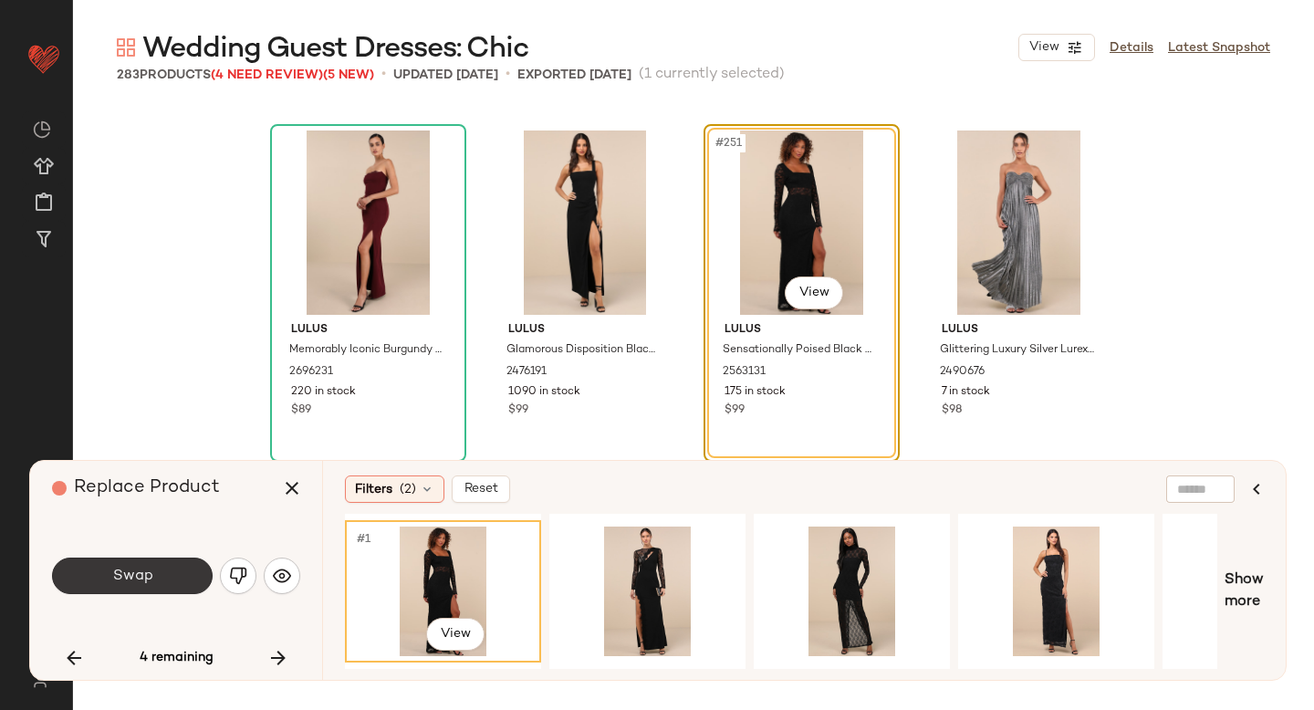
click at [157, 577] on button "Swap" at bounding box center [132, 576] width 161 height 37
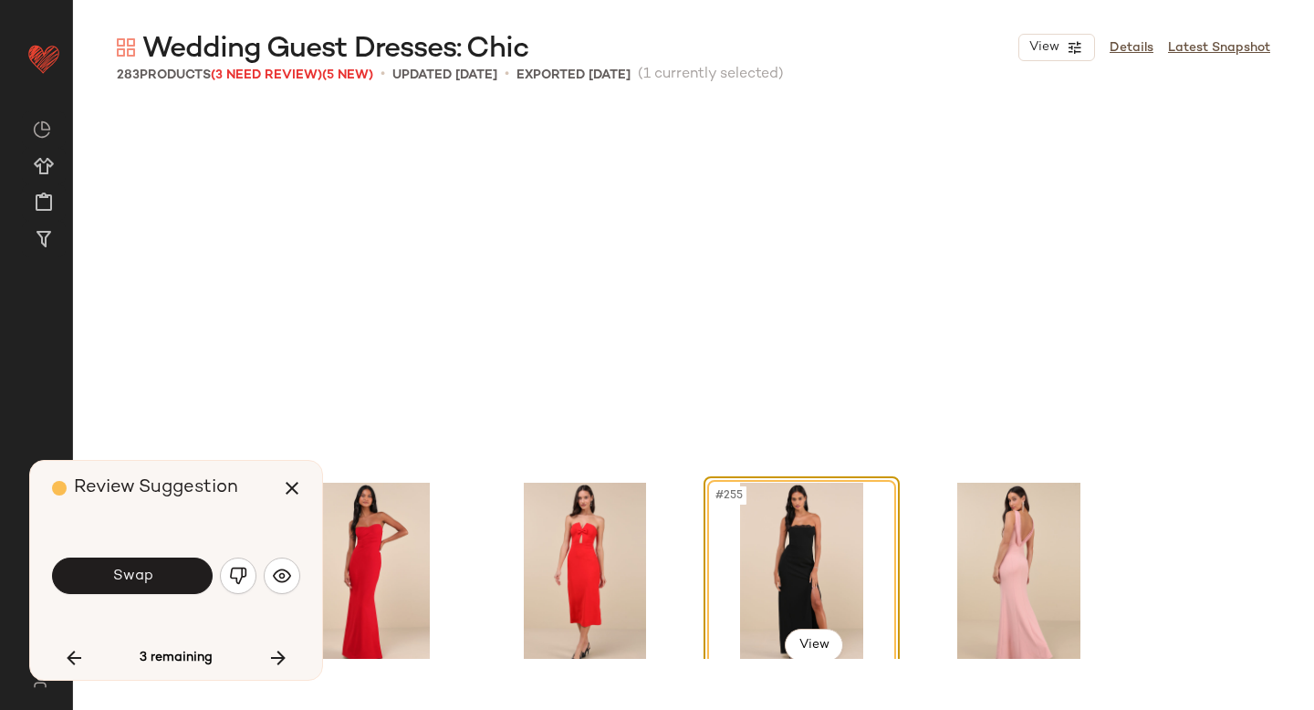
scroll to position [22198, 0]
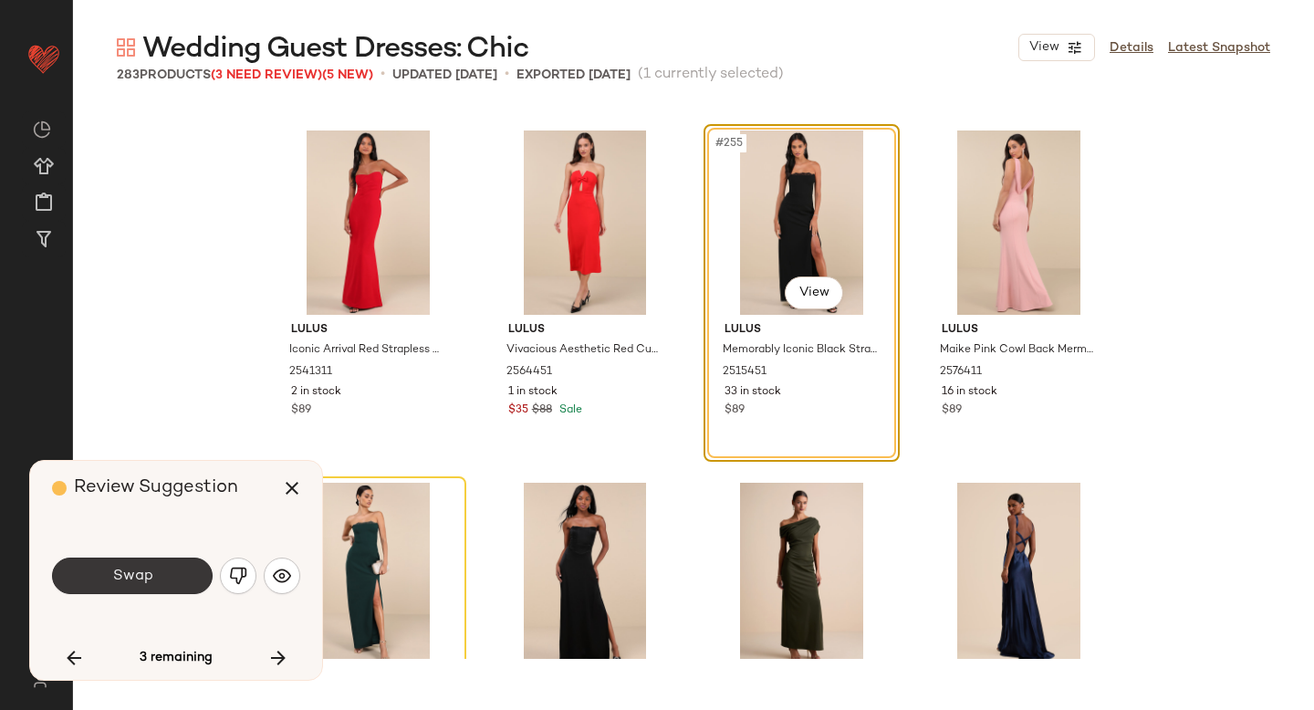
click at [169, 565] on button "Swap" at bounding box center [132, 576] width 161 height 37
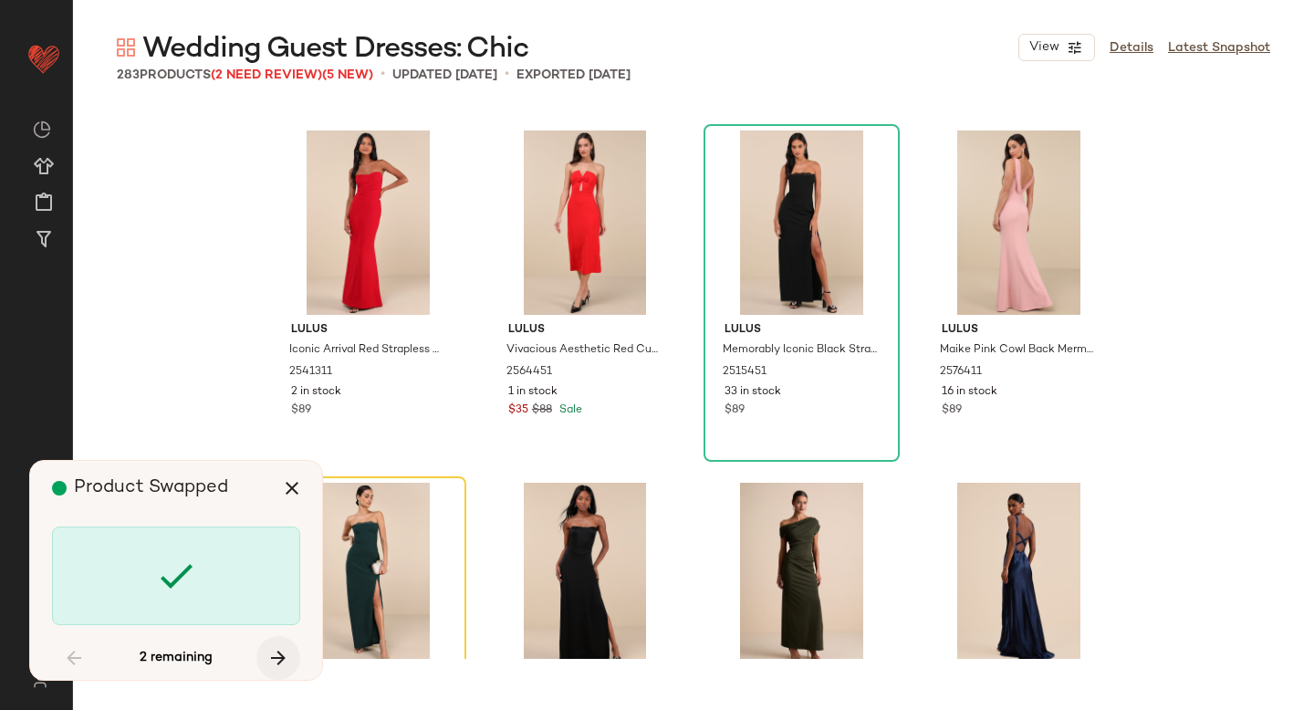
click at [291, 648] on button "button" at bounding box center [279, 658] width 44 height 44
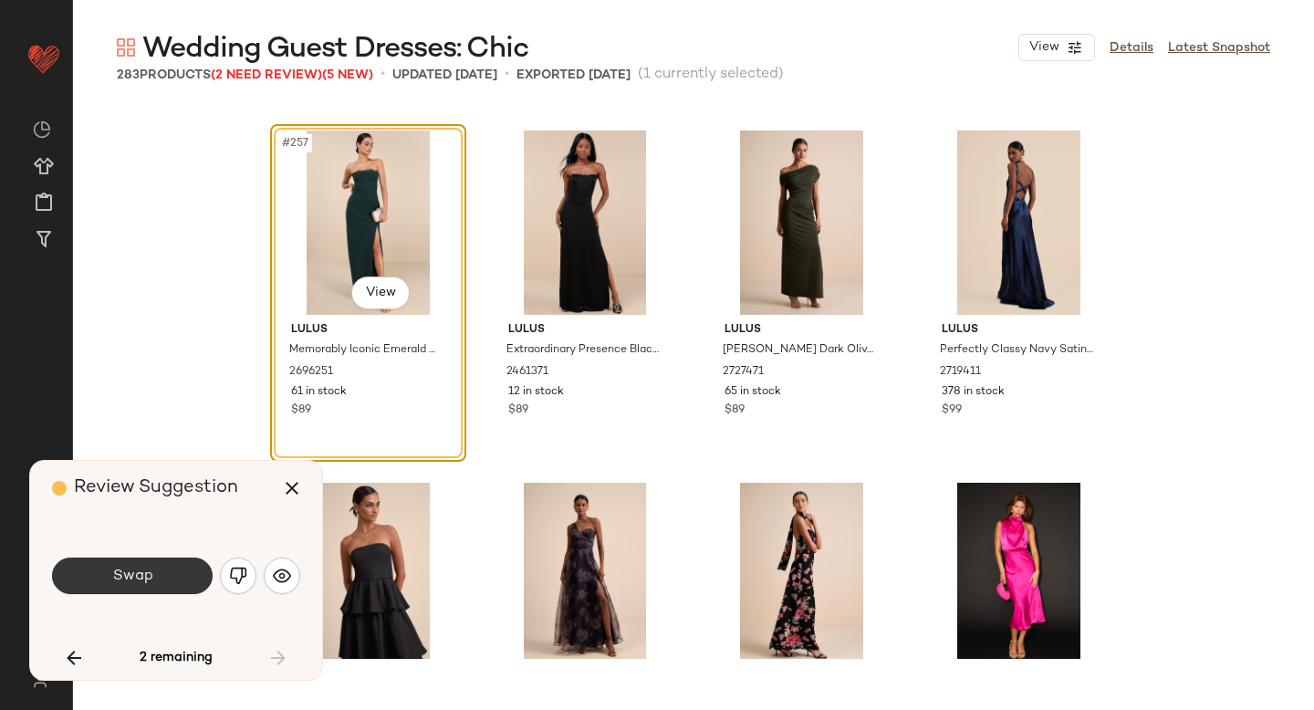
click at [182, 577] on button "Swap" at bounding box center [132, 576] width 161 height 37
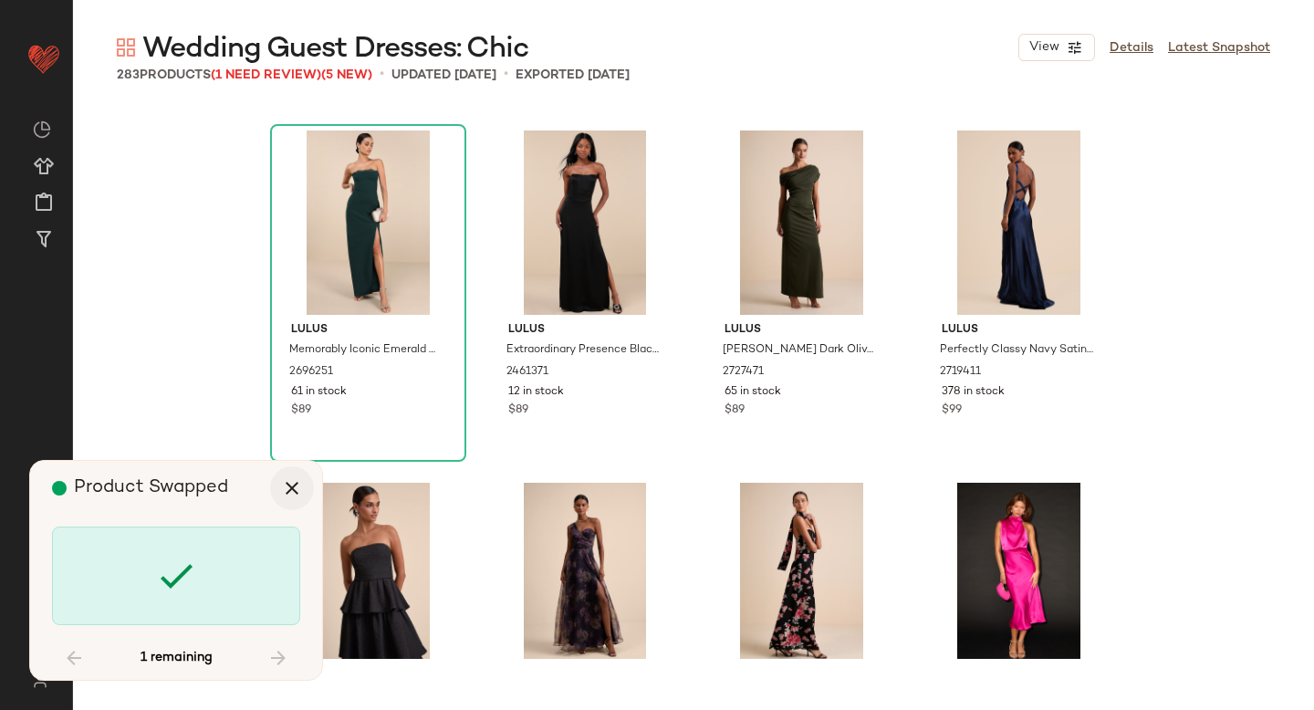
click at [296, 500] on button "button" at bounding box center [292, 488] width 44 height 44
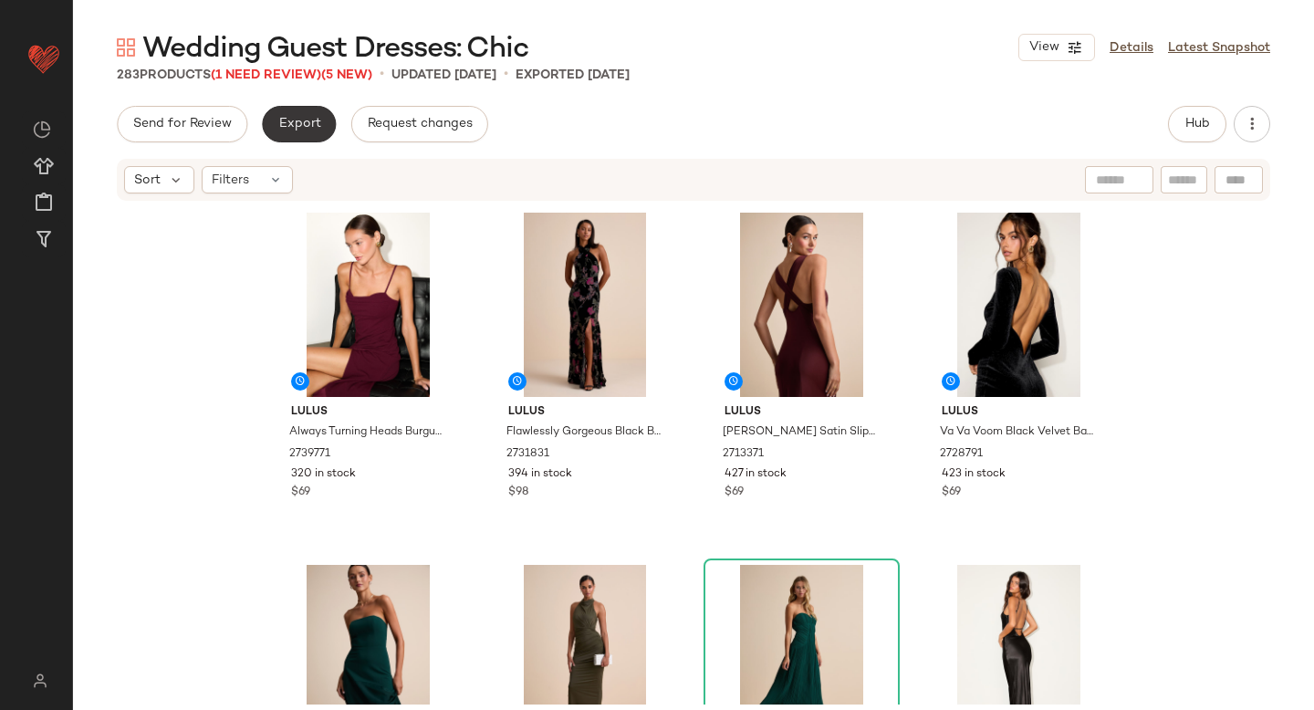
click at [282, 121] on span "Export" at bounding box center [298, 124] width 43 height 15
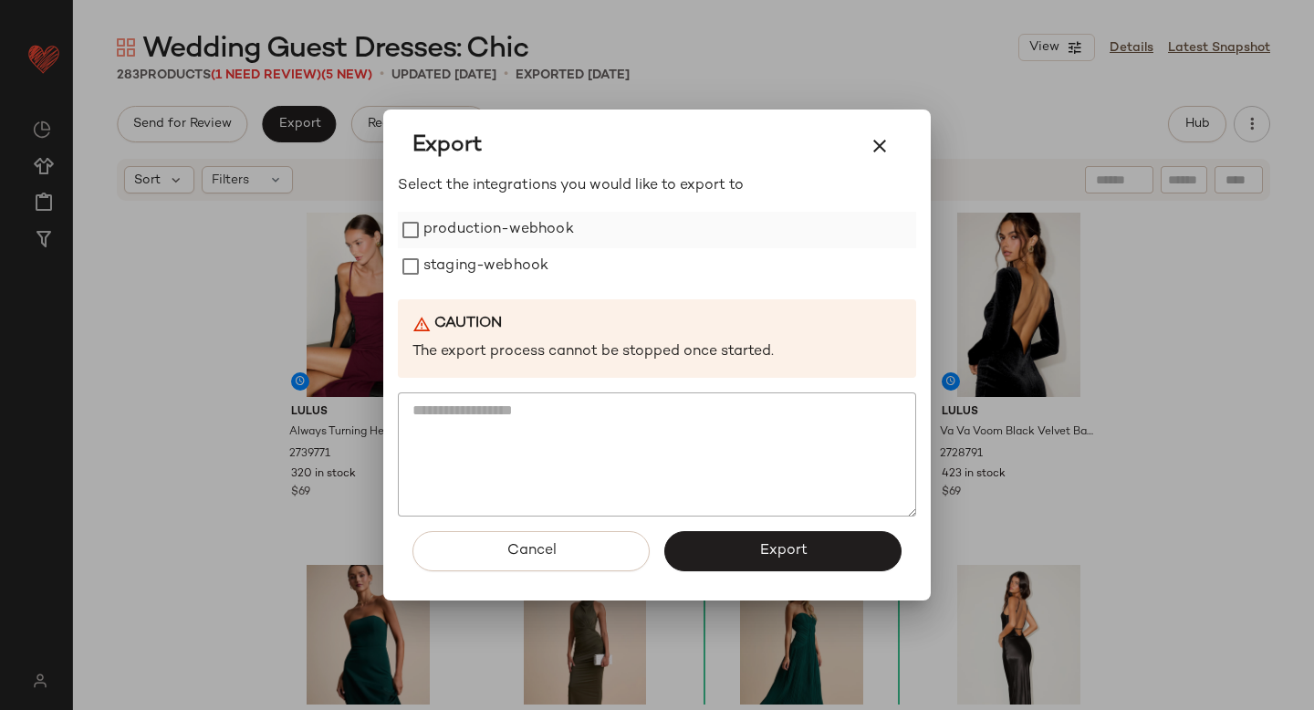
click at [439, 227] on label "production-webhook" at bounding box center [499, 230] width 151 height 37
click at [449, 267] on label "staging-webhook" at bounding box center [486, 266] width 125 height 37
click at [832, 551] on button "Export" at bounding box center [783, 551] width 237 height 40
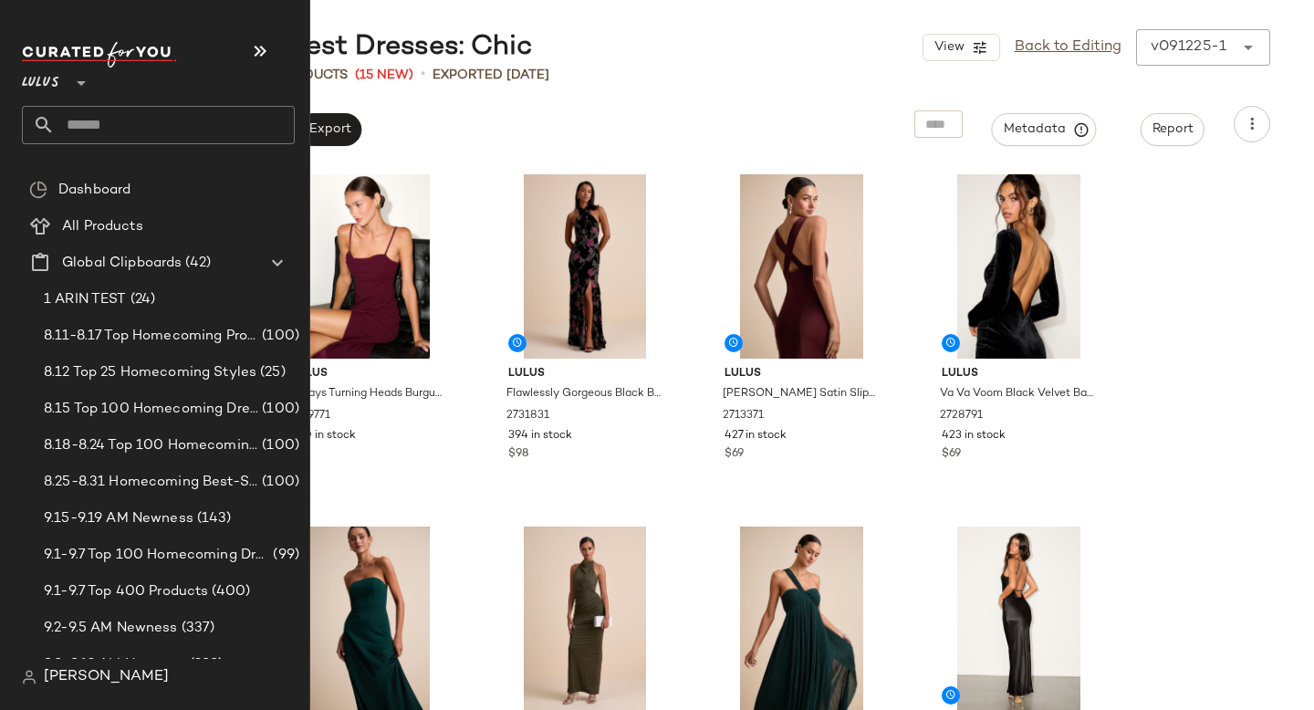
click at [161, 135] on input "text" at bounding box center [175, 125] width 240 height 38
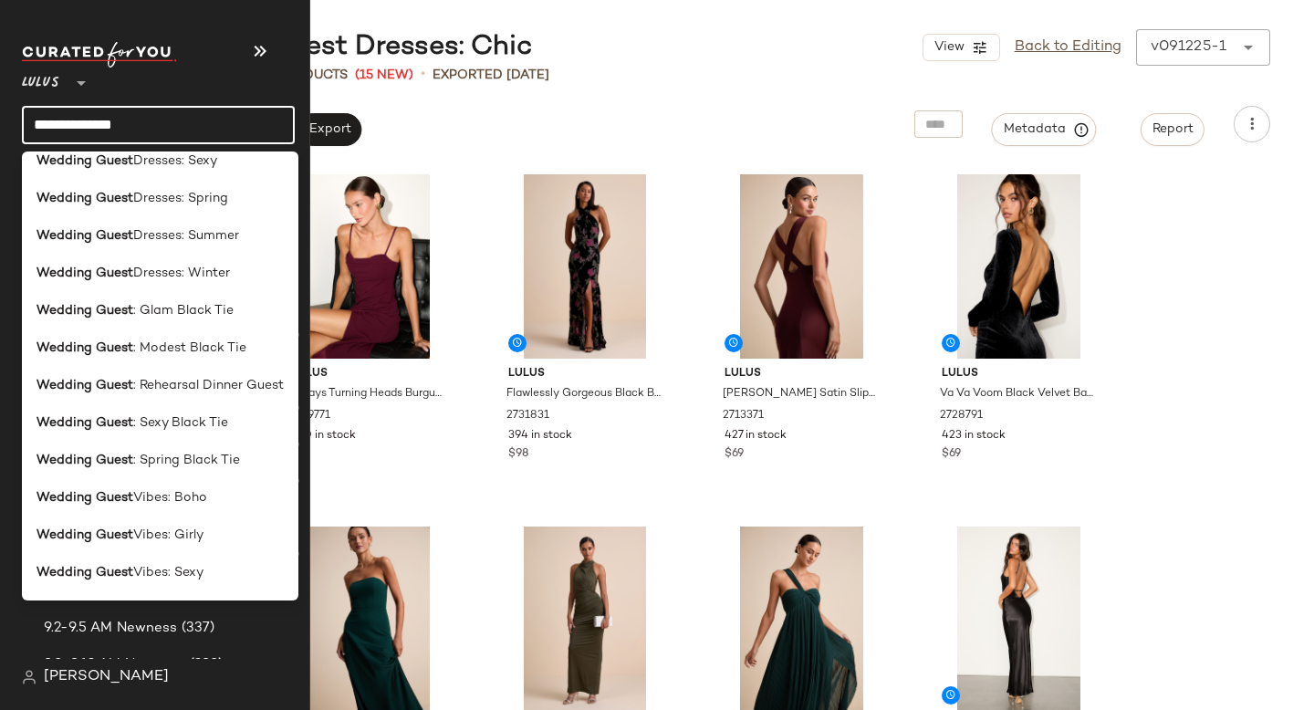
scroll to position [684, 0]
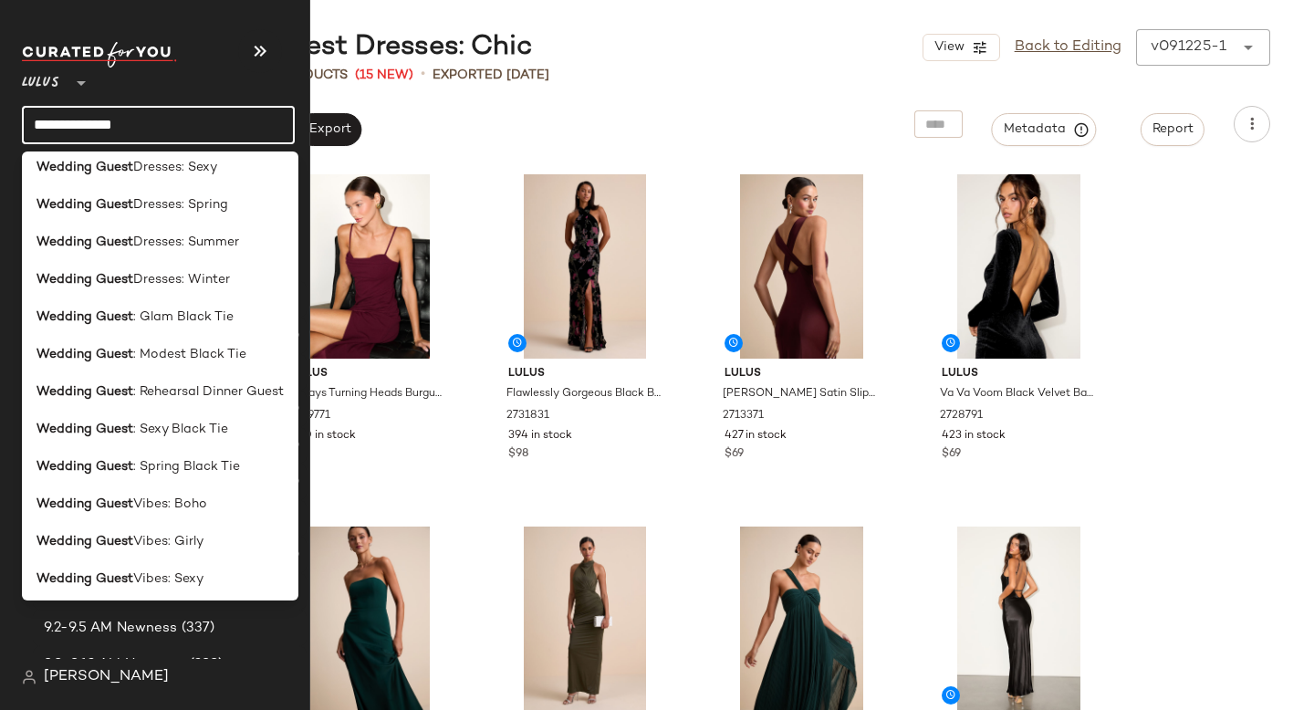
type input "**********"
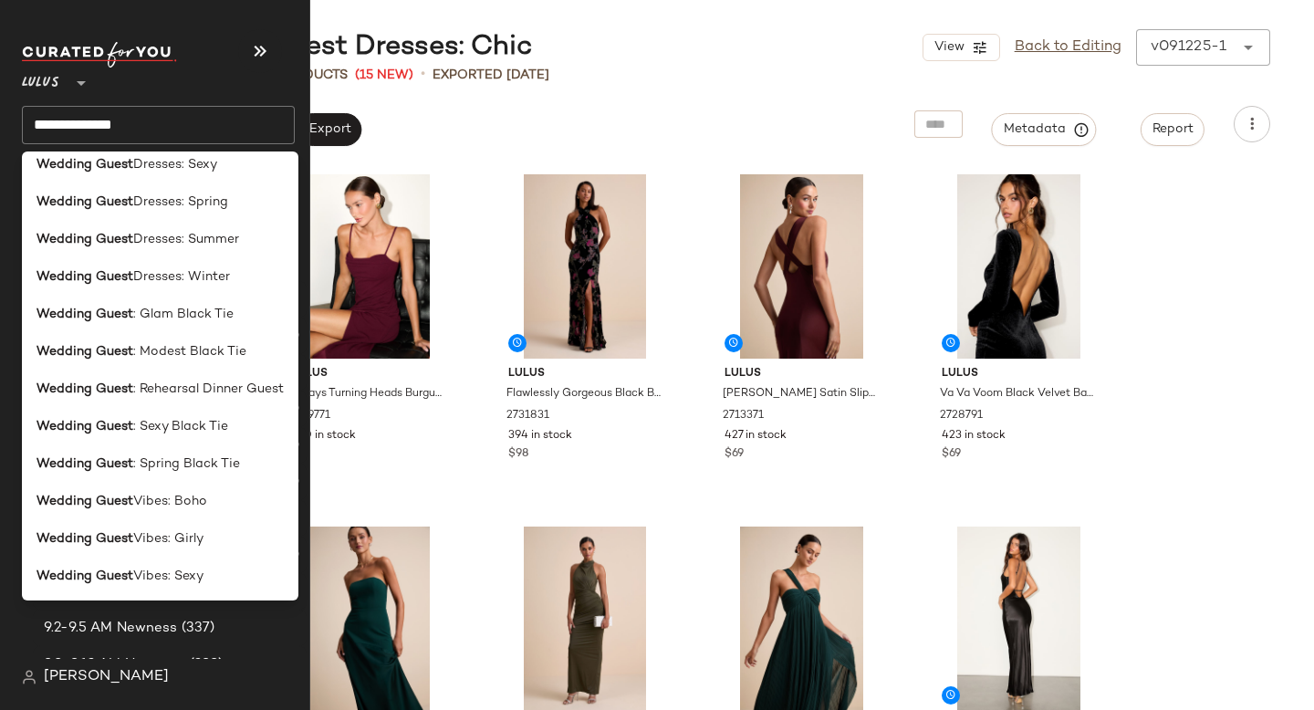
scroll to position [726, 0]
click at [185, 471] on span "Vibes: Boho" at bounding box center [170, 462] width 74 height 19
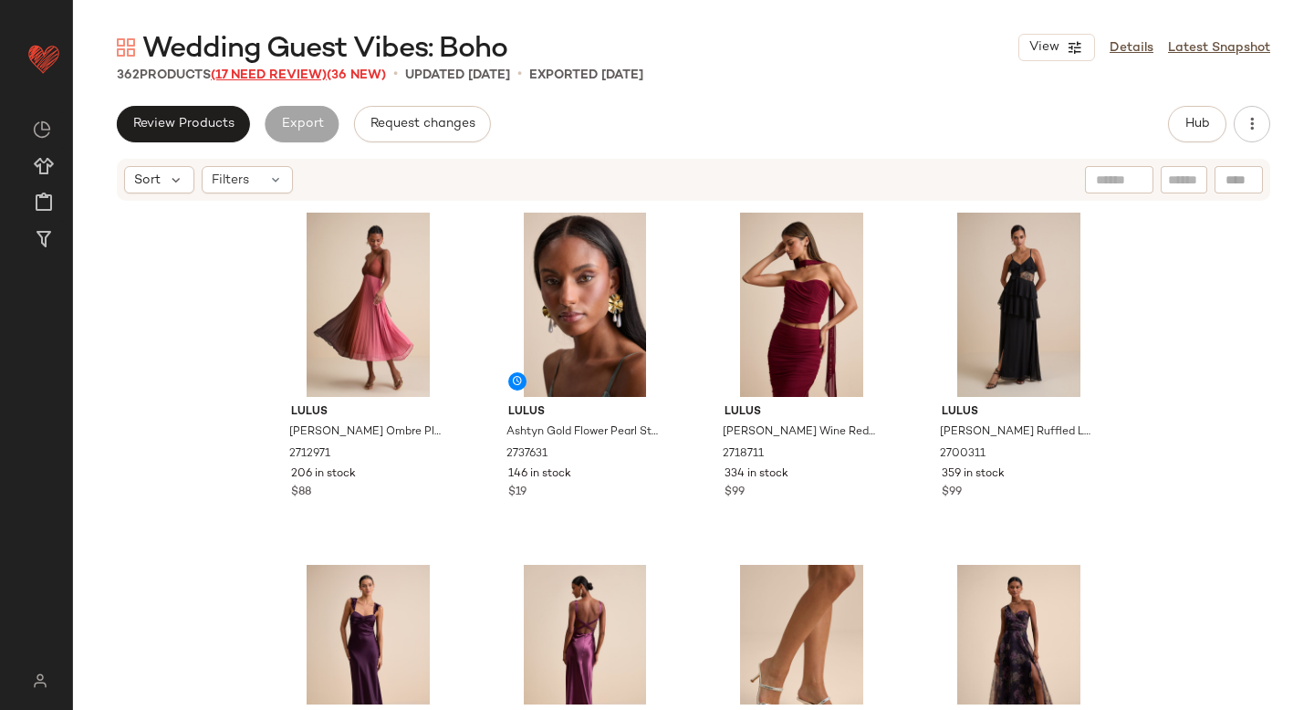
click at [302, 77] on span "(17 Need Review)" at bounding box center [269, 75] width 116 height 14
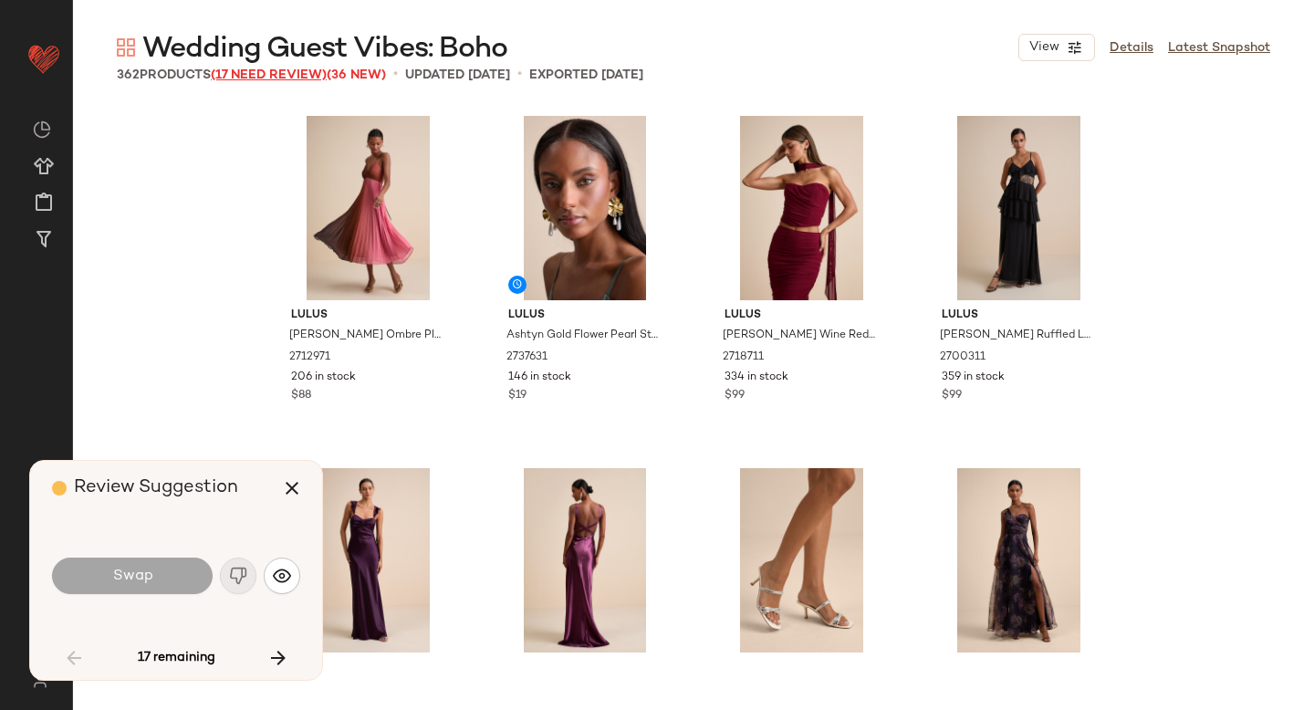
scroll to position [1762, 0]
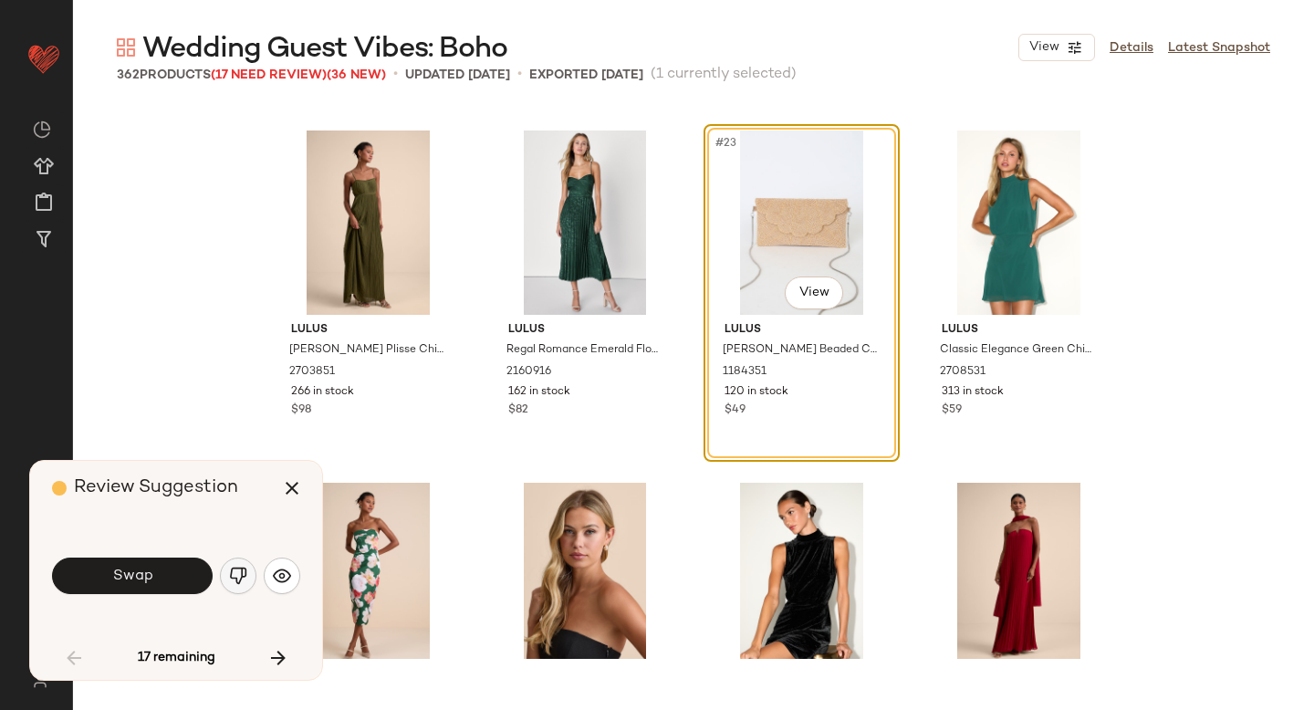
click at [238, 581] on img "button" at bounding box center [238, 576] width 18 height 18
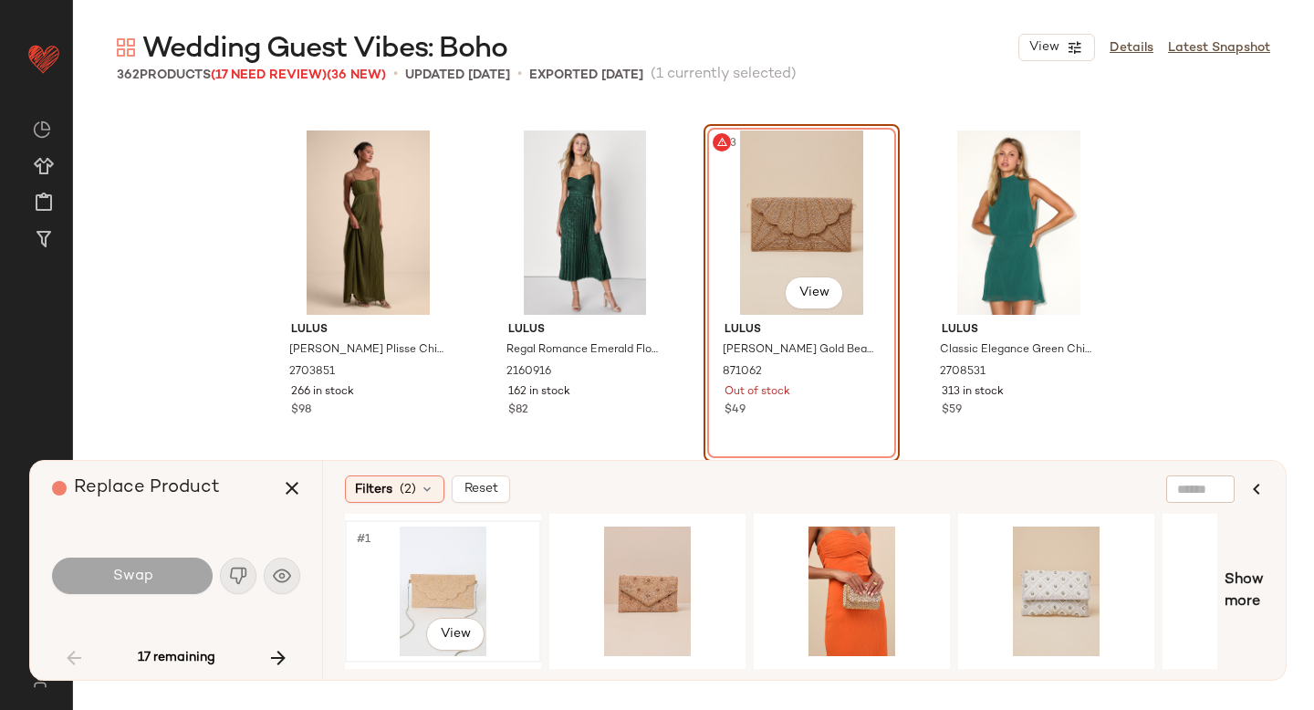
click at [435, 581] on div "#1 View" at bounding box center [442, 592] width 183 height 130
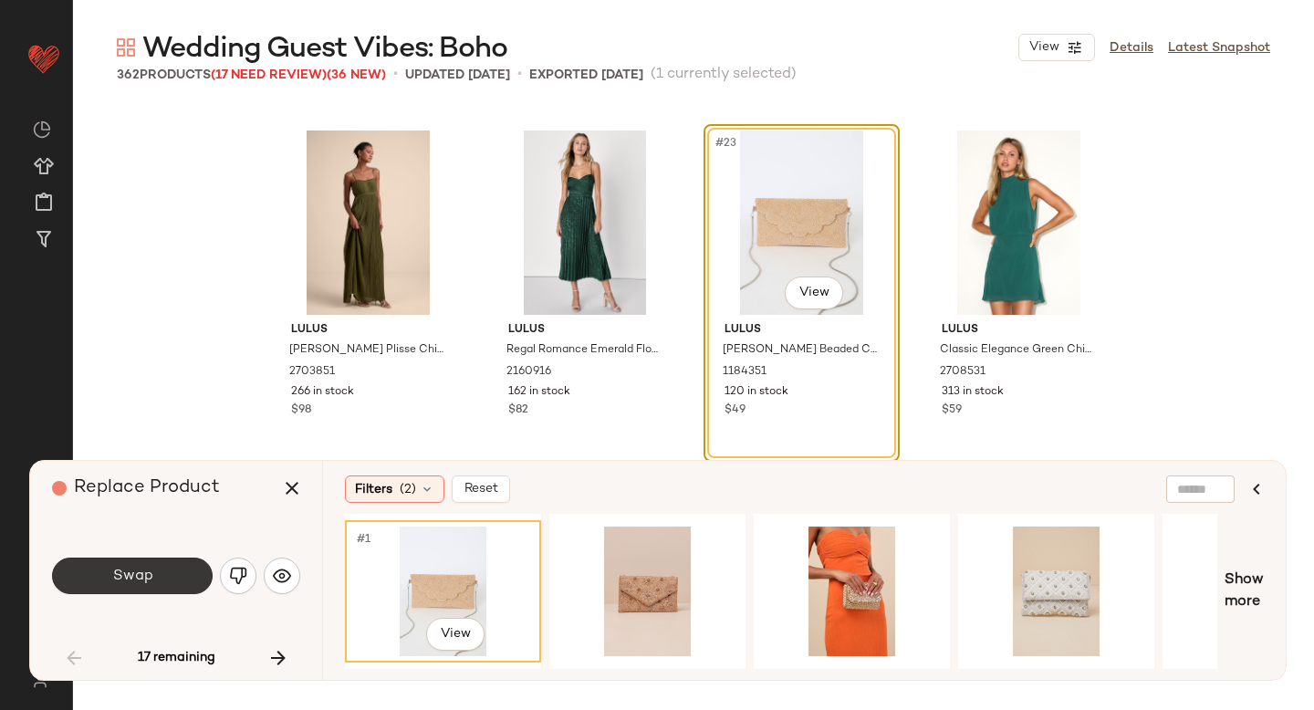
click at [171, 568] on button "Swap" at bounding box center [132, 576] width 161 height 37
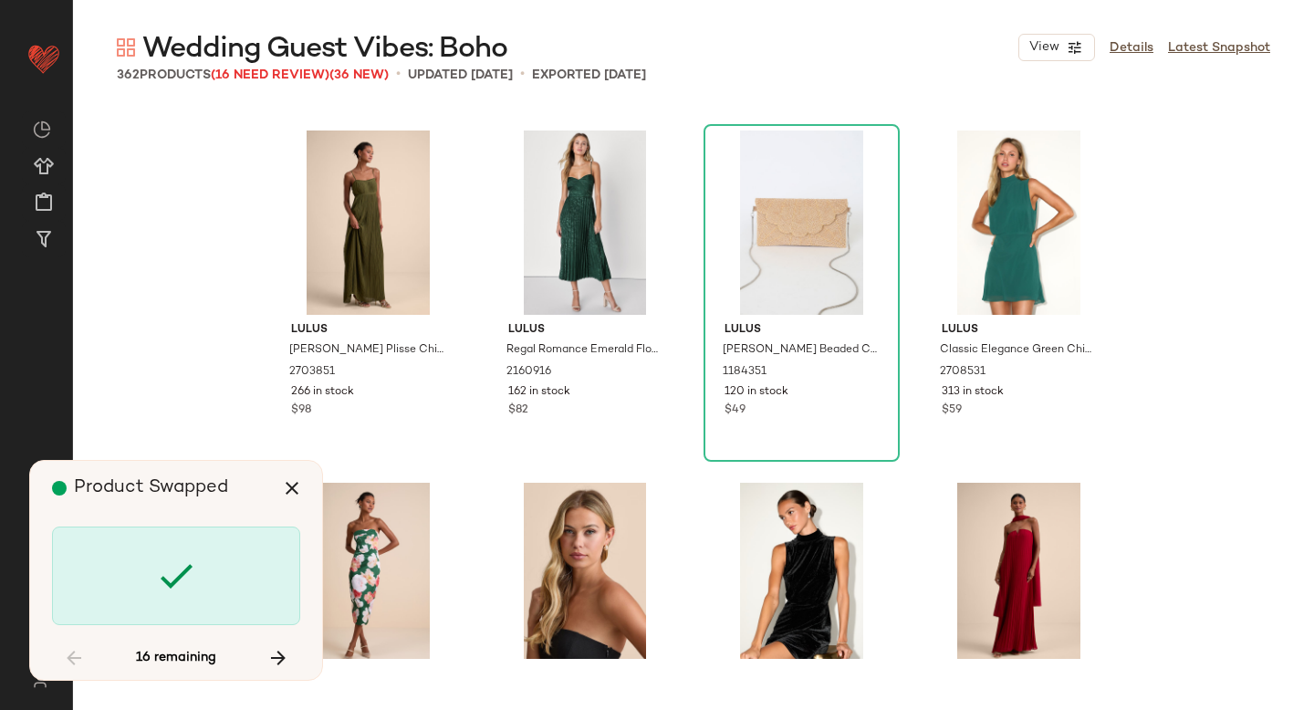
scroll to position [2819, 0]
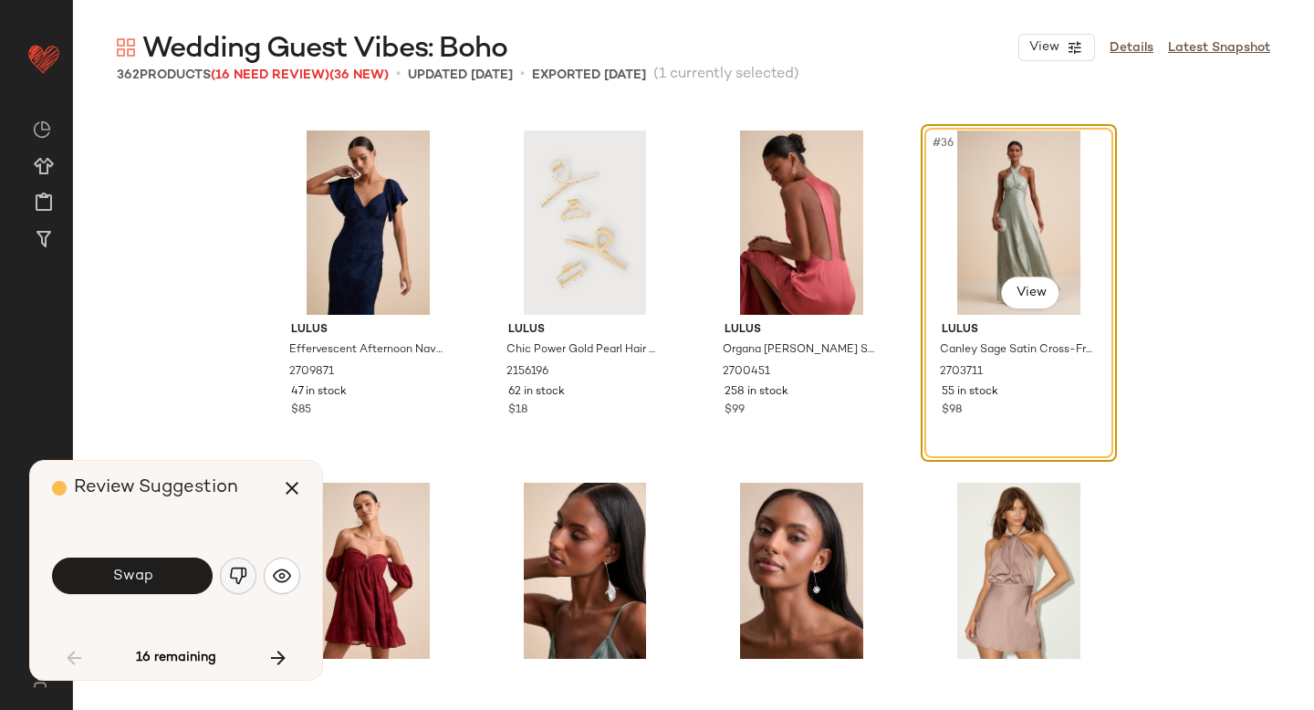
click at [228, 570] on button "button" at bounding box center [238, 576] width 37 height 37
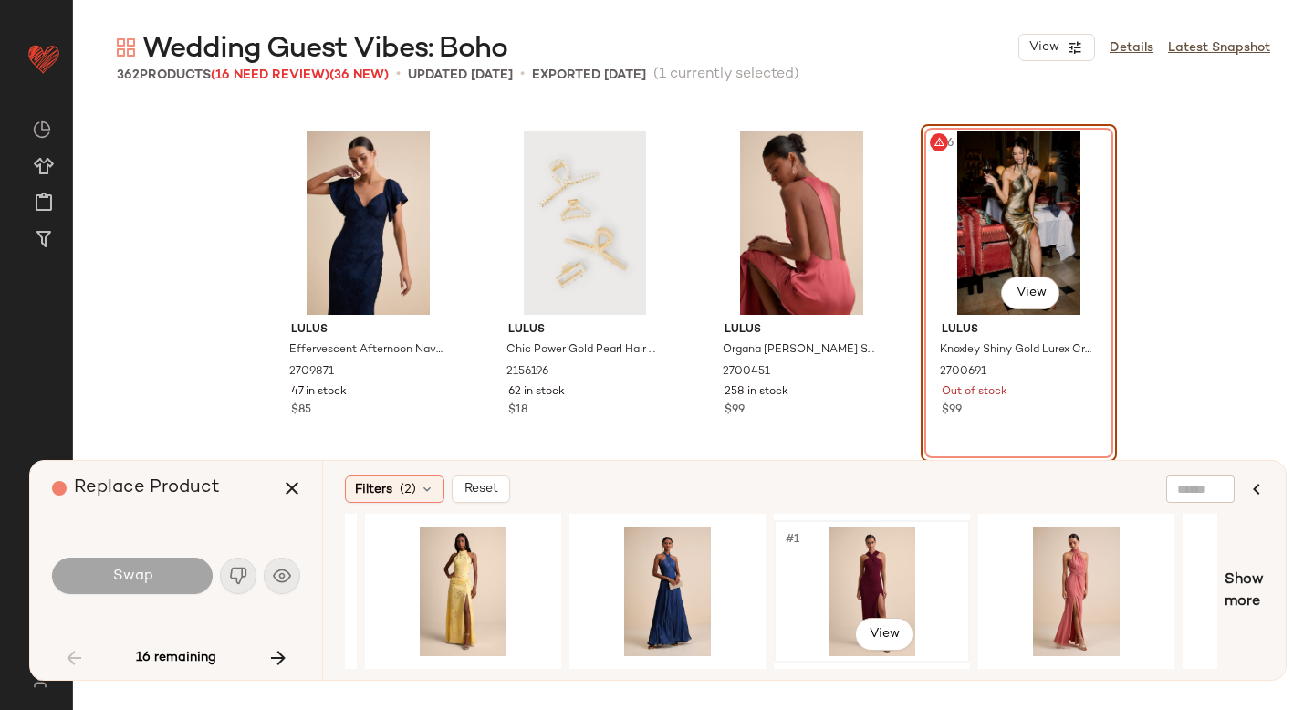
scroll to position [0, 0]
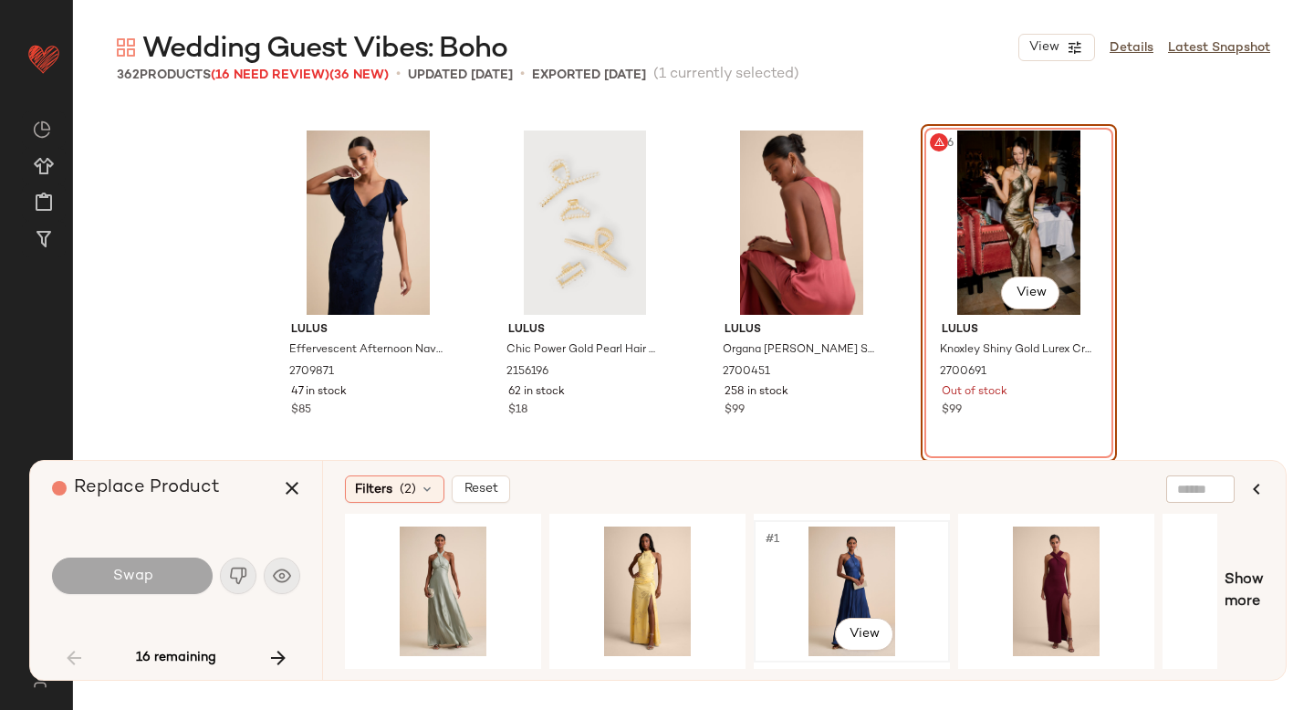
click at [836, 568] on div "#1 View" at bounding box center [851, 592] width 183 height 130
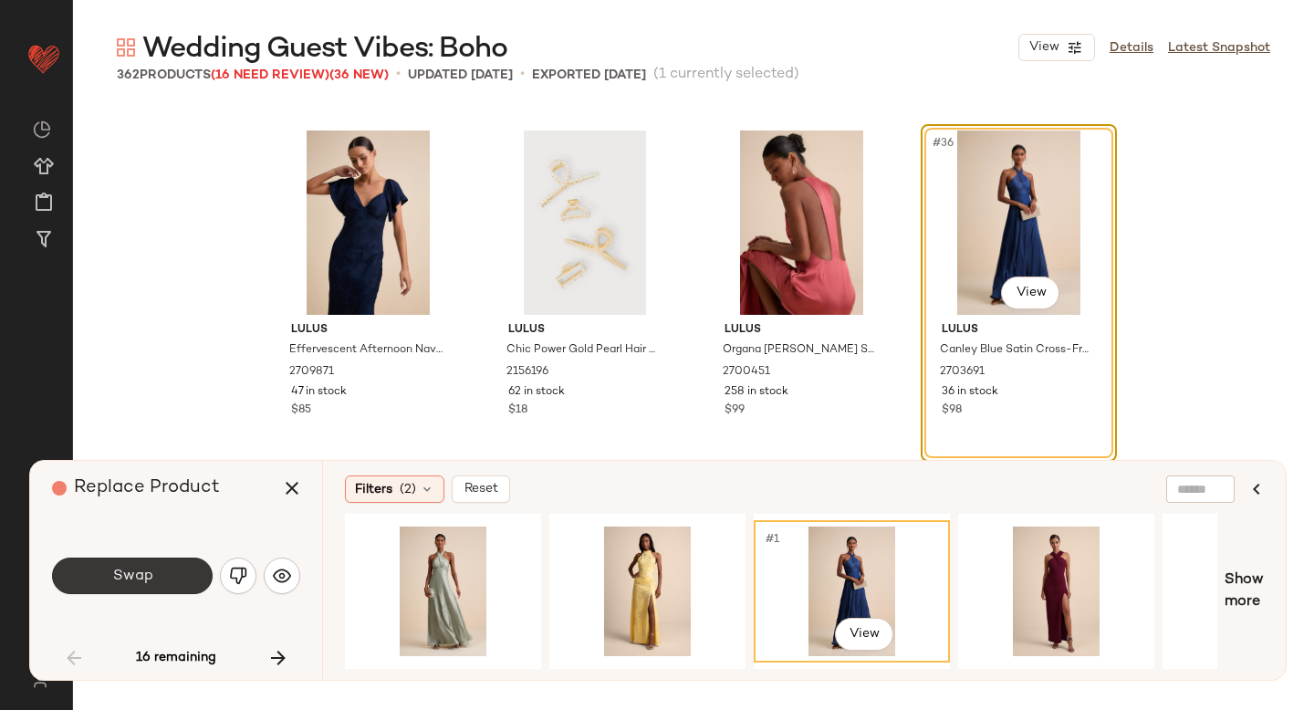
click at [115, 568] on span "Swap" at bounding box center [131, 576] width 41 height 17
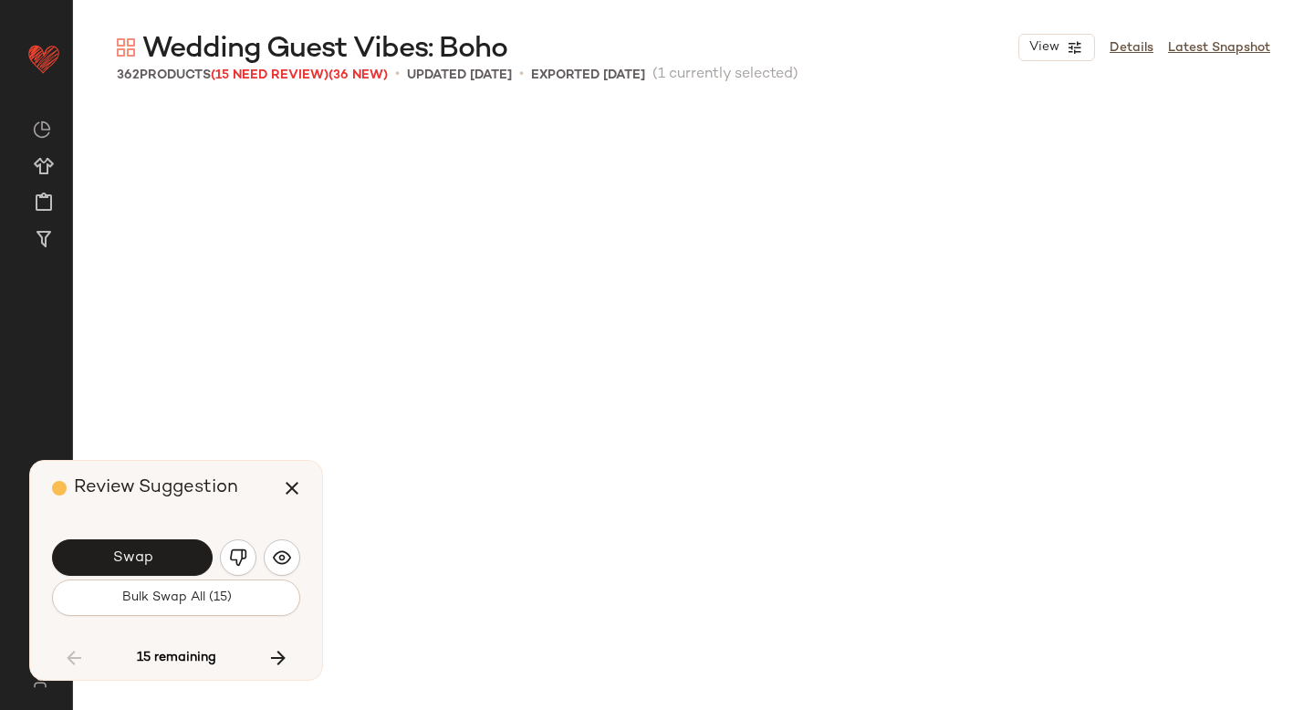
scroll to position [7047, 0]
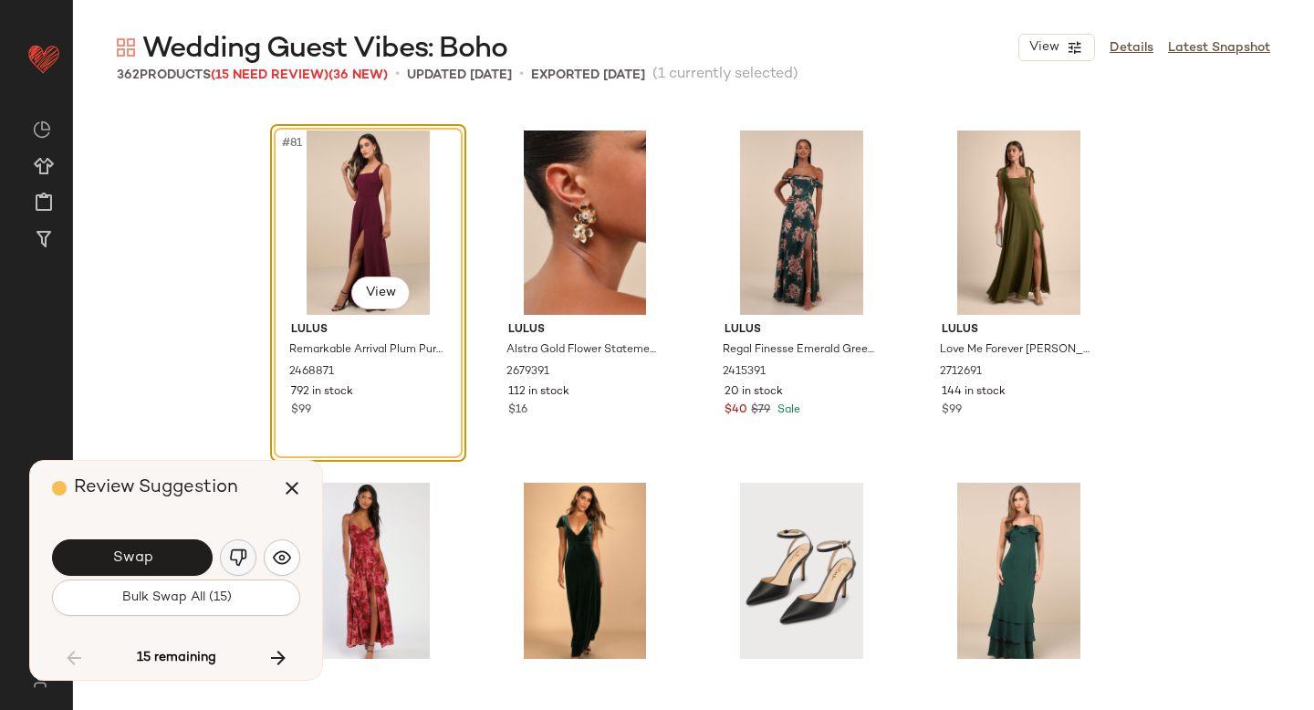
click at [237, 554] on img "button" at bounding box center [238, 558] width 18 height 18
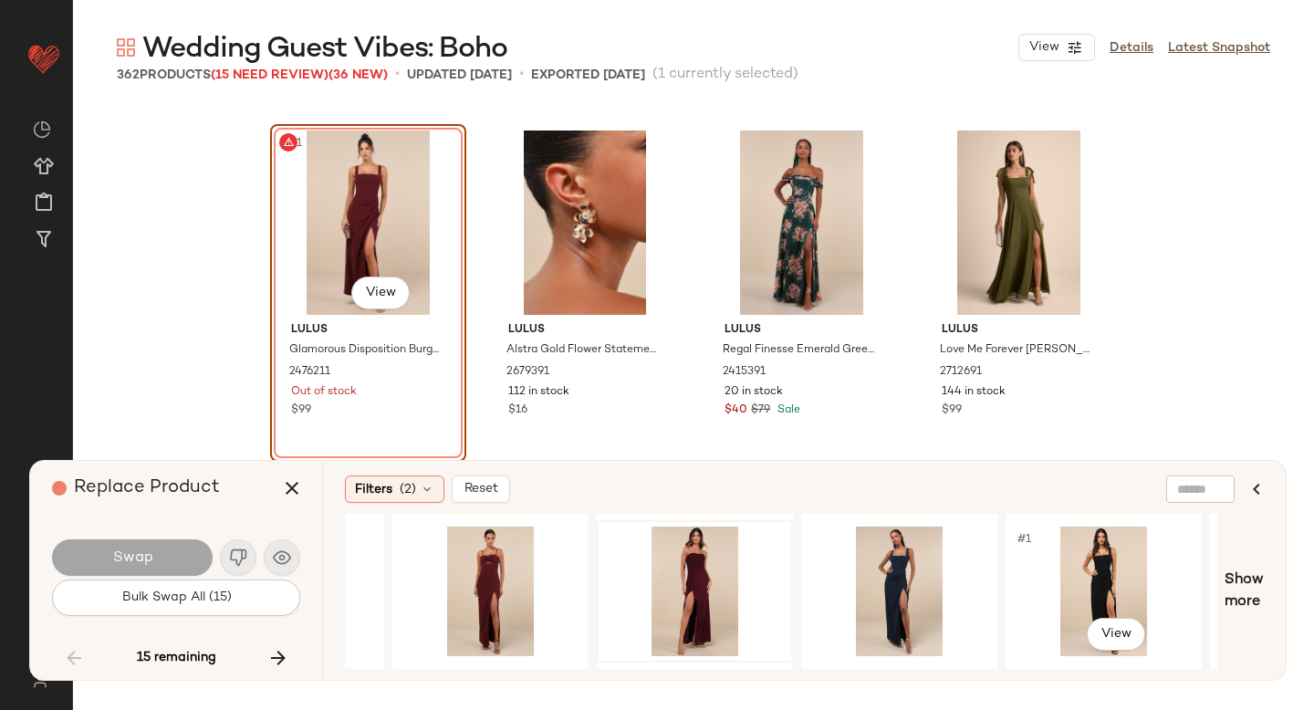
scroll to position [0, 0]
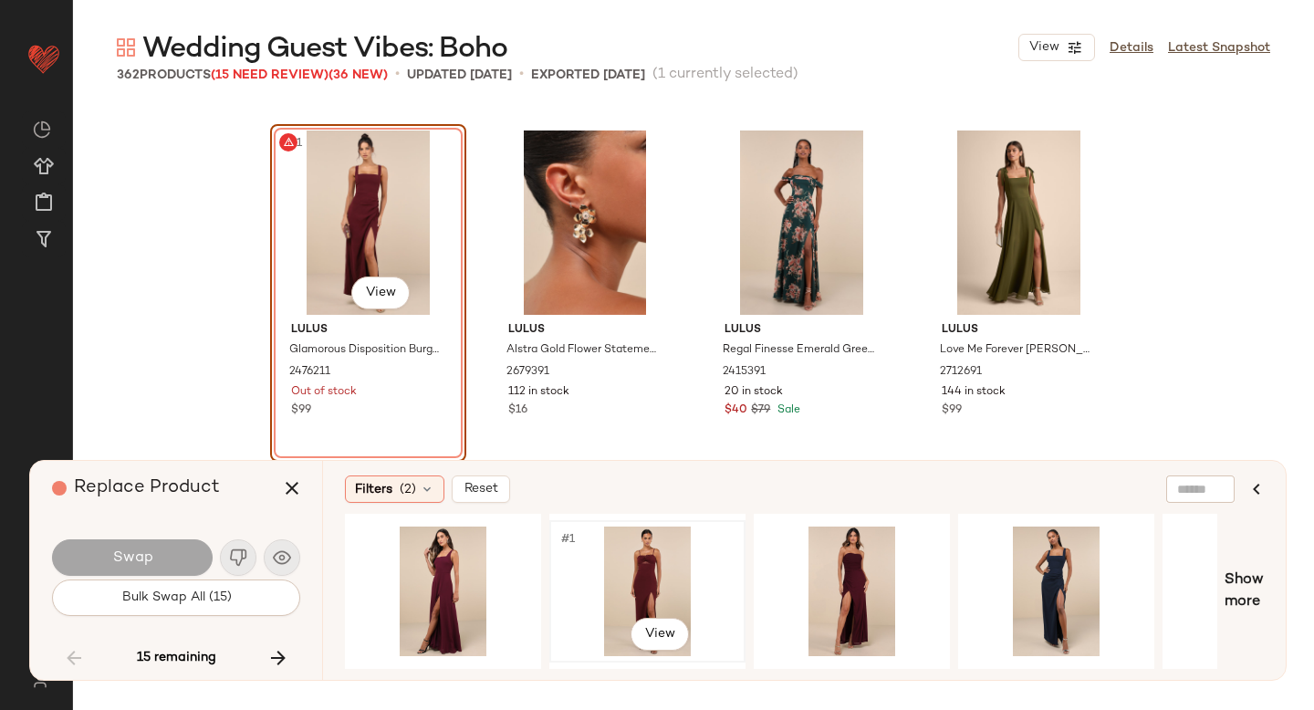
click at [626, 538] on div "#1 View" at bounding box center [647, 592] width 183 height 130
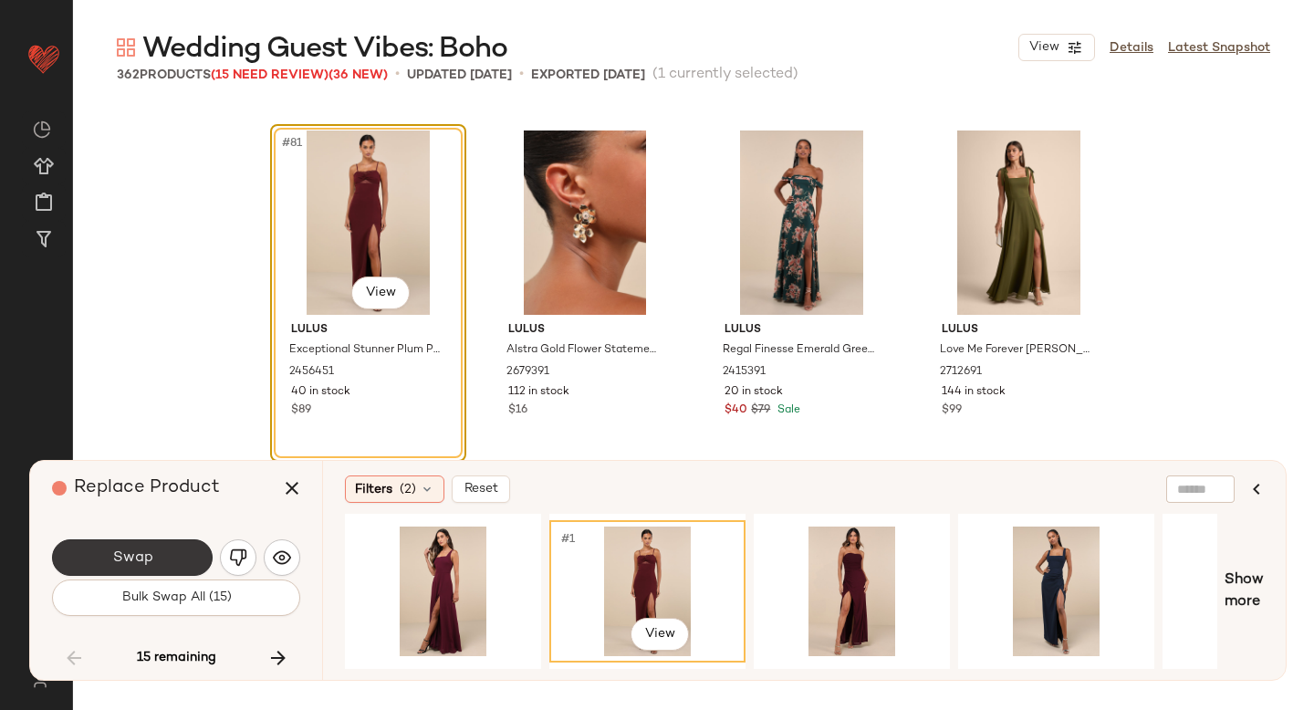
click at [176, 542] on button "Swap" at bounding box center [132, 557] width 161 height 37
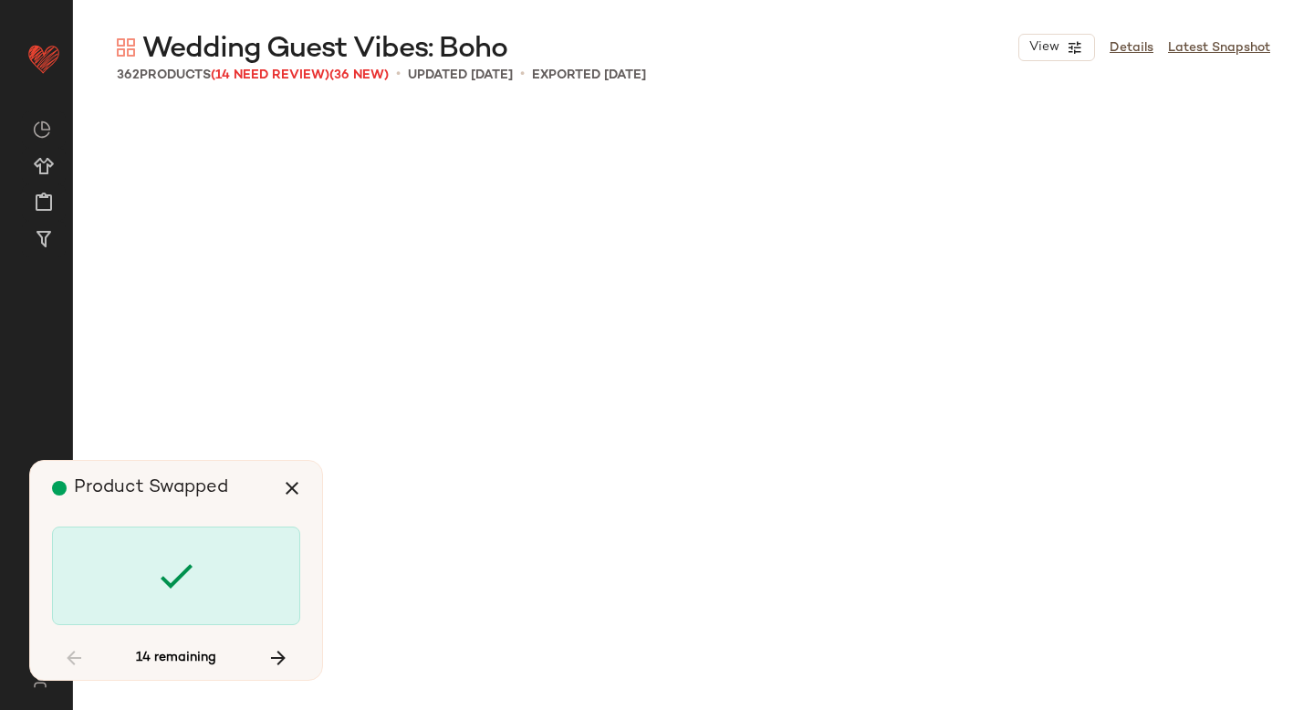
scroll to position [8456, 0]
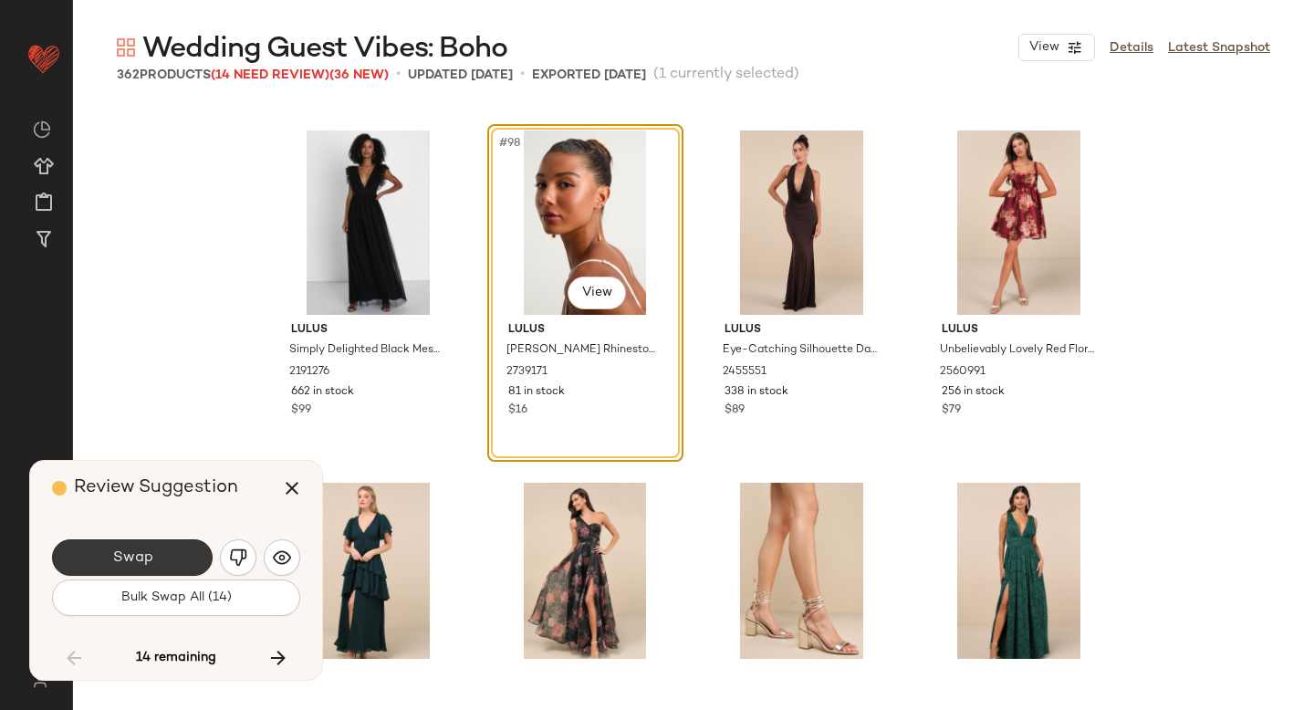
click at [151, 546] on button "Swap" at bounding box center [132, 557] width 161 height 37
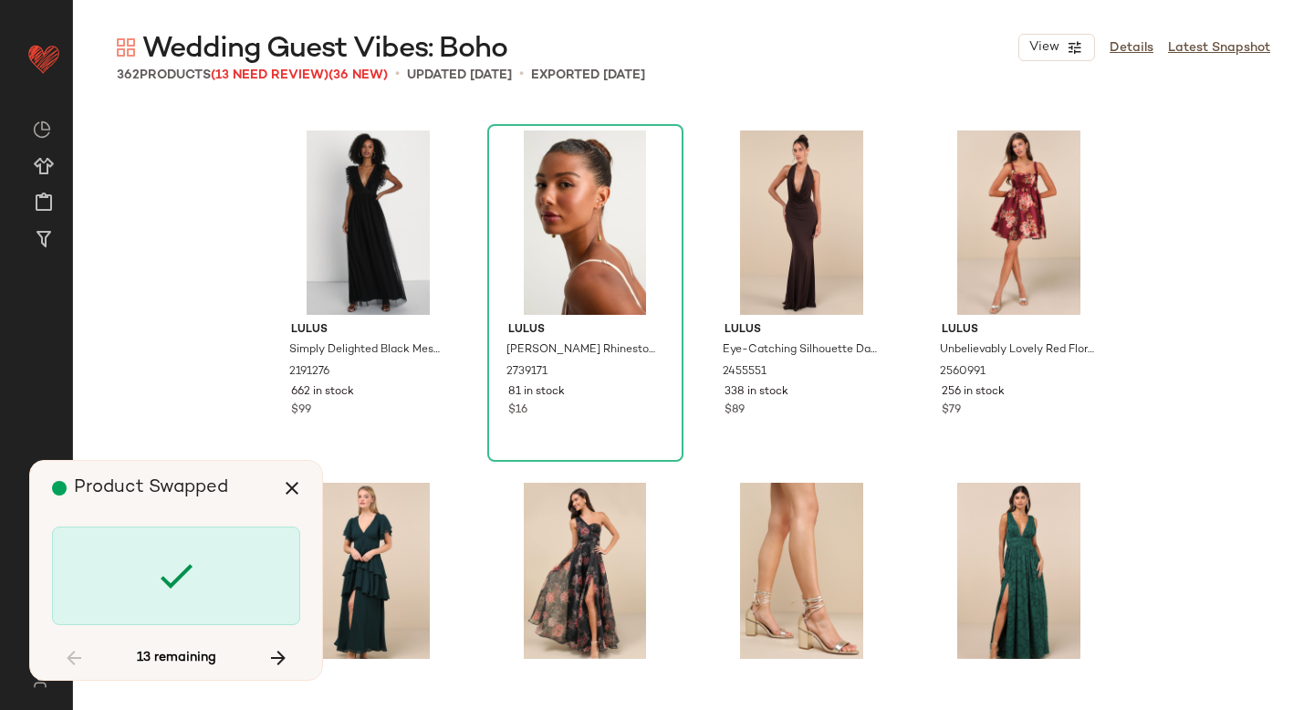
scroll to position [10218, 0]
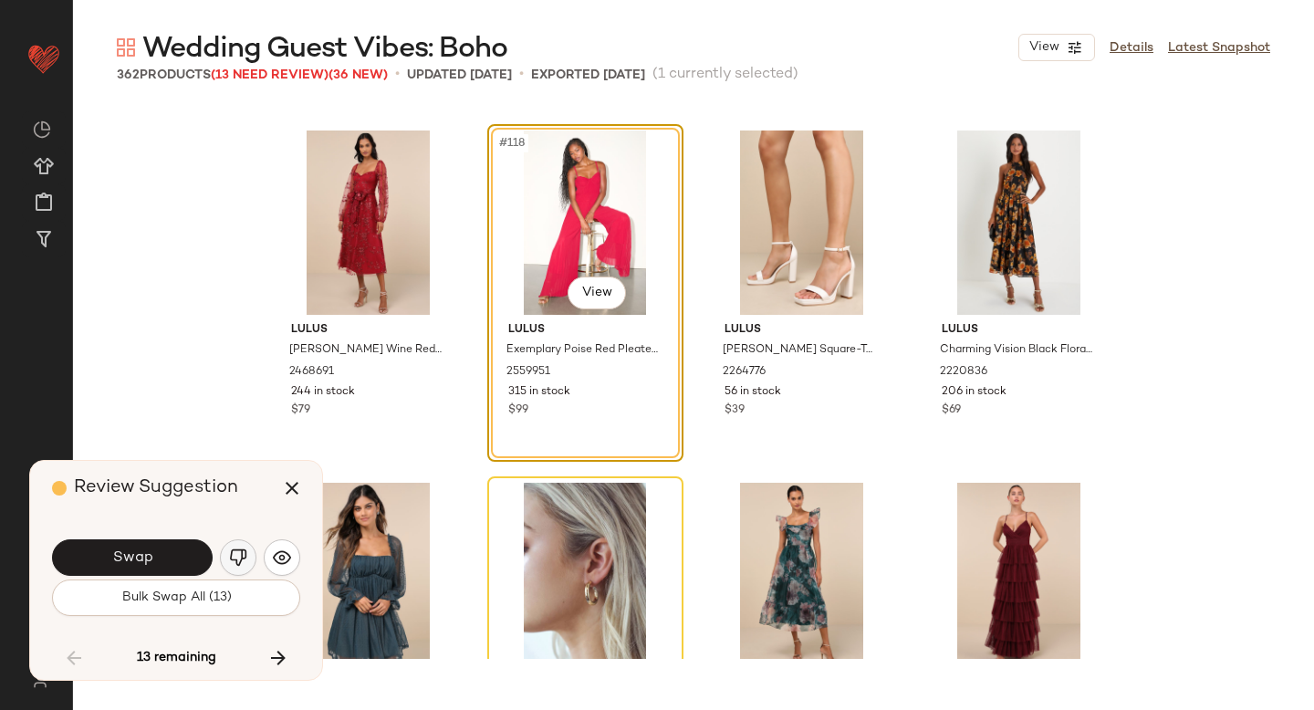
click at [236, 554] on img "button" at bounding box center [238, 558] width 18 height 18
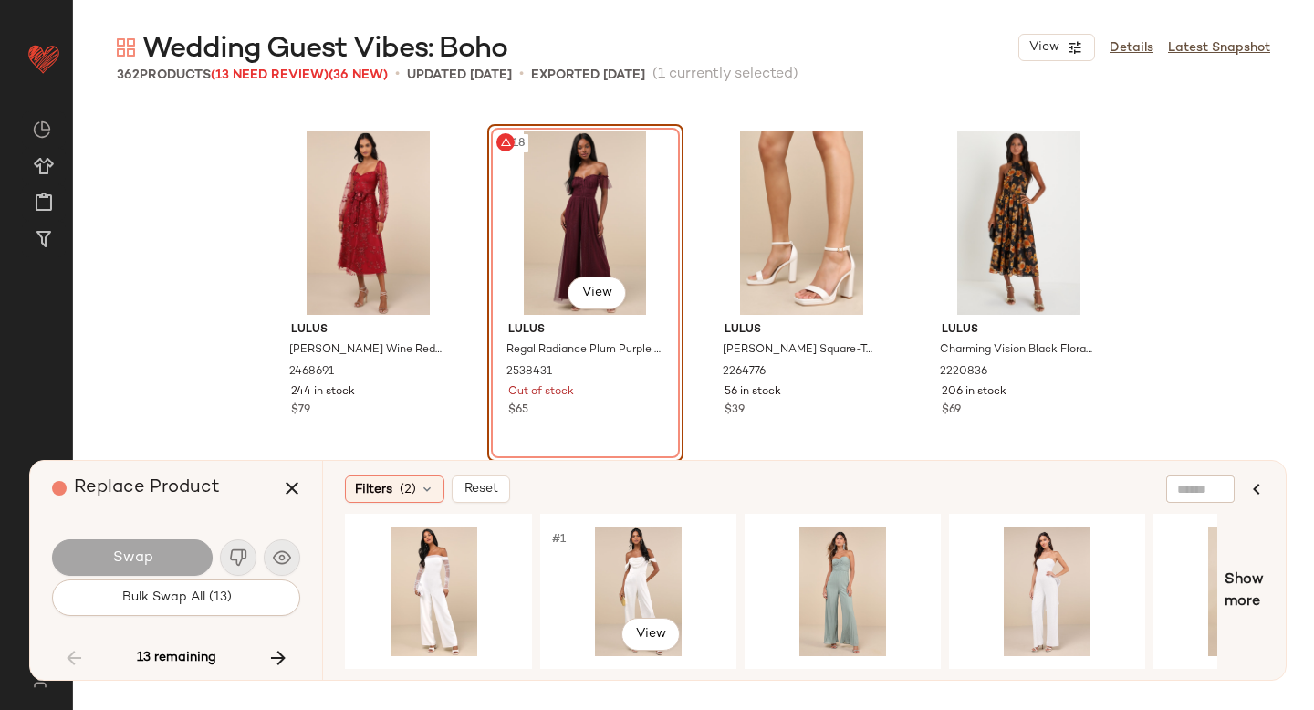
scroll to position [0, 1162]
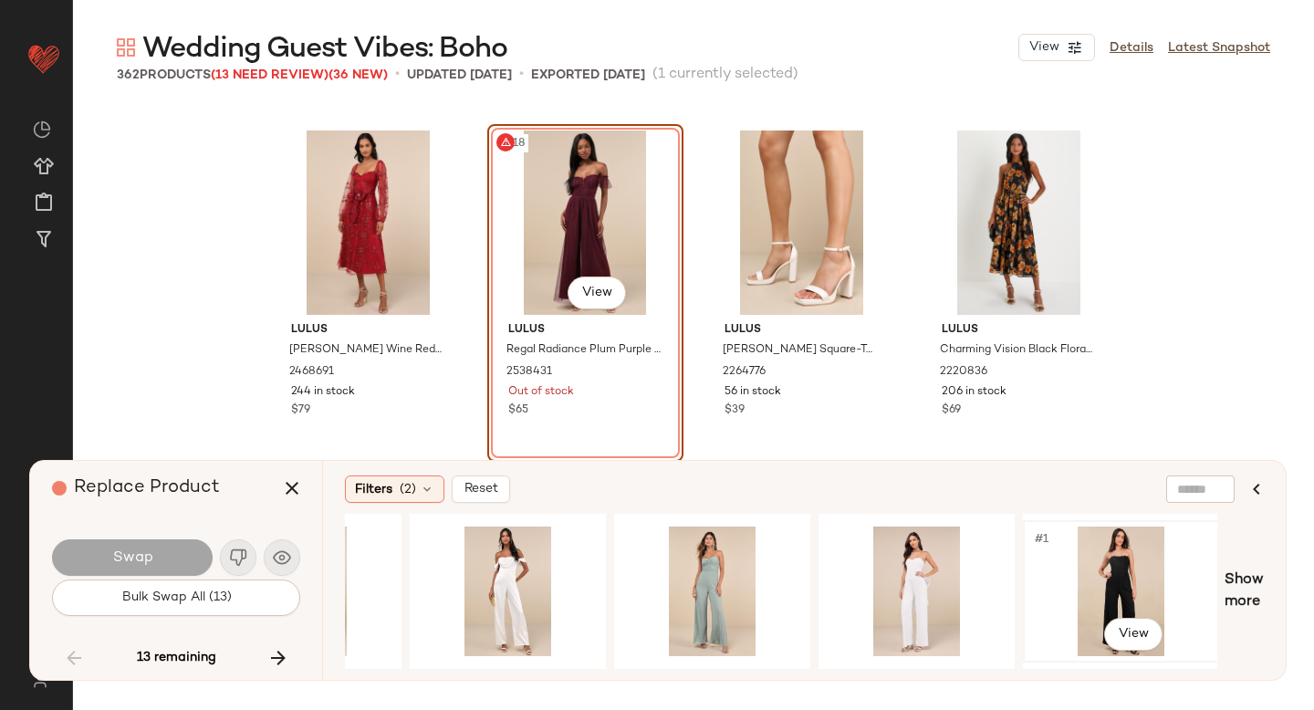
click at [1122, 543] on div "#1 View" at bounding box center [1121, 592] width 183 height 130
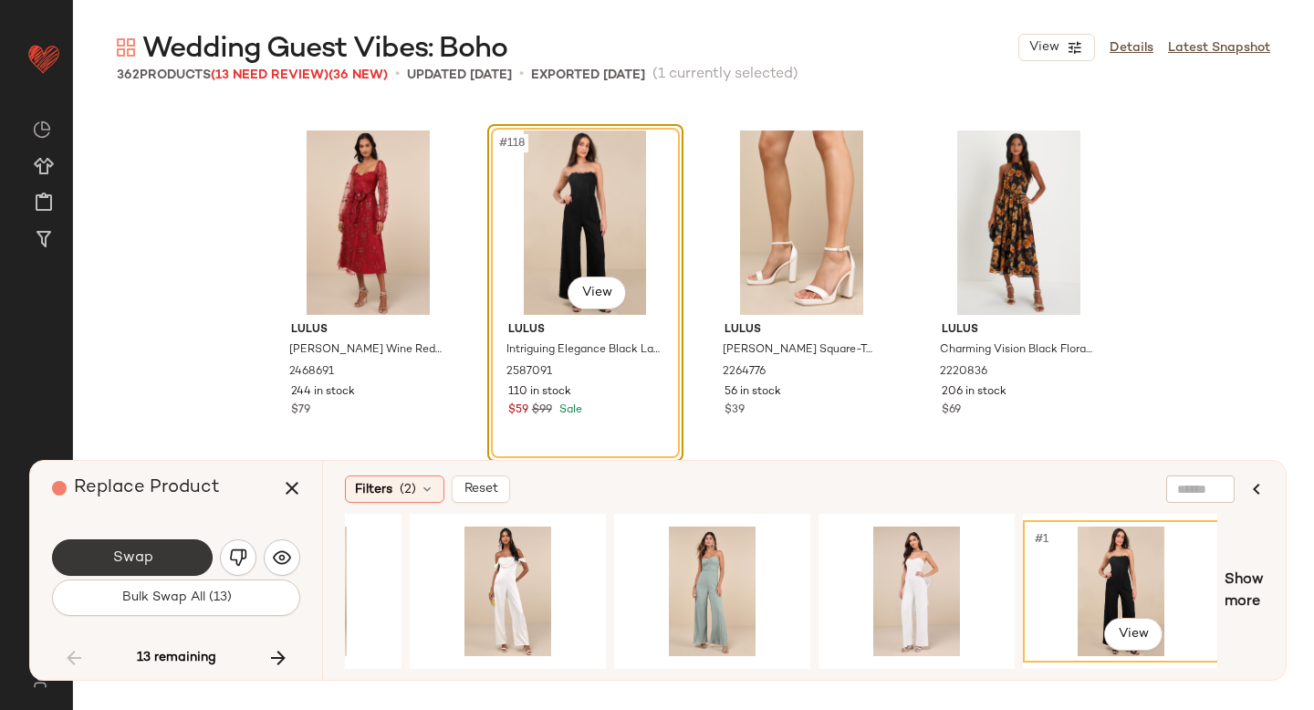
click at [167, 560] on button "Swap" at bounding box center [132, 557] width 161 height 37
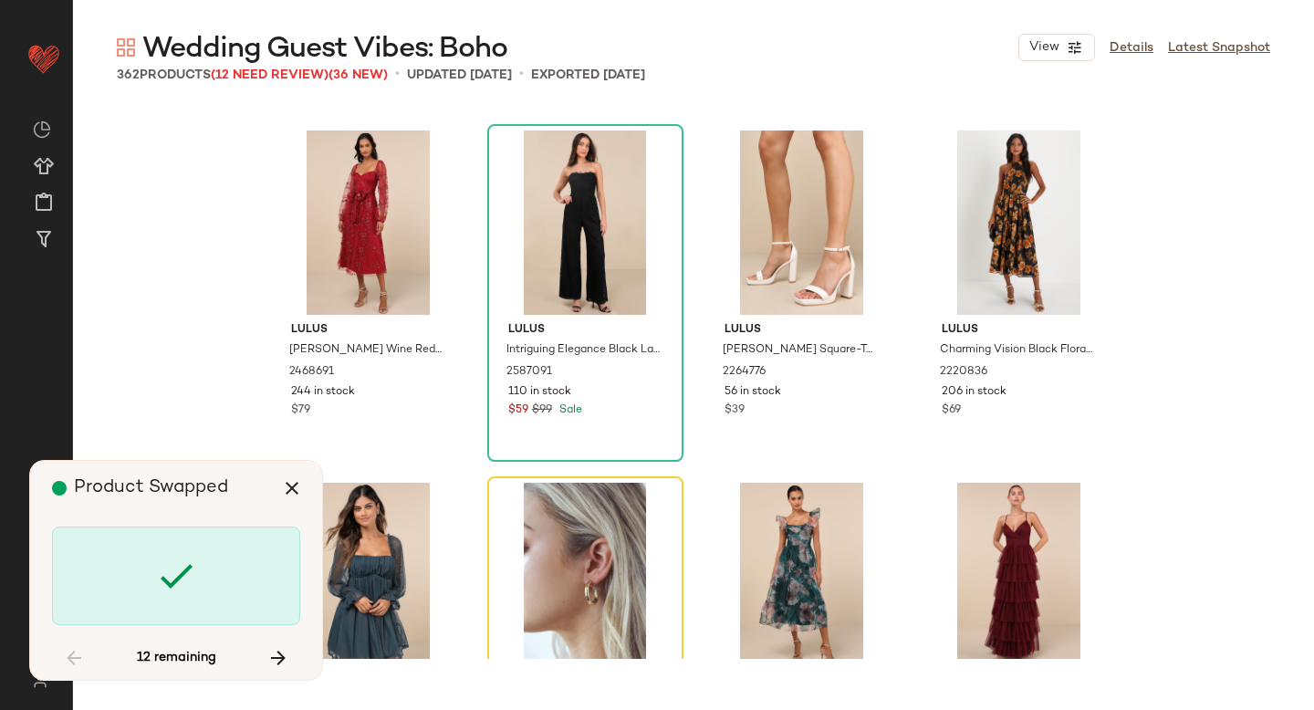
scroll to position [10570, 0]
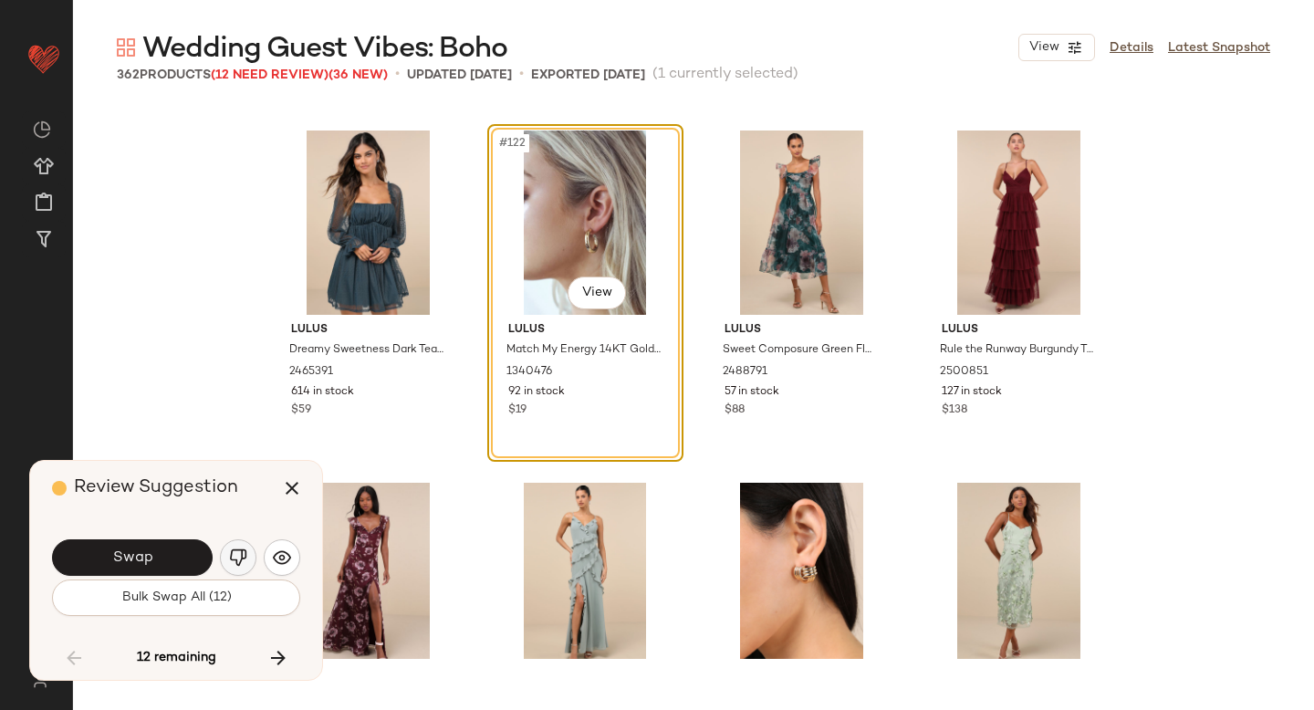
click at [229, 560] on img "button" at bounding box center [238, 558] width 18 height 18
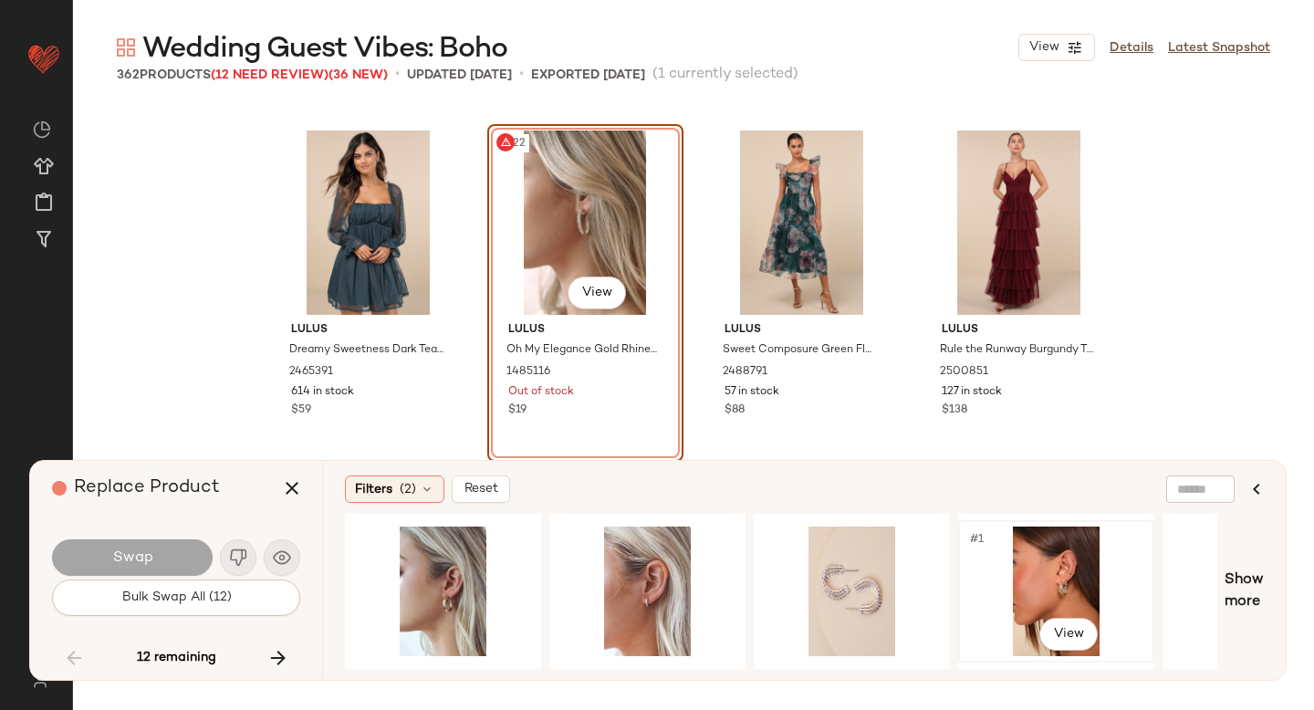
click at [1037, 555] on div "#1 View" at bounding box center [1056, 592] width 183 height 130
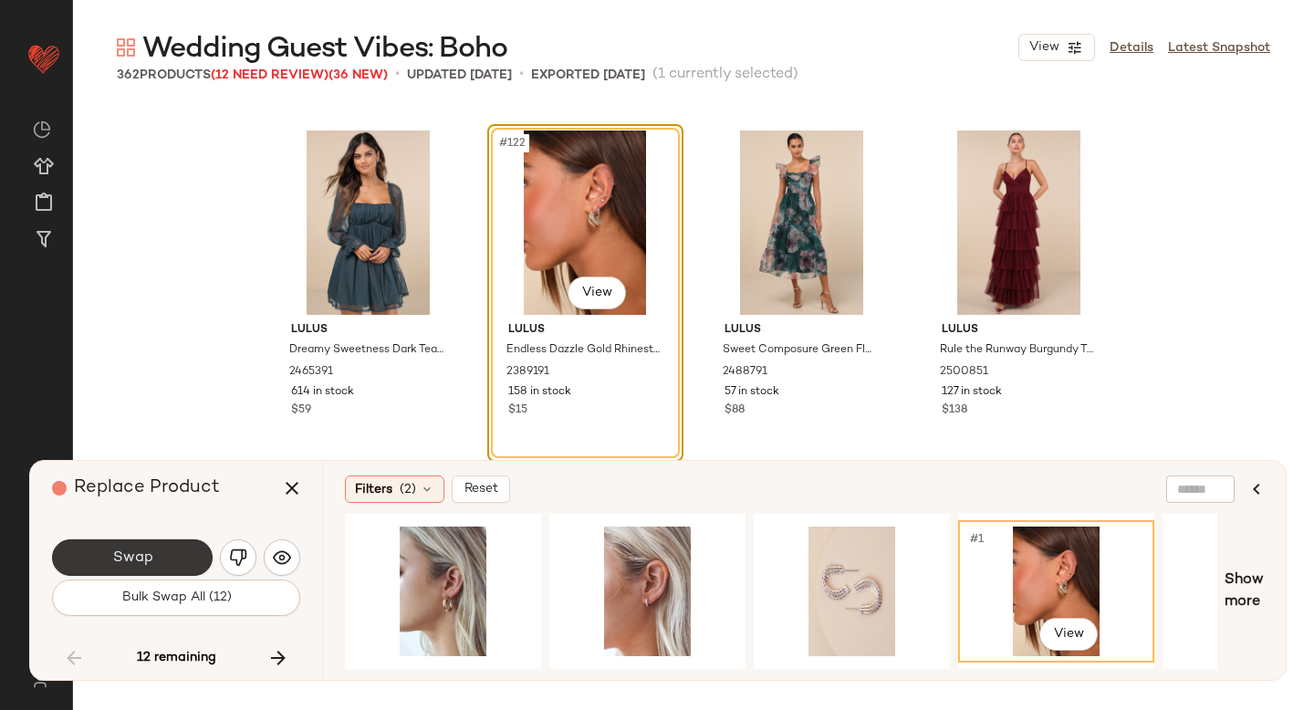
click at [97, 568] on button "Swap" at bounding box center [132, 557] width 161 height 37
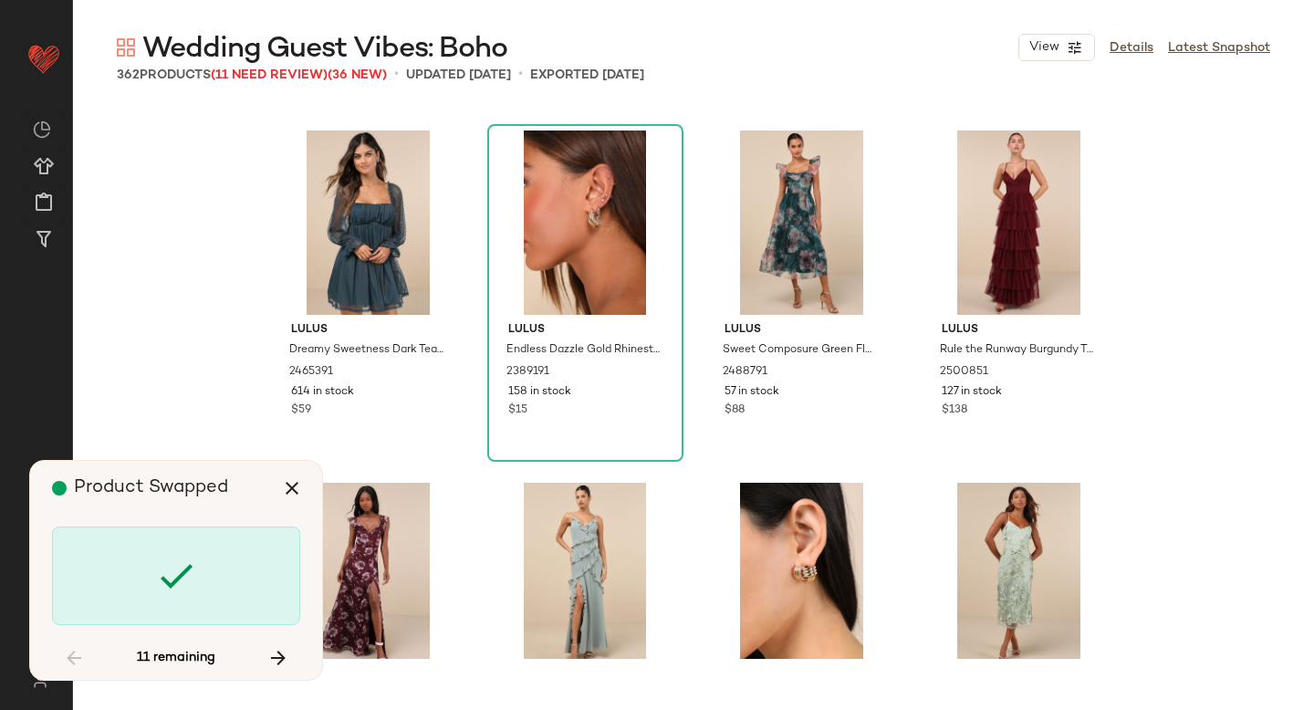
scroll to position [16913, 0]
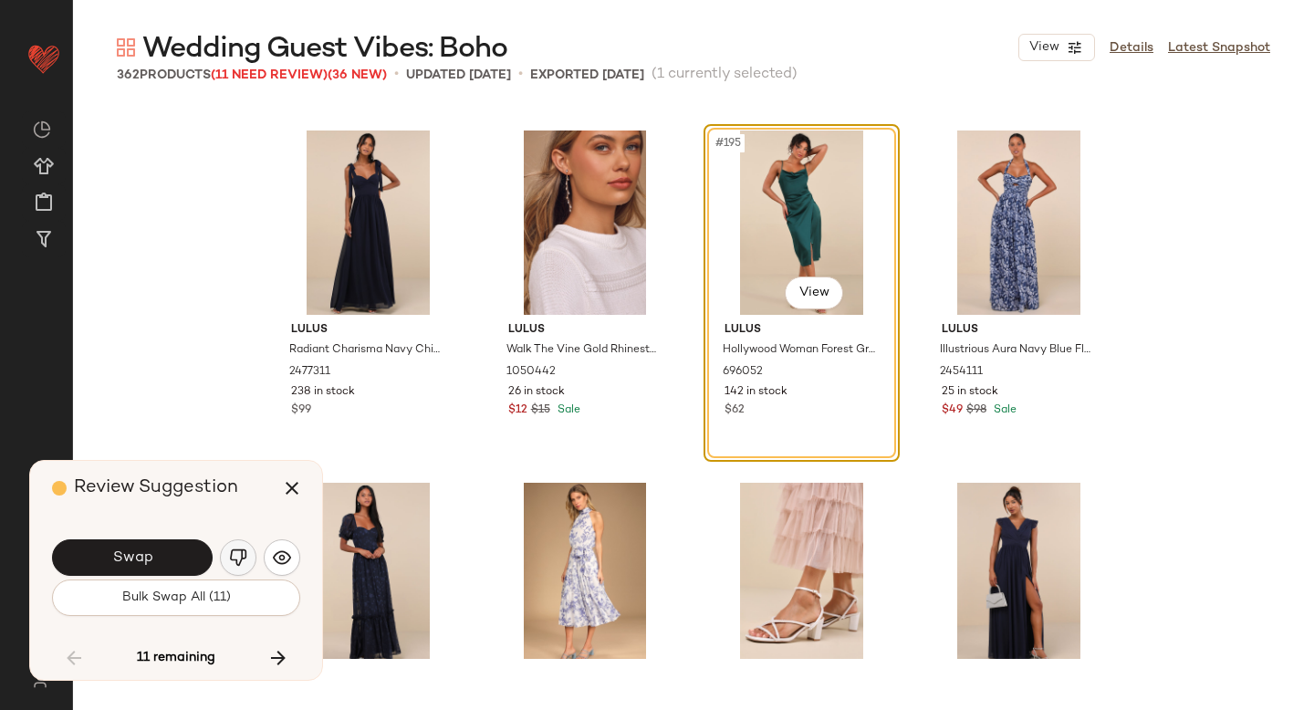
click at [232, 565] on img "button" at bounding box center [238, 558] width 18 height 18
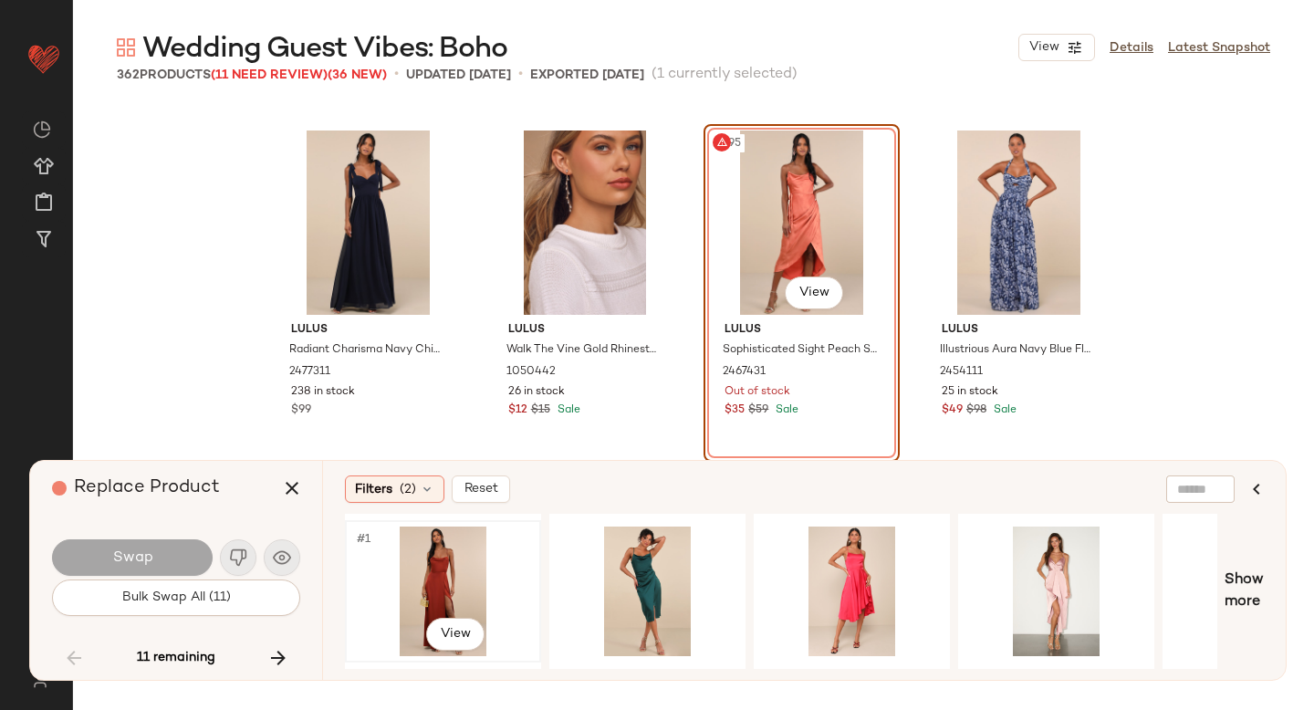
click at [460, 564] on div "#1 View" at bounding box center [442, 592] width 183 height 130
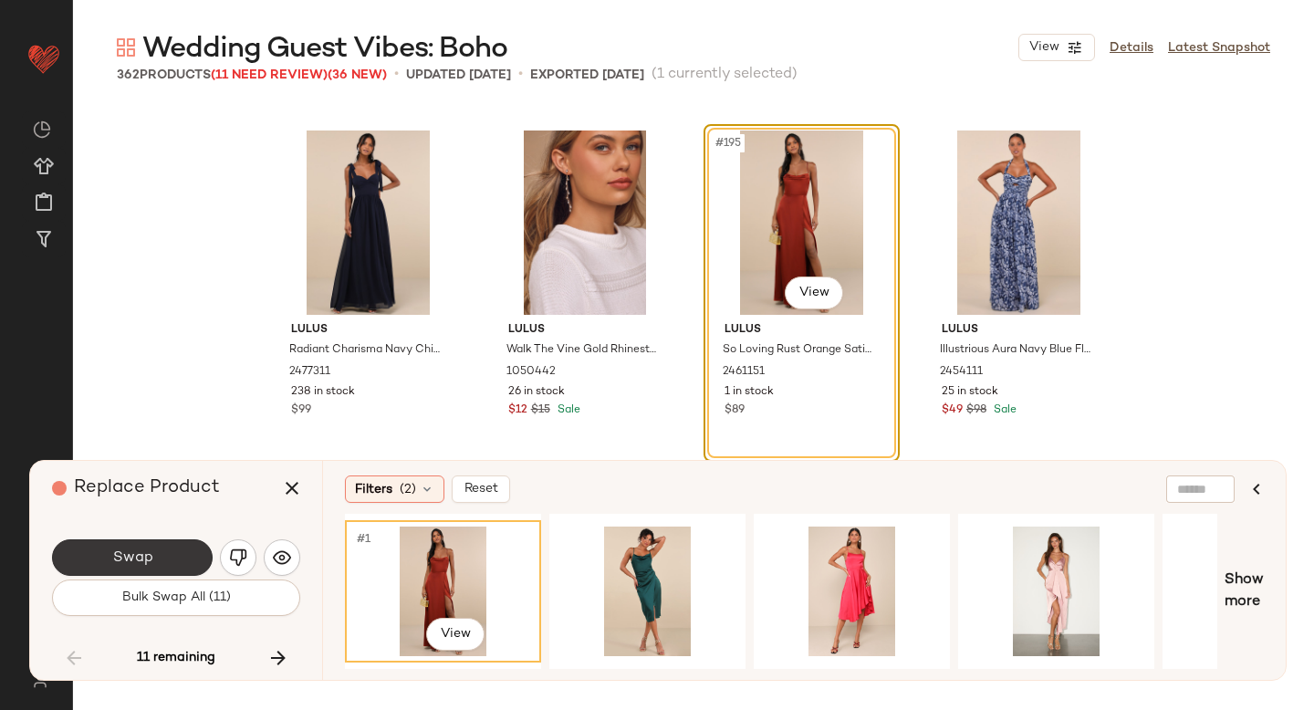
click at [128, 559] on span "Swap" at bounding box center [131, 558] width 41 height 17
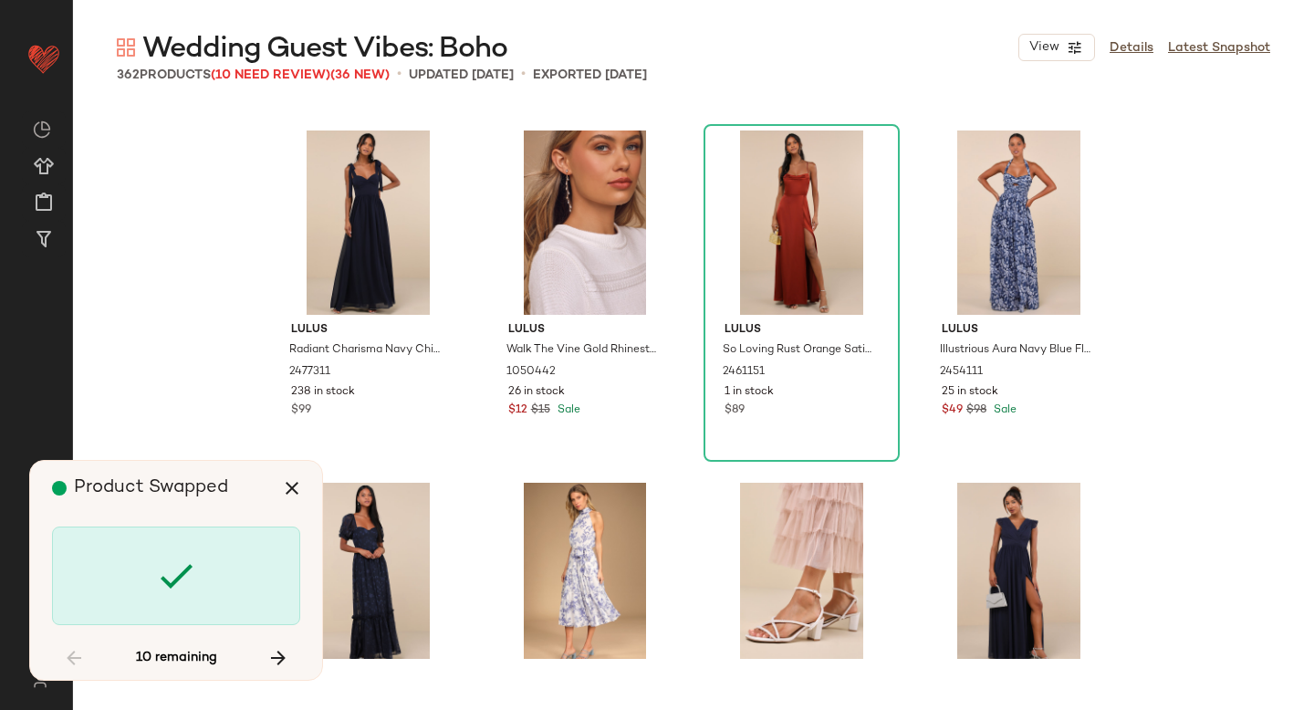
scroll to position [17617, 0]
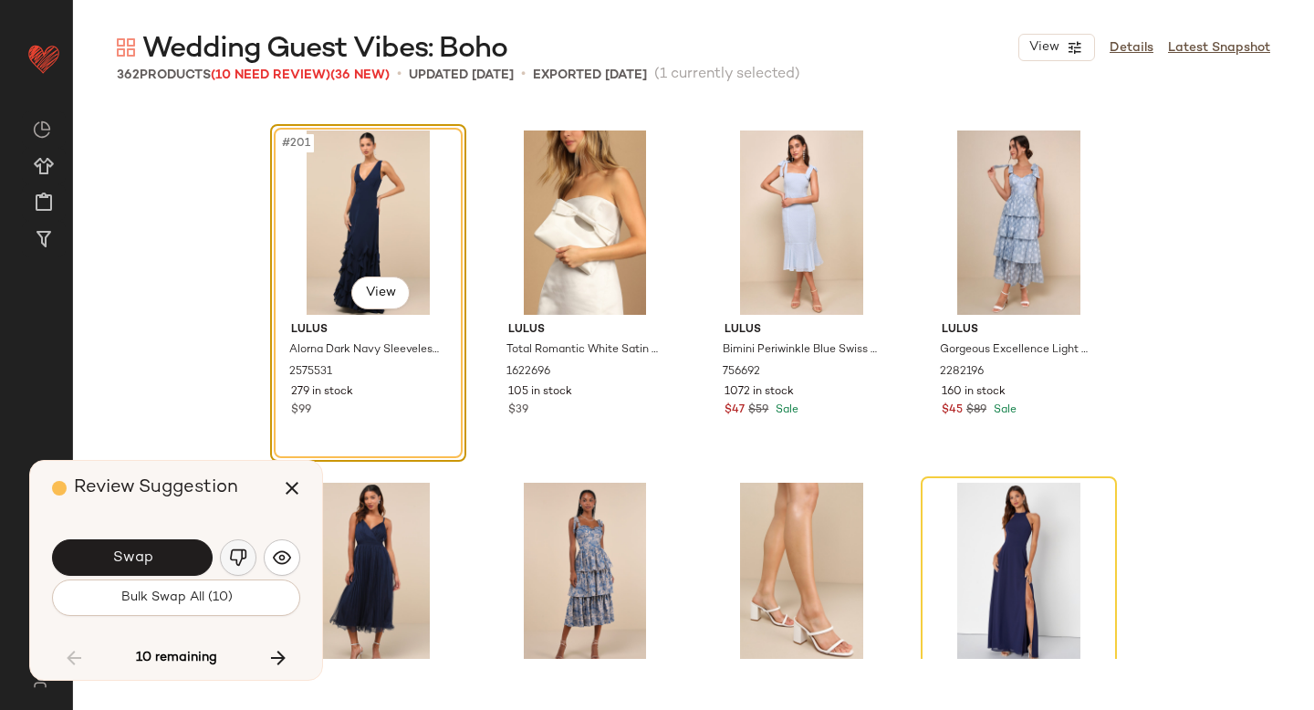
click at [236, 560] on img "button" at bounding box center [238, 558] width 18 height 18
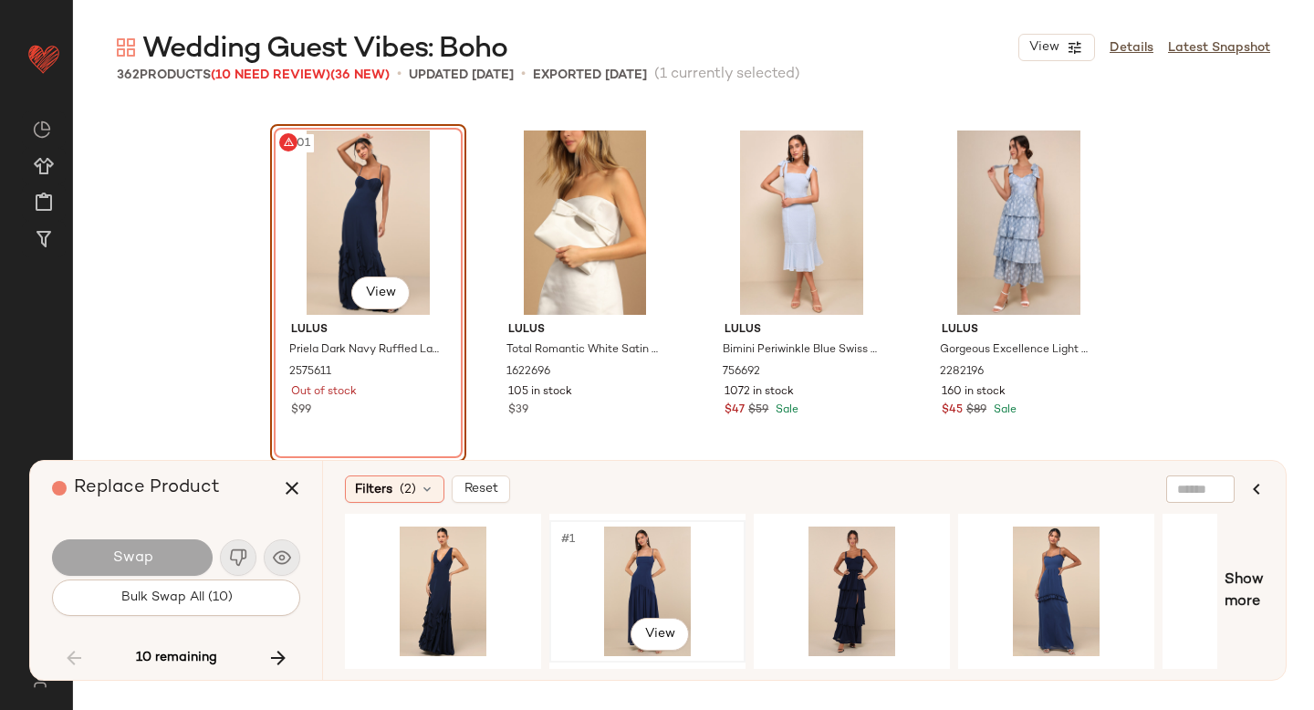
click at [588, 571] on div "#1 View" at bounding box center [647, 592] width 183 height 130
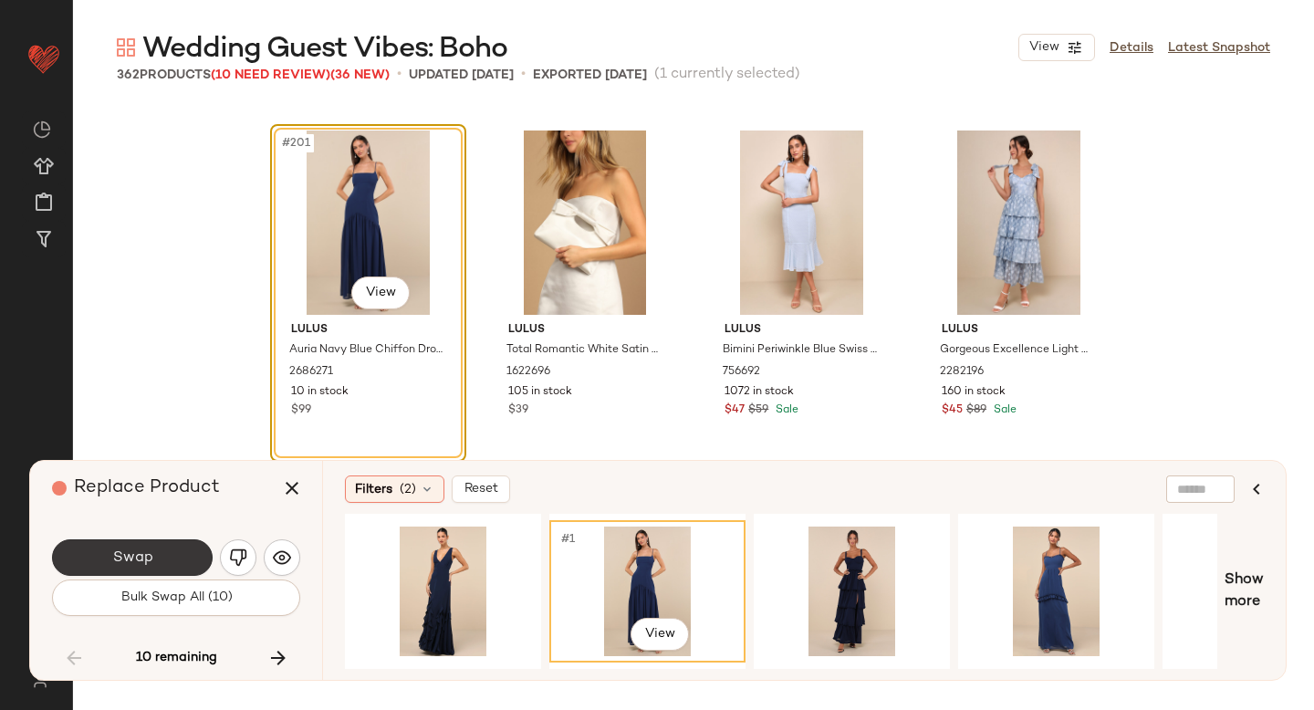
click at [194, 571] on button "Swap" at bounding box center [132, 557] width 161 height 37
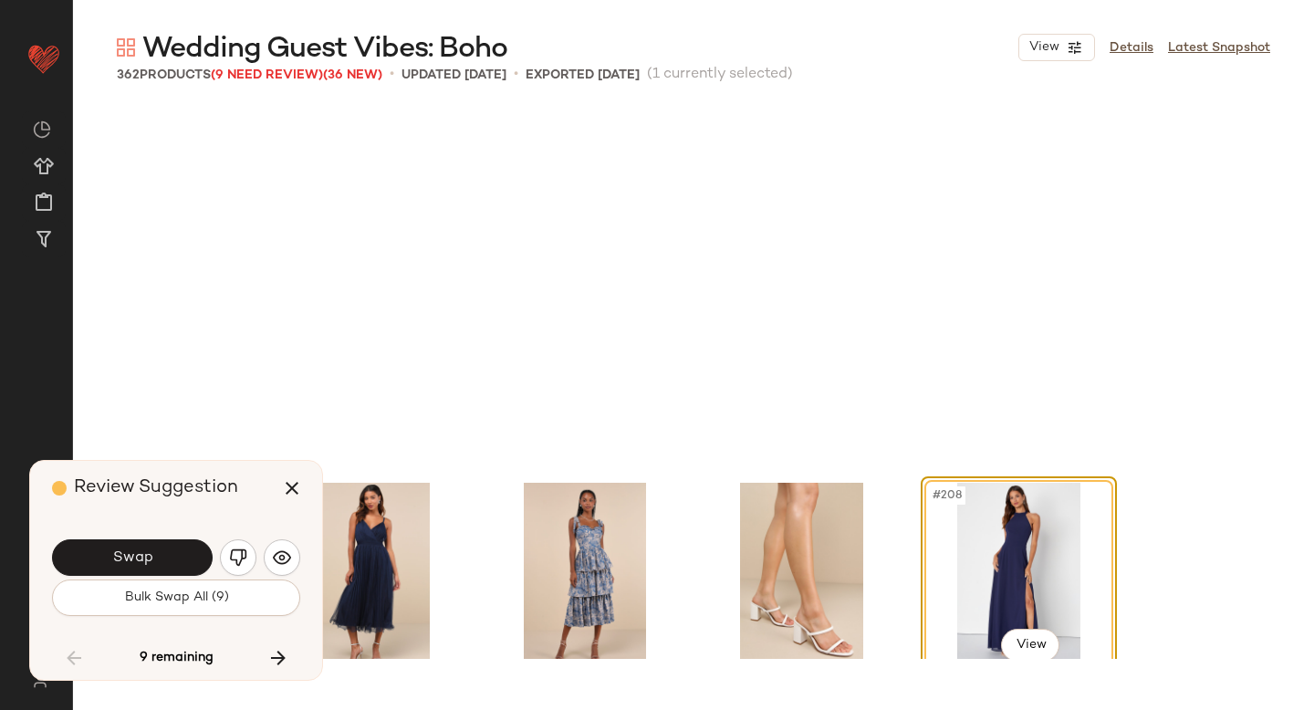
scroll to position [17970, 0]
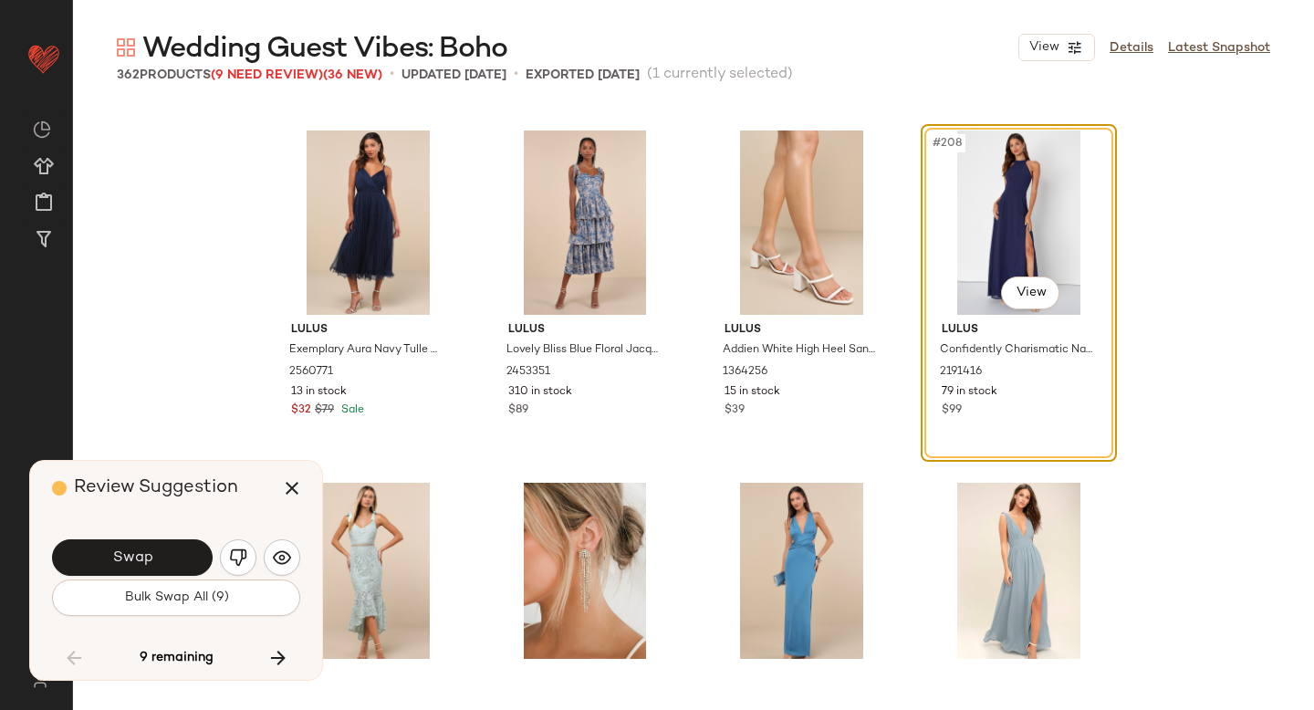
click at [194, 571] on button "Swap" at bounding box center [132, 557] width 161 height 37
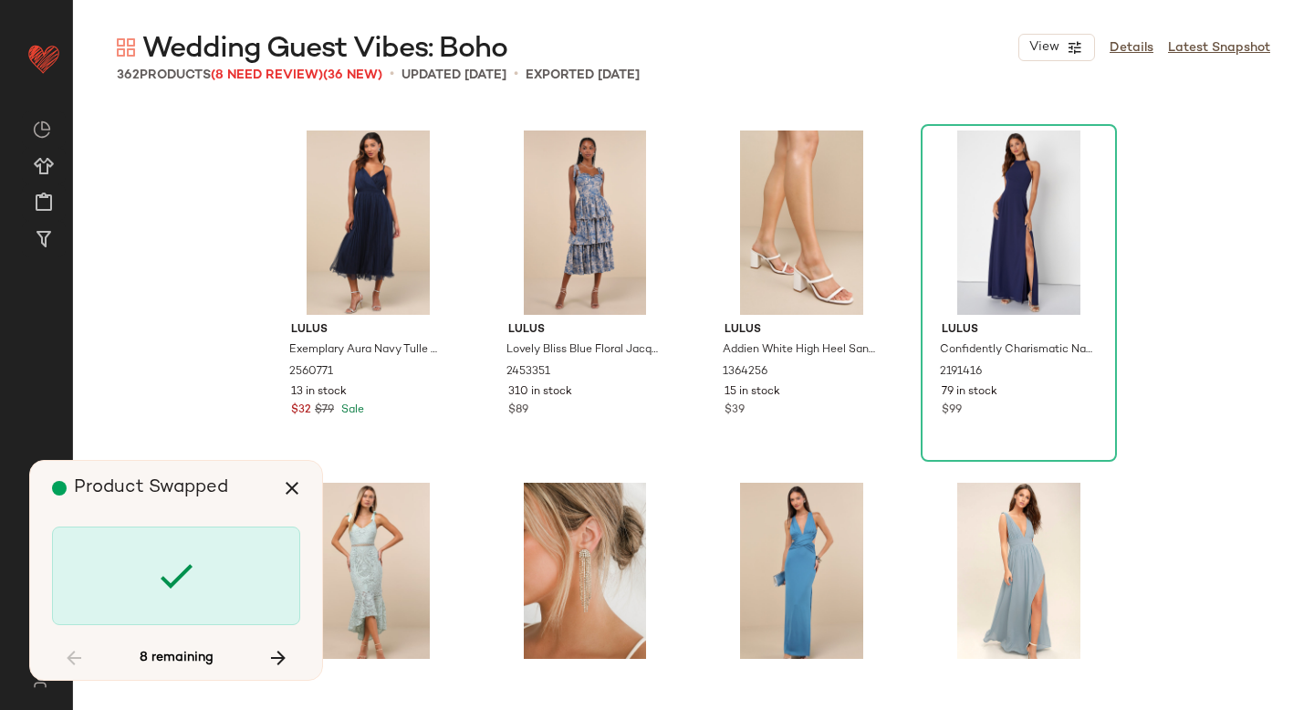
scroll to position [20084, 0]
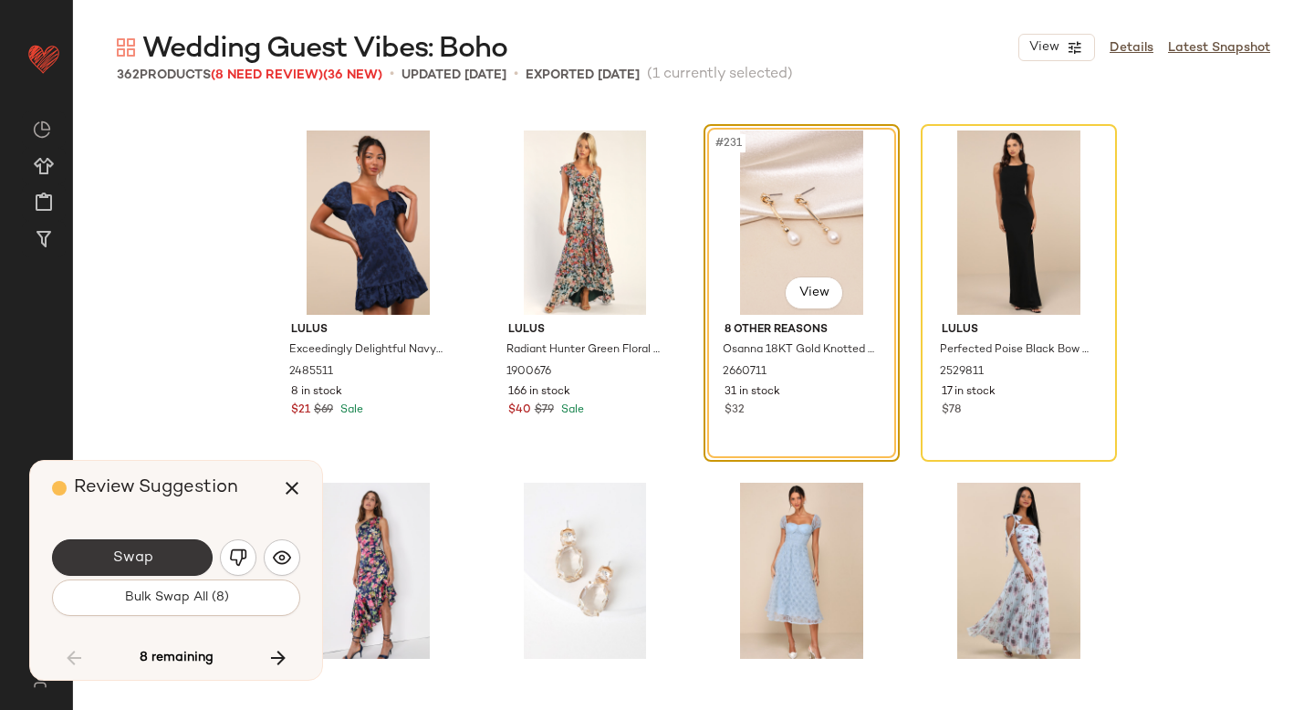
click at [173, 570] on button "Swap" at bounding box center [132, 557] width 161 height 37
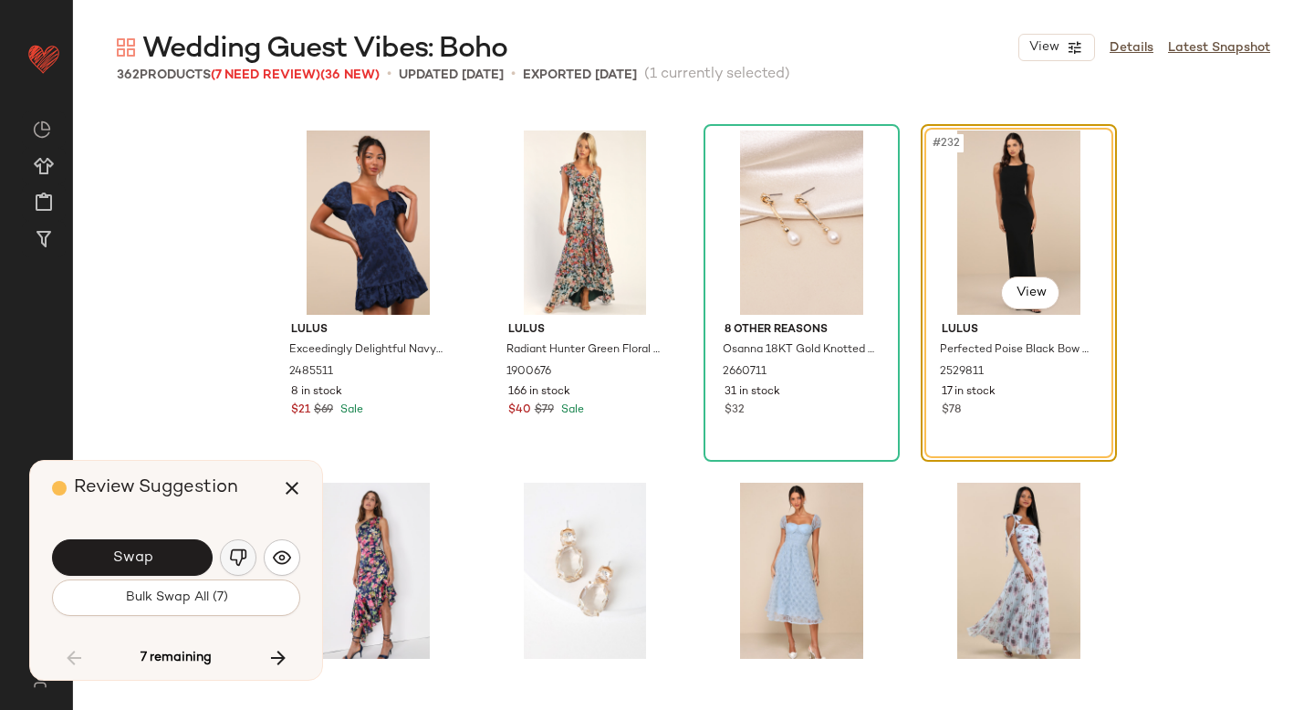
click at [235, 560] on img "button" at bounding box center [238, 558] width 18 height 18
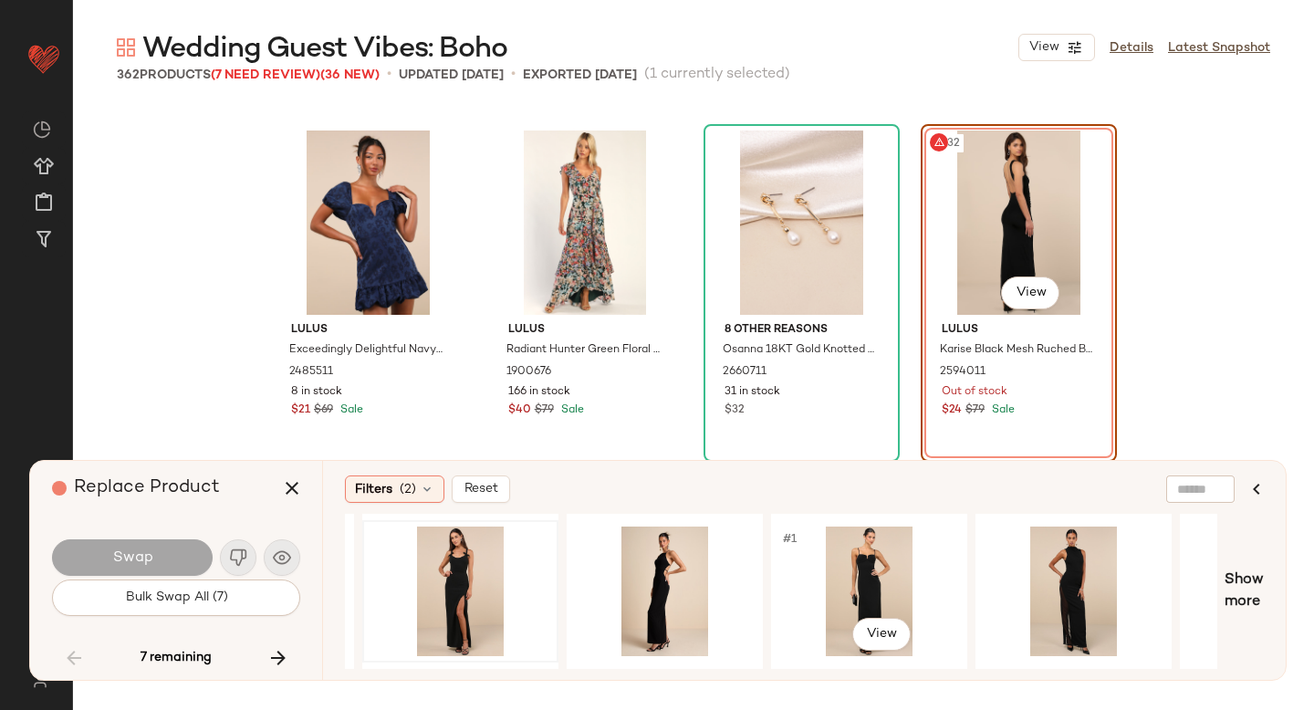
scroll to position [0, 397]
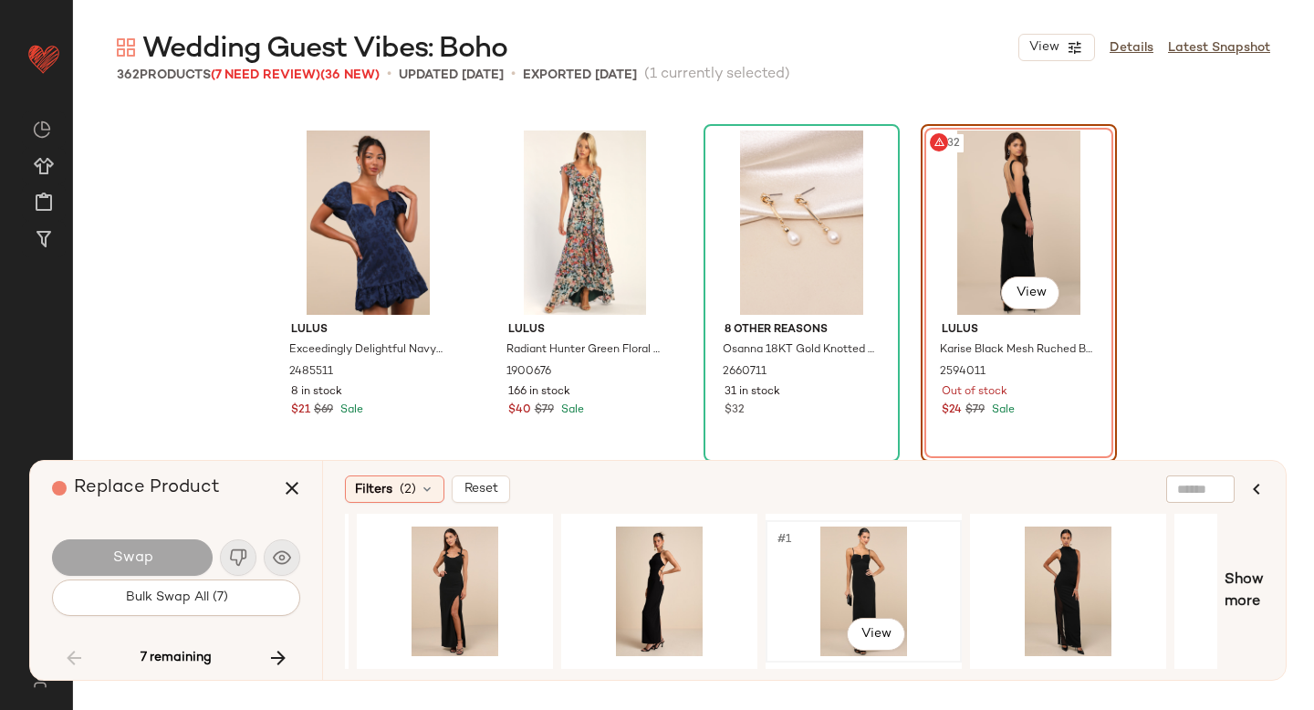
click at [827, 587] on div "#1 View" at bounding box center [863, 592] width 183 height 130
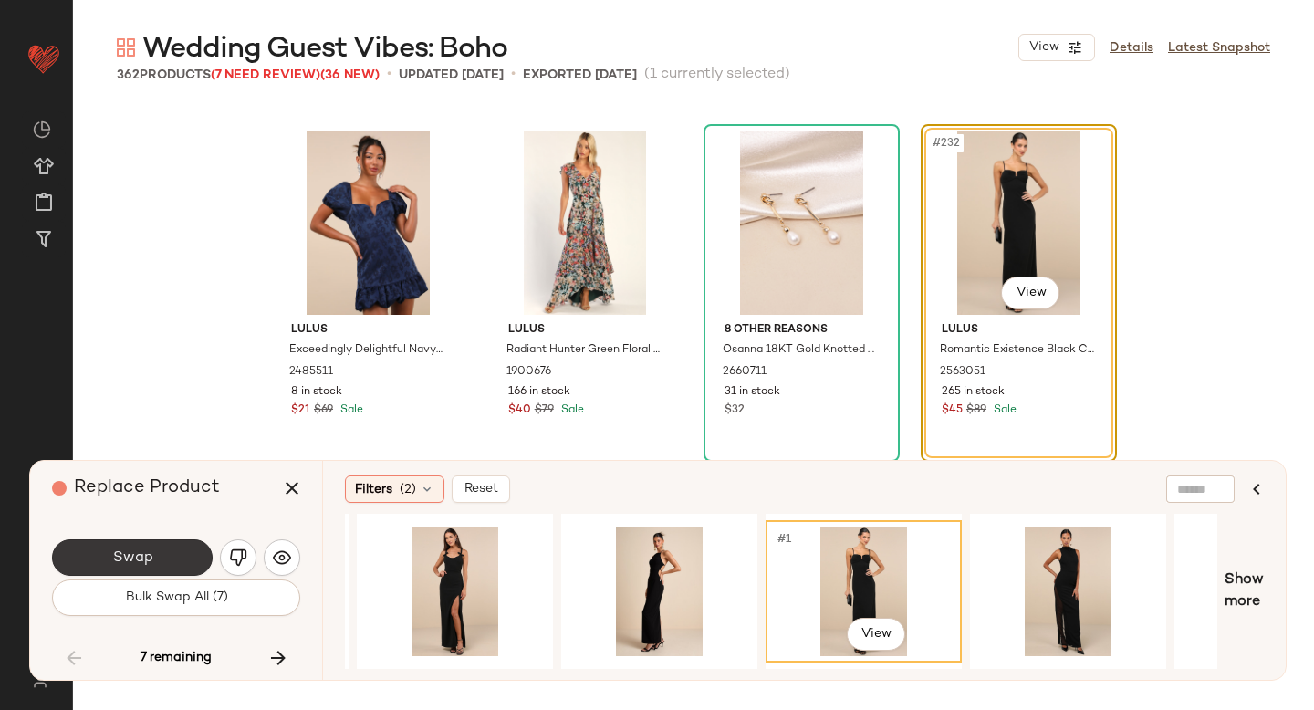
click at [93, 559] on button "Swap" at bounding box center [132, 557] width 161 height 37
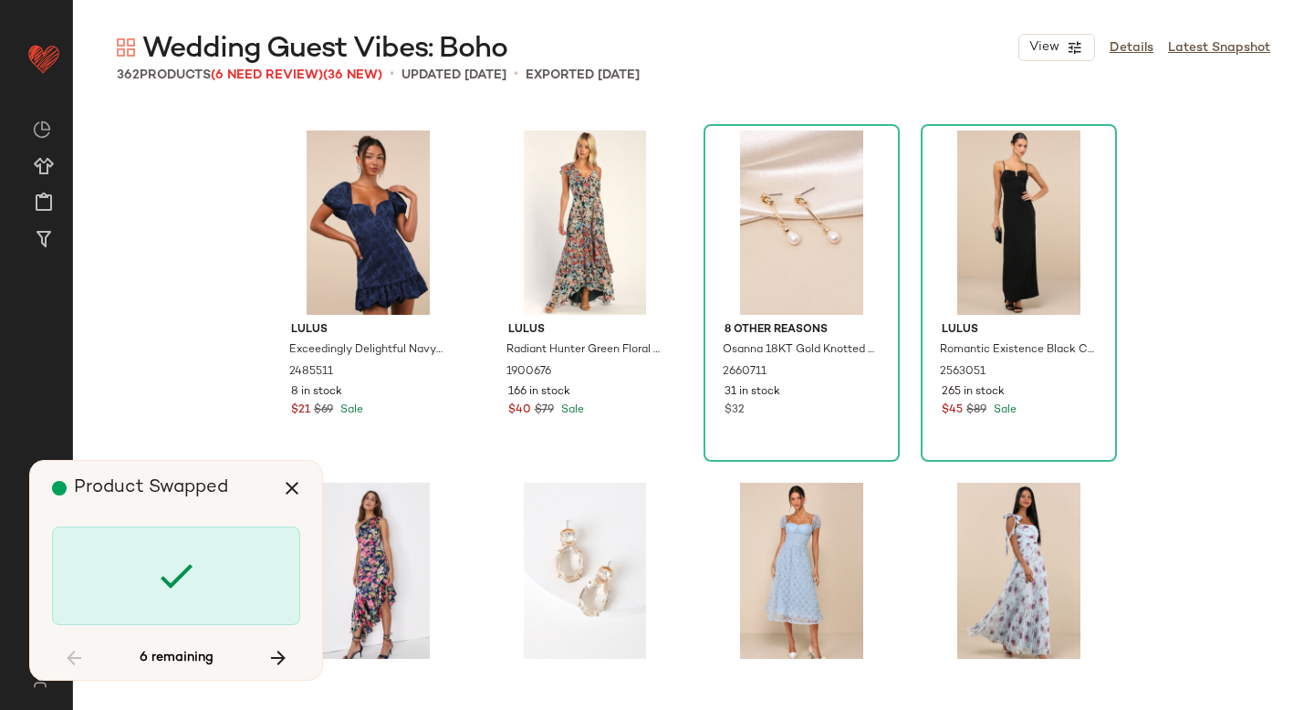
scroll to position [20789, 0]
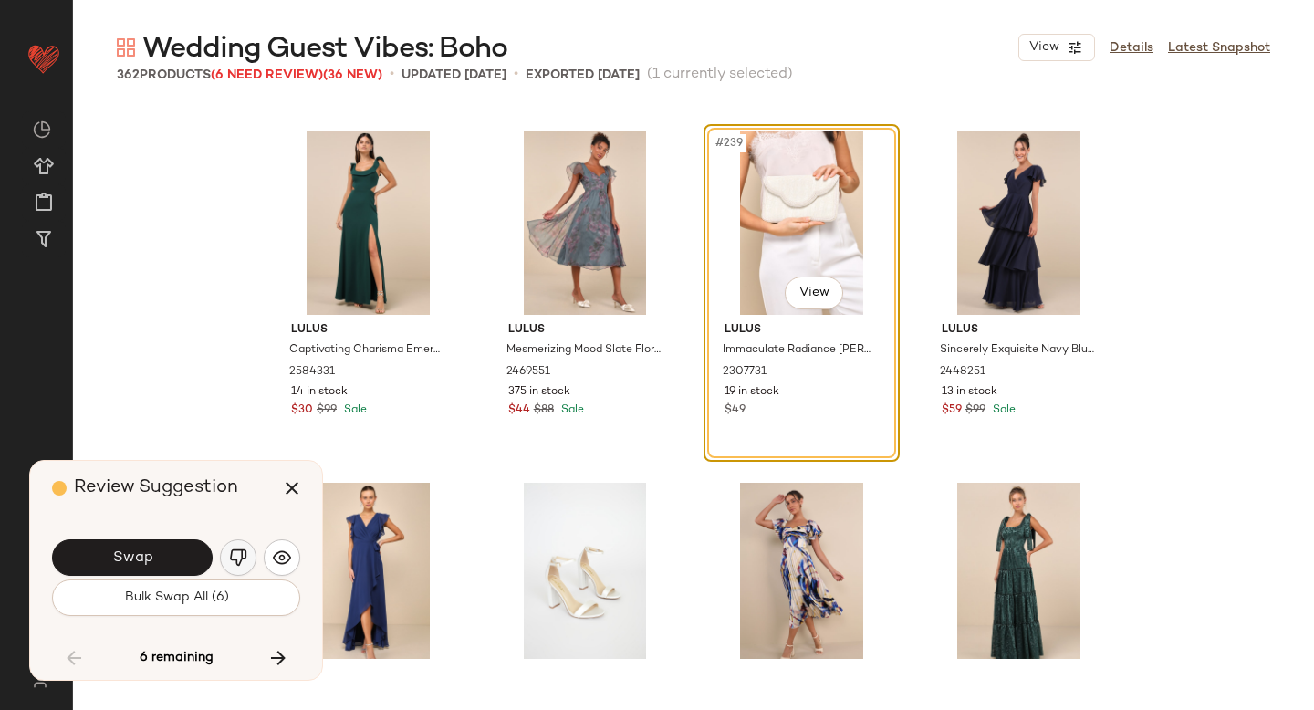
click at [239, 557] on img "button" at bounding box center [238, 558] width 18 height 18
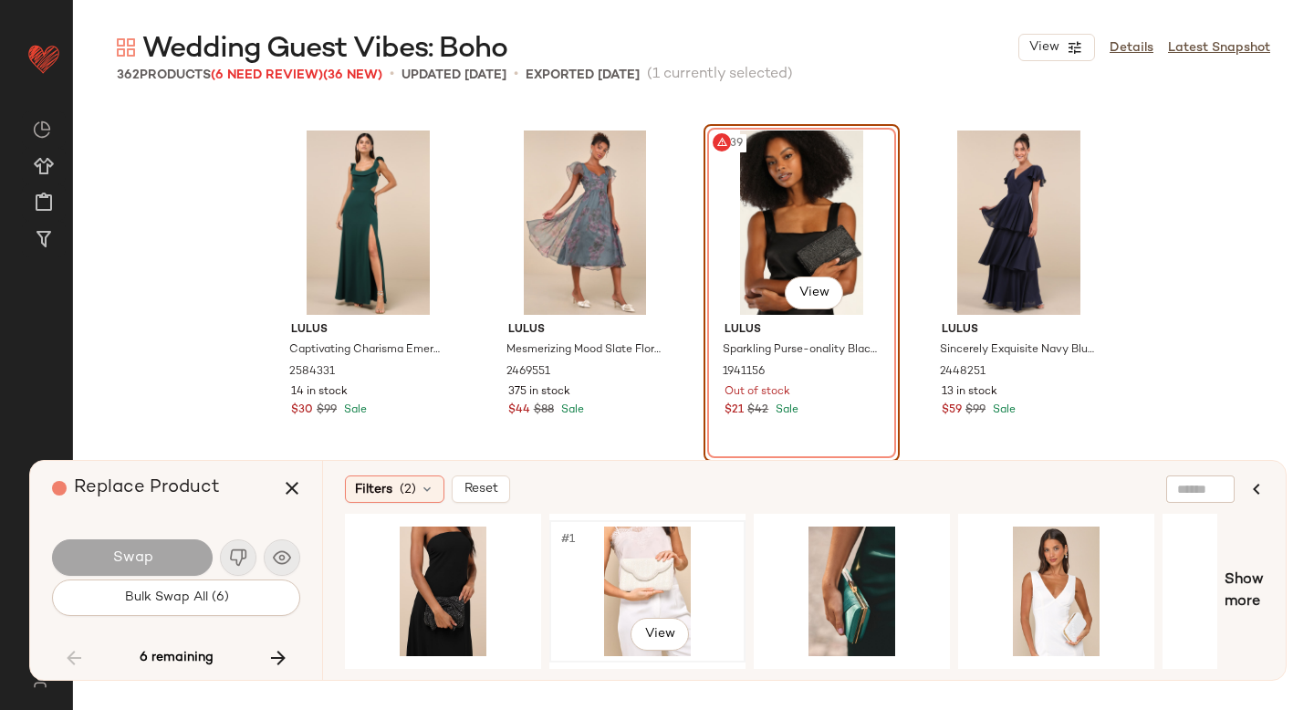
click at [644, 569] on div "#1 View" at bounding box center [647, 592] width 183 height 130
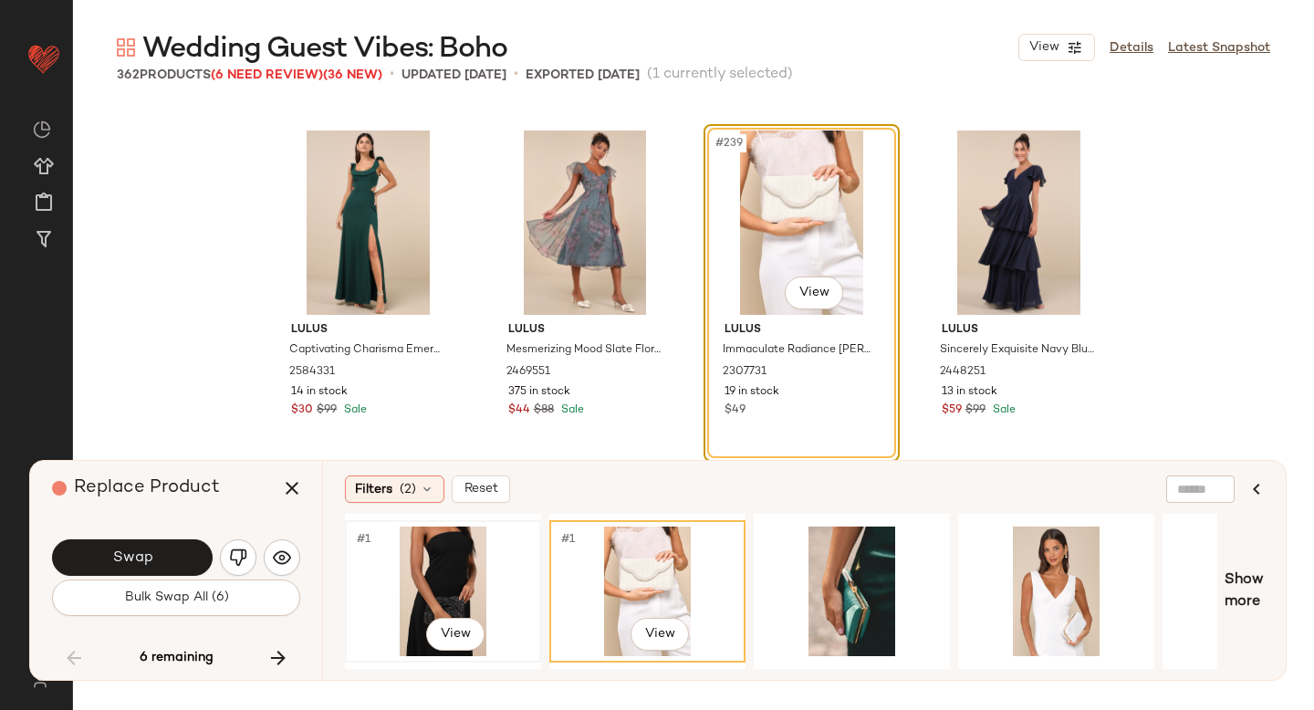
click at [473, 560] on div "#1 View" at bounding box center [442, 592] width 183 height 130
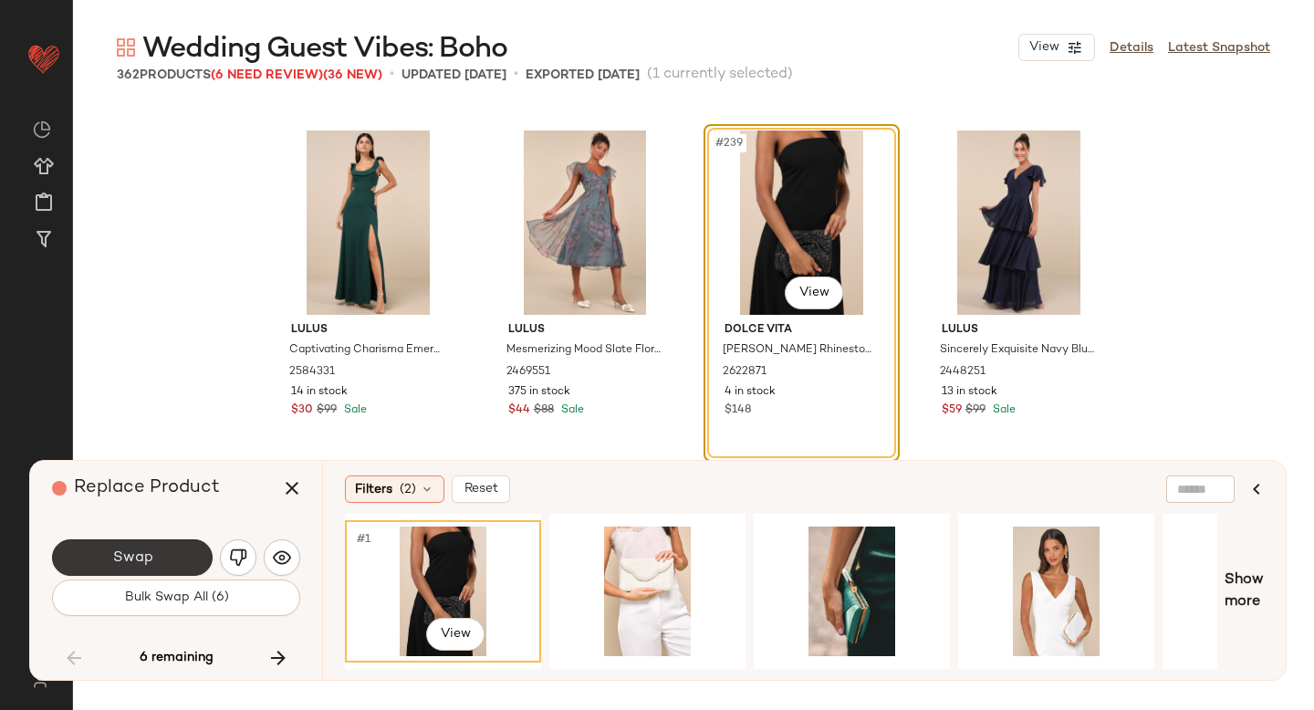
click at [144, 560] on span "Swap" at bounding box center [131, 558] width 41 height 17
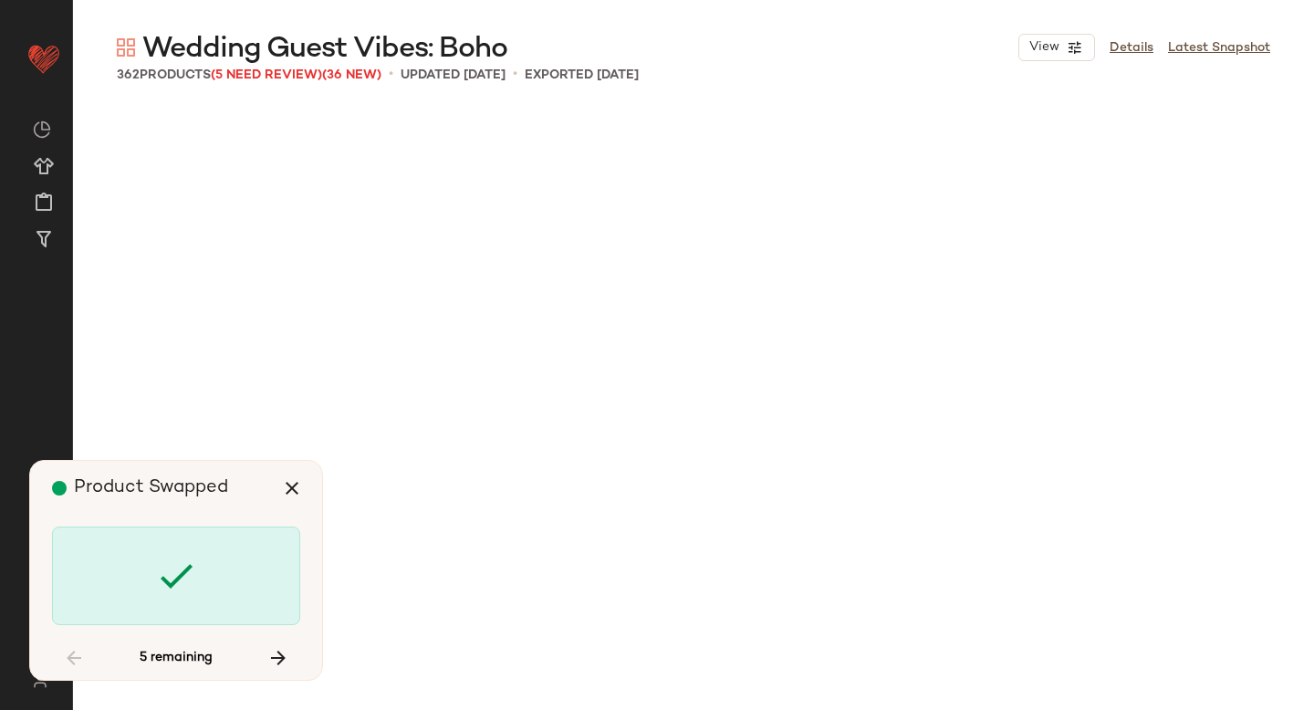
scroll to position [25369, 0]
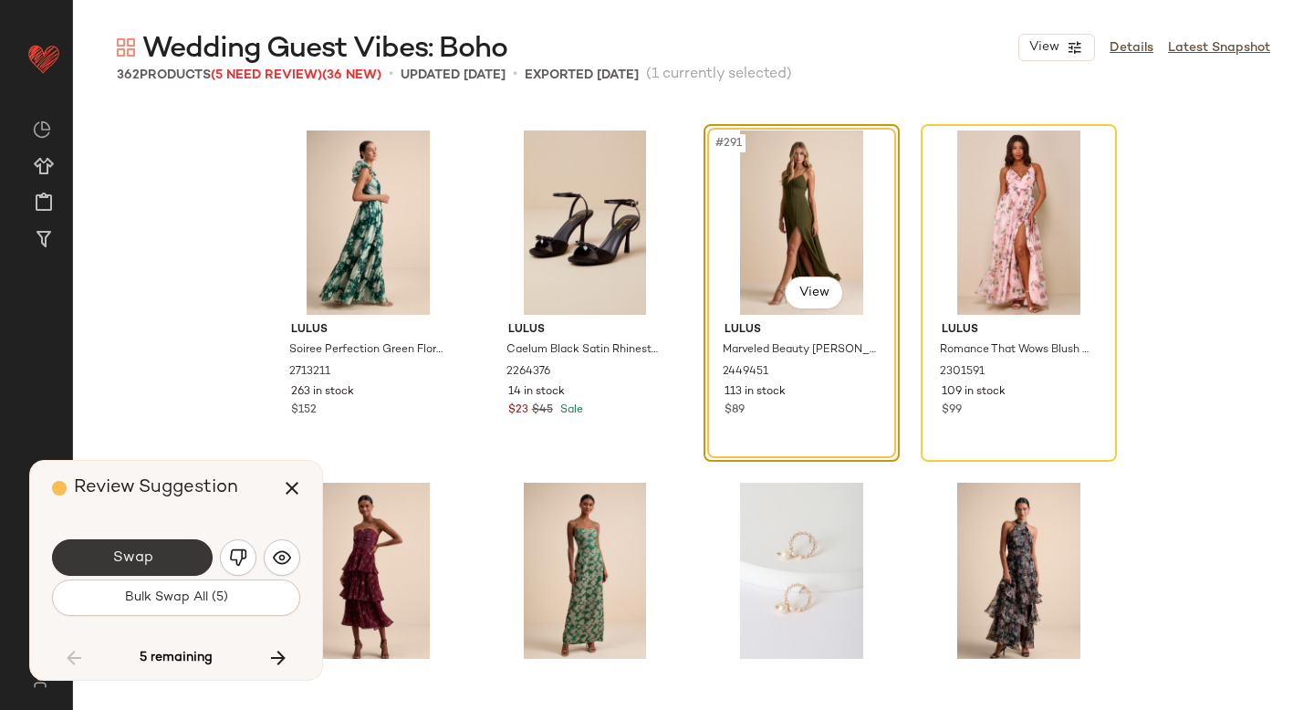
click at [189, 560] on button "Swap" at bounding box center [132, 557] width 161 height 37
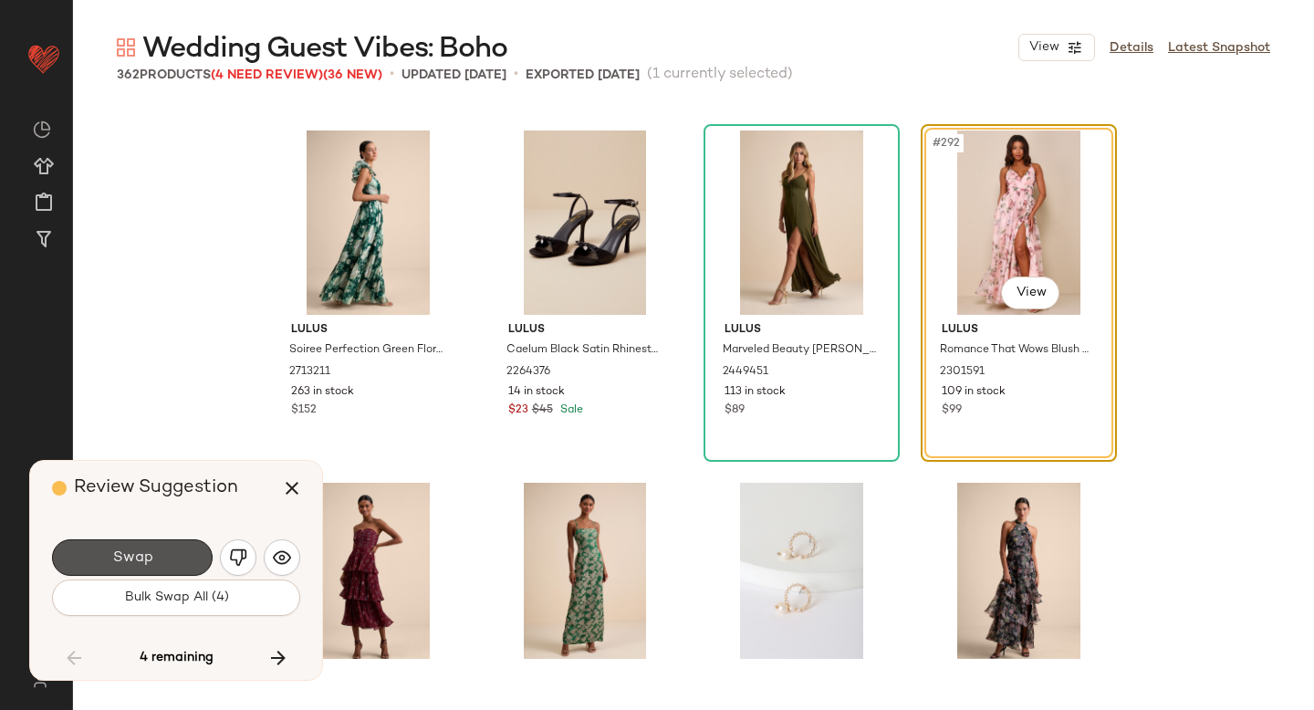
click at [189, 560] on button "Swap" at bounding box center [132, 557] width 161 height 37
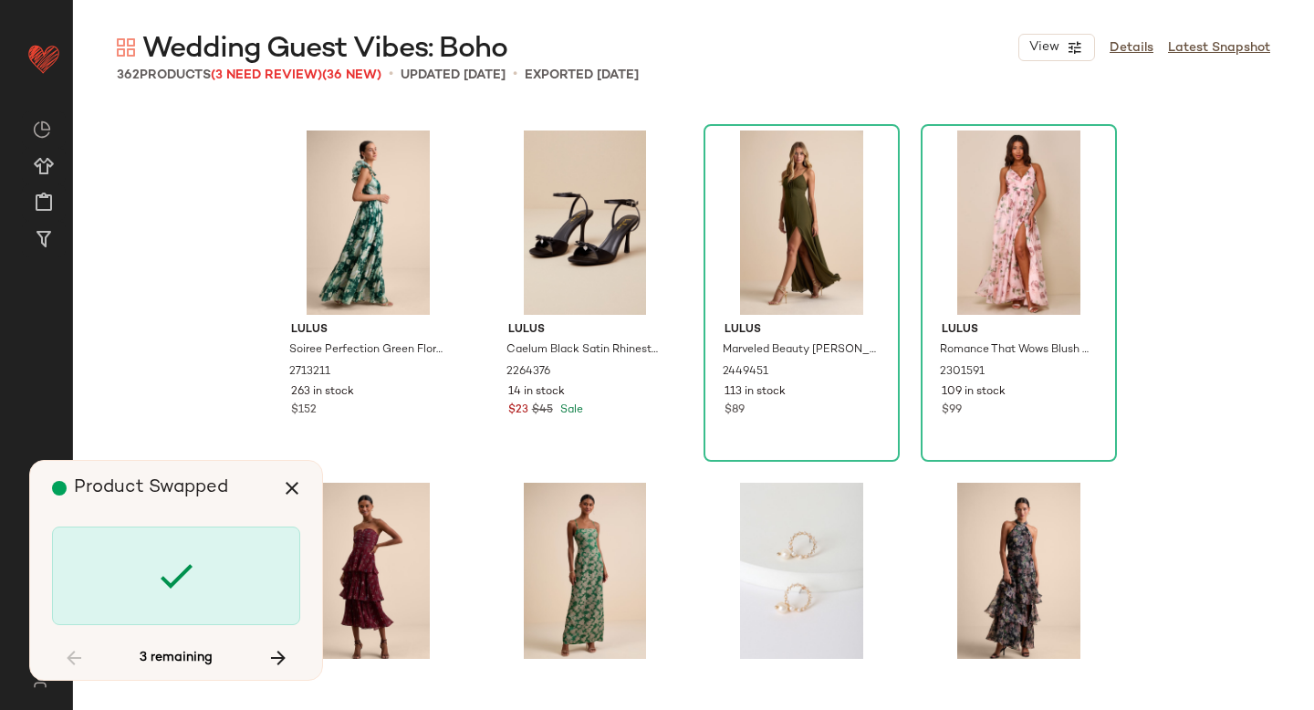
scroll to position [26426, 0]
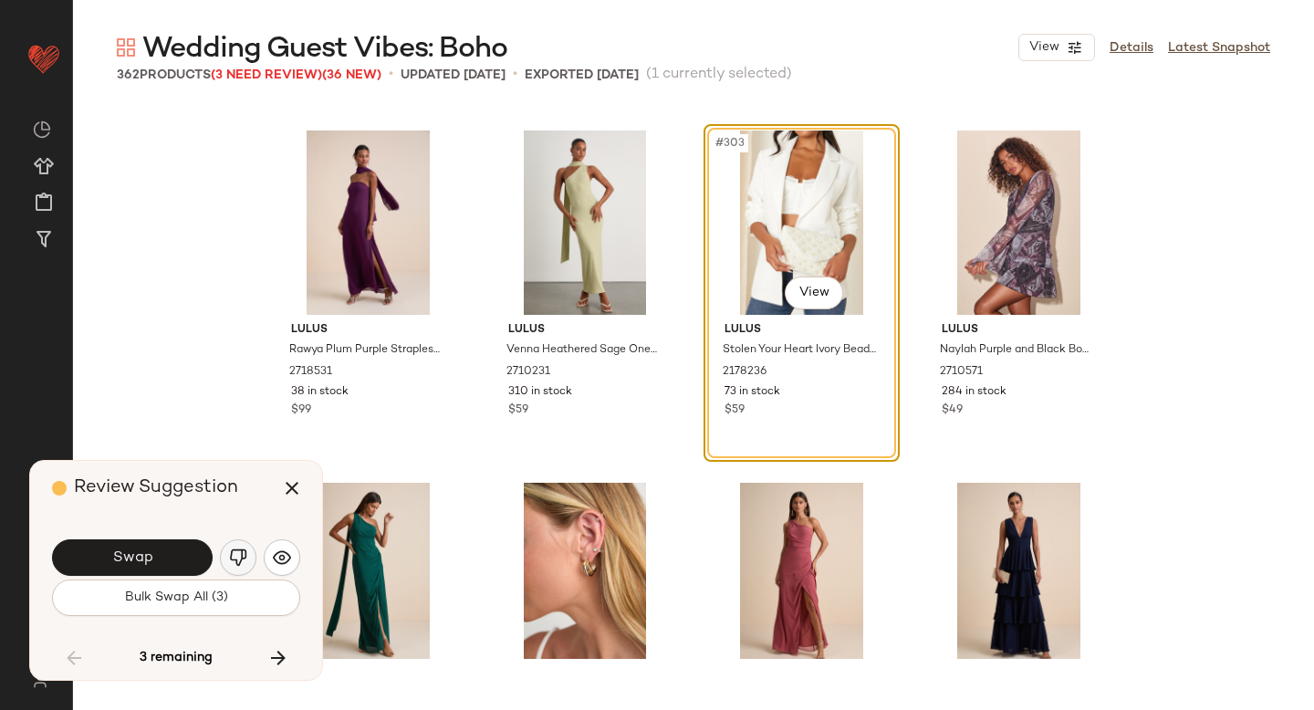
click at [245, 553] on img "button" at bounding box center [238, 558] width 18 height 18
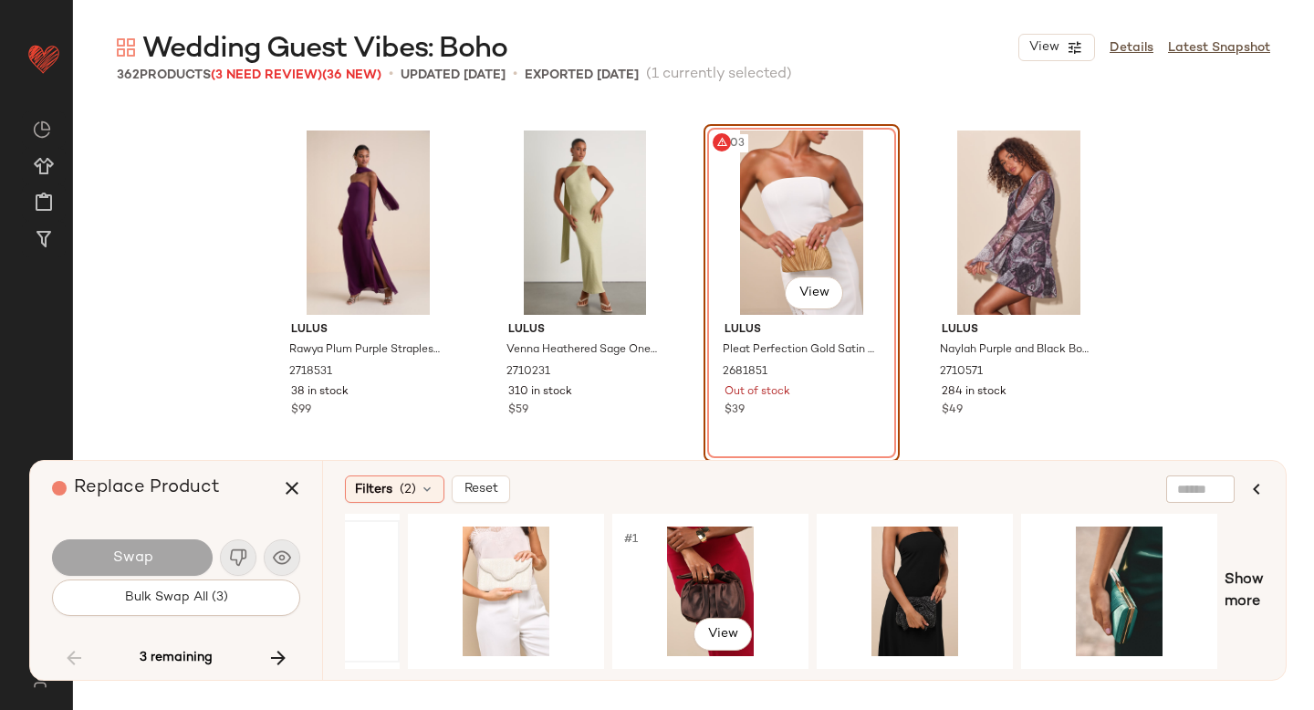
scroll to position [0, 567]
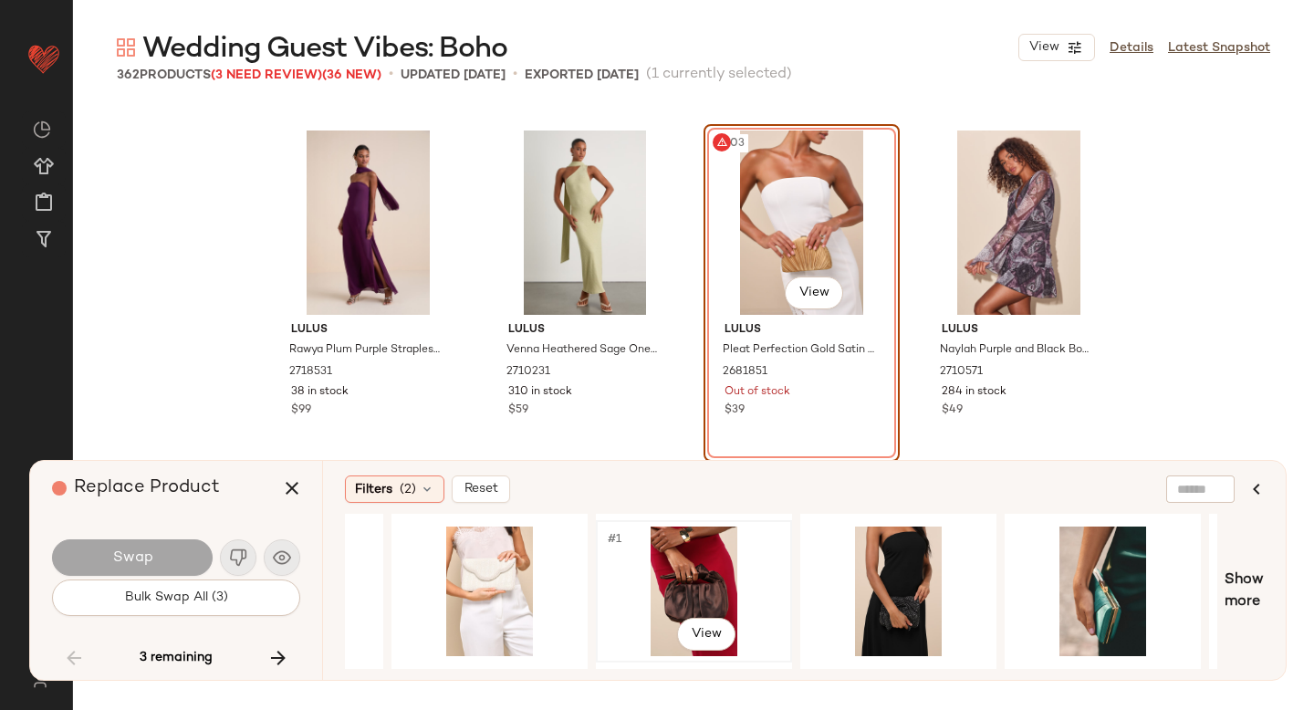
click at [708, 585] on div "#1 View" at bounding box center [693, 592] width 183 height 130
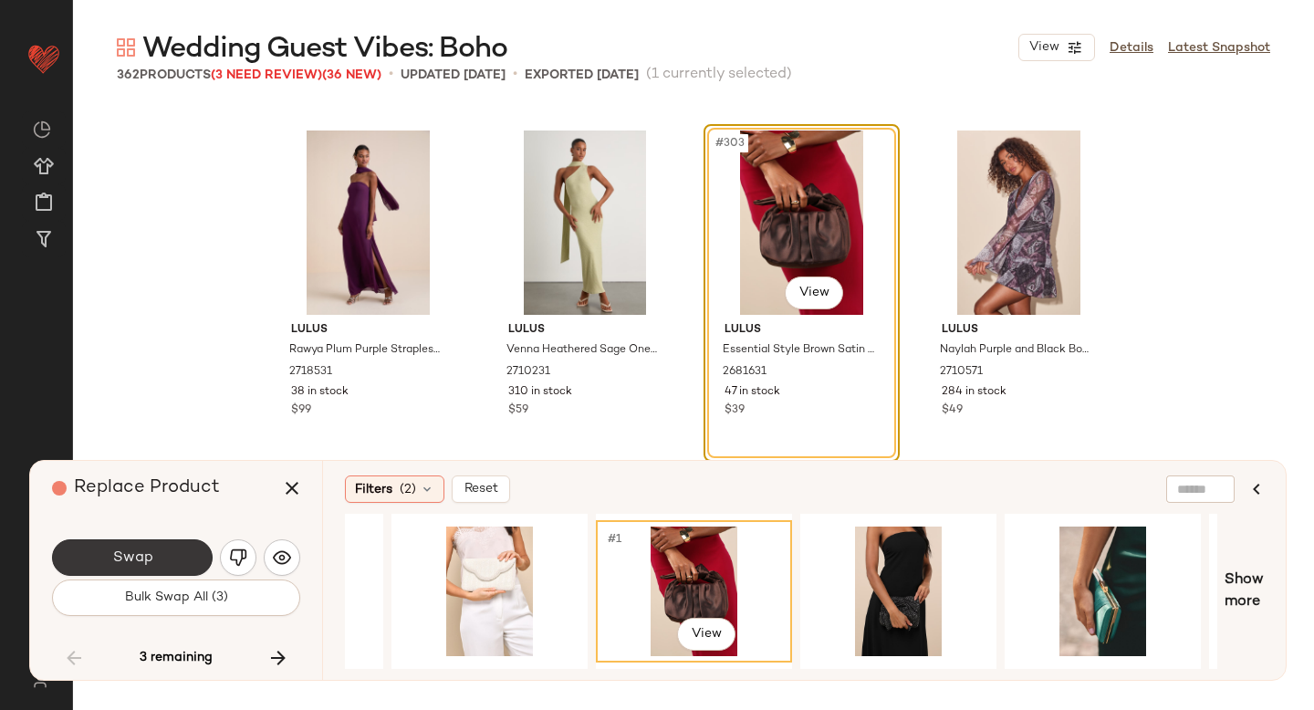
click at [147, 546] on button "Swap" at bounding box center [132, 557] width 161 height 37
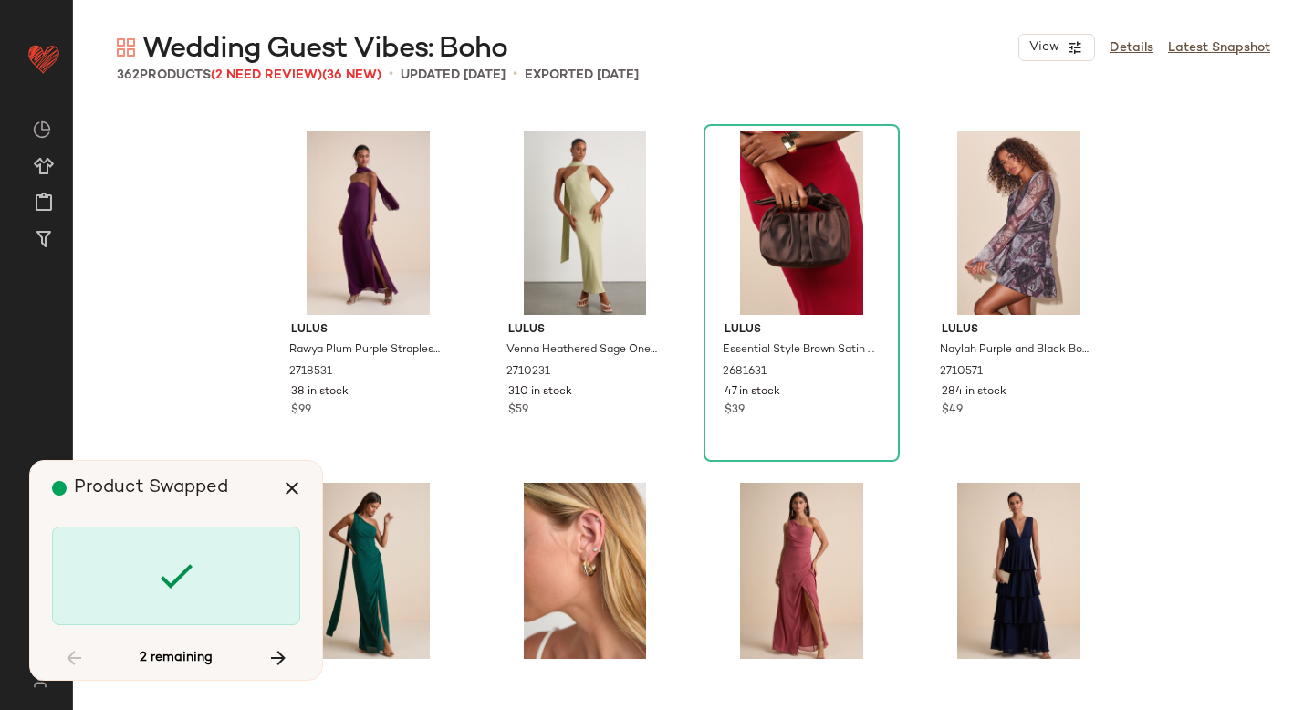
scroll to position [29597, 0]
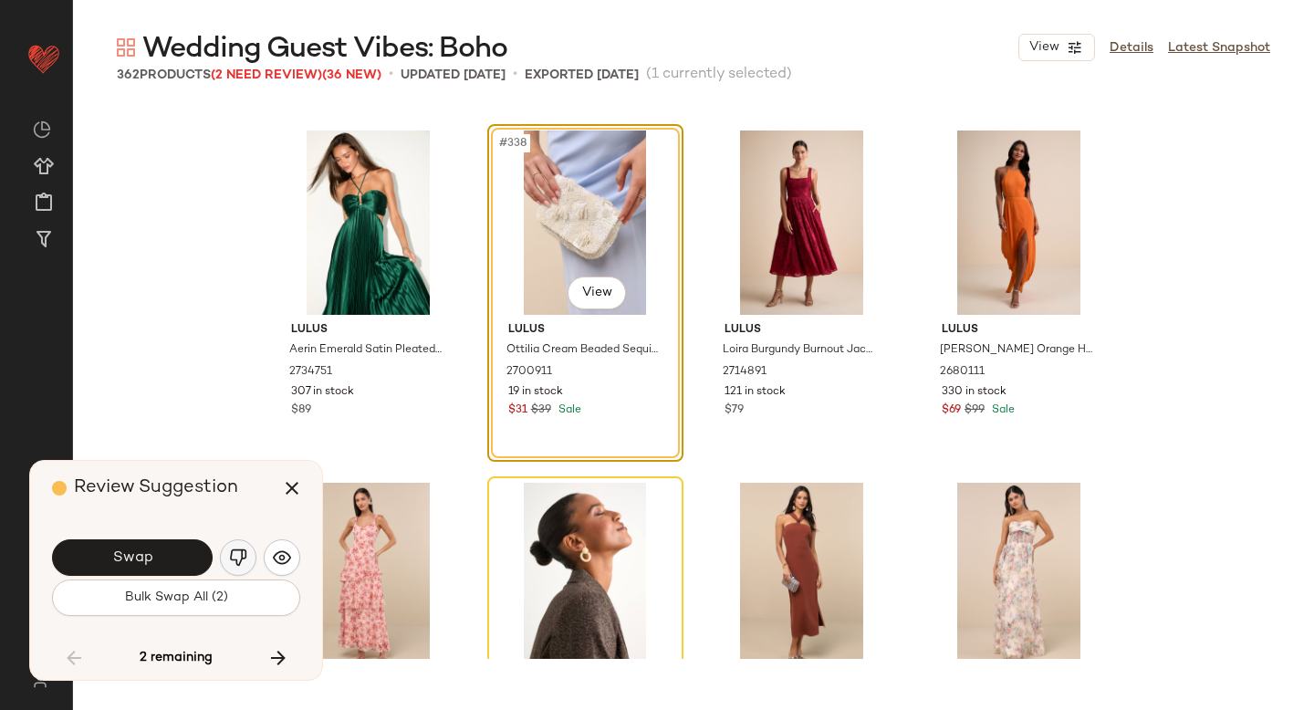
click at [243, 552] on img "button" at bounding box center [238, 558] width 18 height 18
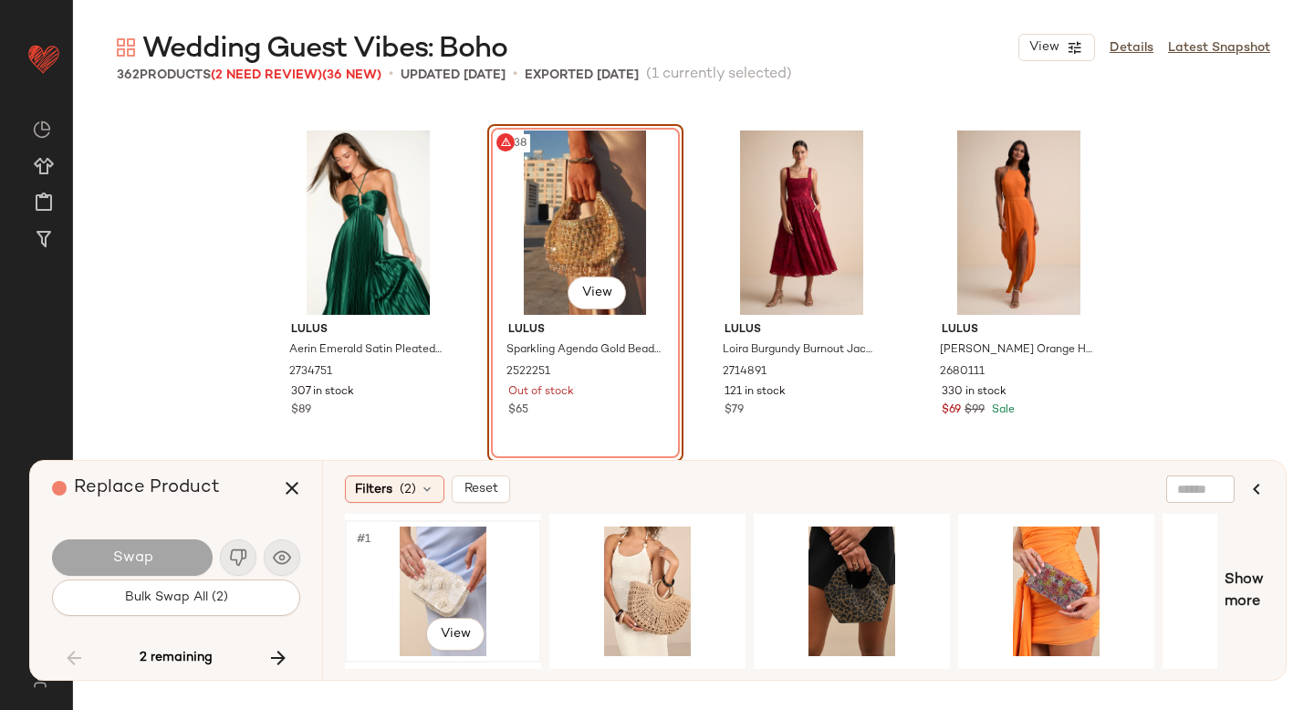
click at [479, 535] on div "#1 View" at bounding box center [442, 592] width 183 height 130
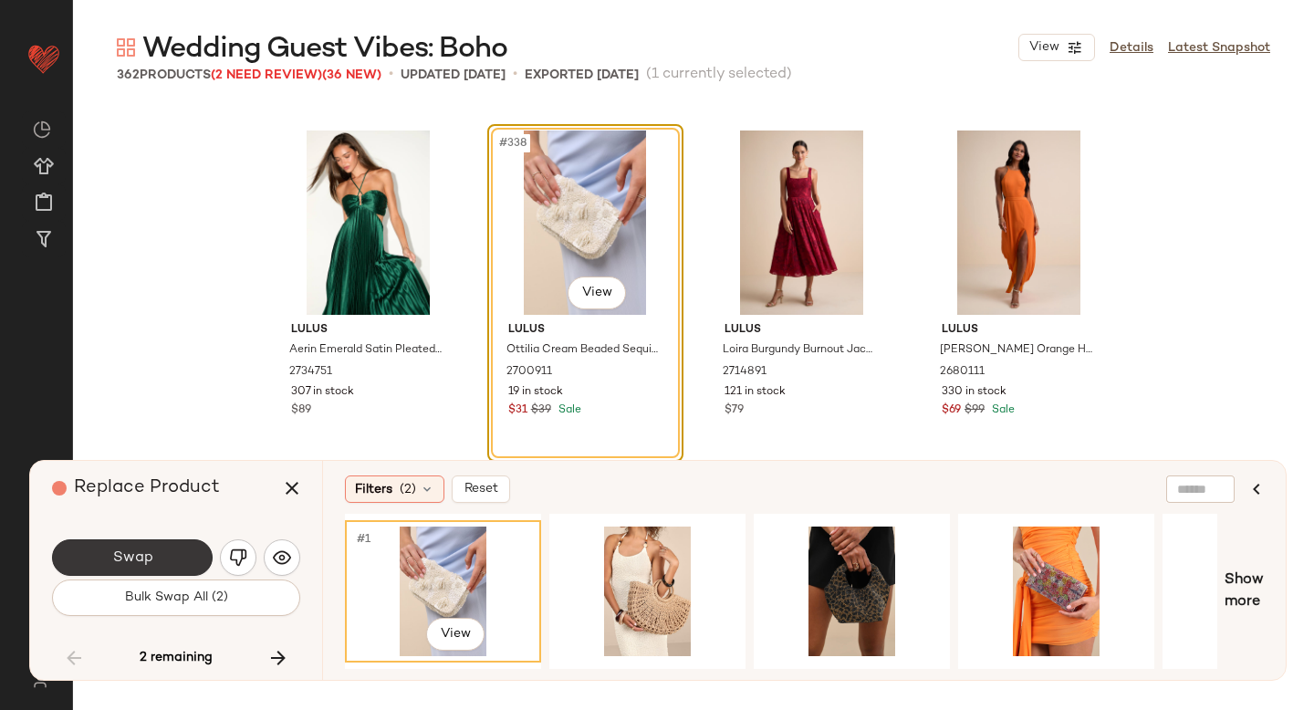
click at [143, 560] on span "Swap" at bounding box center [131, 558] width 41 height 17
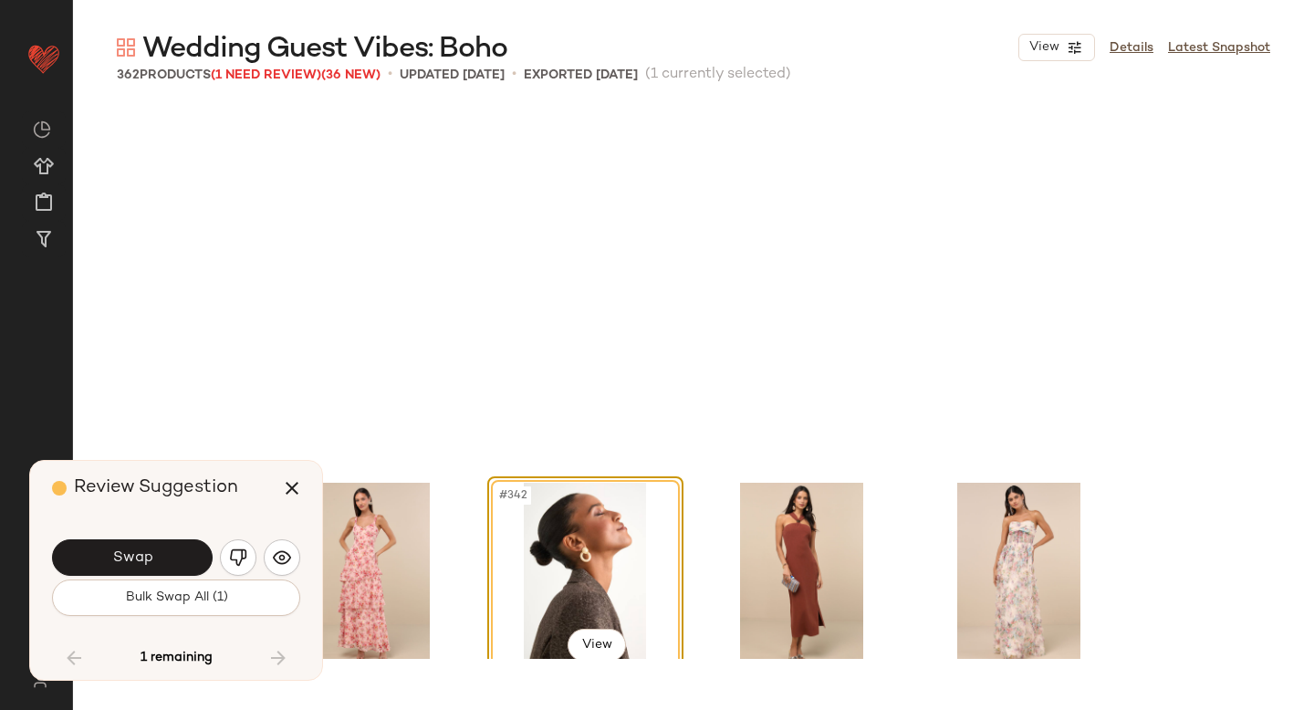
scroll to position [29950, 0]
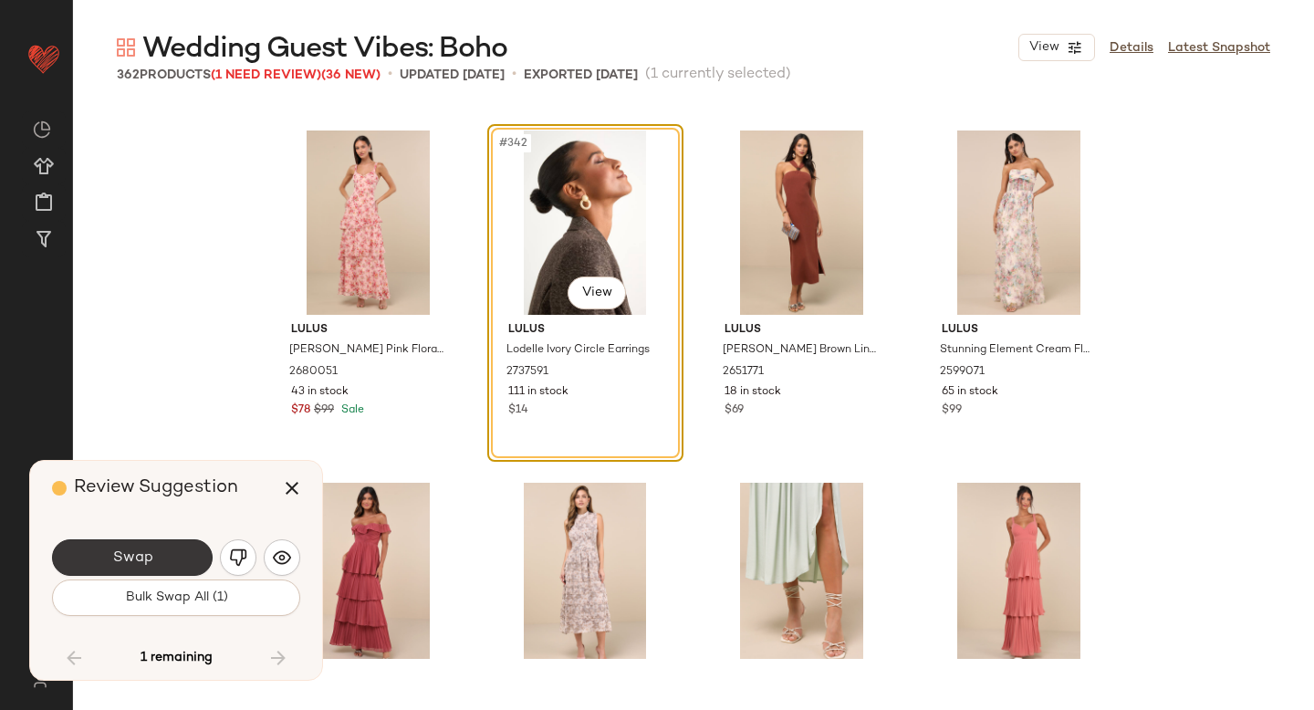
click at [159, 547] on button "Swap" at bounding box center [132, 557] width 161 height 37
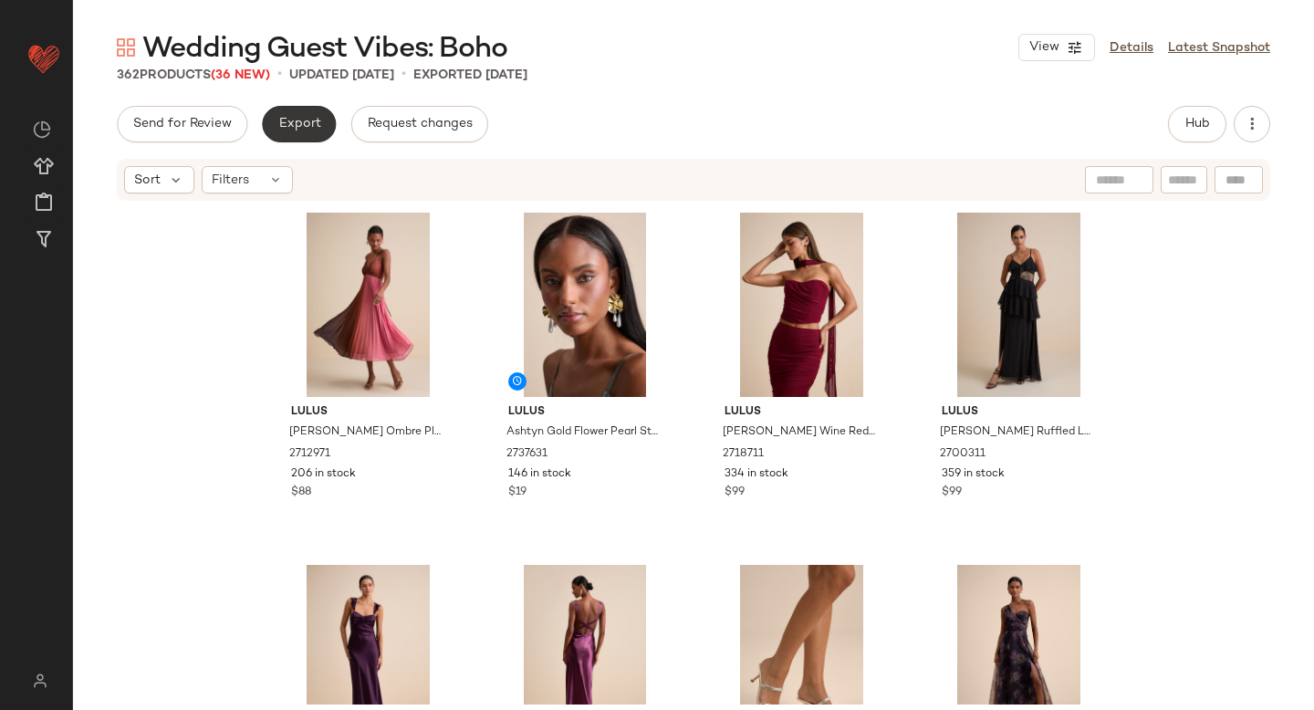
click at [298, 120] on span "Export" at bounding box center [298, 124] width 43 height 15
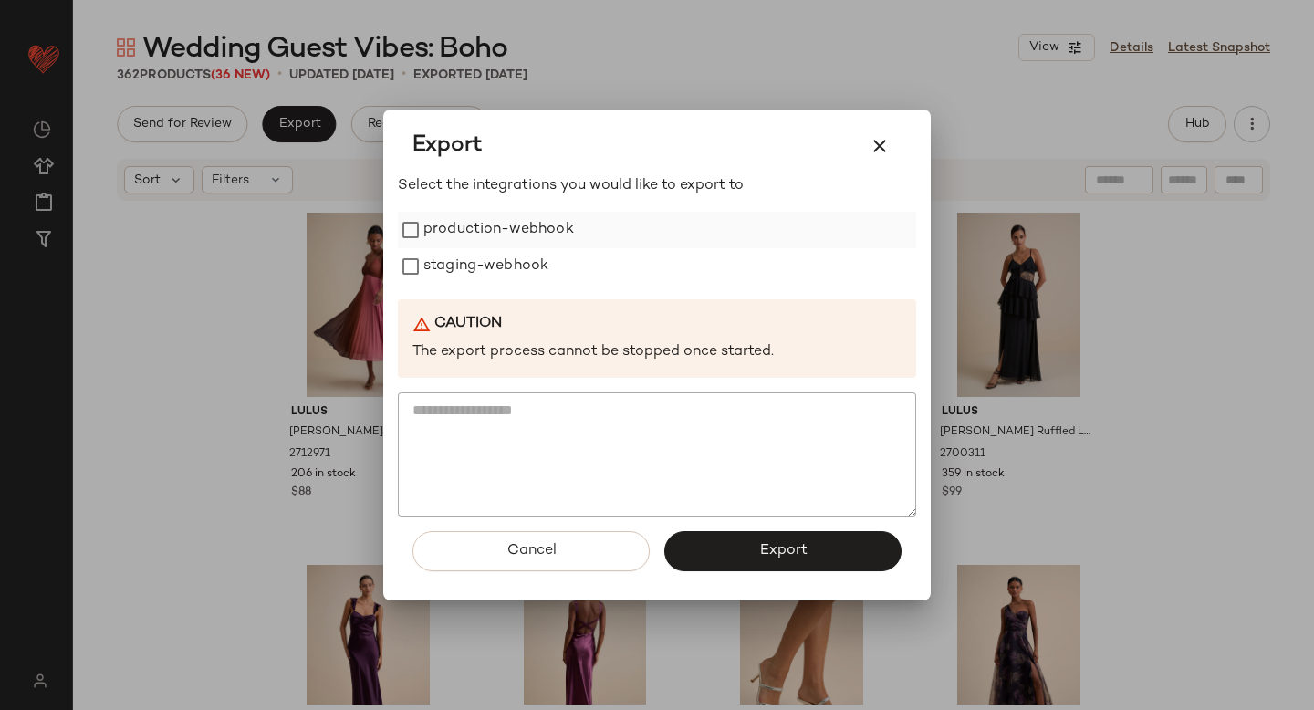
click at [429, 224] on label "production-webhook" at bounding box center [499, 230] width 151 height 37
click at [452, 263] on label "staging-webhook" at bounding box center [486, 266] width 125 height 37
click at [767, 582] on div "Cancel Export" at bounding box center [657, 559] width 518 height 84
click at [763, 560] on button "Export" at bounding box center [783, 551] width 237 height 40
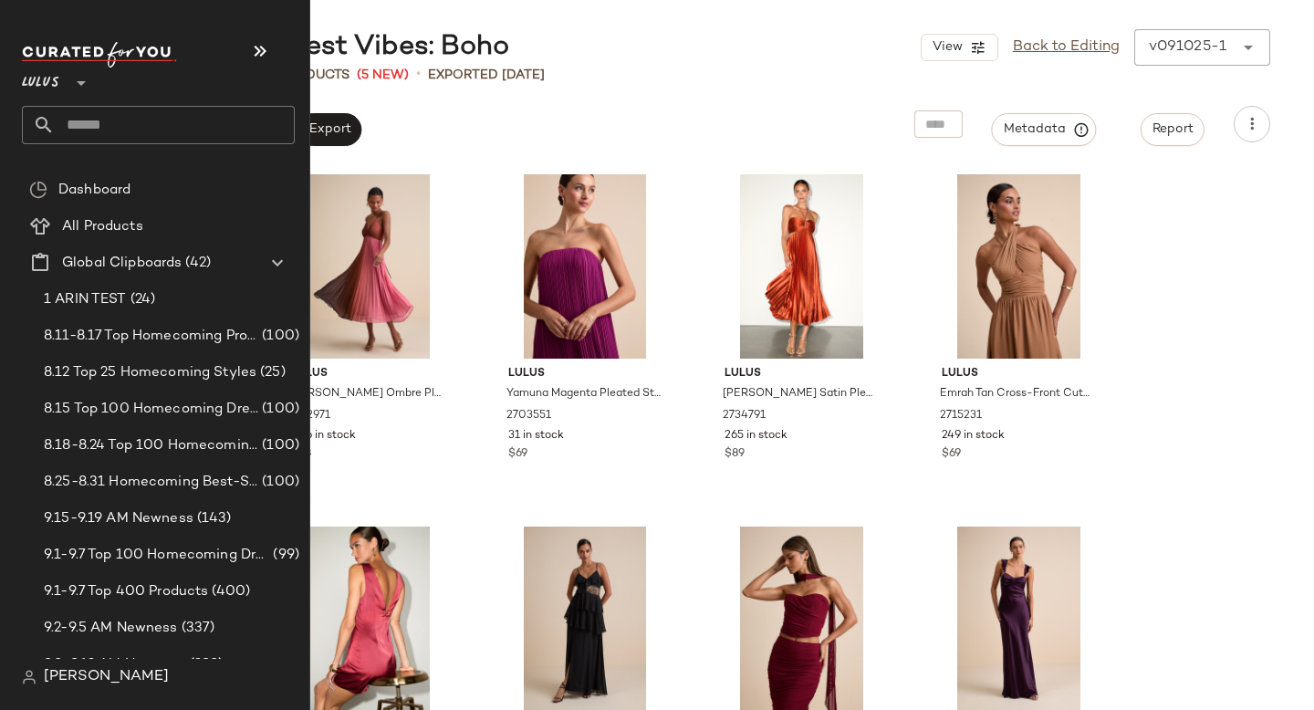
click at [146, 126] on input "text" at bounding box center [175, 125] width 240 height 38
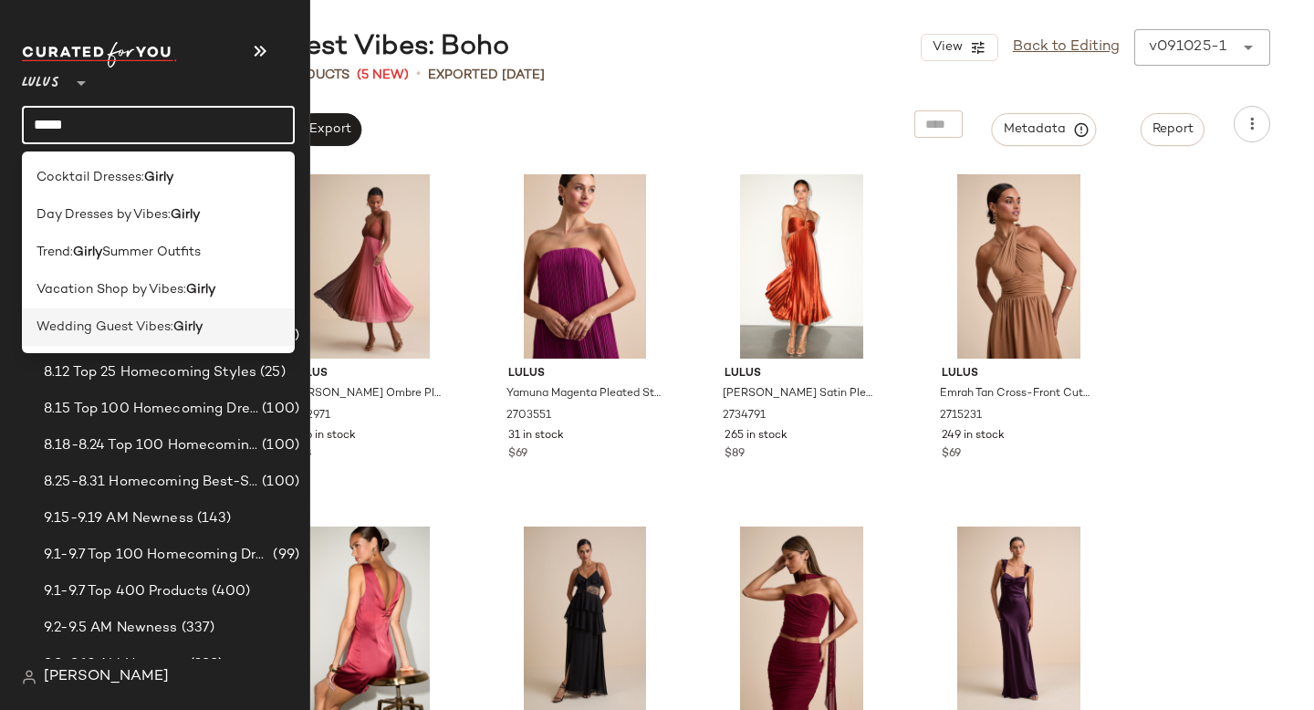
type input "*****"
click at [154, 328] on span "Wedding Guest Vibes:" at bounding box center [105, 327] width 137 height 19
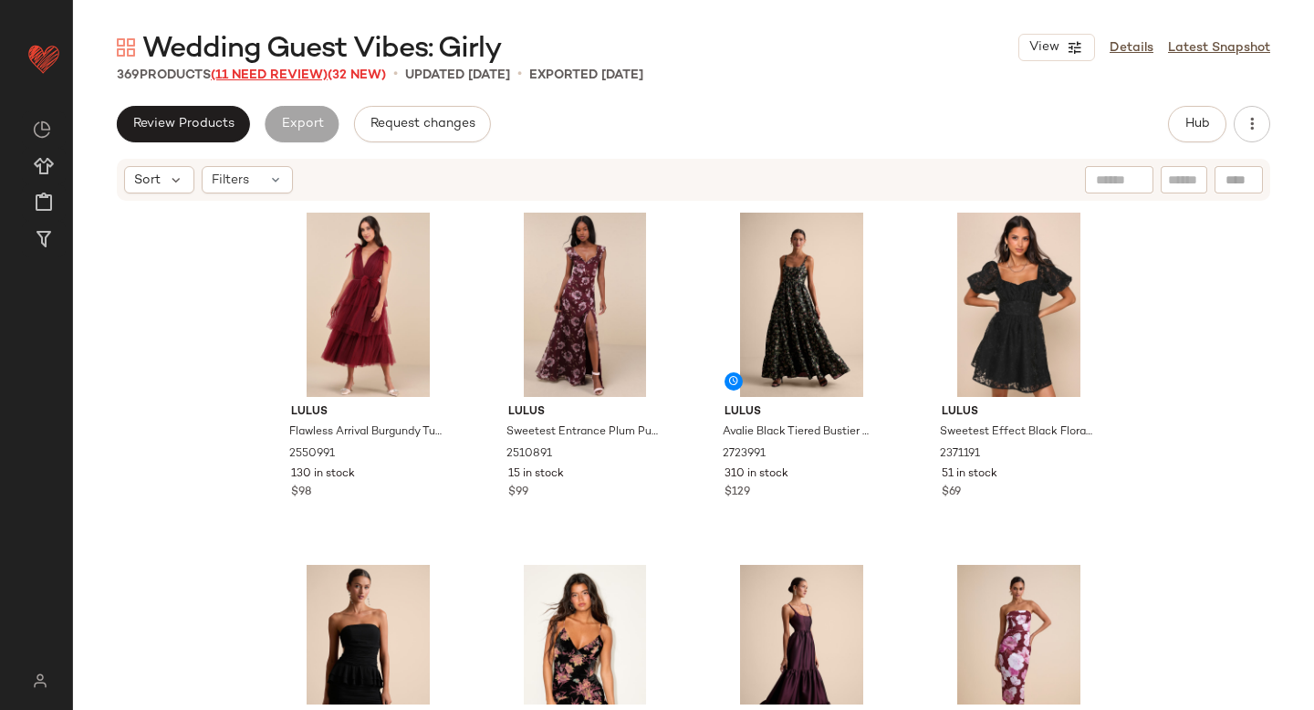
click at [287, 76] on span "(11 Need Review)" at bounding box center [269, 75] width 117 height 14
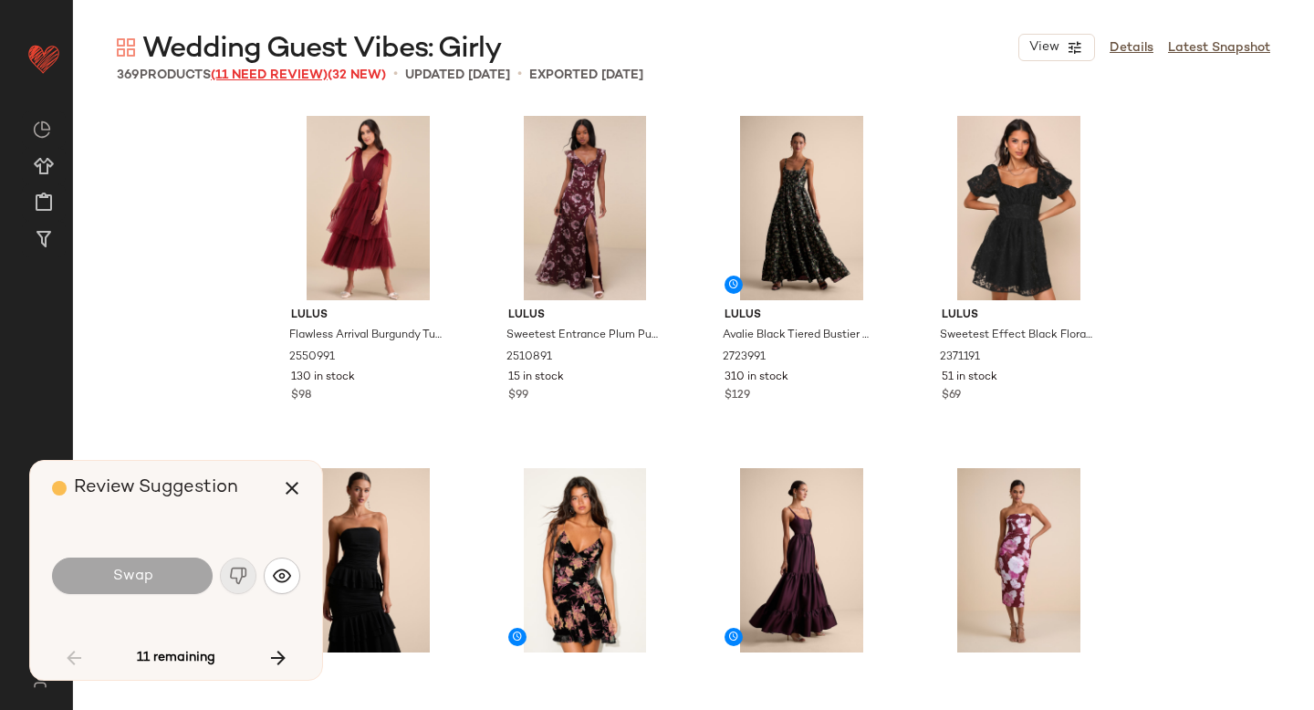
scroll to position [3171, 0]
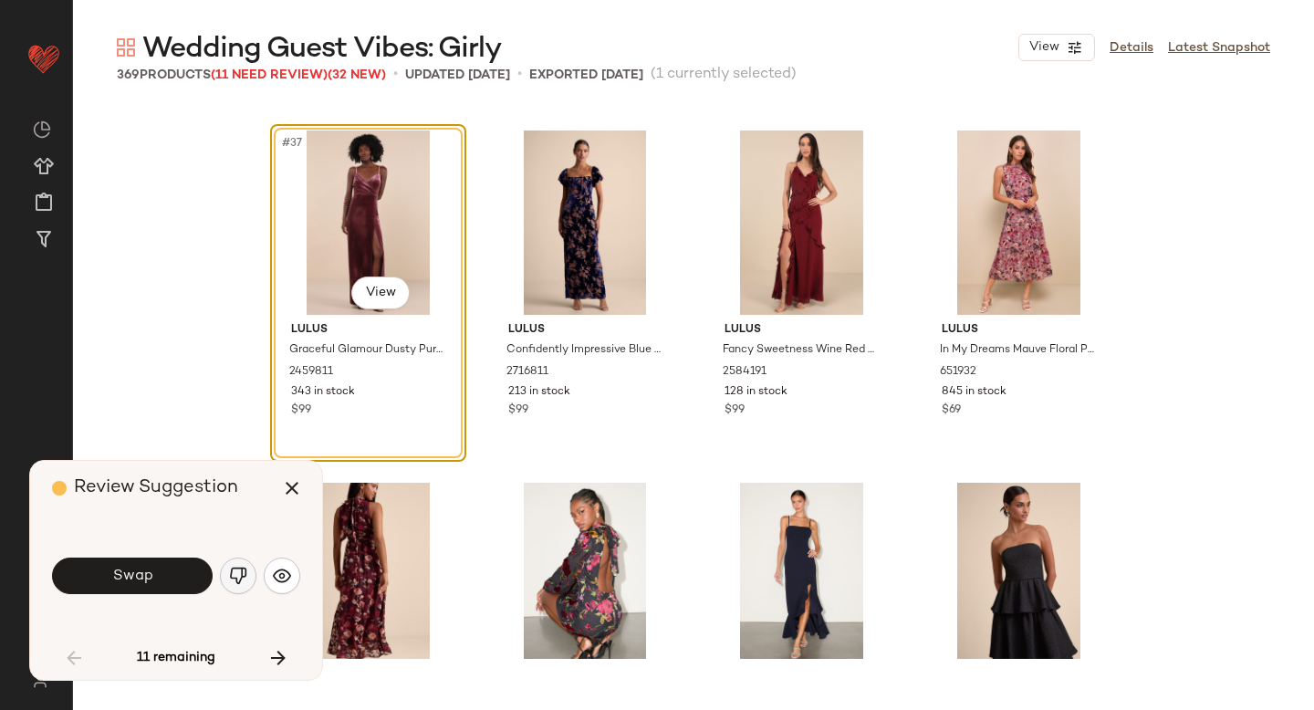
click at [236, 580] on img "button" at bounding box center [238, 576] width 18 height 18
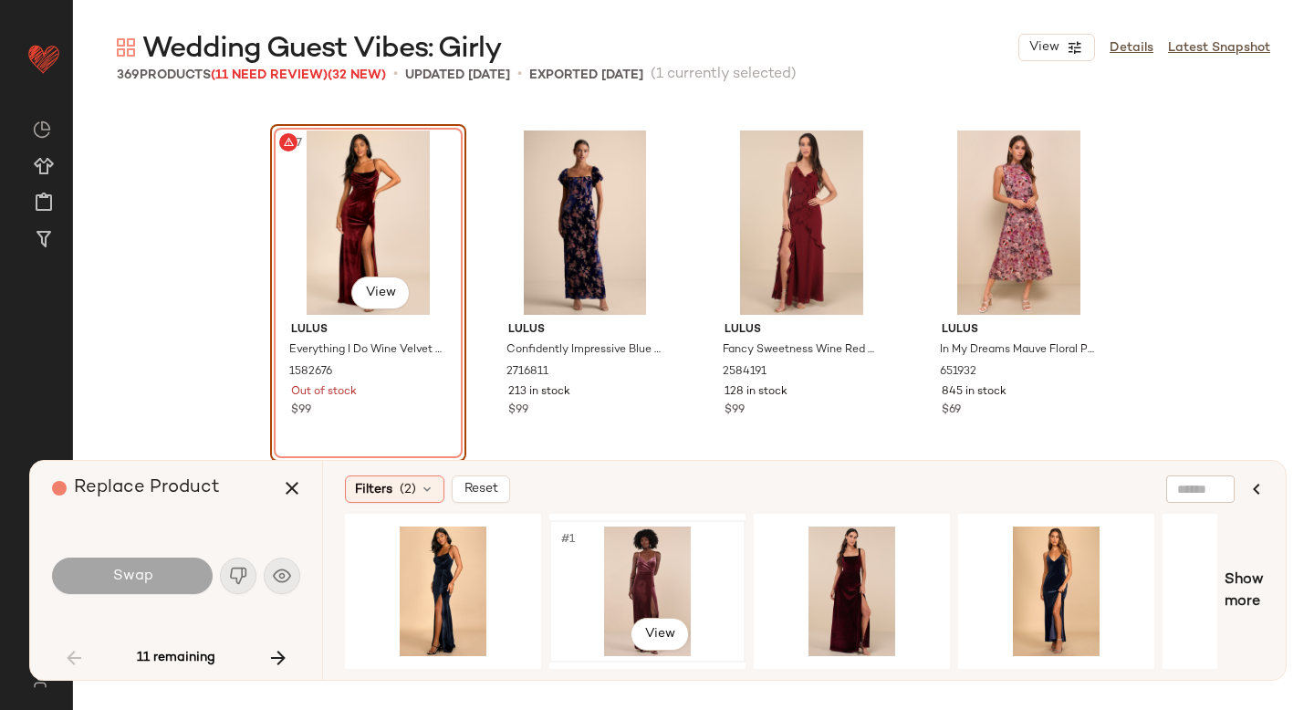
click at [628, 546] on div "#1 View" at bounding box center [647, 592] width 183 height 130
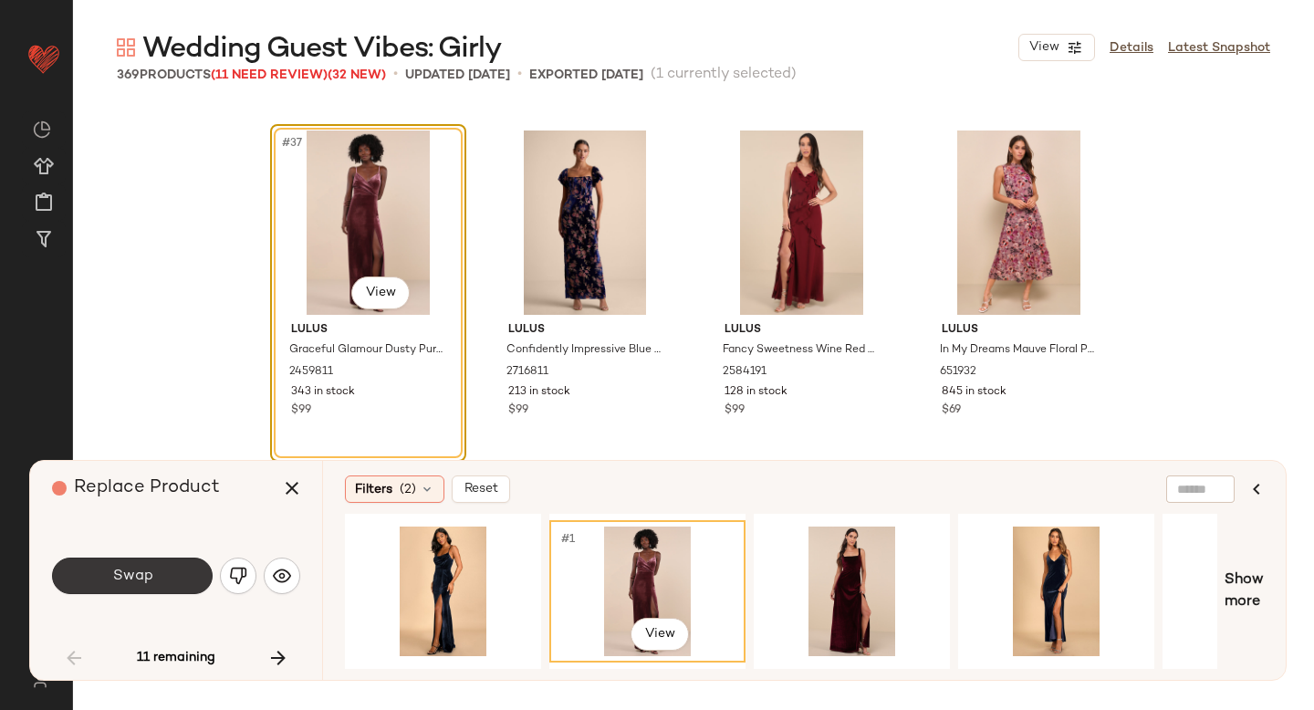
click at [175, 568] on button "Swap" at bounding box center [132, 576] width 161 height 37
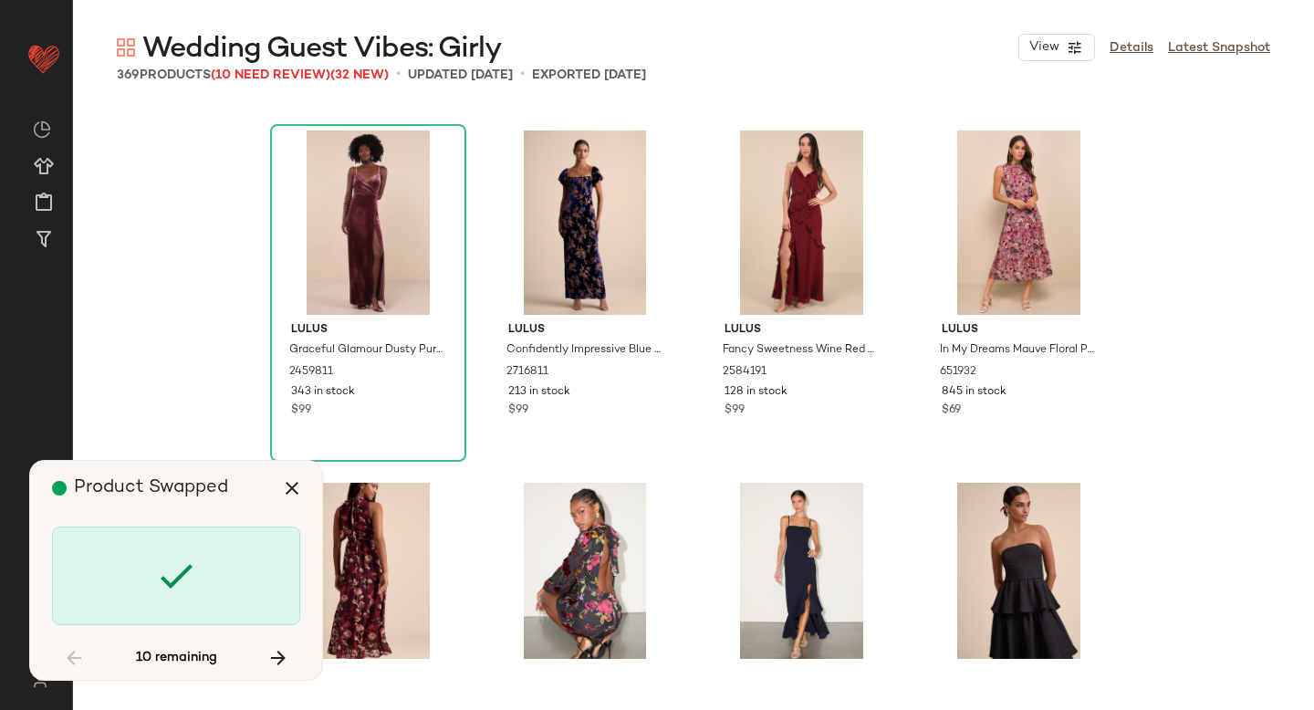
scroll to position [4581, 0]
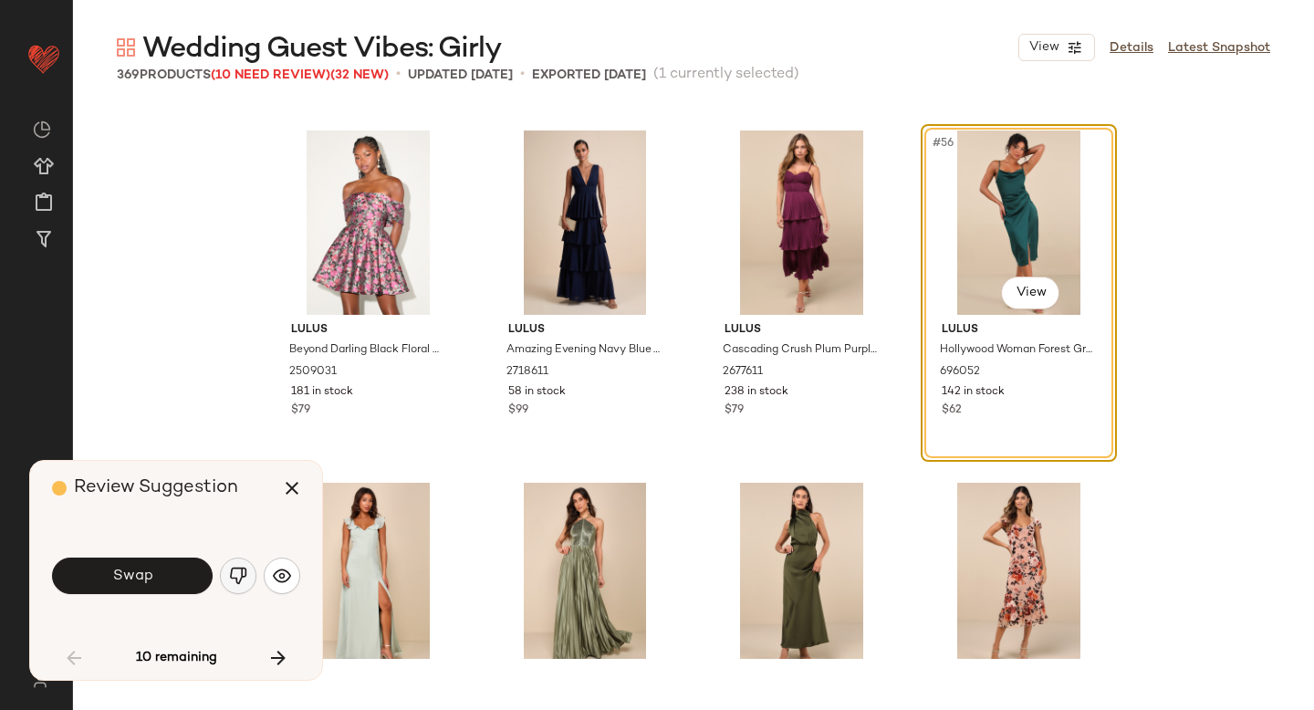
click at [229, 571] on img "button" at bounding box center [238, 576] width 18 height 18
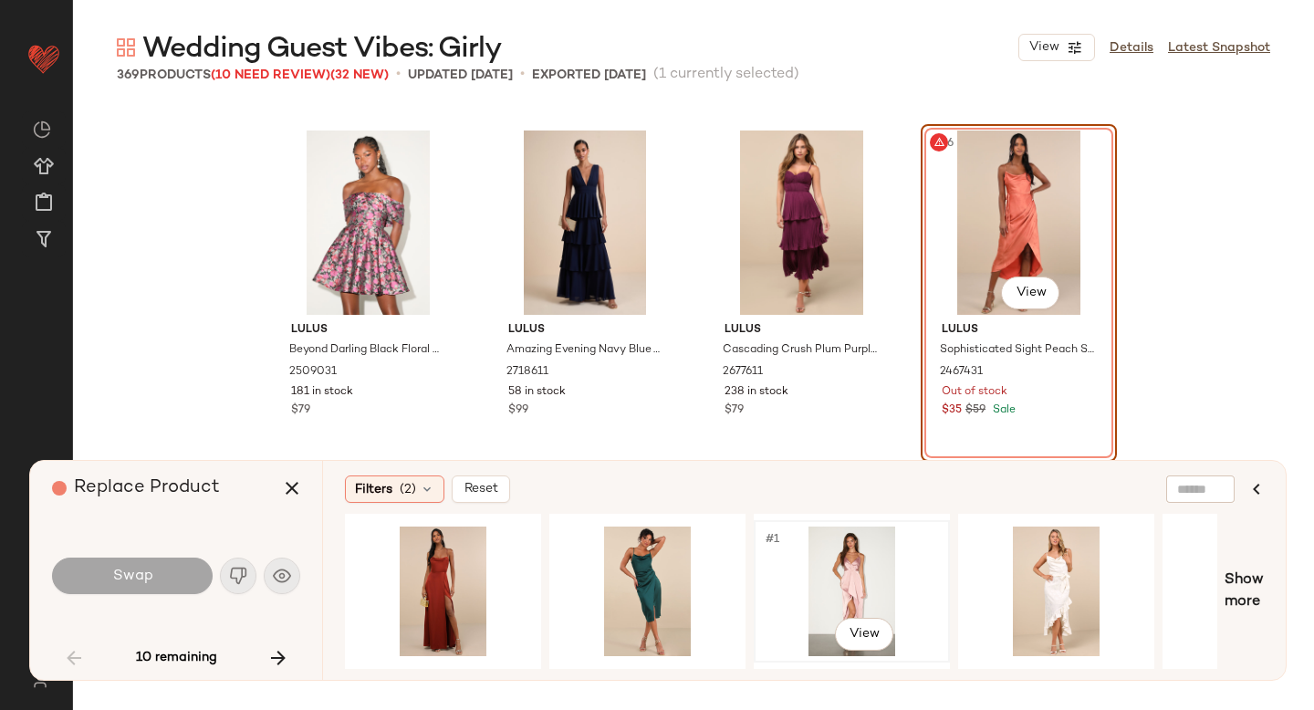
click at [853, 581] on div "#1 View" at bounding box center [851, 592] width 183 height 130
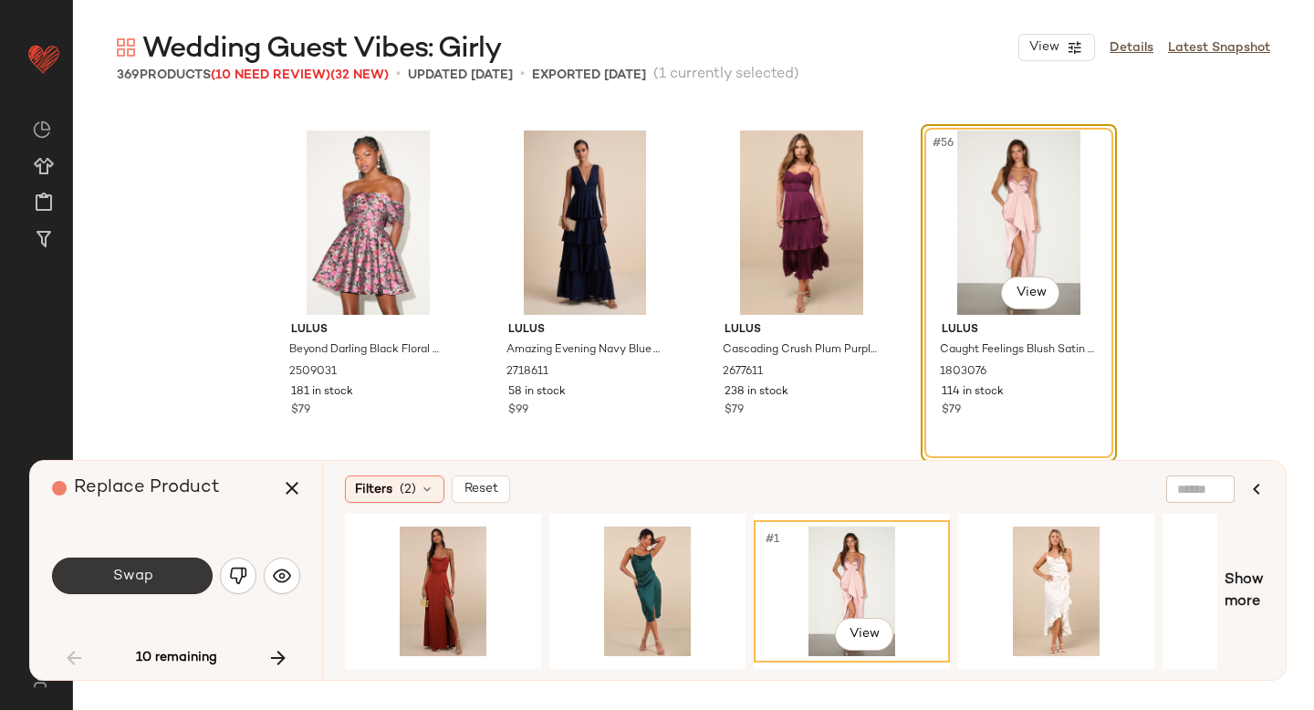
click at [137, 588] on button "Swap" at bounding box center [132, 576] width 161 height 37
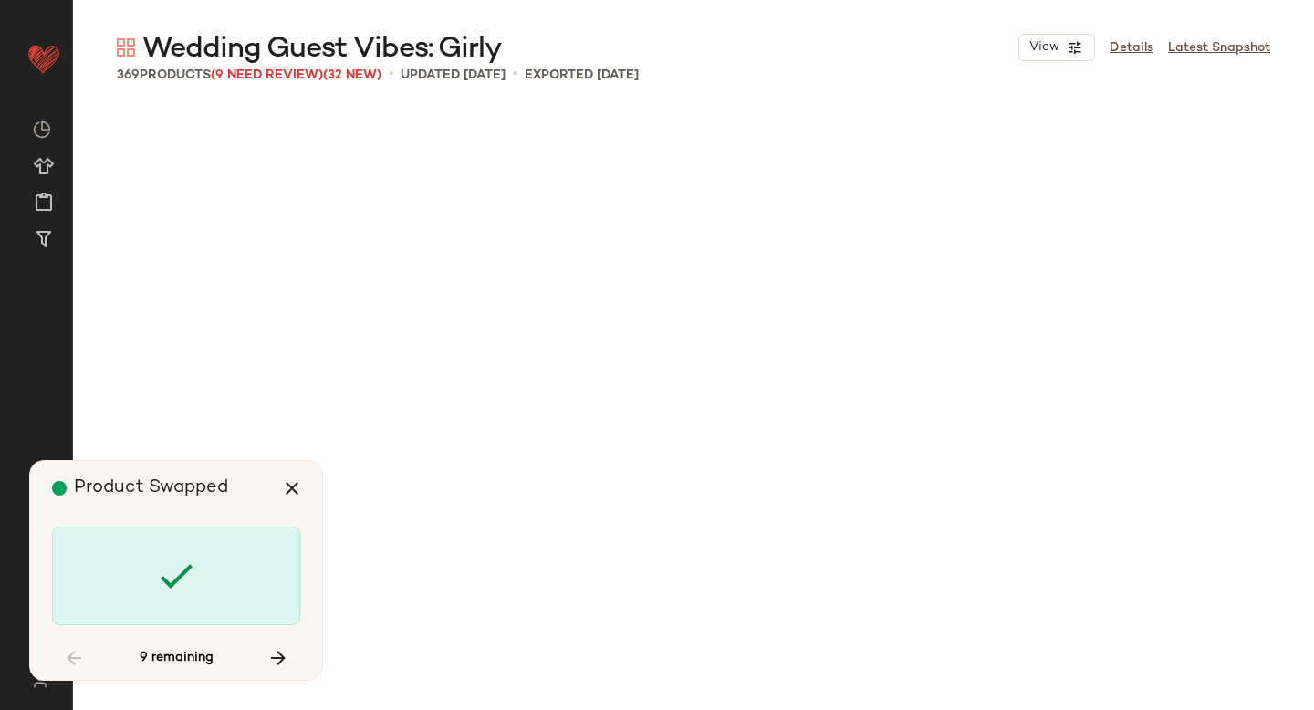
scroll to position [7399, 0]
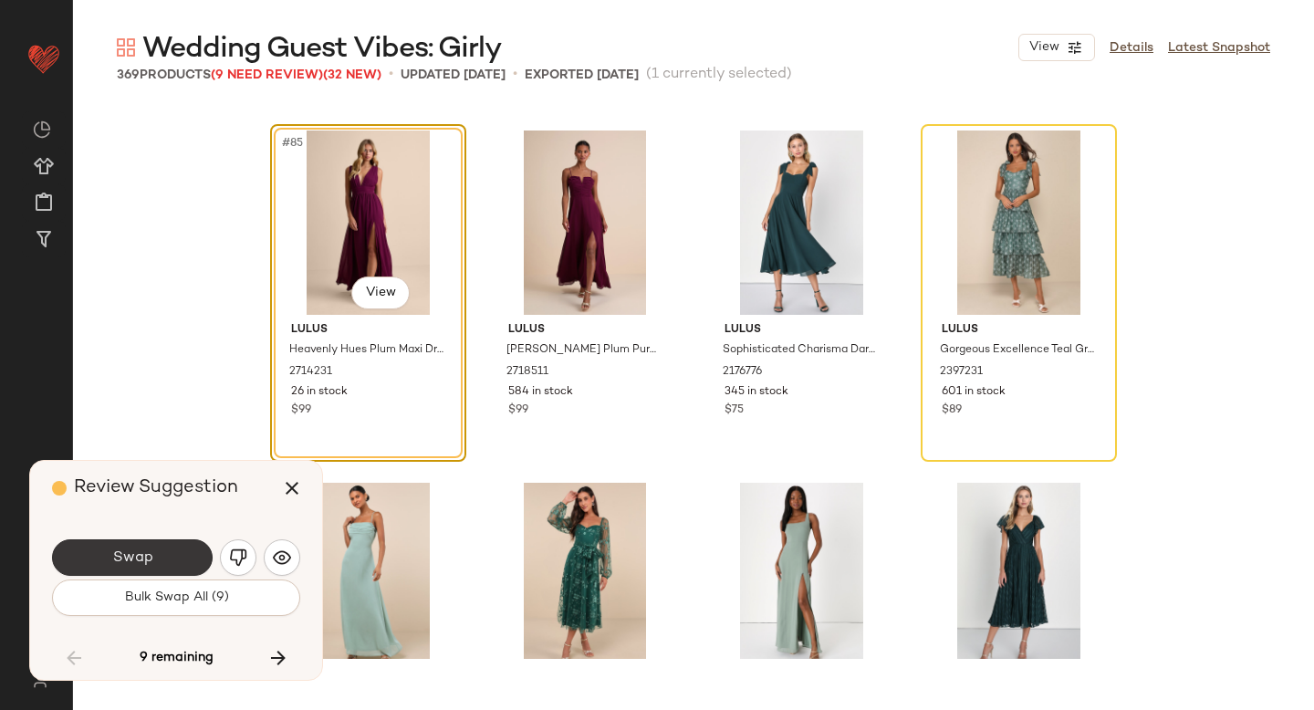
click at [142, 565] on span "Swap" at bounding box center [131, 558] width 41 height 17
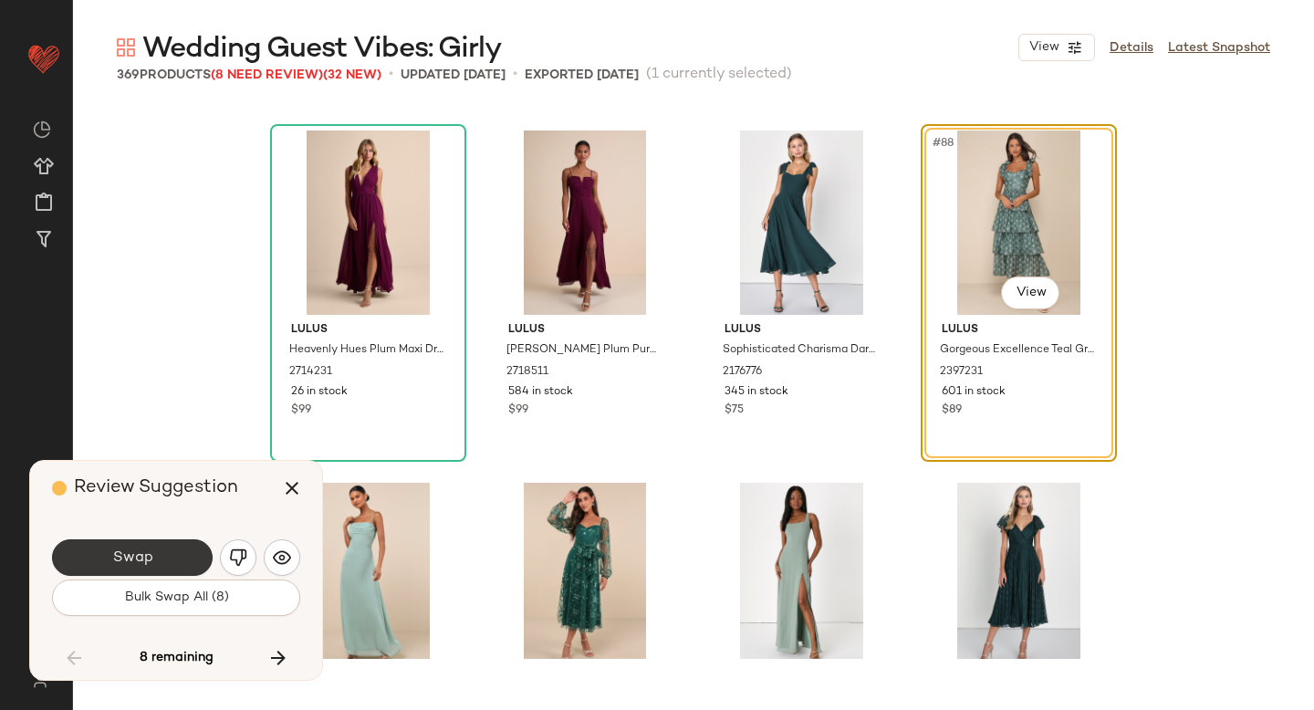
click at [113, 552] on span "Swap" at bounding box center [131, 558] width 41 height 17
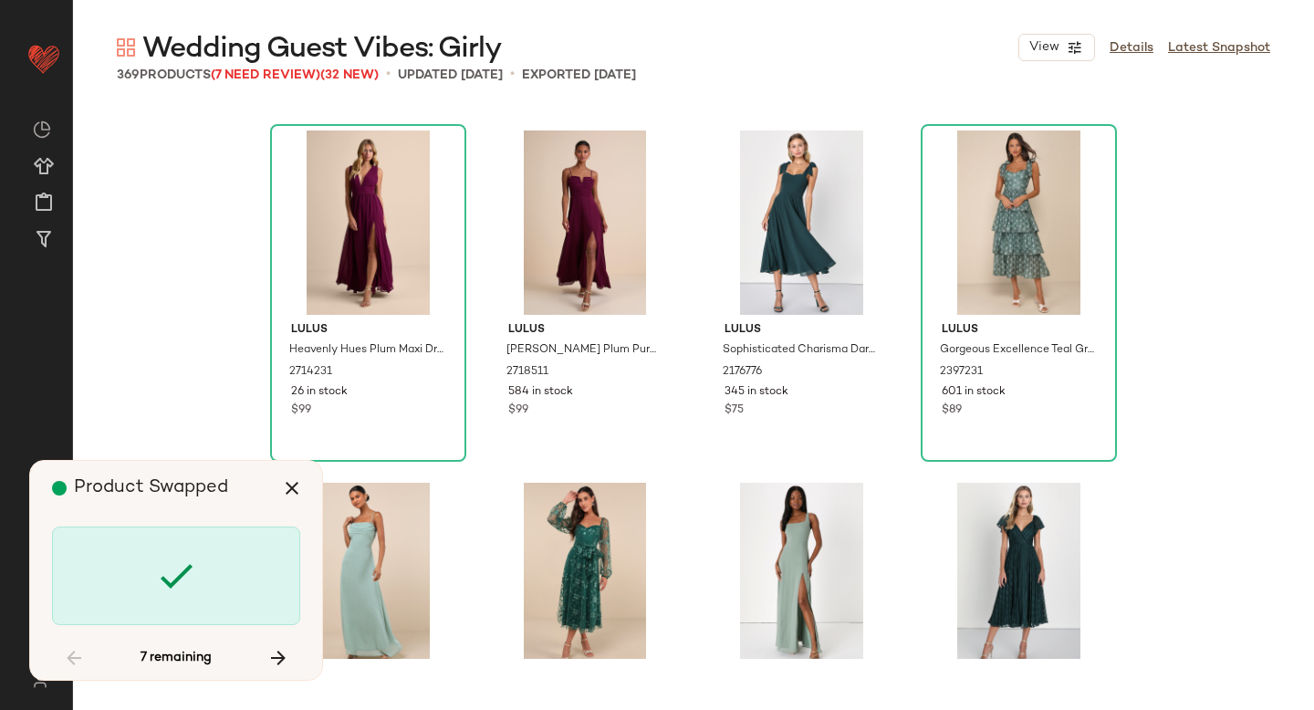
scroll to position [13037, 0]
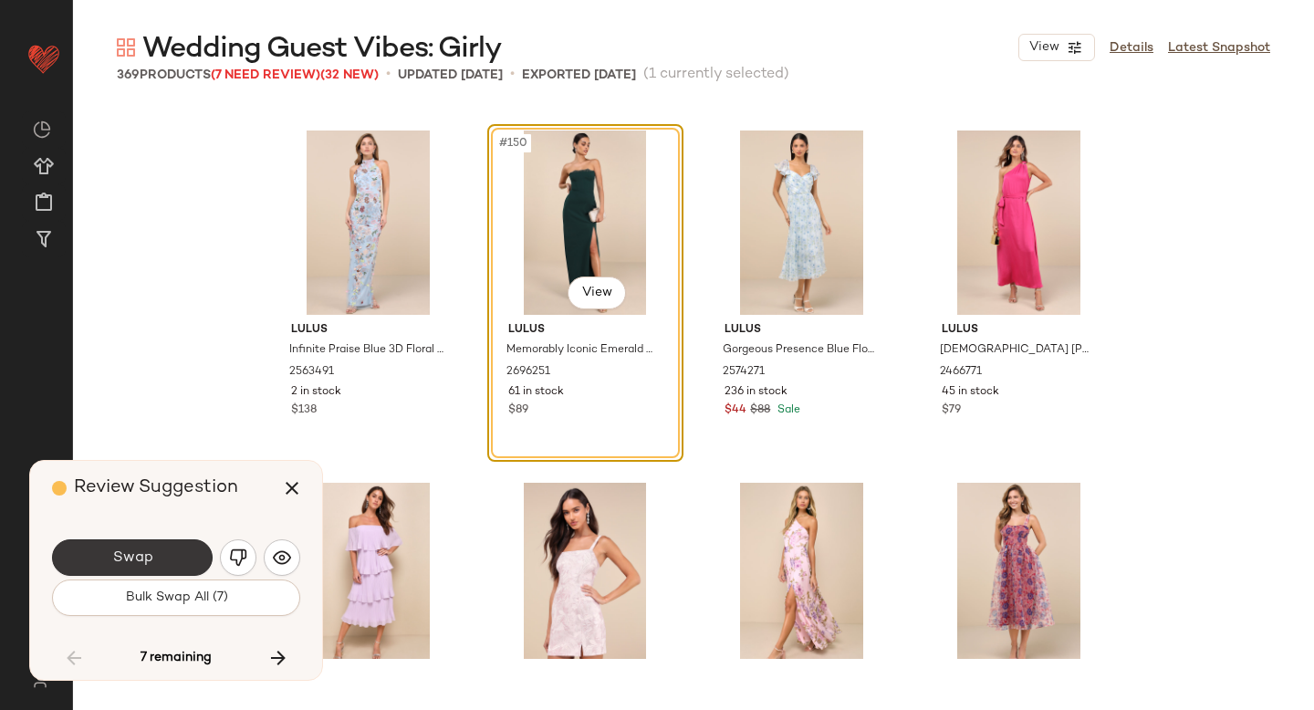
click at [183, 550] on button "Swap" at bounding box center [132, 557] width 161 height 37
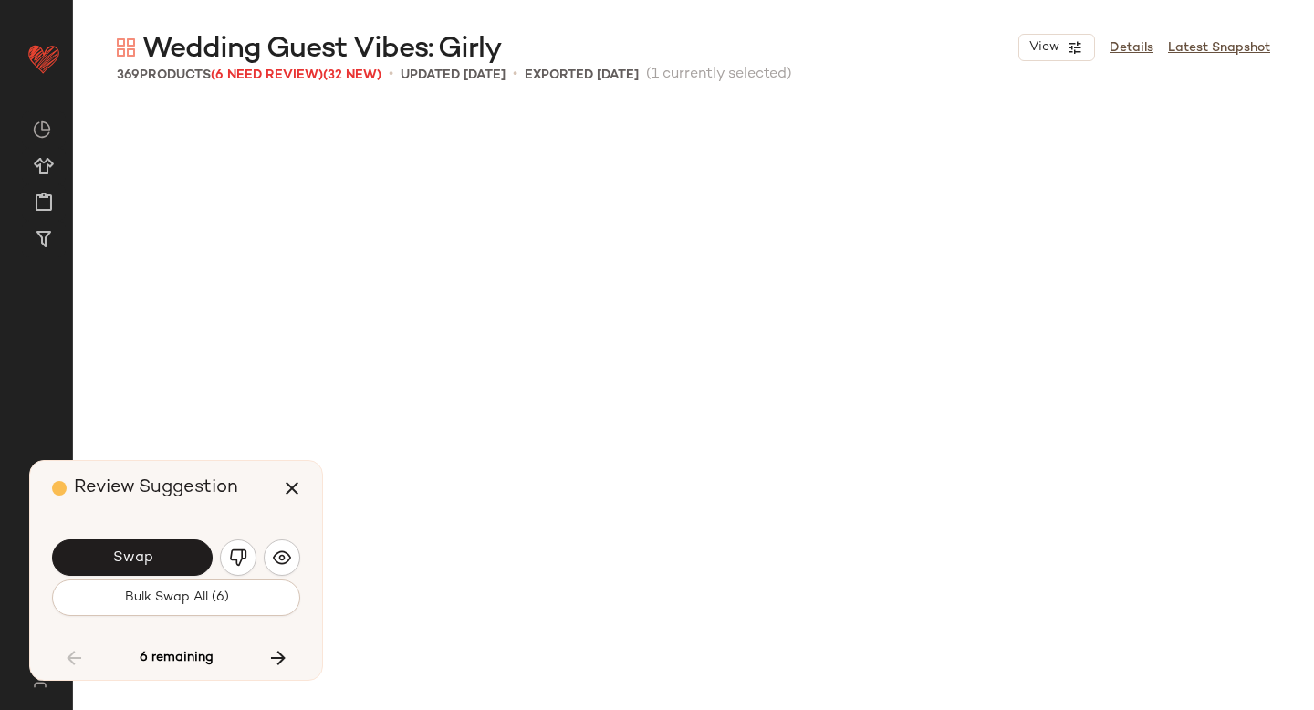
scroll to position [13742, 0]
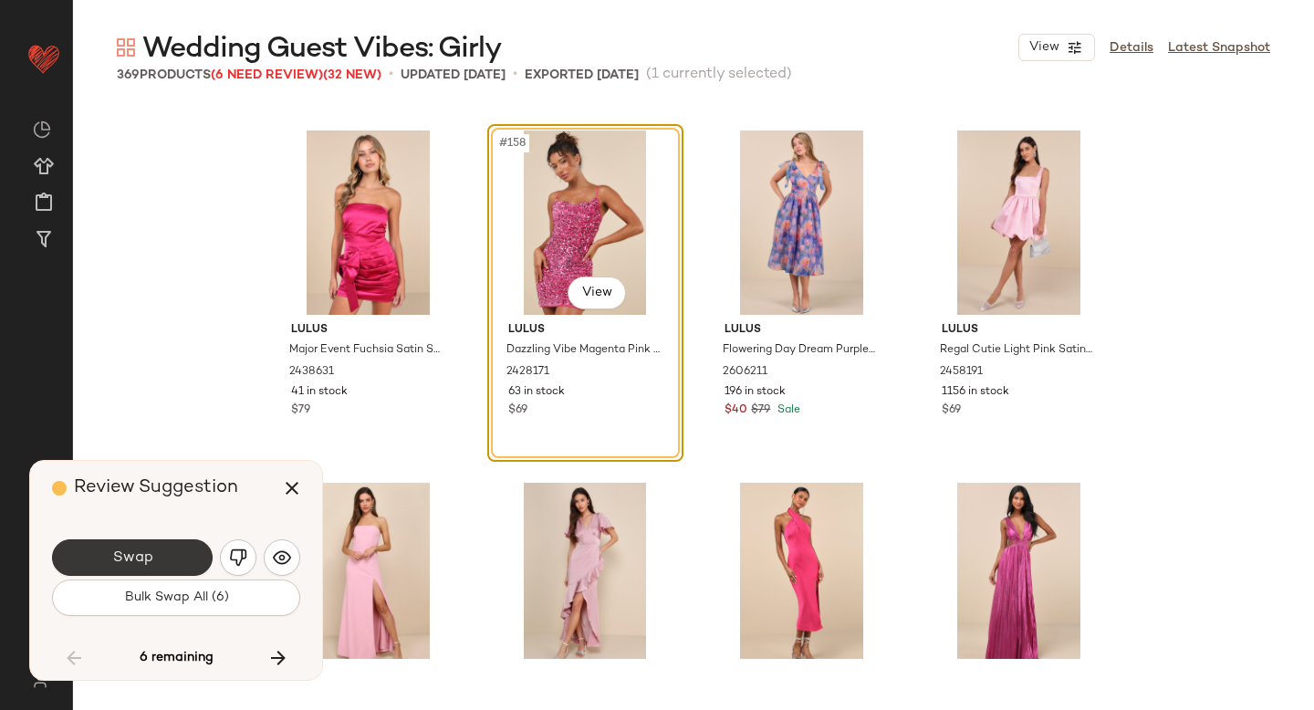
click at [191, 553] on button "Swap" at bounding box center [132, 557] width 161 height 37
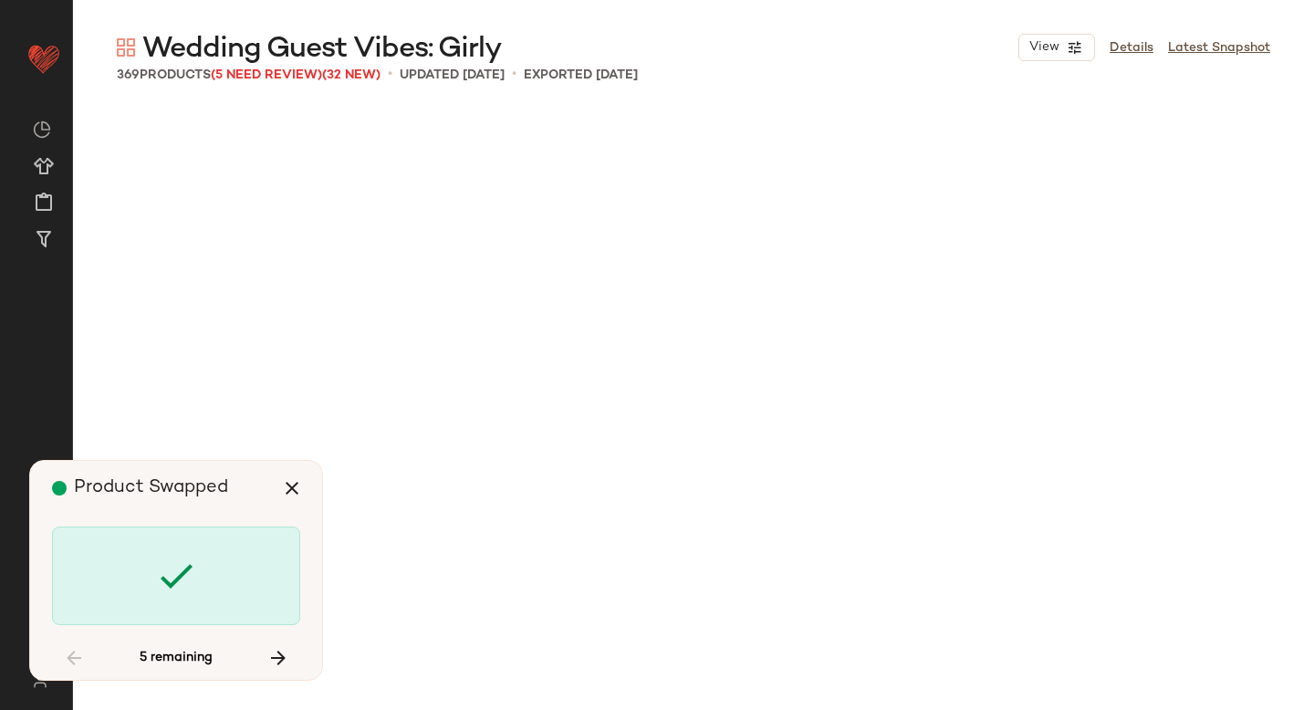
scroll to position [20436, 0]
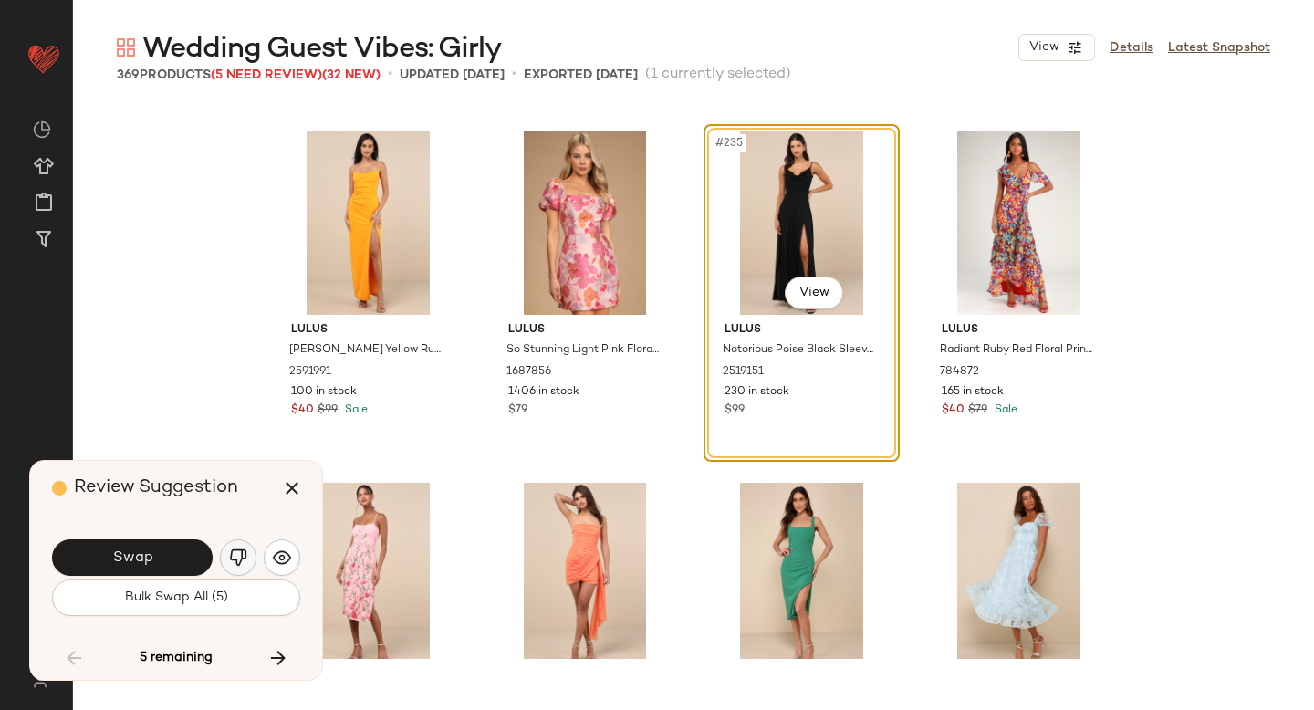
click at [230, 553] on img "button" at bounding box center [238, 558] width 18 height 18
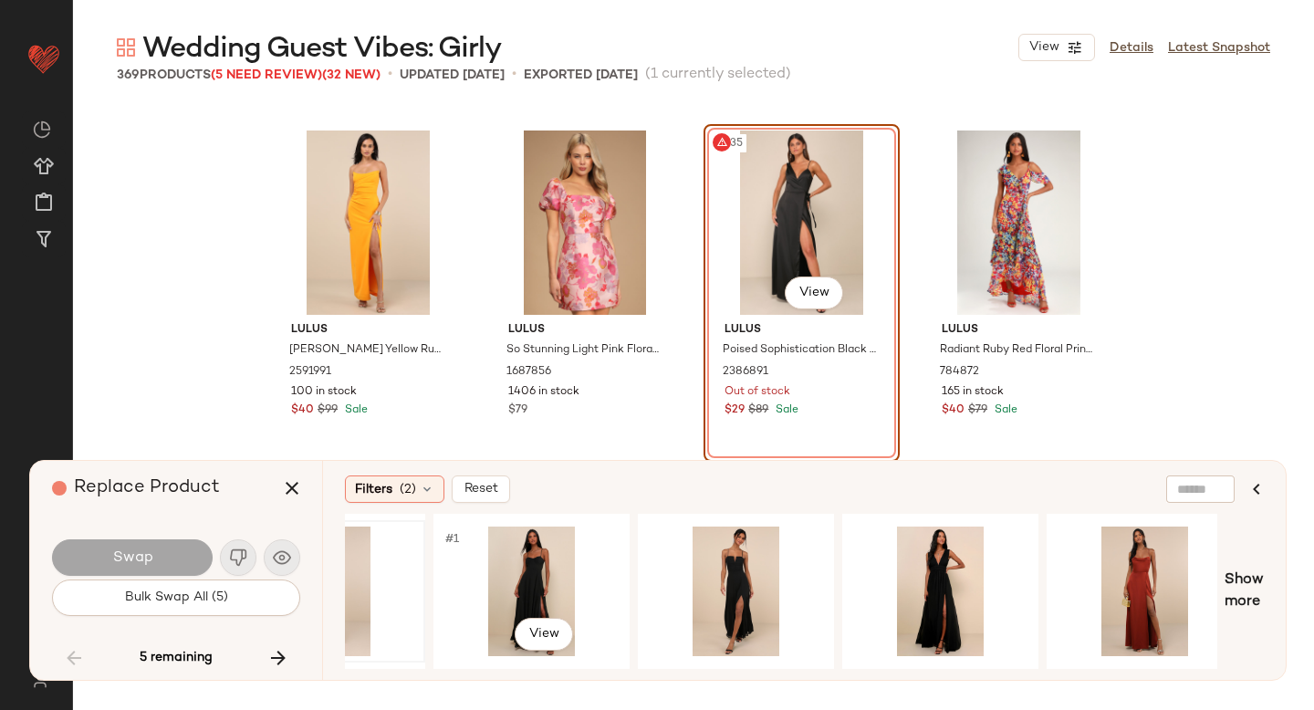
scroll to position [0, 322]
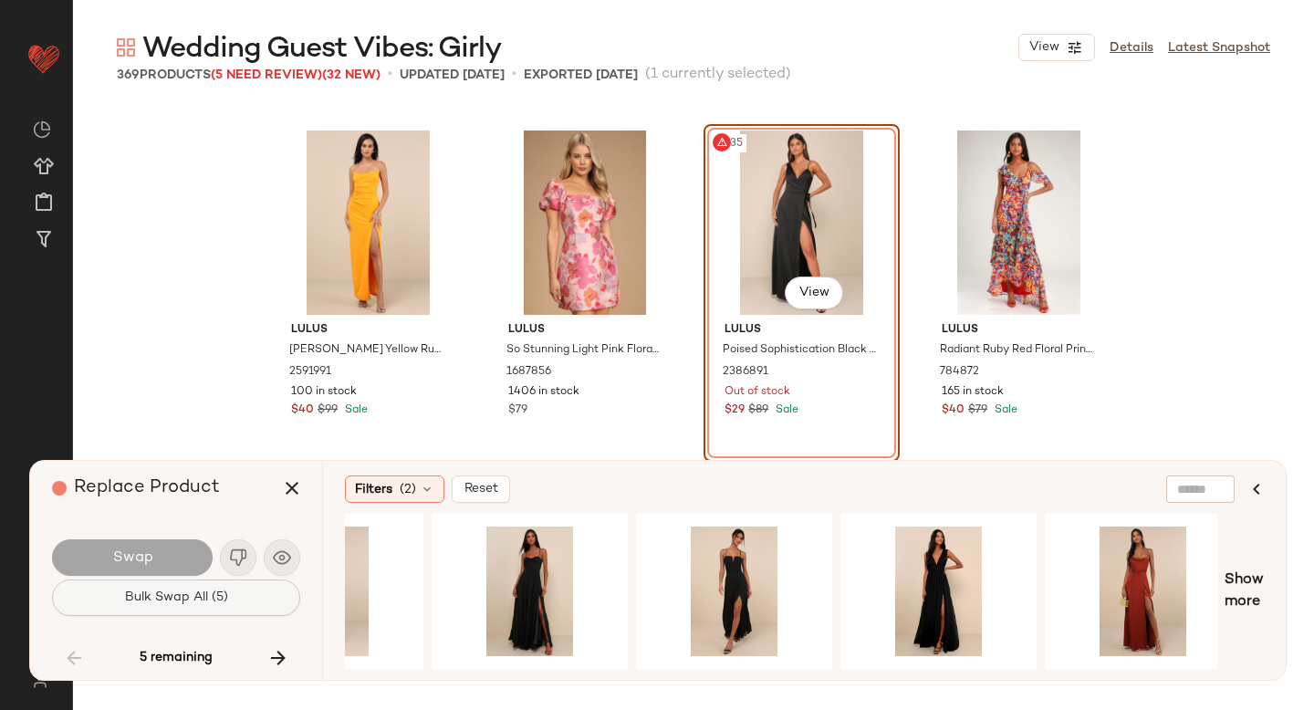
click at [182, 597] on span "Bulk Swap All (5)" at bounding box center [176, 598] width 104 height 15
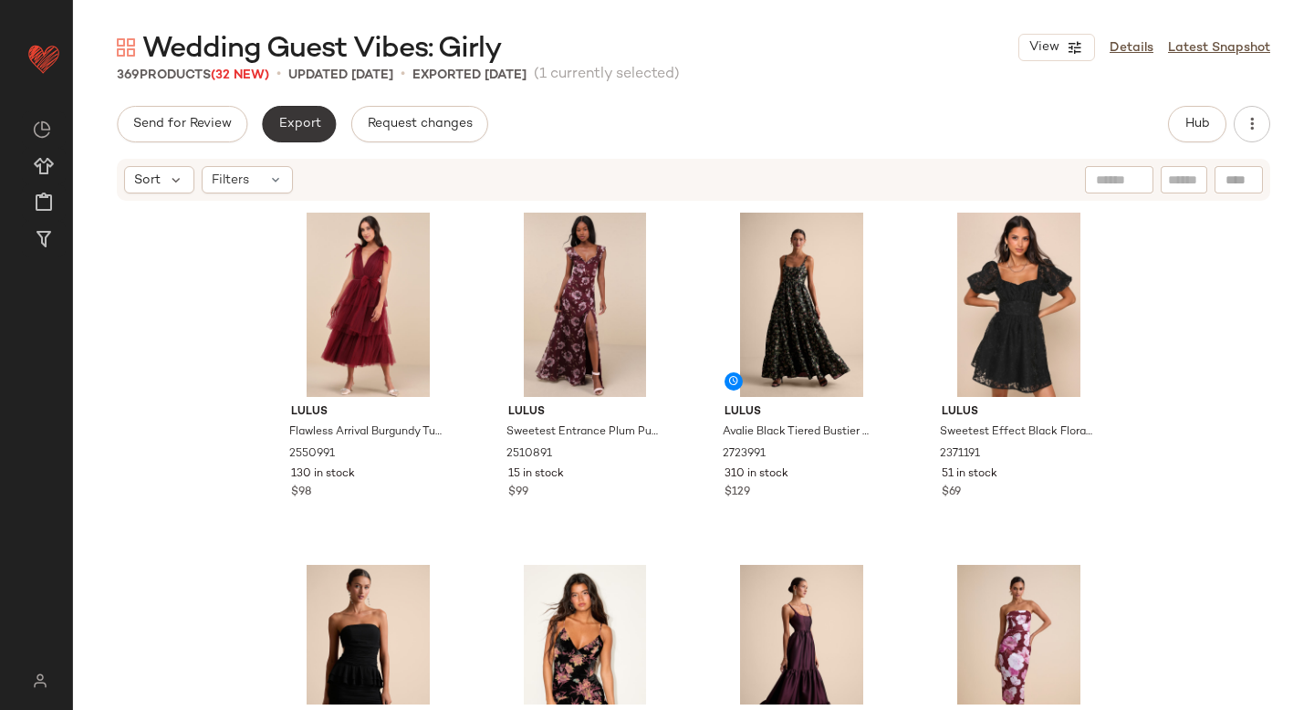
click at [288, 129] on span "Export" at bounding box center [298, 124] width 43 height 15
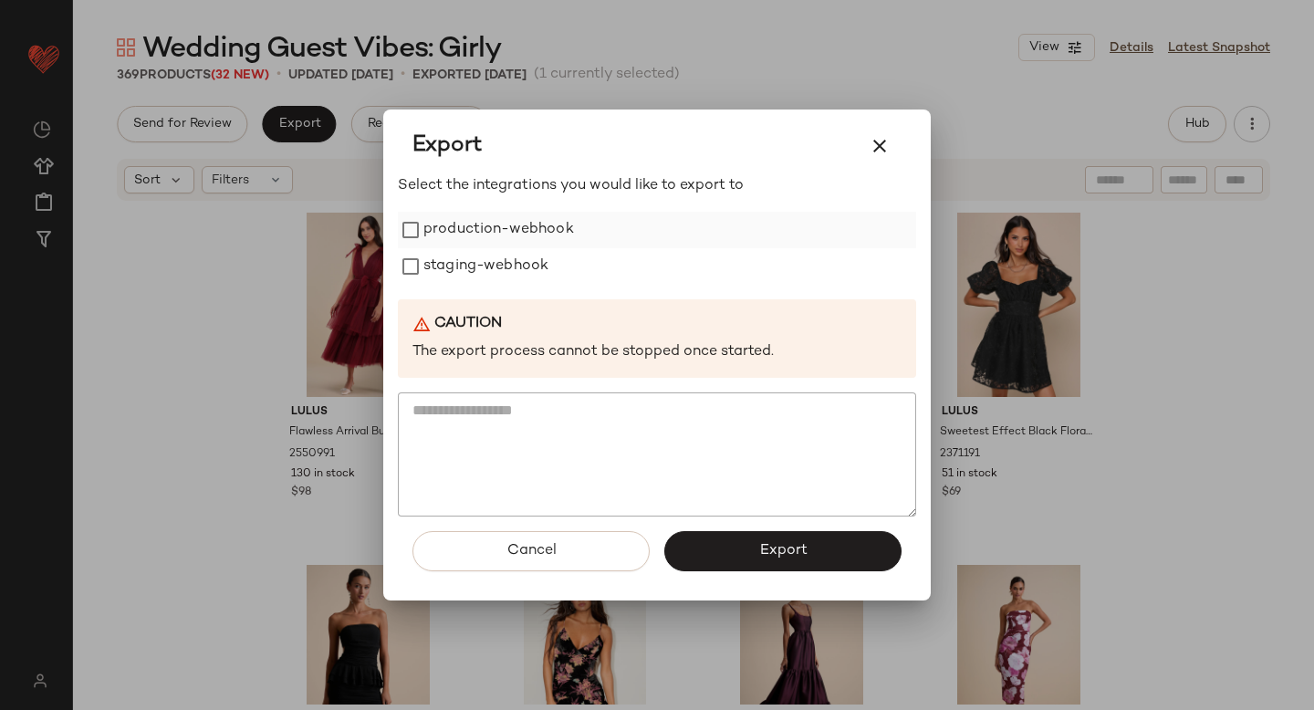
click at [437, 242] on label "production-webhook" at bounding box center [499, 230] width 151 height 37
click at [441, 294] on div "Select the integrations you would like to export to production-webhook staging-…" at bounding box center [657, 345] width 518 height 341
click at [439, 269] on label "staging-webhook" at bounding box center [486, 266] width 125 height 37
click at [820, 549] on button "Export" at bounding box center [783, 551] width 237 height 40
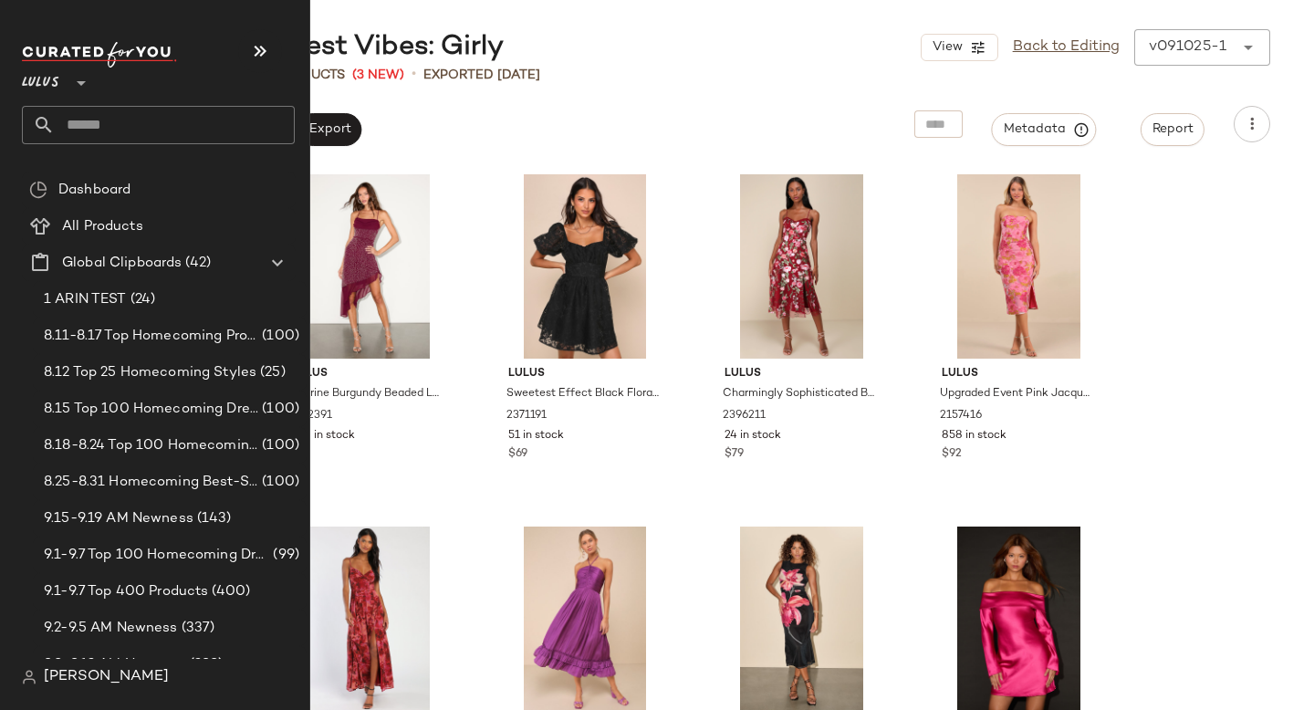
click at [127, 115] on input "text" at bounding box center [175, 125] width 240 height 38
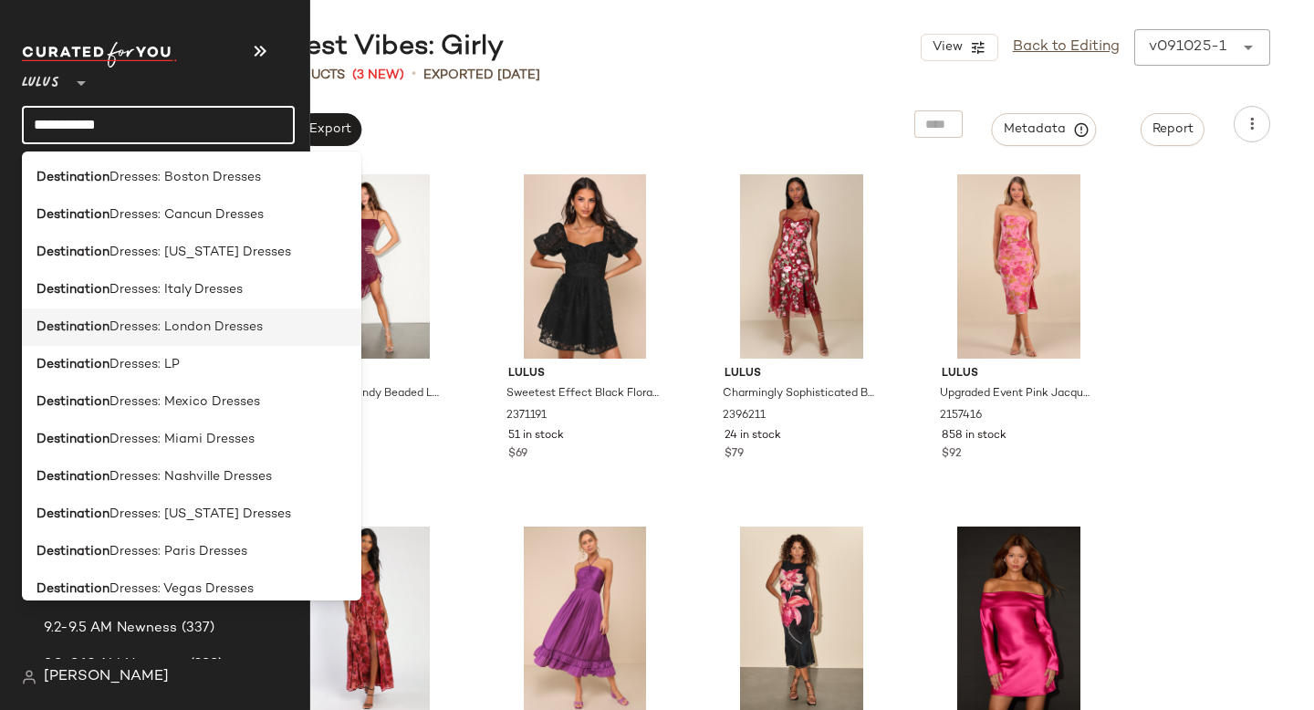
scroll to position [688, 0]
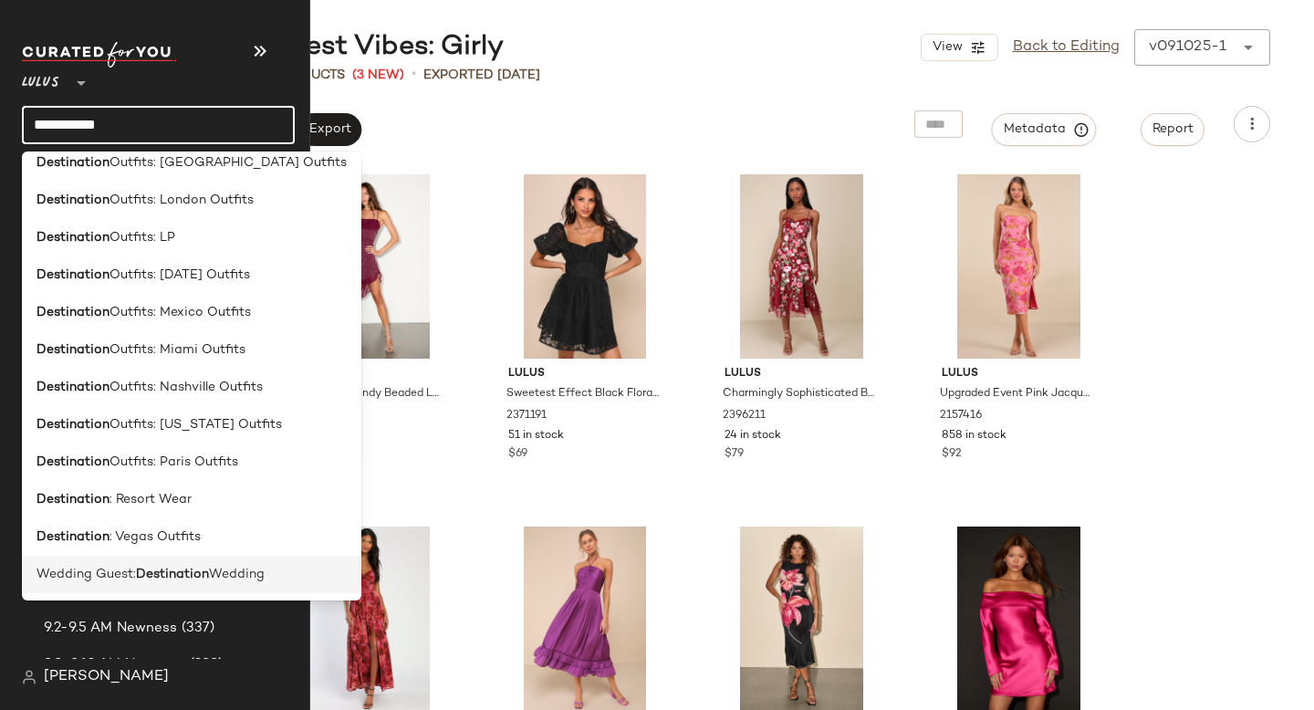
type input "**********"
click at [131, 580] on span "Wedding Guest:" at bounding box center [86, 574] width 99 height 19
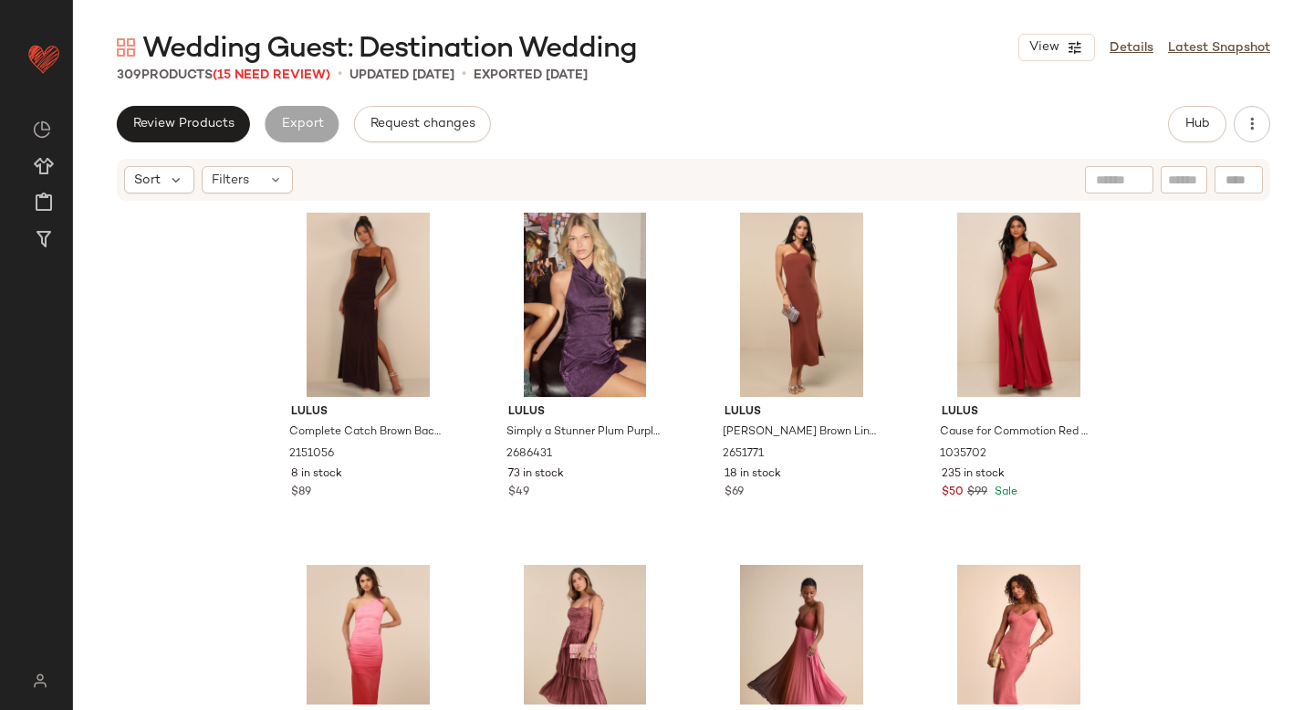
click at [865, 59] on div "Wedding Guest: Destination Wedding View Details Latest Snapshot" at bounding box center [693, 47] width 1241 height 37
click at [294, 66] on span "Wedding Guest: Destination Wedding" at bounding box center [389, 49] width 495 height 37
click at [284, 77] on span "(15 Need Review)" at bounding box center [272, 75] width 118 height 14
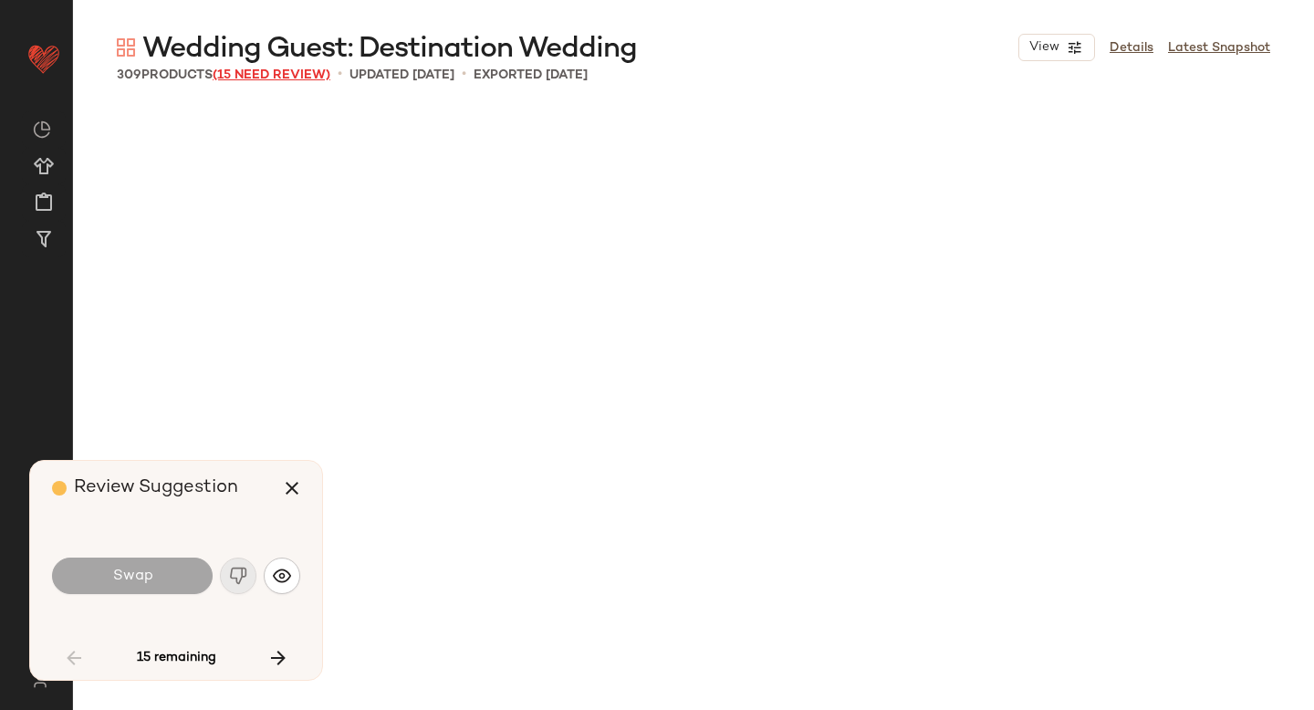
scroll to position [4933, 0]
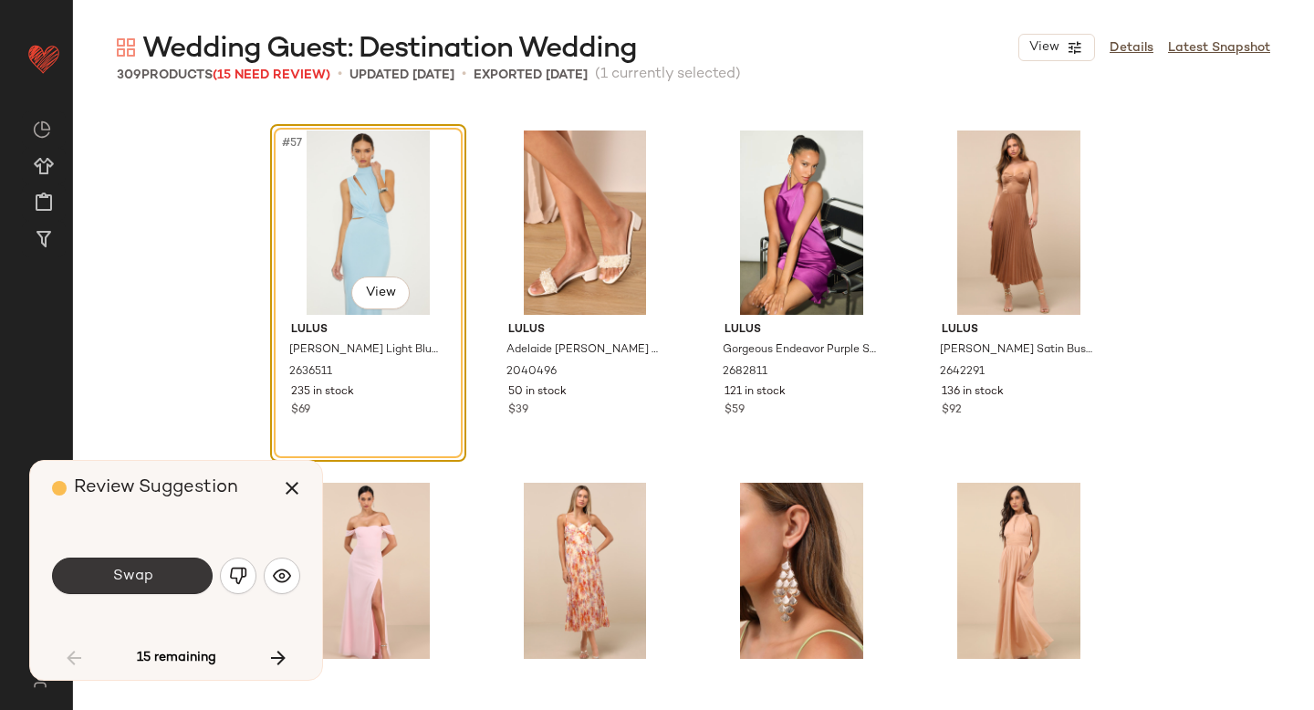
click at [185, 573] on button "Swap" at bounding box center [132, 576] width 161 height 37
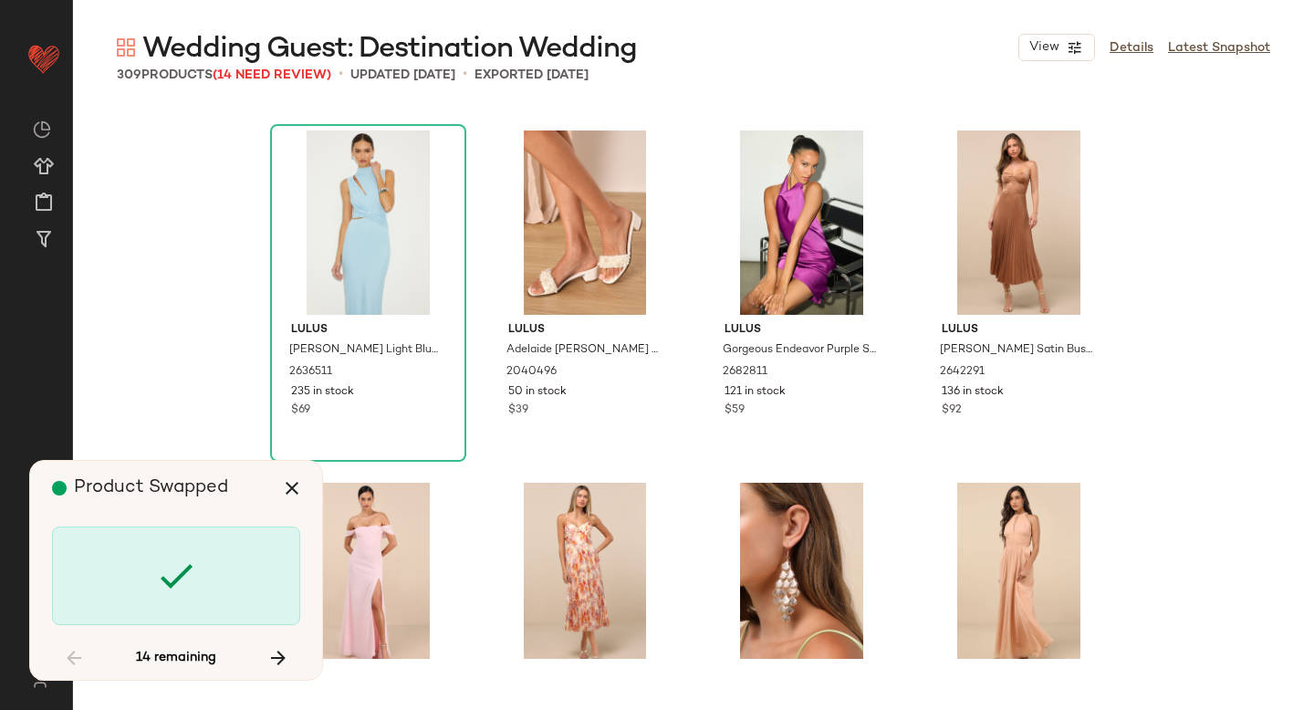
scroll to position [5638, 0]
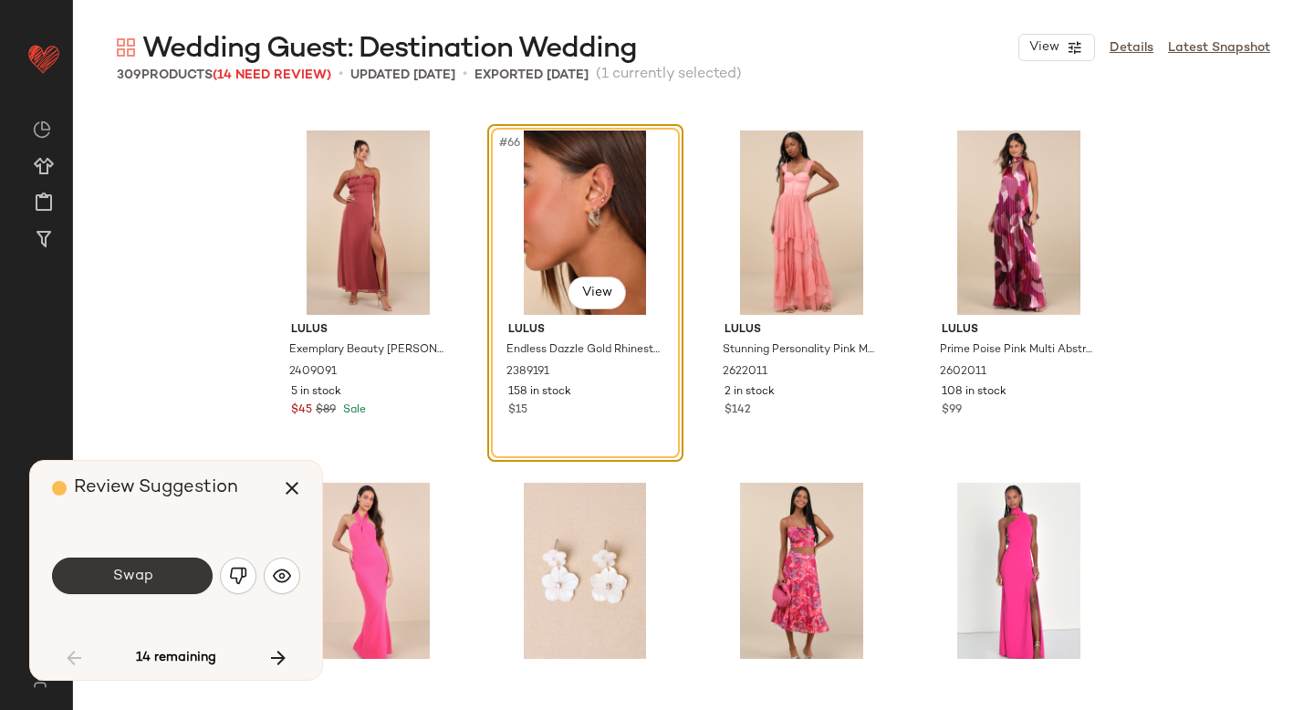
click at [185, 578] on button "Swap" at bounding box center [132, 576] width 161 height 37
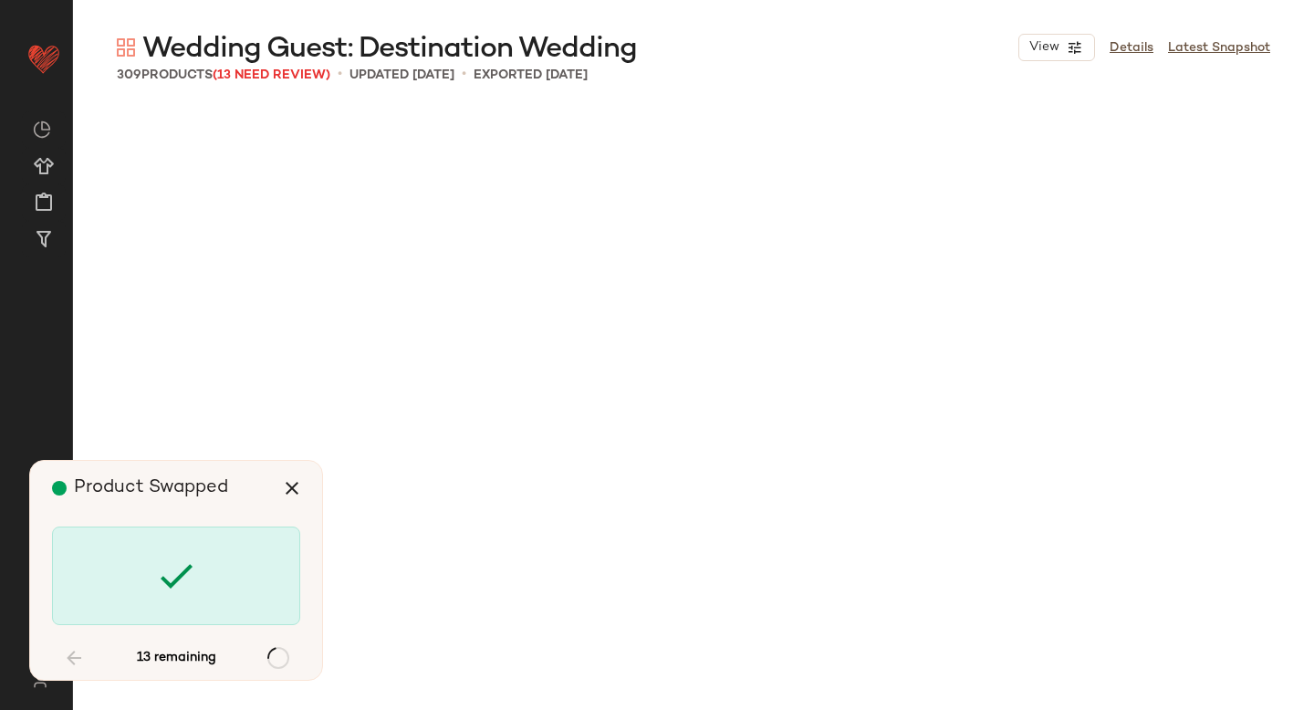
scroll to position [7399, 0]
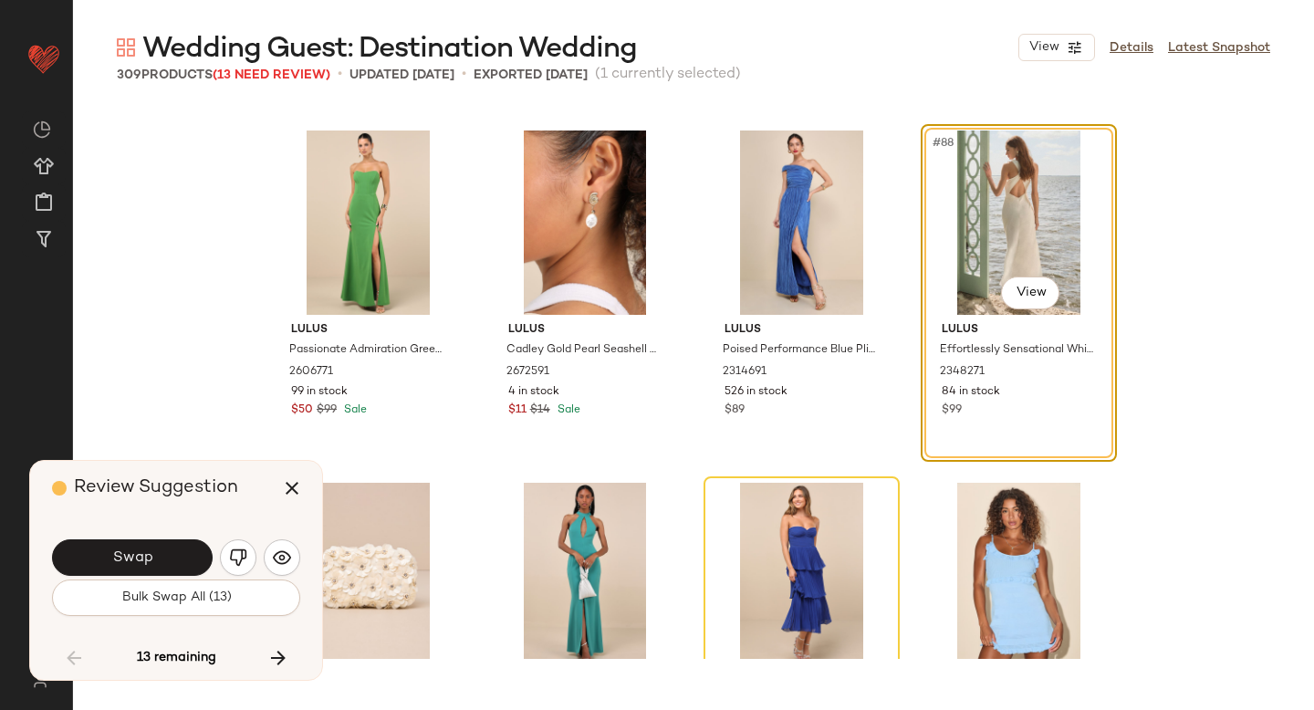
click at [185, 578] on div "Swap" at bounding box center [176, 558] width 248 height 44
click at [230, 557] on img "button" at bounding box center [238, 558] width 18 height 18
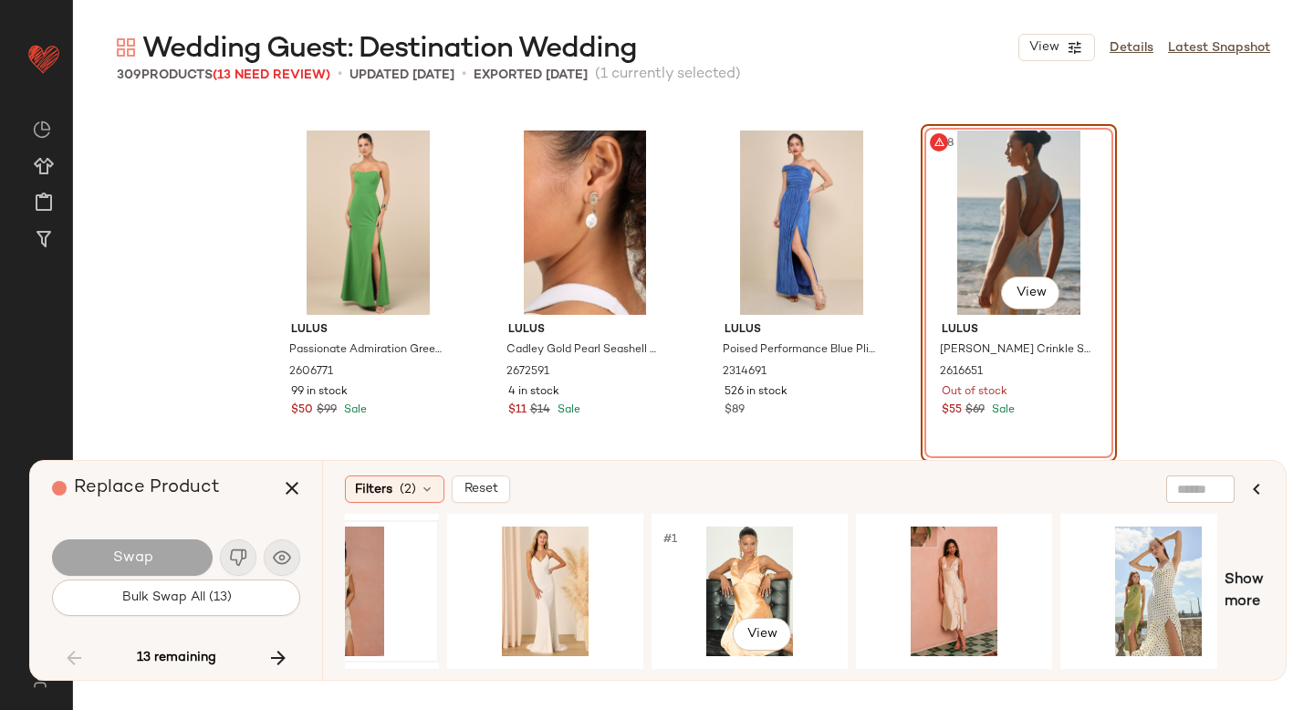
scroll to position [0, 514]
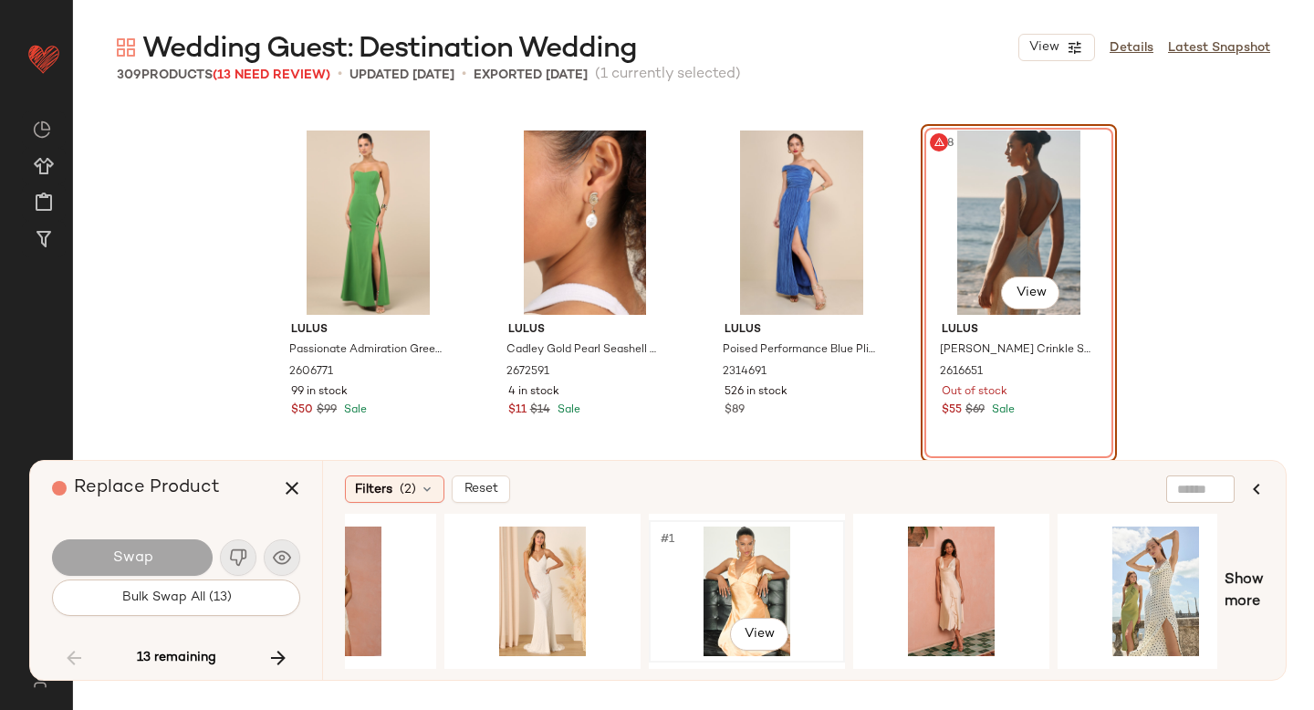
click at [744, 552] on div "#1 View" at bounding box center [746, 592] width 183 height 130
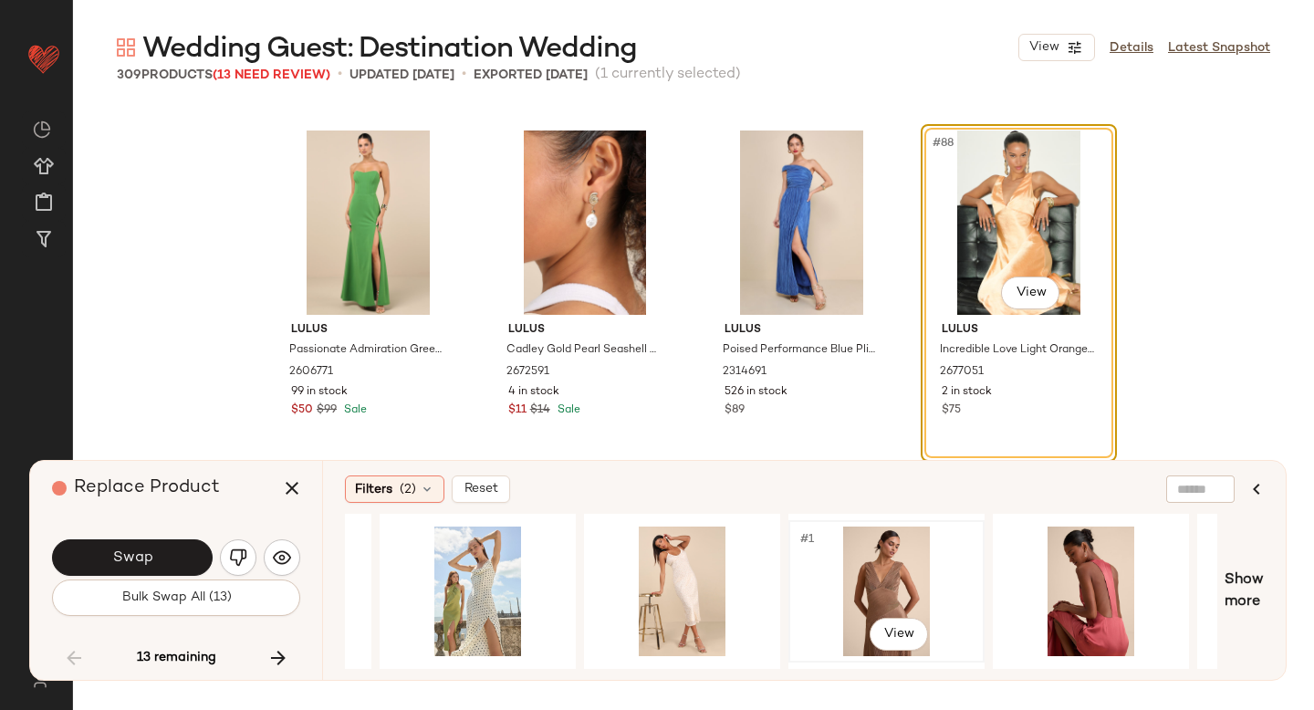
scroll to position [0, 1193]
click at [873, 561] on div "#1 View" at bounding box center [885, 592] width 183 height 130
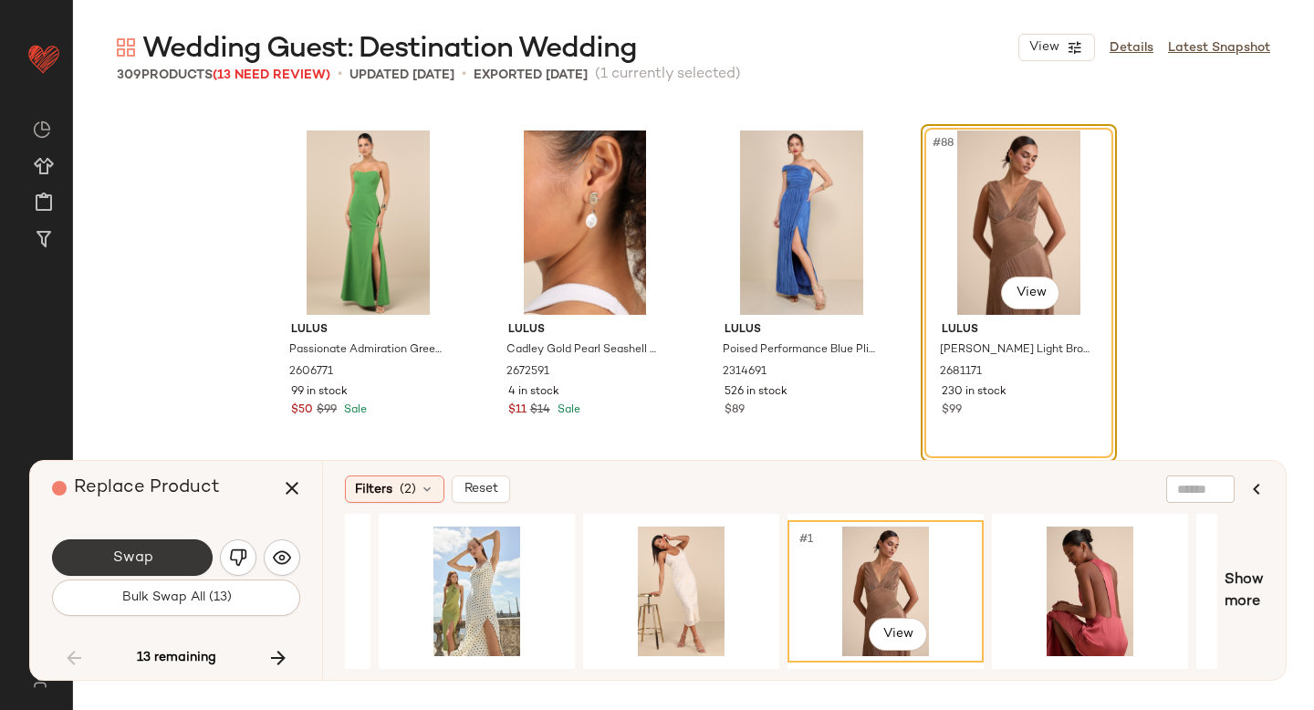
click at [173, 557] on button "Swap" at bounding box center [132, 557] width 161 height 37
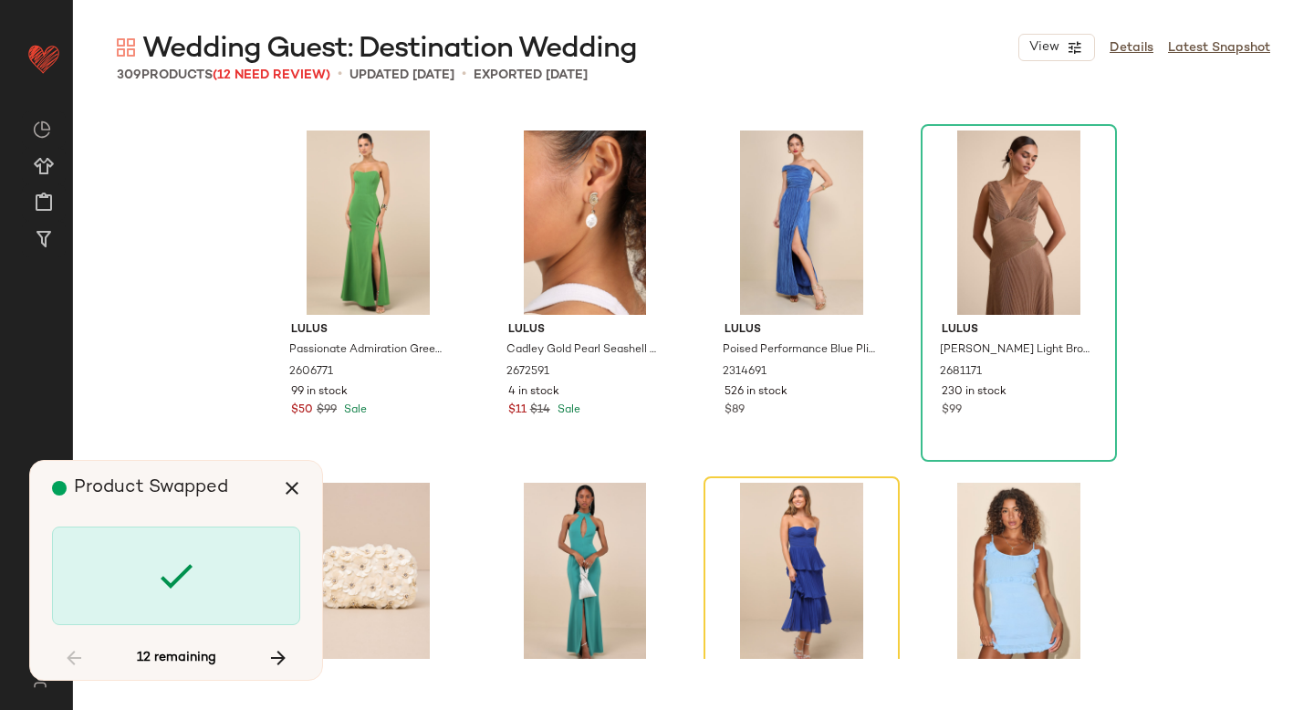
scroll to position [7752, 0]
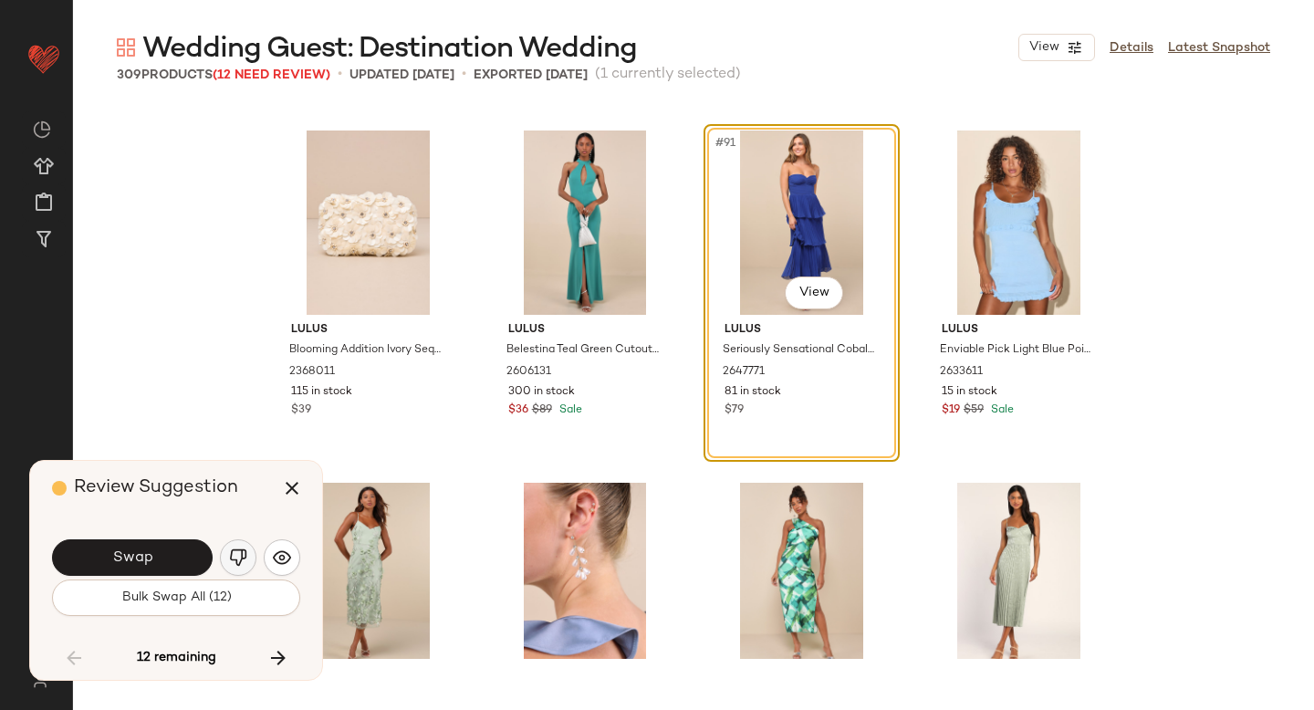
click at [243, 559] on img "button" at bounding box center [238, 558] width 18 height 18
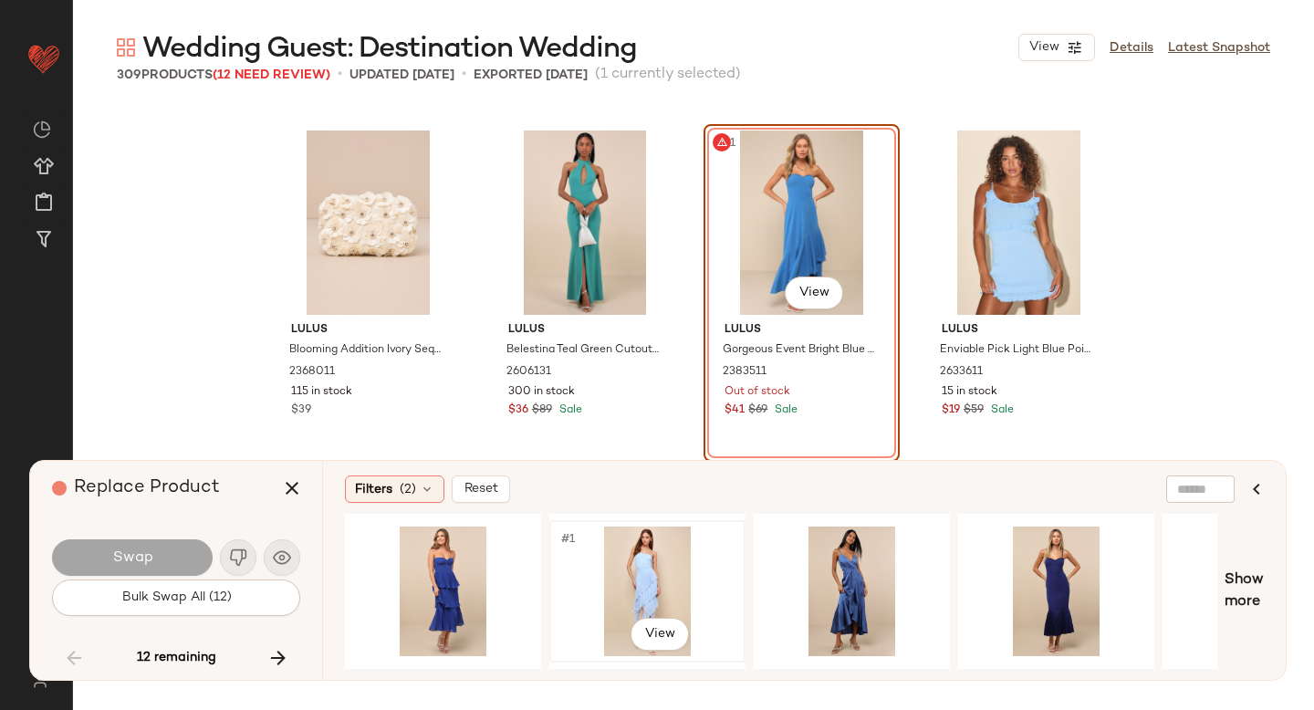
click at [643, 590] on div "#1 View" at bounding box center [647, 592] width 183 height 130
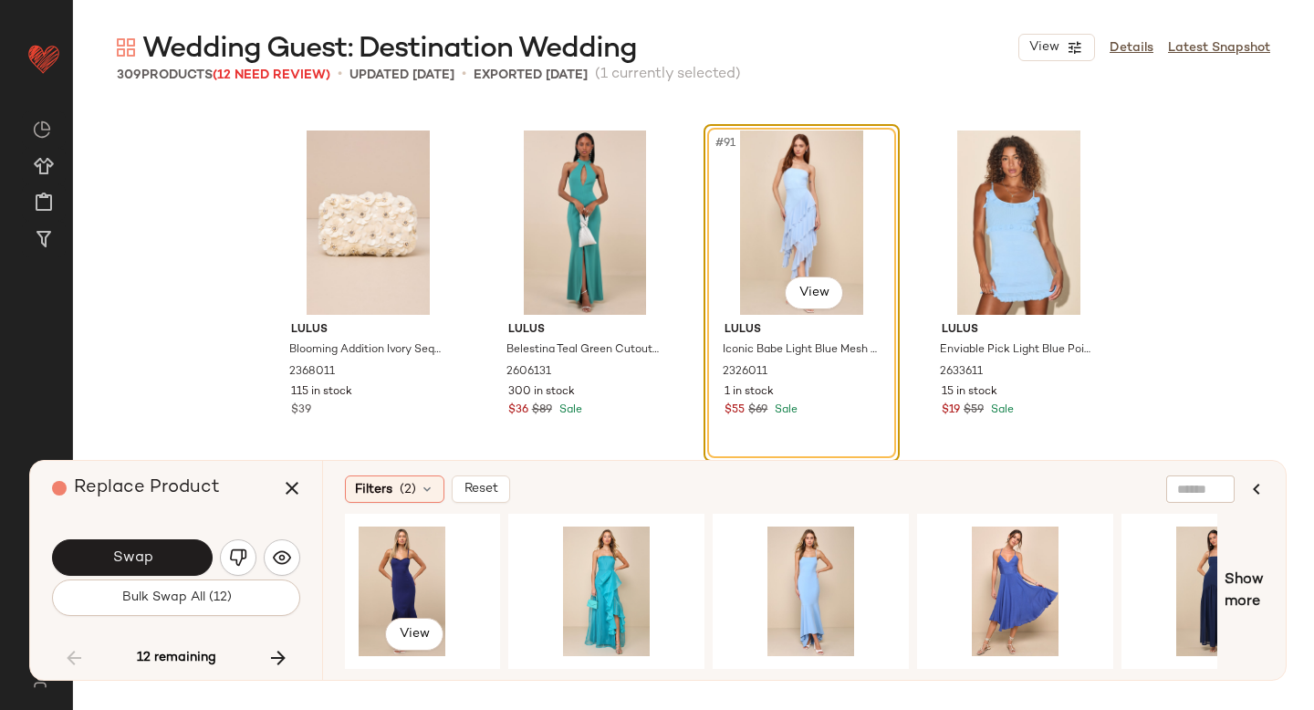
scroll to position [0, 690]
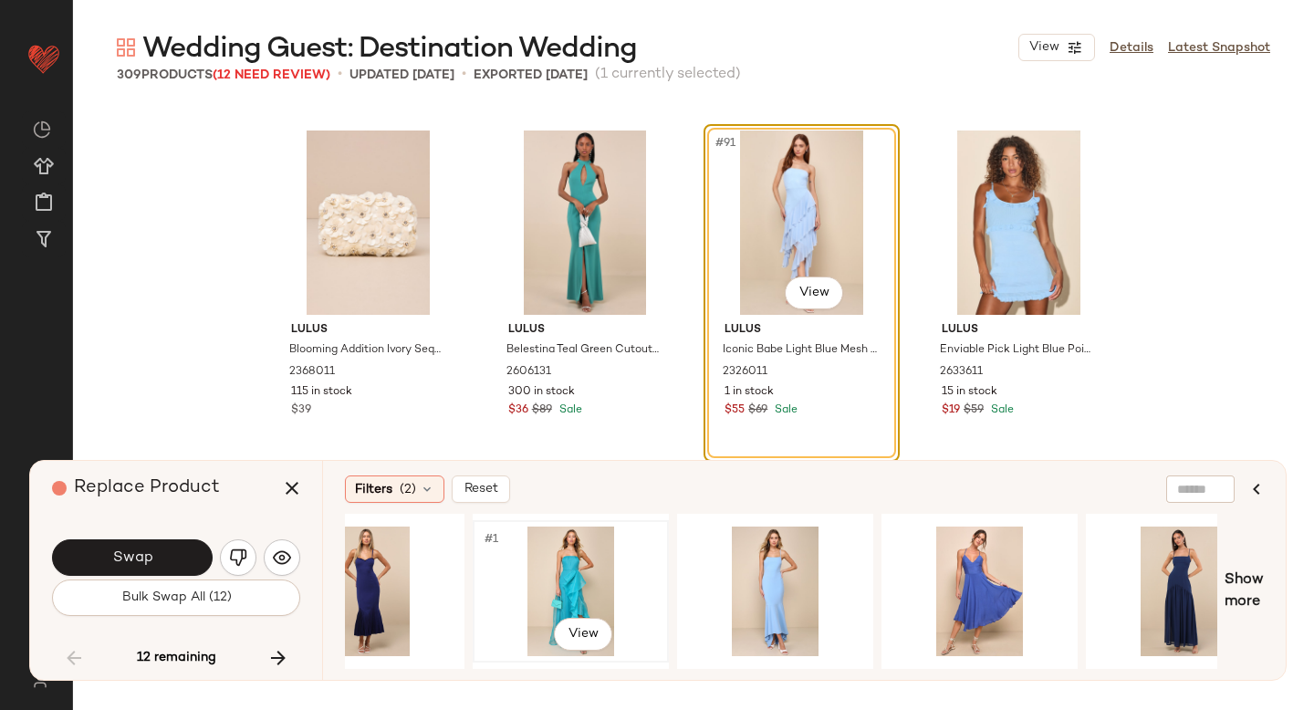
click at [558, 563] on div "#1 View" at bounding box center [570, 592] width 183 height 130
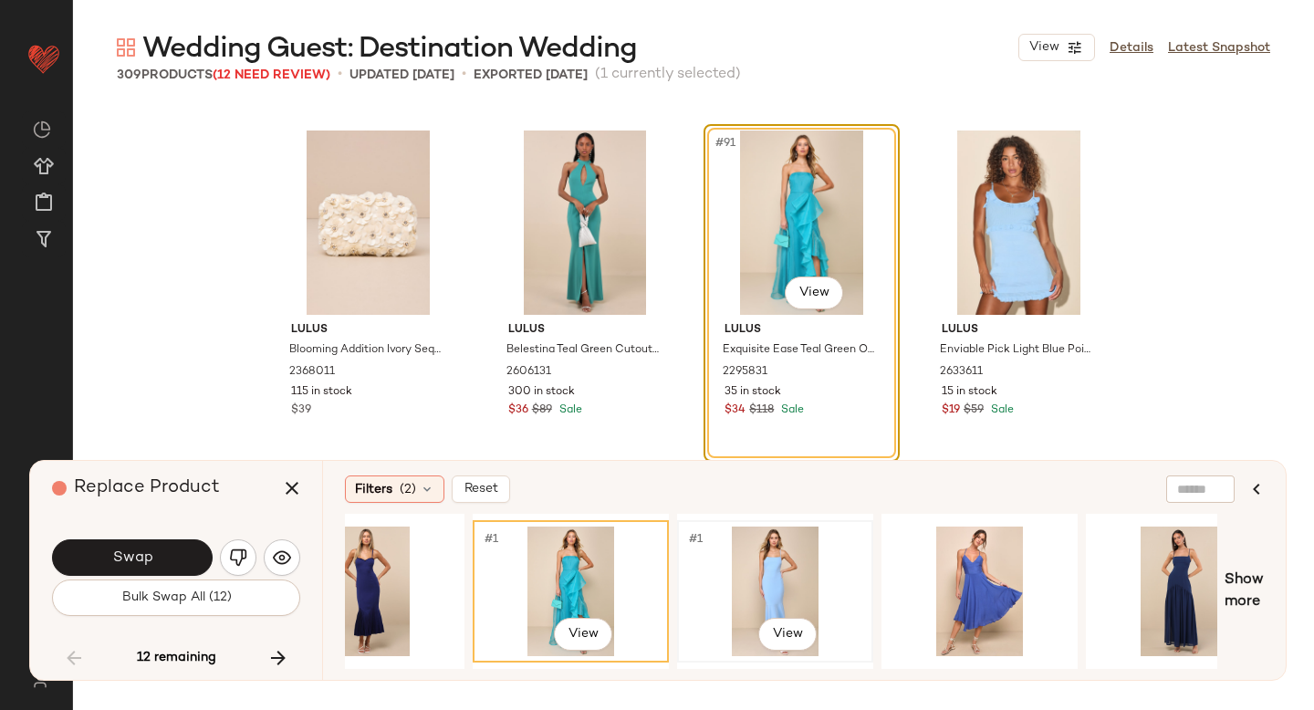
click at [811, 564] on div "#1 View" at bounding box center [775, 592] width 183 height 130
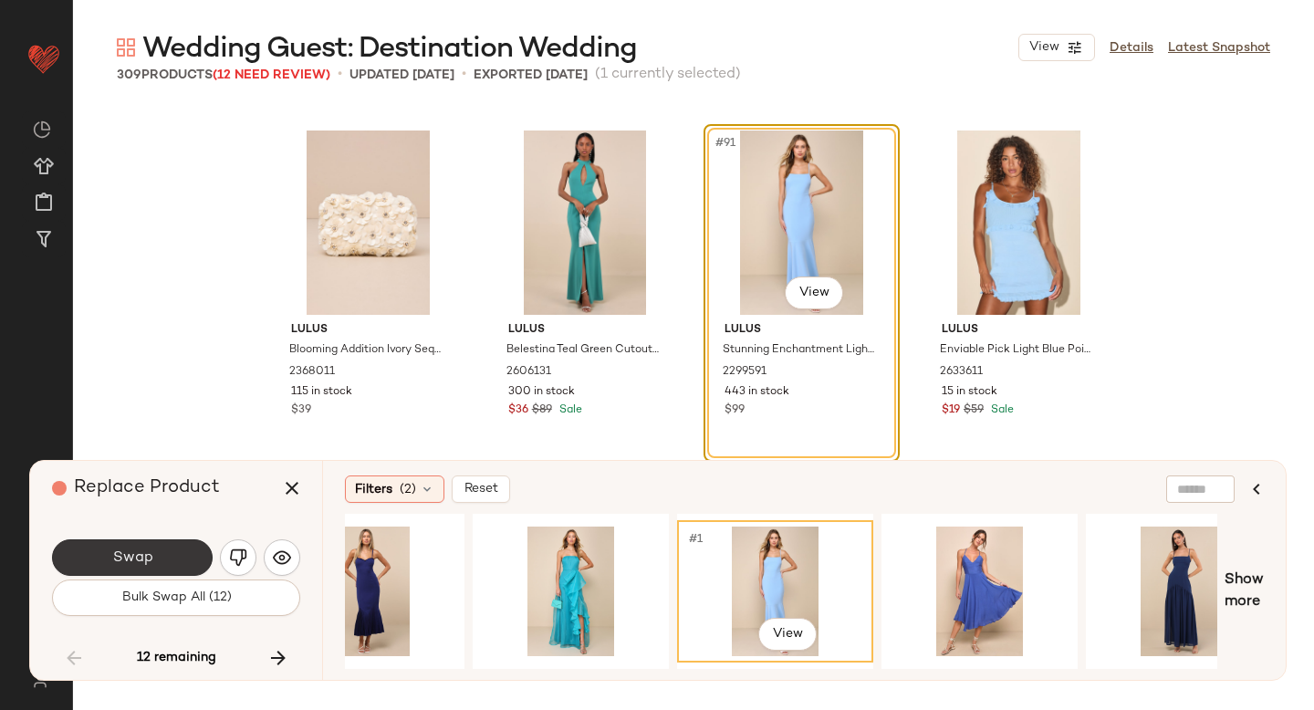
click at [162, 546] on button "Swap" at bounding box center [132, 557] width 161 height 37
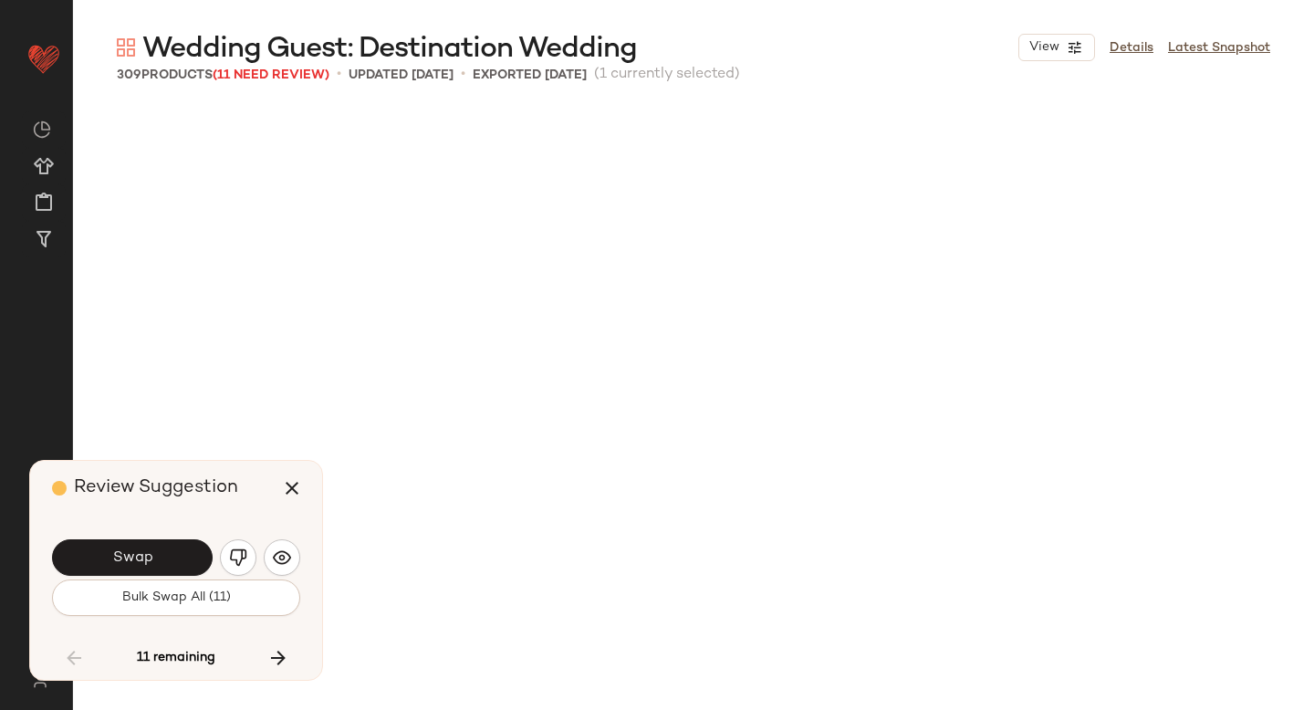
scroll to position [8456, 0]
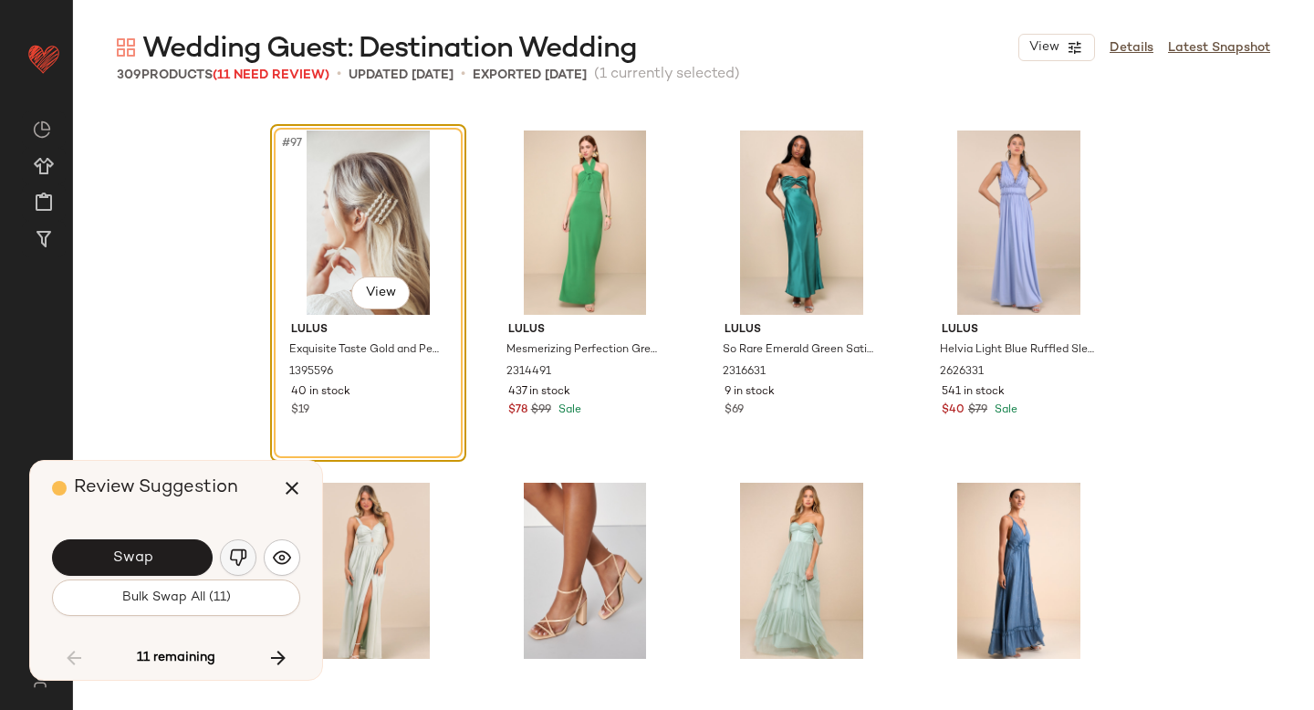
click at [229, 556] on img "button" at bounding box center [238, 558] width 18 height 18
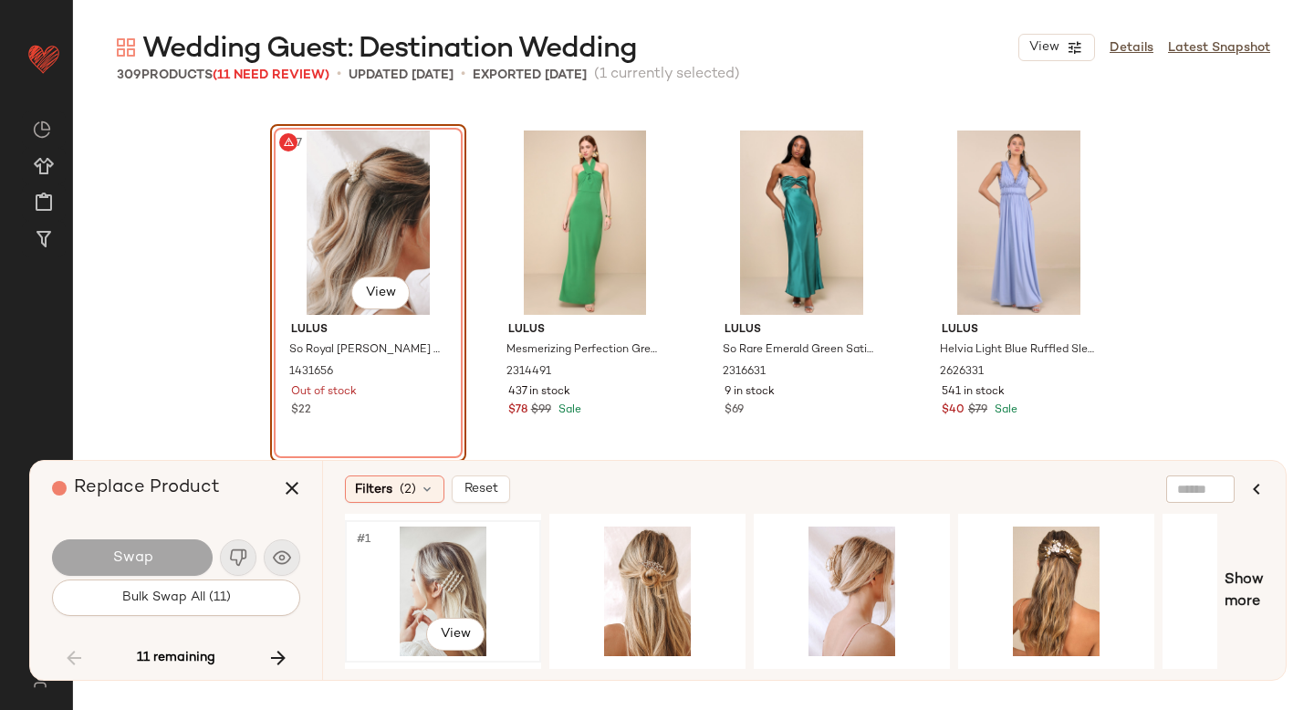
click at [461, 582] on div "#1 View" at bounding box center [442, 592] width 183 height 130
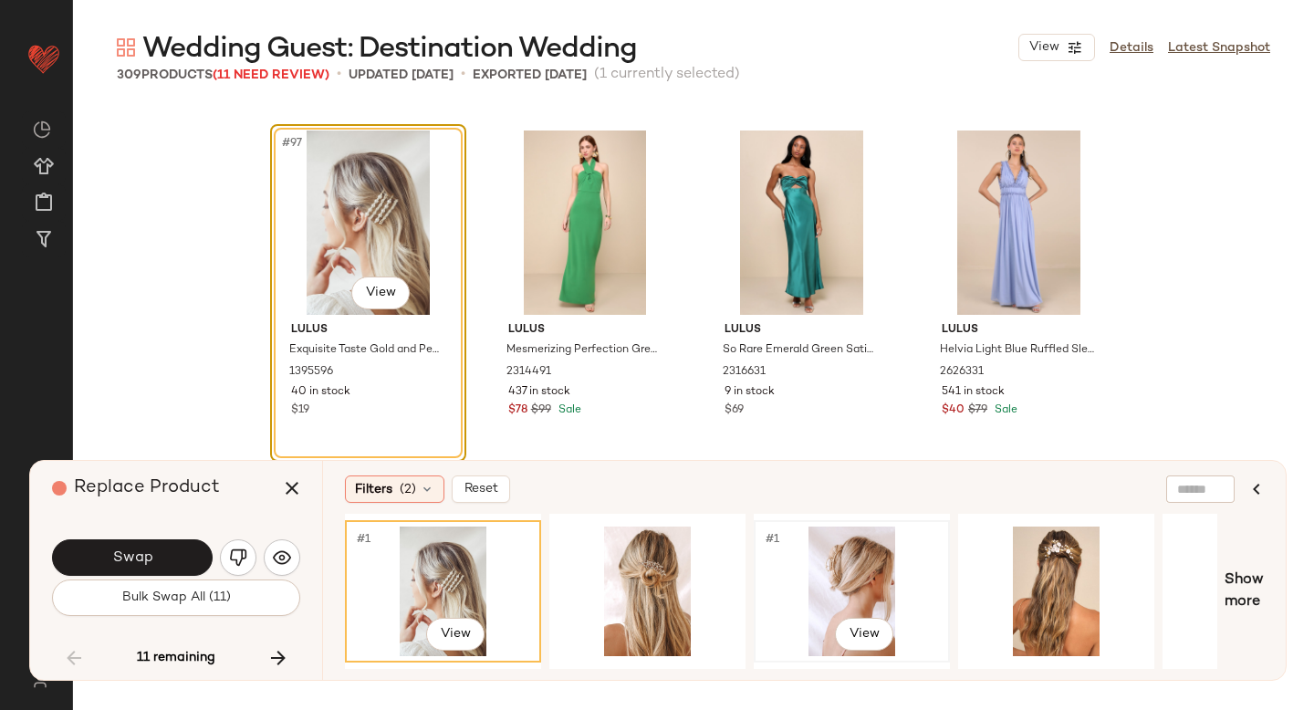
click at [820, 540] on div "#1 View" at bounding box center [851, 592] width 183 height 130
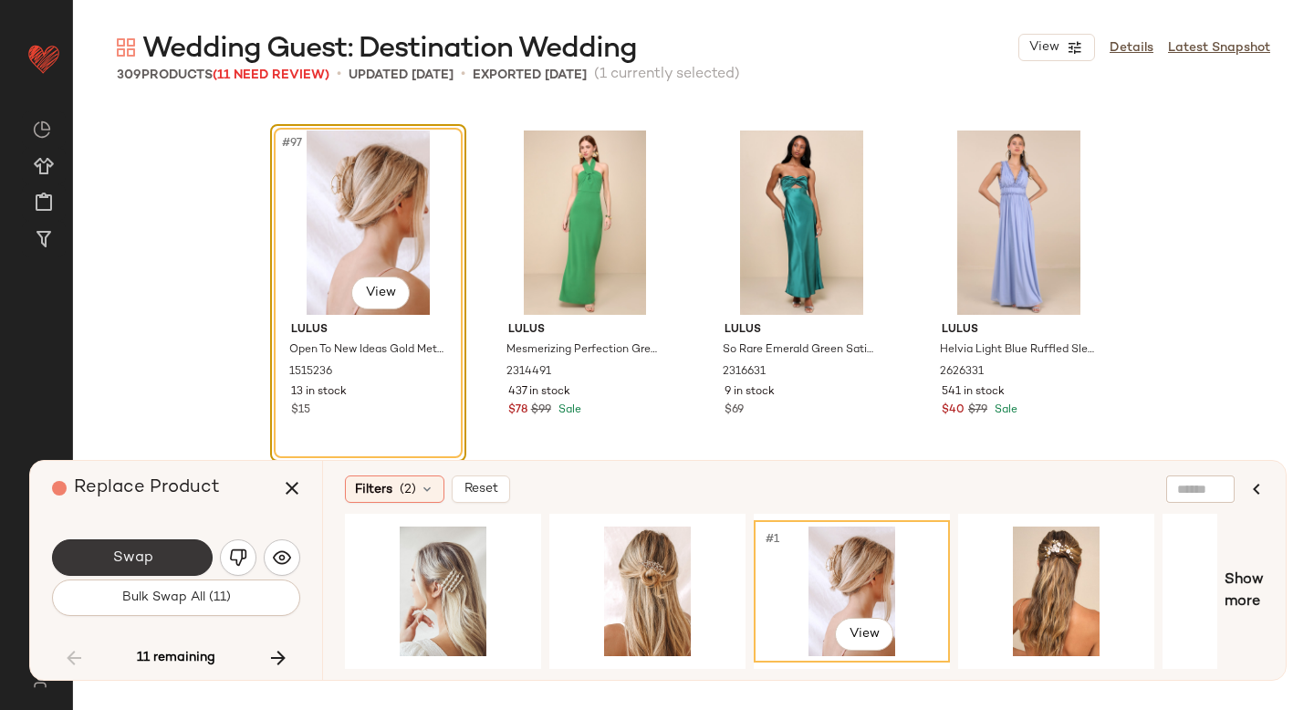
click at [185, 563] on button "Swap" at bounding box center [132, 557] width 161 height 37
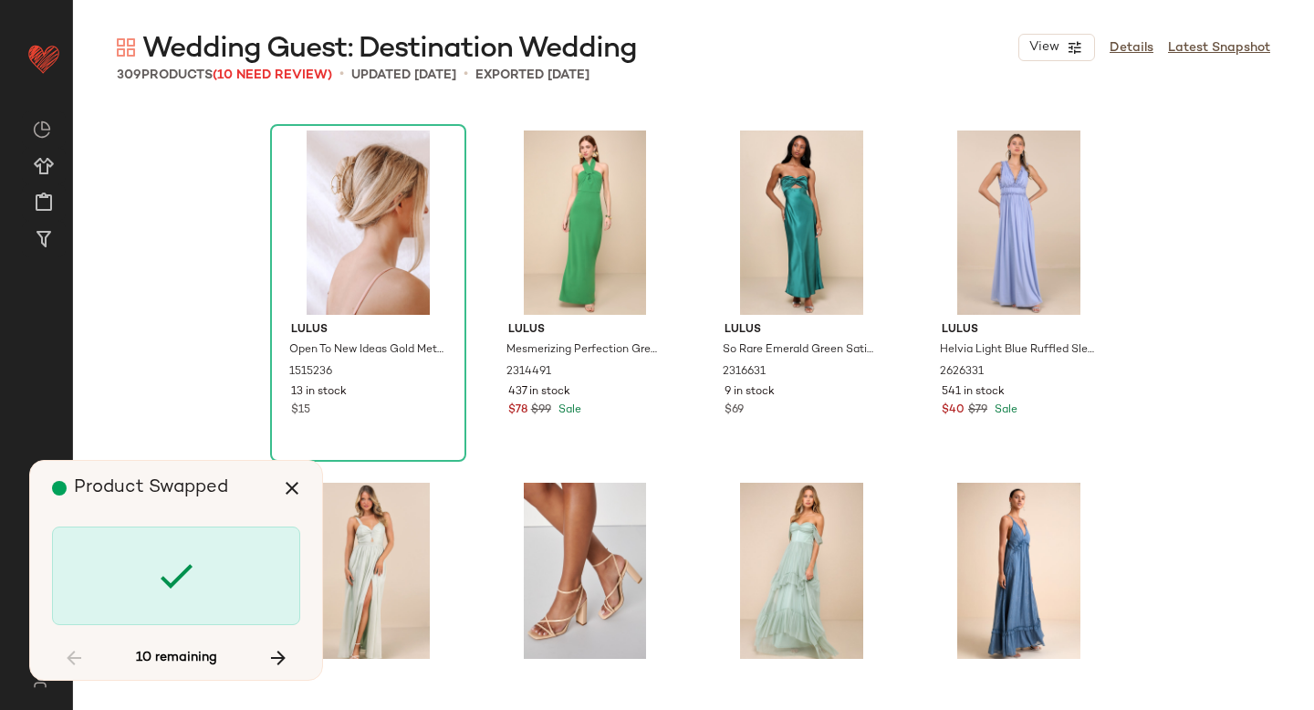
scroll to position [10923, 0]
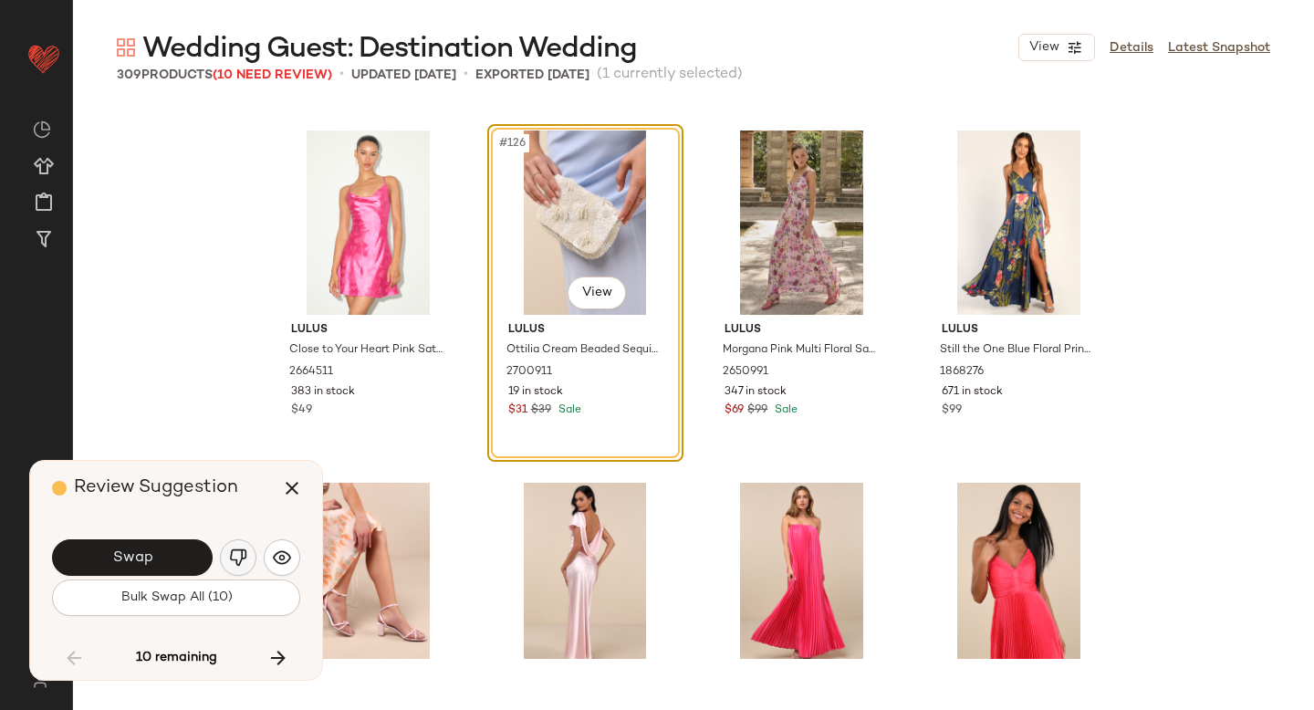
click at [237, 557] on img "button" at bounding box center [238, 558] width 18 height 18
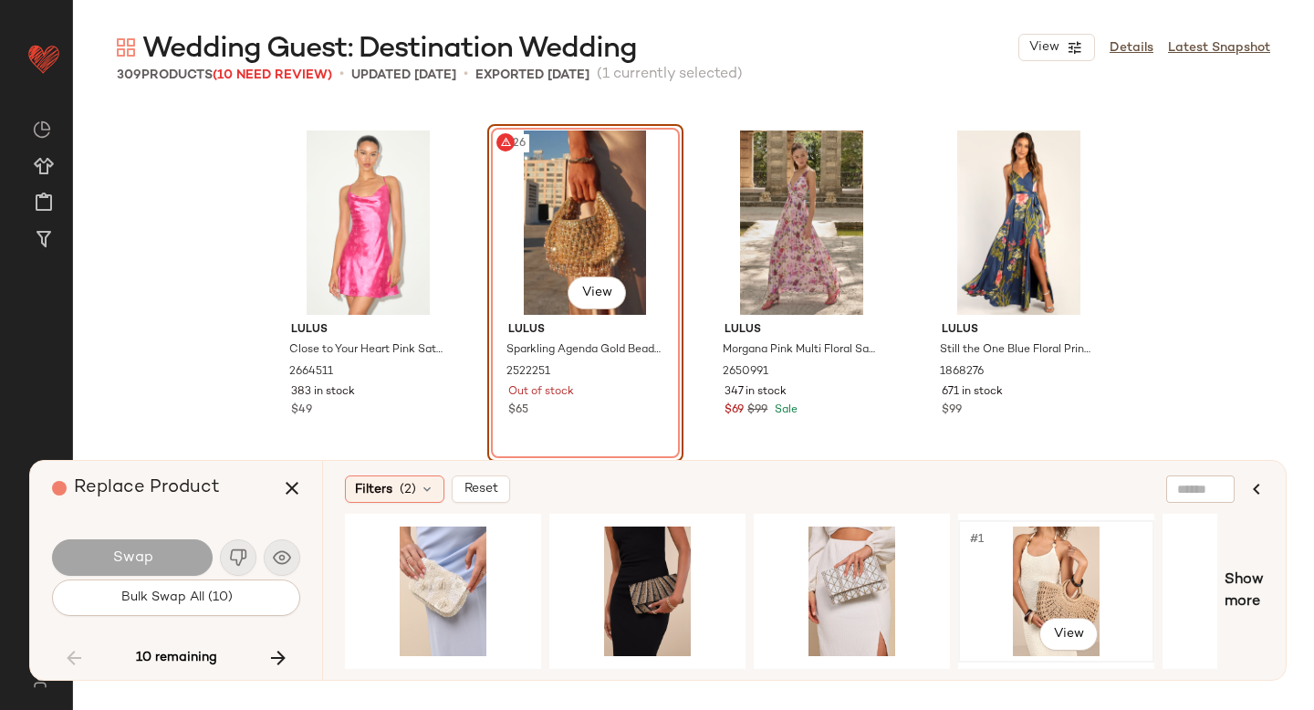
click at [995, 578] on div "#1 View" at bounding box center [1056, 592] width 183 height 130
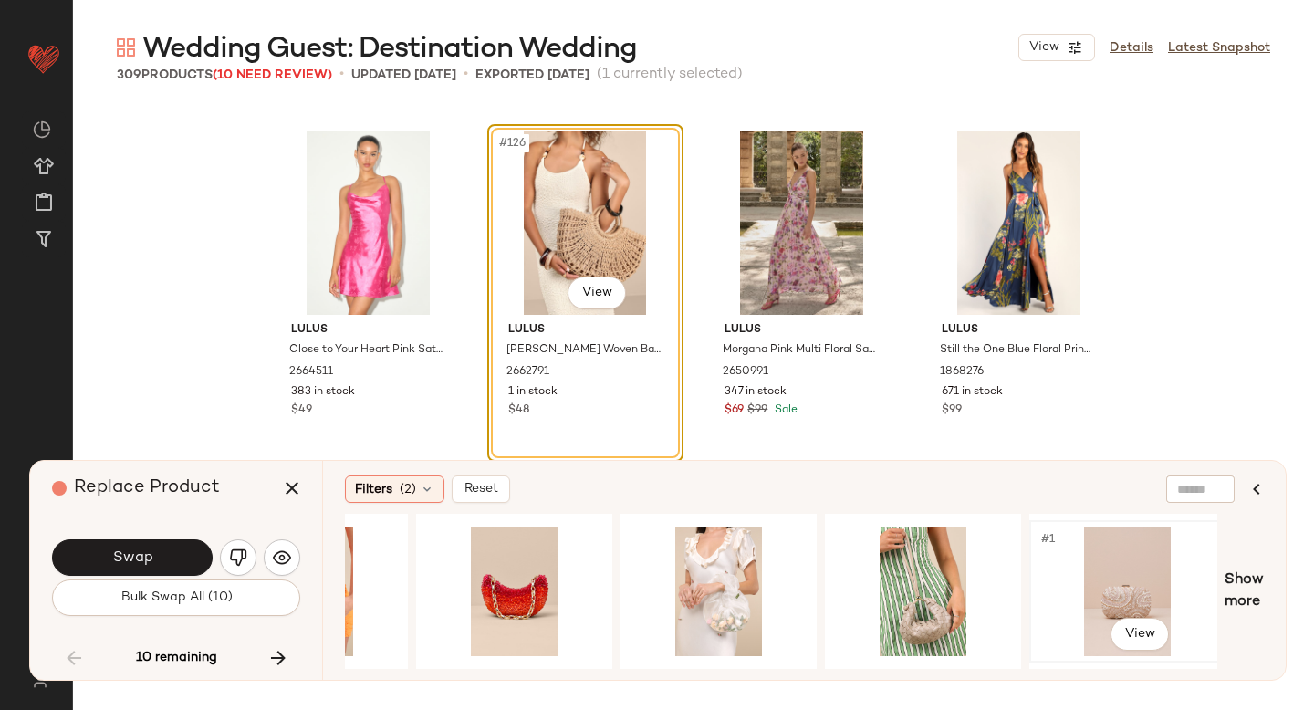
scroll to position [0, 1373]
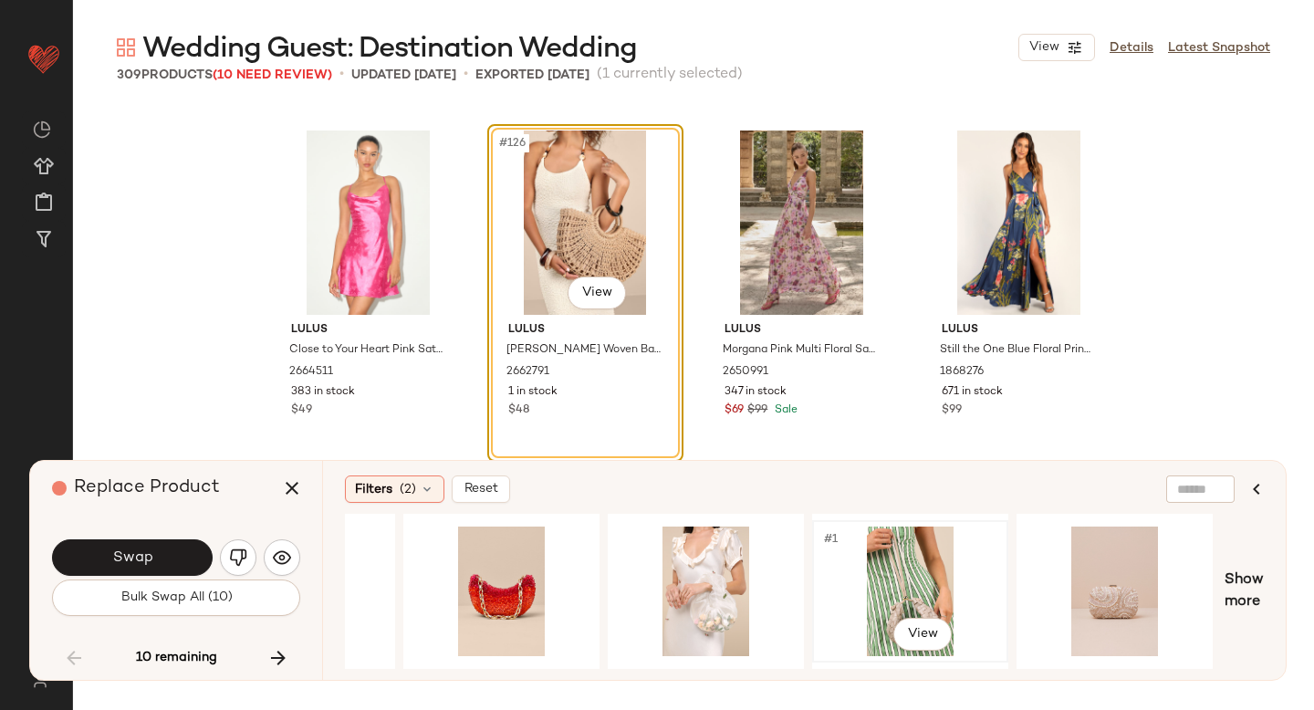
click at [951, 570] on div "#1 View" at bounding box center [910, 592] width 183 height 130
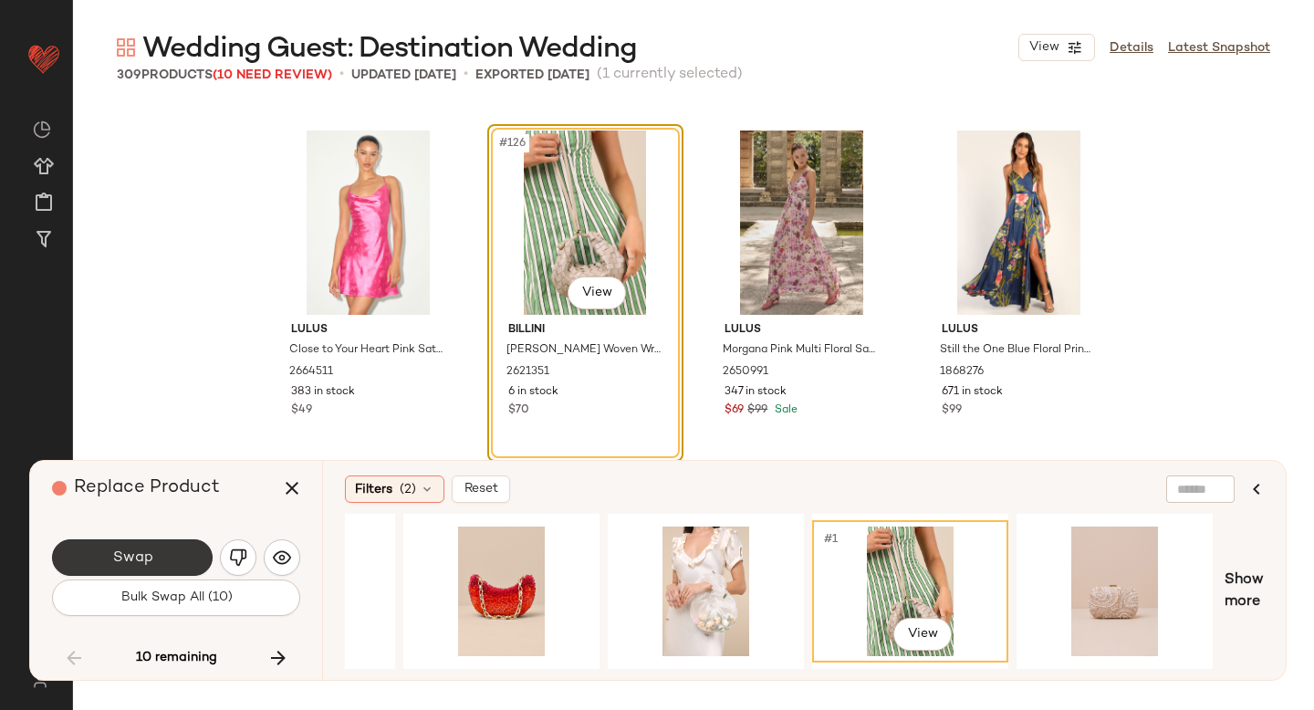
click at [153, 546] on button "Swap" at bounding box center [132, 557] width 161 height 37
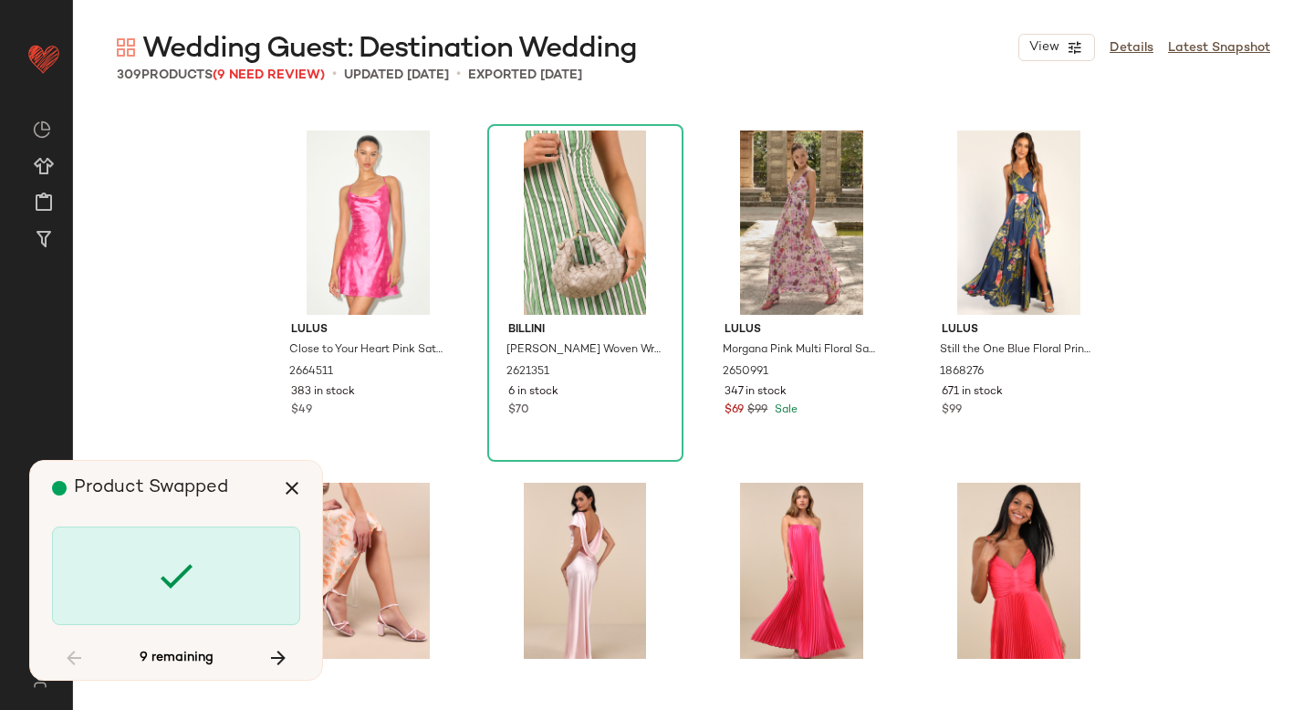
scroll to position [12332, 0]
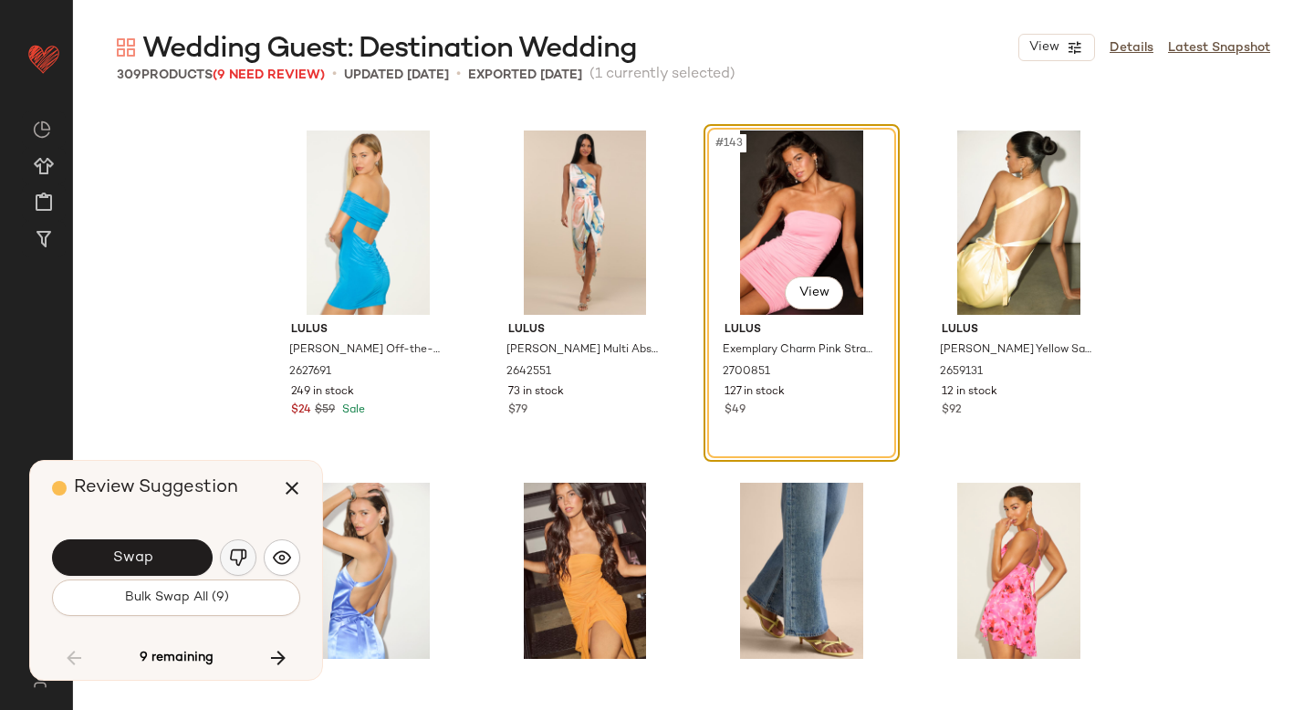
click at [236, 553] on img "button" at bounding box center [238, 558] width 18 height 18
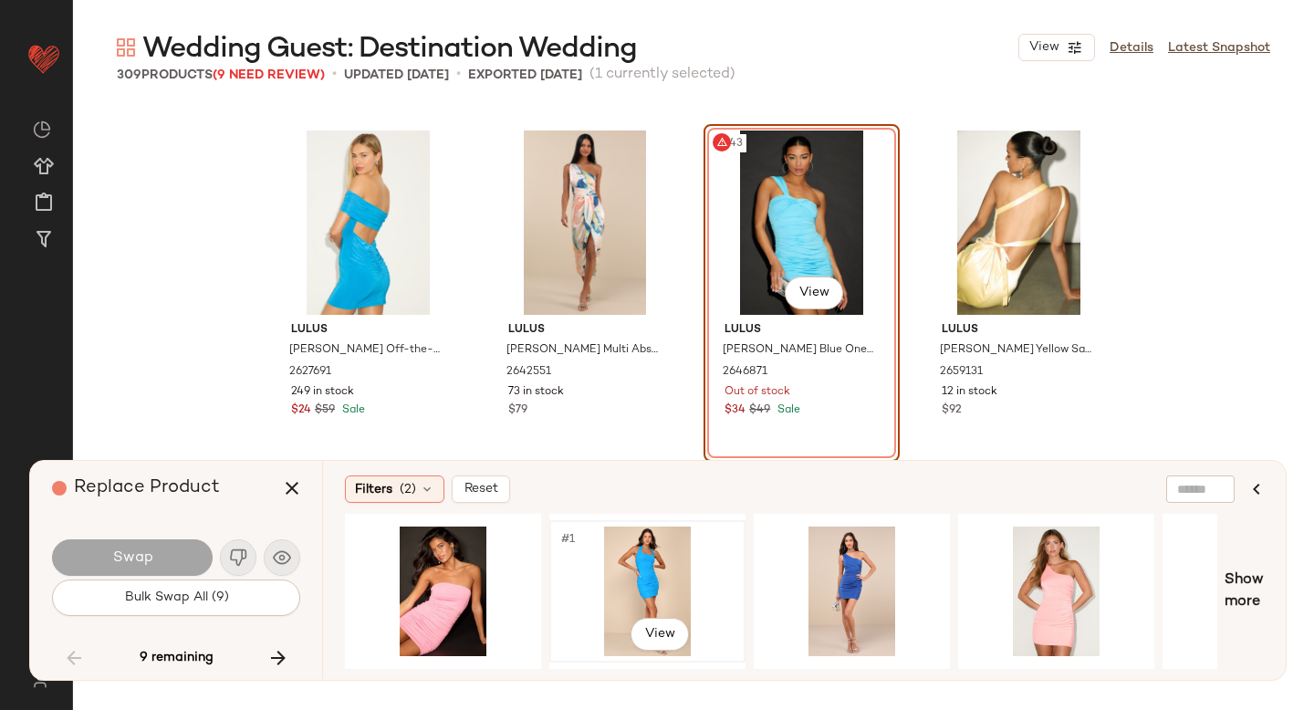
click at [655, 568] on div "#1 View" at bounding box center [647, 592] width 183 height 130
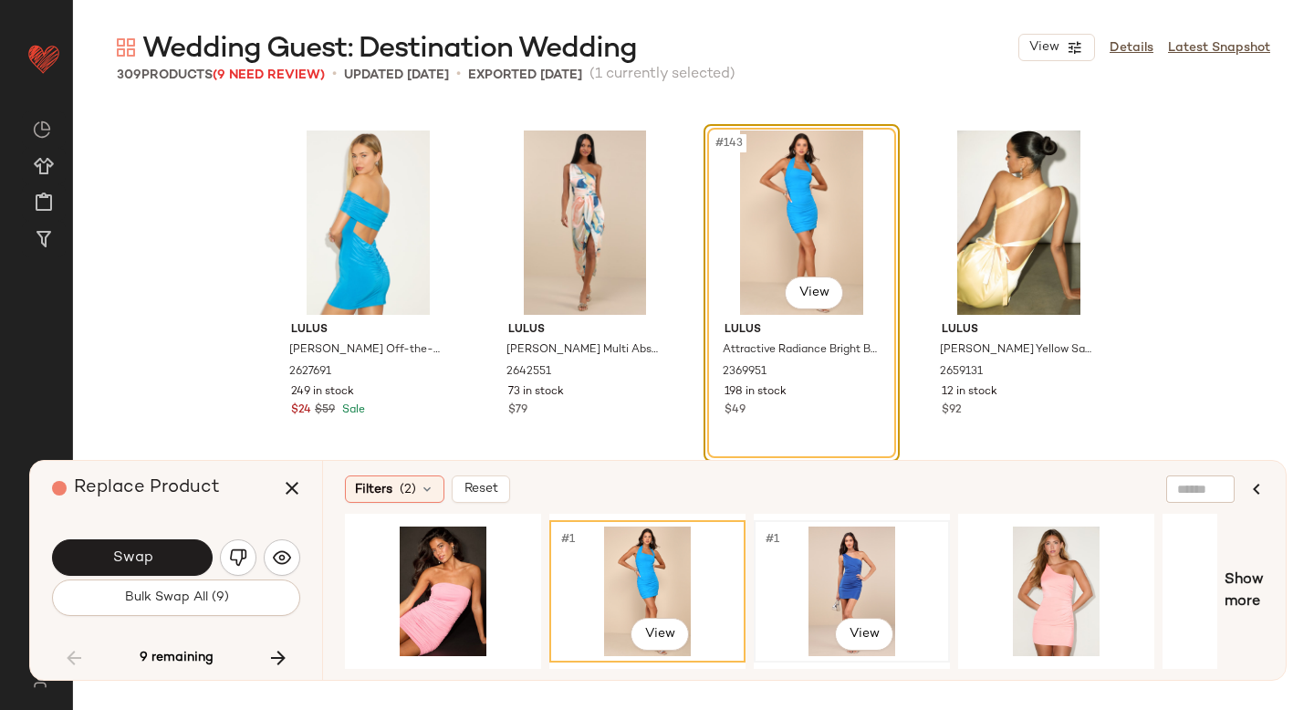
click at [822, 570] on div "#1 View" at bounding box center [851, 592] width 183 height 130
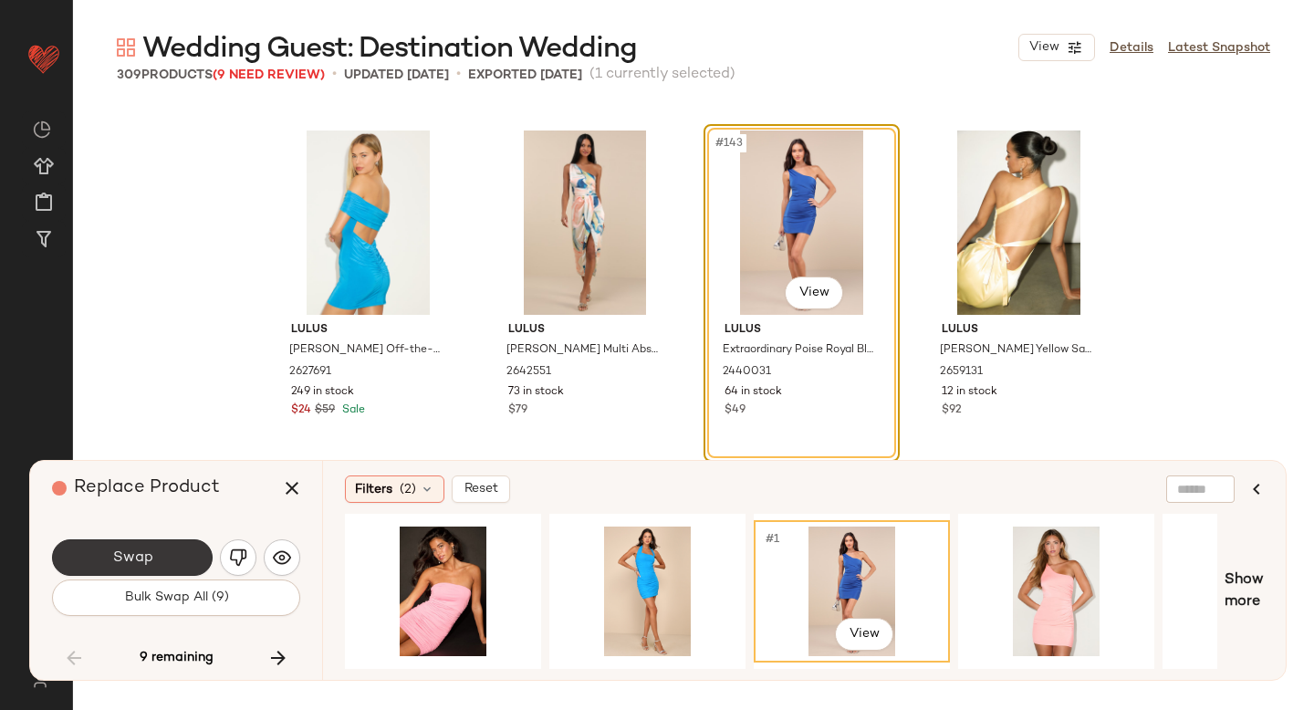
click at [124, 567] on button "Swap" at bounding box center [132, 557] width 161 height 37
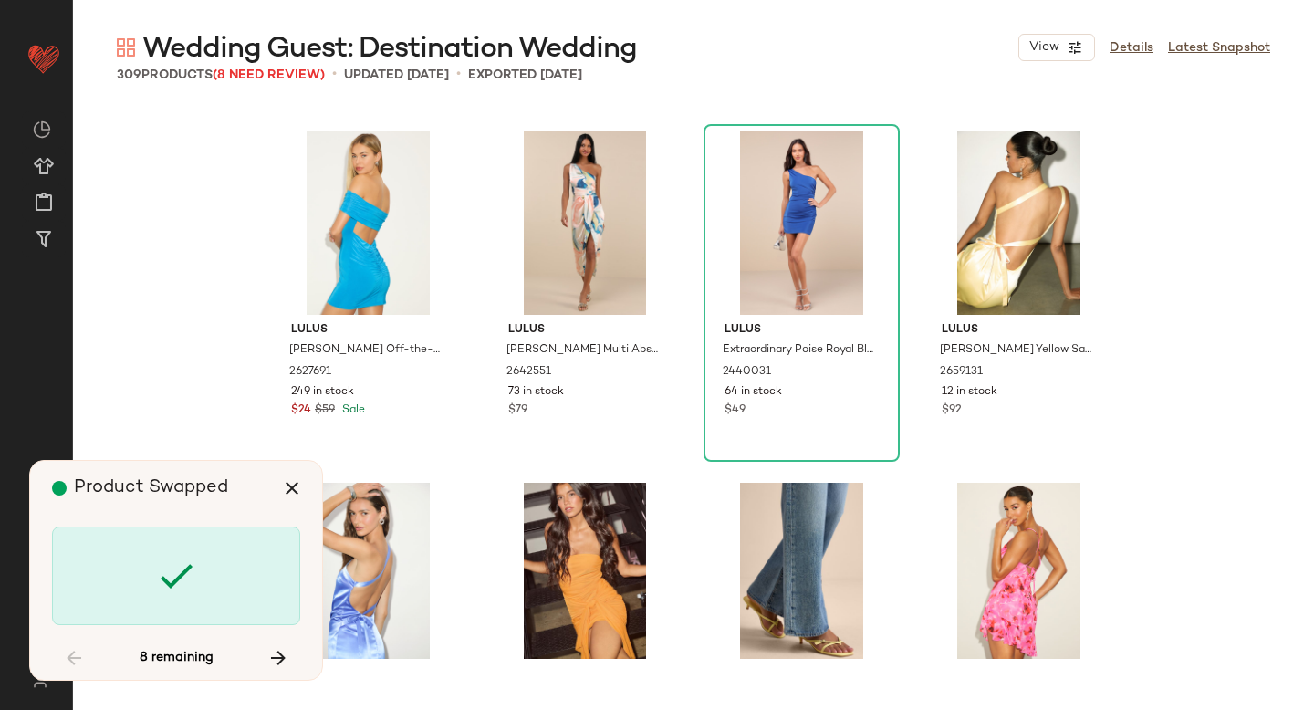
scroll to position [13742, 0]
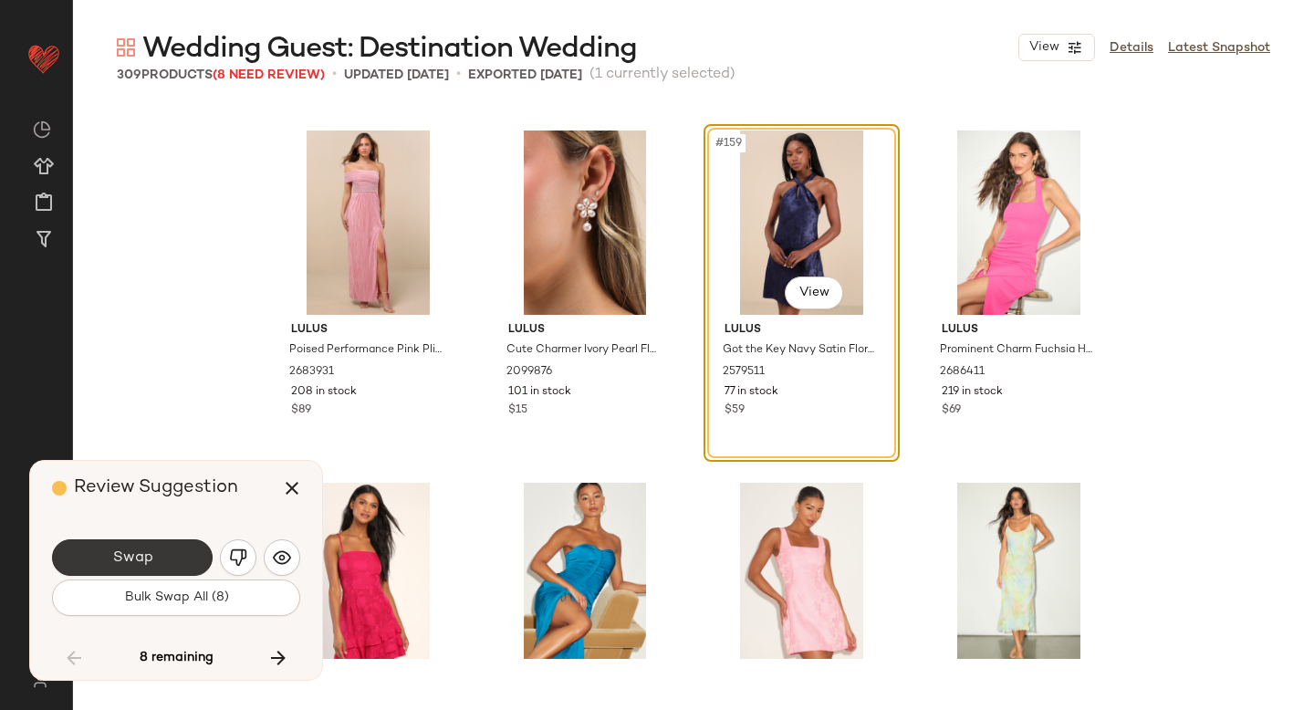
click at [183, 562] on button "Swap" at bounding box center [132, 557] width 161 height 37
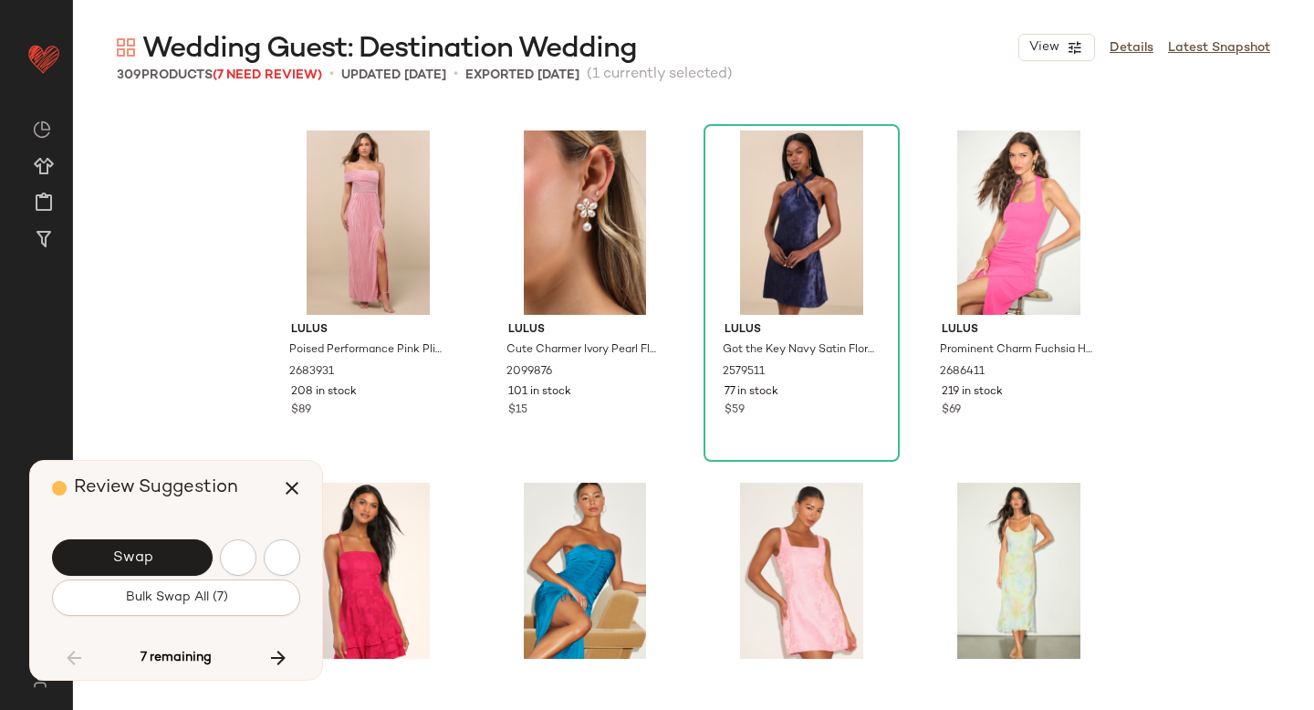
scroll to position [14799, 0]
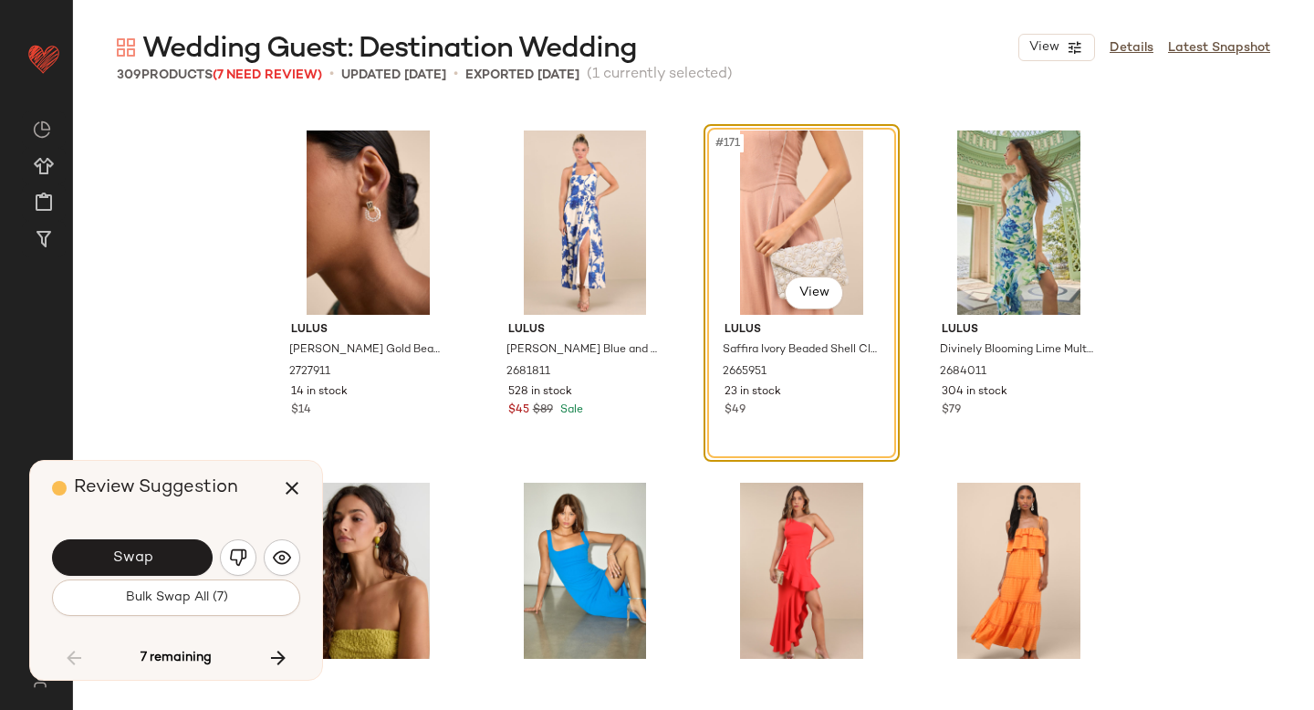
click at [183, 562] on button "Swap" at bounding box center [132, 557] width 161 height 37
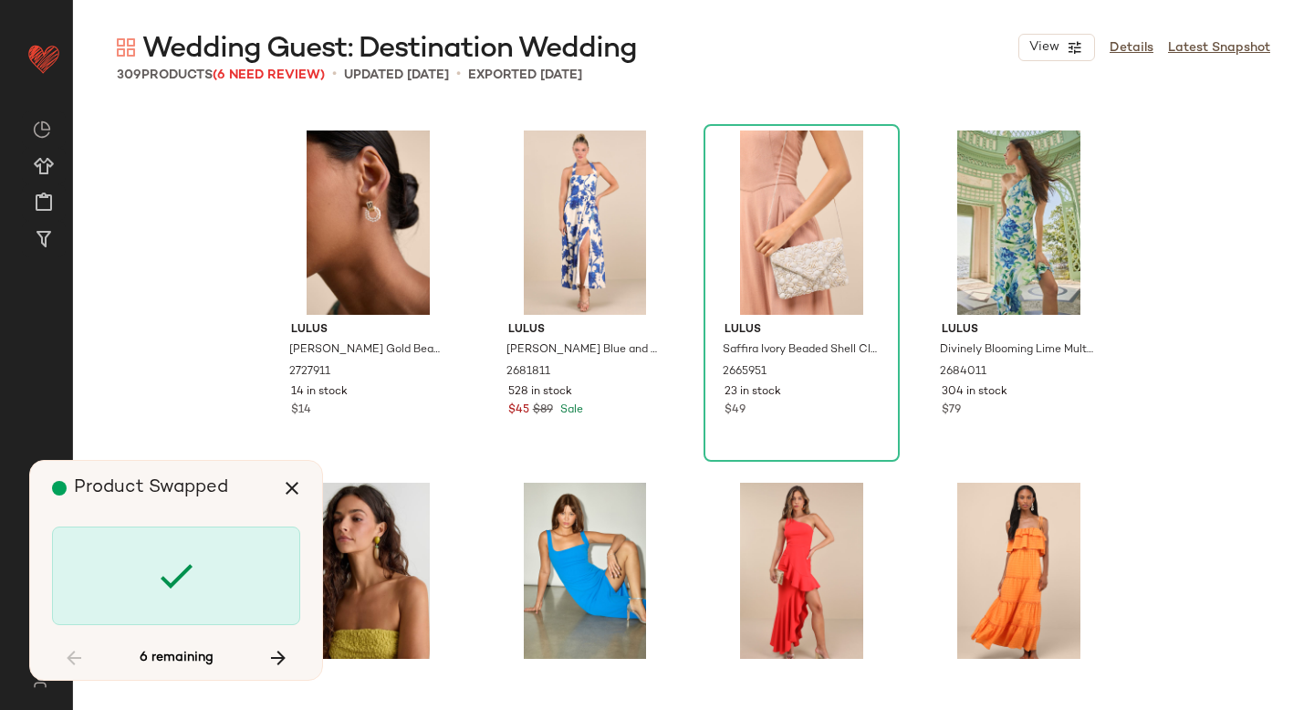
scroll to position [15856, 0]
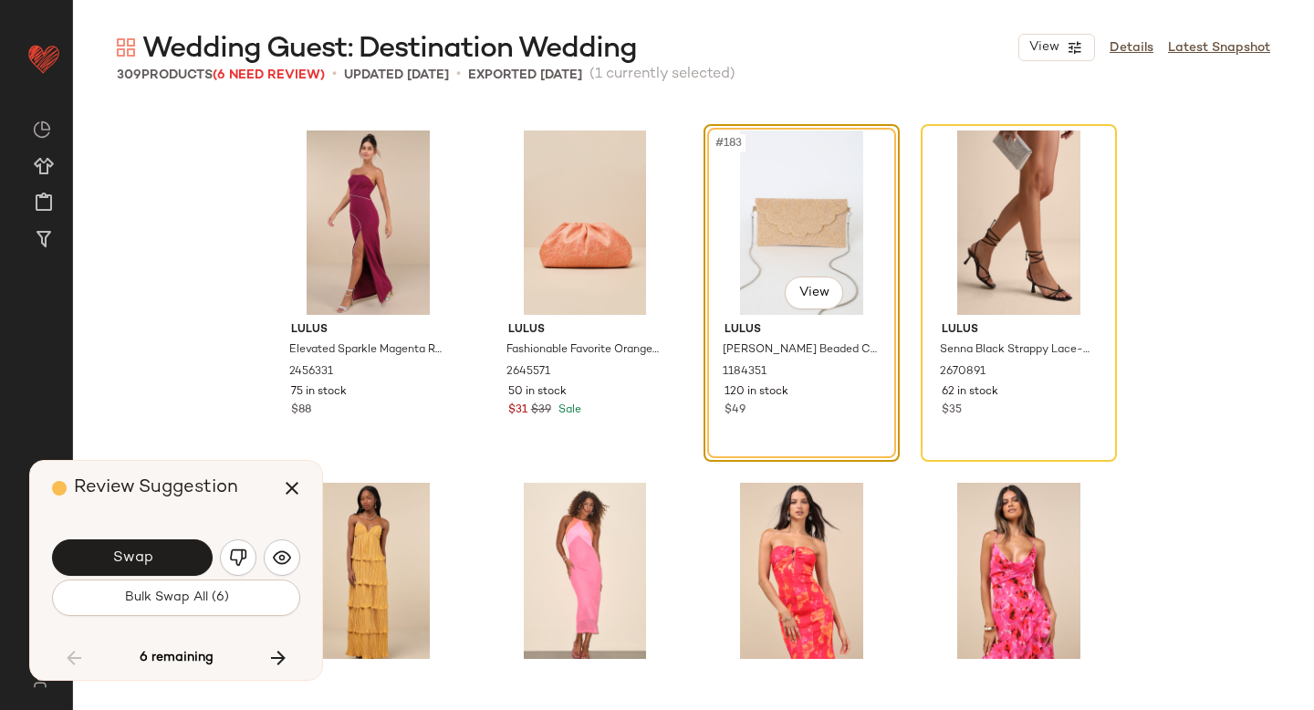
click at [183, 562] on button "Swap" at bounding box center [132, 557] width 161 height 37
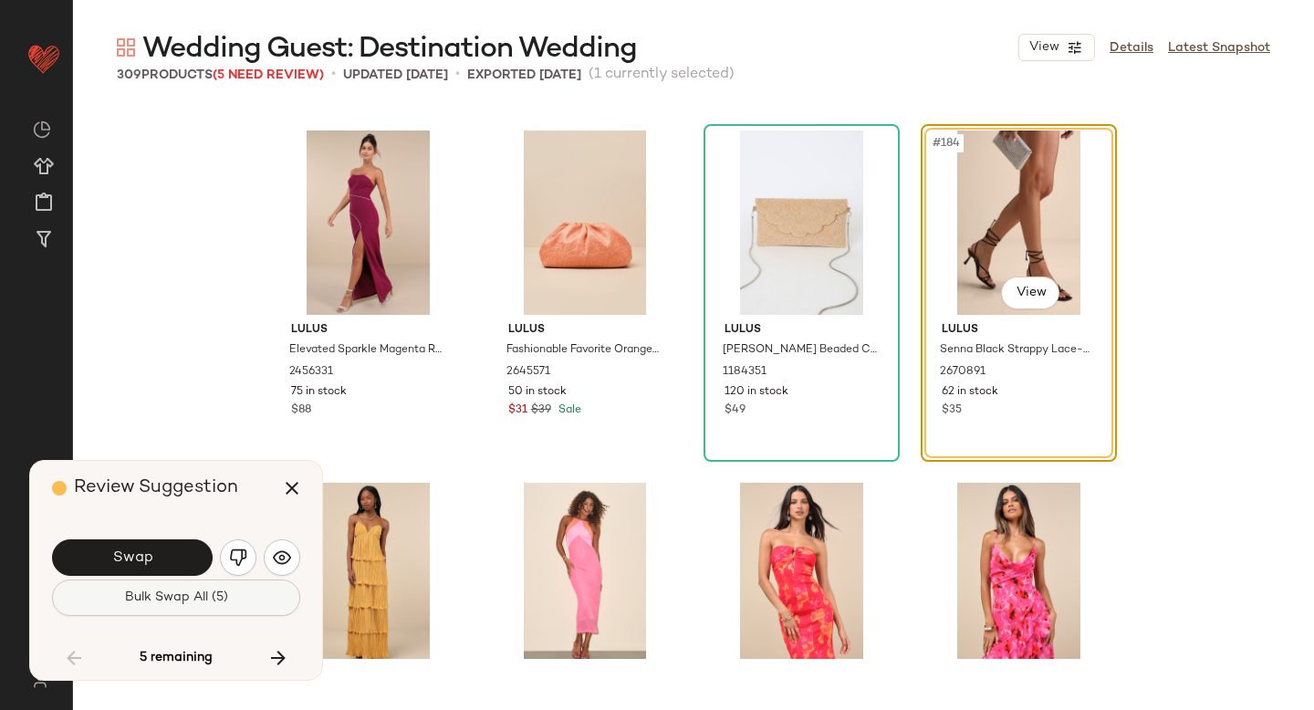
click at [184, 606] on button "Bulk Swap All (5)" at bounding box center [176, 598] width 248 height 37
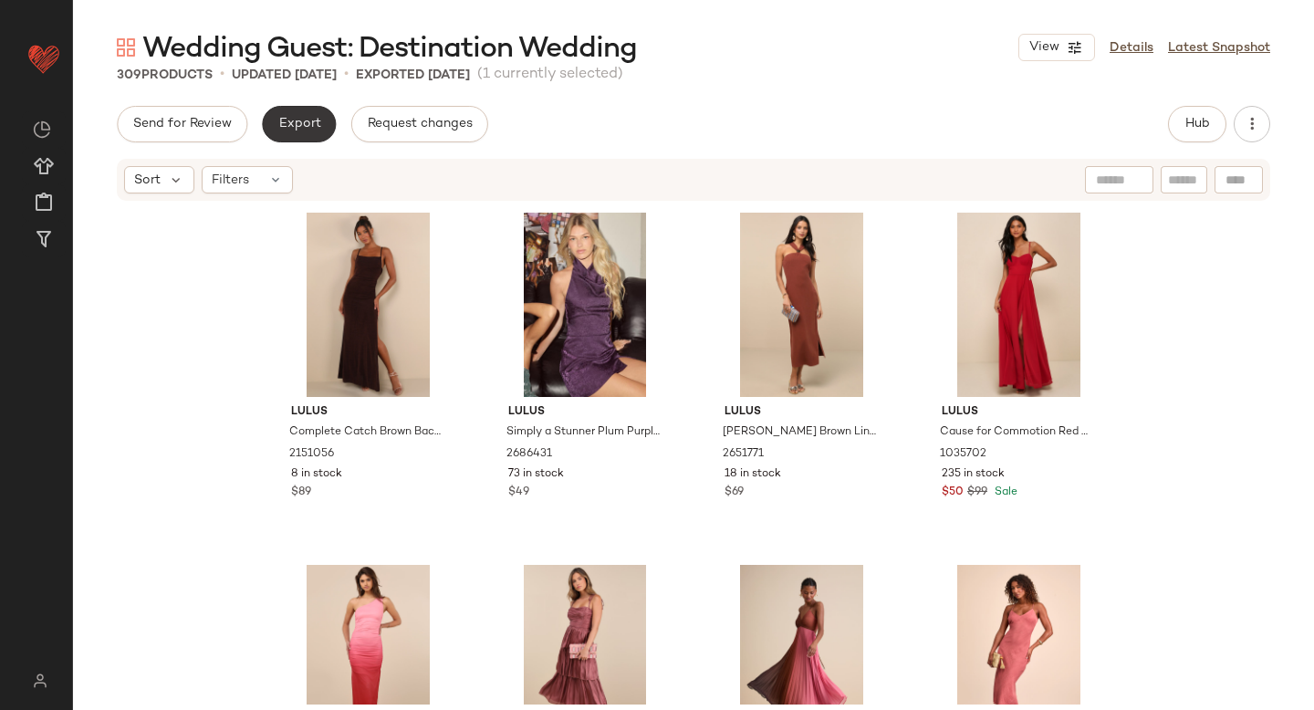
click at [288, 110] on button "Export" at bounding box center [299, 124] width 74 height 37
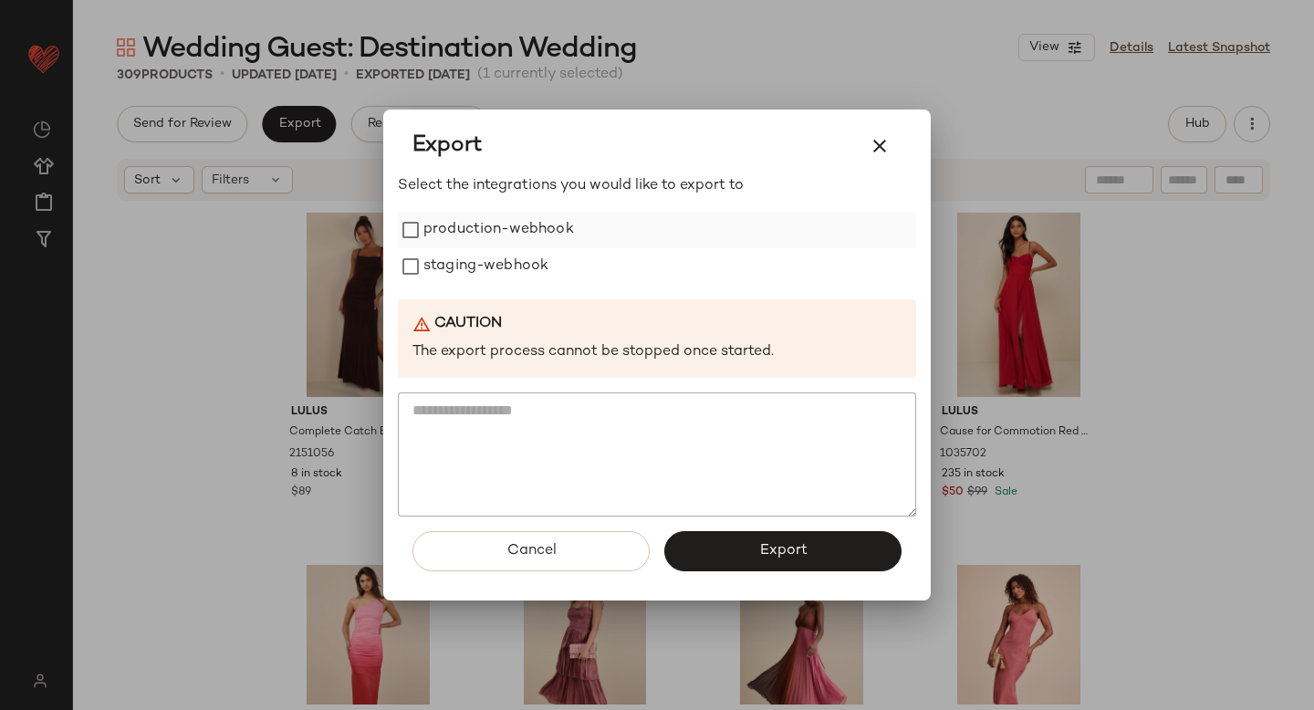
click at [470, 221] on label "production-webhook" at bounding box center [499, 230] width 151 height 37
click at [476, 289] on div "Select the integrations you would like to export to production-webhook staging-…" at bounding box center [657, 345] width 518 height 341
click at [475, 273] on label "staging-webhook" at bounding box center [486, 266] width 125 height 37
click at [799, 543] on span "Export" at bounding box center [783, 550] width 48 height 17
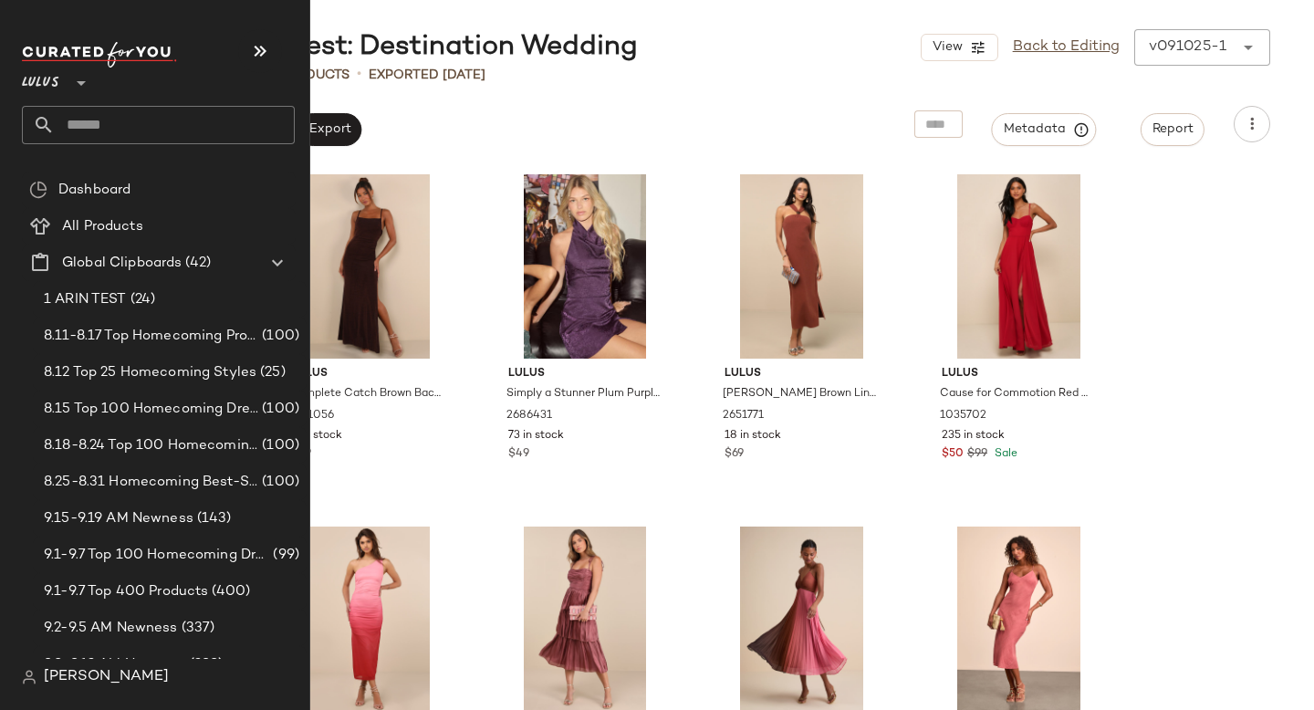
click at [136, 128] on input "text" at bounding box center [175, 125] width 240 height 38
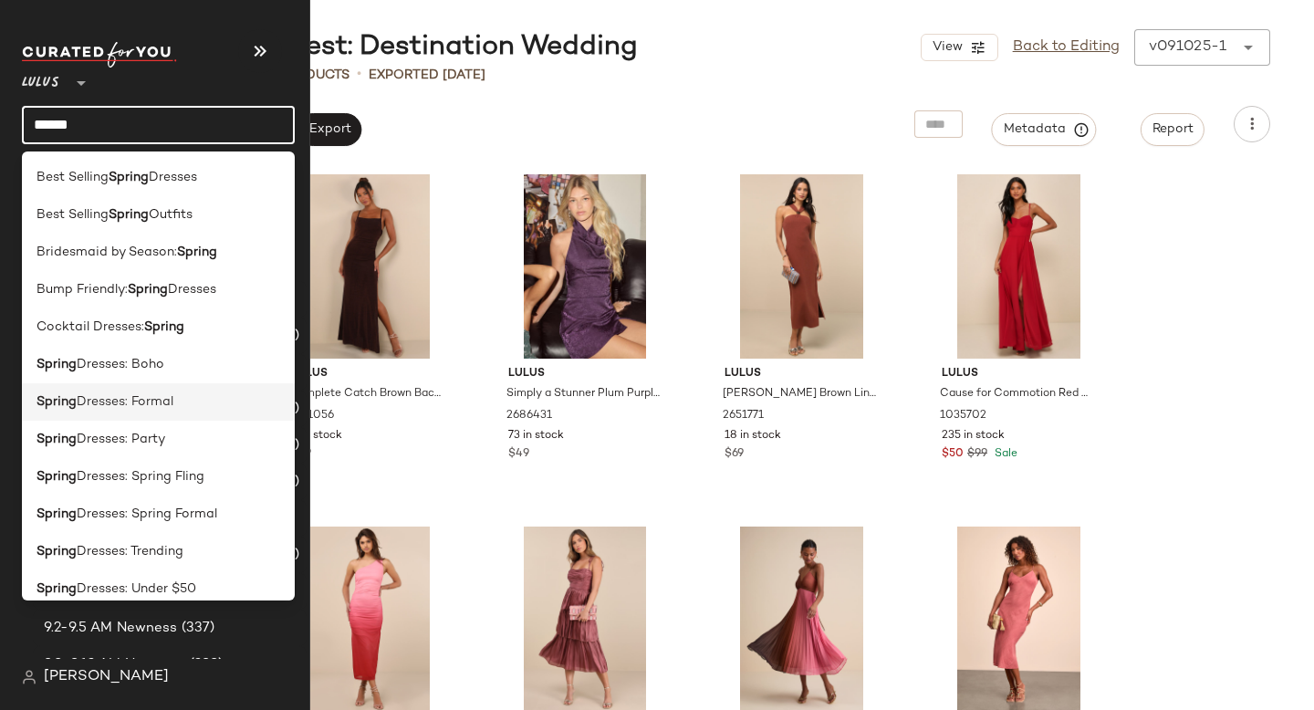
scroll to position [314, 0]
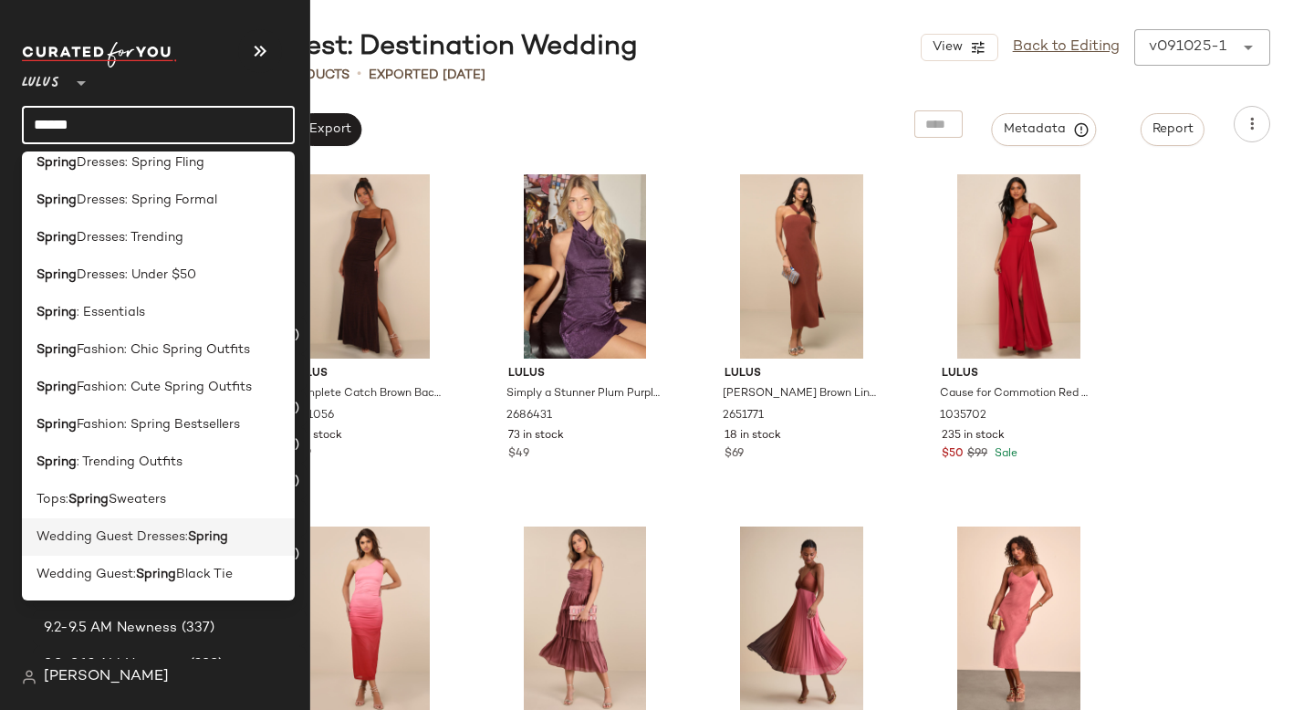
type input "******"
click at [85, 533] on span "Wedding Guest Dresses:" at bounding box center [113, 537] width 152 height 19
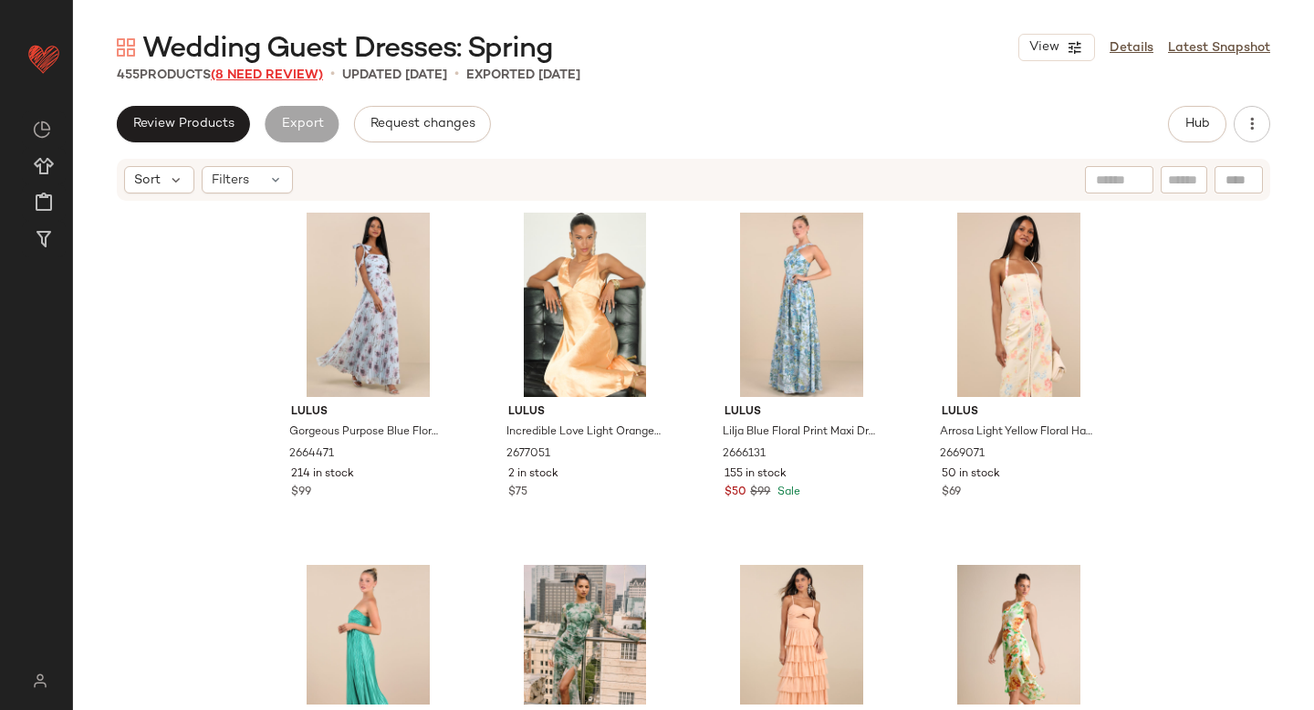
click at [268, 77] on span "(8 Need Review)" at bounding box center [267, 75] width 112 height 14
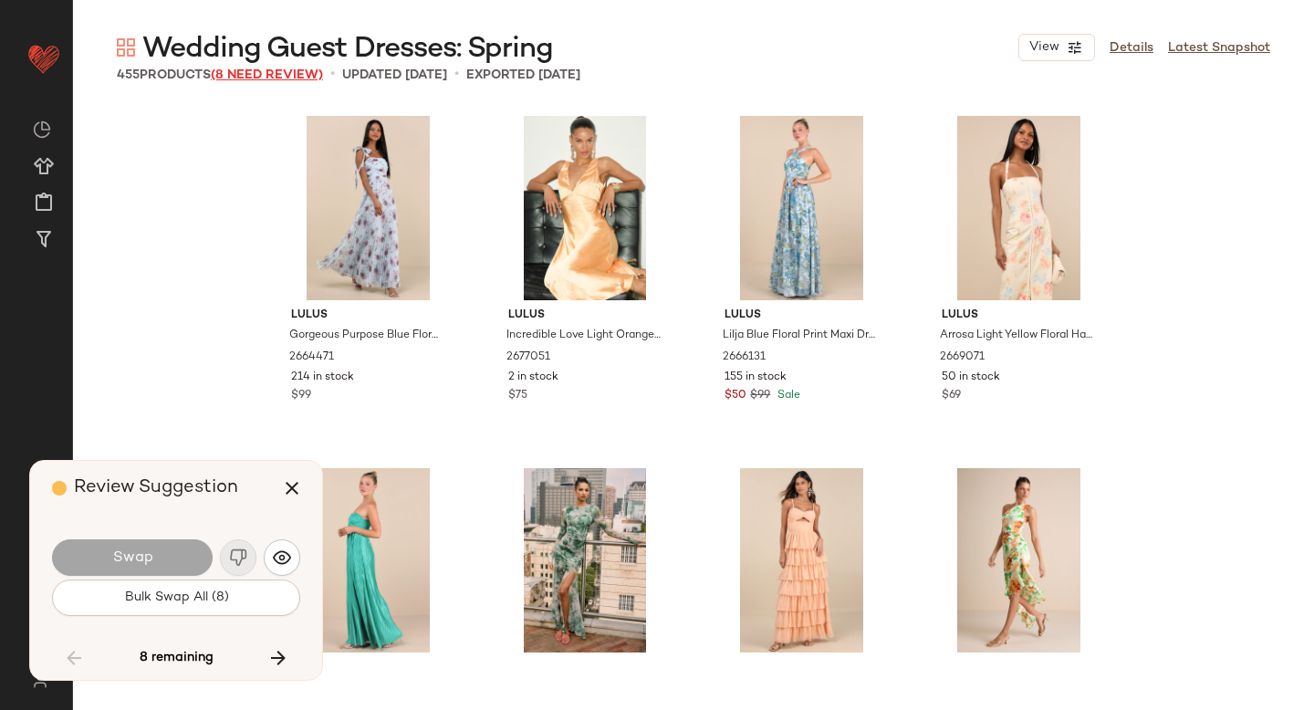
scroll to position [8104, 0]
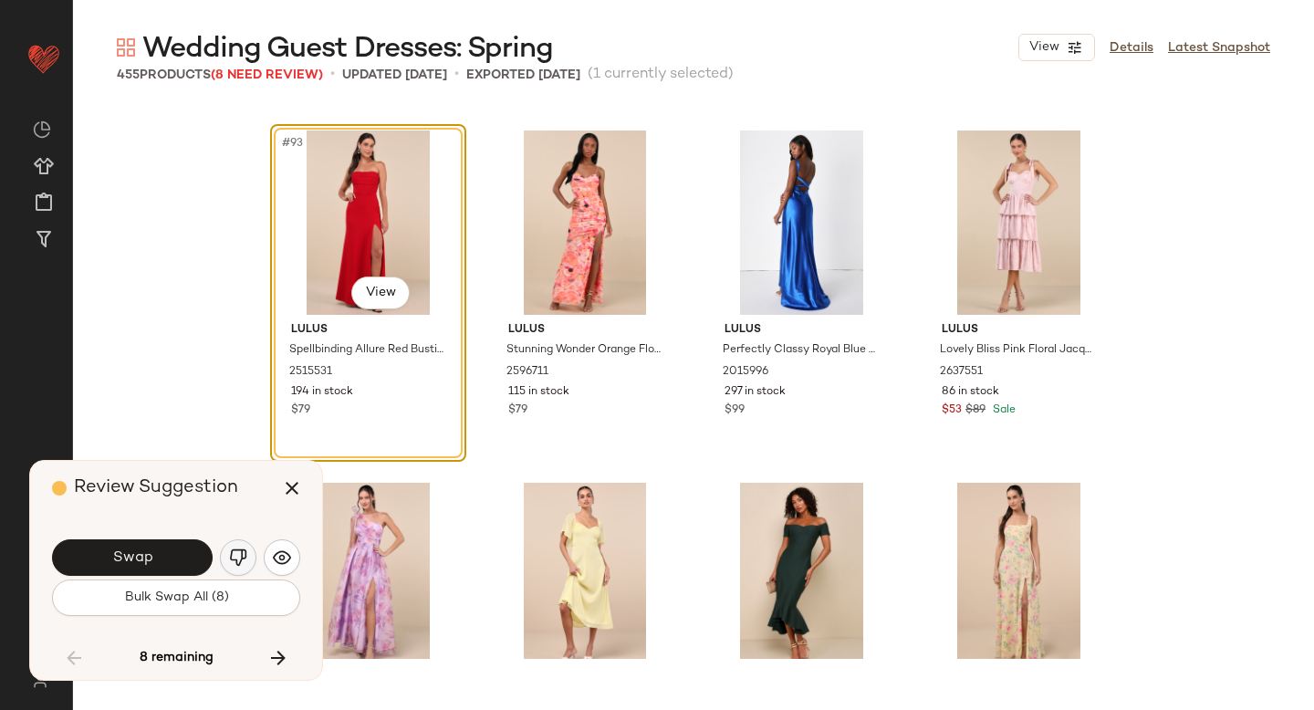
click at [240, 547] on button "button" at bounding box center [238, 557] width 37 height 37
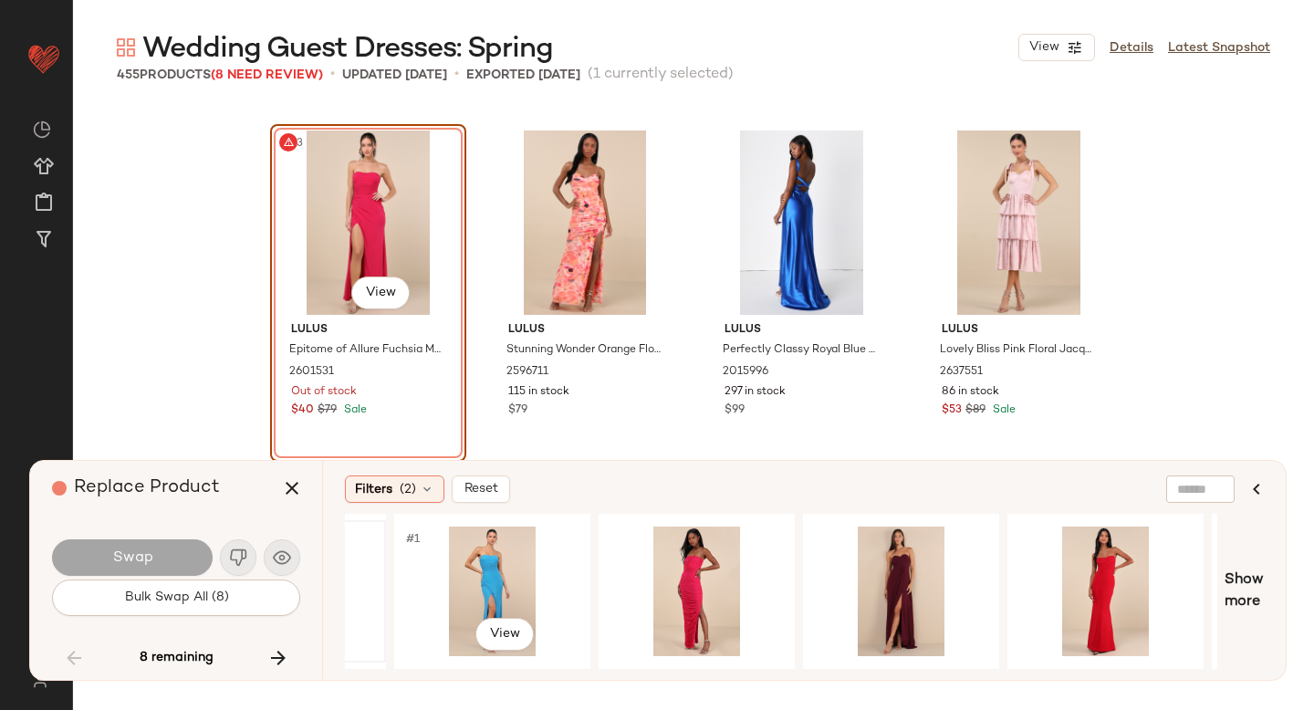
scroll to position [0, 383]
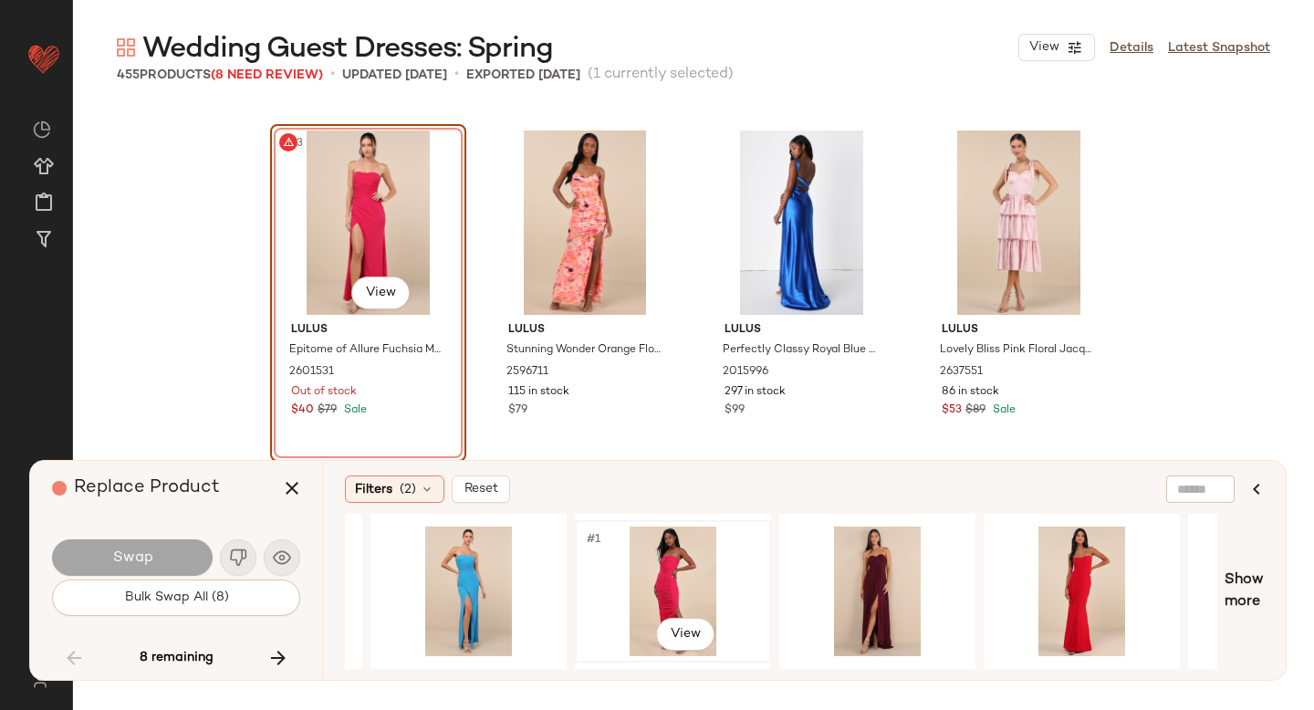
click at [662, 566] on div "#1 View" at bounding box center [672, 592] width 183 height 130
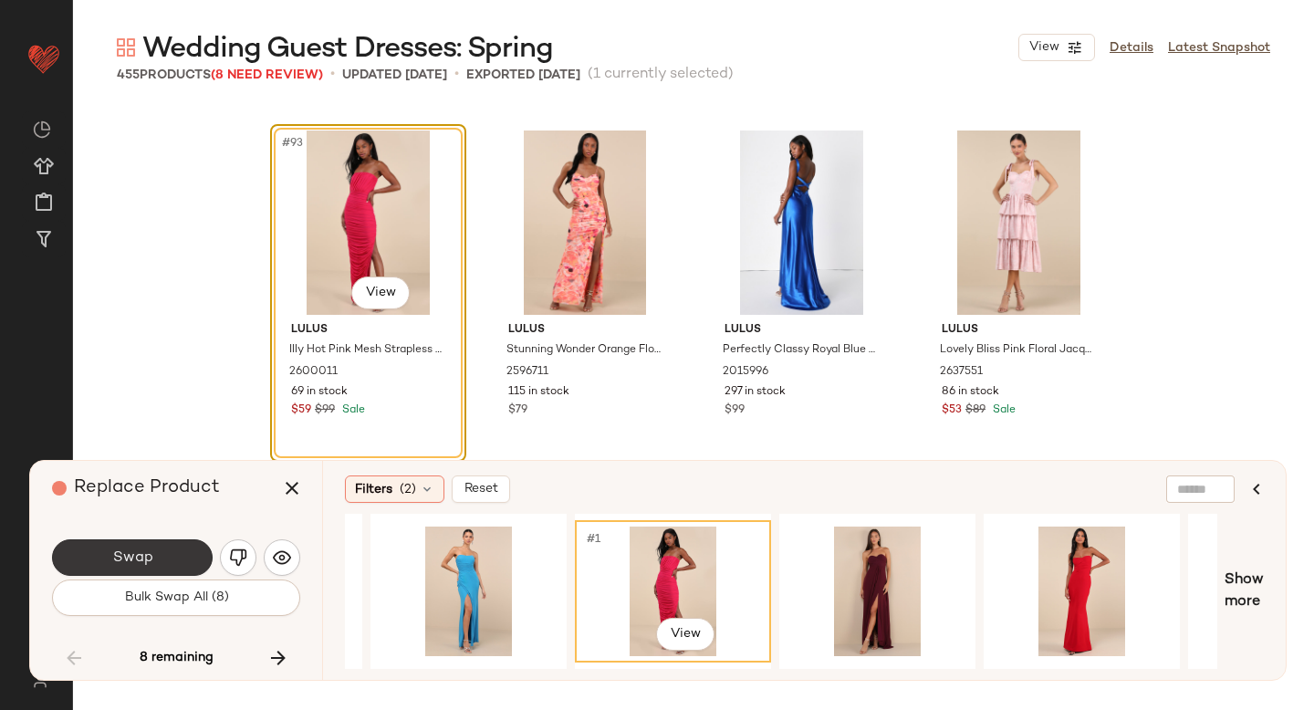
click at [101, 570] on button "Swap" at bounding box center [132, 557] width 161 height 37
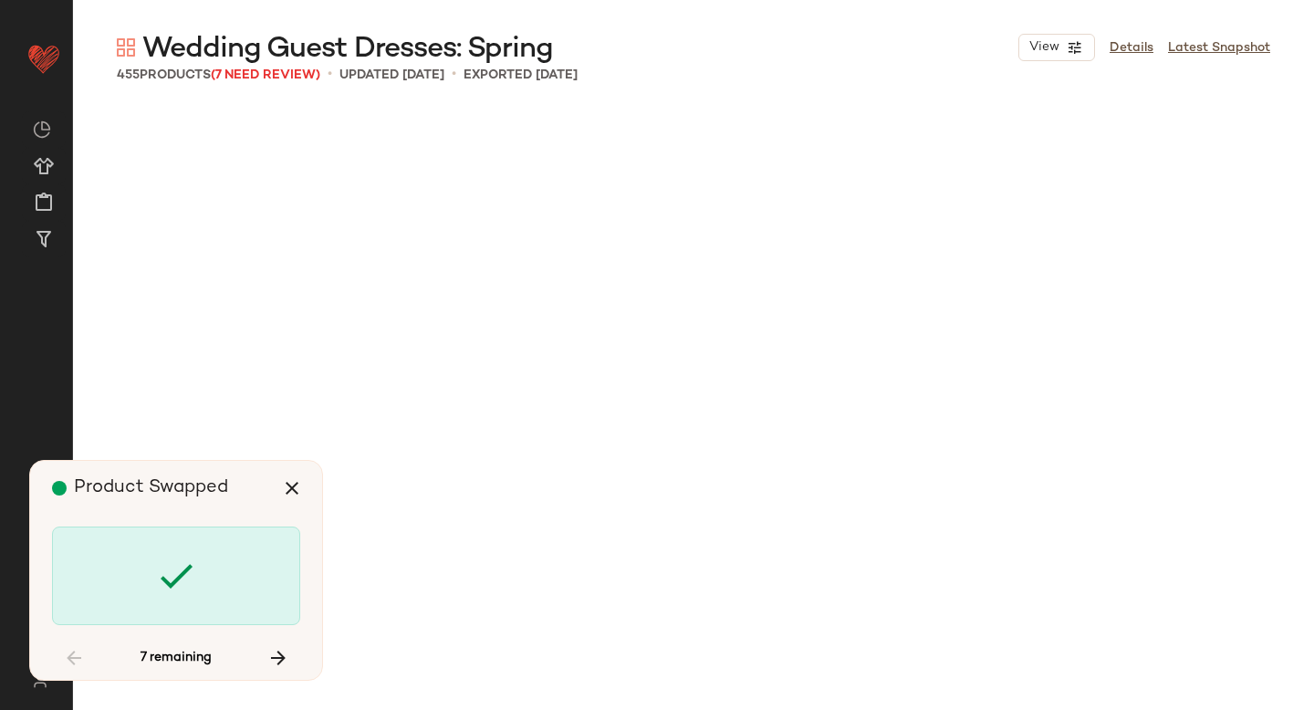
scroll to position [12685, 0]
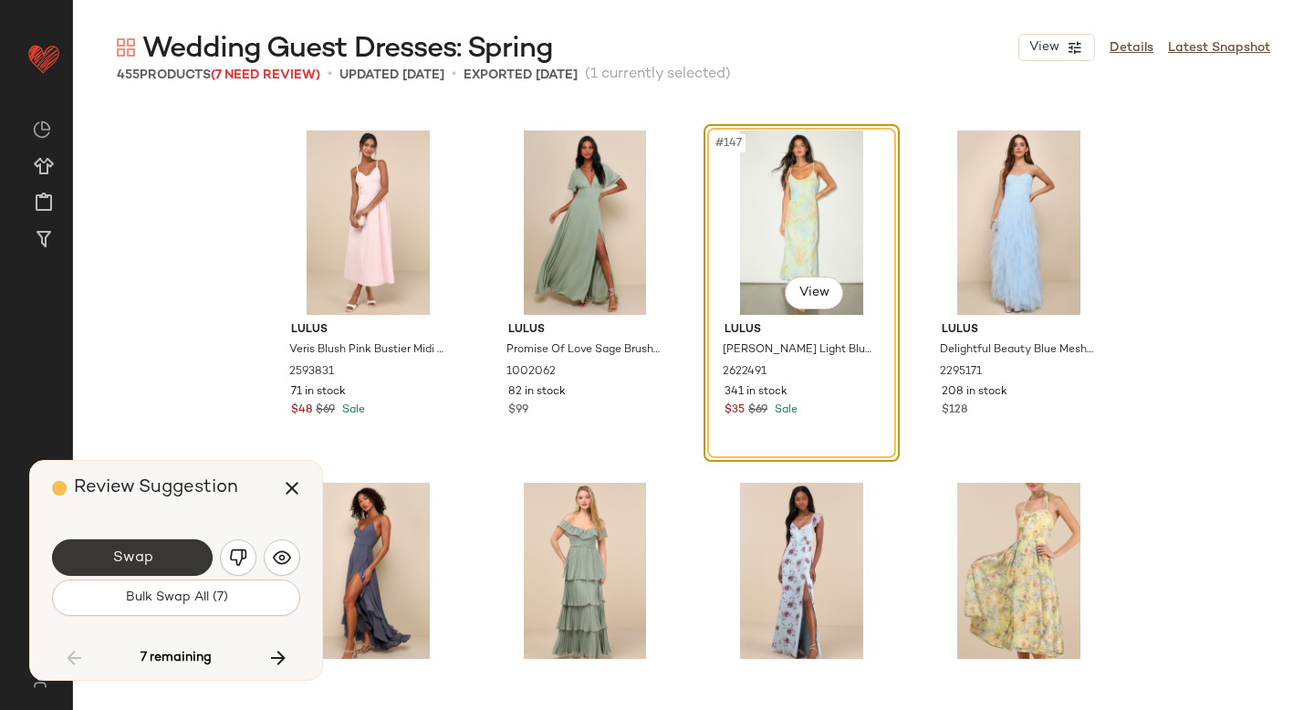
click at [155, 556] on button "Swap" at bounding box center [132, 557] width 161 height 37
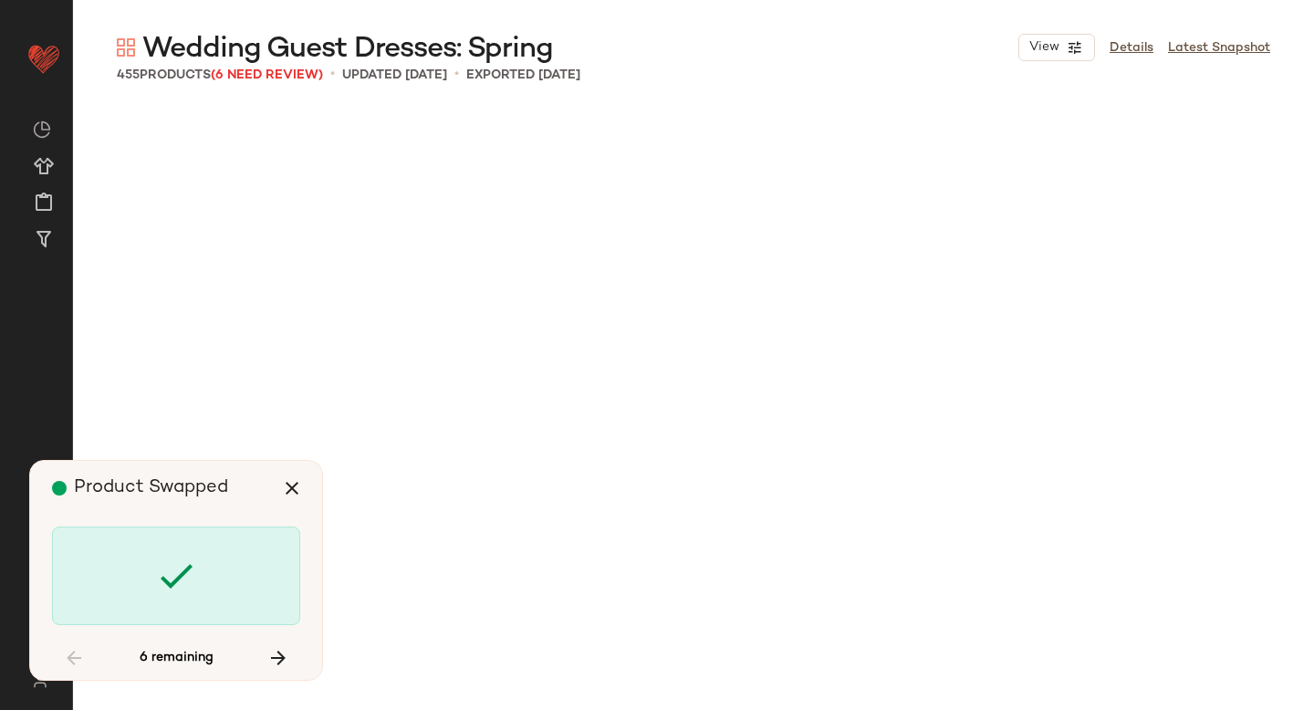
scroll to position [17617, 0]
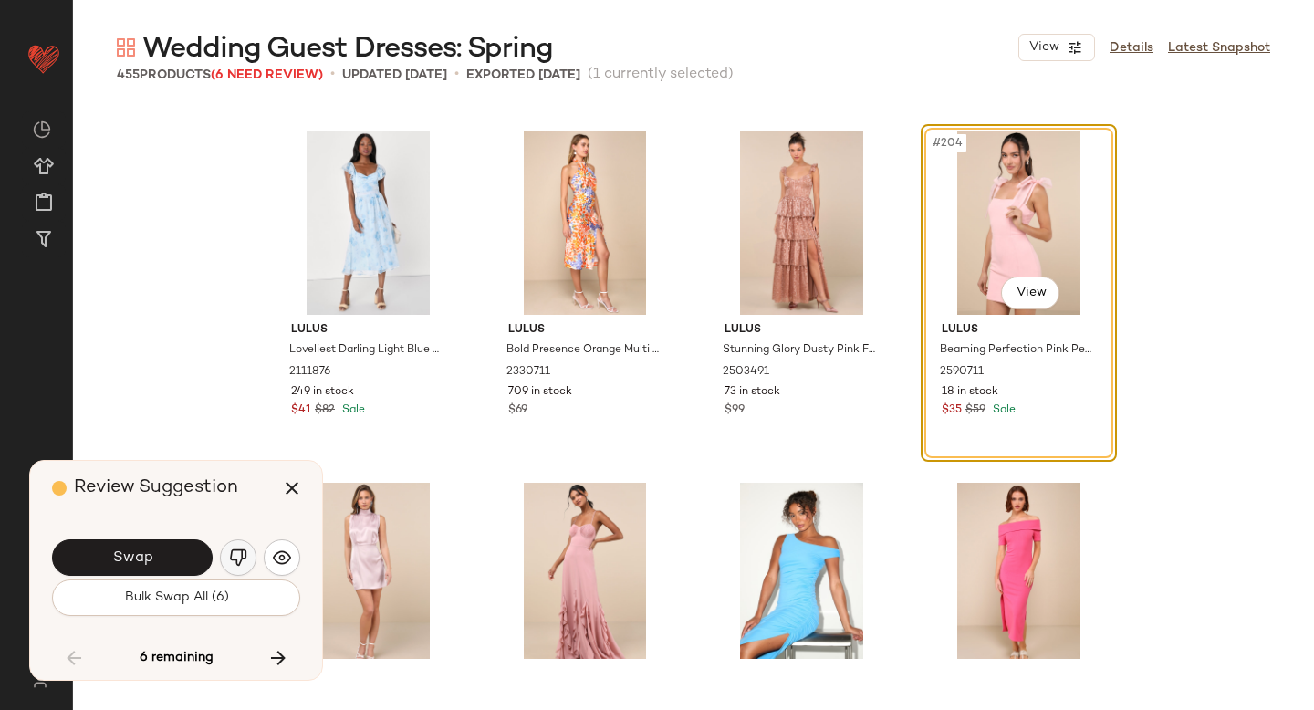
click at [229, 560] on img "button" at bounding box center [238, 558] width 18 height 18
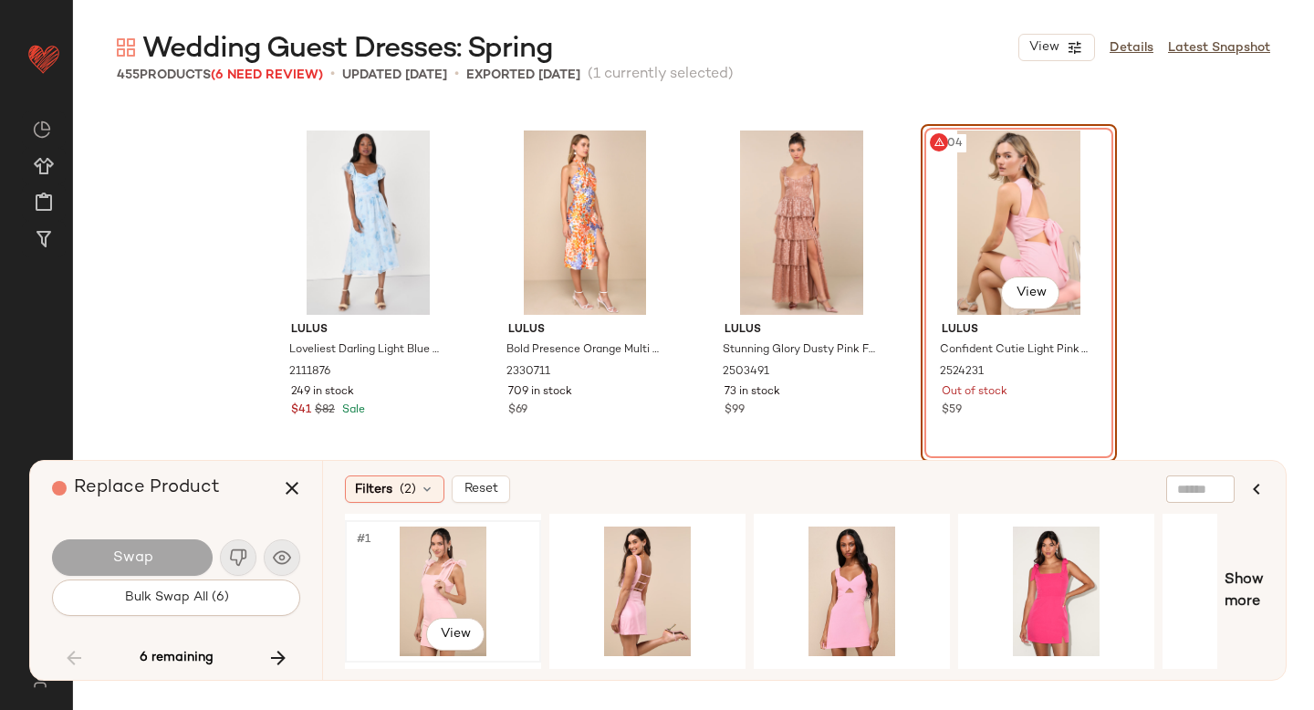
click at [451, 553] on div "#1 View" at bounding box center [442, 592] width 183 height 130
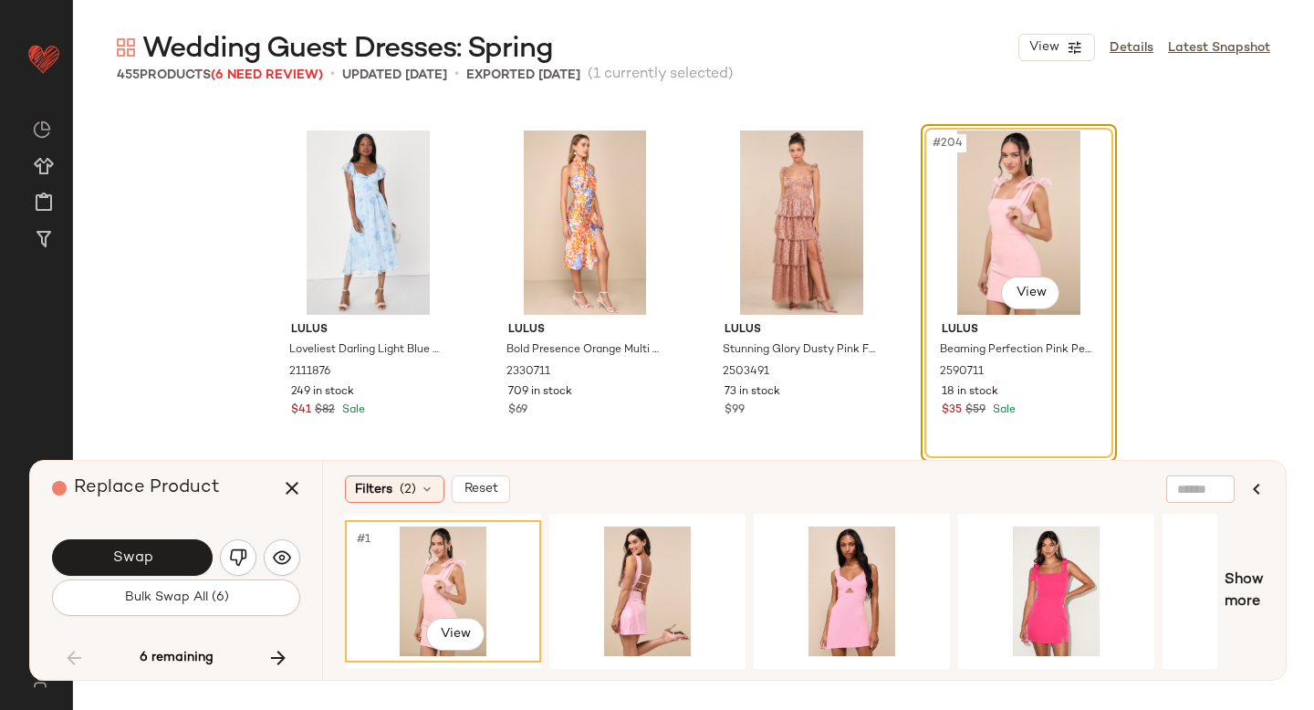
click at [147, 538] on div "Swap" at bounding box center [176, 558] width 248 height 44
click at [175, 558] on button "Swap" at bounding box center [132, 557] width 161 height 37
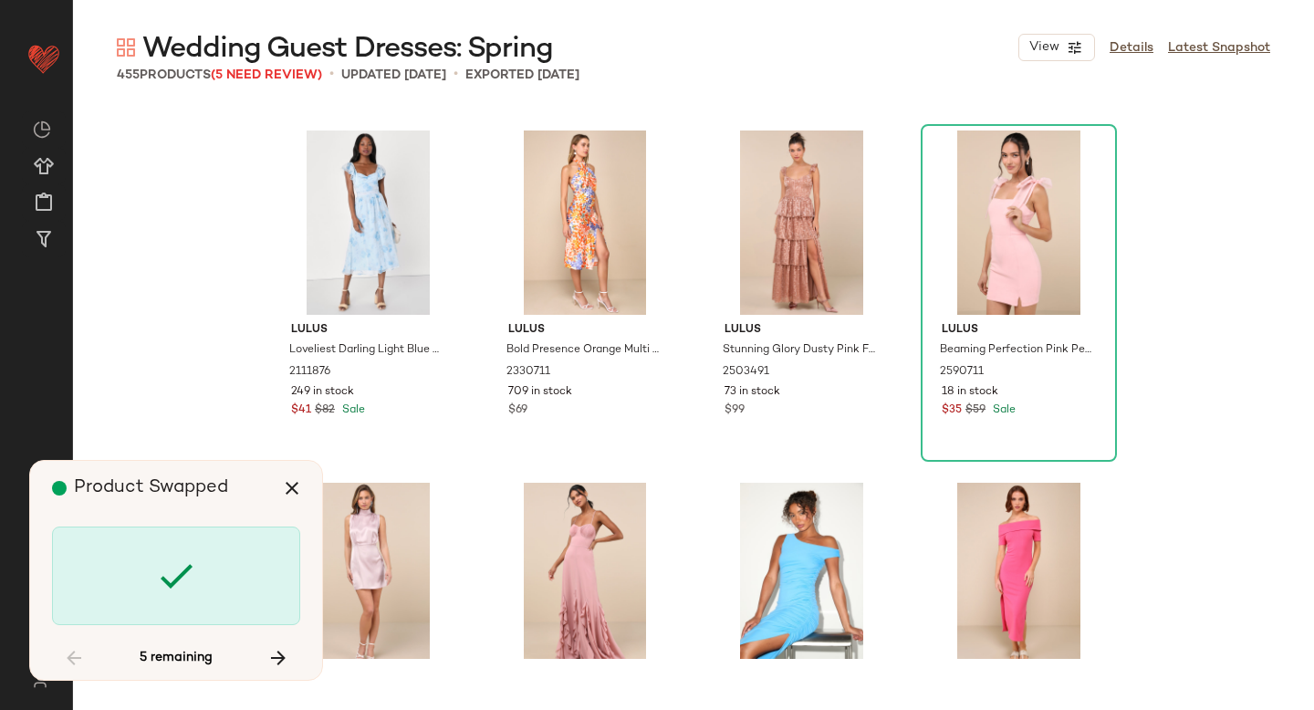
scroll to position [22903, 0]
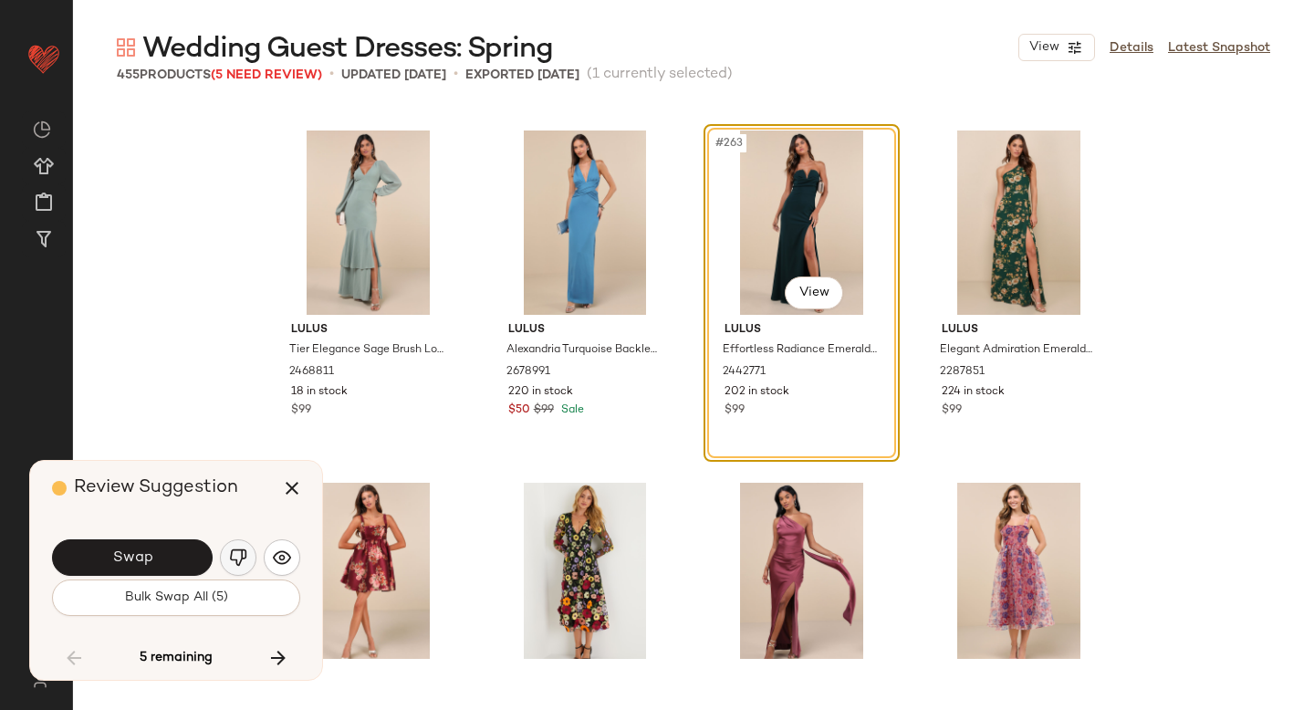
click at [244, 560] on img "button" at bounding box center [238, 558] width 18 height 18
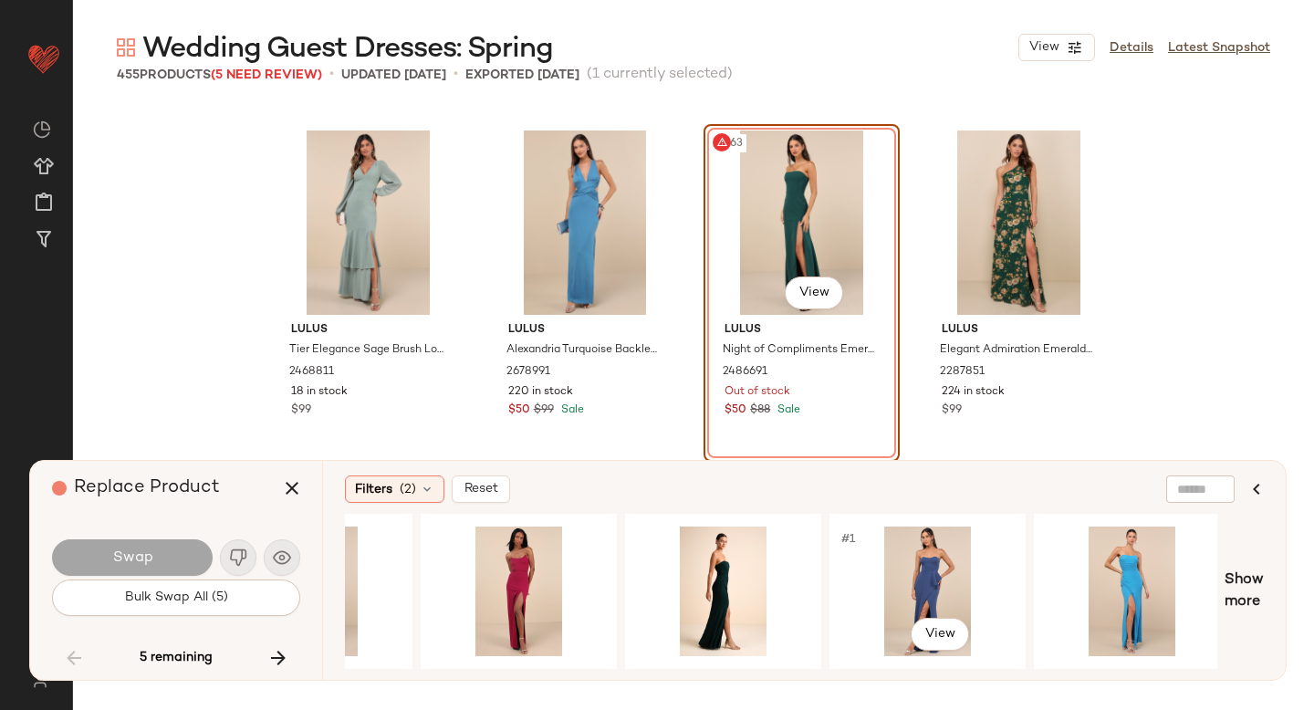
scroll to position [0, 1730]
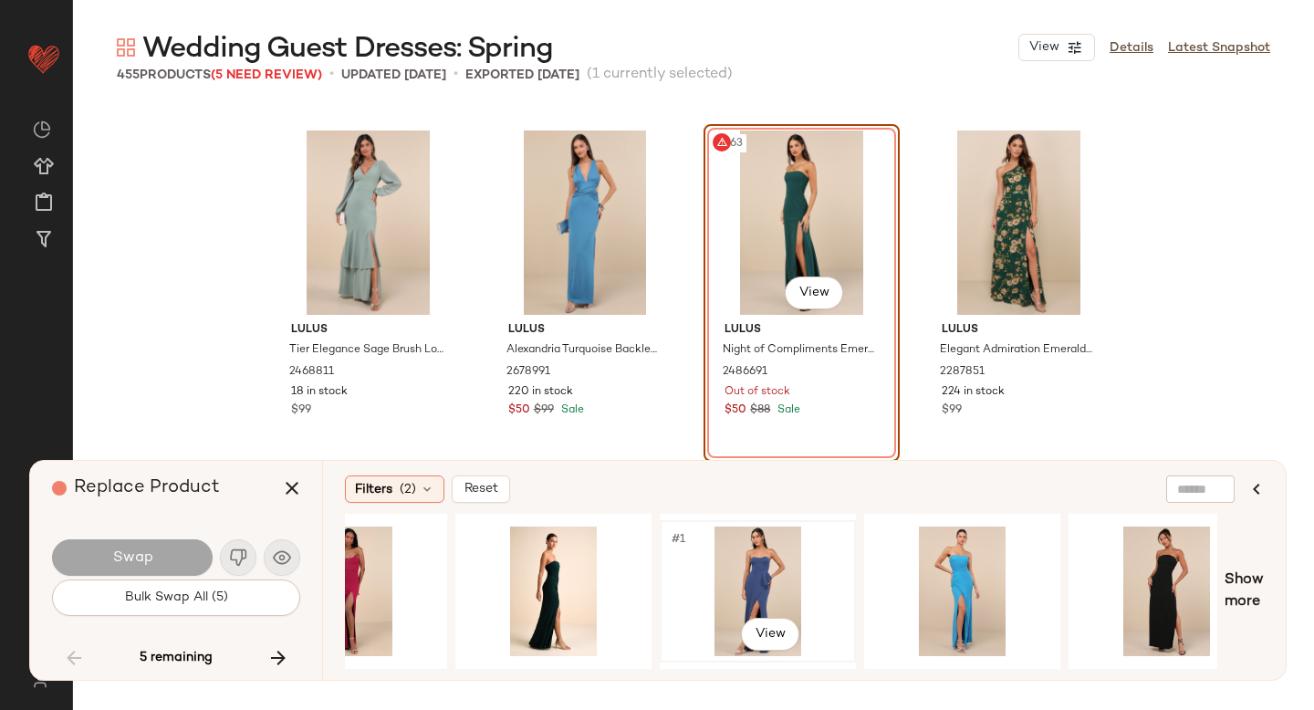
click at [799, 573] on div "#1 View" at bounding box center [757, 592] width 183 height 130
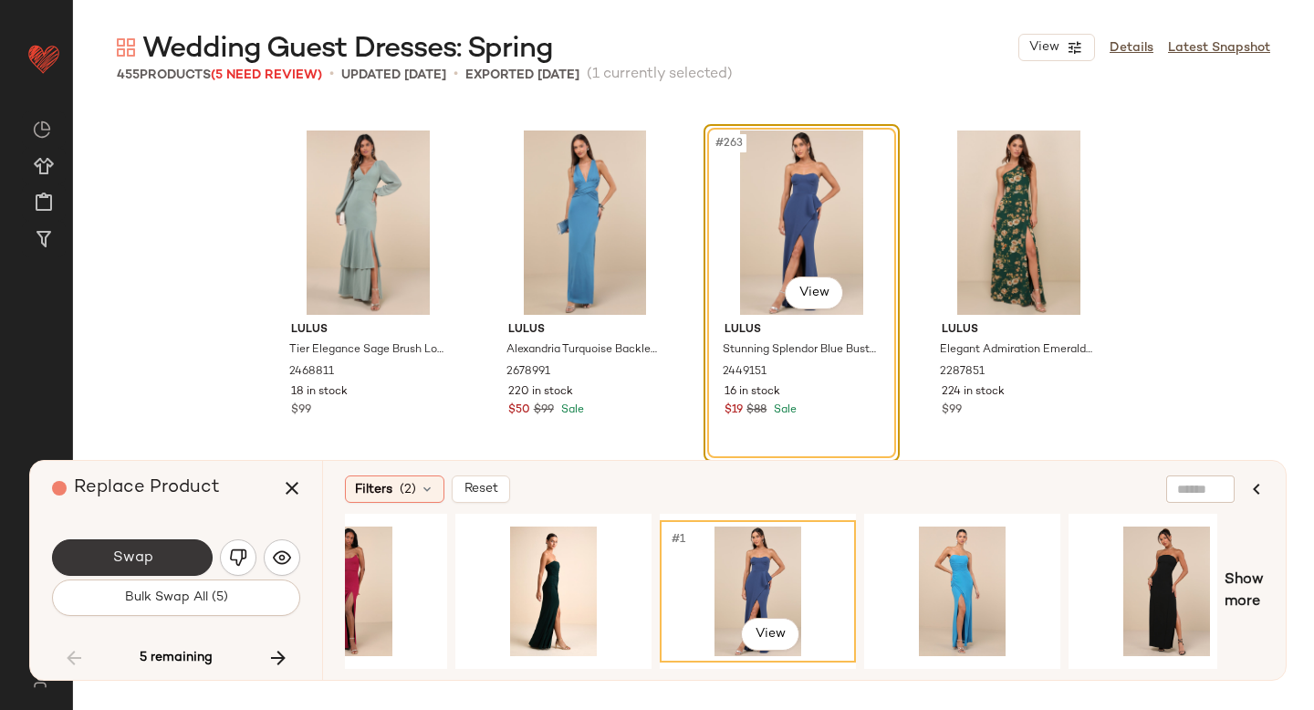
click at [108, 542] on button "Swap" at bounding box center [132, 557] width 161 height 37
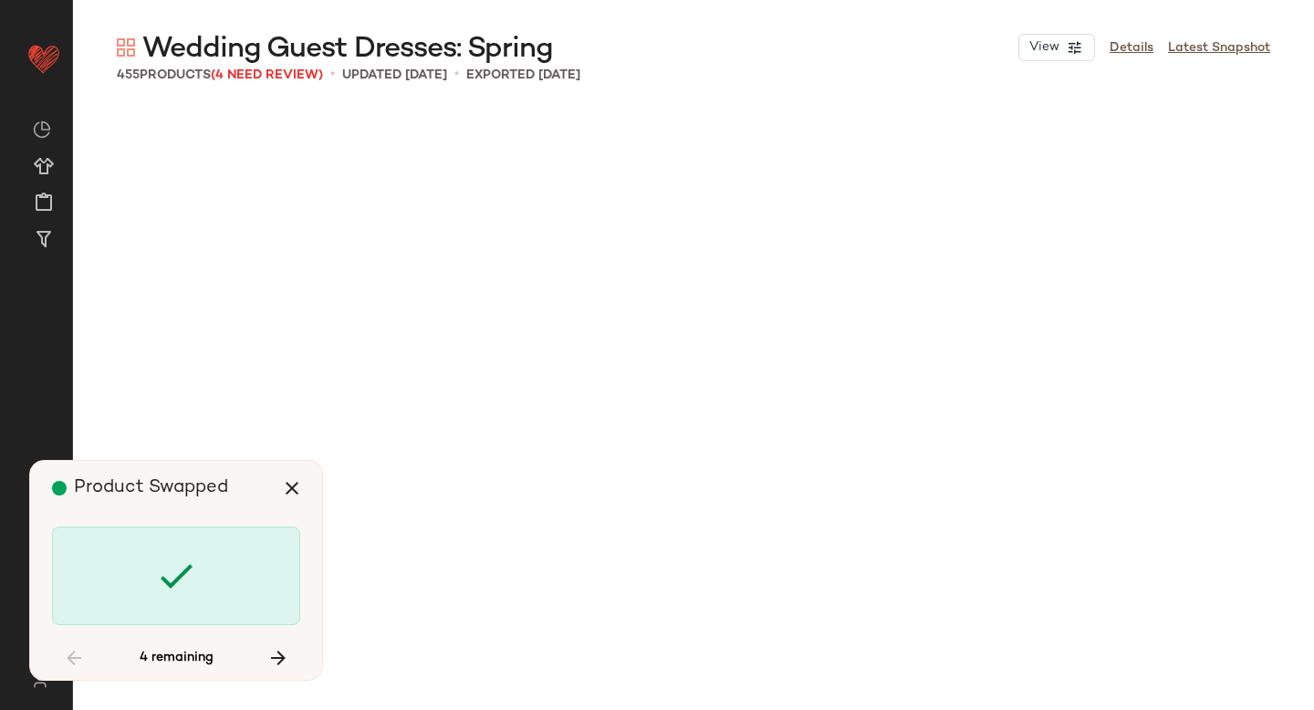
scroll to position [25369, 0]
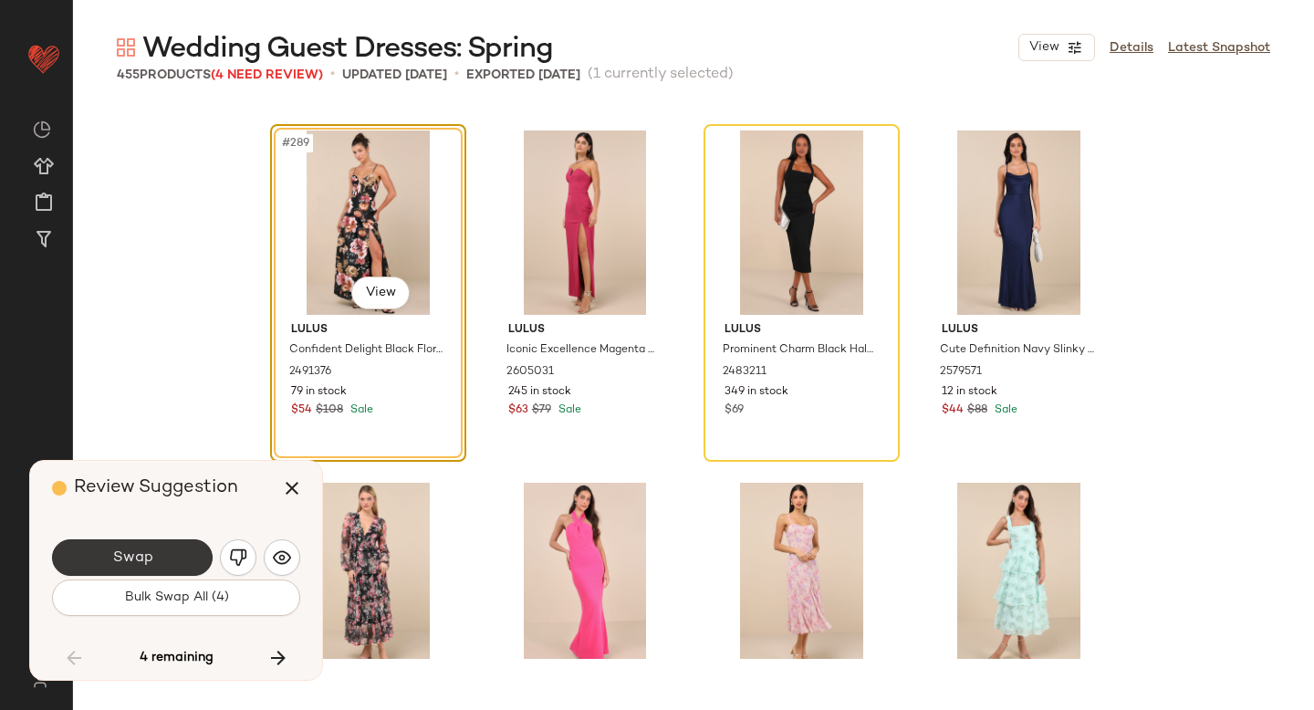
click at [133, 555] on span "Swap" at bounding box center [131, 558] width 41 height 17
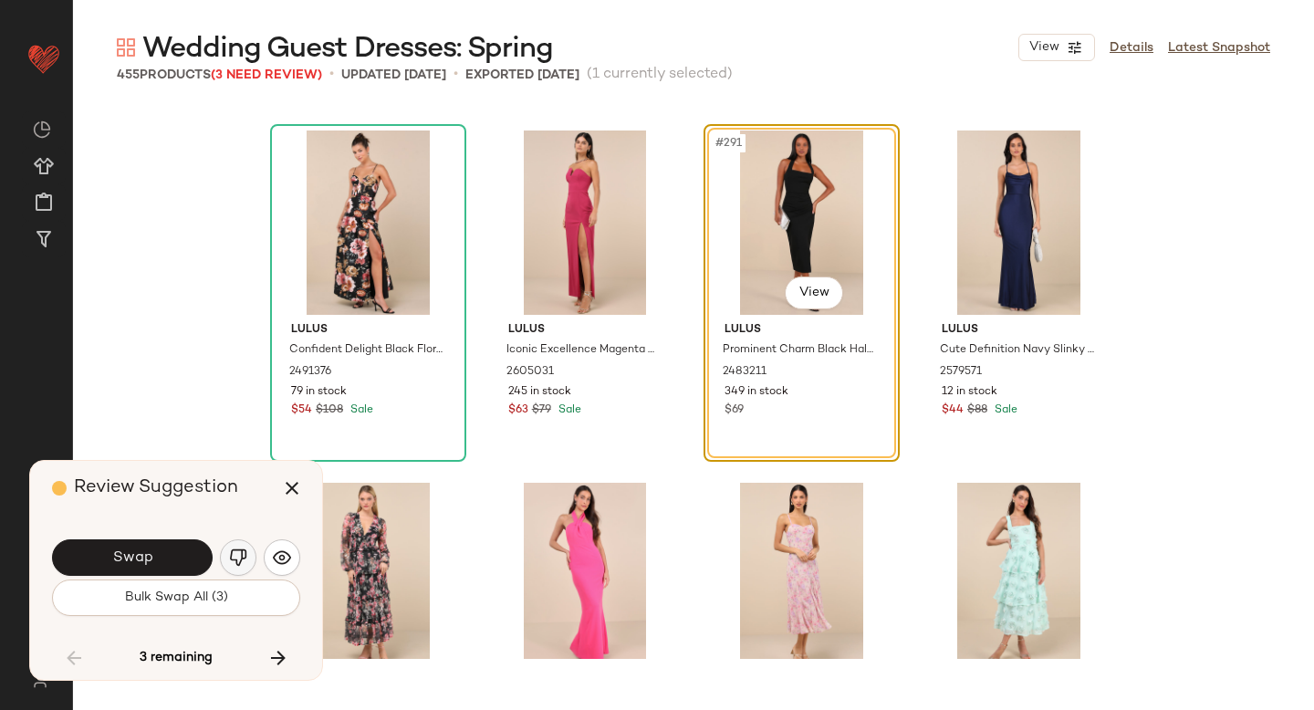
click at [243, 555] on img "button" at bounding box center [238, 558] width 18 height 18
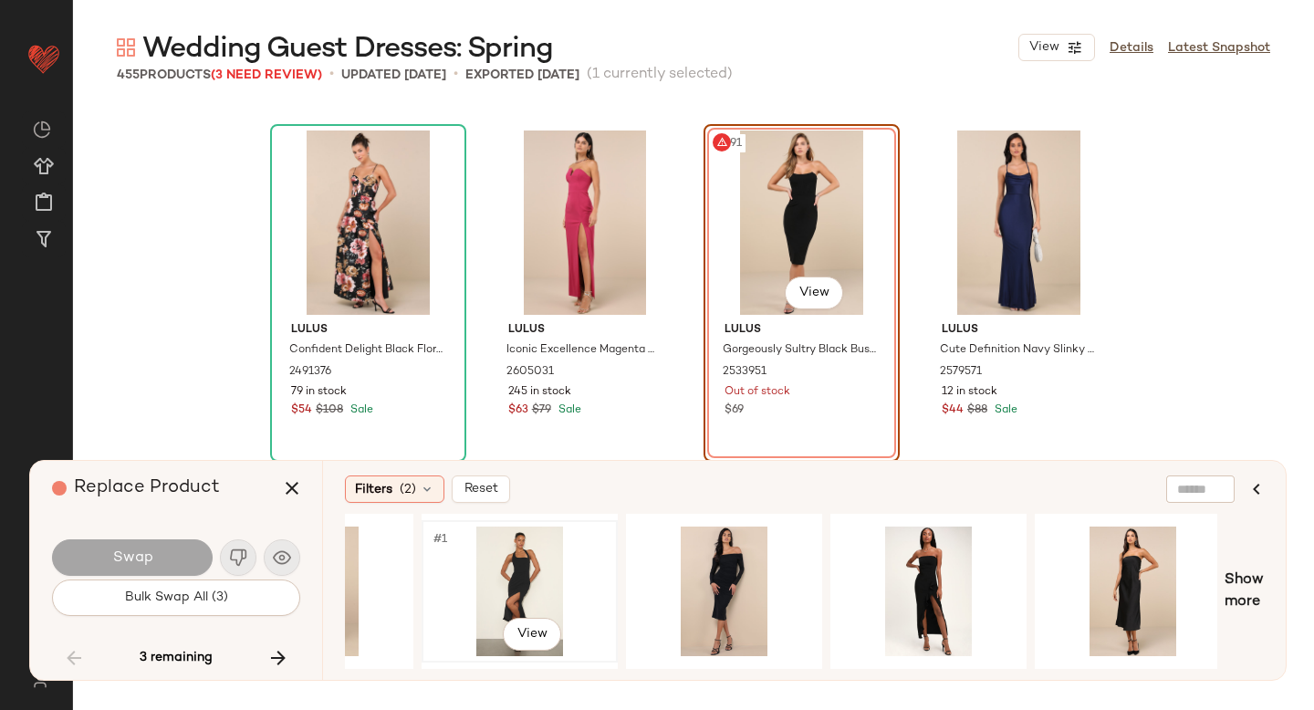
scroll to position [0, 735]
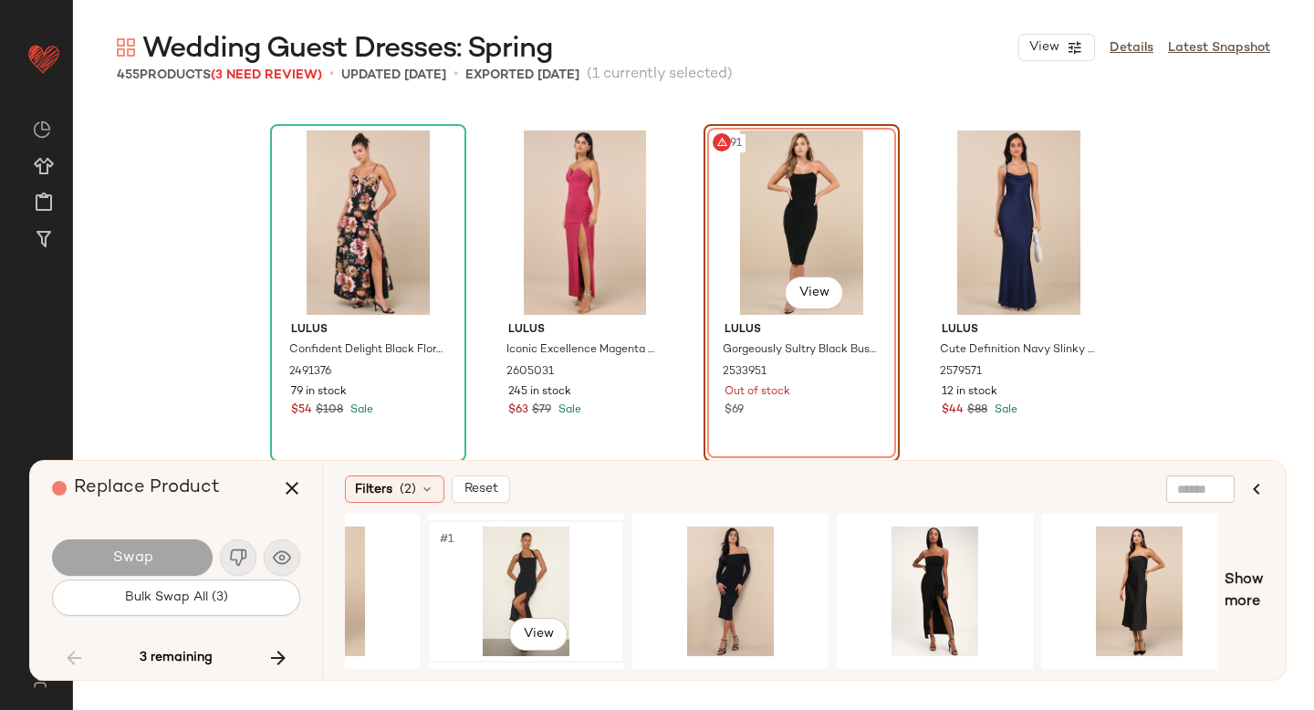
click at [529, 567] on div "#1 View" at bounding box center [526, 592] width 183 height 130
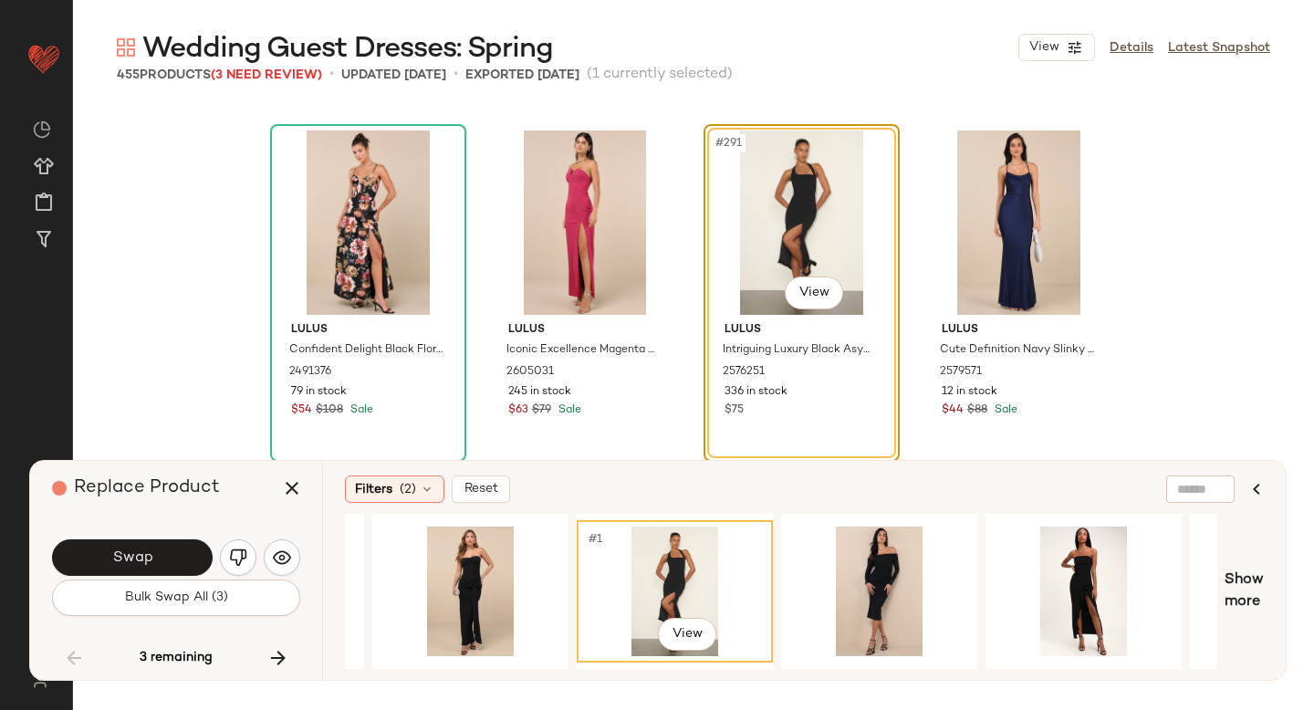
scroll to position [0, 539]
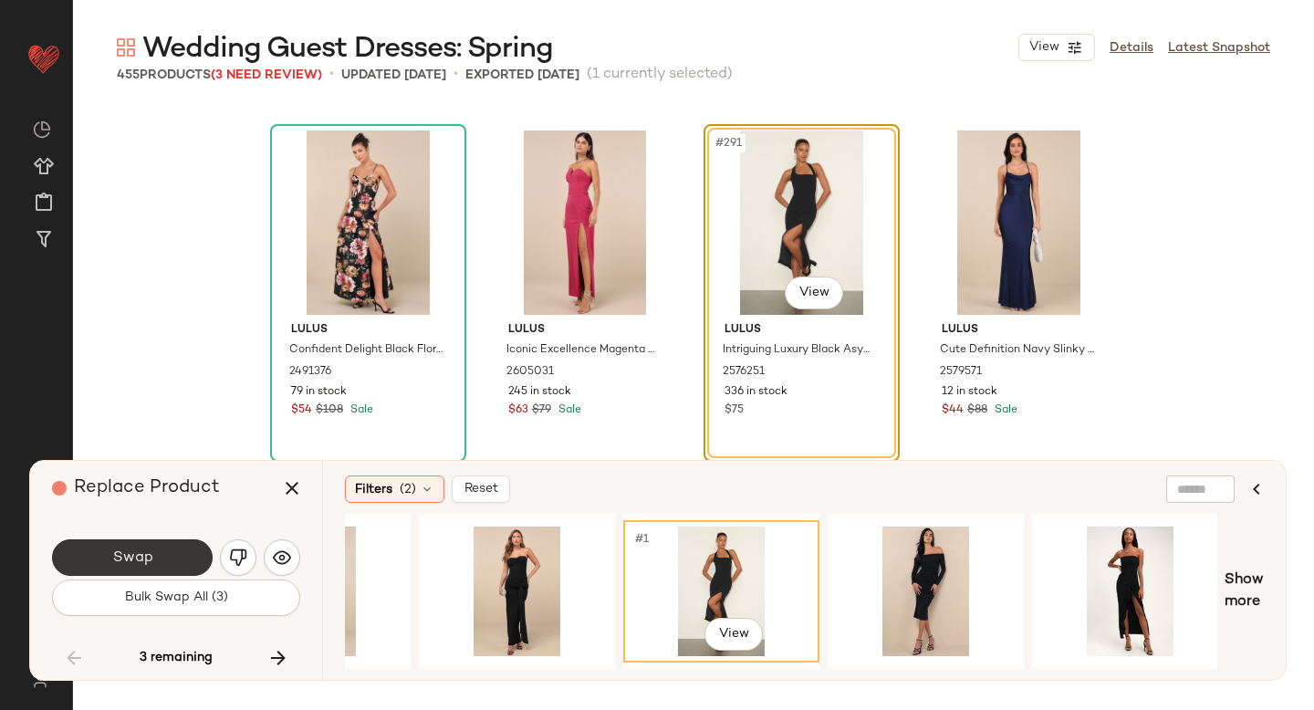
click at [159, 552] on button "Swap" at bounding box center [132, 557] width 161 height 37
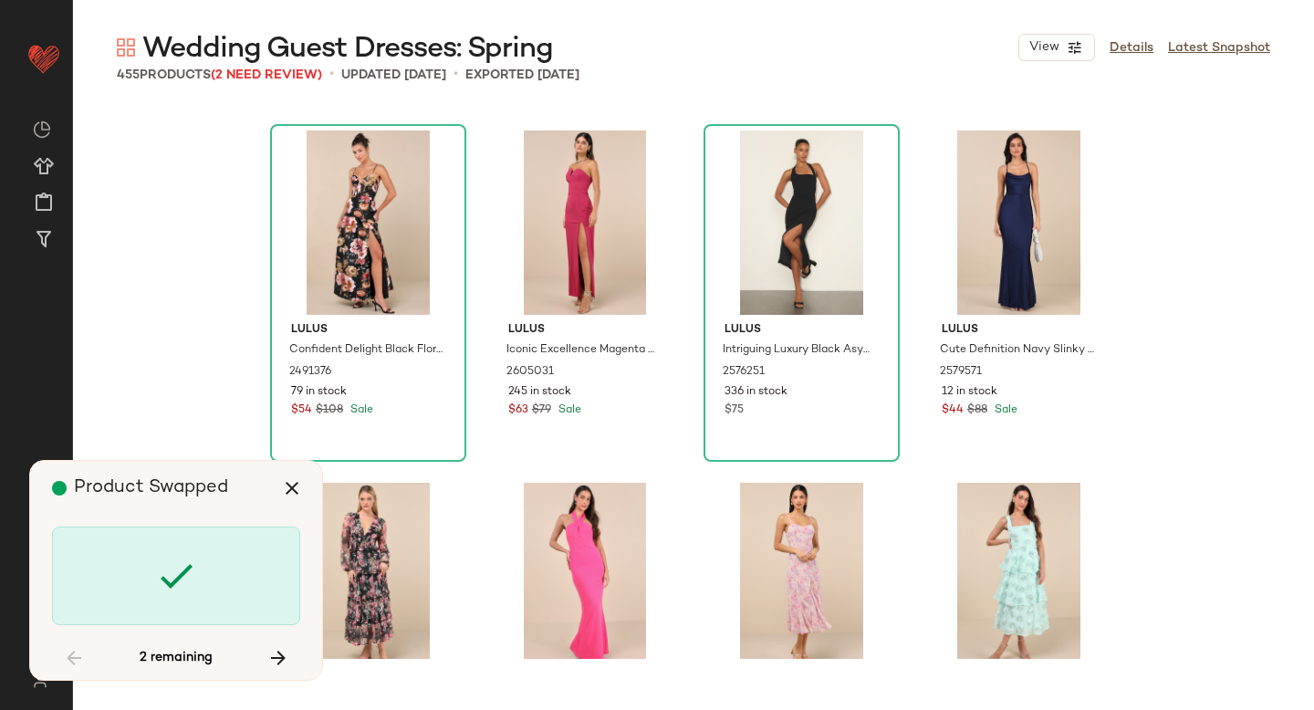
scroll to position [32416, 0]
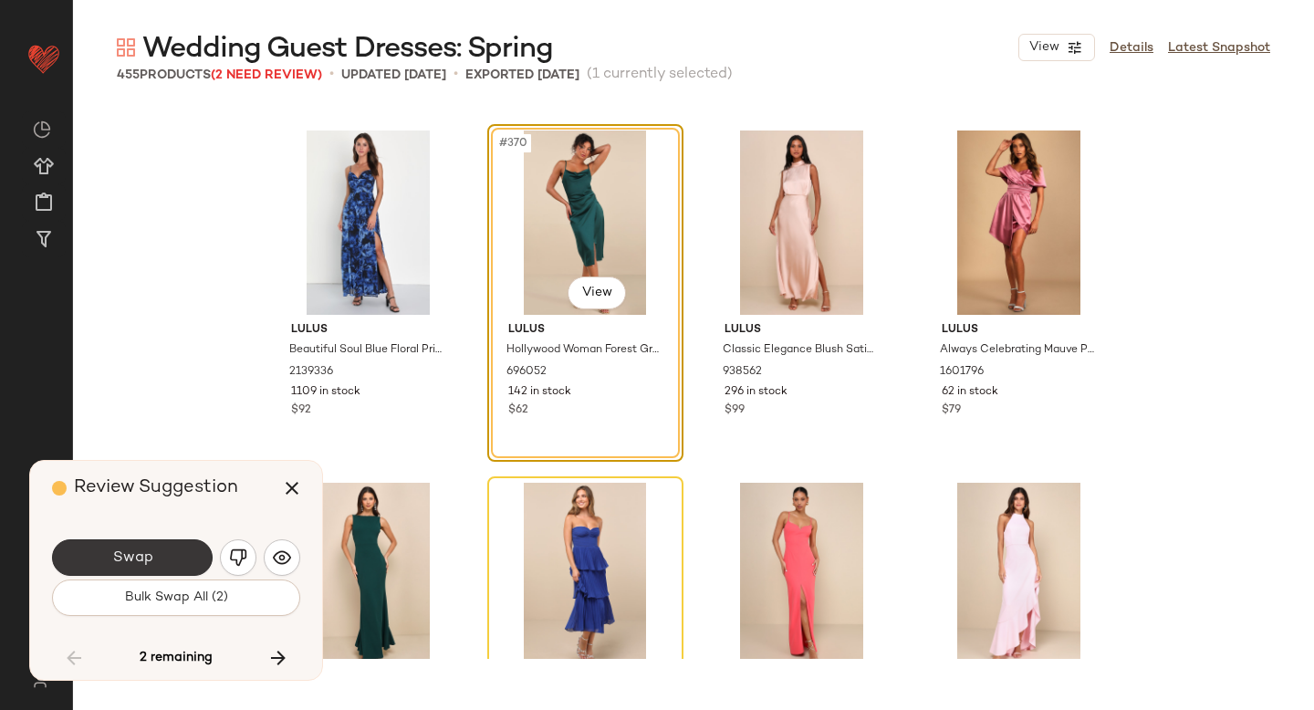
click at [178, 559] on button "Swap" at bounding box center [132, 557] width 161 height 37
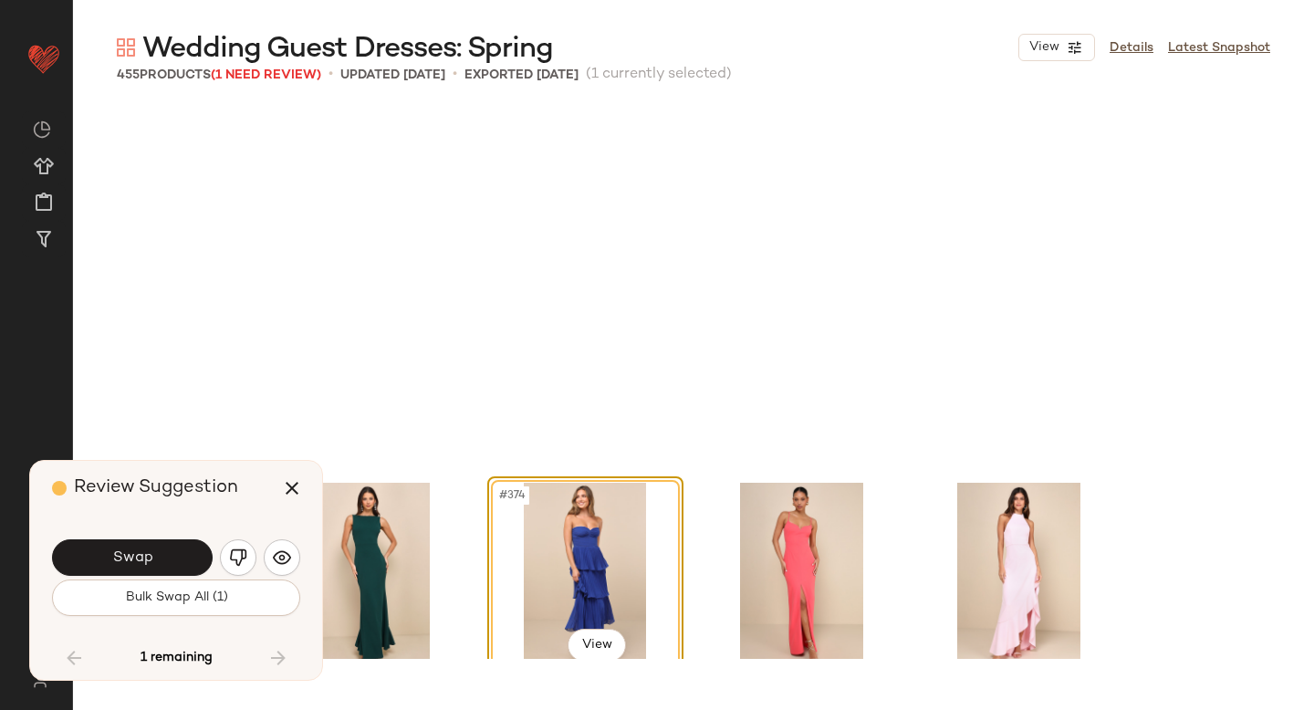
scroll to position [32768, 0]
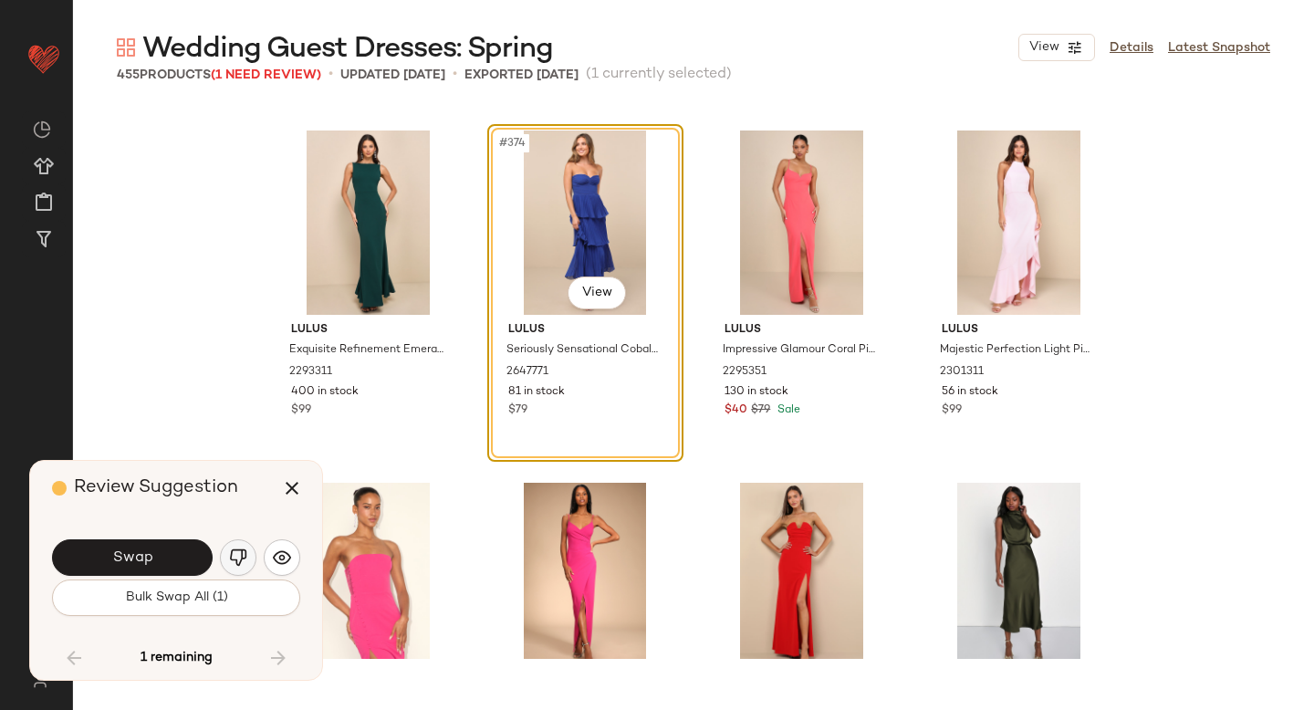
click at [232, 555] on img "button" at bounding box center [238, 558] width 18 height 18
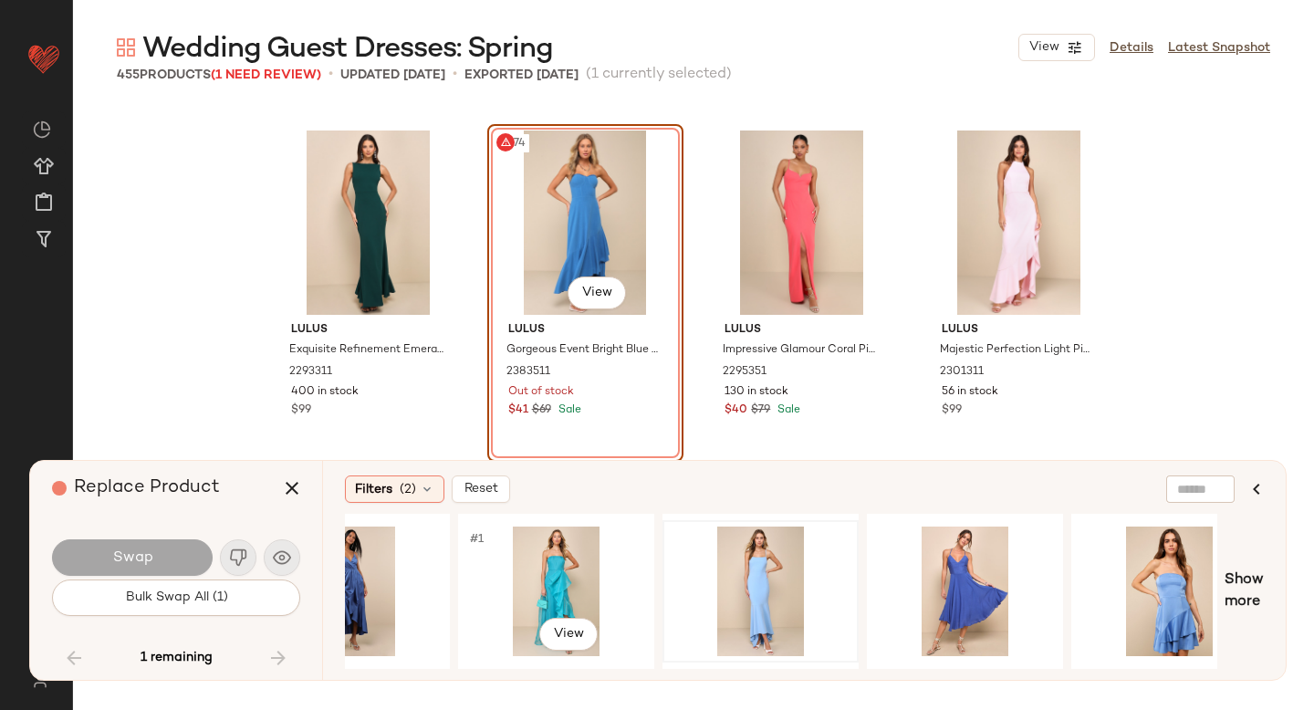
scroll to position [0, 502]
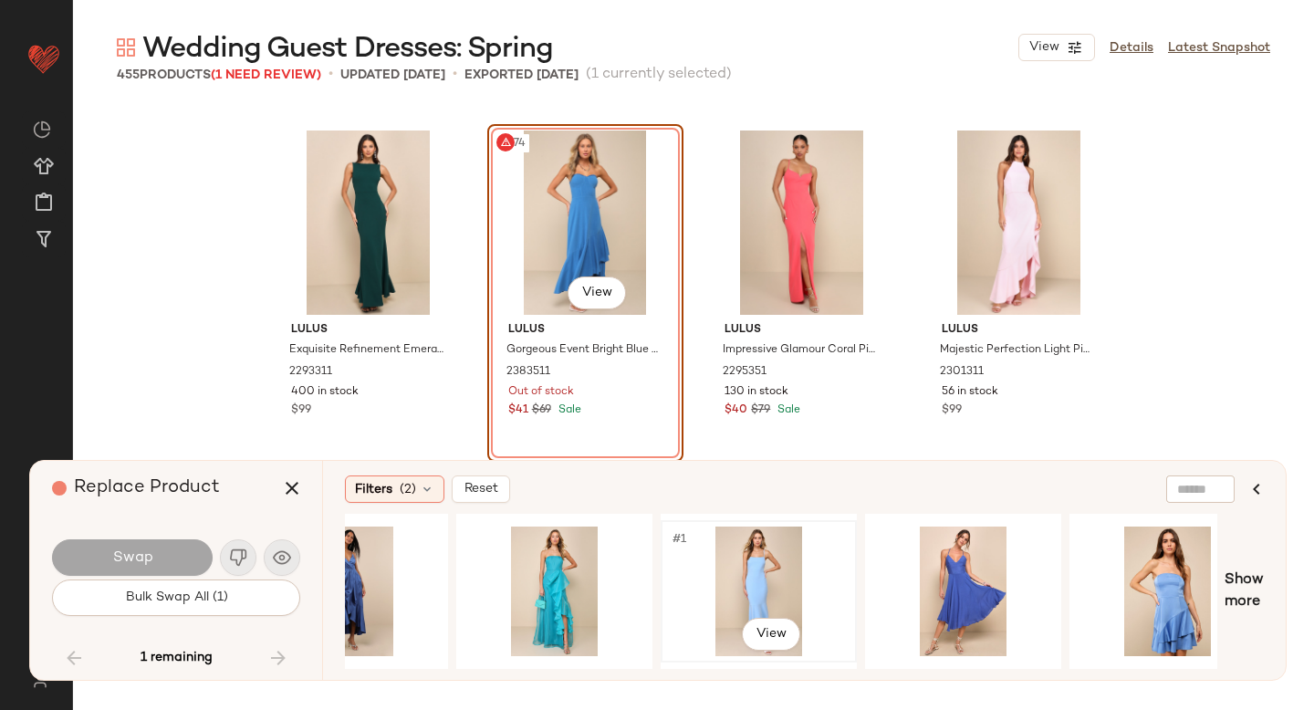
click at [731, 576] on div "#1 View" at bounding box center [758, 592] width 183 height 130
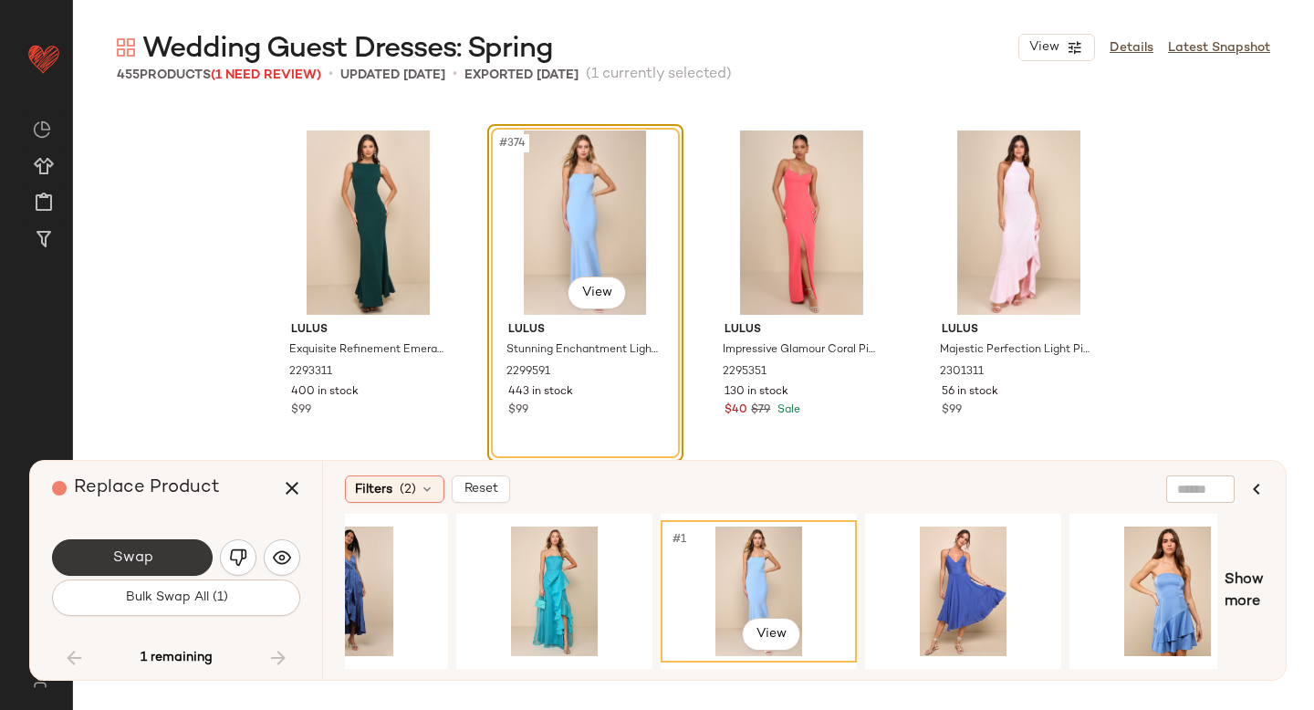
click at [135, 555] on span "Swap" at bounding box center [131, 558] width 41 height 17
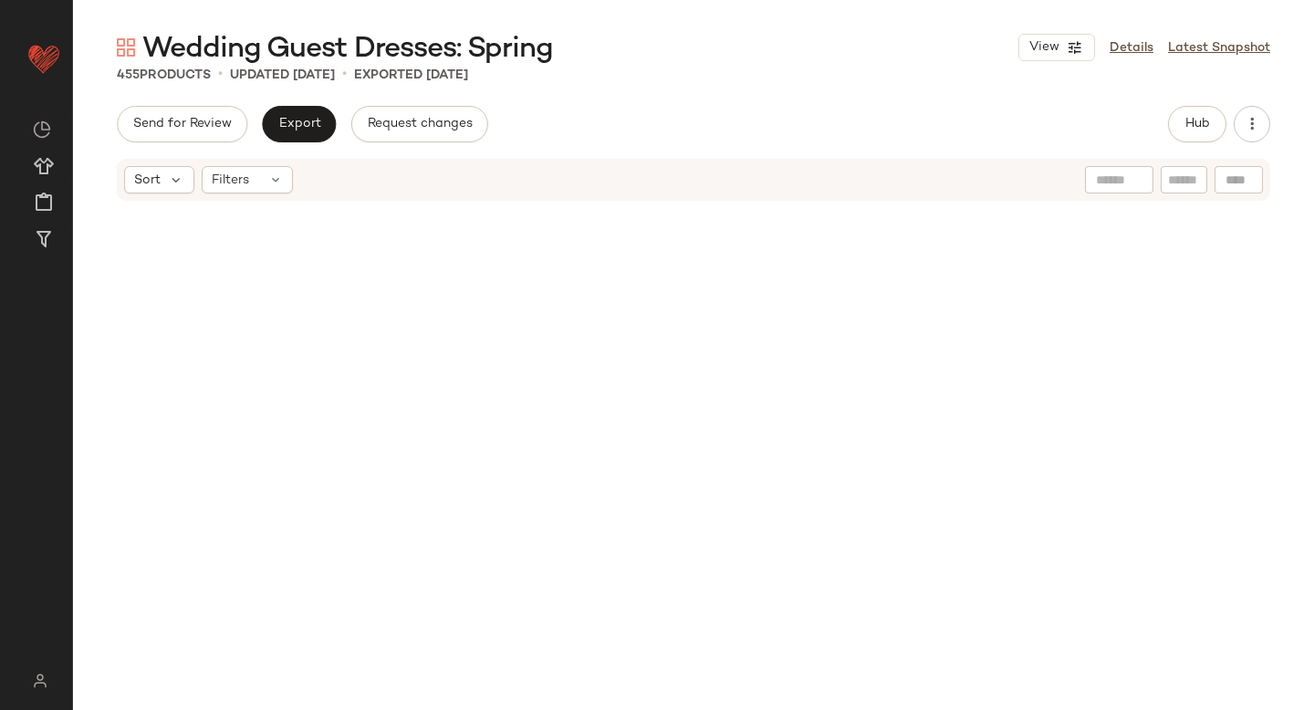
scroll to position [1561, 0]
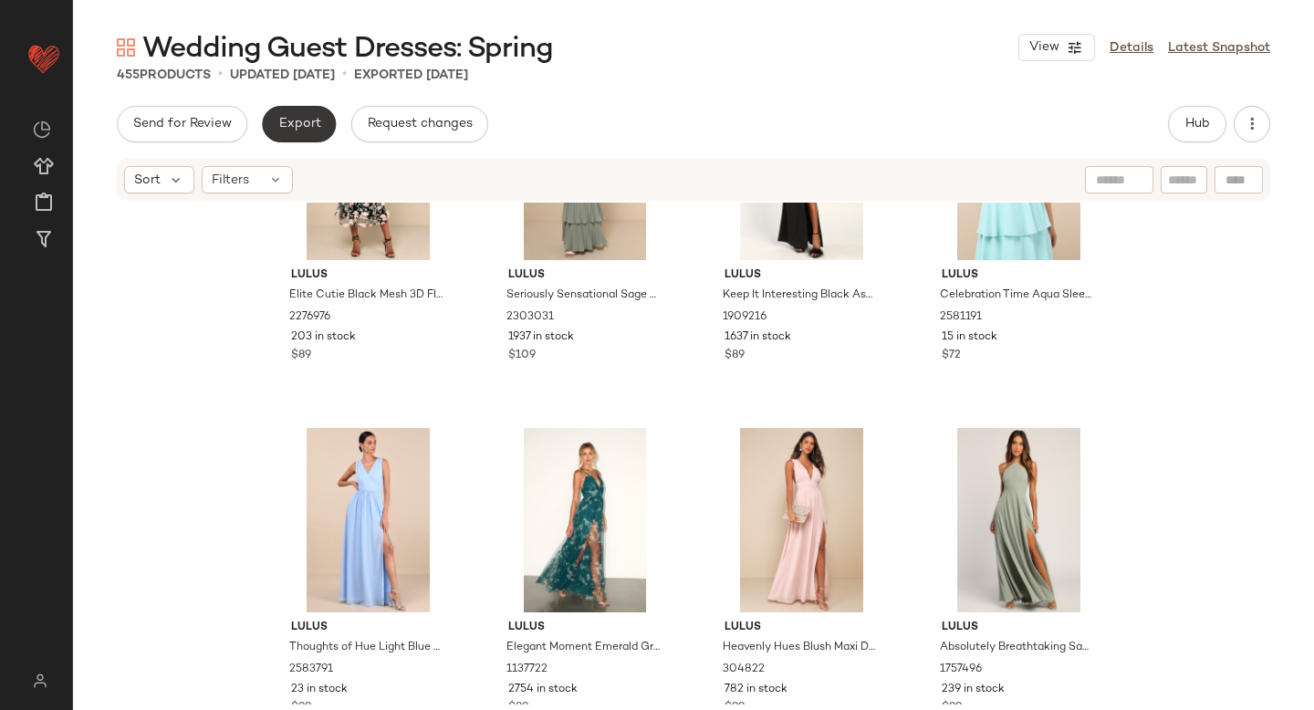
click at [309, 129] on span "Export" at bounding box center [298, 124] width 43 height 15
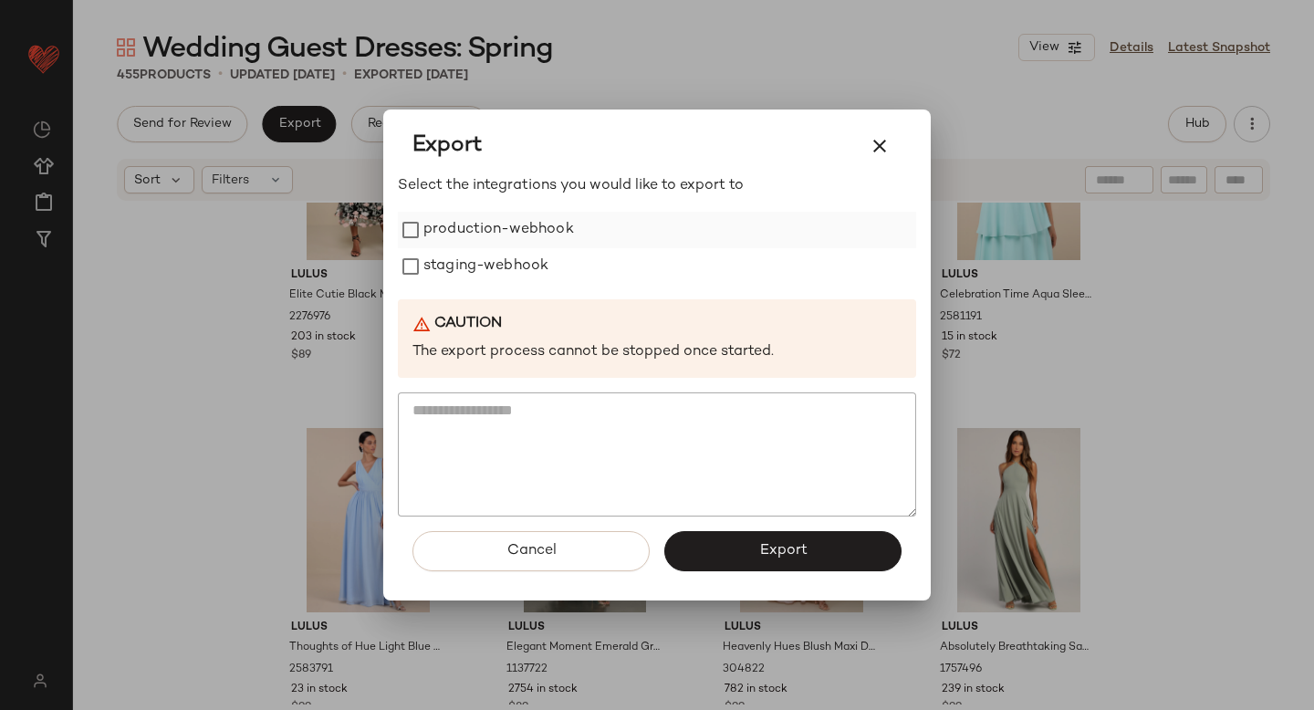
click at [431, 239] on label "production-webhook" at bounding box center [499, 230] width 151 height 37
click at [448, 260] on label "staging-webhook" at bounding box center [486, 266] width 125 height 37
click at [837, 552] on button "Export" at bounding box center [783, 551] width 237 height 40
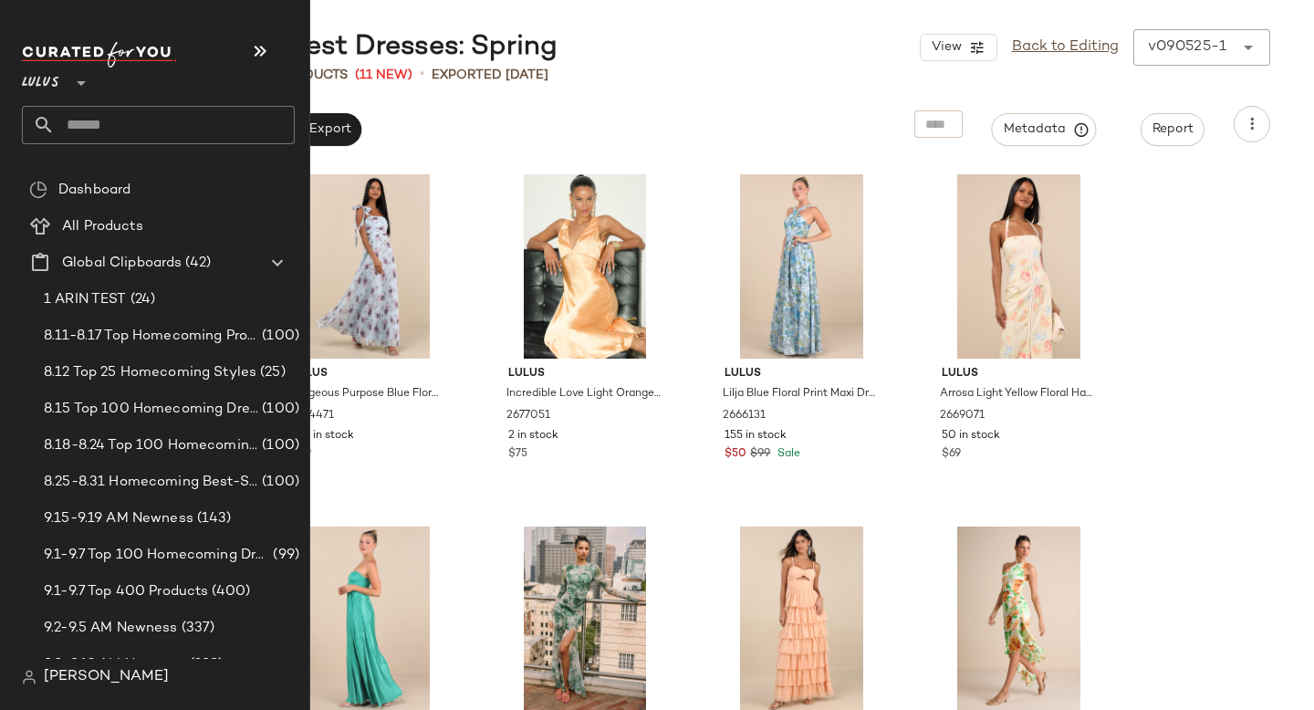
click at [131, 128] on input "text" at bounding box center [175, 125] width 240 height 38
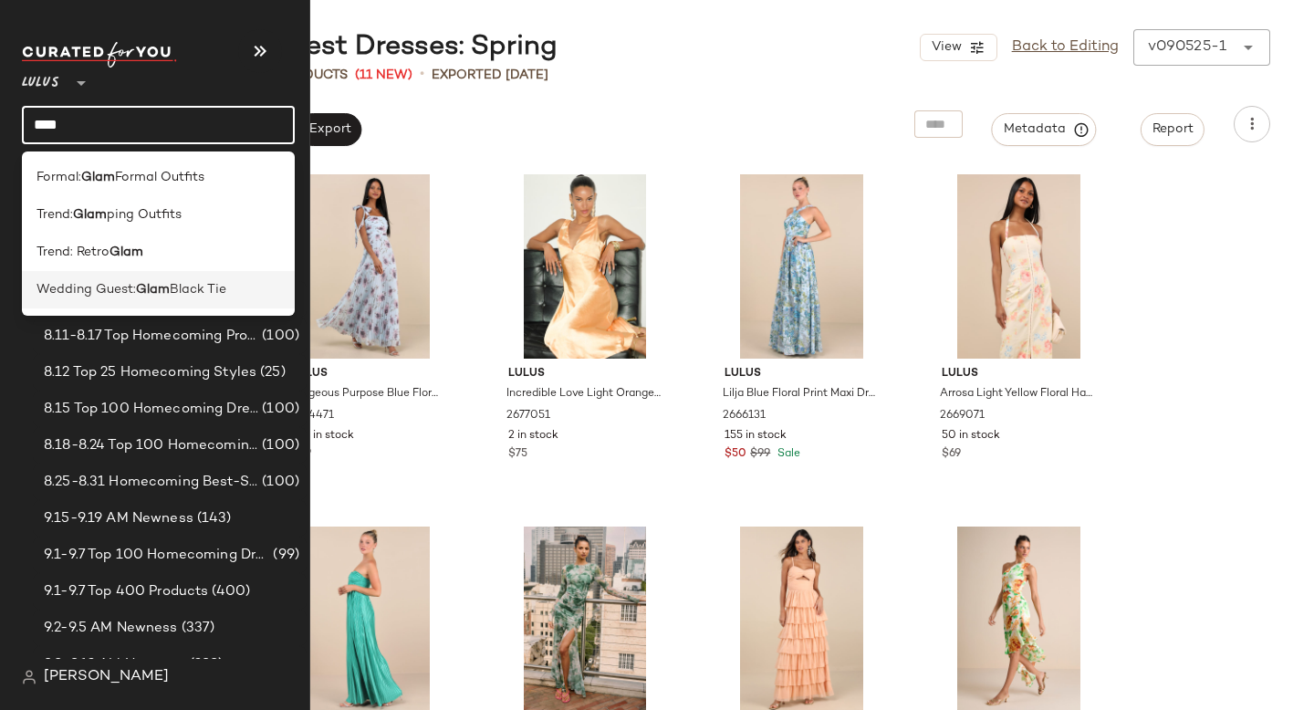
type input "****"
click at [96, 291] on span "Wedding Guest:" at bounding box center [86, 289] width 99 height 19
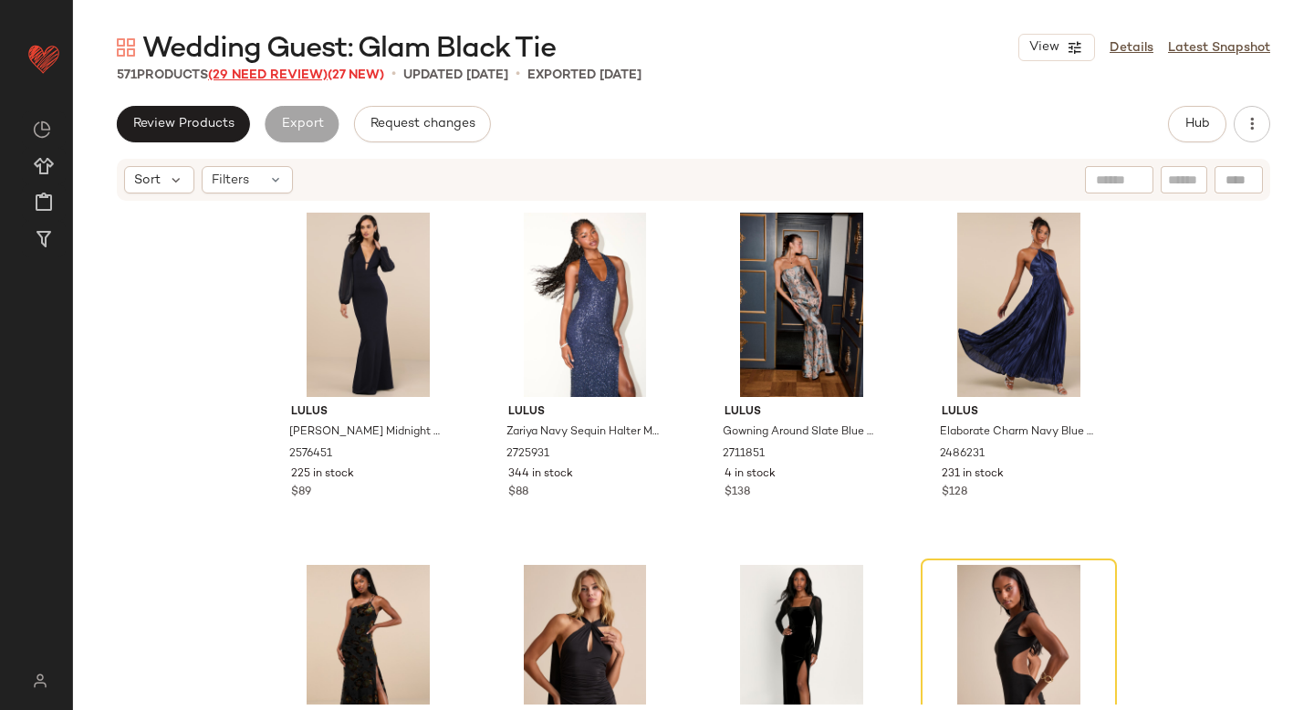
click at [306, 76] on span "(29 Need Review)" at bounding box center [268, 75] width 120 height 14
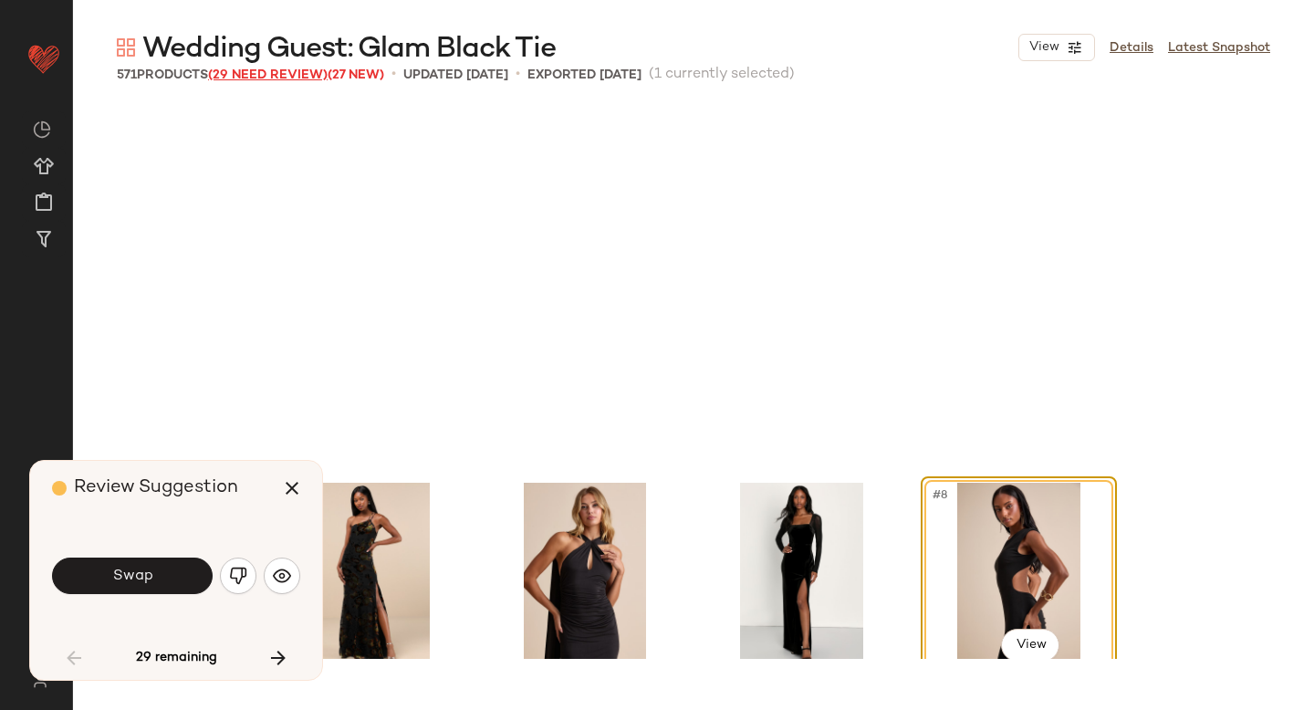
scroll to position [367, 0]
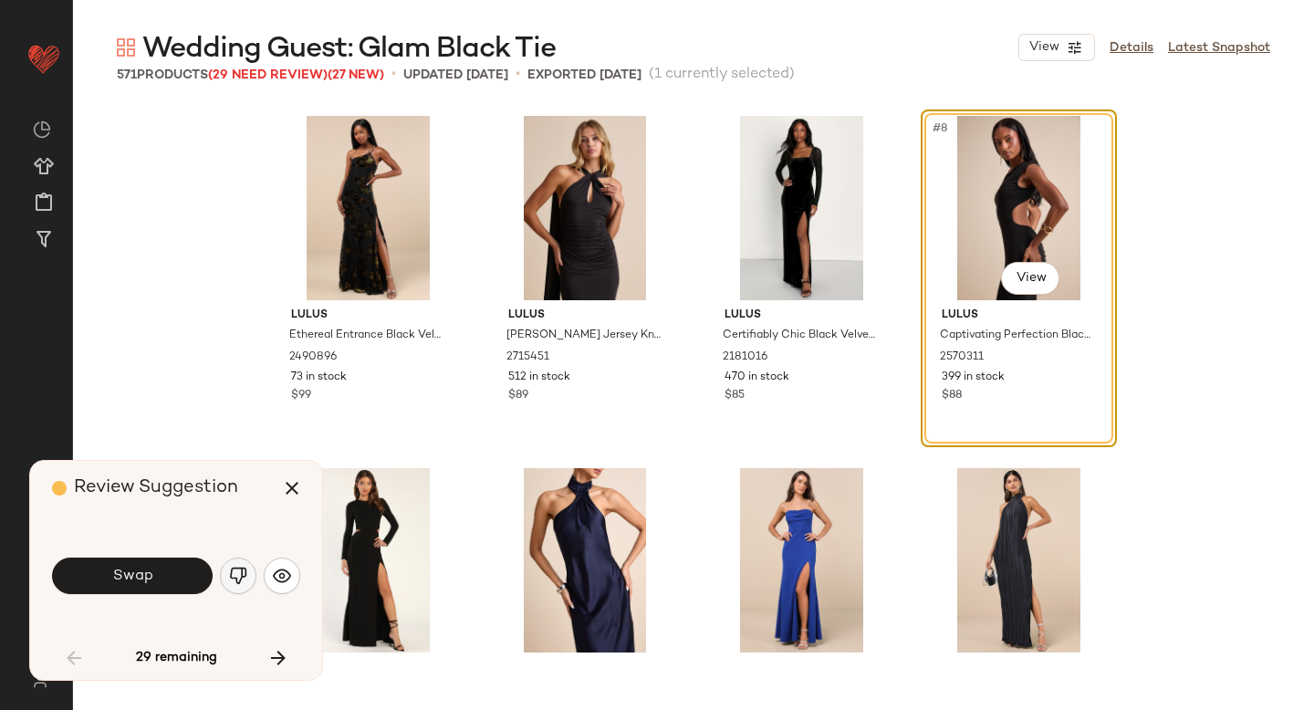
click at [236, 583] on img "button" at bounding box center [238, 576] width 18 height 18
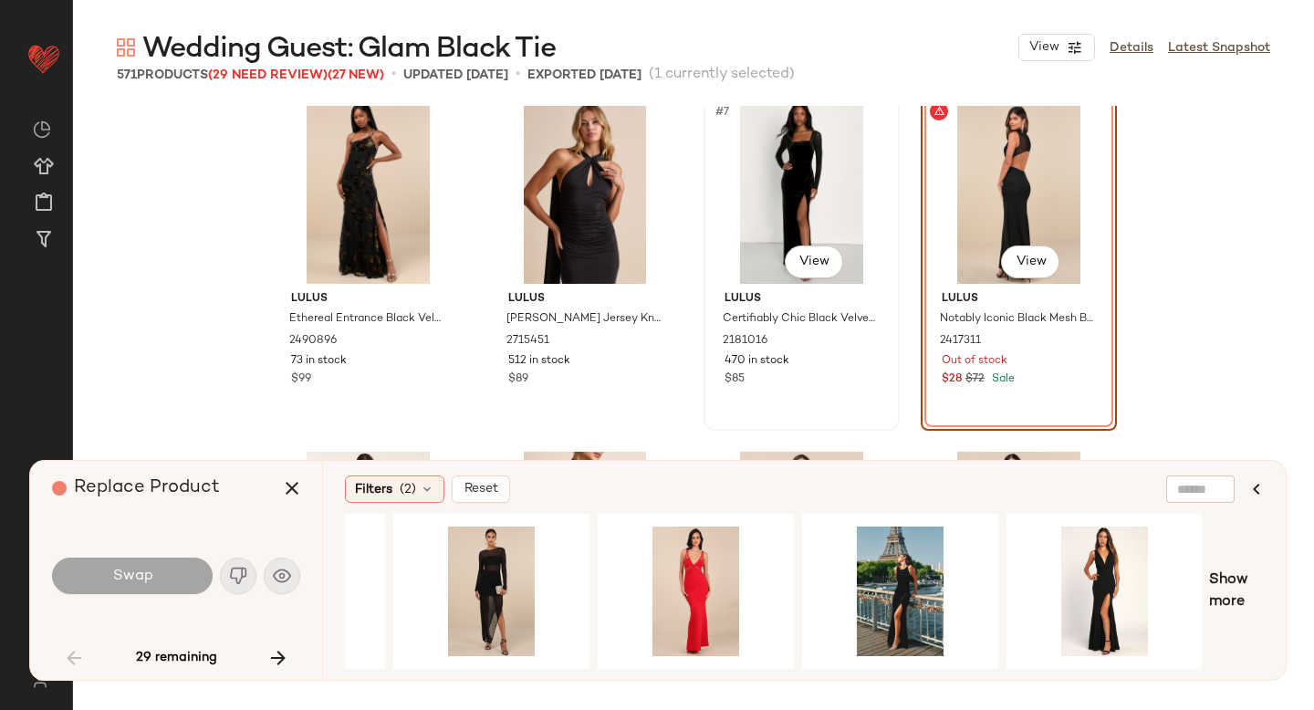
scroll to position [387, 0]
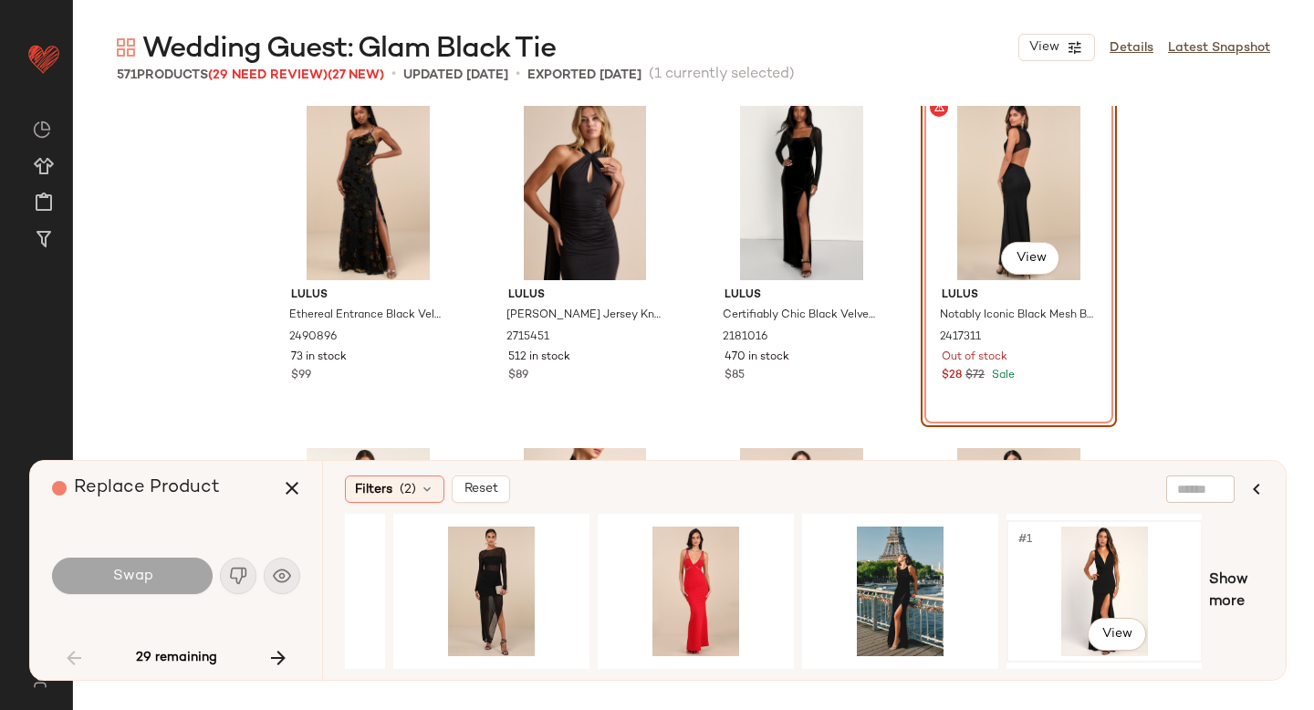
click at [1042, 547] on div "#1 View" at bounding box center [1104, 592] width 183 height 130
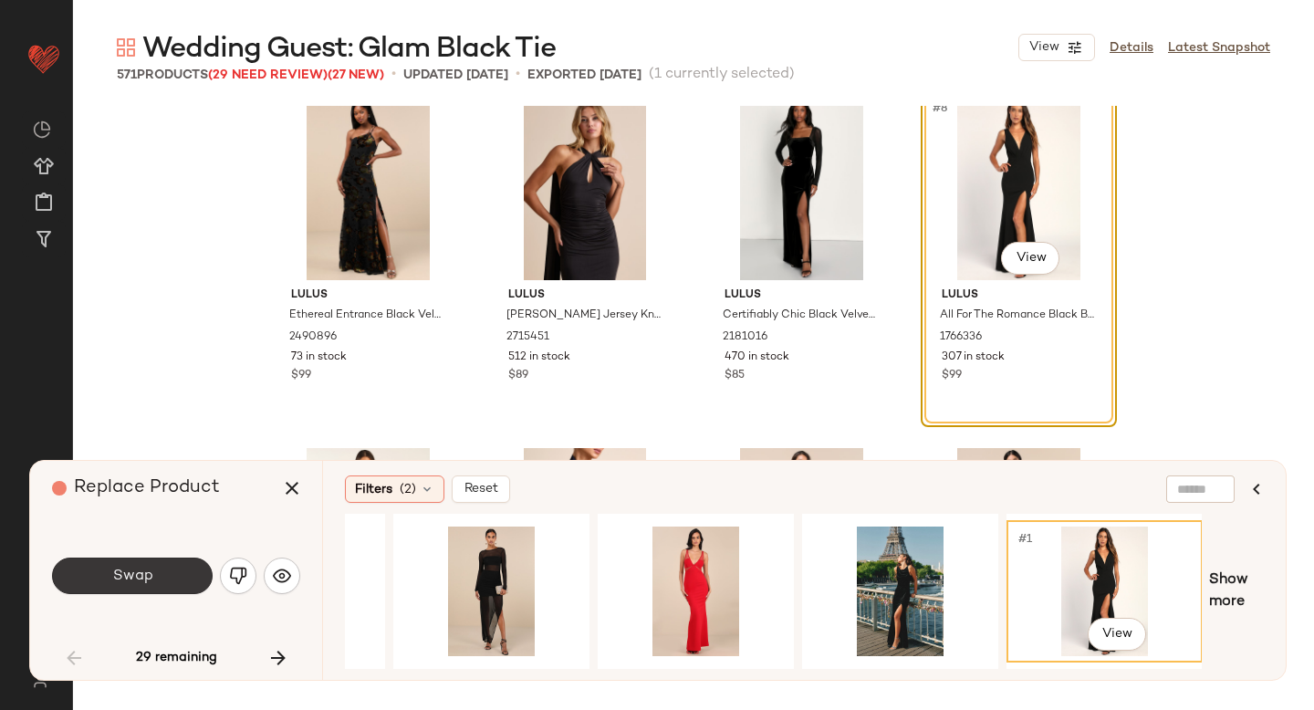
click at [143, 581] on span "Swap" at bounding box center [131, 576] width 41 height 17
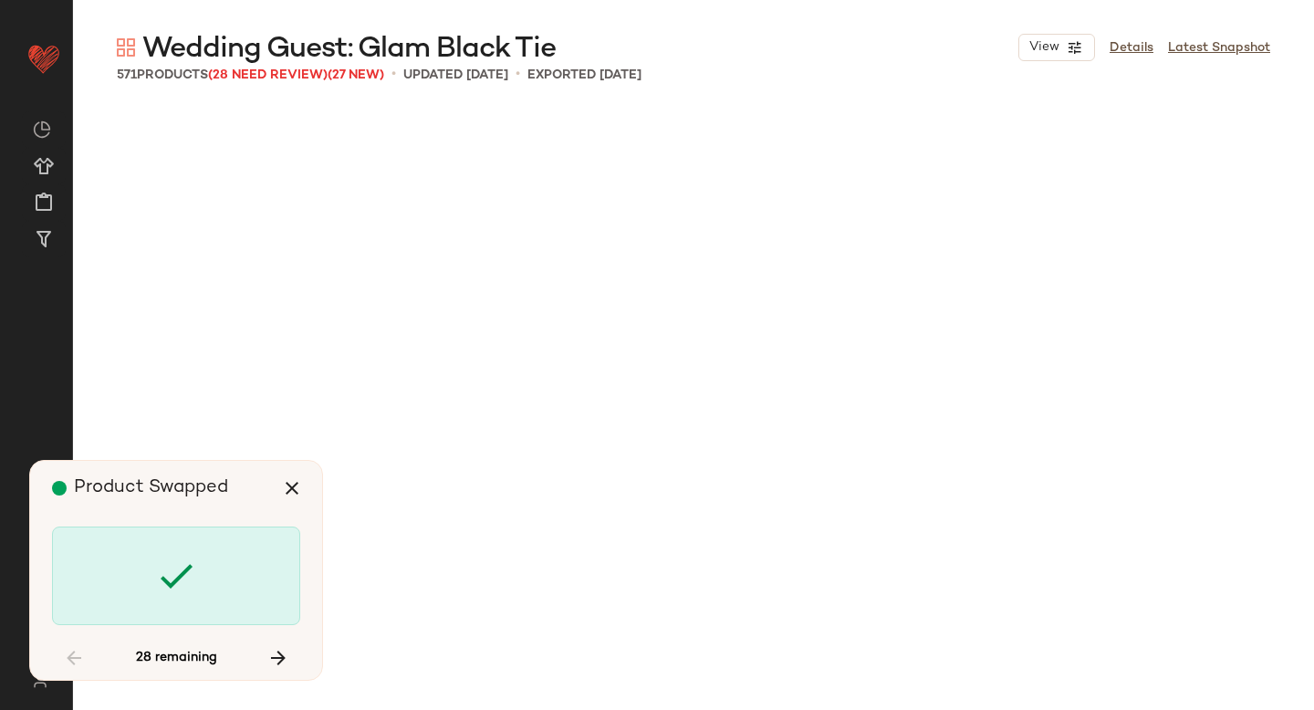
scroll to position [2819, 0]
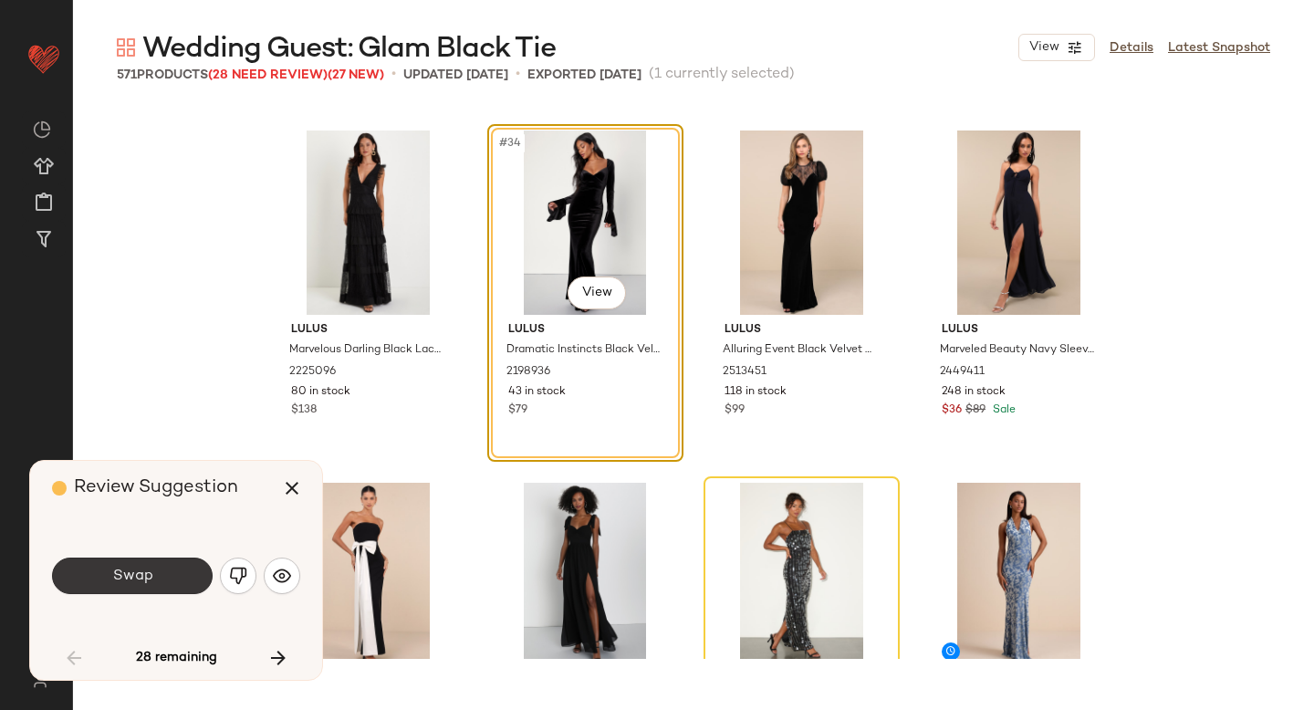
click at [172, 576] on button "Swap" at bounding box center [132, 576] width 161 height 37
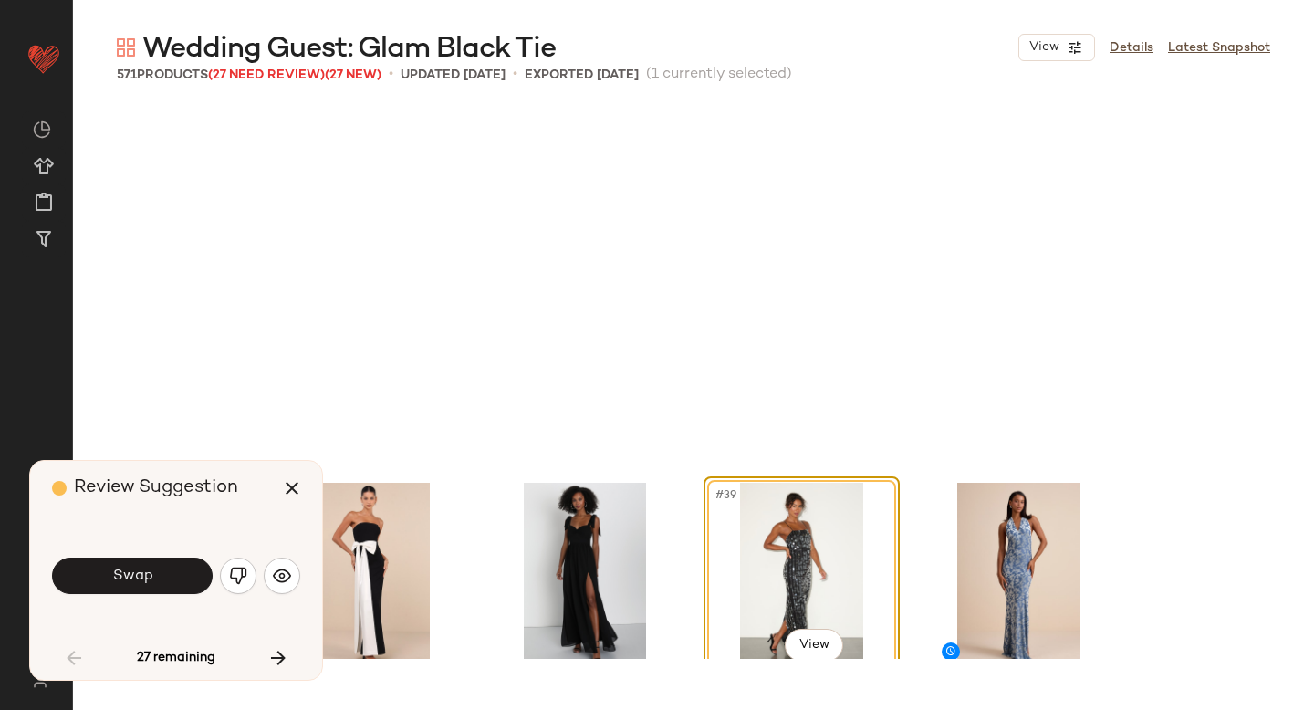
scroll to position [3171, 0]
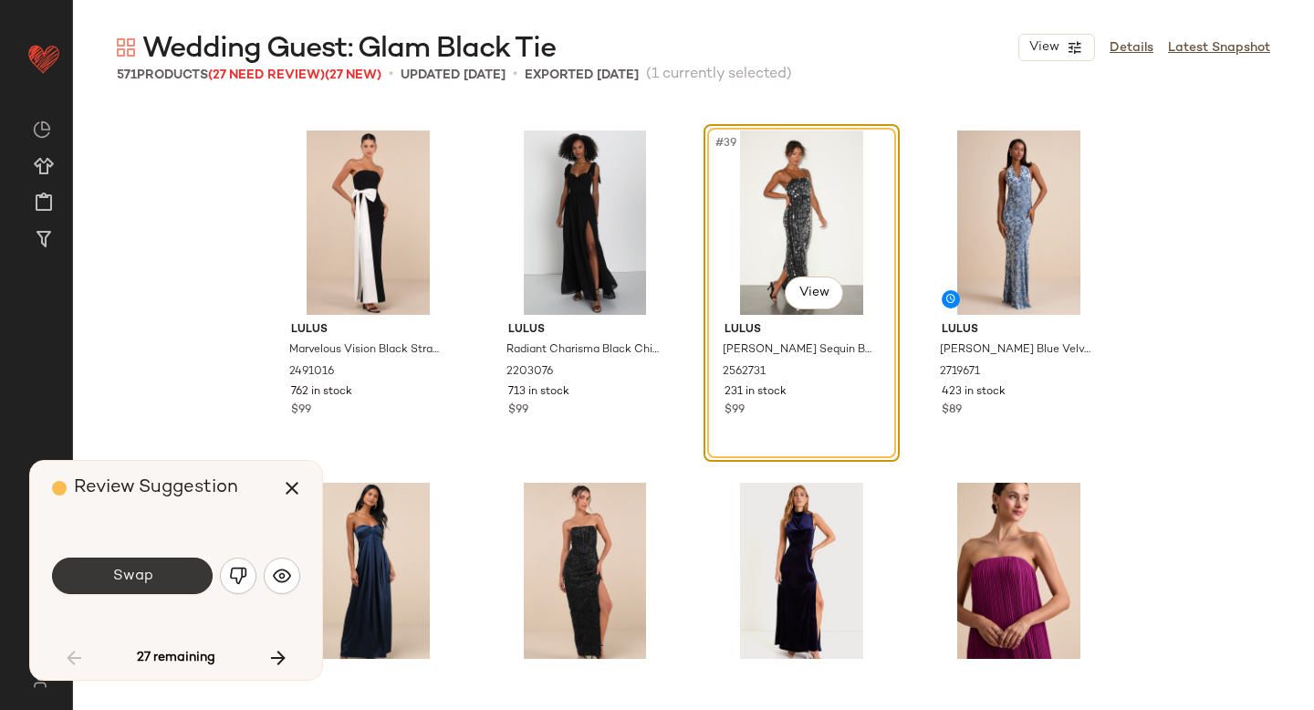
click at [164, 579] on button "Swap" at bounding box center [132, 576] width 161 height 37
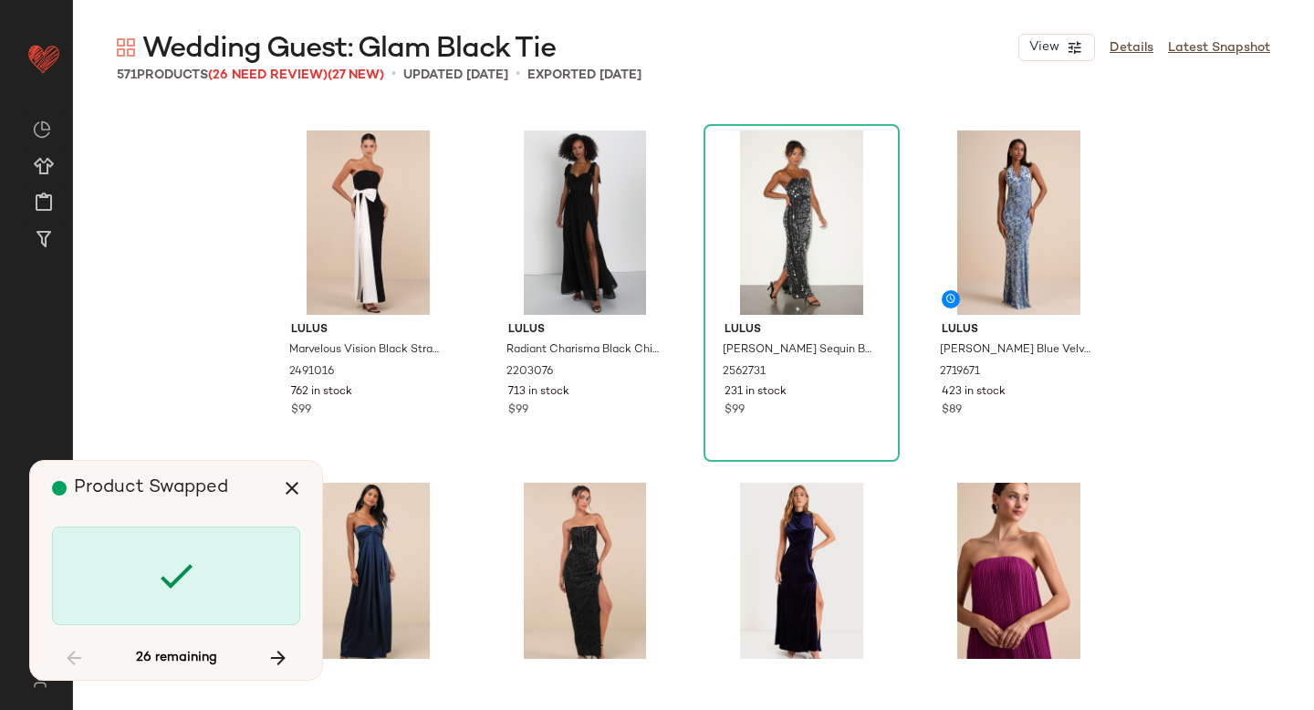
scroll to position [8456, 0]
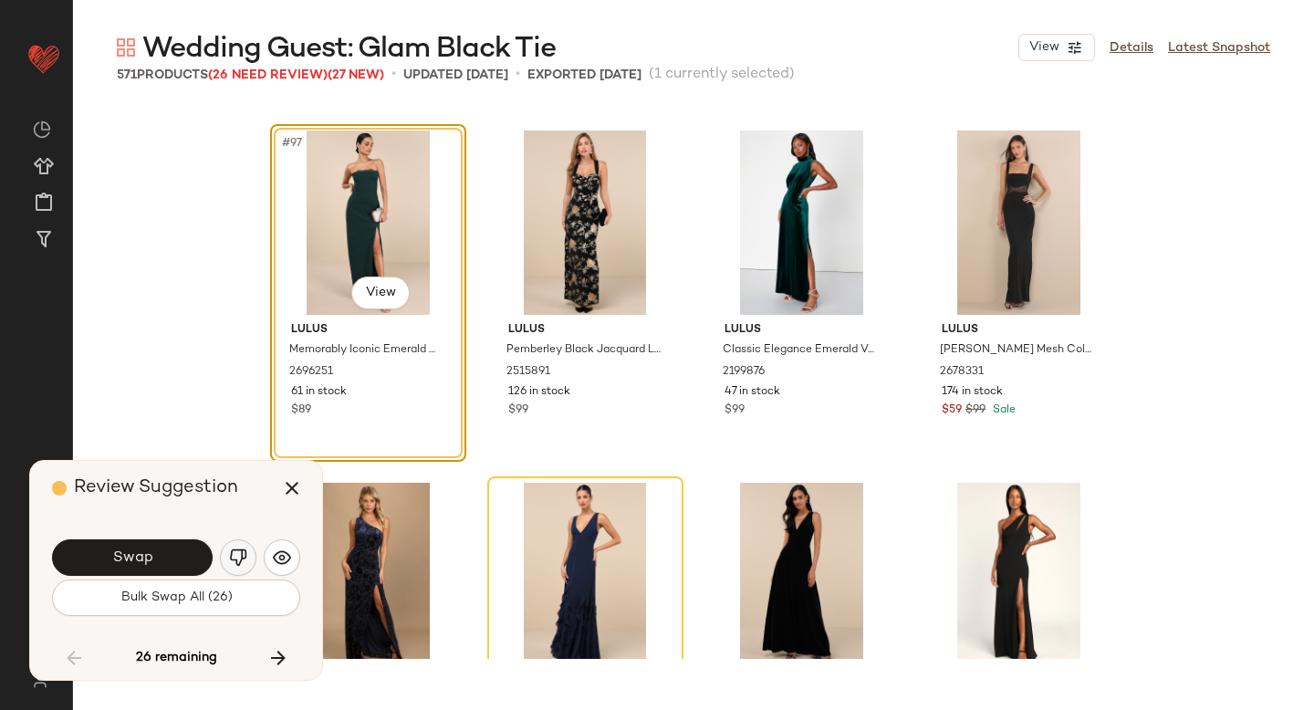
click at [231, 564] on img "button" at bounding box center [238, 558] width 18 height 18
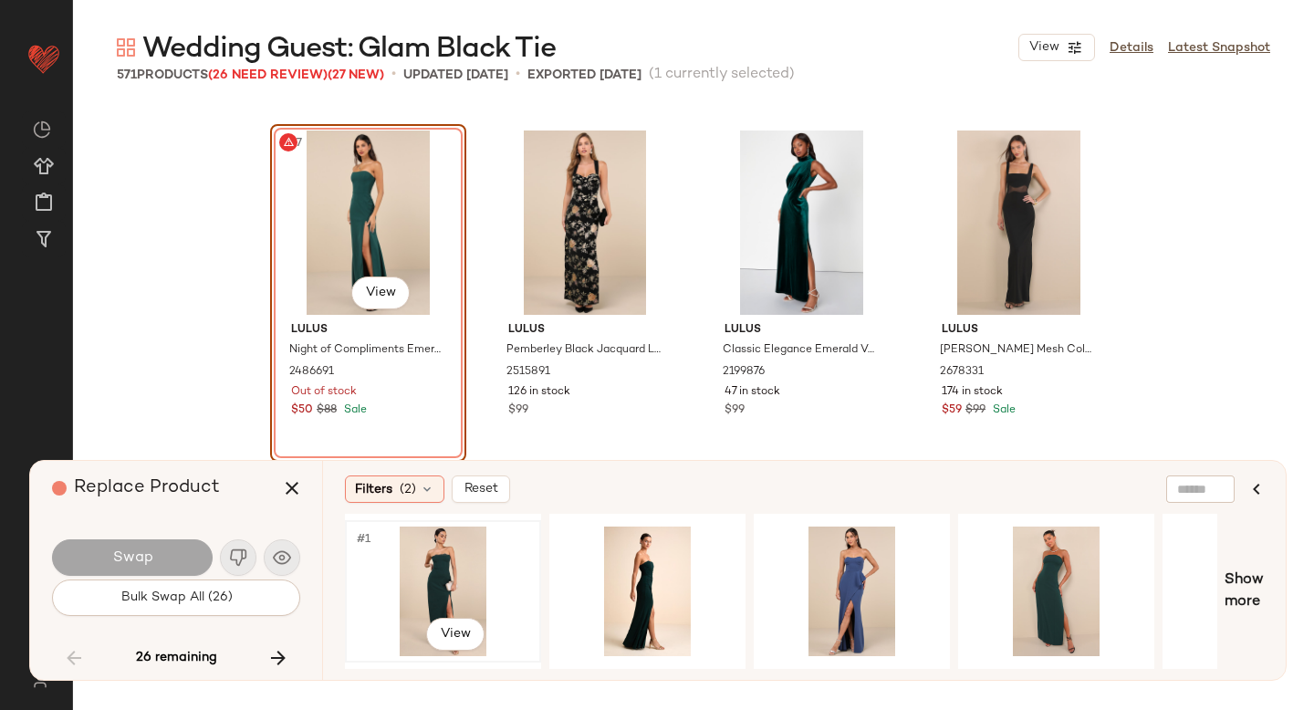
click at [435, 581] on div "#1 View" at bounding box center [442, 592] width 183 height 130
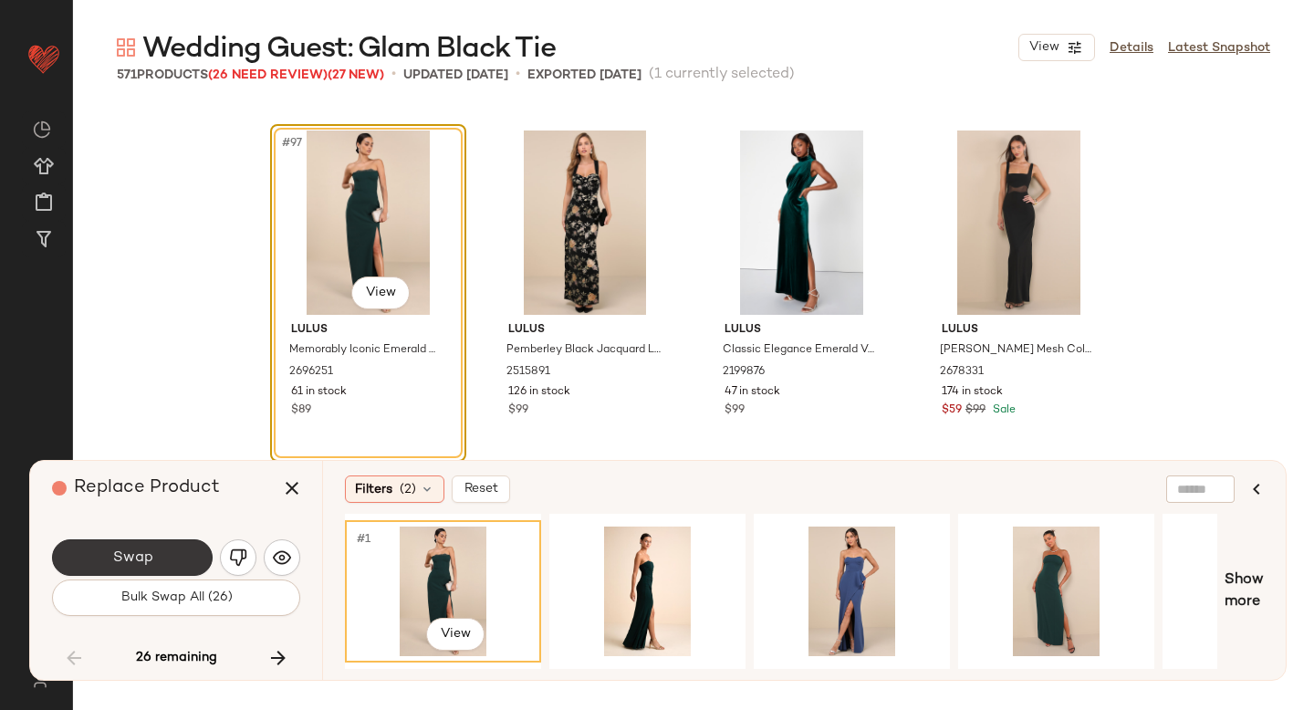
click at [172, 559] on button "Swap" at bounding box center [132, 557] width 161 height 37
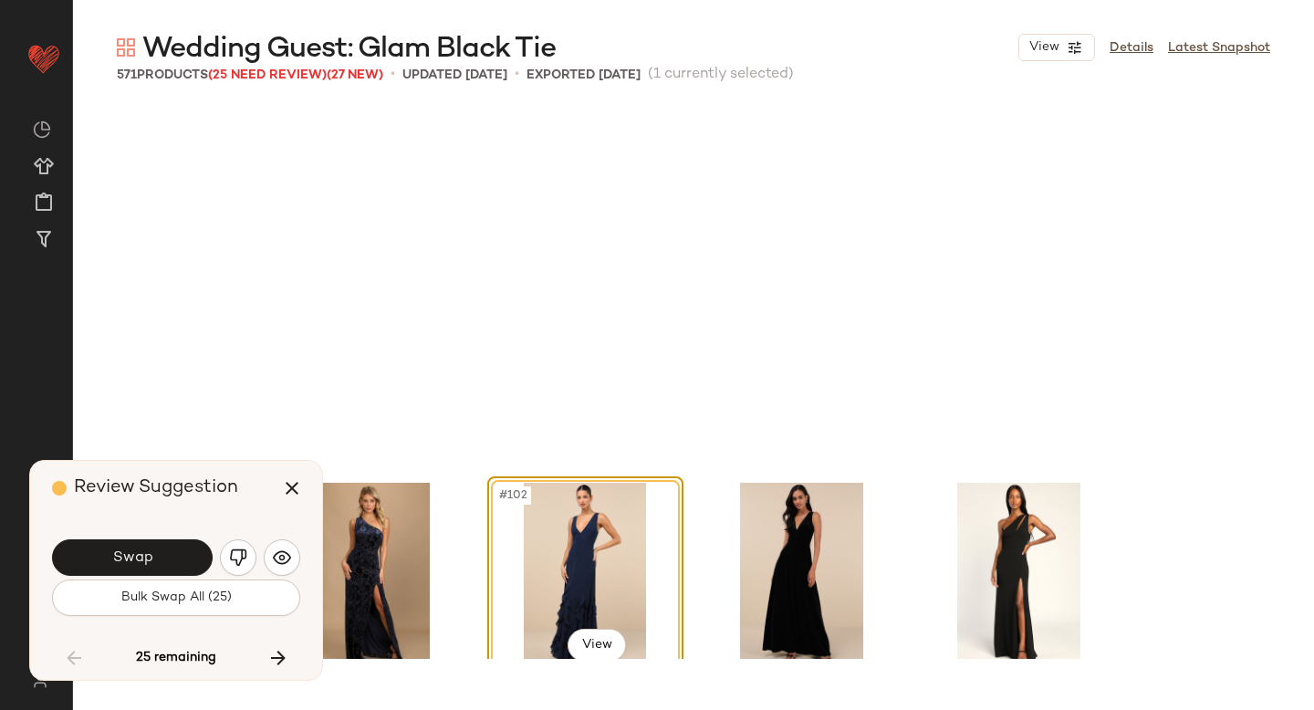
scroll to position [8809, 0]
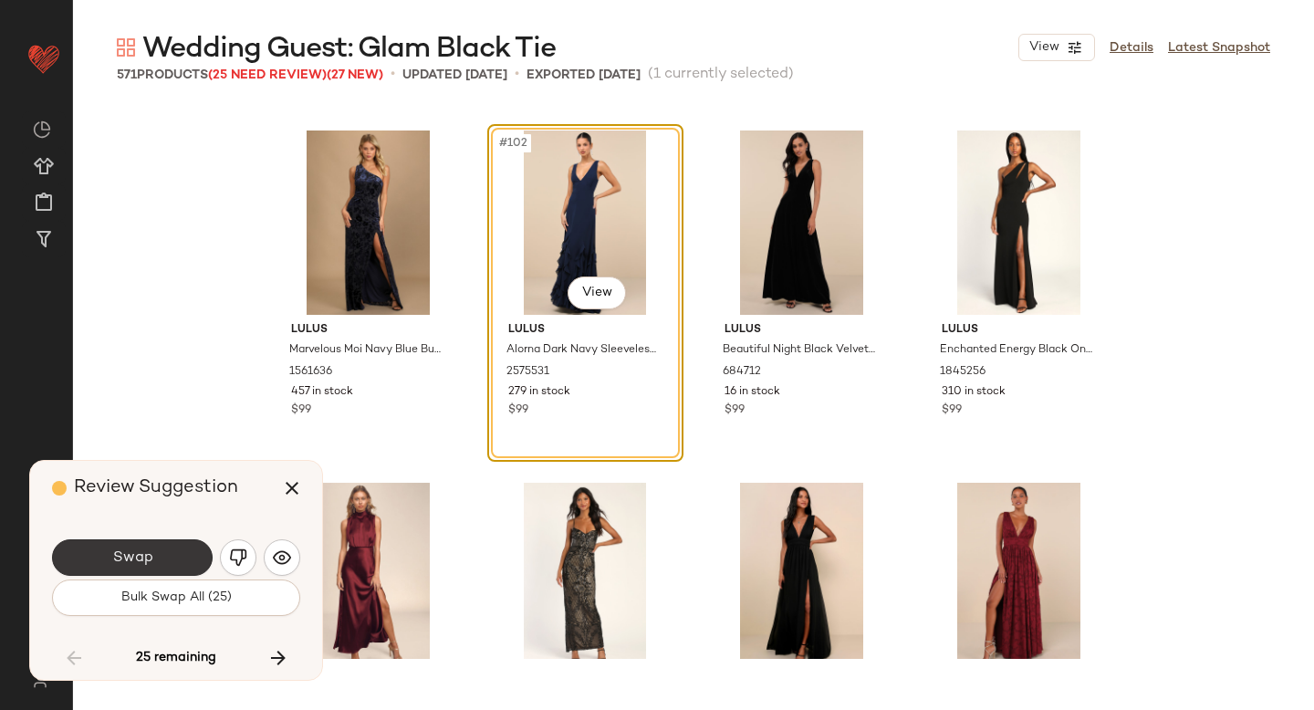
click at [140, 568] on button "Swap" at bounding box center [132, 557] width 161 height 37
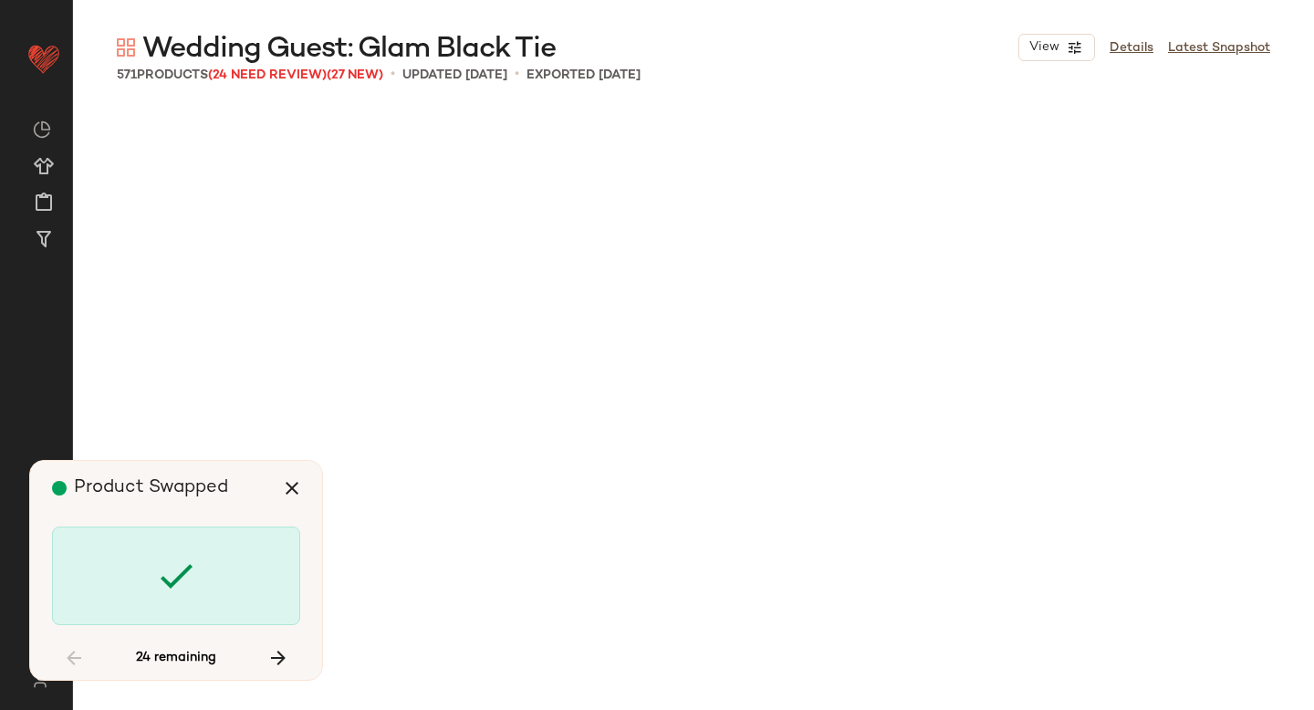
scroll to position [11980, 0]
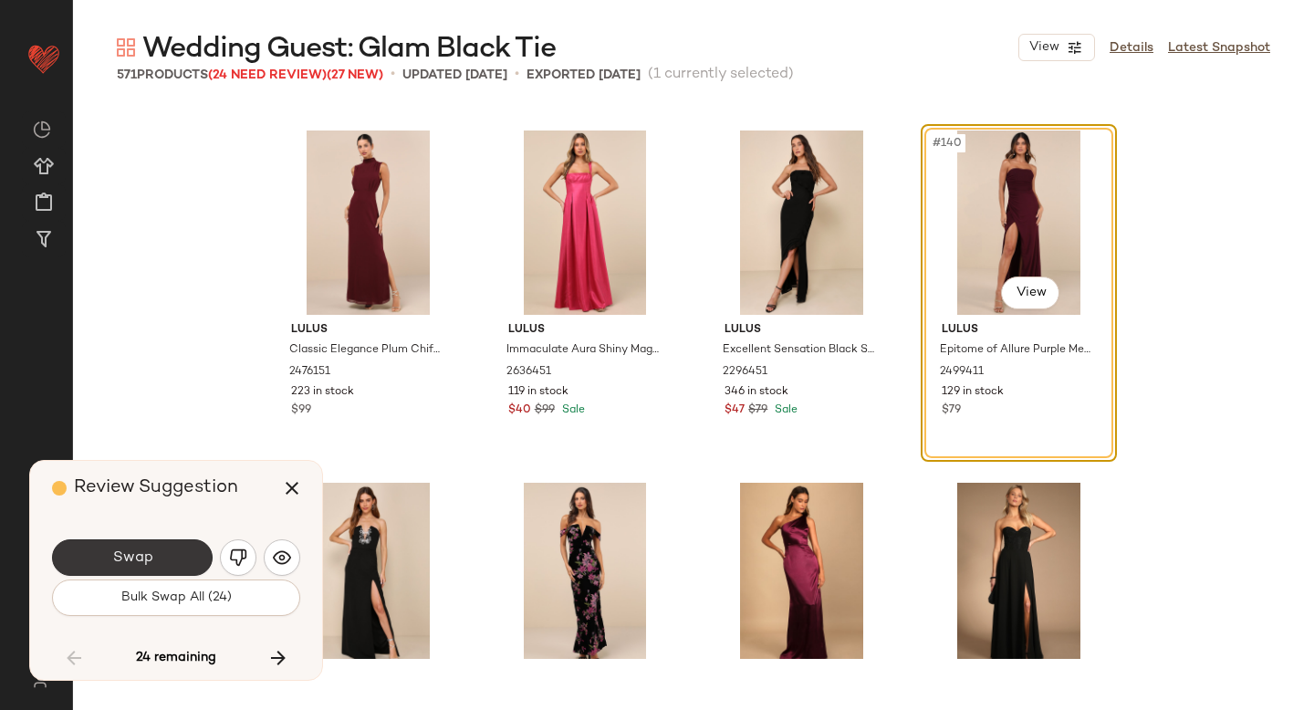
click at [189, 548] on button "Swap" at bounding box center [132, 557] width 161 height 37
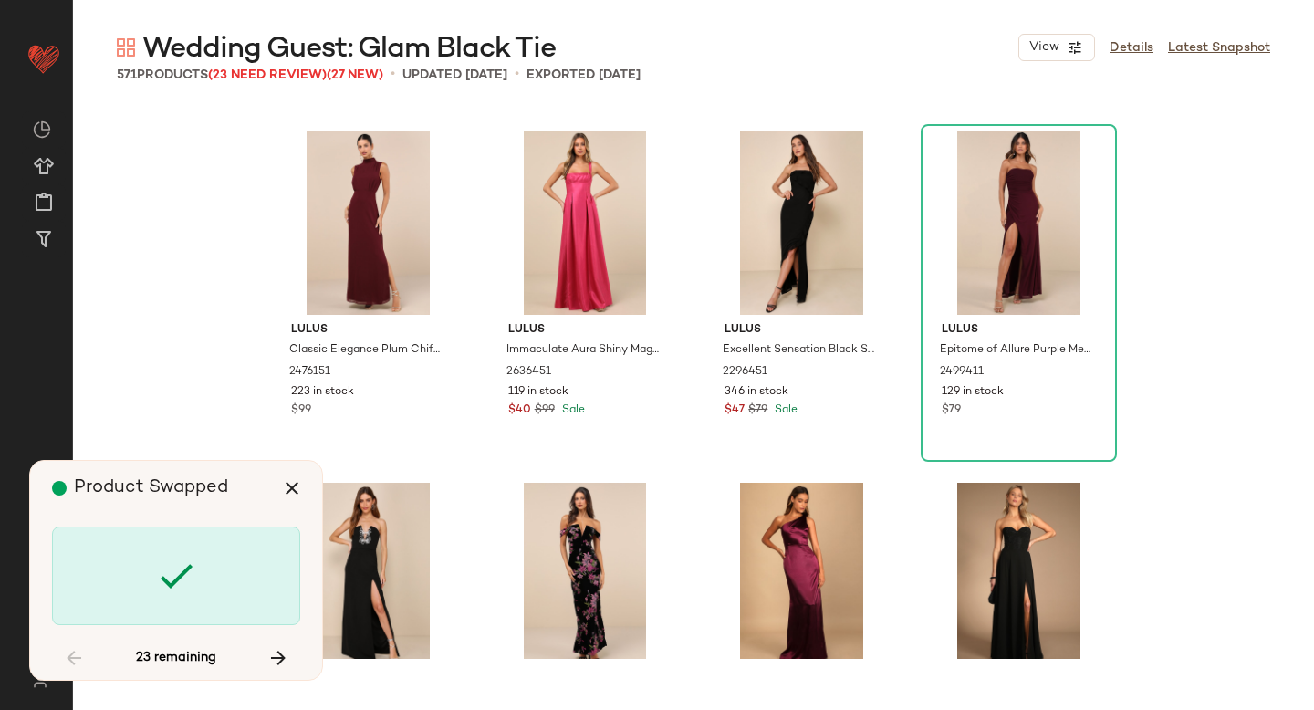
scroll to position [12685, 0]
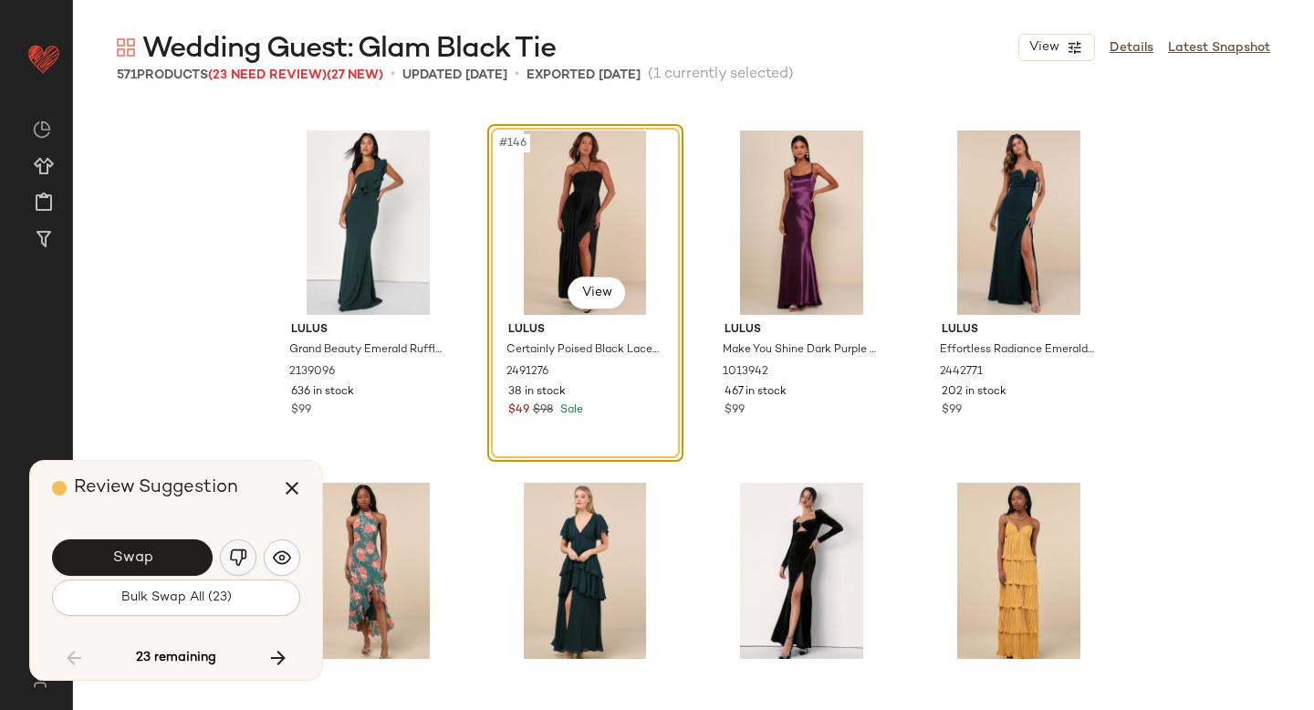
click at [240, 551] on img "button" at bounding box center [238, 558] width 18 height 18
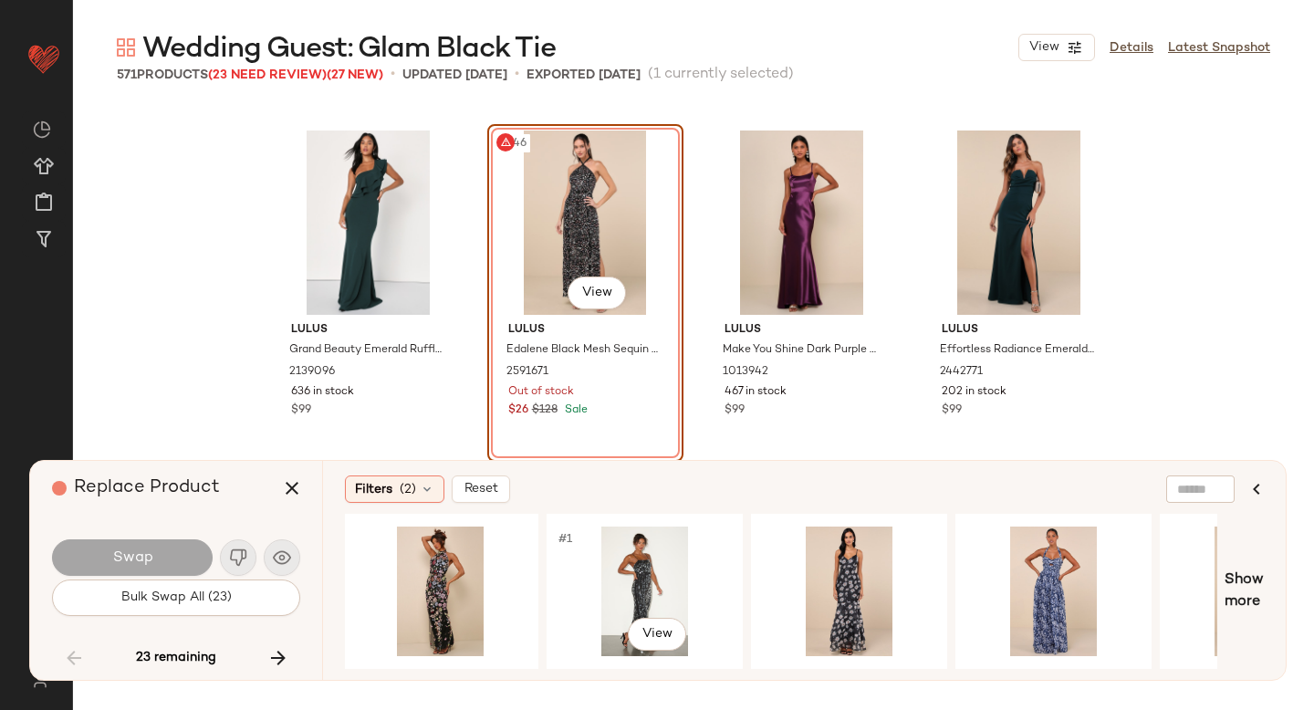
scroll to position [0, 629]
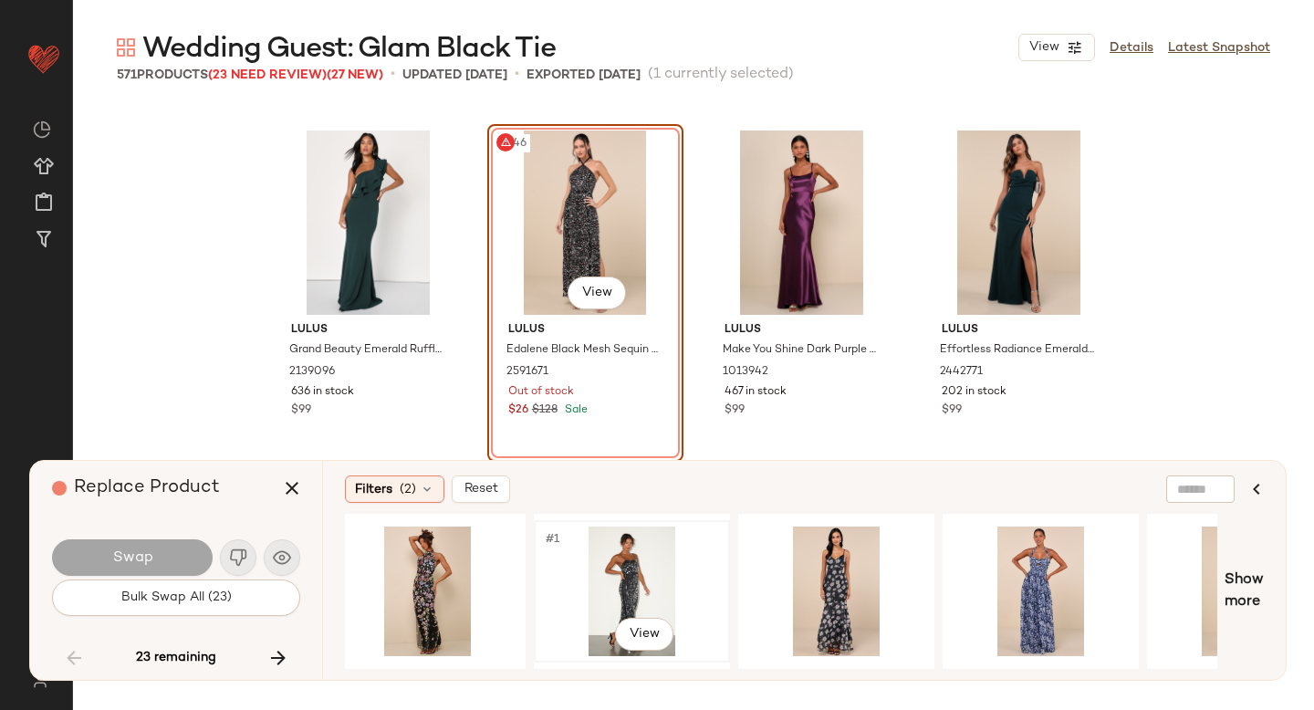
click at [656, 567] on div "#1 View" at bounding box center [631, 592] width 183 height 130
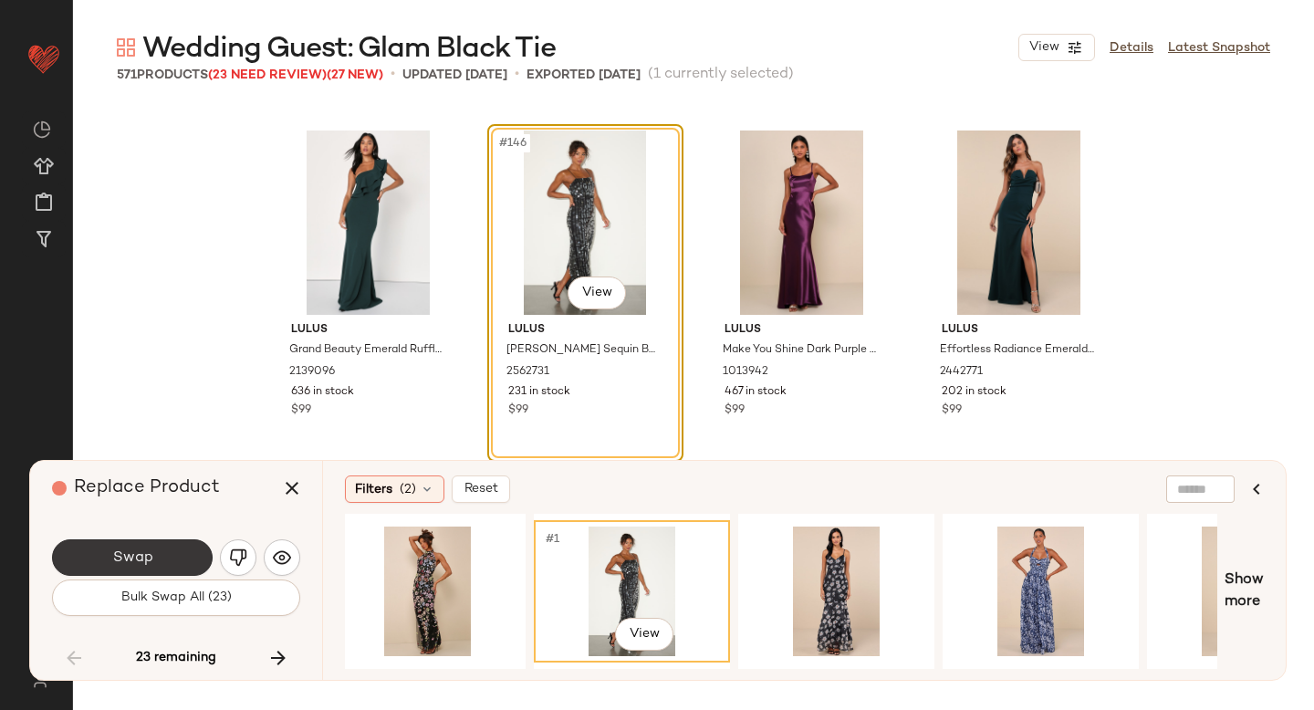
click at [141, 551] on span "Swap" at bounding box center [131, 558] width 41 height 17
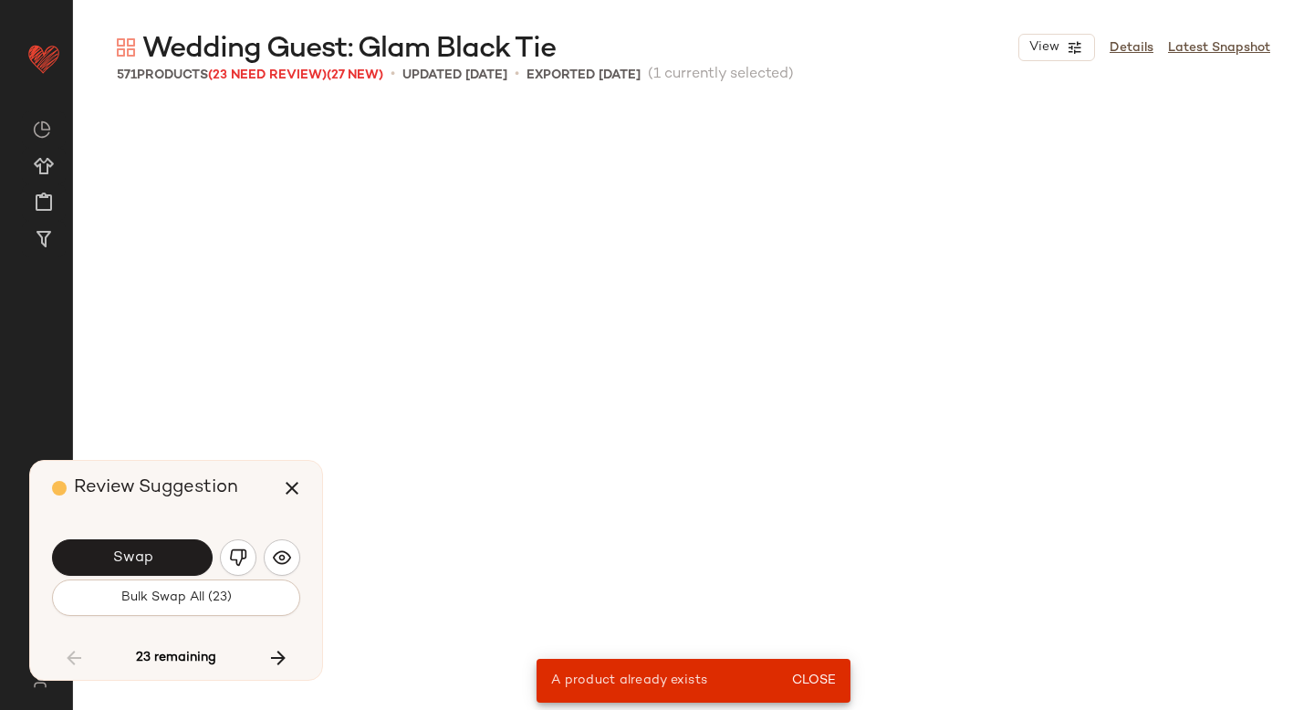
scroll to position [3171, 0]
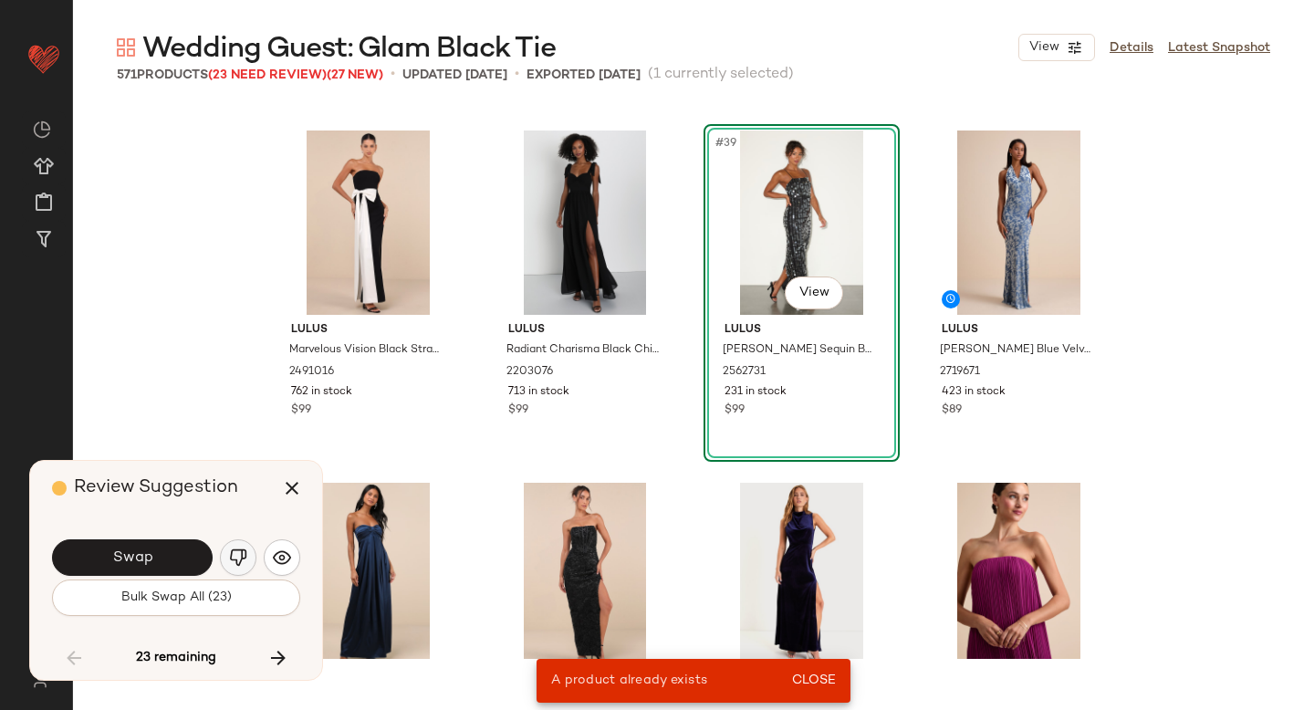
click at [235, 566] on img "button" at bounding box center [238, 558] width 18 height 18
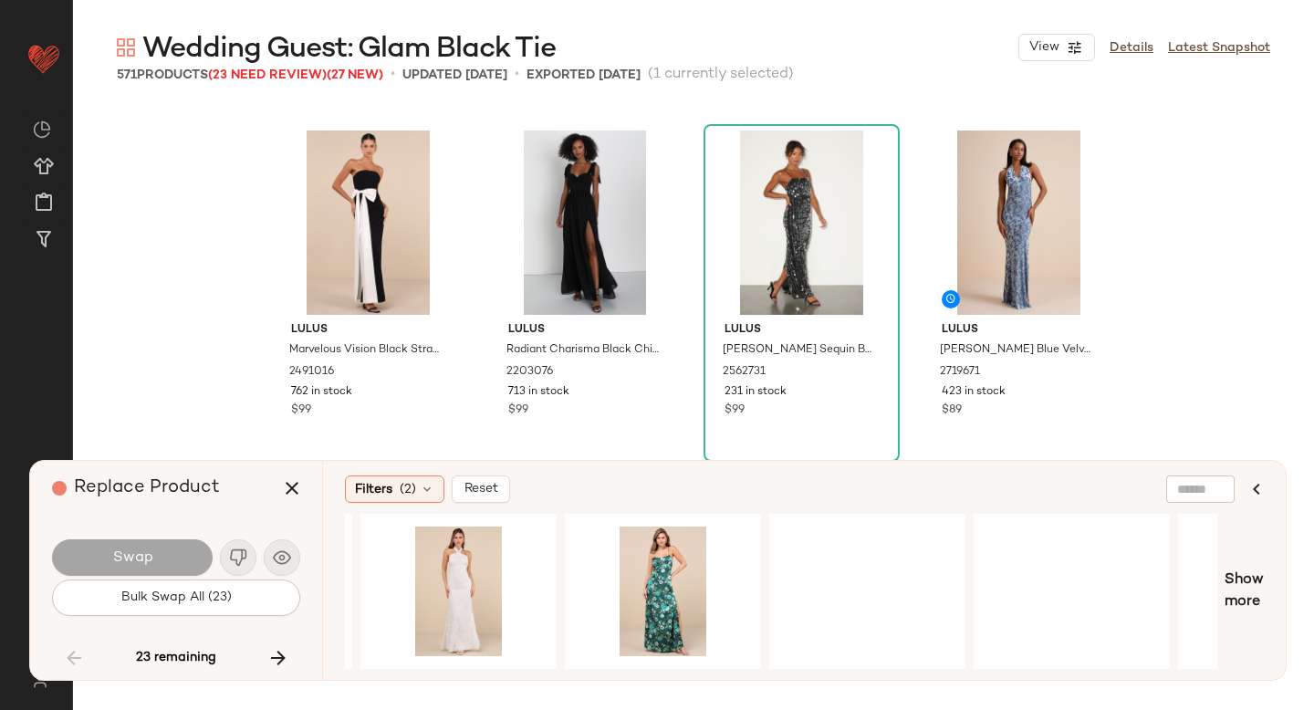
scroll to position [0, 1775]
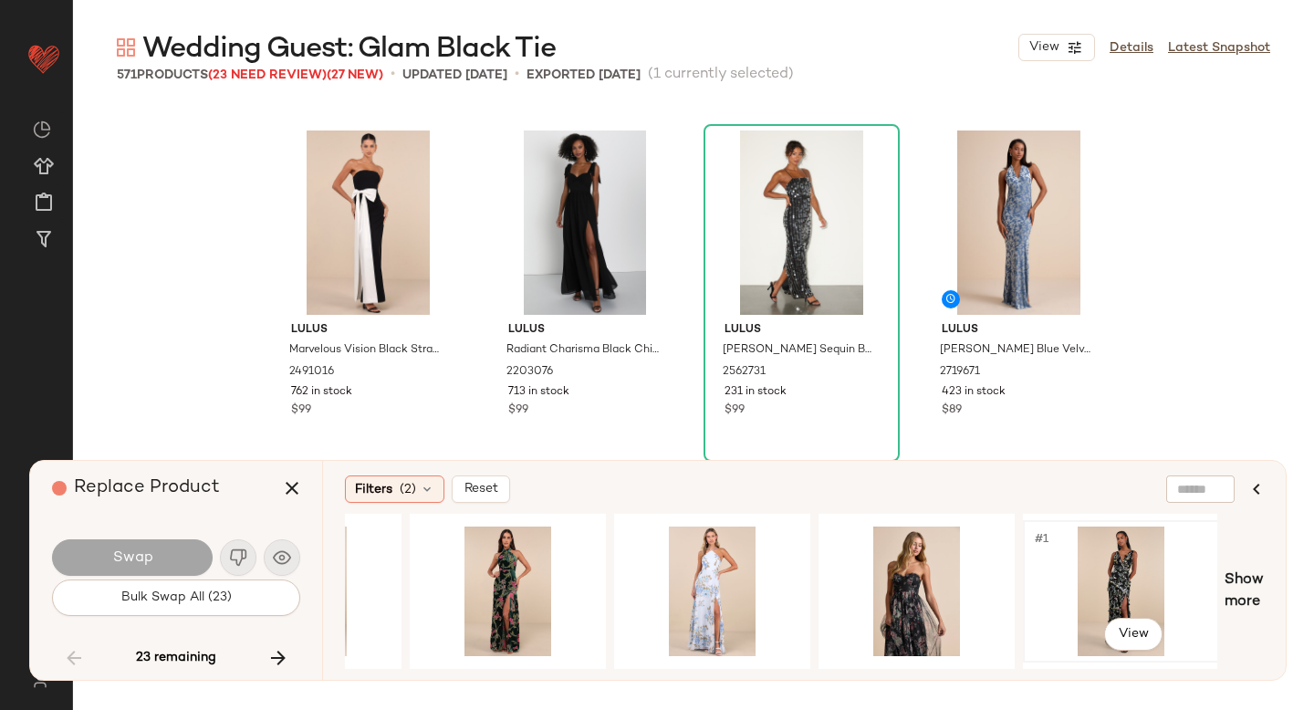
click at [1078, 582] on div "#1 View" at bounding box center [1121, 592] width 183 height 130
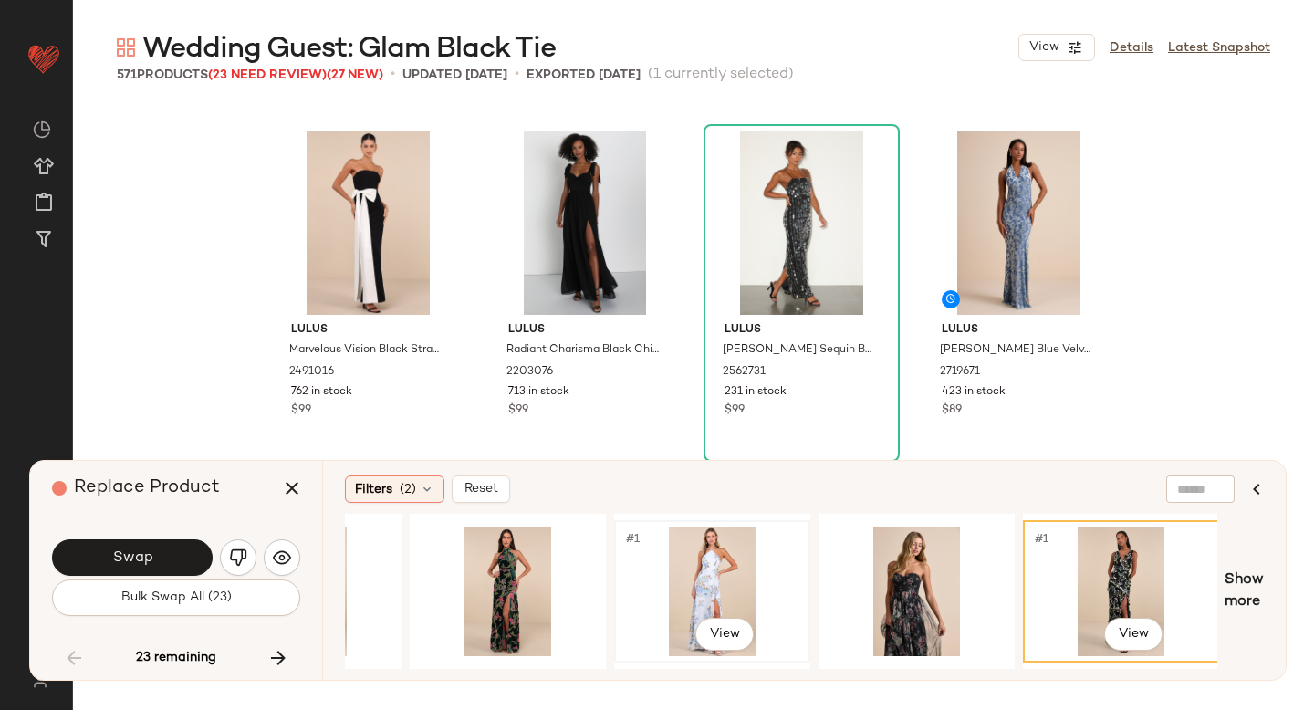
click at [659, 554] on div "#1 View" at bounding box center [712, 592] width 183 height 130
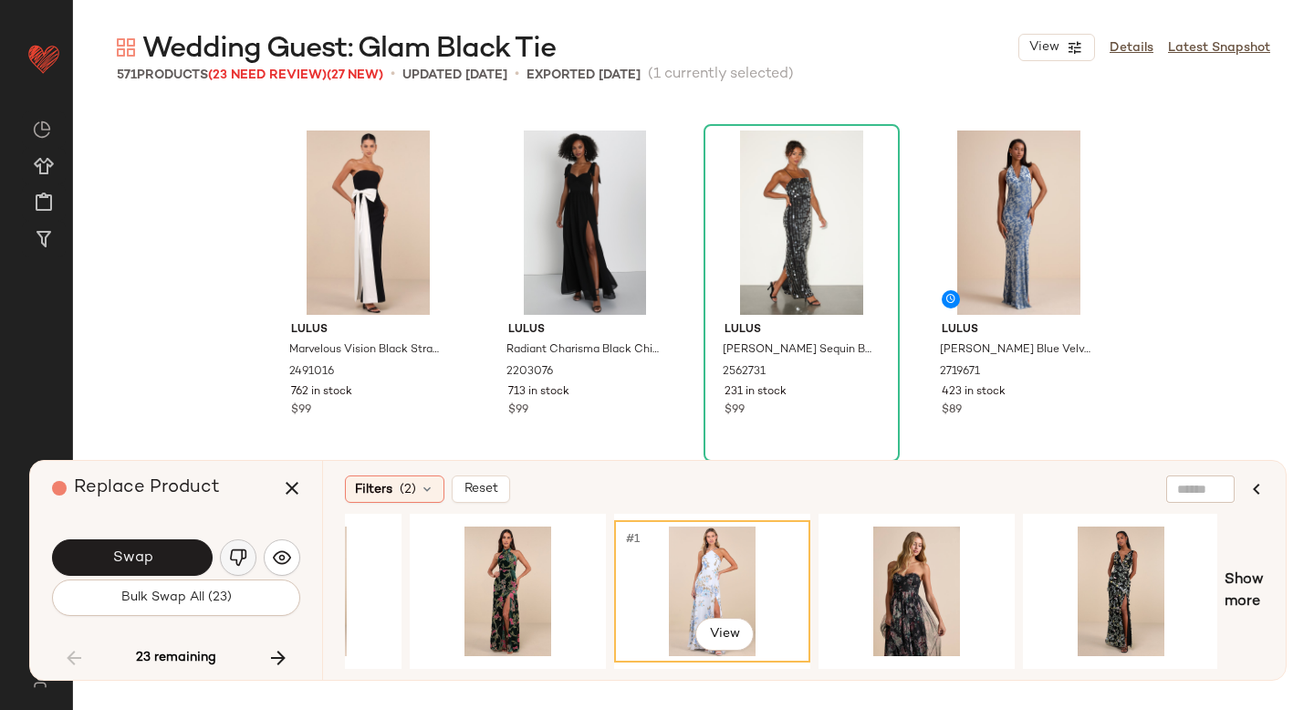
click at [225, 559] on button "button" at bounding box center [238, 557] width 37 height 37
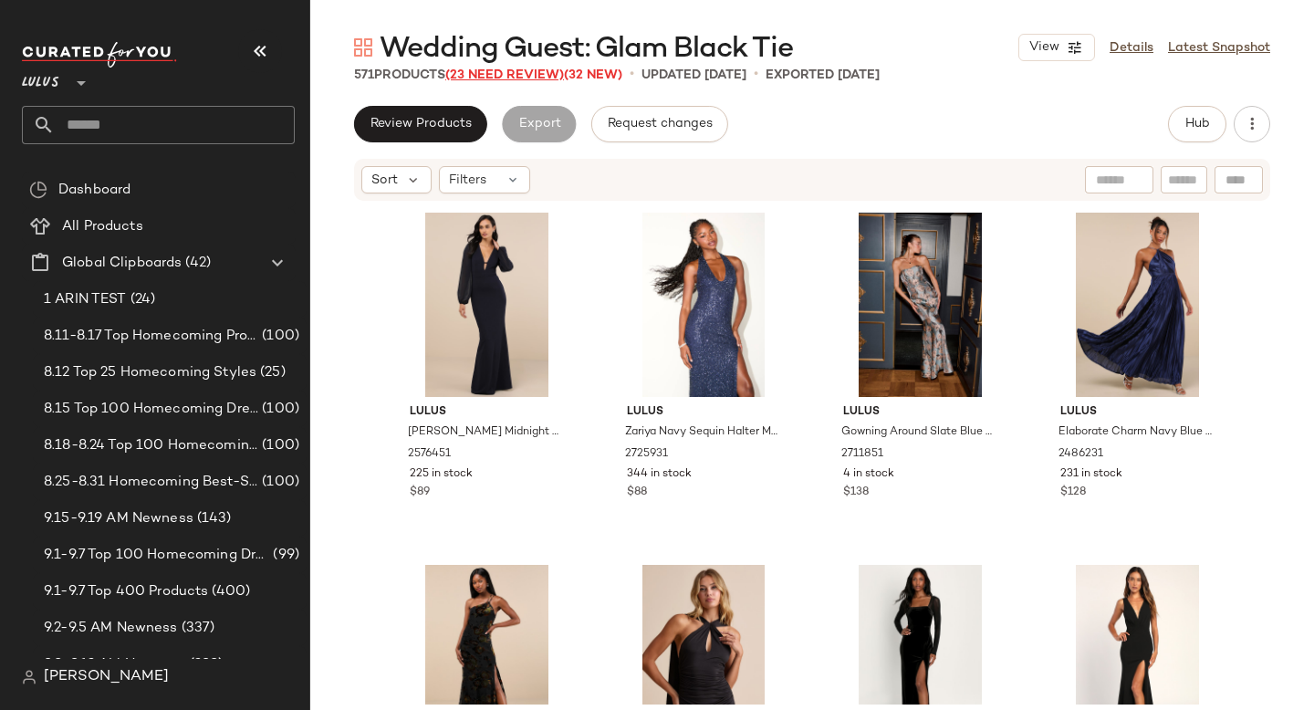
click at [485, 75] on span "(23 Need Review)" at bounding box center [504, 75] width 119 height 14
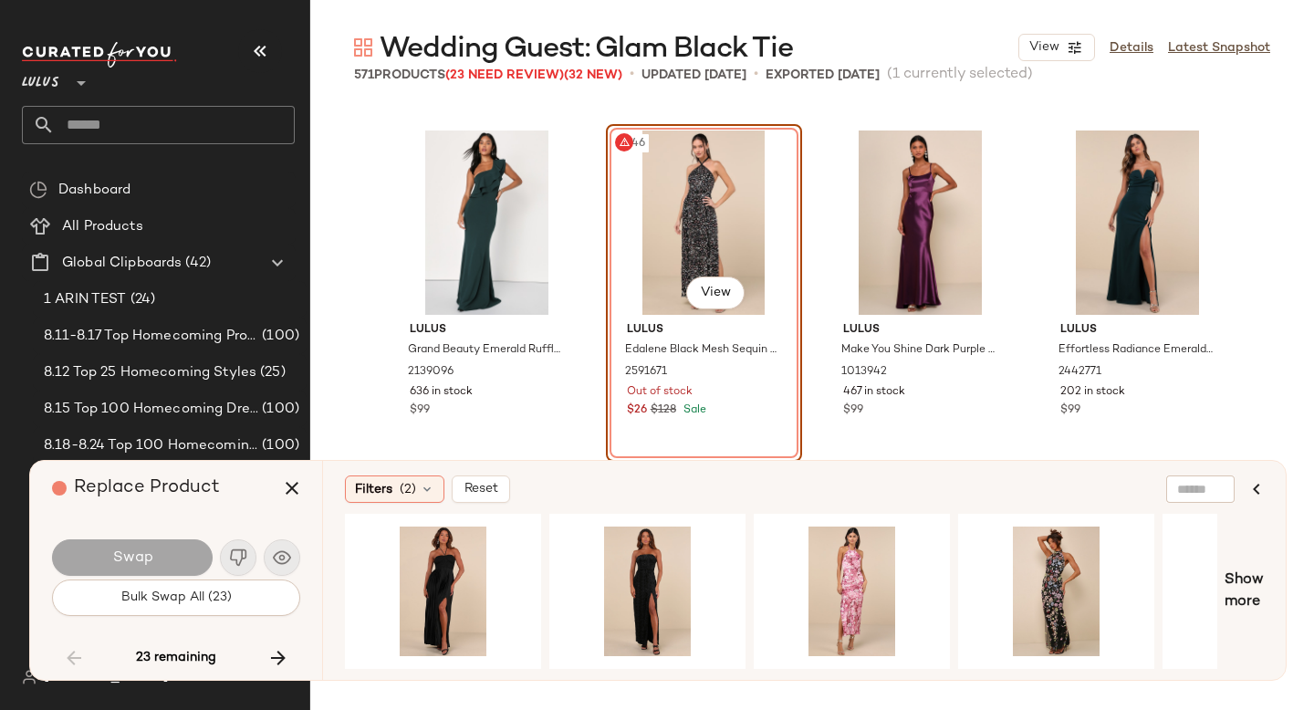
click at [606, 196] on div "#146 View Lulus Edalene Black Mesh Sequin Beaded Halter Maxi Dress 2591671 Out …" at bounding box center [704, 293] width 196 height 338
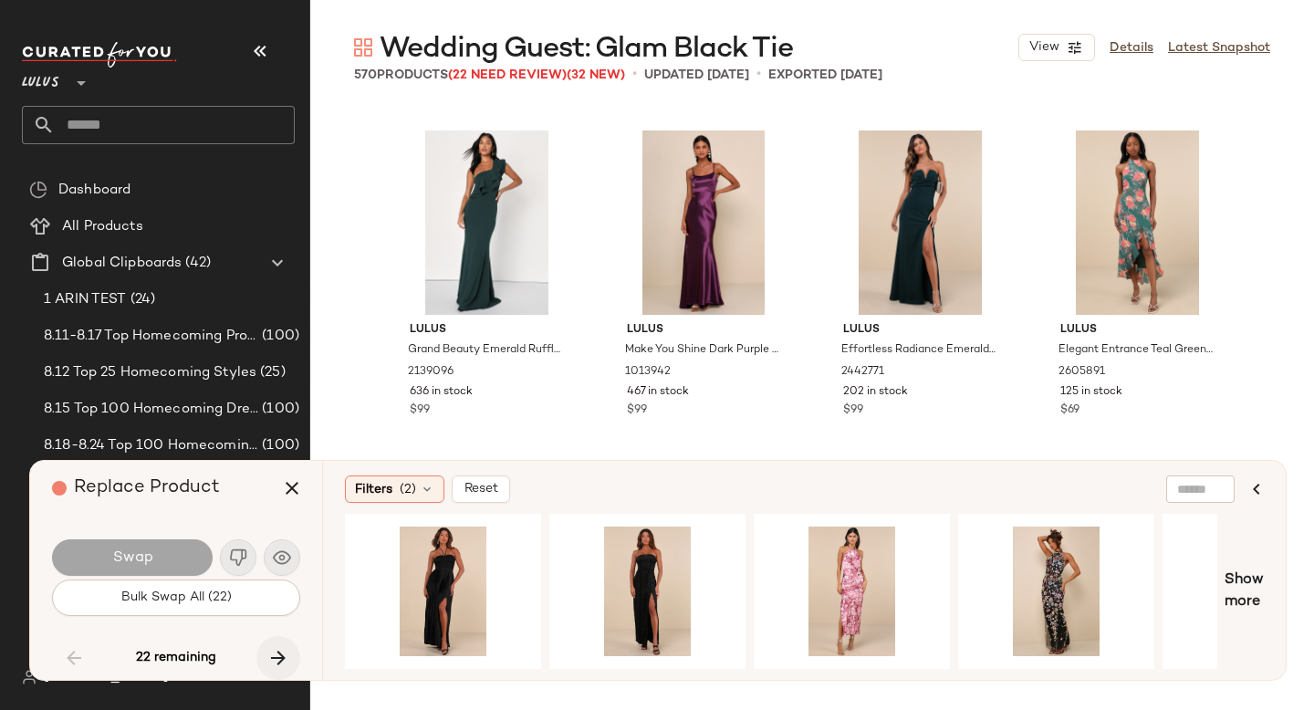
click at [275, 647] on icon "button" at bounding box center [278, 658] width 22 height 22
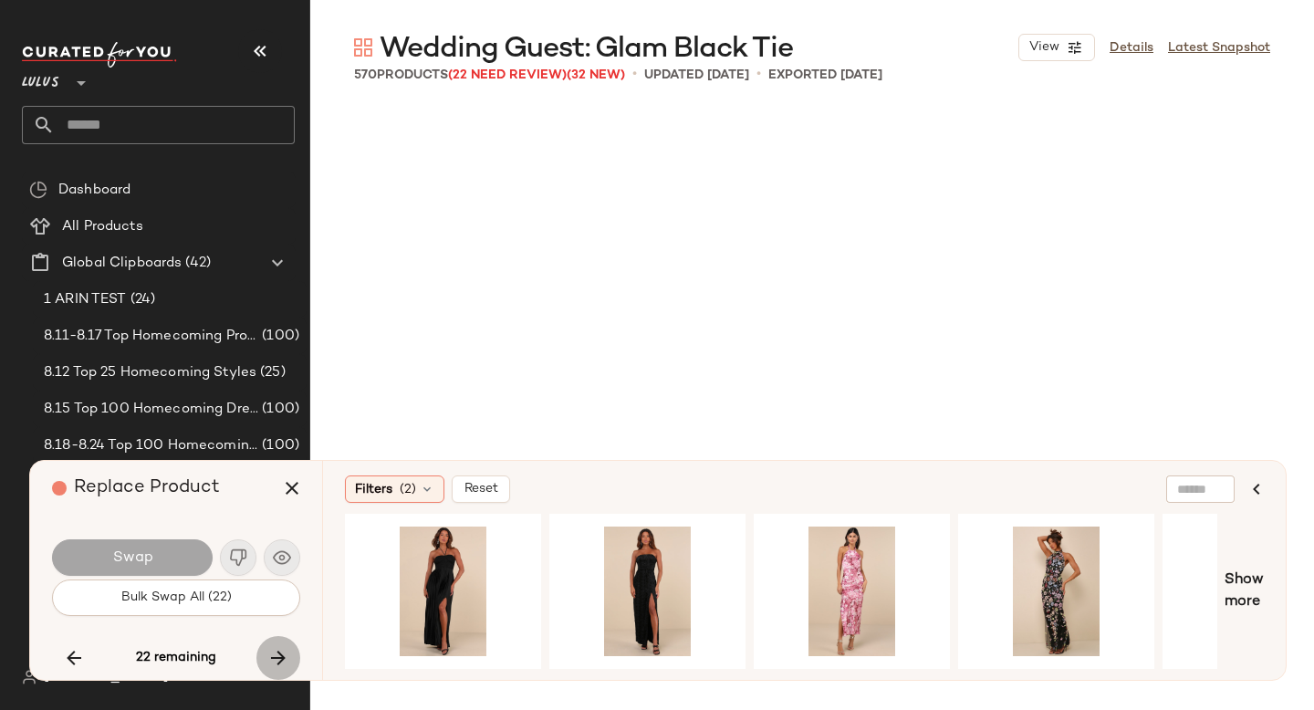
scroll to position [19379, 0]
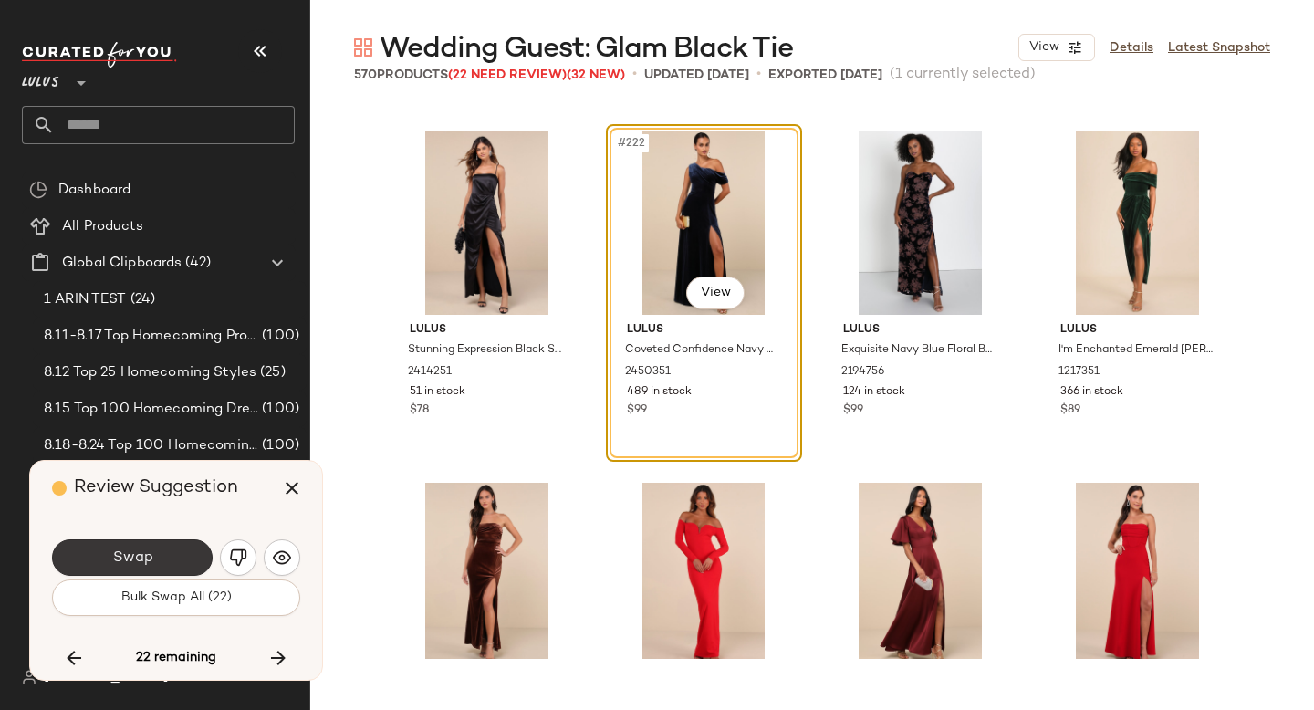
click at [157, 570] on button "Swap" at bounding box center [132, 557] width 161 height 37
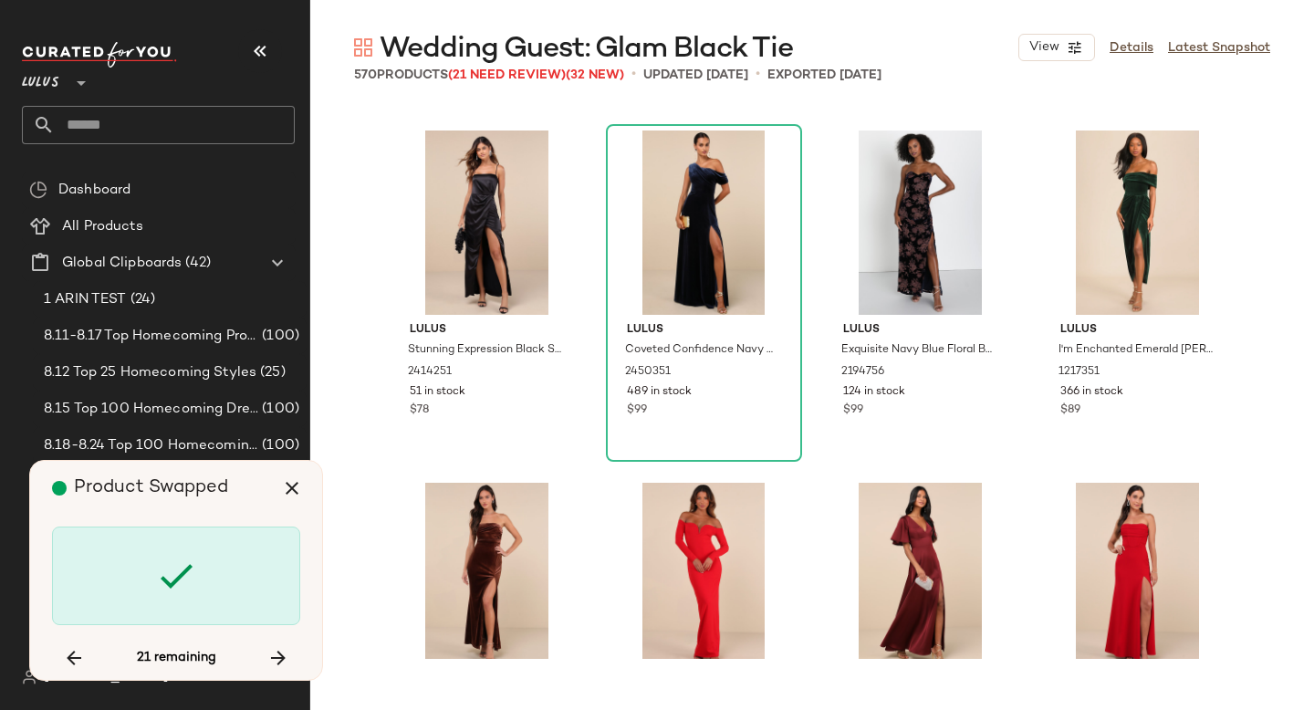
scroll to position [21846, 0]
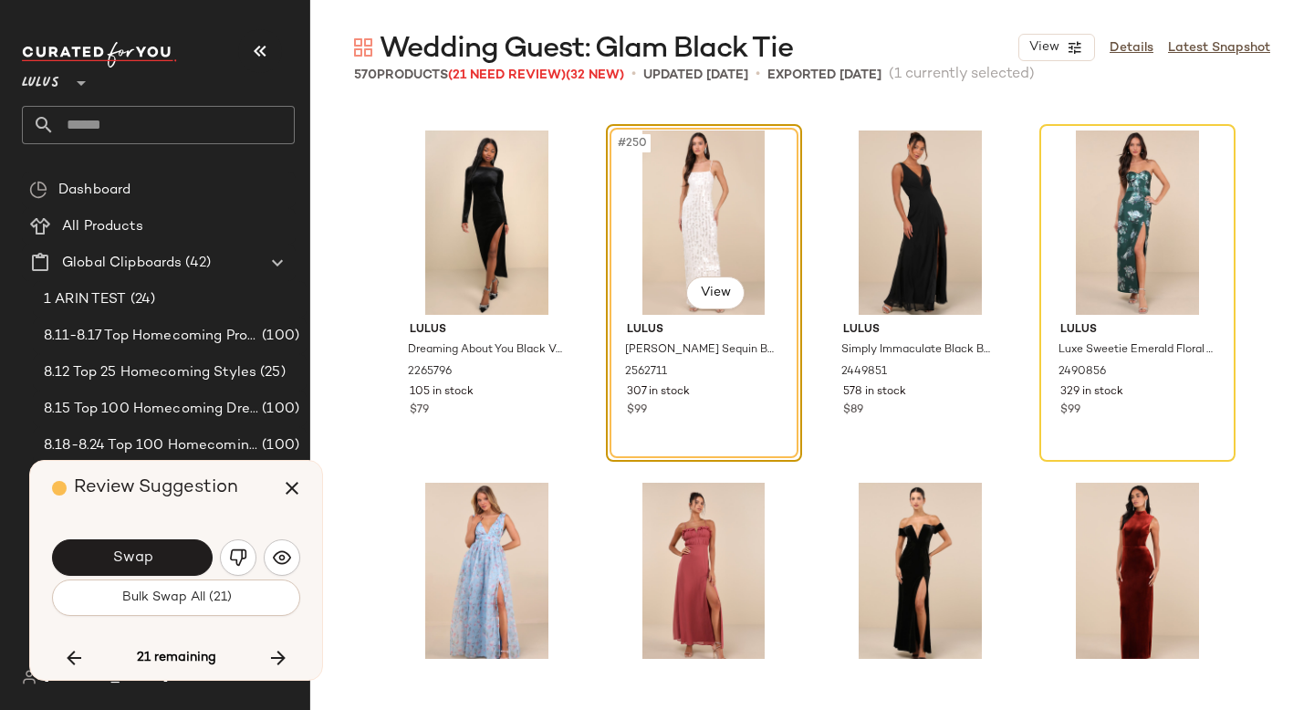
click at [157, 570] on button "Swap" at bounding box center [132, 557] width 161 height 37
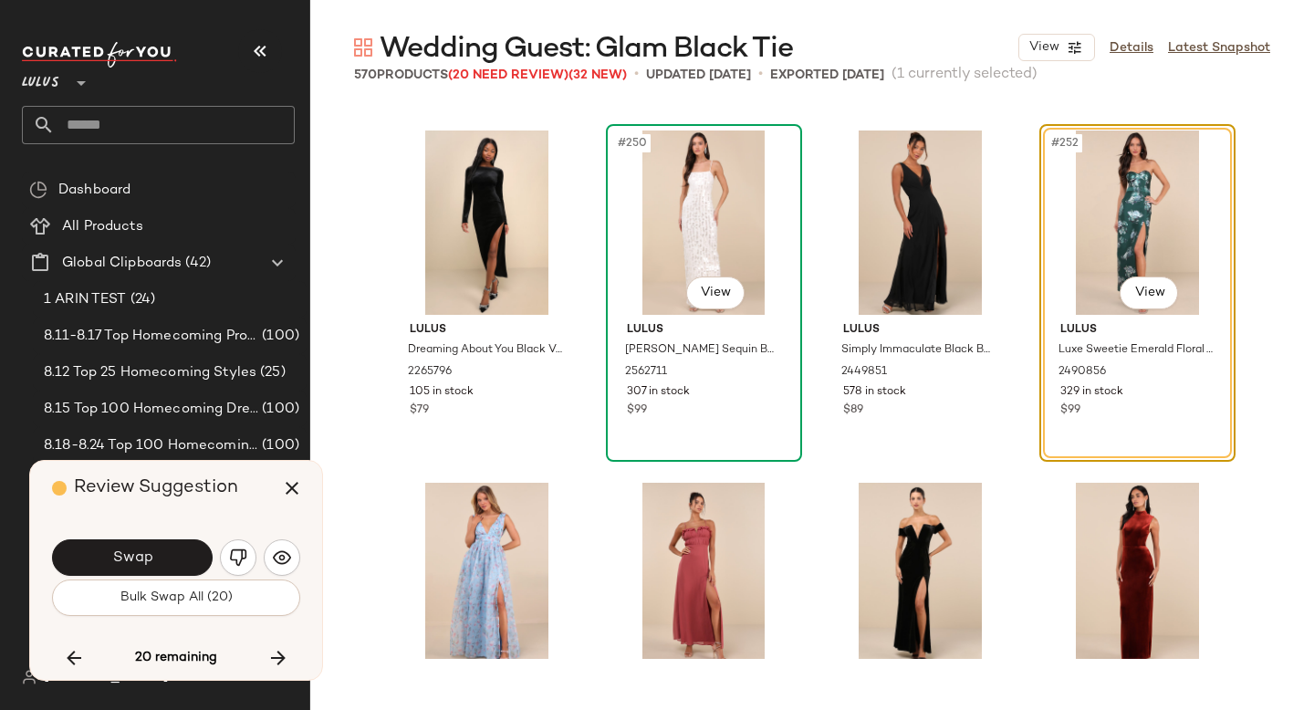
click at [675, 222] on div "#250 View" at bounding box center [704, 223] width 183 height 184
click at [712, 222] on div "#250 View" at bounding box center [704, 223] width 183 height 184
click at [69, 674] on button "button" at bounding box center [74, 658] width 44 height 44
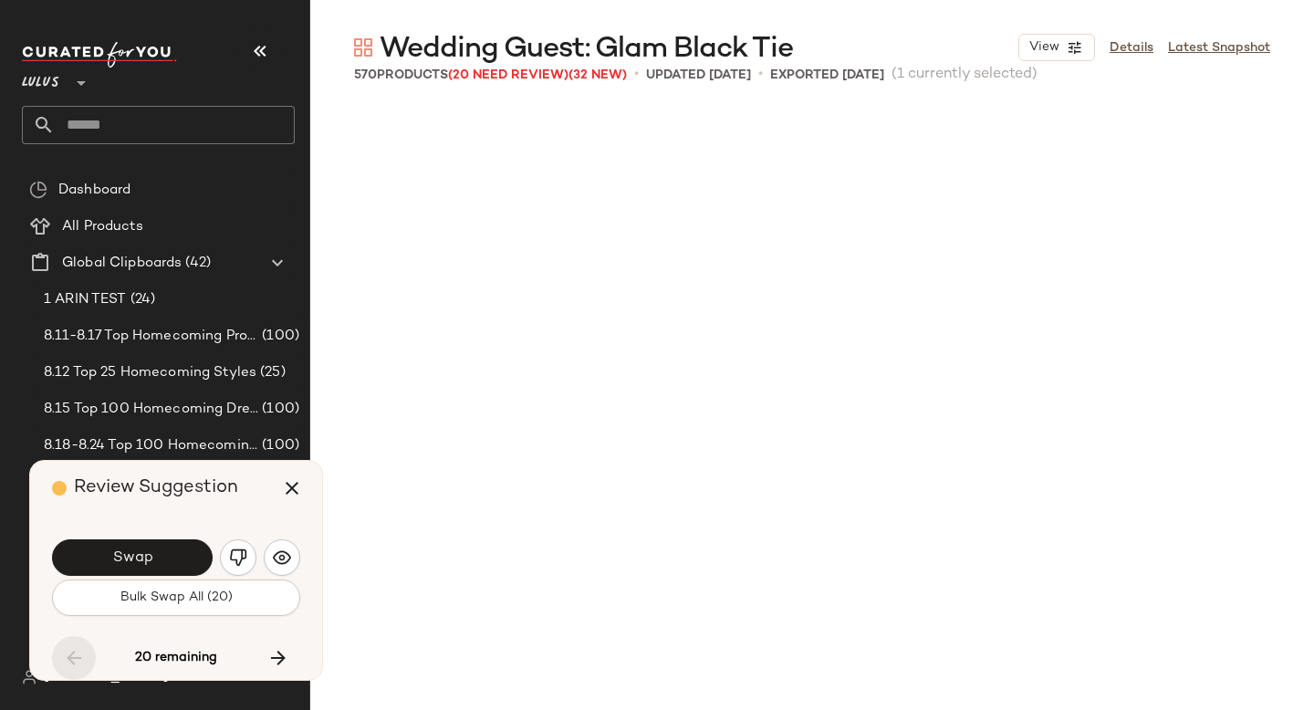
scroll to position [17617, 0]
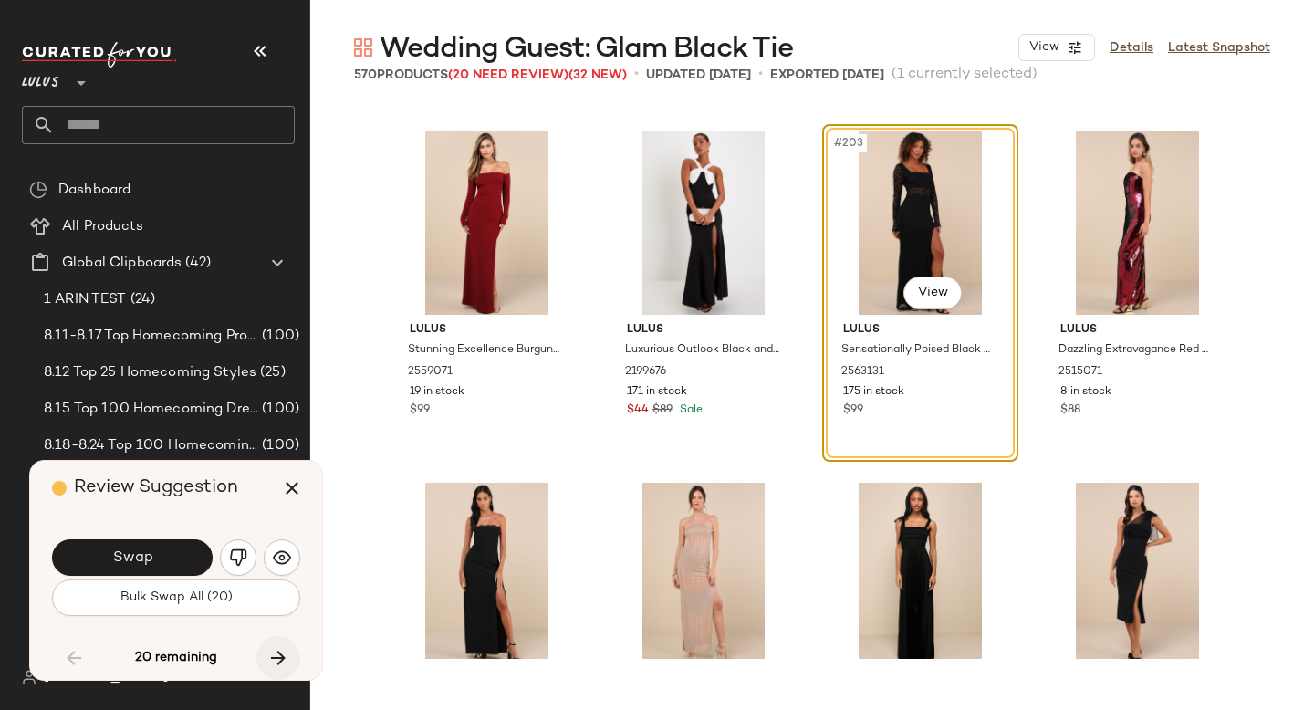
click at [274, 656] on icon "button" at bounding box center [278, 658] width 22 height 22
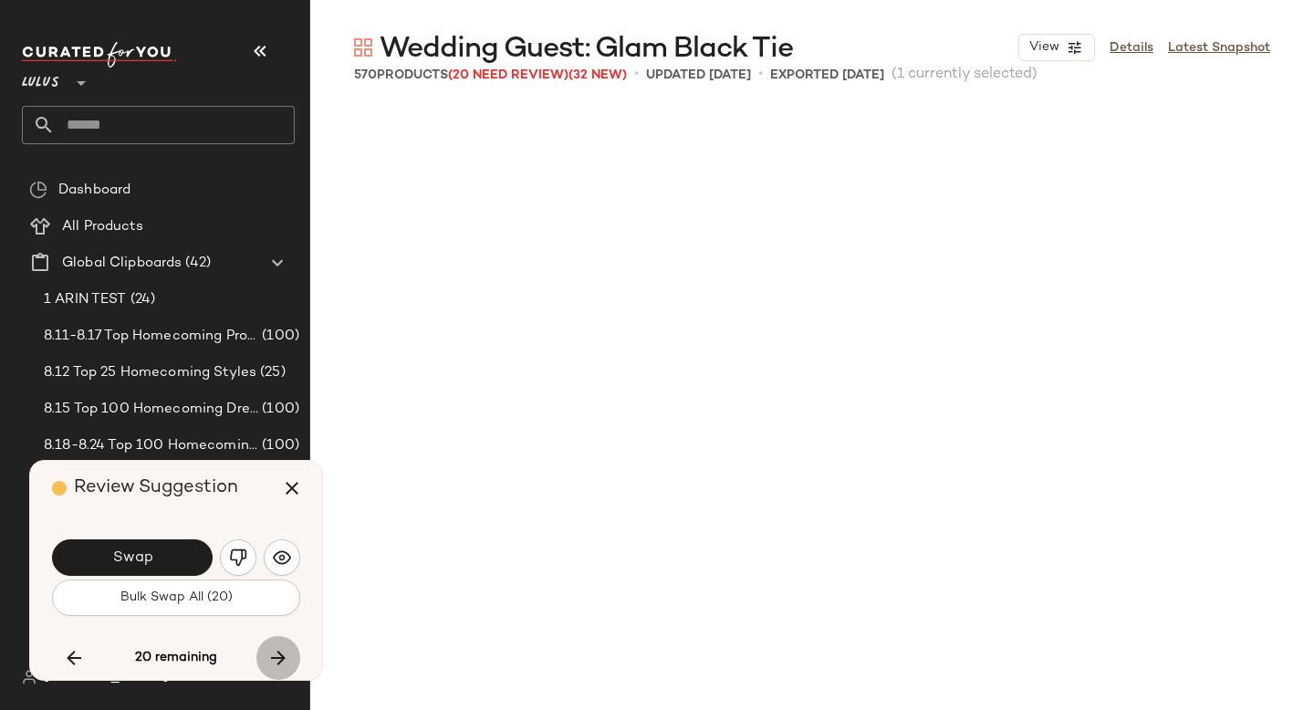
scroll to position [21846, 0]
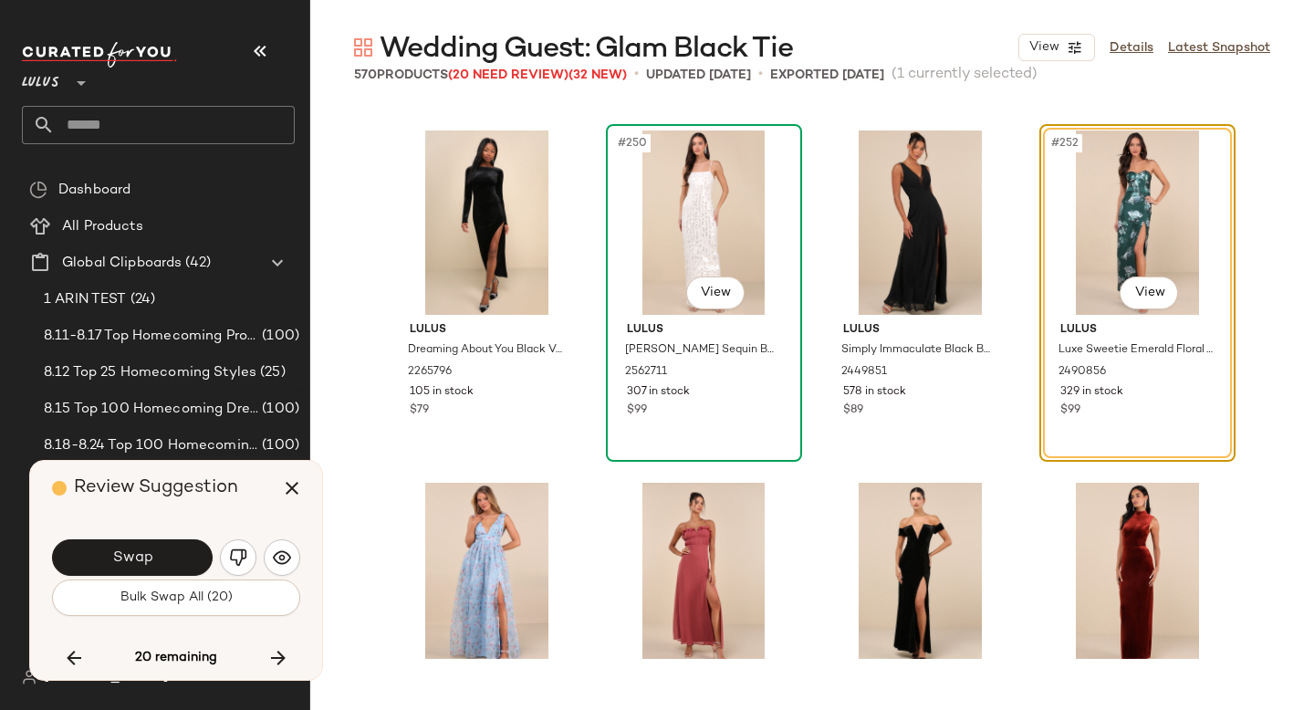
click at [654, 221] on div "#250 View" at bounding box center [704, 223] width 183 height 184
click at [173, 565] on button "Swap" at bounding box center [132, 557] width 161 height 37
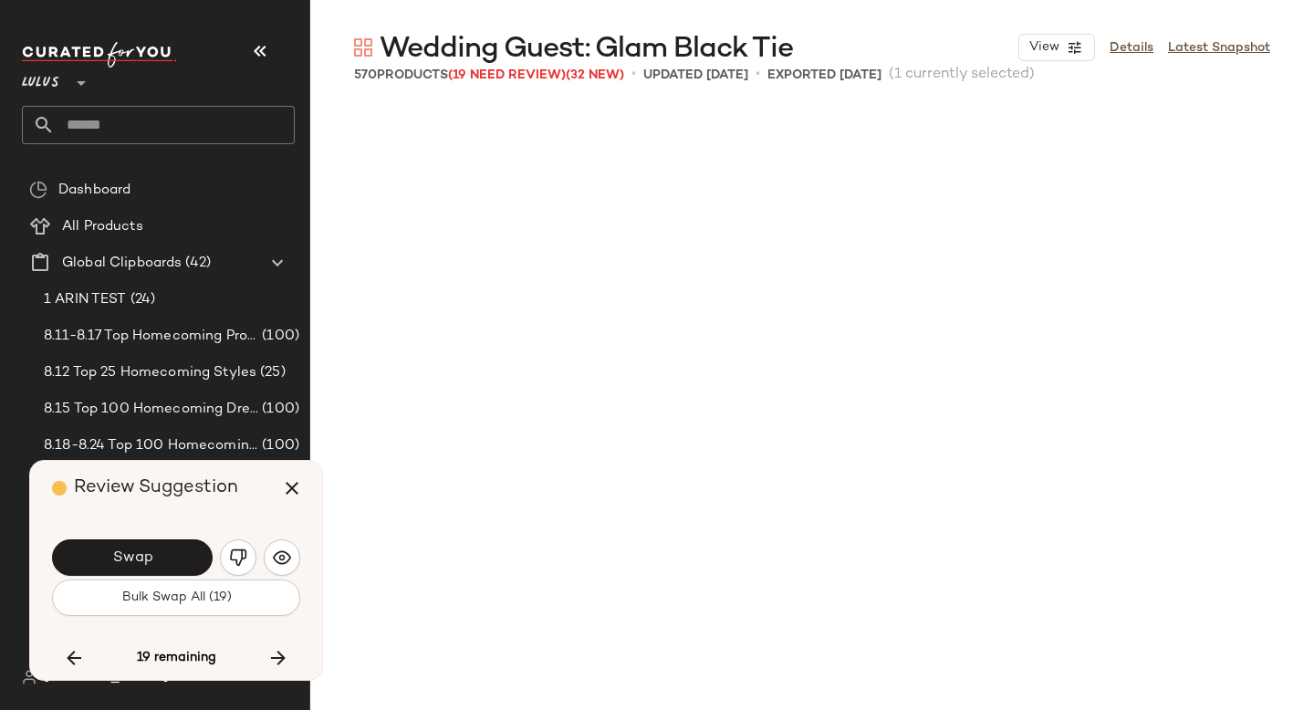
scroll to position [22550, 0]
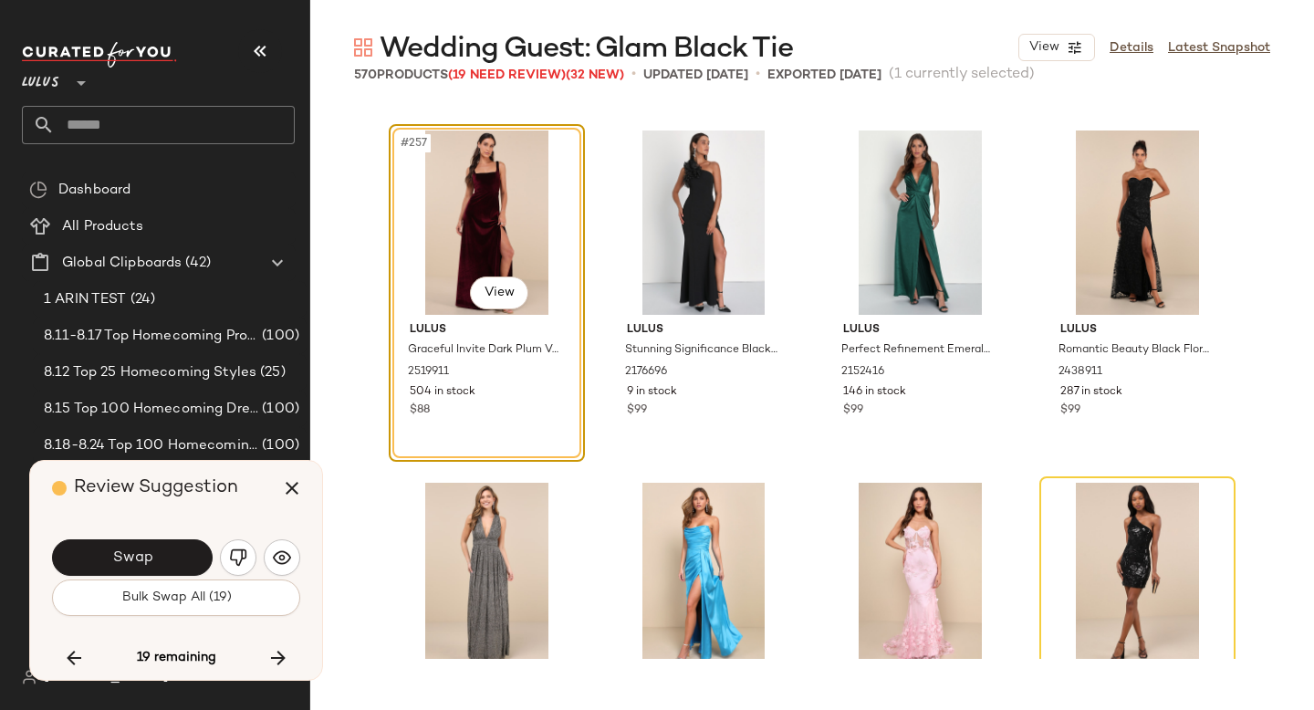
click at [173, 565] on button "Swap" at bounding box center [132, 557] width 161 height 37
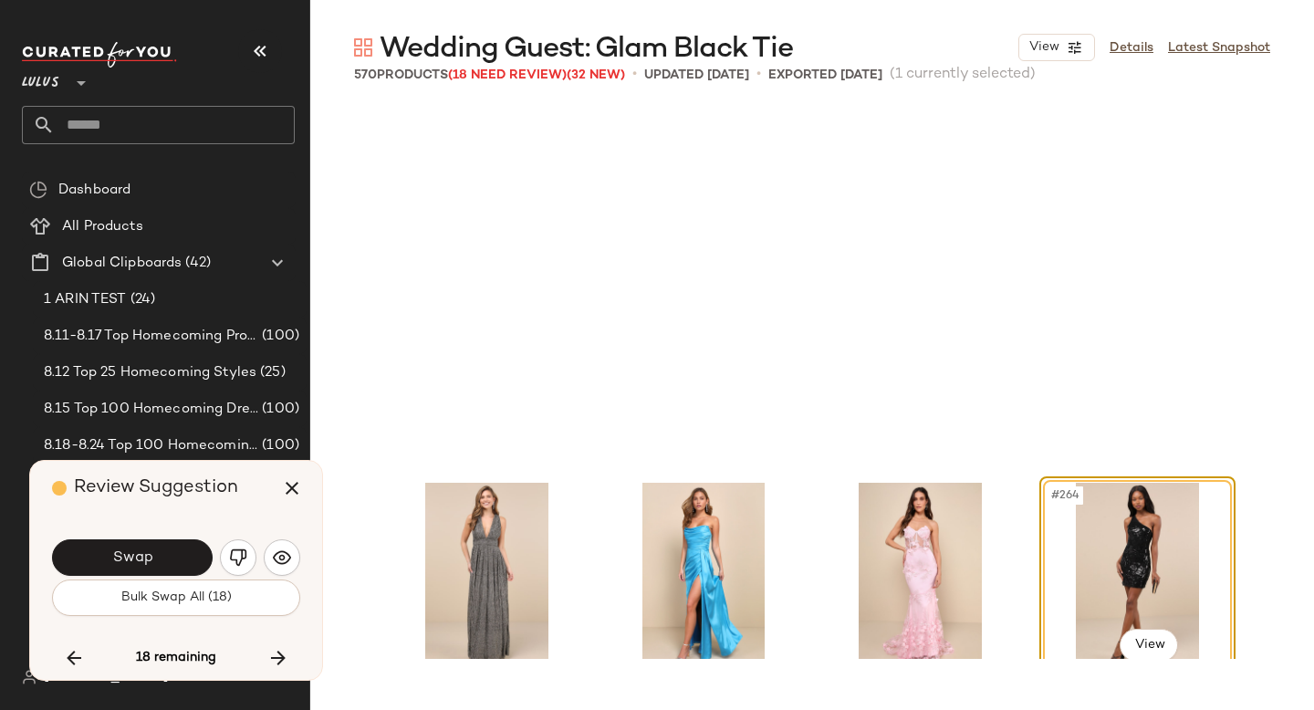
scroll to position [22903, 0]
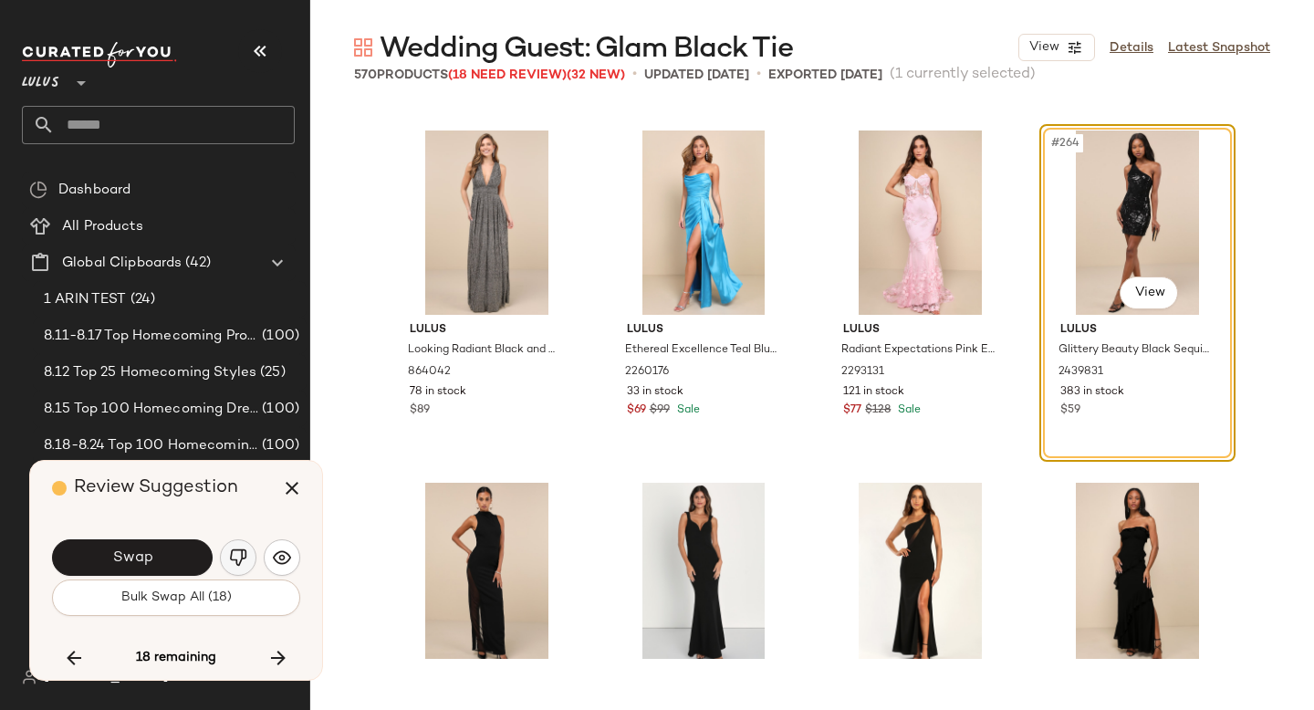
click at [241, 555] on img "button" at bounding box center [238, 558] width 18 height 18
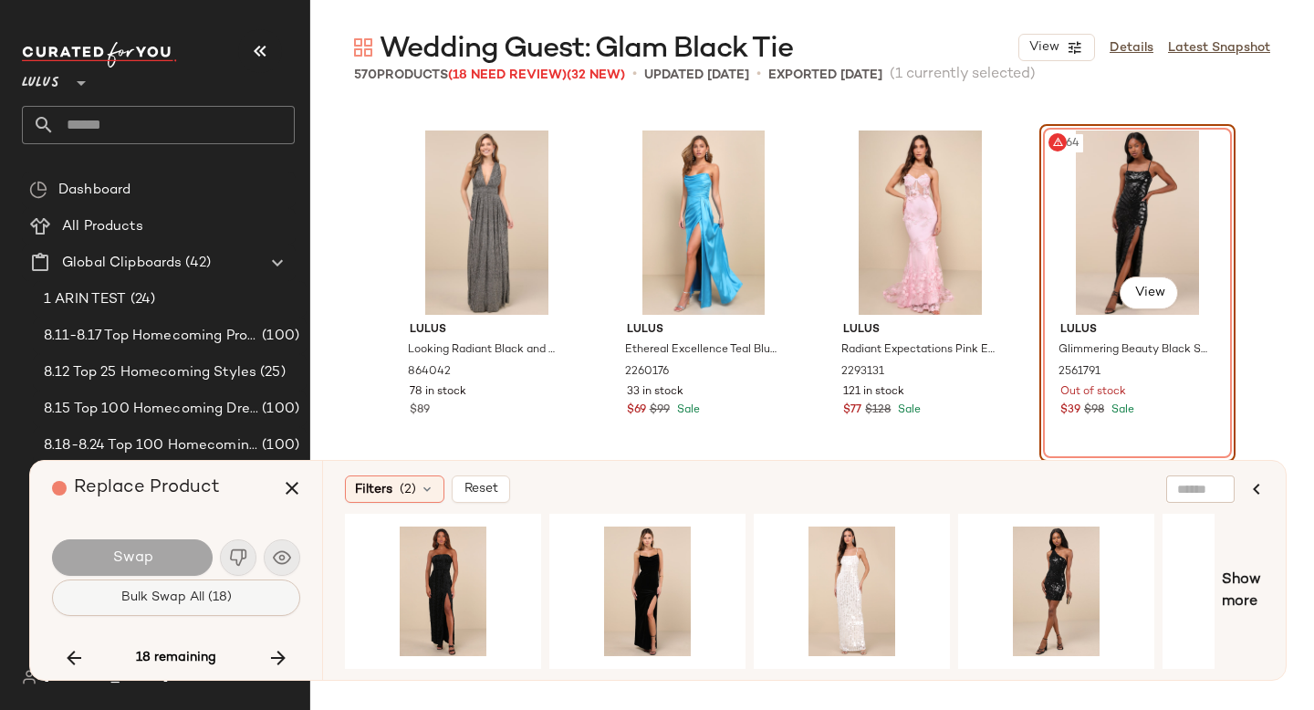
click at [230, 583] on button "Bulk Swap All (18)" at bounding box center [176, 598] width 248 height 37
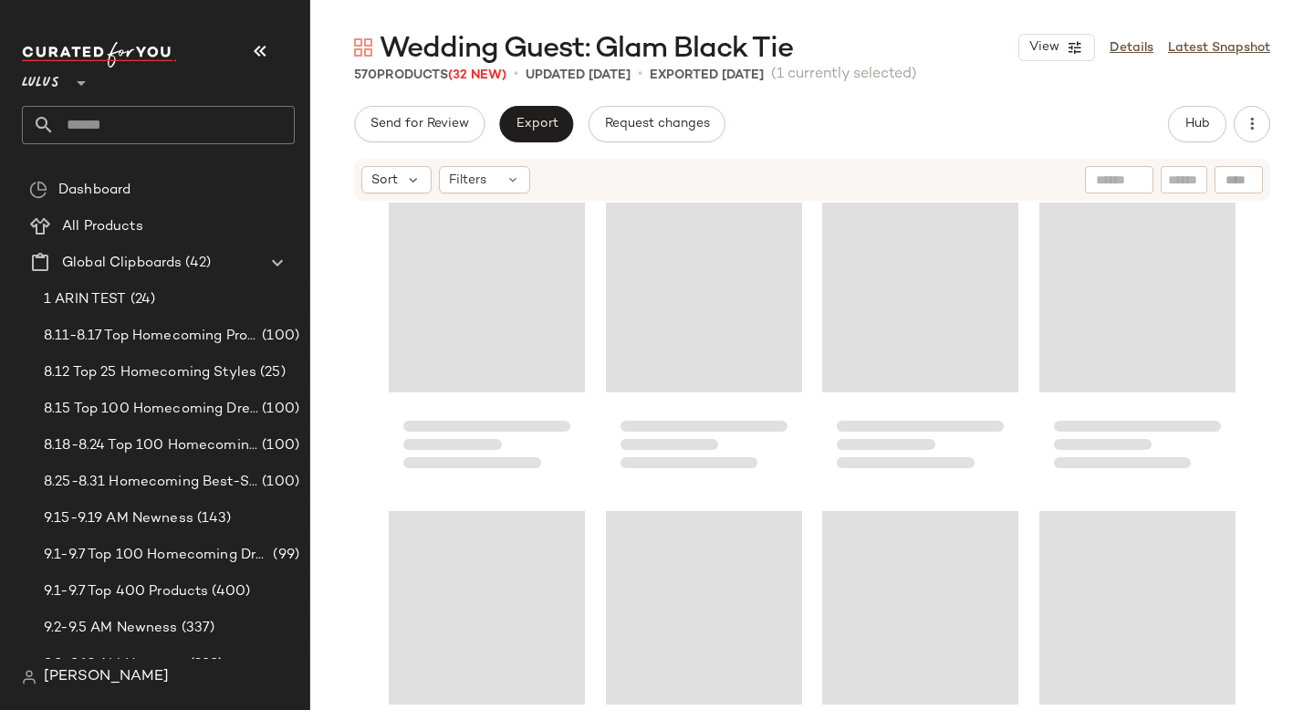
scroll to position [11097, 0]
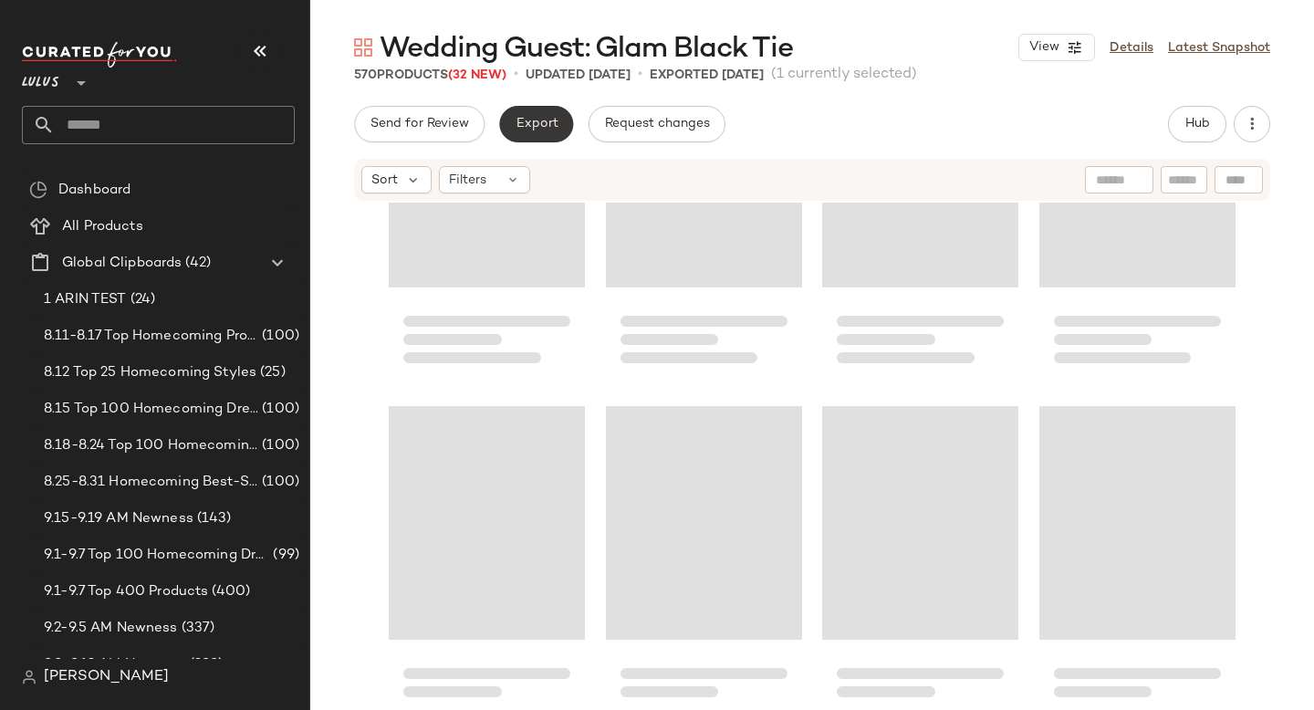
click at [522, 119] on span "Export" at bounding box center [536, 124] width 43 height 15
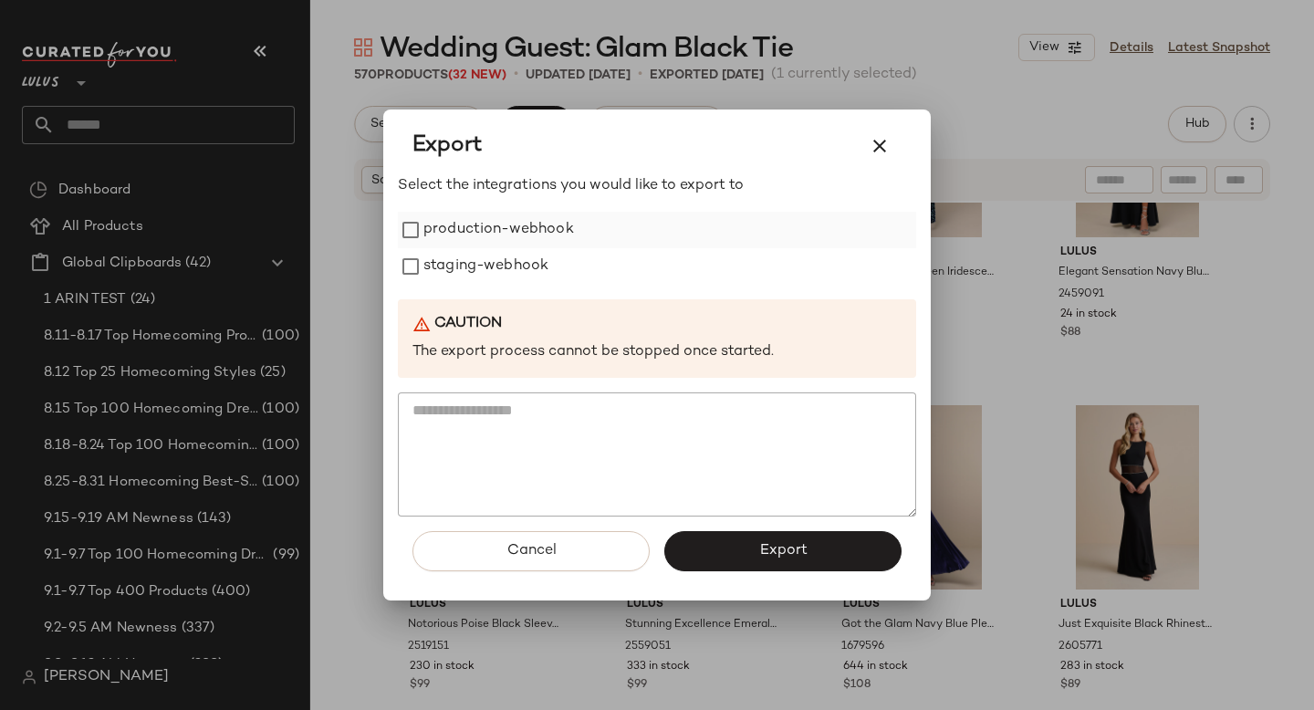
click at [547, 236] on label "production-webhook" at bounding box center [499, 230] width 151 height 37
click at [533, 257] on label "staging-webhook" at bounding box center [486, 266] width 125 height 37
click at [693, 539] on button "Export" at bounding box center [783, 551] width 237 height 40
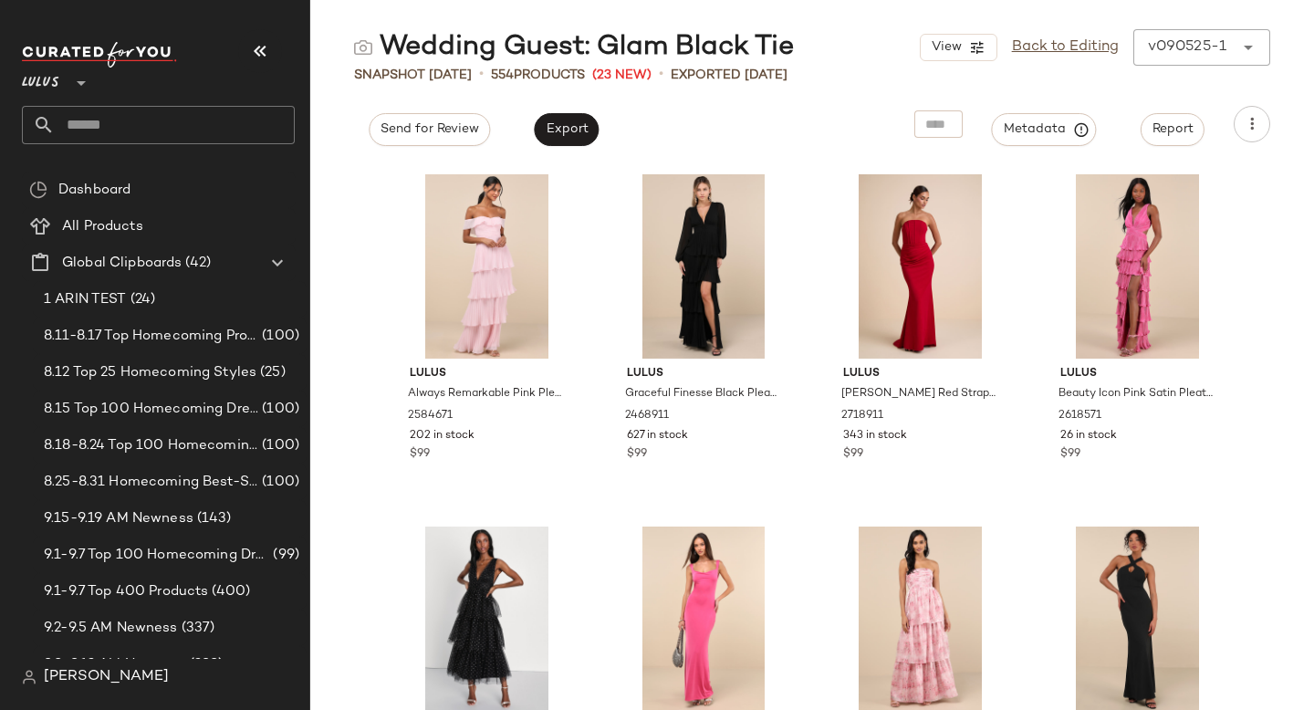
click at [149, 123] on input "text" at bounding box center [175, 125] width 240 height 38
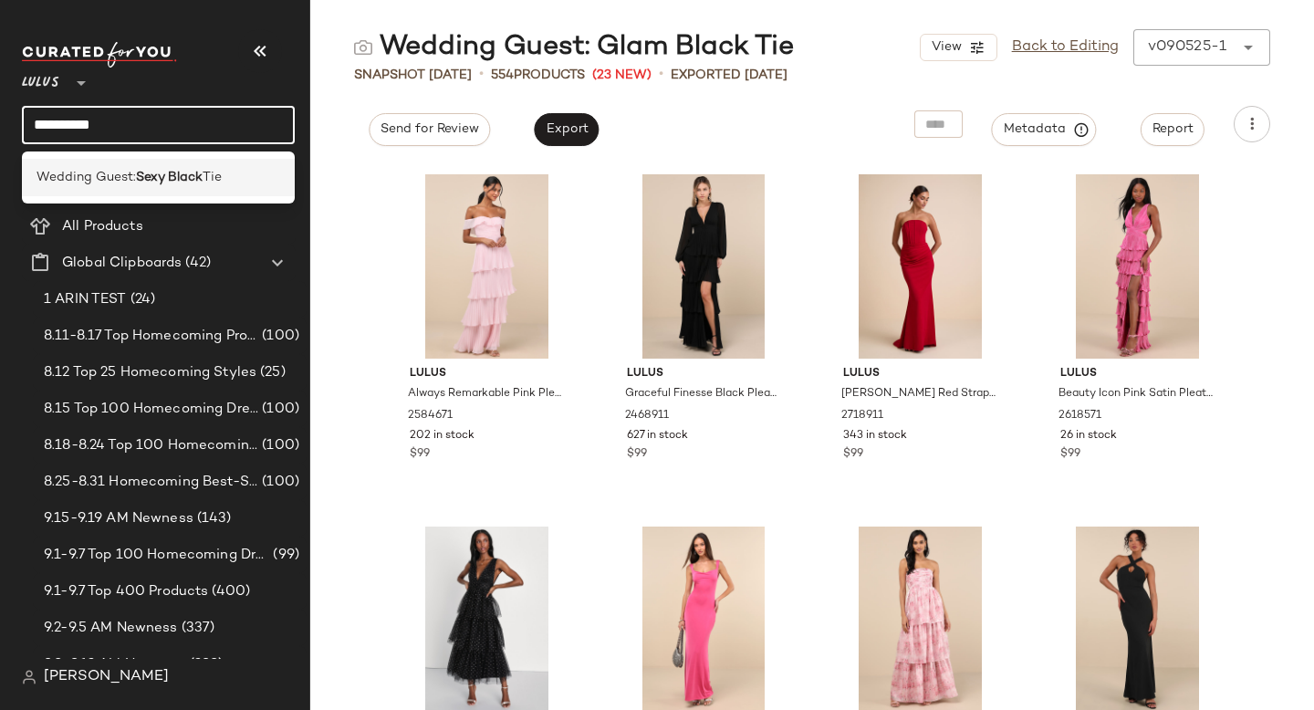
type input "**********"
click at [145, 172] on b "Sexy Black" at bounding box center [169, 177] width 67 height 19
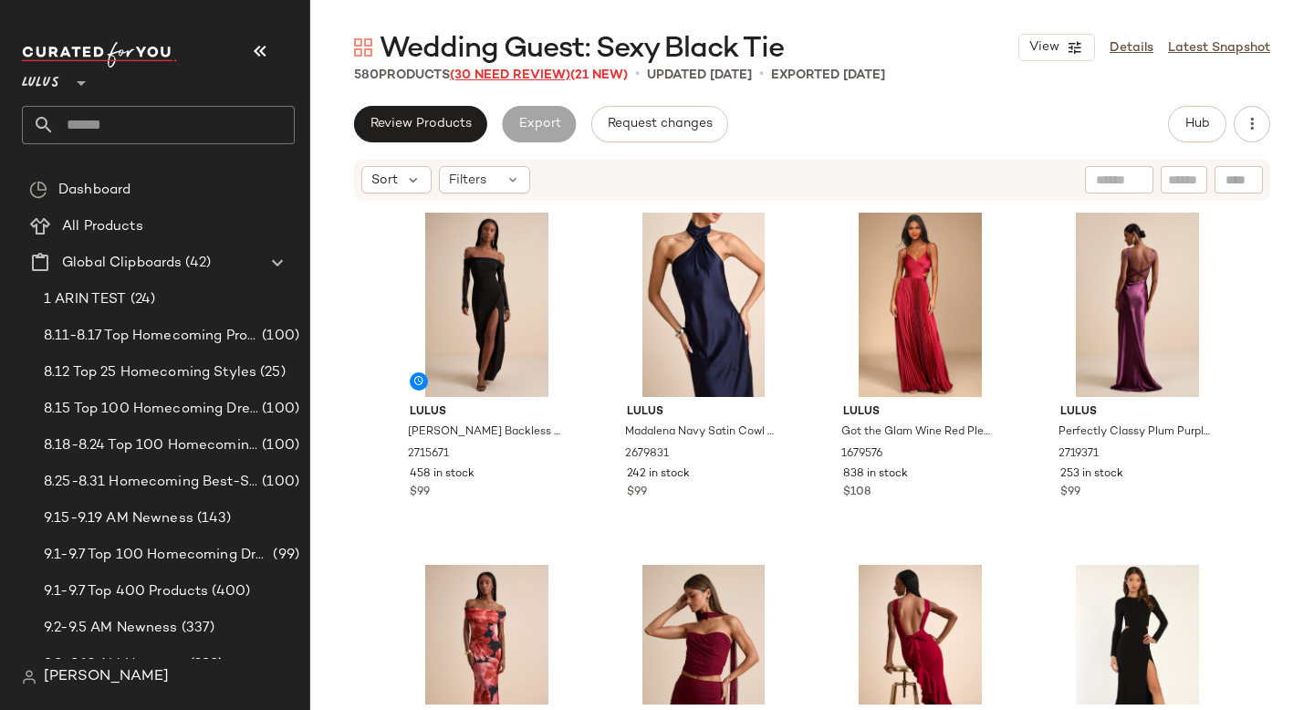
click at [534, 75] on span "(30 Need Review)" at bounding box center [510, 75] width 120 height 14
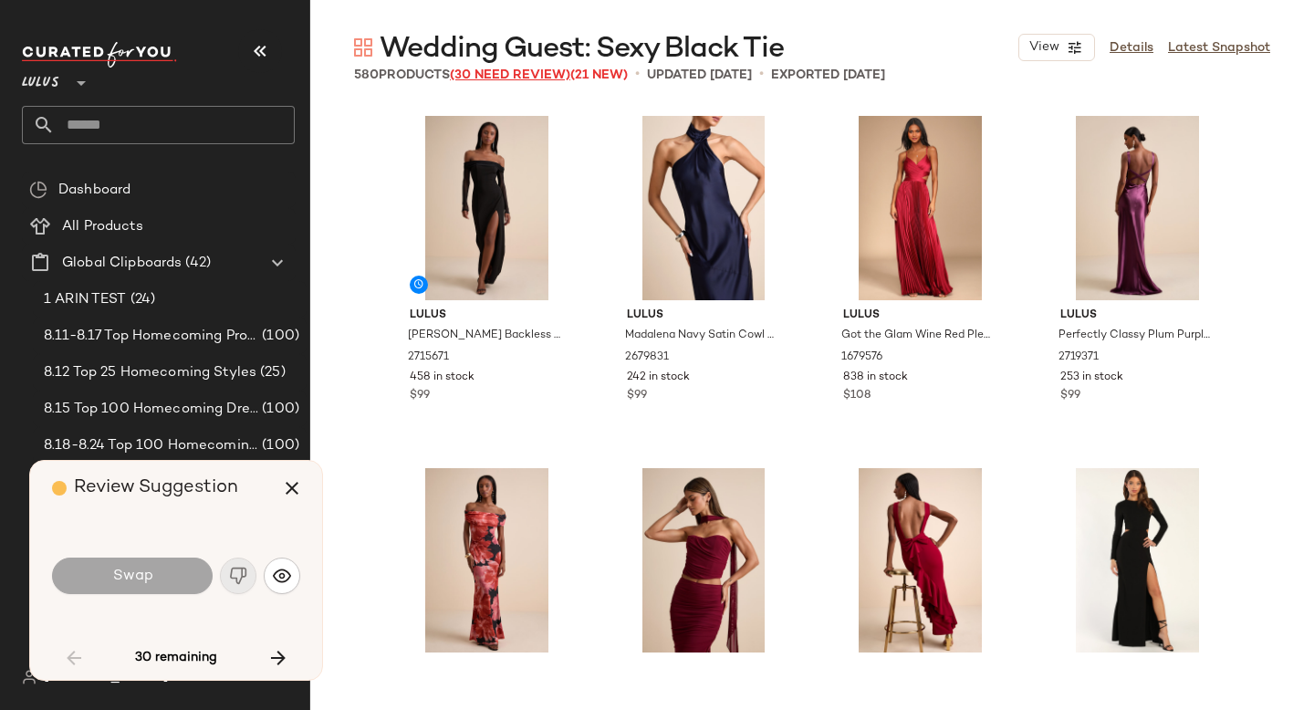
scroll to position [4228, 0]
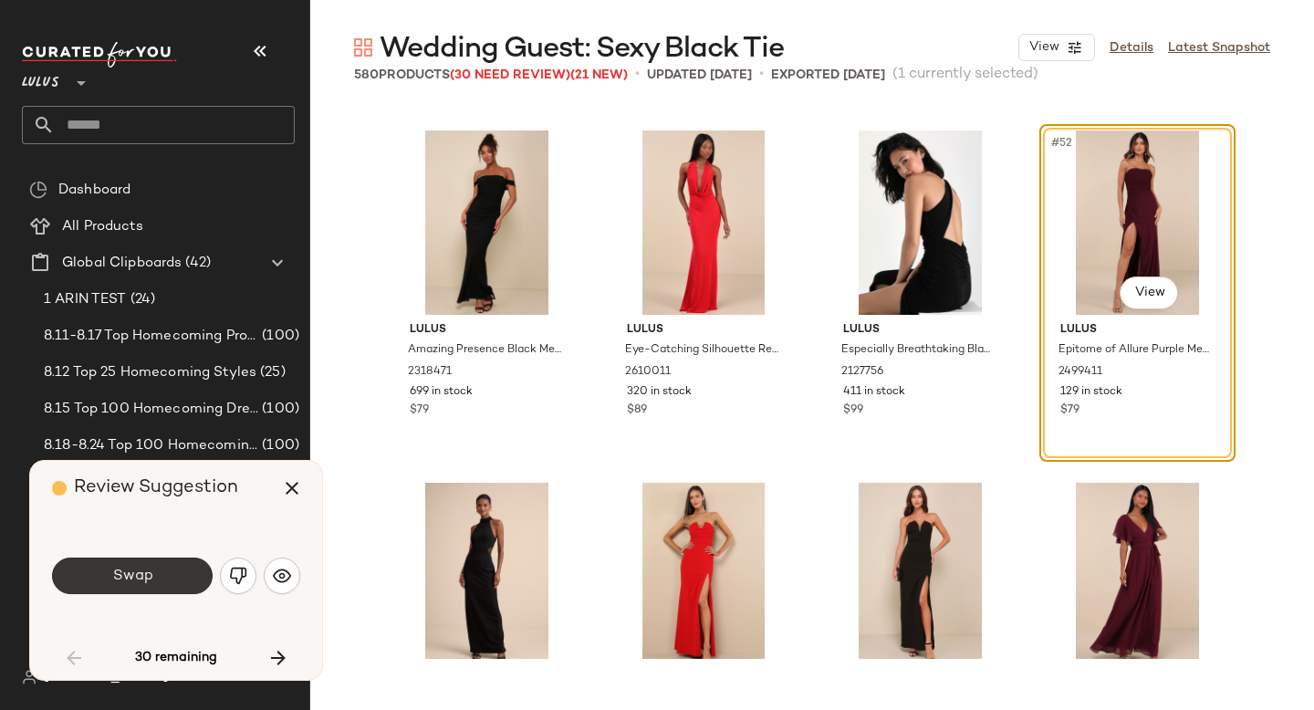
click at [128, 585] on button "Swap" at bounding box center [132, 576] width 161 height 37
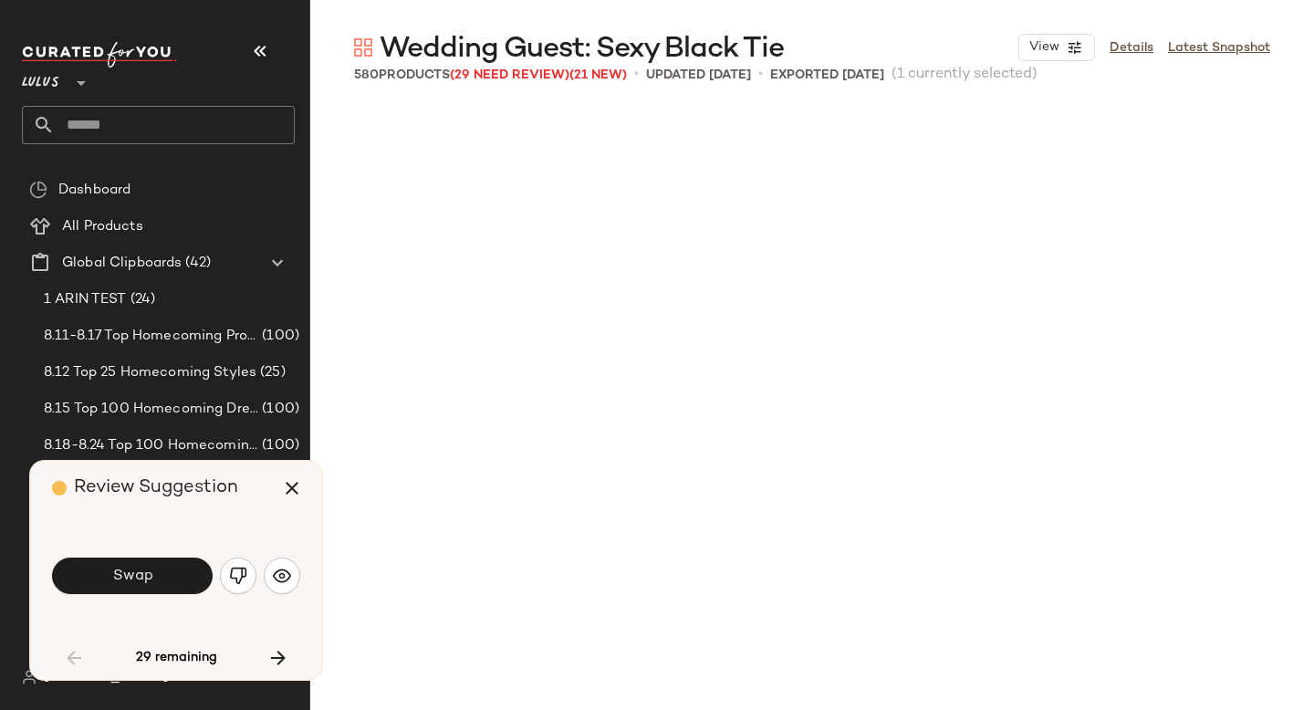
scroll to position [4933, 0]
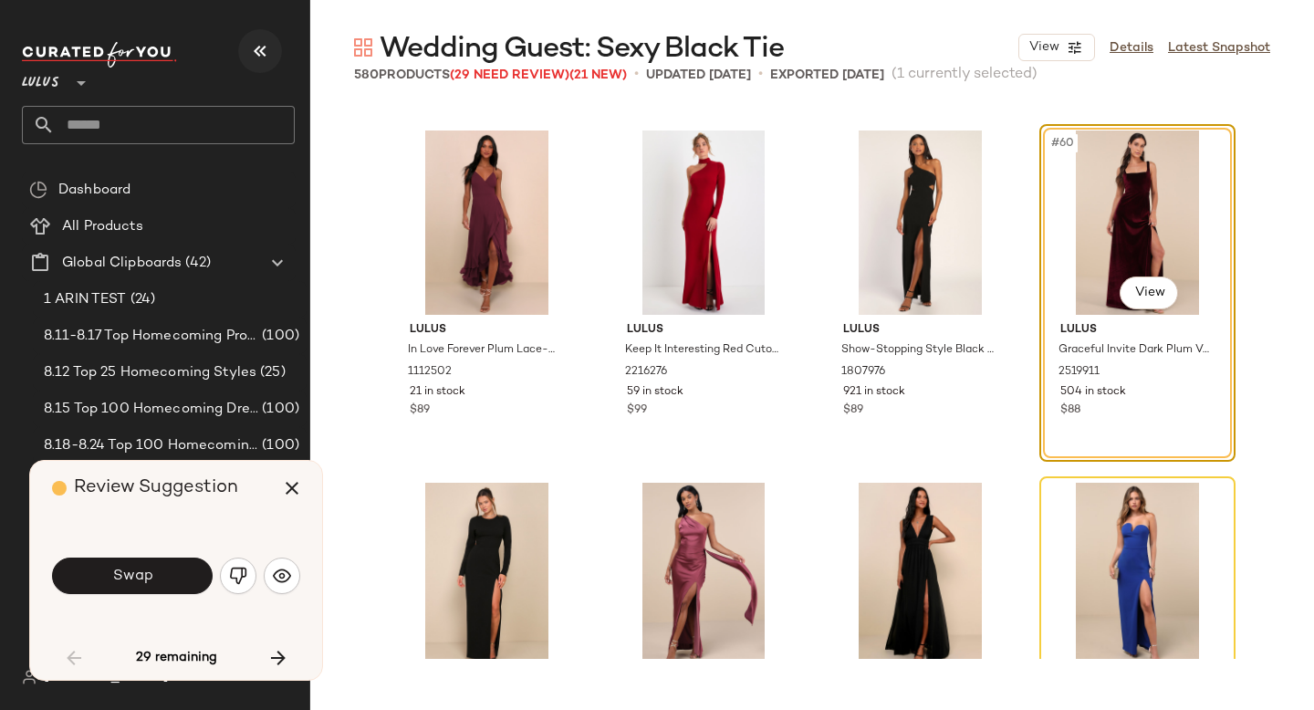
click at [265, 54] on icon "button" at bounding box center [260, 51] width 22 height 22
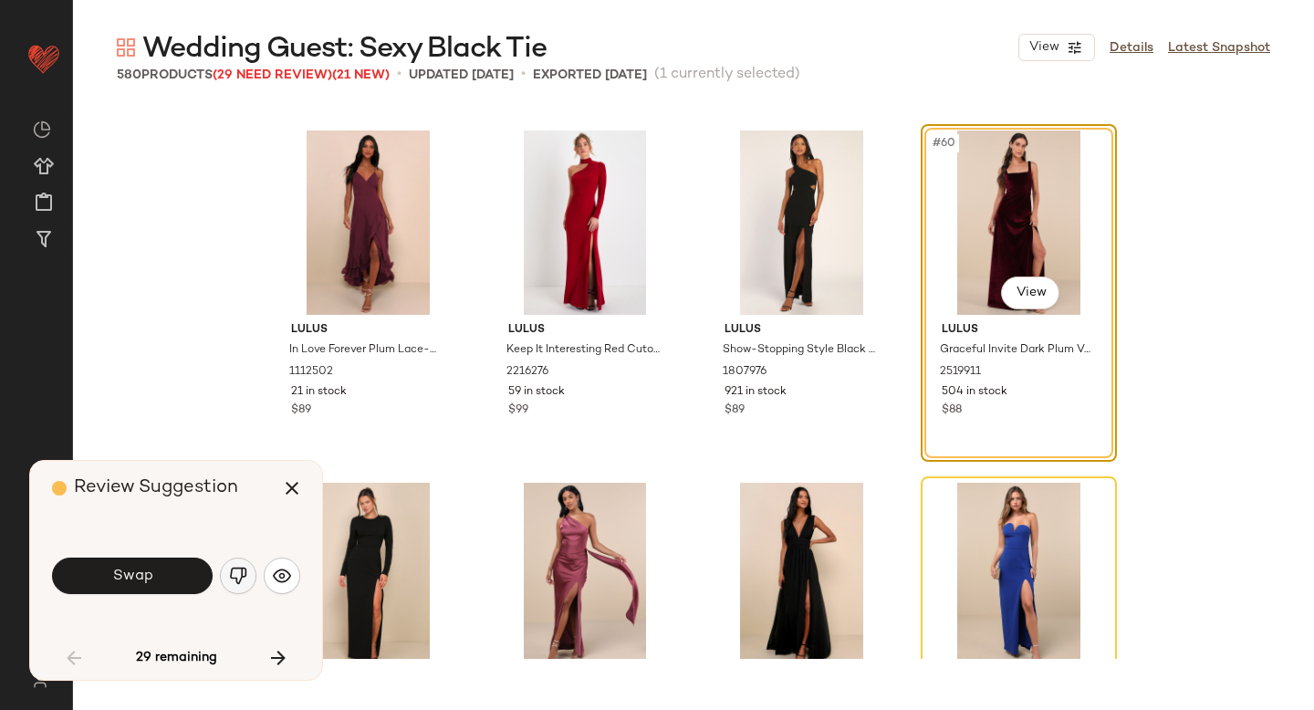
click at [239, 584] on img "button" at bounding box center [238, 576] width 18 height 18
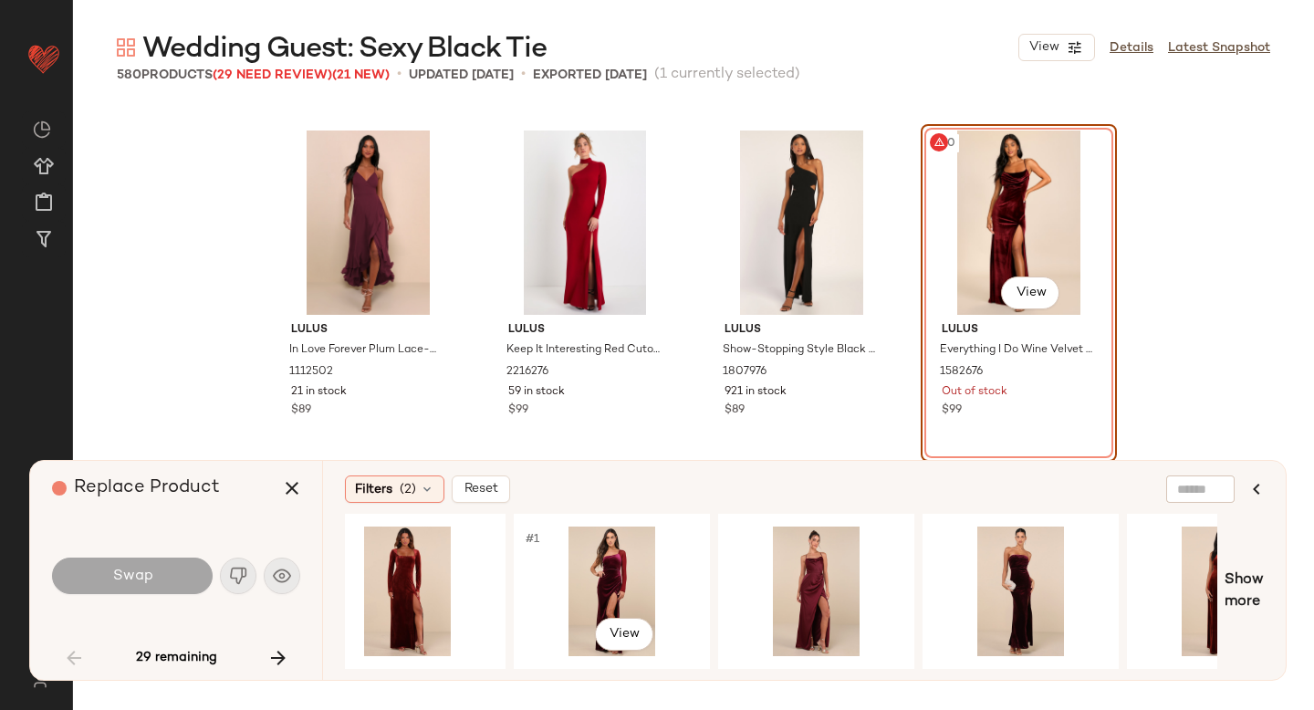
scroll to position [0, 854]
click at [807, 593] on div "#1 View" at bounding box center [815, 592] width 183 height 130
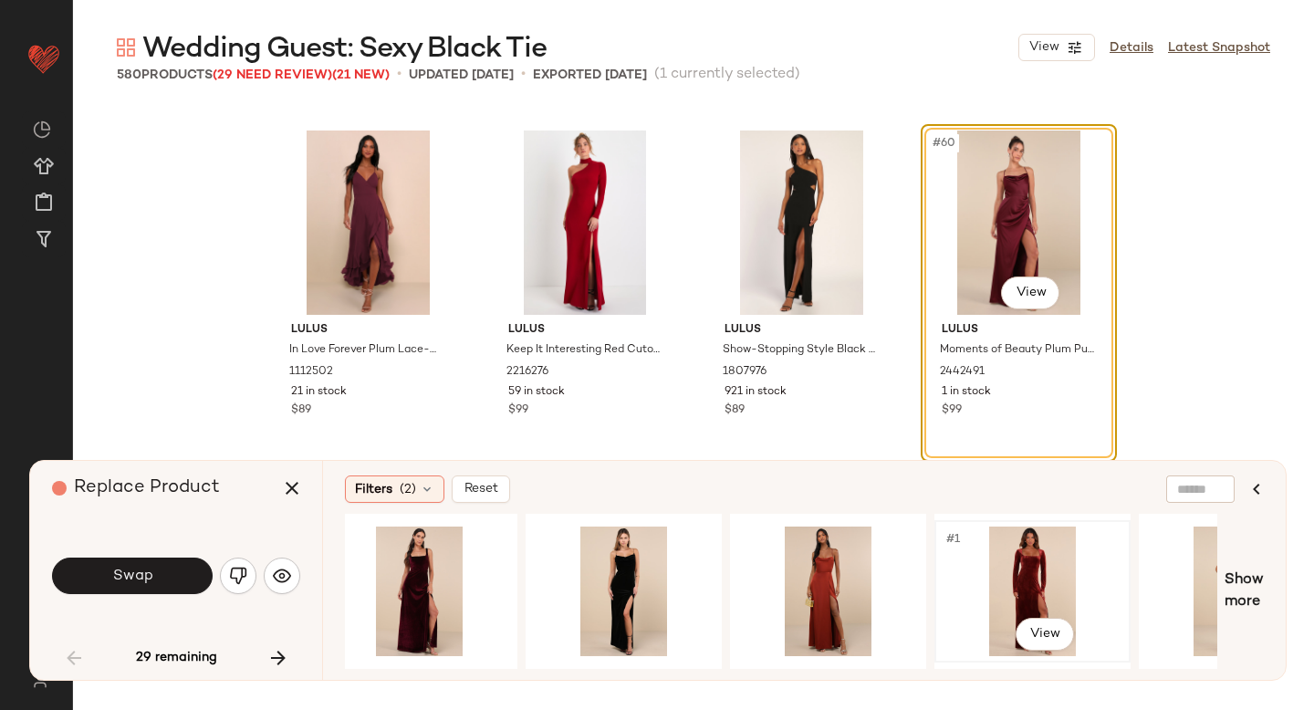
scroll to position [0, 0]
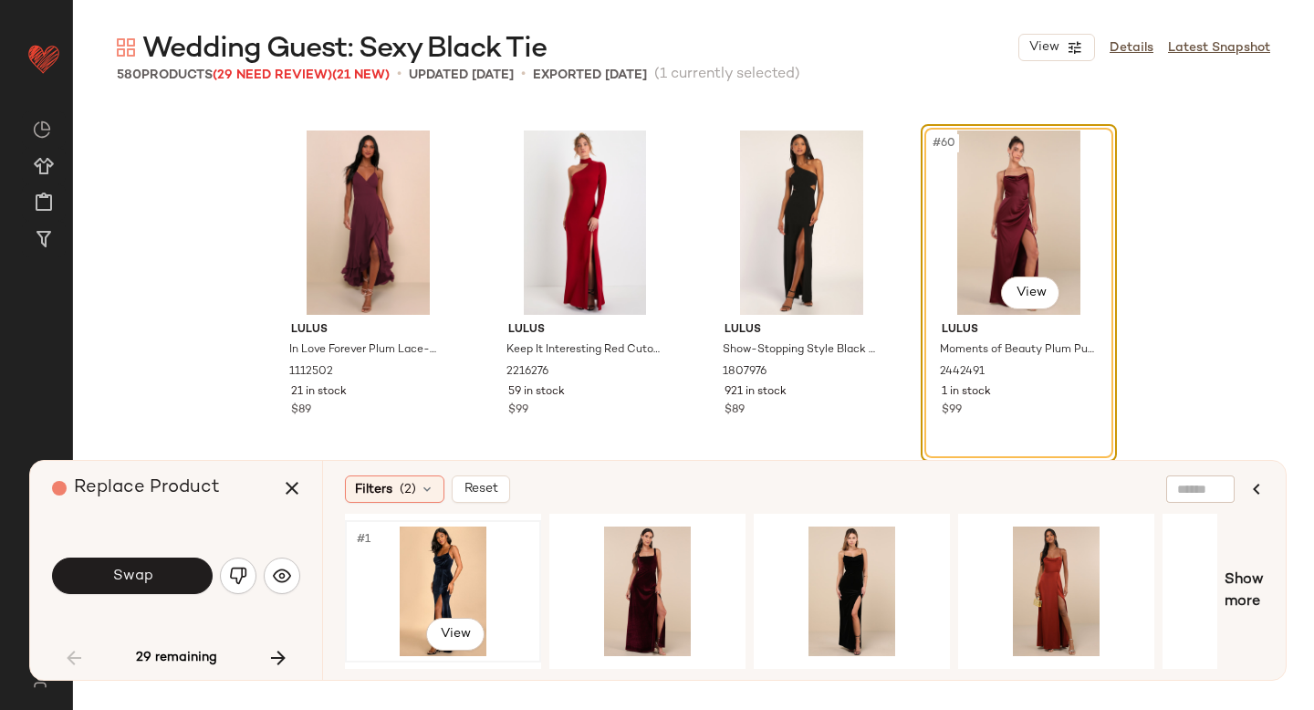
click at [436, 550] on div "#1 View" at bounding box center [442, 592] width 183 height 130
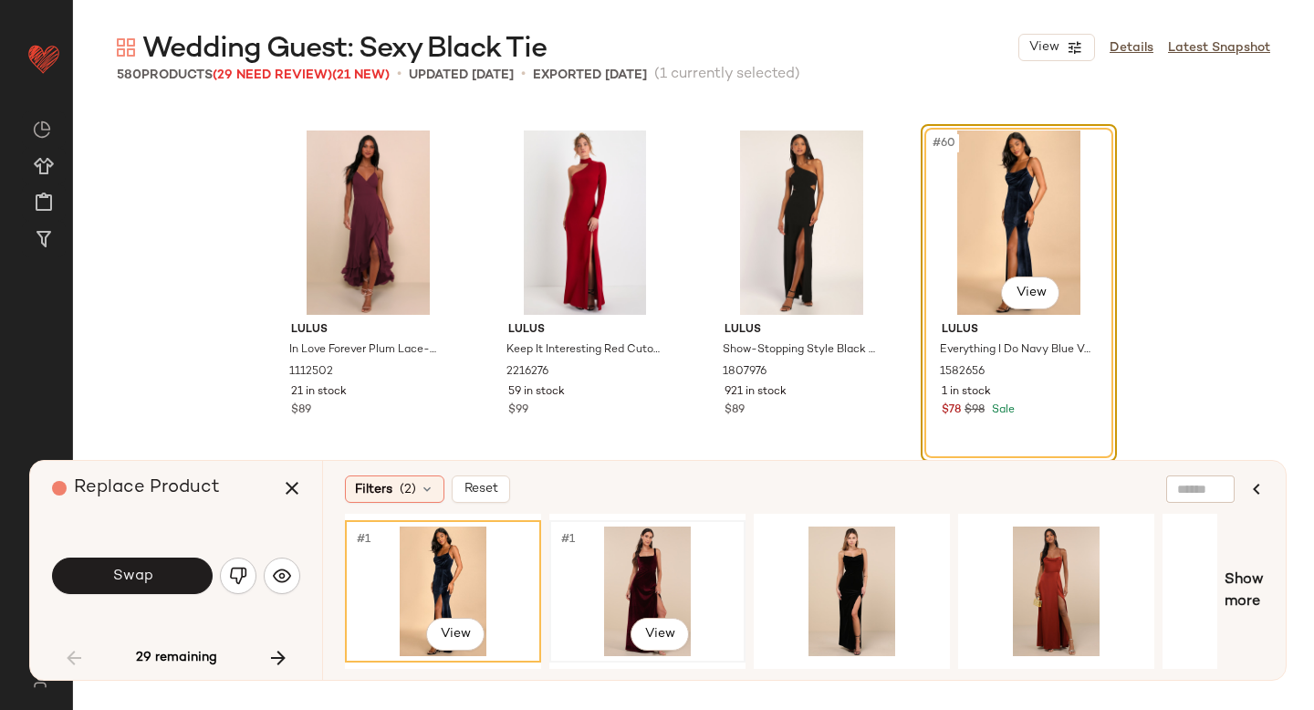
click at [593, 548] on div "#1 View" at bounding box center [647, 592] width 183 height 130
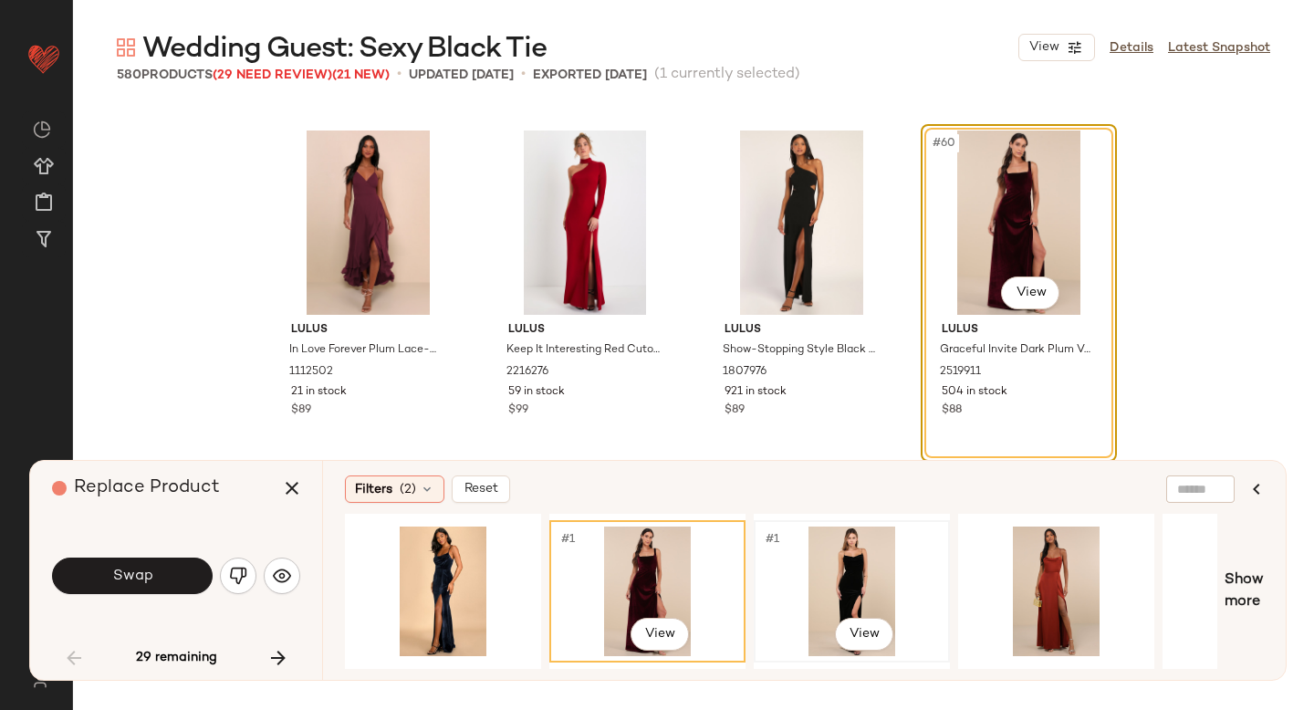
click at [796, 546] on div "#1 View" at bounding box center [851, 592] width 183 height 130
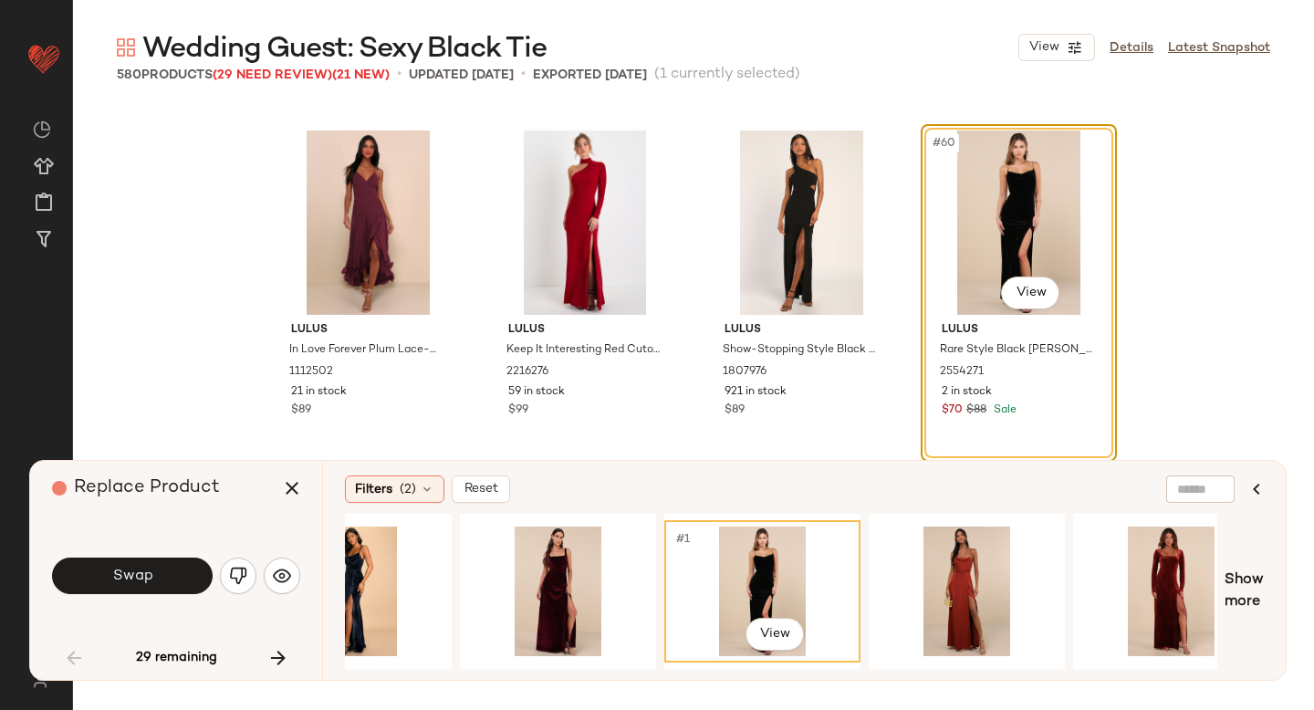
scroll to position [0, 113]
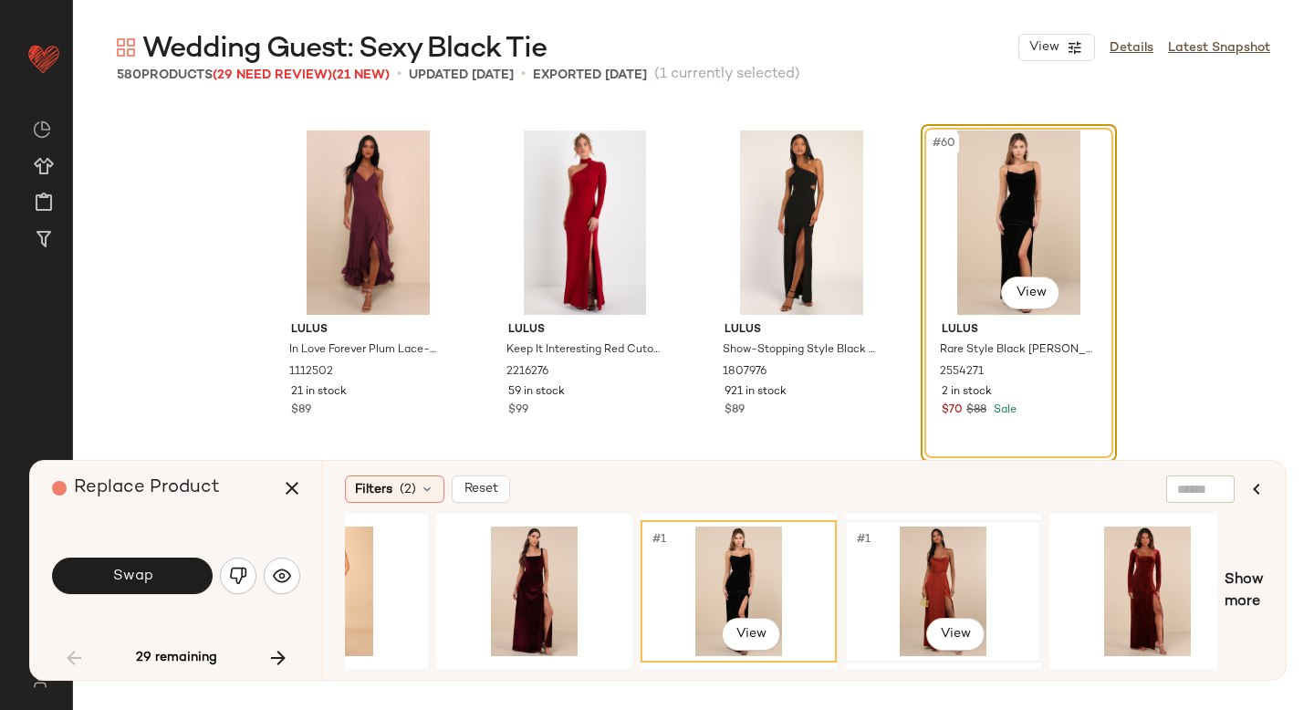
click at [946, 532] on div "#1 View" at bounding box center [943, 592] width 183 height 130
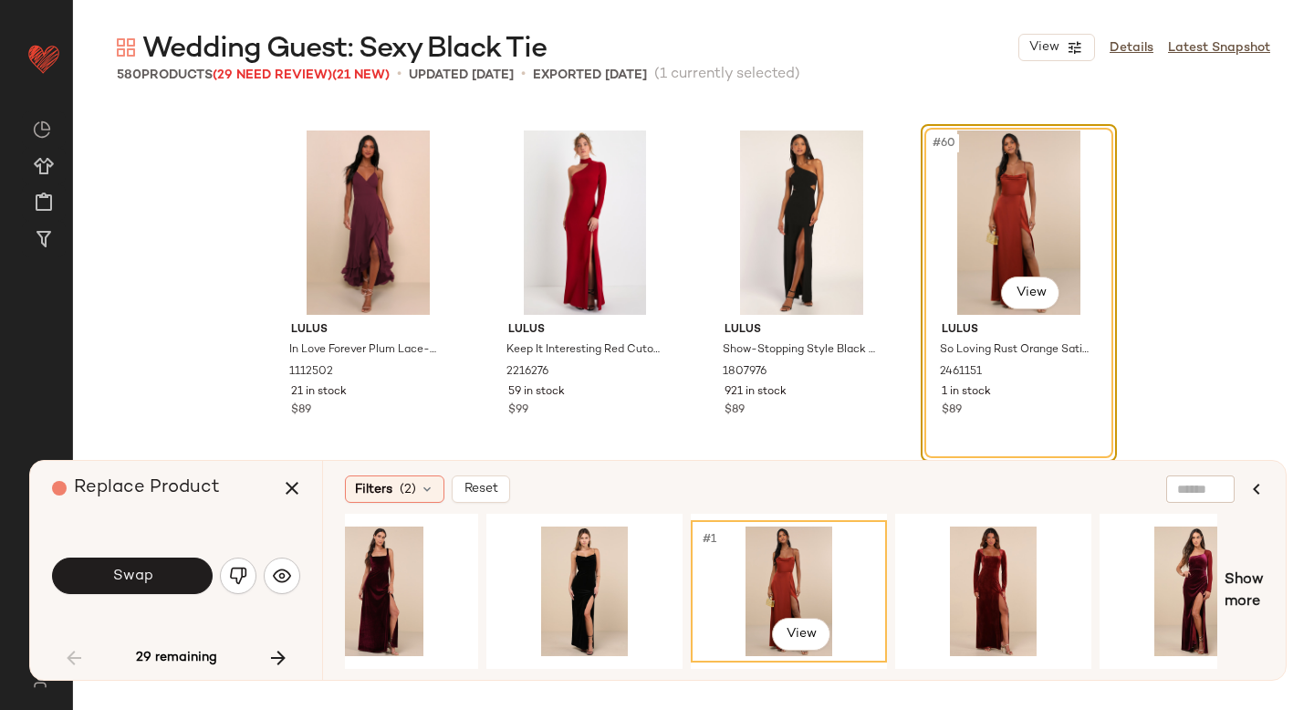
scroll to position [0, 338]
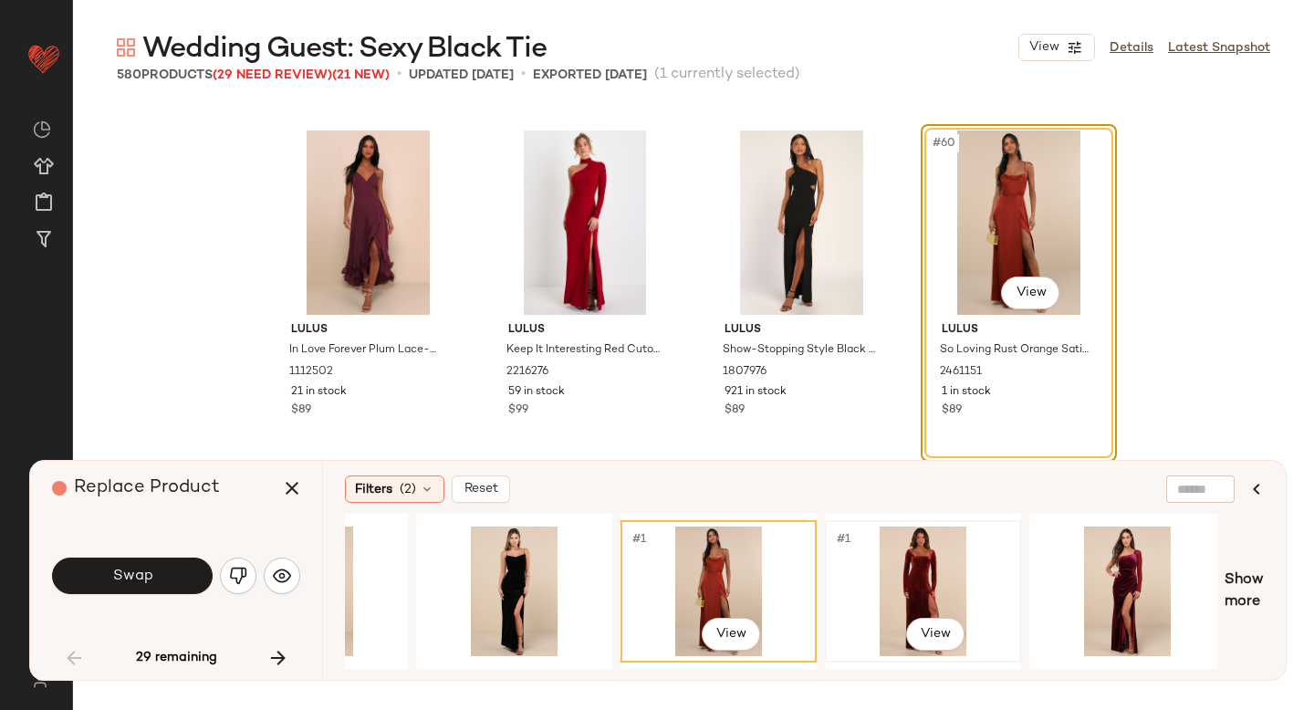
click at [920, 546] on div "#1 View" at bounding box center [923, 592] width 183 height 130
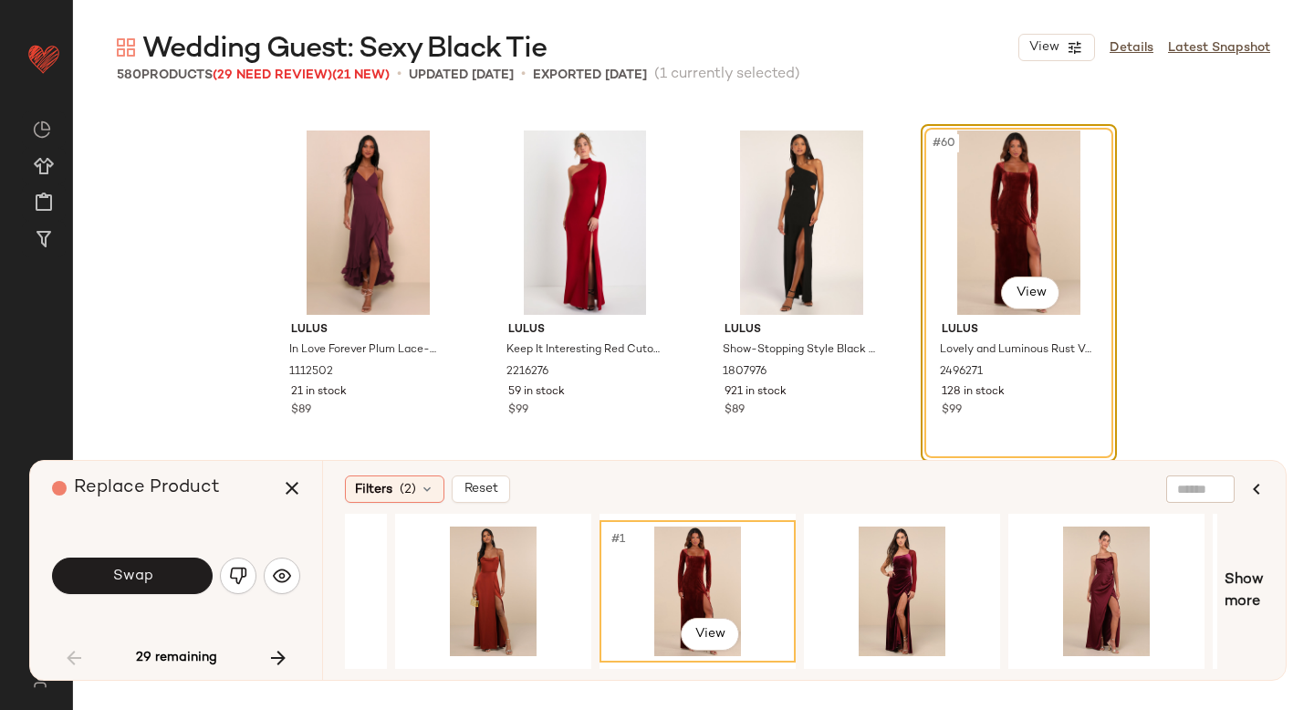
scroll to position [0, 613]
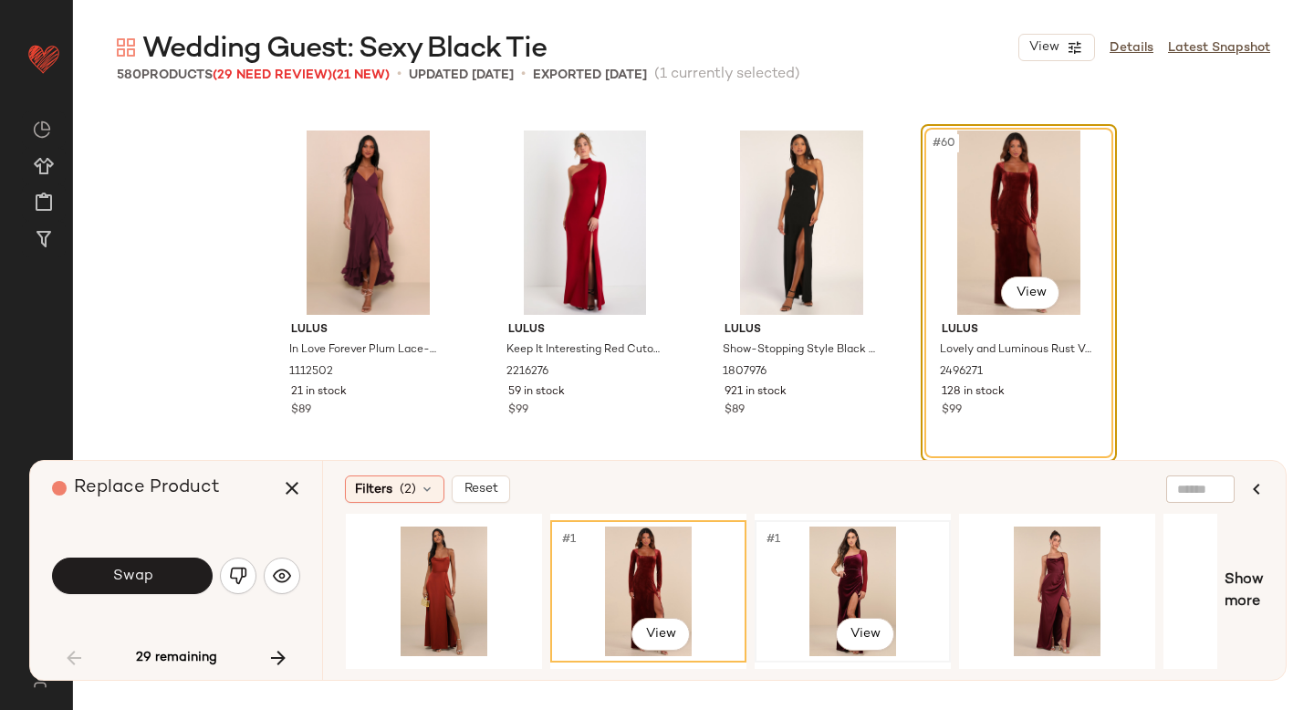
click at [868, 544] on div "#1 View" at bounding box center [852, 592] width 183 height 130
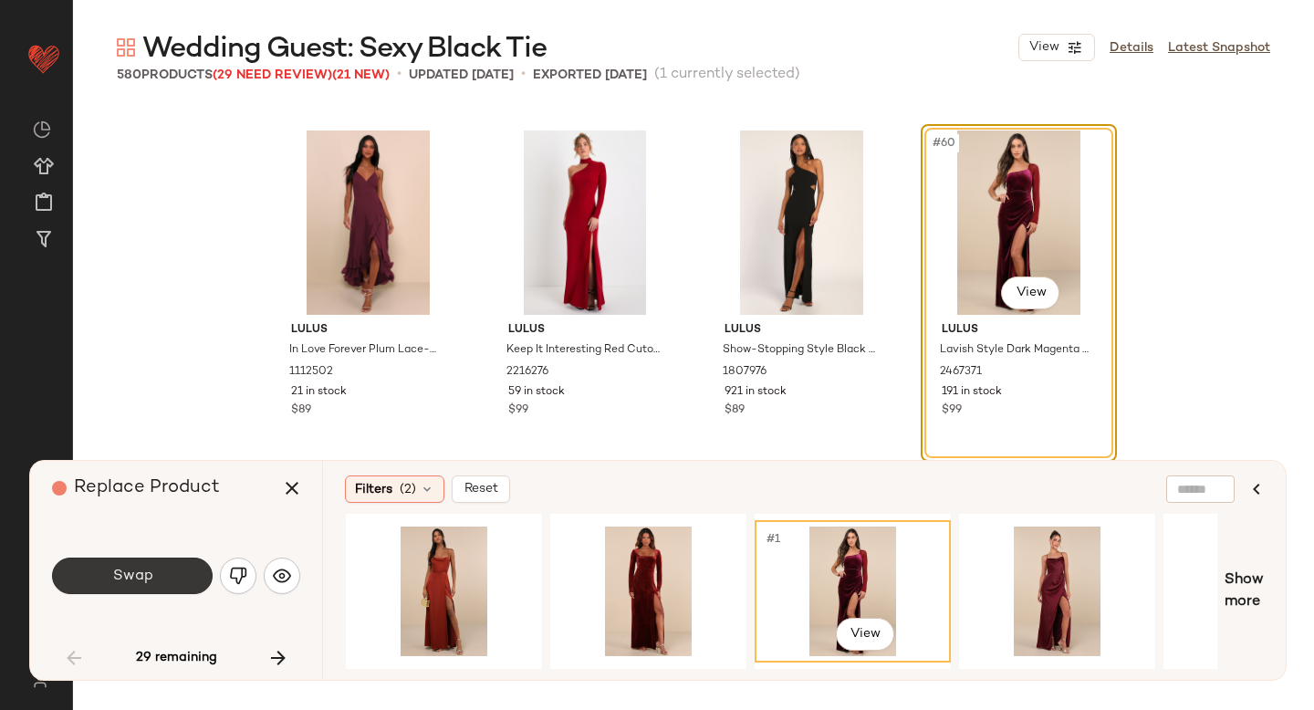
click at [166, 573] on button "Swap" at bounding box center [132, 576] width 161 height 37
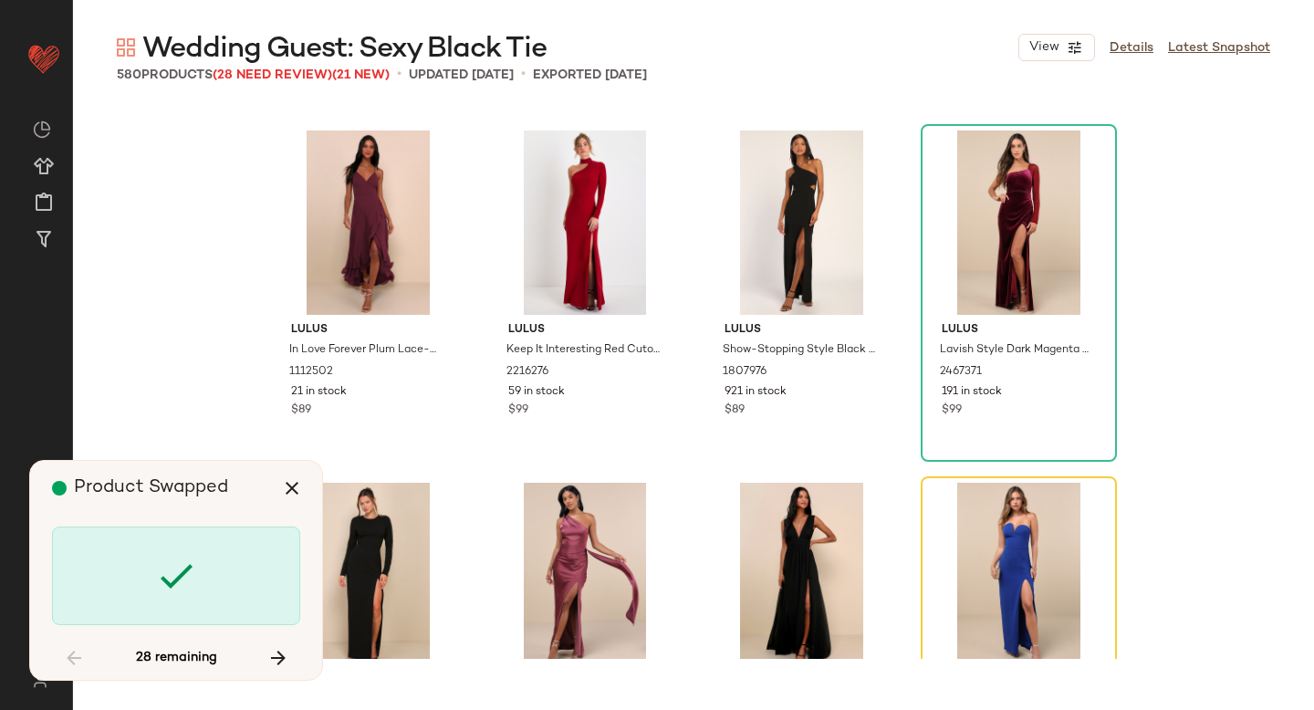
scroll to position [5285, 0]
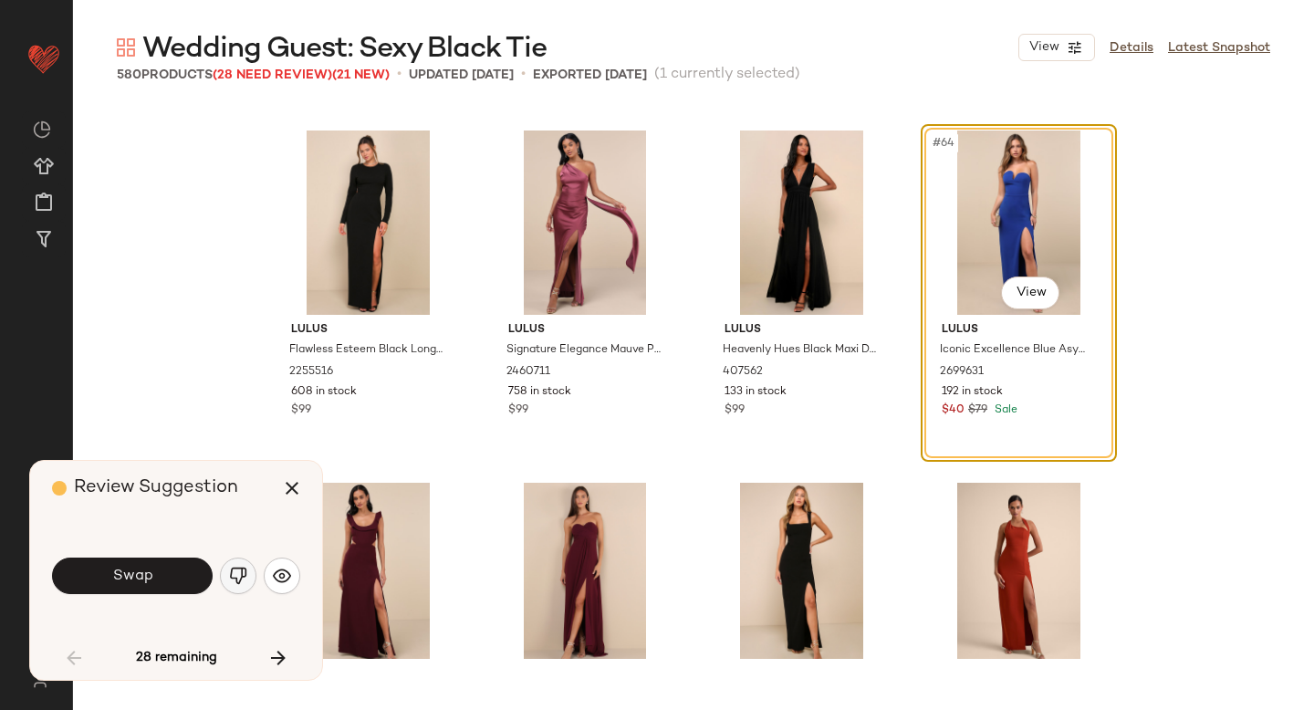
click at [239, 580] on img "button" at bounding box center [238, 576] width 18 height 18
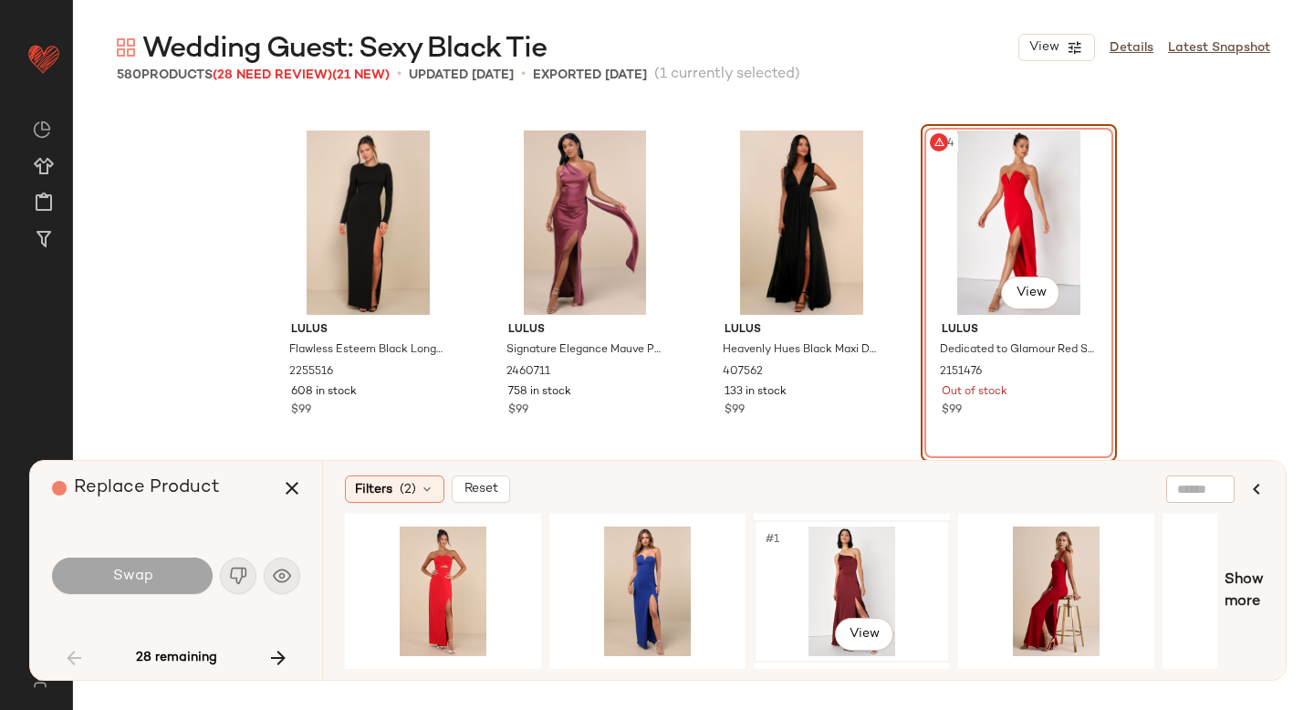
click at [867, 571] on div "#1 View" at bounding box center [851, 592] width 183 height 130
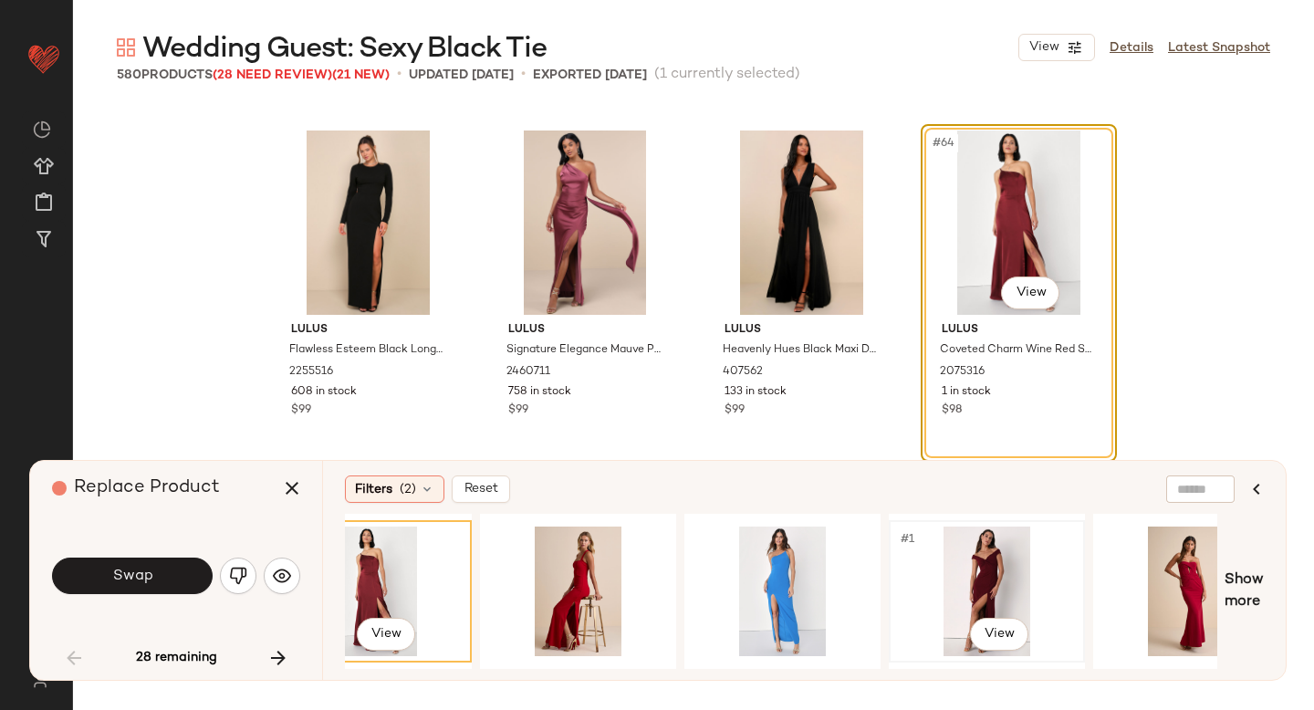
scroll to position [0, 527]
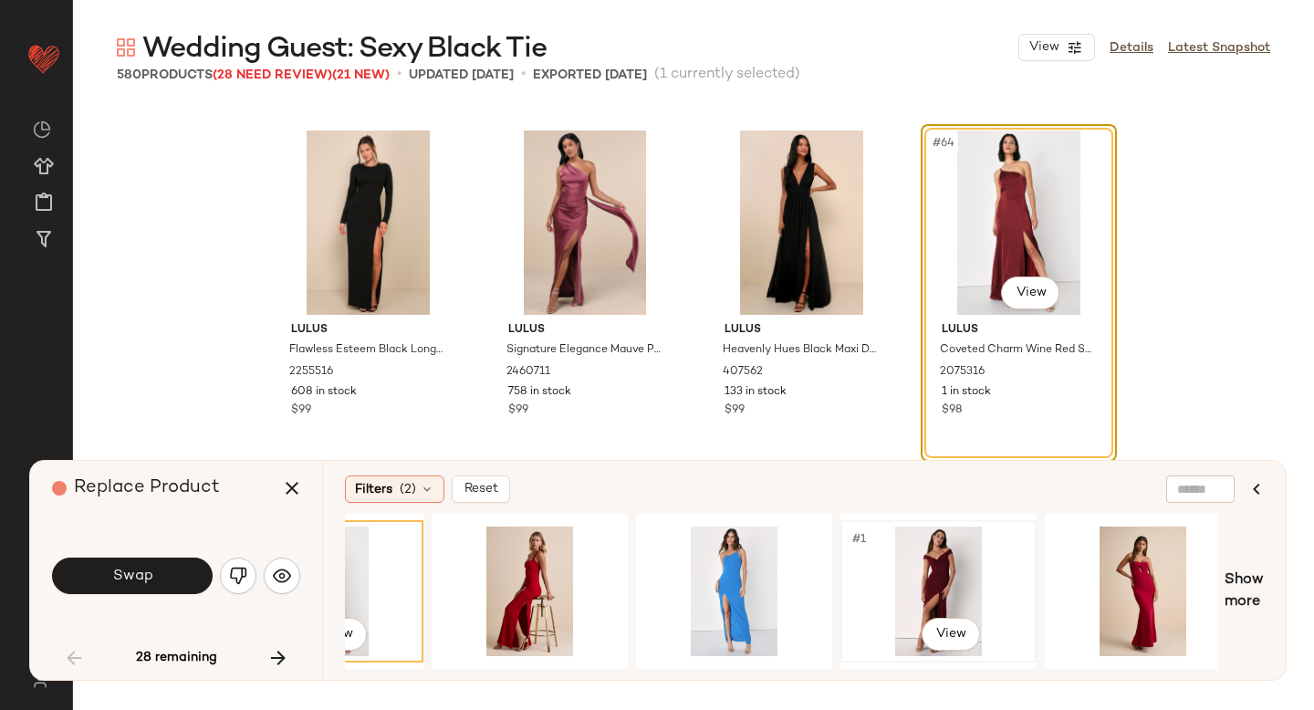
click at [936, 562] on div "#1 View" at bounding box center [938, 592] width 183 height 130
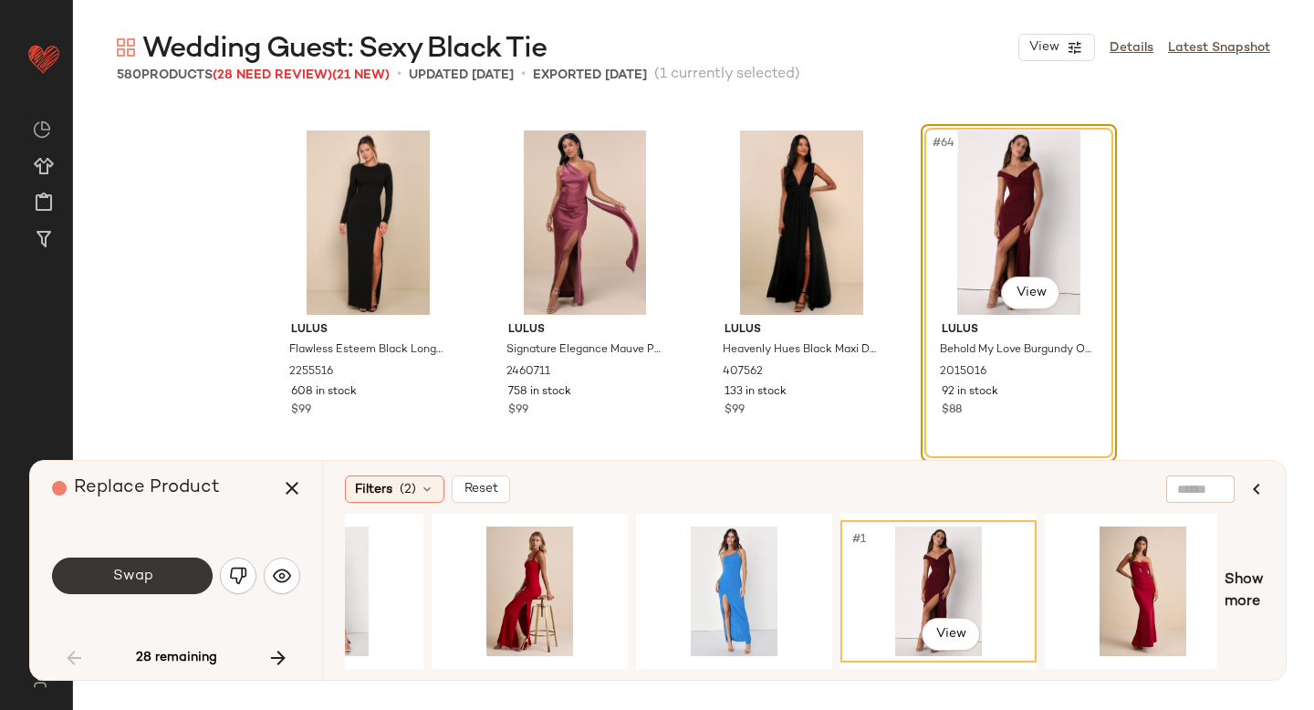
click at [132, 570] on span "Swap" at bounding box center [131, 576] width 41 height 17
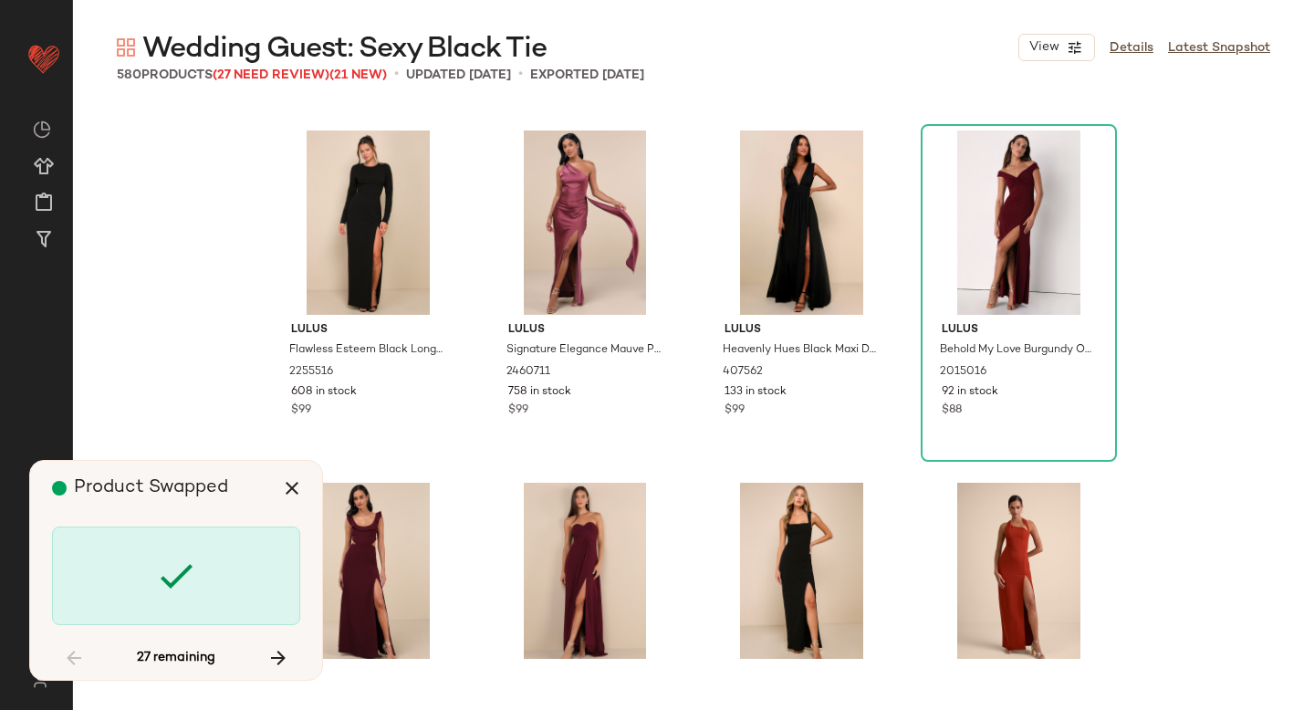
scroll to position [5990, 0]
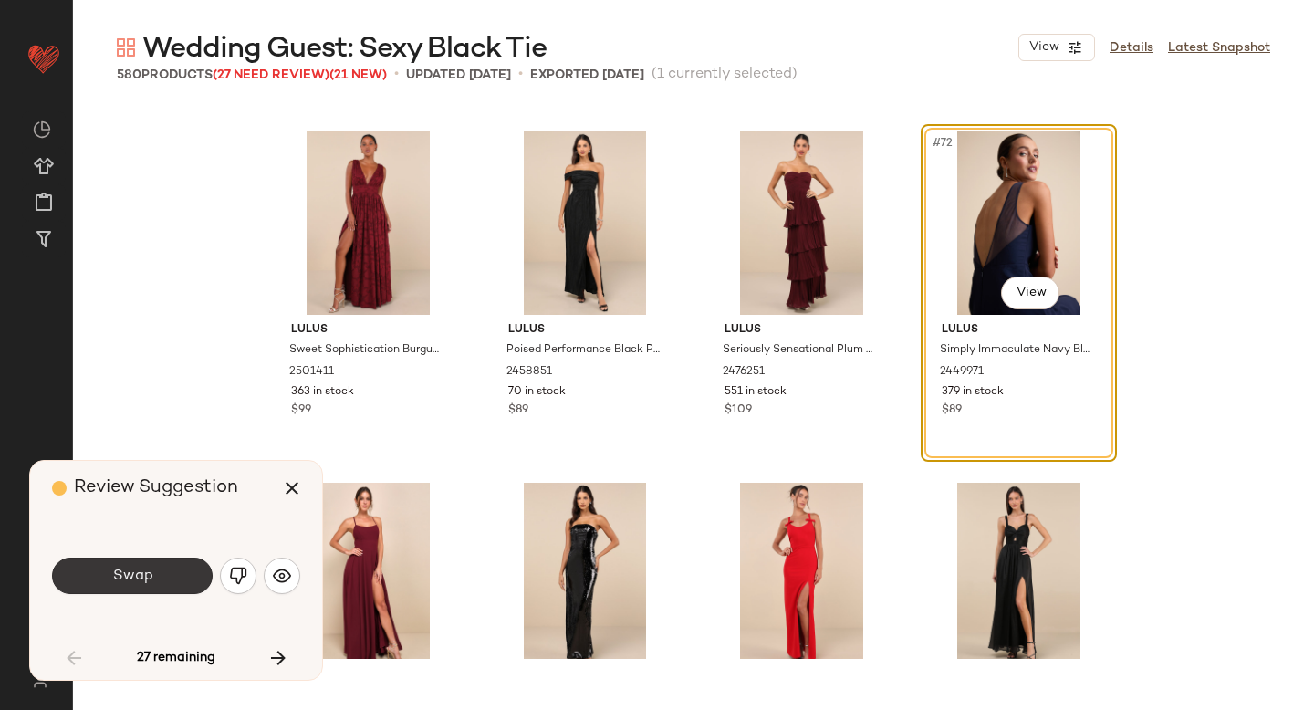
click at [167, 576] on button "Swap" at bounding box center [132, 576] width 161 height 37
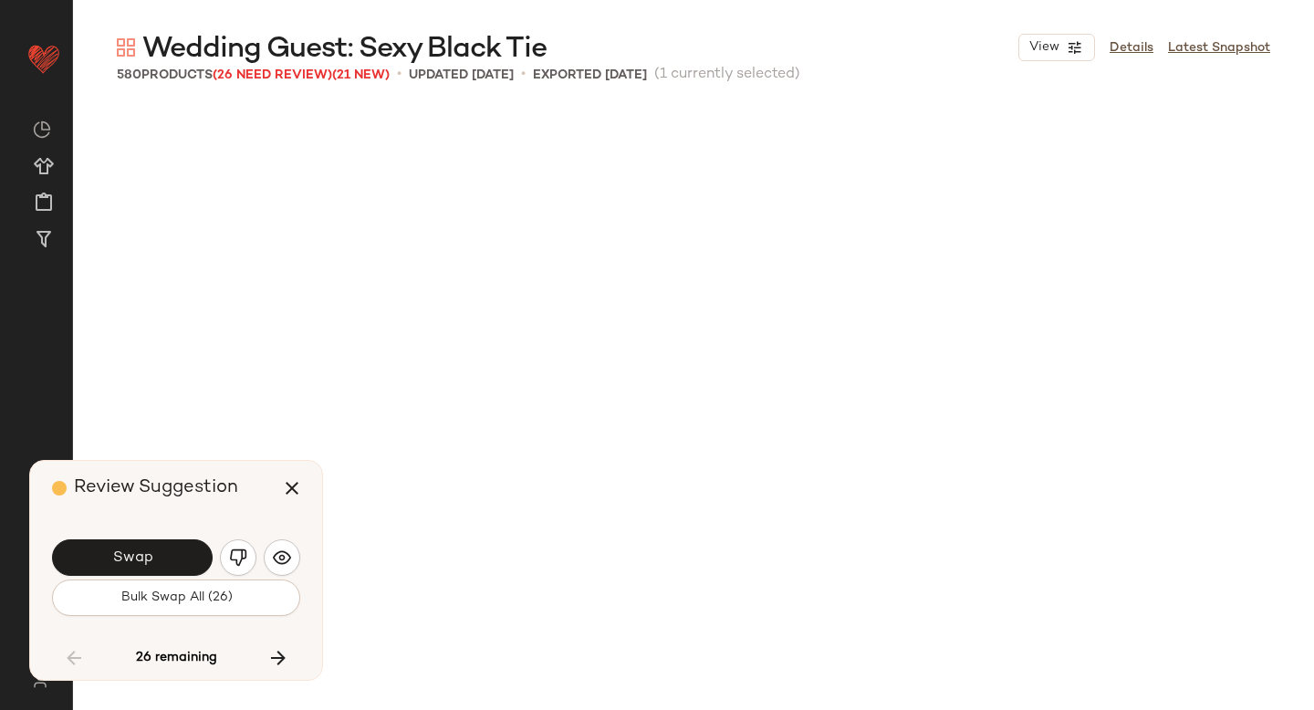
scroll to position [6695, 0]
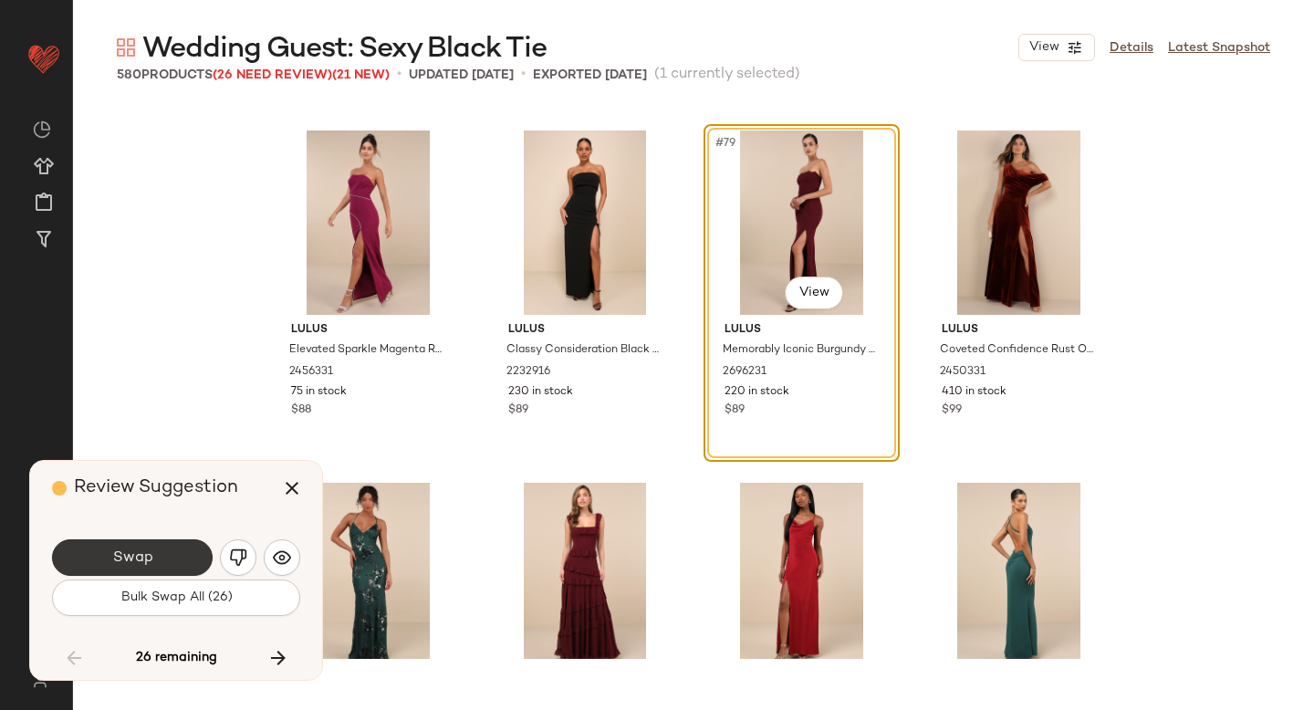
click at [141, 546] on button "Swap" at bounding box center [132, 557] width 161 height 37
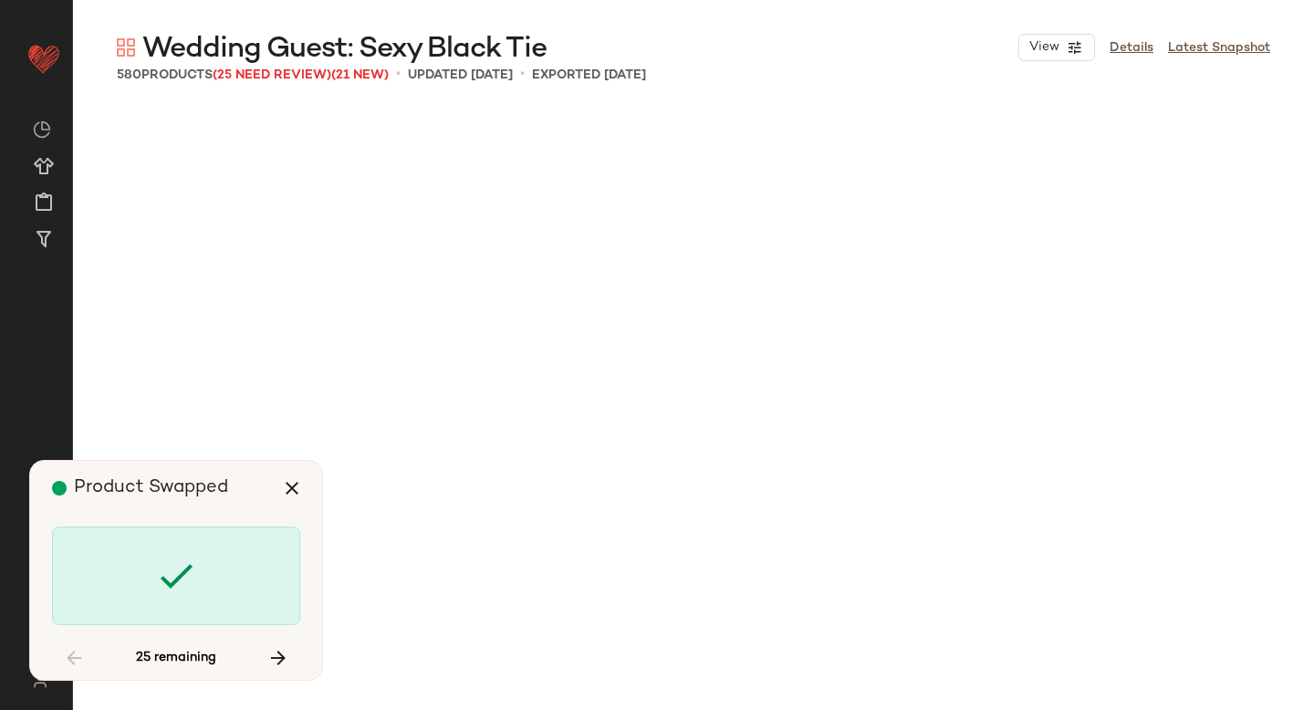
scroll to position [8809, 0]
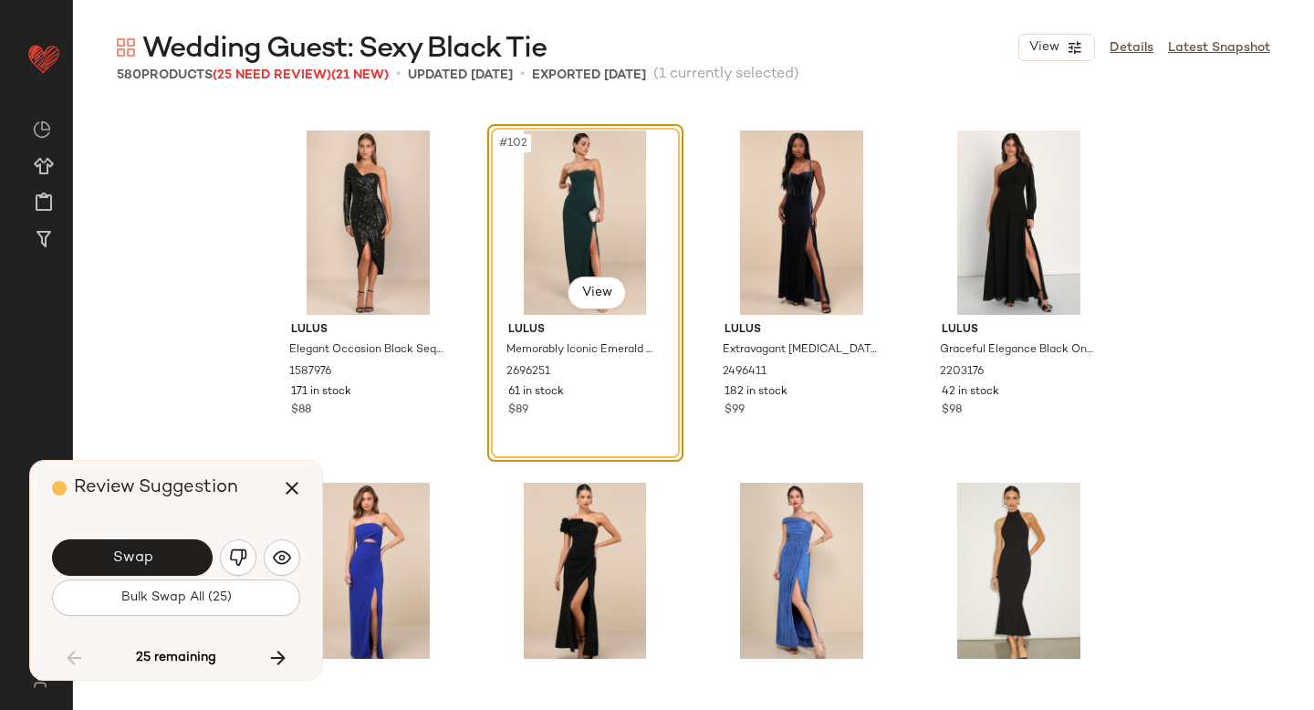
click at [141, 546] on button "Swap" at bounding box center [132, 557] width 161 height 37
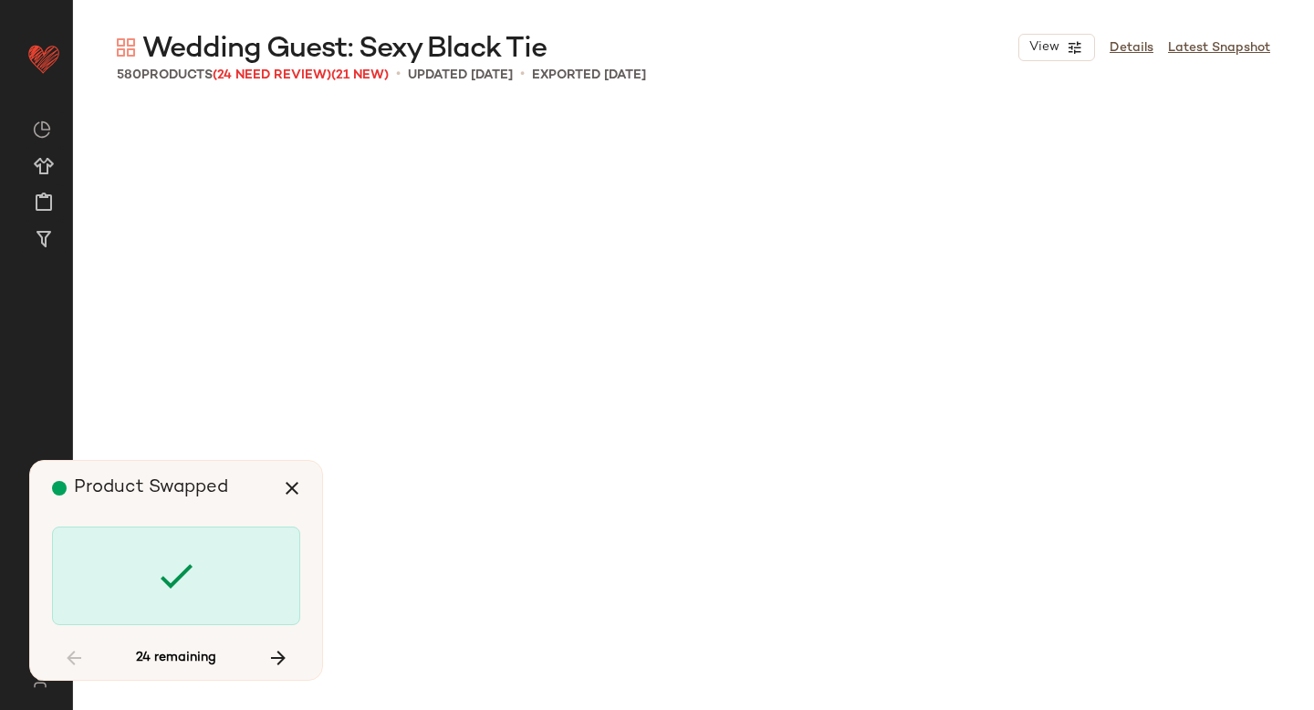
scroll to position [10570, 0]
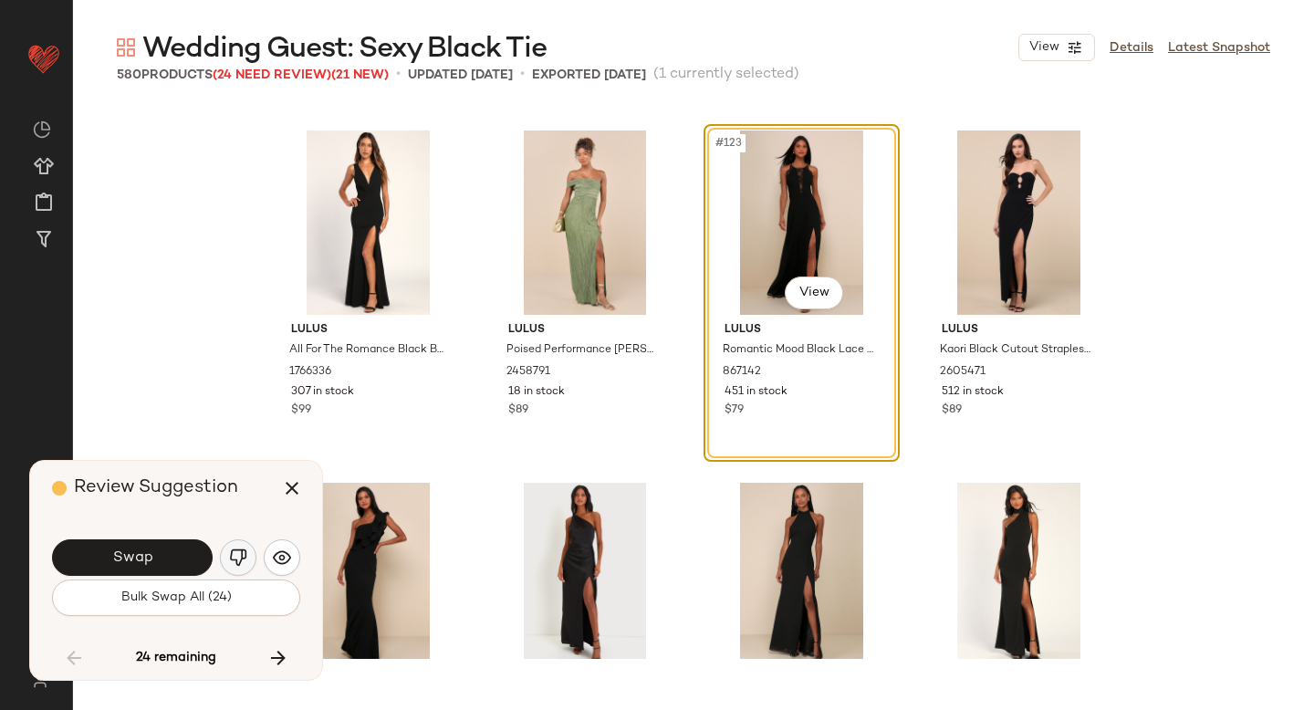
click at [223, 552] on button "button" at bounding box center [238, 557] width 37 height 37
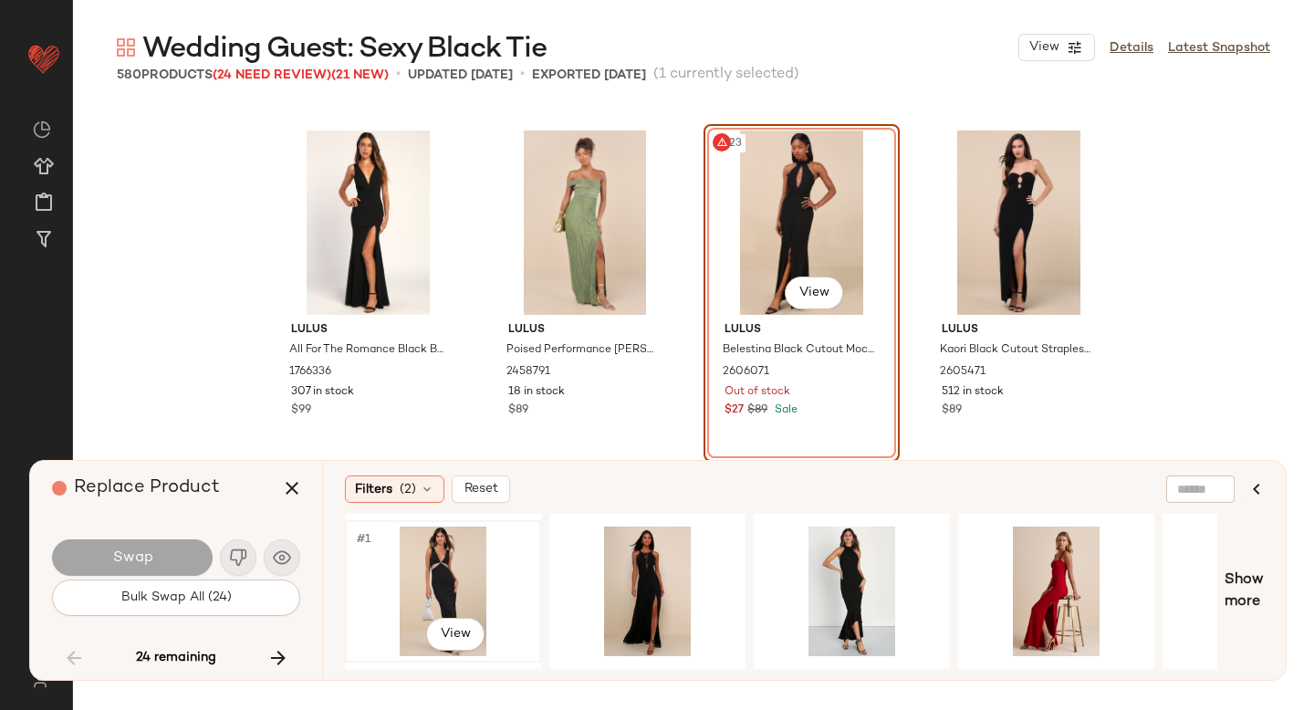
click at [463, 570] on div "#1 View" at bounding box center [442, 592] width 183 height 130
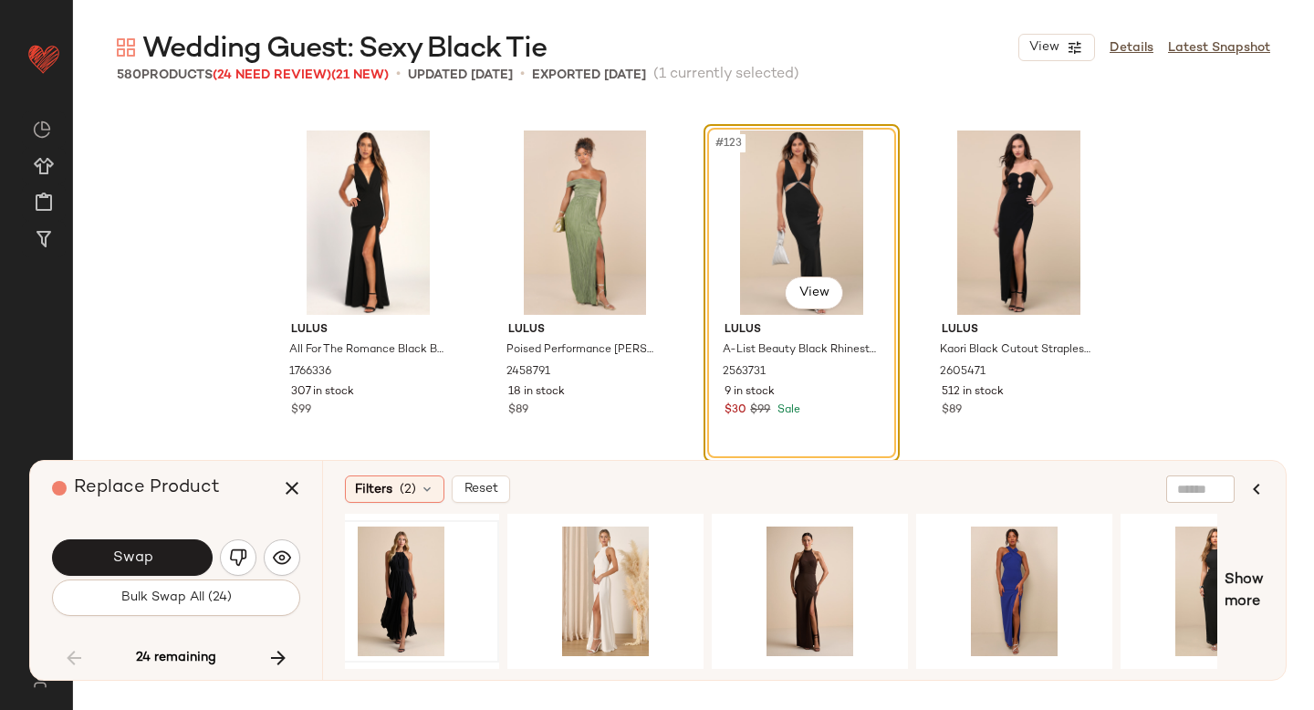
scroll to position [0, 958]
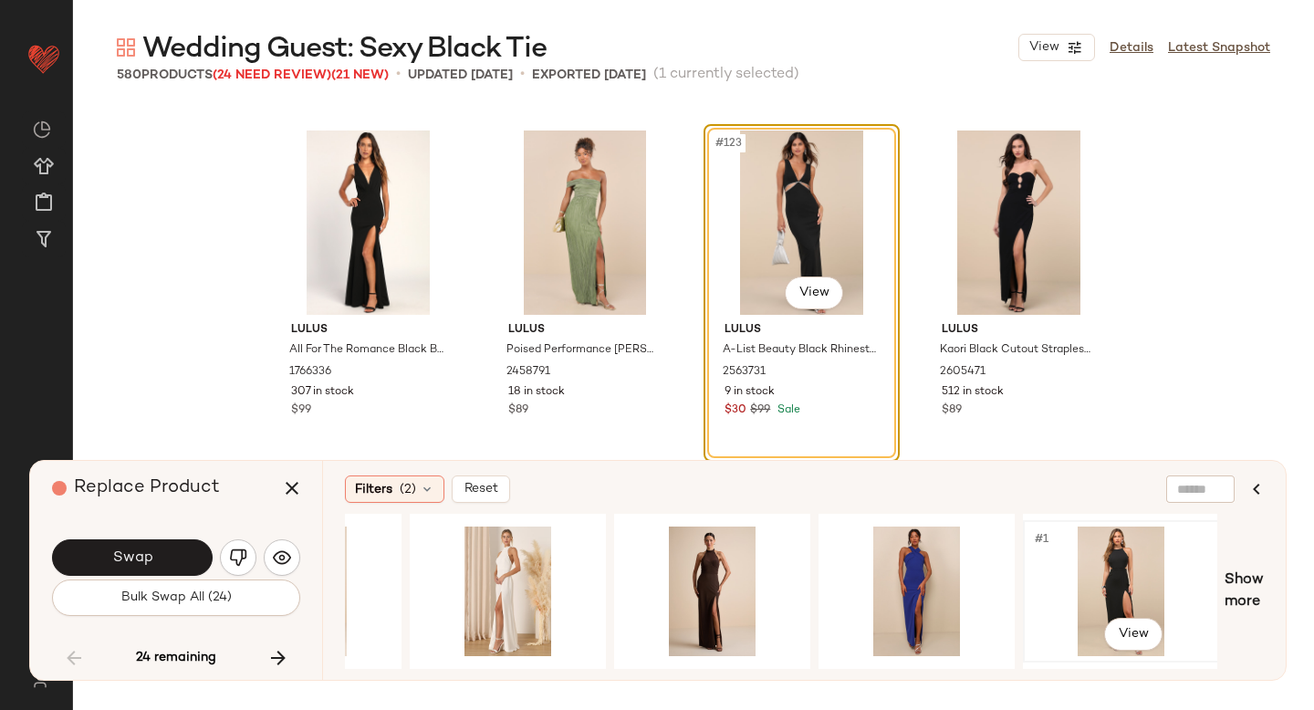
click at [1117, 557] on div "#1 View" at bounding box center [1121, 592] width 183 height 130
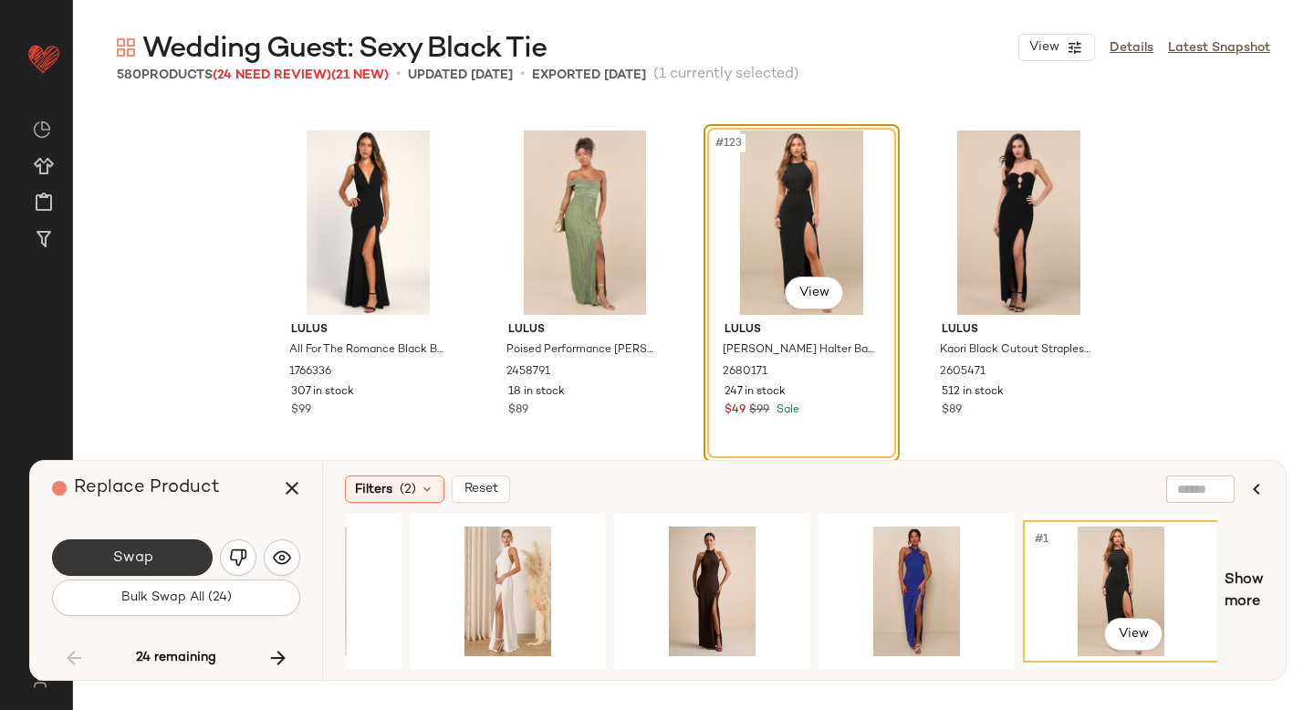
click at [149, 539] on button "Swap" at bounding box center [132, 557] width 161 height 37
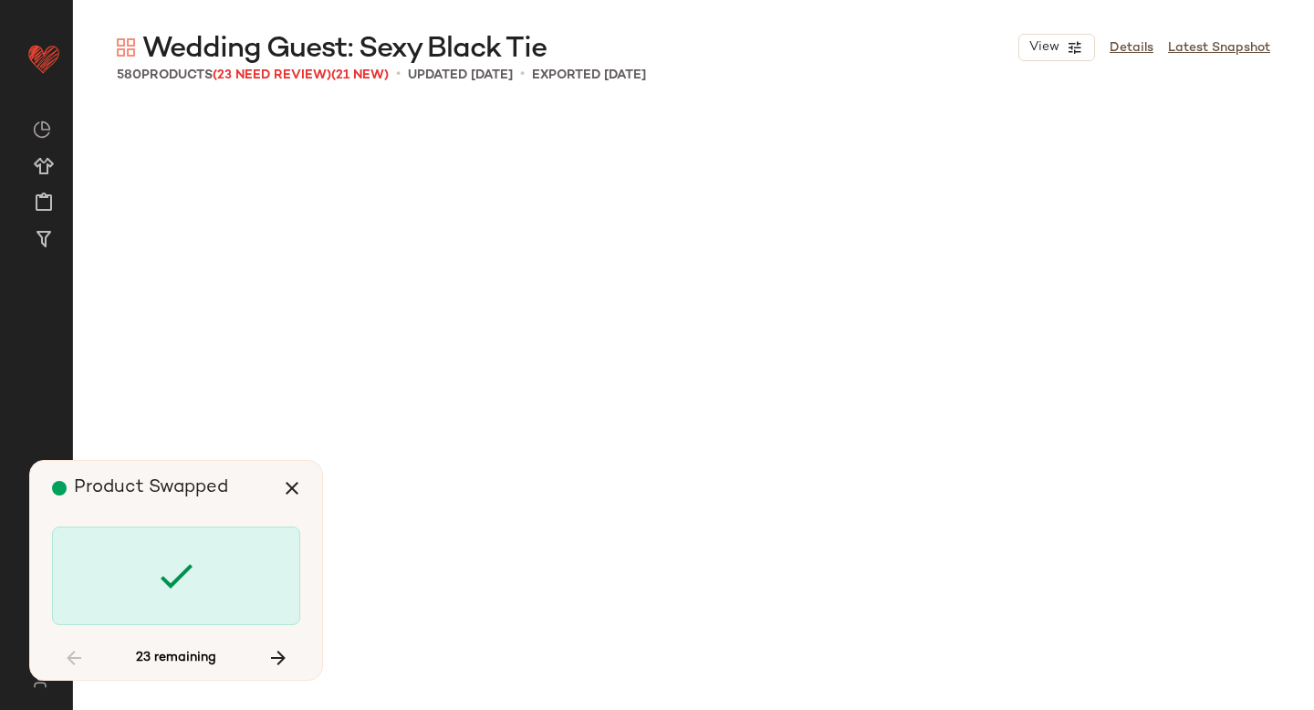
scroll to position [12685, 0]
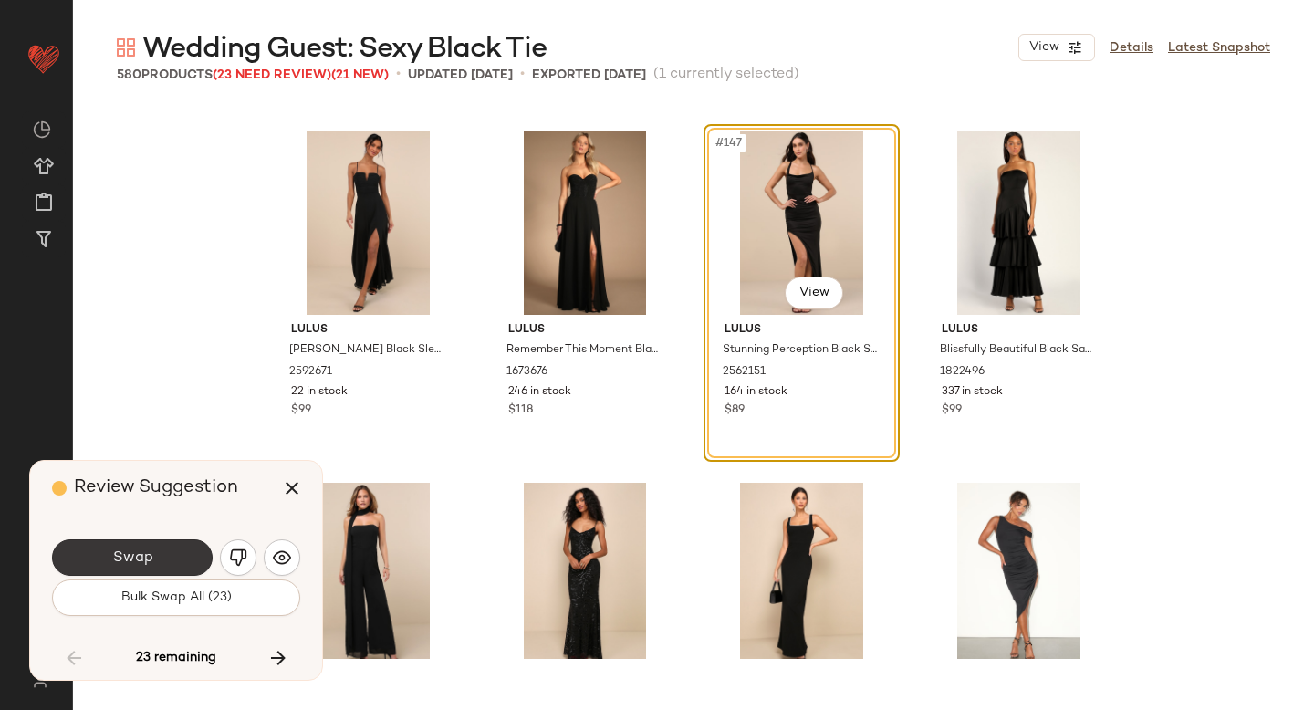
click at [161, 546] on button "Swap" at bounding box center [132, 557] width 161 height 37
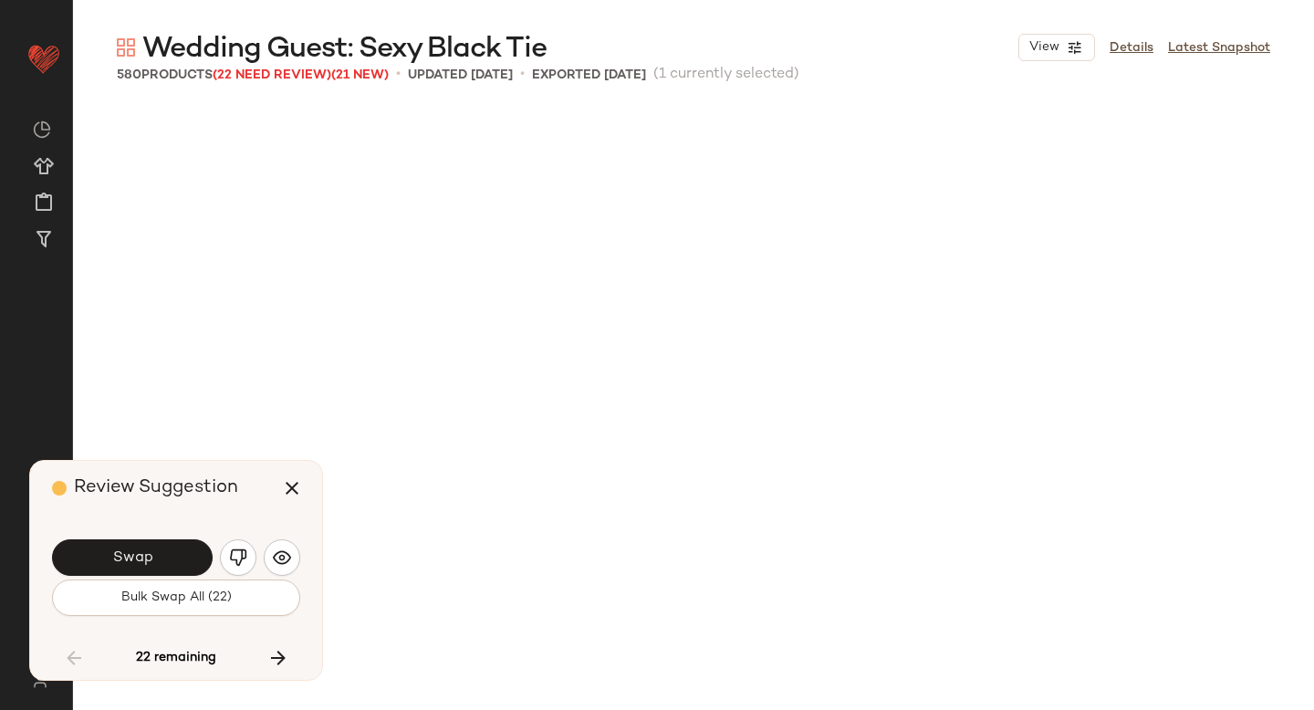
scroll to position [13742, 0]
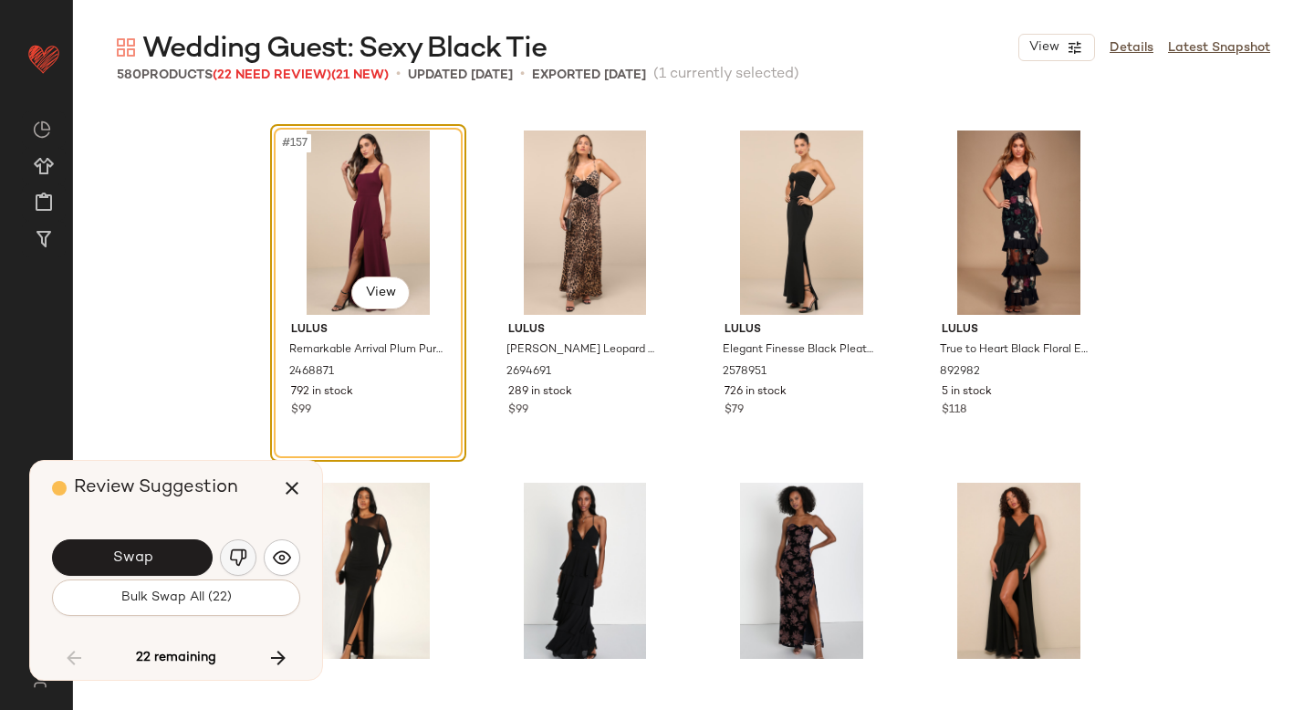
click at [247, 542] on button "button" at bounding box center [238, 557] width 37 height 37
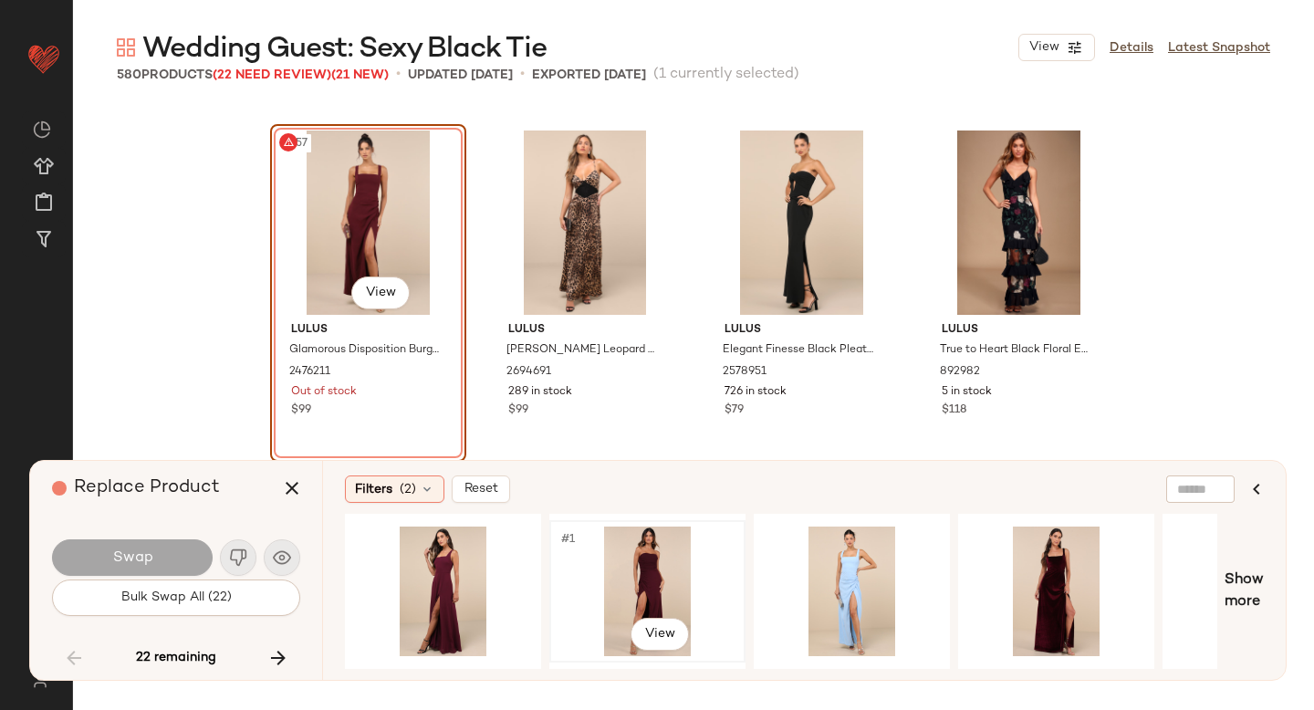
click at [603, 569] on div "#1 View" at bounding box center [647, 592] width 183 height 130
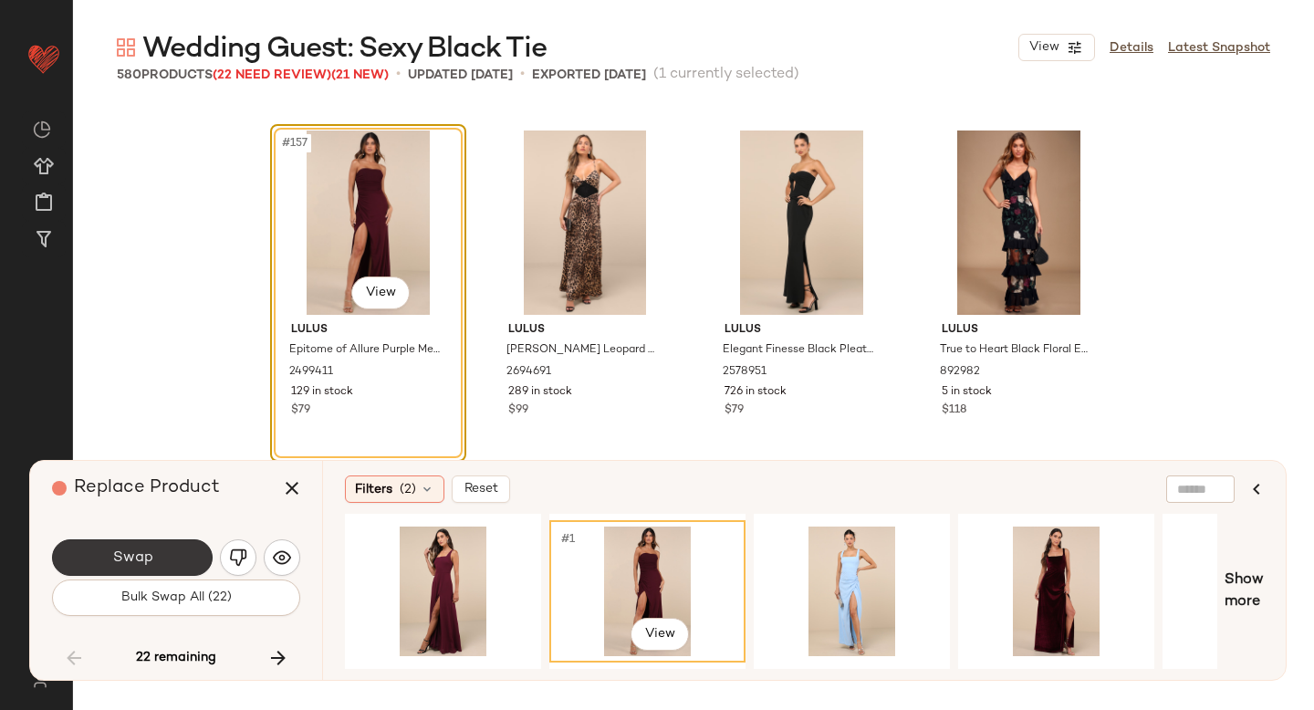
click at [177, 554] on button "Swap" at bounding box center [132, 557] width 161 height 37
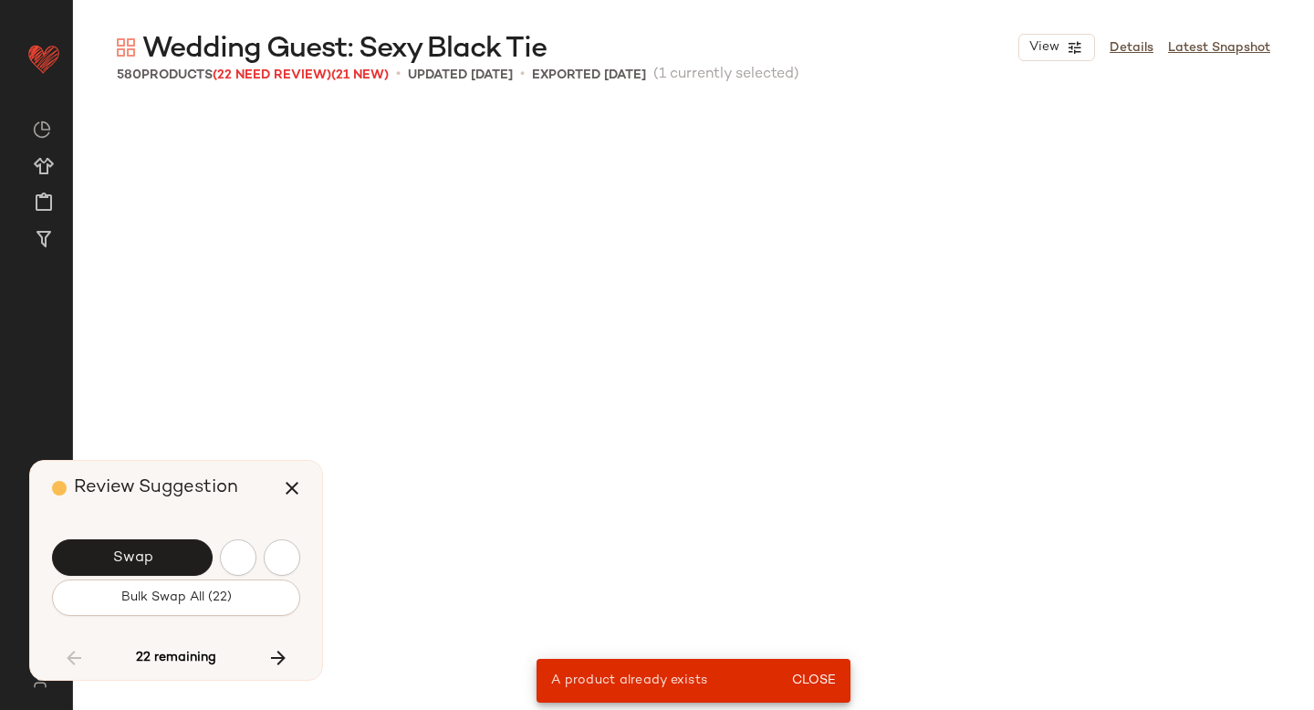
scroll to position [4228, 0]
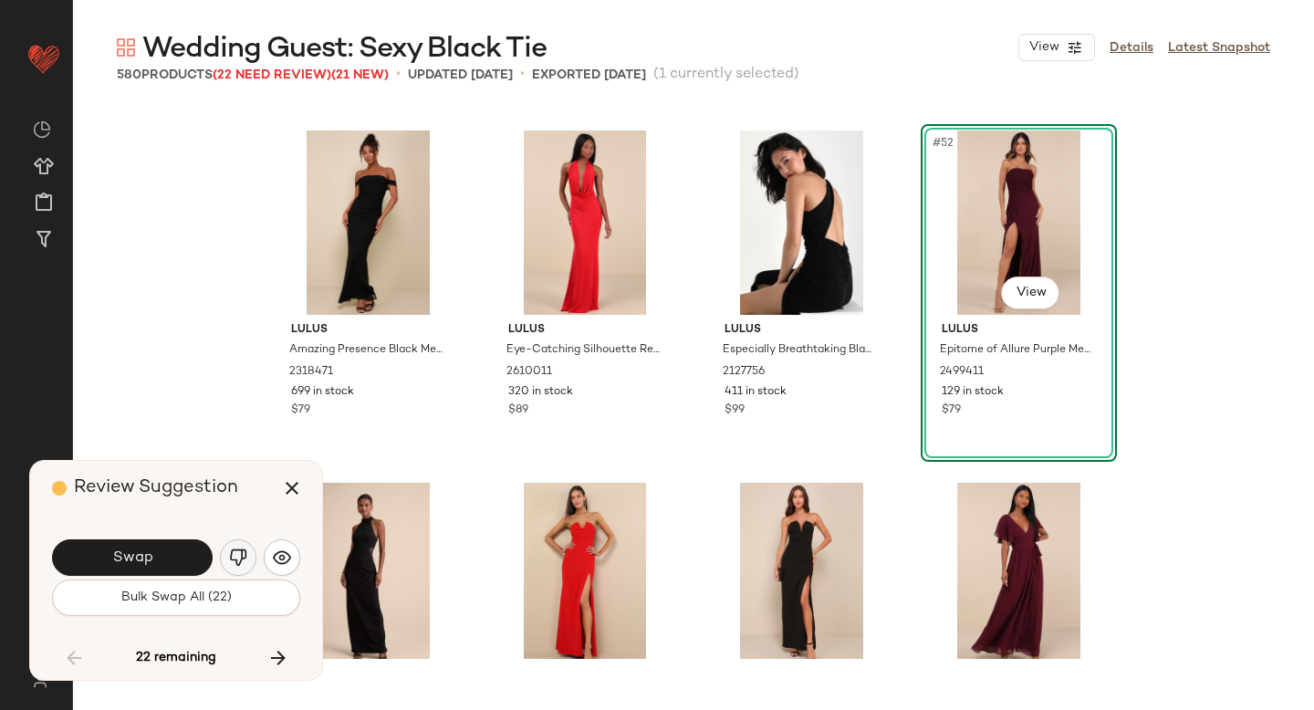
click at [234, 555] on img "button" at bounding box center [238, 558] width 18 height 18
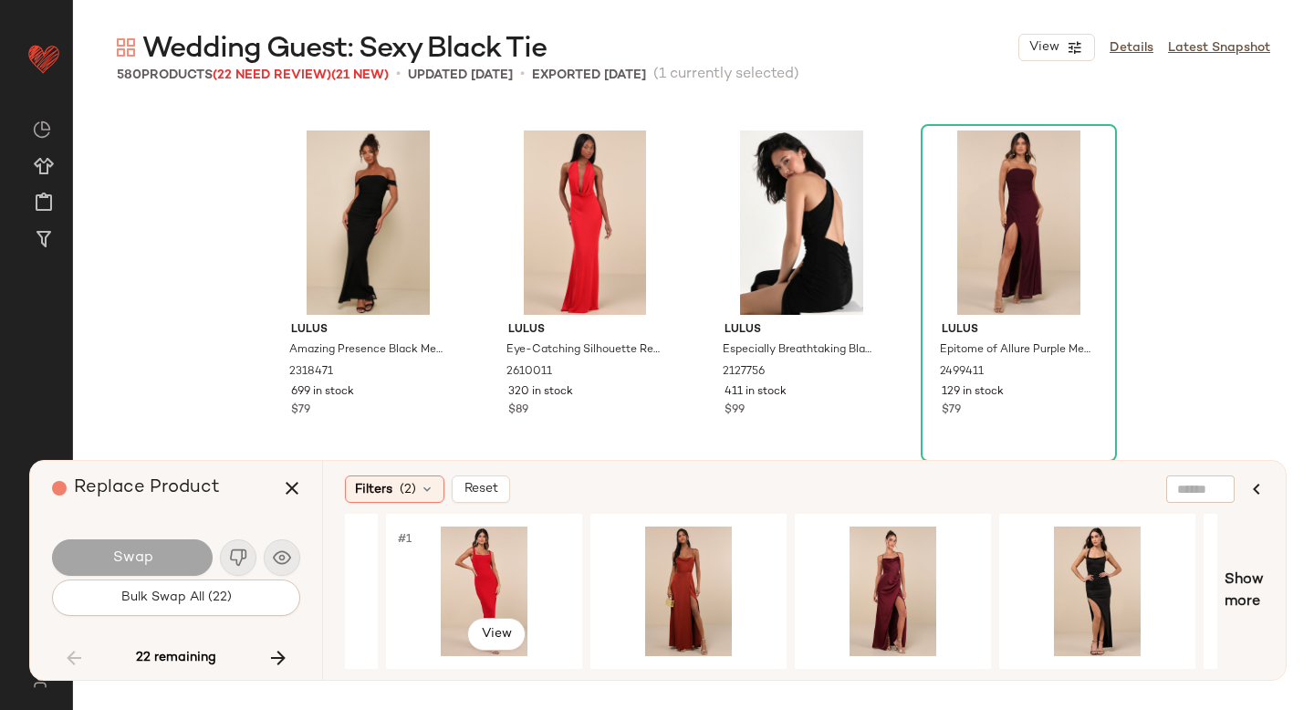
scroll to position [0, 780]
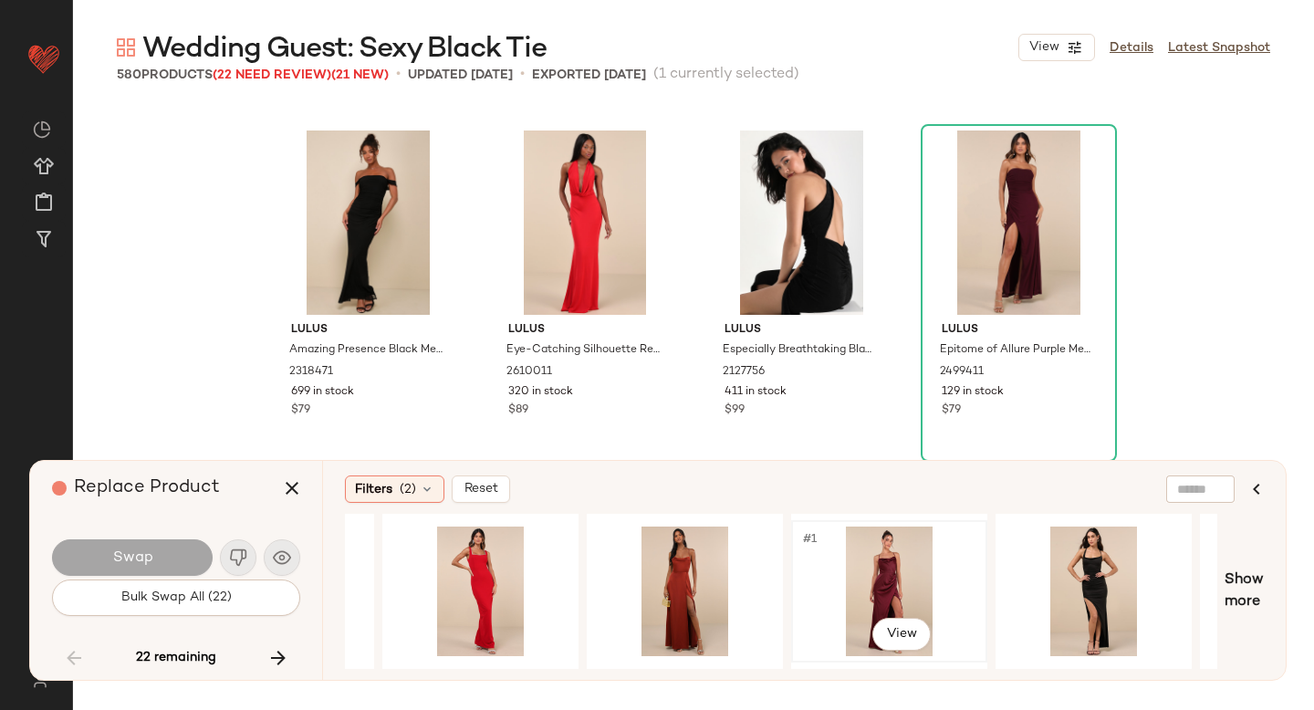
click at [891, 557] on div "#1 View" at bounding box center [889, 592] width 183 height 130
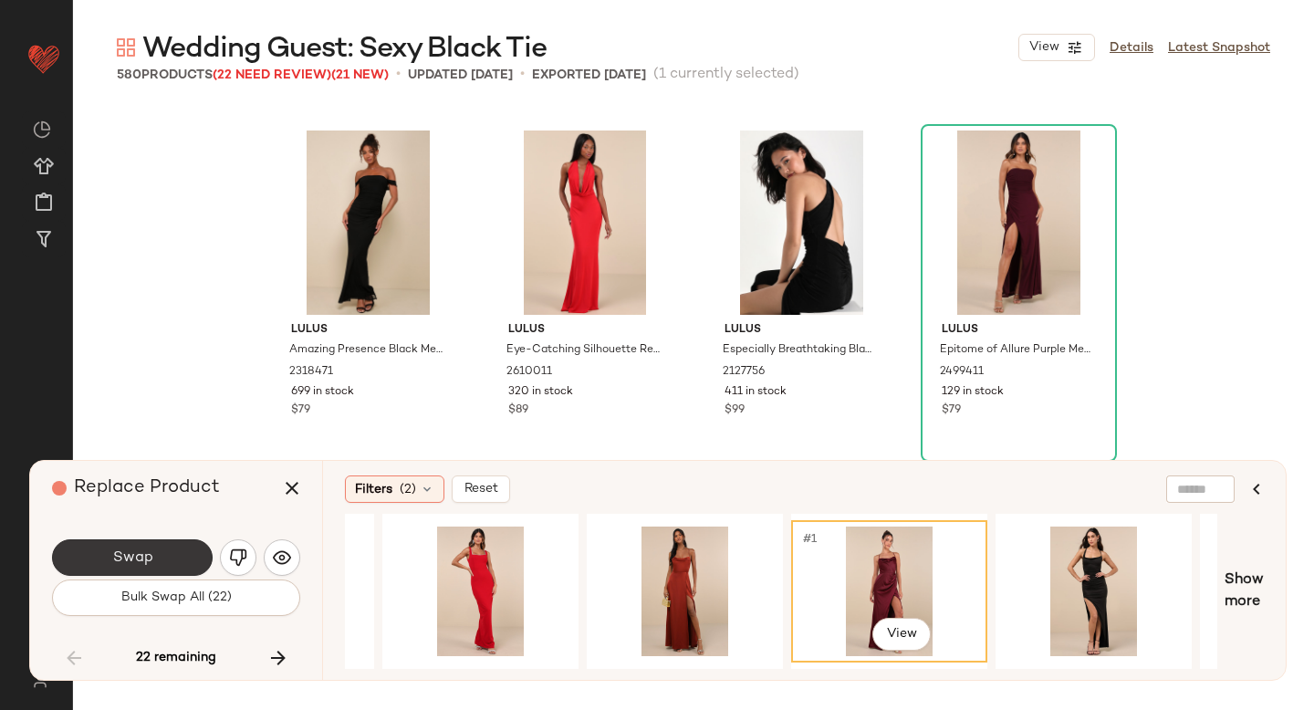
click at [169, 561] on button "Swap" at bounding box center [132, 557] width 161 height 37
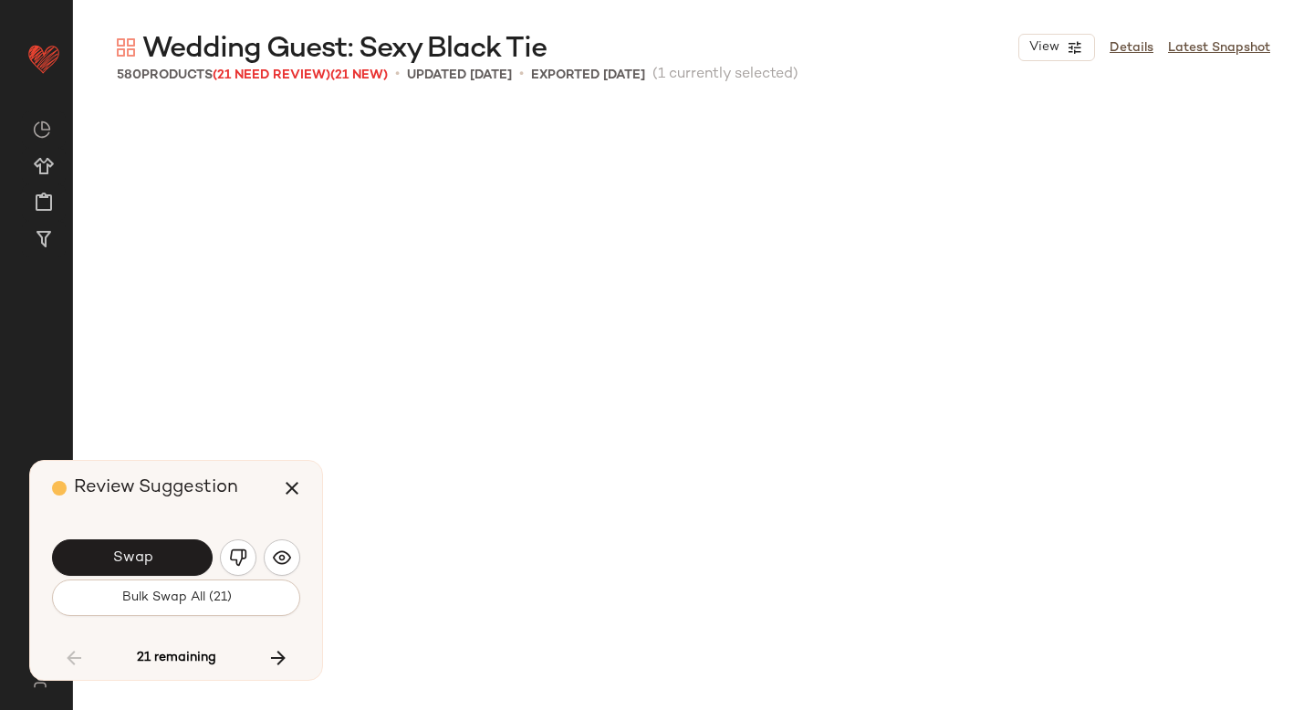
scroll to position [14799, 0]
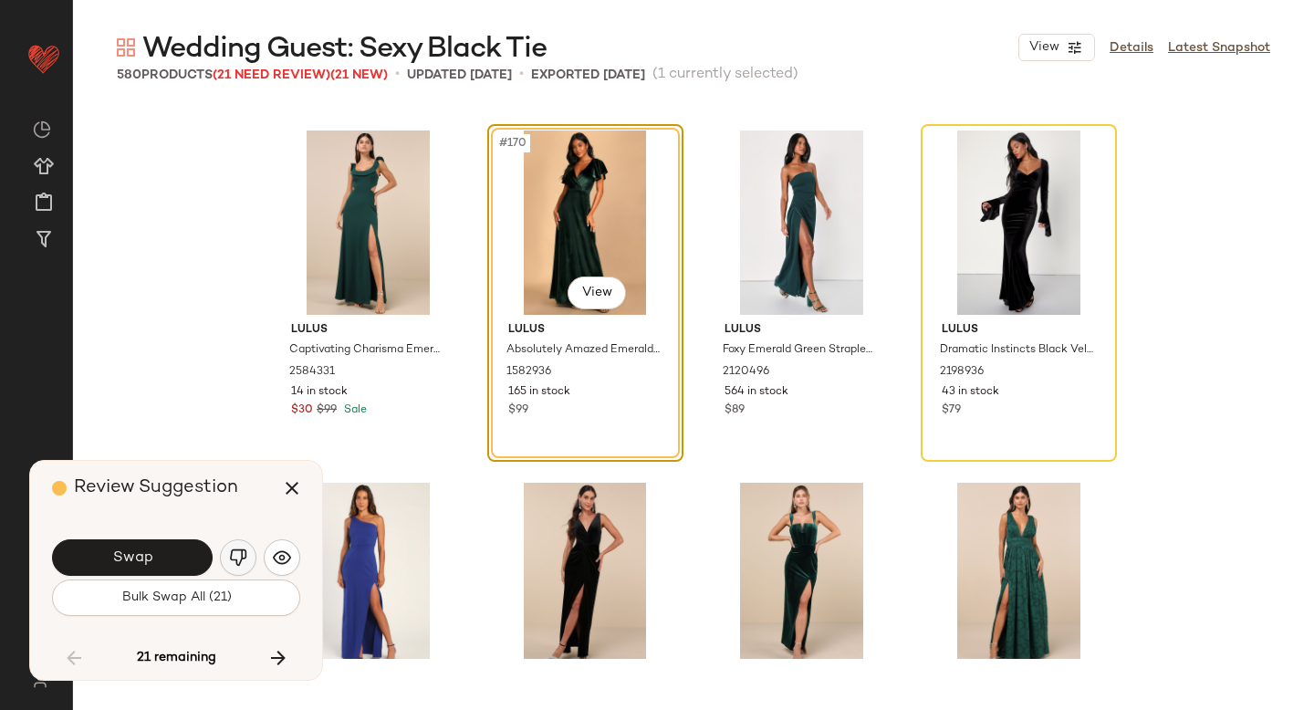
click at [239, 558] on img "button" at bounding box center [238, 558] width 18 height 18
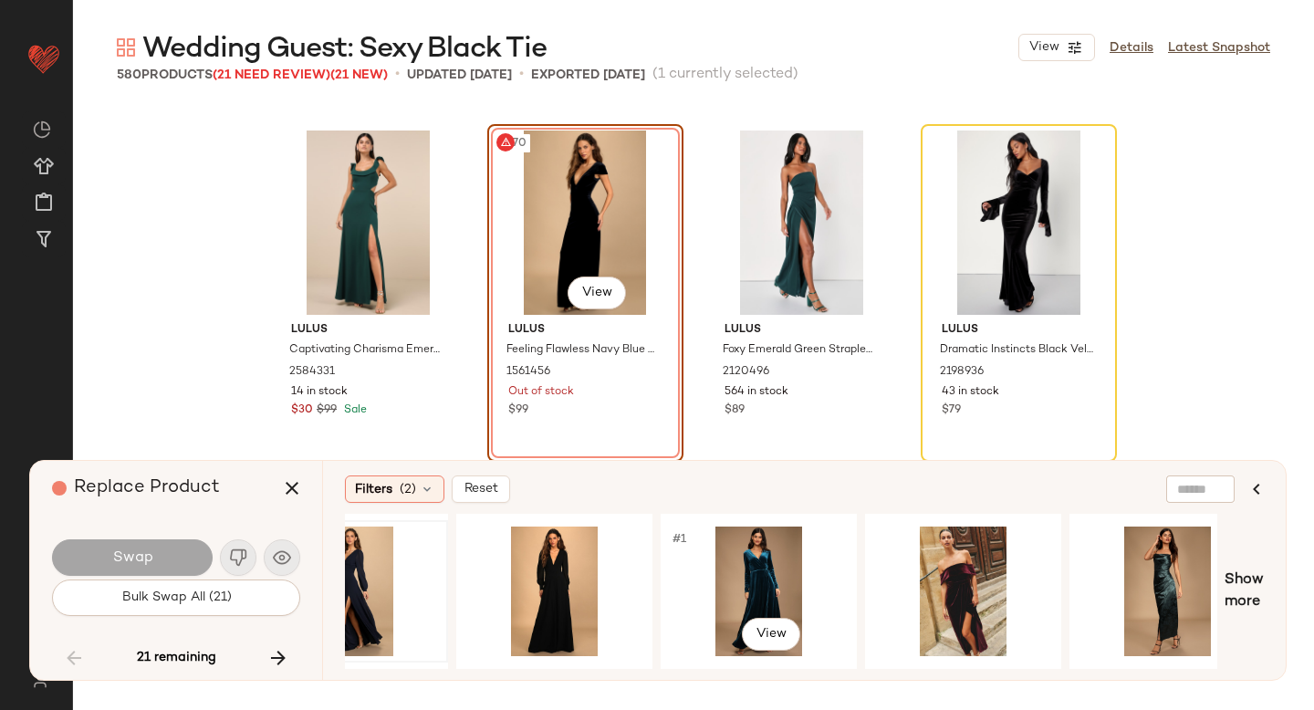
scroll to position [0, 319]
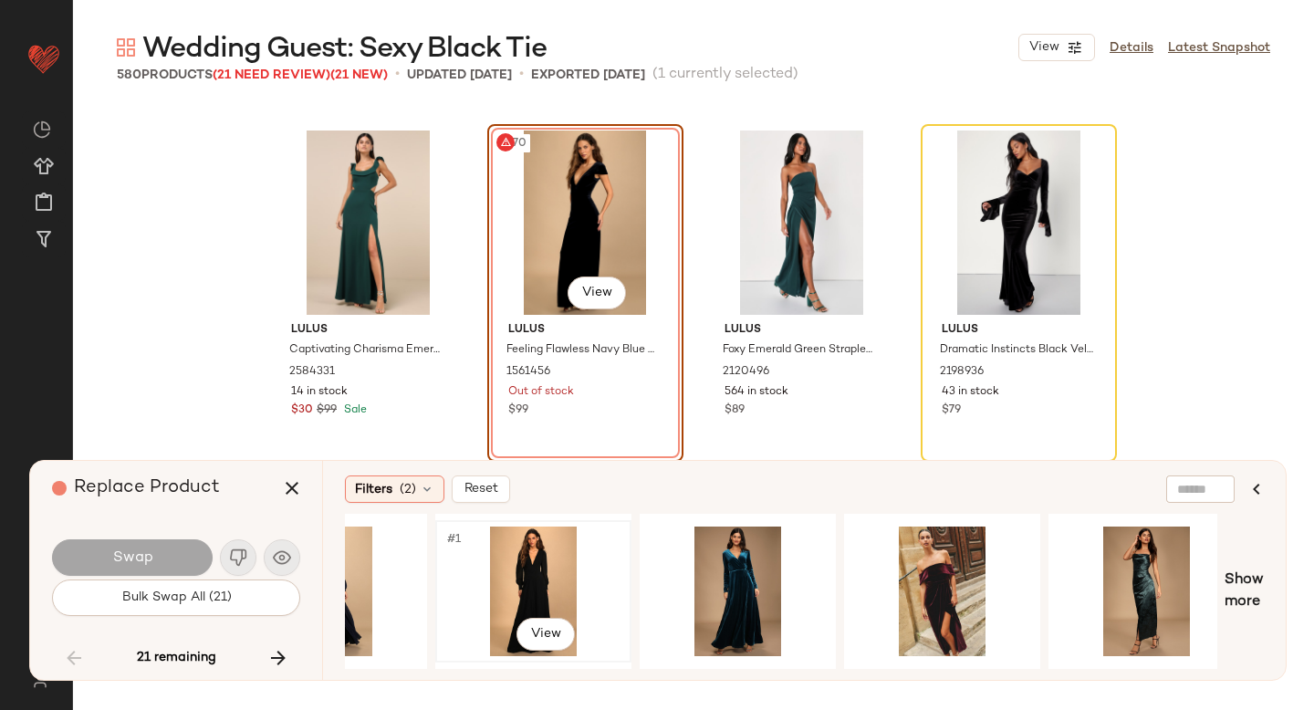
click at [517, 567] on div "#1 View" at bounding box center [533, 592] width 183 height 130
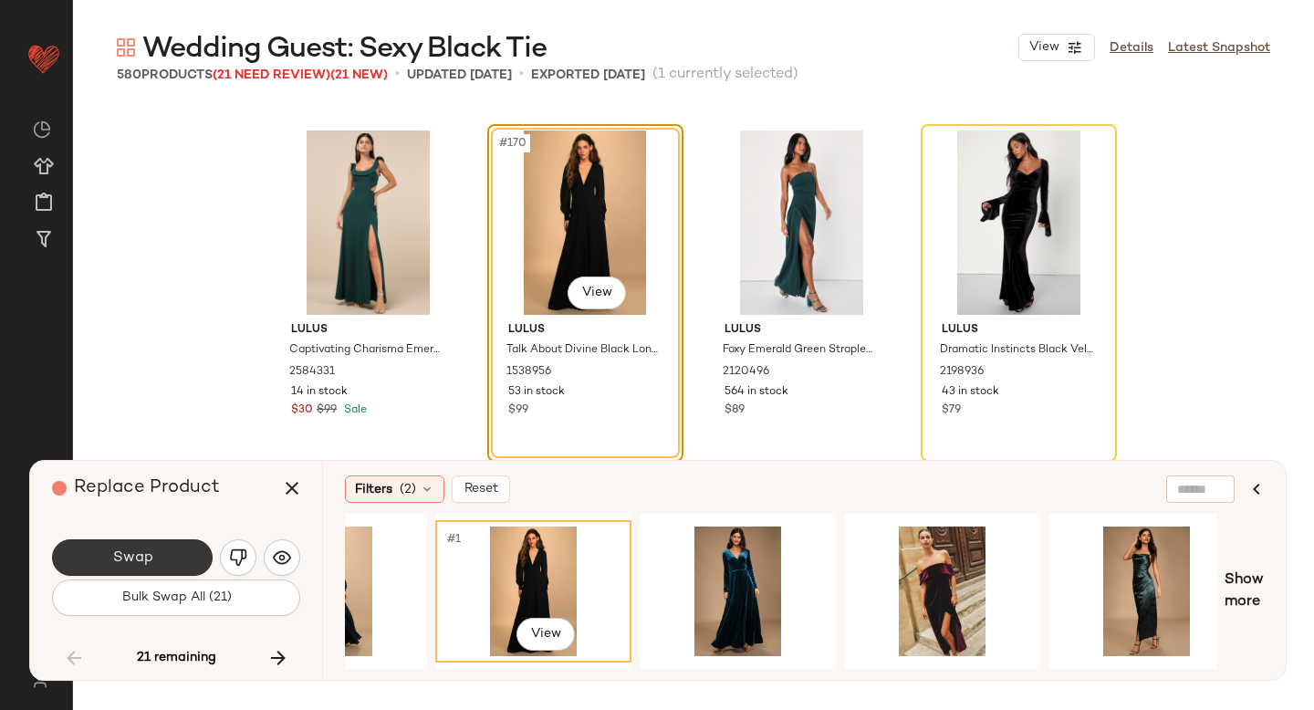
click at [193, 556] on button "Swap" at bounding box center [132, 557] width 161 height 37
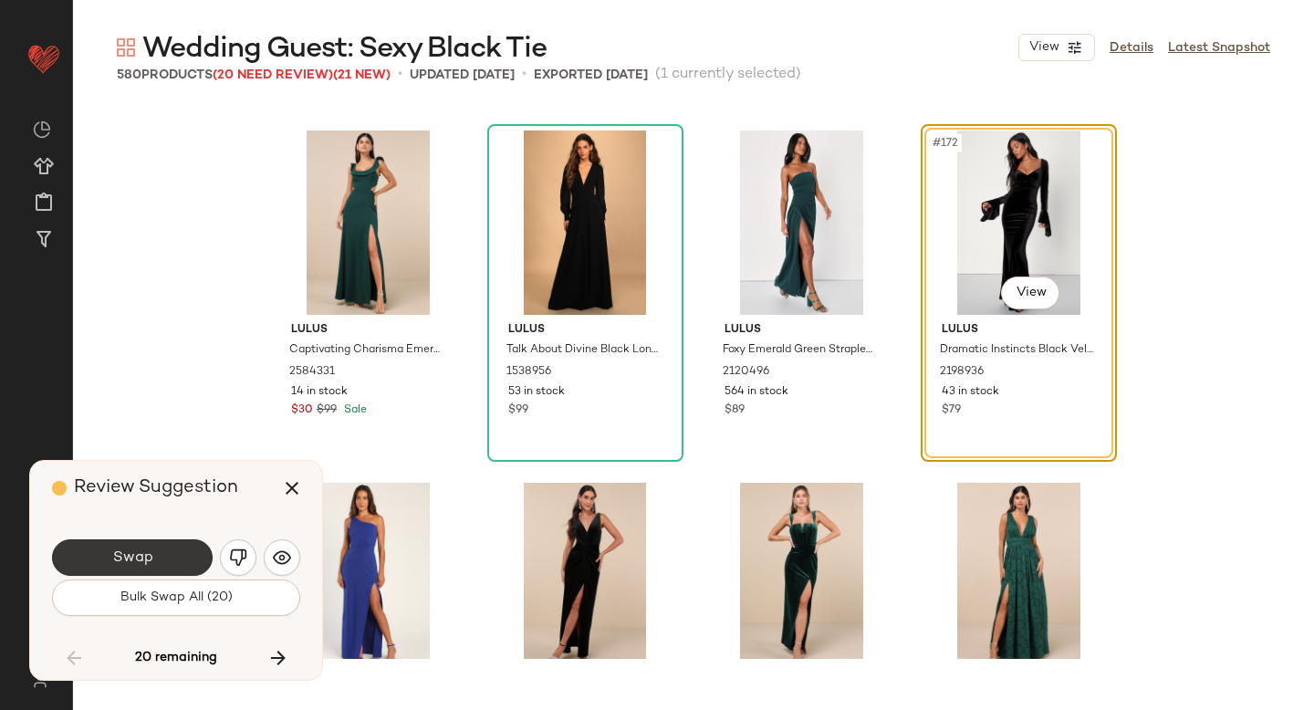
click at [184, 560] on button "Swap" at bounding box center [132, 557] width 161 height 37
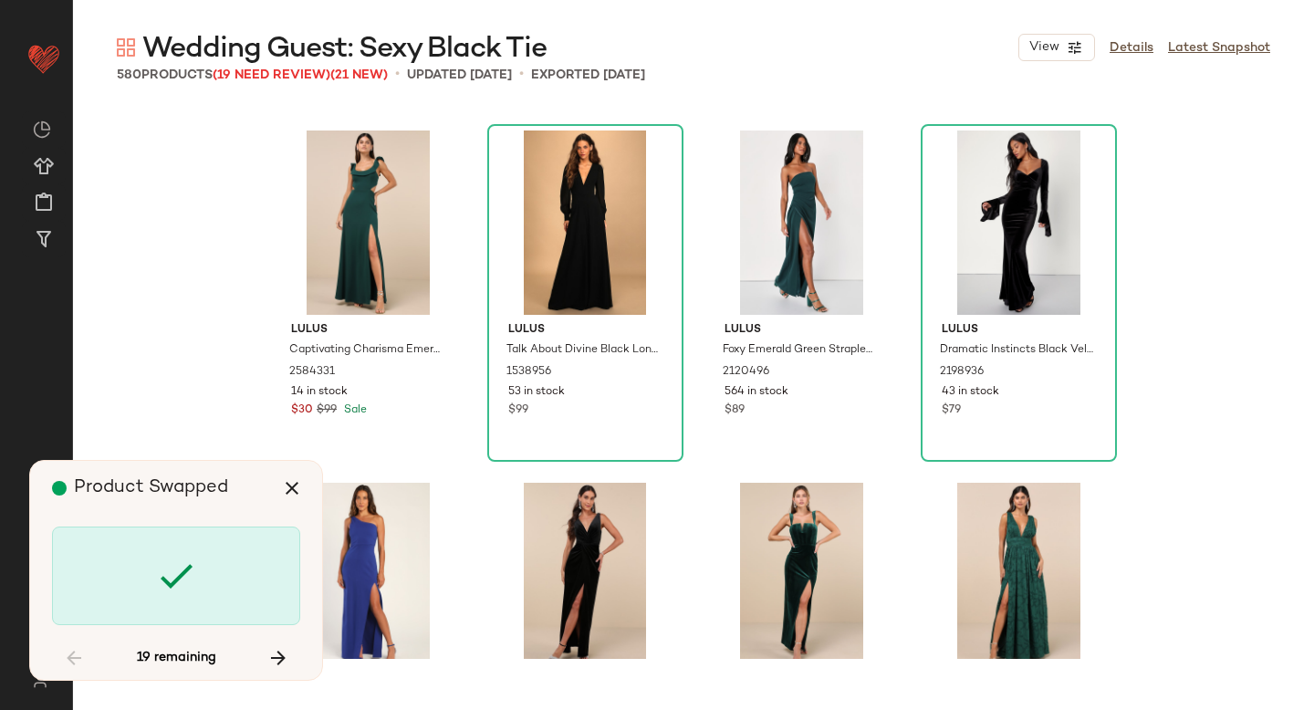
scroll to position [17970, 0]
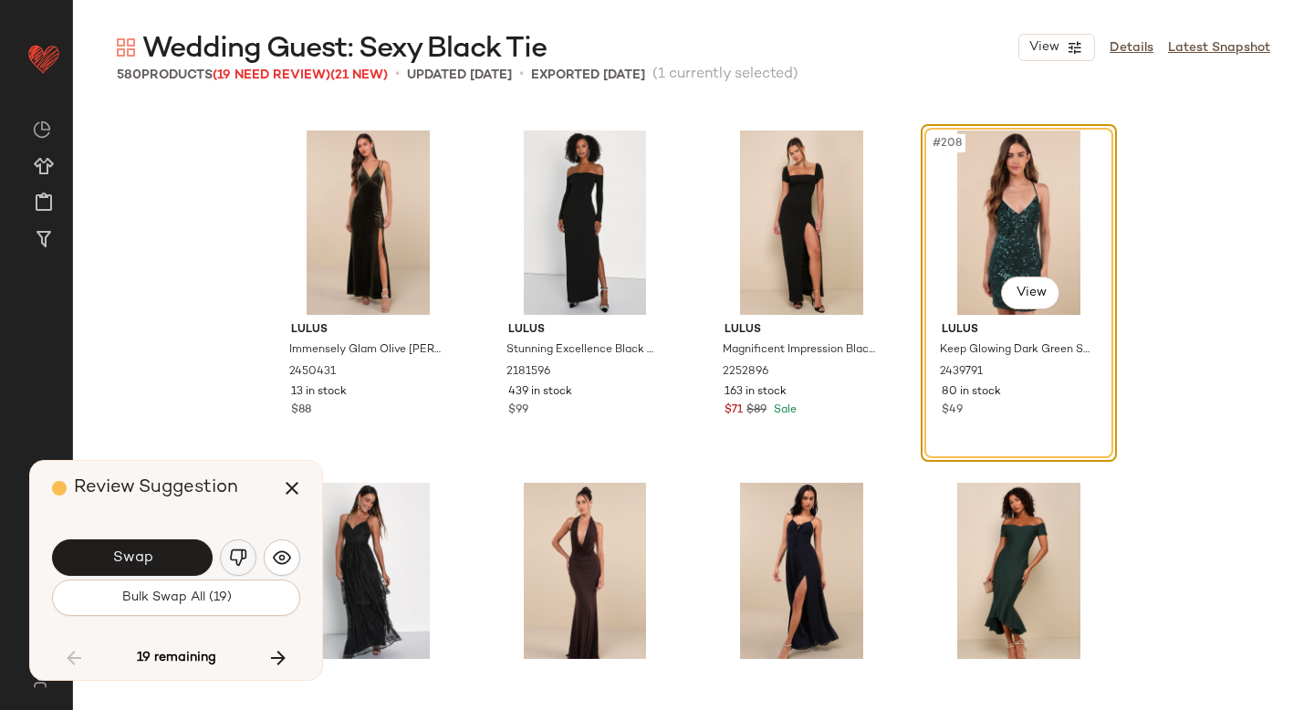
click at [233, 560] on img "button" at bounding box center [238, 558] width 18 height 18
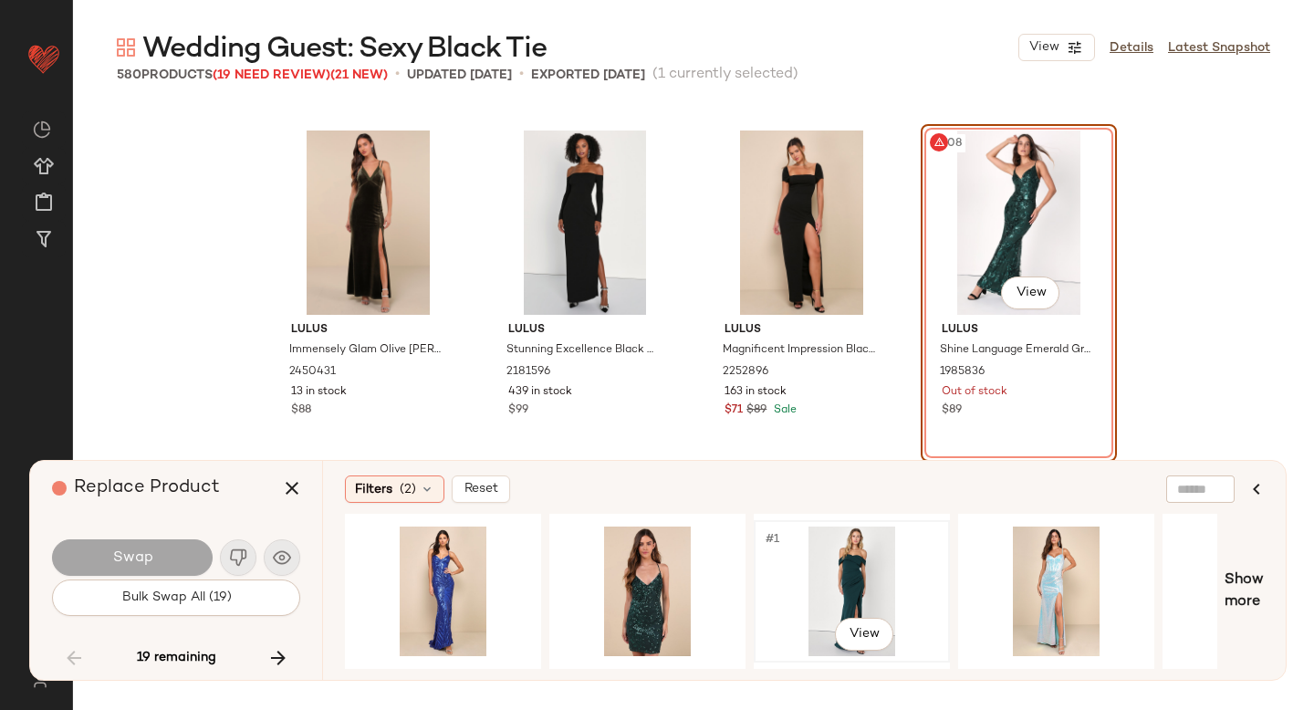
click at [827, 563] on div "#1 View" at bounding box center [851, 592] width 183 height 130
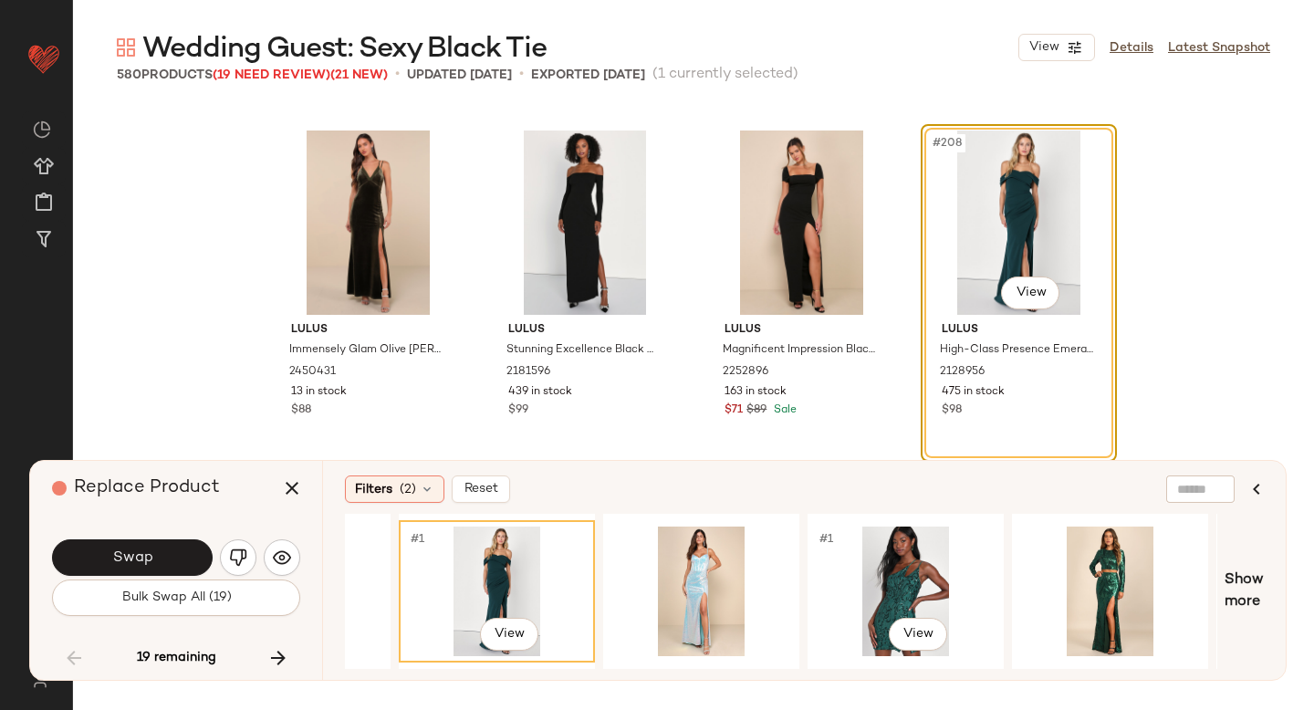
scroll to position [0, 363]
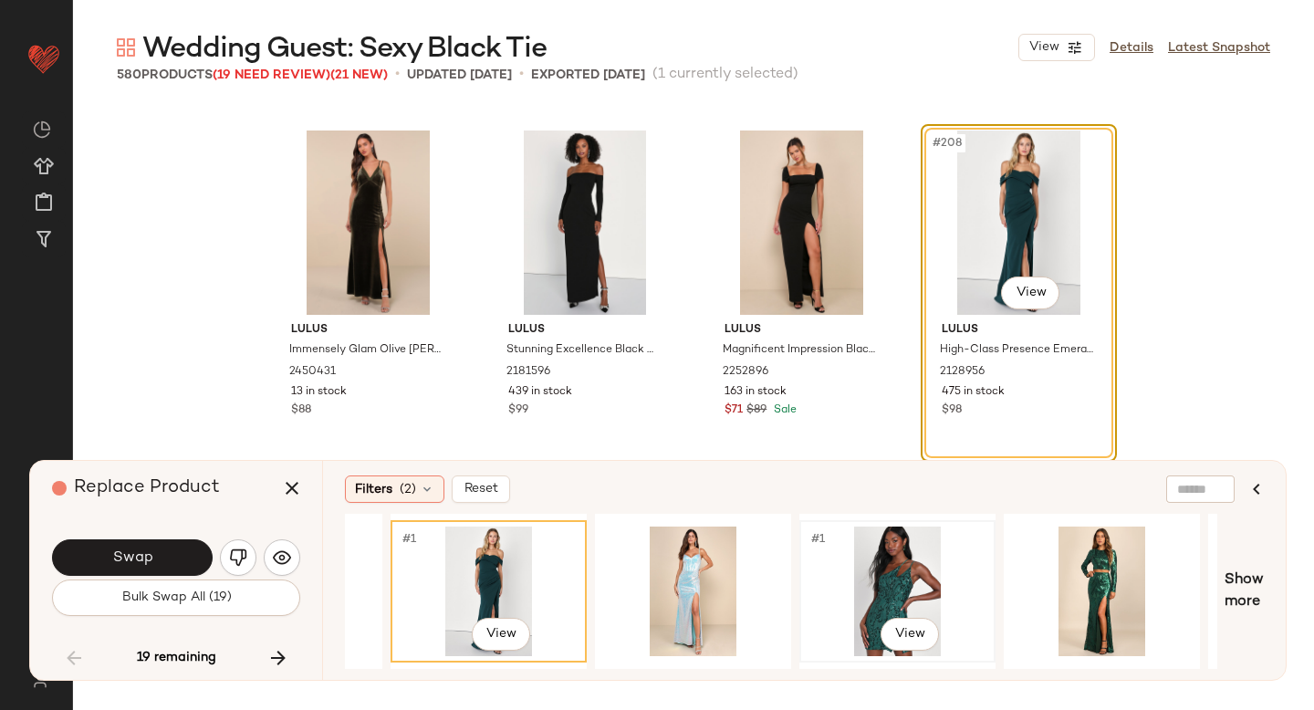
click at [907, 562] on div "#1 View" at bounding box center [897, 592] width 183 height 130
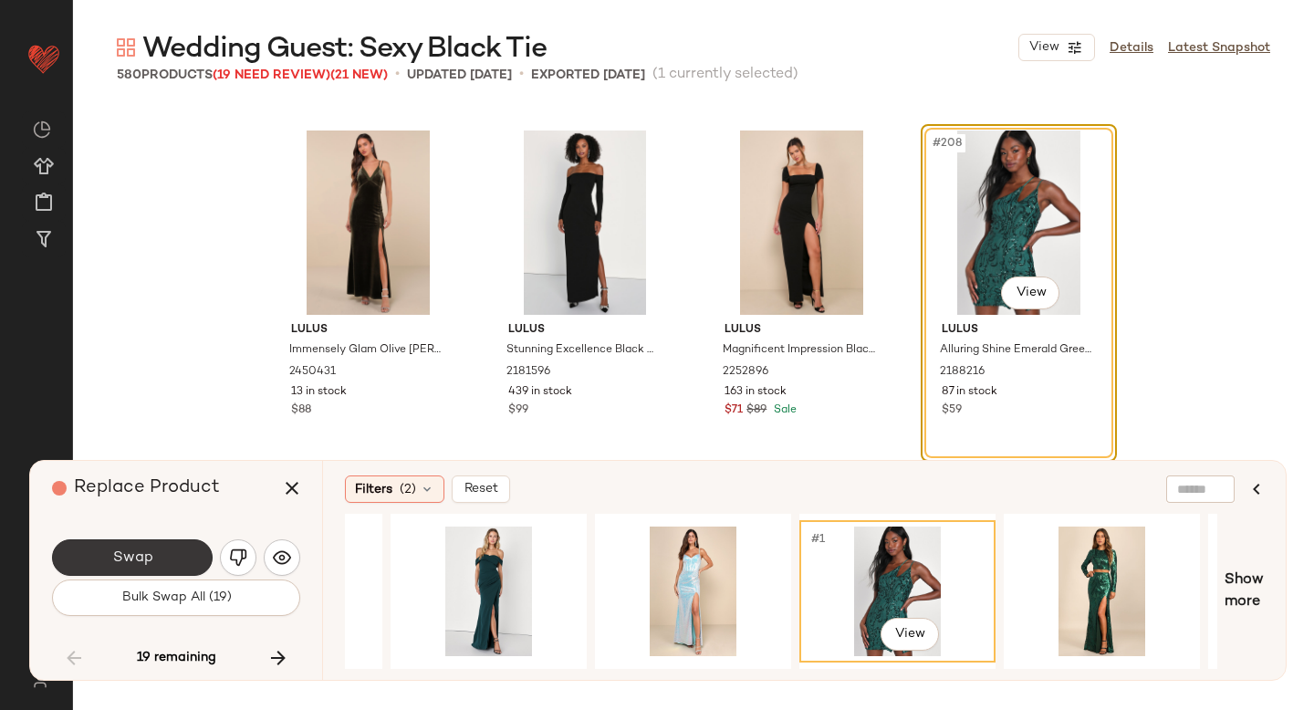
click at [182, 554] on button "Swap" at bounding box center [132, 557] width 161 height 37
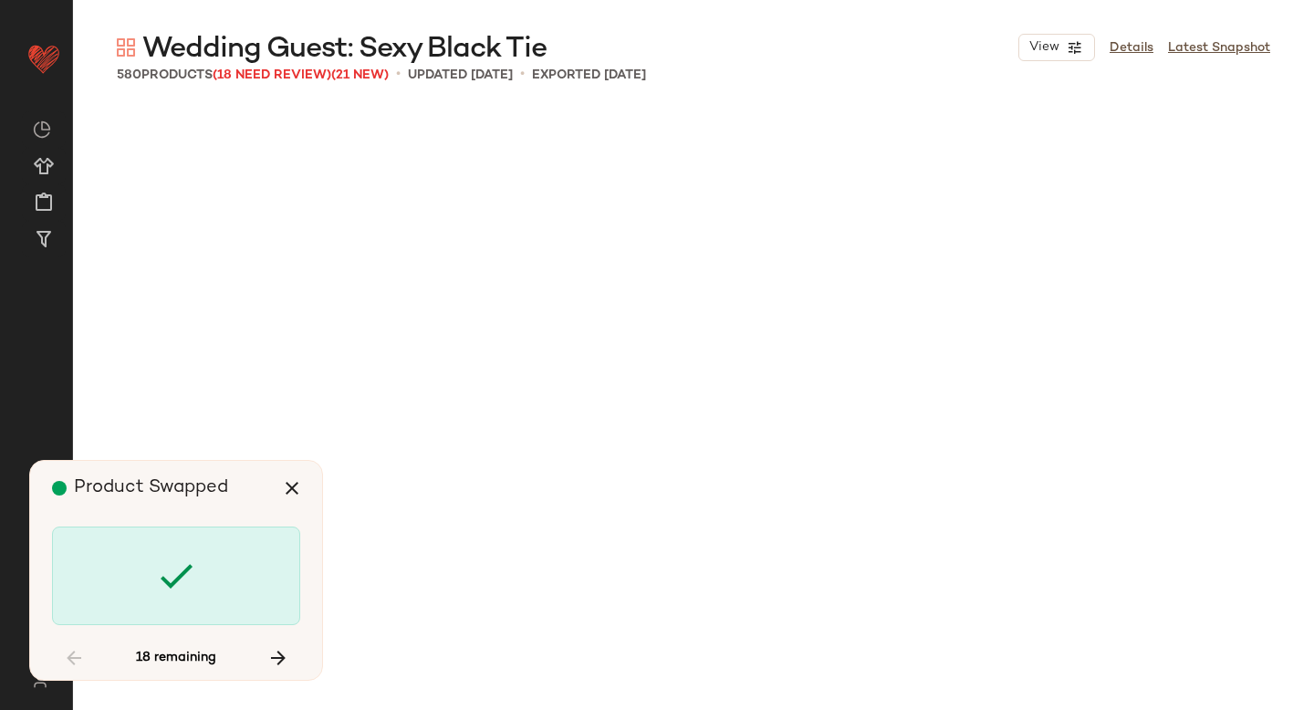
scroll to position [21141, 0]
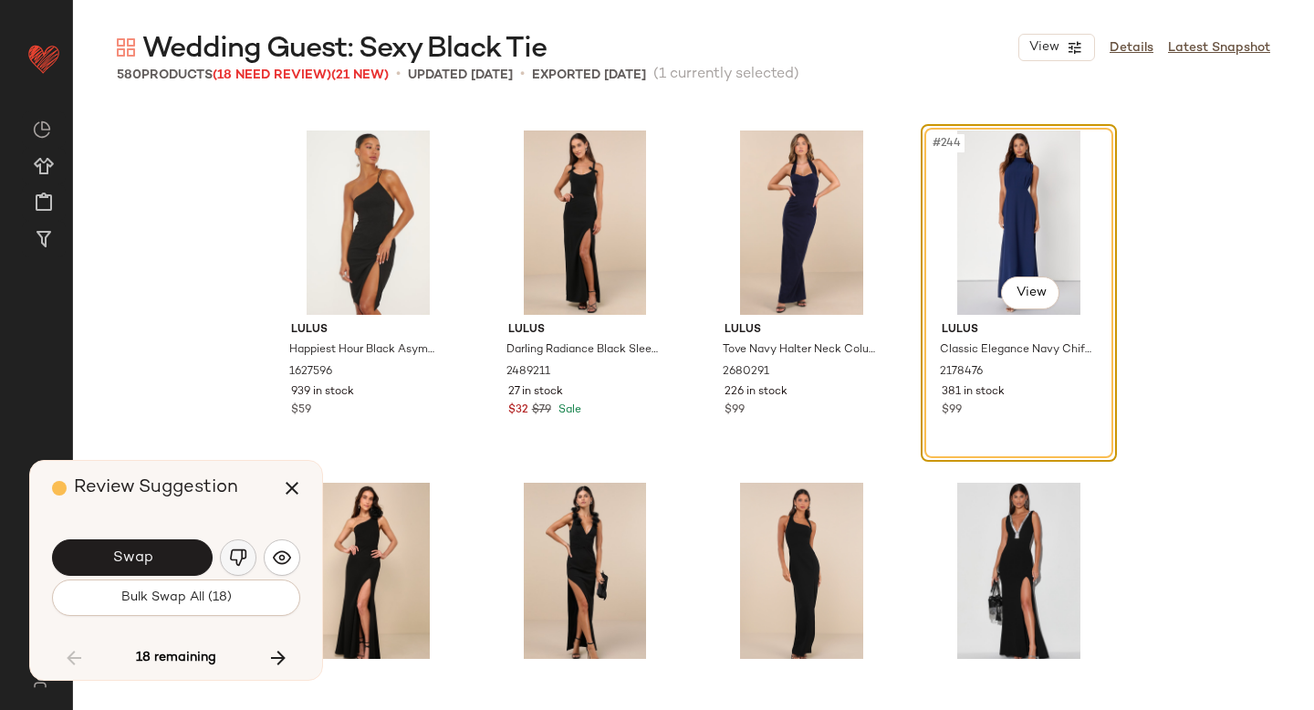
click at [225, 553] on button "button" at bounding box center [238, 557] width 37 height 37
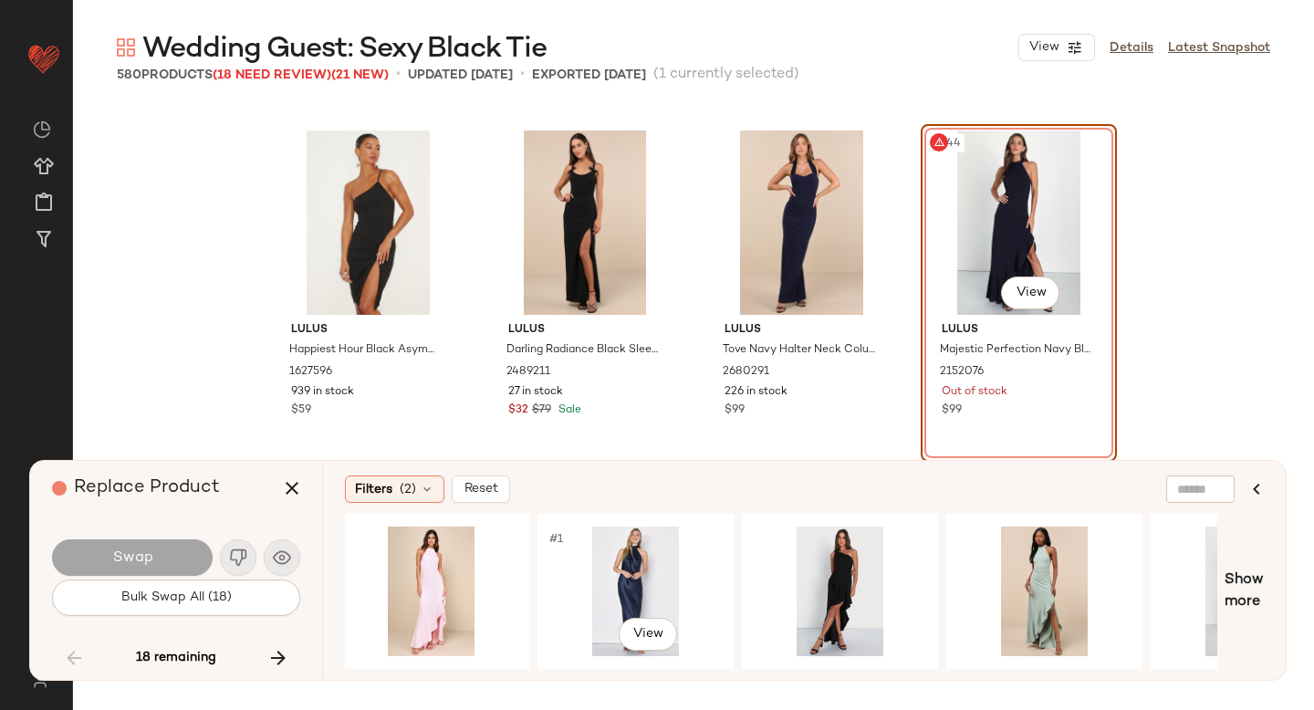
scroll to position [0, 424]
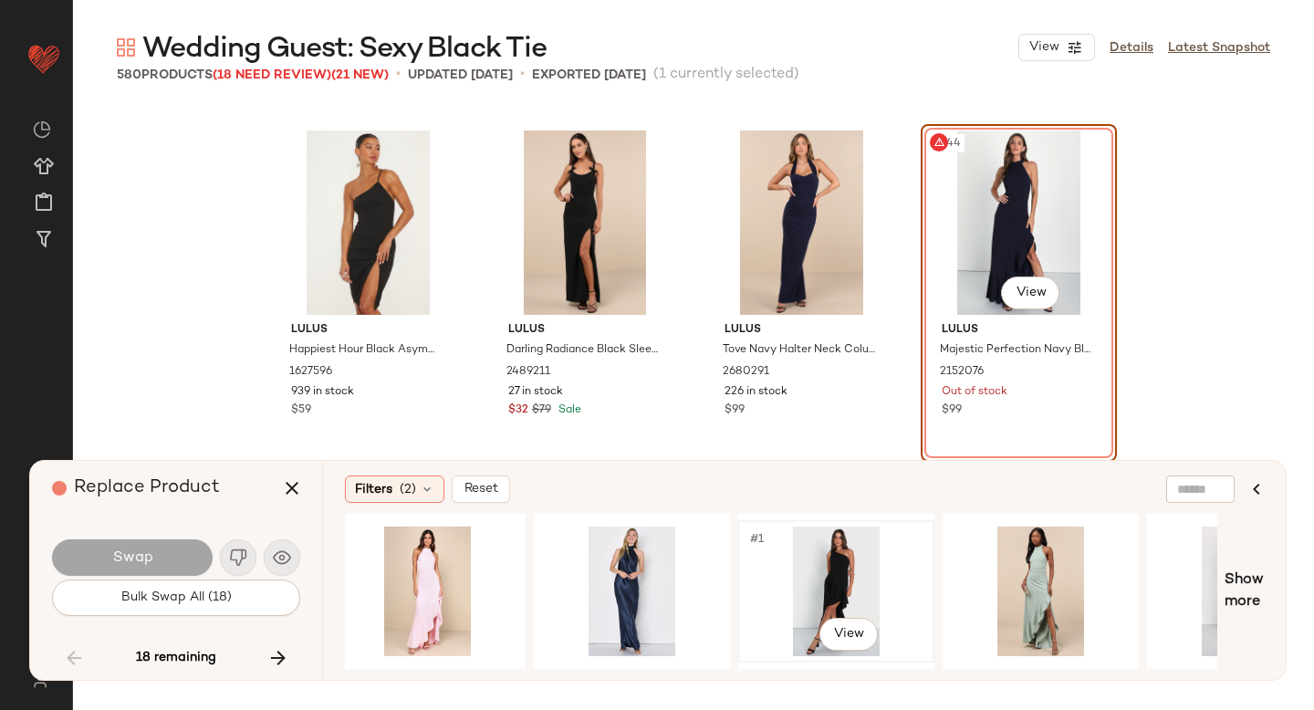
click at [822, 569] on div "#1 View" at bounding box center [836, 592] width 183 height 130
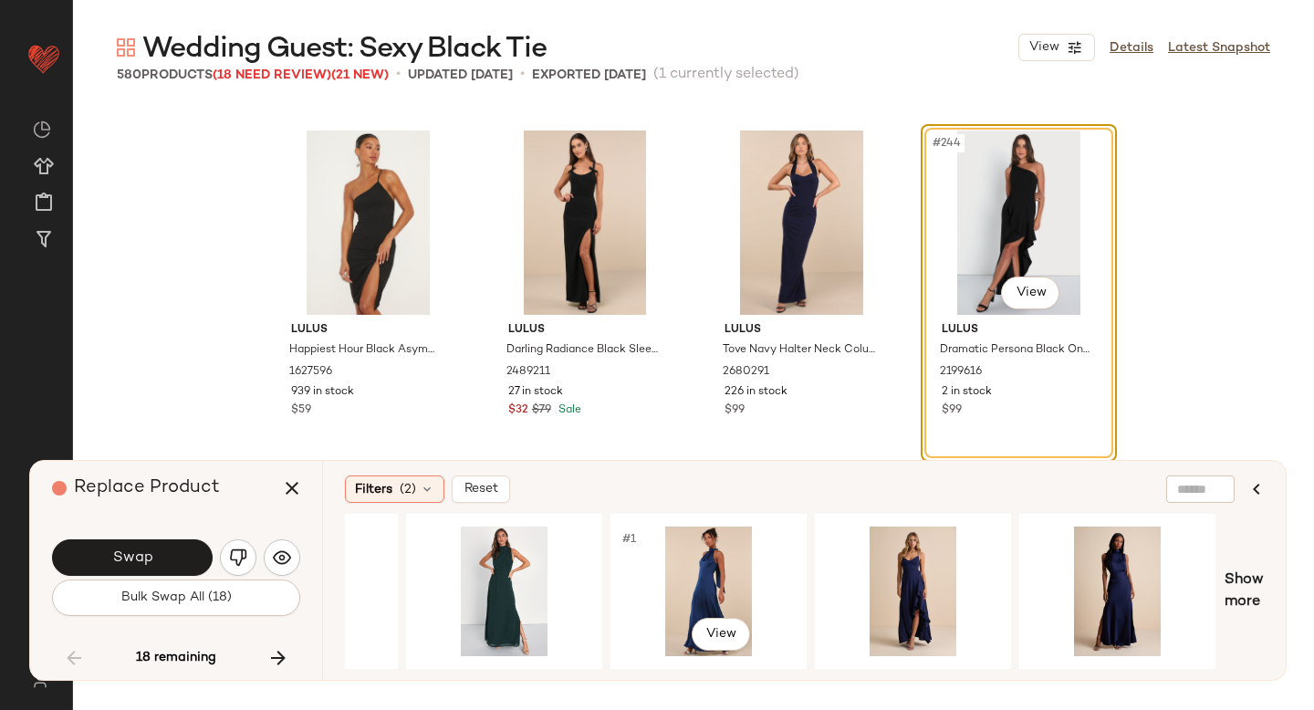
scroll to position [0, 1167]
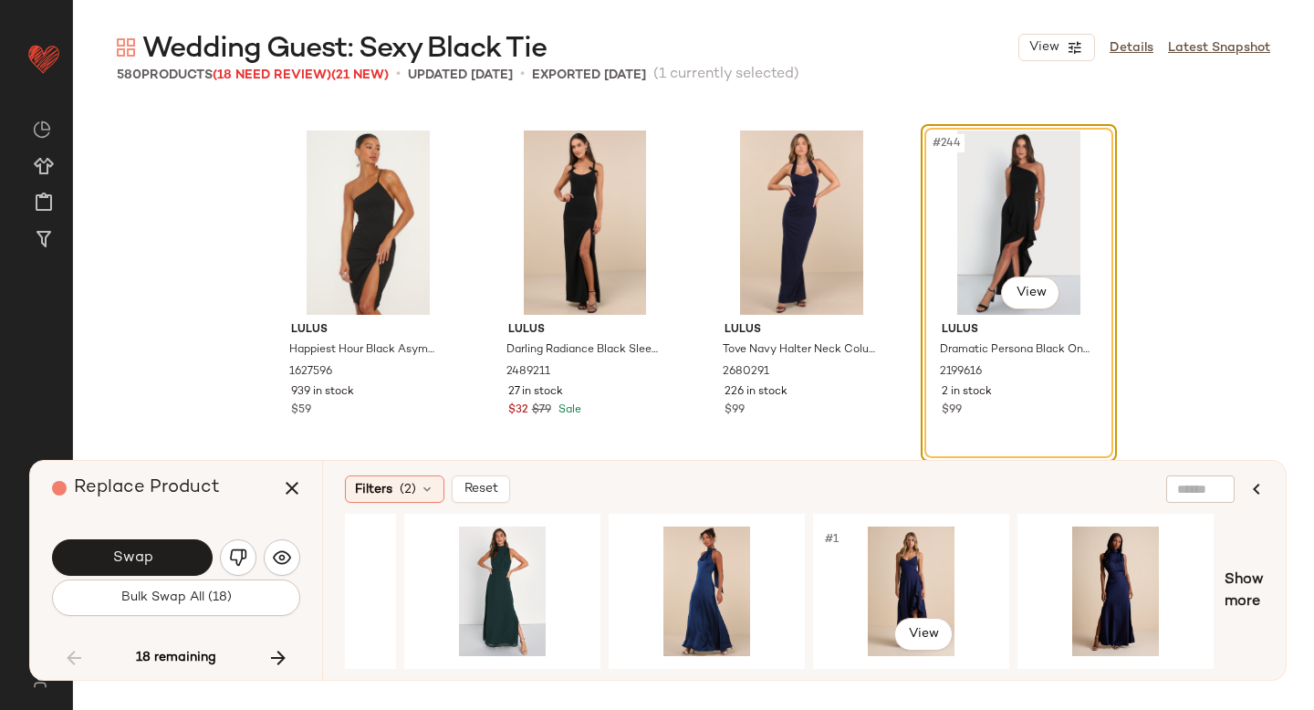
click at [822, 569] on div "#1 View" at bounding box center [911, 592] width 183 height 130
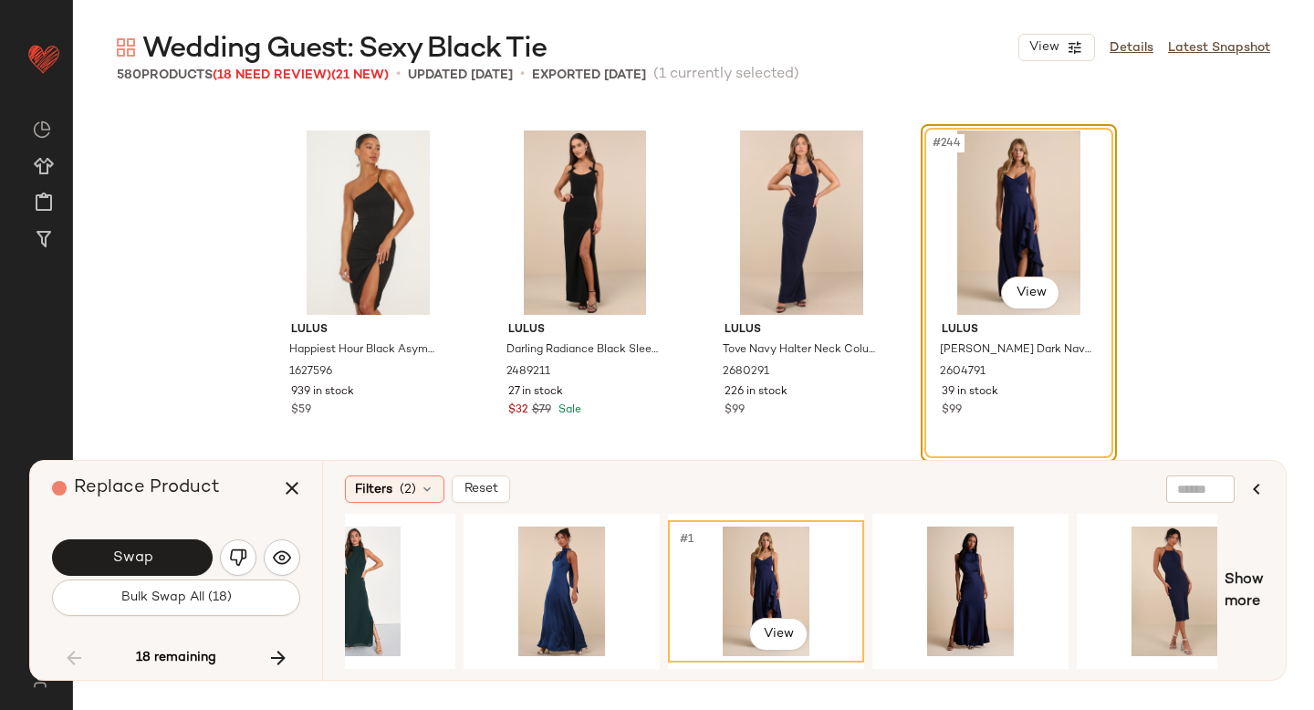
scroll to position [0, 1314]
click at [599, 570] on div "#1 View" at bounding box center [560, 592] width 183 height 130
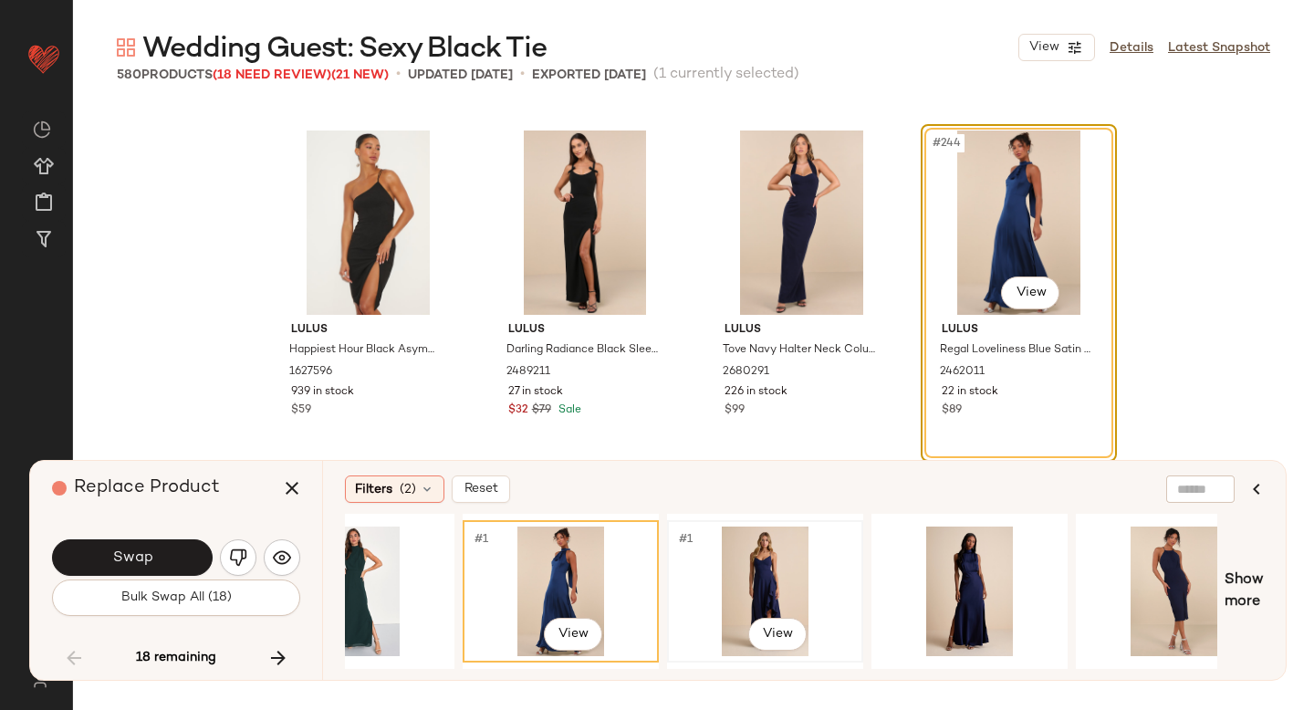
click at [784, 556] on div "#1 View" at bounding box center [765, 592] width 183 height 130
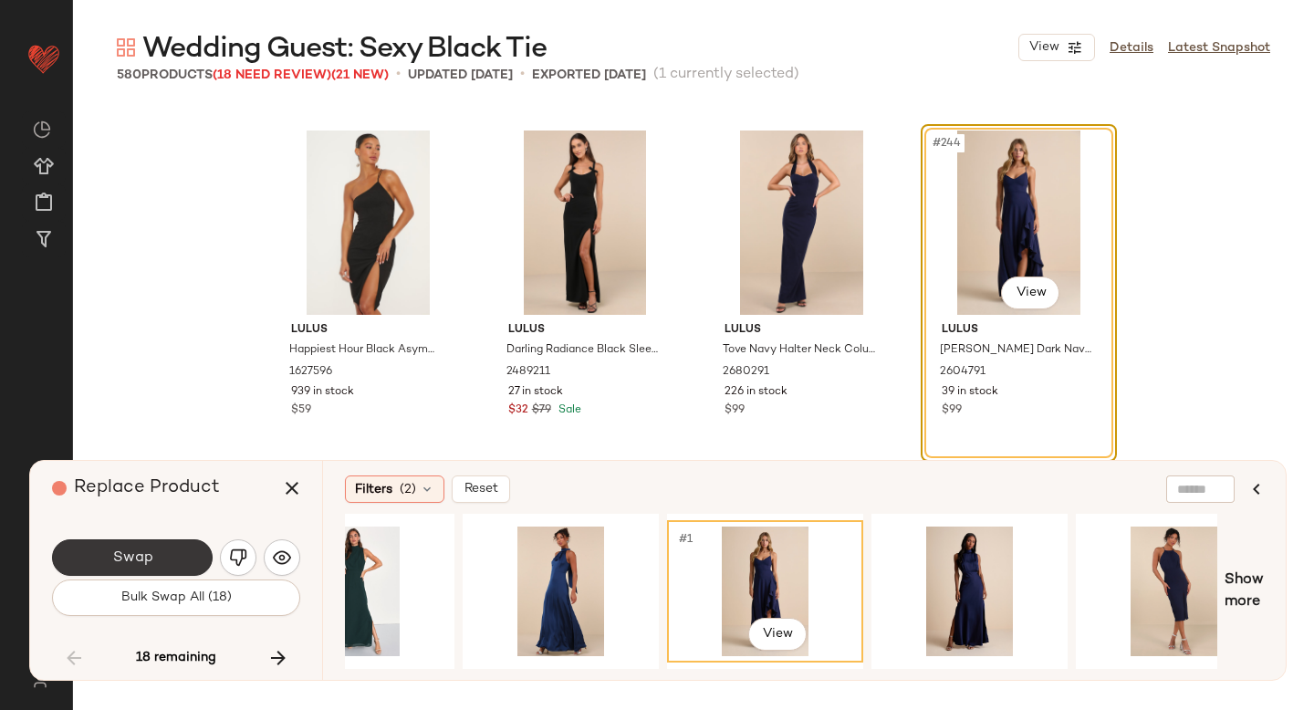
click at [173, 546] on button "Swap" at bounding box center [132, 557] width 161 height 37
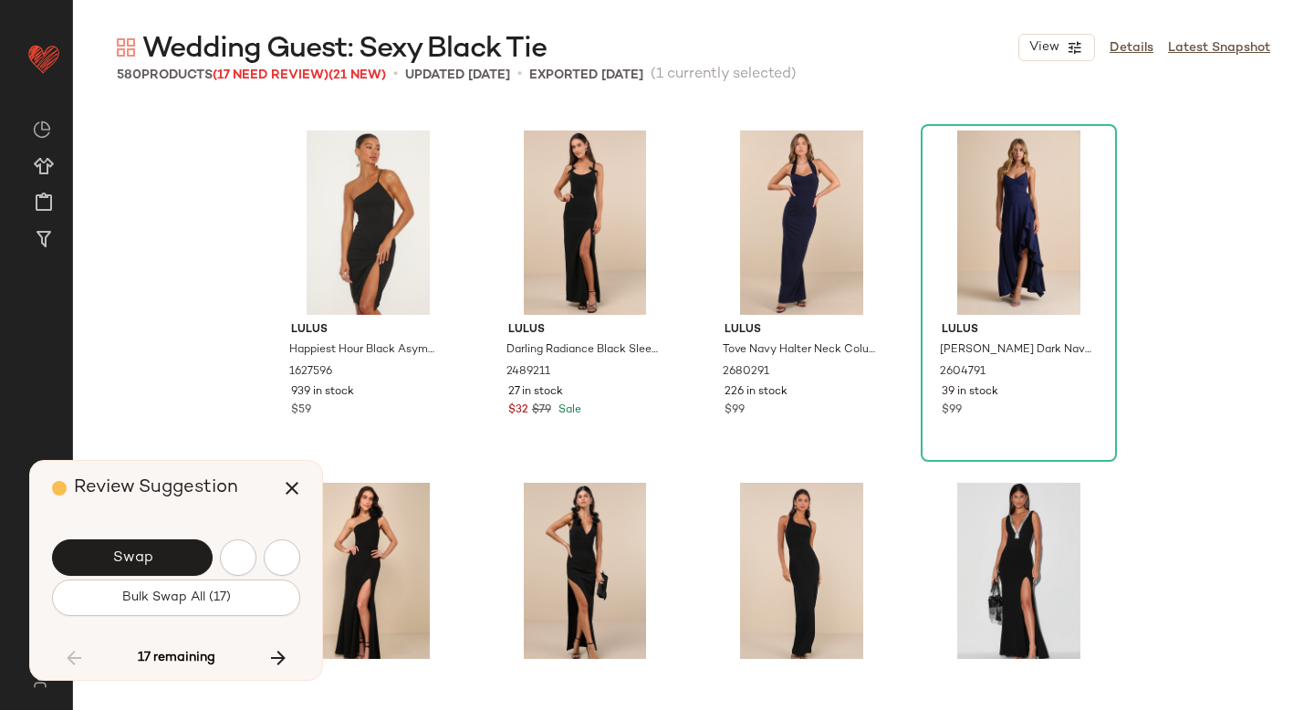
scroll to position [22198, 0]
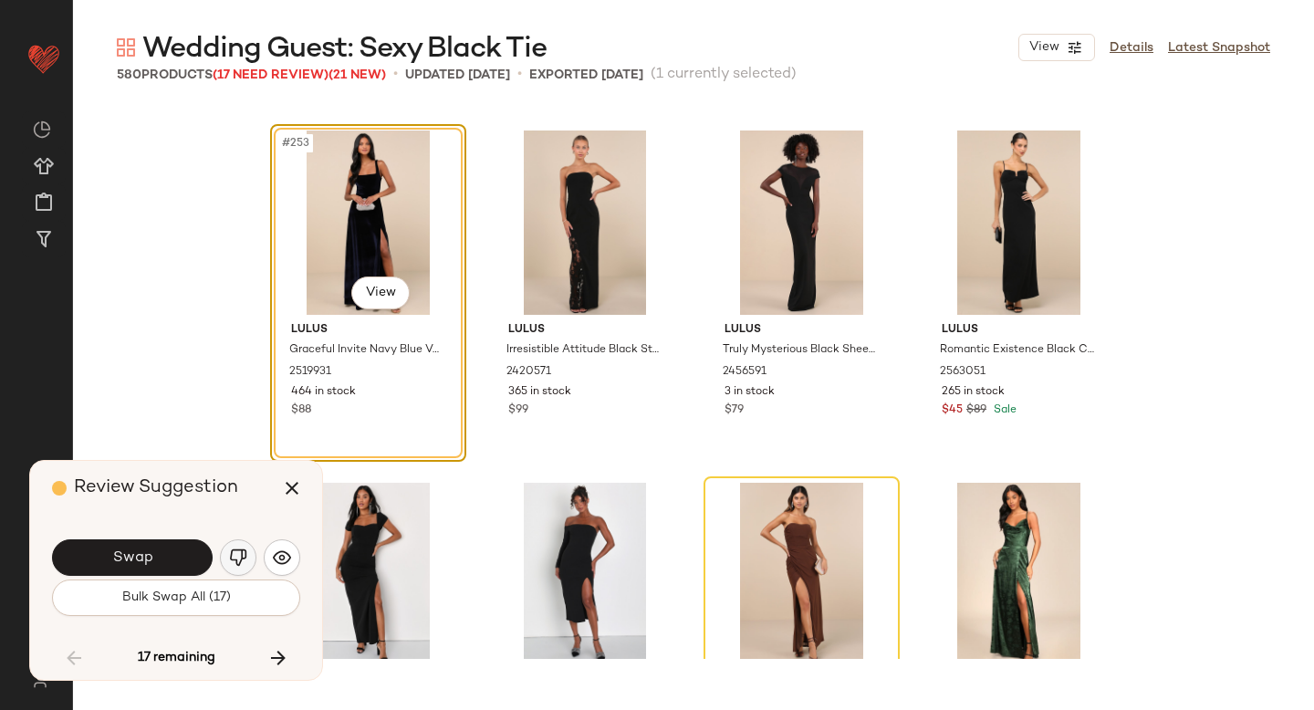
click at [232, 551] on img "button" at bounding box center [238, 558] width 18 height 18
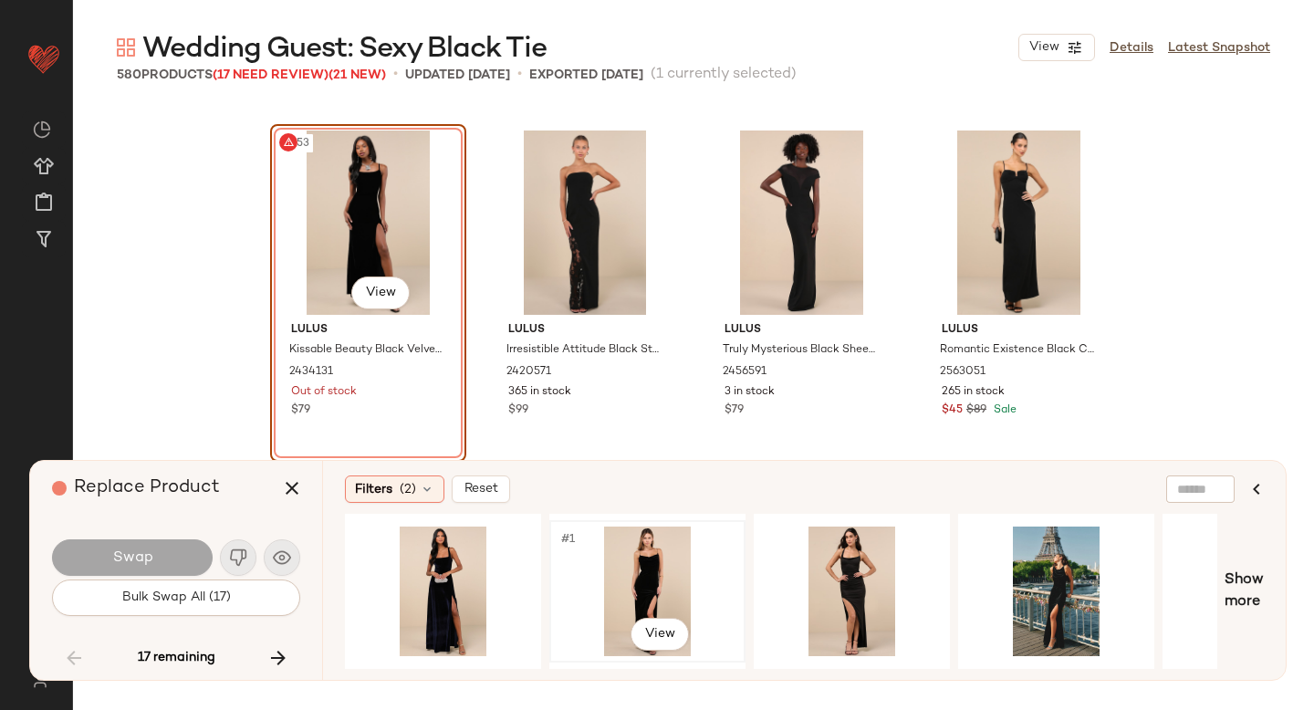
click at [622, 564] on div "#1 View" at bounding box center [647, 592] width 183 height 130
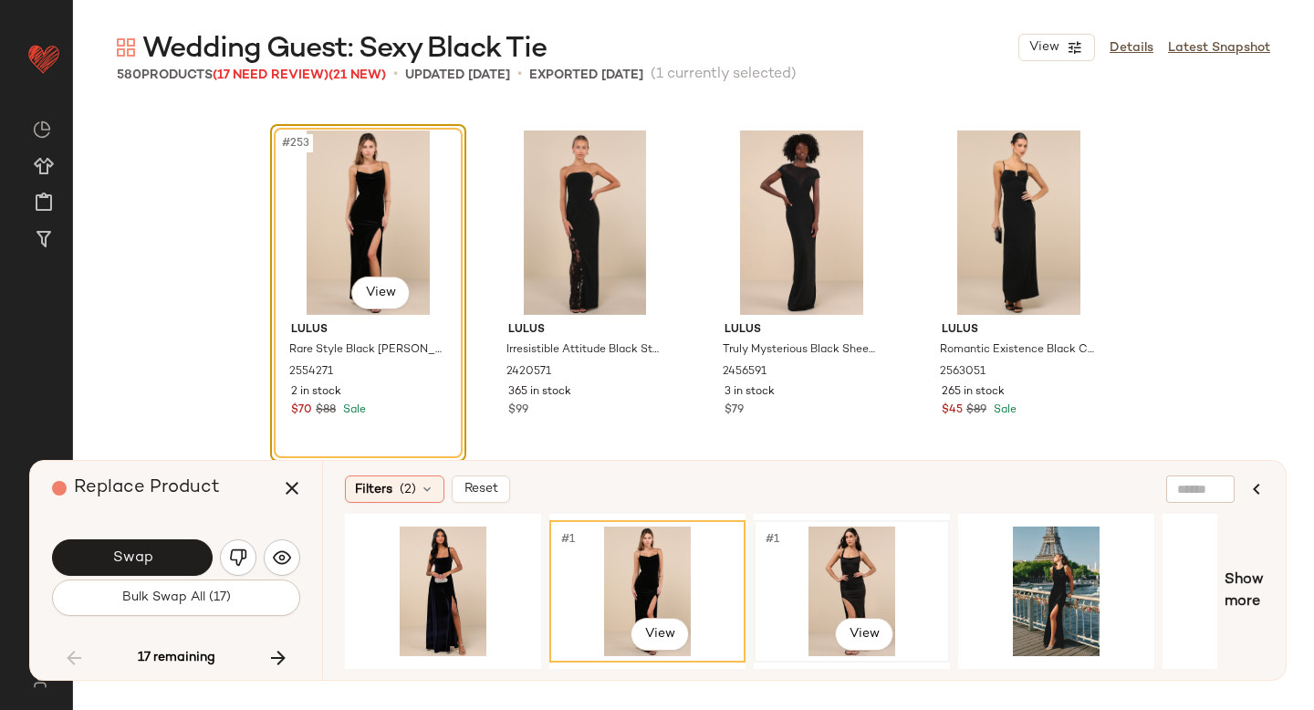
click at [764, 564] on div "#1 View" at bounding box center [851, 592] width 183 height 130
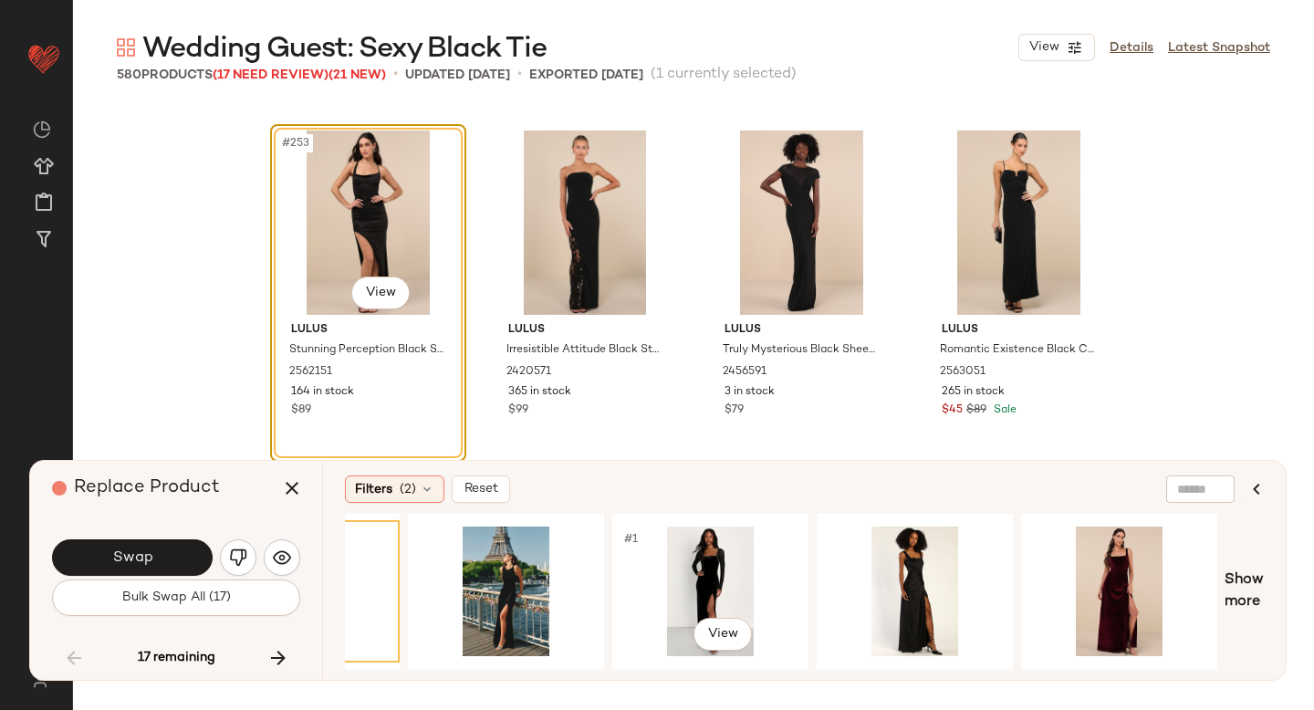
scroll to position [0, 554]
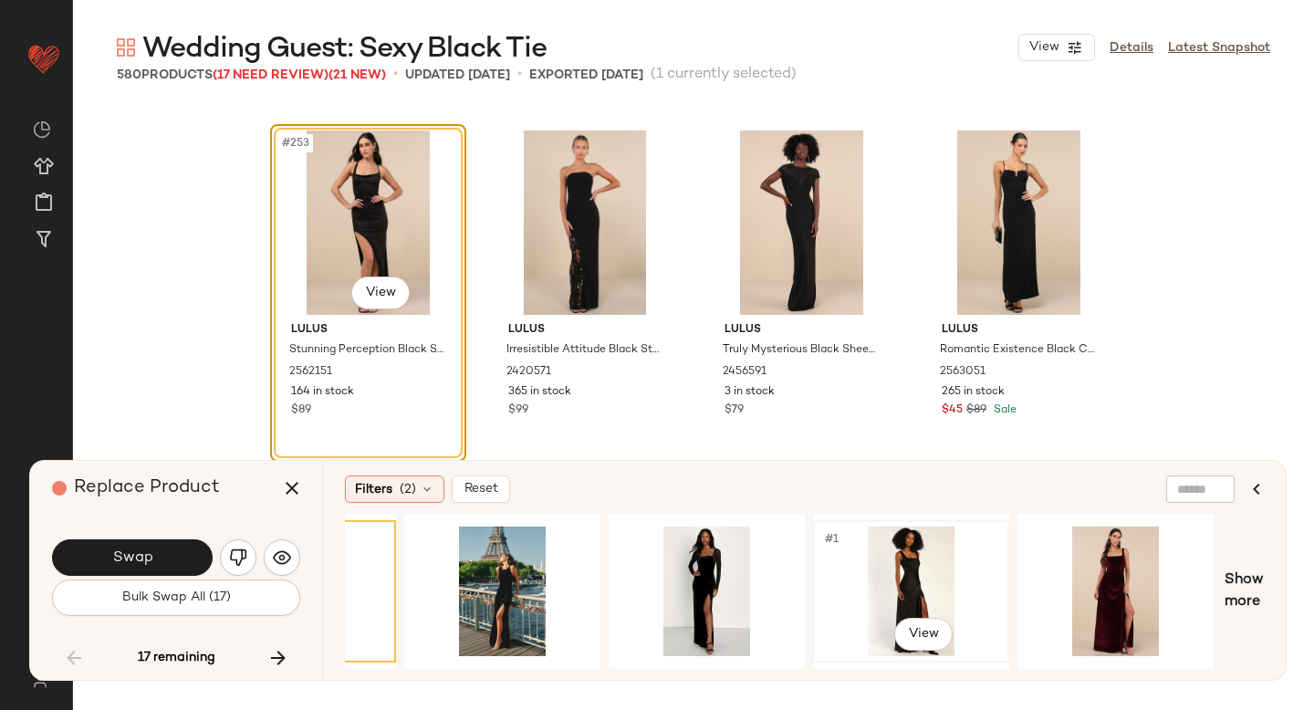
click at [872, 548] on div "#1 View" at bounding box center [911, 592] width 183 height 130
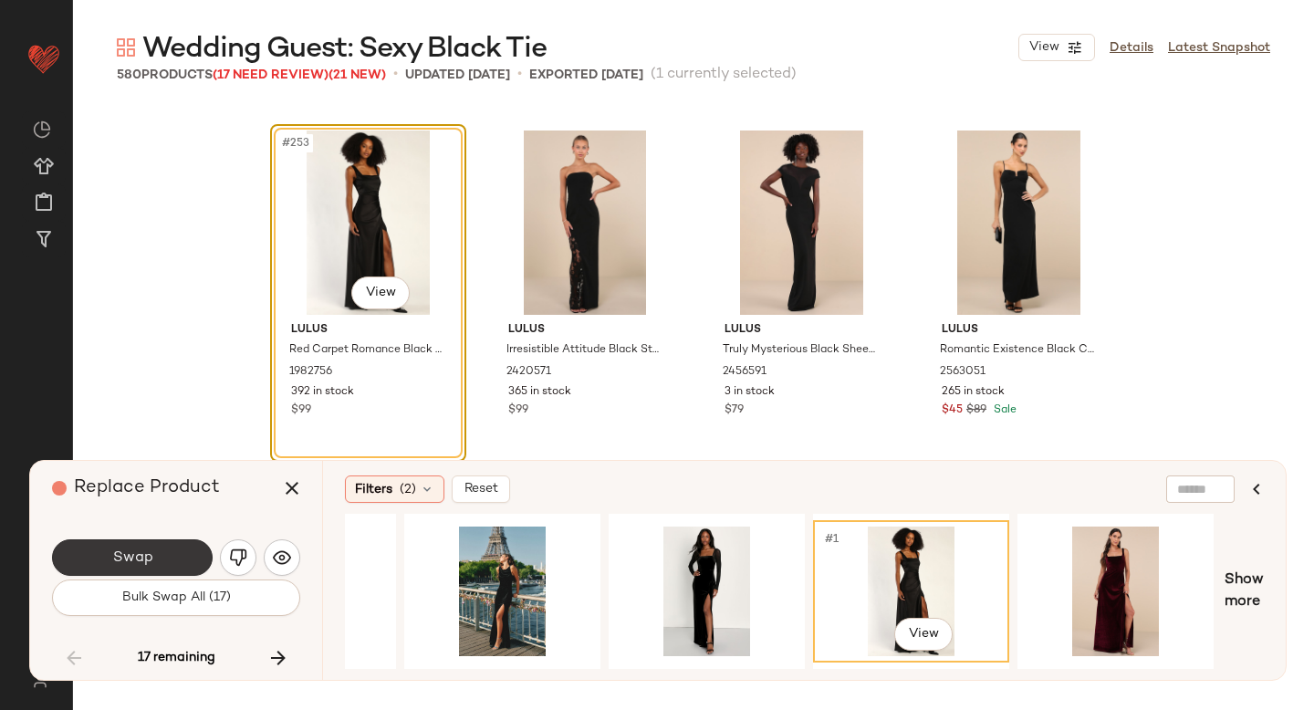
click at [180, 556] on button "Swap" at bounding box center [132, 557] width 161 height 37
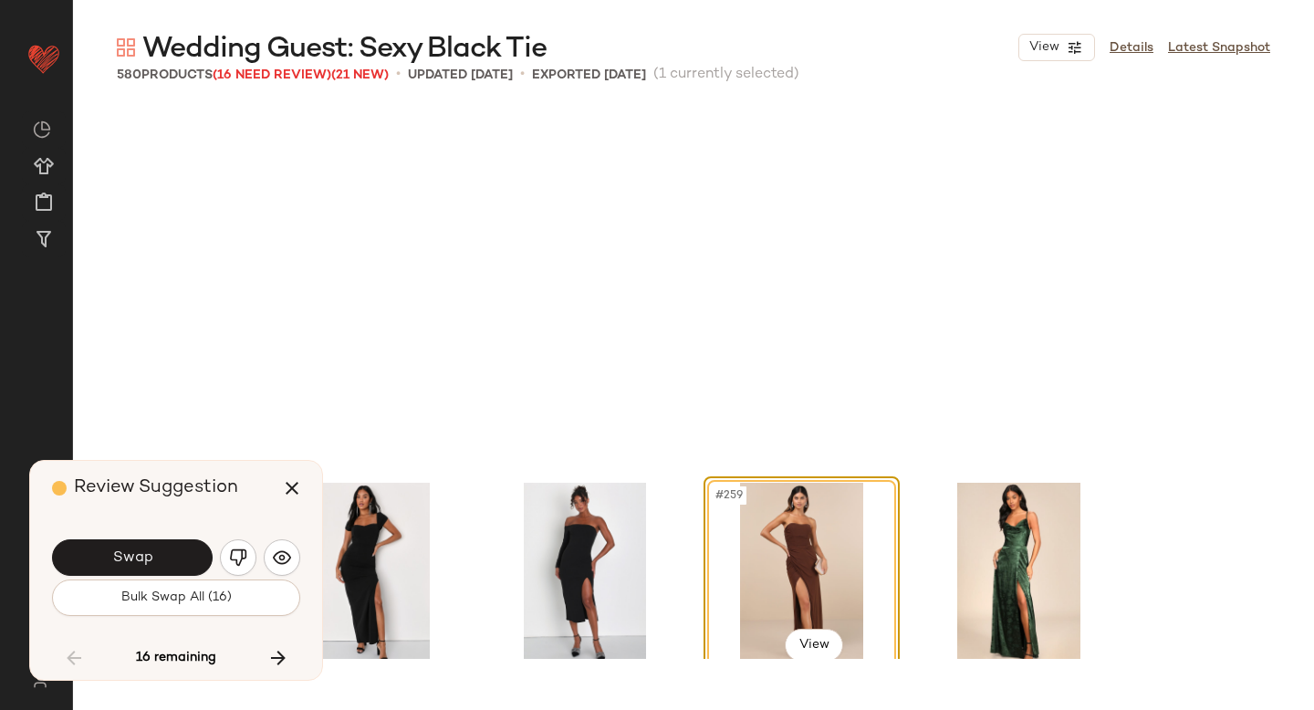
scroll to position [22550, 0]
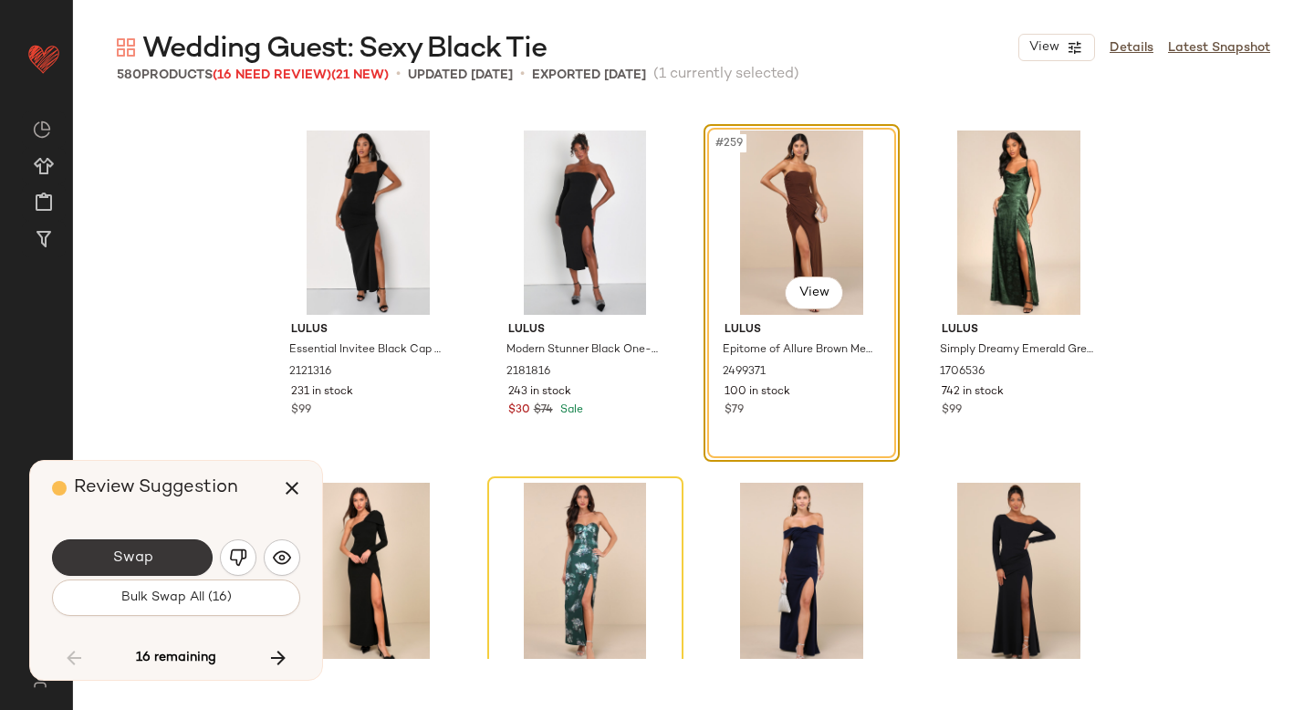
click at [161, 559] on button "Swap" at bounding box center [132, 557] width 161 height 37
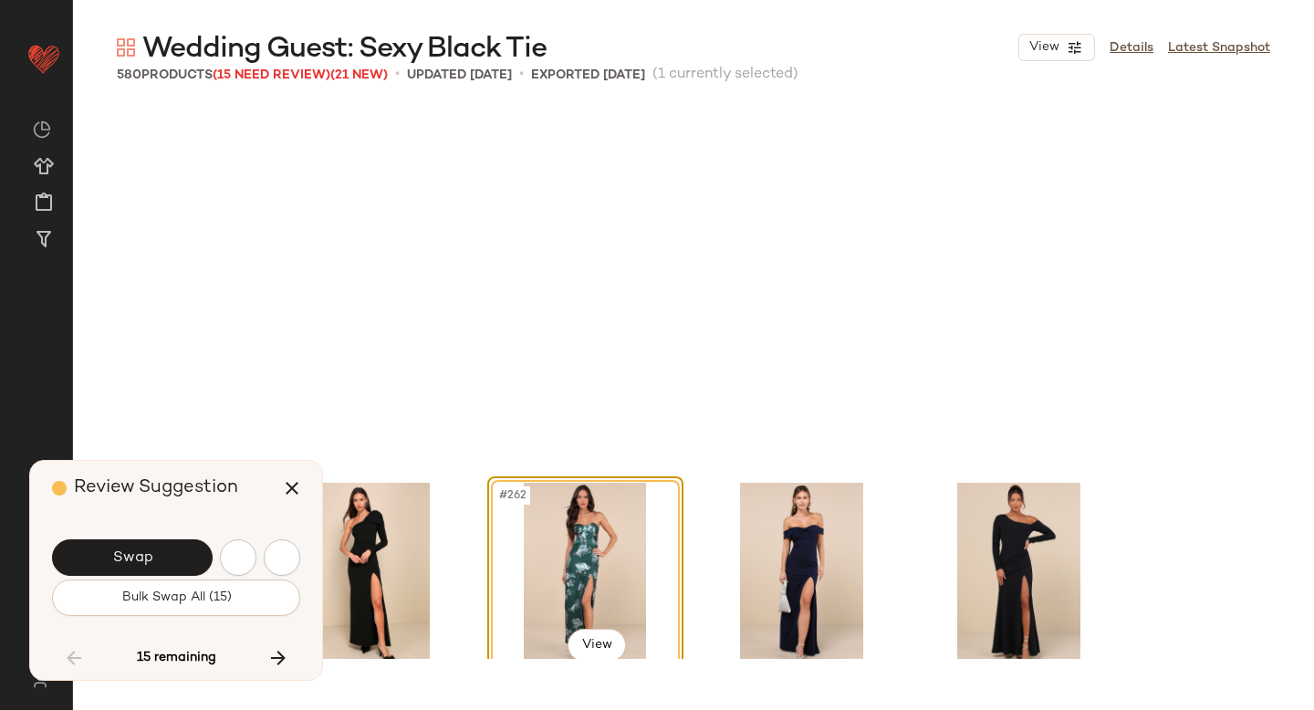
scroll to position [22903, 0]
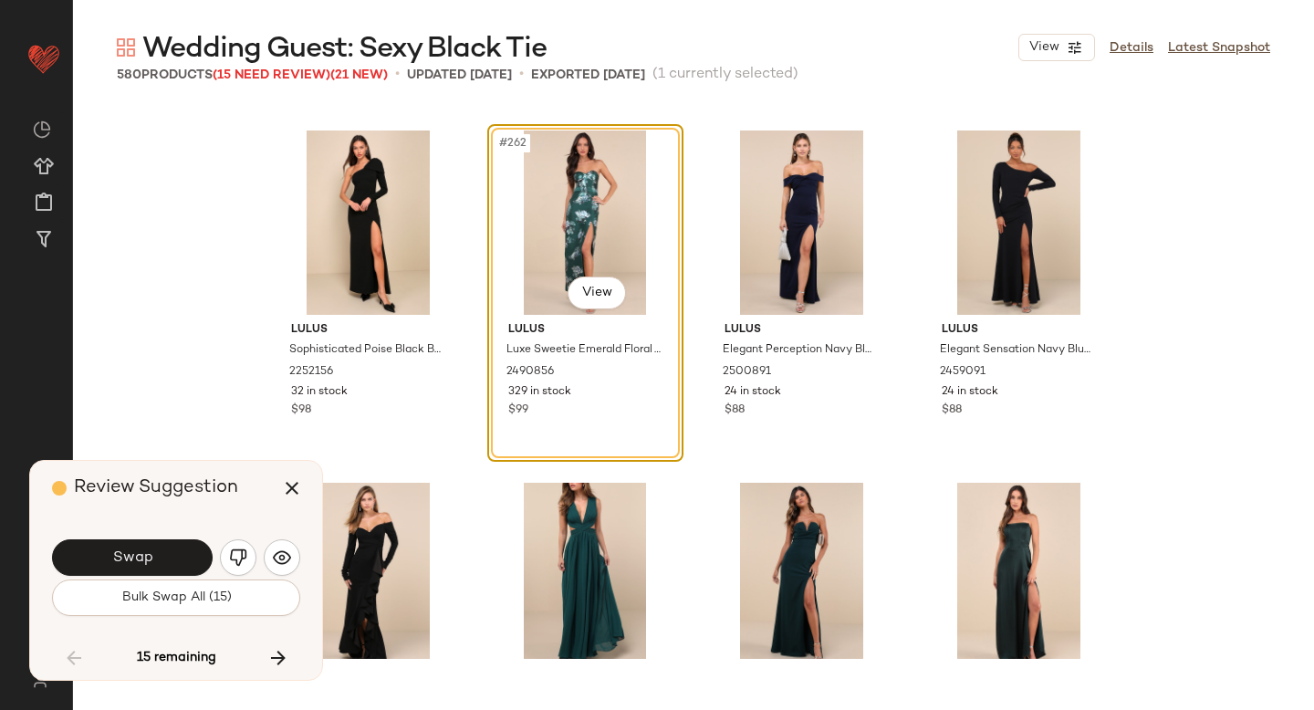
click at [218, 553] on div "Swap" at bounding box center [176, 558] width 248 height 44
click at [230, 553] on img "button" at bounding box center [238, 558] width 18 height 18
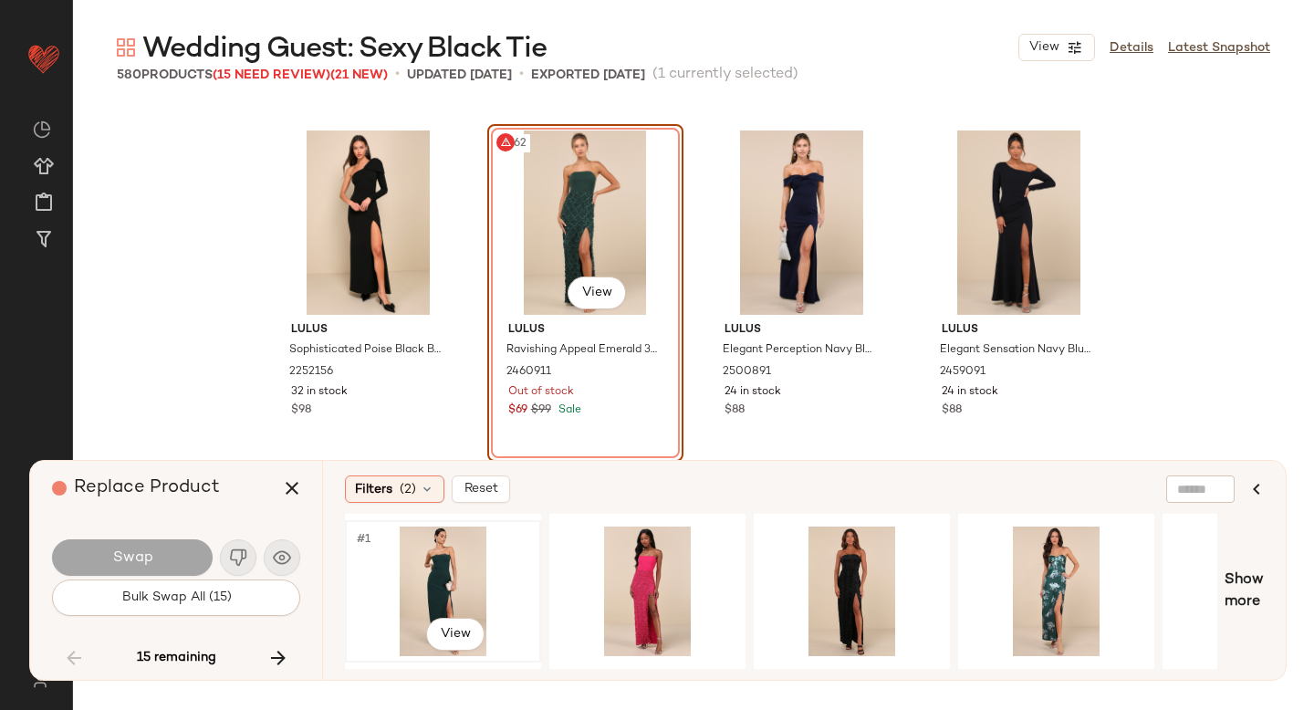
click at [415, 581] on div "#1 View" at bounding box center [442, 592] width 183 height 130
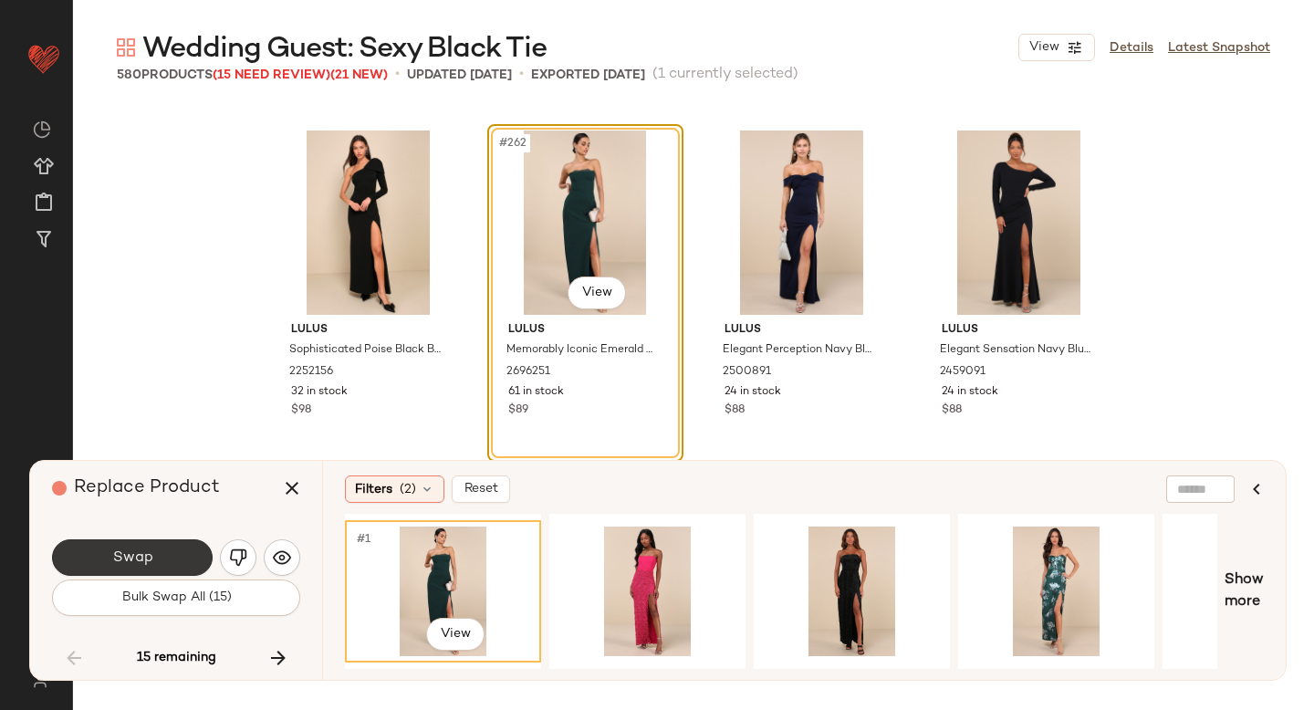
click at [161, 563] on button "Swap" at bounding box center [132, 557] width 161 height 37
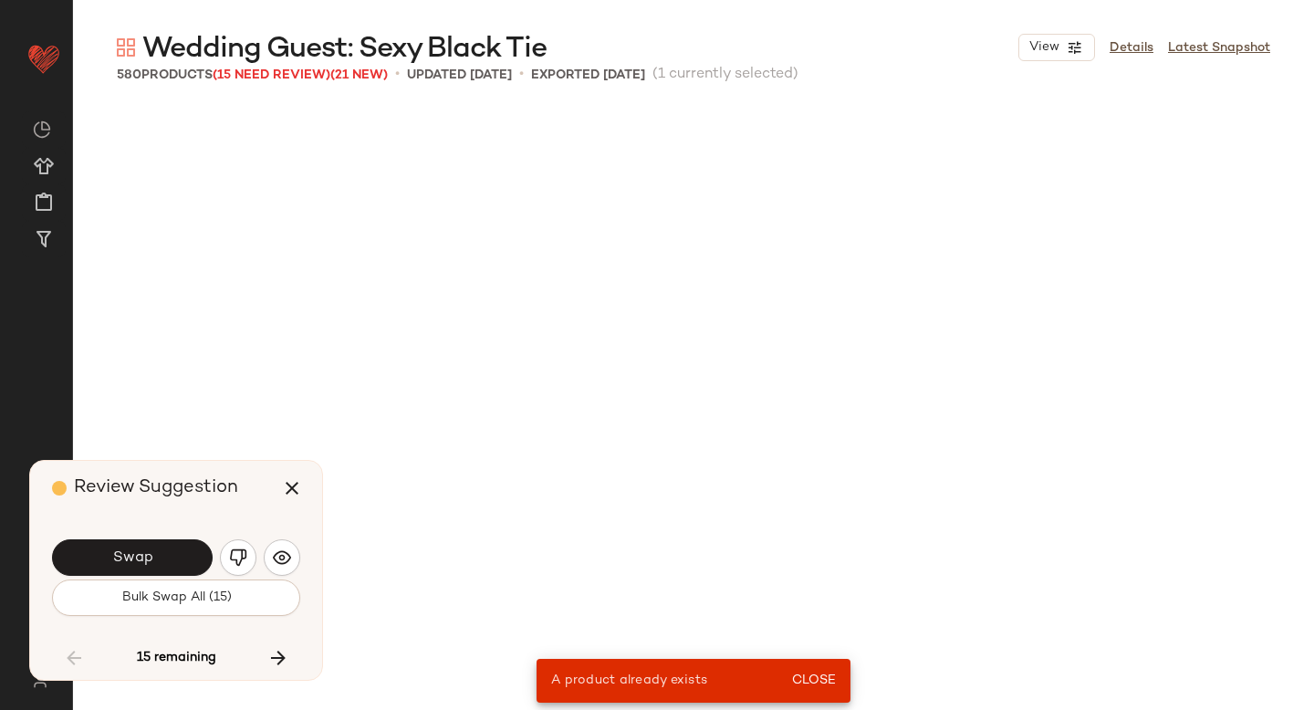
scroll to position [8809, 0]
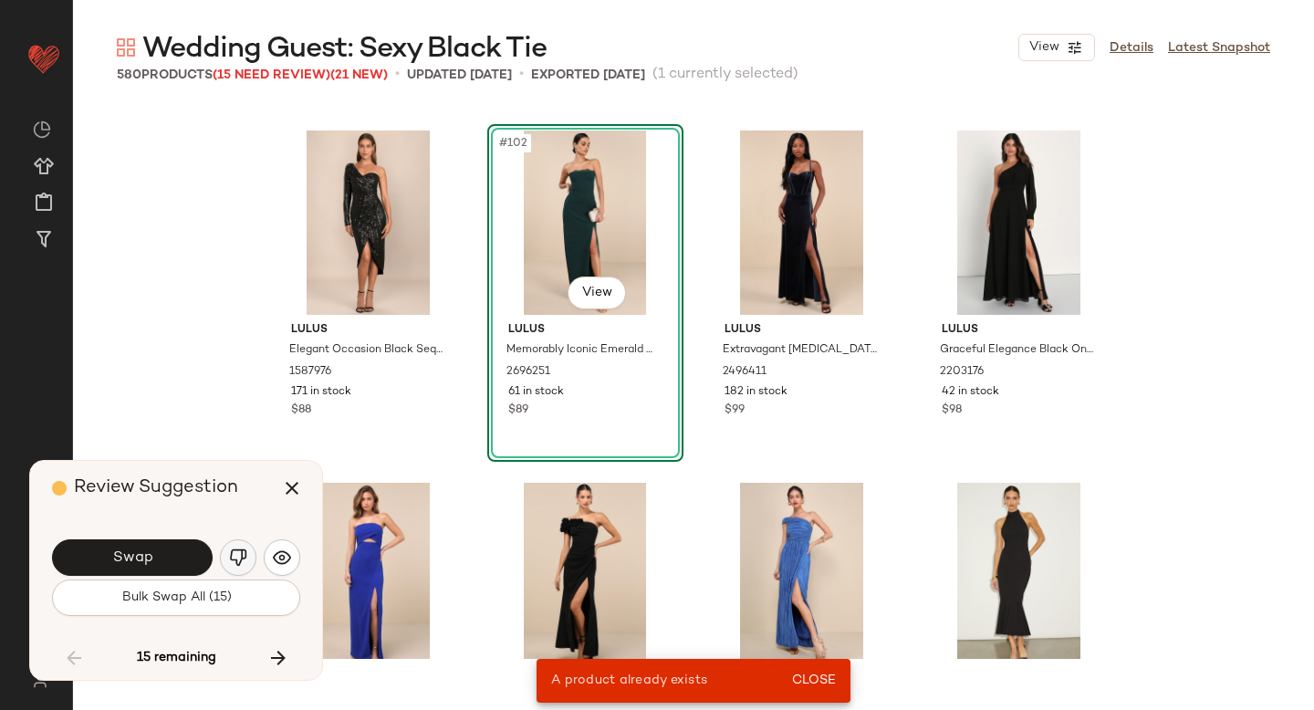
click at [236, 563] on img "button" at bounding box center [238, 558] width 18 height 18
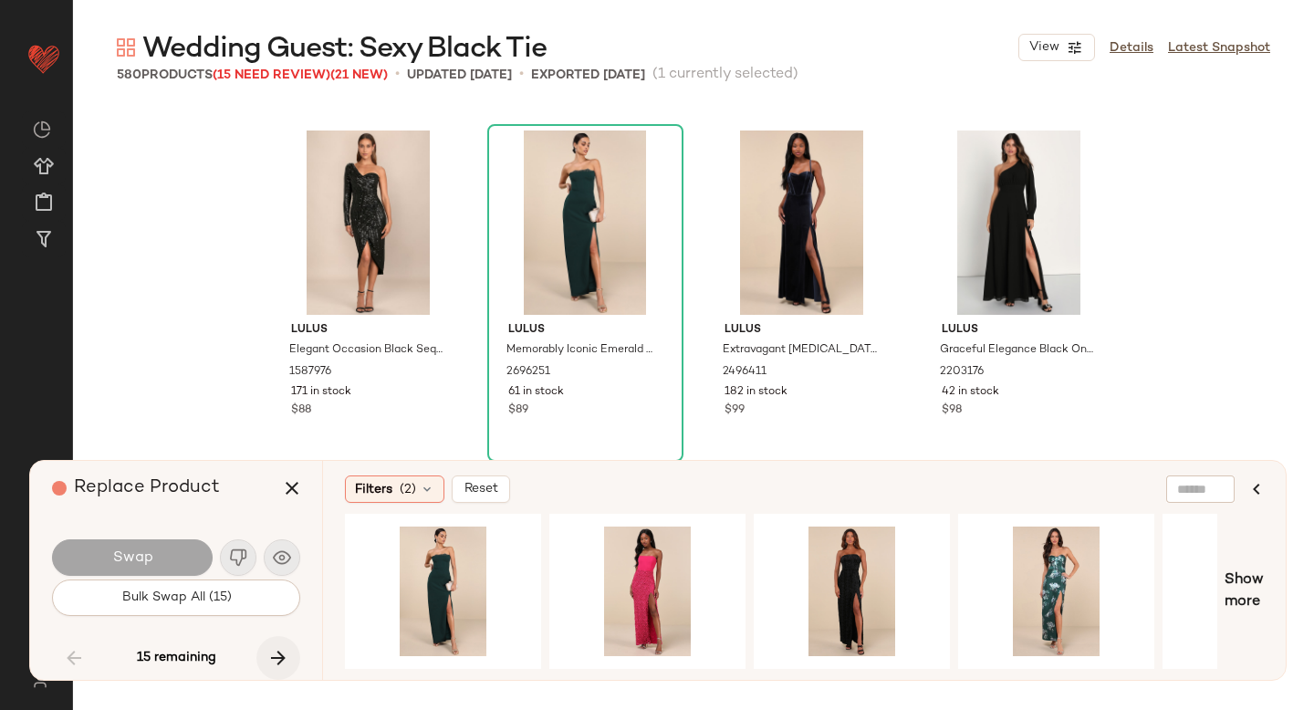
click at [281, 653] on icon "button" at bounding box center [278, 658] width 22 height 22
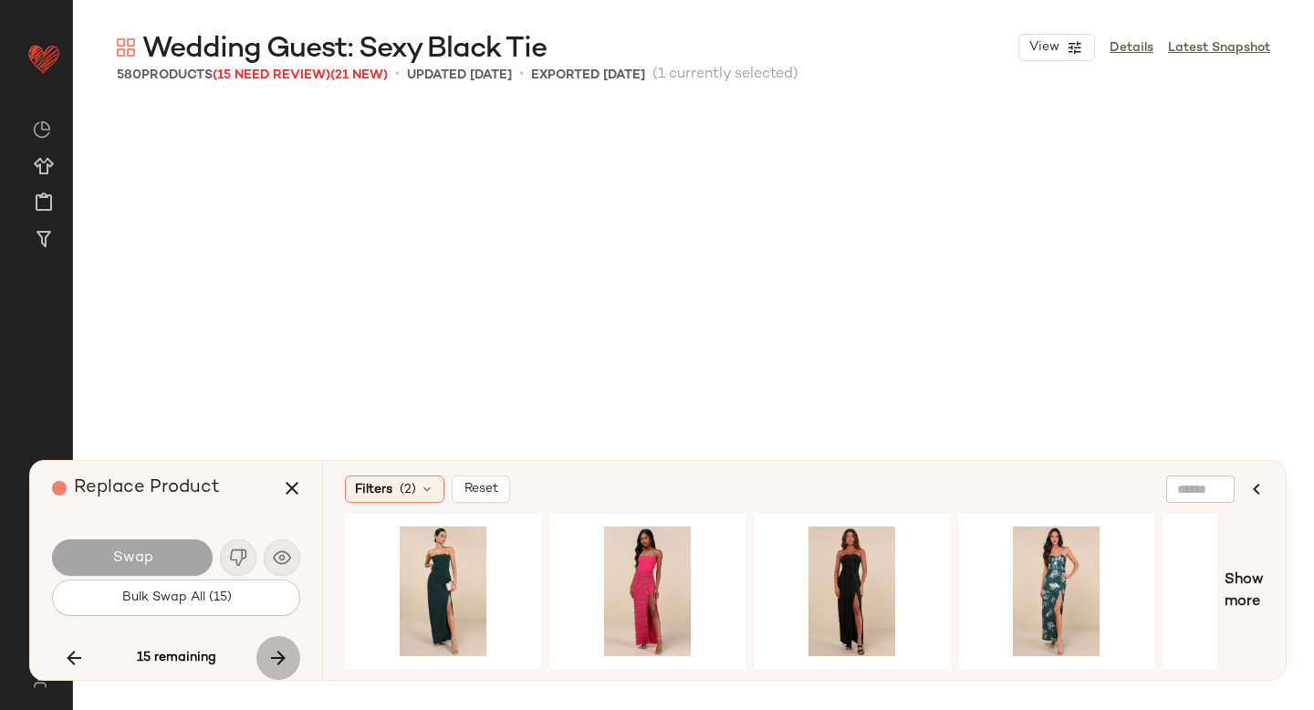
scroll to position [27483, 0]
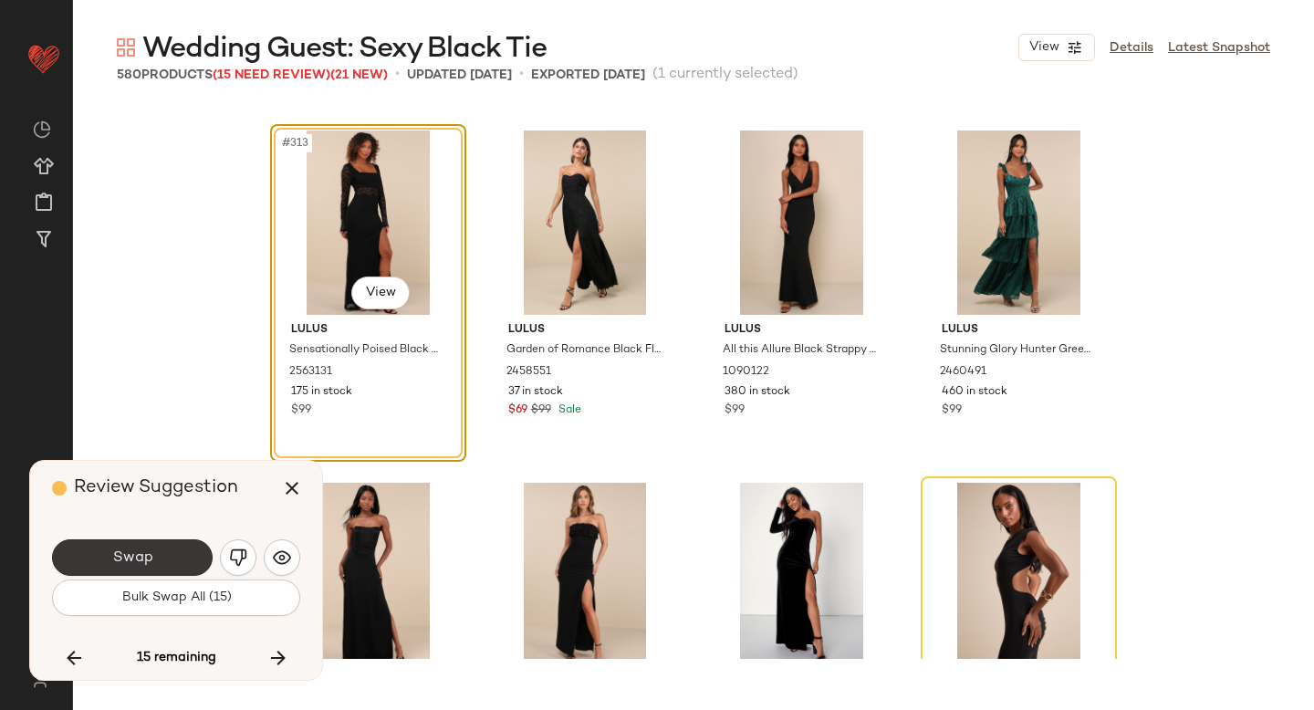
click at [176, 548] on button "Swap" at bounding box center [132, 557] width 161 height 37
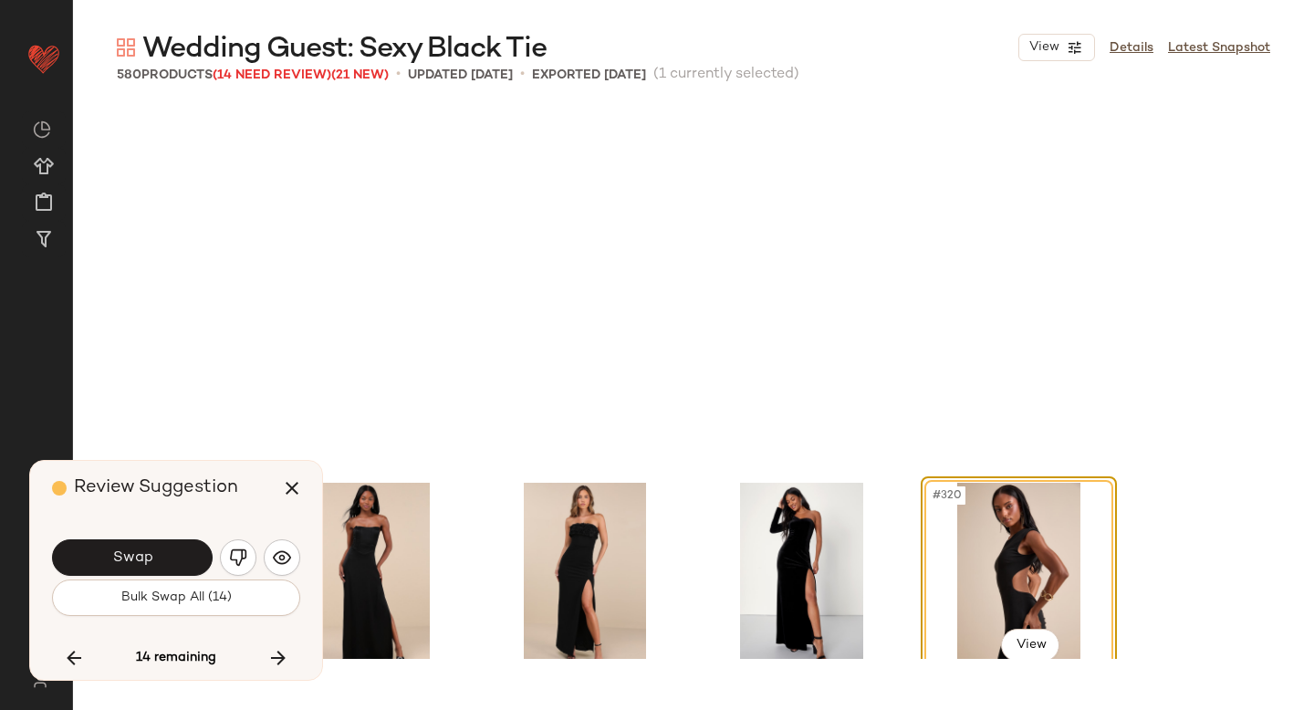
scroll to position [27836, 0]
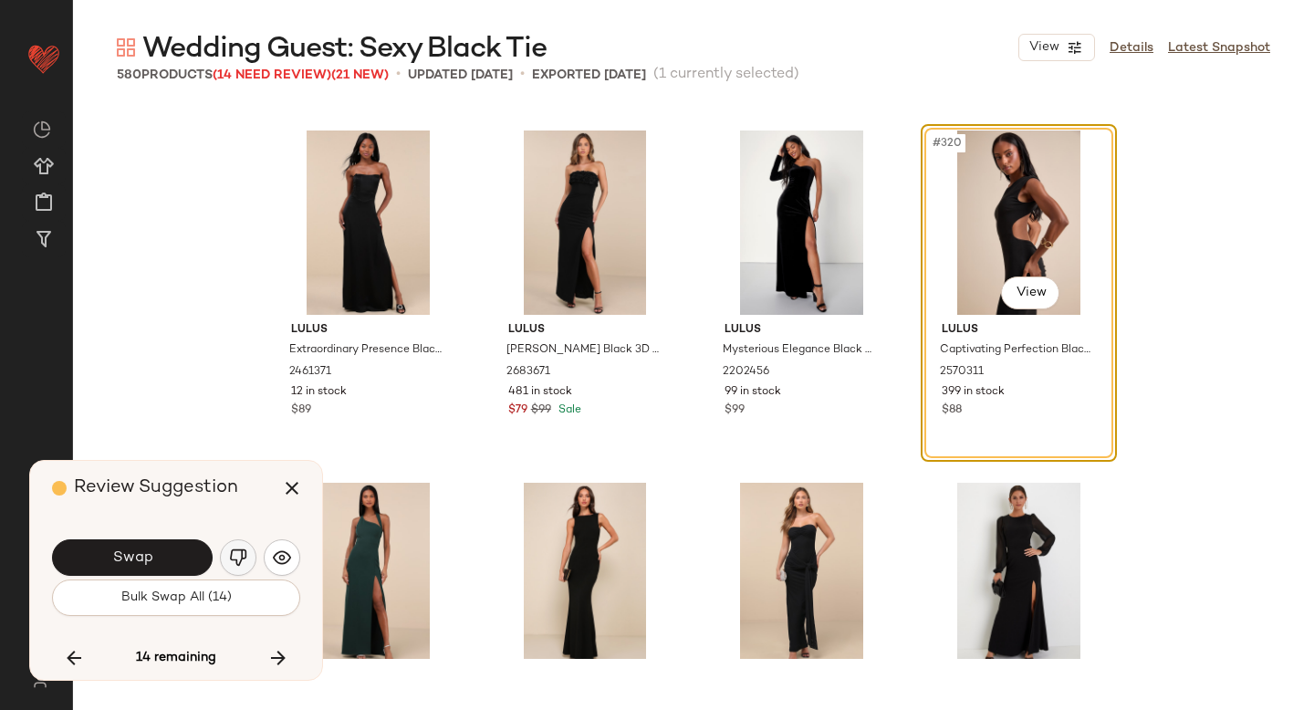
click at [245, 549] on img "button" at bounding box center [238, 558] width 18 height 18
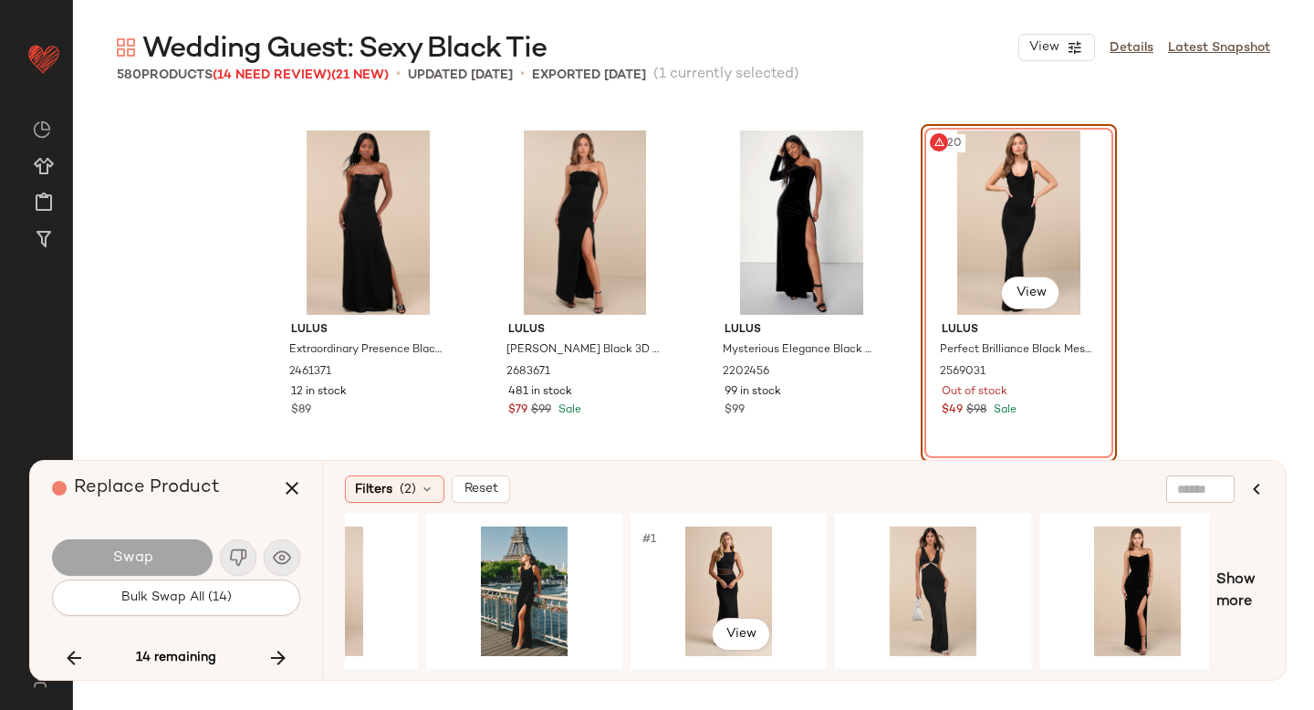
scroll to position [0, 558]
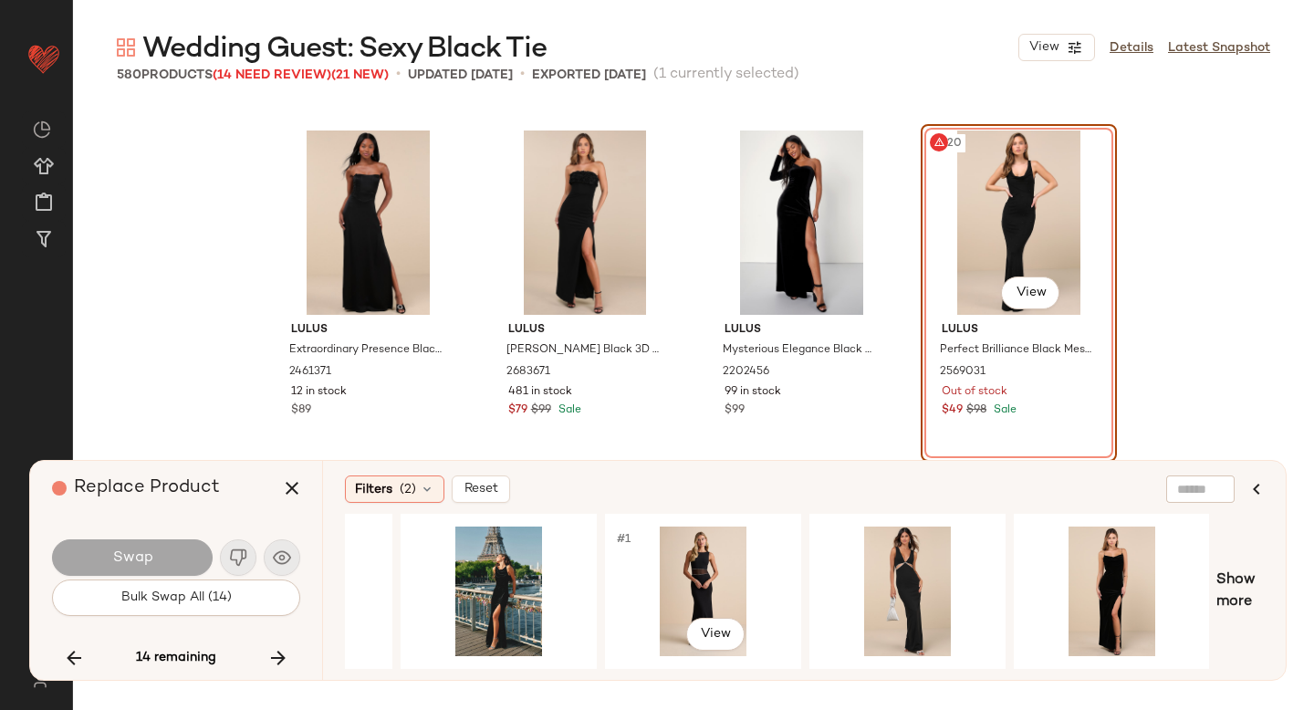
click at [644, 547] on div "#1 View" at bounding box center [703, 592] width 183 height 130
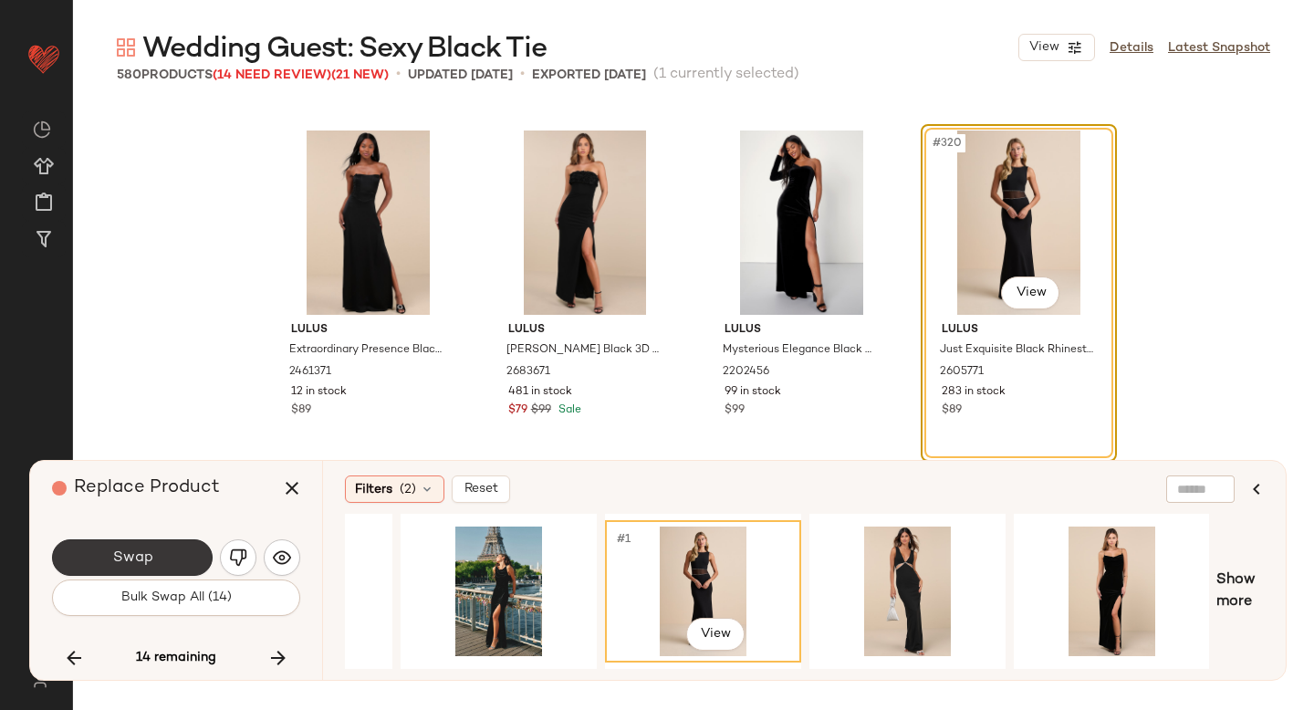
click at [167, 559] on button "Swap" at bounding box center [132, 557] width 161 height 37
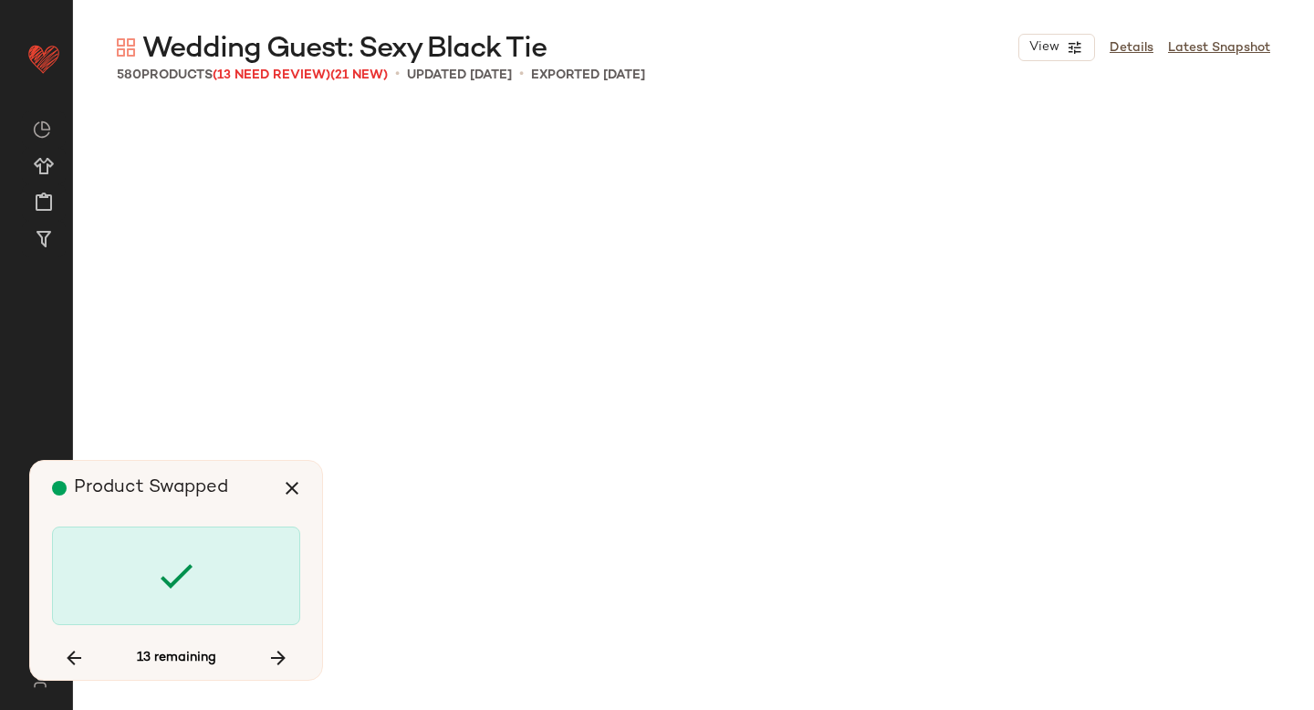
scroll to position [30302, 0]
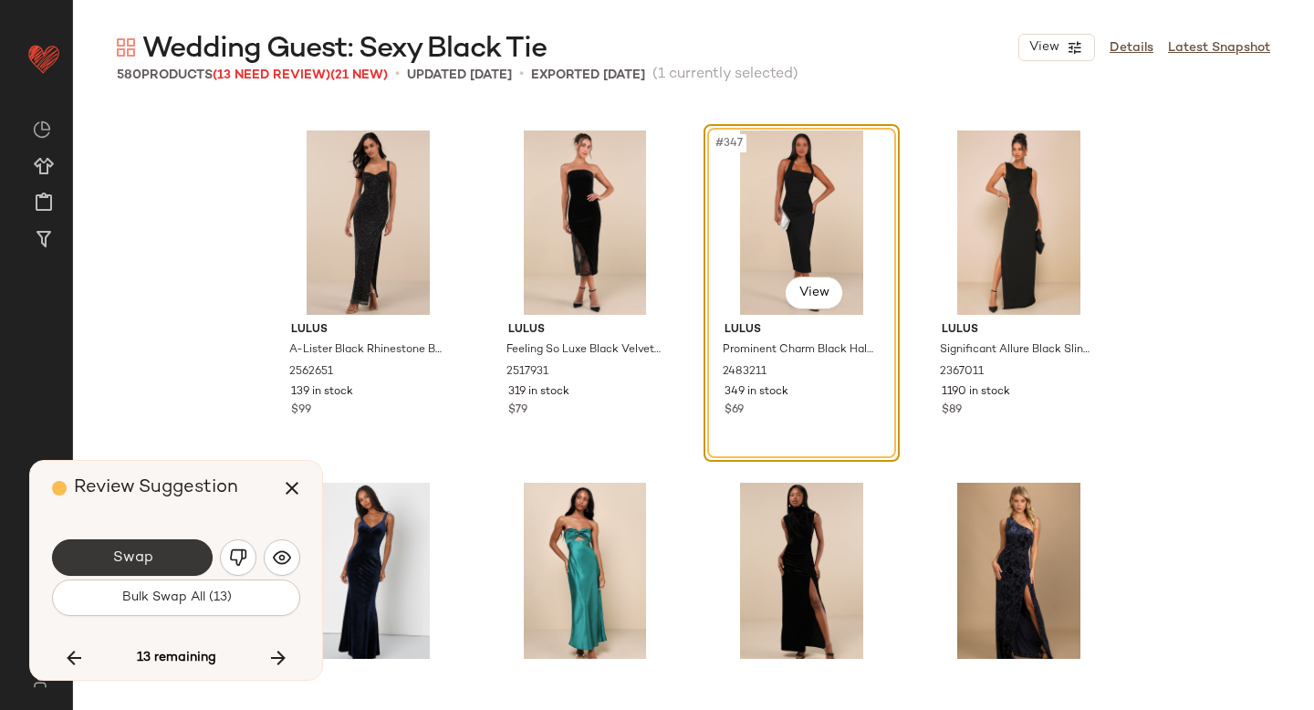
click at [188, 560] on button "Swap" at bounding box center [132, 557] width 161 height 37
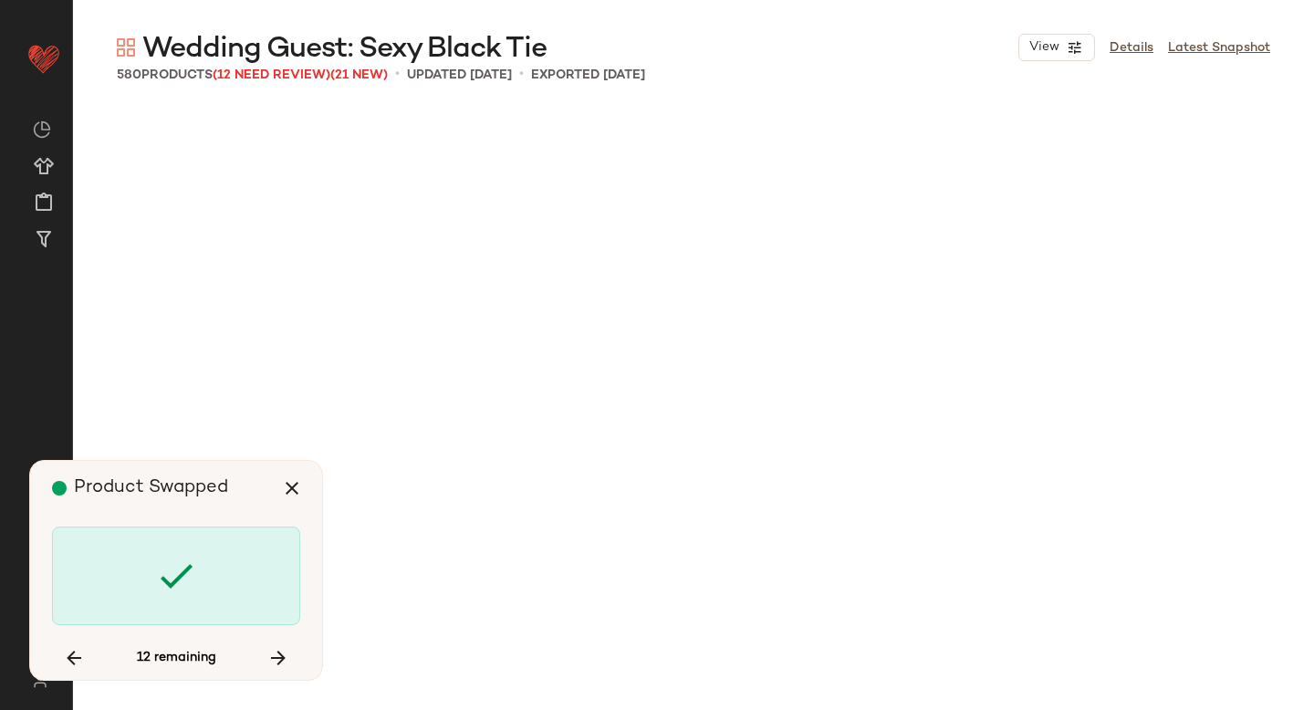
scroll to position [32768, 0]
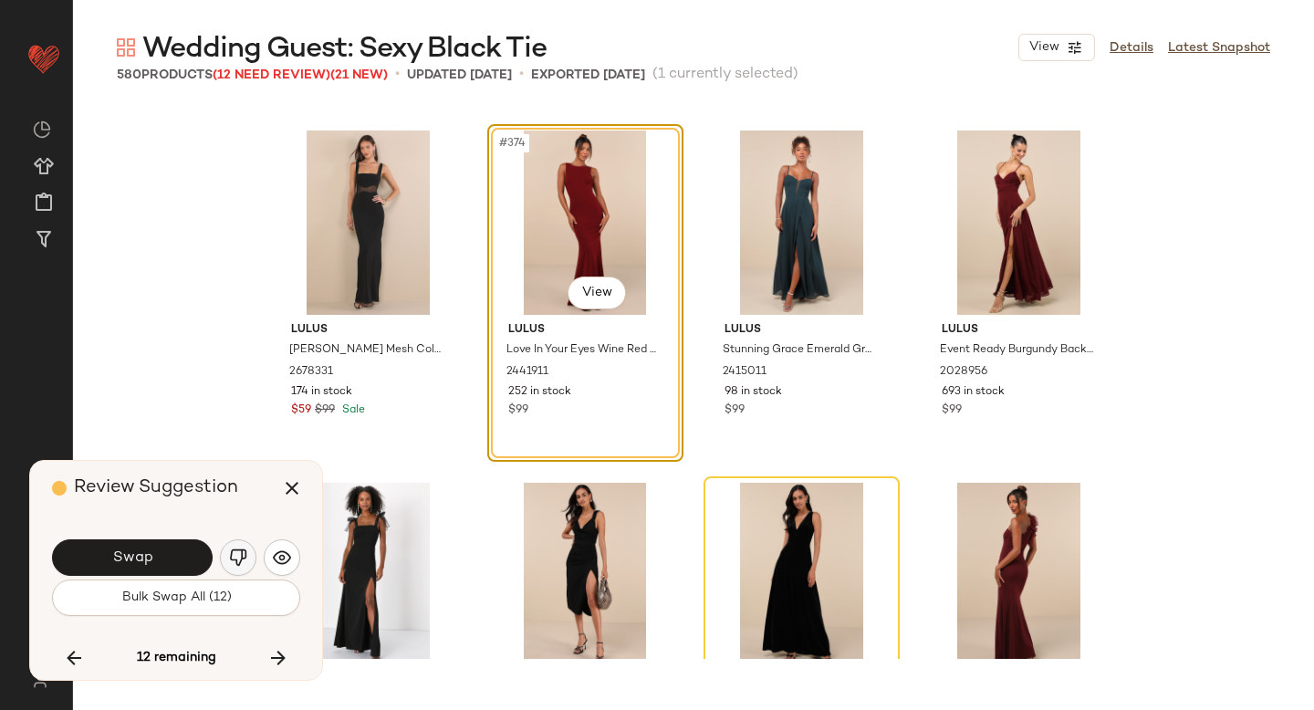
click at [220, 554] on button "button" at bounding box center [238, 557] width 37 height 37
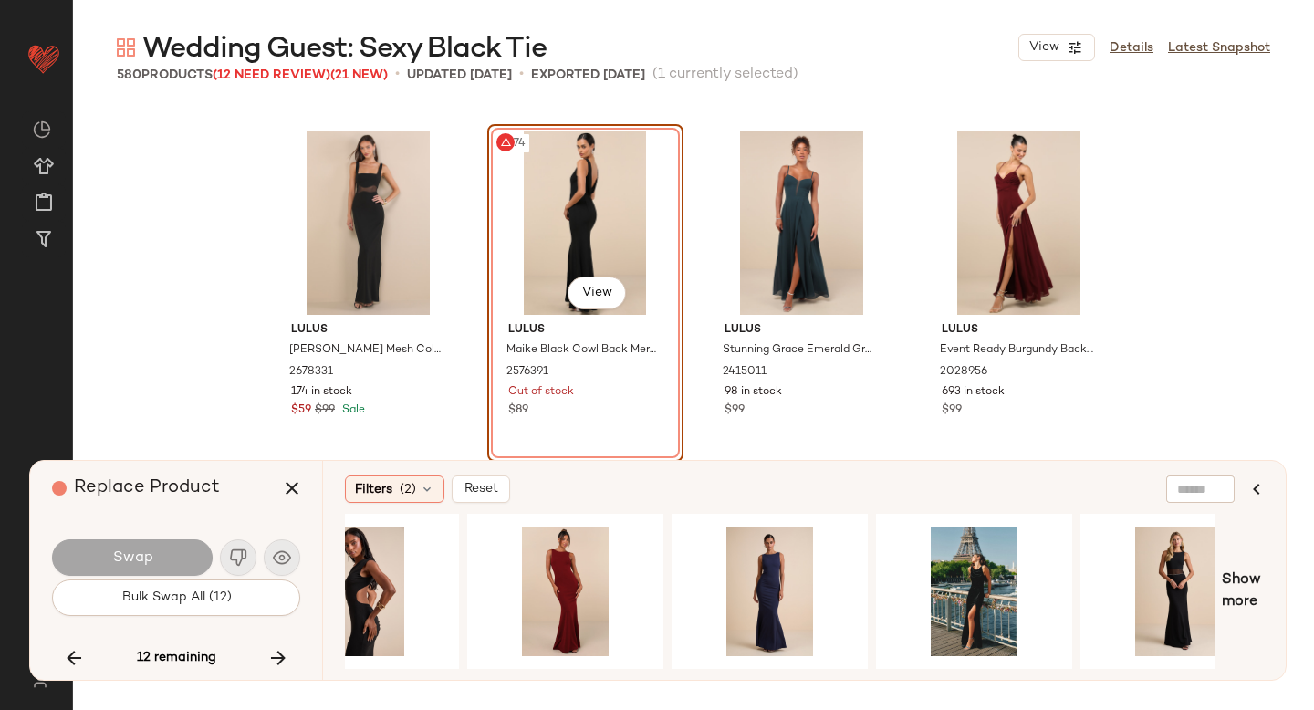
scroll to position [0, 0]
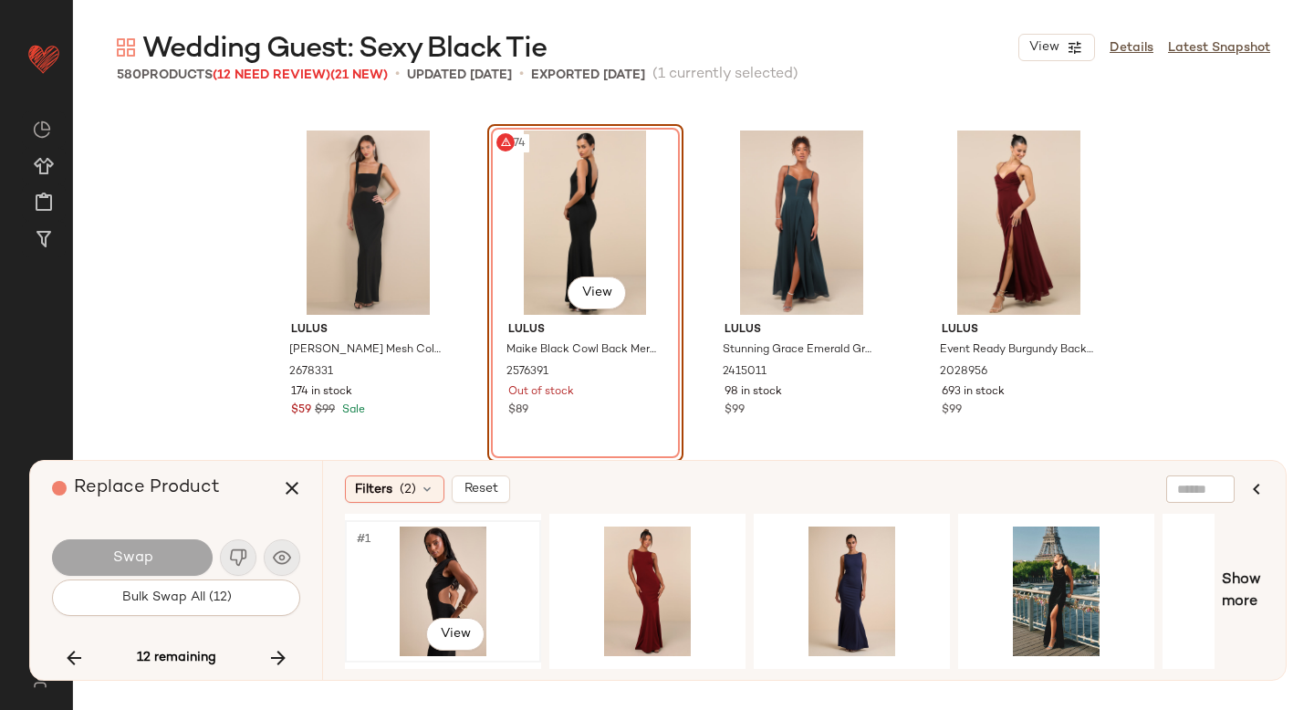
click at [417, 598] on div "#1 View" at bounding box center [442, 592] width 183 height 130
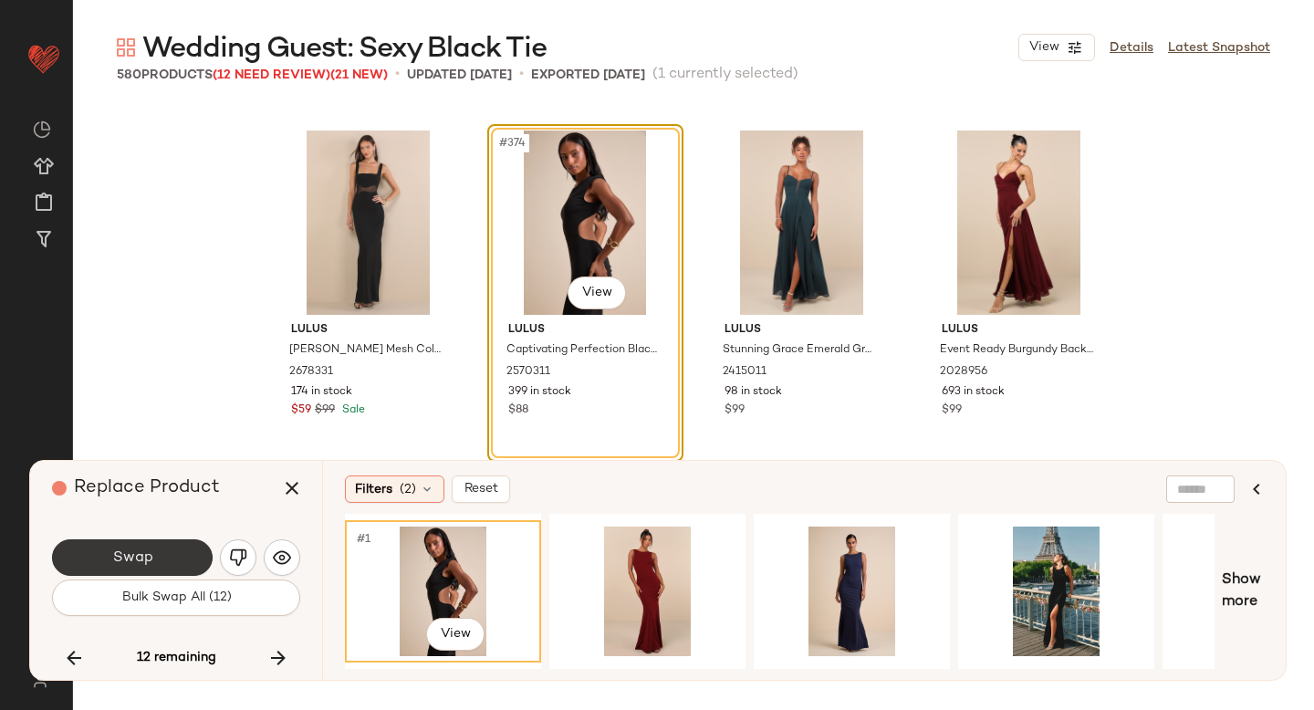
click at [182, 560] on button "Swap" at bounding box center [132, 557] width 161 height 37
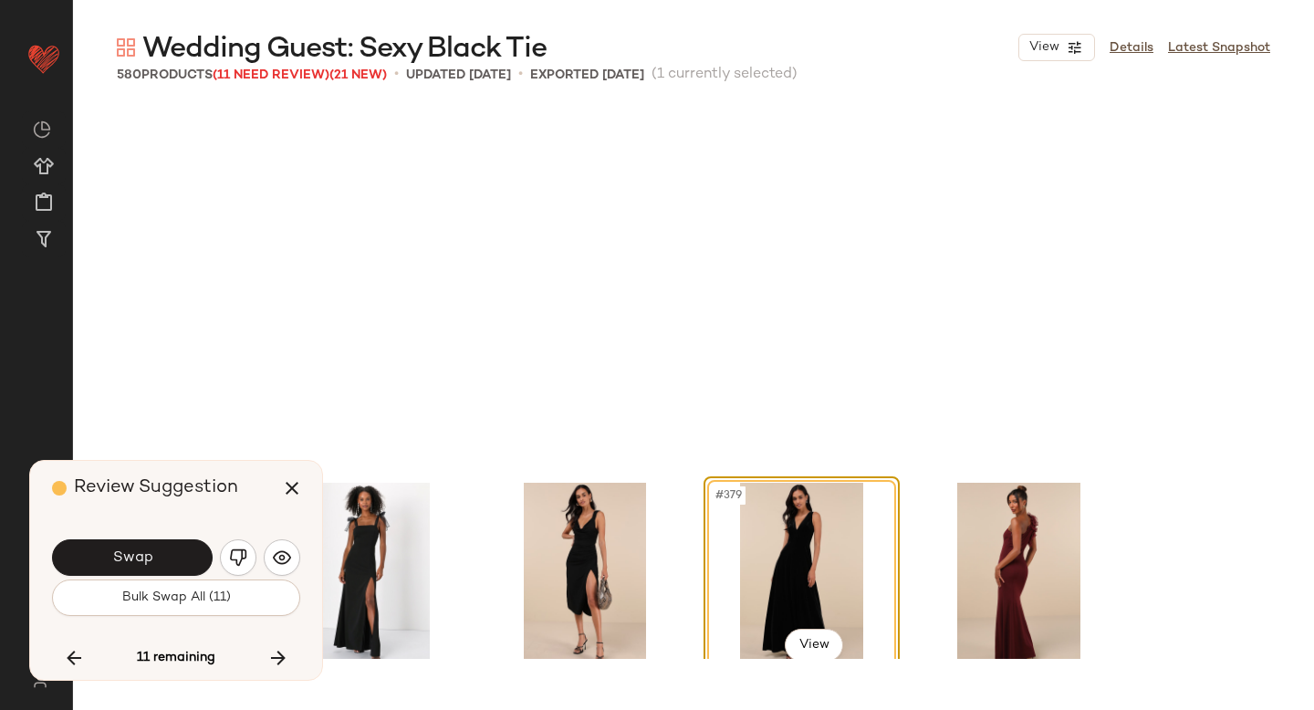
scroll to position [33121, 0]
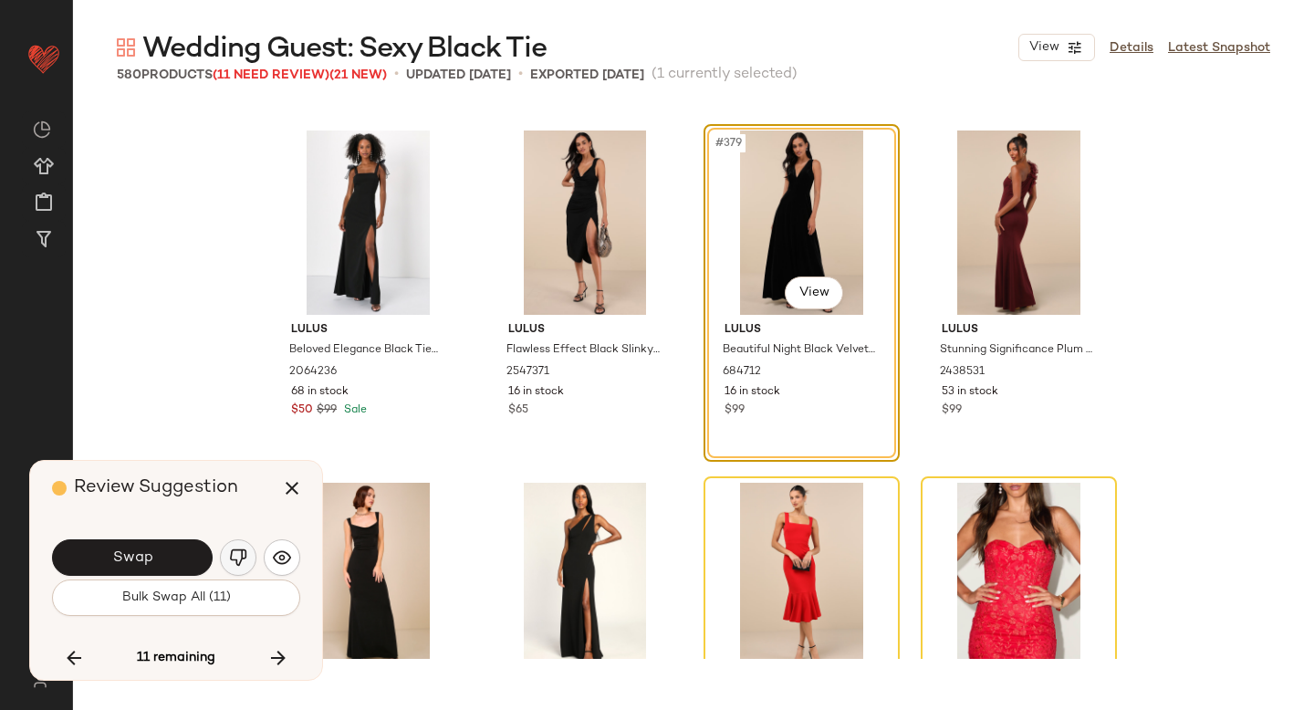
click at [233, 557] on img "button" at bounding box center [238, 558] width 18 height 18
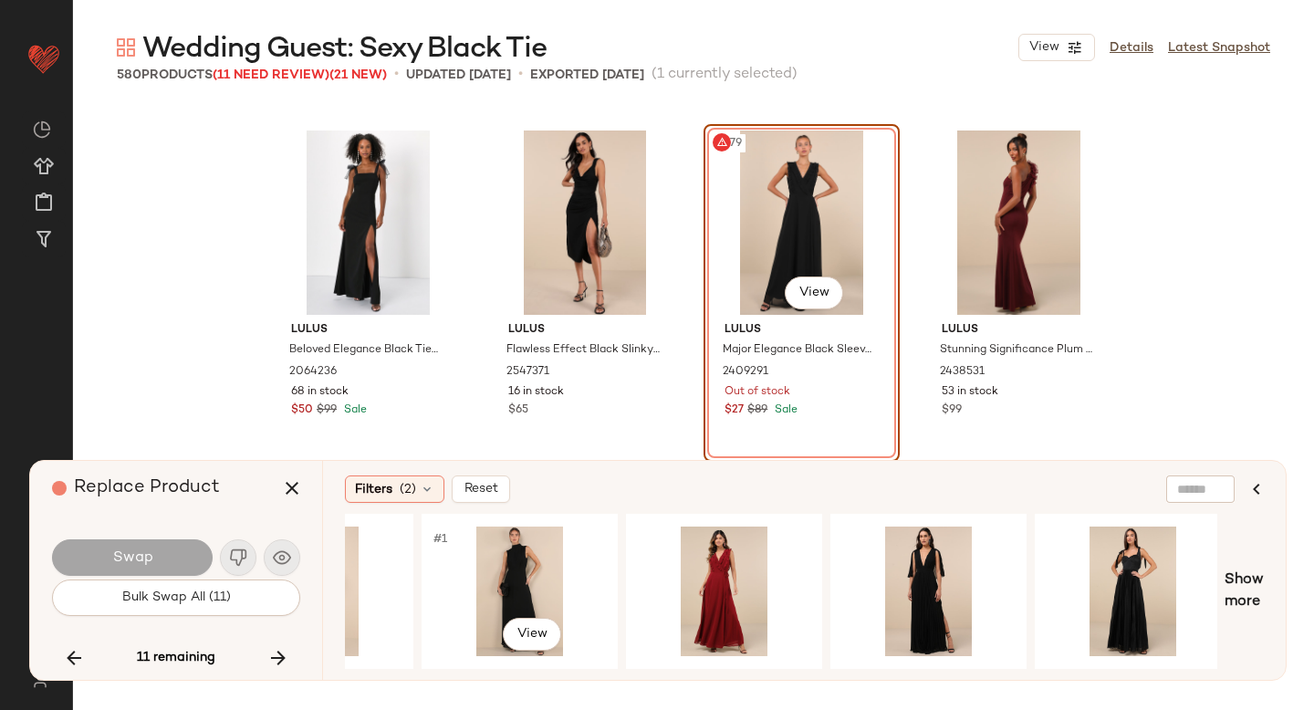
scroll to position [0, 538]
click at [883, 555] on div "#1 View" at bounding box center [927, 592] width 183 height 130
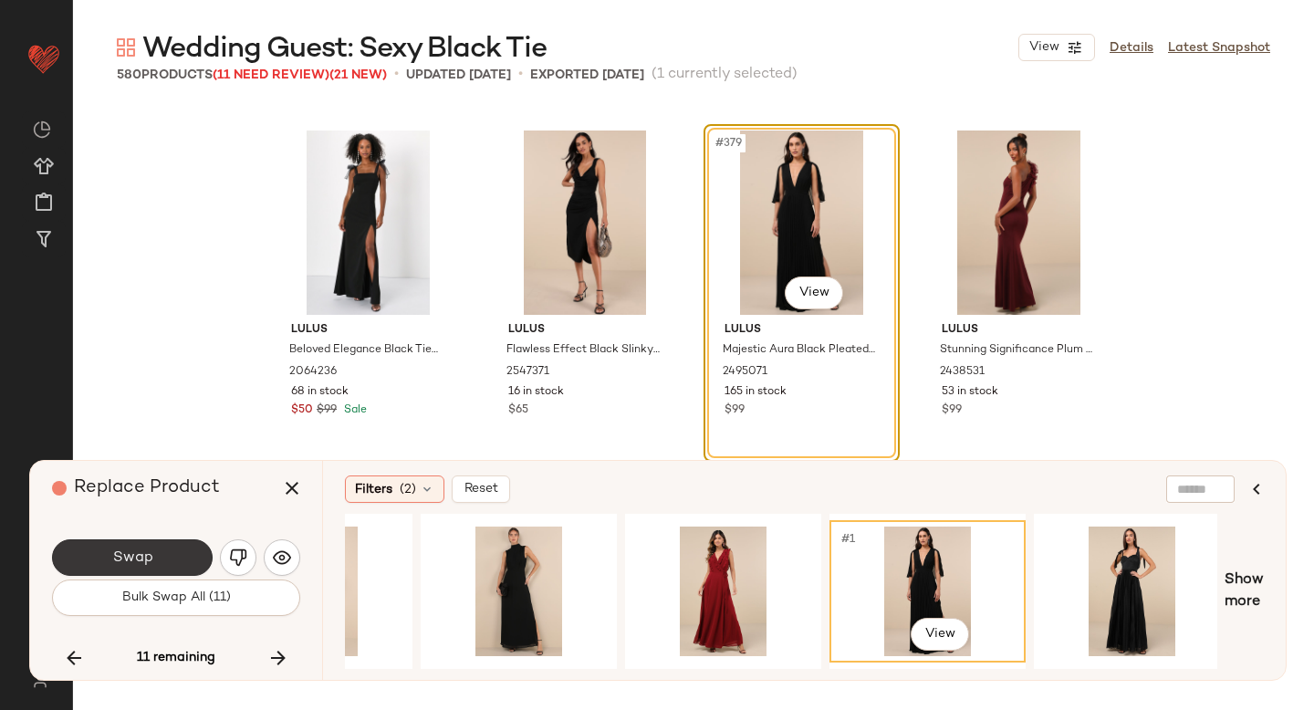
click at [165, 570] on button "Swap" at bounding box center [132, 557] width 161 height 37
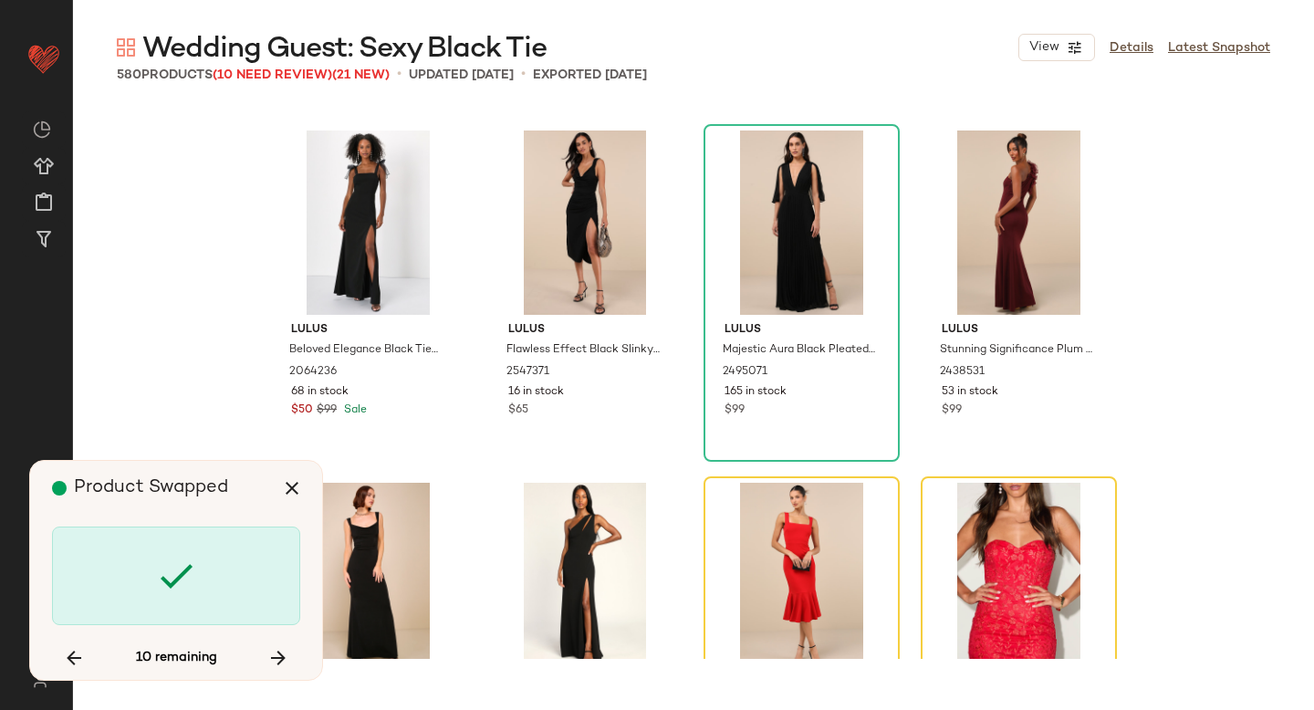
scroll to position [33473, 0]
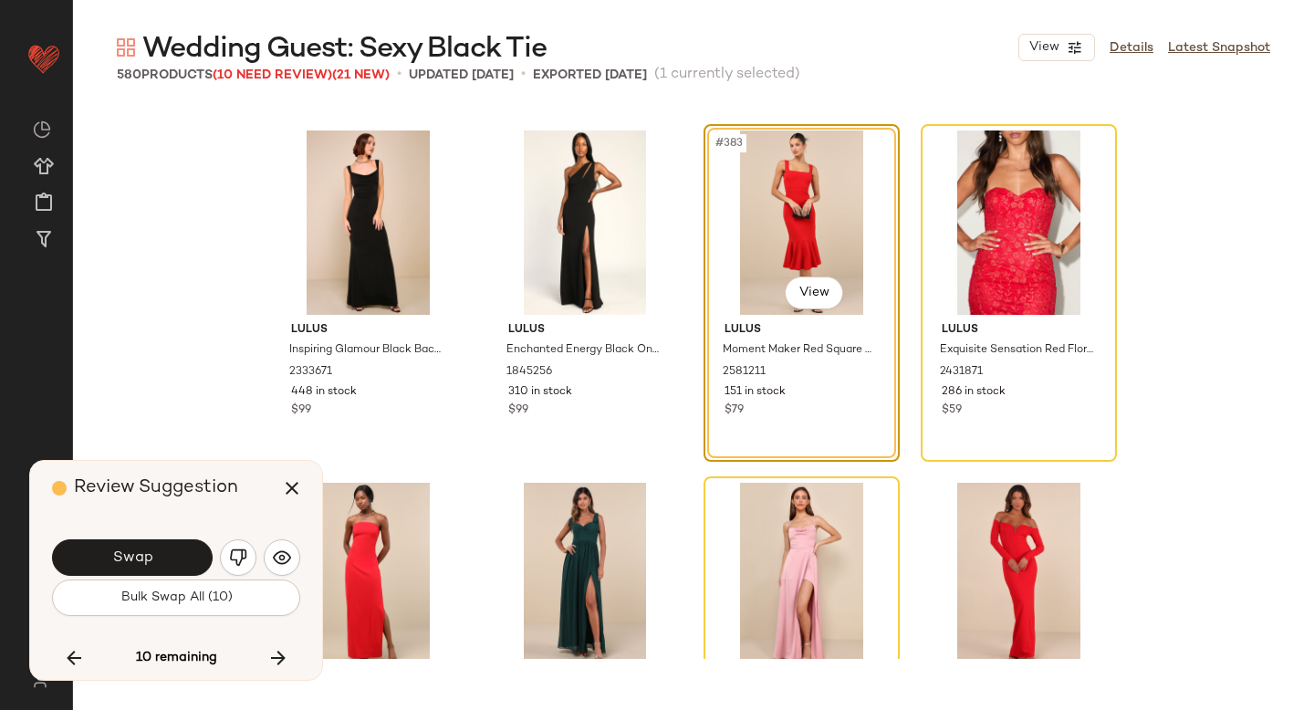
click at [258, 550] on div "Swap" at bounding box center [176, 558] width 248 height 44
click at [247, 550] on button "button" at bounding box center [238, 557] width 37 height 37
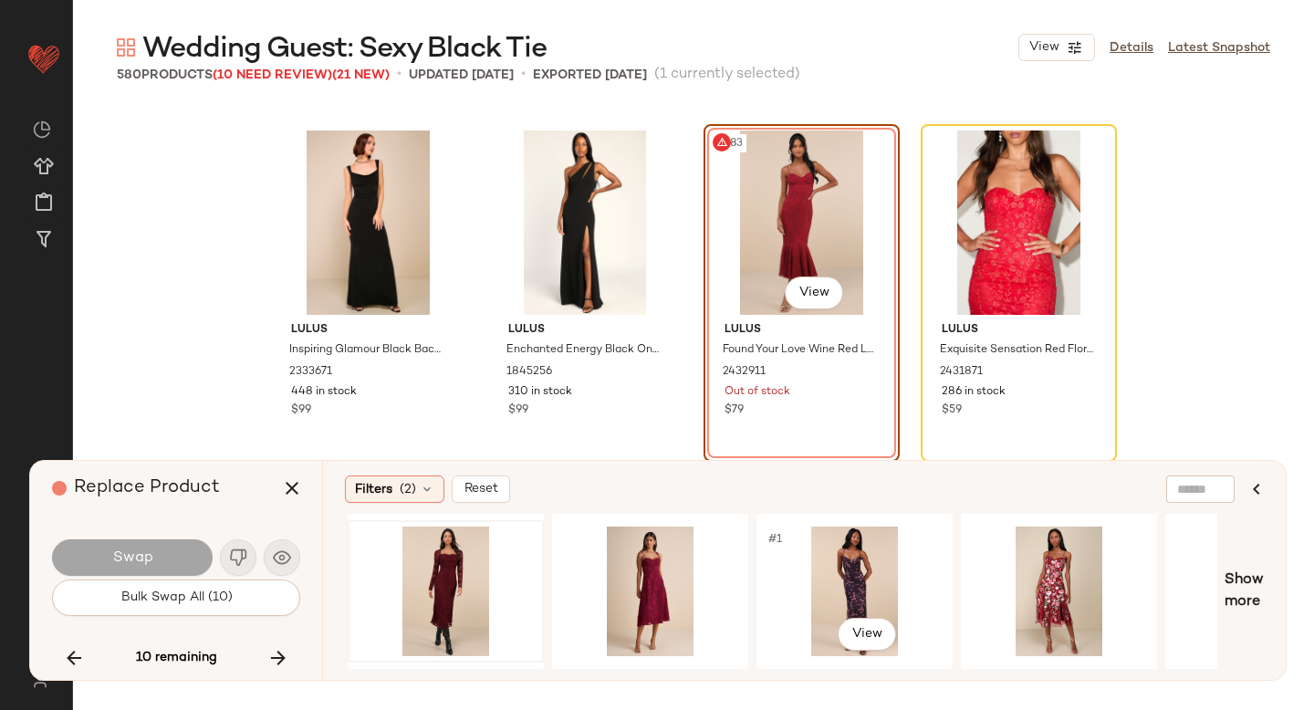
scroll to position [0, 411]
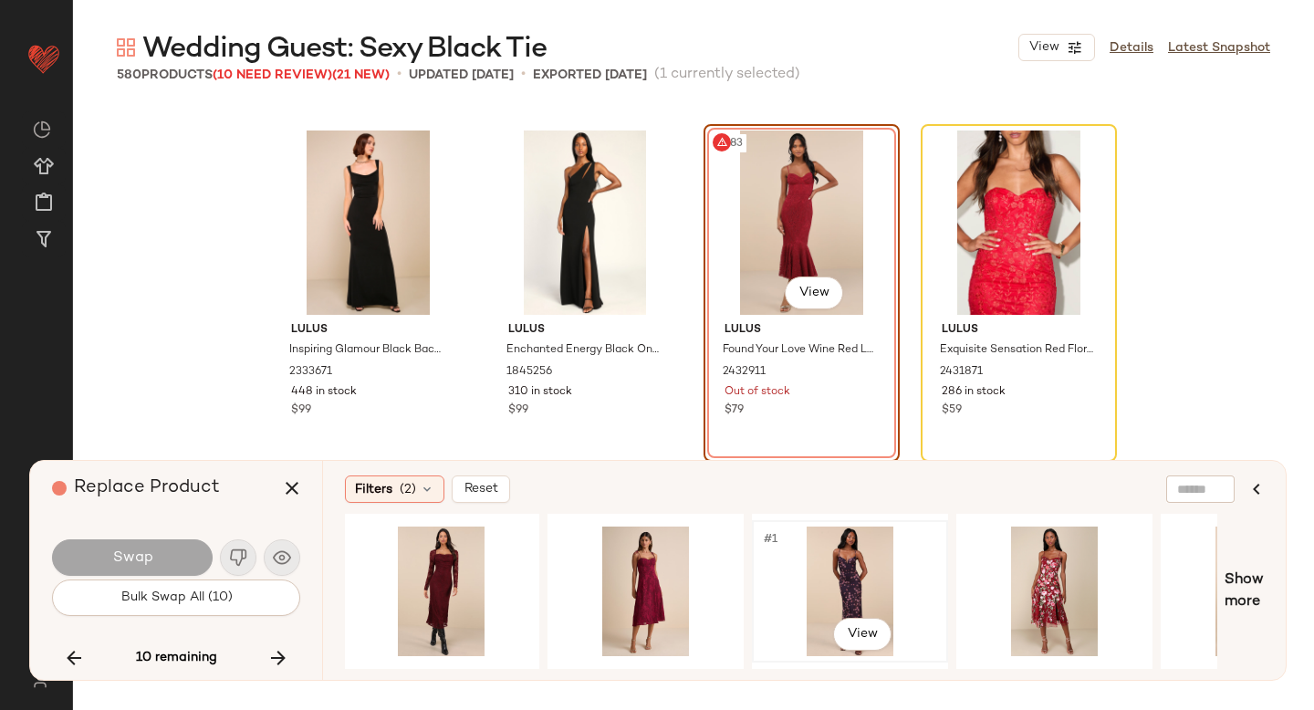
click at [793, 556] on div "#1 View" at bounding box center [850, 592] width 183 height 130
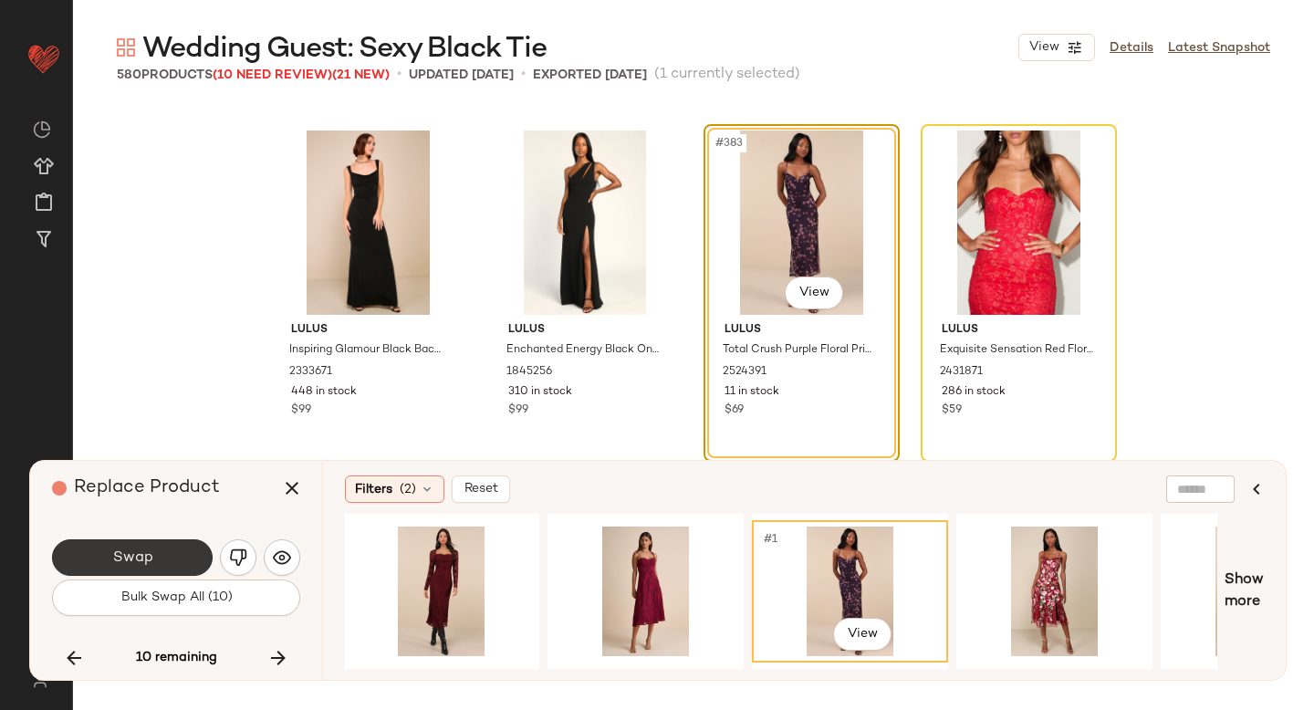
click at [133, 558] on span "Swap" at bounding box center [131, 558] width 41 height 17
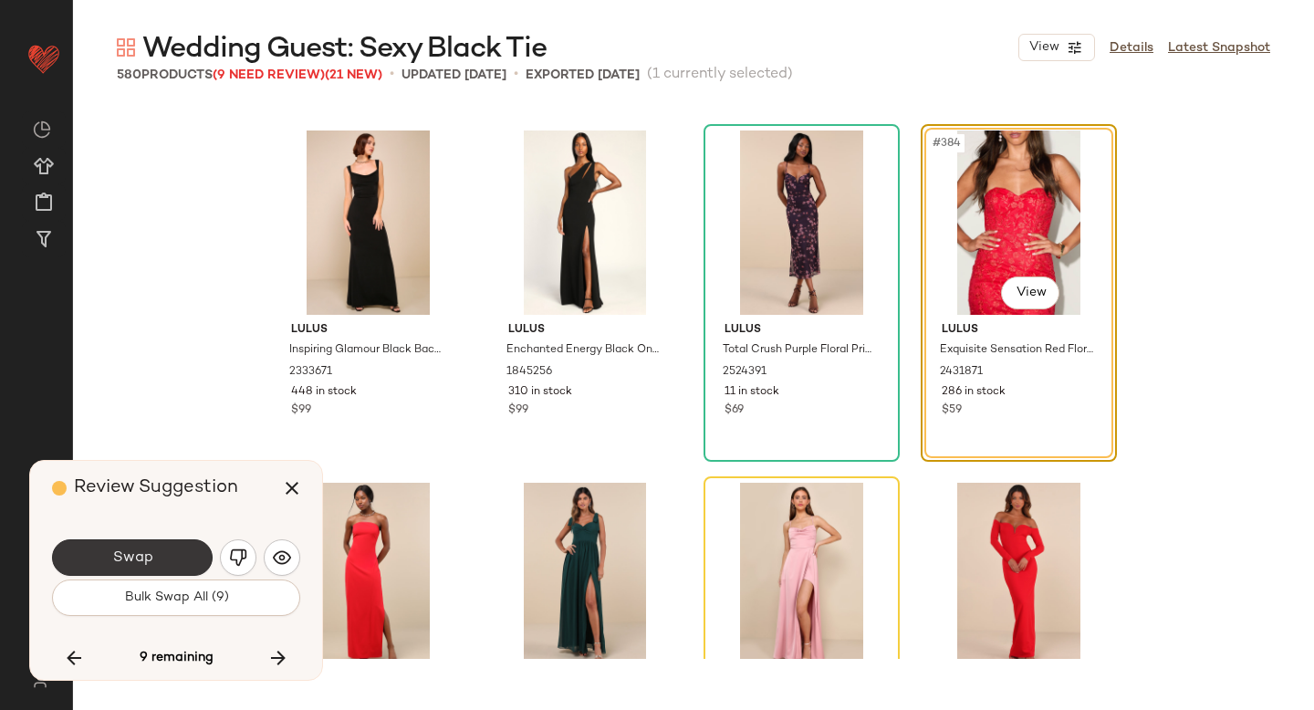
click at [184, 555] on button "Swap" at bounding box center [132, 557] width 161 height 37
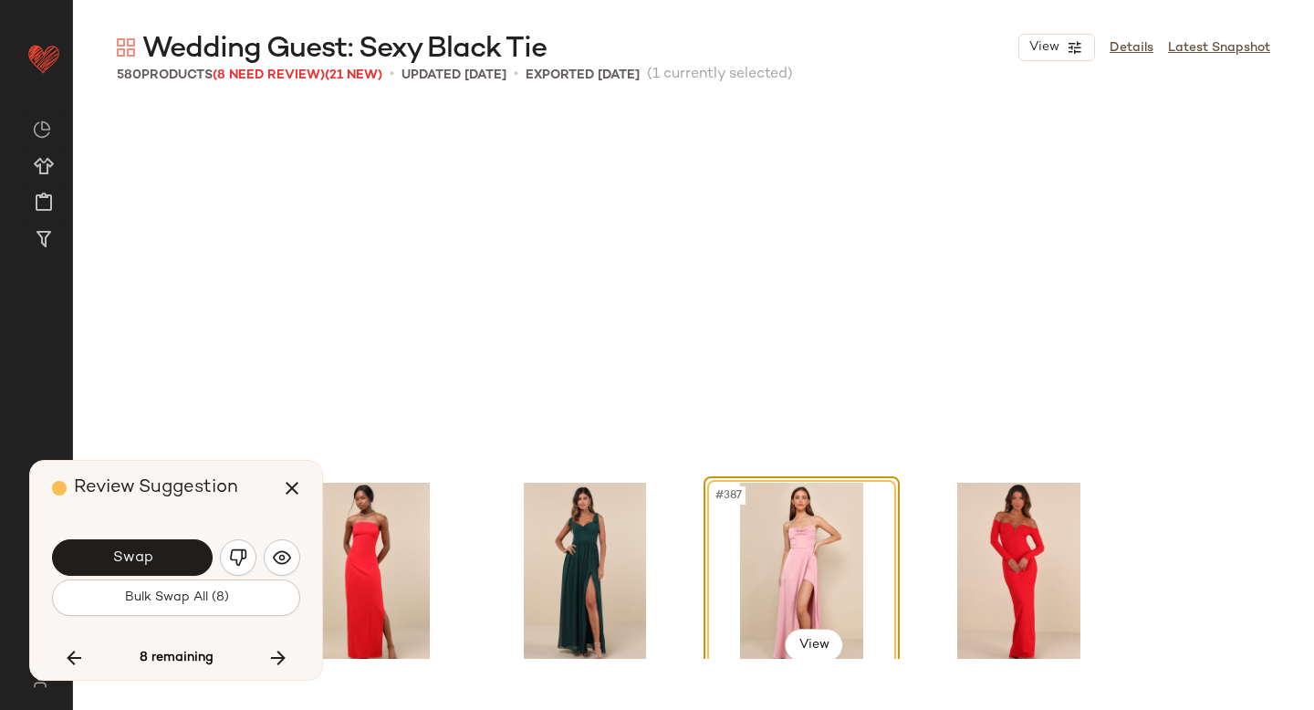
scroll to position [33826, 0]
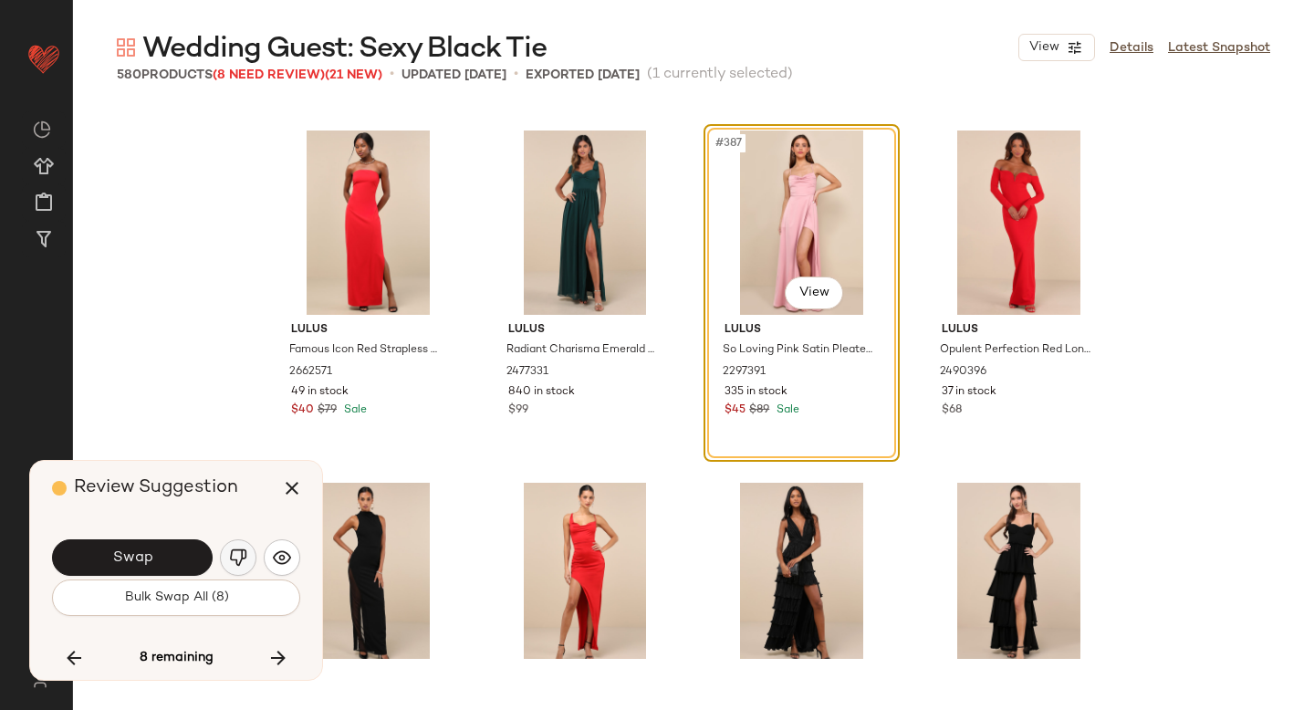
click at [238, 561] on img "button" at bounding box center [238, 558] width 18 height 18
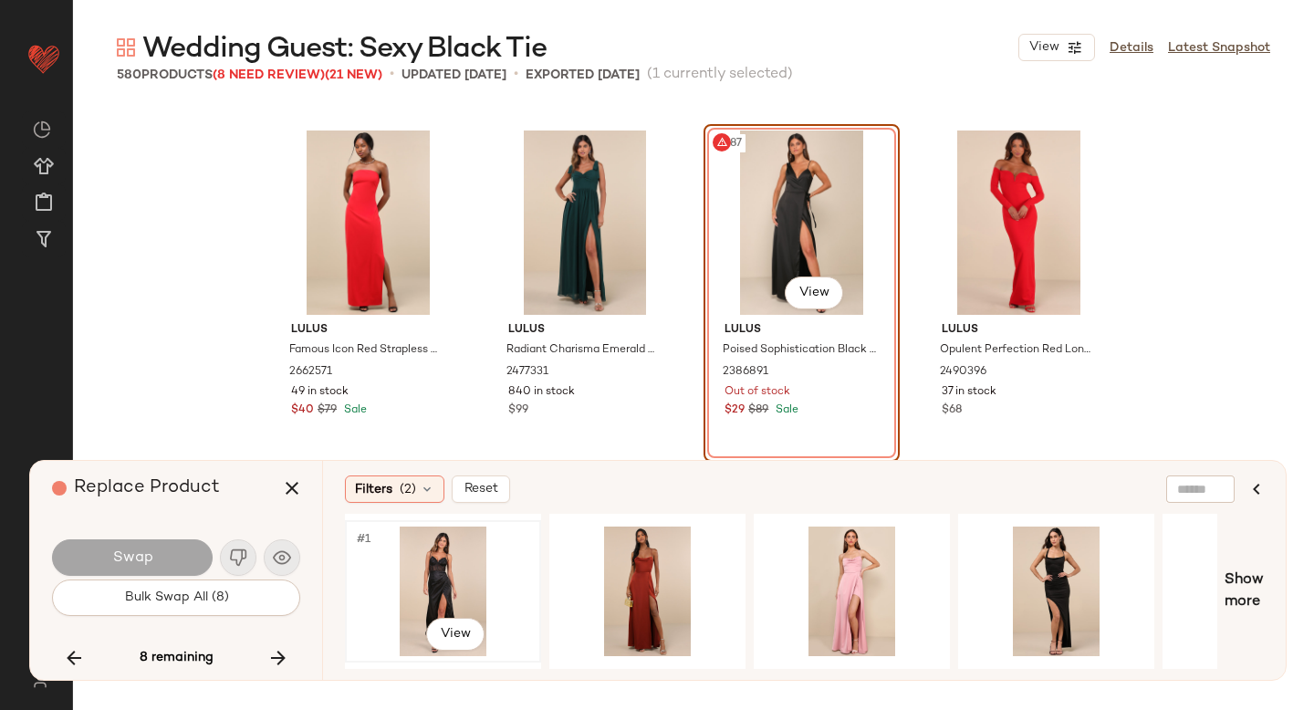
click at [472, 580] on div "#1 View" at bounding box center [442, 592] width 183 height 130
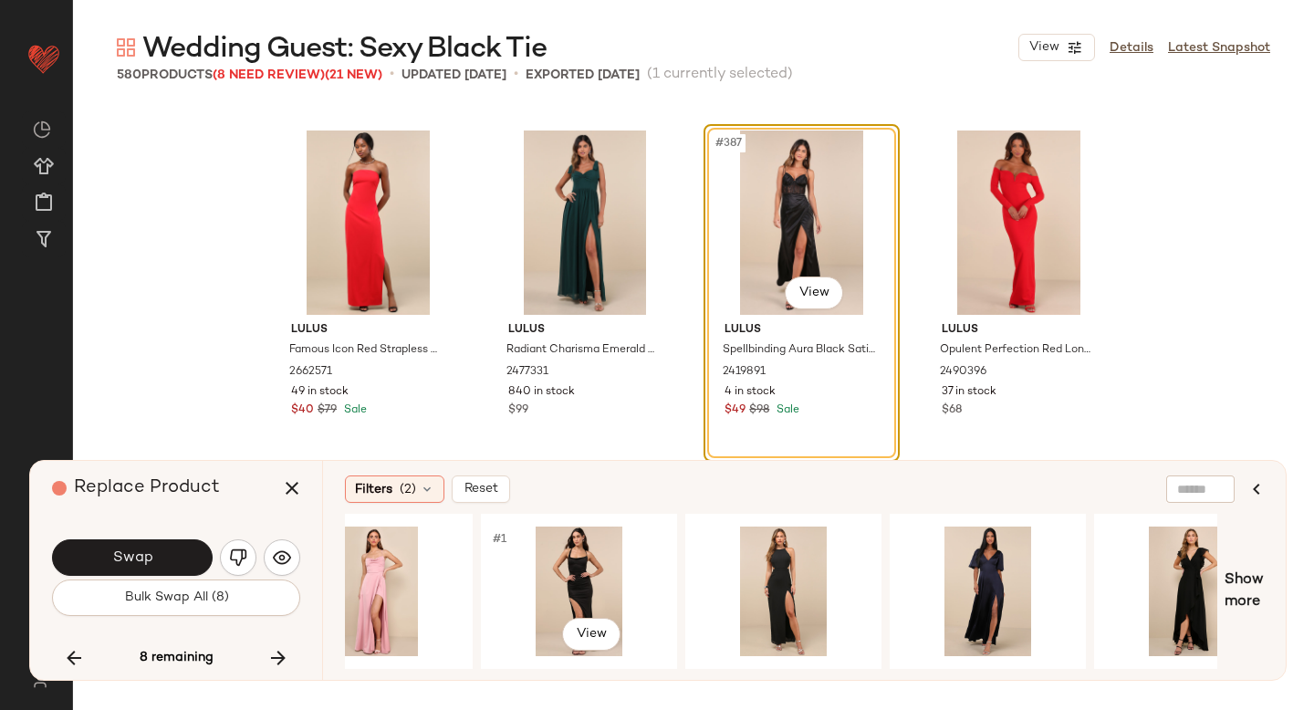
scroll to position [0, 485]
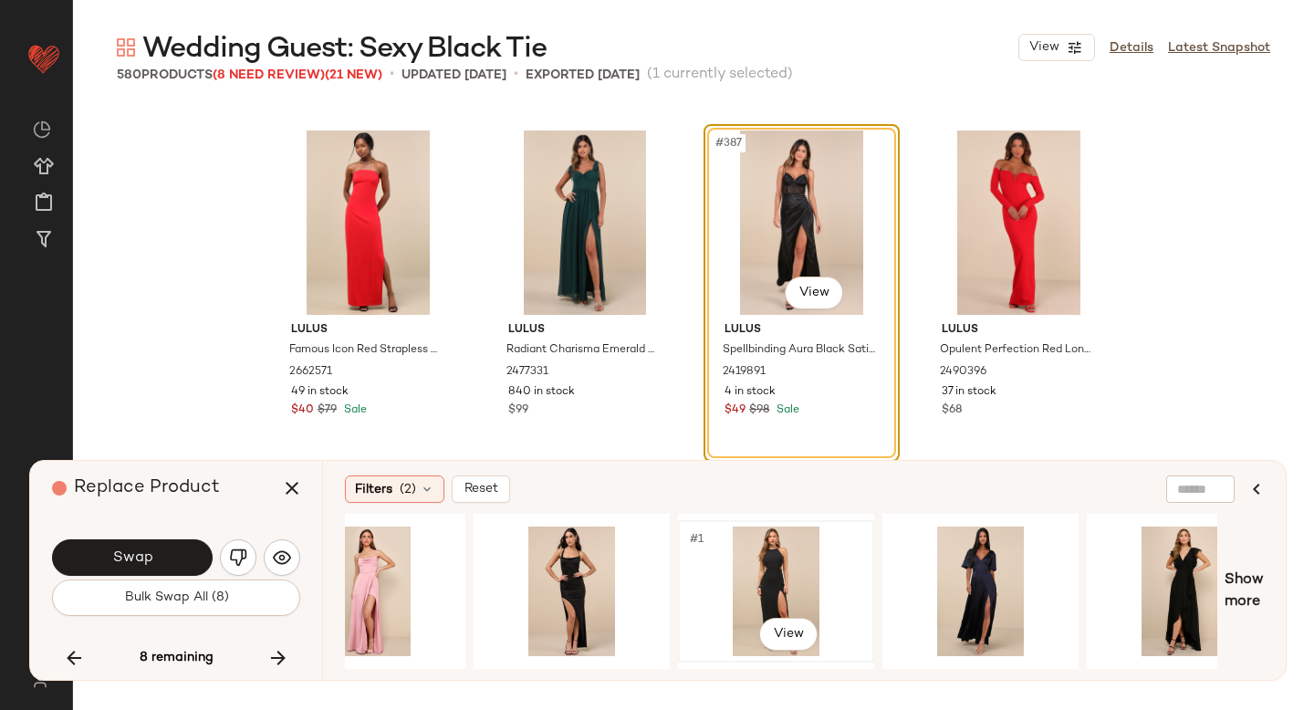
click at [790, 579] on div "#1 View" at bounding box center [776, 592] width 183 height 130
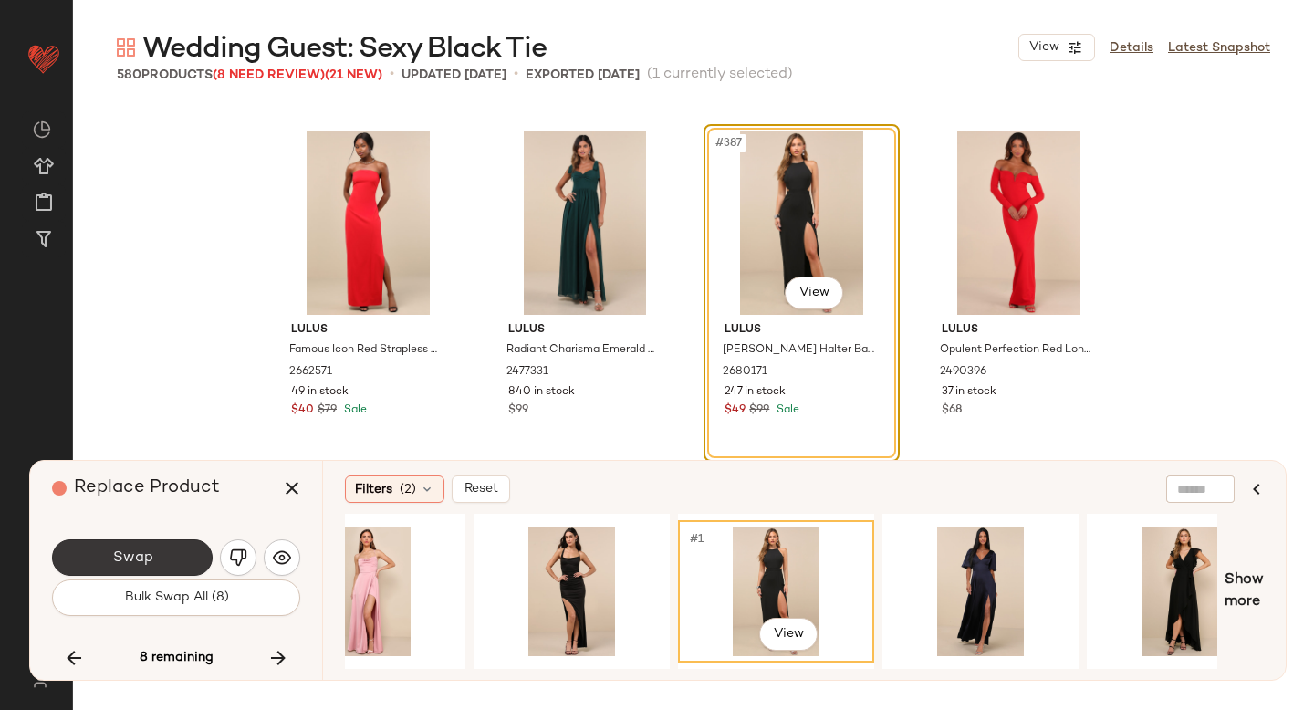
click at [177, 546] on button "Swap" at bounding box center [132, 557] width 161 height 37
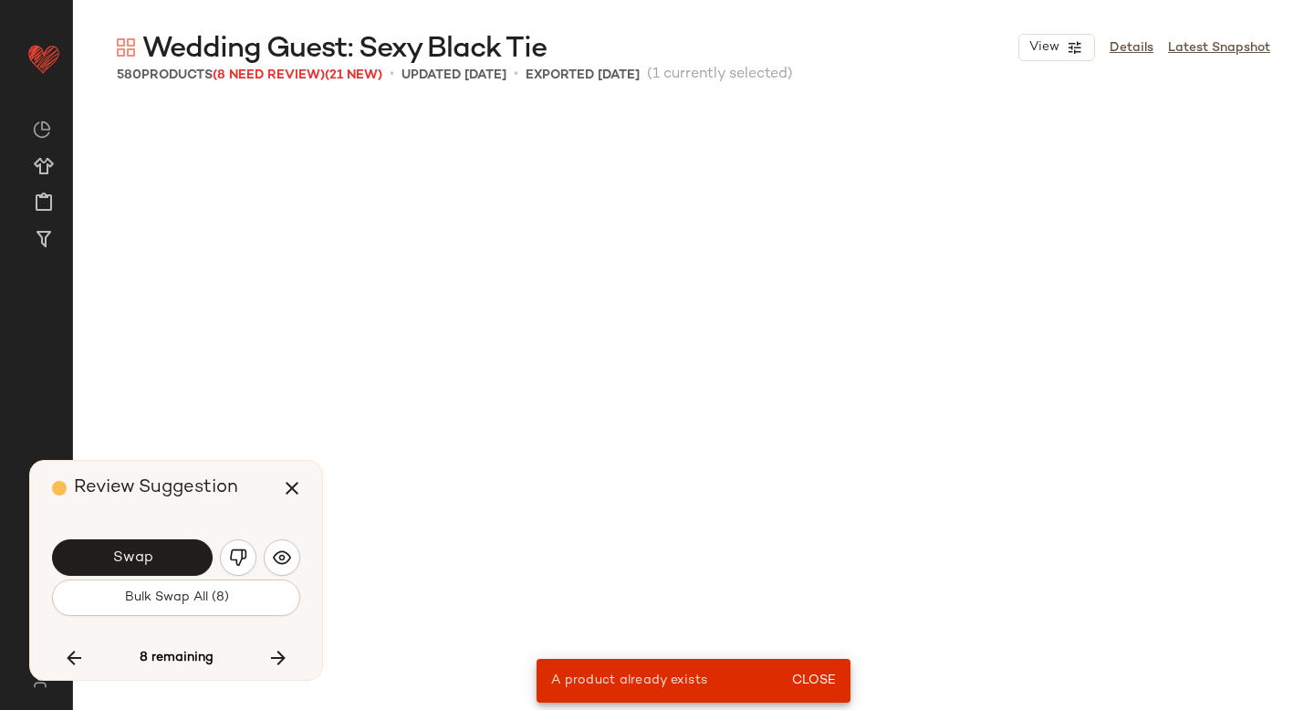
scroll to position [10570, 0]
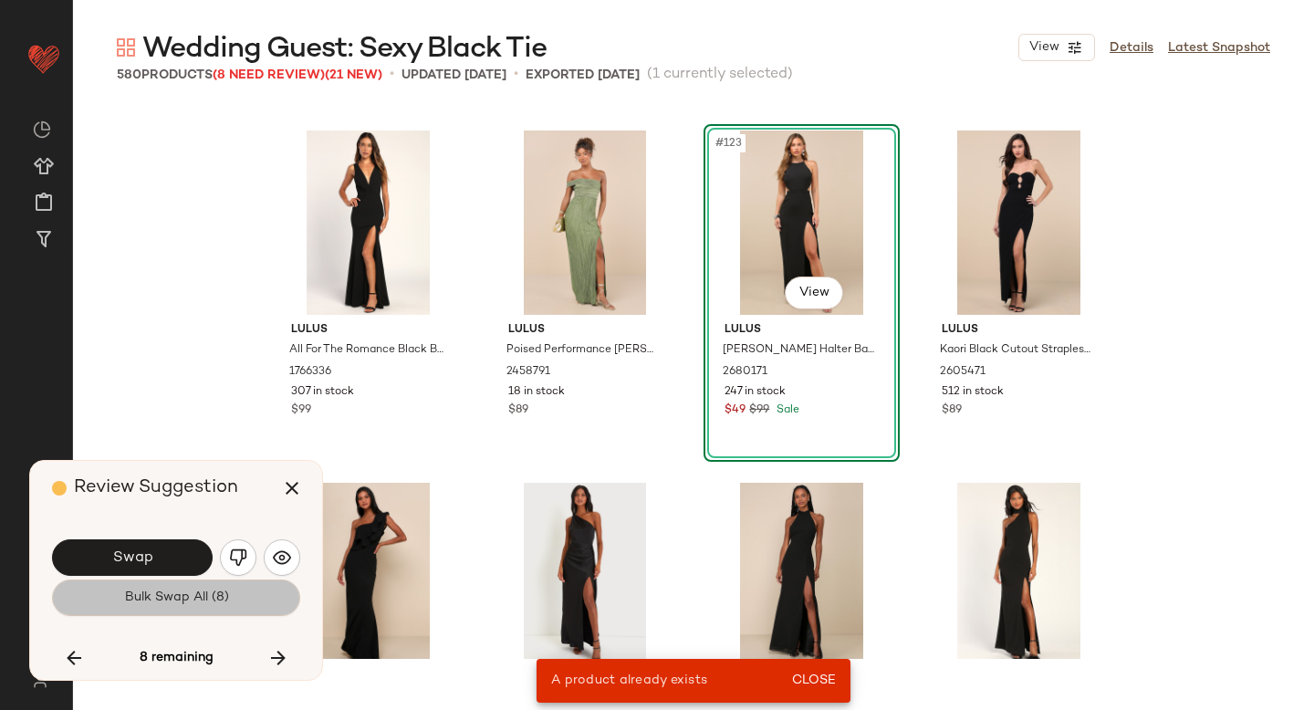
click at [237, 592] on button "Bulk Swap All (8)" at bounding box center [176, 598] width 248 height 37
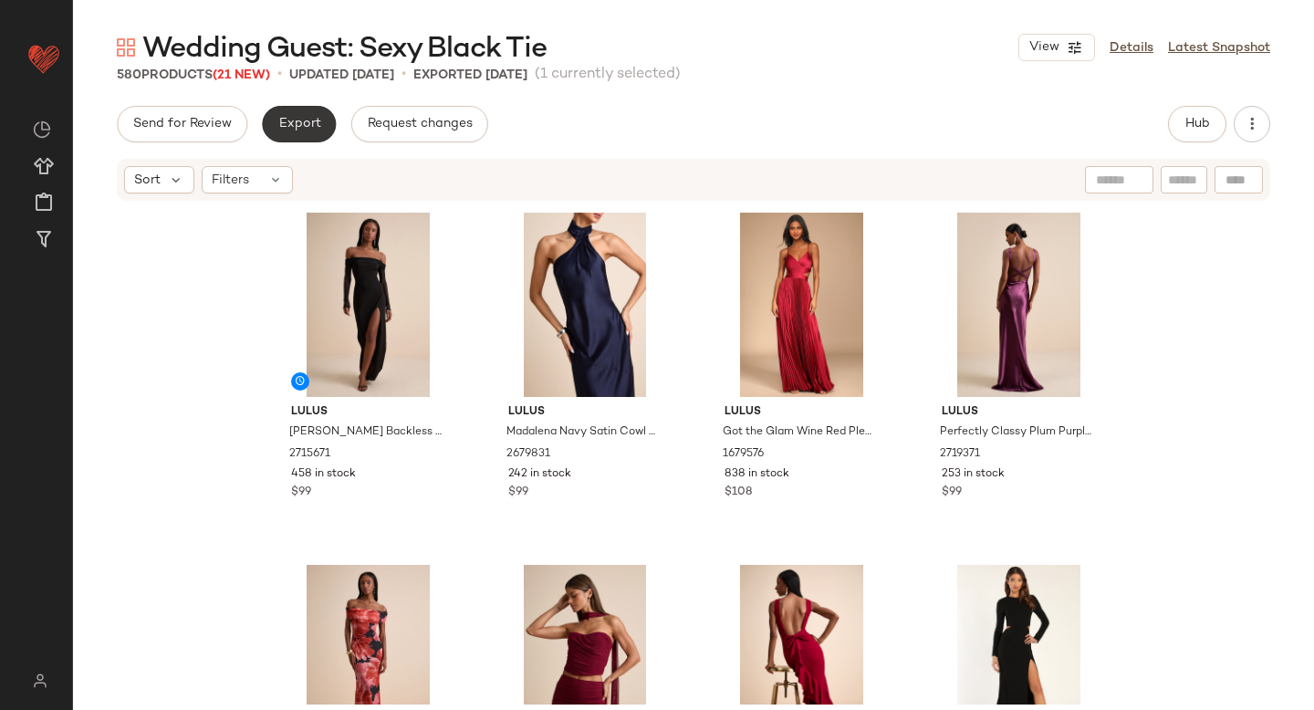
click at [312, 136] on button "Export" at bounding box center [299, 124] width 74 height 37
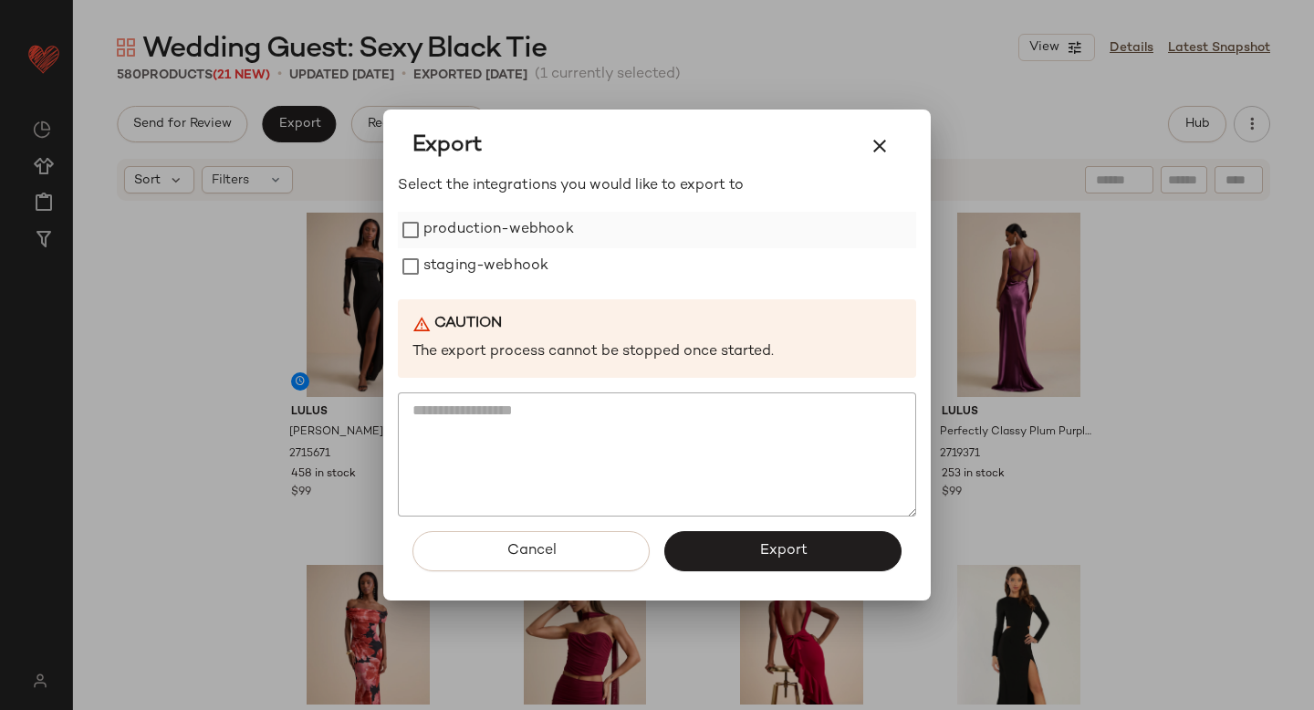
click at [439, 237] on label "production-webhook" at bounding box center [499, 230] width 151 height 37
click at [452, 267] on label "staging-webhook" at bounding box center [486, 266] width 125 height 37
click at [727, 544] on button "Export" at bounding box center [783, 551] width 237 height 40
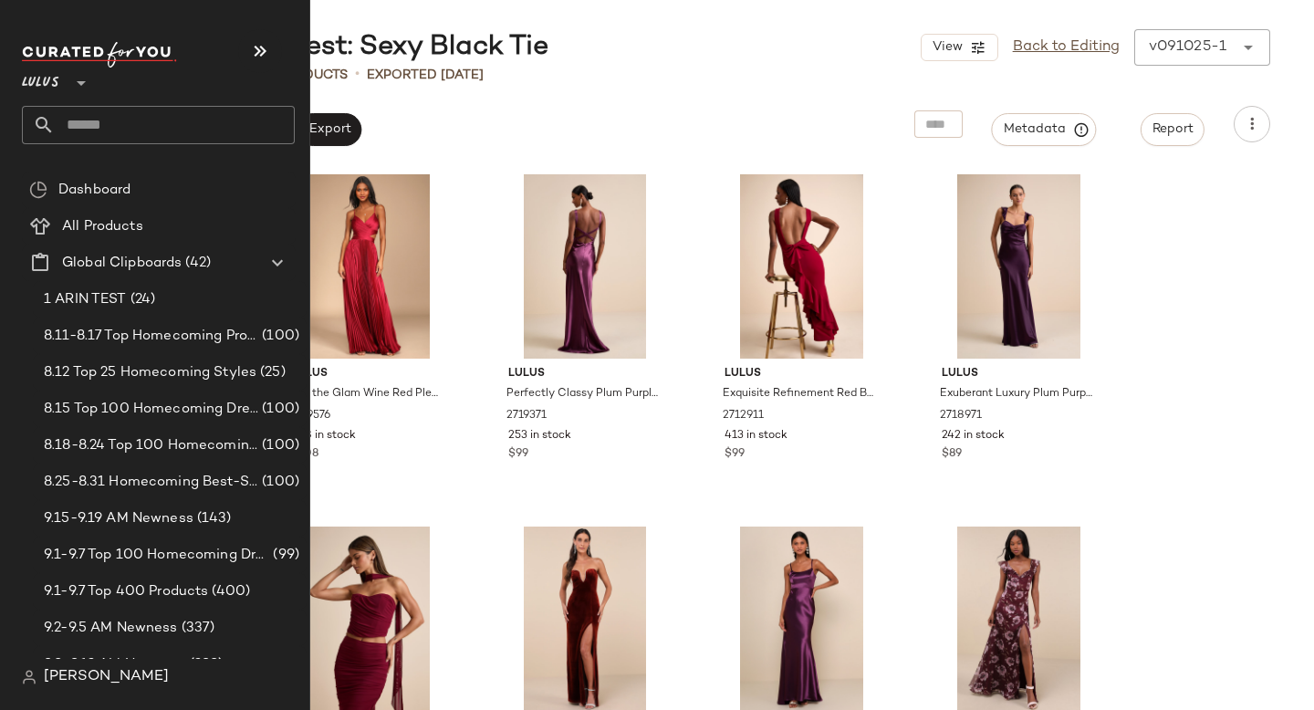
click at [105, 125] on input "text" at bounding box center [175, 125] width 240 height 38
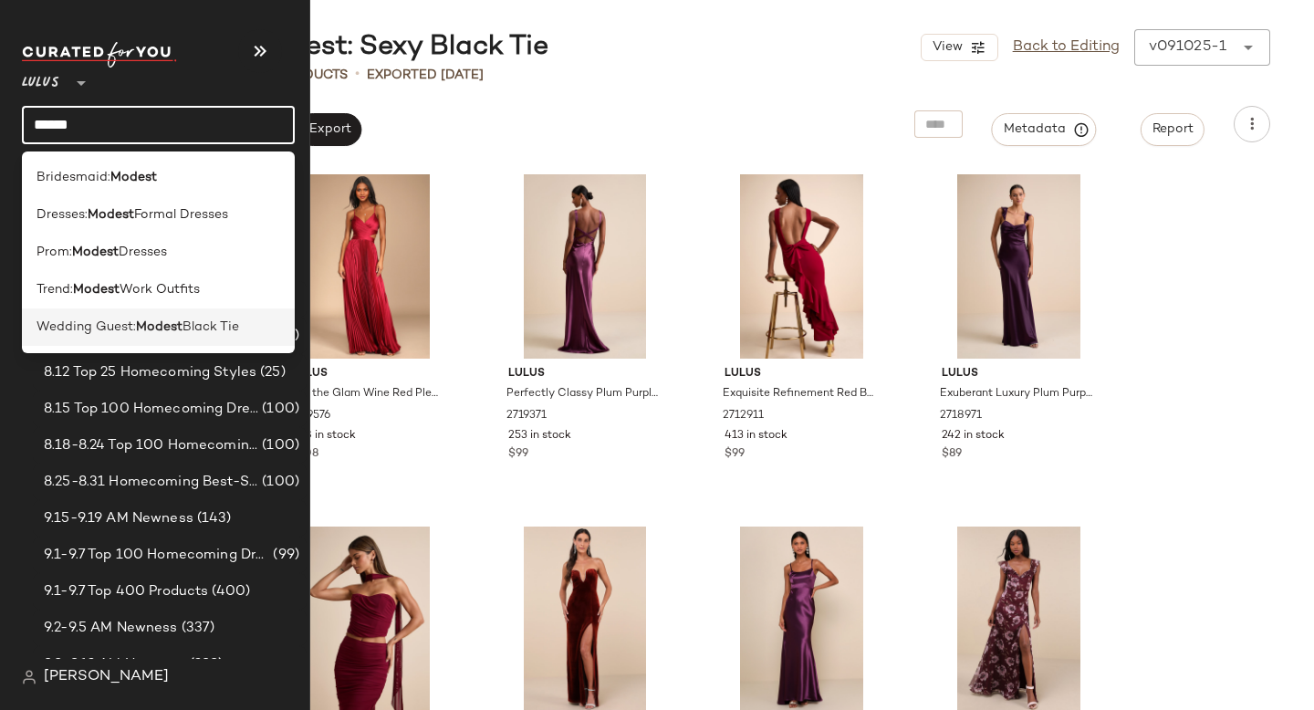
type input "******"
click at [63, 318] on span "Wedding Guest:" at bounding box center [86, 327] width 99 height 19
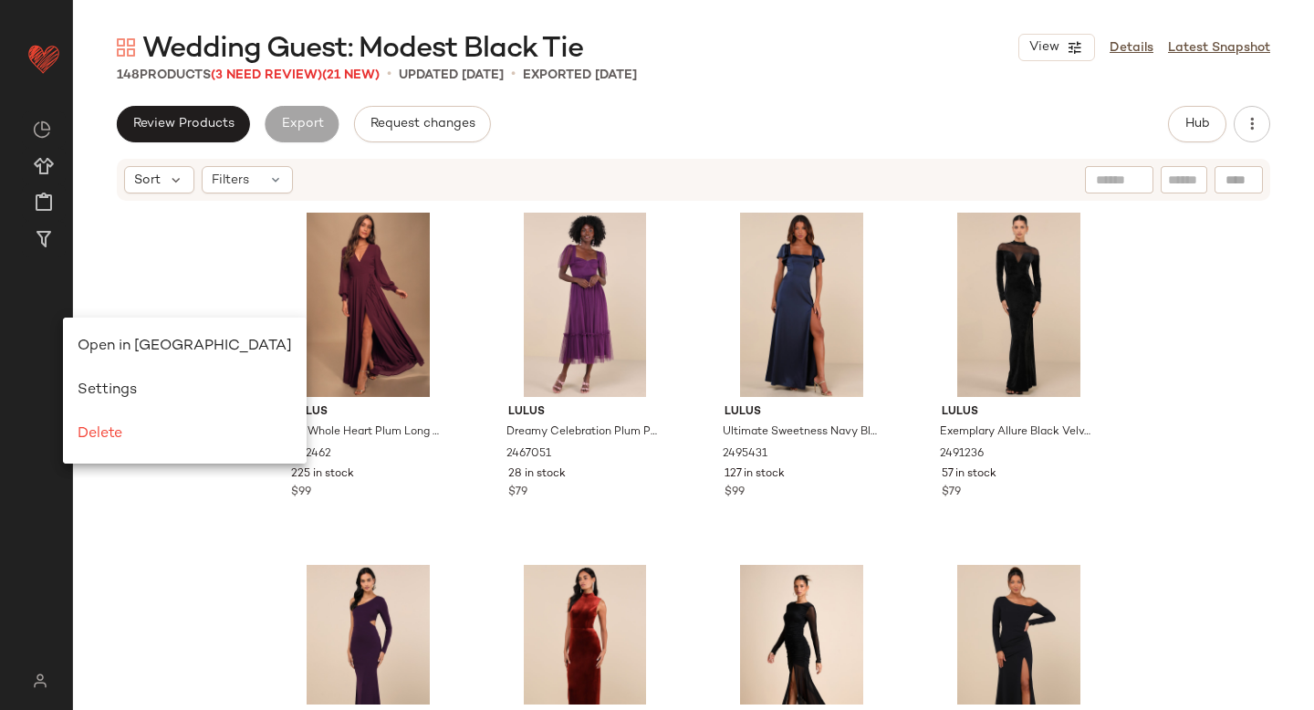
click at [659, 157] on div "Sort Filters" at bounding box center [693, 180] width 1241 height 46
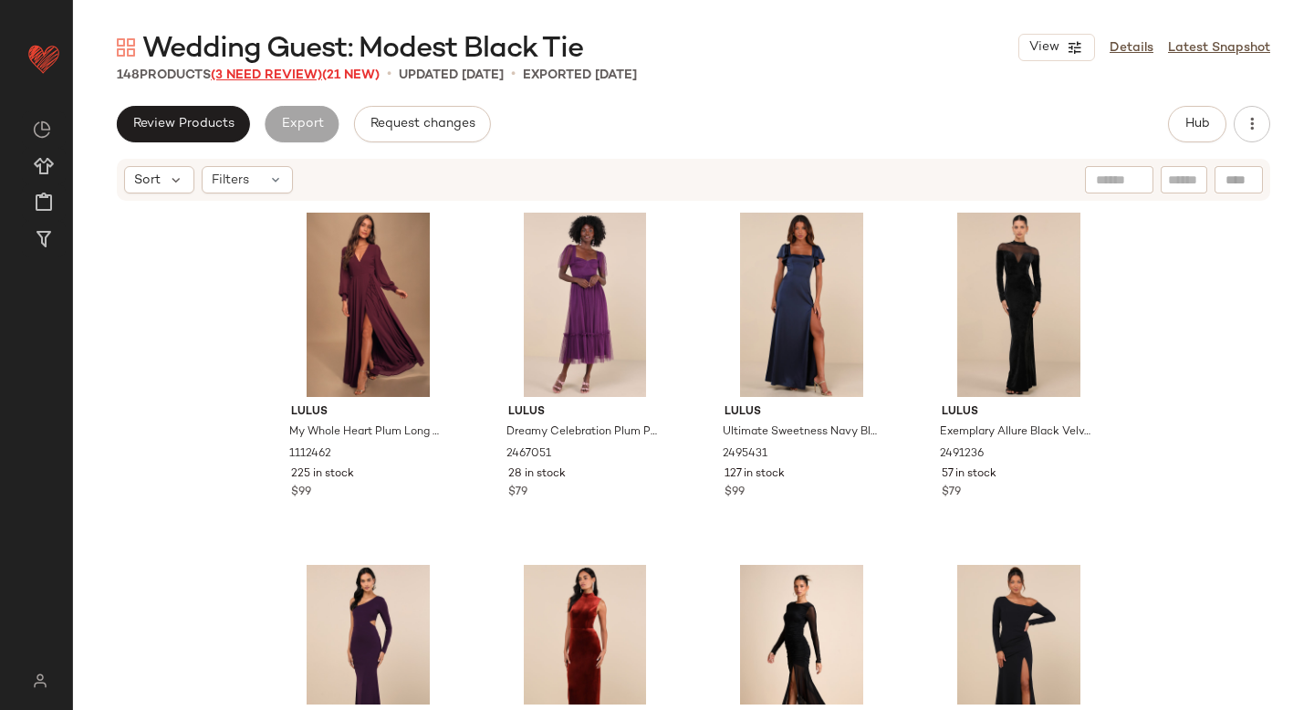
click at [297, 74] on span "(3 Need Review)" at bounding box center [266, 75] width 111 height 14
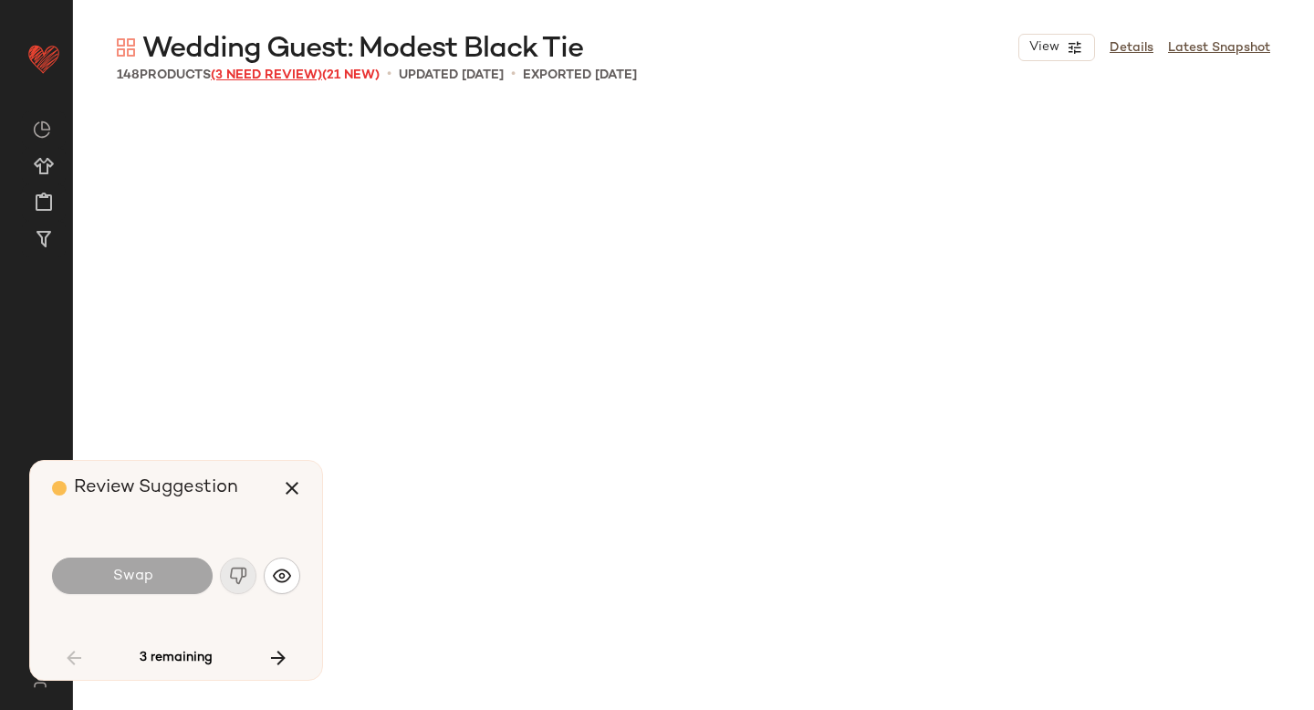
scroll to position [3171, 0]
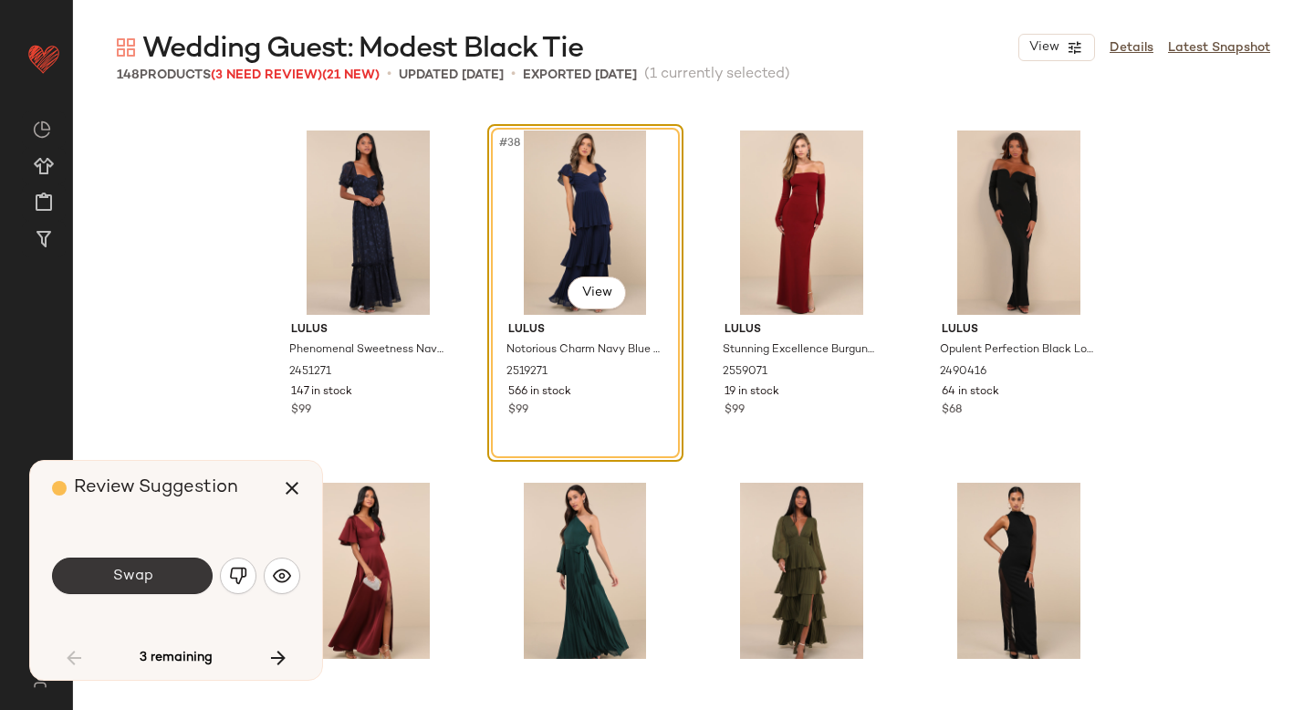
click at [123, 583] on span "Swap" at bounding box center [131, 576] width 41 height 17
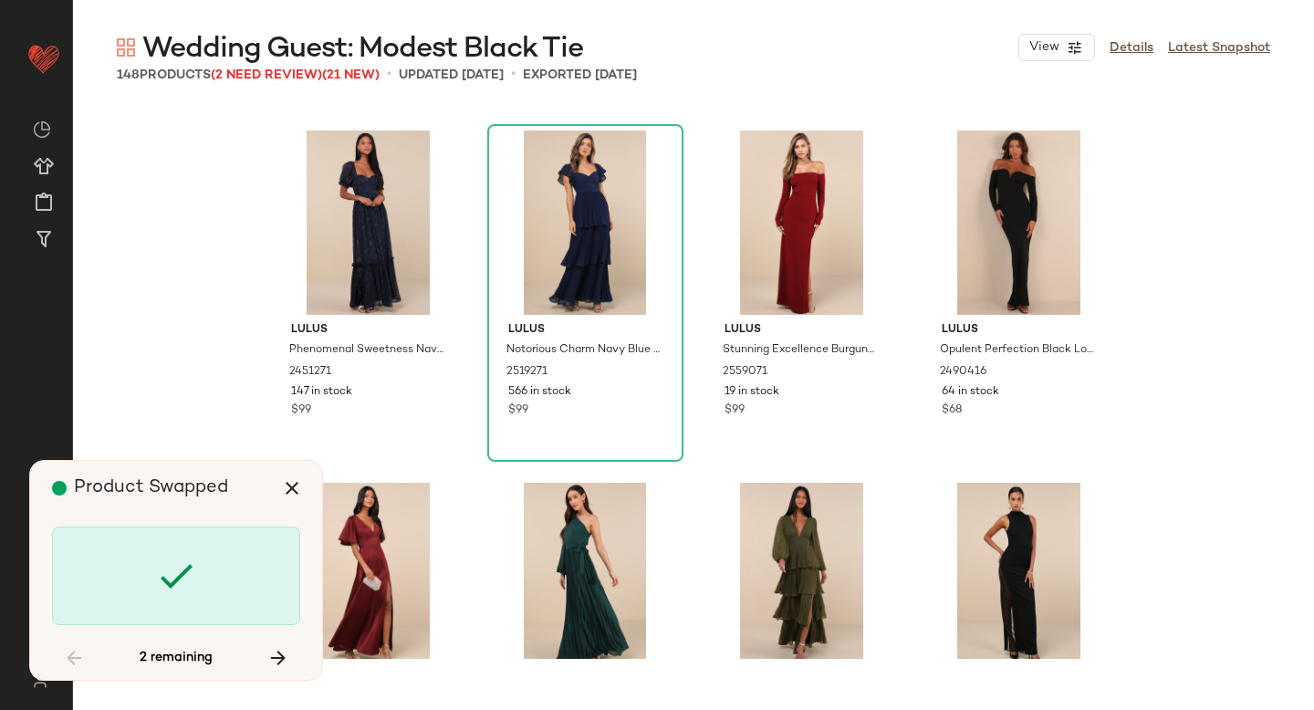
scroll to position [5285, 0]
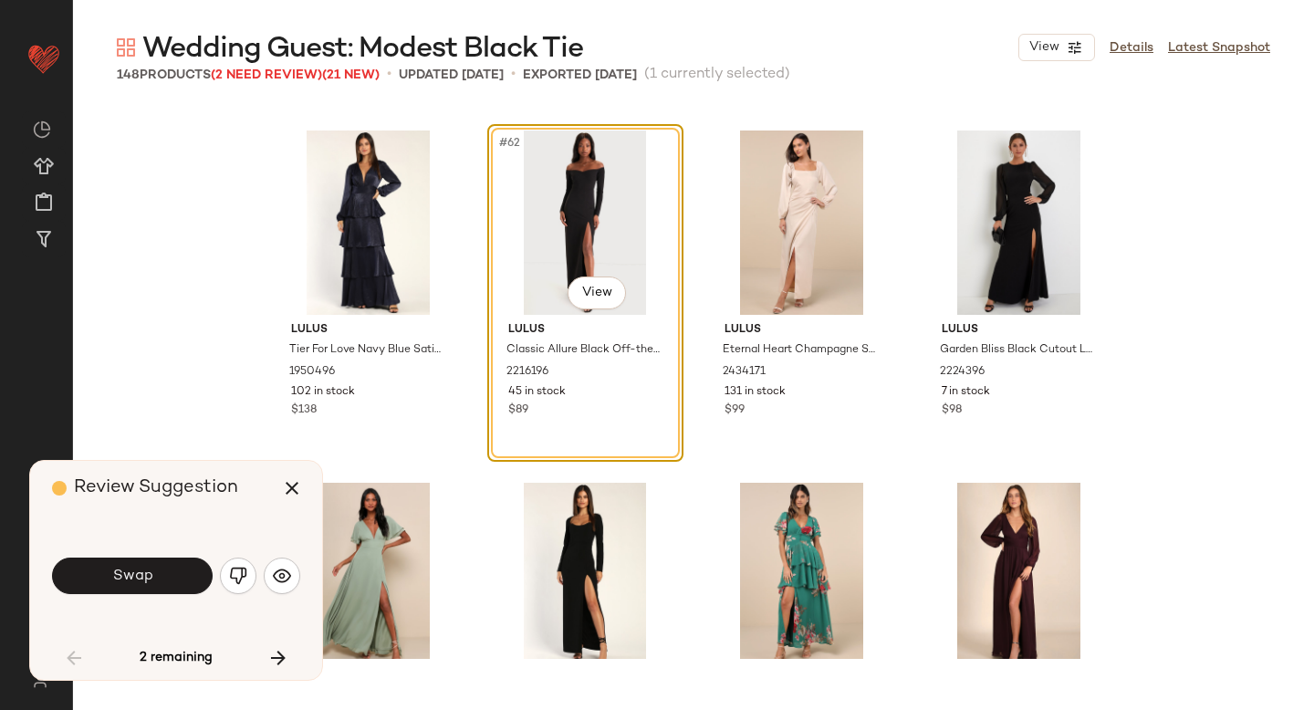
click at [123, 583] on span "Swap" at bounding box center [131, 576] width 41 height 17
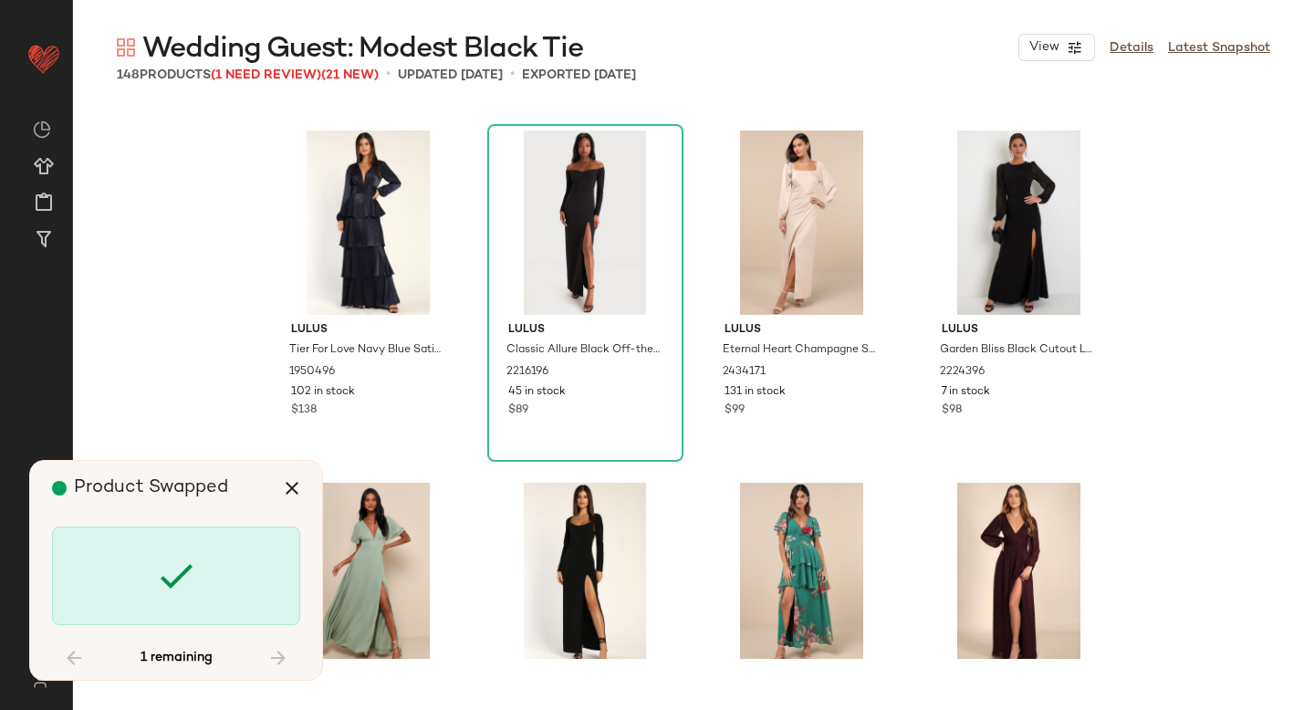
scroll to position [11980, 0]
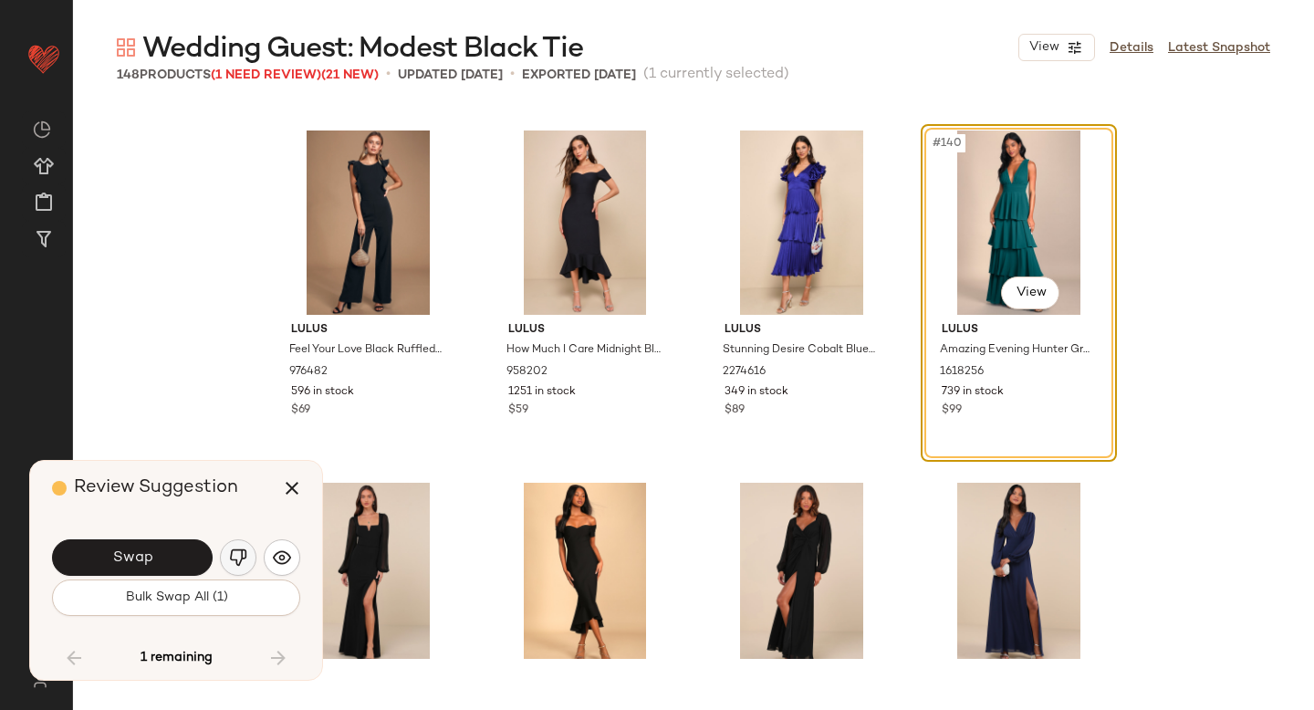
click at [233, 560] on img "button" at bounding box center [238, 558] width 18 height 18
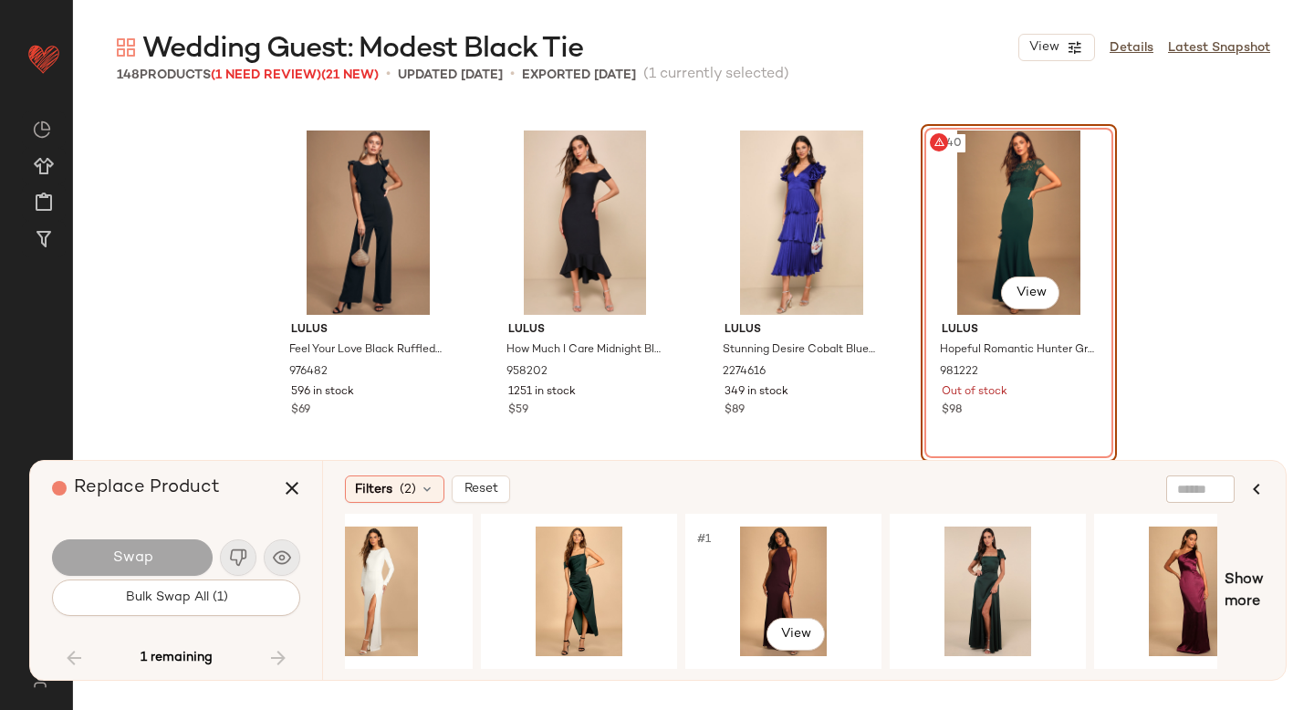
scroll to position [0, 887]
click at [984, 578] on div "#1 View" at bounding box center [986, 592] width 183 height 130
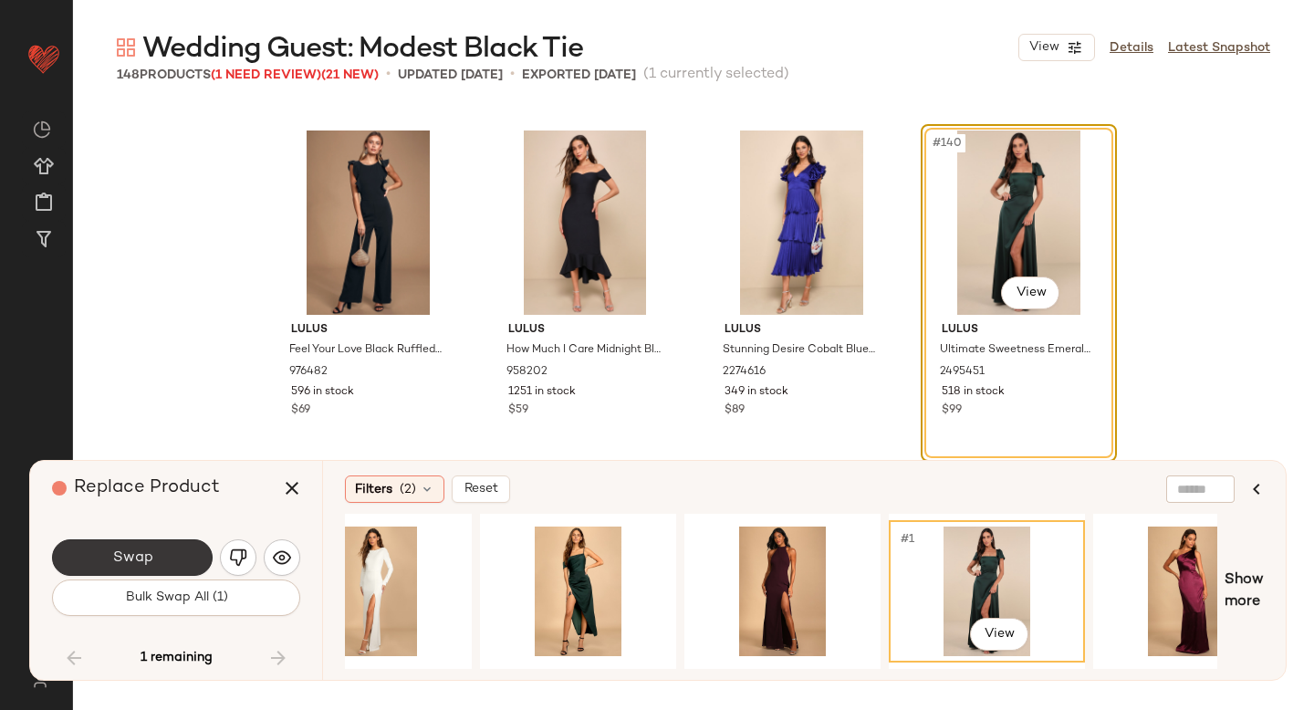
click at [127, 547] on button "Swap" at bounding box center [132, 557] width 161 height 37
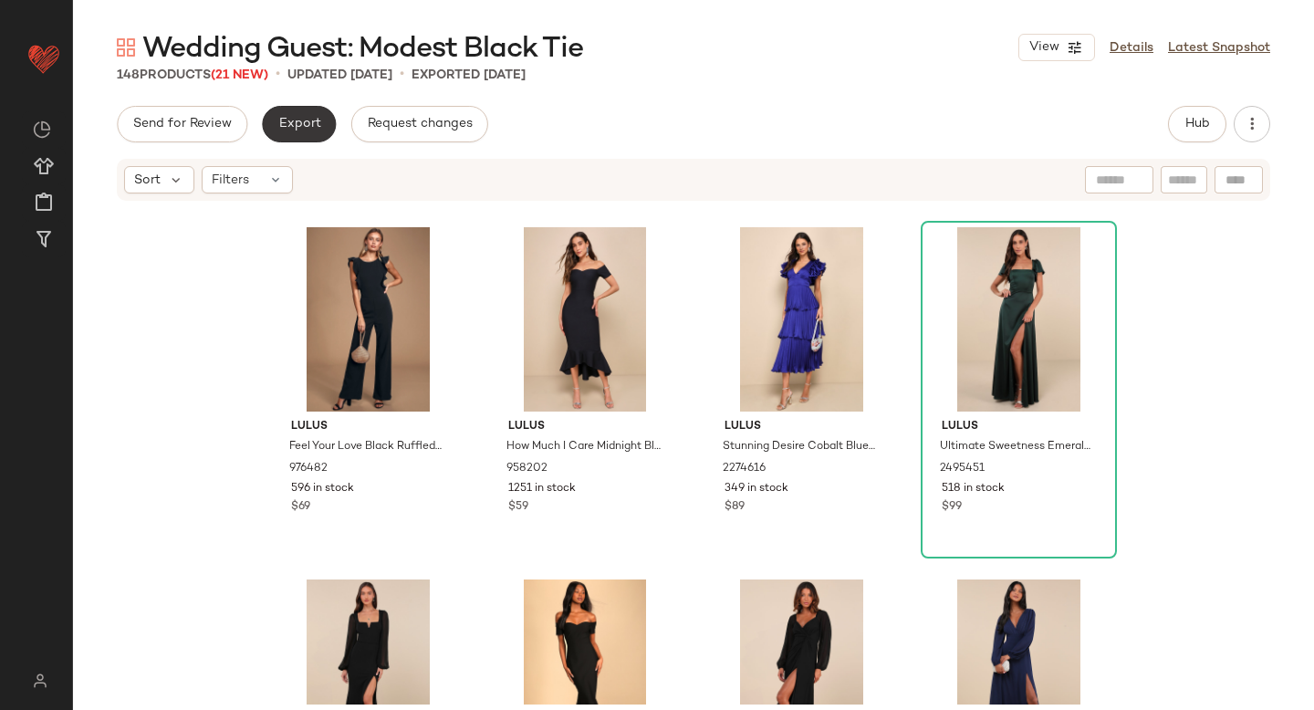
click at [296, 129] on span "Export" at bounding box center [298, 124] width 43 height 15
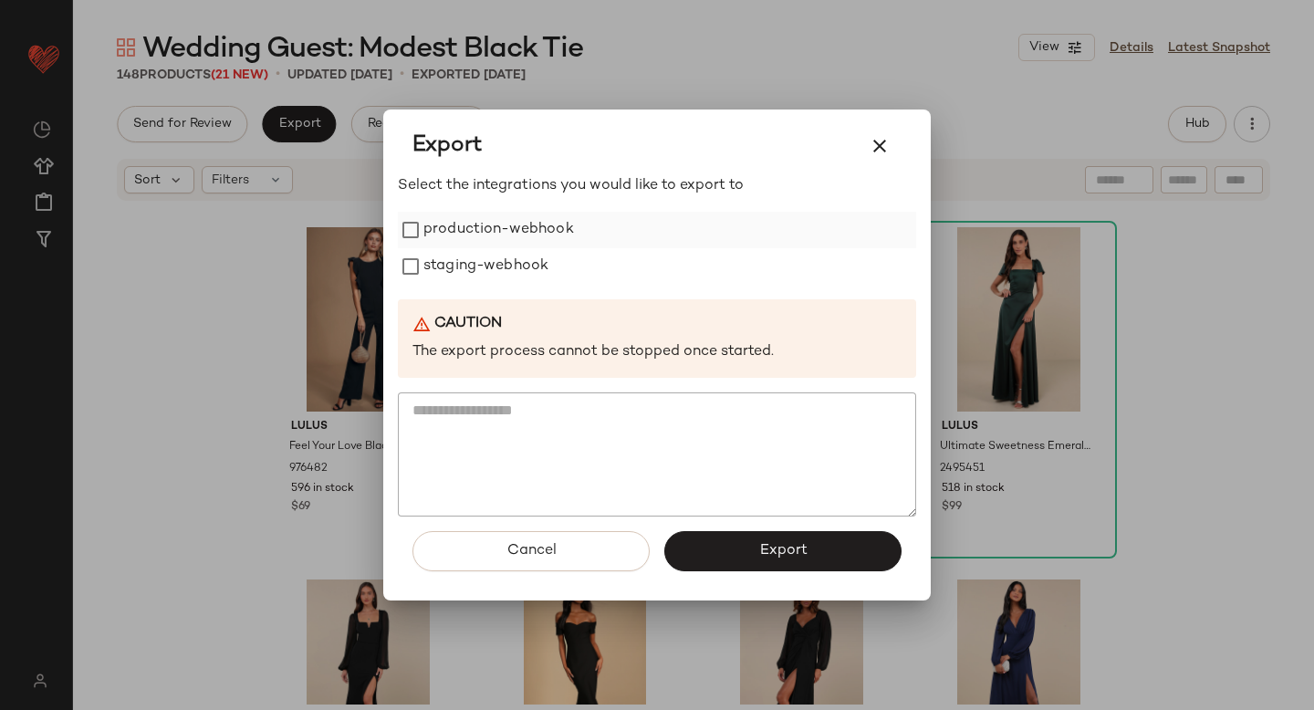
click at [430, 236] on label "production-webhook" at bounding box center [499, 230] width 151 height 37
click at [434, 264] on label "staging-webhook" at bounding box center [486, 266] width 125 height 37
click at [753, 539] on button "Export" at bounding box center [783, 551] width 237 height 40
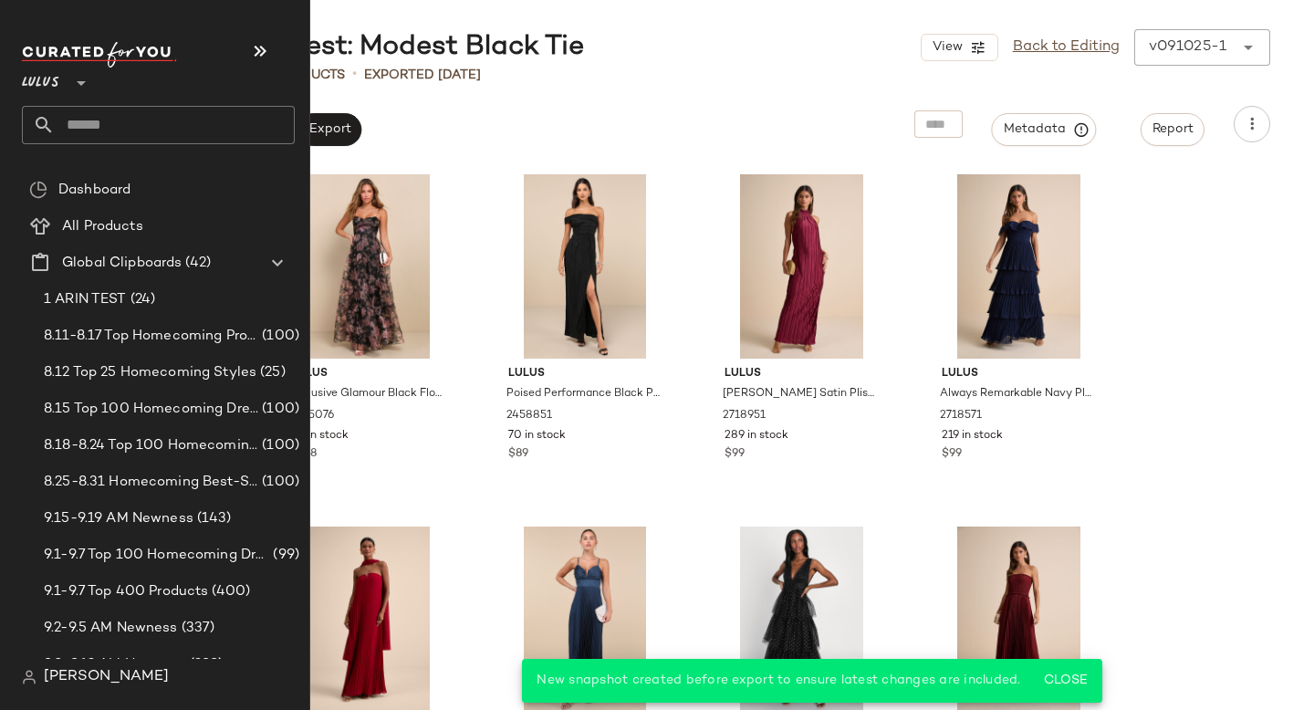
click at [121, 131] on input "text" at bounding box center [175, 125] width 240 height 38
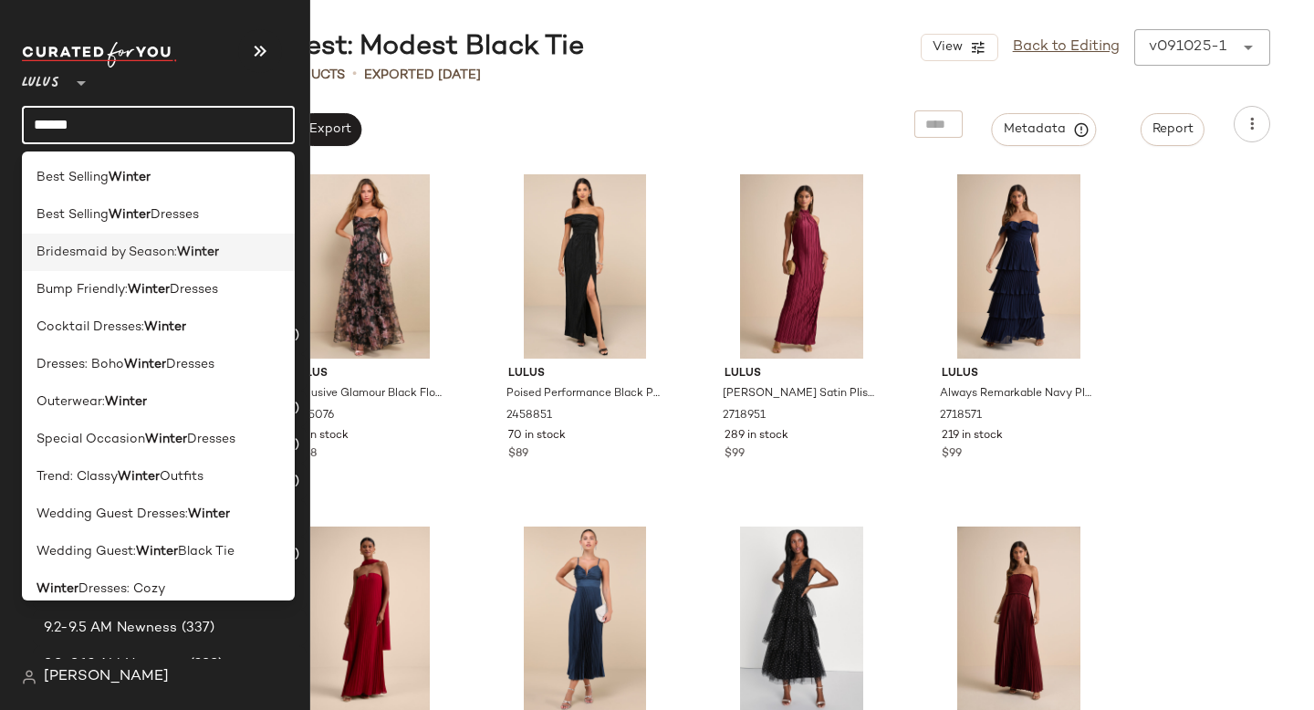
type input "******"
click at [152, 248] on span "Bridesmaid by Season:" at bounding box center [107, 252] width 141 height 19
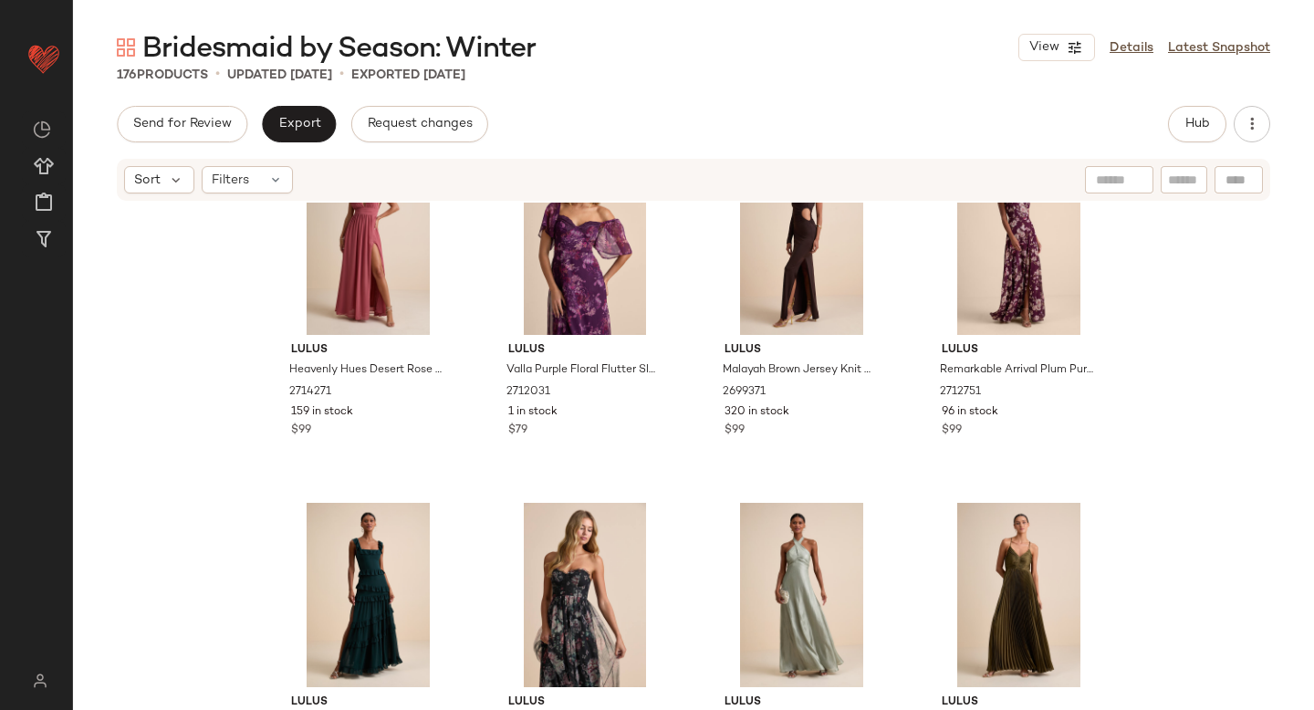
scroll to position [4399, 0]
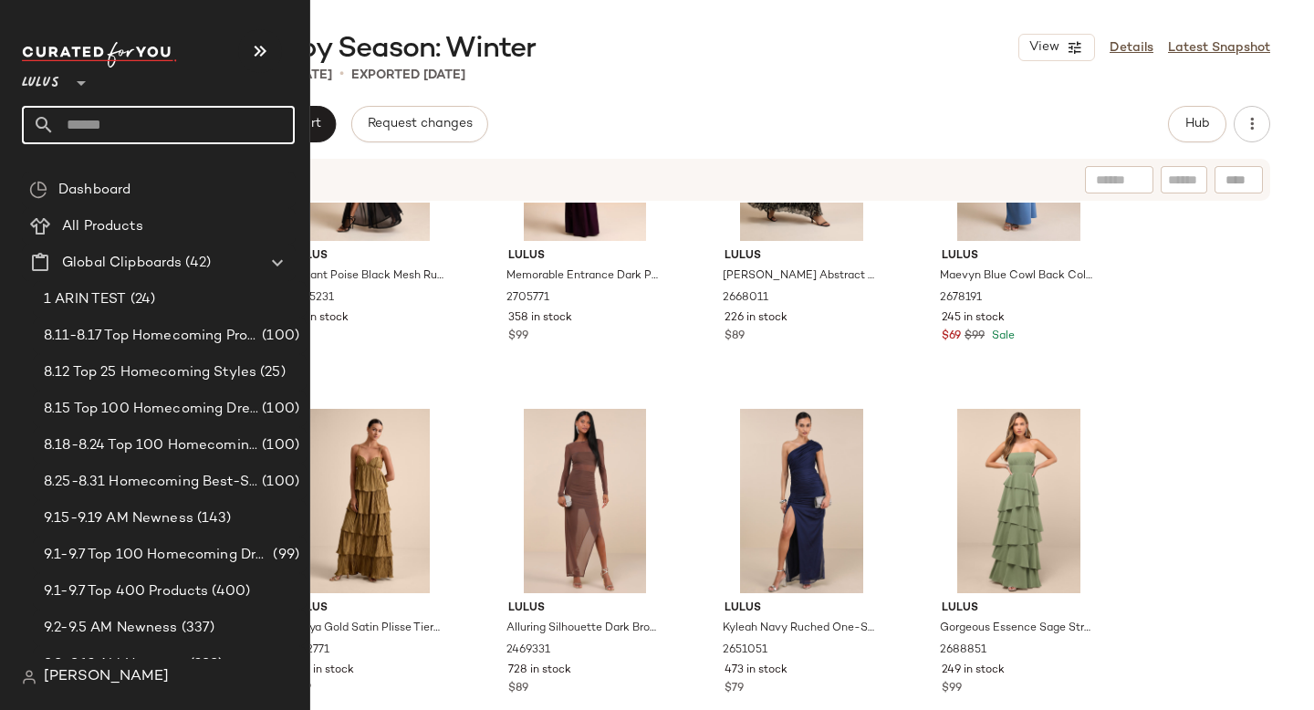
click at [84, 125] on input "text" at bounding box center [175, 125] width 240 height 38
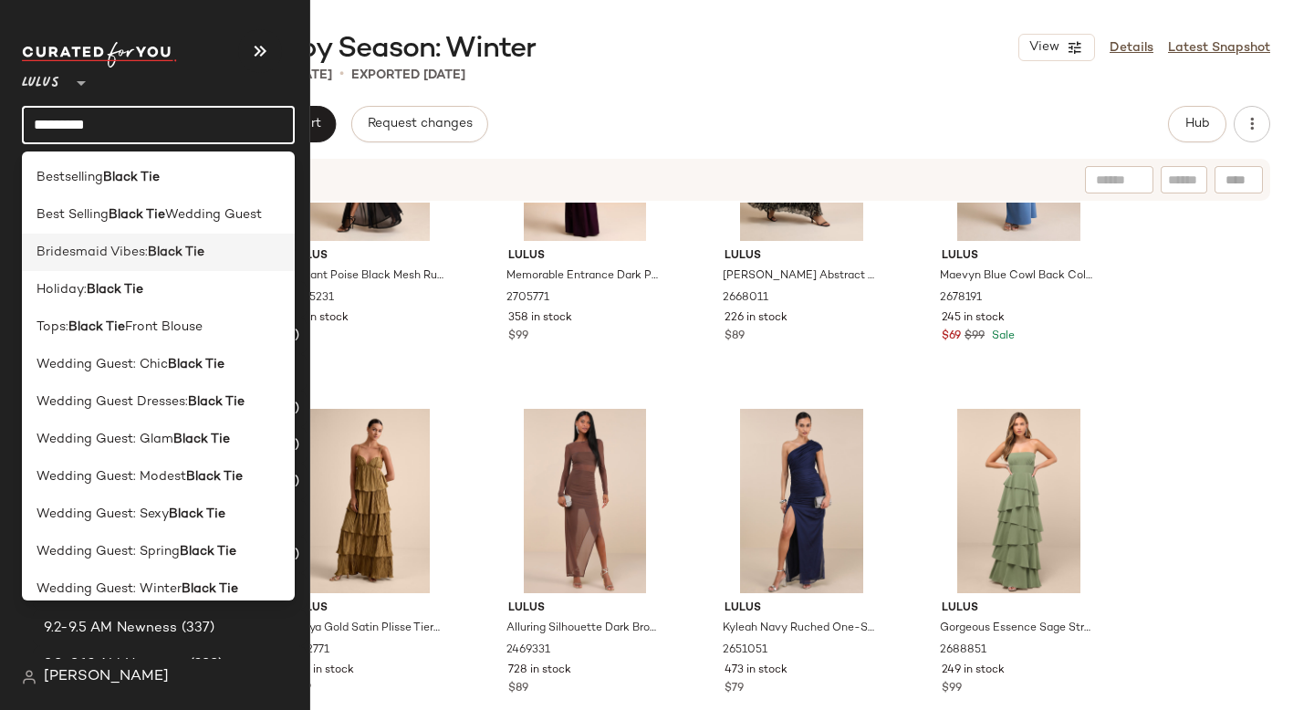
type input "*********"
click at [77, 259] on span "Bridesmaid Vibes:" at bounding box center [92, 252] width 111 height 19
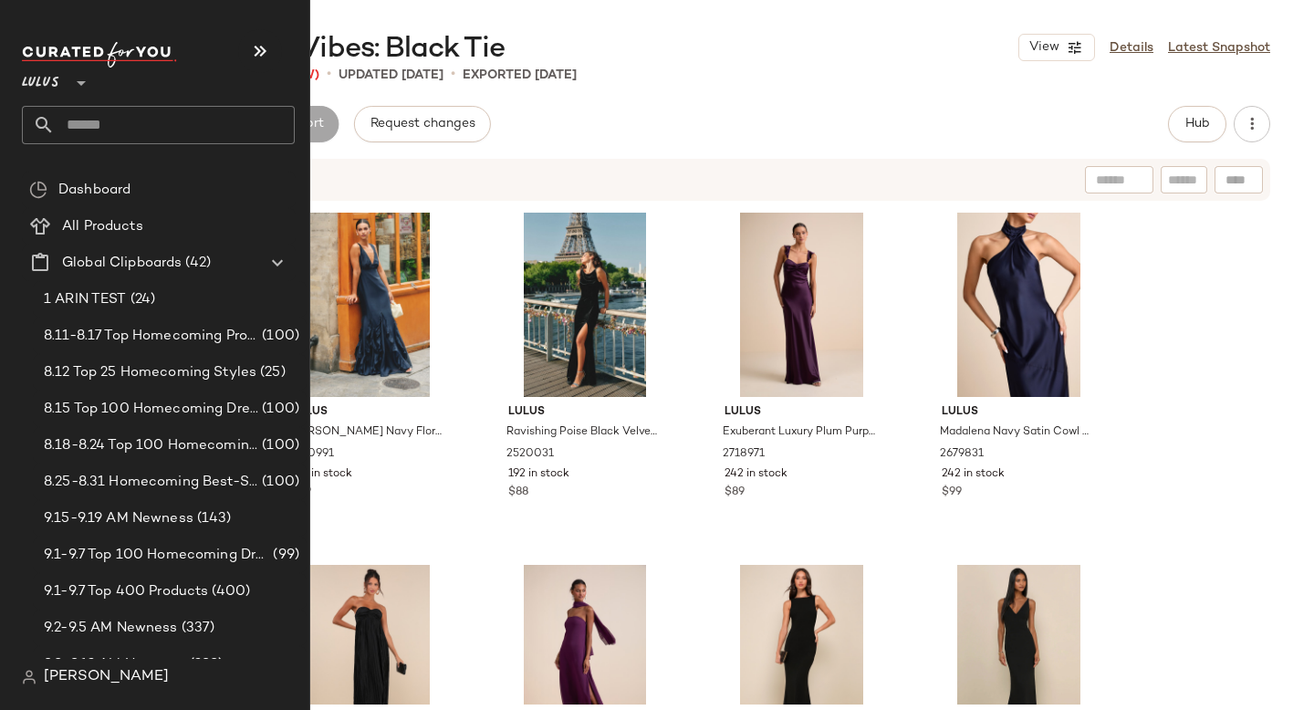
click at [77, 259] on span "Global Clipboards" at bounding box center [122, 263] width 120 height 21
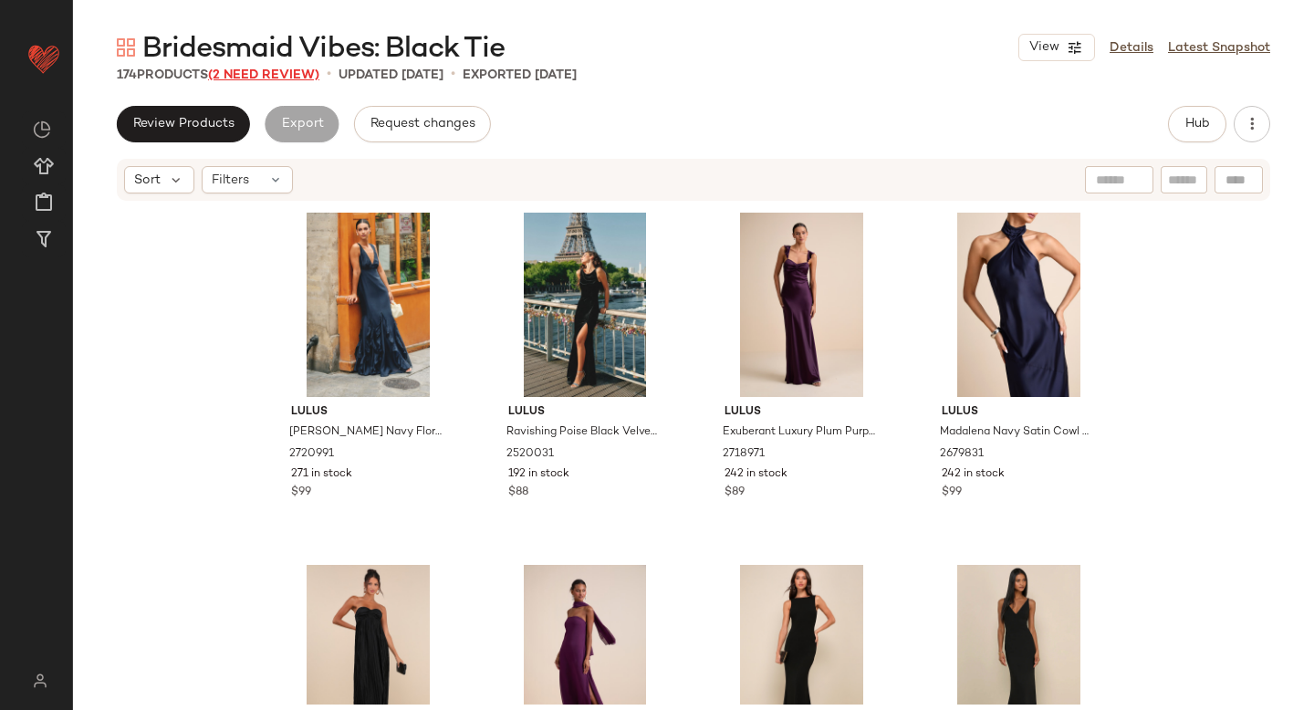
click at [297, 71] on span "(2 Need Review)" at bounding box center [263, 75] width 111 height 14
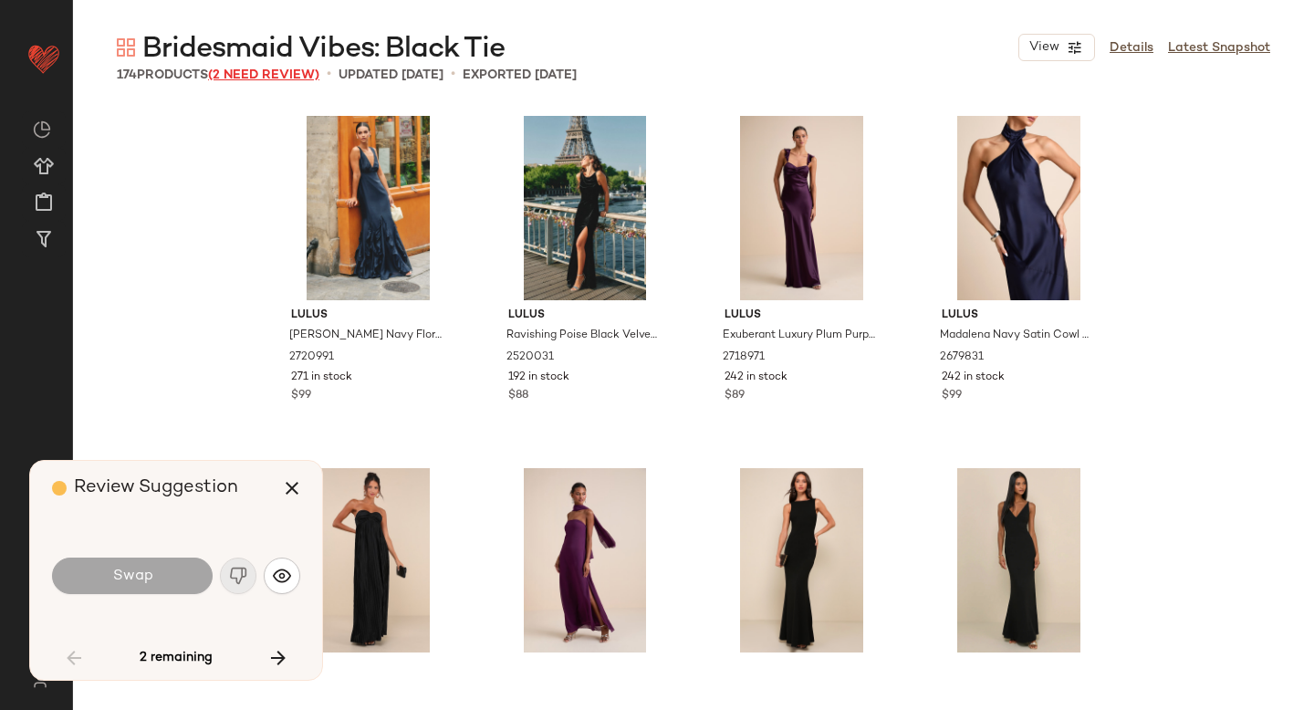
scroll to position [4933, 0]
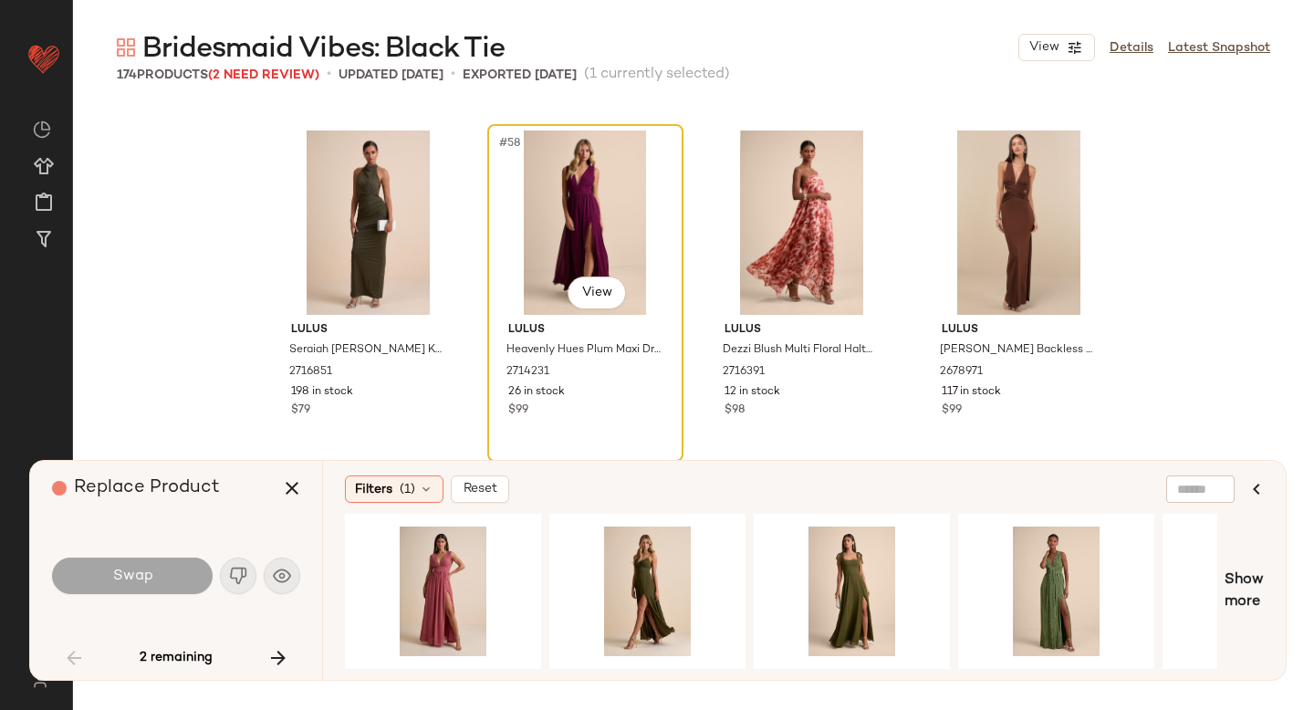
click at [525, 268] on div "#58 View" at bounding box center [585, 223] width 183 height 184
click at [479, 592] on div "#1 View" at bounding box center [442, 592] width 183 height 130
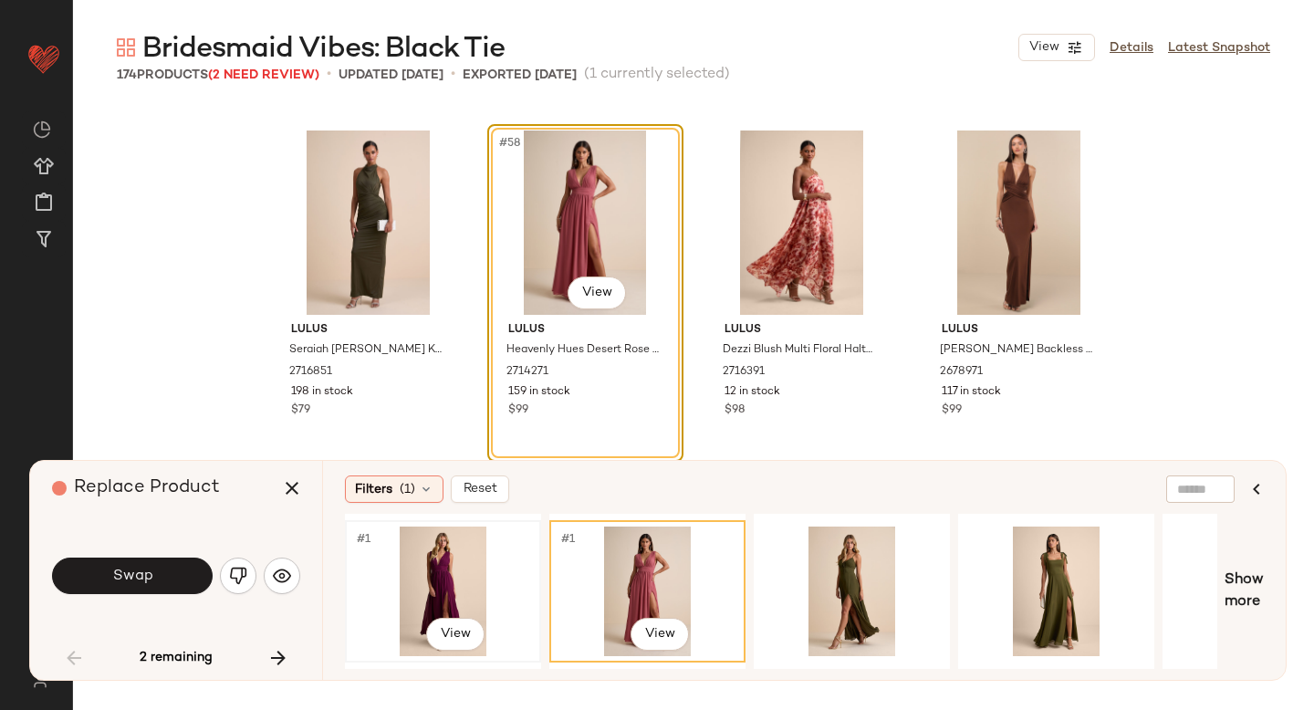
click at [428, 573] on div "#1 View" at bounding box center [442, 592] width 183 height 130
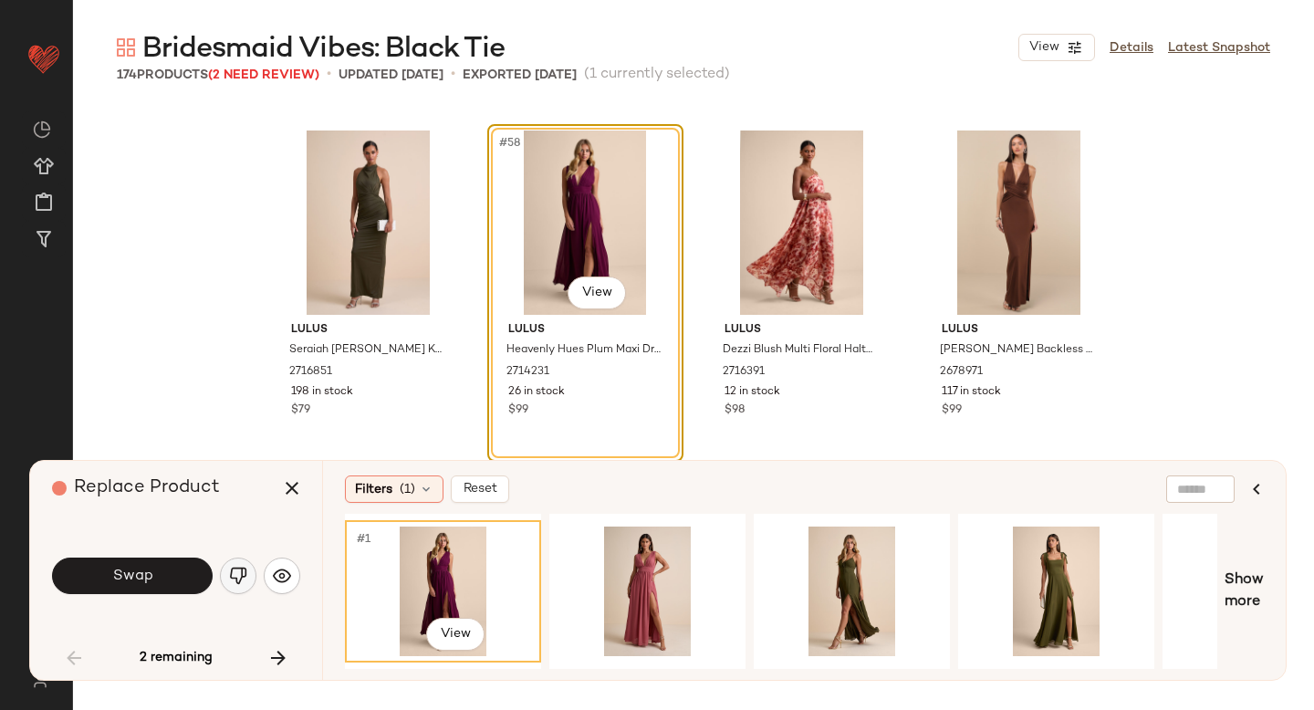
click at [237, 575] on img "button" at bounding box center [238, 576] width 18 height 18
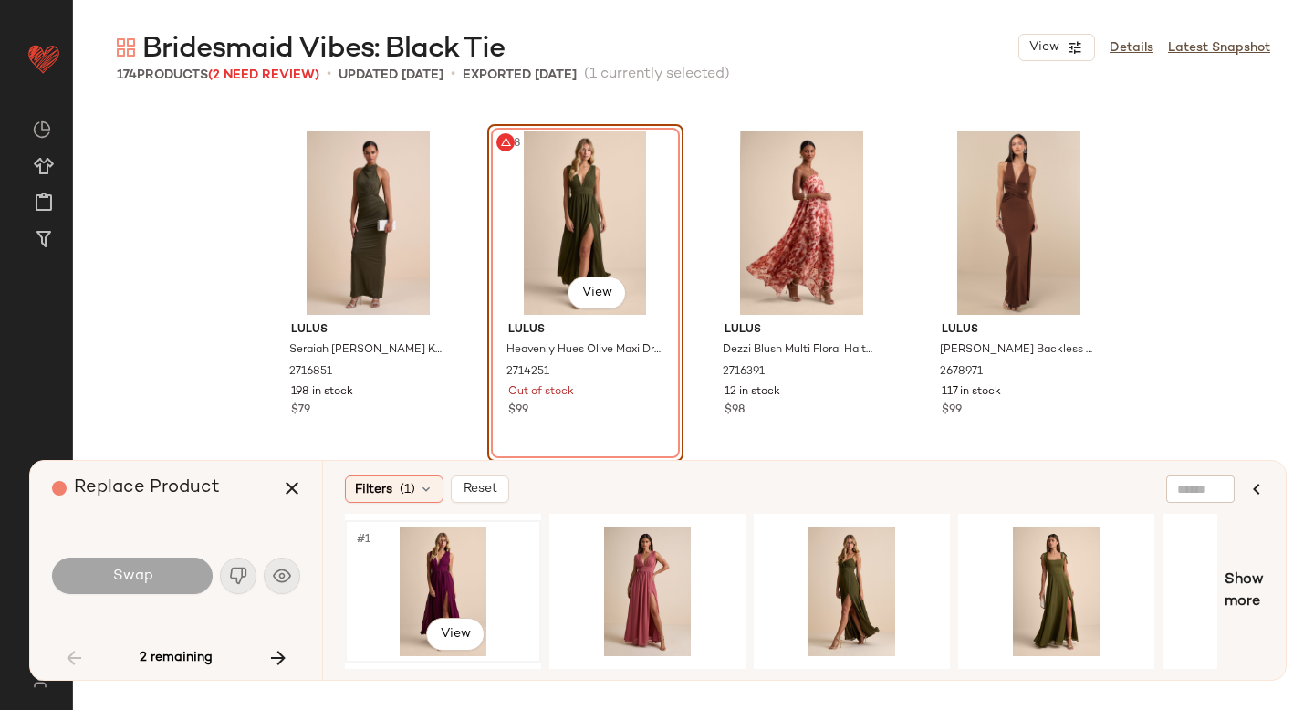
click at [455, 569] on div "#1 View" at bounding box center [442, 592] width 183 height 130
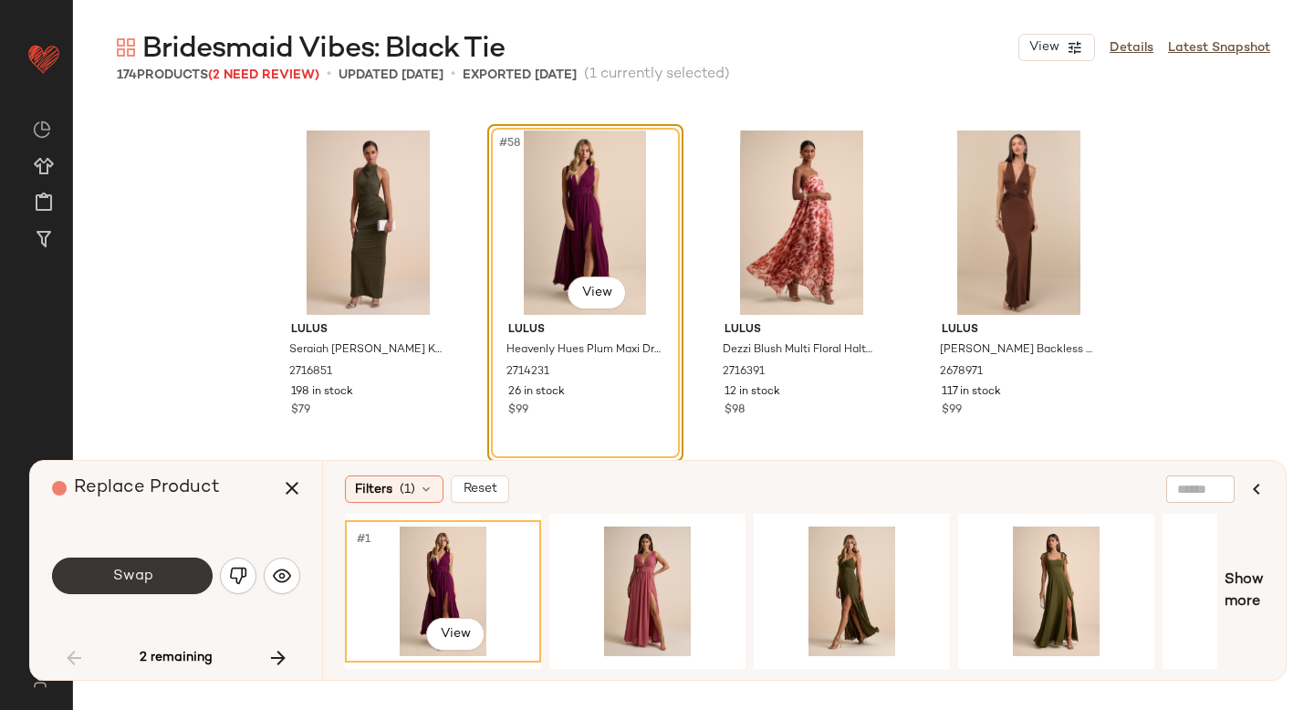
click at [128, 572] on span "Swap" at bounding box center [131, 576] width 41 height 17
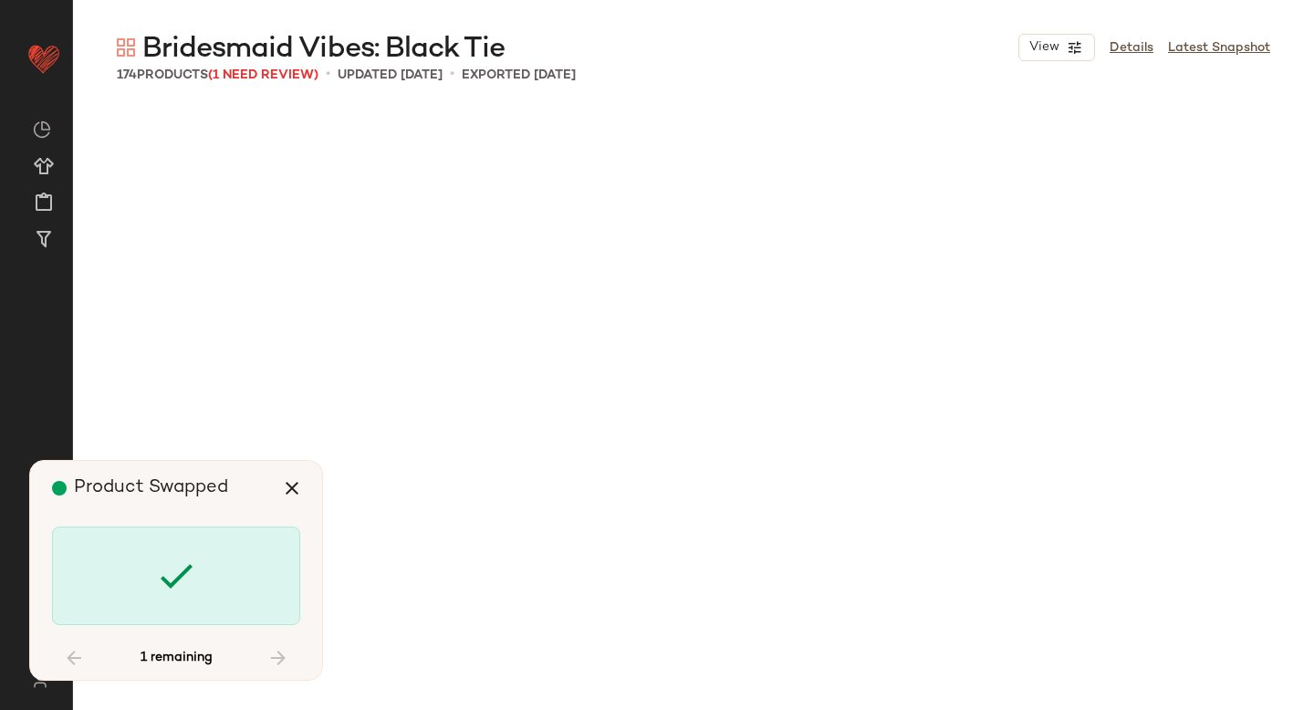
scroll to position [6342, 0]
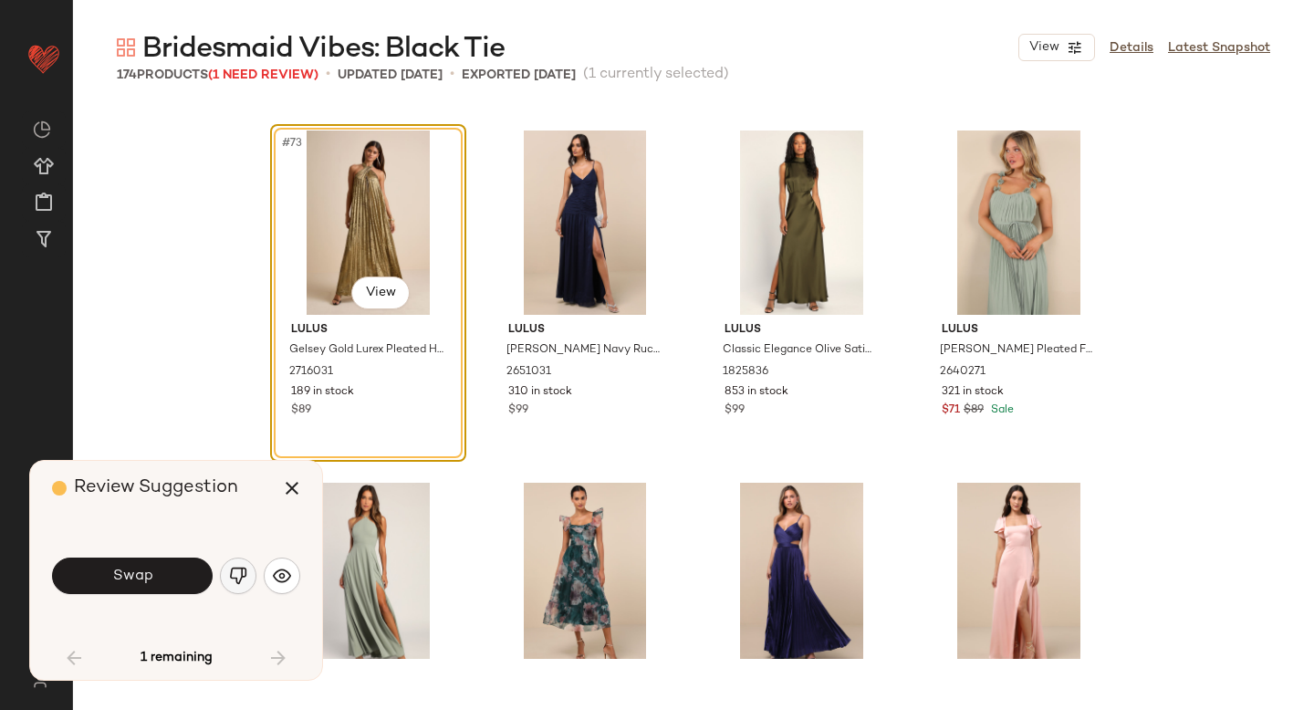
click at [243, 583] on img "button" at bounding box center [238, 576] width 18 height 18
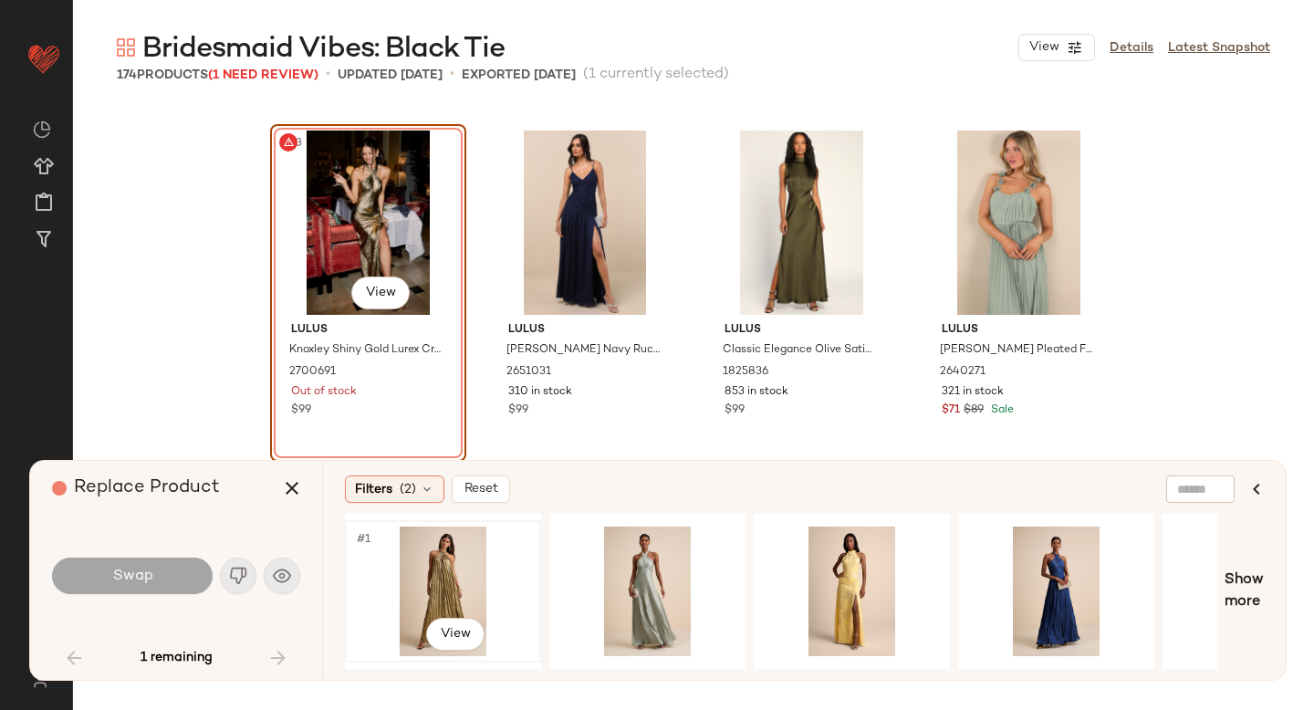
click at [466, 561] on div "#1 View" at bounding box center [442, 592] width 183 height 130
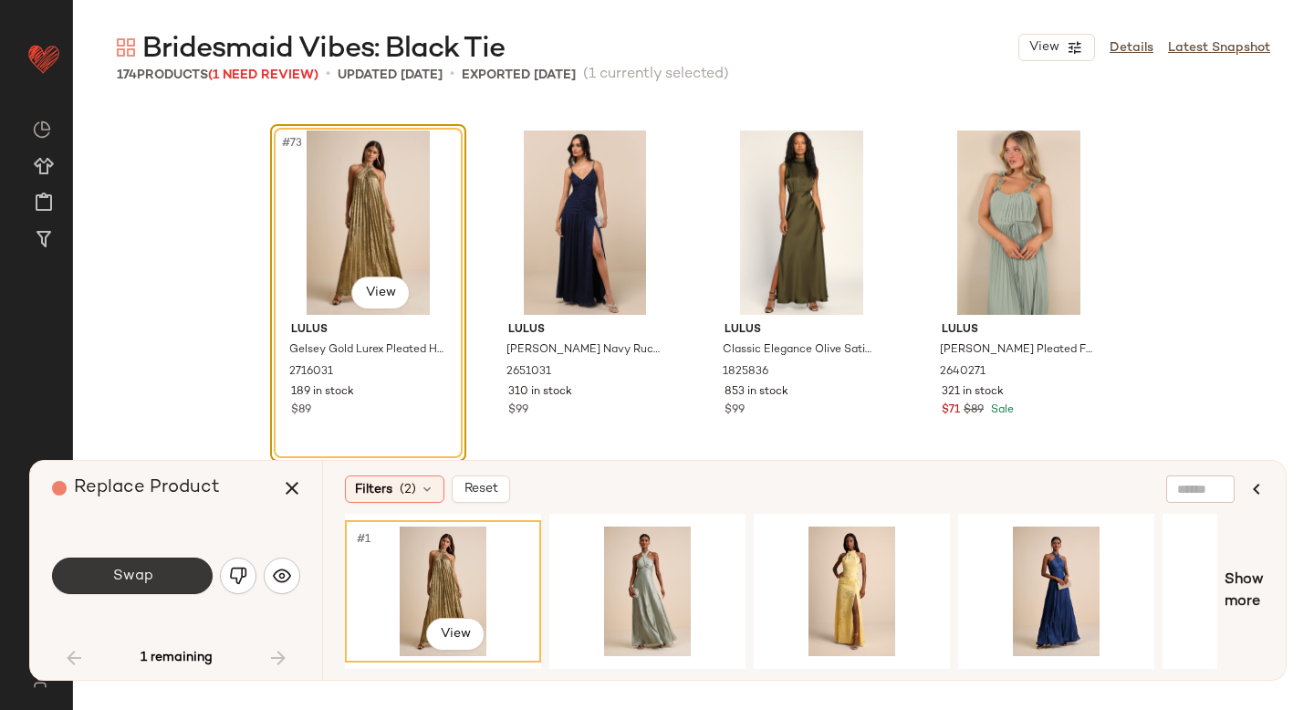
click at [152, 573] on button "Swap" at bounding box center [132, 576] width 161 height 37
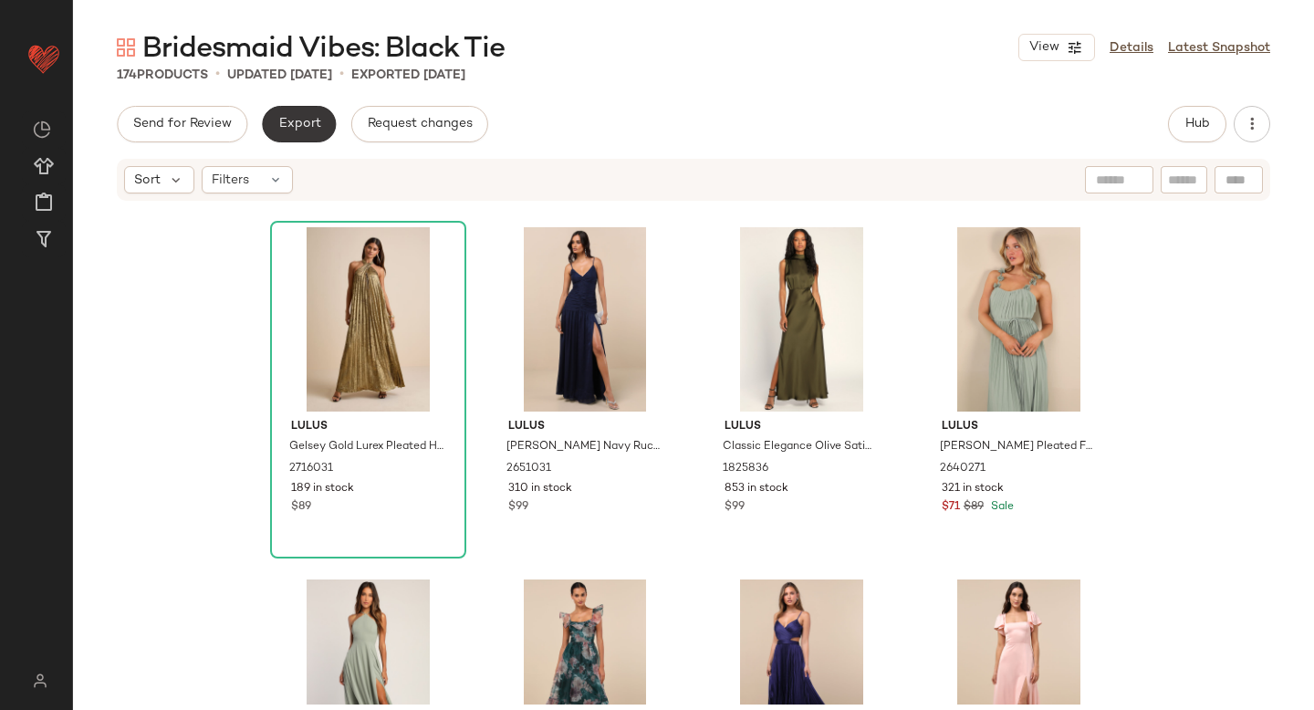
click at [301, 115] on button "Export" at bounding box center [299, 124] width 74 height 37
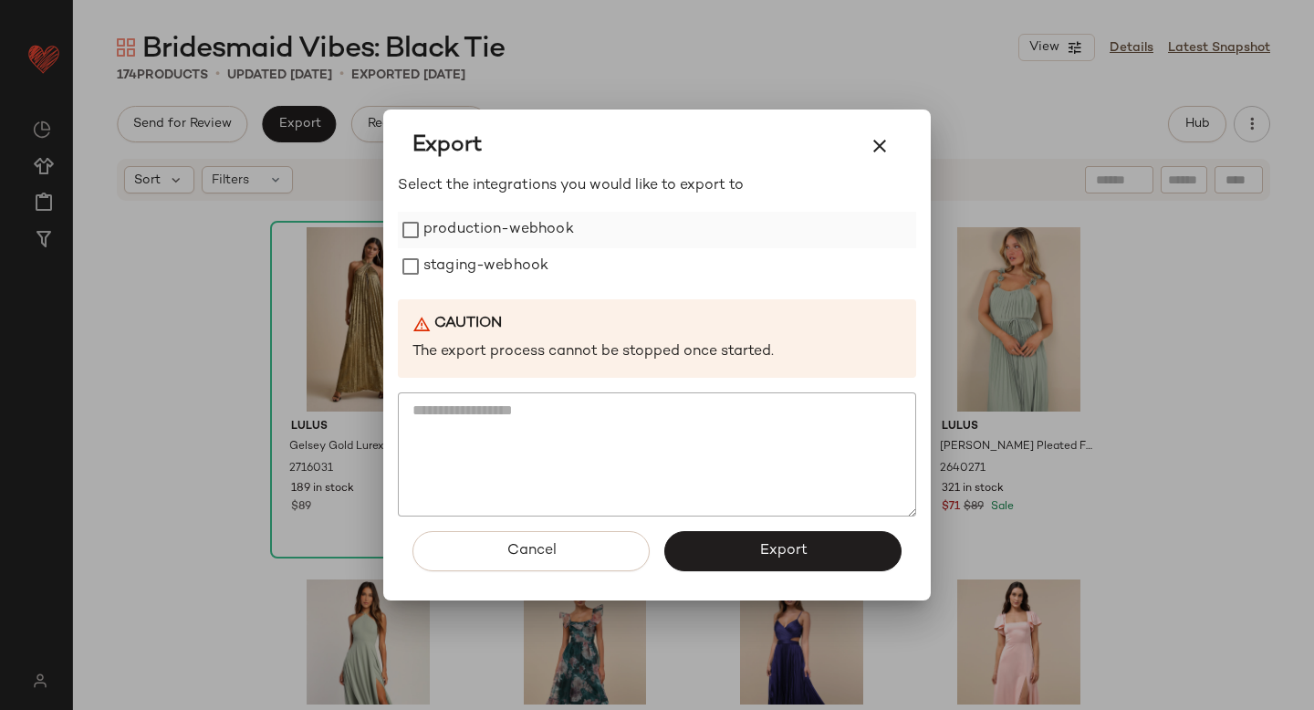
click at [482, 240] on label "production-webhook" at bounding box center [499, 230] width 151 height 37
click at [484, 269] on label "staging-webhook" at bounding box center [486, 266] width 125 height 37
click at [766, 546] on span "Export" at bounding box center [783, 550] width 48 height 17
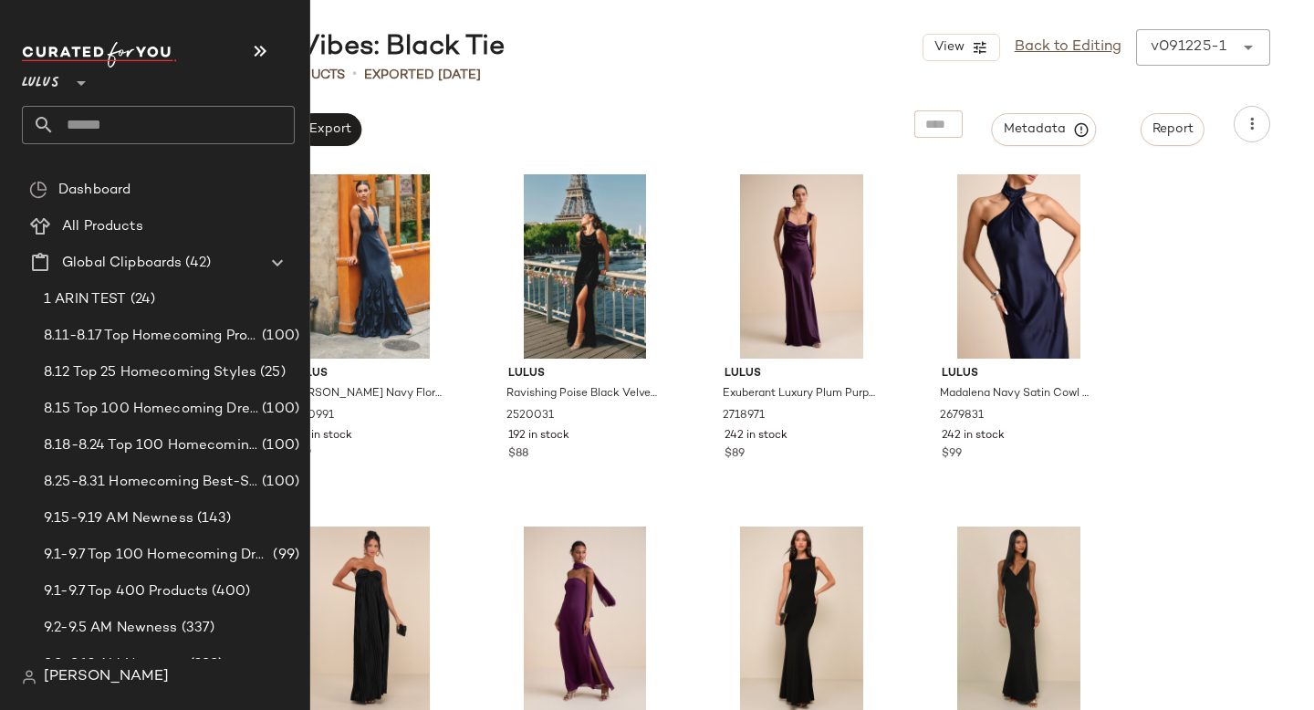
click at [139, 129] on input "text" at bounding box center [175, 125] width 240 height 38
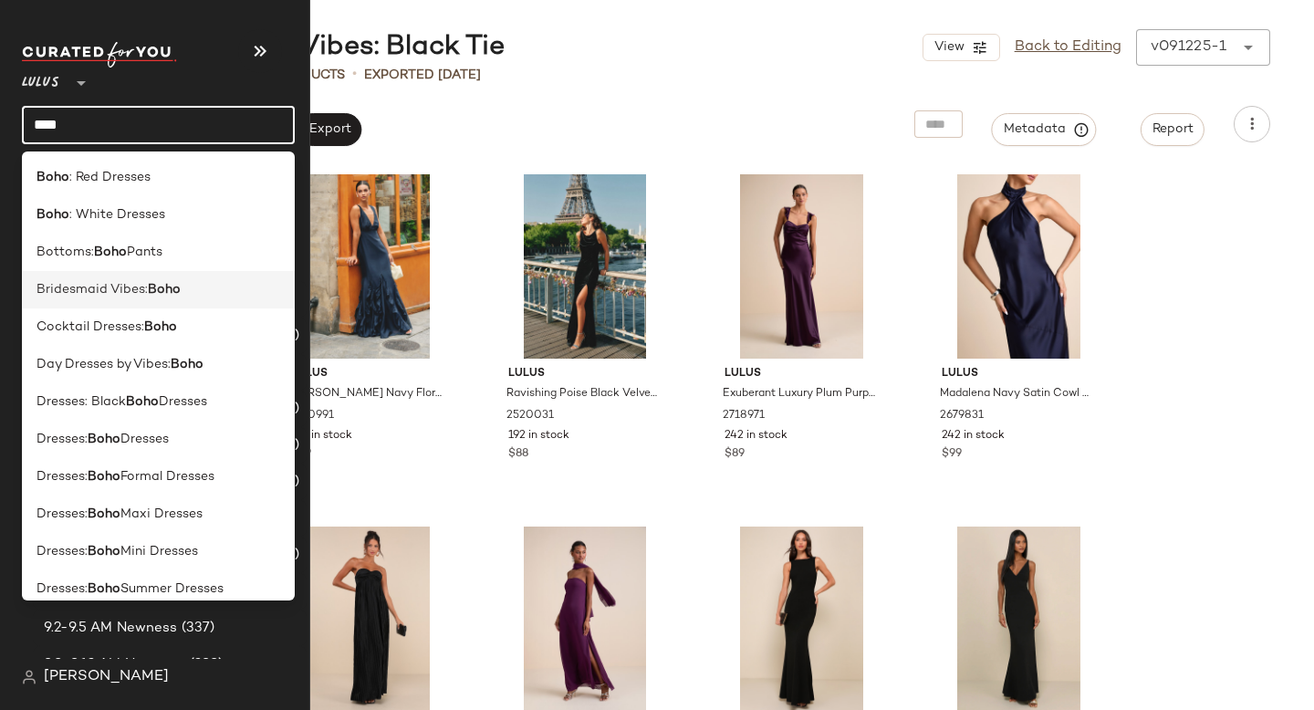
type input "****"
click at [142, 285] on span "Bridesmaid Vibes:" at bounding box center [92, 289] width 111 height 19
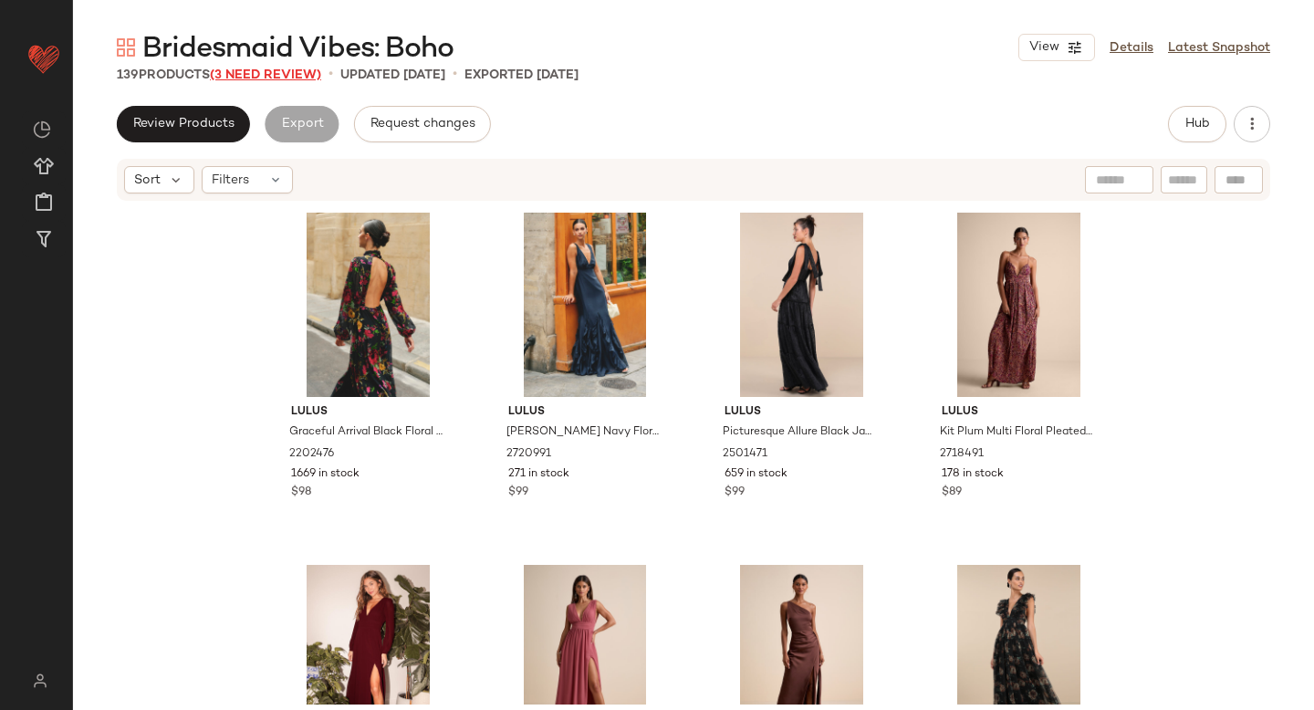
click at [280, 68] on span "(3 Need Review)" at bounding box center [265, 75] width 111 height 14
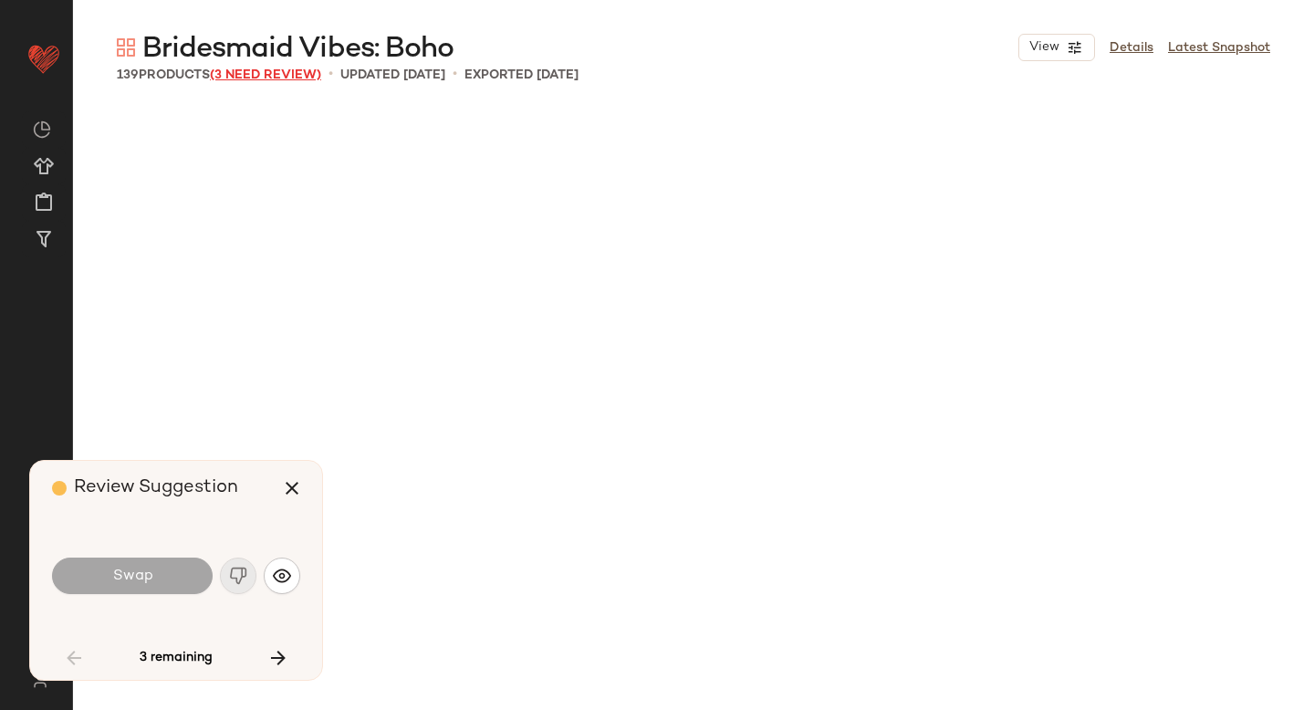
scroll to position [1409, 0]
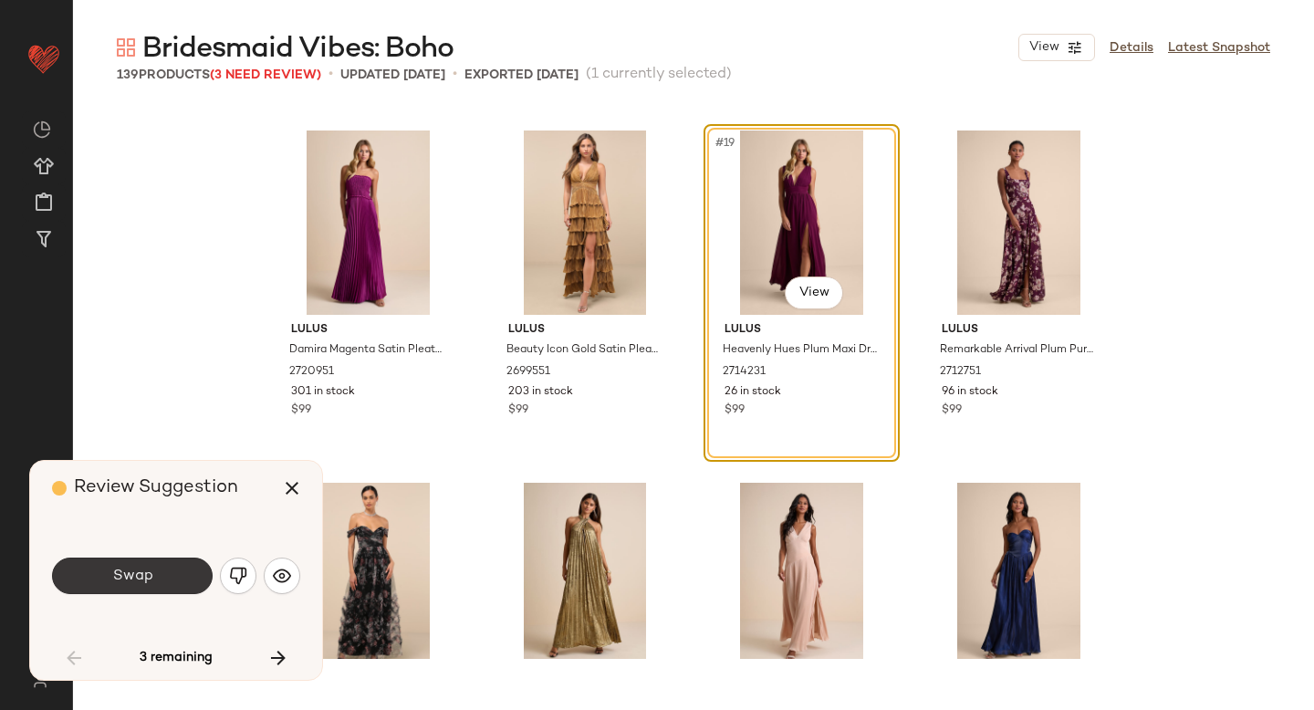
click at [179, 583] on button "Swap" at bounding box center [132, 576] width 161 height 37
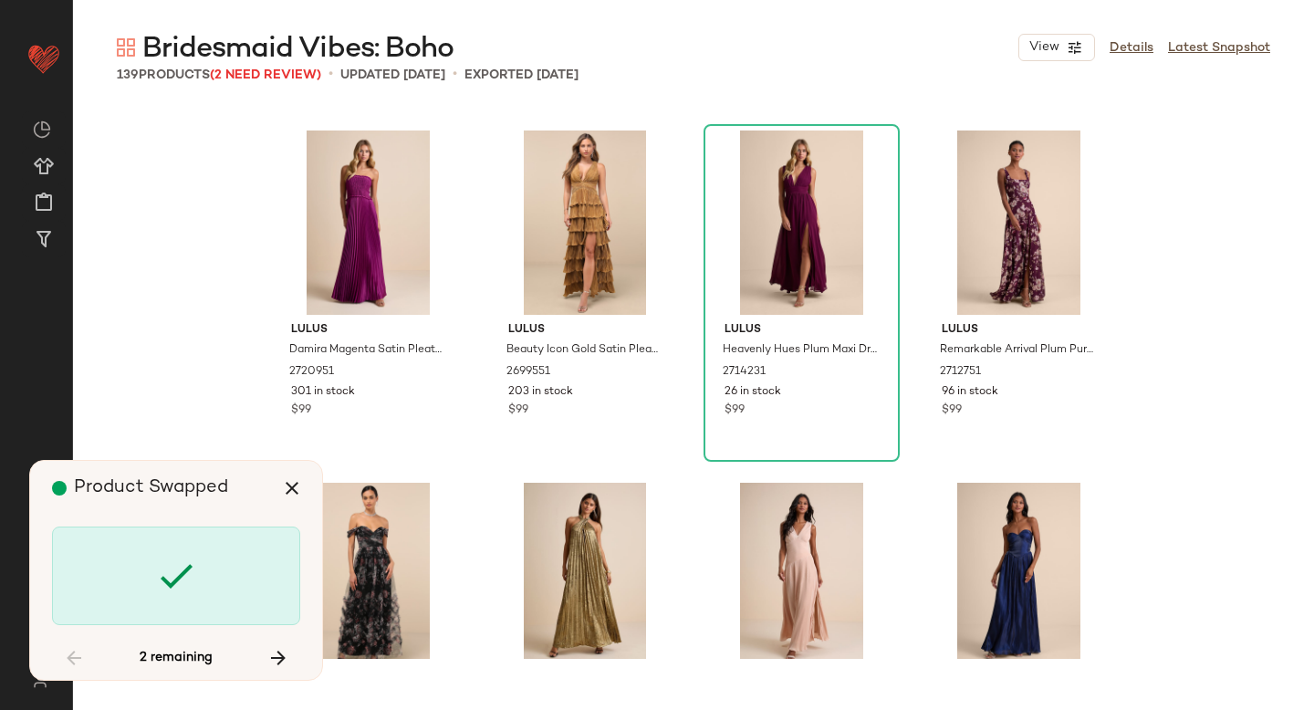
scroll to position [3523, 0]
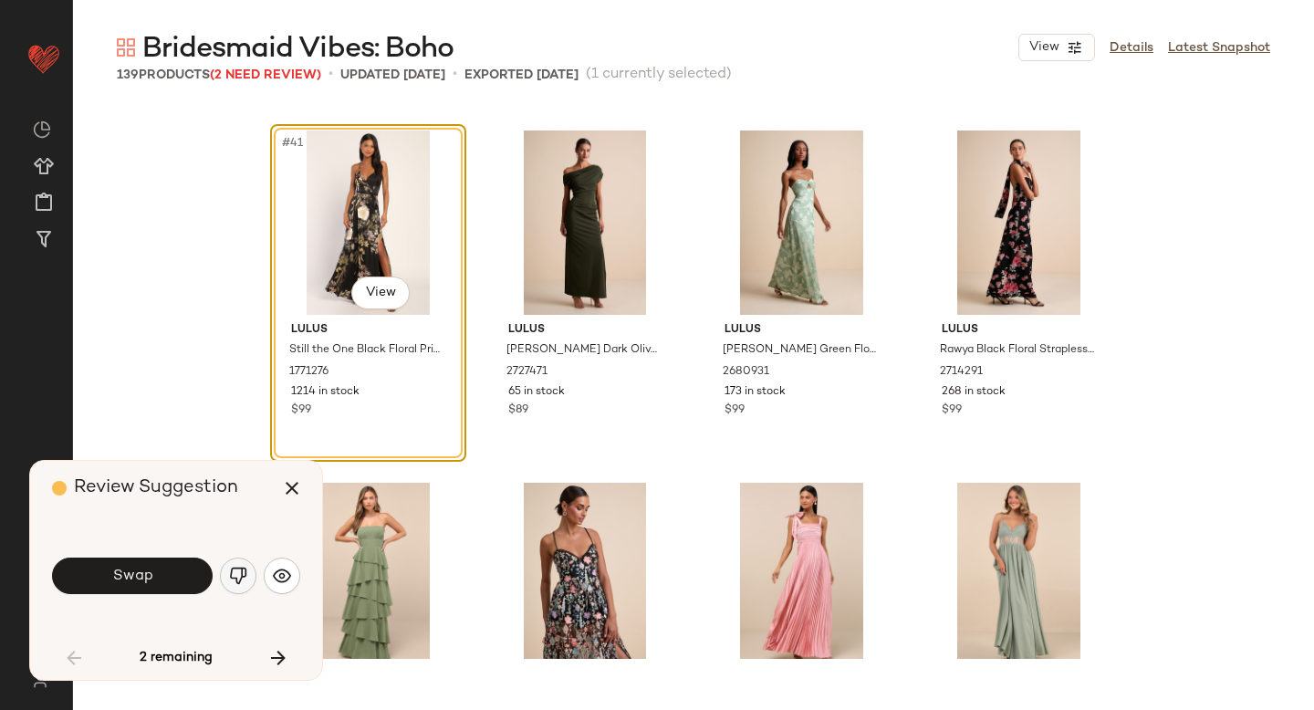
click at [239, 573] on img "button" at bounding box center [238, 576] width 18 height 18
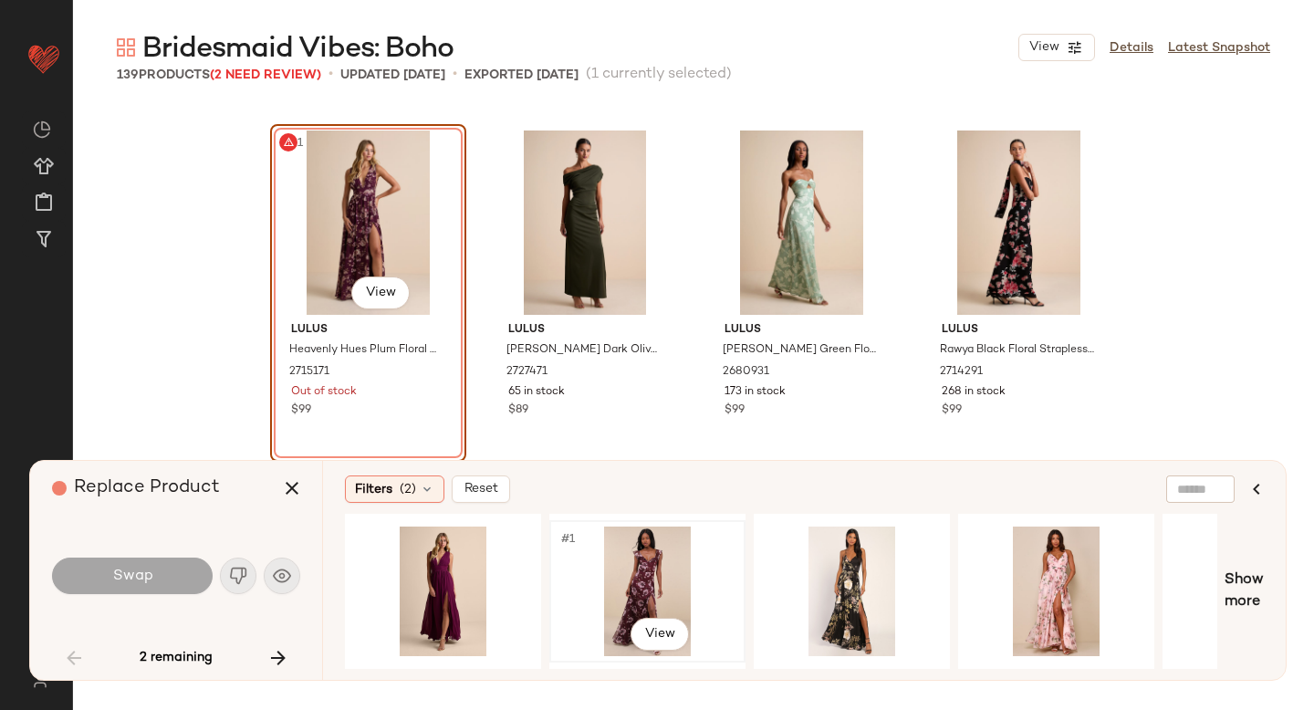
click at [612, 582] on div "#1 View" at bounding box center [647, 592] width 183 height 130
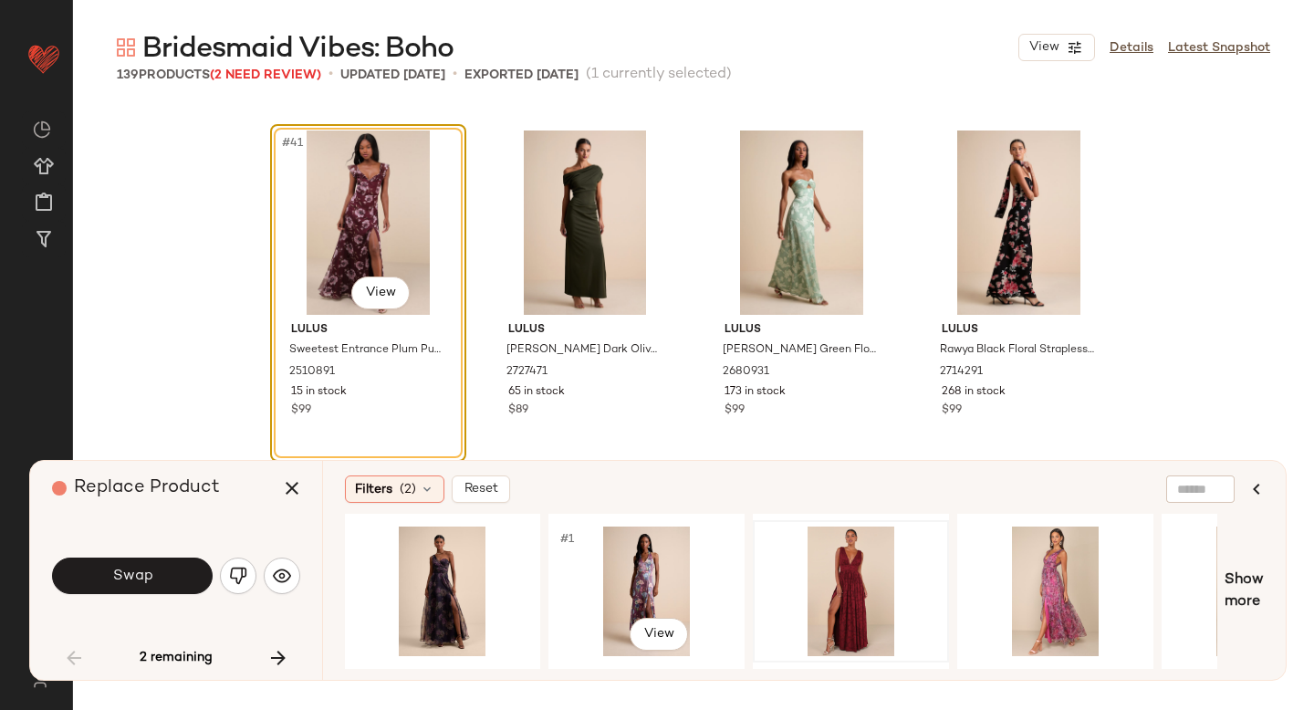
scroll to position [0, 1031]
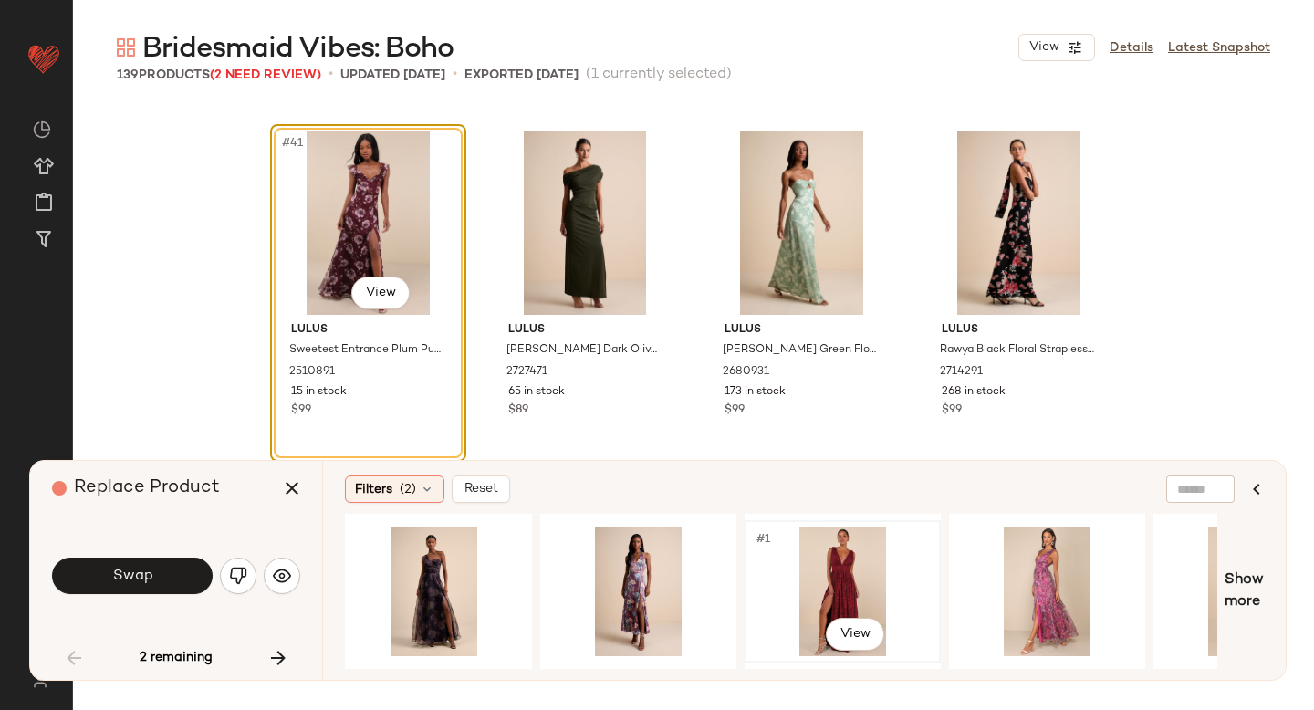
click at [825, 578] on div "#1 View" at bounding box center [842, 592] width 183 height 130
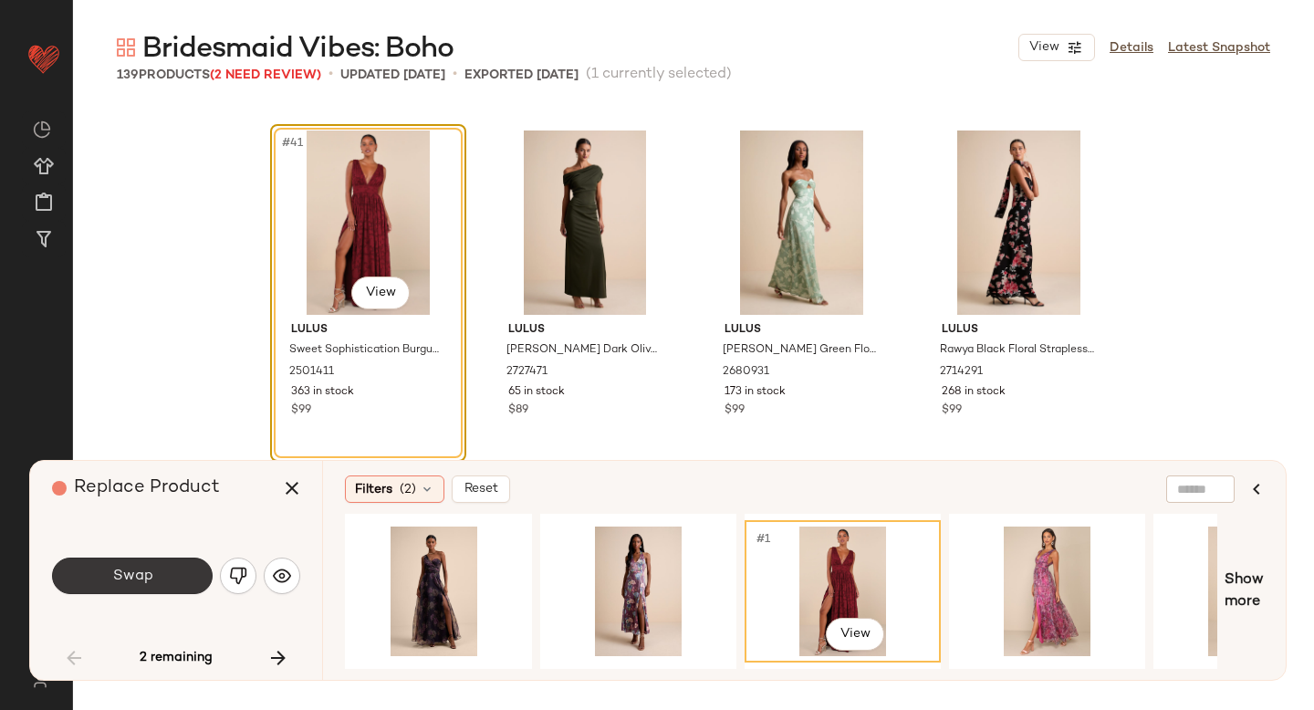
click at [185, 585] on button "Swap" at bounding box center [132, 576] width 161 height 37
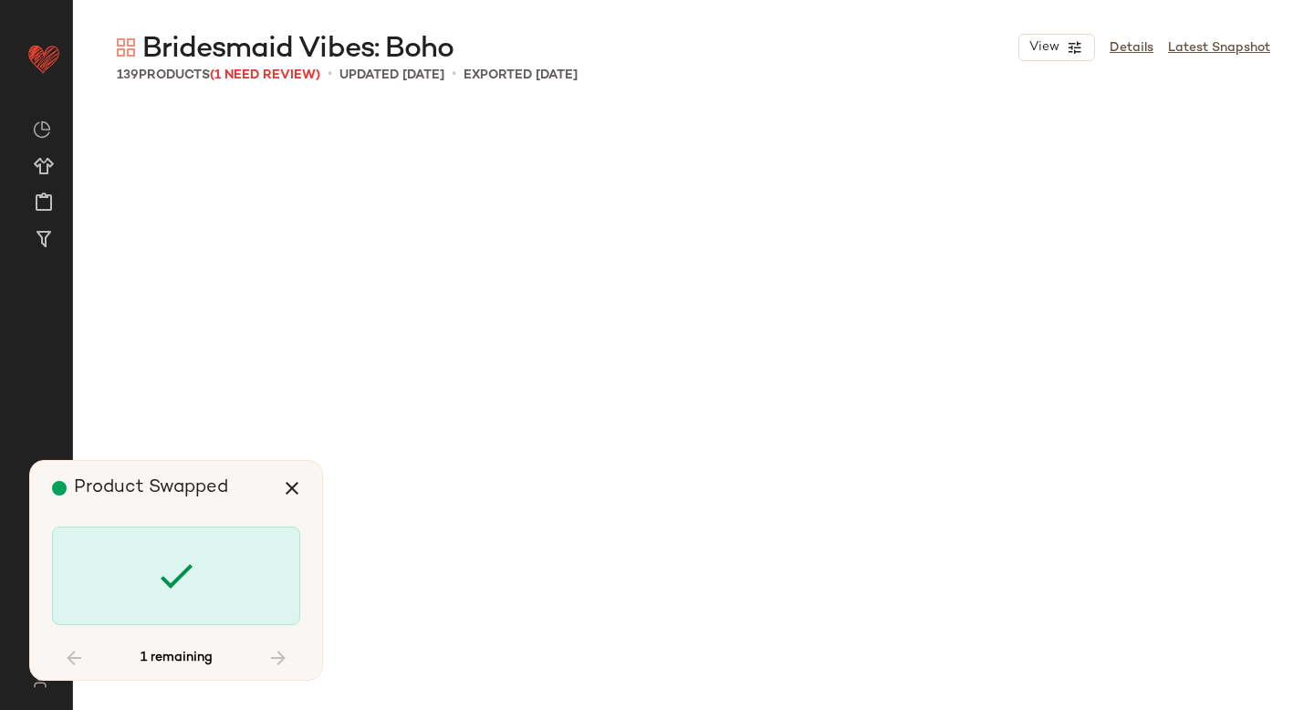
scroll to position [6342, 0]
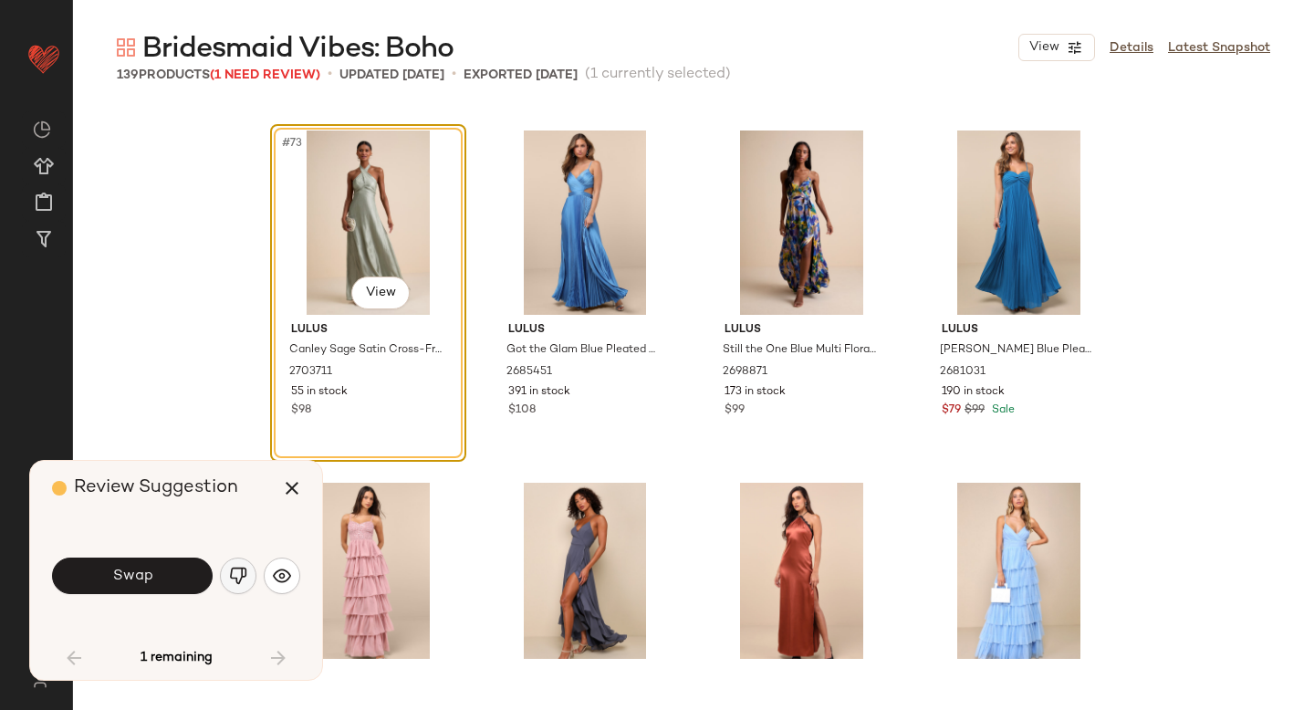
click at [229, 580] on img "button" at bounding box center [238, 576] width 18 height 18
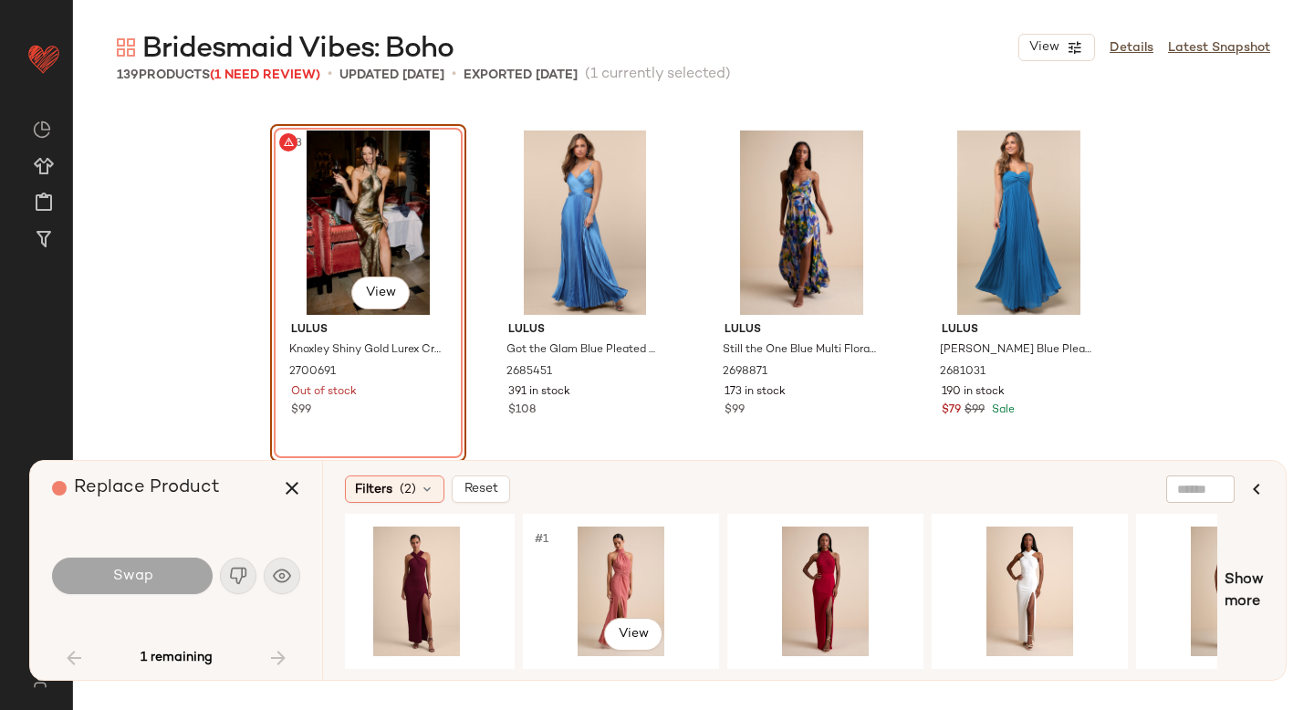
scroll to position [0, 644]
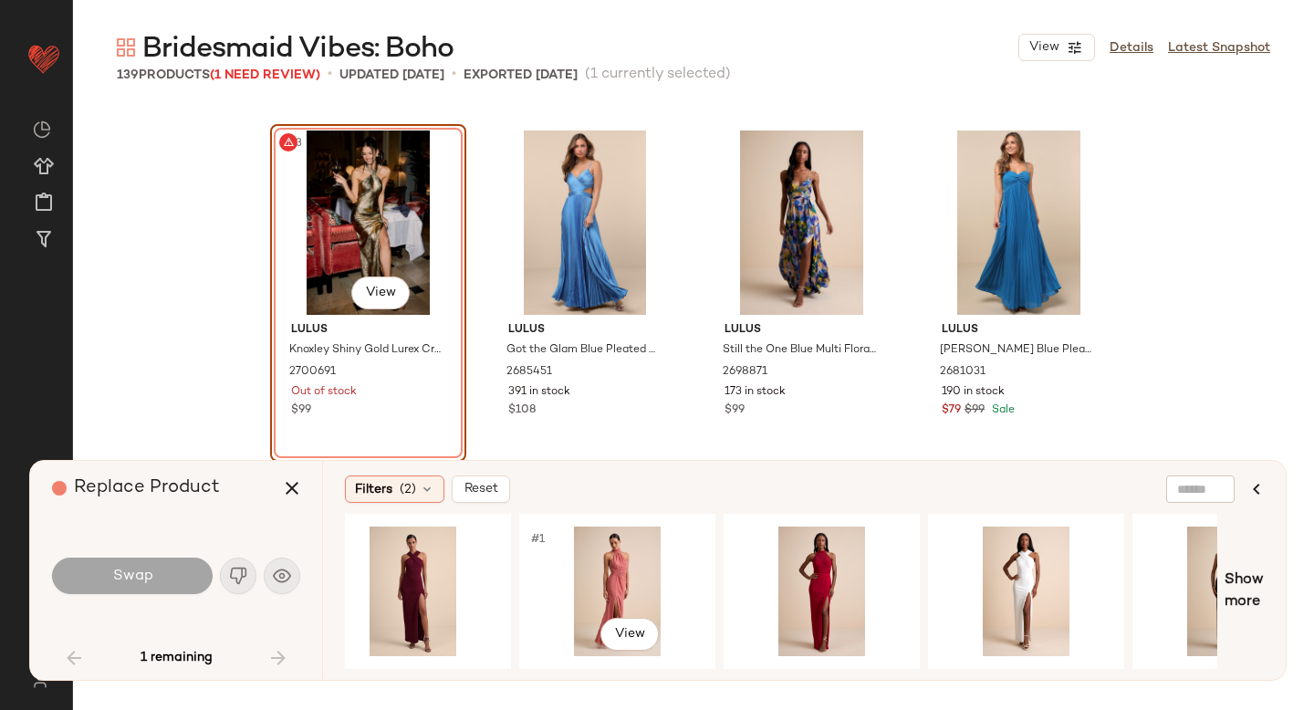
click at [624, 567] on div "#1 View" at bounding box center [617, 592] width 183 height 130
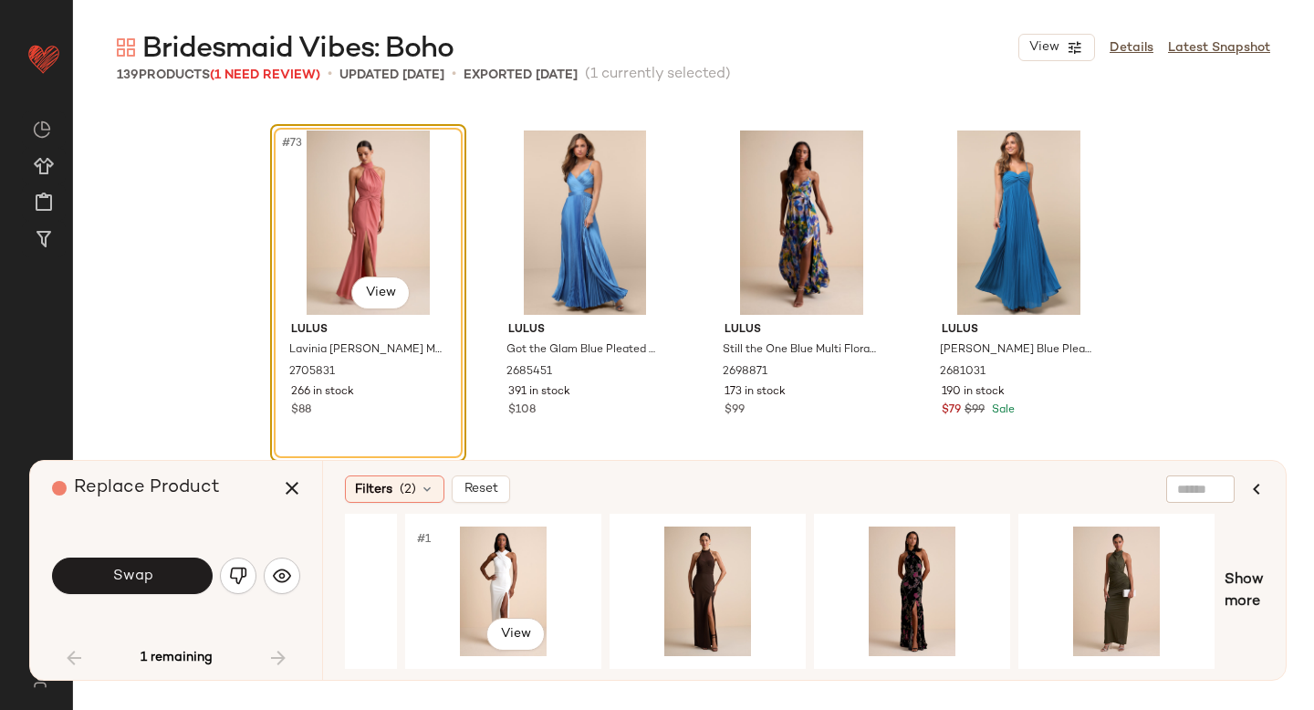
scroll to position [0, 1189]
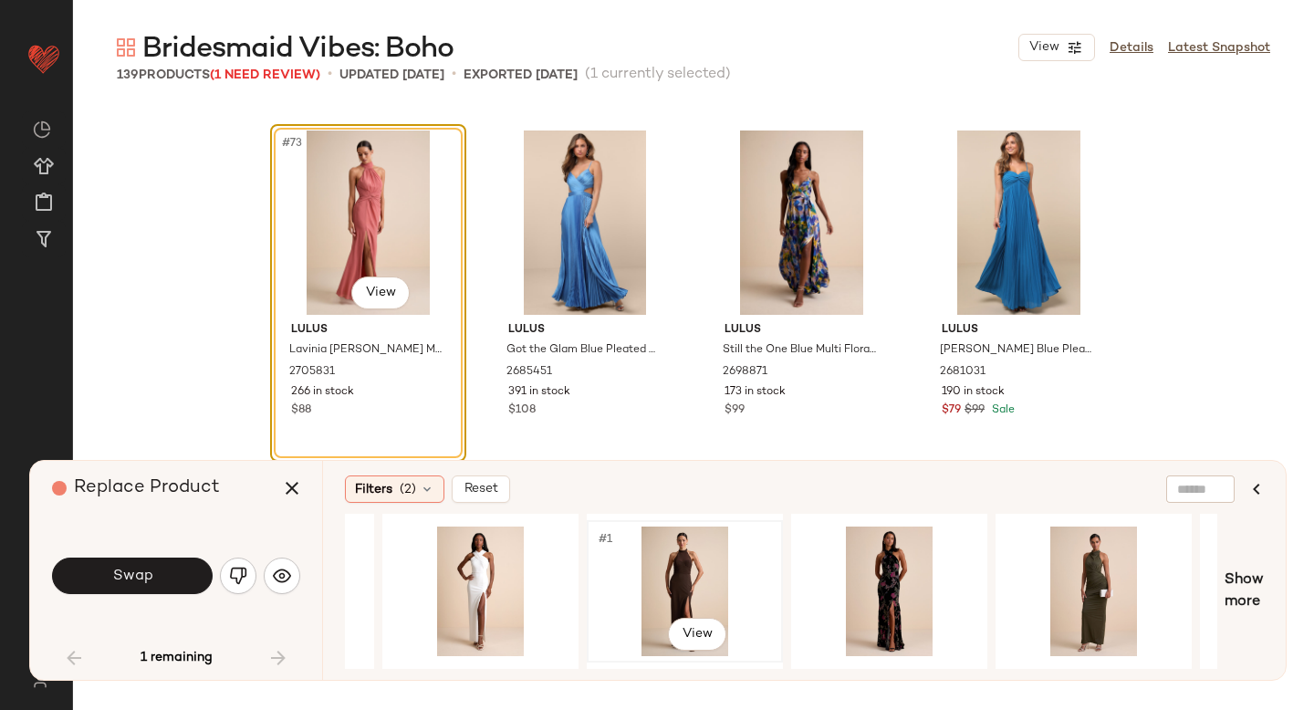
click at [683, 565] on div "#1 View" at bounding box center [684, 592] width 183 height 130
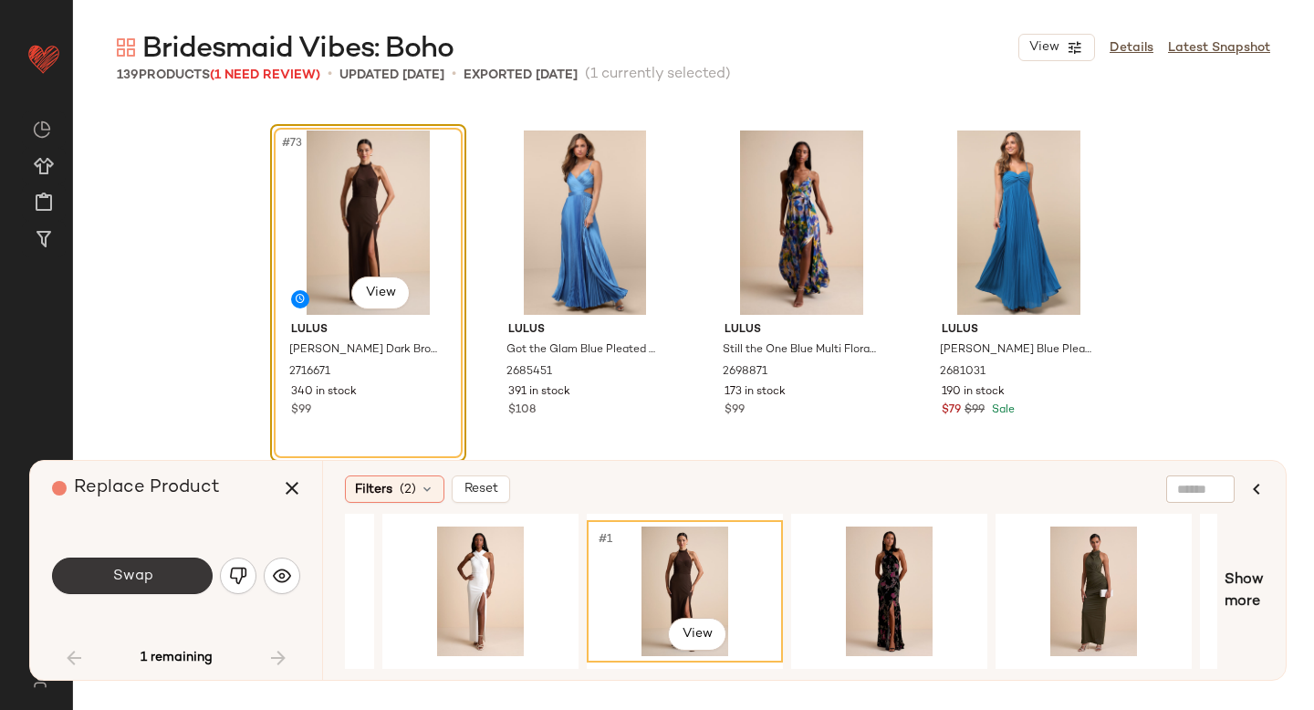
click at [179, 564] on button "Swap" at bounding box center [132, 576] width 161 height 37
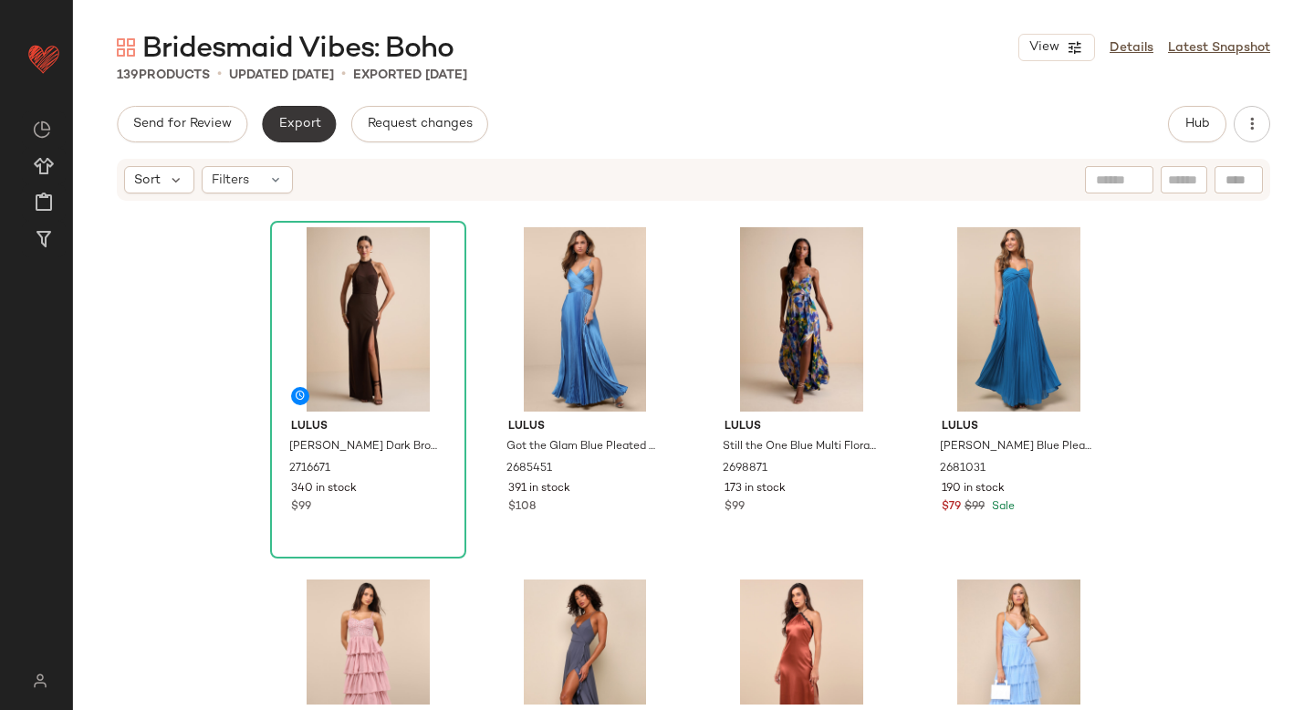
click at [313, 131] on span "Export" at bounding box center [298, 124] width 43 height 15
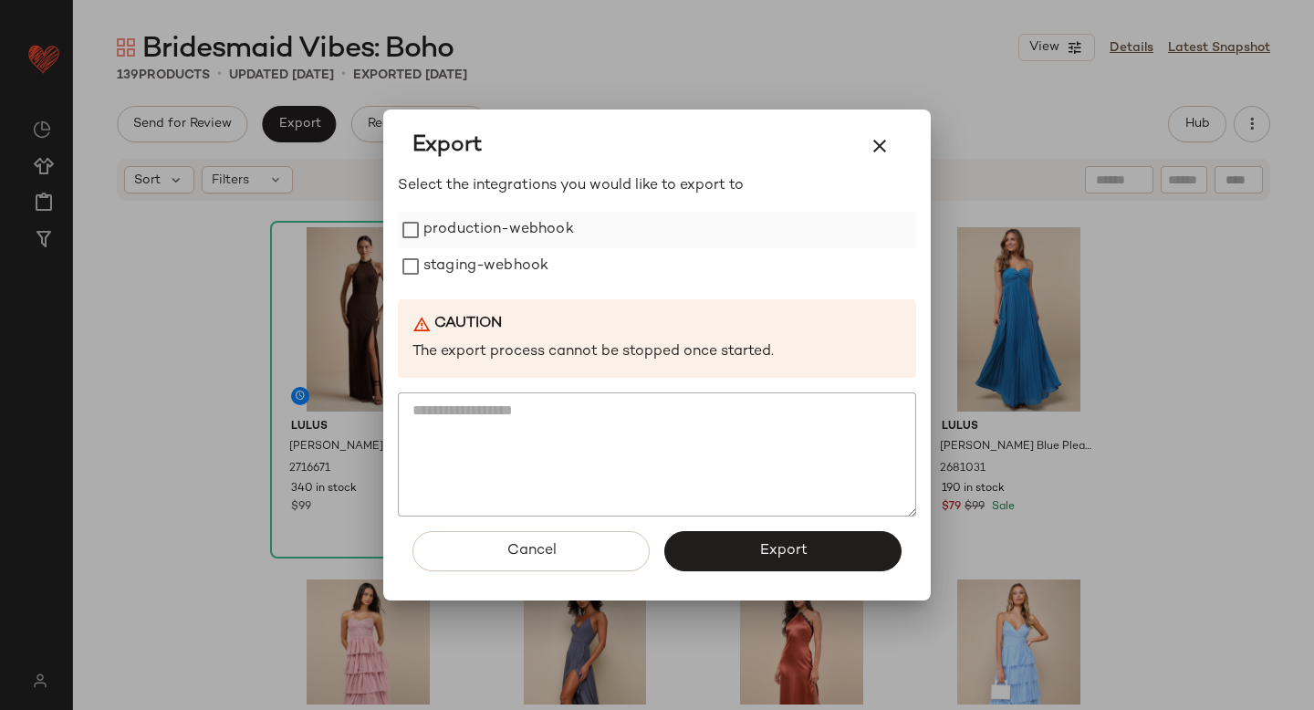
click at [446, 233] on label "production-webhook" at bounding box center [499, 230] width 151 height 37
click at [450, 252] on label "staging-webhook" at bounding box center [486, 266] width 125 height 37
click at [698, 538] on button "Export" at bounding box center [783, 551] width 237 height 40
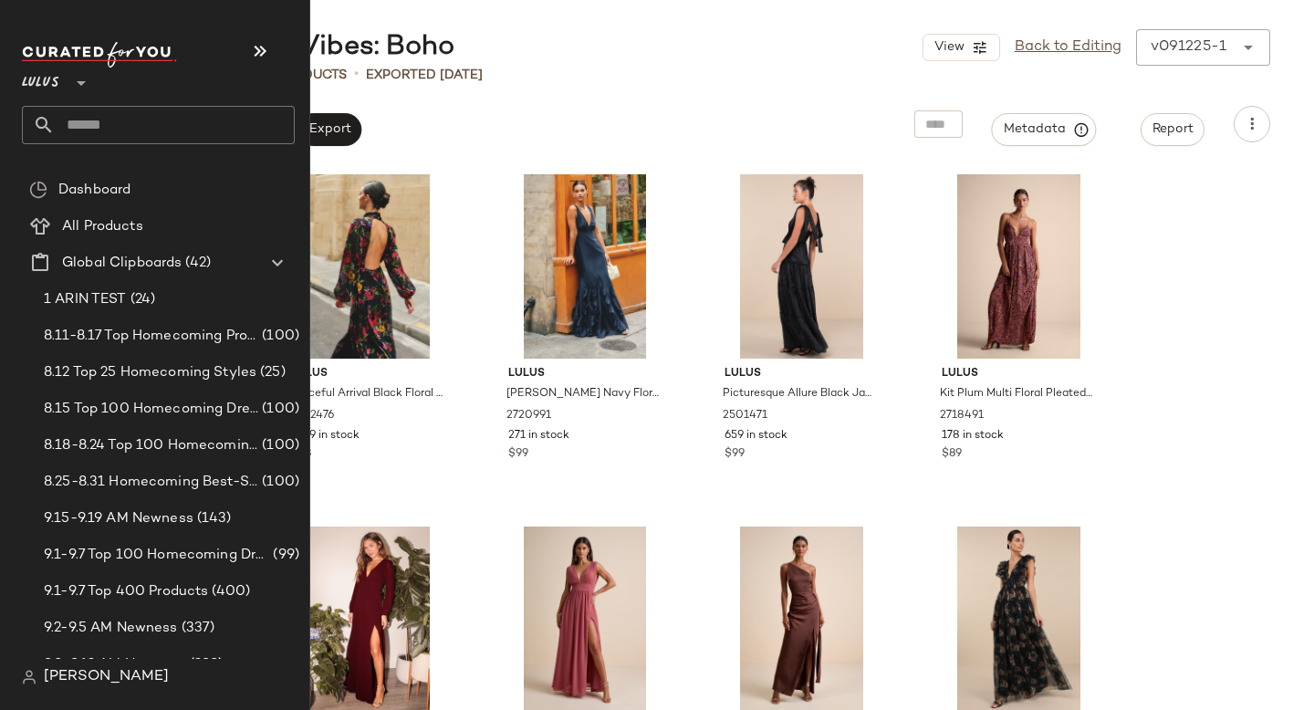
click at [109, 123] on input "text" at bounding box center [175, 125] width 240 height 38
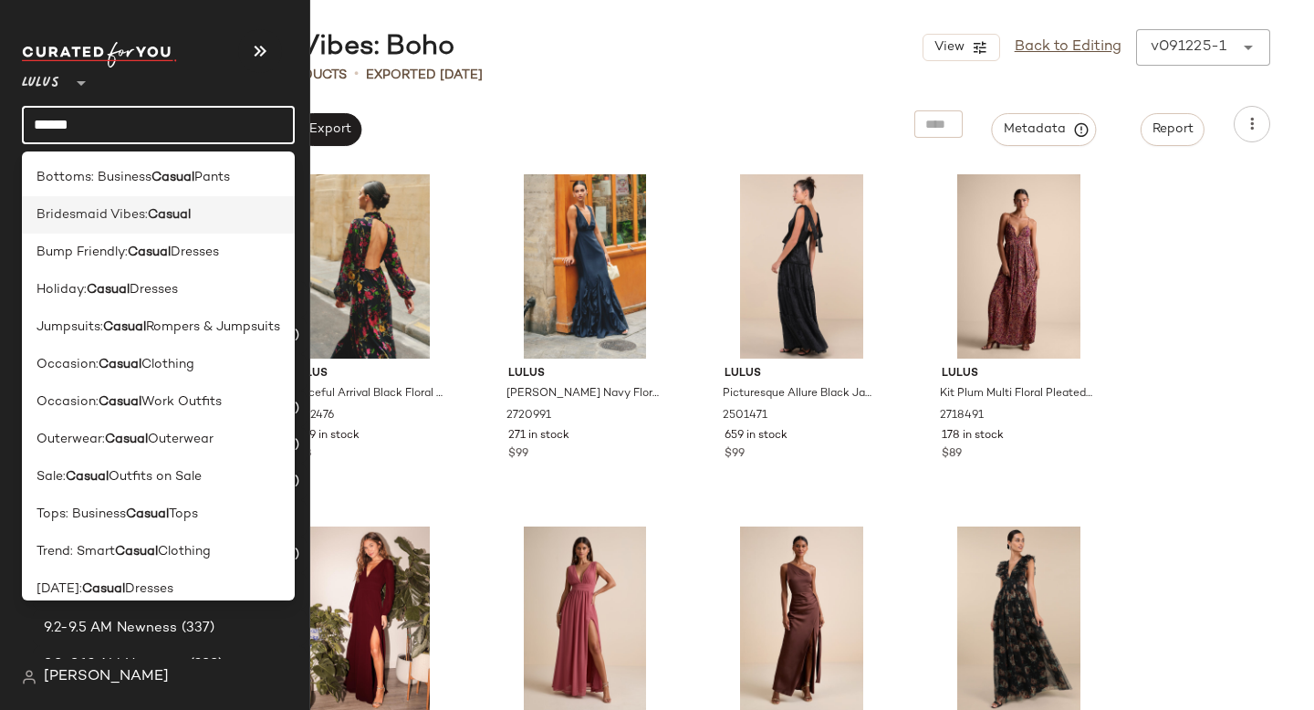
type input "******"
click at [128, 229] on div "Bridesmaid Vibes: Casual" at bounding box center [158, 214] width 273 height 37
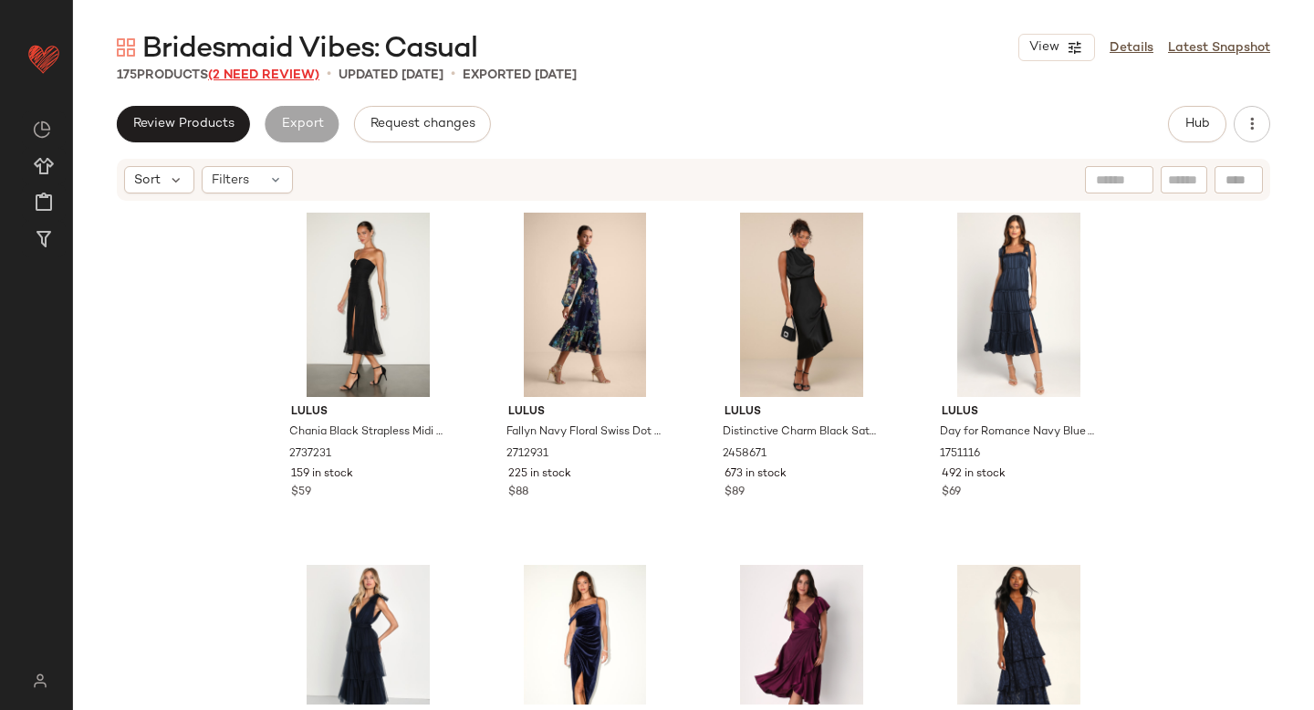
click at [251, 73] on span "(2 Need Review)" at bounding box center [263, 75] width 111 height 14
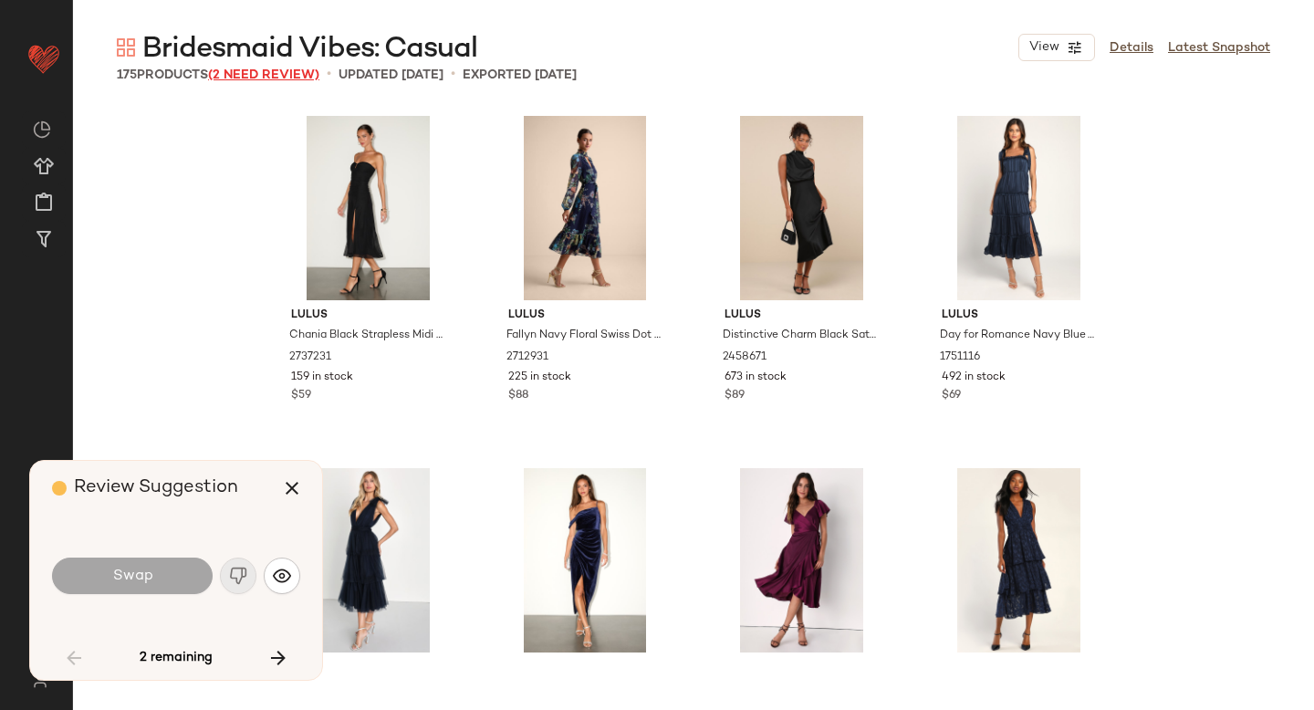
scroll to position [5638, 0]
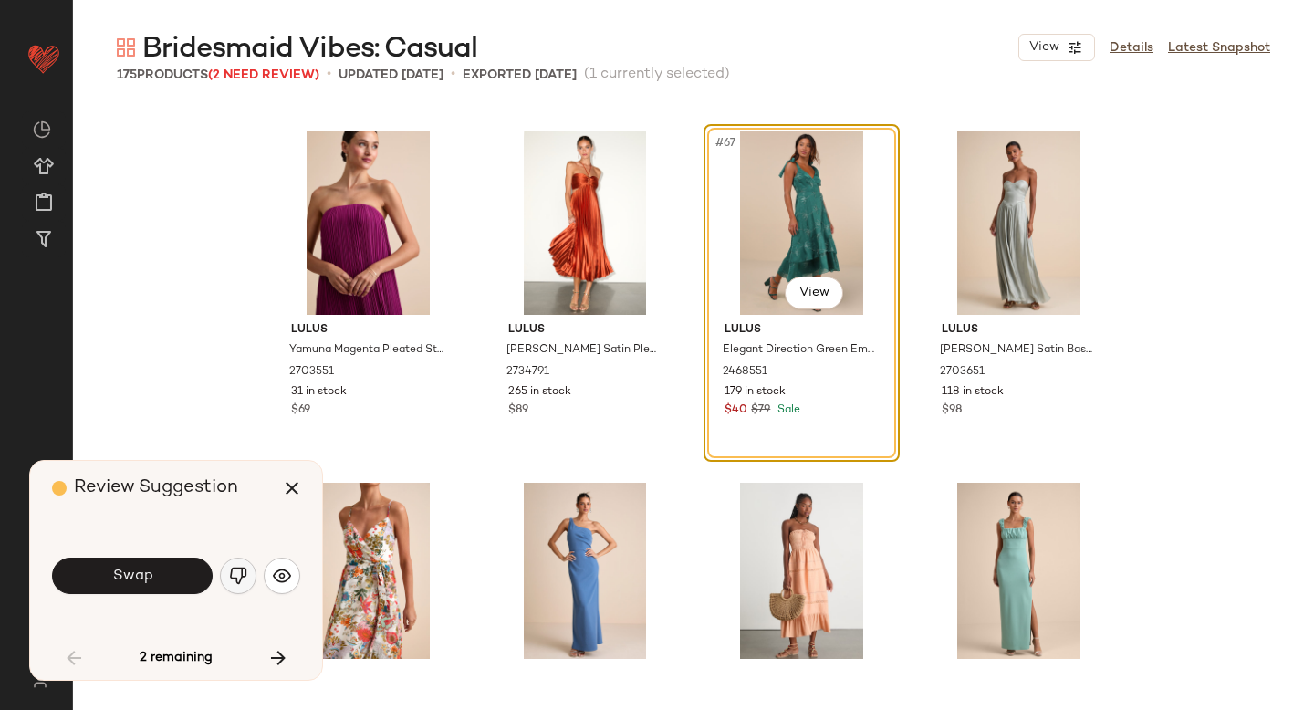
click at [239, 570] on img "button" at bounding box center [238, 576] width 18 height 18
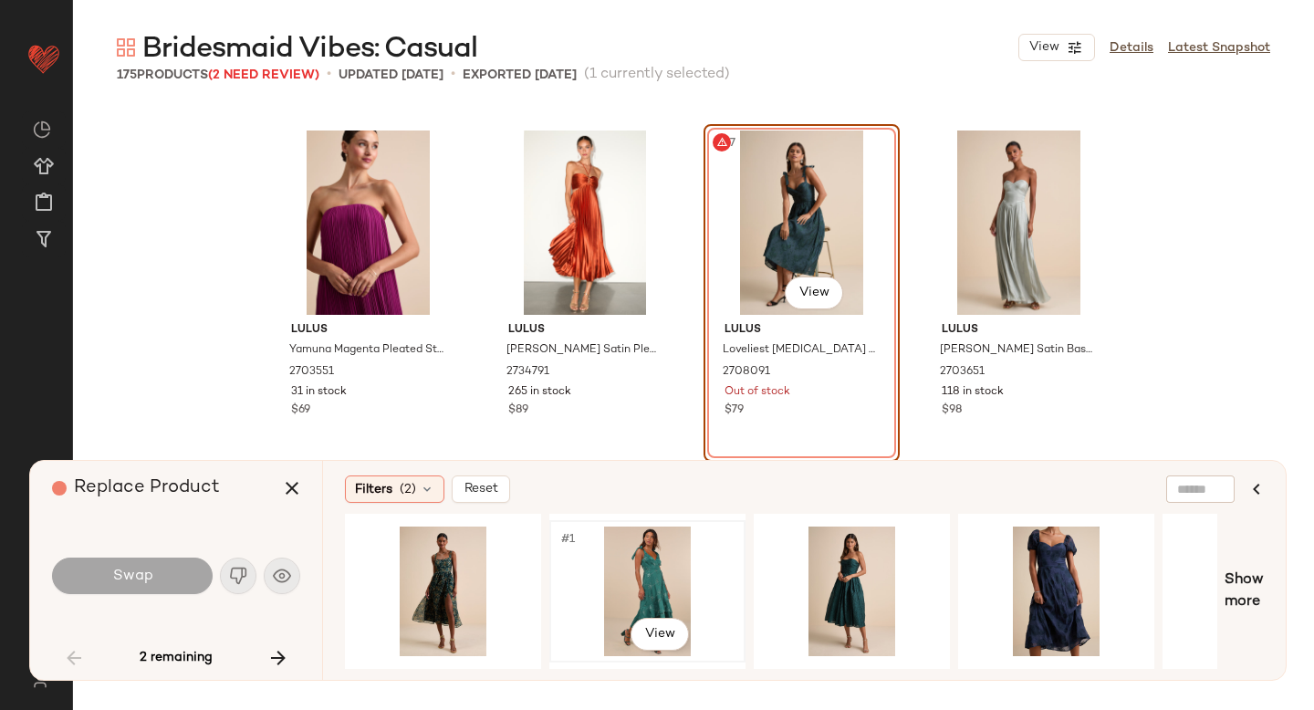
click at [581, 546] on div "#1 View" at bounding box center [647, 592] width 183 height 130
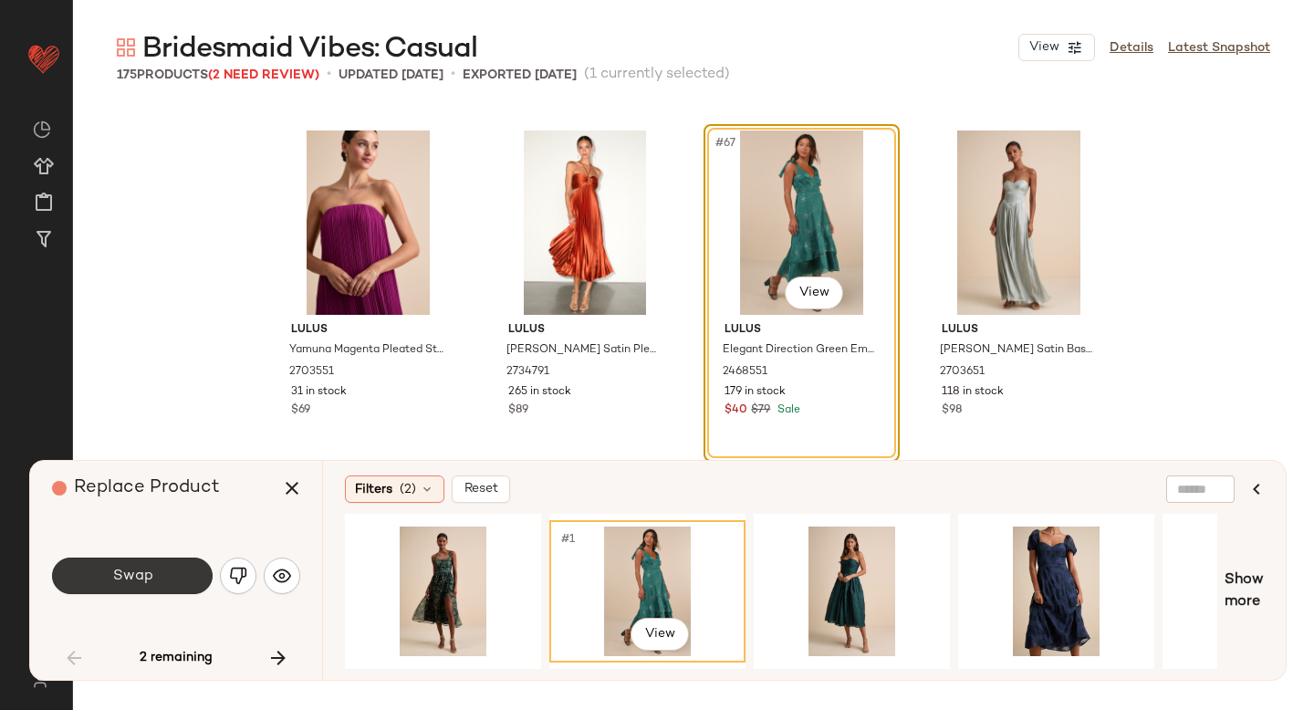
click at [181, 572] on button "Swap" at bounding box center [132, 576] width 161 height 37
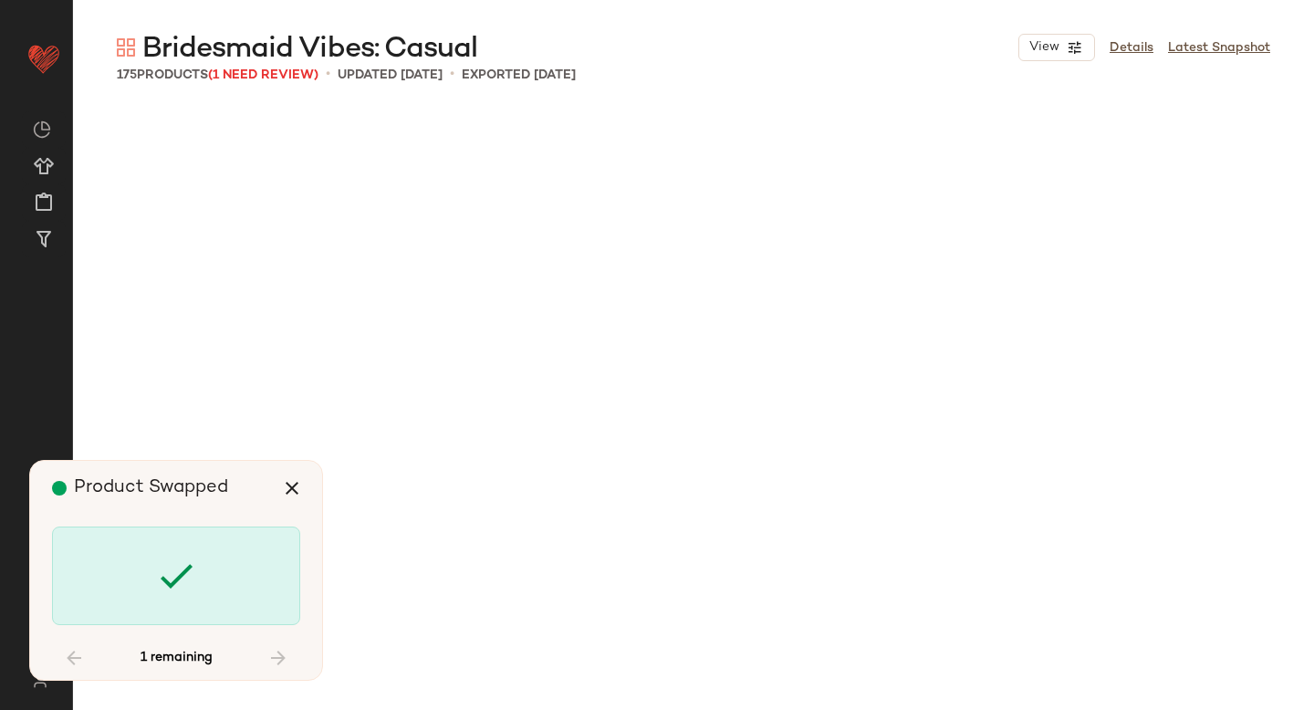
scroll to position [9161, 0]
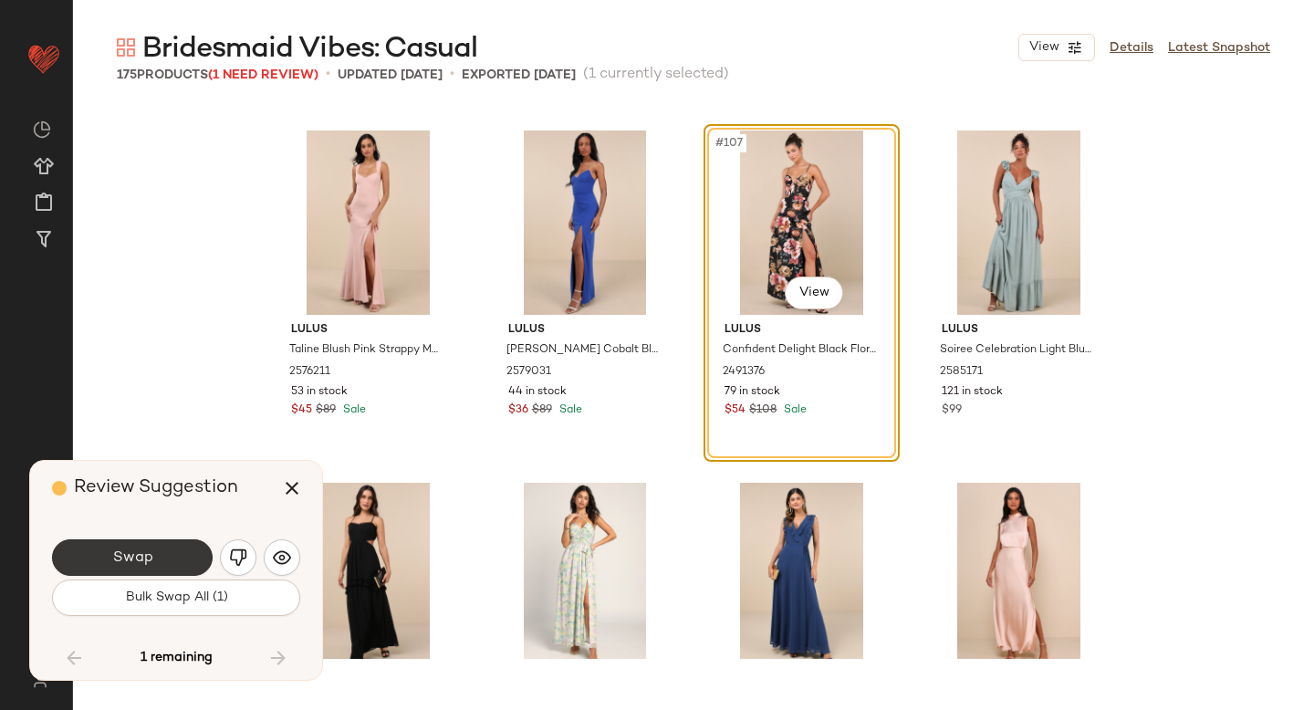
click at [176, 566] on button "Swap" at bounding box center [132, 557] width 161 height 37
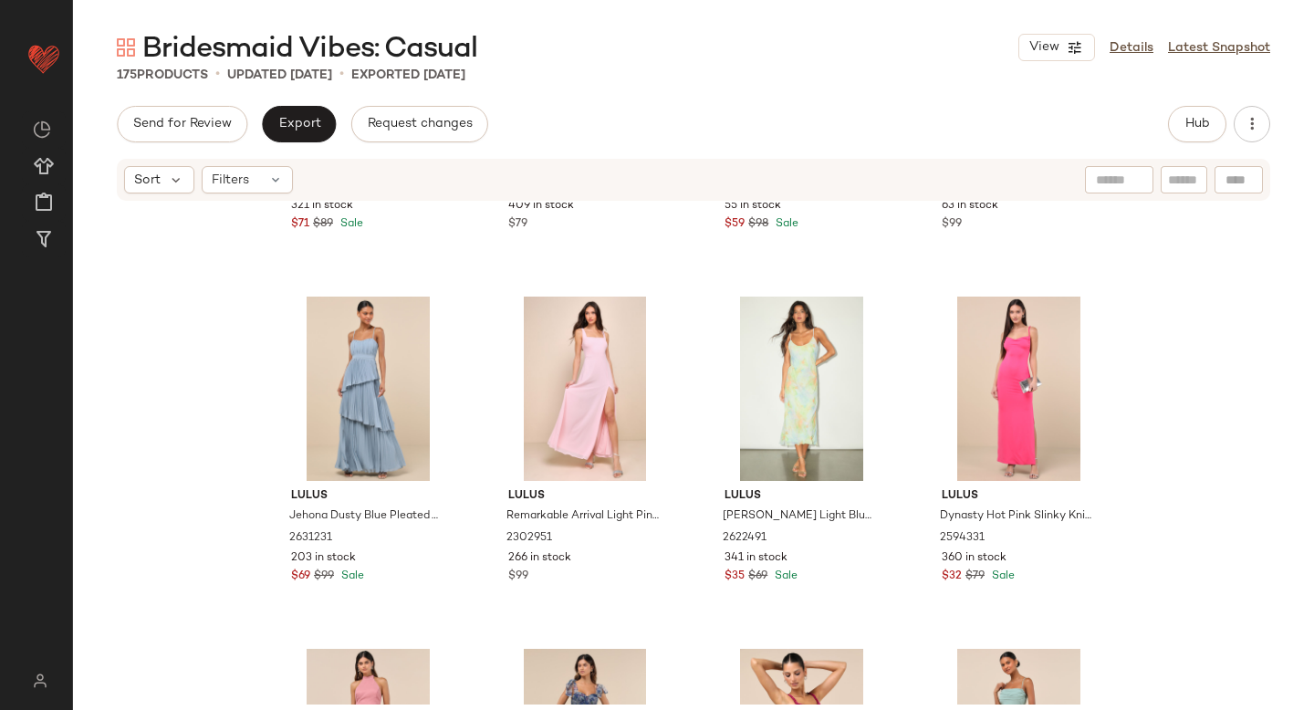
scroll to position [6976, 0]
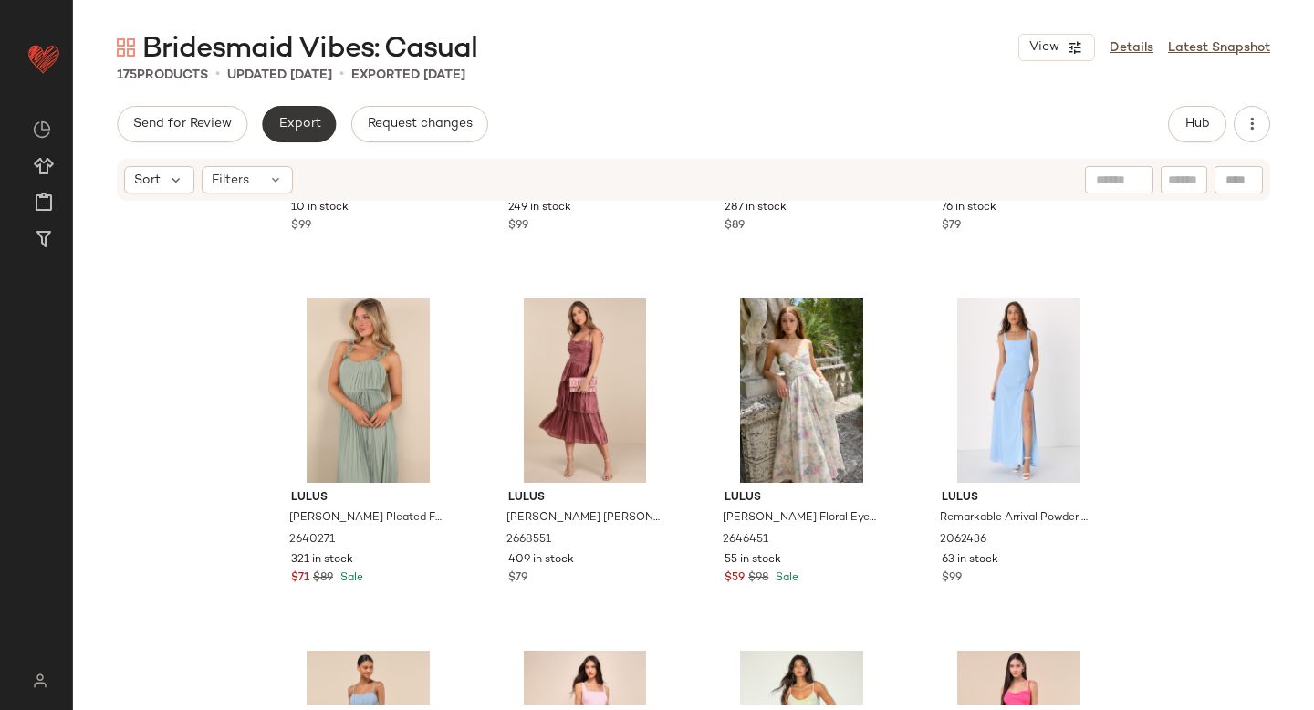
click at [304, 120] on span "Export" at bounding box center [298, 124] width 43 height 15
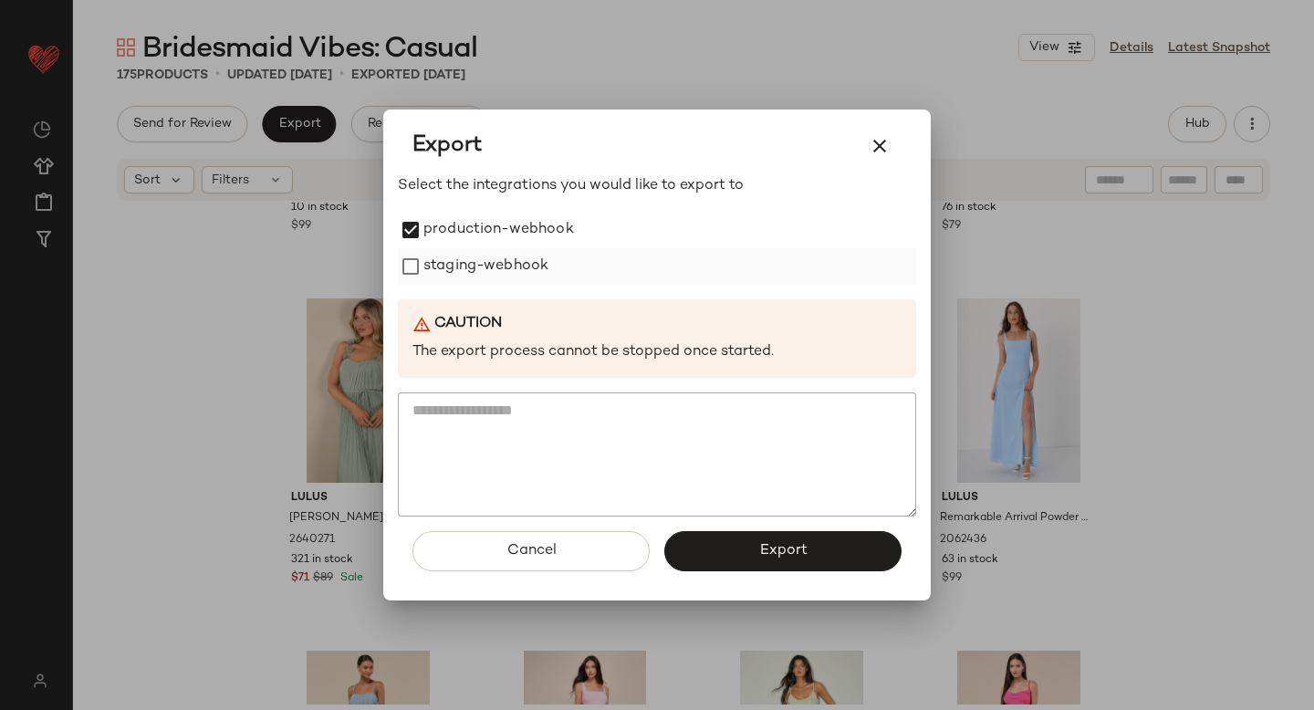
click at [442, 251] on label "staging-webhook" at bounding box center [486, 266] width 125 height 37
click at [791, 537] on button "Export" at bounding box center [783, 551] width 237 height 40
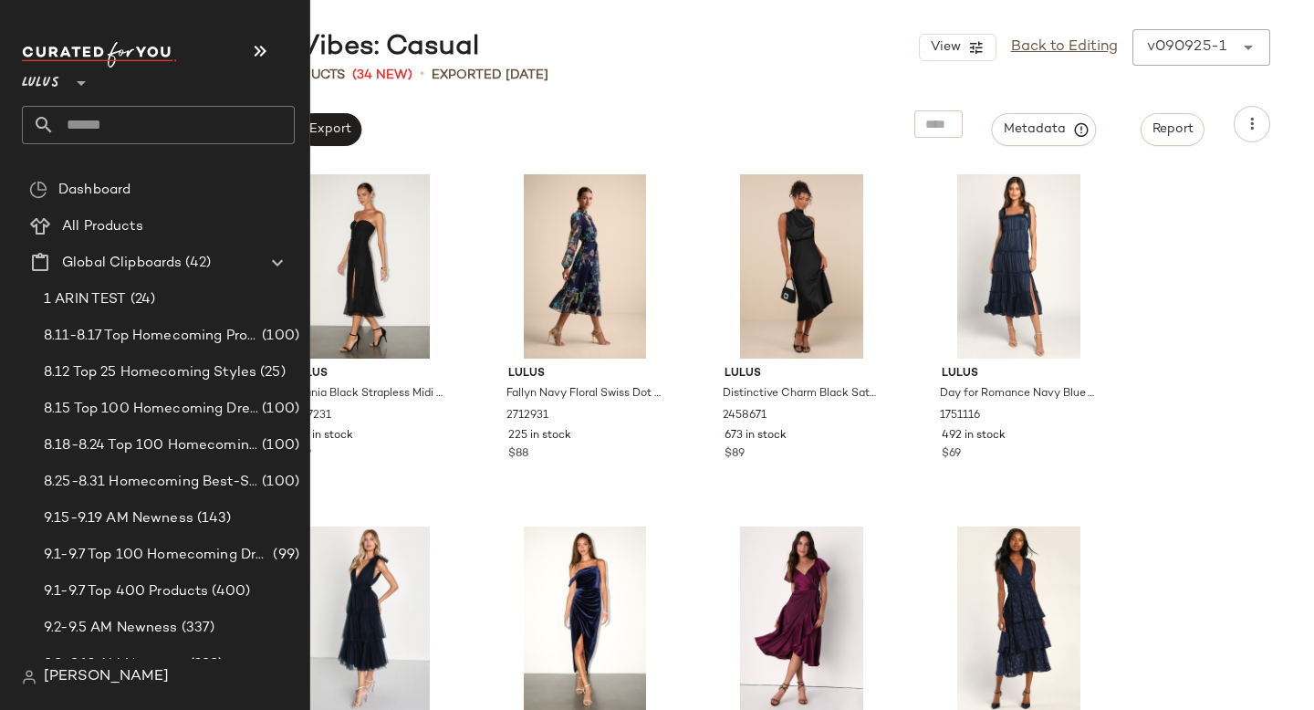
click at [204, 116] on input "text" at bounding box center [175, 125] width 240 height 38
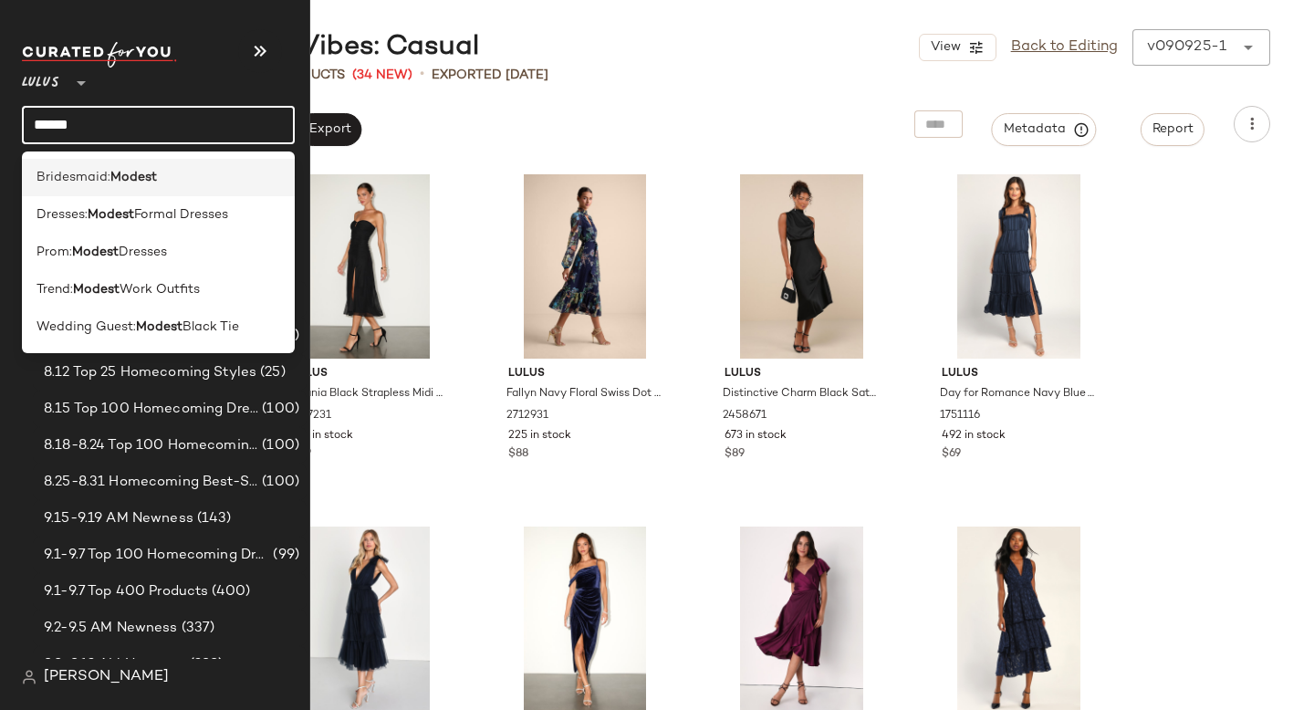
type input "******"
click at [192, 174] on div "Bridesmaid: Modest" at bounding box center [159, 177] width 244 height 19
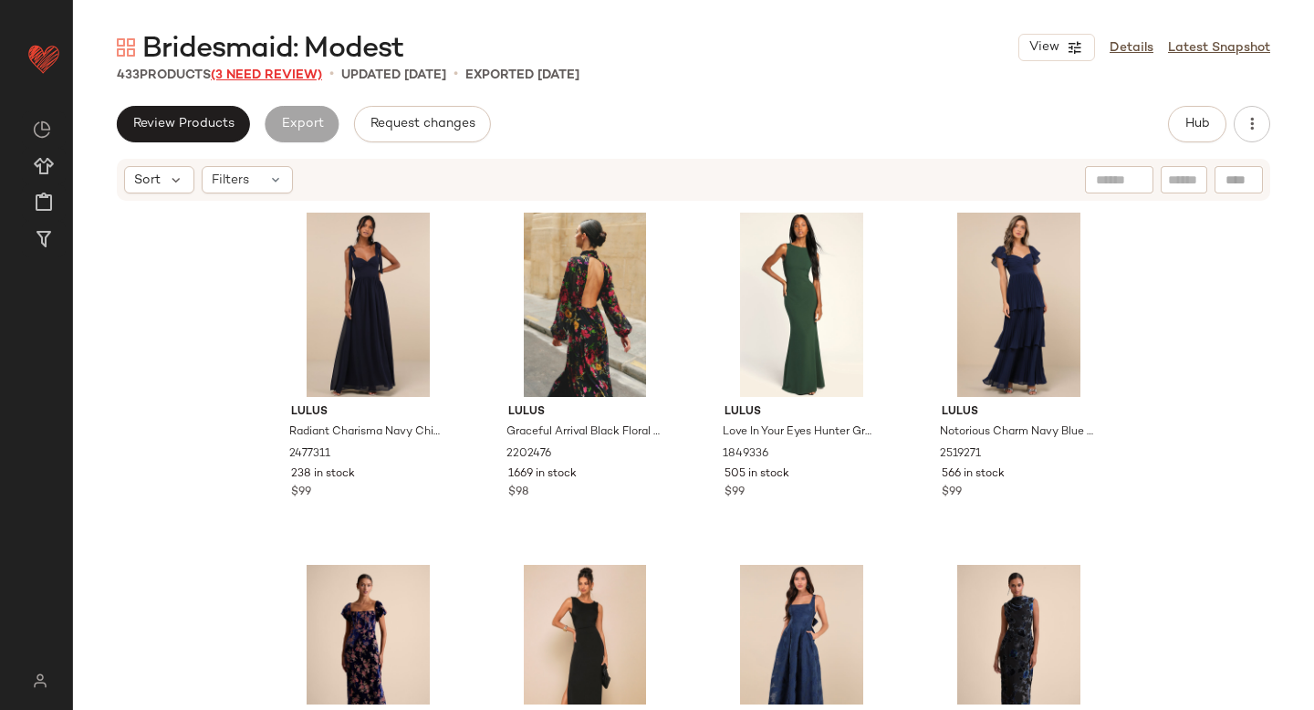
click at [294, 79] on span "(3 Need Review)" at bounding box center [266, 75] width 111 height 14
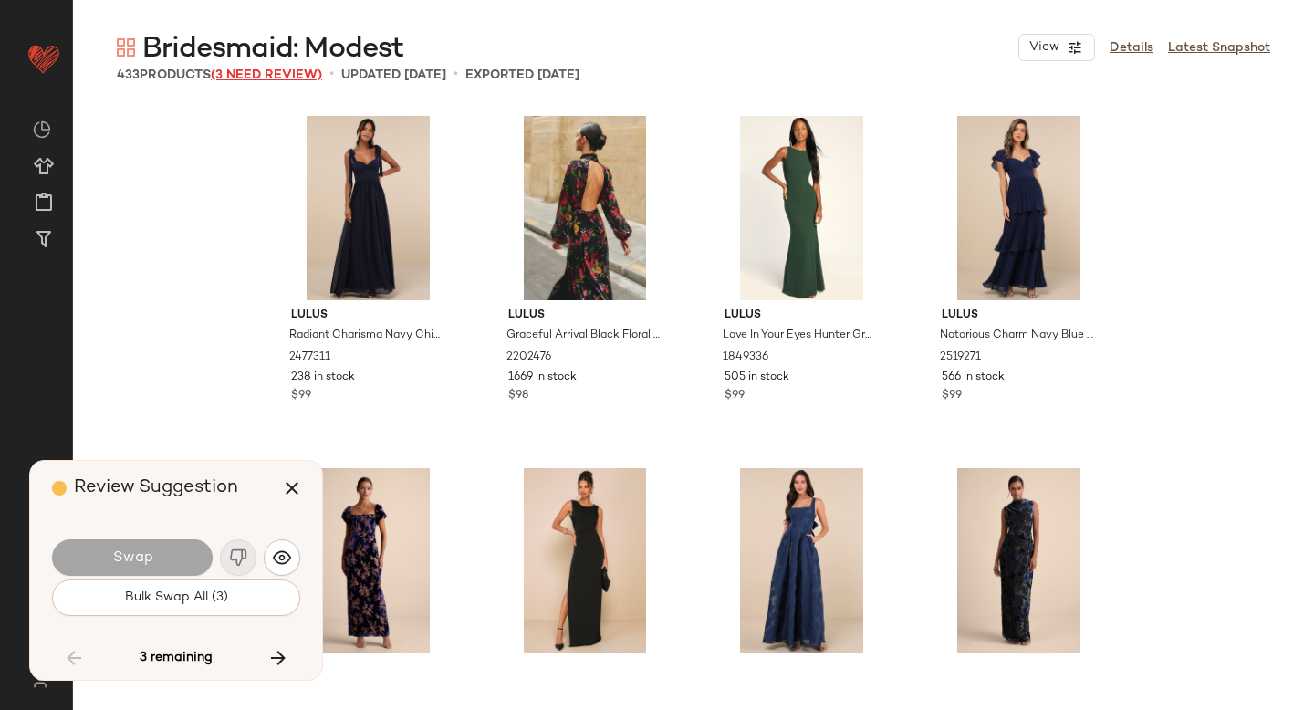
scroll to position [13389, 0]
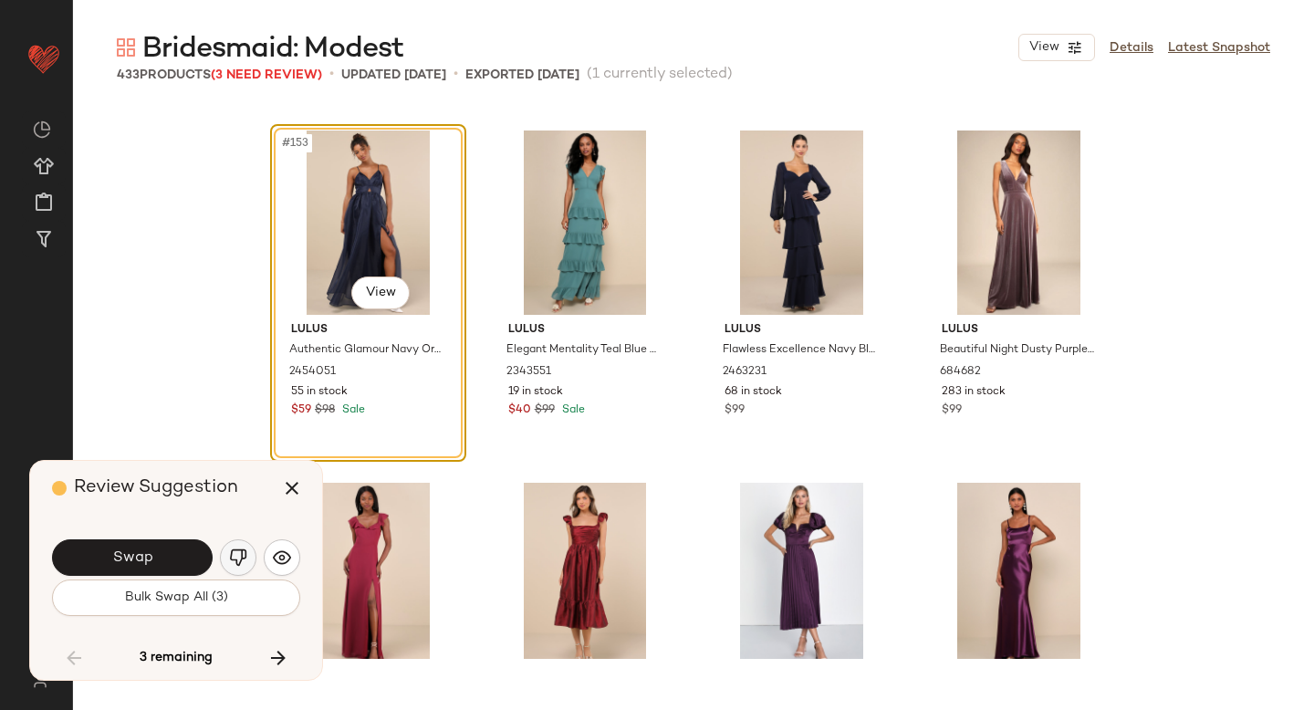
click at [232, 550] on img "button" at bounding box center [238, 558] width 18 height 18
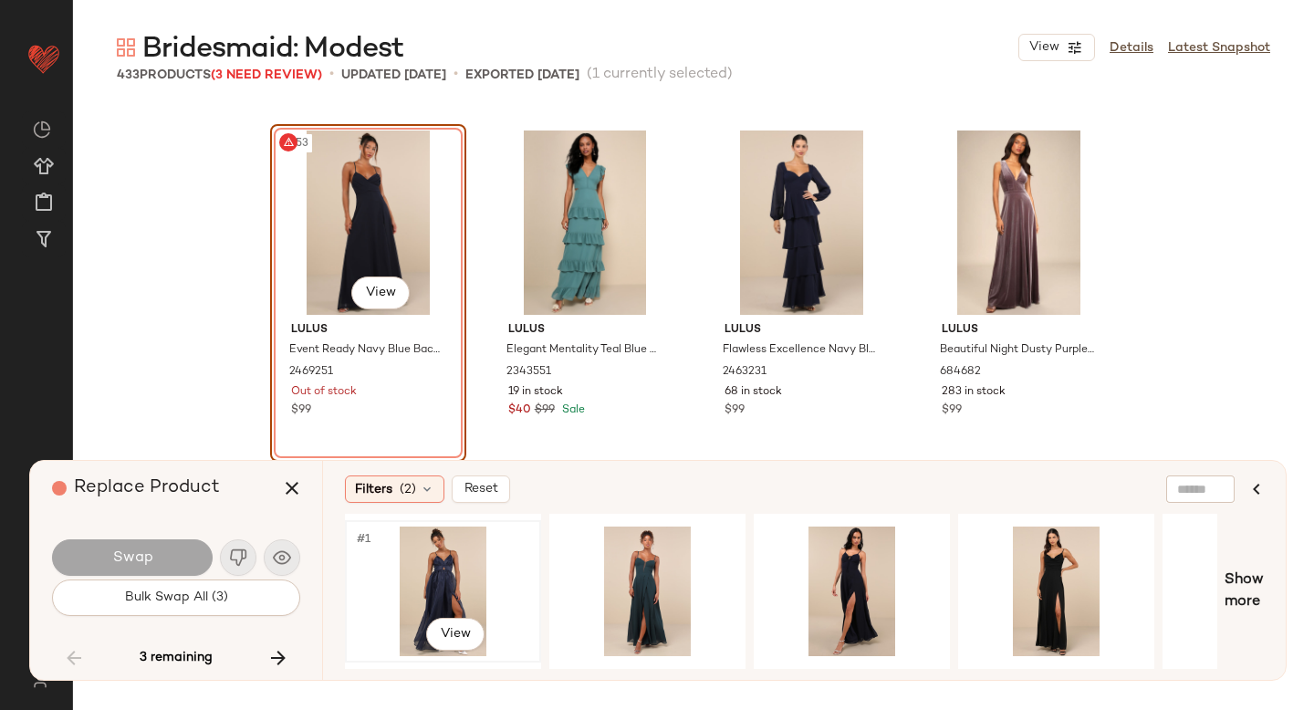
click at [456, 550] on div "#1 View" at bounding box center [442, 592] width 183 height 130
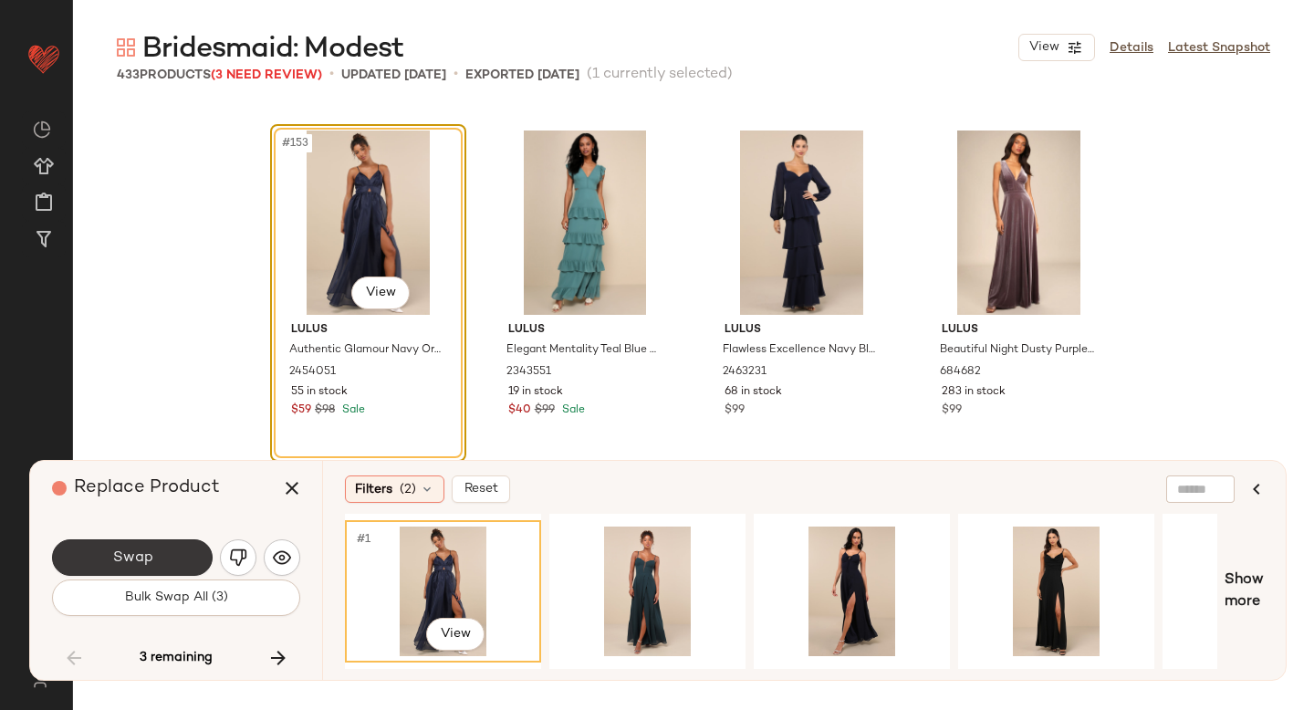
click at [160, 550] on button "Swap" at bounding box center [132, 557] width 161 height 37
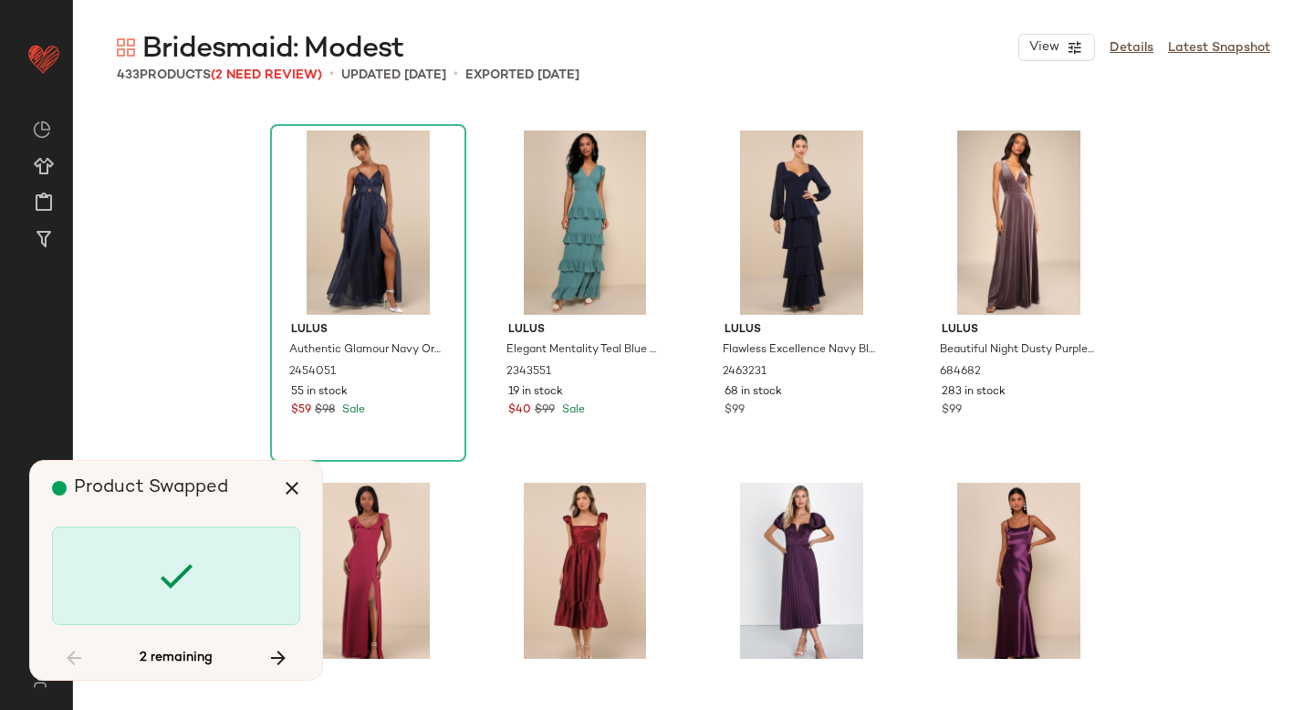
scroll to position [15503, 0]
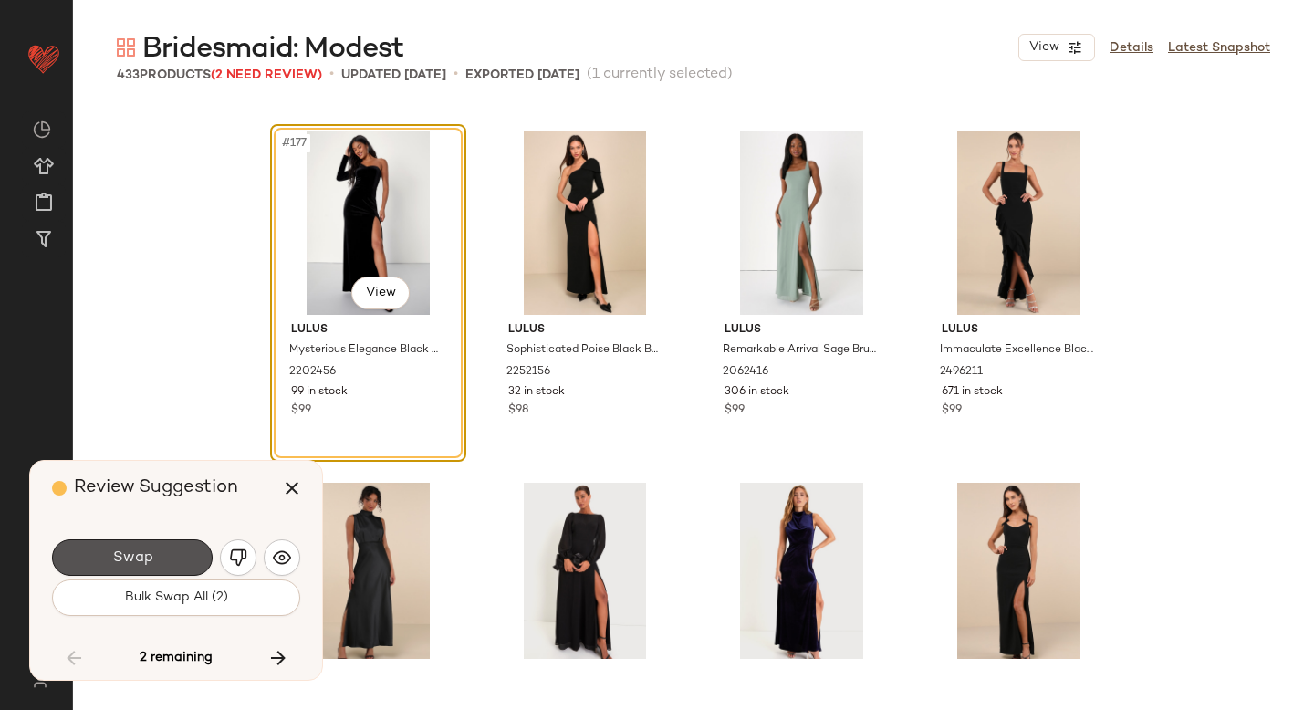
click at [160, 550] on button "Swap" at bounding box center [132, 557] width 161 height 37
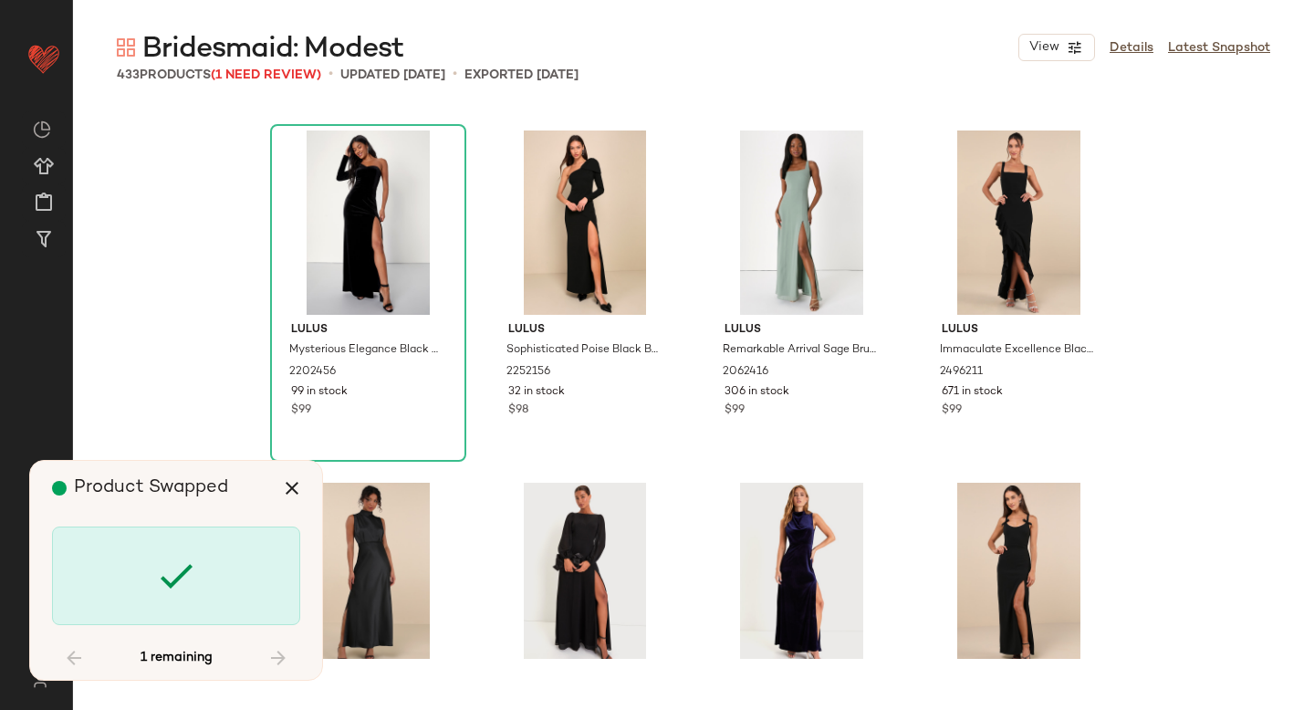
scroll to position [24664, 0]
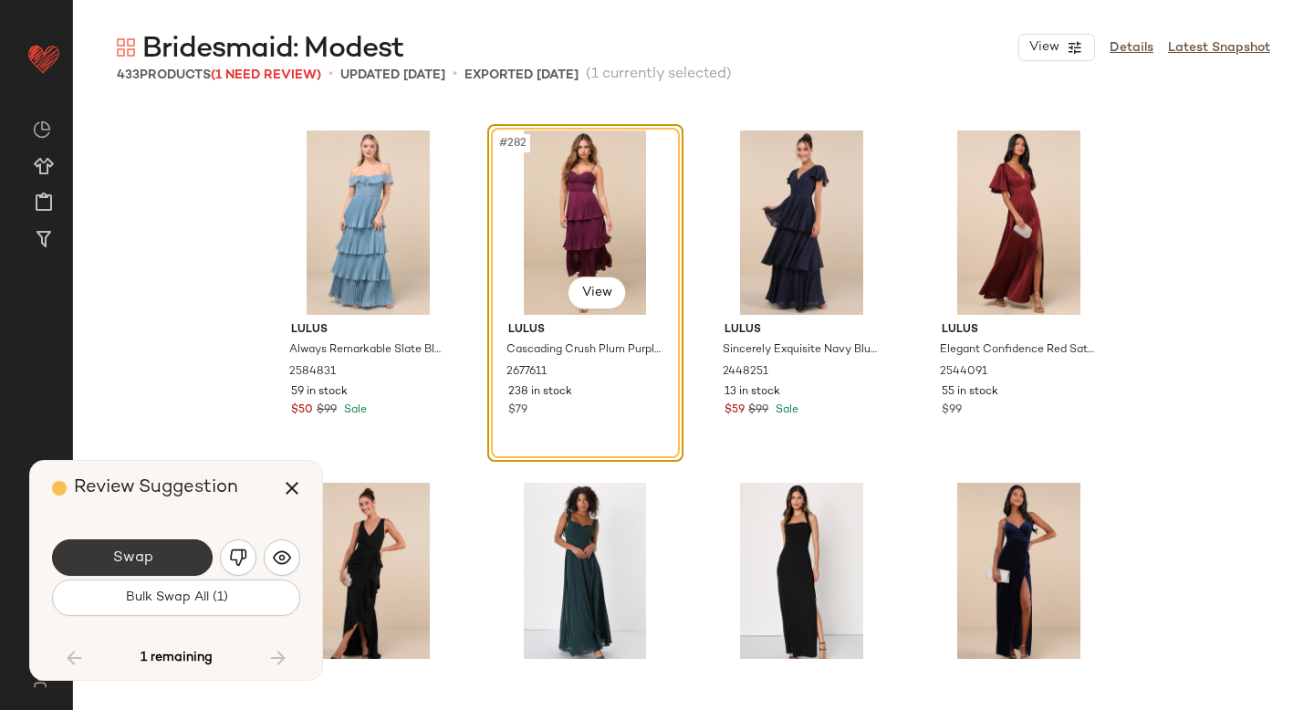
click at [188, 551] on button "Swap" at bounding box center [132, 557] width 161 height 37
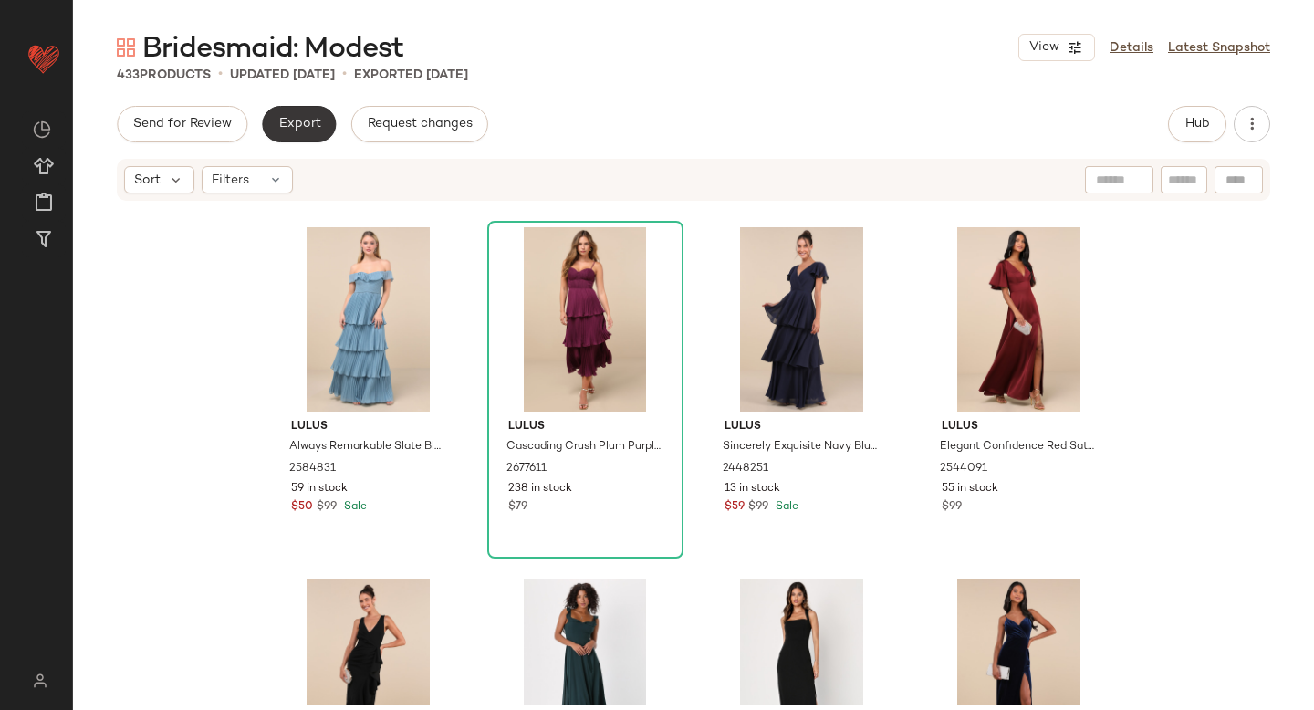
click at [298, 136] on button "Export" at bounding box center [299, 124] width 74 height 37
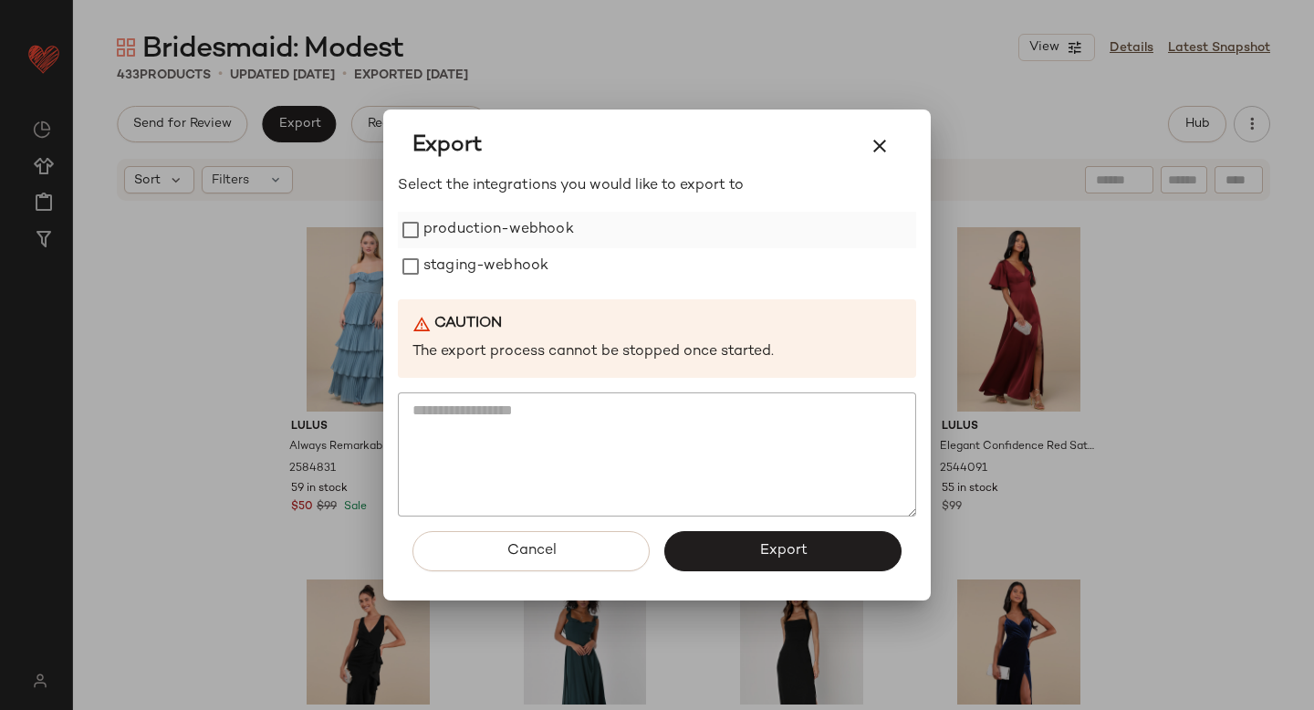
click at [435, 220] on label "production-webhook" at bounding box center [499, 230] width 151 height 37
click at [427, 274] on label "staging-webhook" at bounding box center [486, 266] width 125 height 37
click at [756, 557] on button "Export" at bounding box center [783, 551] width 237 height 40
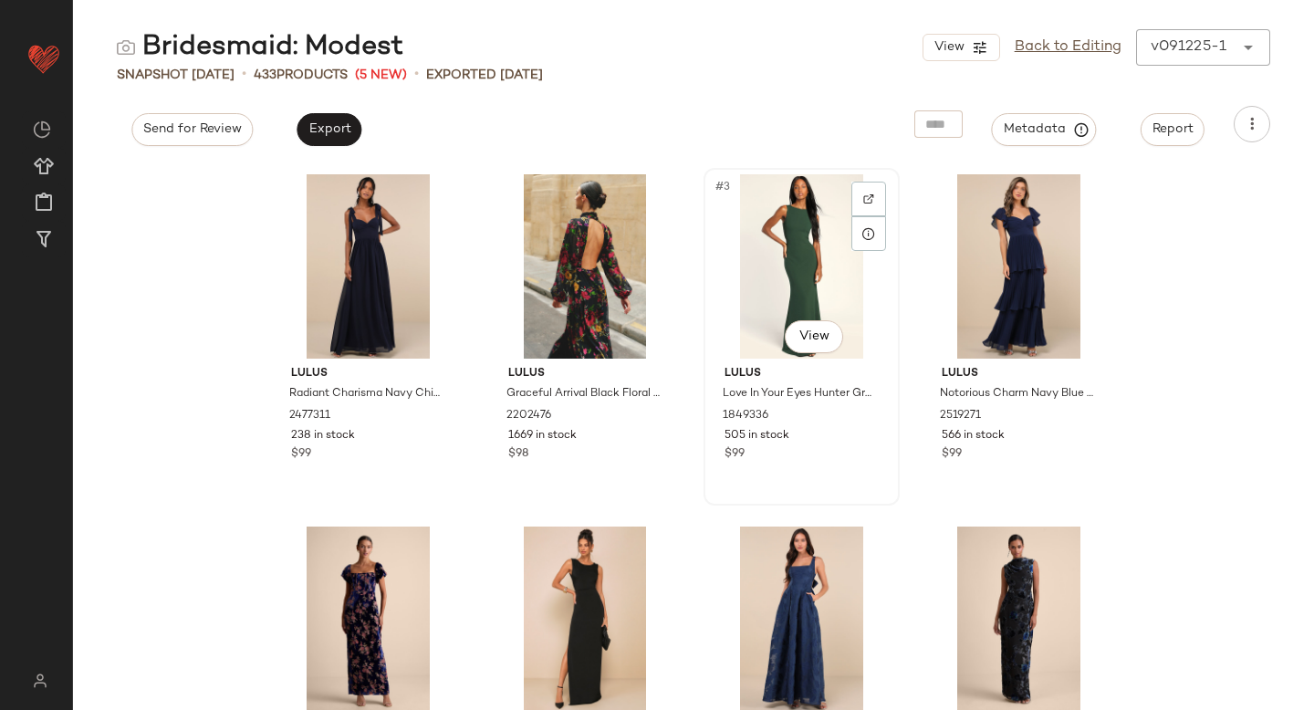
click at [798, 267] on div "#3 View" at bounding box center [801, 266] width 183 height 184
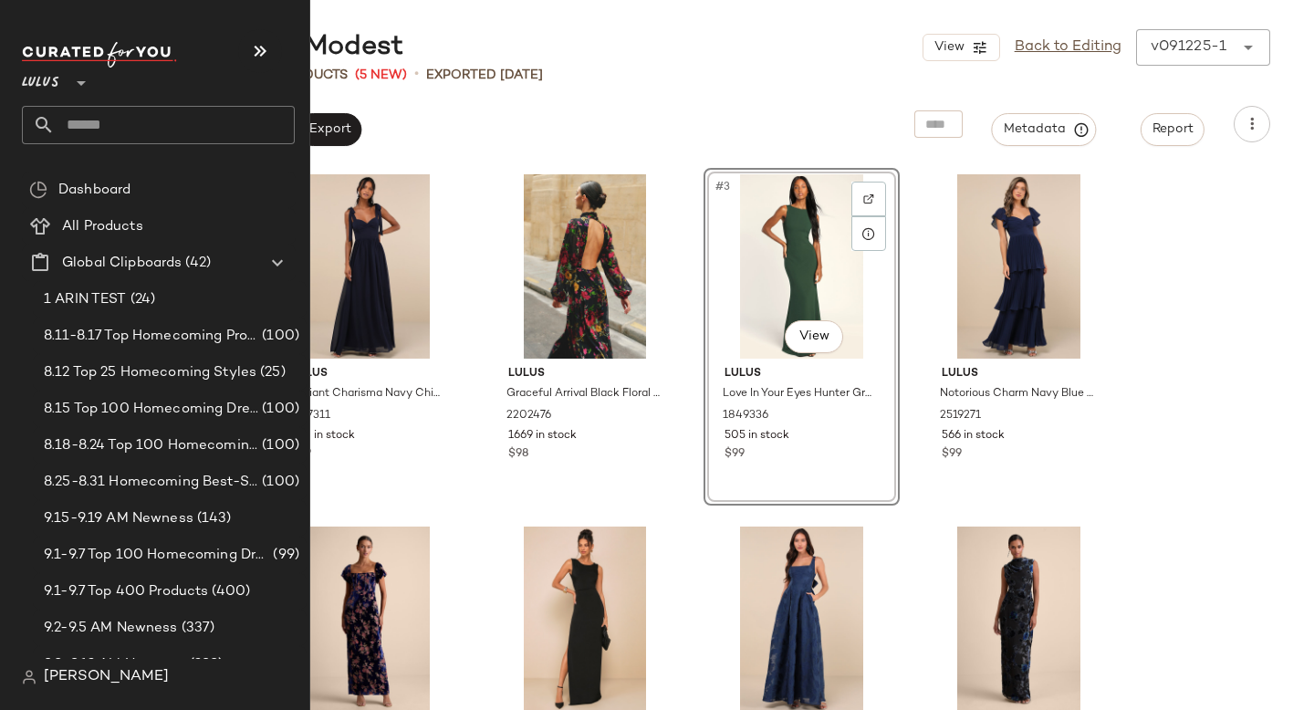
click at [77, 137] on input "text" at bounding box center [175, 125] width 240 height 38
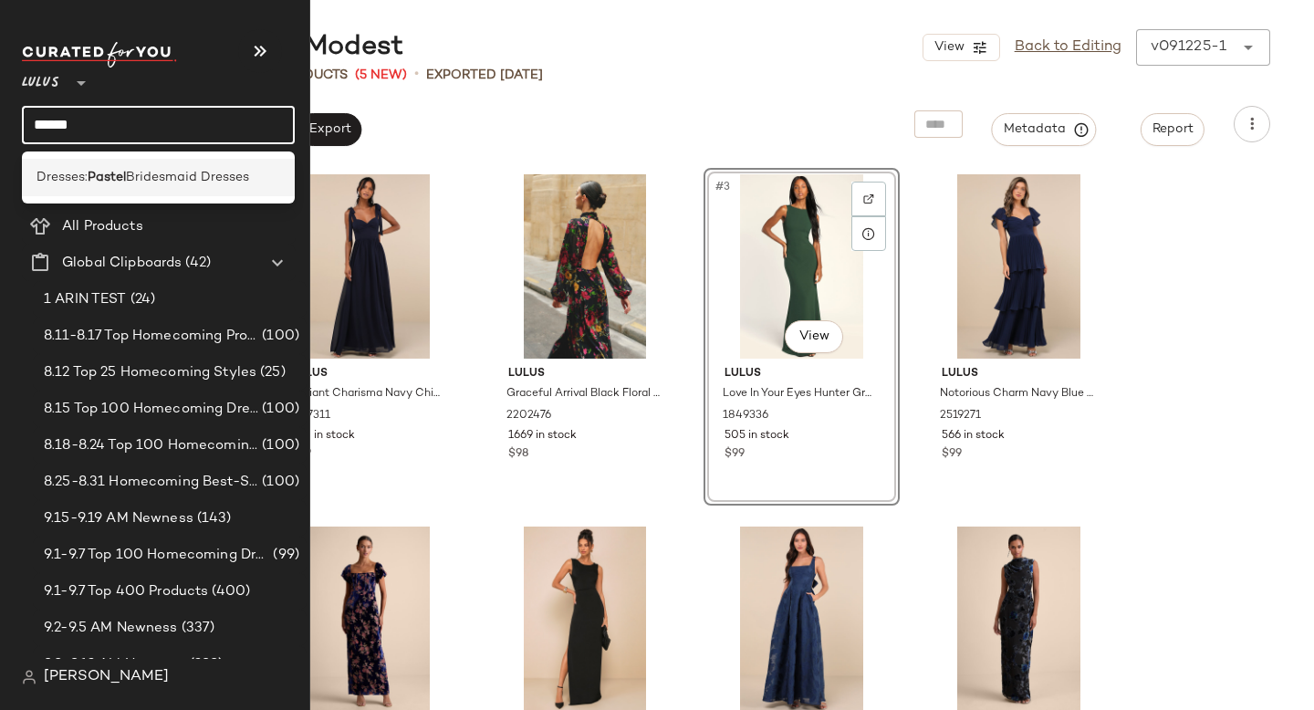
type input "******"
click at [84, 185] on span "Dresses:" at bounding box center [62, 177] width 51 height 19
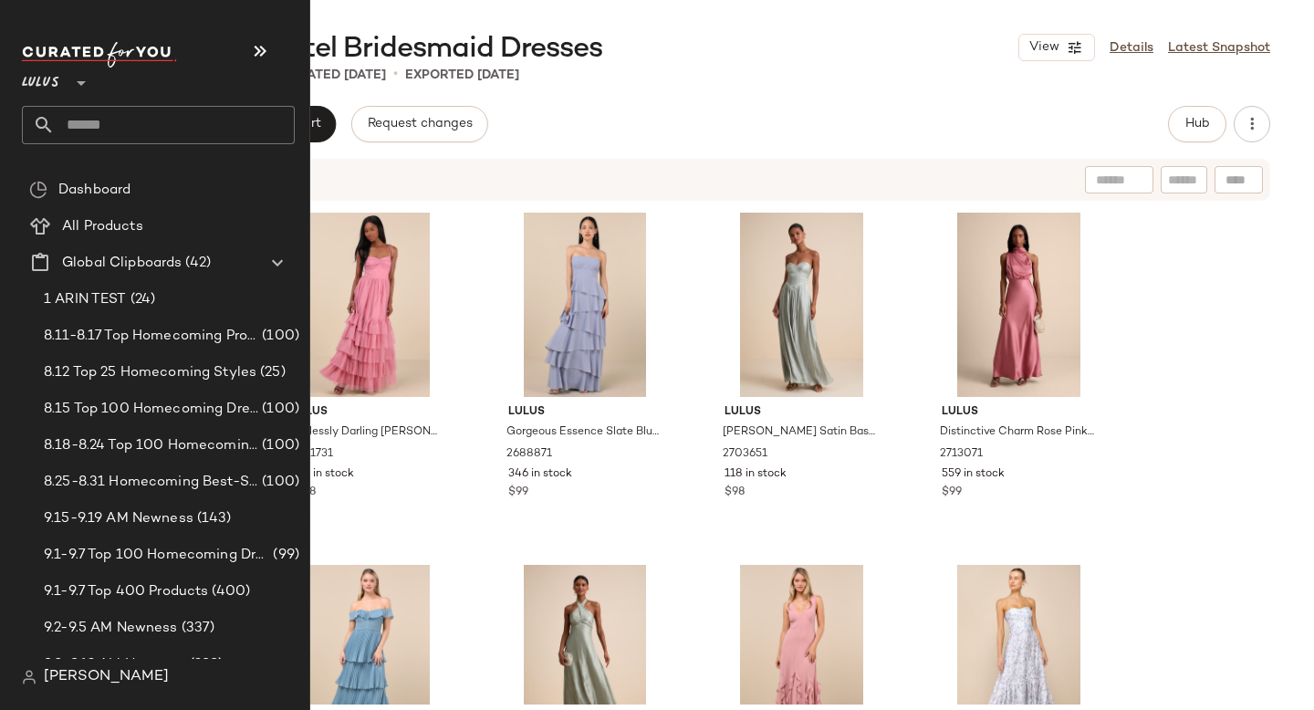
click at [103, 114] on input "text" at bounding box center [175, 125] width 240 height 38
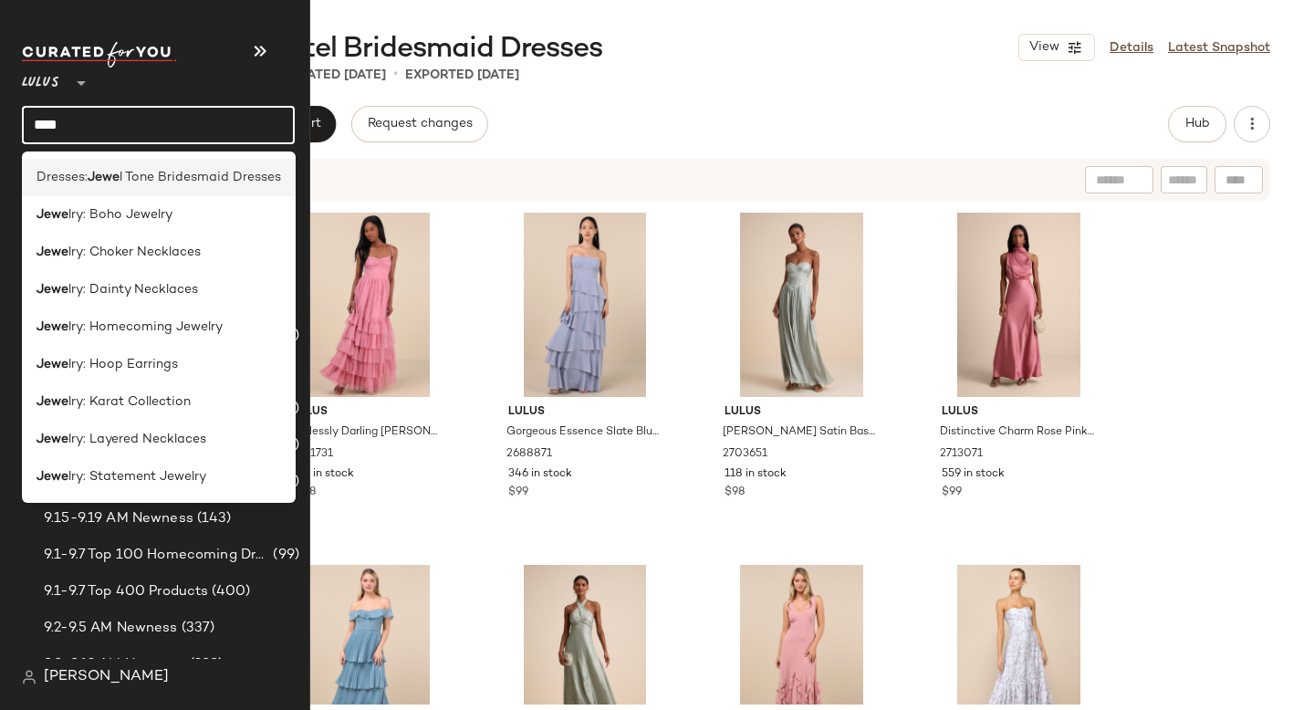
type input "****"
click at [130, 189] on div "Dresses: Jewe l Tone Bridesmaid Dresses" at bounding box center [159, 177] width 274 height 37
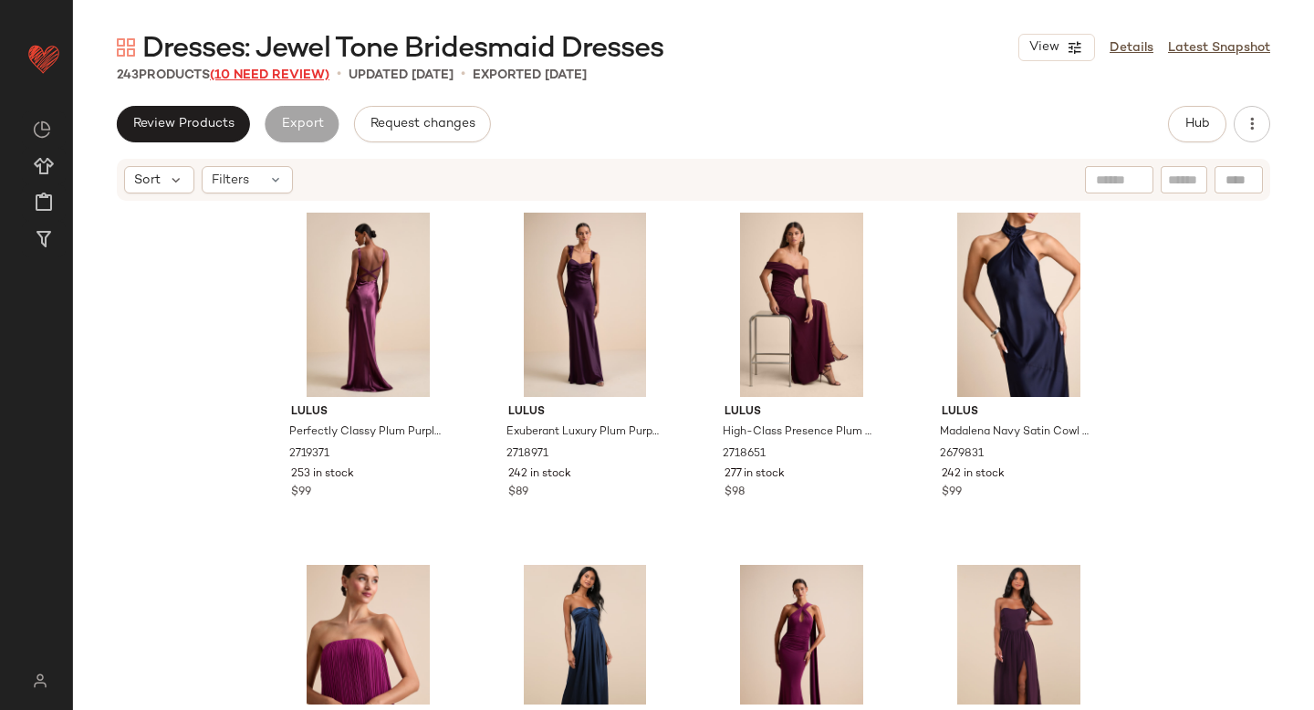
click at [312, 77] on span "(10 Need Review)" at bounding box center [270, 75] width 120 height 14
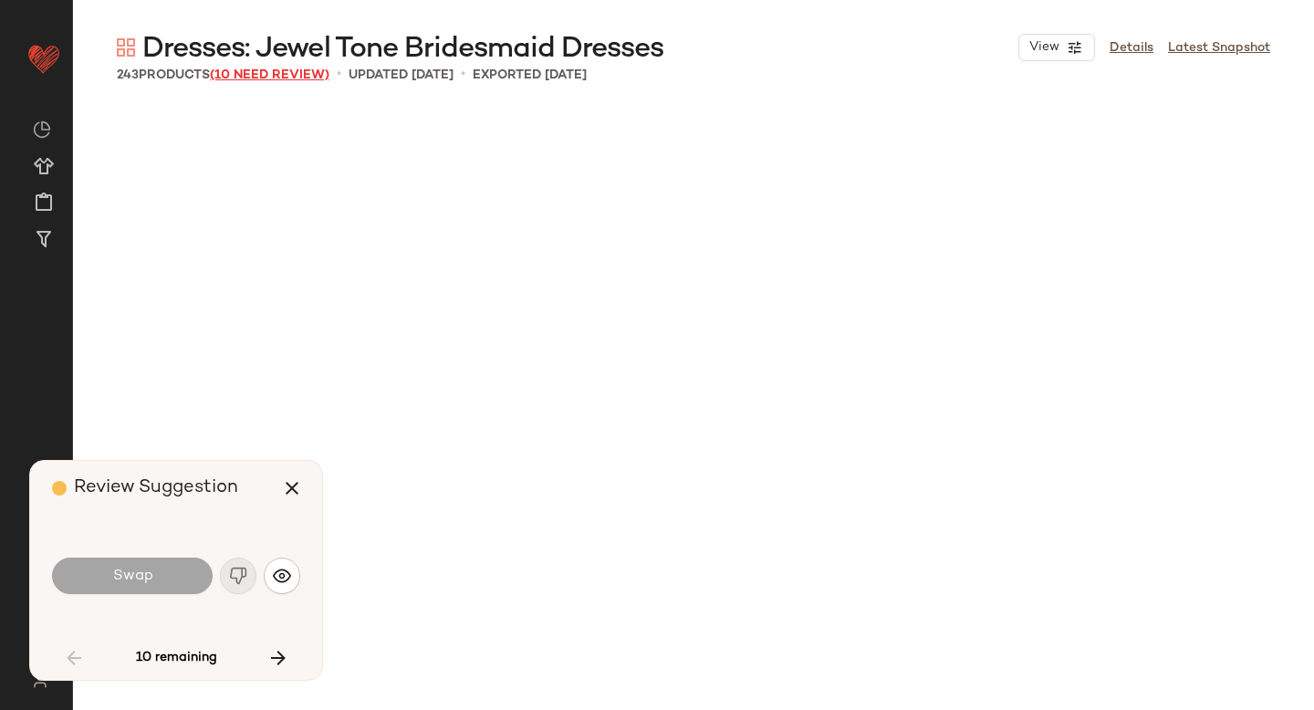
scroll to position [3171, 0]
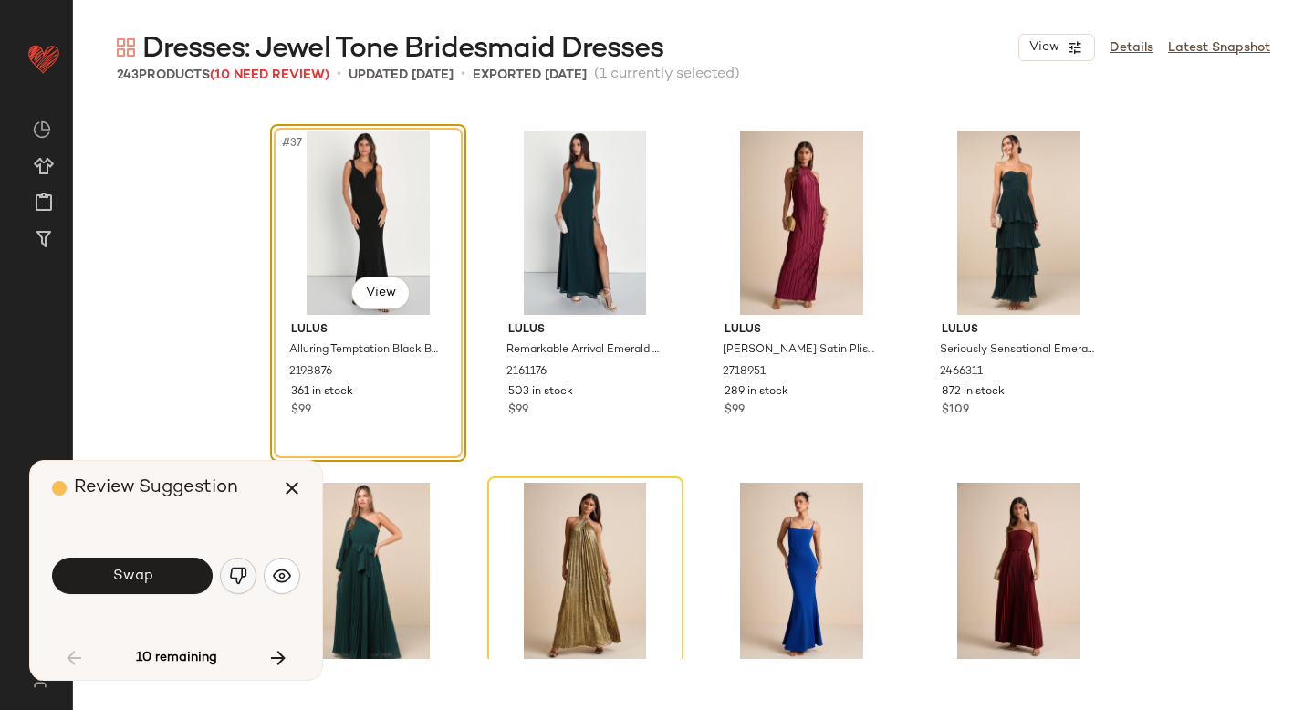
click at [226, 576] on button "button" at bounding box center [238, 576] width 37 height 37
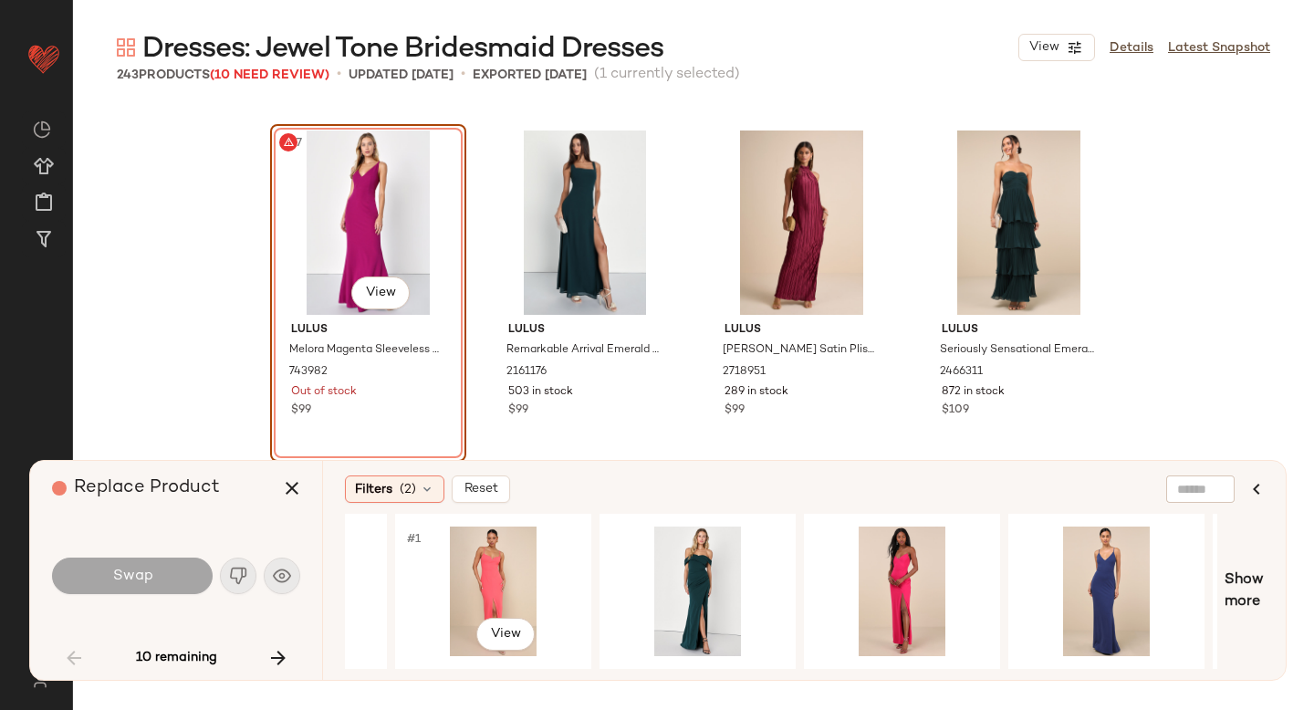
scroll to position [0, 973]
click at [667, 581] on div "#1 View" at bounding box center [696, 592] width 183 height 130
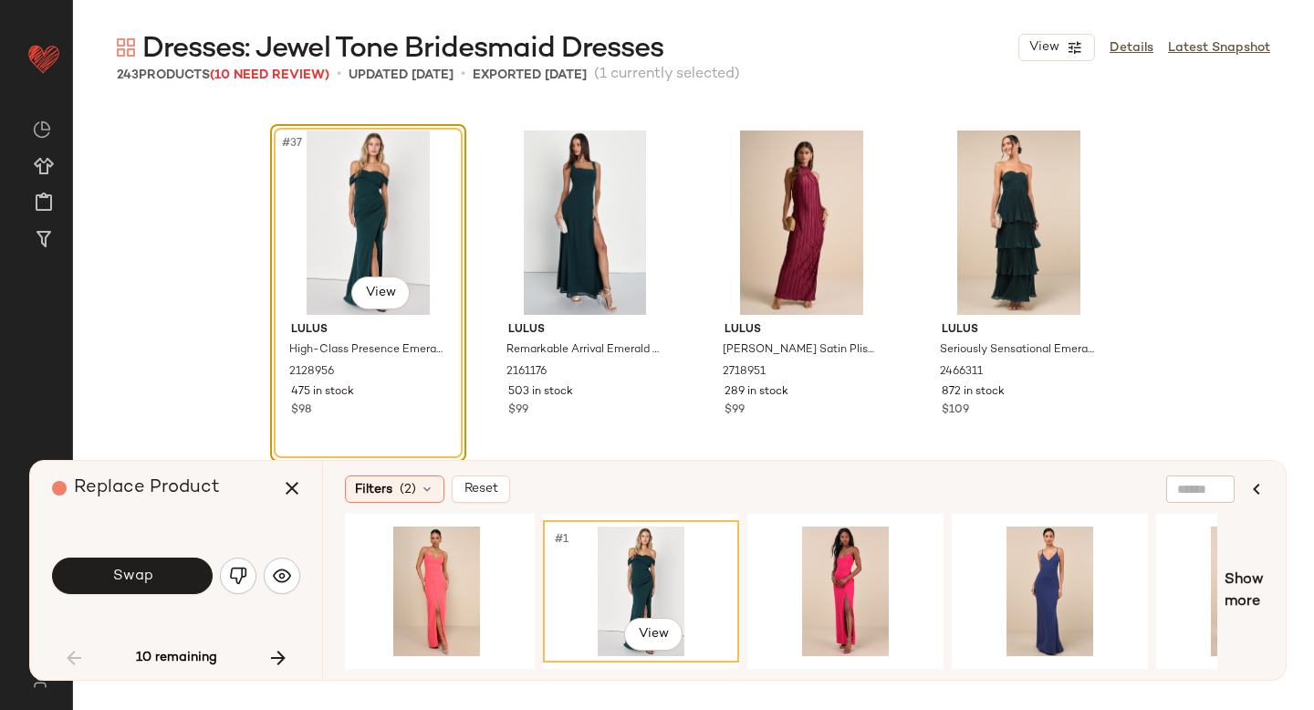
scroll to position [0, 1067]
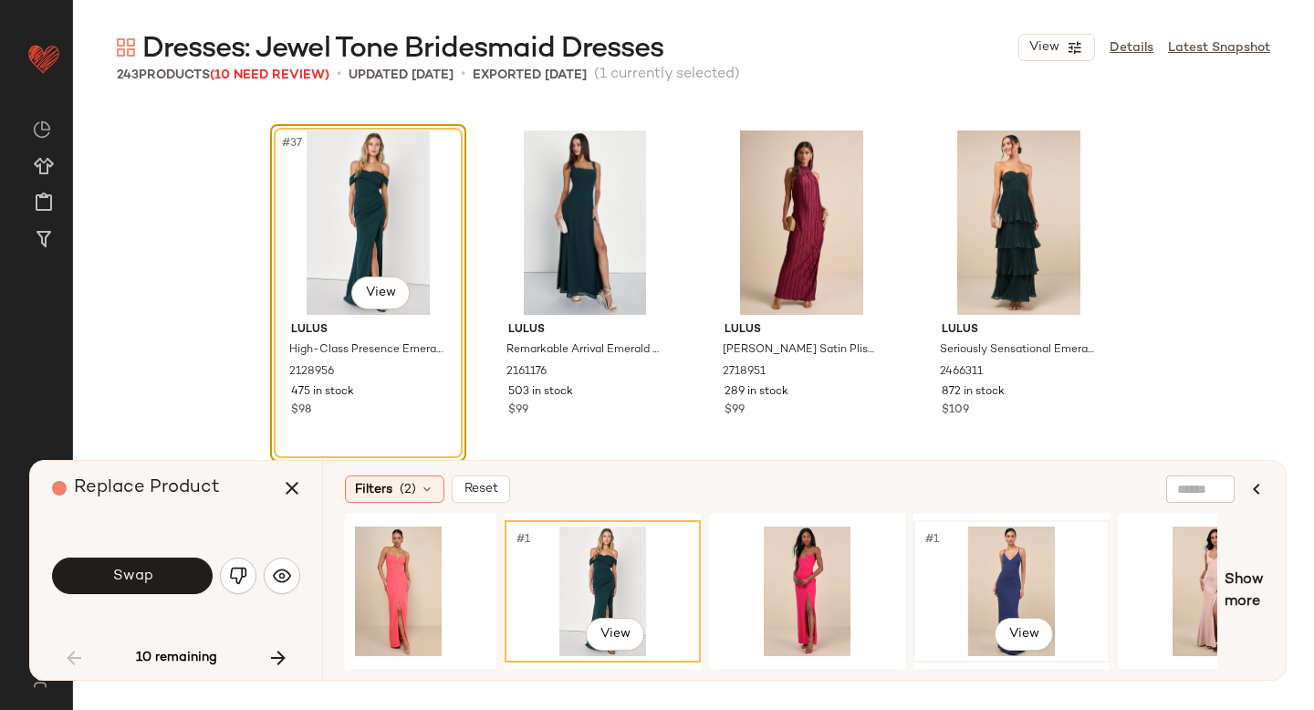
click at [995, 572] on div "#1 View" at bounding box center [1011, 592] width 183 height 130
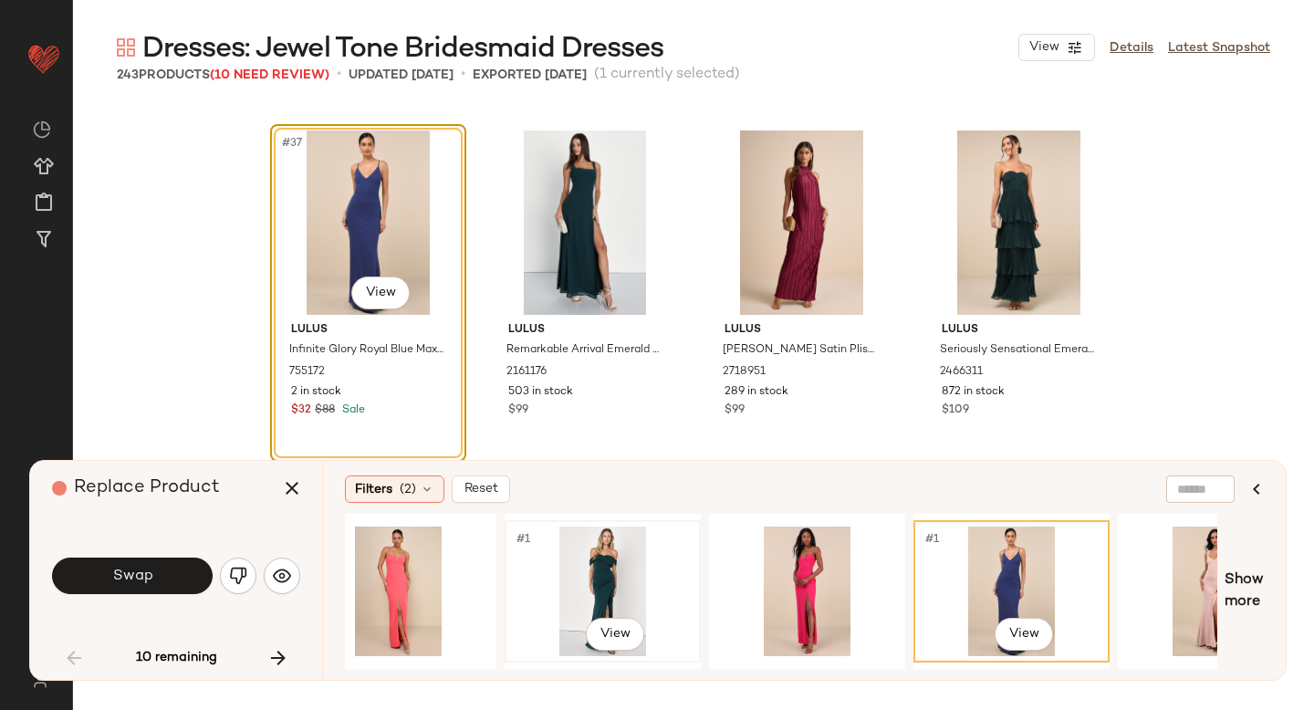
click at [602, 572] on div "#1 View" at bounding box center [602, 592] width 183 height 130
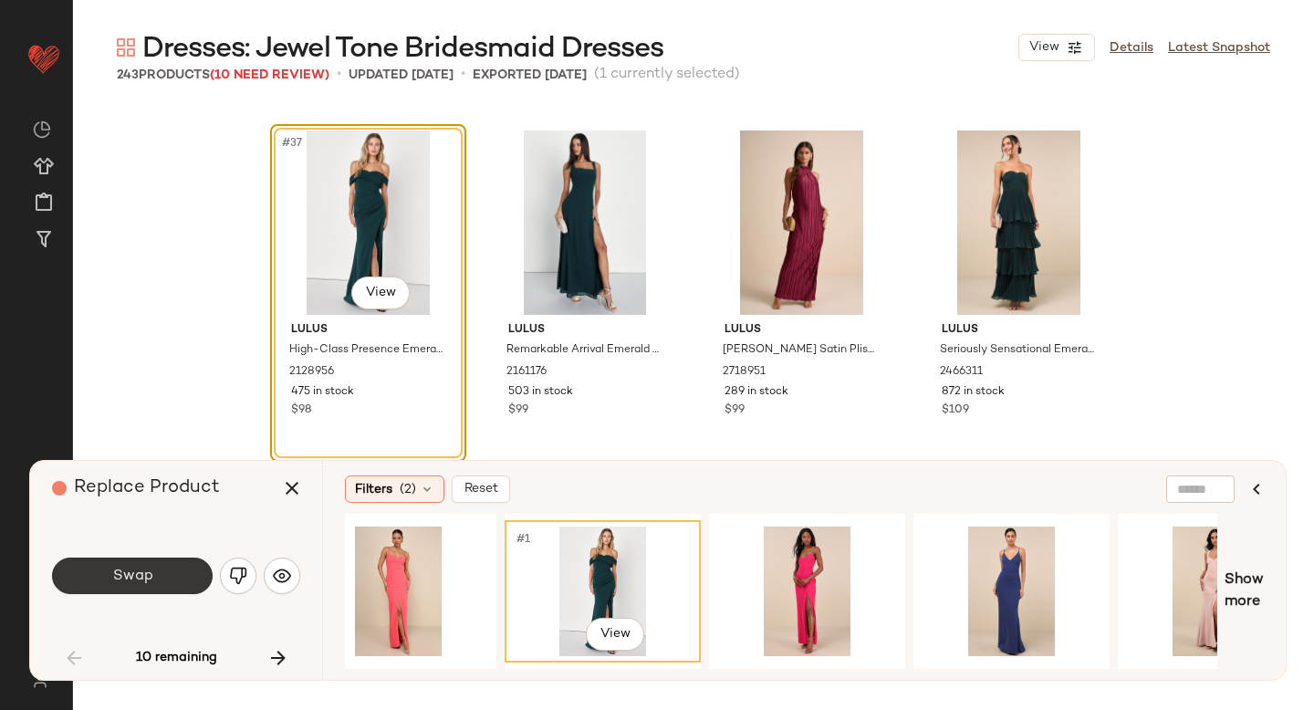
click at [151, 582] on span "Swap" at bounding box center [131, 576] width 41 height 17
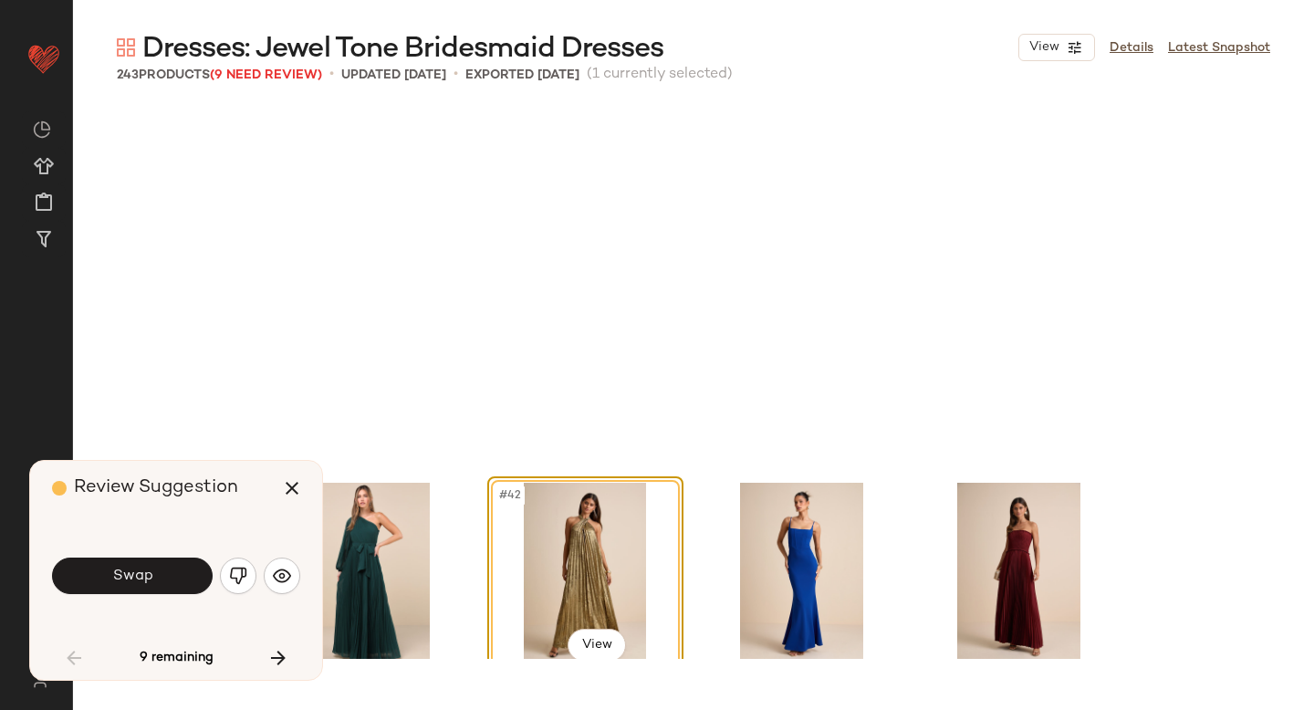
scroll to position [3523, 0]
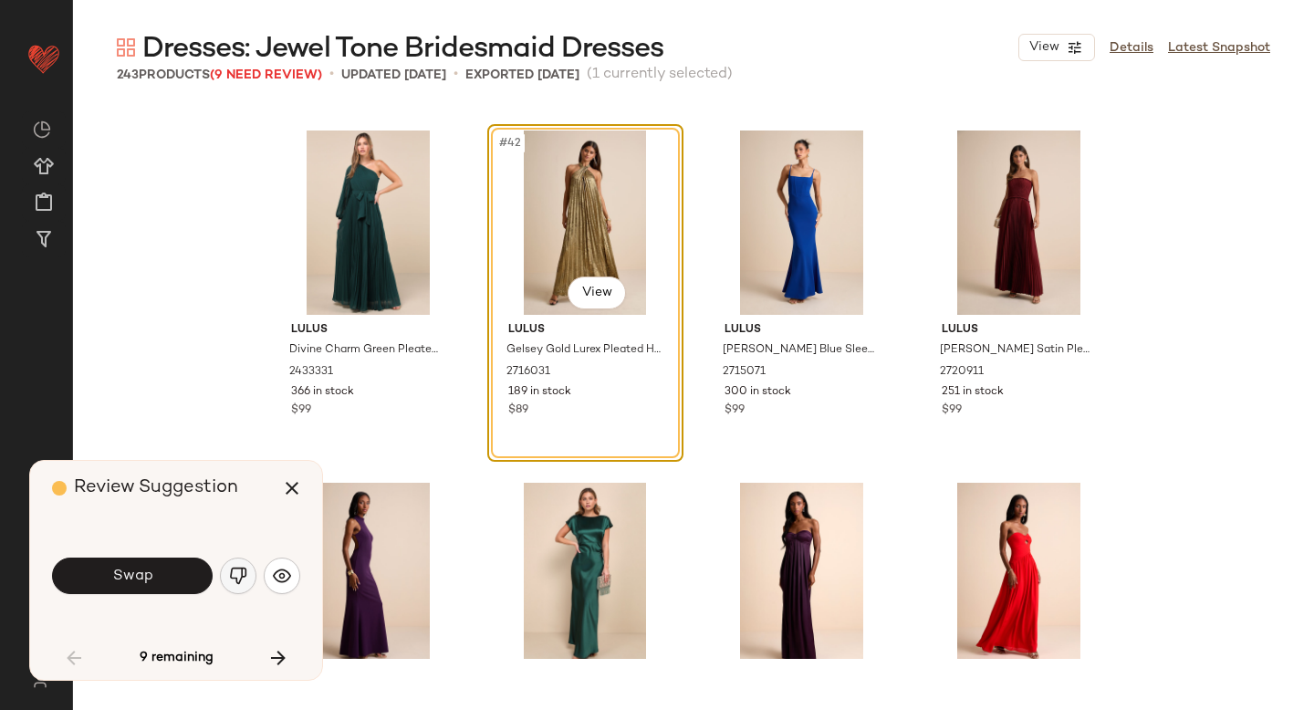
click at [231, 573] on img "button" at bounding box center [238, 576] width 18 height 18
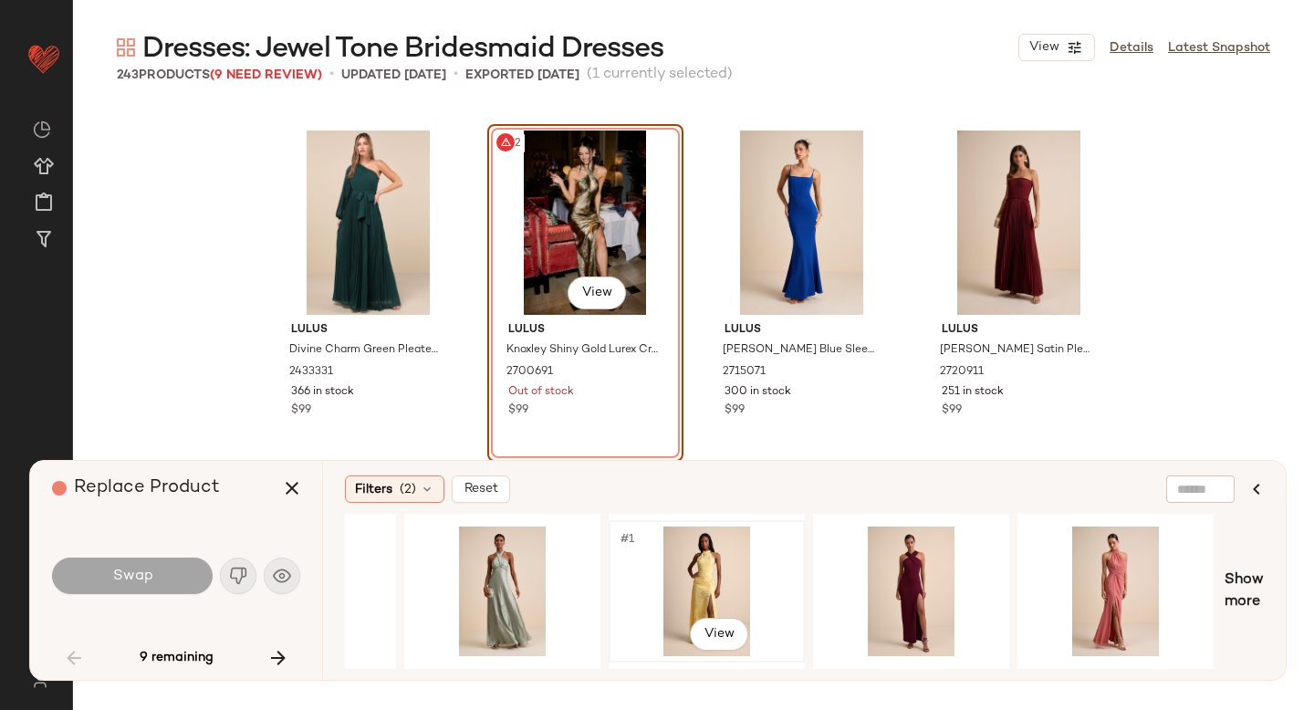
scroll to position [0, 204]
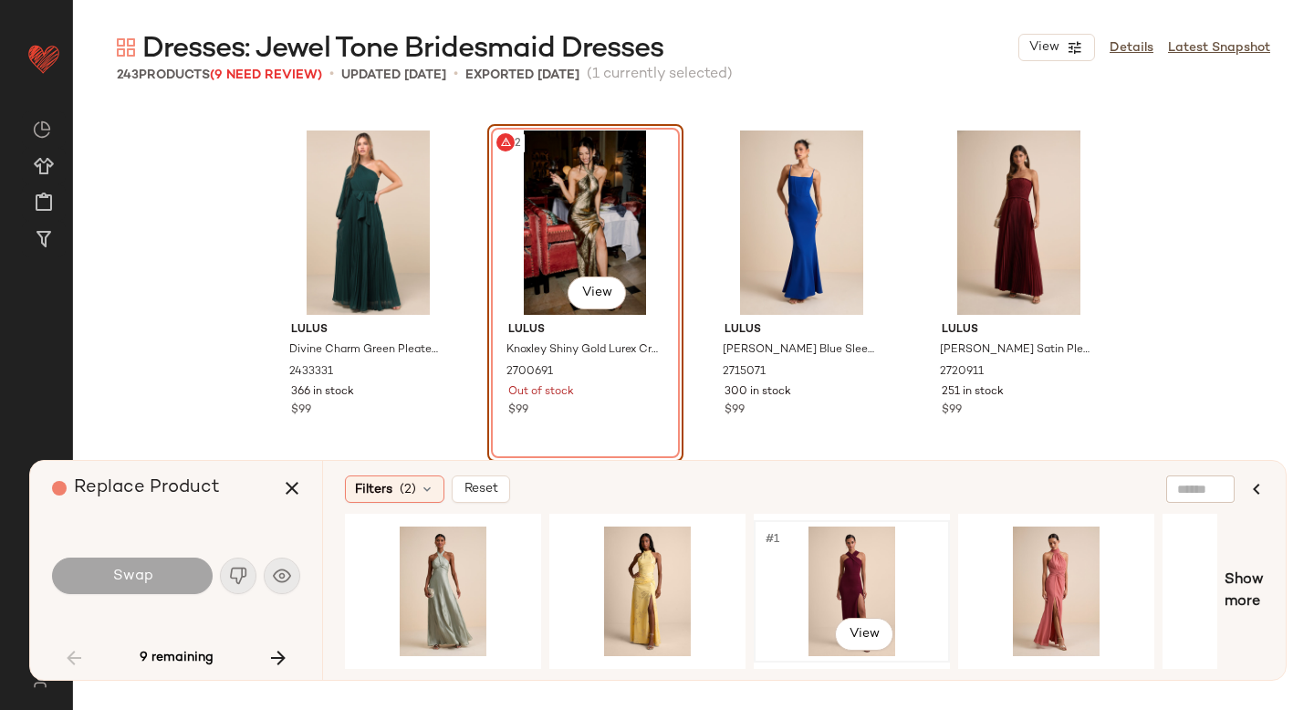
click at [785, 574] on div "#1 View" at bounding box center [851, 592] width 183 height 130
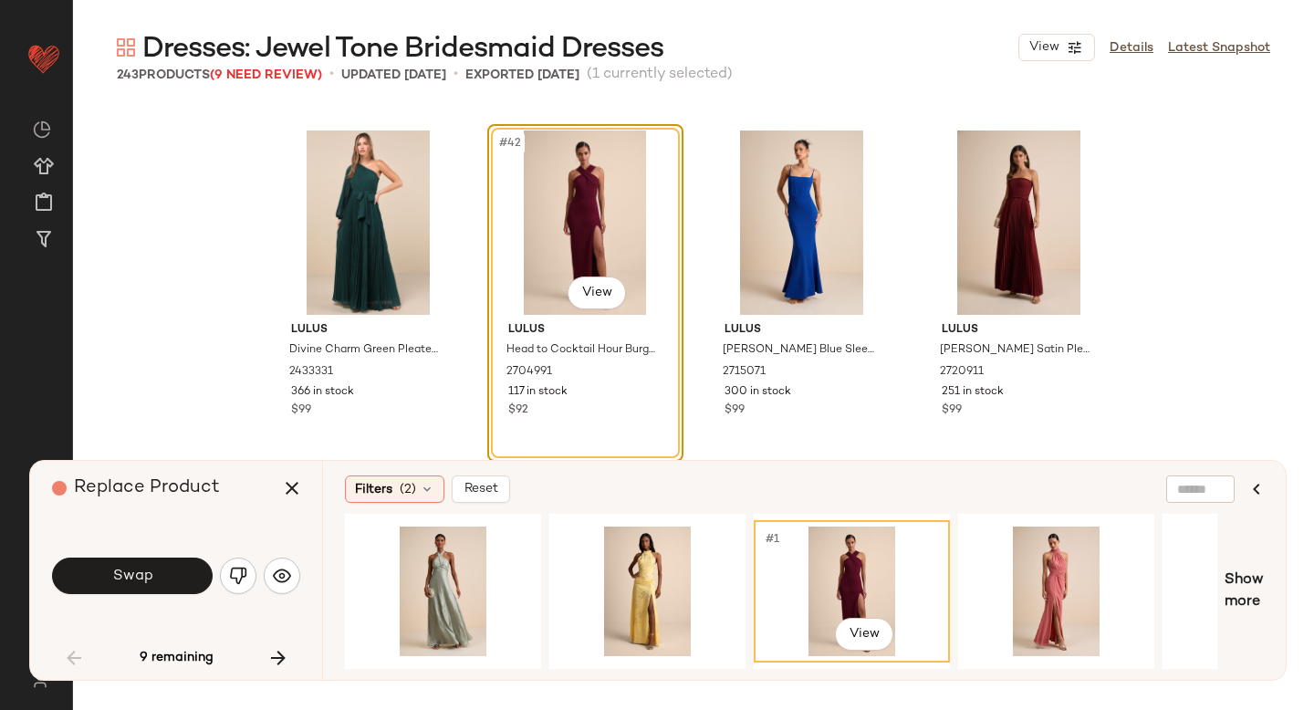
click at [98, 555] on div "Swap" at bounding box center [176, 576] width 248 height 44
click at [135, 577] on span "Swap" at bounding box center [131, 576] width 41 height 17
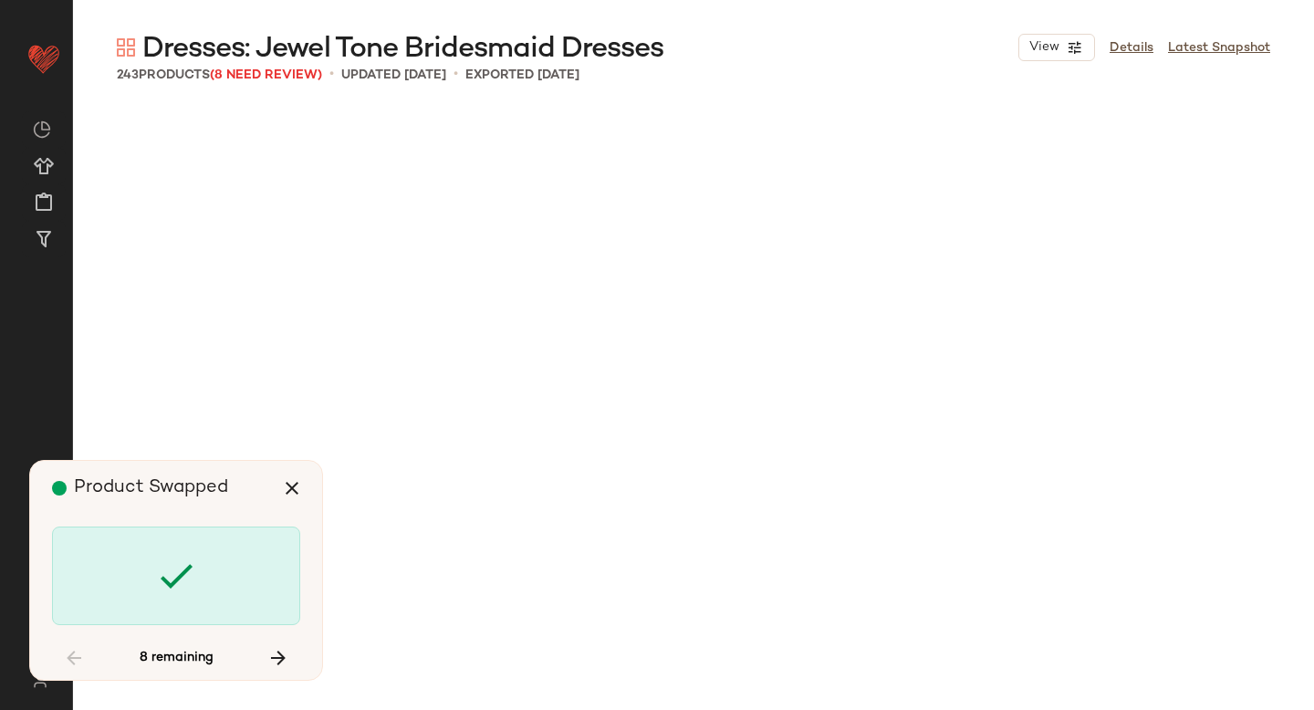
scroll to position [10923, 0]
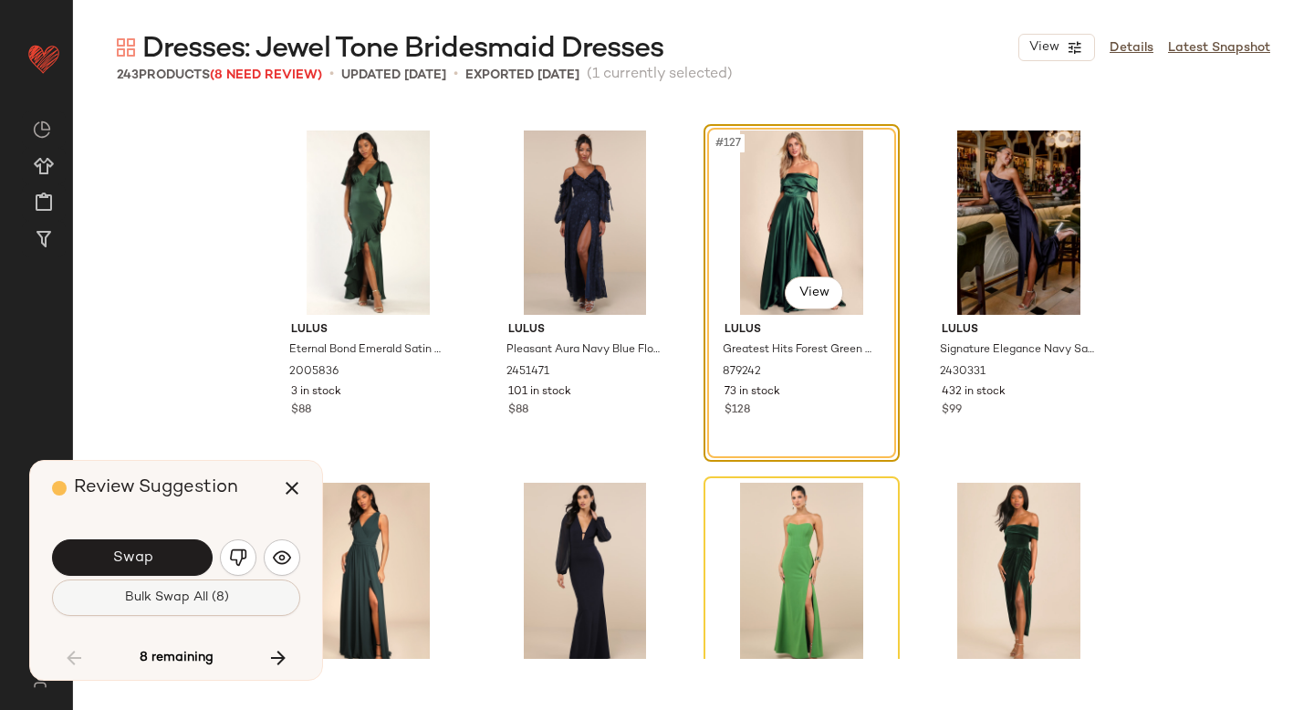
click at [136, 599] on span "Bulk Swap All (8)" at bounding box center [175, 598] width 105 height 15
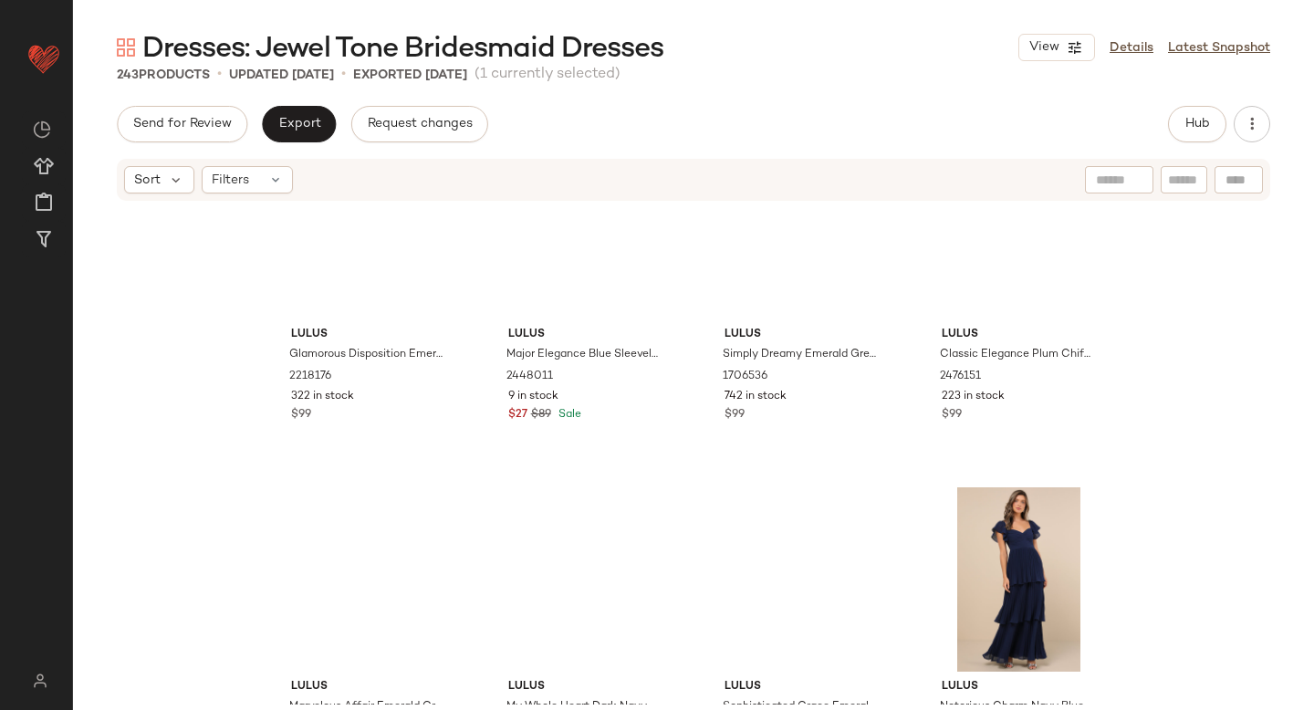
scroll to position [9453, 0]
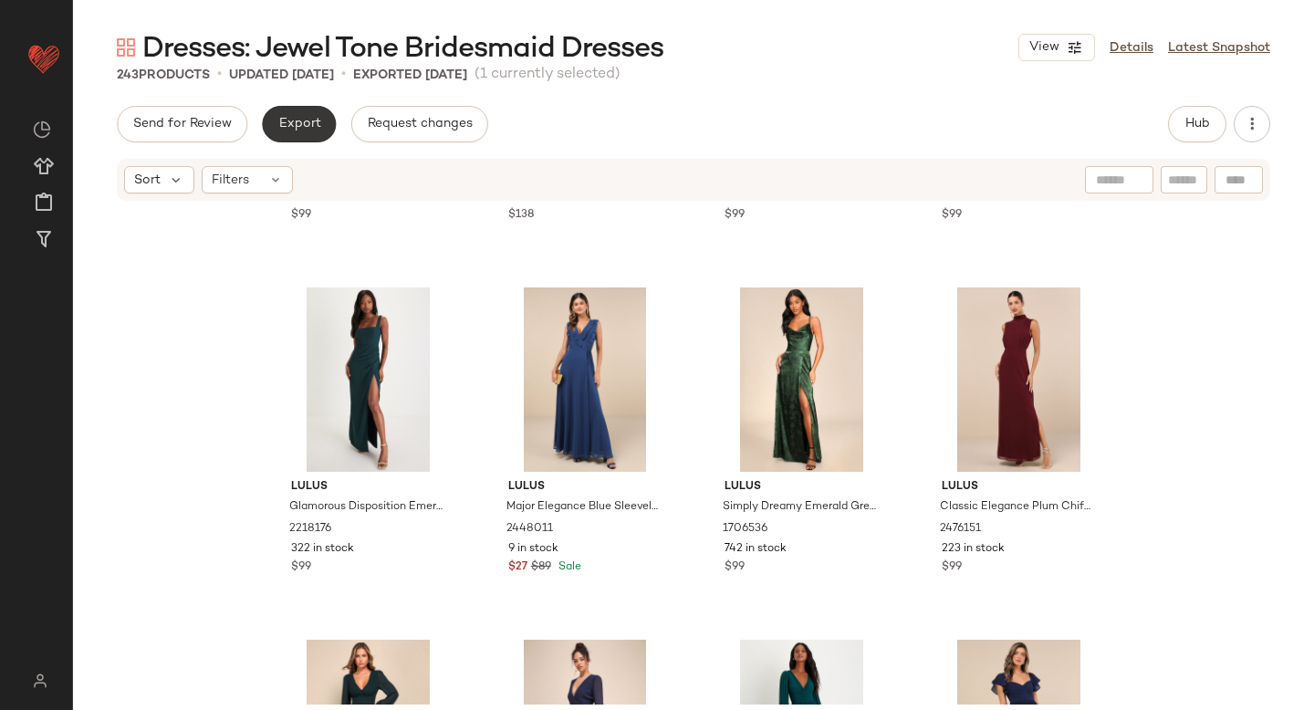
click at [283, 120] on span "Export" at bounding box center [298, 124] width 43 height 15
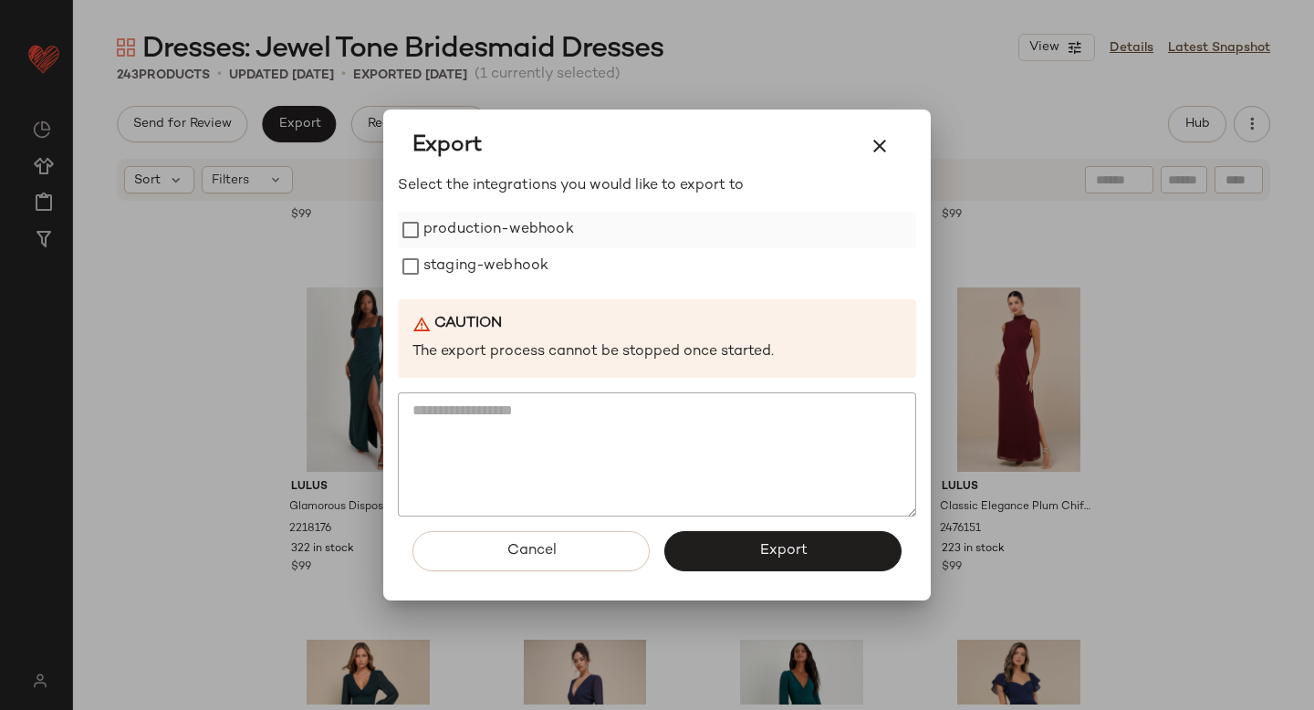
click at [438, 228] on label "production-webhook" at bounding box center [499, 230] width 151 height 37
click at [445, 247] on label "production-webhook" at bounding box center [499, 230] width 151 height 37
click at [449, 265] on label "staging-webhook" at bounding box center [486, 266] width 125 height 37
click at [448, 220] on label "production-webhook" at bounding box center [499, 230] width 151 height 37
click at [770, 541] on button "Export" at bounding box center [783, 551] width 237 height 40
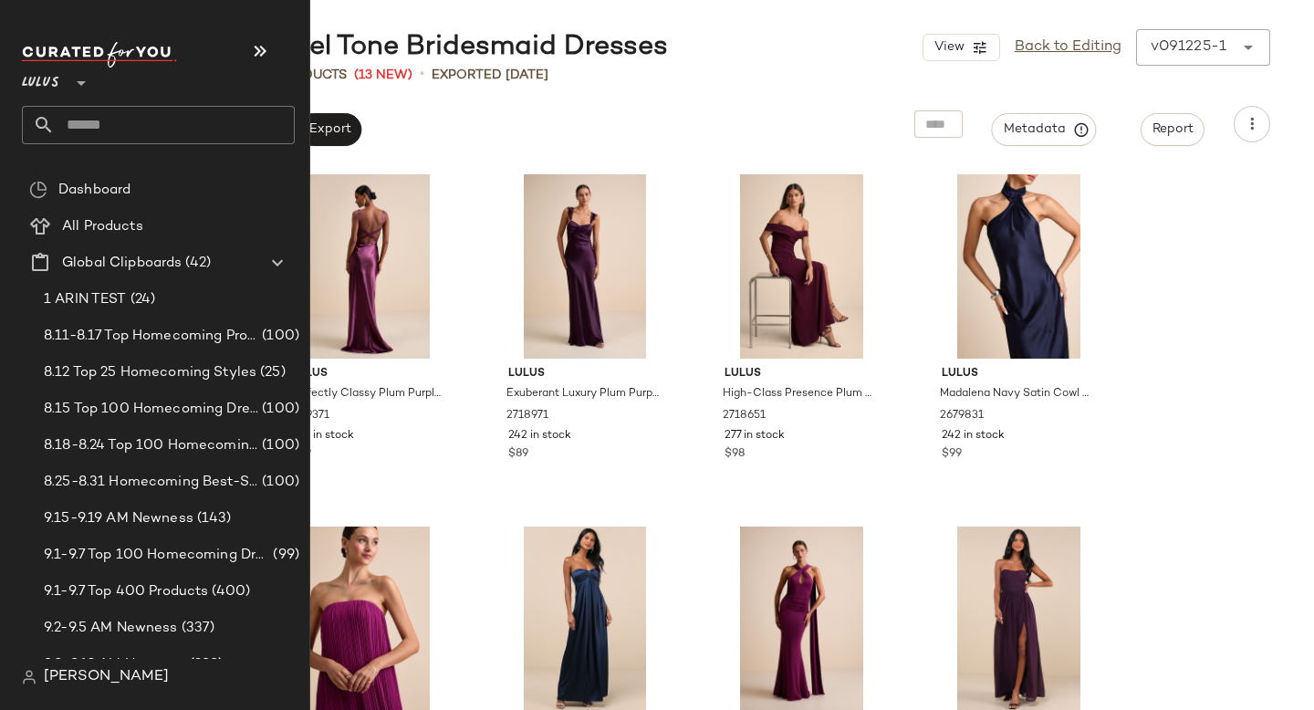
click at [140, 118] on input "text" at bounding box center [175, 125] width 240 height 38
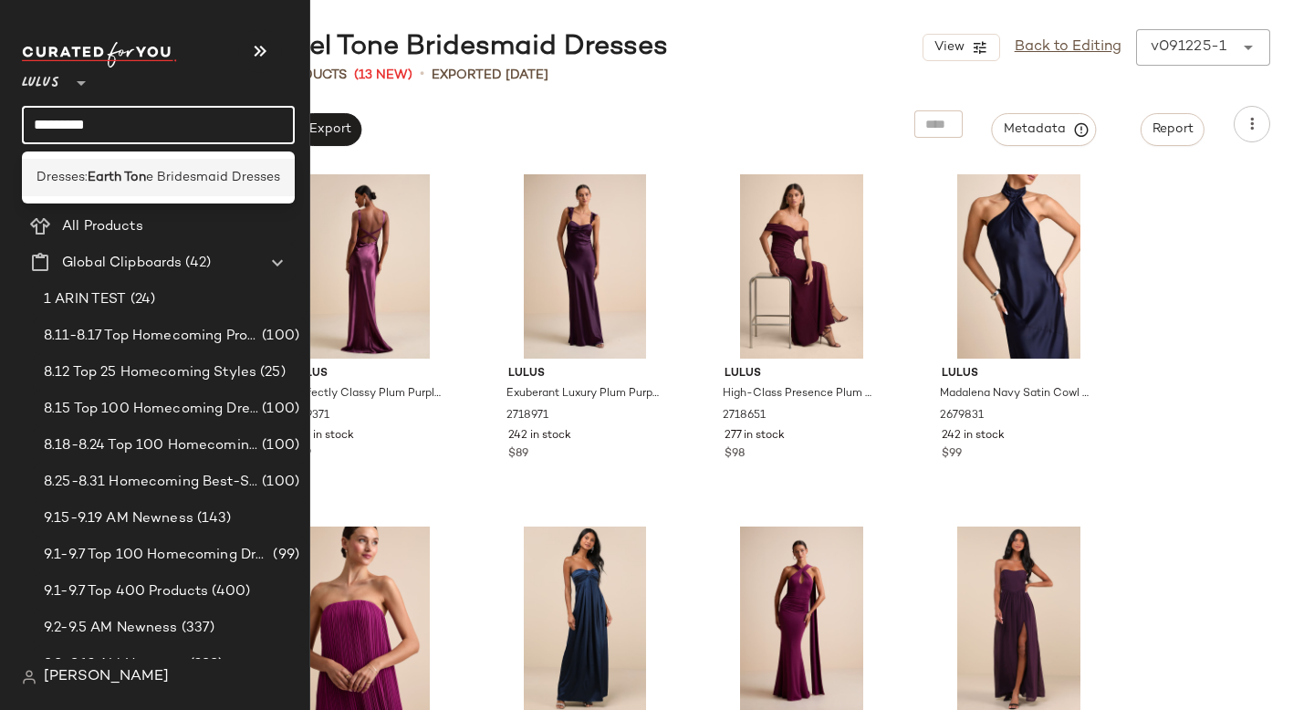
type input "*********"
click at [152, 186] on span "e Bridesmaid Dresses" at bounding box center [213, 177] width 134 height 19
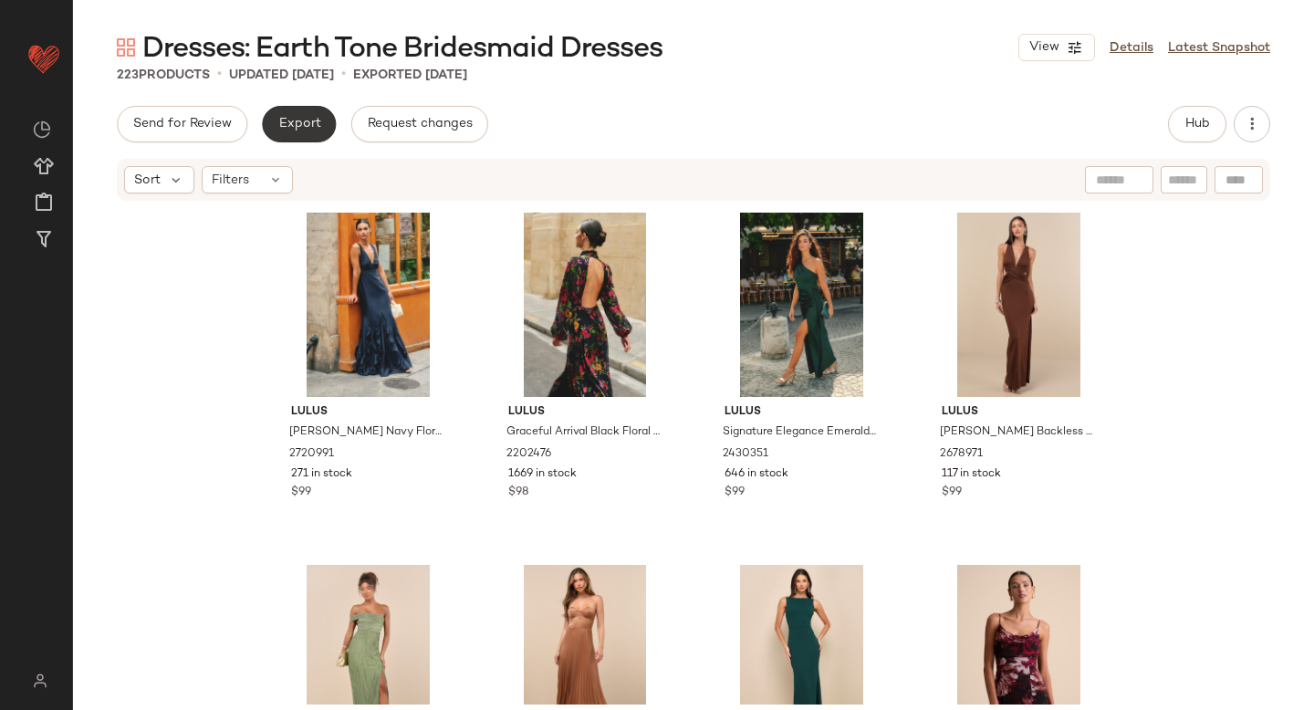
click at [317, 124] on span "Export" at bounding box center [298, 124] width 43 height 15
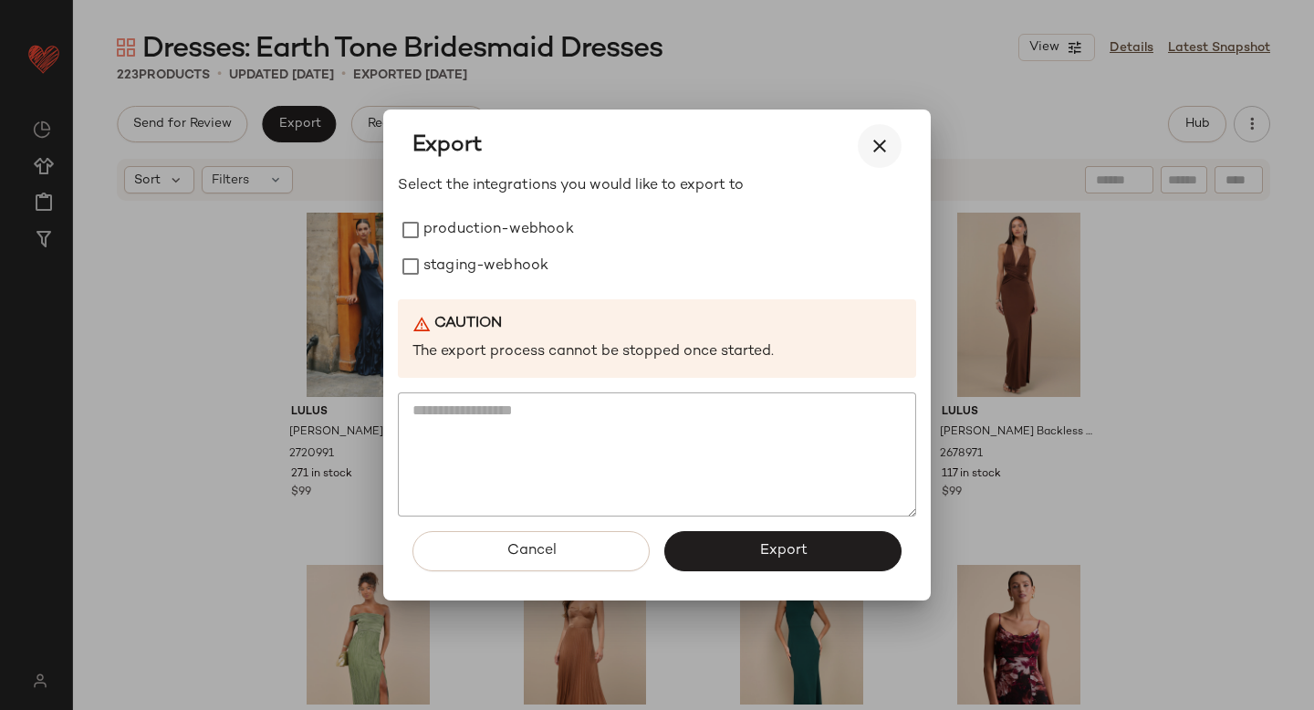
click at [882, 150] on icon "button" at bounding box center [880, 146] width 22 height 22
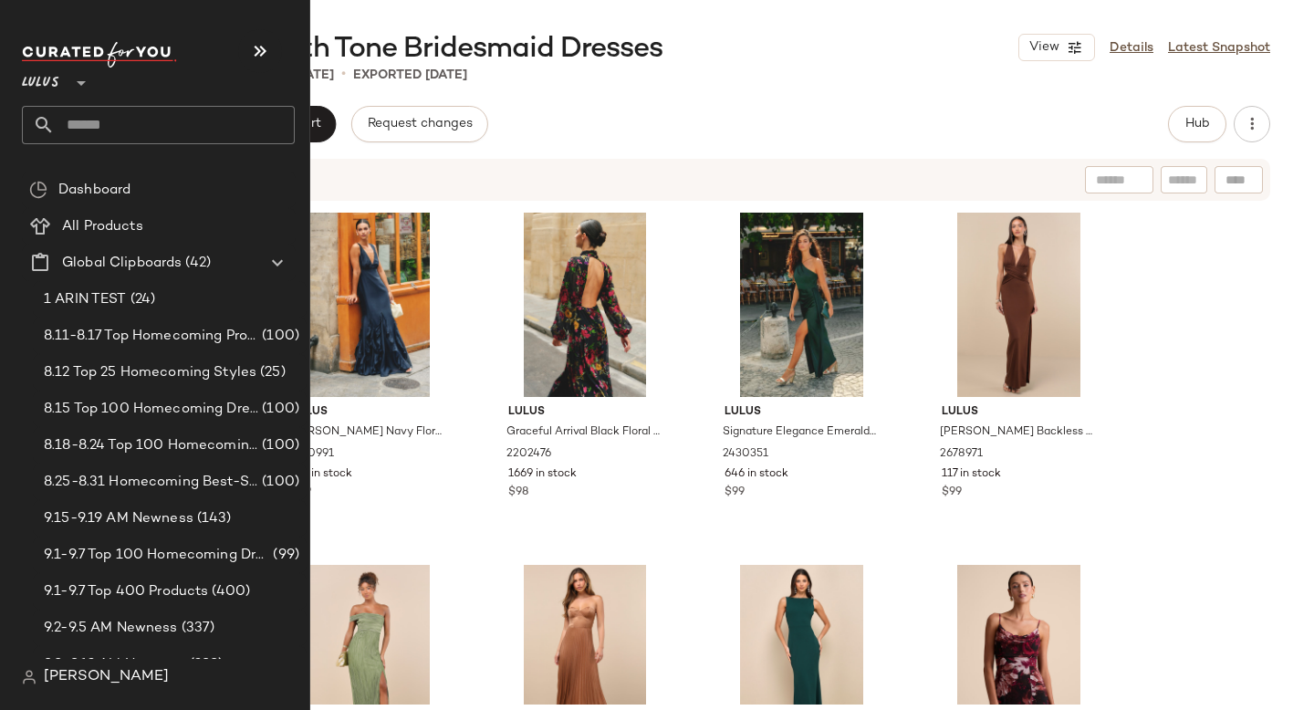
click at [104, 118] on input "text" at bounding box center [175, 125] width 240 height 38
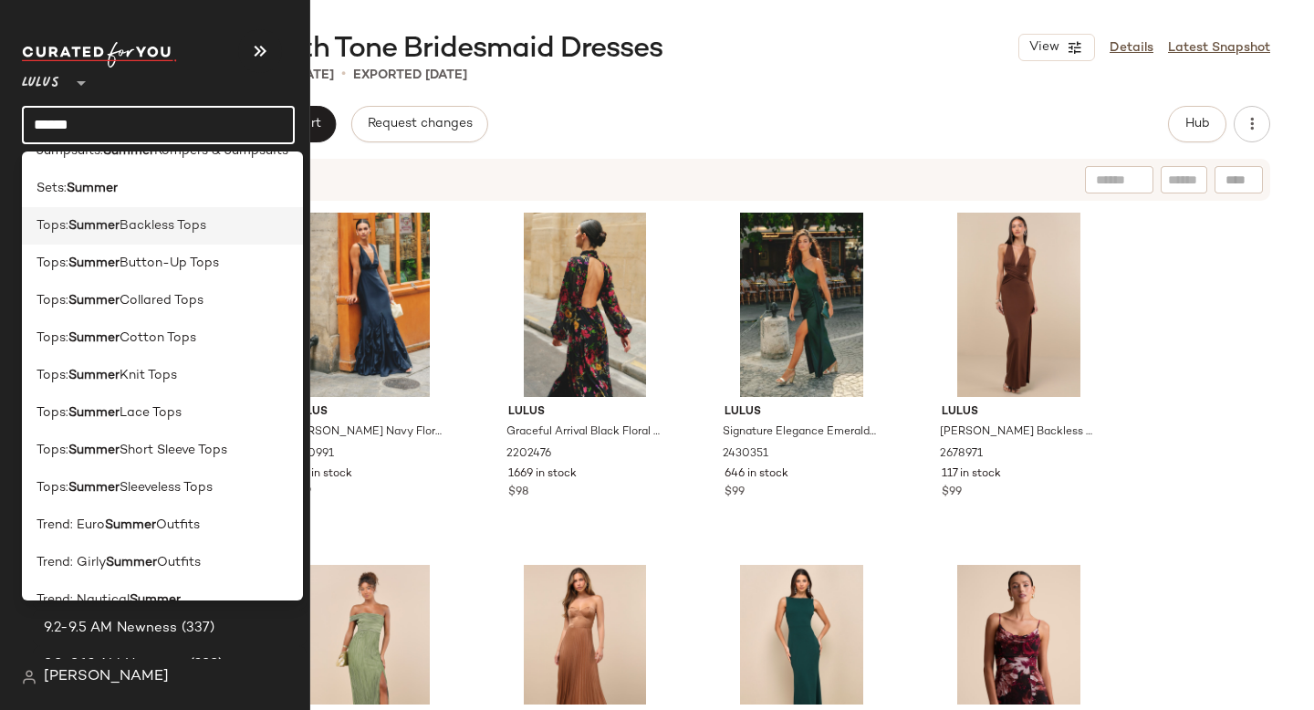
scroll to position [389, 0]
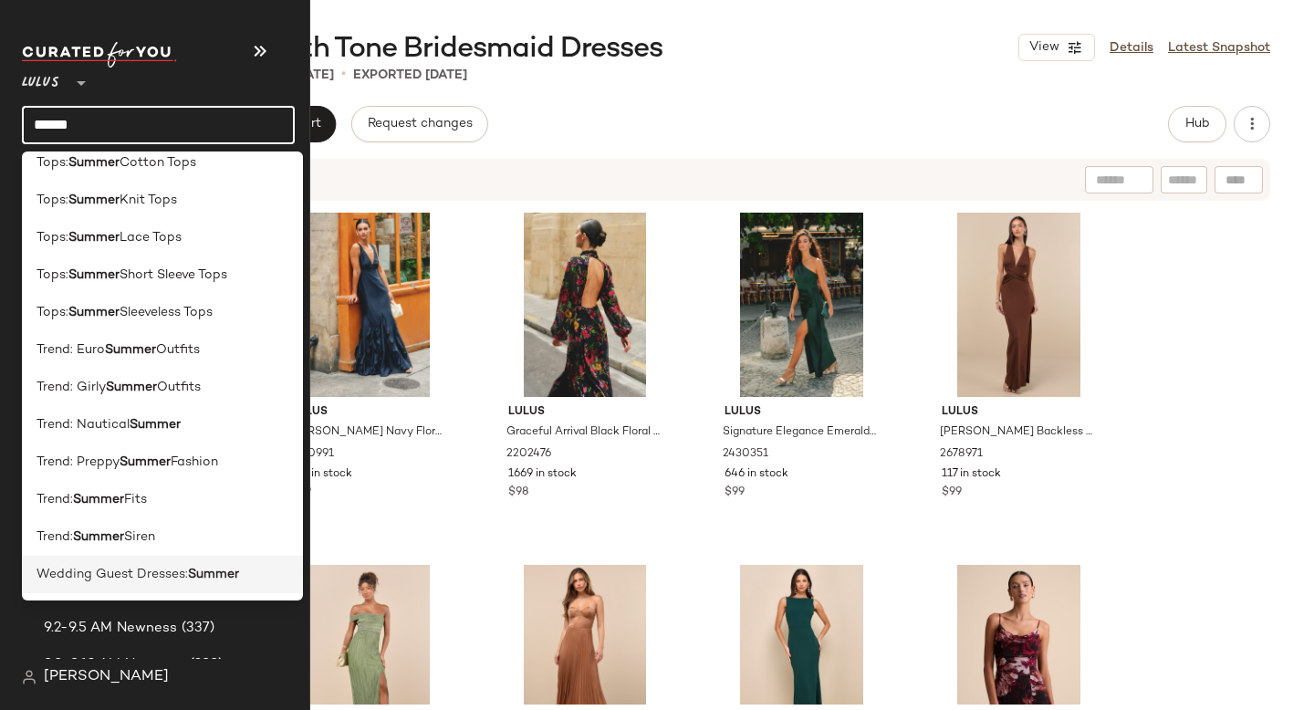
type input "******"
click at [66, 580] on span "Wedding Guest Dresses:" at bounding box center [113, 574] width 152 height 19
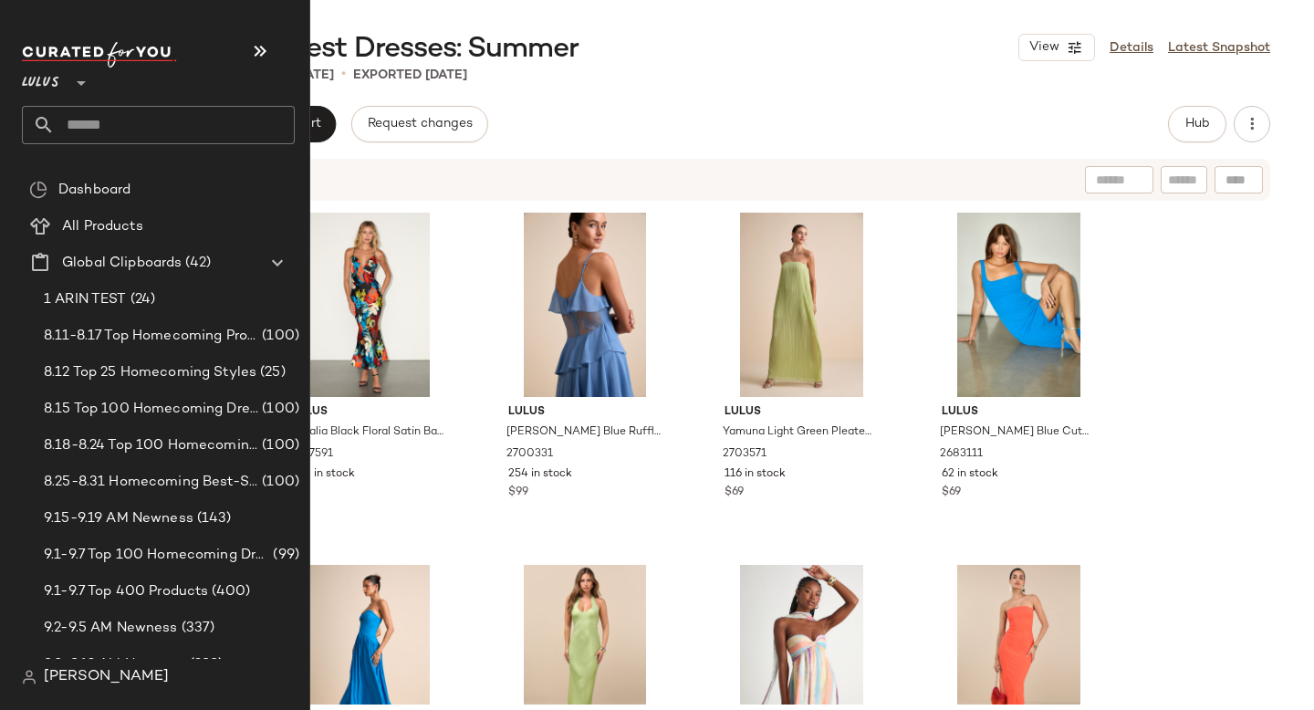
click at [126, 126] on input "text" at bounding box center [175, 125] width 240 height 38
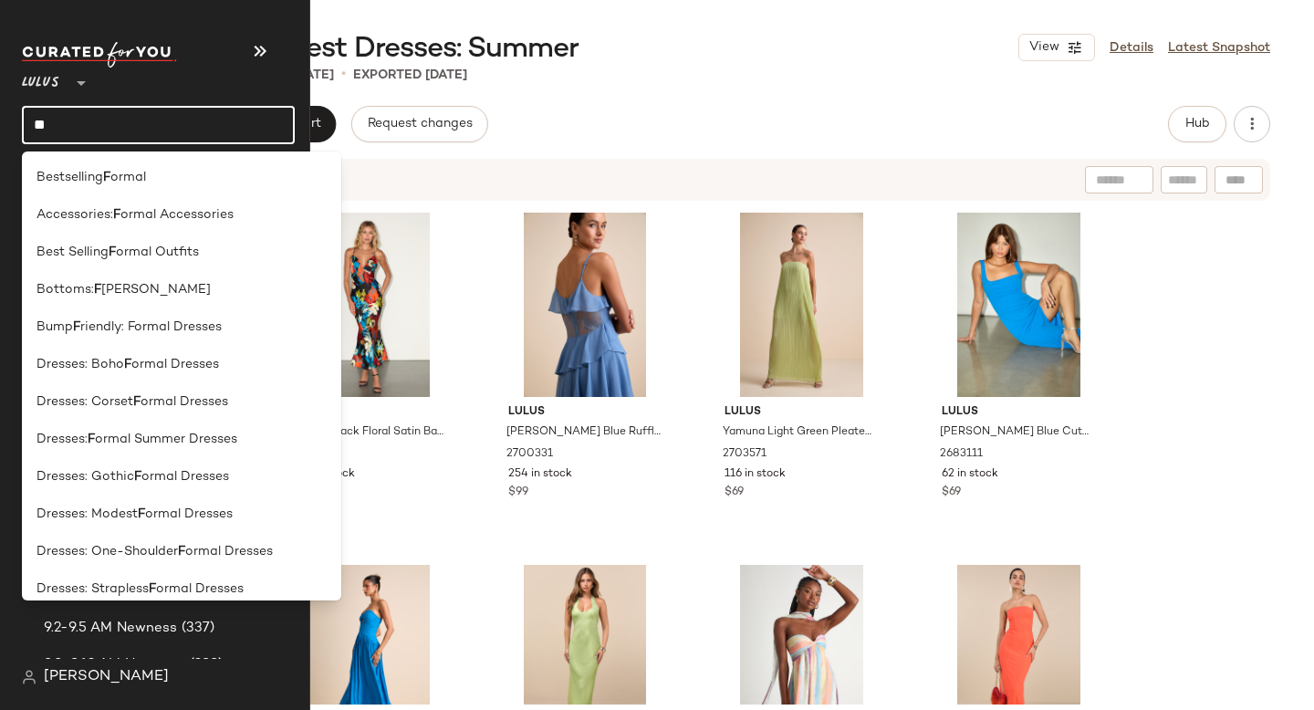
type input "*"
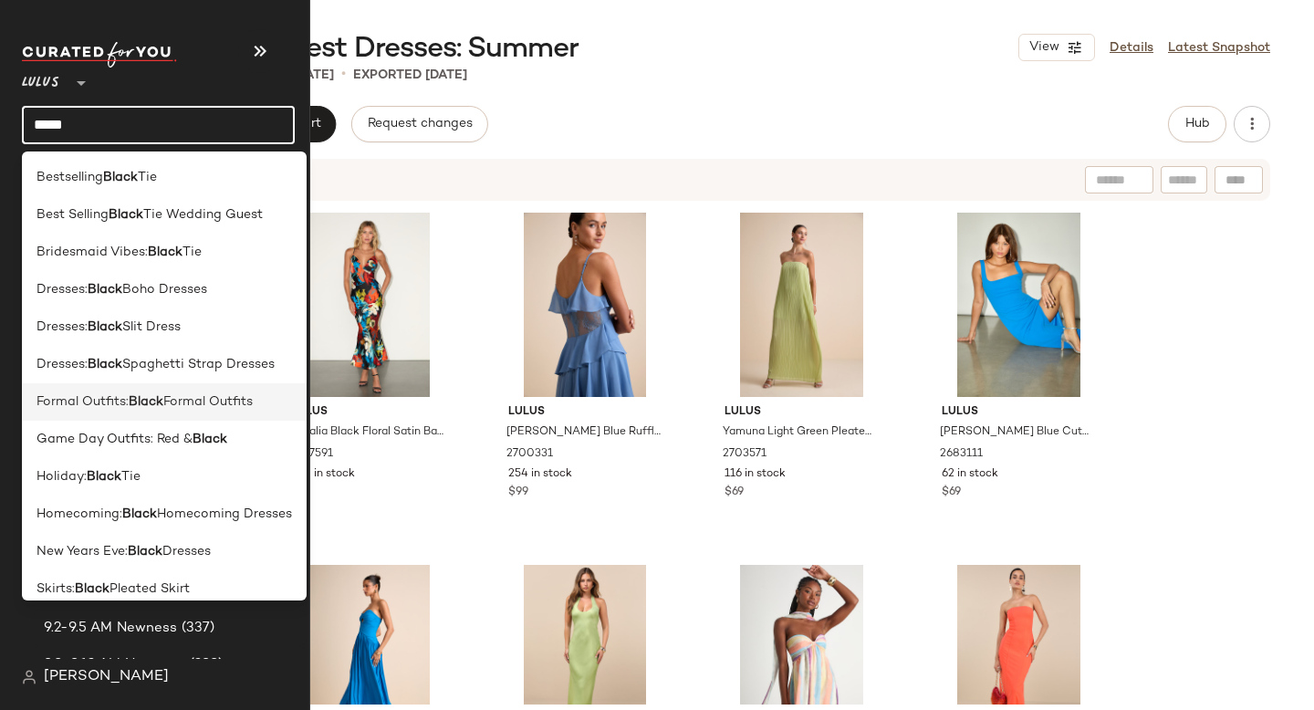
type input "*****"
click at [127, 397] on span "Formal Outfits:" at bounding box center [83, 402] width 92 height 19
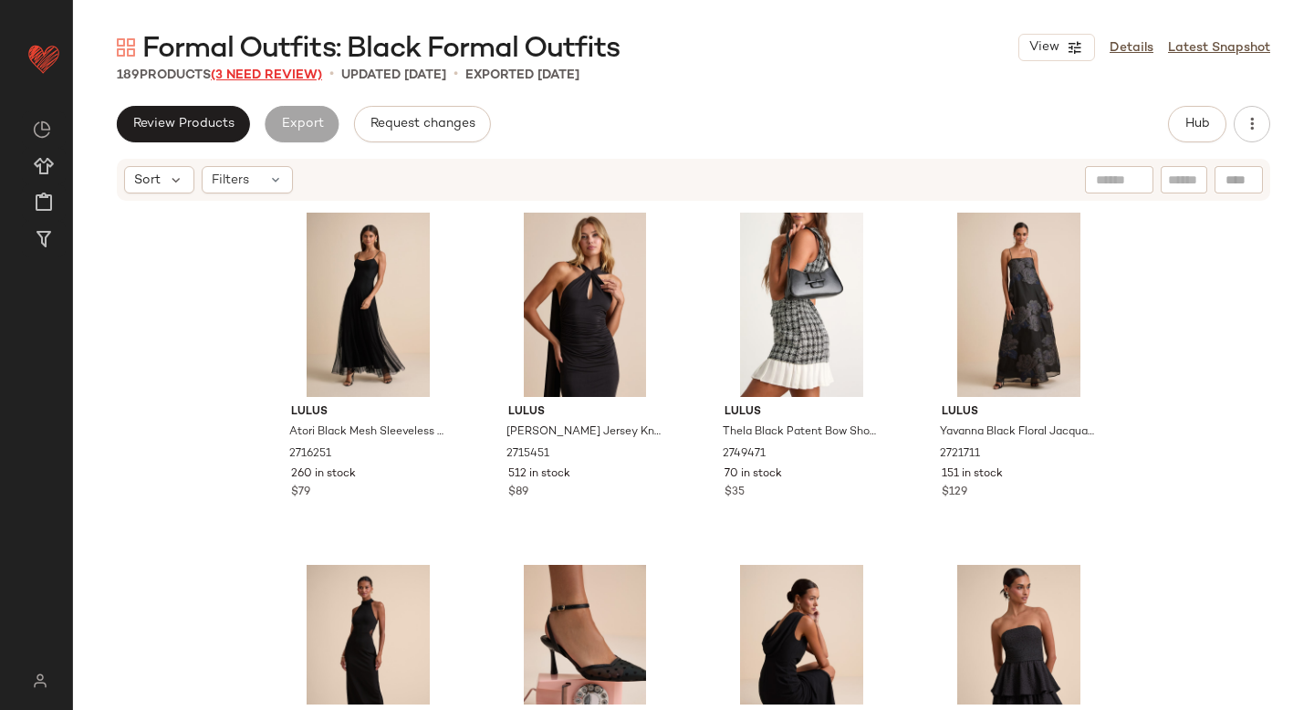
click at [279, 70] on span "(3 Need Review)" at bounding box center [266, 75] width 111 height 14
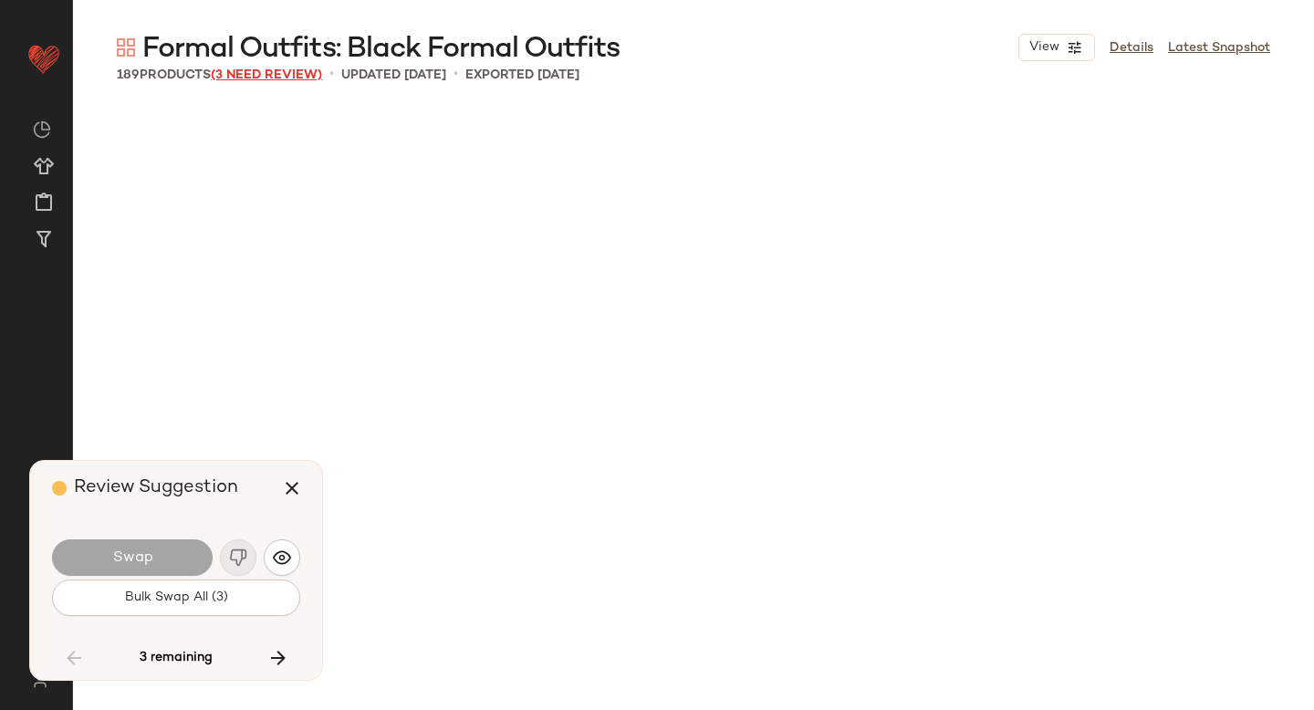
scroll to position [6695, 0]
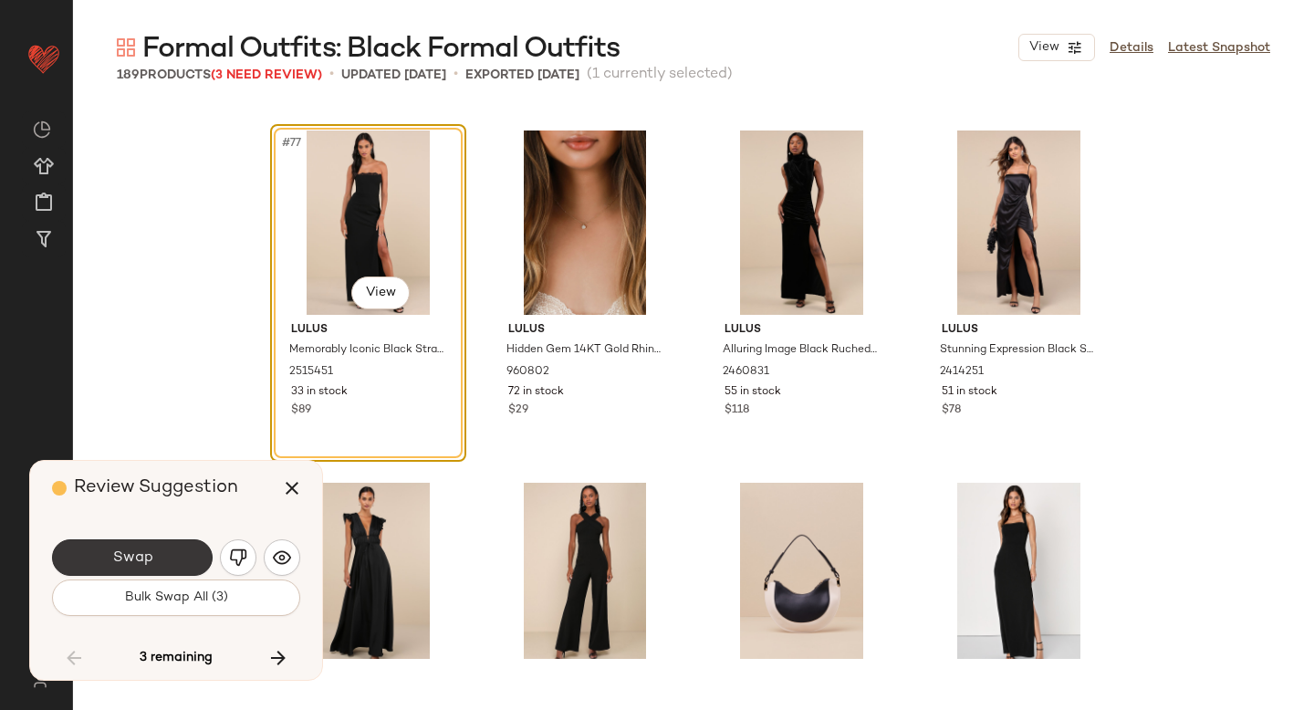
click at [141, 558] on span "Swap" at bounding box center [131, 558] width 41 height 17
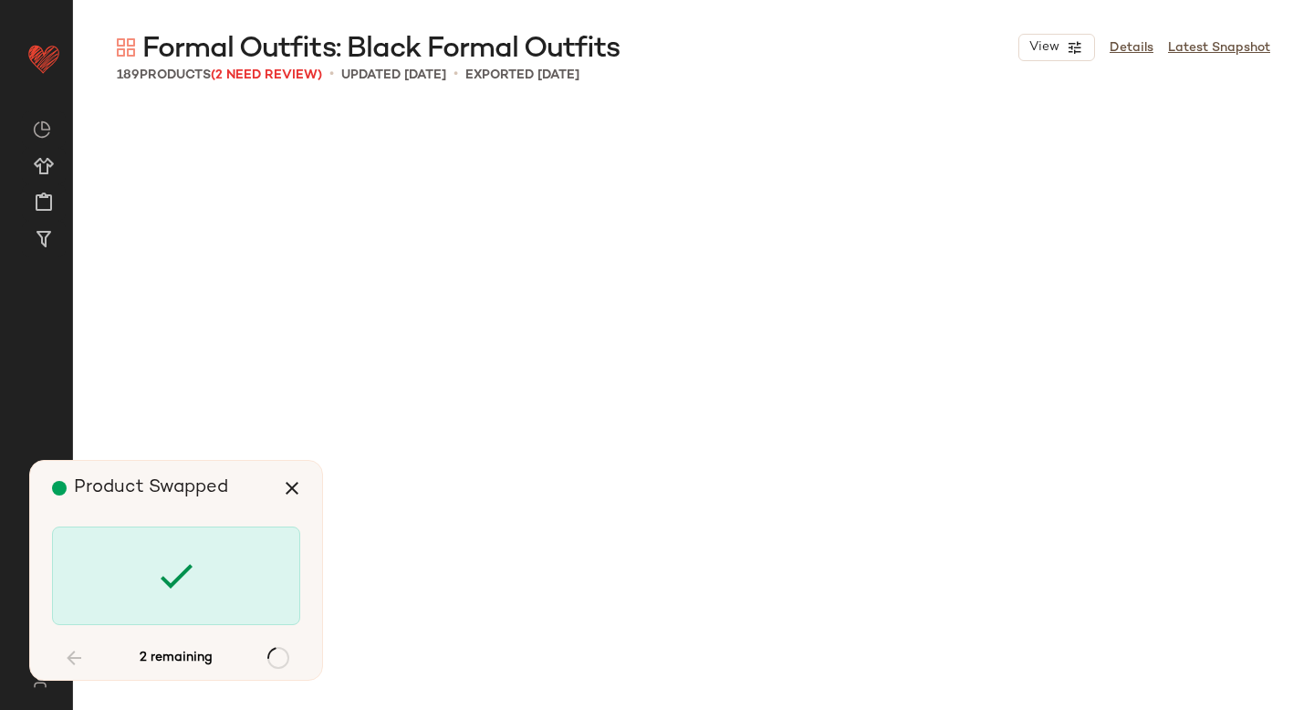
scroll to position [11275, 0]
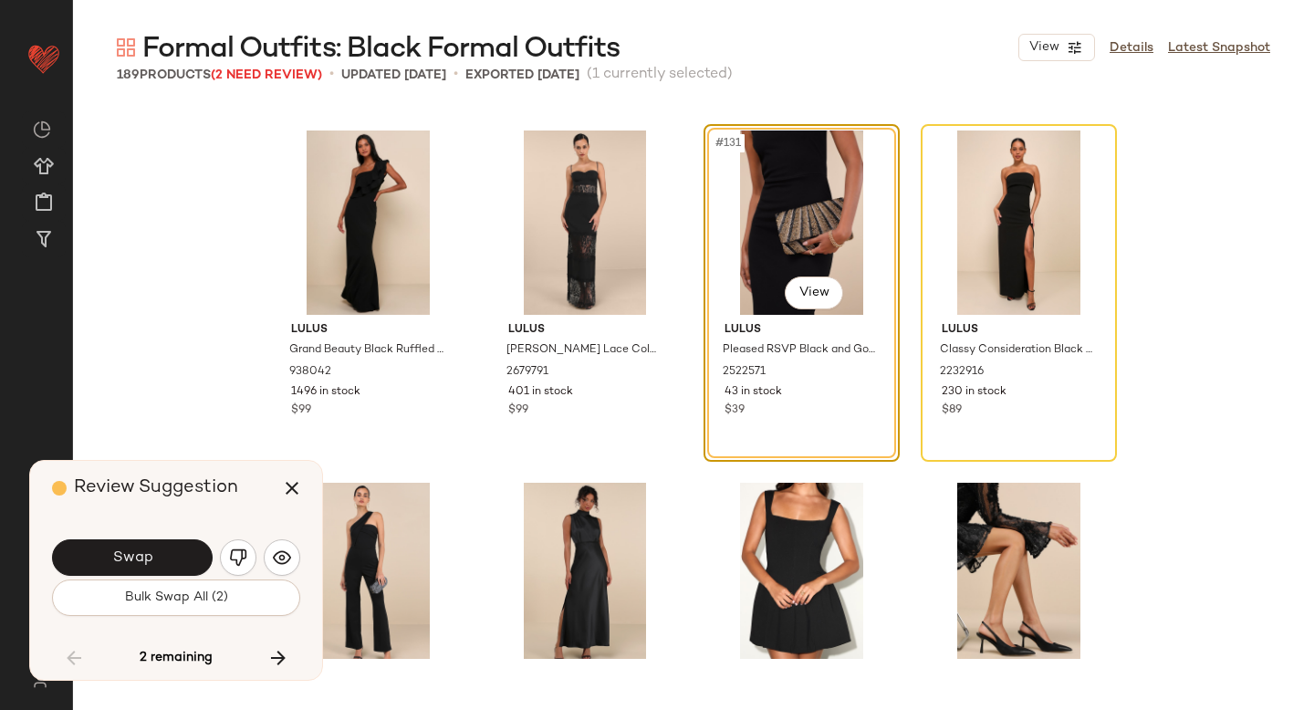
click at [141, 558] on span "Swap" at bounding box center [131, 558] width 41 height 17
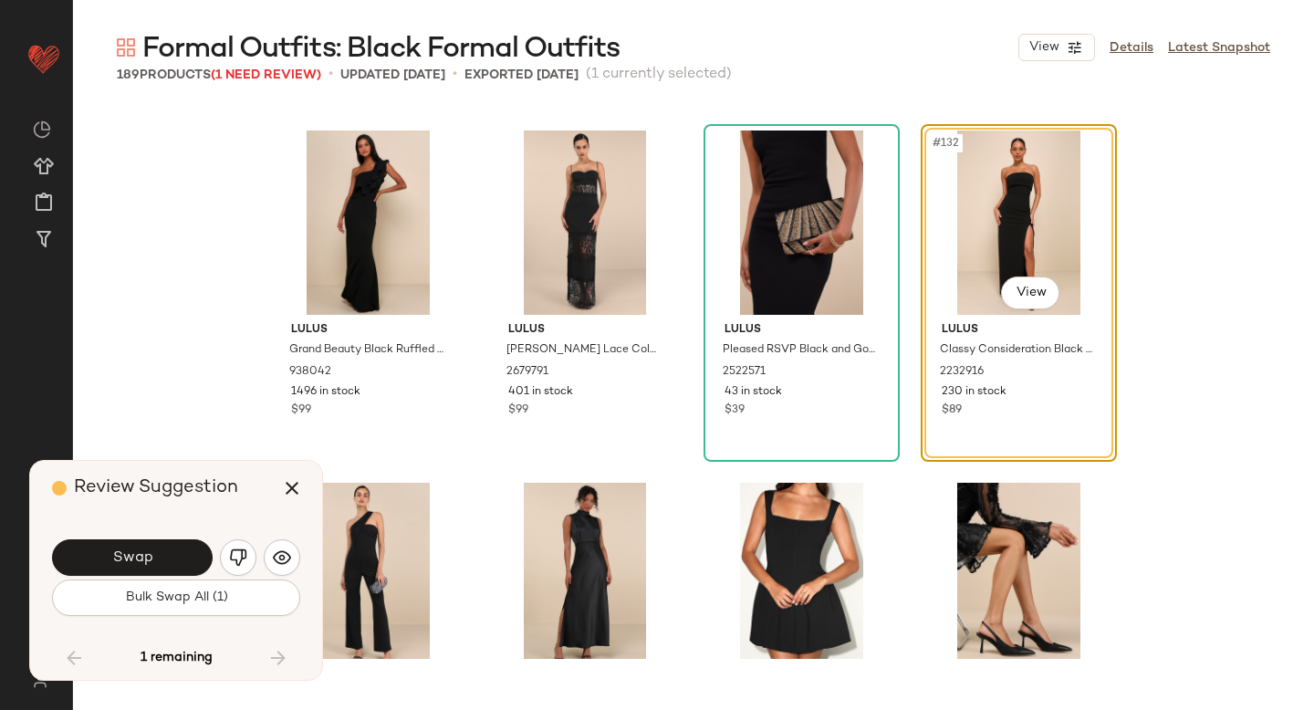
click at [141, 558] on span "Swap" at bounding box center [131, 558] width 41 height 17
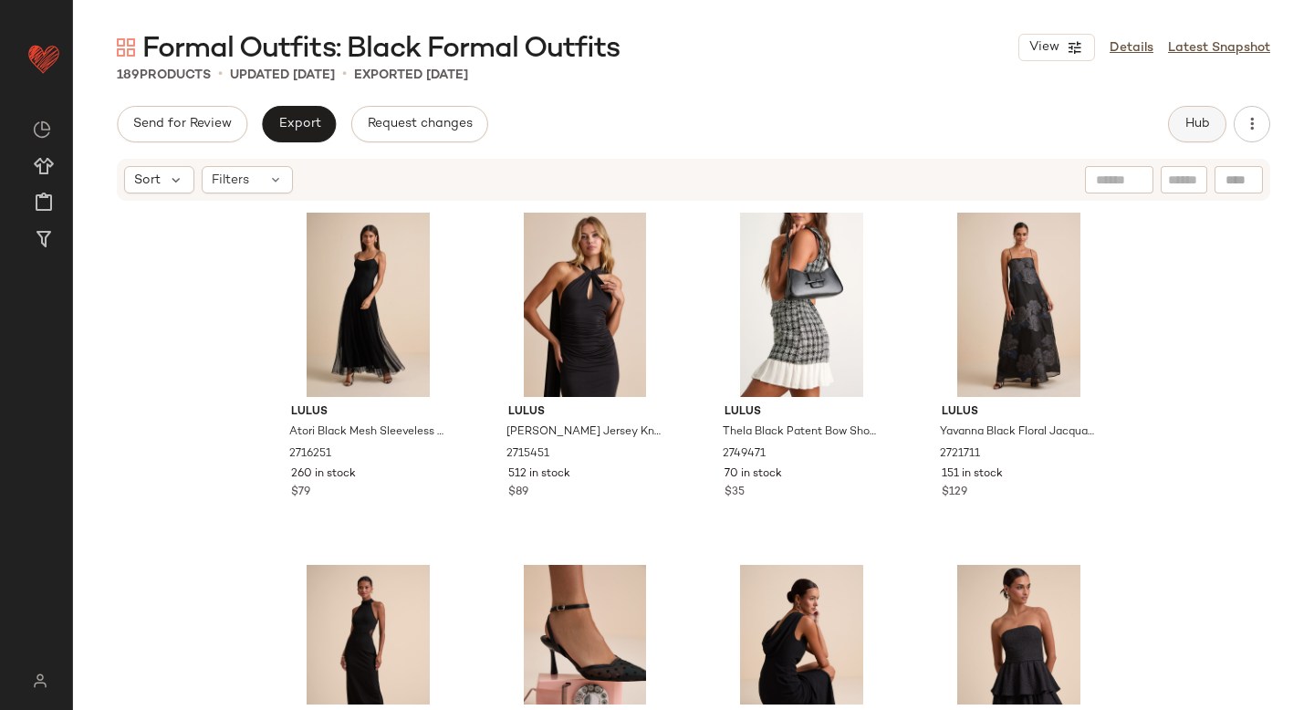
click at [1206, 130] on span "Hub" at bounding box center [1198, 124] width 26 height 15
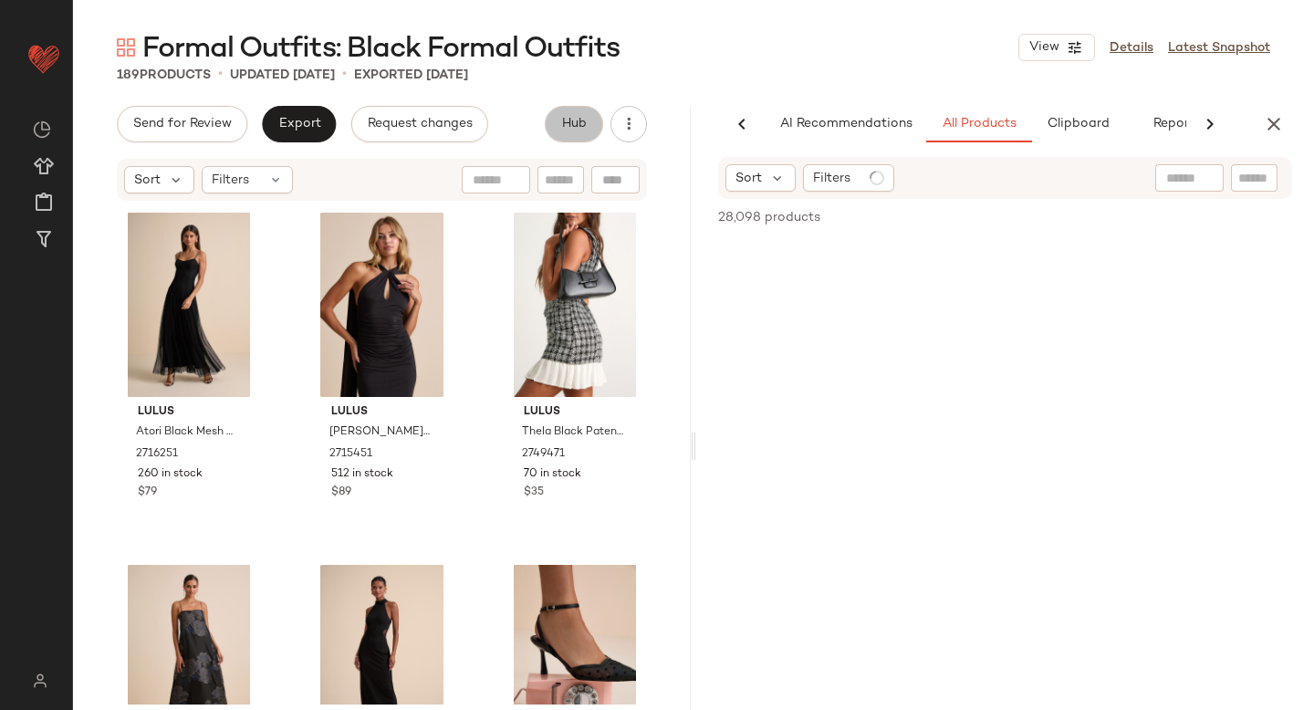
scroll to position [0, 43]
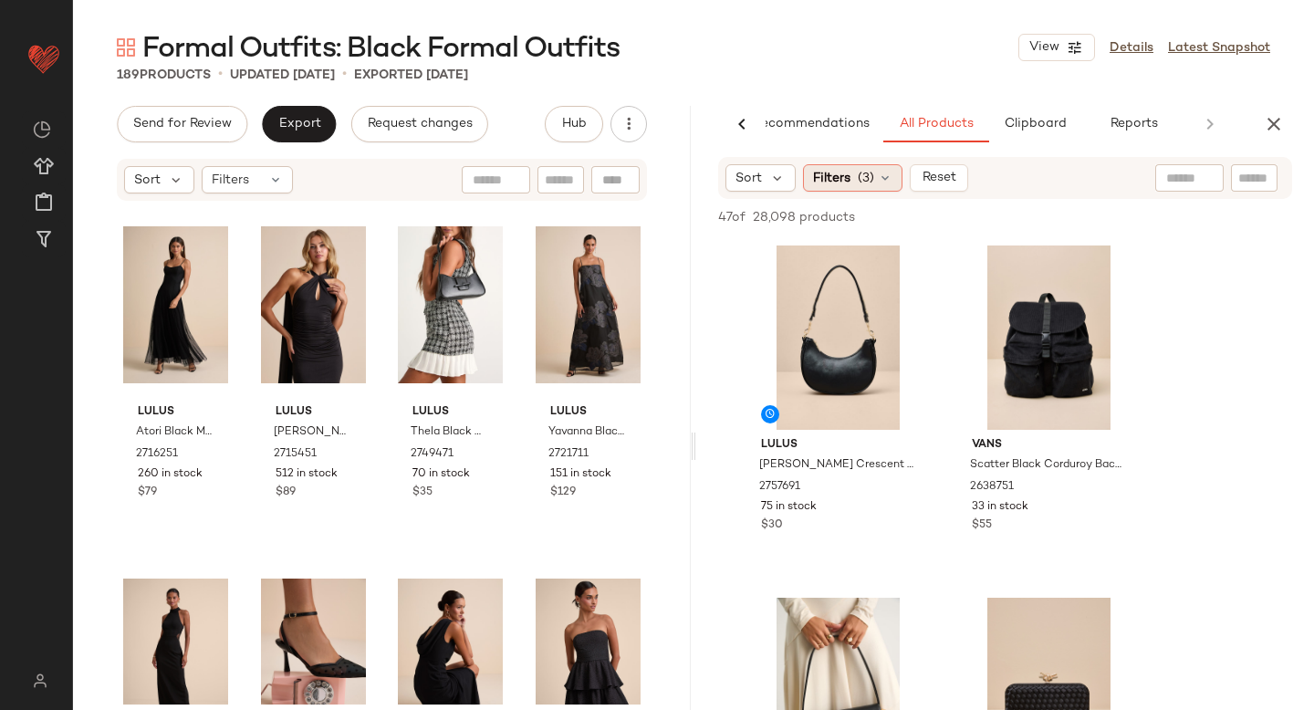
click at [875, 173] on div "Filters (3)" at bounding box center [852, 177] width 99 height 27
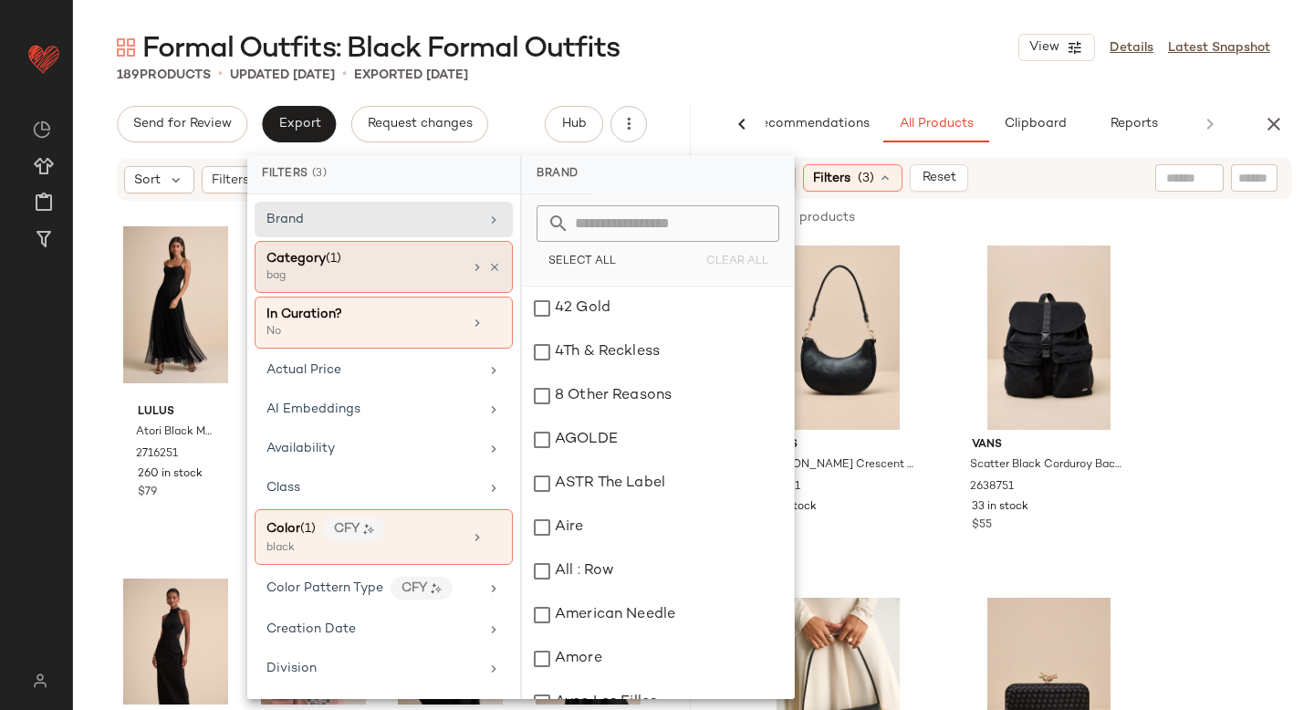
click at [321, 256] on span "Category" at bounding box center [296, 259] width 59 height 14
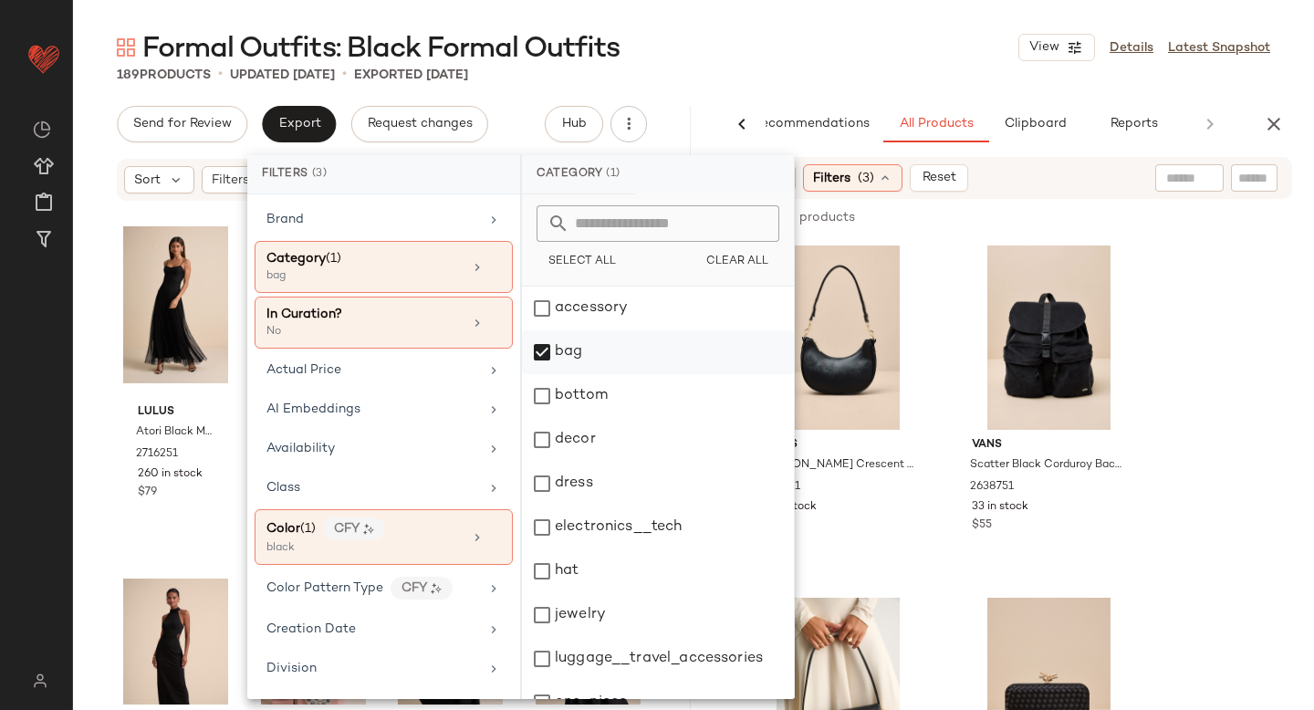
click at [544, 349] on div "bag" at bounding box center [658, 352] width 272 height 44
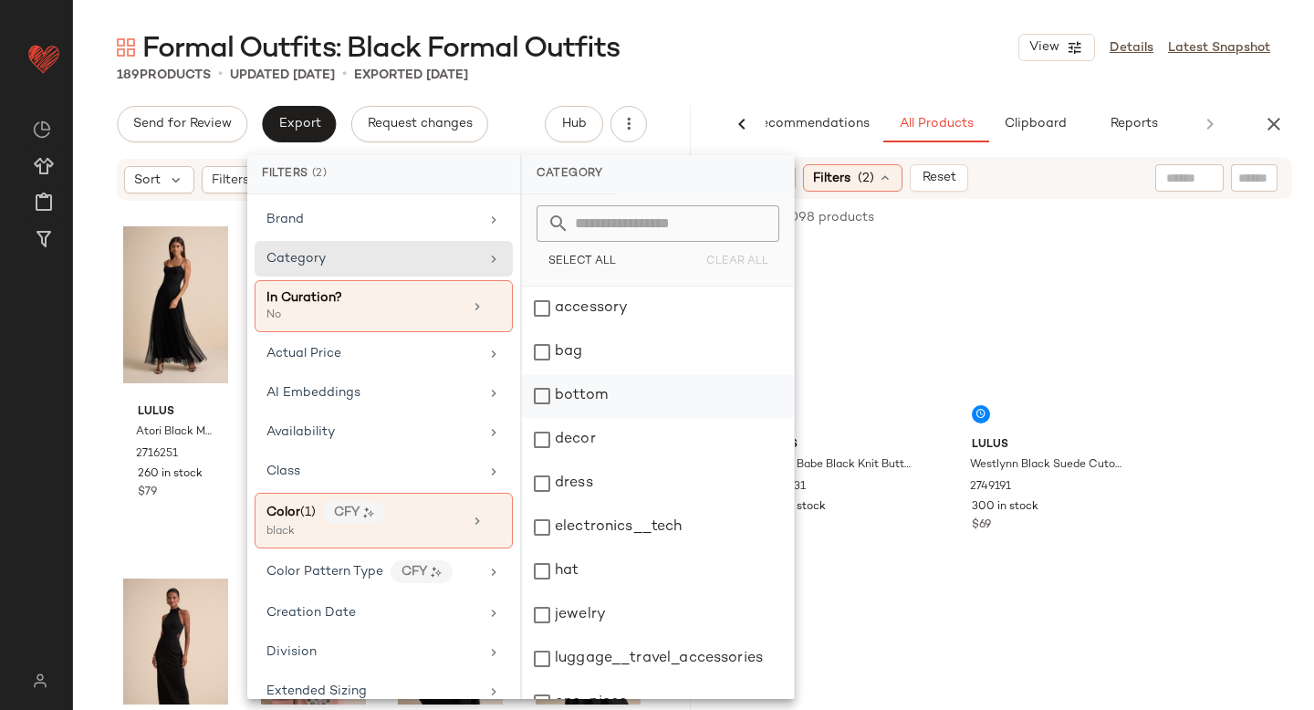
click at [542, 391] on div "bottom" at bounding box center [658, 396] width 272 height 44
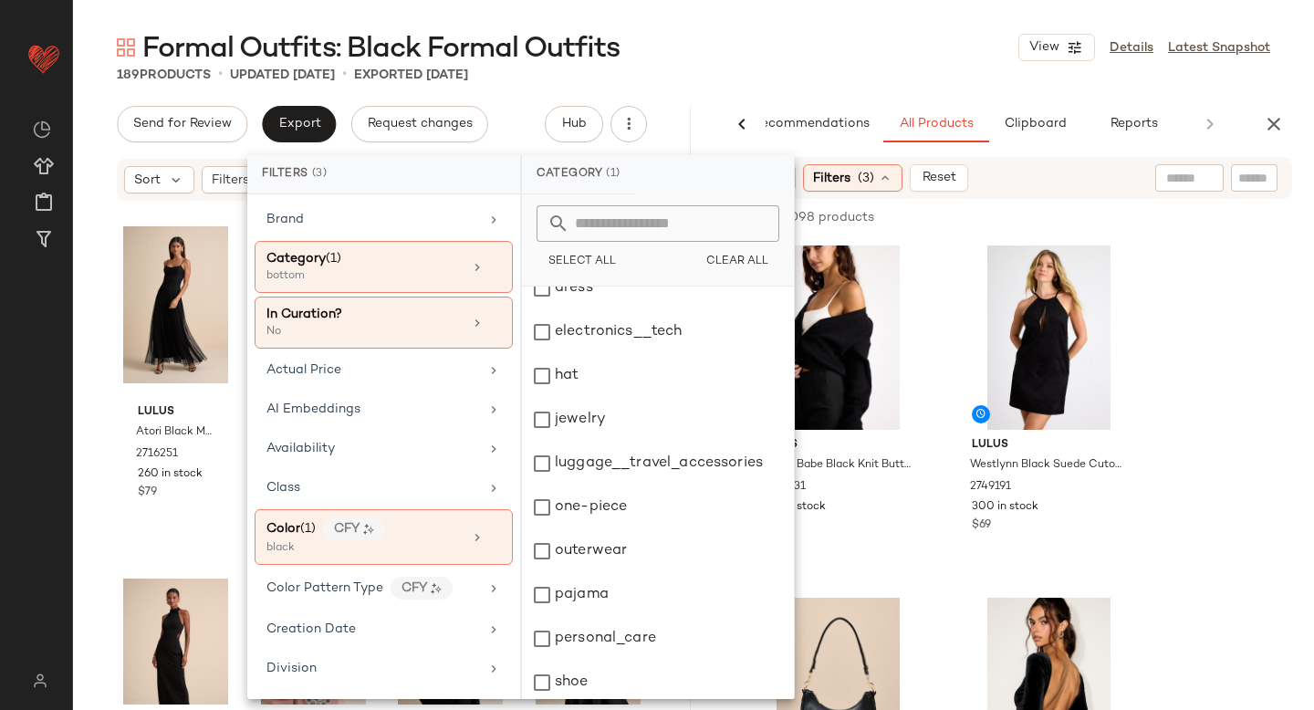
scroll to position [332, 0]
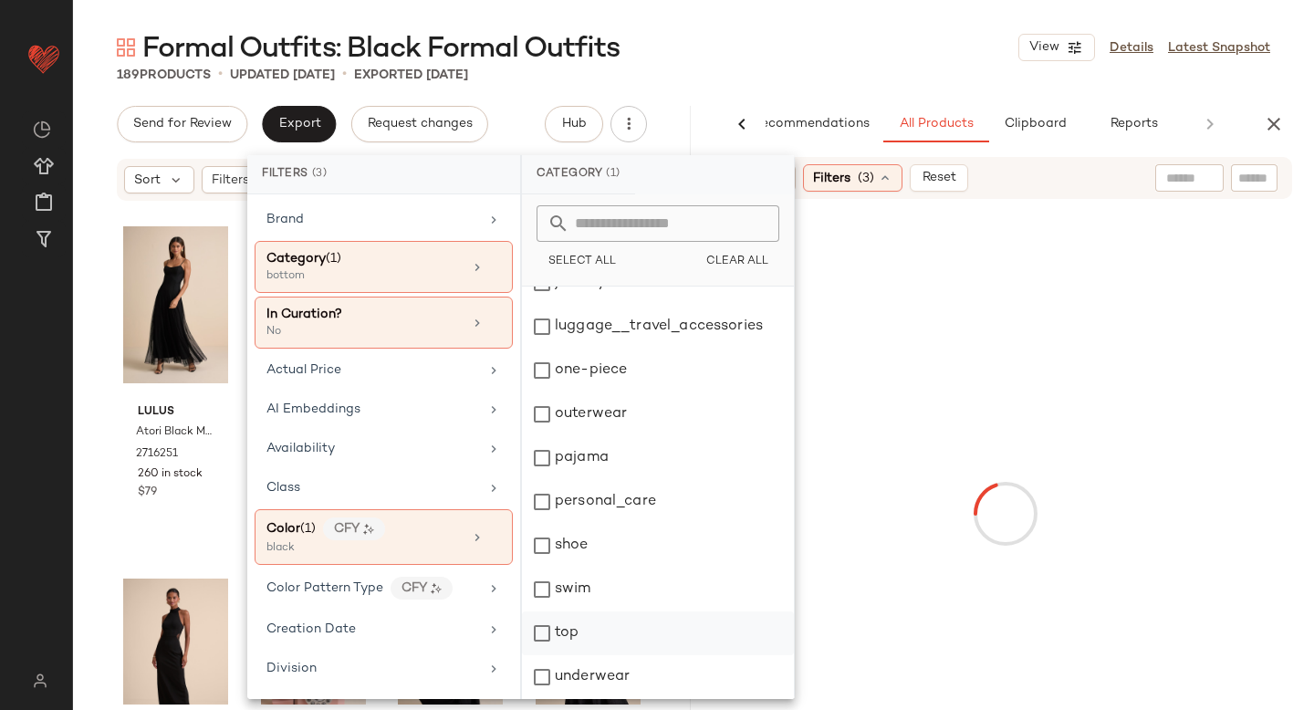
click at [539, 633] on div "top" at bounding box center [658, 634] width 272 height 44
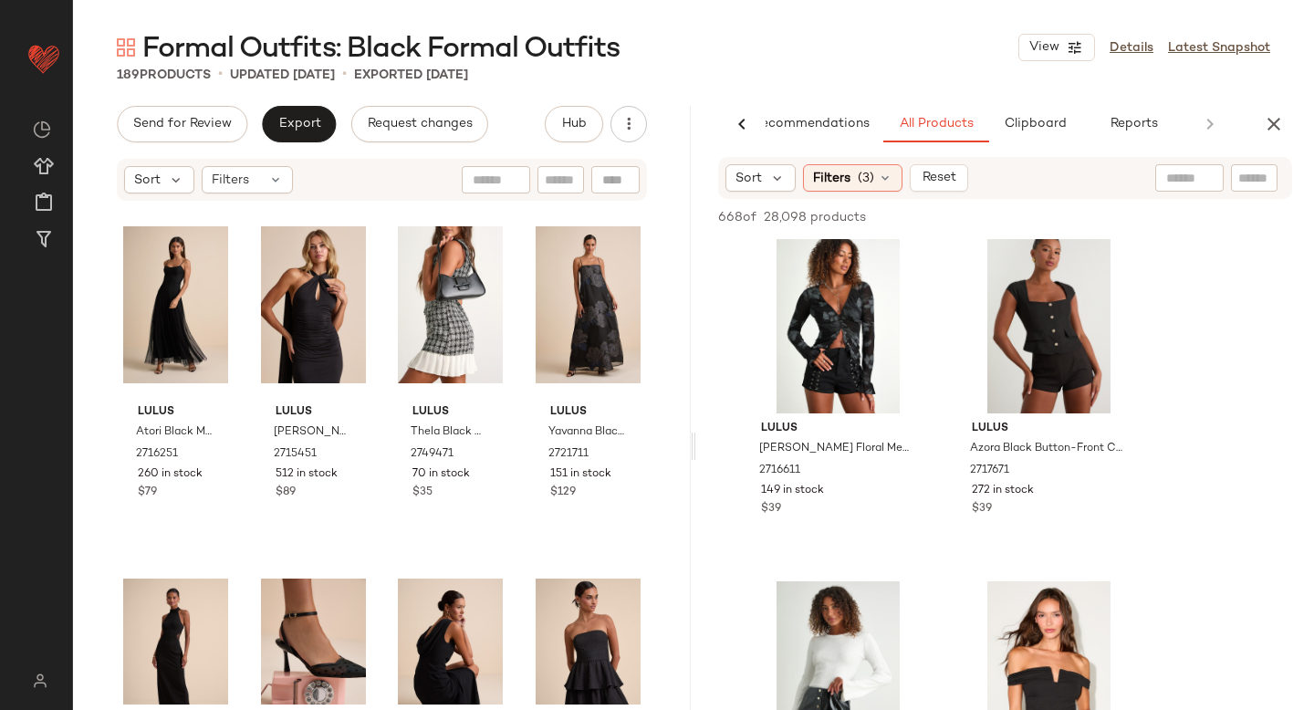
scroll to position [1988, 0]
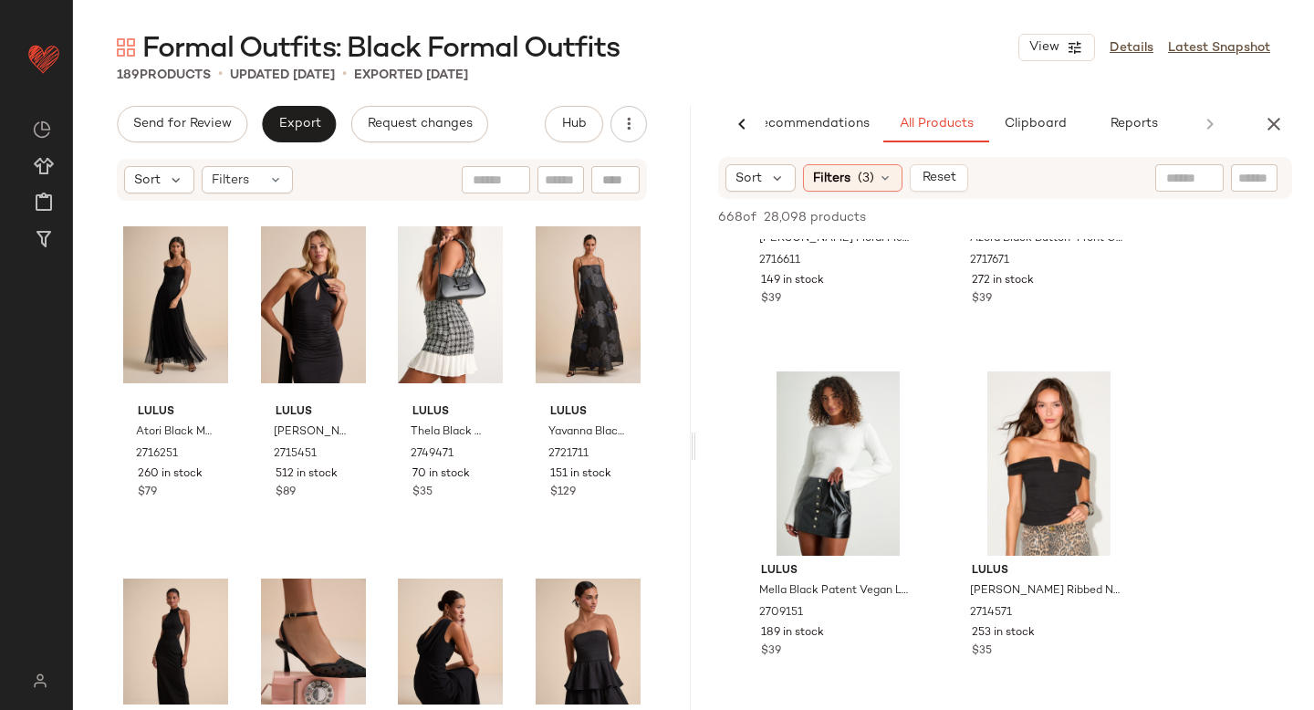
click at [1203, 189] on div at bounding box center [1190, 177] width 68 height 27
type input "******"
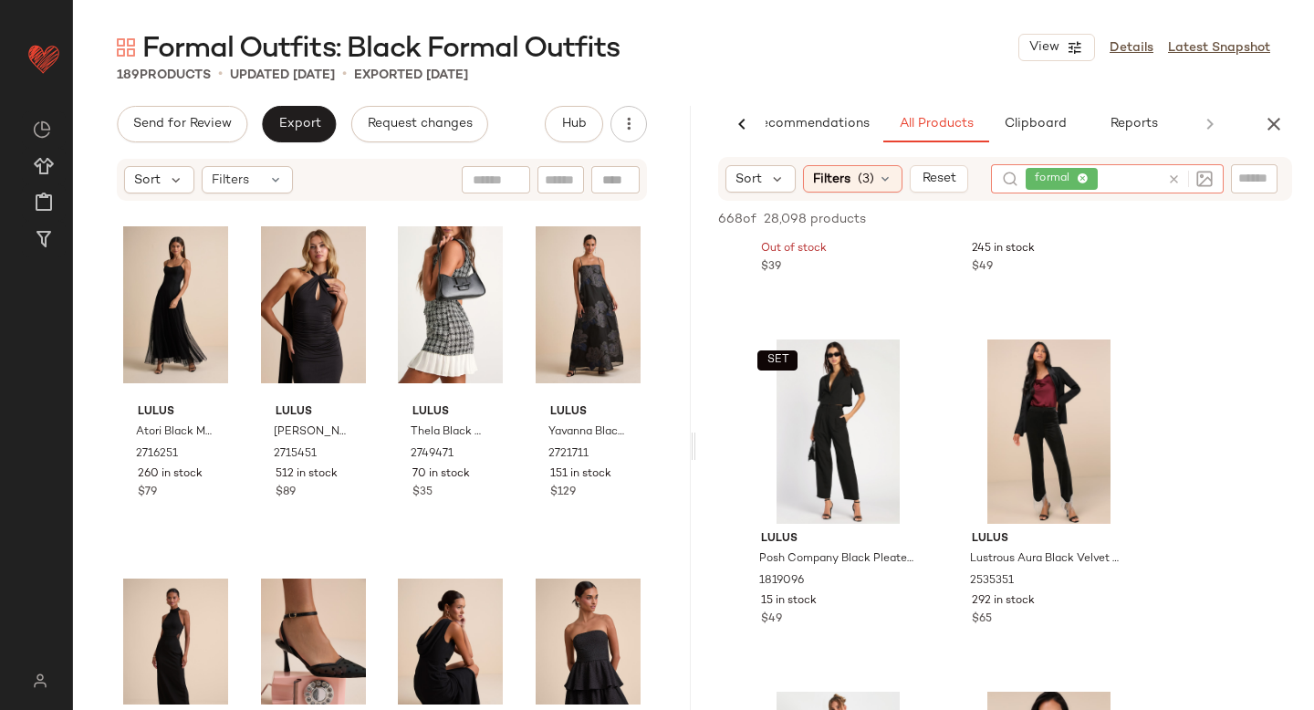
scroll to position [695, 0]
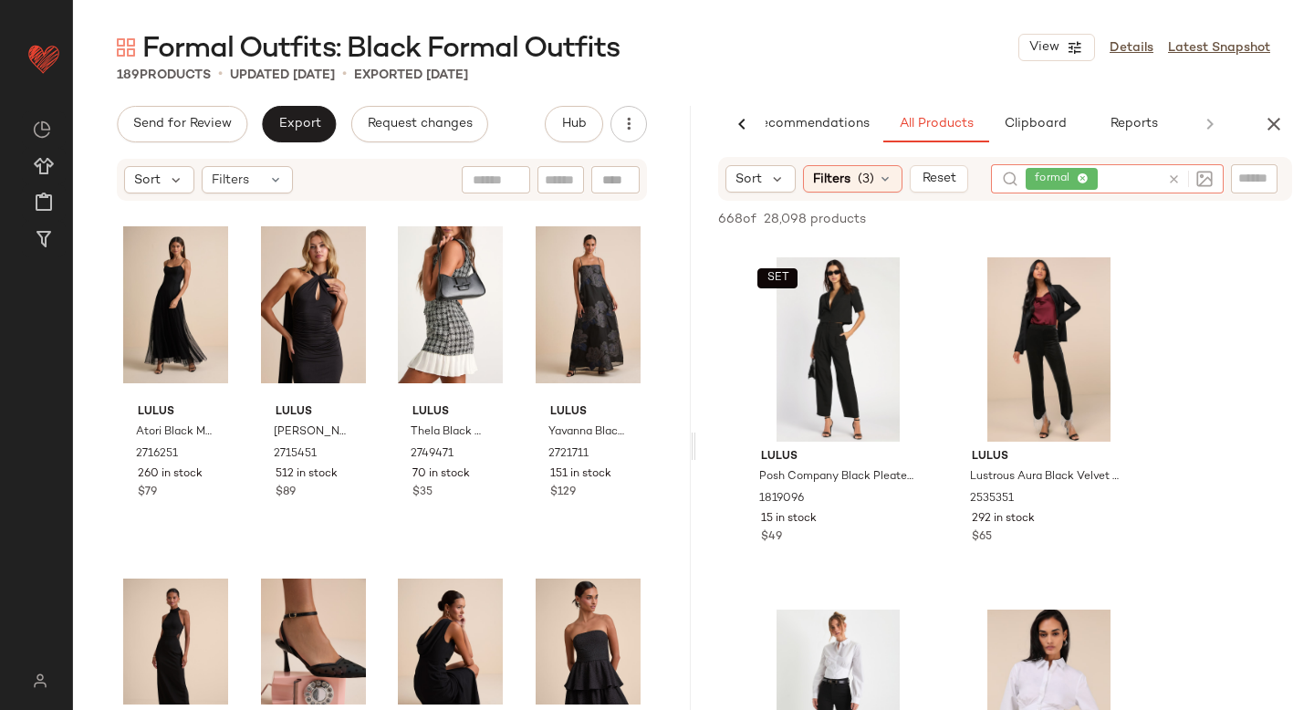
click at [1175, 176] on icon at bounding box center [1174, 180] width 14 height 14
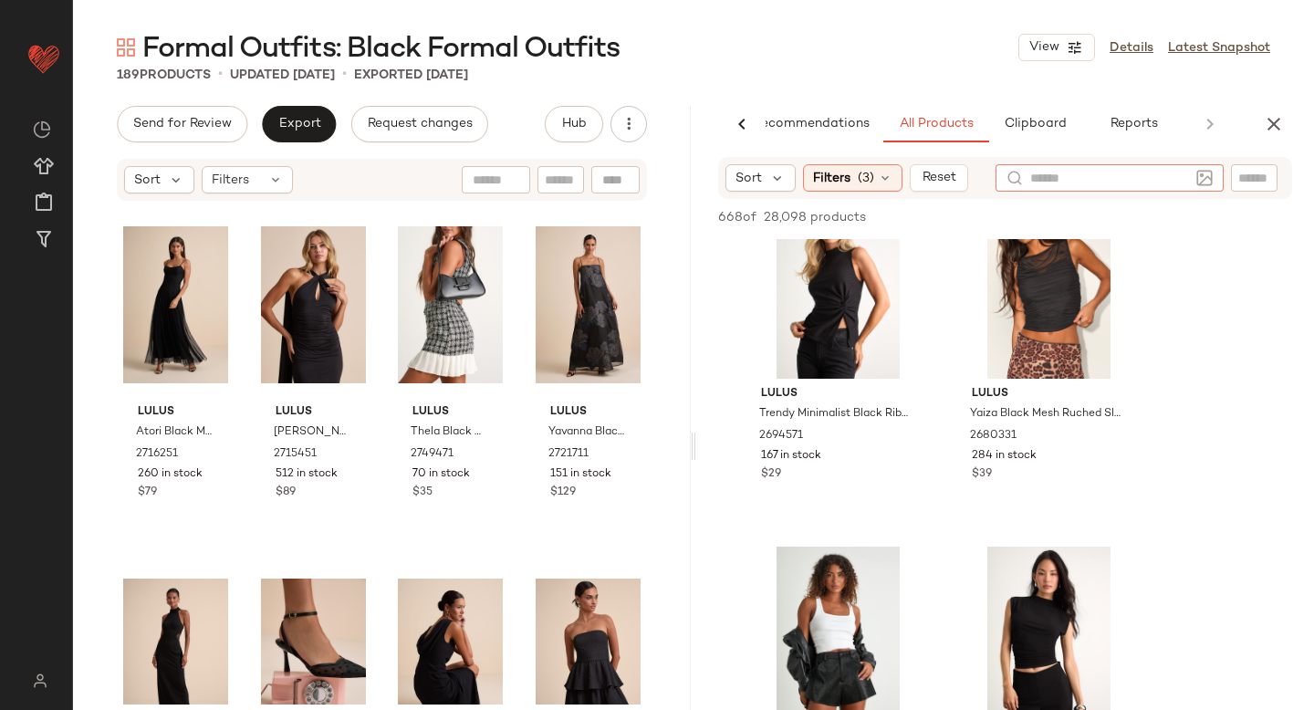
scroll to position [1318, 0]
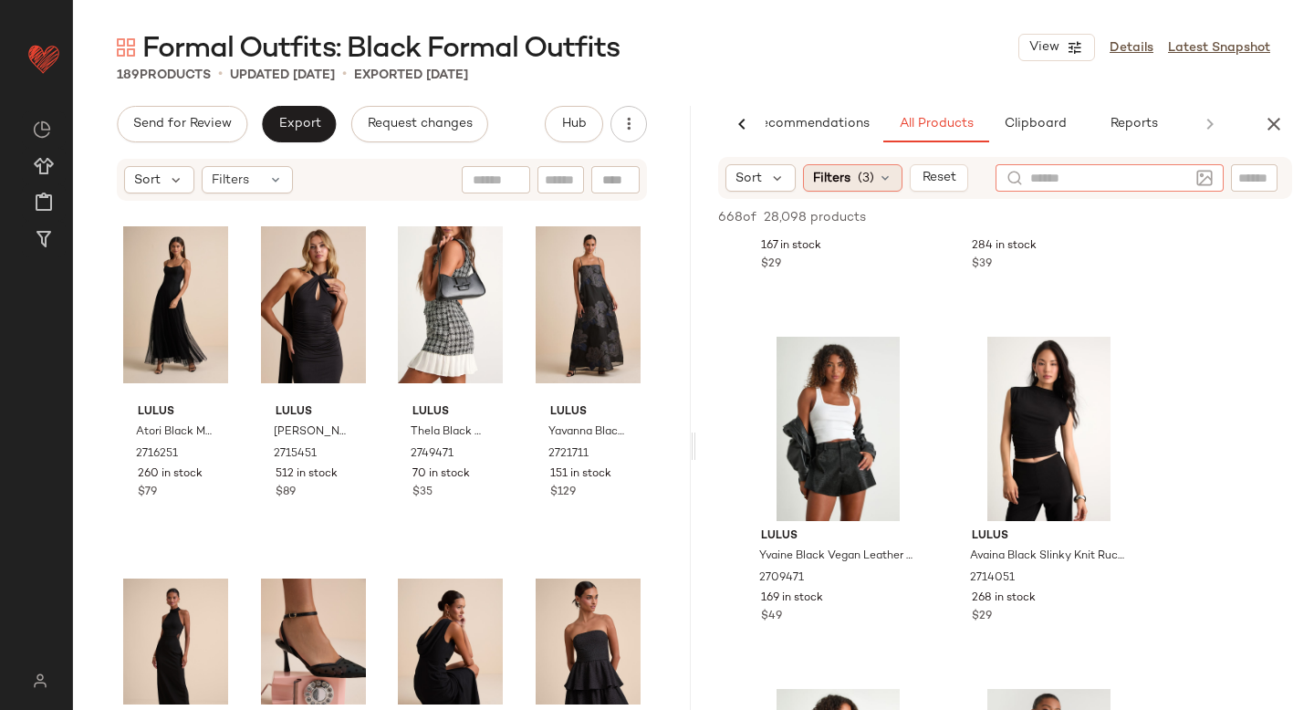
click at [849, 178] on span "Filters" at bounding box center [831, 178] width 37 height 19
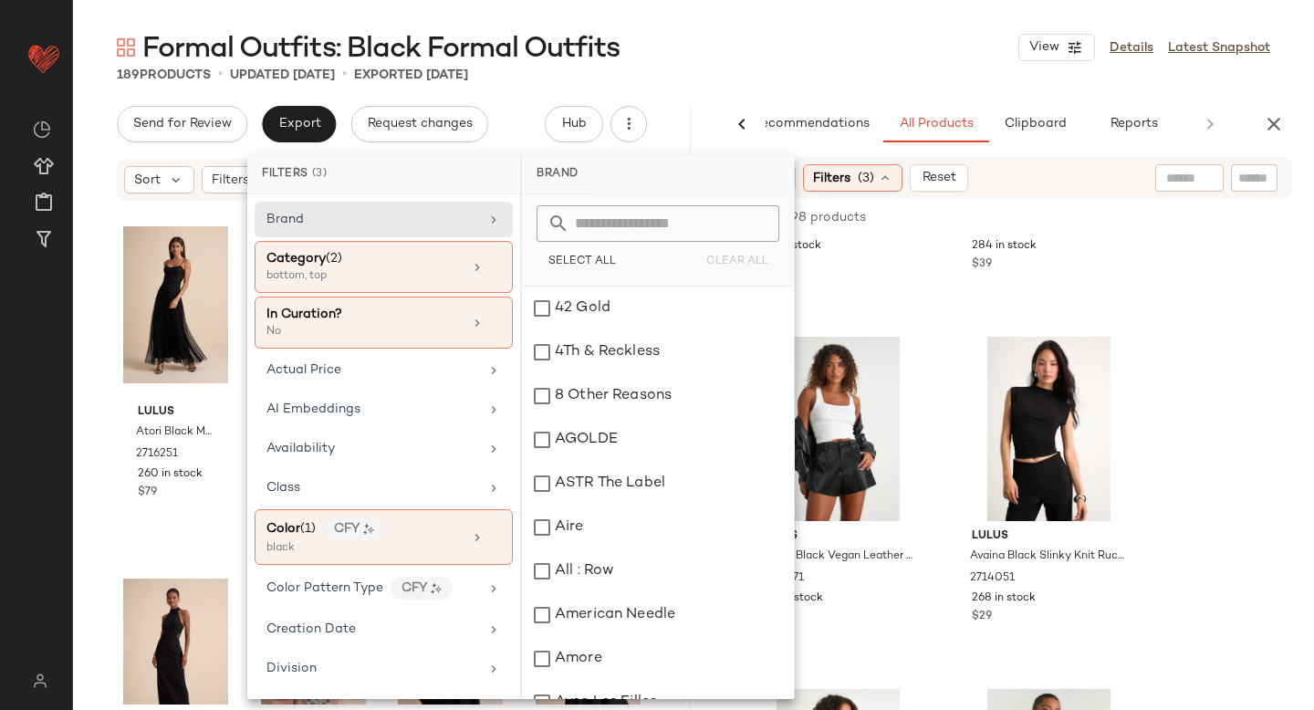
scroll to position [1677, 0]
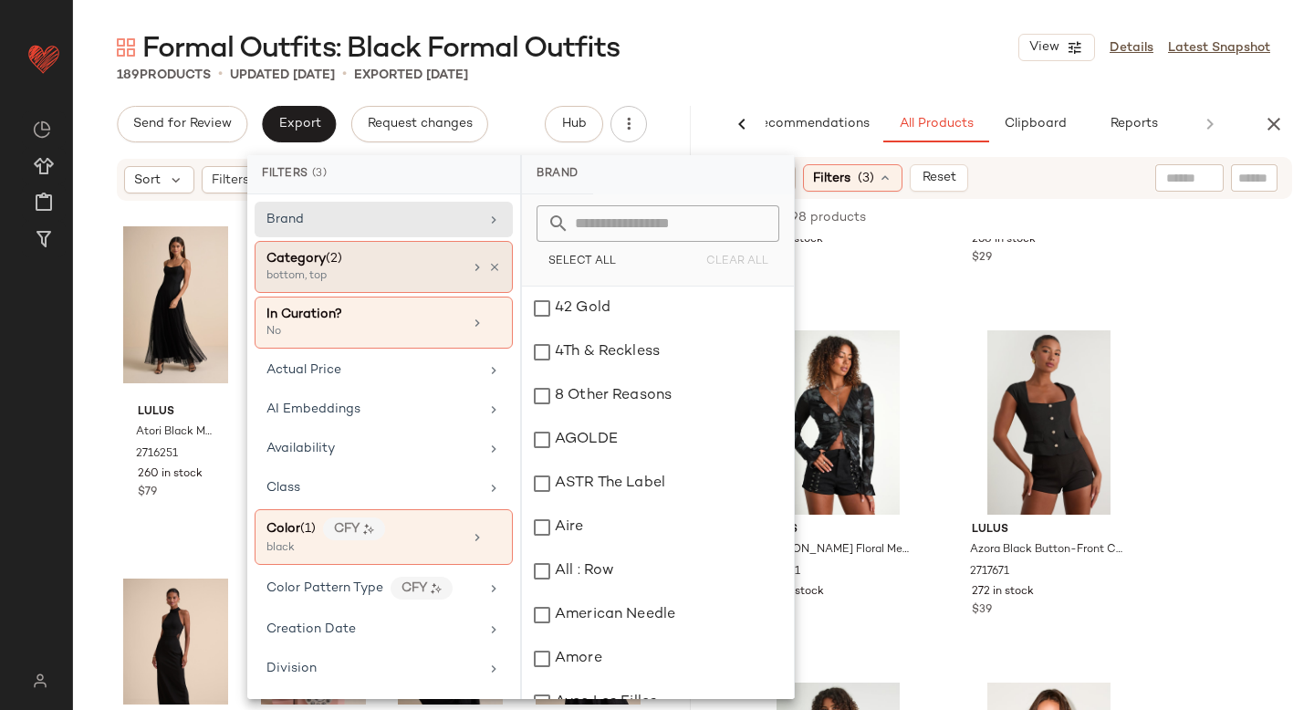
click at [365, 260] on div "Category (2)" at bounding box center [365, 258] width 196 height 19
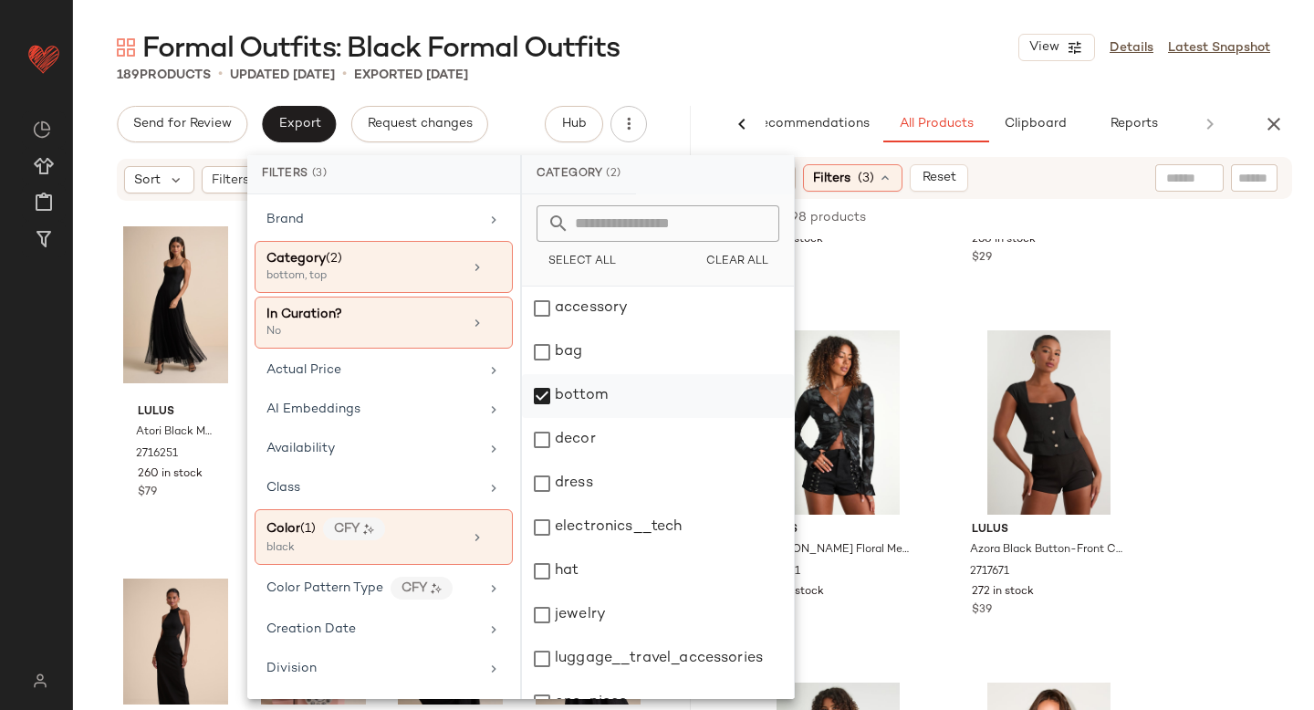
click at [545, 403] on div "bottom" at bounding box center [658, 396] width 272 height 44
click at [546, 485] on div "dress" at bounding box center [658, 484] width 272 height 44
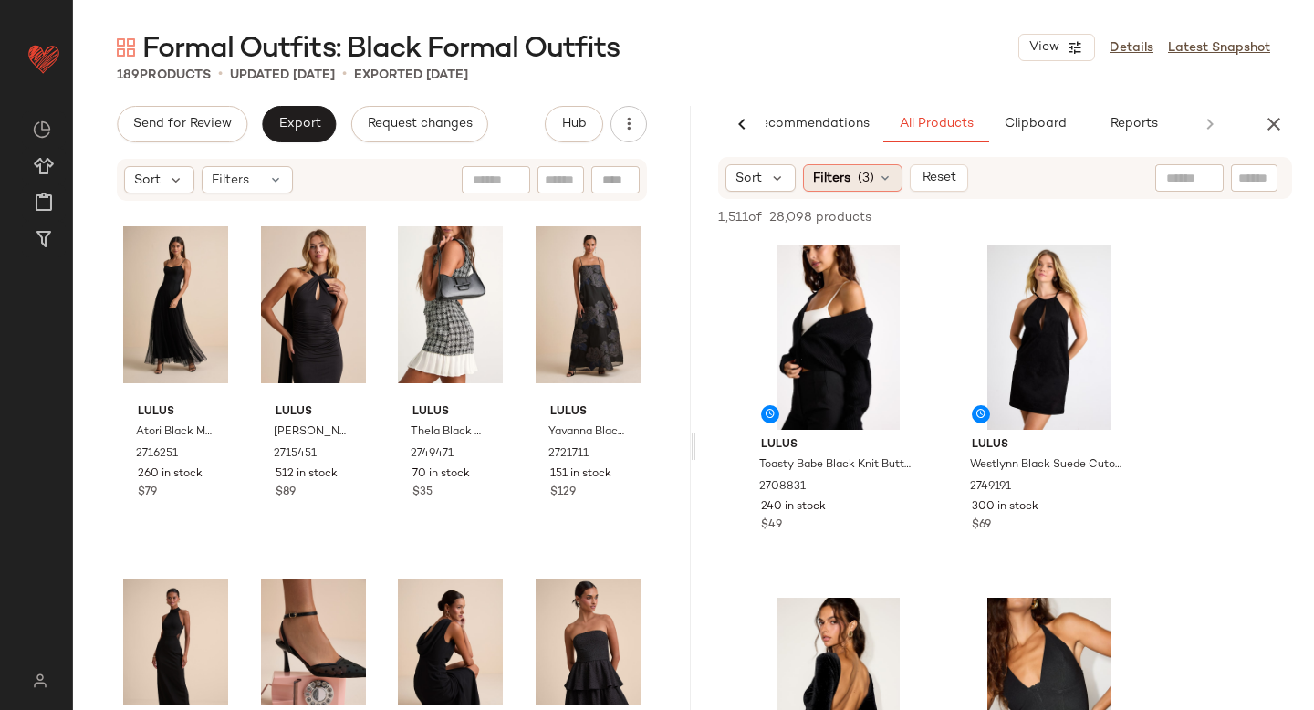
click at [843, 172] on span "Filters" at bounding box center [831, 178] width 37 height 19
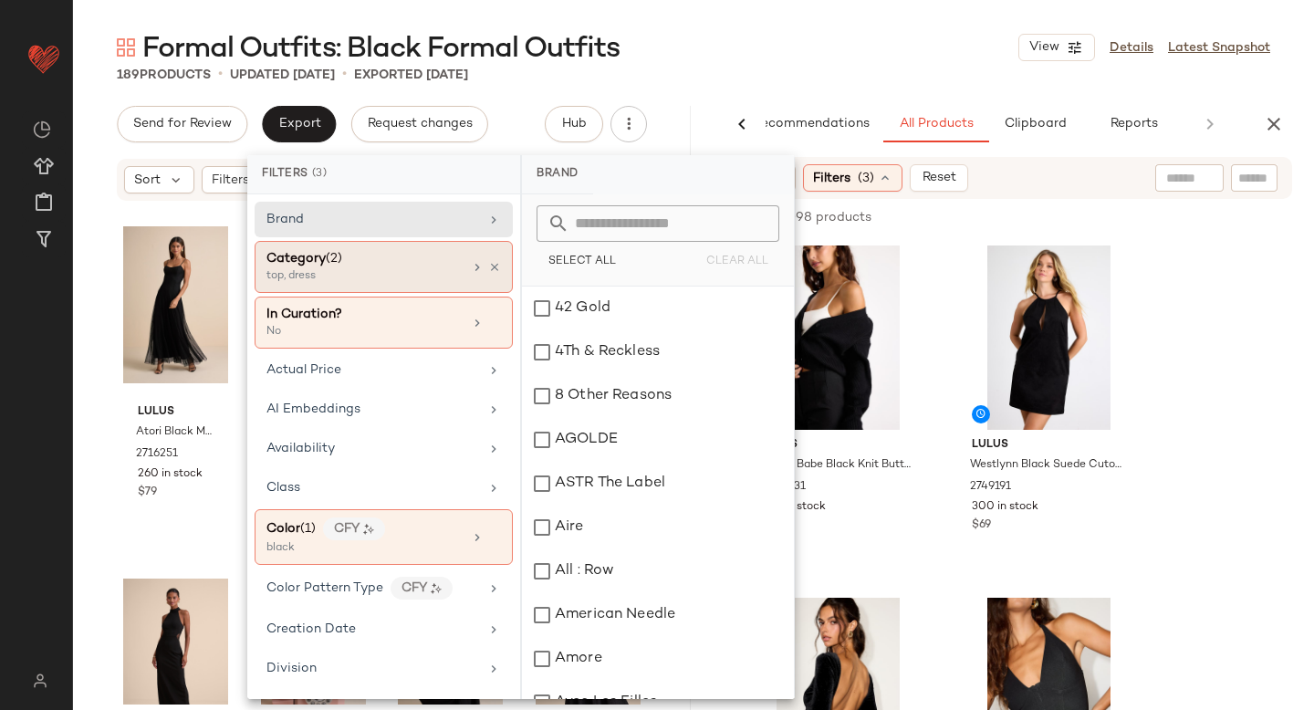
click at [385, 281] on div "top, dress" at bounding box center [358, 276] width 183 height 16
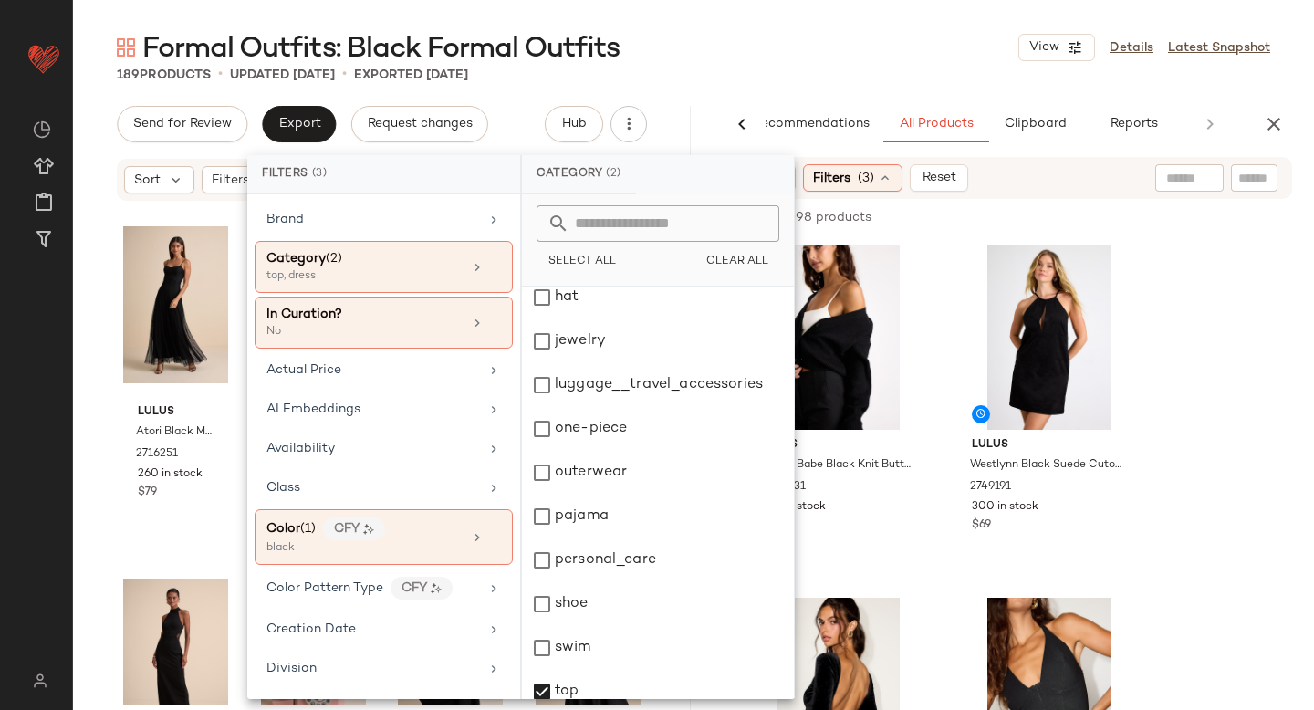
scroll to position [332, 0]
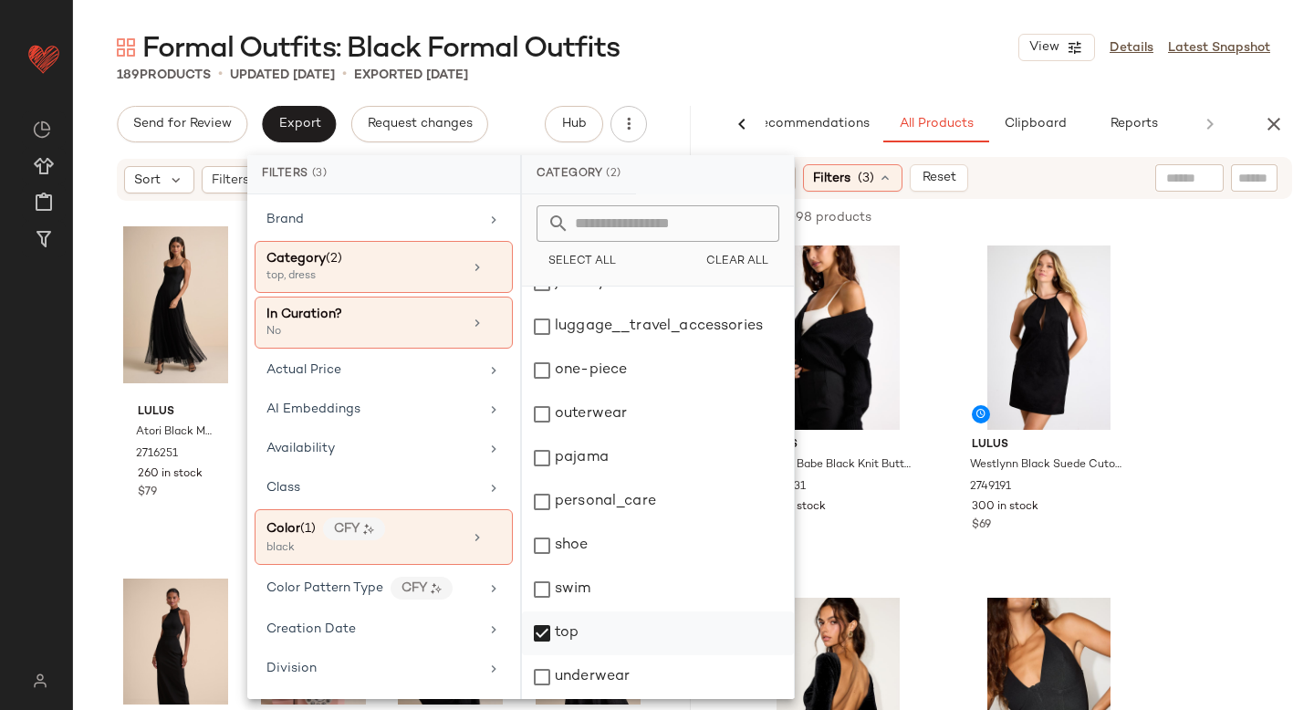
click at [541, 641] on div "top" at bounding box center [658, 634] width 272 height 44
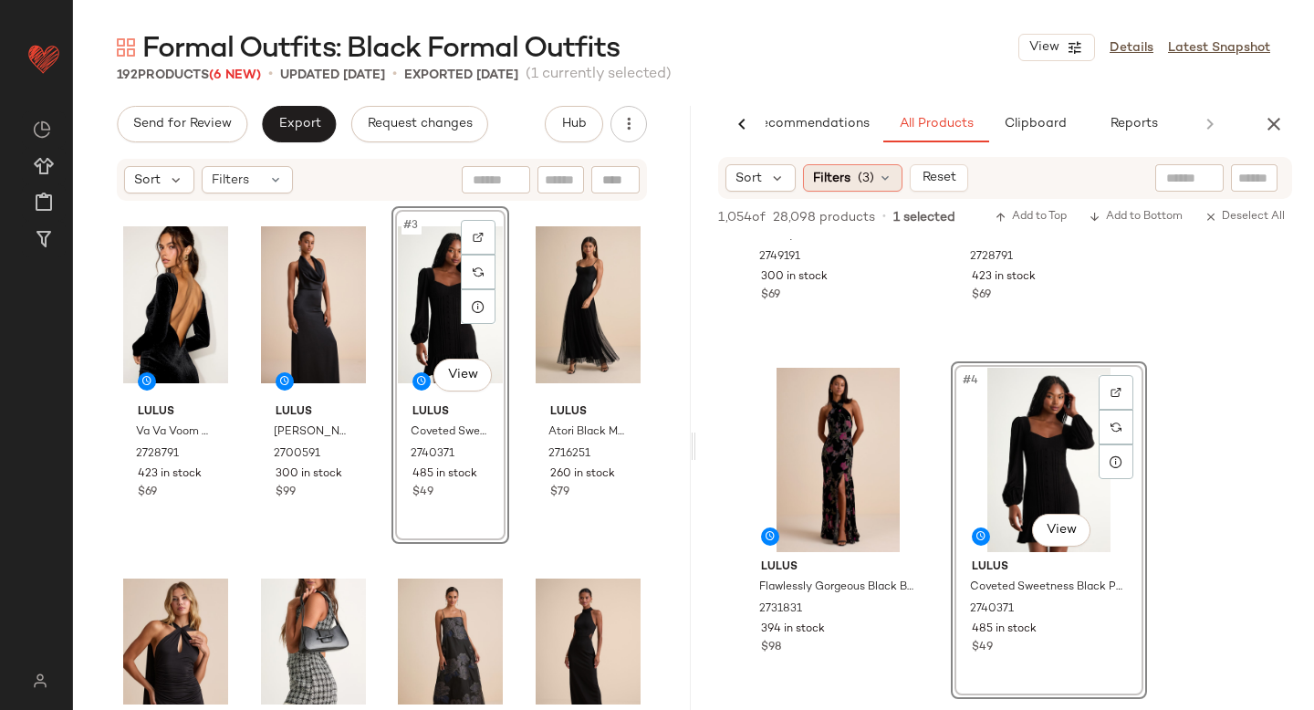
click at [858, 183] on span "(3)" at bounding box center [866, 178] width 16 height 19
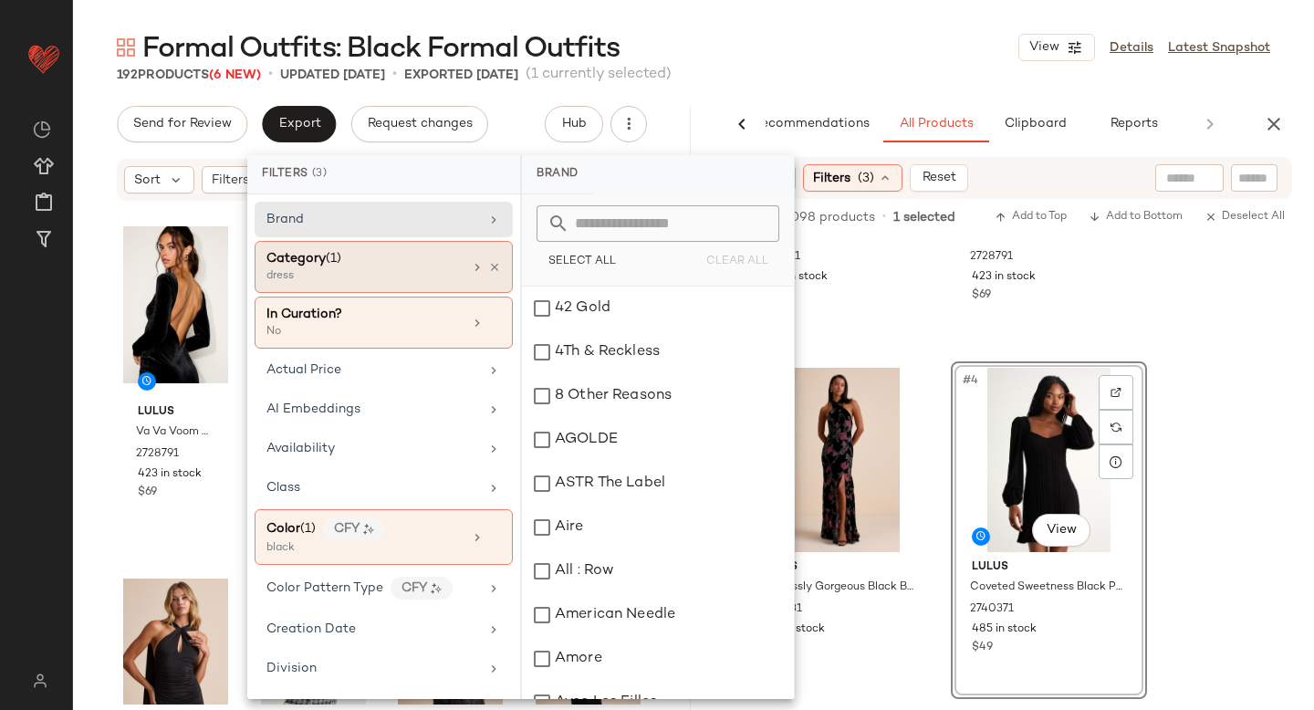
click at [334, 281] on div "dress" at bounding box center [358, 276] width 183 height 16
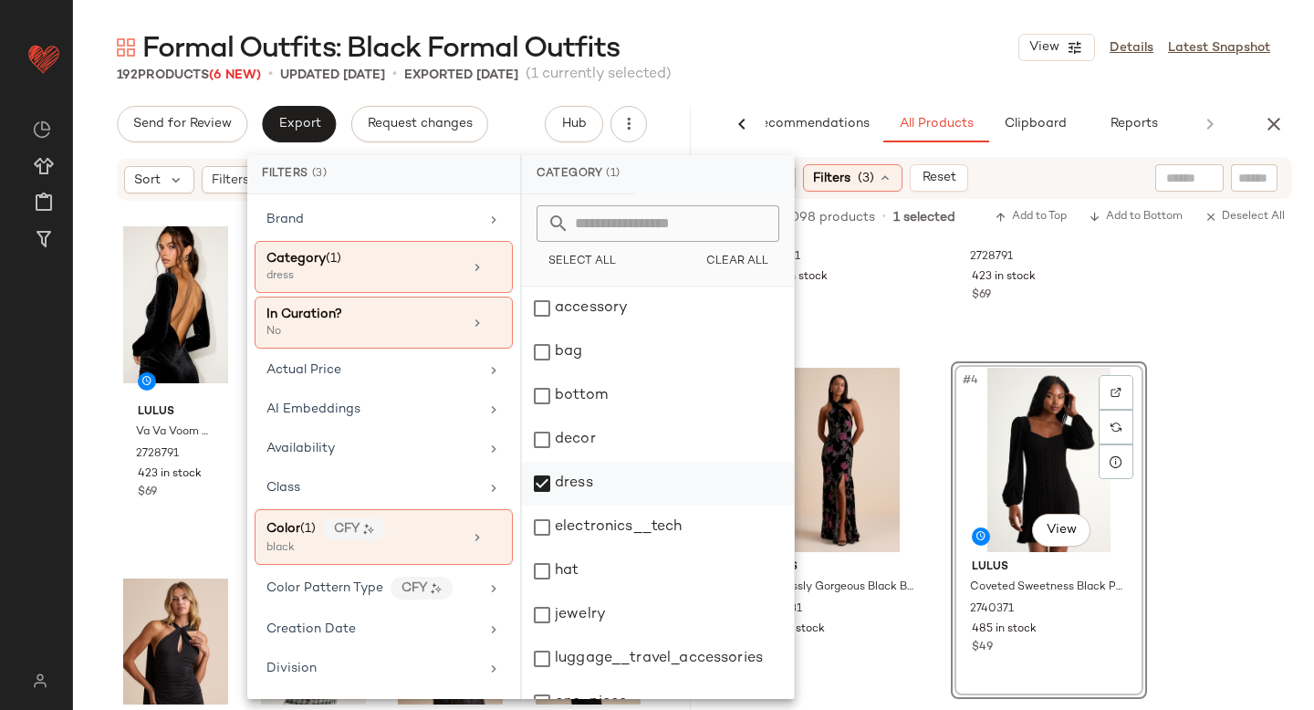
click at [544, 484] on div "dress" at bounding box center [658, 484] width 272 height 44
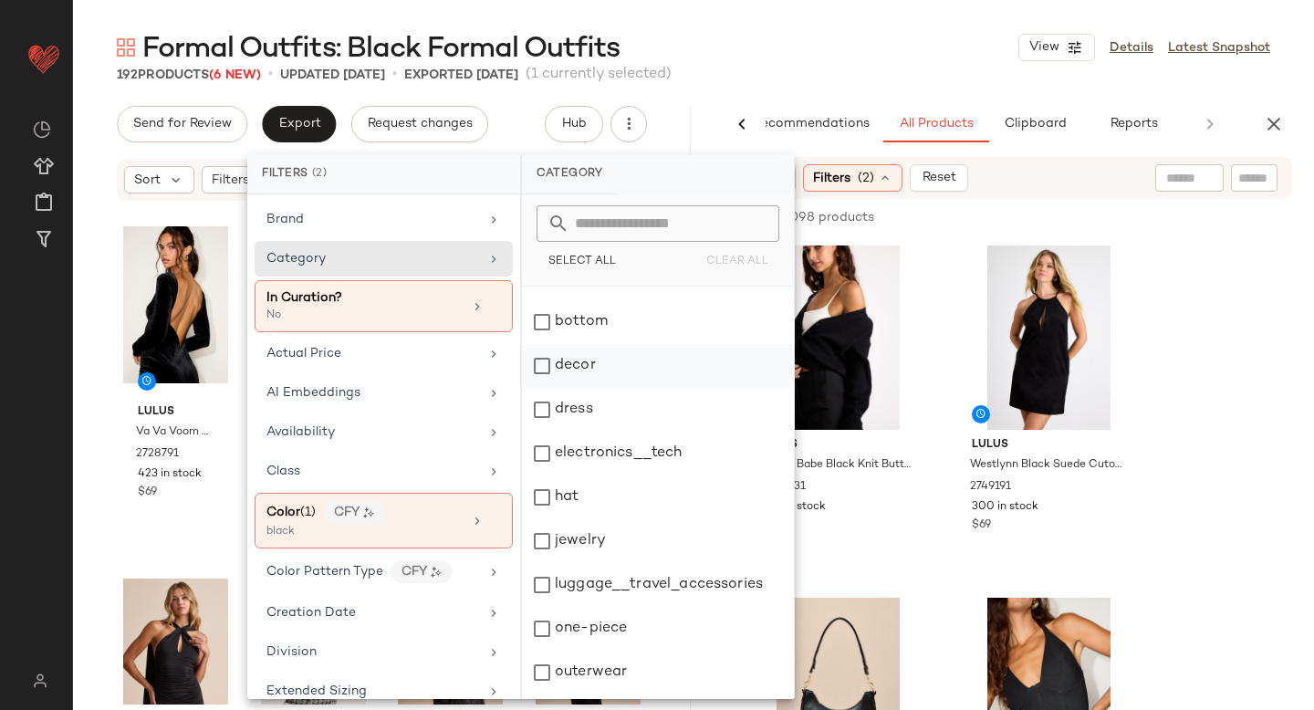
scroll to position [112, 0]
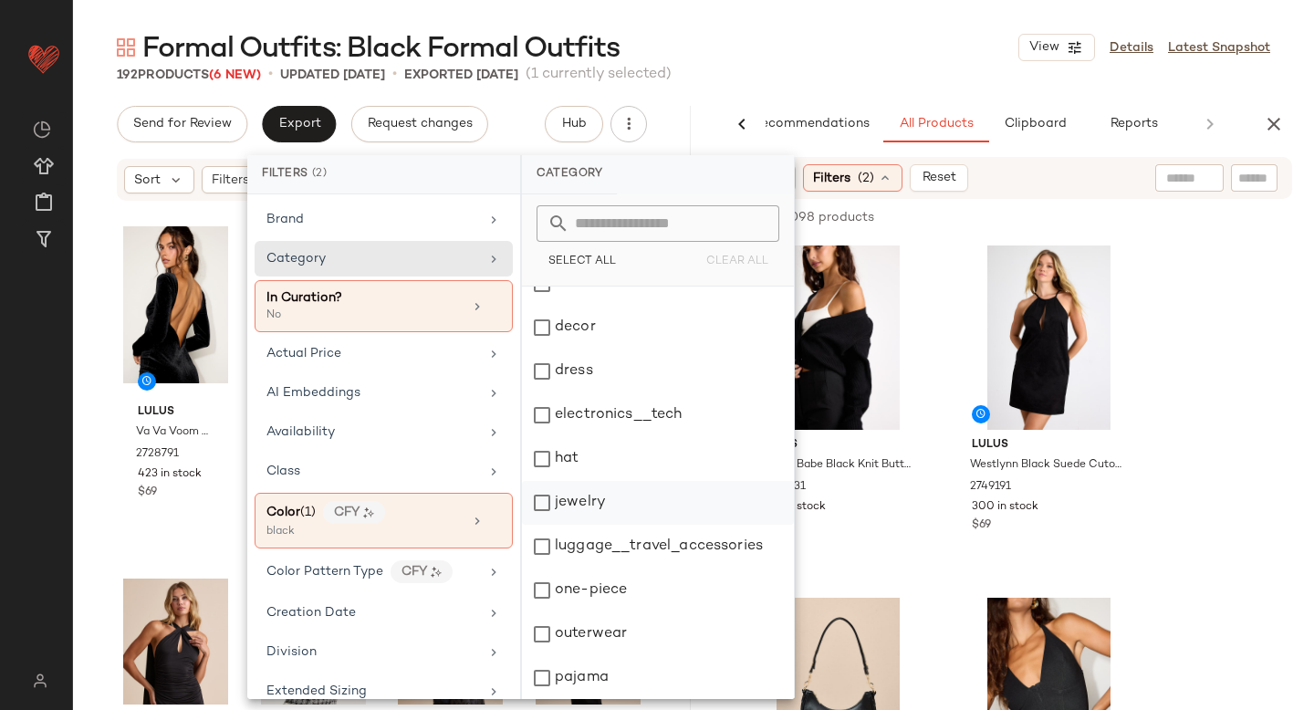
click at [541, 515] on div "jewelry" at bounding box center [658, 503] width 272 height 44
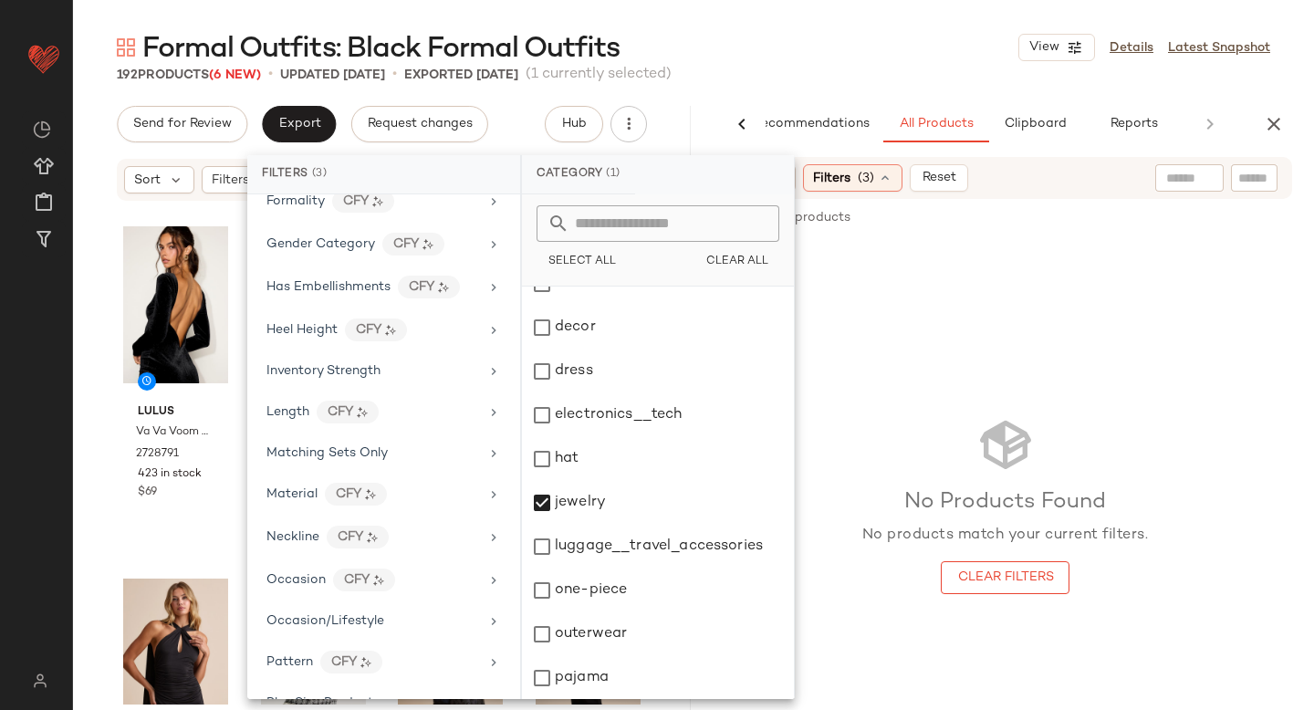
scroll to position [0, 0]
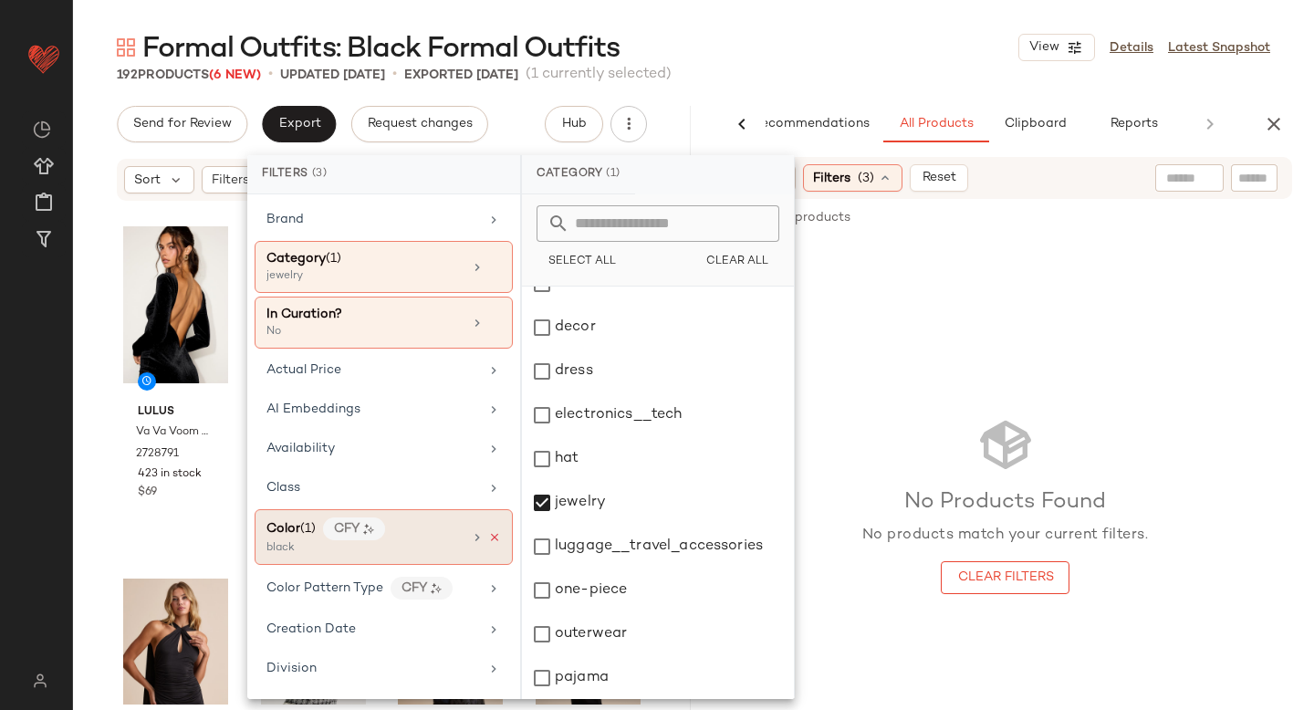
click at [488, 537] on icon at bounding box center [494, 537] width 13 height 13
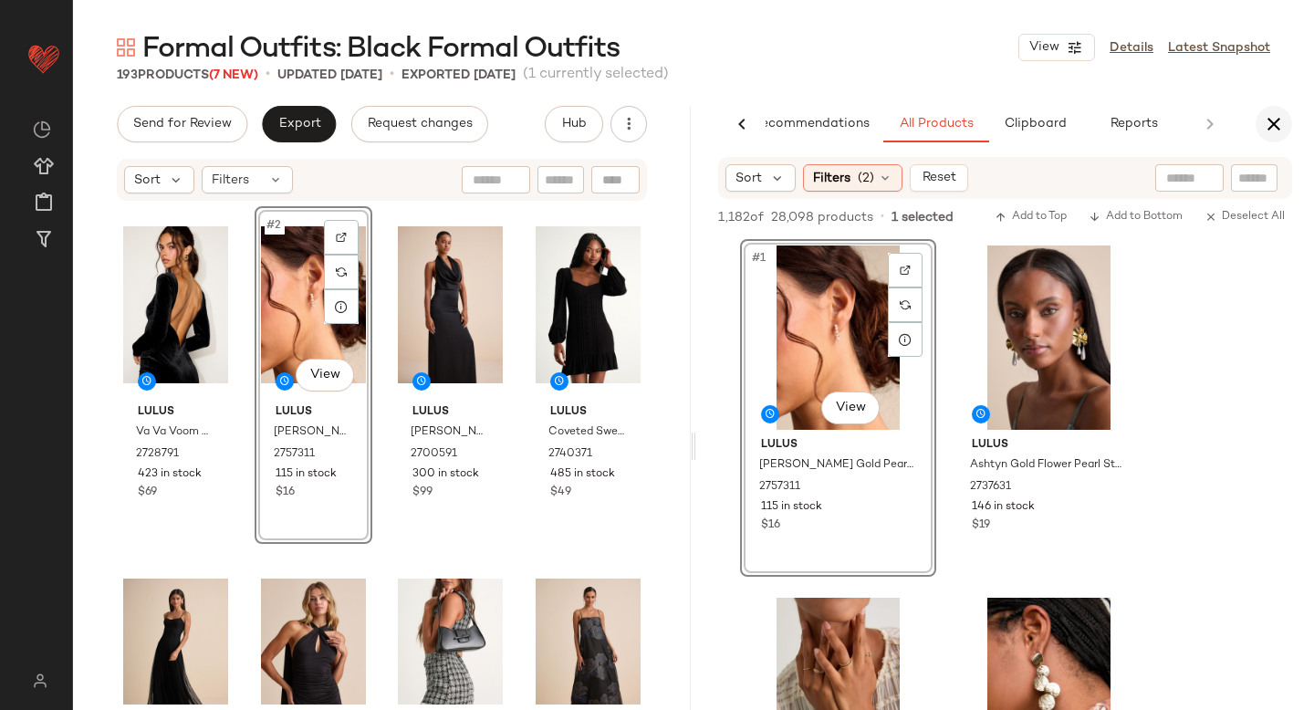
click at [1279, 124] on icon "button" at bounding box center [1274, 124] width 22 height 22
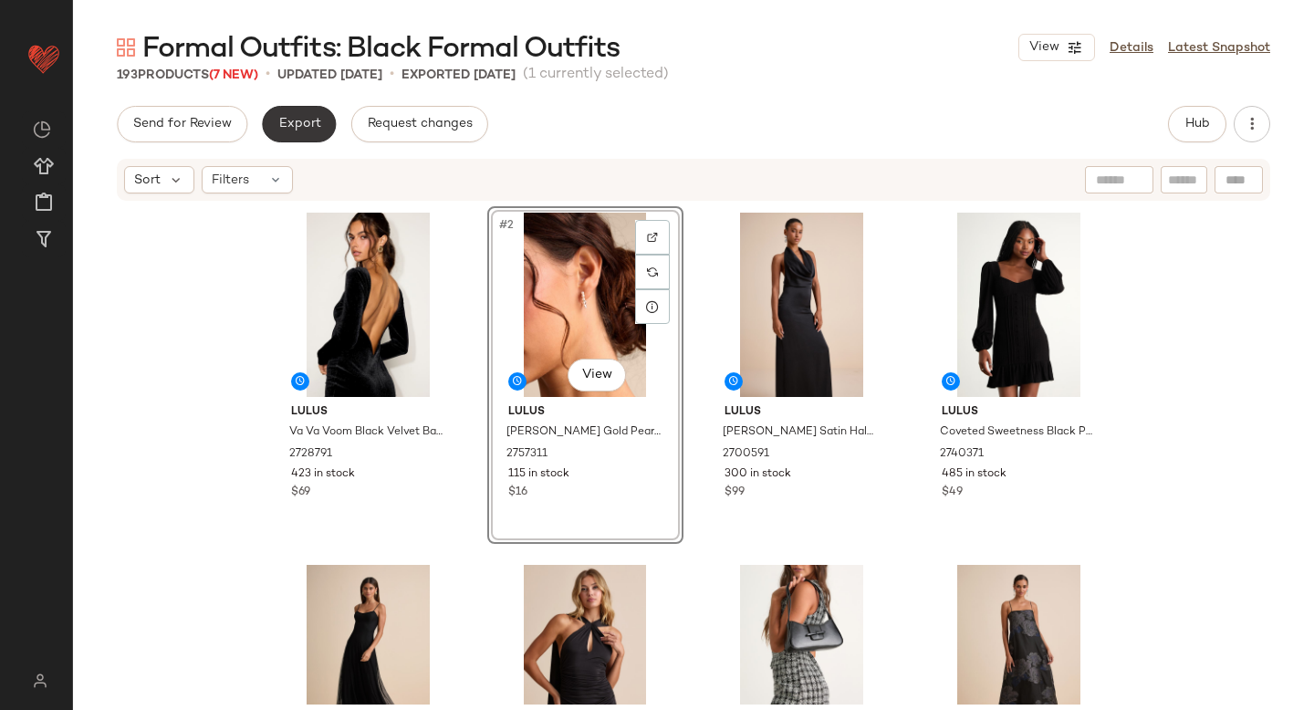
click at [289, 136] on button "Export" at bounding box center [299, 124] width 74 height 37
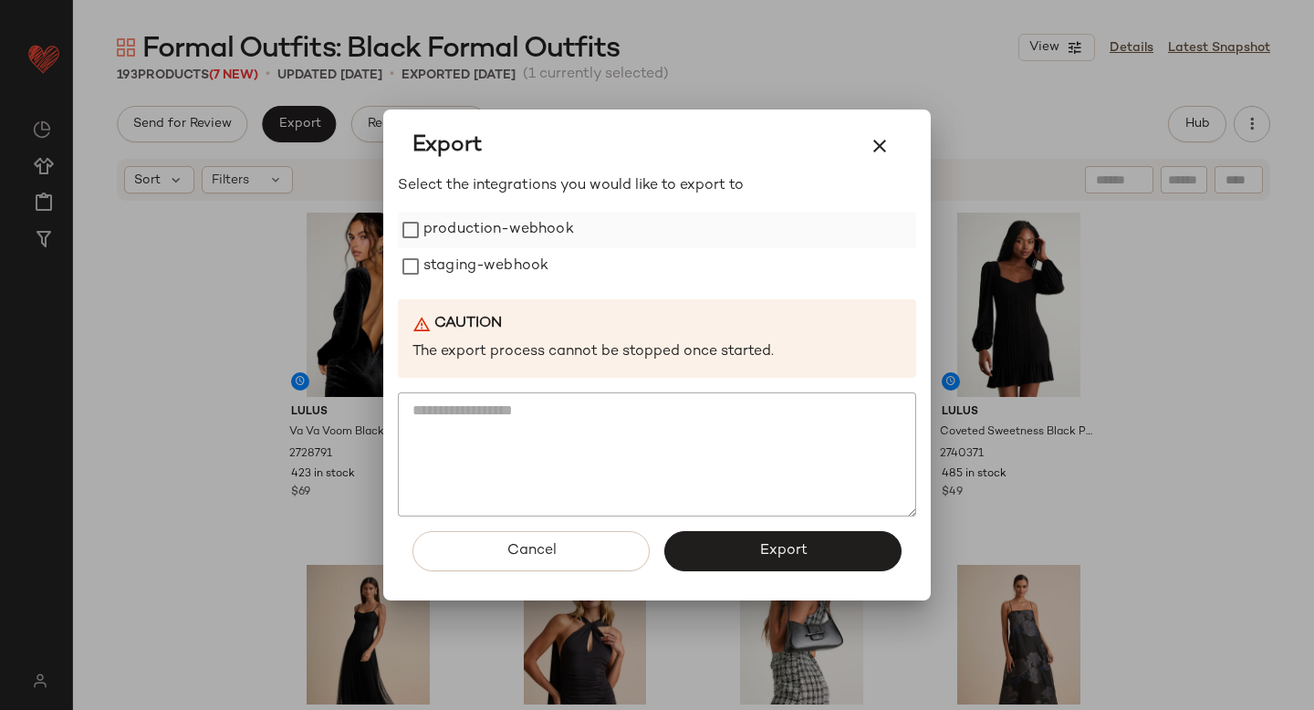
click at [468, 238] on label "production-webhook" at bounding box center [499, 230] width 151 height 37
click at [471, 265] on label "staging-webhook" at bounding box center [486, 266] width 125 height 37
click at [819, 554] on button "Export" at bounding box center [783, 551] width 237 height 40
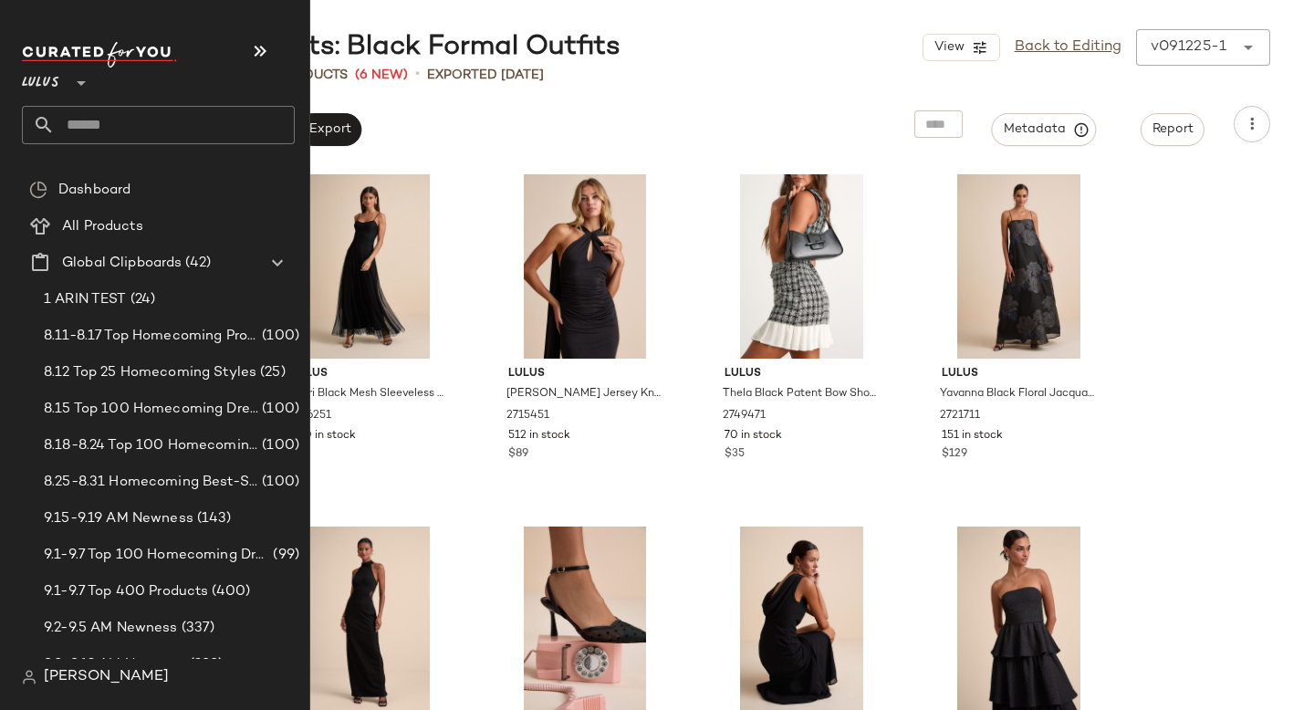
click at [200, 134] on input "text" at bounding box center [175, 125] width 240 height 38
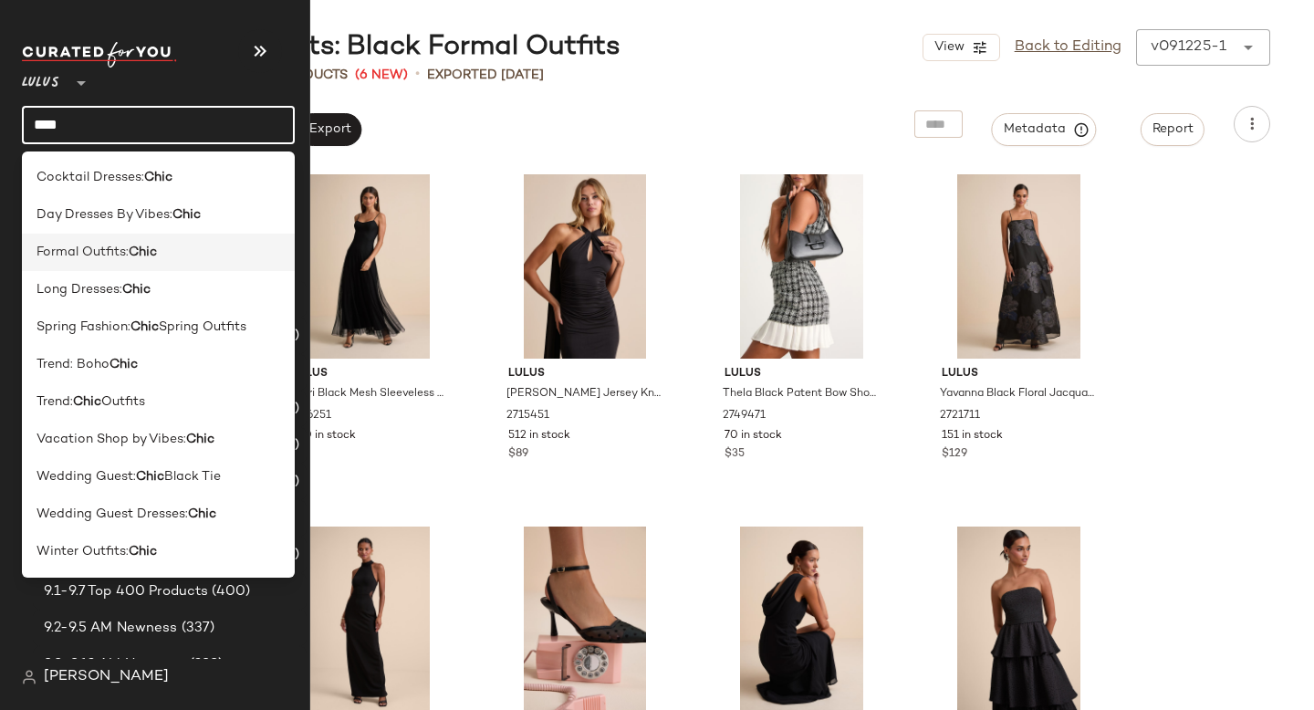
type input "****"
click at [168, 254] on div "Formal Outfits: Chic" at bounding box center [159, 252] width 244 height 19
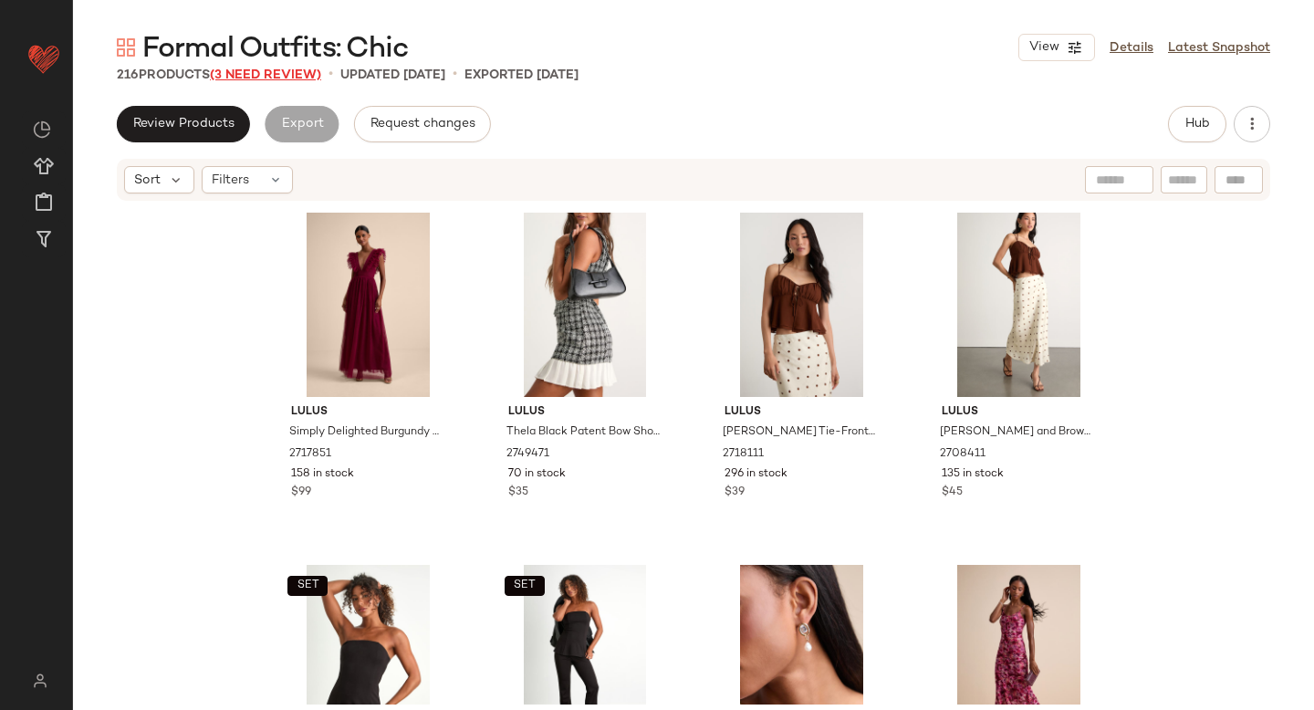
click at [309, 76] on span "(3 Need Review)" at bounding box center [265, 75] width 111 height 14
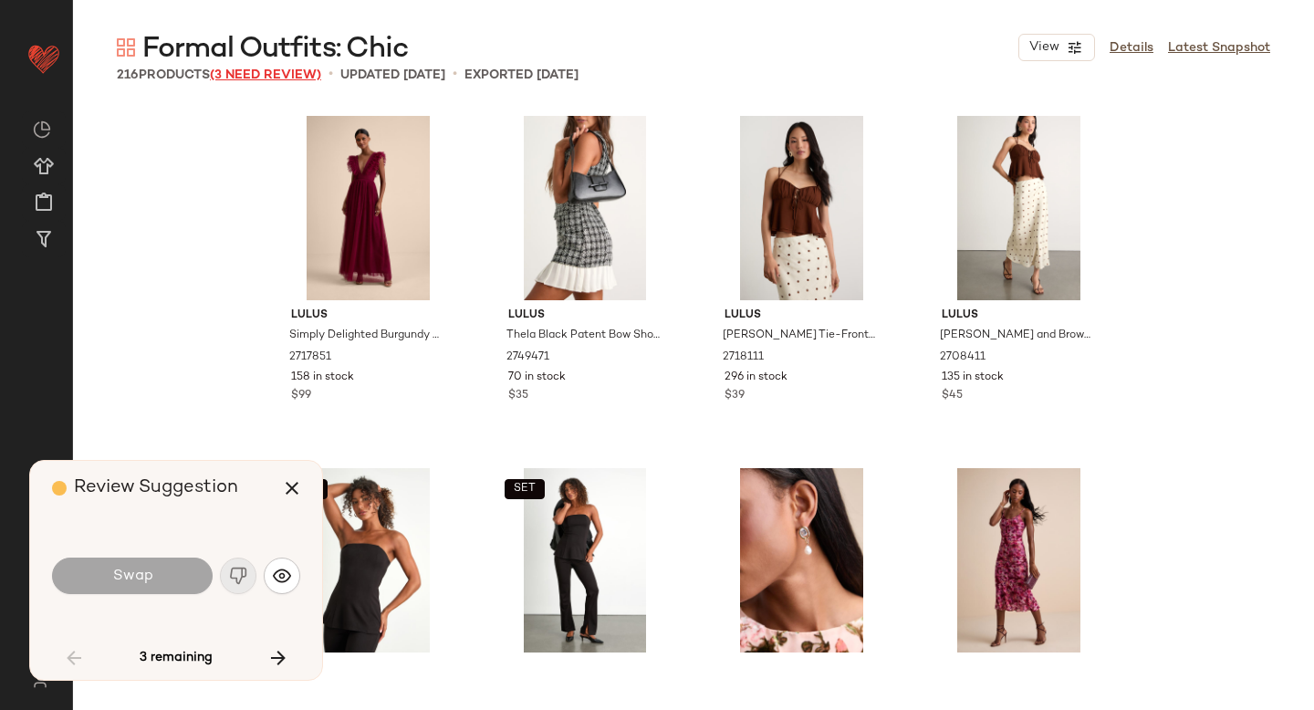
scroll to position [5285, 0]
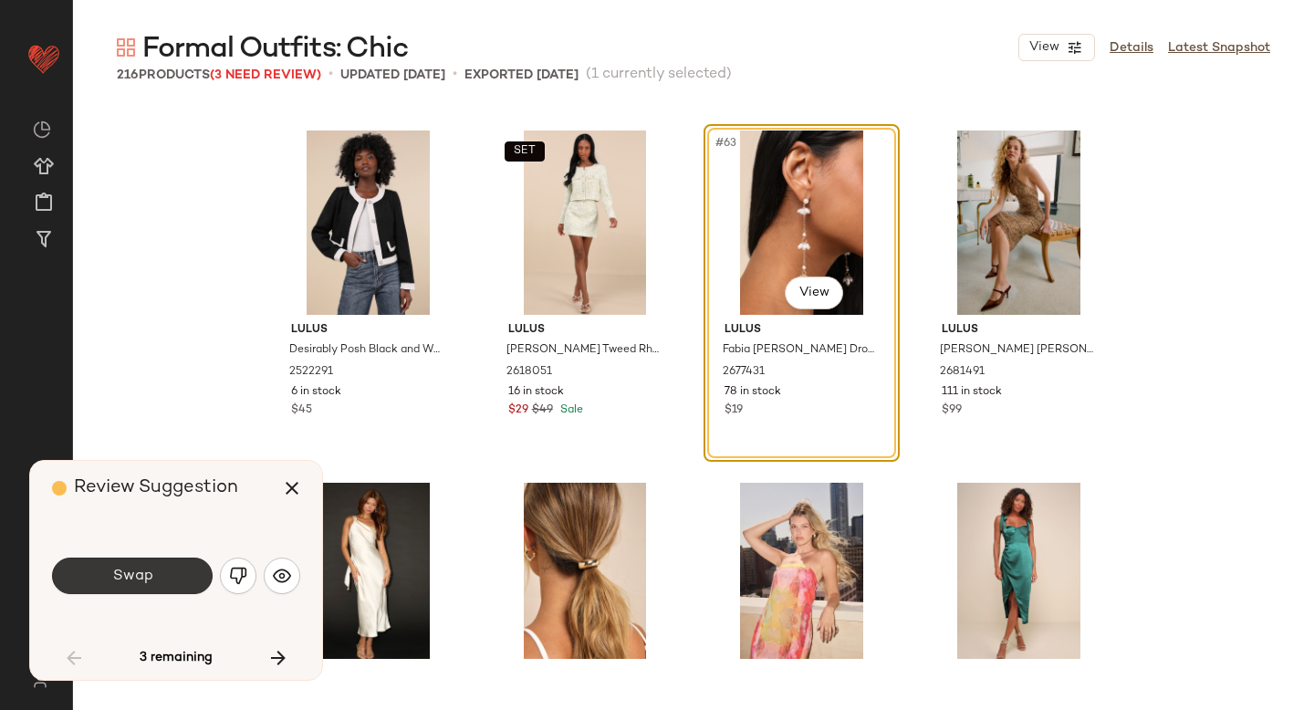
click at [180, 581] on button "Swap" at bounding box center [132, 576] width 161 height 37
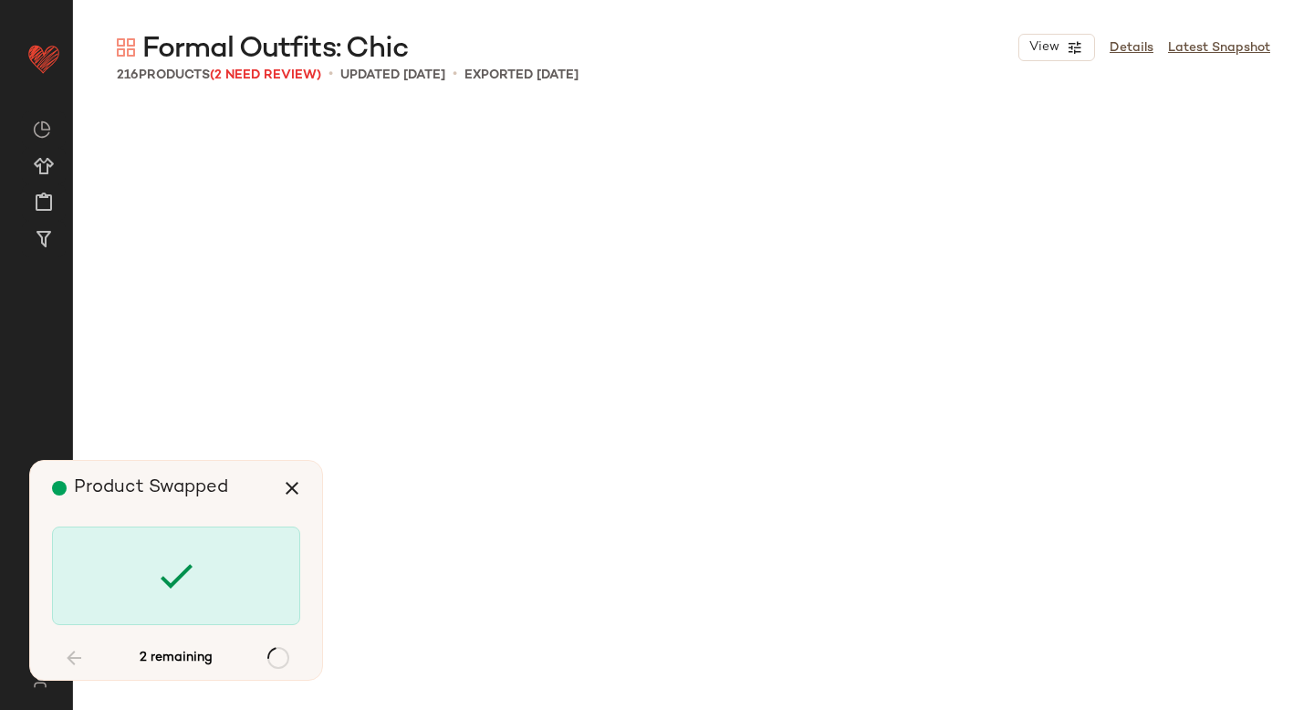
scroll to position [8104, 0]
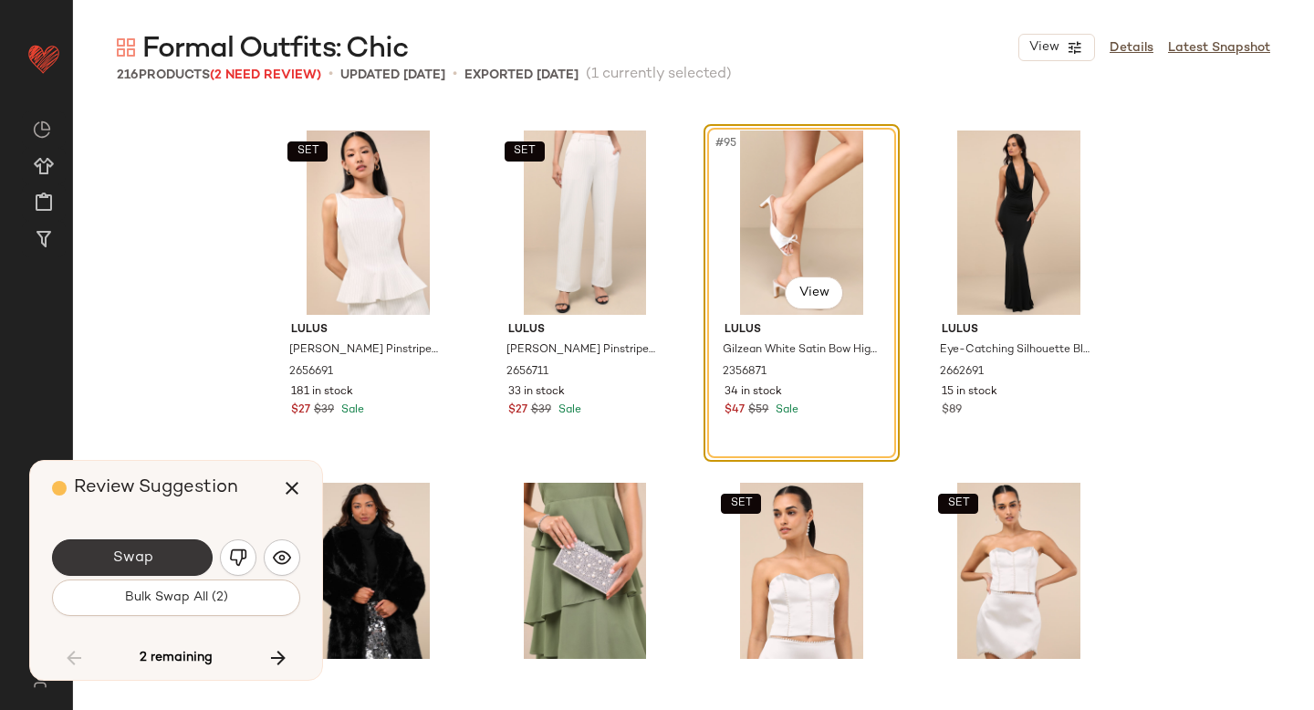
click at [178, 565] on button "Swap" at bounding box center [132, 557] width 161 height 37
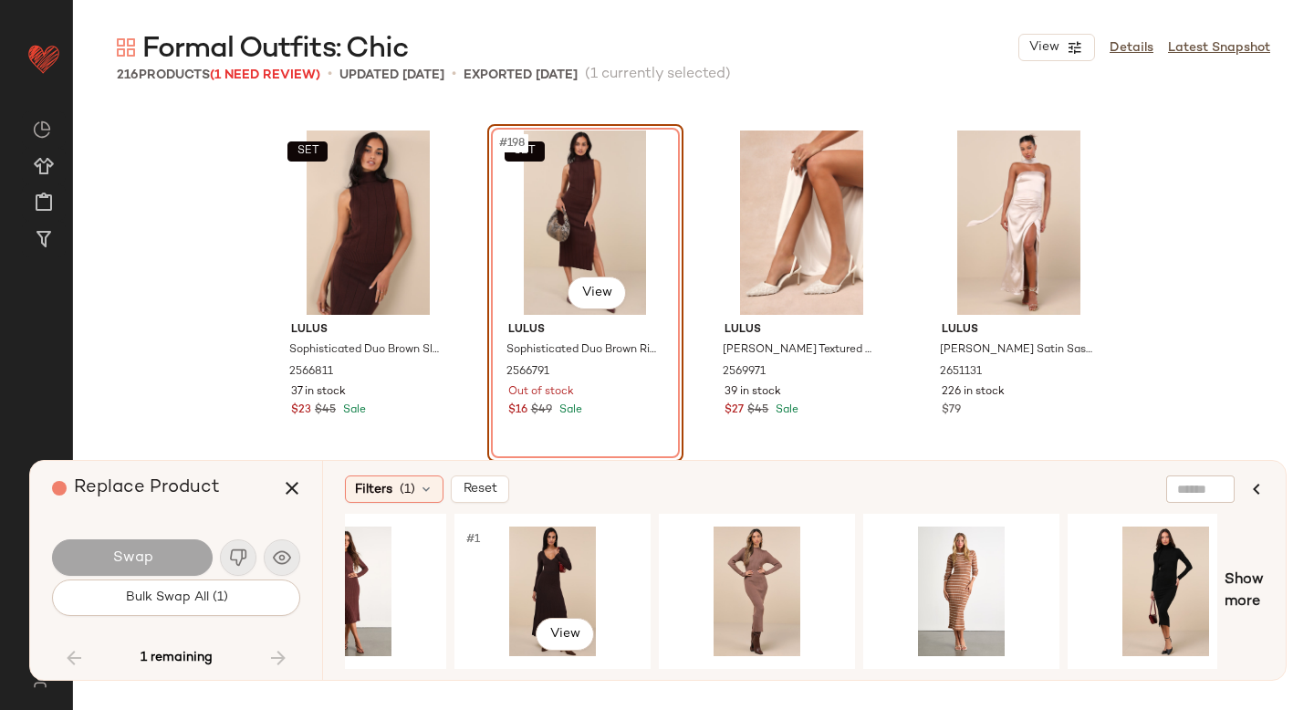
scroll to position [0, 712]
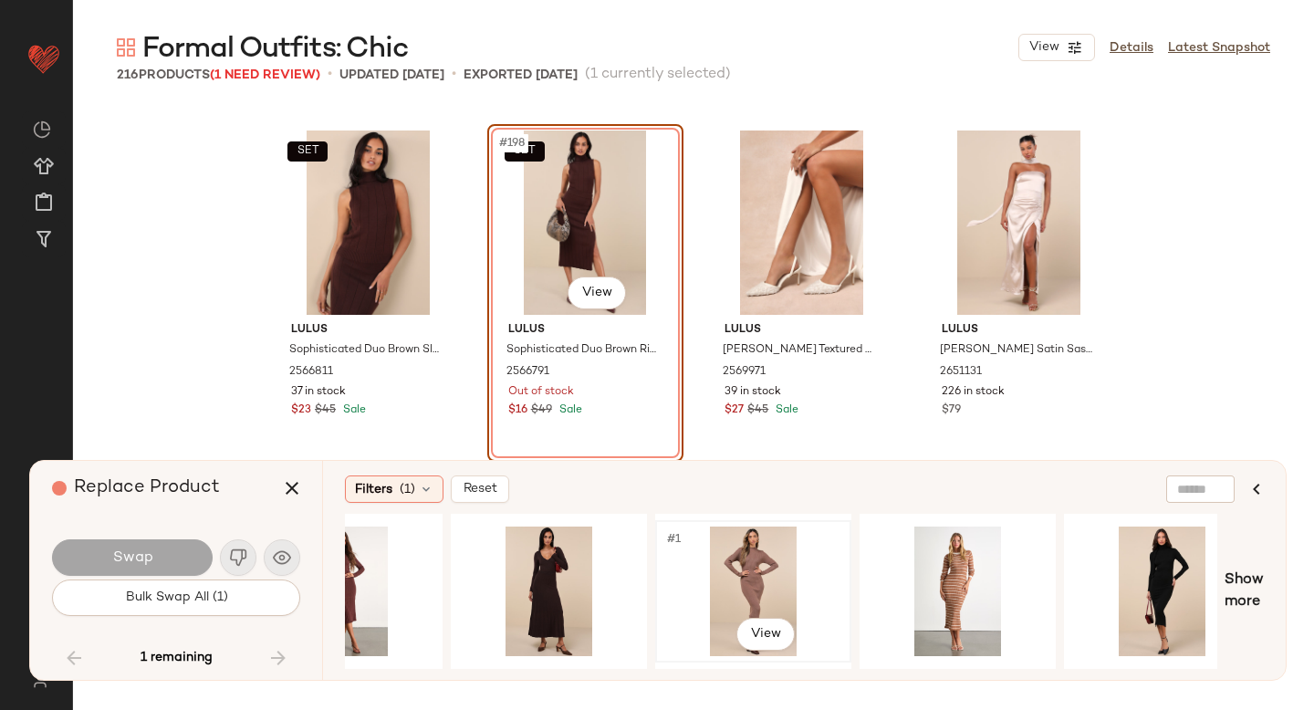
click at [757, 581] on div "#1 View" at bounding box center [753, 592] width 183 height 130
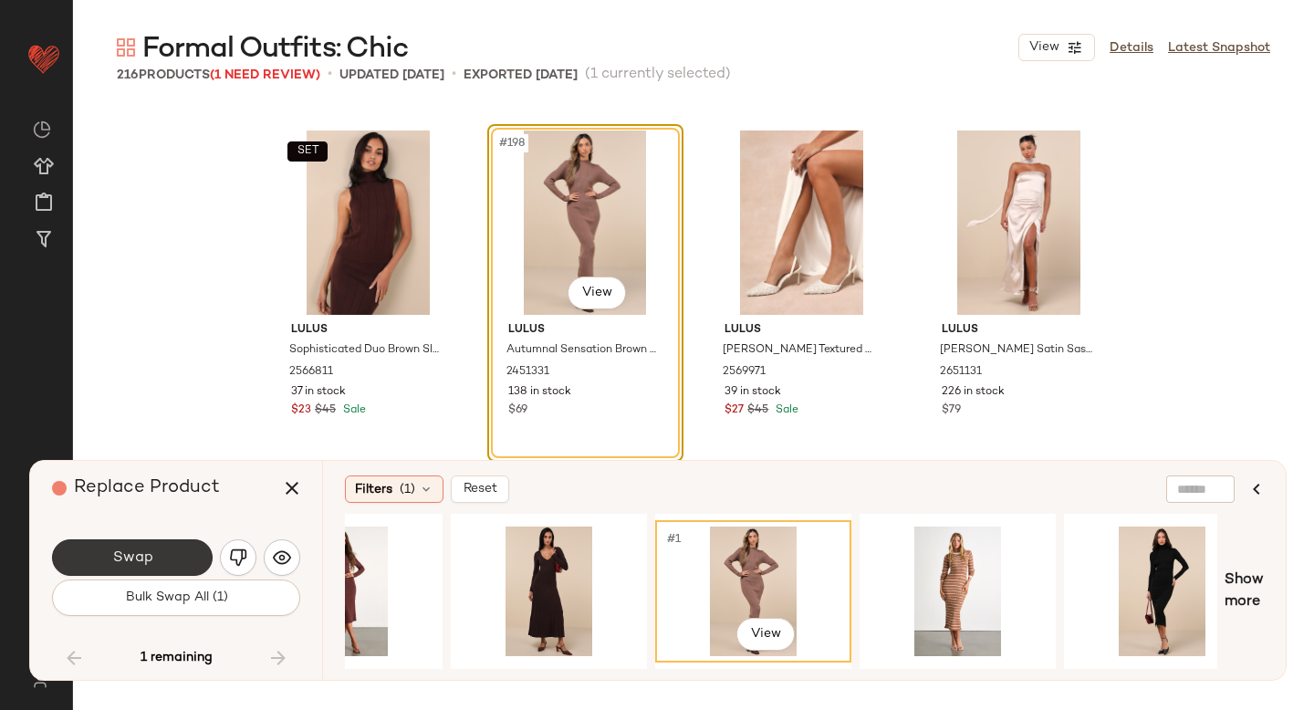
click at [119, 562] on span "Swap" at bounding box center [131, 558] width 41 height 17
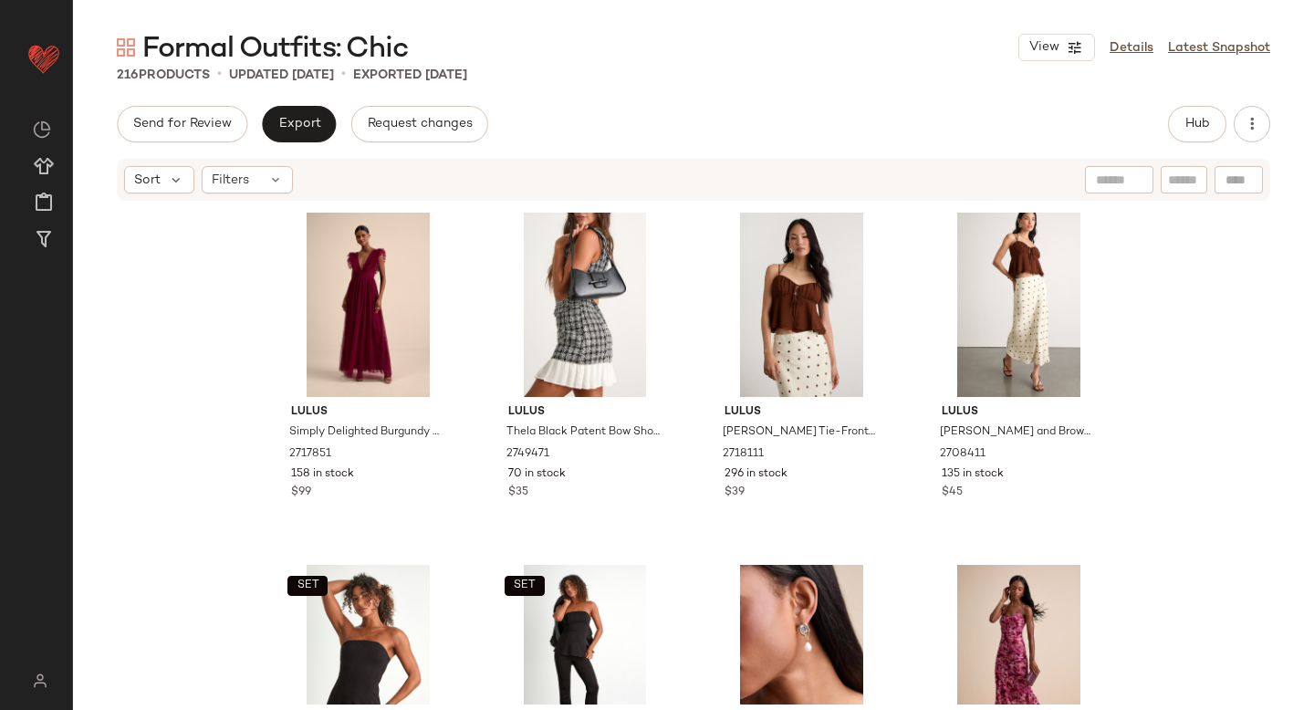
click at [878, 108] on div "Send for Review Export Request changes Hub" at bounding box center [694, 124] width 1154 height 37
